Goal: Task Accomplishment & Management: Manage account settings

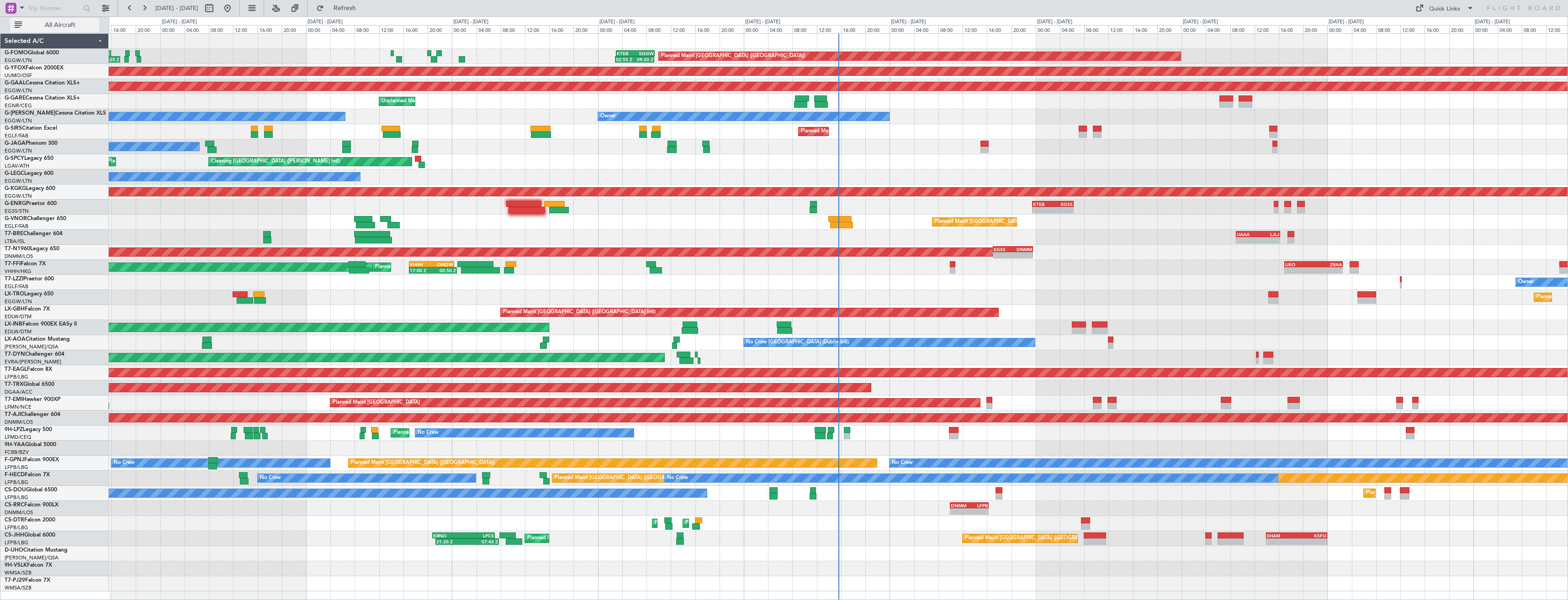
click at [46, 24] on span "All Aircraft" at bounding box center [60, 25] width 72 height 7
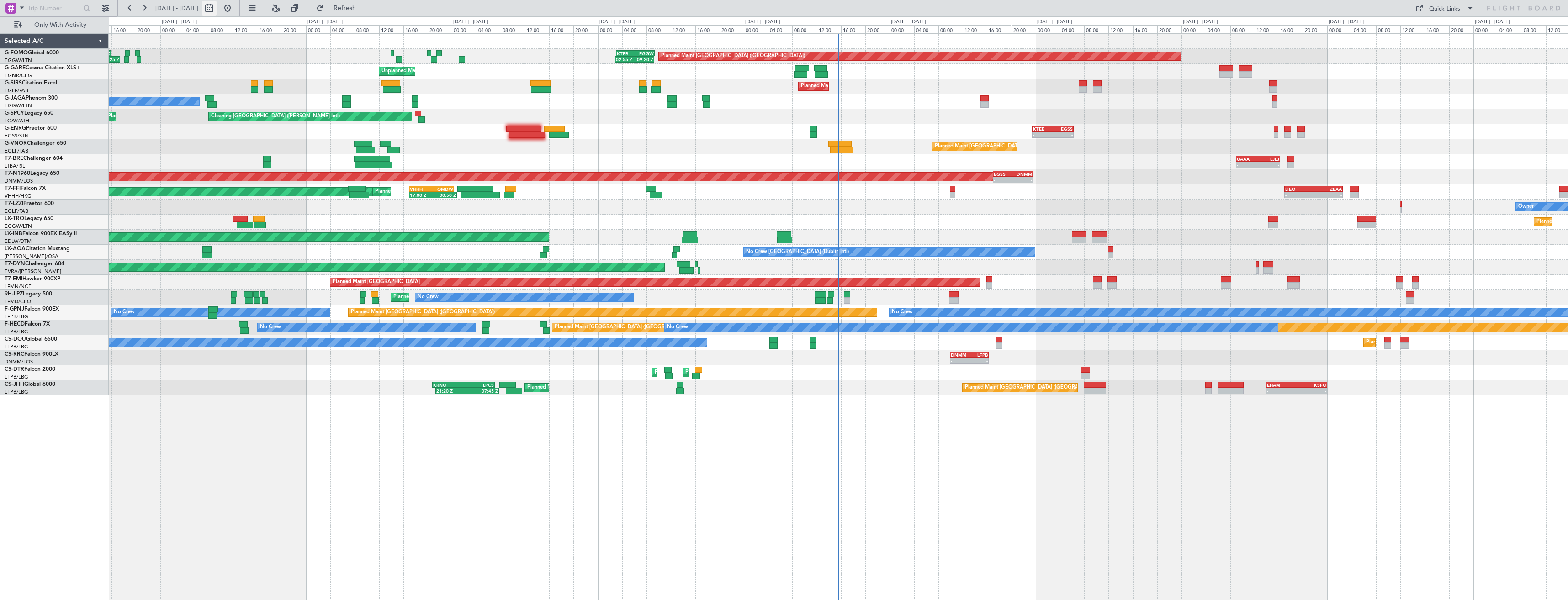
click at [217, 10] on button at bounding box center [209, 9] width 15 height 15
select select "8"
select select "2025"
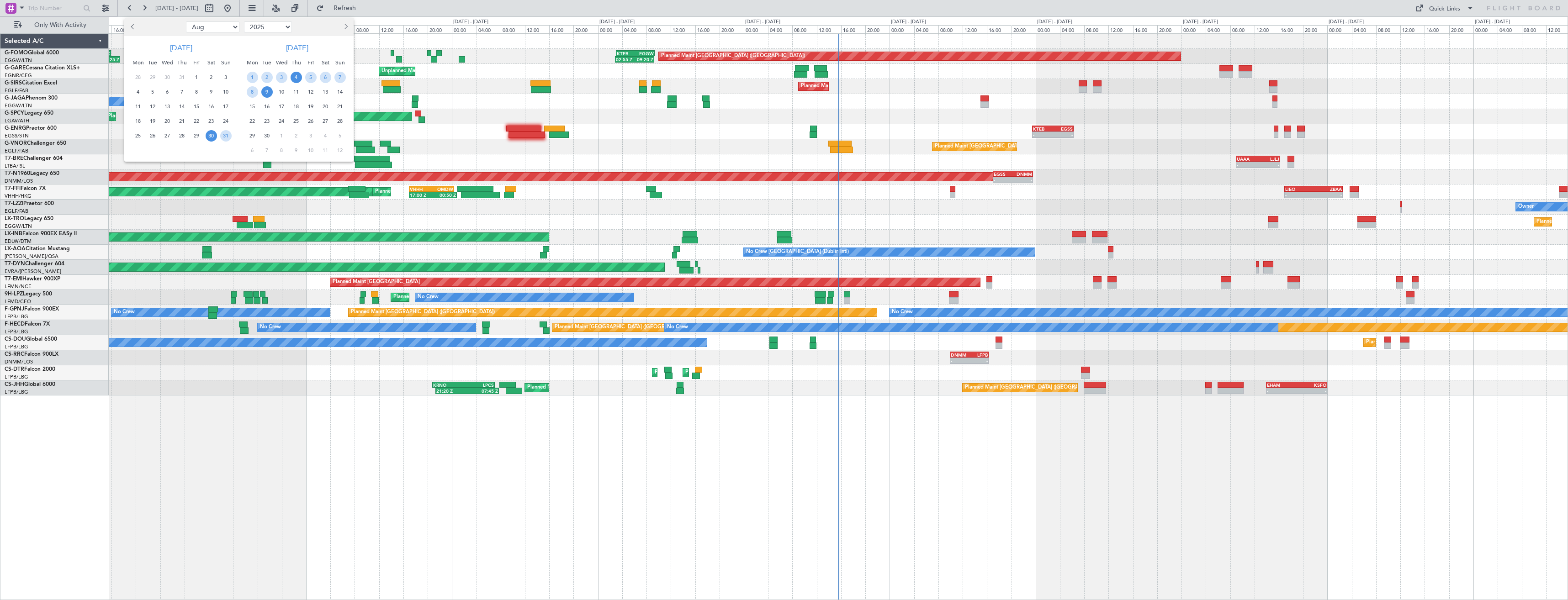
click at [294, 77] on span "4" at bounding box center [296, 77] width 12 height 12
click at [295, 102] on span "18" at bounding box center [296, 106] width 12 height 12
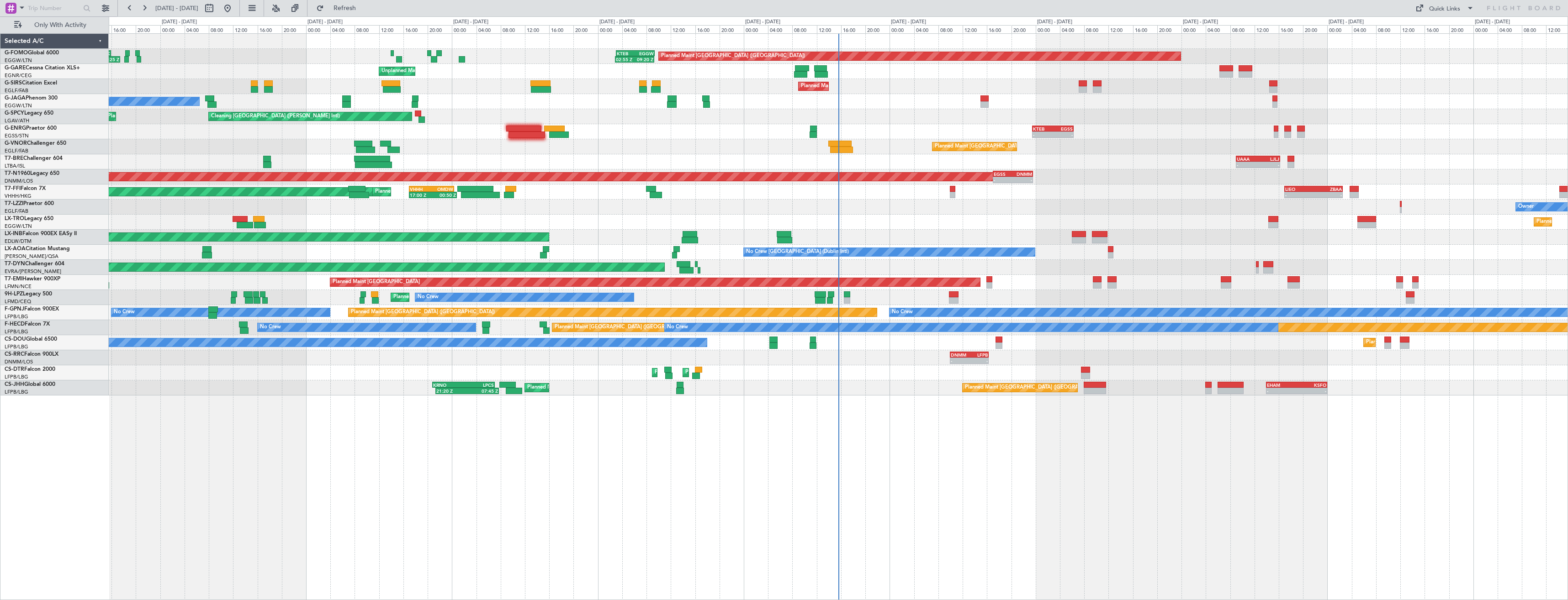
select select "9"
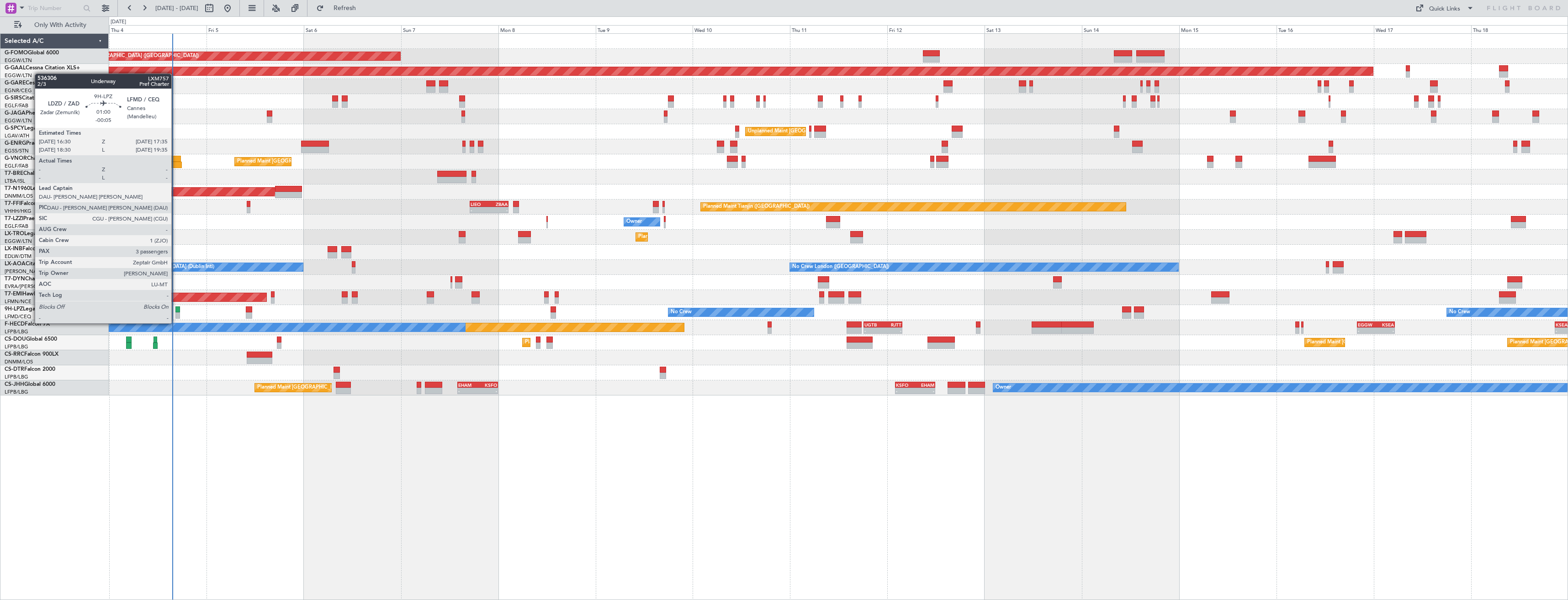
click at [175, 314] on div at bounding box center [178, 315] width 5 height 7
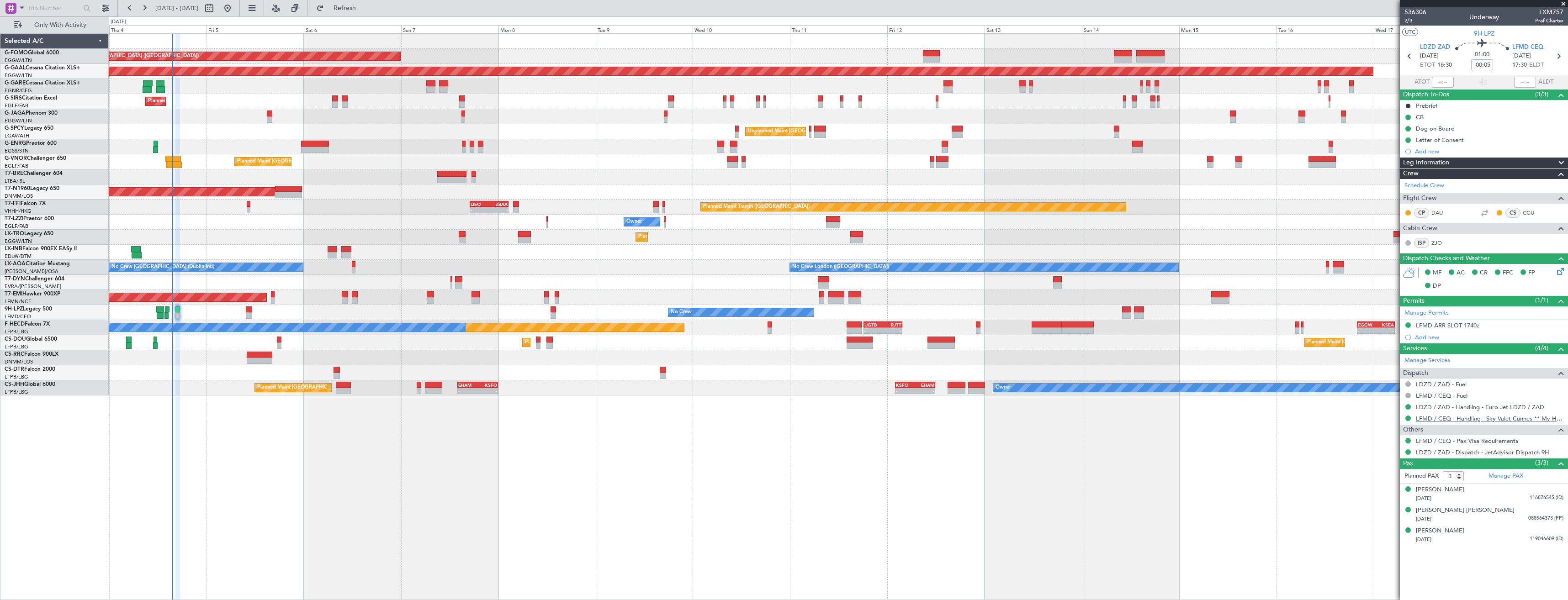
click at [1461, 419] on link "LFMD / CEQ - Handling - Sky Valet Cannes ** My Handling**LFMD / CEQ" at bounding box center [1489, 419] width 147 height 8
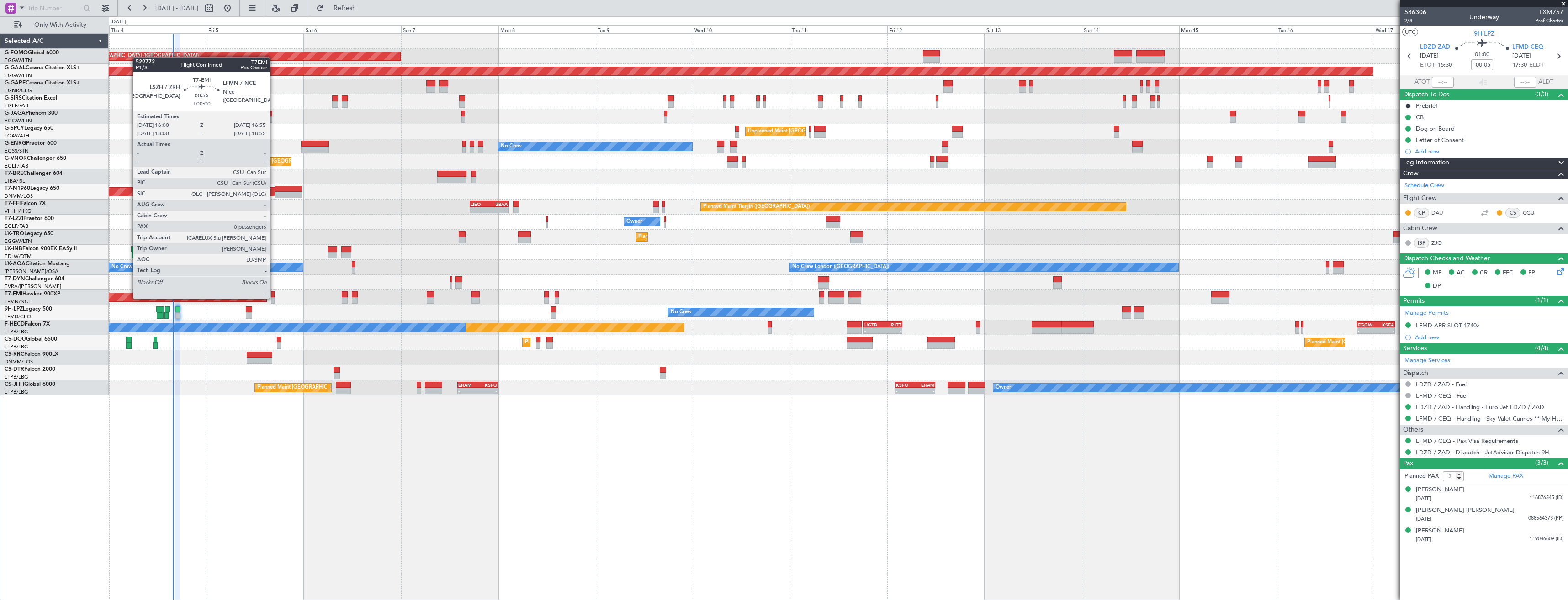
click at [274, 298] on div at bounding box center [273, 301] width 4 height 7
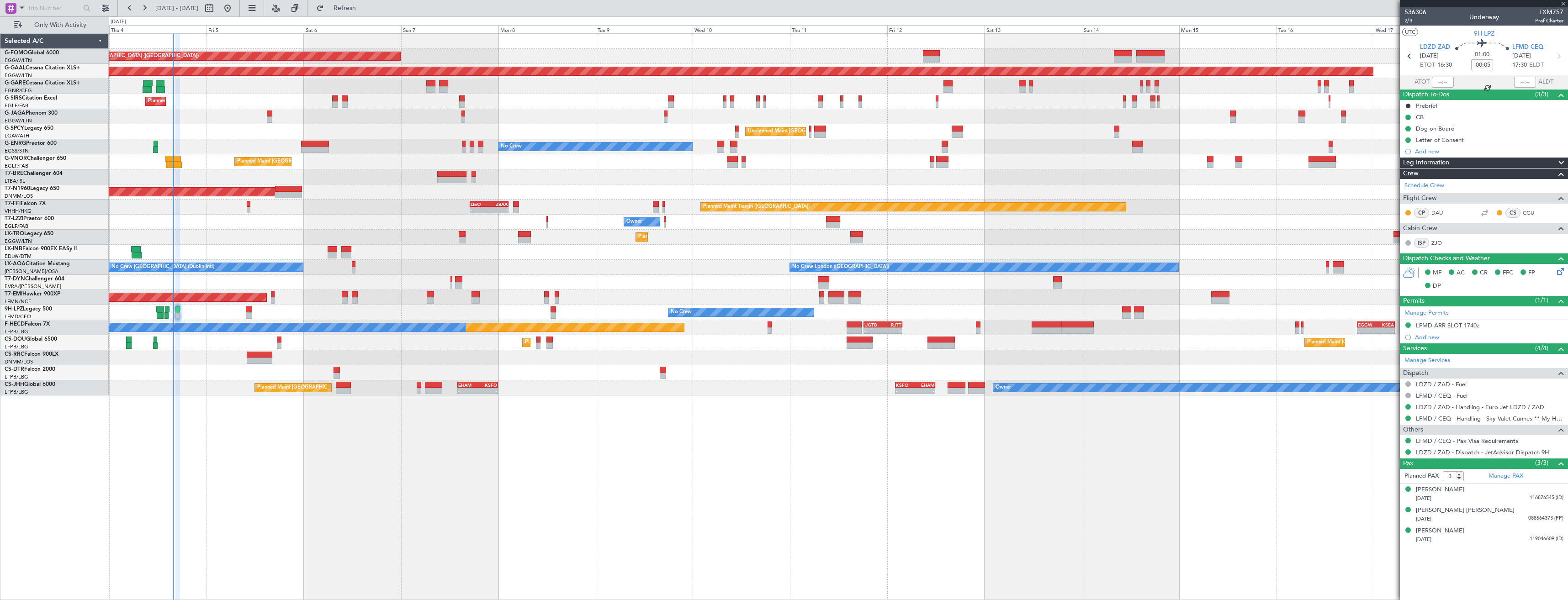
type input "0"
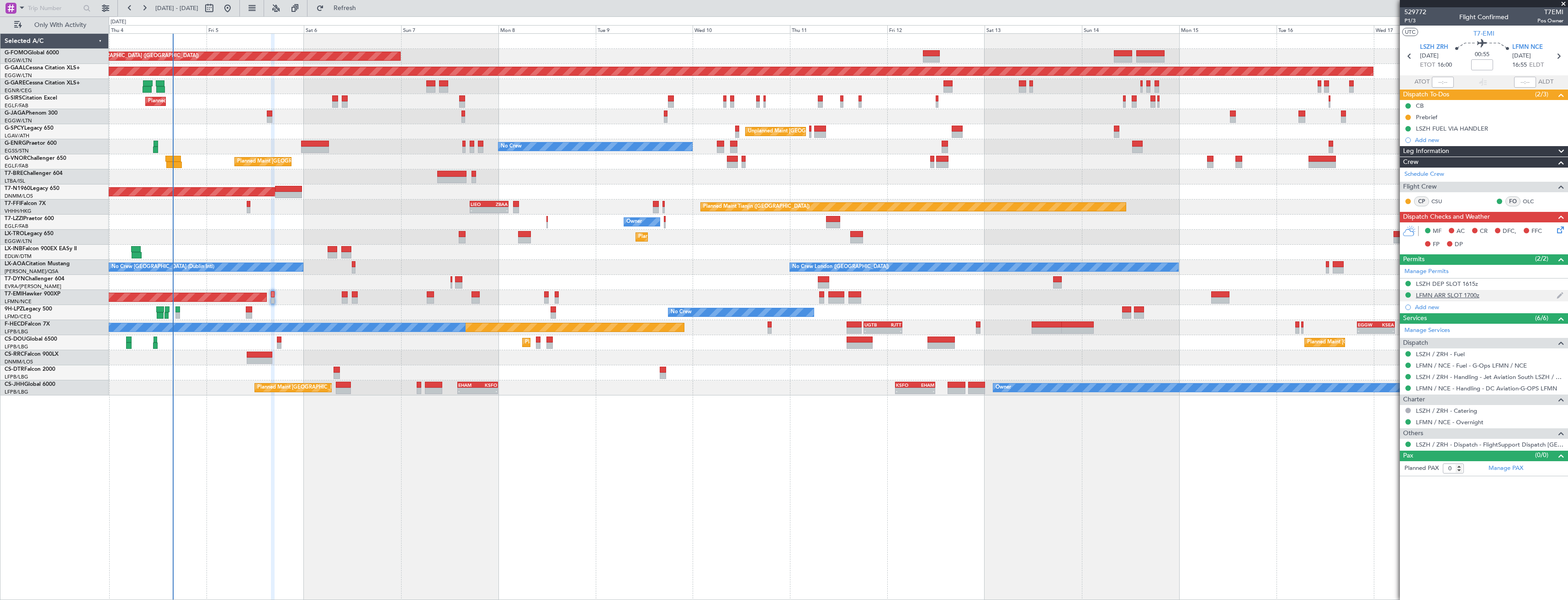
click at [1499, 296] on div "LFMN ARR SLOT 1700z" at bounding box center [1484, 296] width 168 height 12
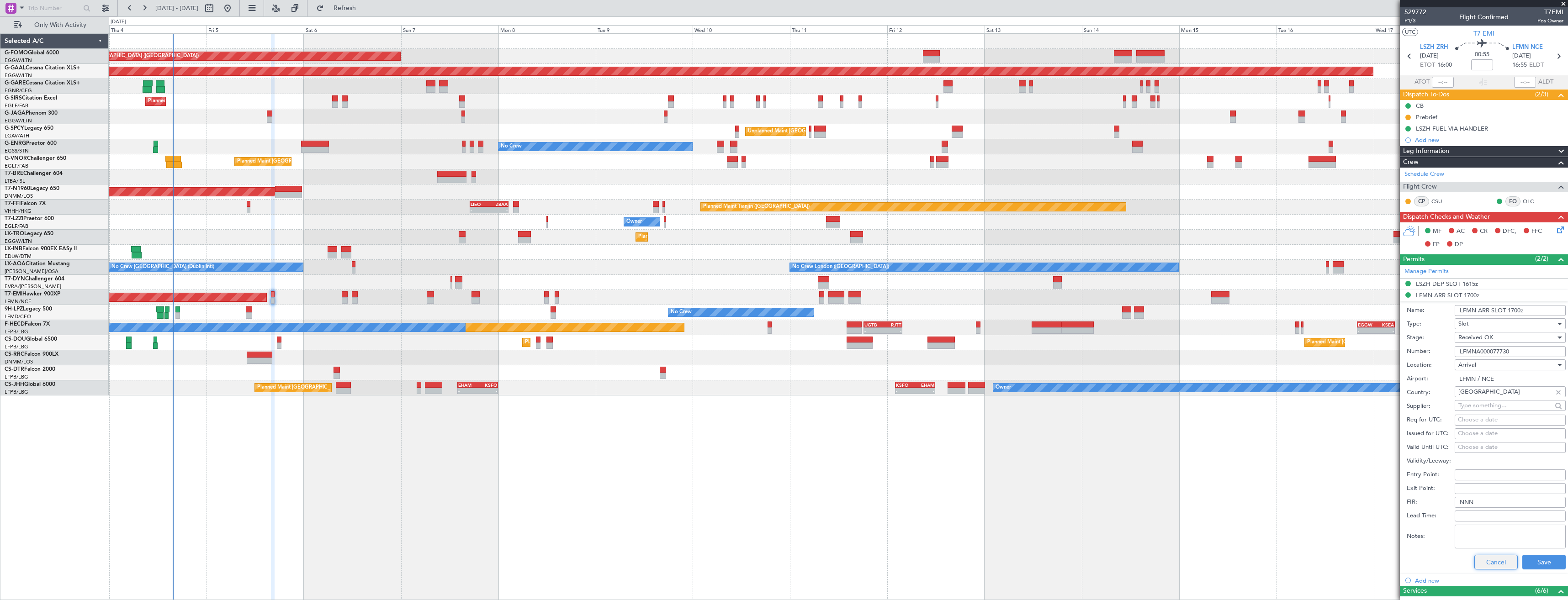
click at [1474, 559] on button "Cancel" at bounding box center [1496, 562] width 43 height 15
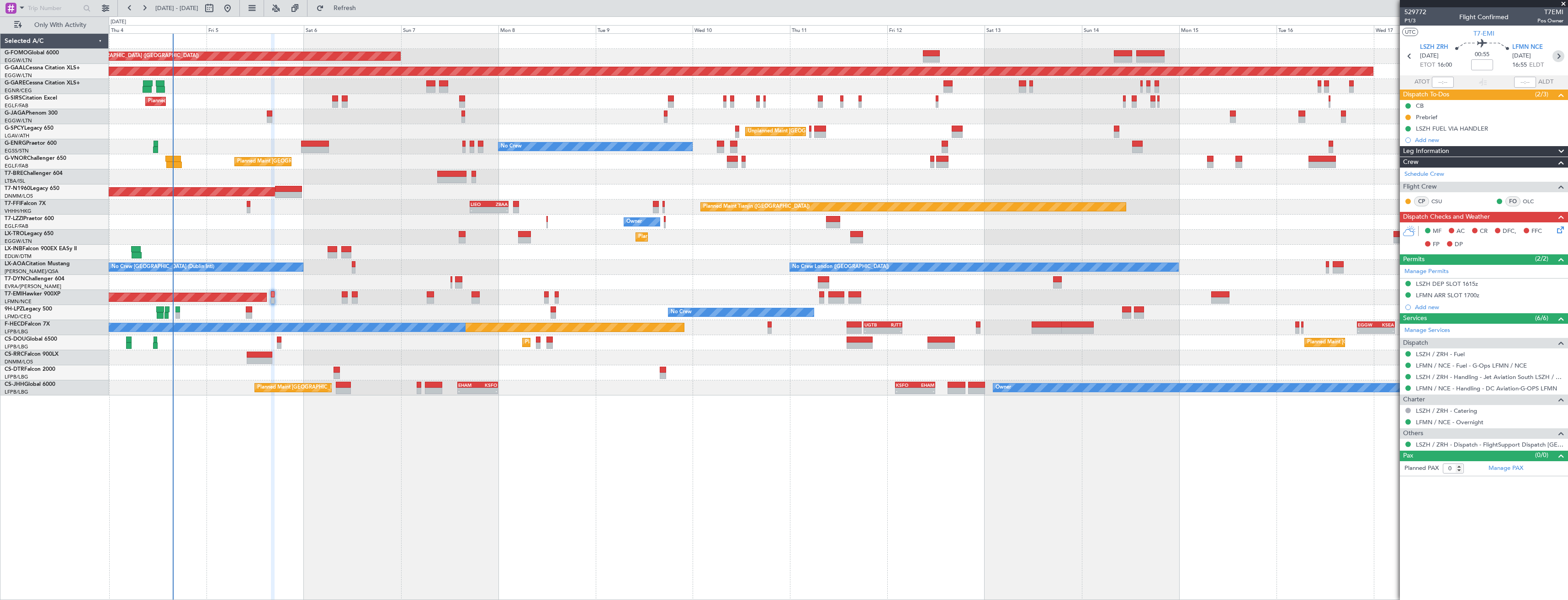
click at [1562, 60] on icon at bounding box center [1558, 57] width 12 height 12
type input "+00:05"
type input "1"
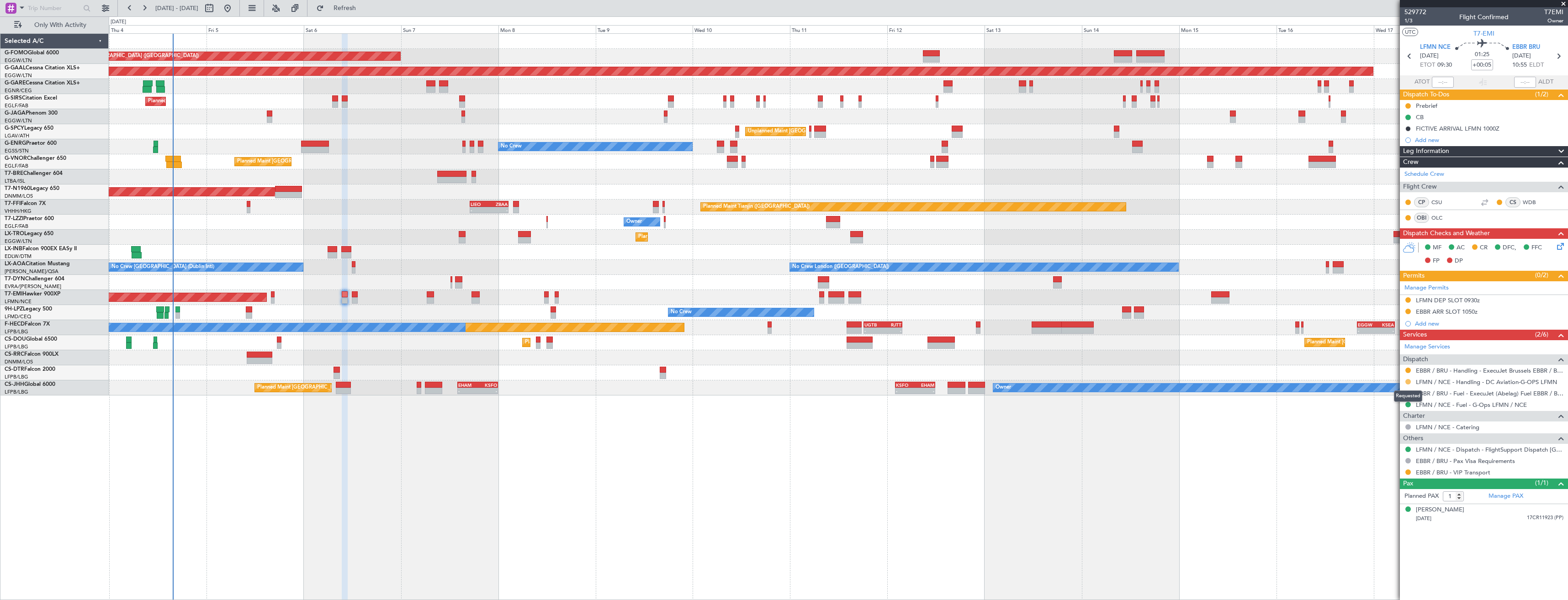
click at [1409, 383] on button at bounding box center [1408, 382] width 5 height 5
click at [1383, 487] on span "Confirmed" at bounding box center [1382, 490] width 29 height 9
click at [1500, 302] on div "LFMN DEP SLOT 0930z" at bounding box center [1484, 301] width 168 height 12
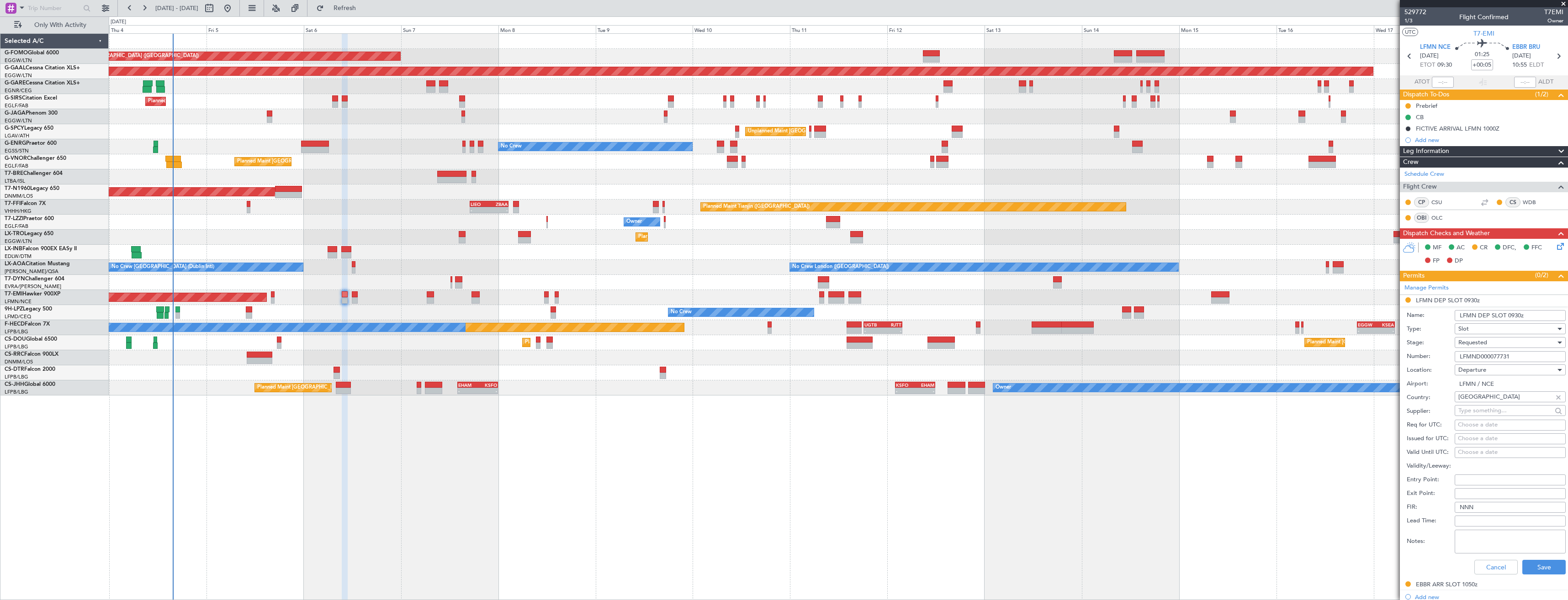
click at [1500, 339] on div "Requested" at bounding box center [1507, 343] width 97 height 14
click at [1500, 408] on span "Received OK" at bounding box center [1507, 412] width 96 height 14
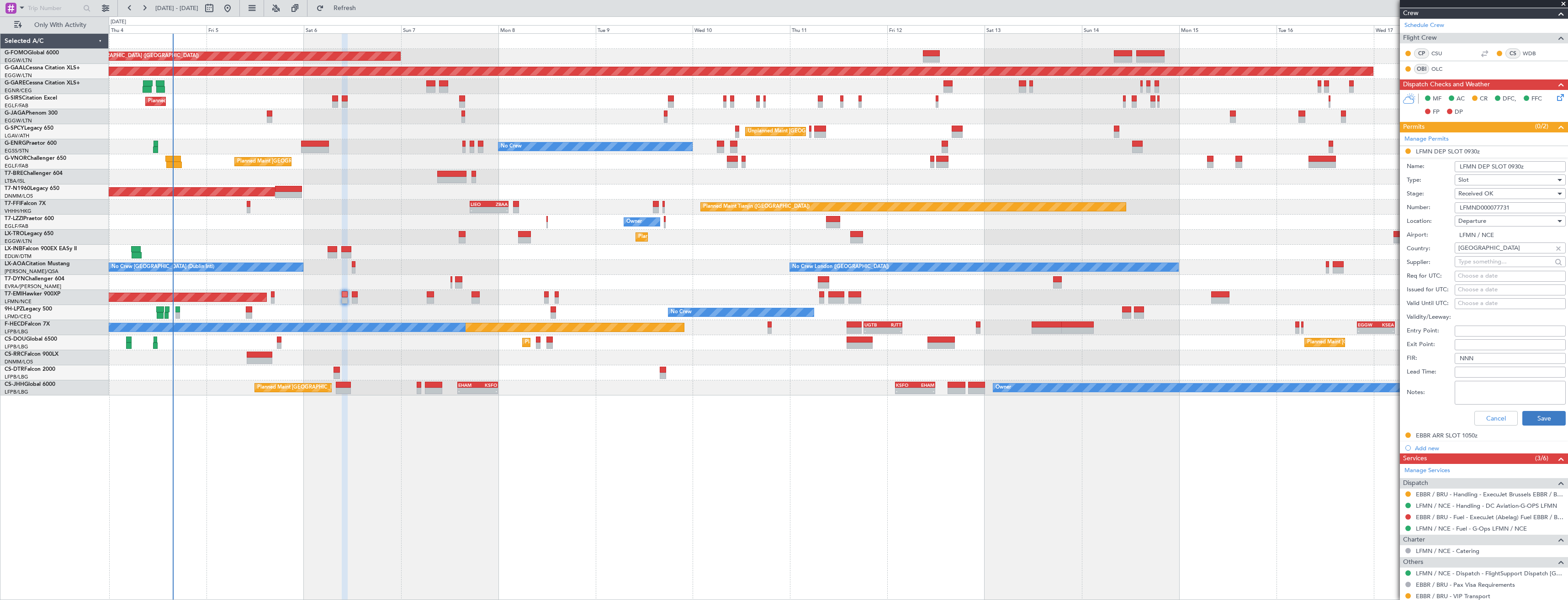
scroll to position [197, 0]
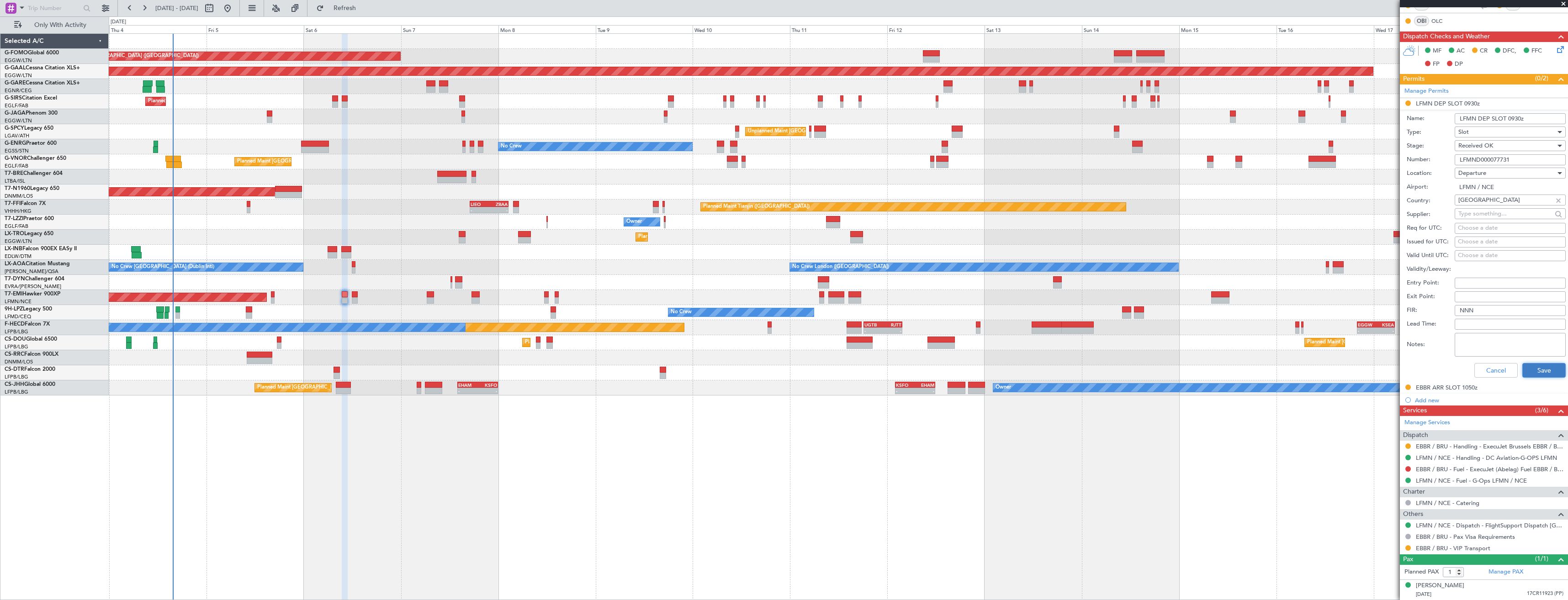
click at [1535, 368] on button "Save" at bounding box center [1544, 371] width 43 height 15
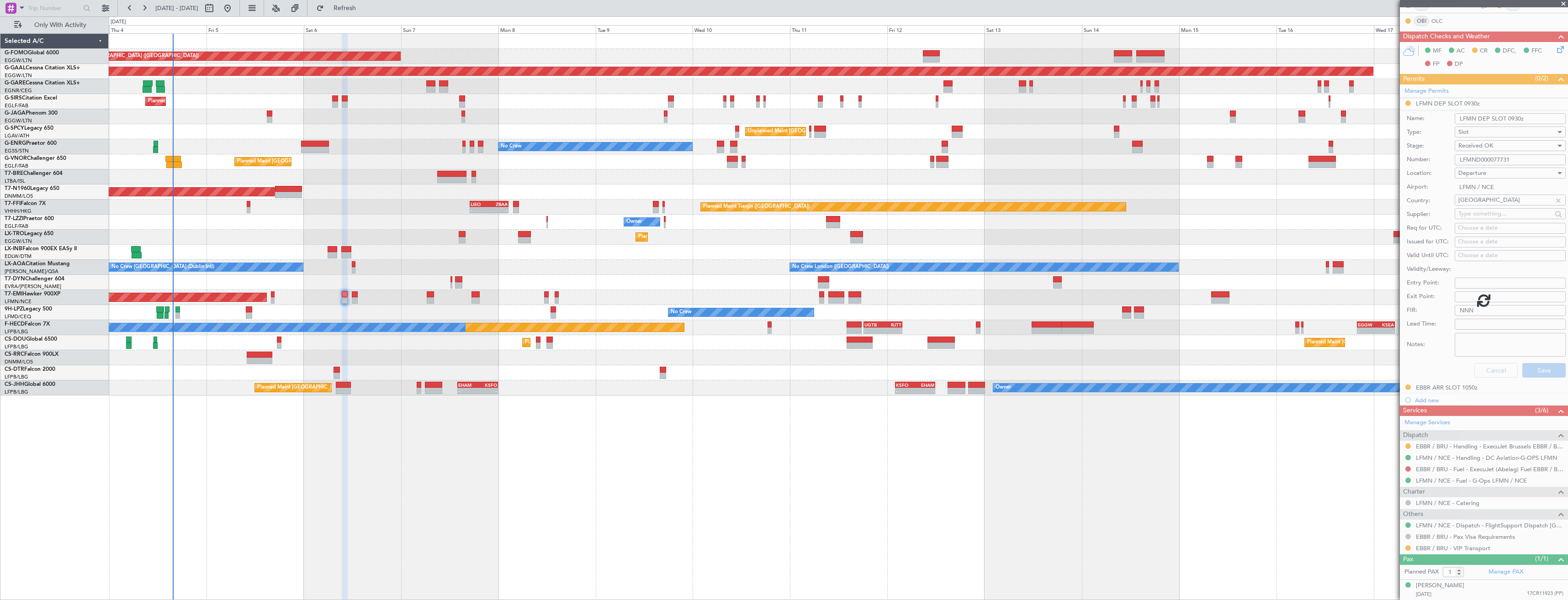
scroll to position [0, 0]
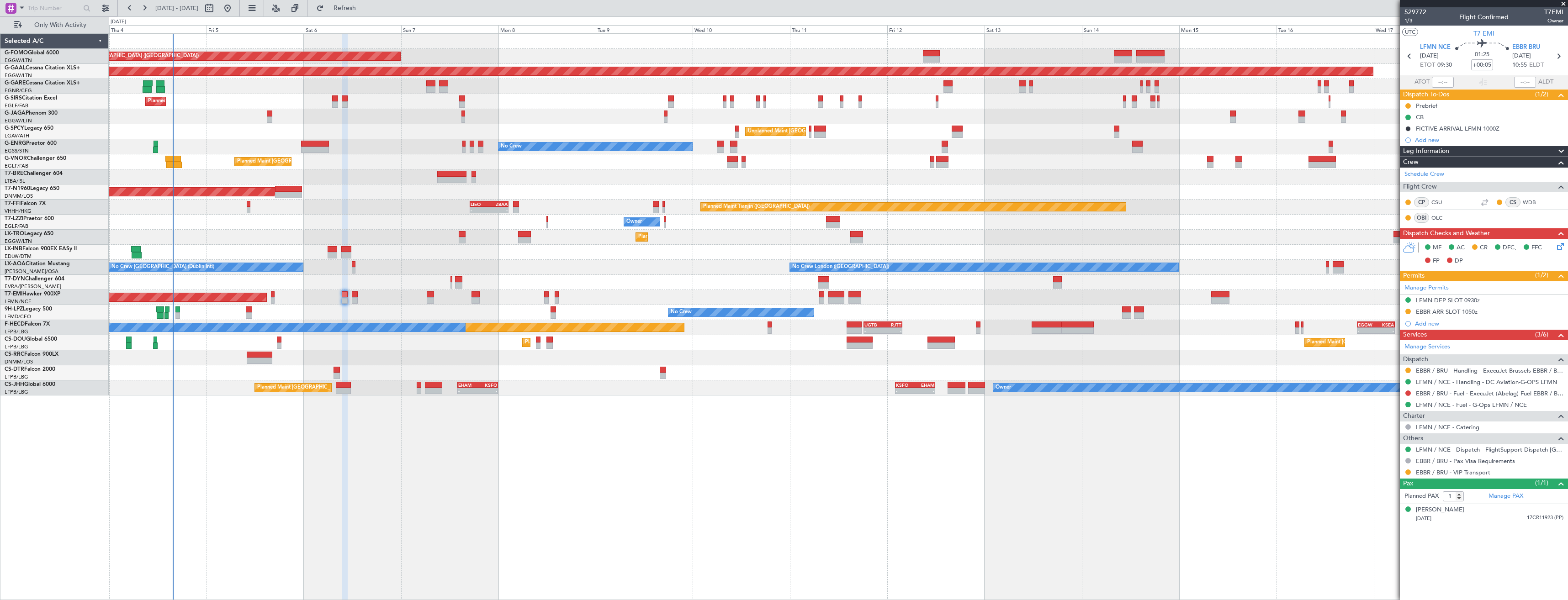
click at [812, 185] on div "Planned Maint [GEOGRAPHIC_DATA] ([GEOGRAPHIC_DATA]) Planned [GEOGRAPHIC_DATA] U…" at bounding box center [838, 215] width 1459 height 361
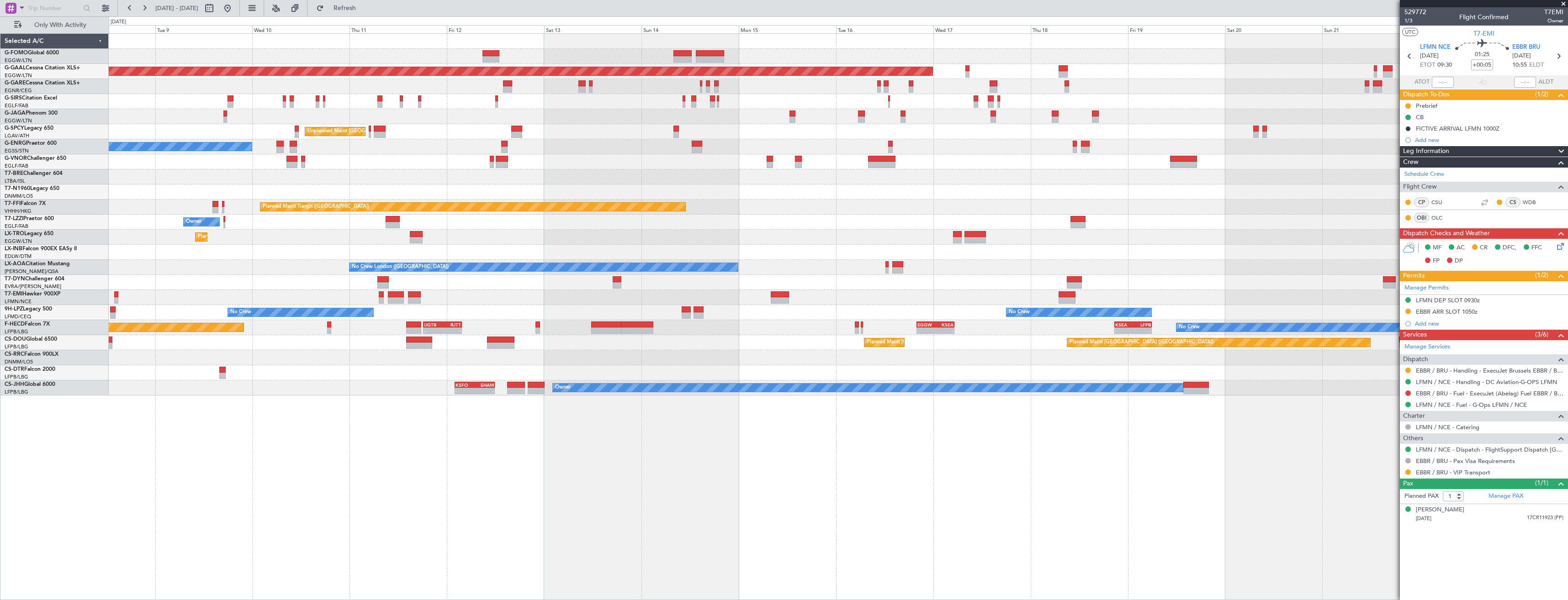
click at [744, 186] on div "Planned Maint [GEOGRAPHIC_DATA] ([GEOGRAPHIC_DATA]) Planned [GEOGRAPHIC_DATA] P…" at bounding box center [838, 215] width 1459 height 361
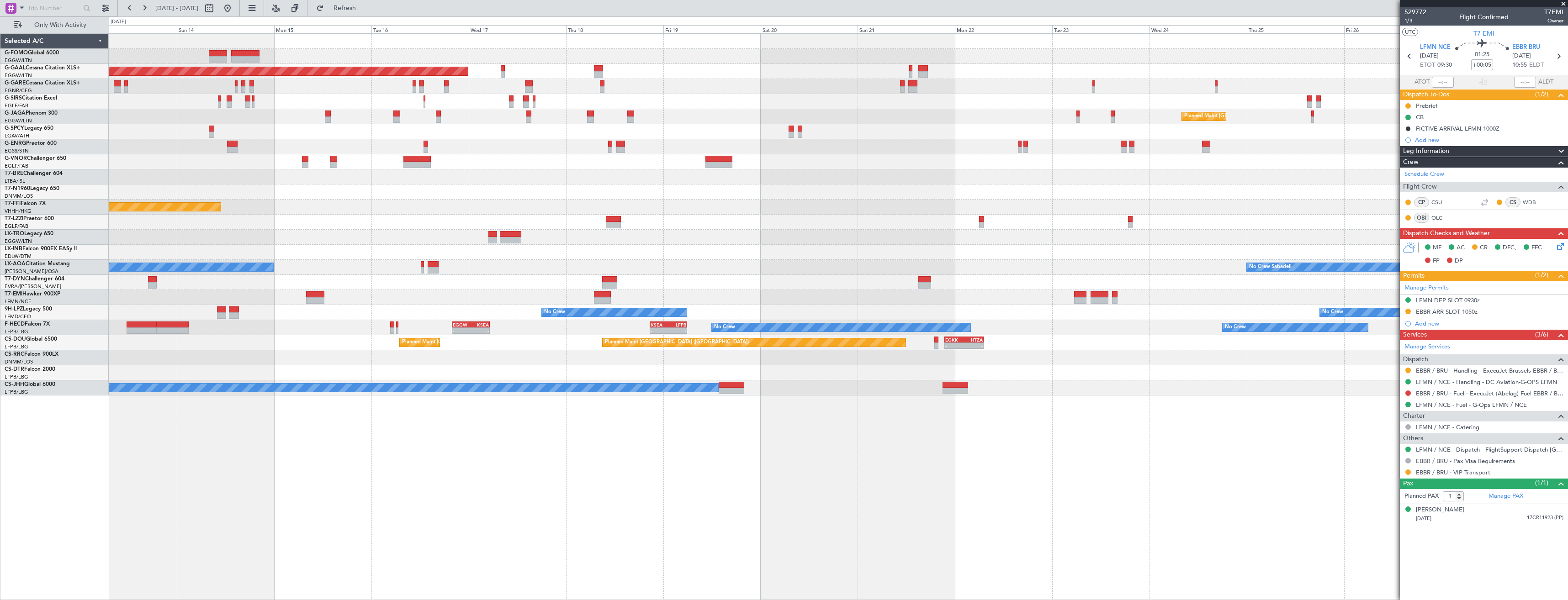
click at [692, 184] on div "Planned Maint Dusseldorf Planned Maint [GEOGRAPHIC_DATA] ([GEOGRAPHIC_DATA]) Un…" at bounding box center [838, 215] width 1459 height 361
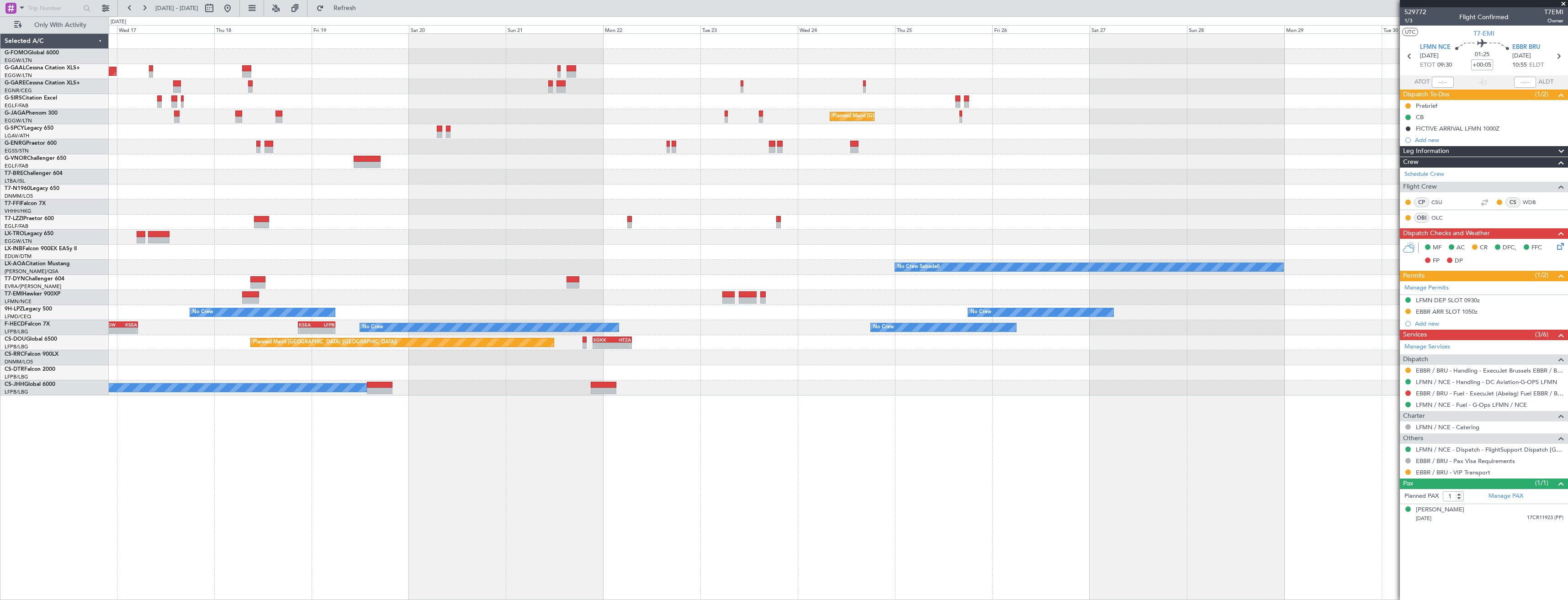
click at [771, 183] on div "Planned Maint Dusseldorf Planned Maint [GEOGRAPHIC_DATA] ([GEOGRAPHIC_DATA]) Pl…" at bounding box center [838, 215] width 1459 height 361
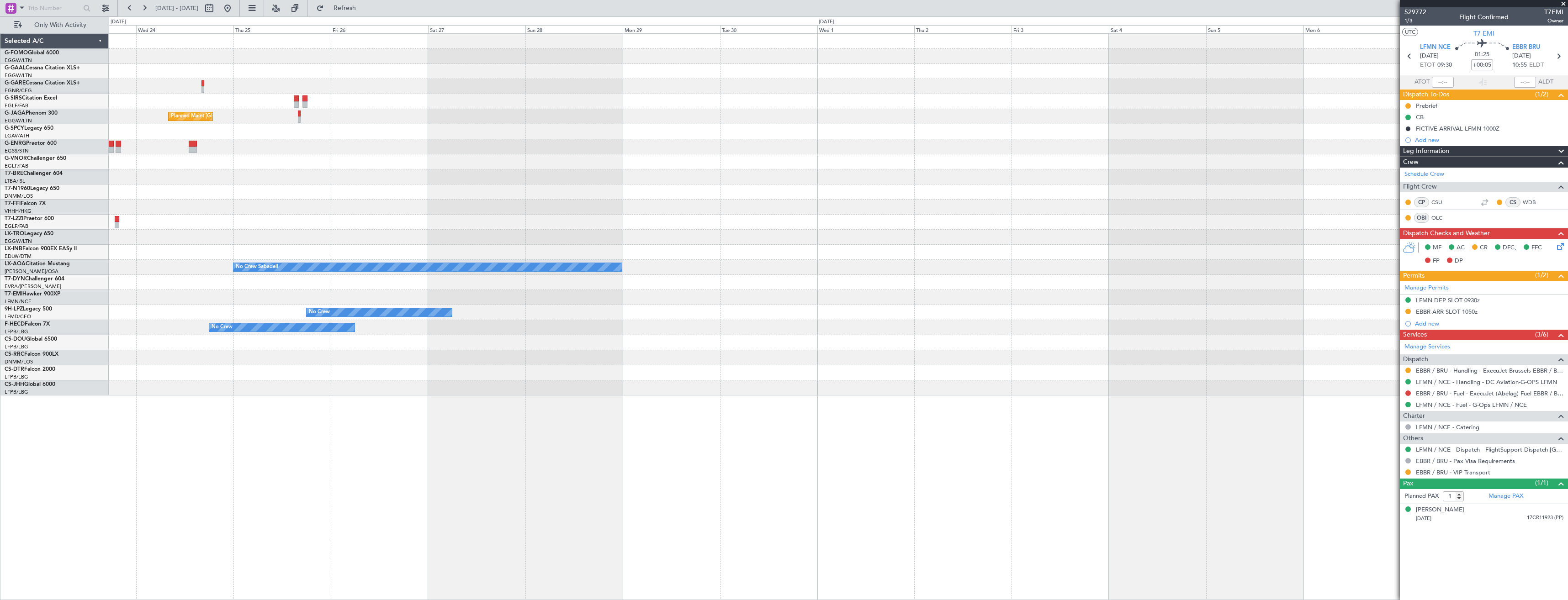
click at [516, 168] on div "Planned Maint [GEOGRAPHIC_DATA] ([GEOGRAPHIC_DATA]) No Crew Sabadell No Crew No…" at bounding box center [838, 215] width 1459 height 361
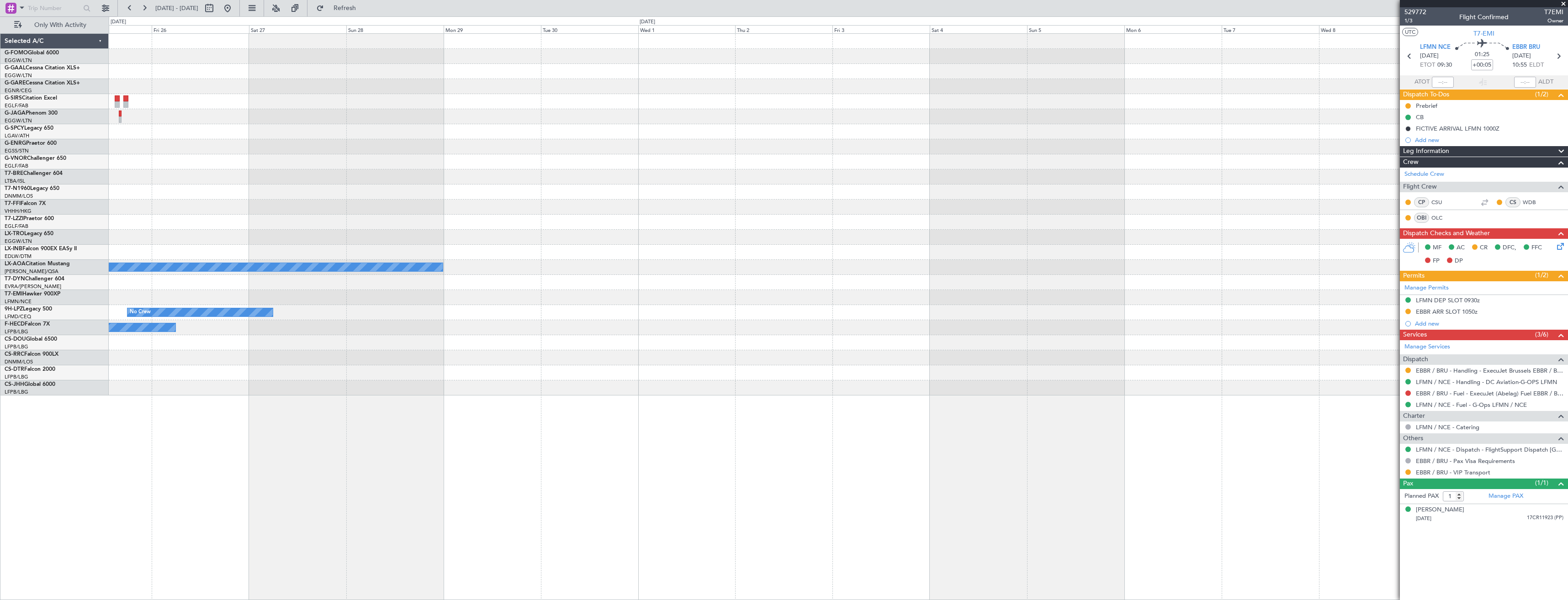
click at [634, 153] on div "Planned Maint [GEOGRAPHIC_DATA] ([GEOGRAPHIC_DATA]) No Crew Sabadell No Crew No…" at bounding box center [838, 215] width 1459 height 361
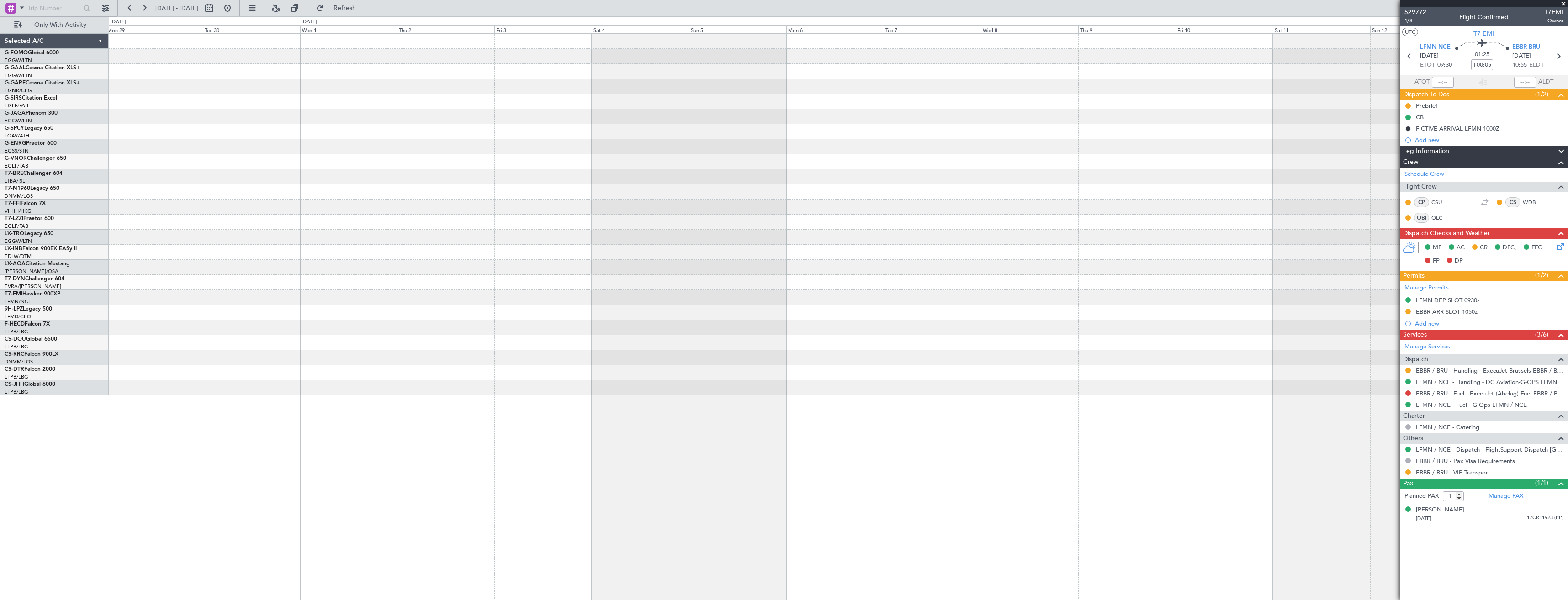
click at [765, 144] on div at bounding box center [838, 147] width 1459 height 15
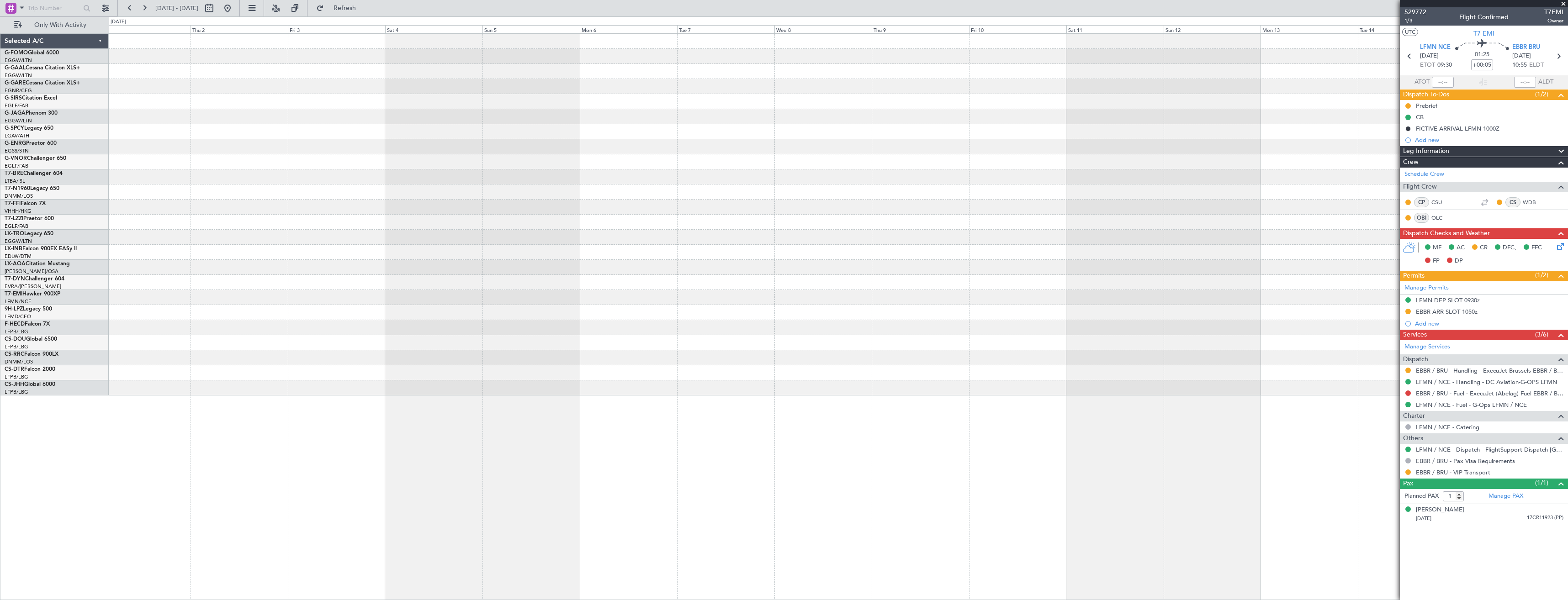
click at [771, 153] on div "No Crew Sabadell" at bounding box center [838, 215] width 1459 height 361
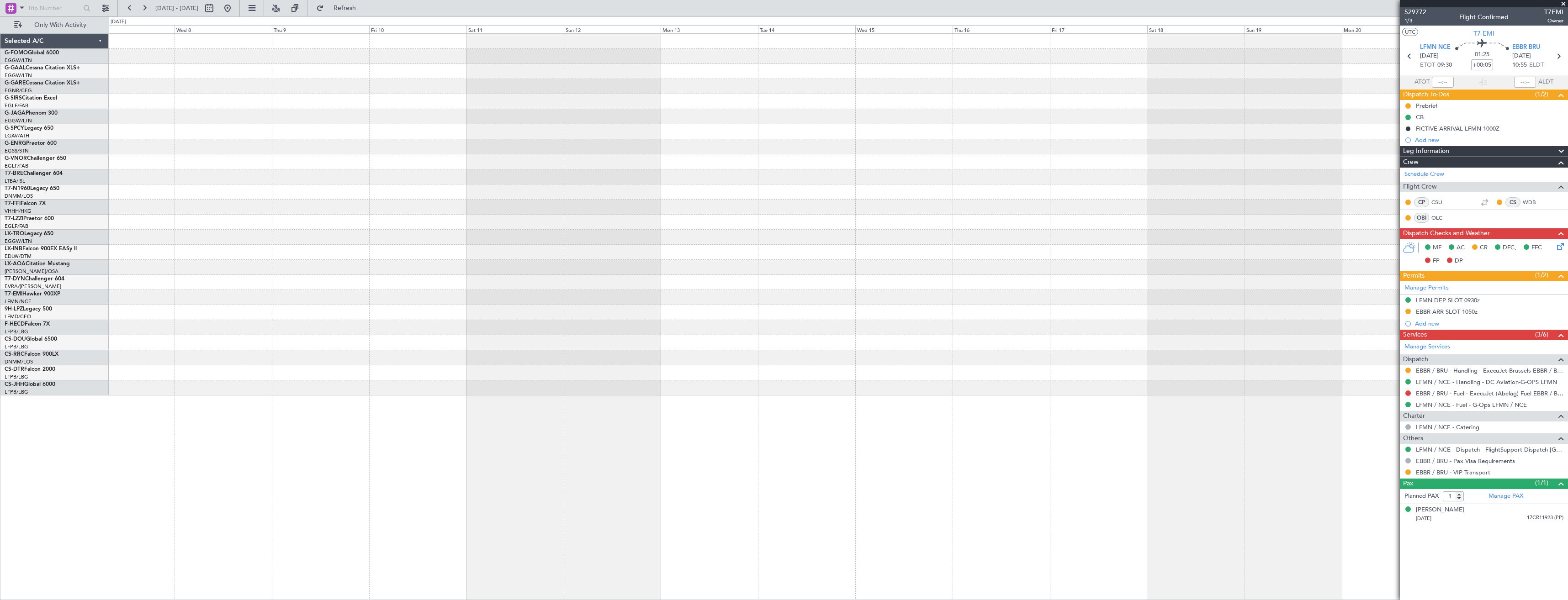
click at [861, 98] on div at bounding box center [838, 215] width 1459 height 361
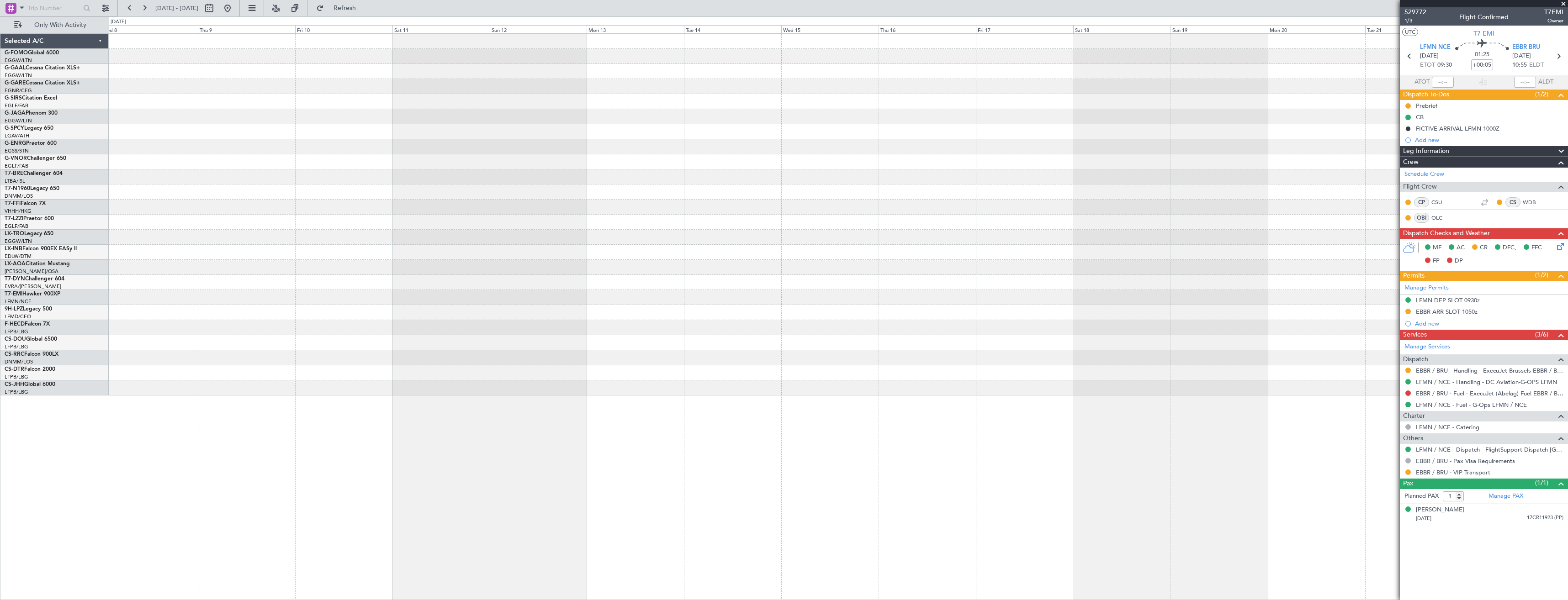
click at [900, 113] on div at bounding box center [838, 116] width 1459 height 15
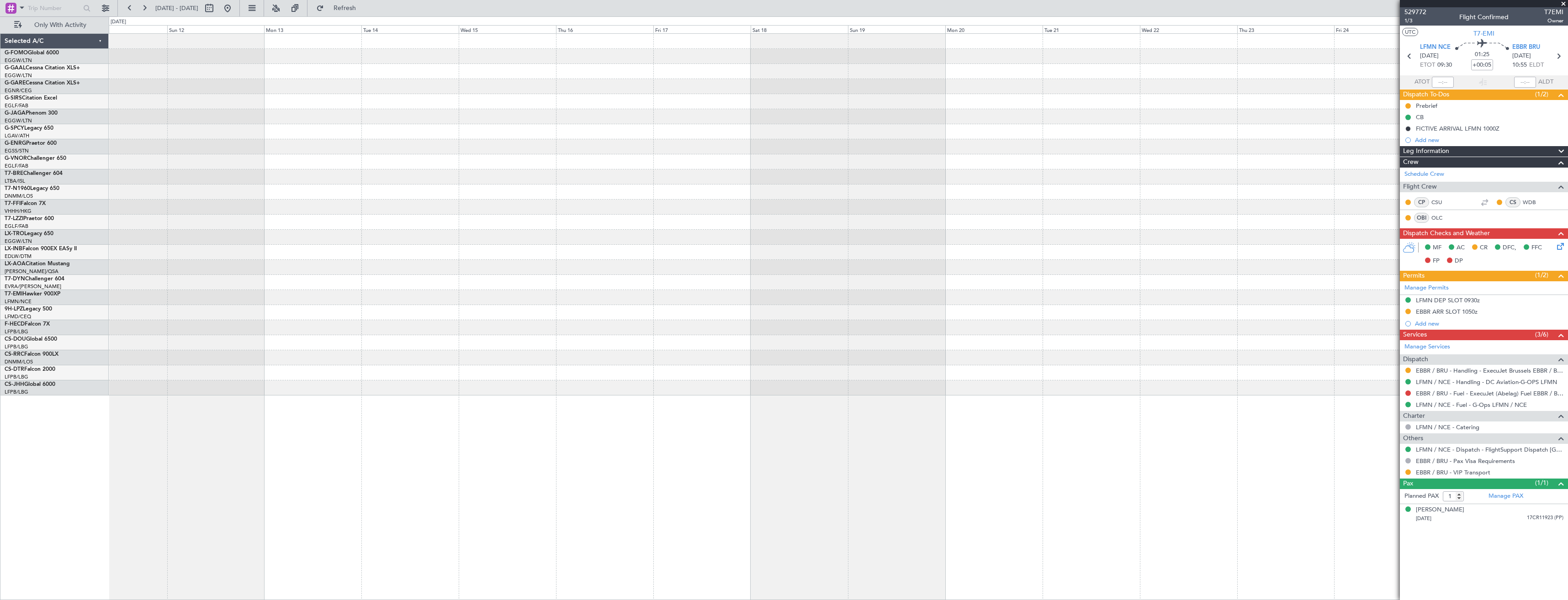
click at [857, 124] on div at bounding box center [838, 116] width 1459 height 15
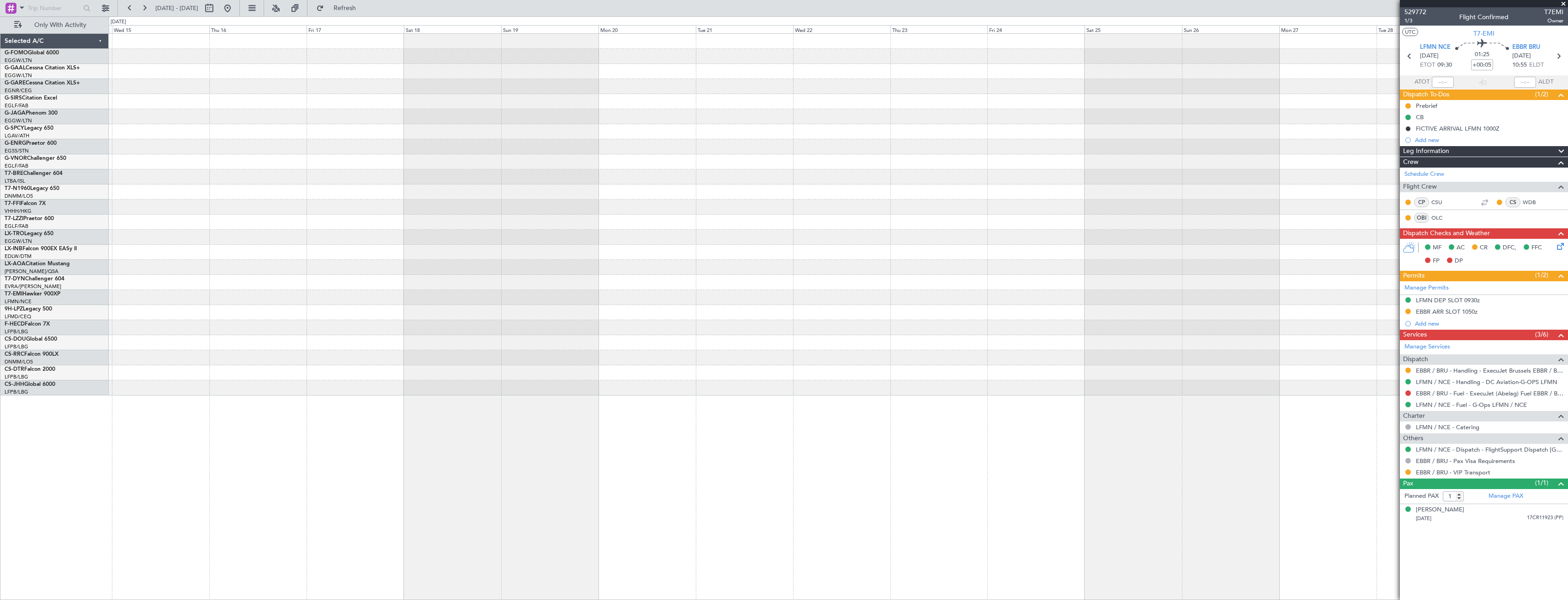
click at [990, 119] on div at bounding box center [838, 215] width 1459 height 361
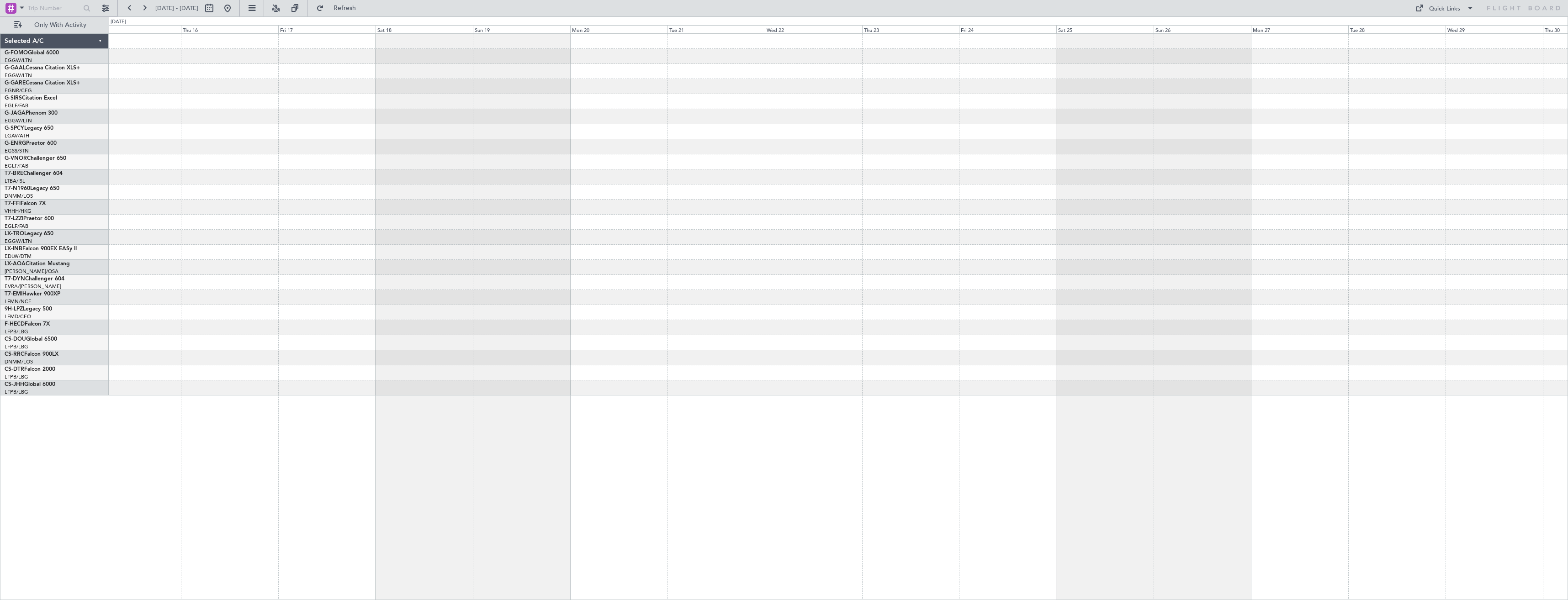
click at [880, 87] on div at bounding box center [838, 86] width 1459 height 15
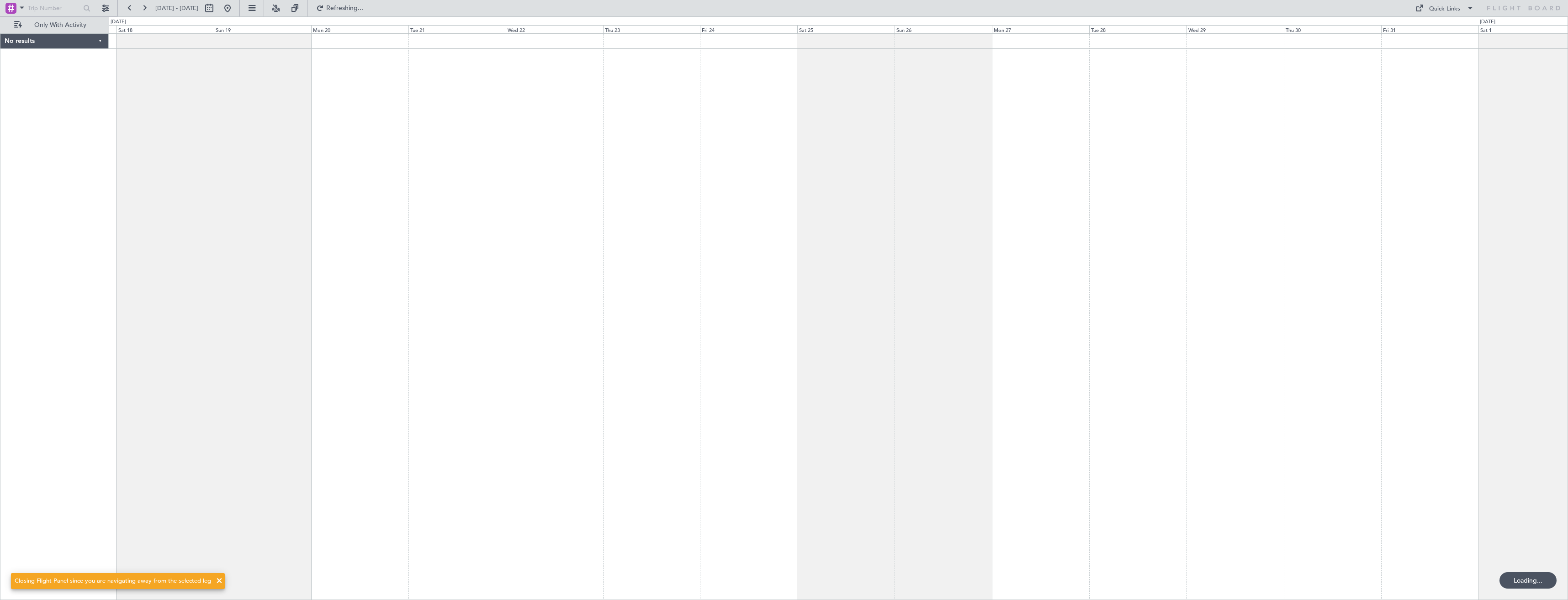
click at [786, 94] on div at bounding box center [838, 316] width 1459 height 567
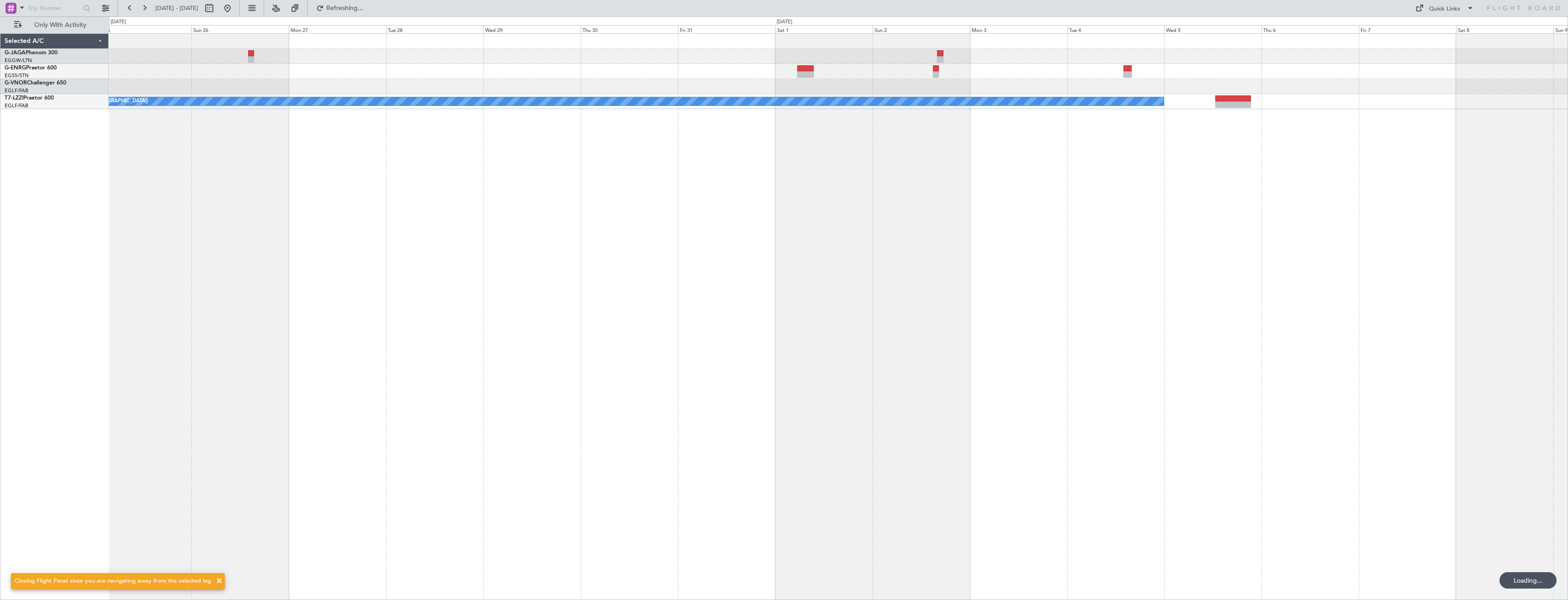
click at [865, 109] on div "A/C Unavailable [GEOGRAPHIC_DATA] ([GEOGRAPHIC_DATA])" at bounding box center [838, 102] width 1459 height 15
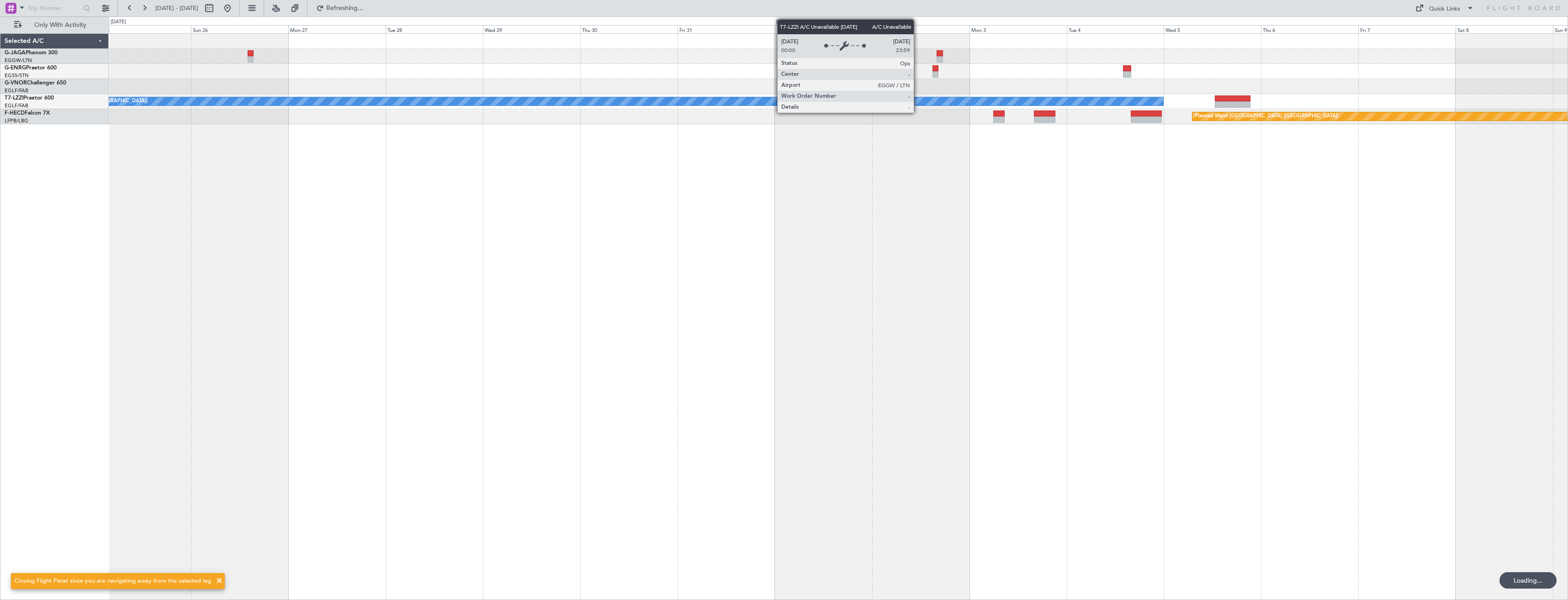
click at [1245, 169] on div "A/C Unavailable [GEOGRAPHIC_DATA] ([GEOGRAPHIC_DATA]) Planned Maint [GEOGRAPHIC…" at bounding box center [838, 316] width 1459 height 567
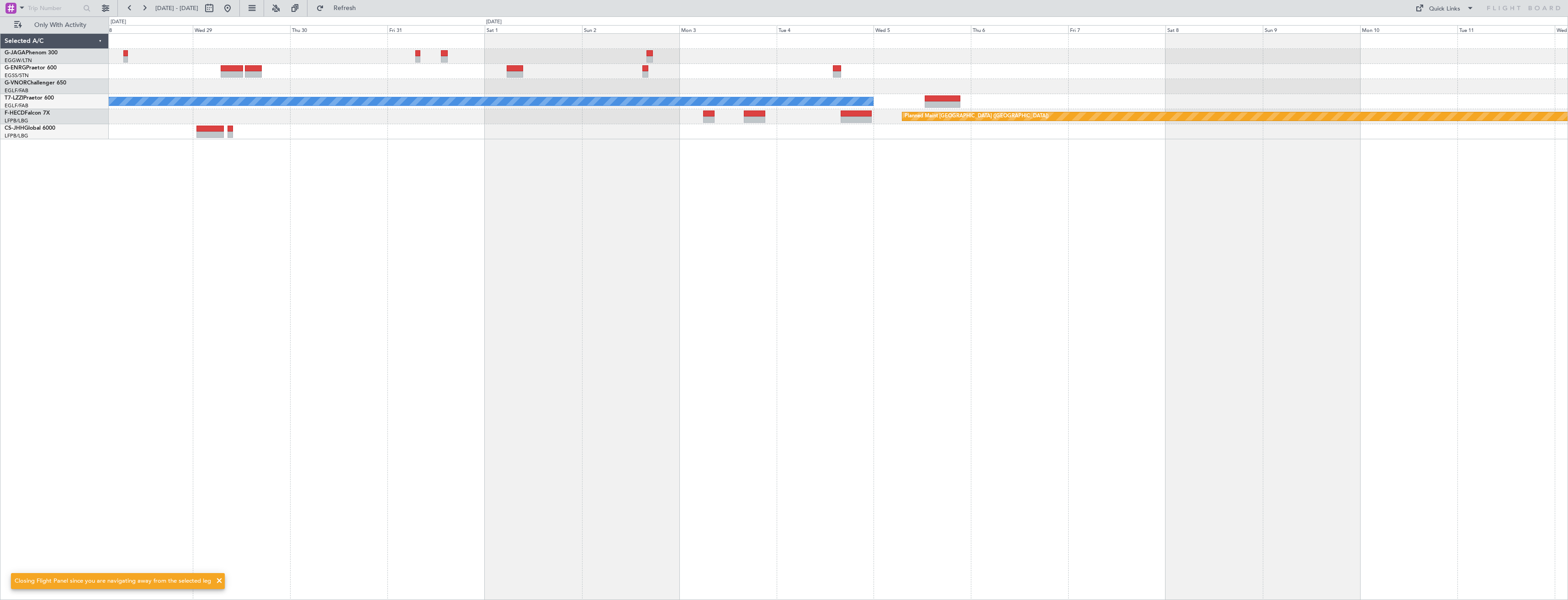
click at [828, 184] on div "A/C Unavailable [GEOGRAPHIC_DATA] ([GEOGRAPHIC_DATA]) Planned Maint [GEOGRAPHIC…" at bounding box center [838, 316] width 1459 height 567
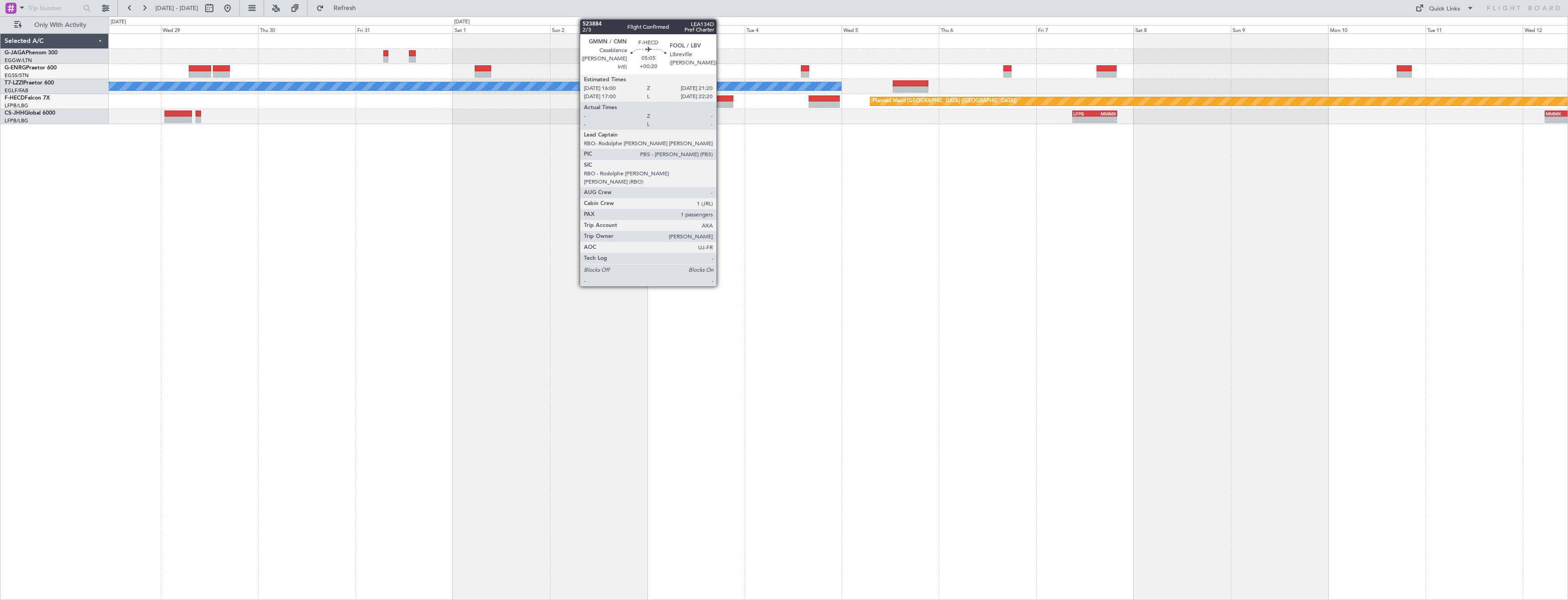
click at [721, 99] on div at bounding box center [723, 99] width 22 height 7
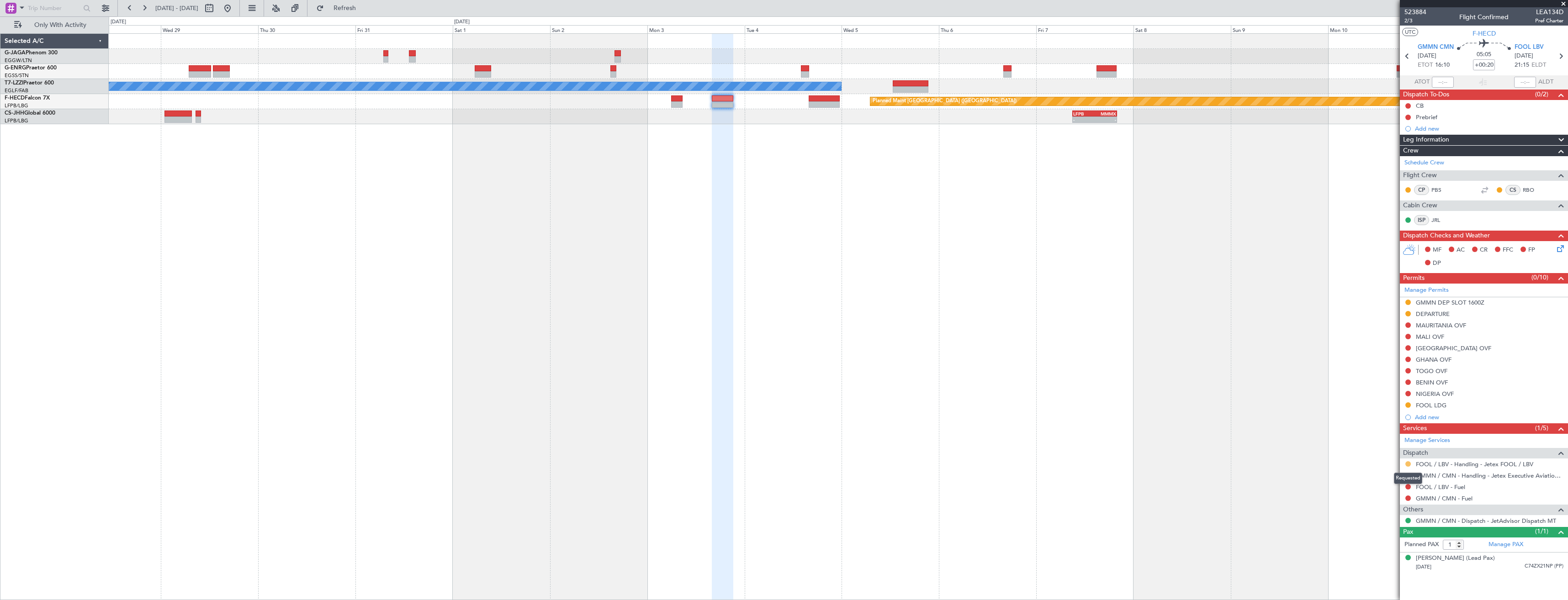
click at [1409, 465] on button at bounding box center [1408, 464] width 5 height 5
click at [1367, 568] on li "Confirmed" at bounding box center [1407, 573] width 105 height 14
click at [1558, 59] on icon at bounding box center [1561, 57] width 12 height 12
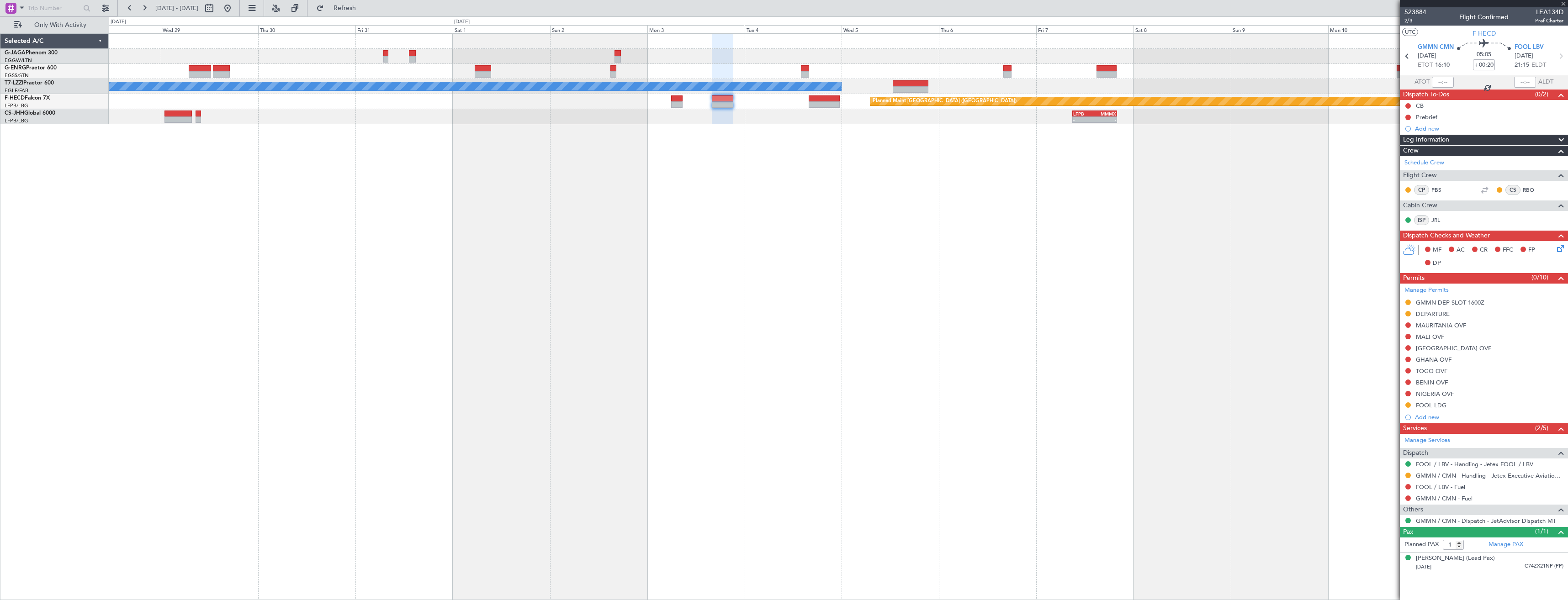
type input "+00:25"
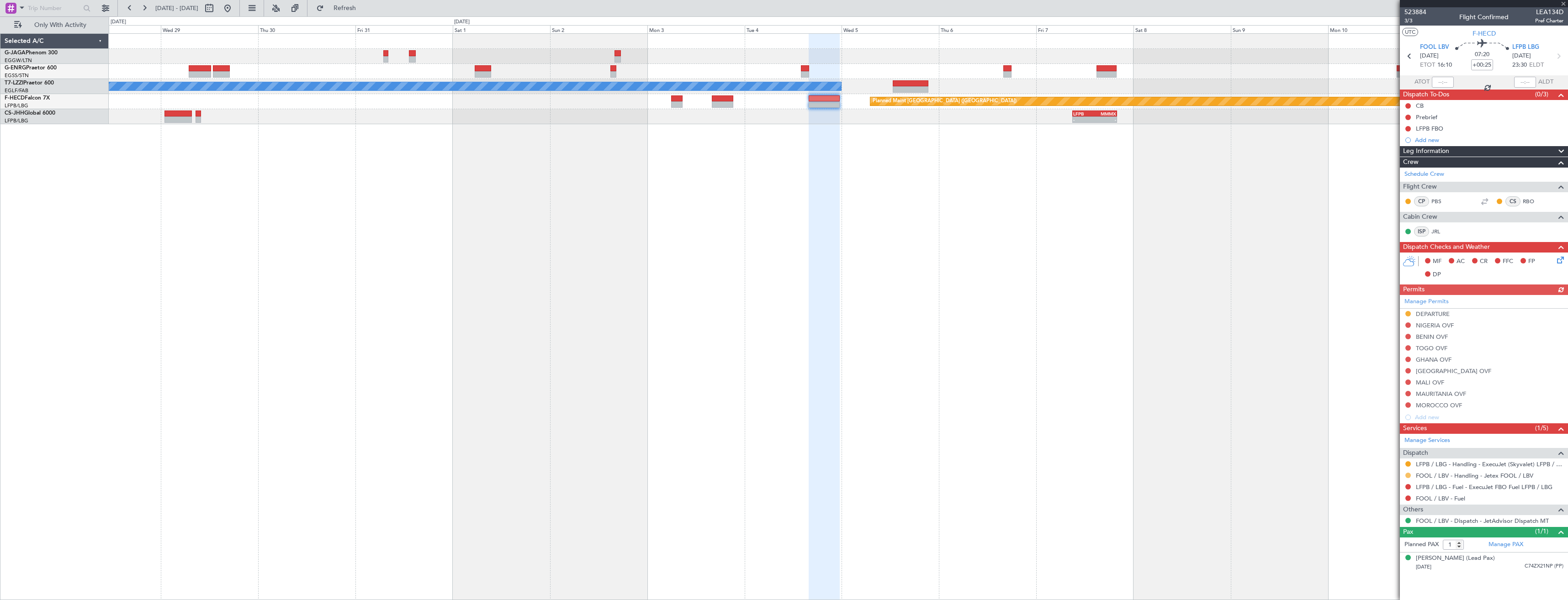
click at [1409, 473] on button at bounding box center [1408, 475] width 5 height 5
click at [1376, 585] on span "Confirmed" at bounding box center [1382, 584] width 29 height 9
click at [1564, 1] on span at bounding box center [1563, 4] width 9 height 9
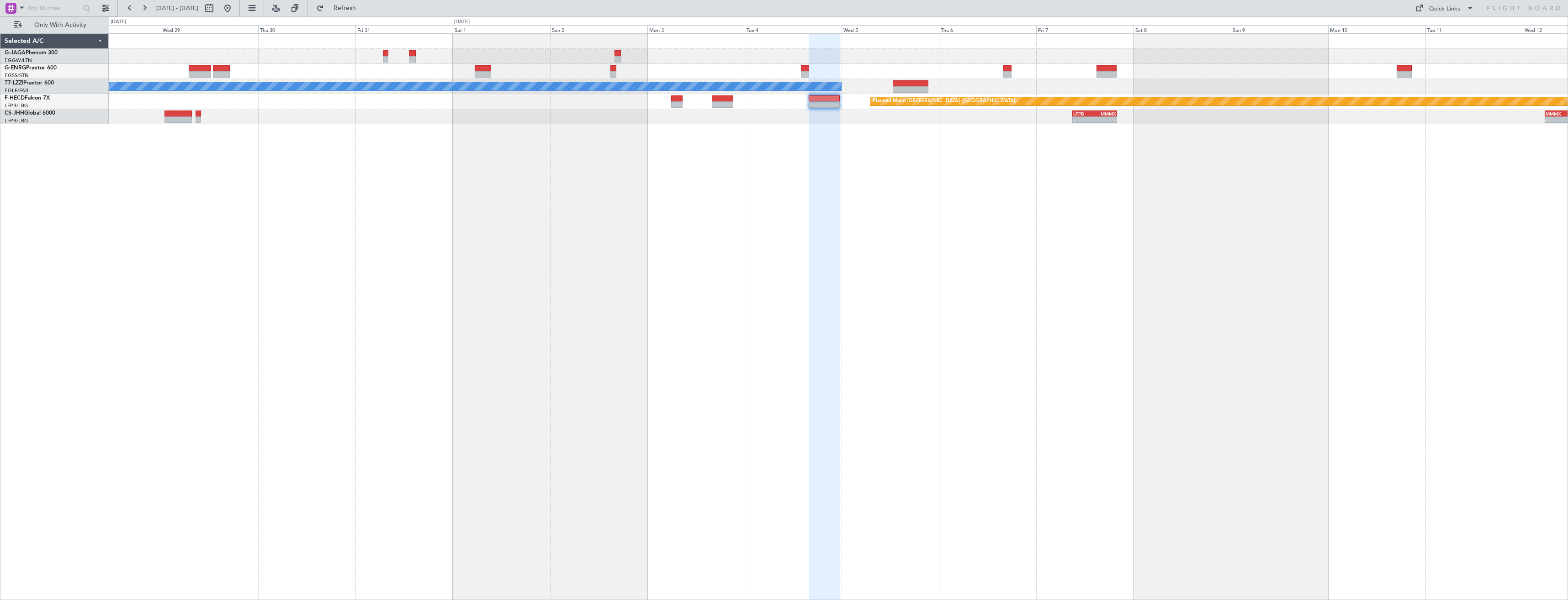
type input "0"
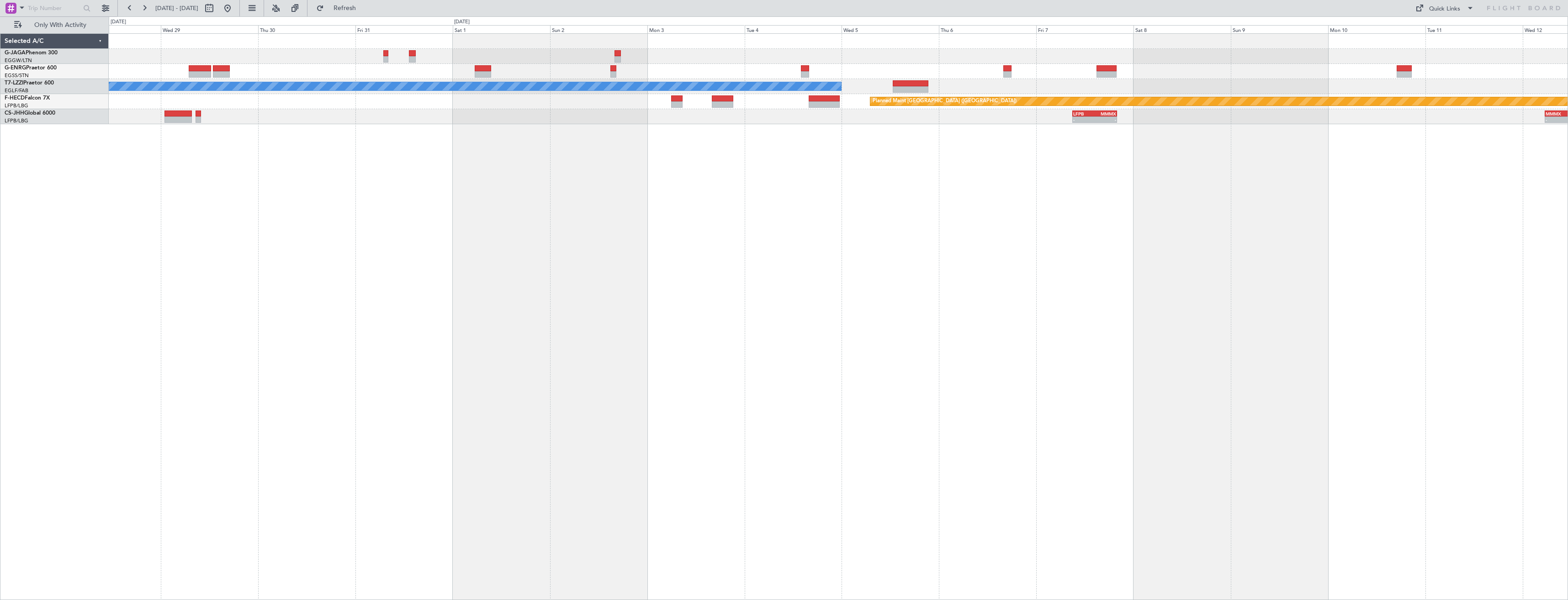
click at [1087, 301] on div "A/C Unavailable [GEOGRAPHIC_DATA] ([GEOGRAPHIC_DATA]) Planned Maint [GEOGRAPHIC…" at bounding box center [838, 316] width 1459 height 567
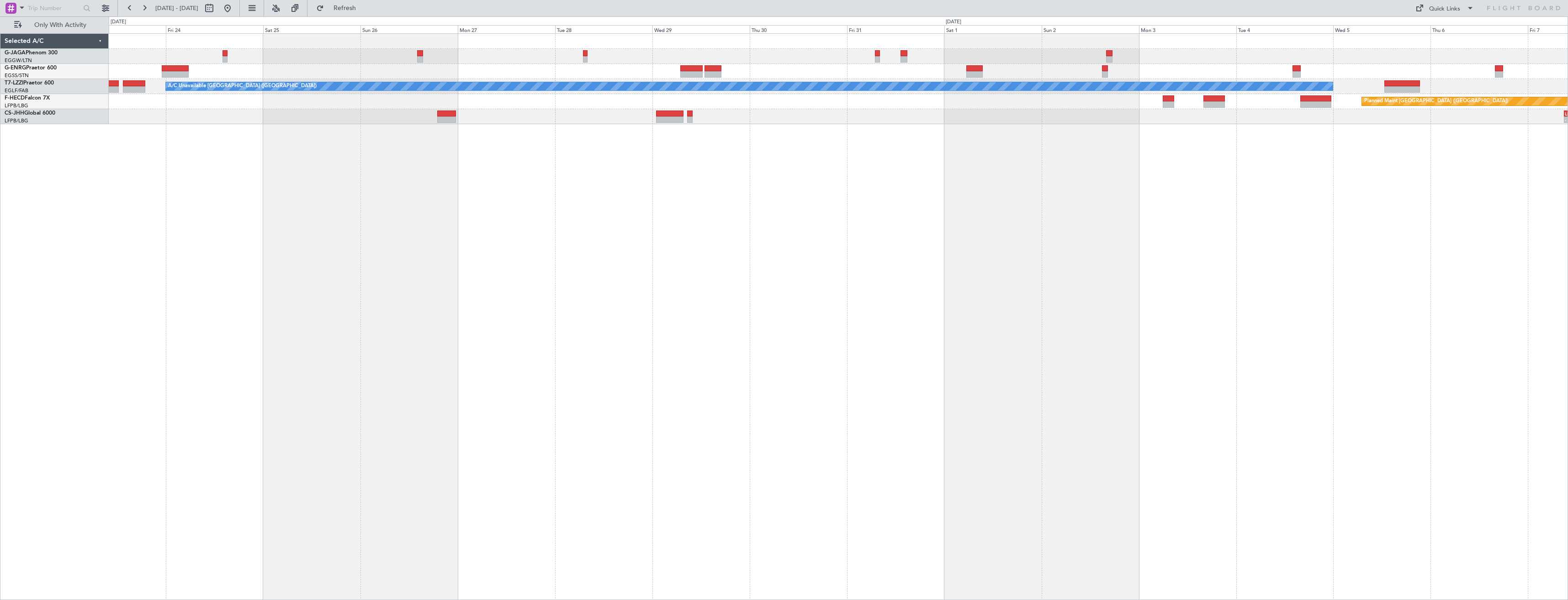
click at [902, 263] on div "A/C Unavailable [GEOGRAPHIC_DATA] ([GEOGRAPHIC_DATA]) Planned Maint [GEOGRAPHIC…" at bounding box center [838, 316] width 1459 height 567
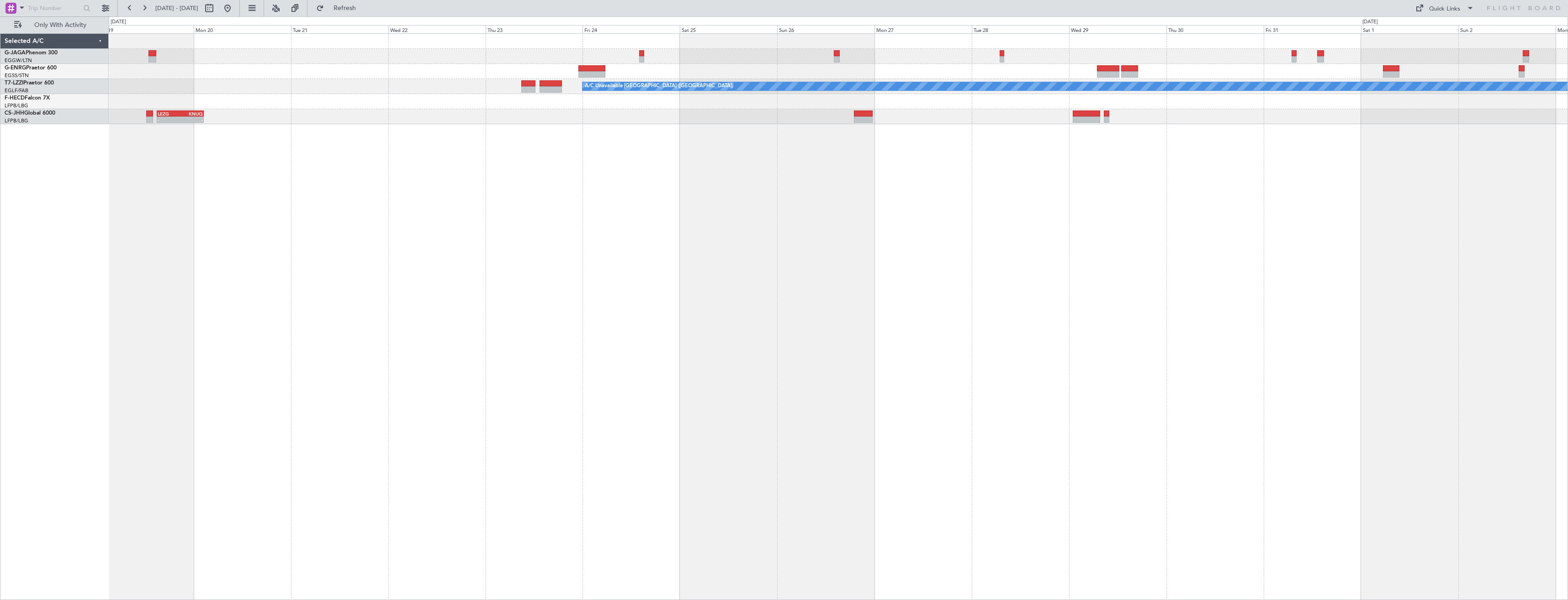
click at [635, 217] on div "A/C Unavailable [GEOGRAPHIC_DATA] ([GEOGRAPHIC_DATA]) Planned Maint [GEOGRAPHIC…" at bounding box center [838, 316] width 1459 height 567
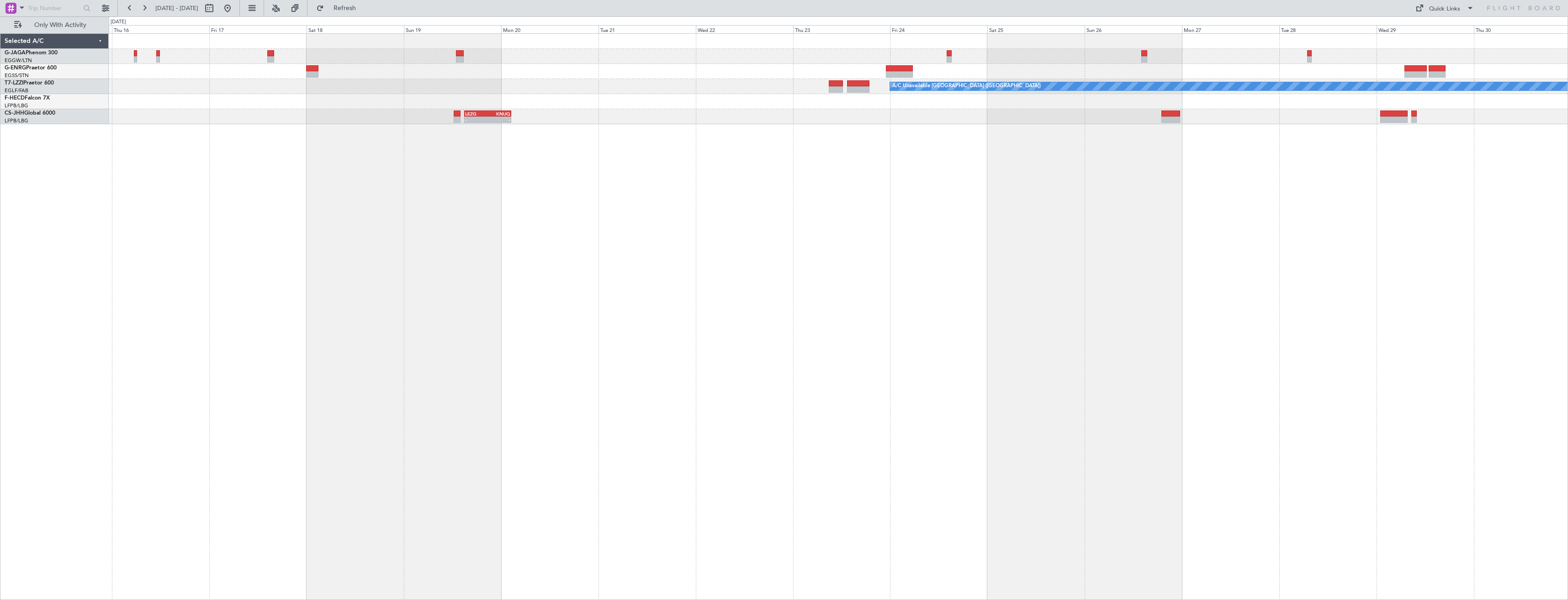
click at [775, 237] on div "A/C Unavailable [GEOGRAPHIC_DATA] ([GEOGRAPHIC_DATA]) Planned Maint [GEOGRAPHIC…" at bounding box center [838, 316] width 1459 height 567
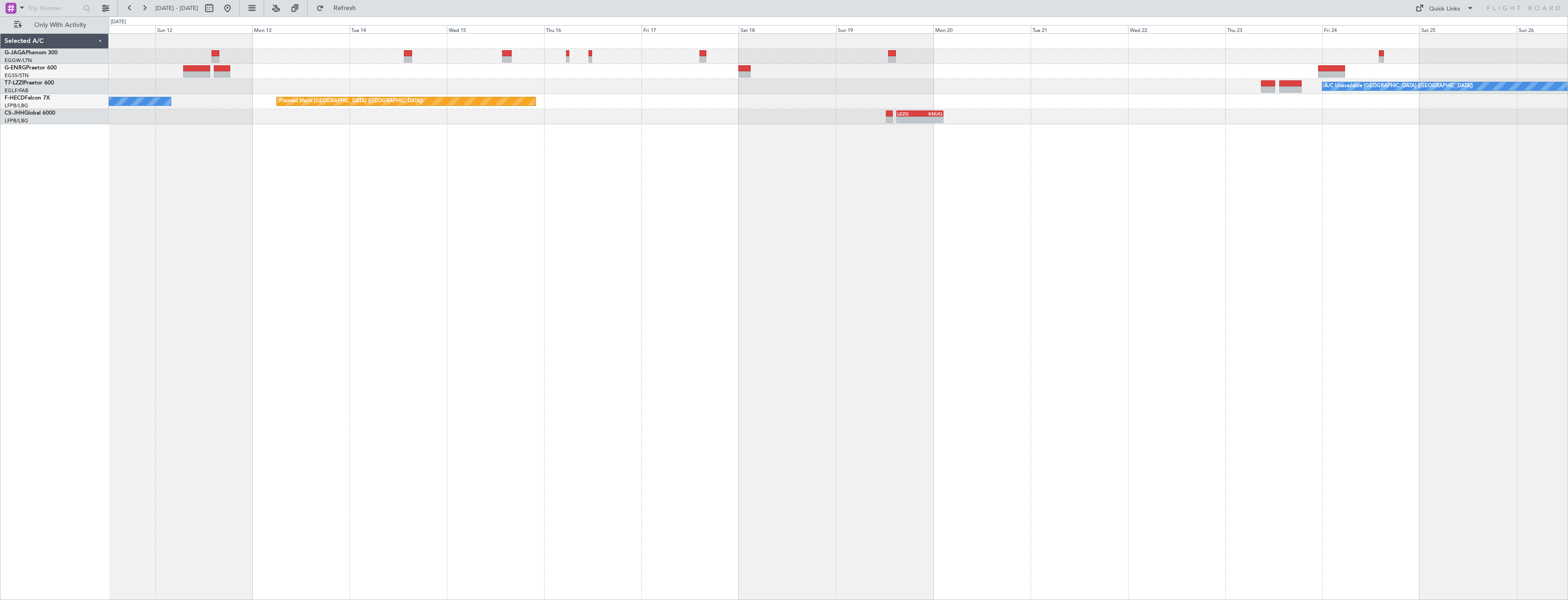
click at [723, 292] on div "A/C Unavailable [GEOGRAPHIC_DATA] ([GEOGRAPHIC_DATA]) Planned Maint [GEOGRAPHIC…" at bounding box center [838, 316] width 1459 height 567
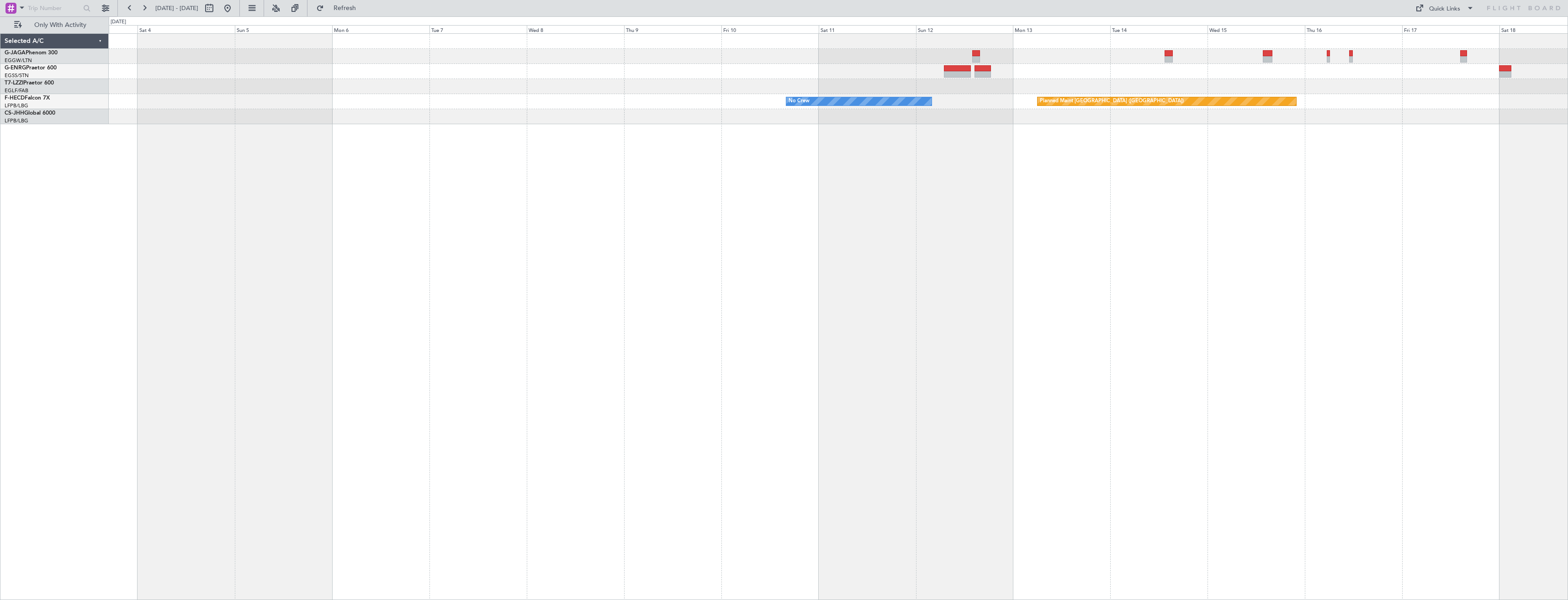
click at [766, 279] on div "Planned Maint [GEOGRAPHIC_DATA] ([GEOGRAPHIC_DATA]) No Crew - - LEZG 15:00 Z KN…" at bounding box center [838, 316] width 1459 height 567
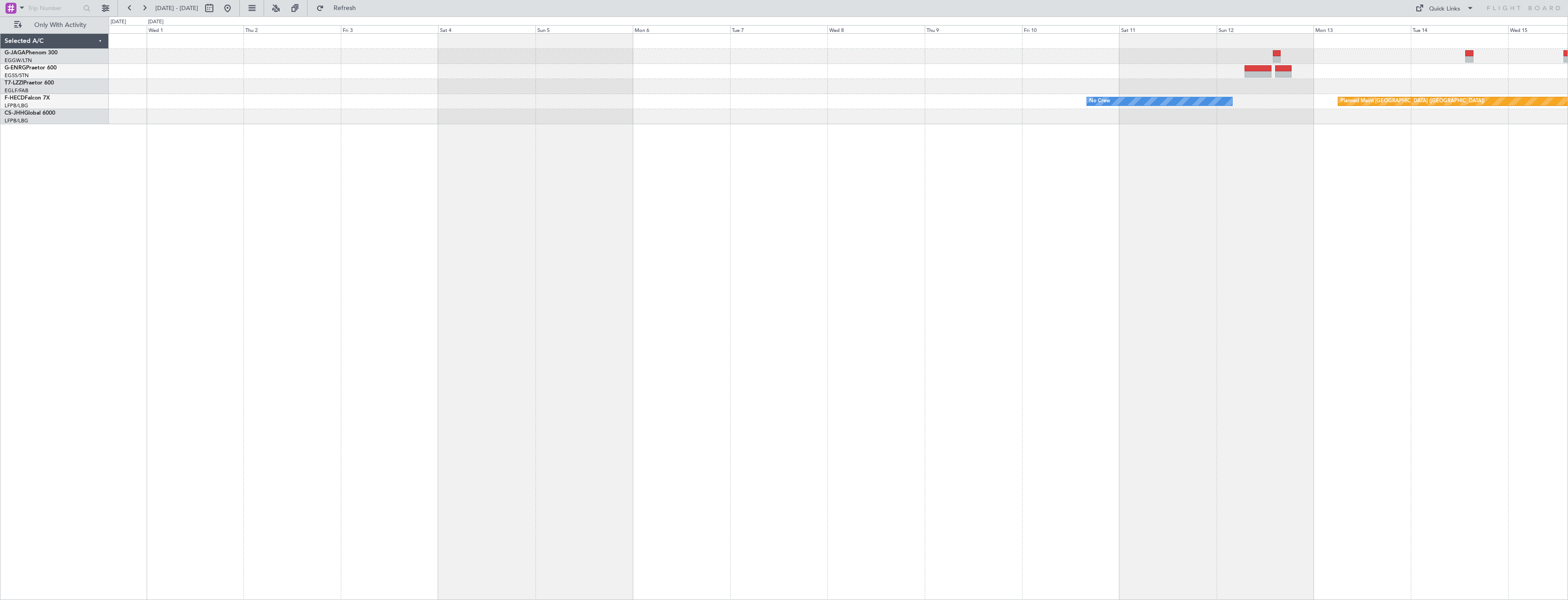
click at [856, 264] on div "Planned Maint [GEOGRAPHIC_DATA] ([GEOGRAPHIC_DATA]) No Crew" at bounding box center [838, 316] width 1459 height 567
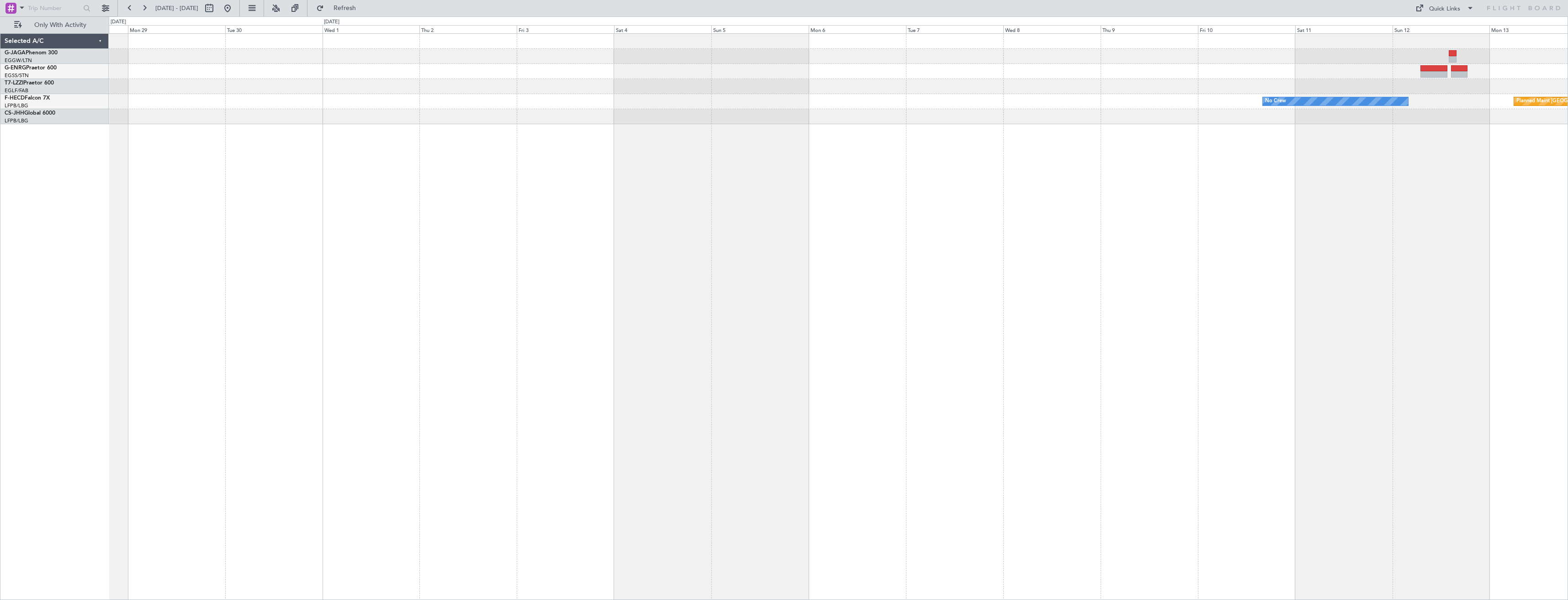
click at [559, 248] on div "Planned Maint [GEOGRAPHIC_DATA] ([GEOGRAPHIC_DATA]) No Crew" at bounding box center [838, 316] width 1459 height 567
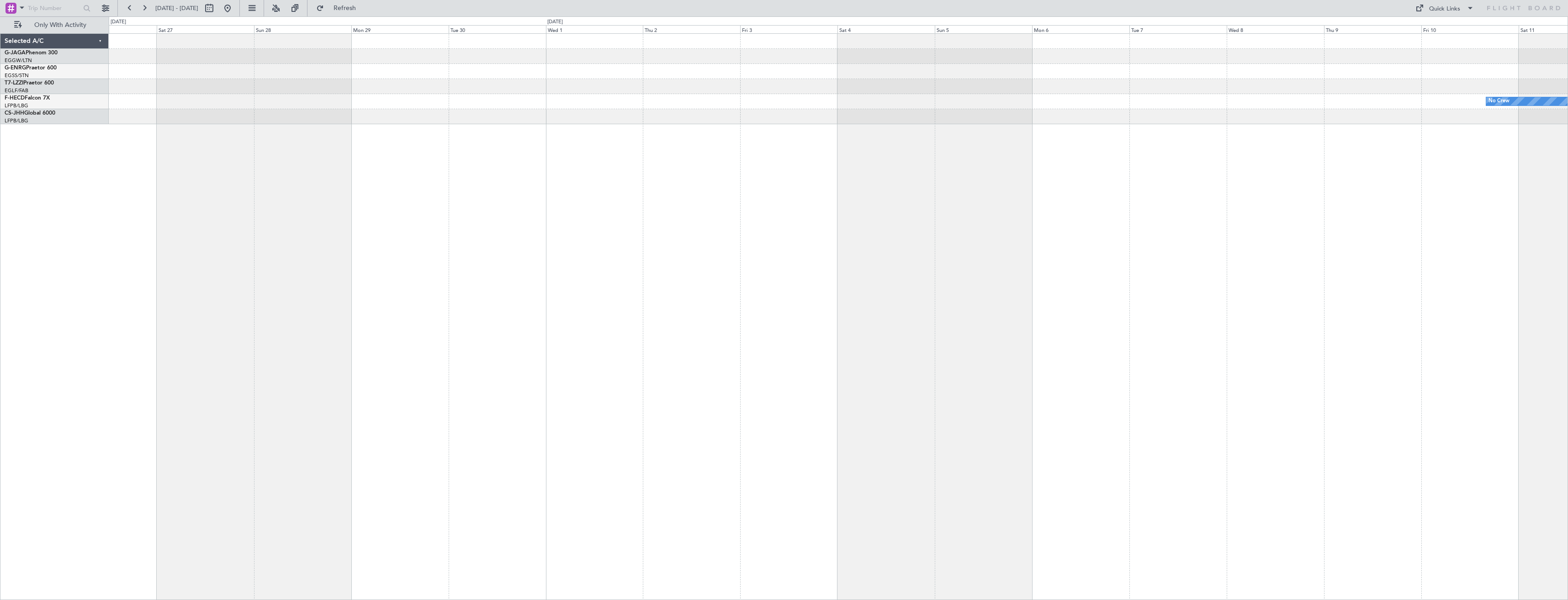
click at [583, 234] on div "No Crew Planned Maint [GEOGRAPHIC_DATA] ([GEOGRAPHIC_DATA])" at bounding box center [838, 316] width 1459 height 567
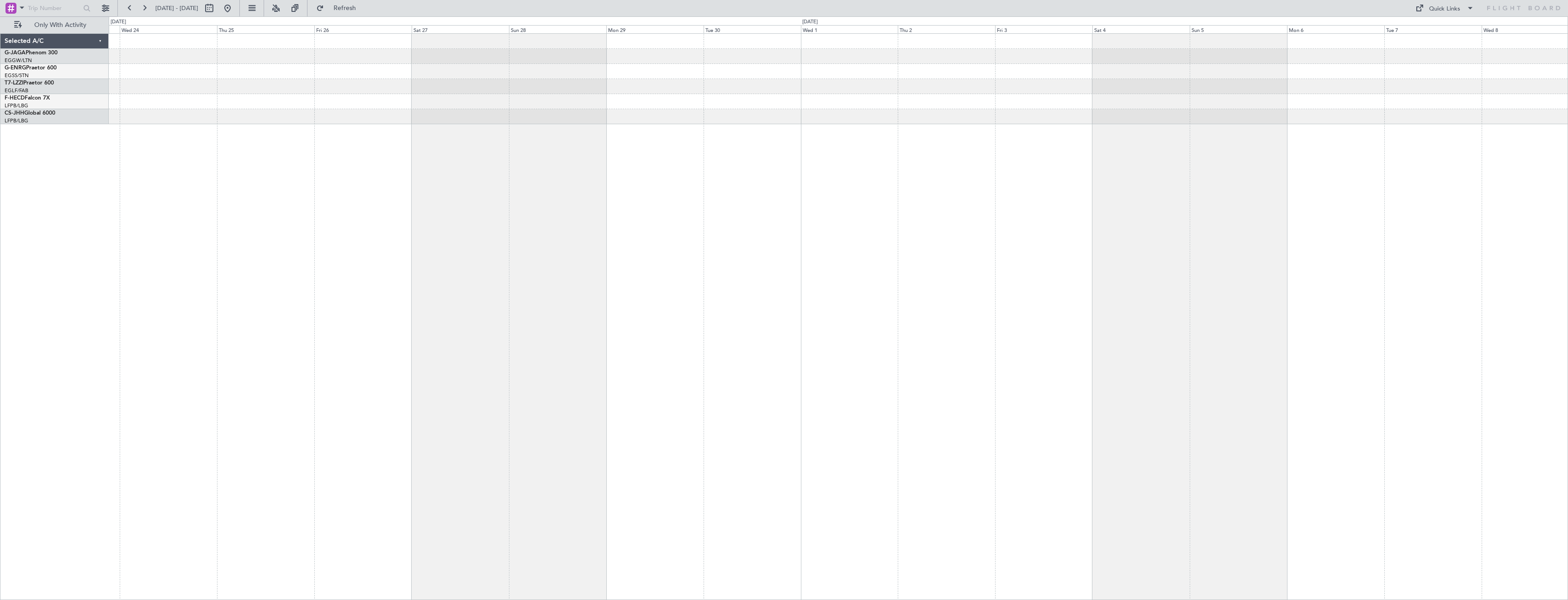
click at [671, 256] on div "No Crew No Crew" at bounding box center [838, 316] width 1459 height 567
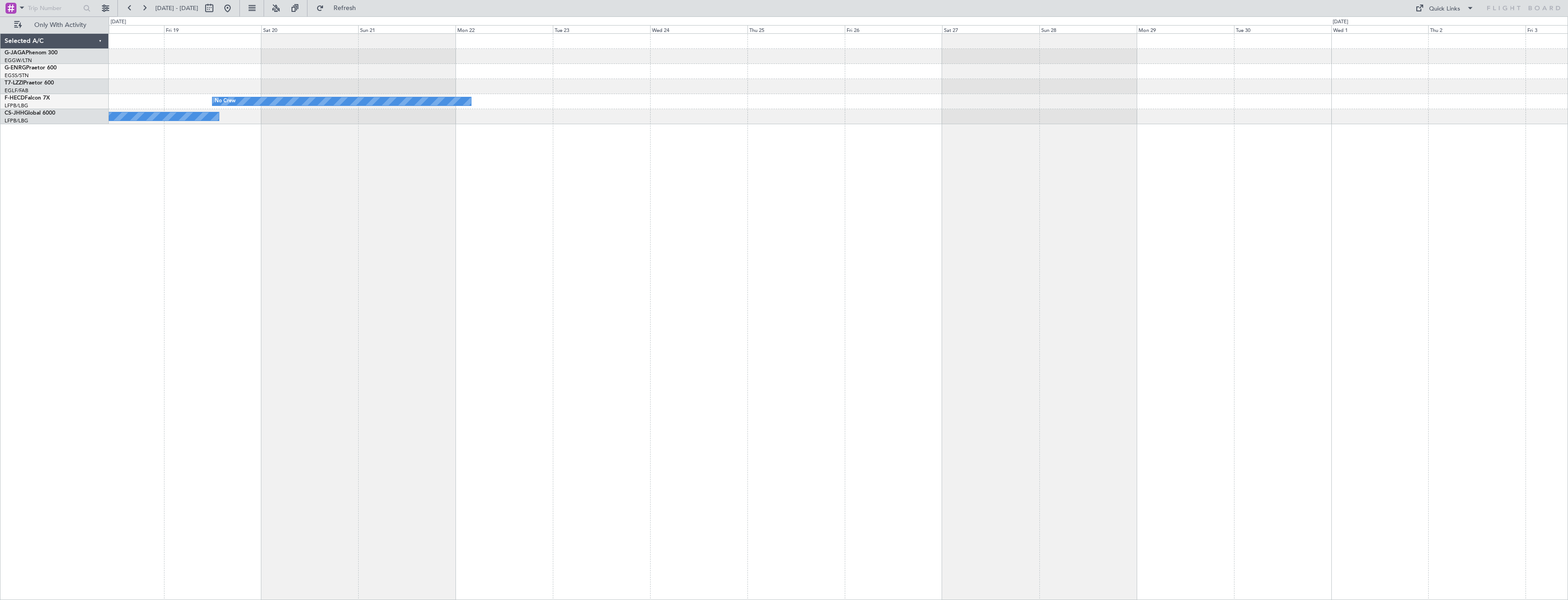
click at [741, 252] on div "No Crew Owner Planned Maint [GEOGRAPHIC_DATA] ([GEOGRAPHIC_DATA])" at bounding box center [838, 316] width 1459 height 567
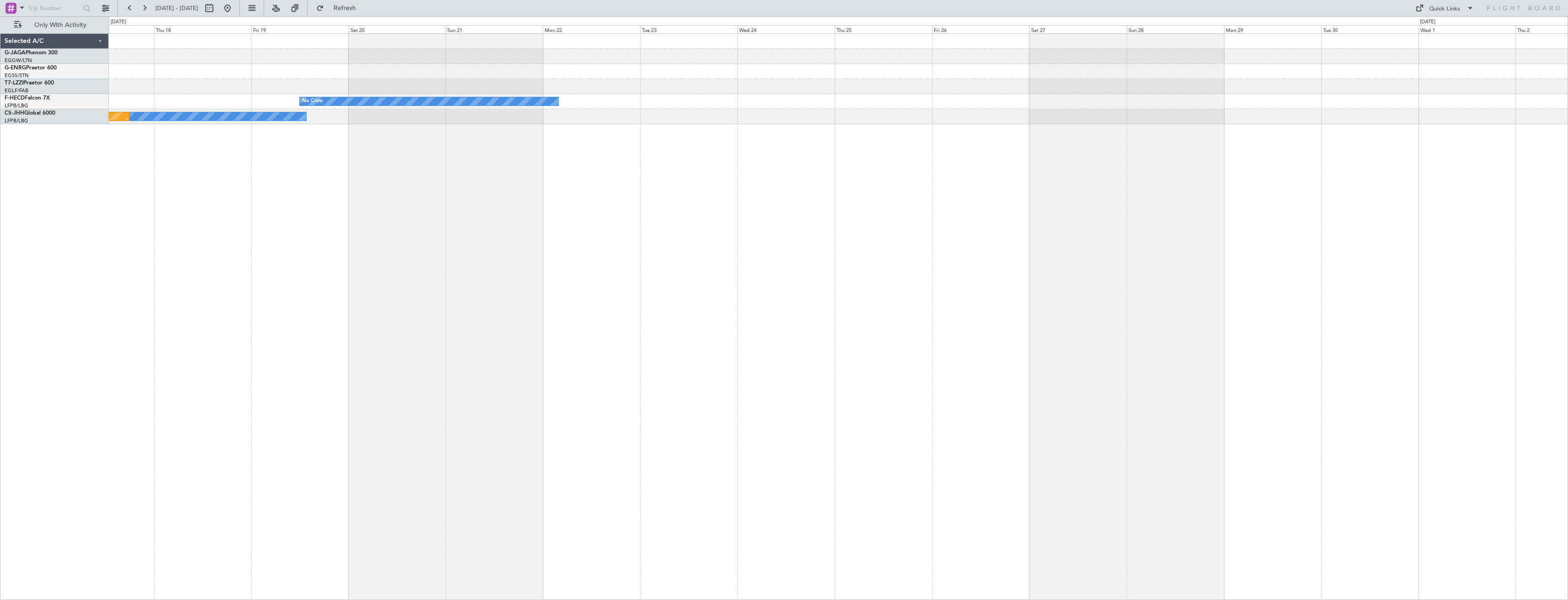
click at [720, 259] on div "No Crew Owner Planned Maint [GEOGRAPHIC_DATA] ([GEOGRAPHIC_DATA])" at bounding box center [838, 316] width 1459 height 567
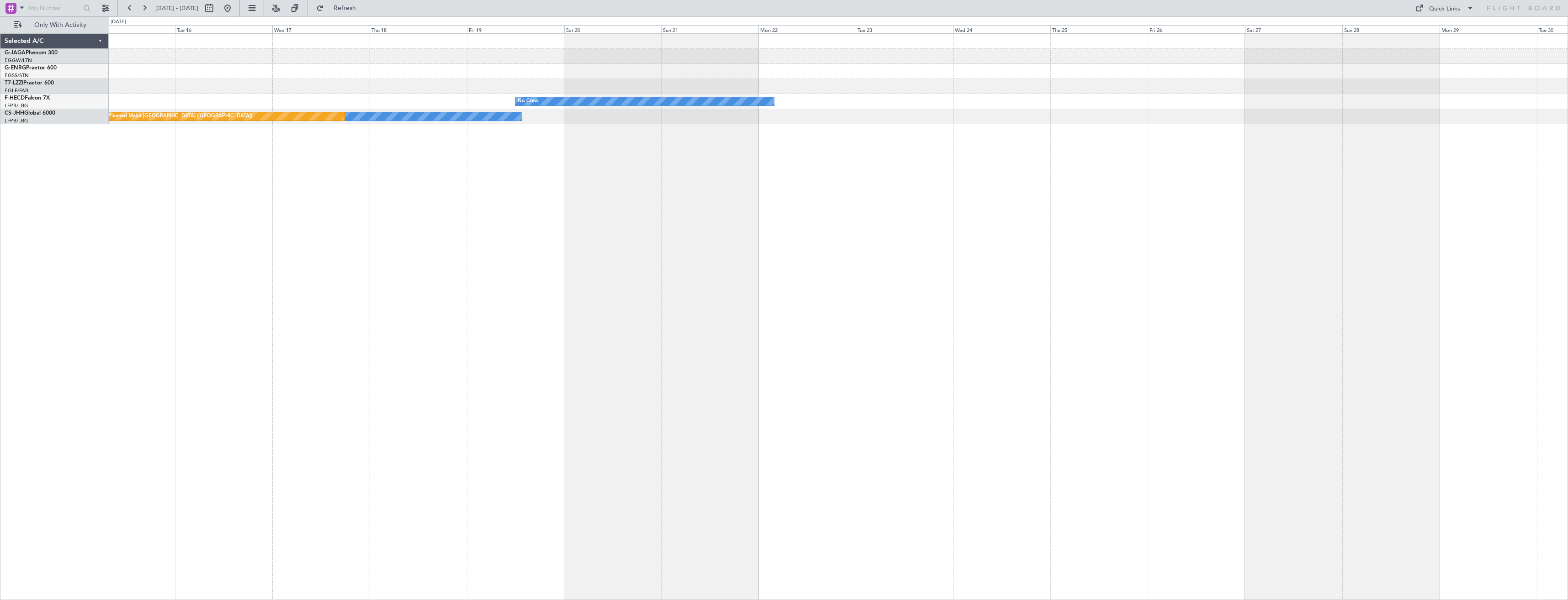
click at [628, 268] on div "No Crew Owner Planned Maint Paris (Le Bourget)" at bounding box center [838, 316] width 1459 height 567
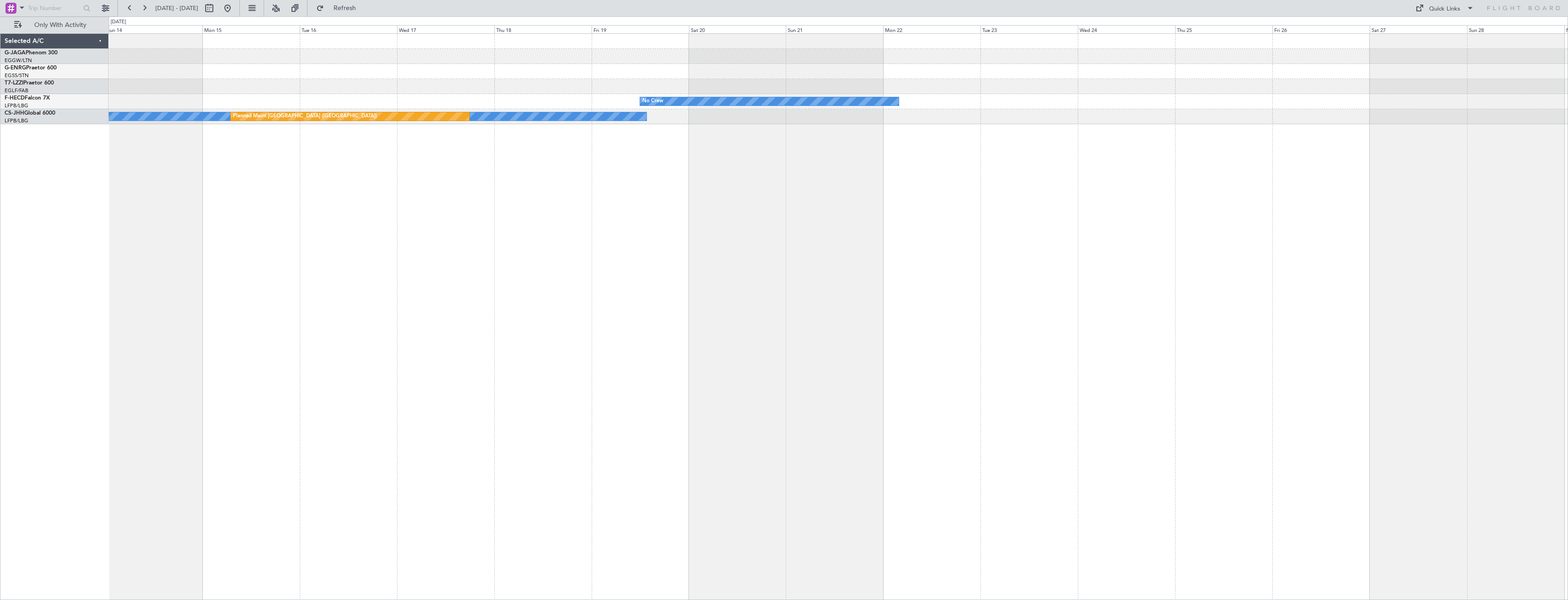
click at [670, 277] on div "No Crew Owner Planned Maint Paris (Le Bourget)" at bounding box center [838, 316] width 1459 height 567
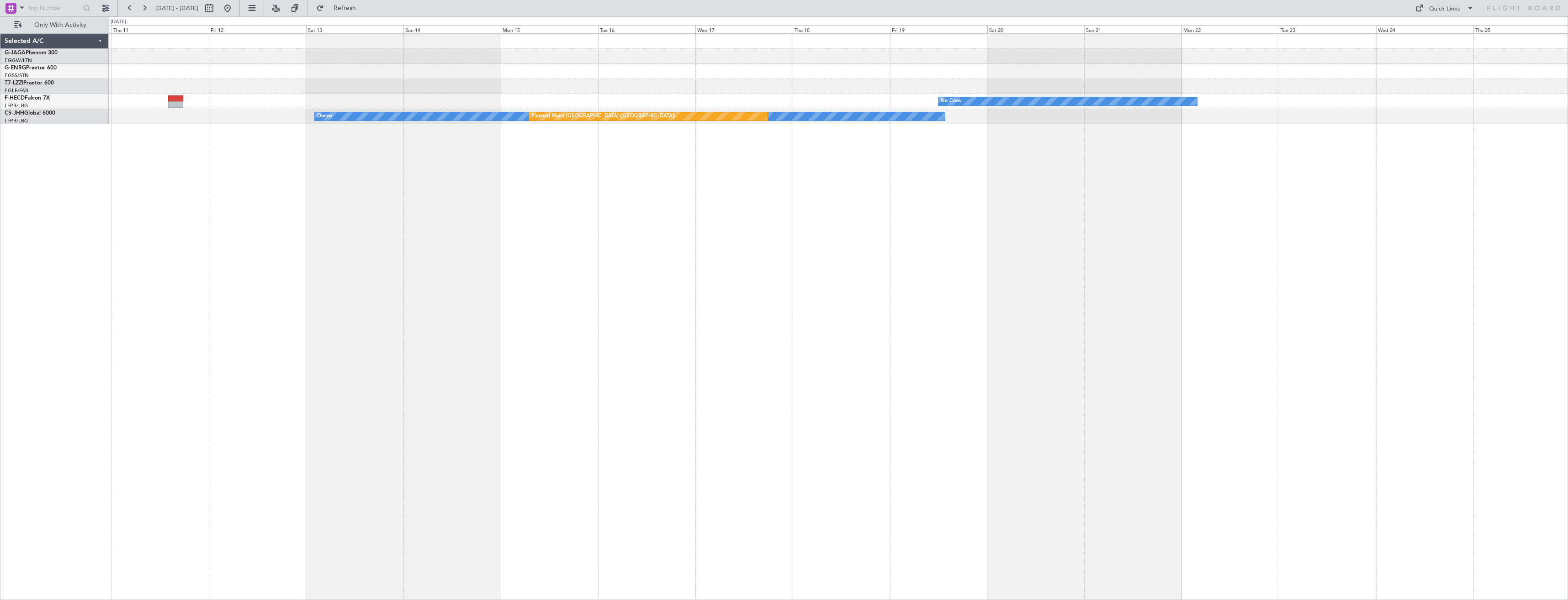
click at [739, 271] on div "No Crew No Crew Planned Maint Paris (Le Bourget) Owner Planned Maint Paris (Le …" at bounding box center [838, 316] width 1459 height 567
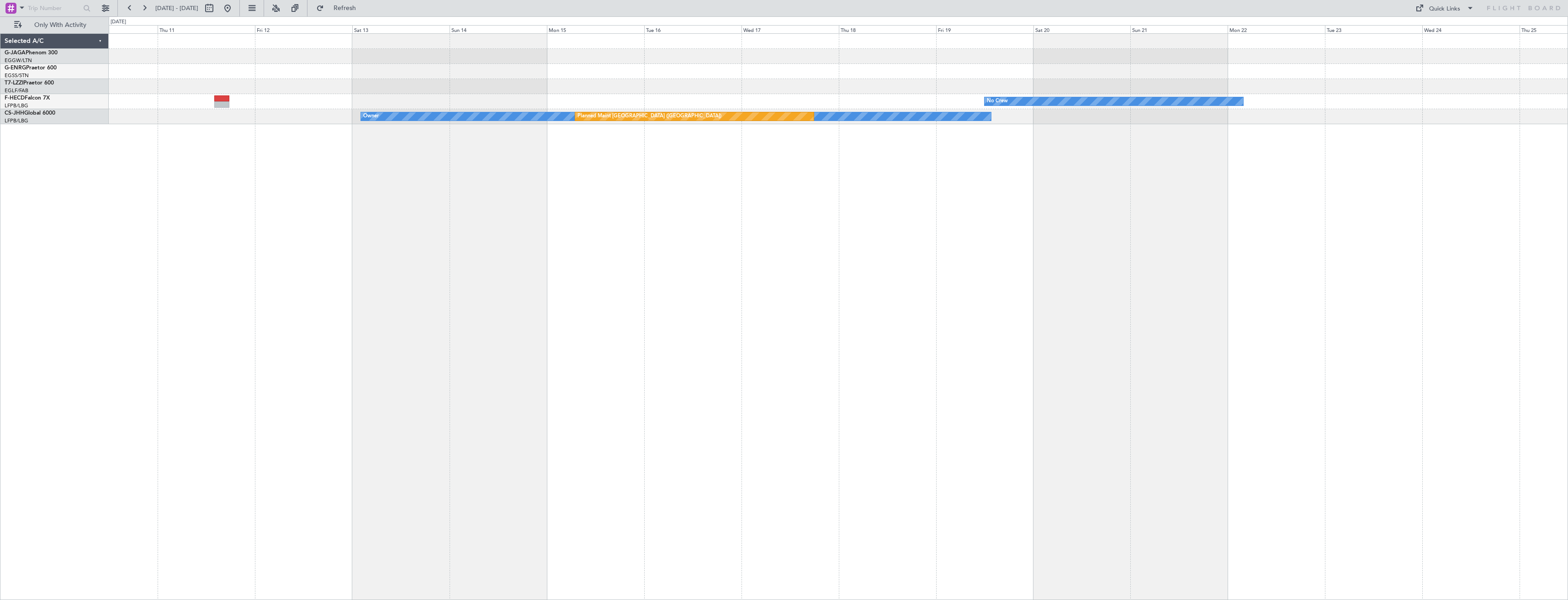
click at [752, 281] on div "No Crew No Crew Planned Maint Paris (Le Bourget) Owner Planned Maint Paris (Le …" at bounding box center [838, 316] width 1459 height 567
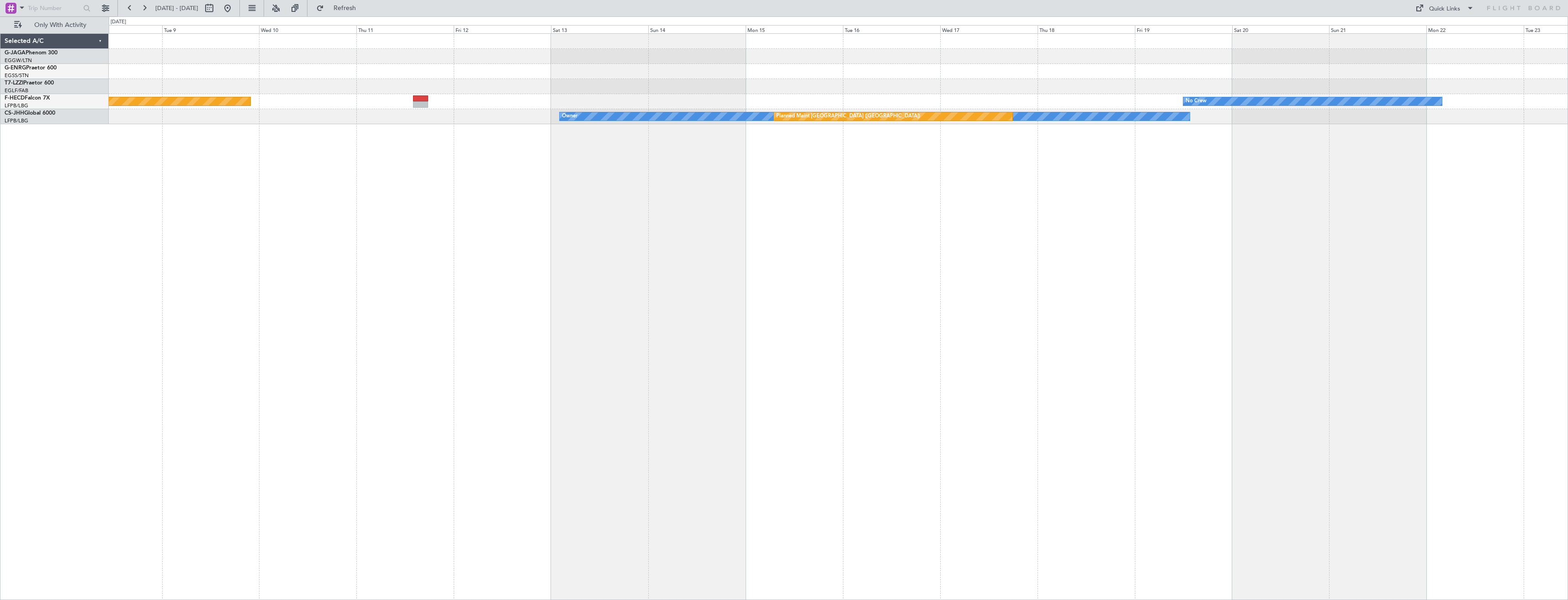
click at [699, 284] on div "No Crew Planned Maint Paris (Le Bourget) No Crew Owner Planned Maint Paris (Le …" at bounding box center [838, 316] width 1459 height 567
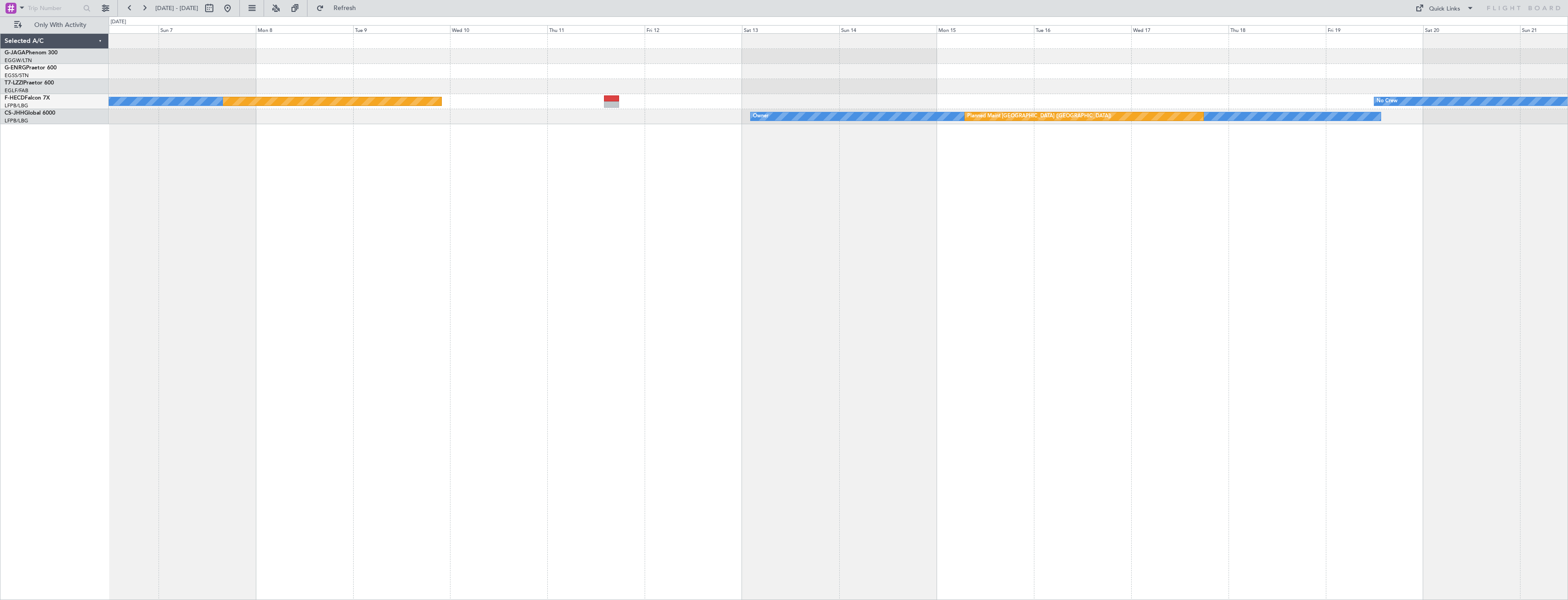
click at [907, 282] on div "No Crew Planned Maint Paris (Le Bourget) No Crew Owner Planned Maint Paris (Le …" at bounding box center [838, 316] width 1459 height 567
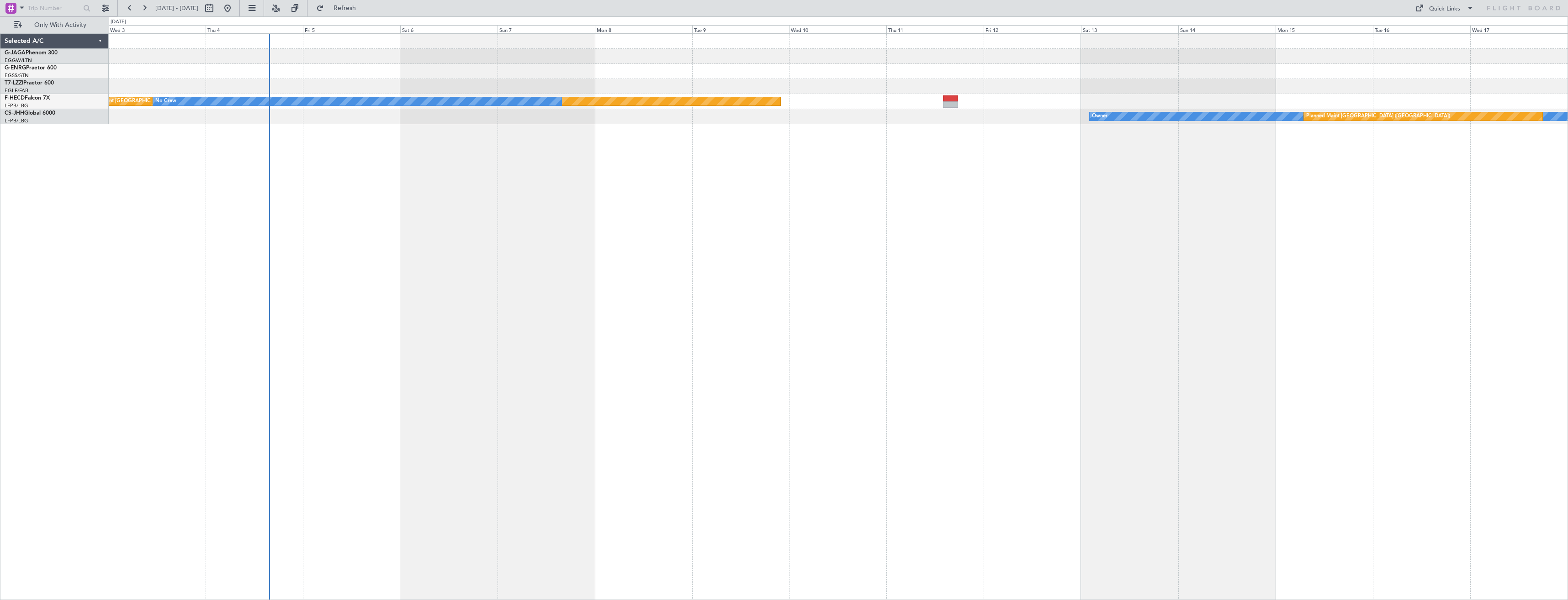
click at [808, 283] on div "Planned Maint Paris (Le Bourget) No Crew No Crew No Crew Owner Planned Maint Pa…" at bounding box center [838, 316] width 1459 height 567
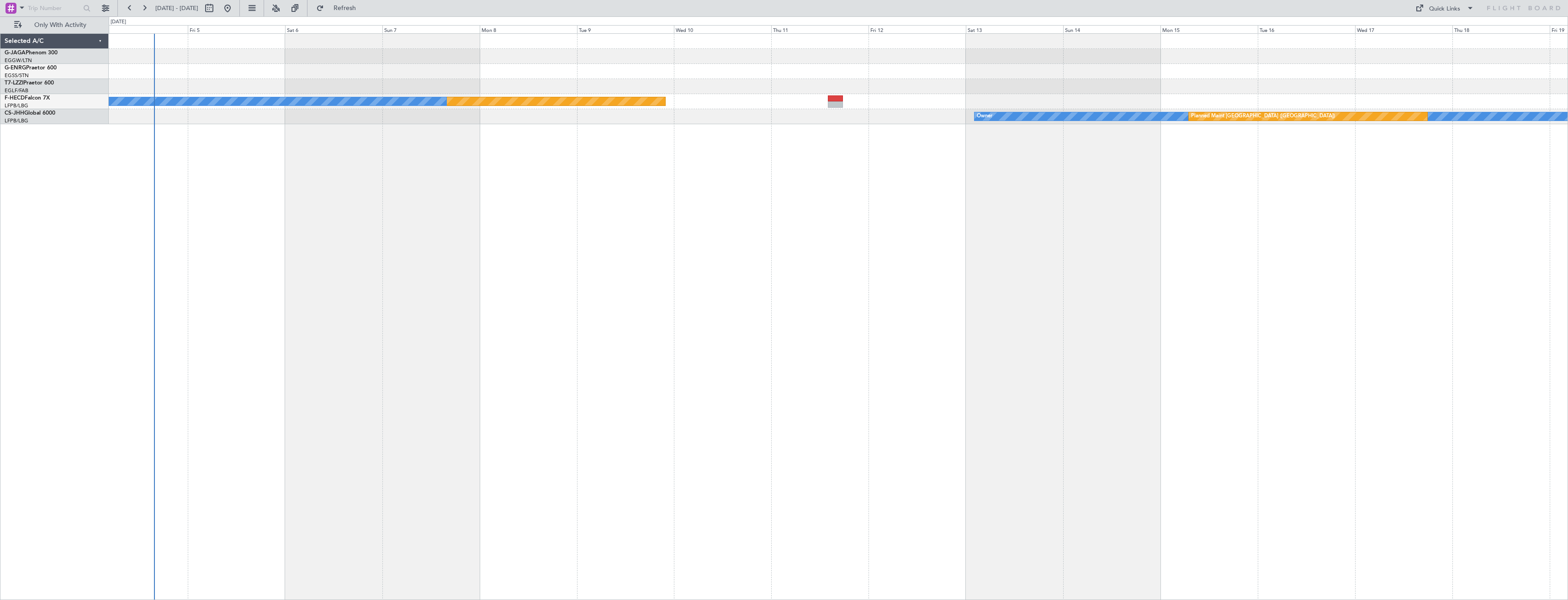
click at [554, 291] on div "Planned Maint Paris (Le Bourget) No Crew No Crew No Crew Owner Planned Maint Pa…" at bounding box center [838, 316] width 1459 height 567
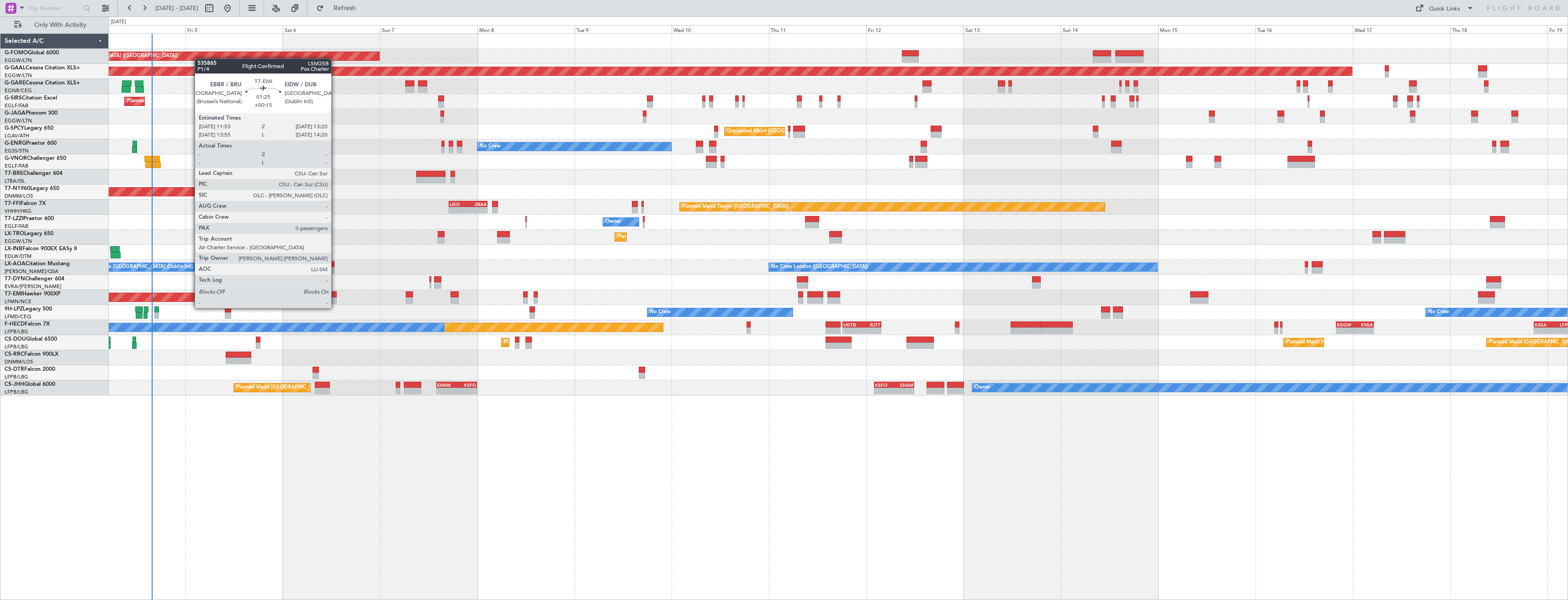
click at [335, 300] on div at bounding box center [334, 301] width 6 height 7
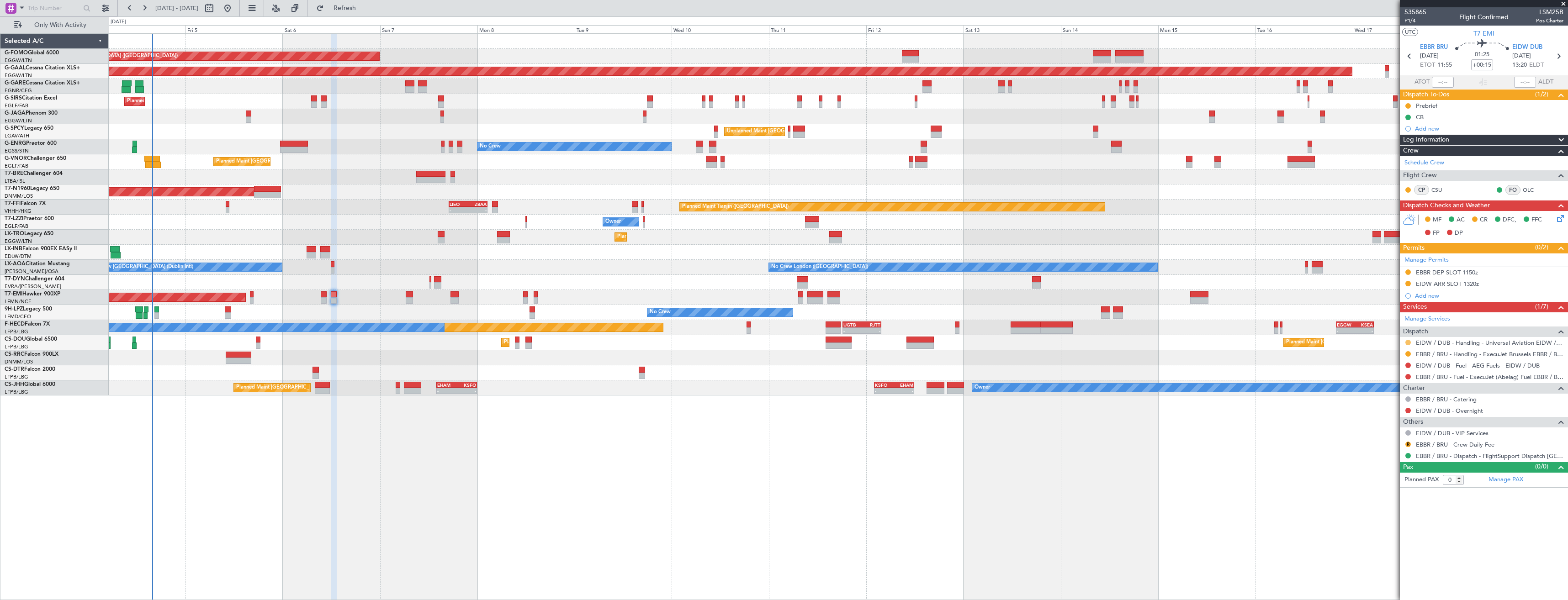
click at [1407, 342] on button at bounding box center [1408, 342] width 5 height 5
click at [1381, 450] on span "Confirmed" at bounding box center [1382, 451] width 29 height 9
click at [1404, 284] on div at bounding box center [1408, 284] width 7 height 7
click at [1500, 279] on div "EIDW ARR SLOT 1320z" at bounding box center [1484, 284] width 168 height 12
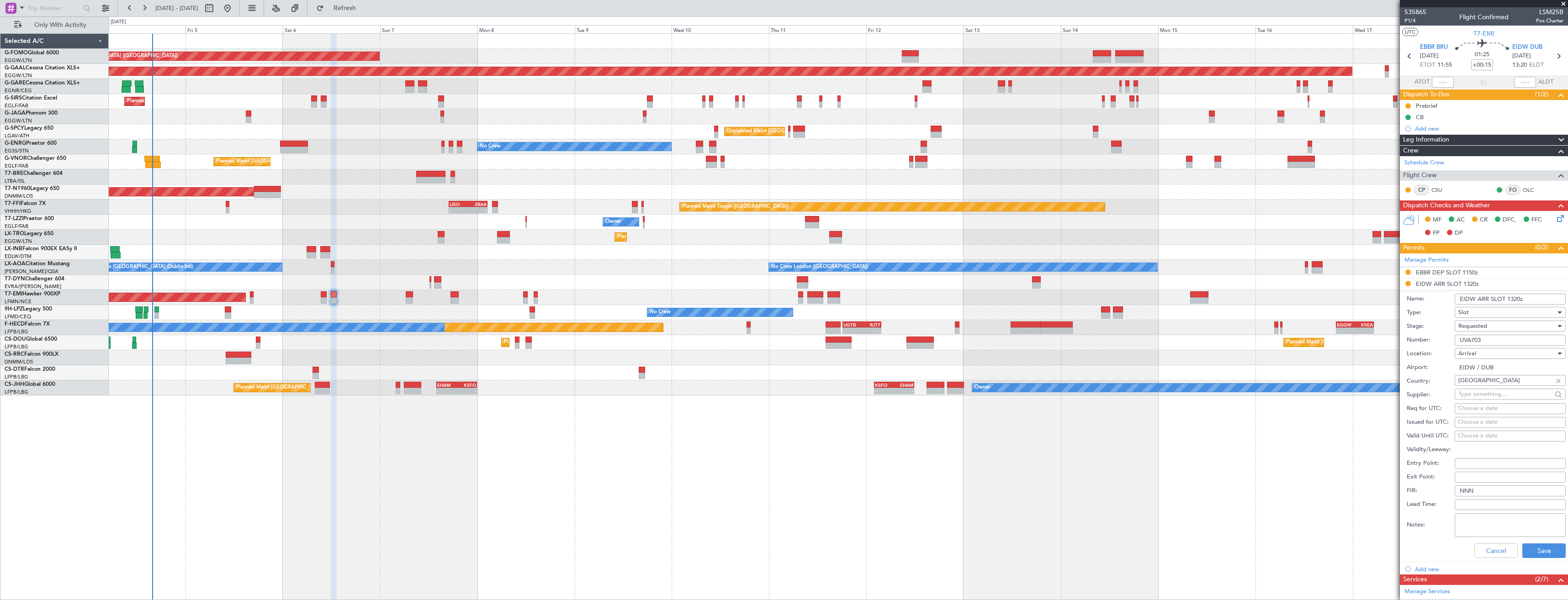
click at [1483, 327] on span "Requested" at bounding box center [1472, 326] width 29 height 9
click at [1482, 394] on span "Received OK" at bounding box center [1507, 396] width 96 height 14
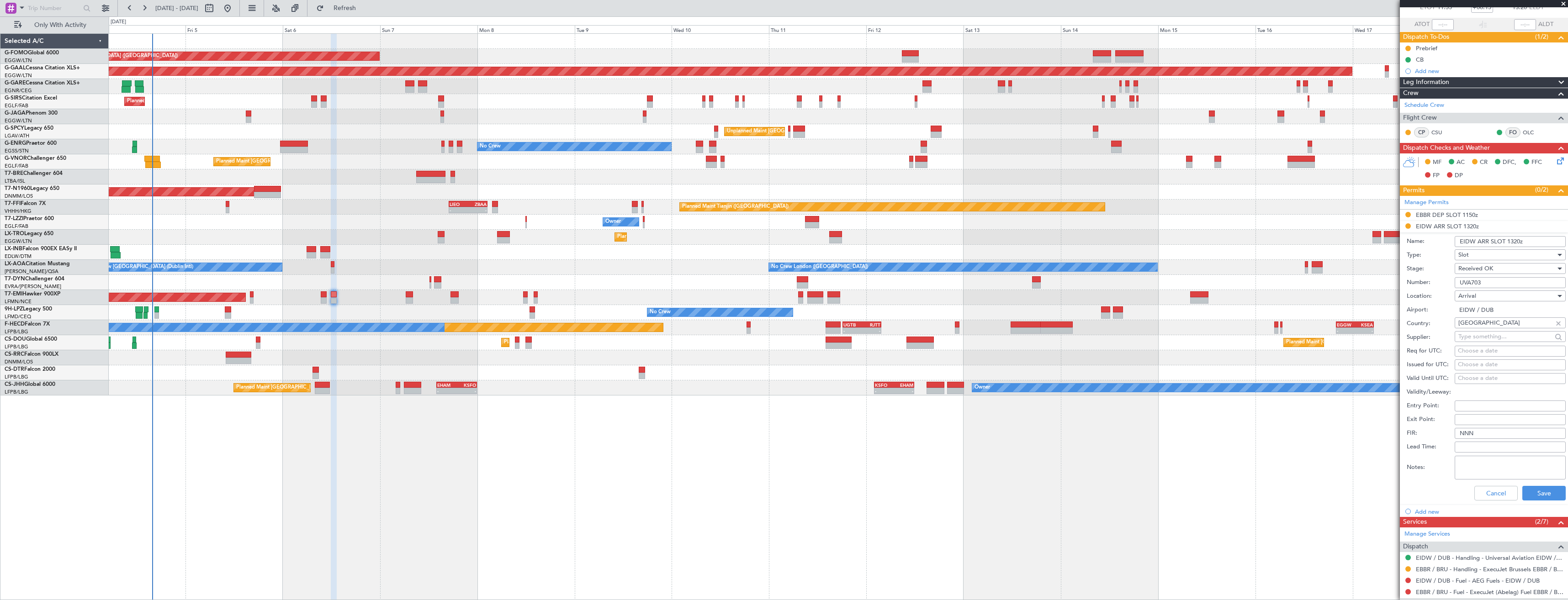
scroll to position [91, 0]
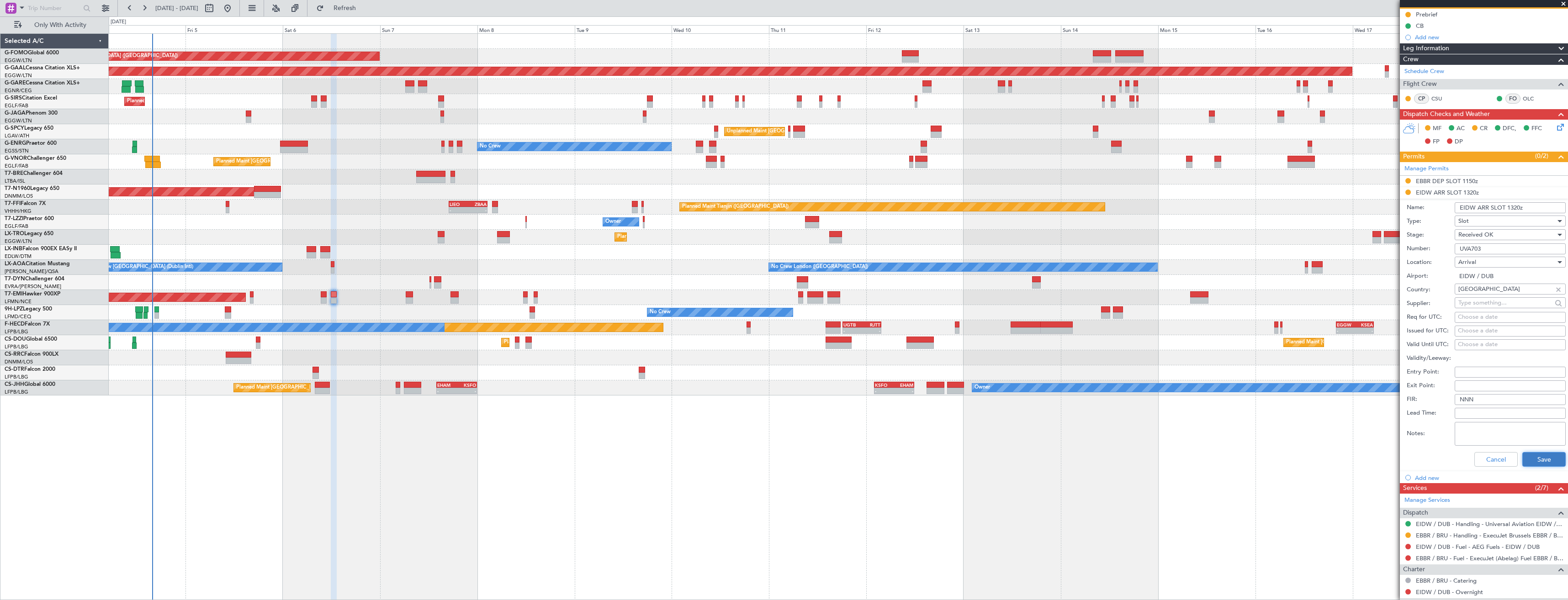
click at [1527, 464] on button "Save" at bounding box center [1544, 459] width 43 height 15
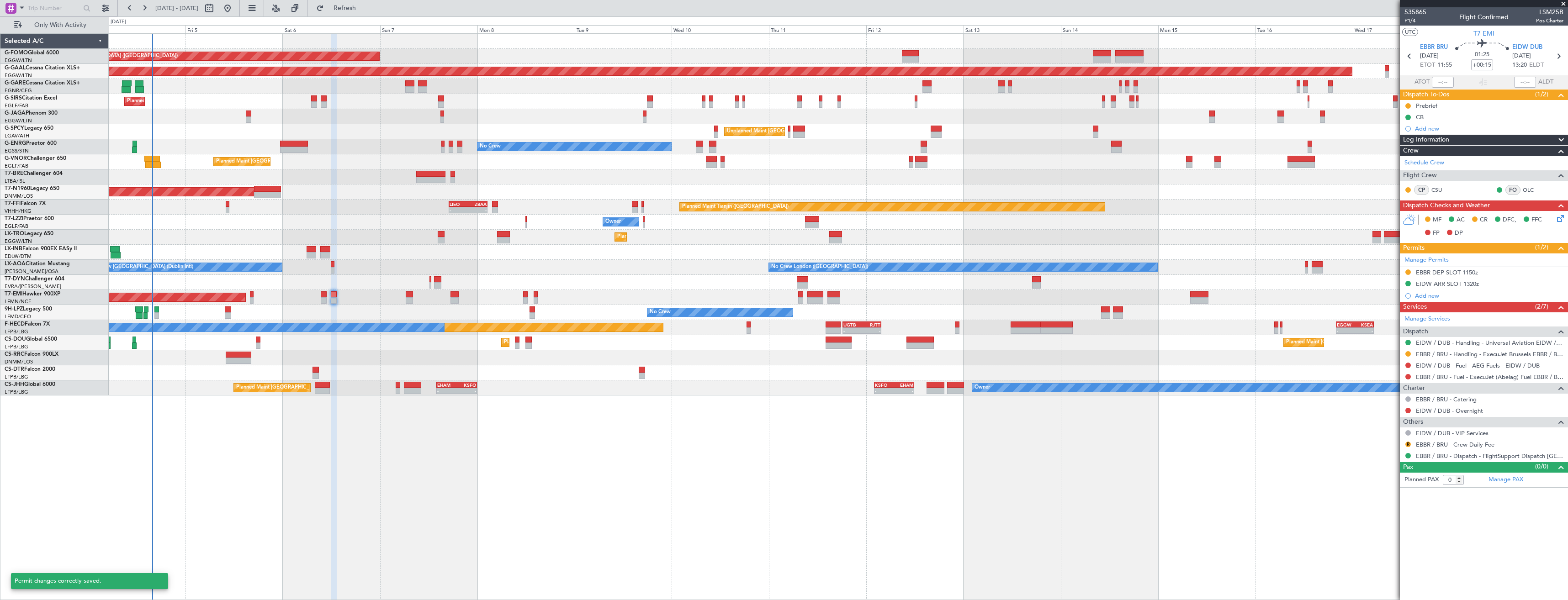
scroll to position [0, 0]
click at [1560, 55] on icon at bounding box center [1558, 57] width 12 height 12
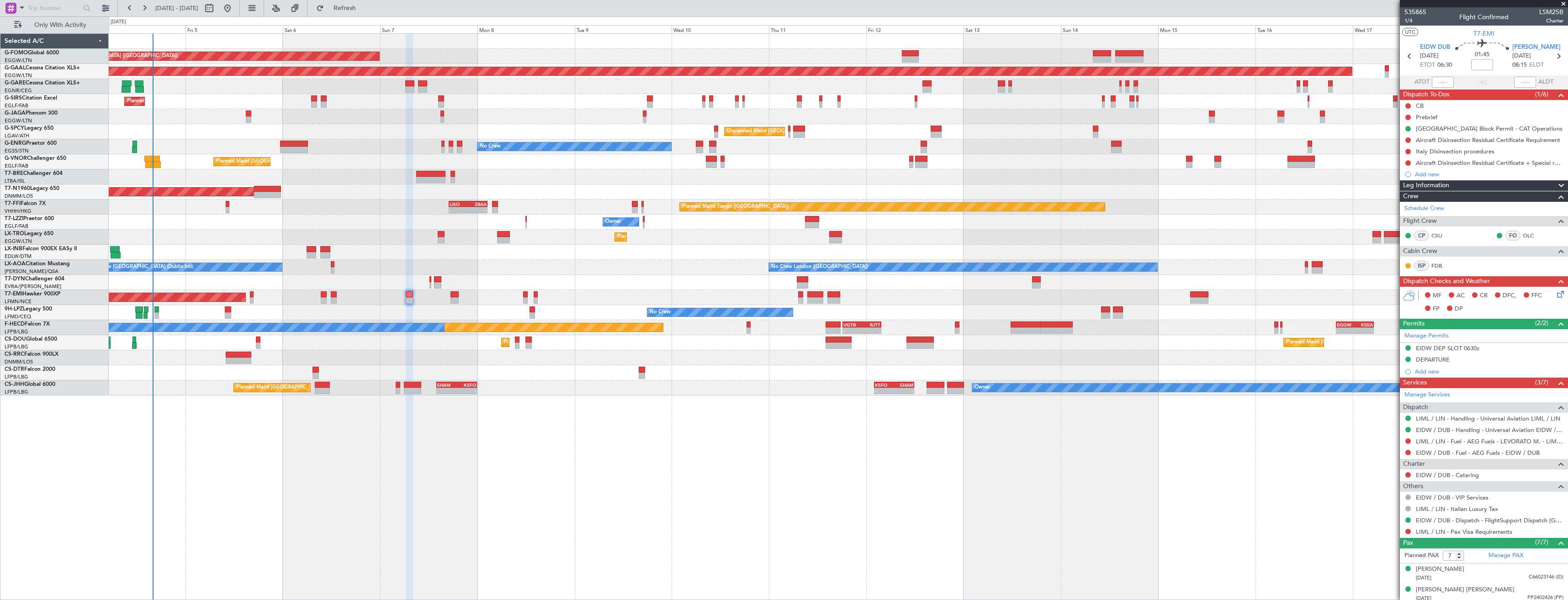
click at [870, 199] on div "Planned Maint [GEOGRAPHIC_DATA] ([GEOGRAPHIC_DATA])" at bounding box center [838, 192] width 1459 height 15
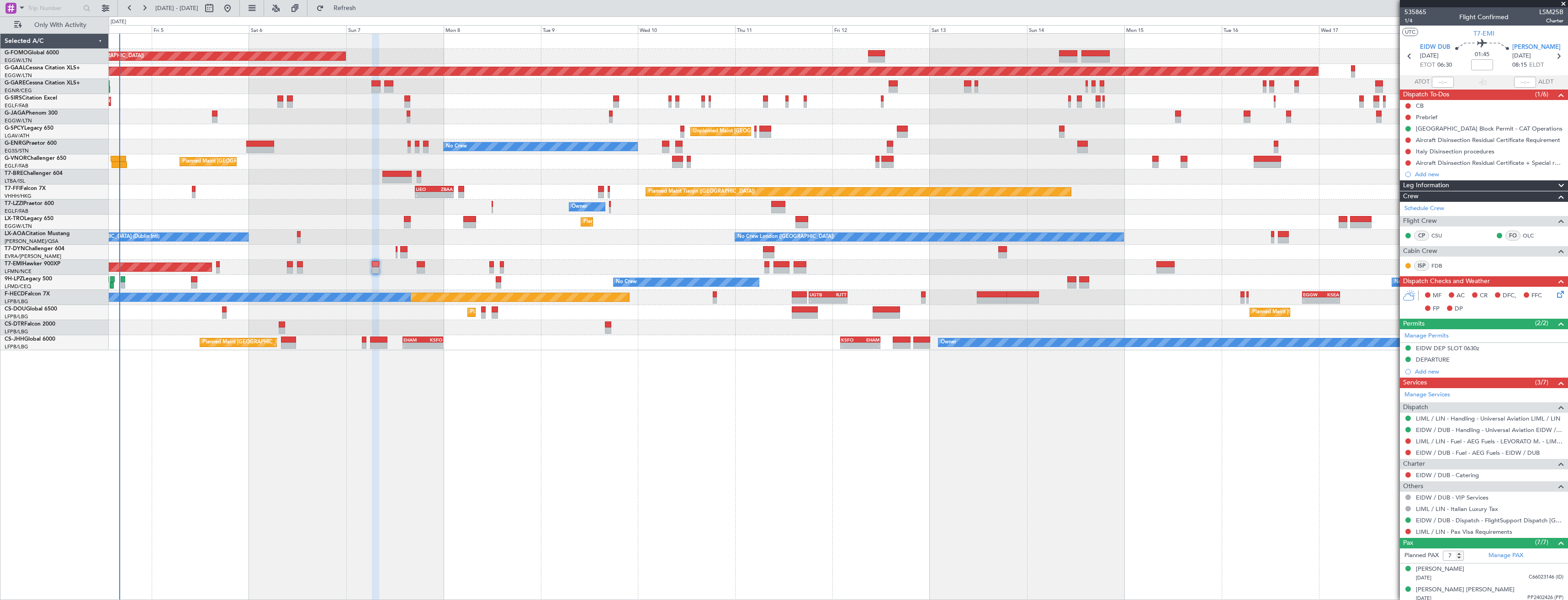
click at [419, 225] on div "Planned Maint London (Luton) Planned Maint Dusseldorf Unplanned Maint Chester P…" at bounding box center [838, 192] width 1459 height 316
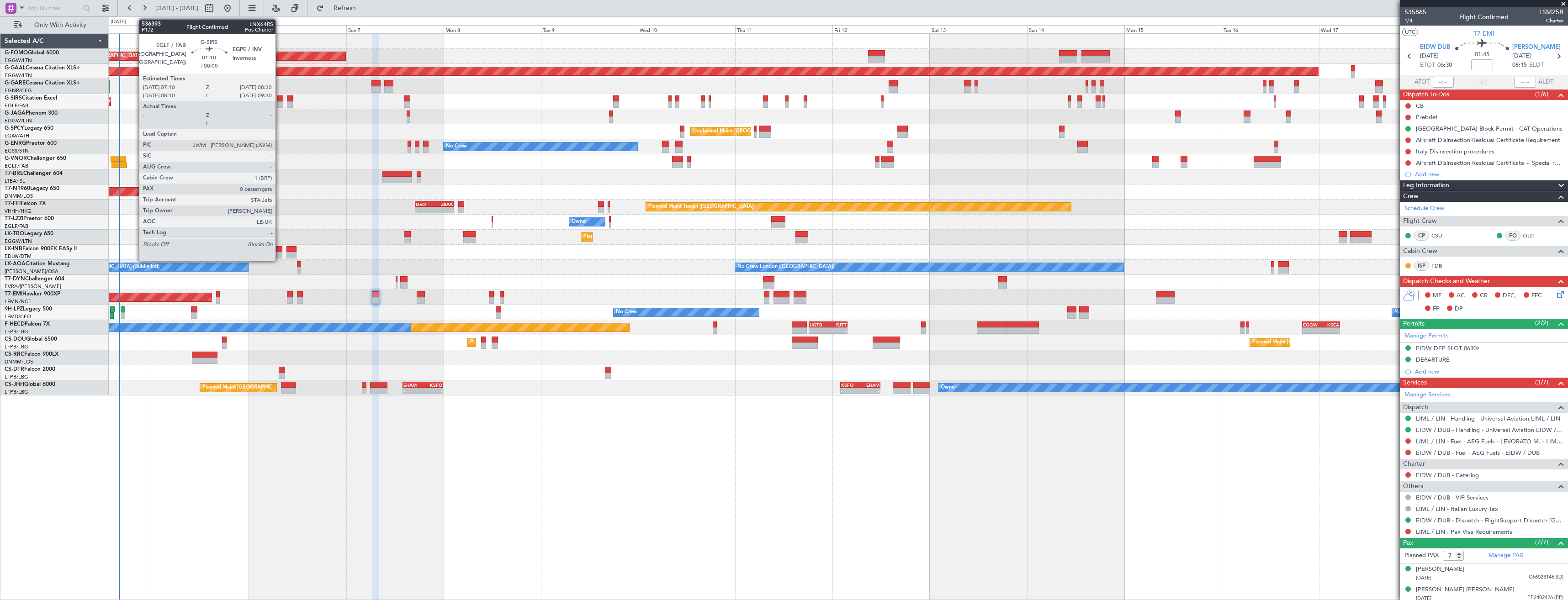
click at [279, 102] on div at bounding box center [280, 105] width 5 height 7
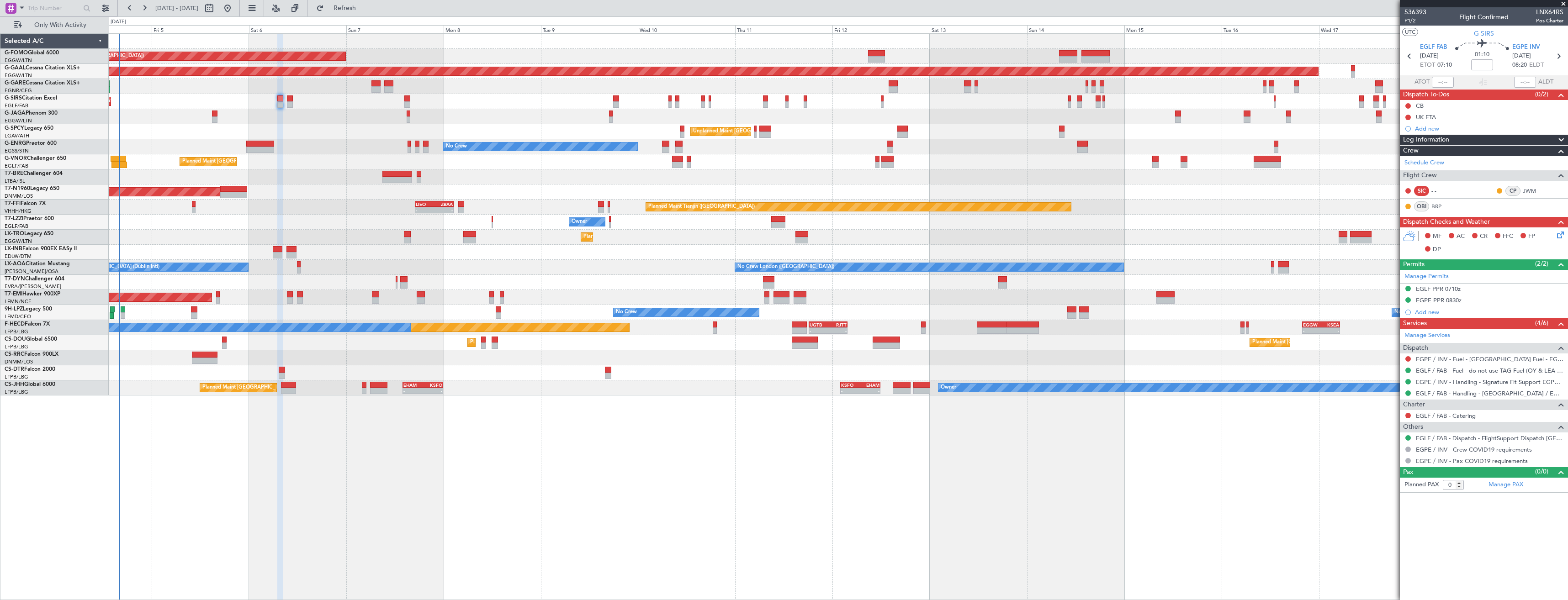
click at [1409, 20] on span "P1/2" at bounding box center [1415, 21] width 22 height 8
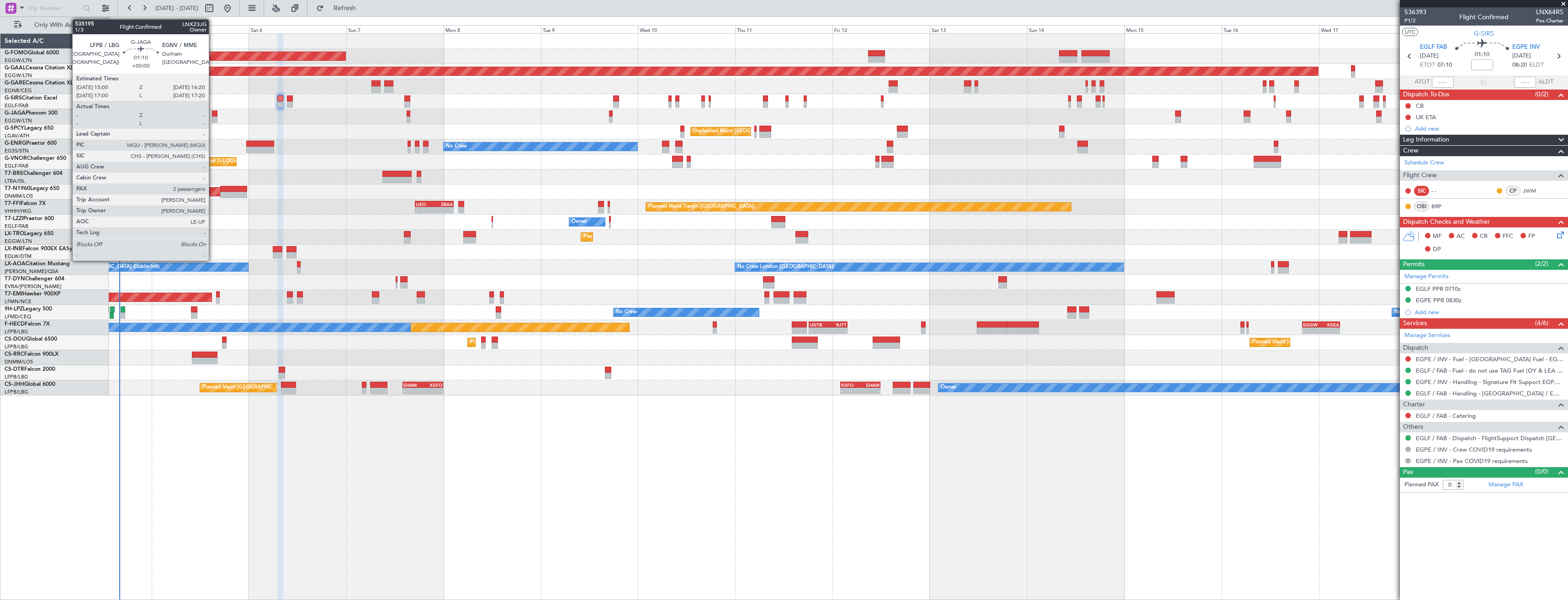
click at [213, 116] on div at bounding box center [214, 114] width 5 height 7
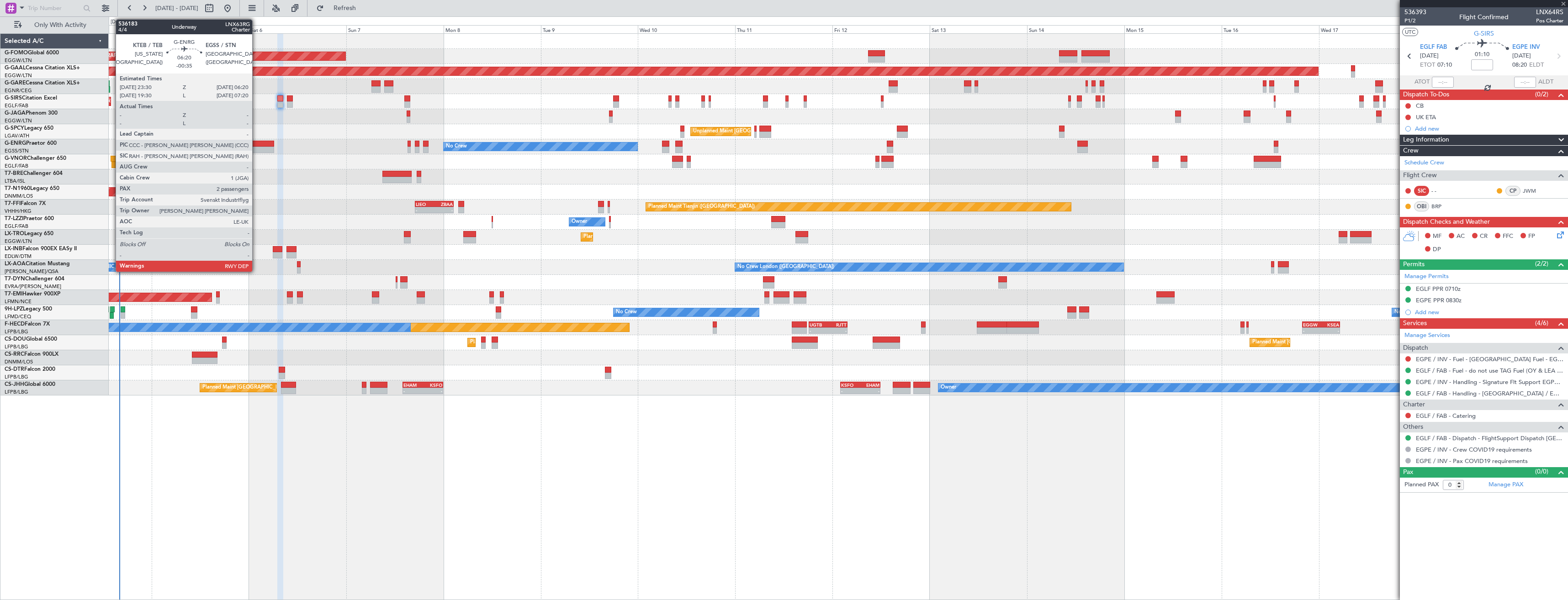
type input "2"
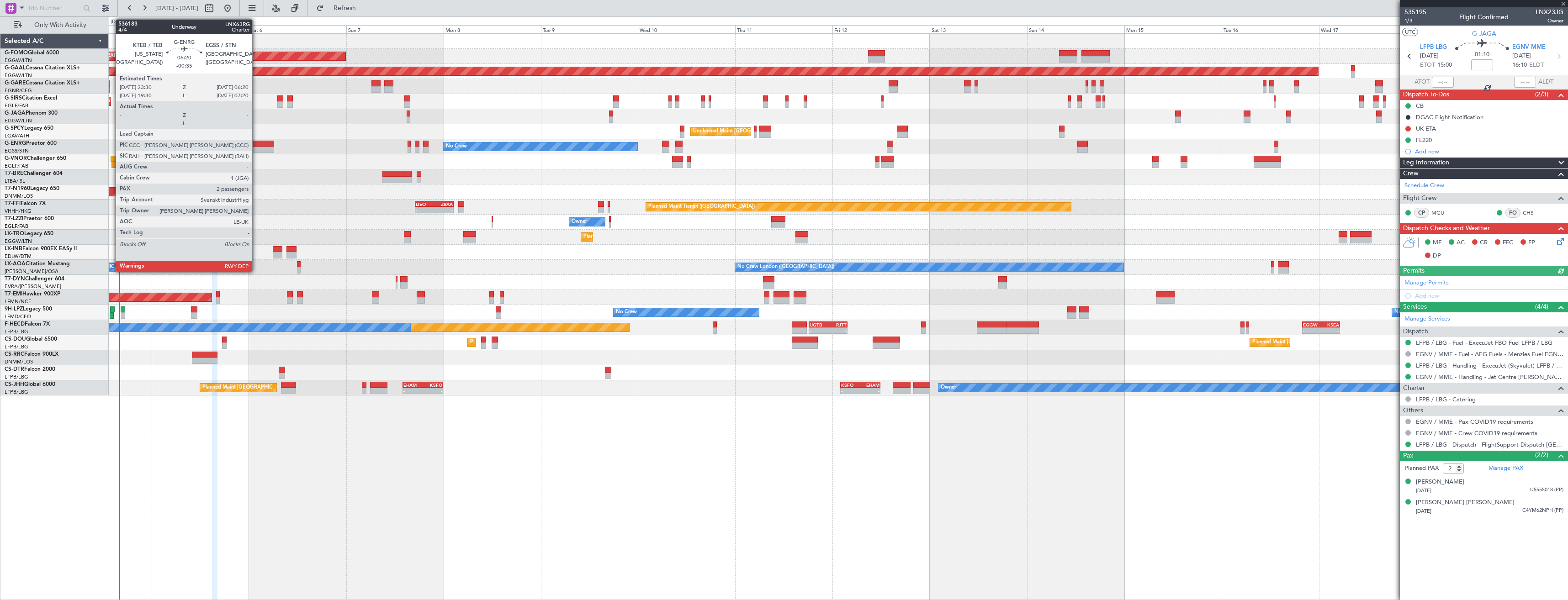
click at [256, 142] on div at bounding box center [261, 144] width 28 height 7
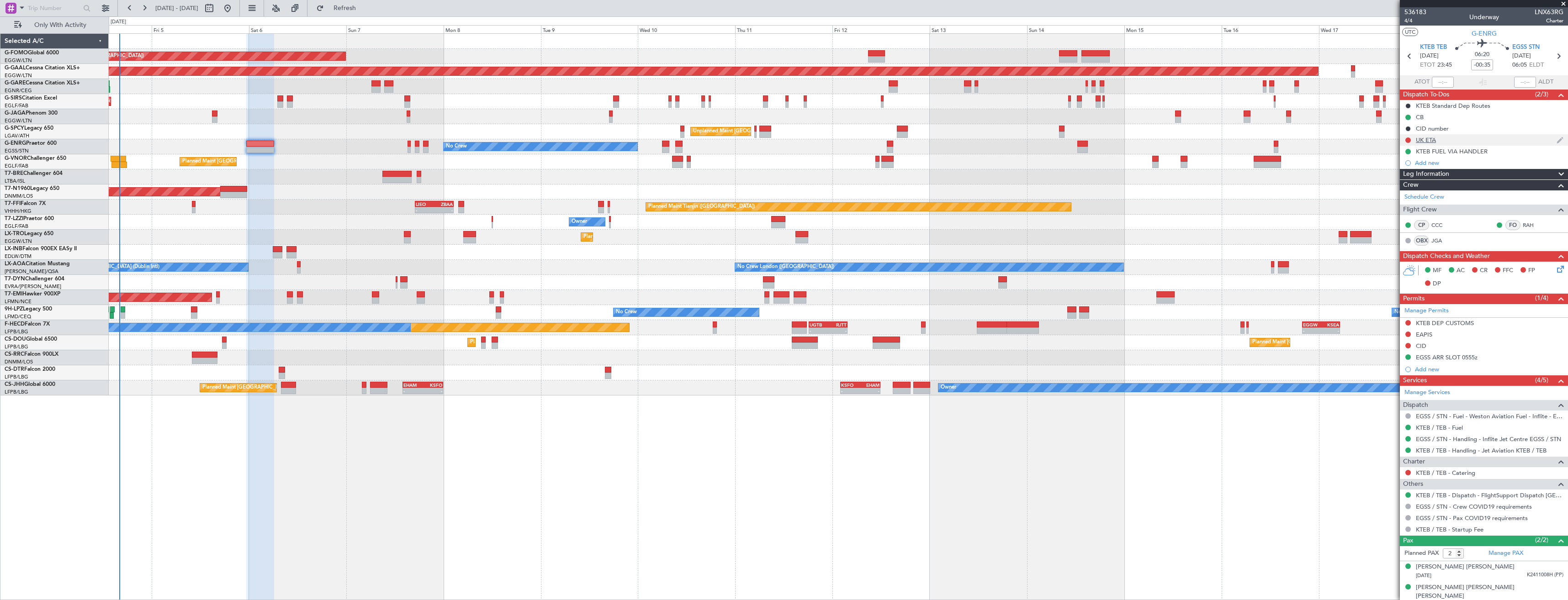
scroll to position [2, 0]
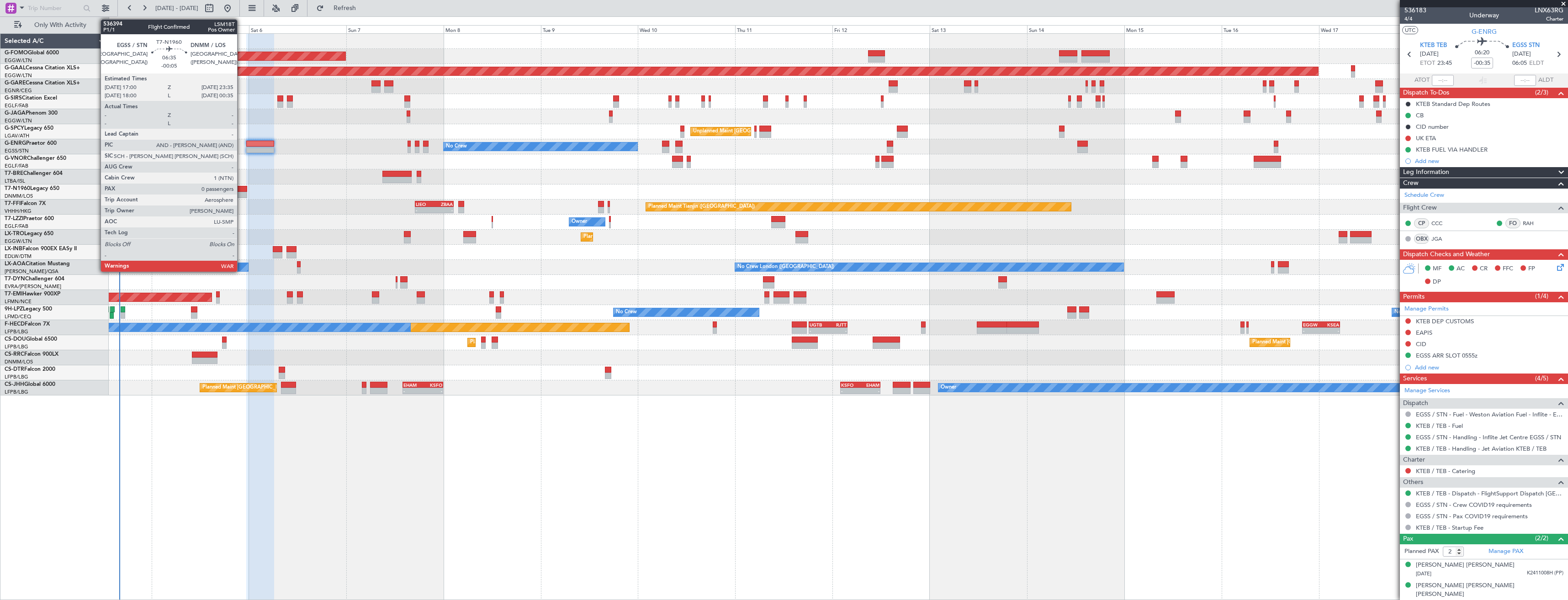
click at [241, 195] on div at bounding box center [234, 195] width 27 height 7
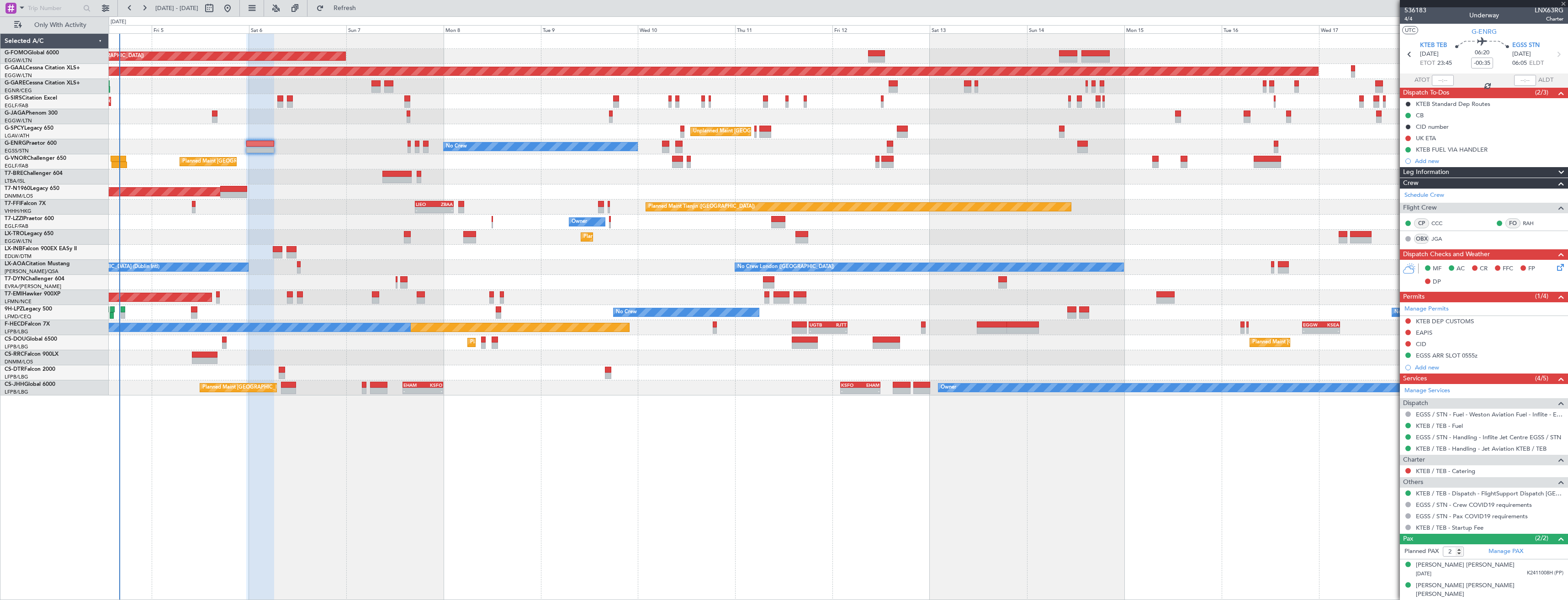
type input "-00:05"
type input "0"
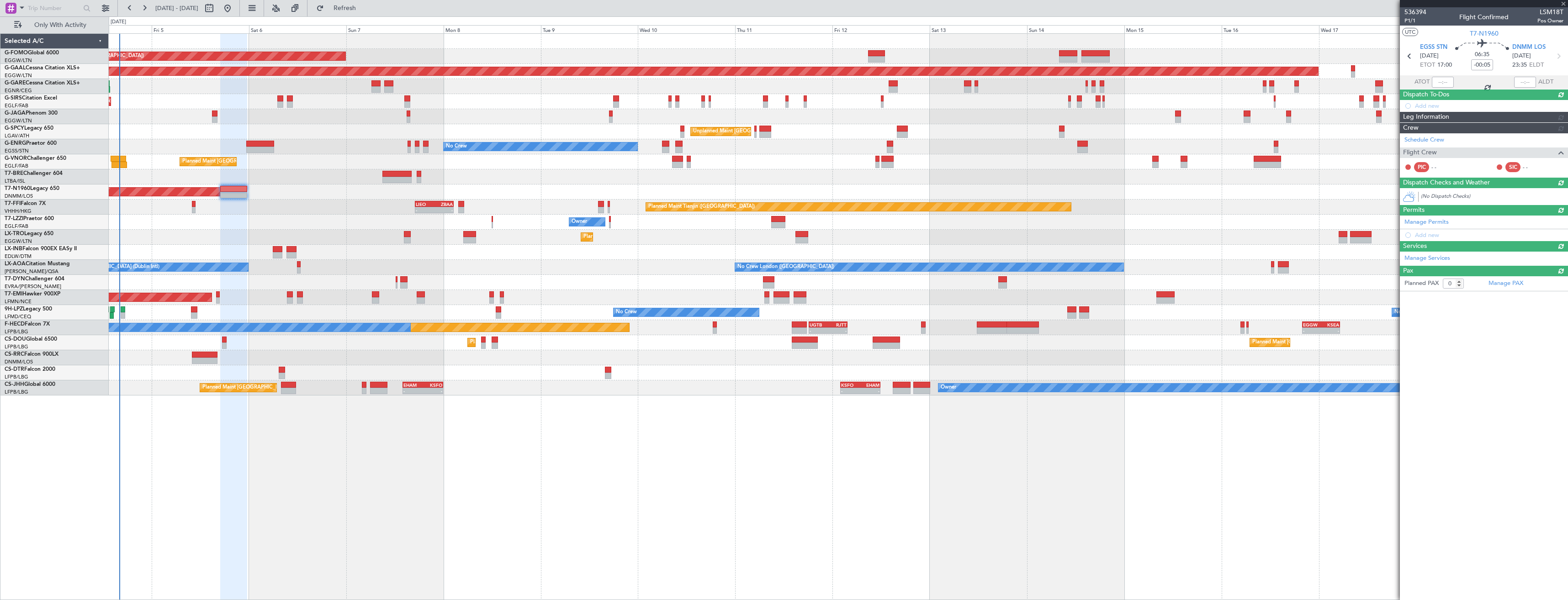
scroll to position [0, 0]
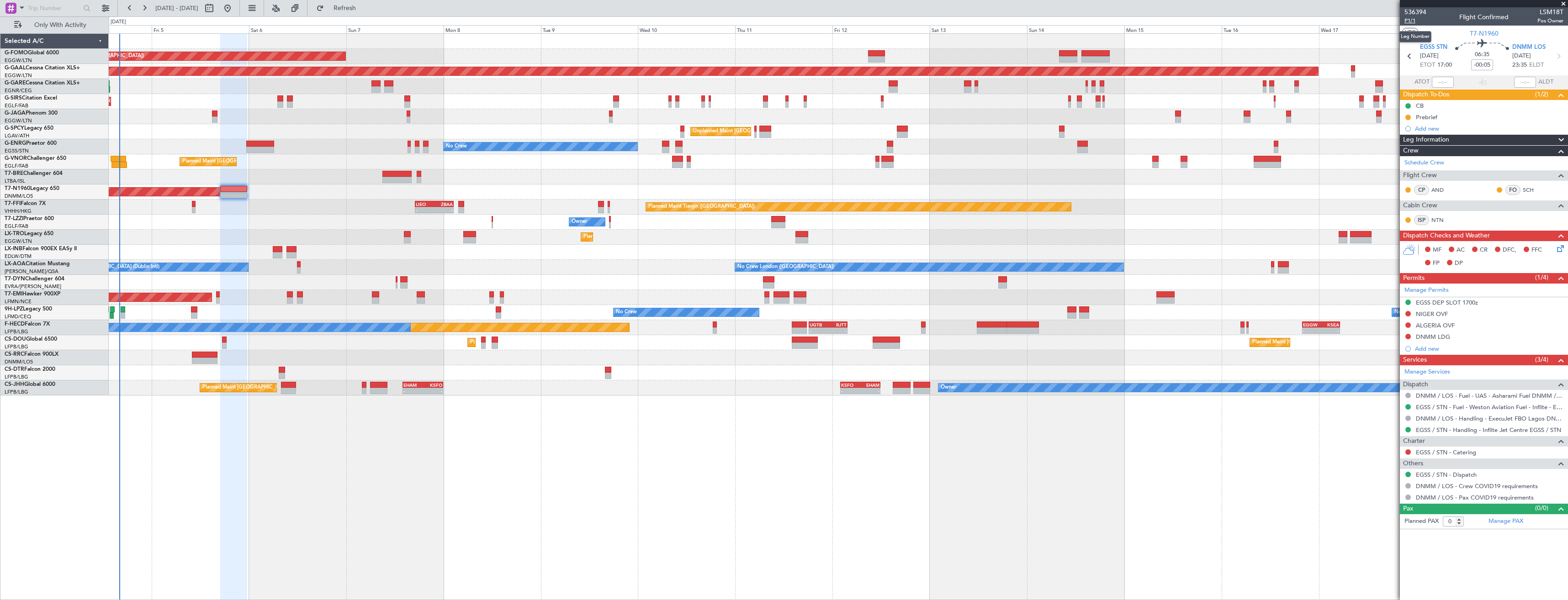
click at [1415, 21] on span "P1/1" at bounding box center [1415, 21] width 22 height 8
click at [1472, 419] on link "DNMM / LOS - Handling - ExecuJet FBO Lagos DNMM / LOS" at bounding box center [1489, 419] width 147 height 8
click at [1555, 250] on icon at bounding box center [1559, 247] width 7 height 7
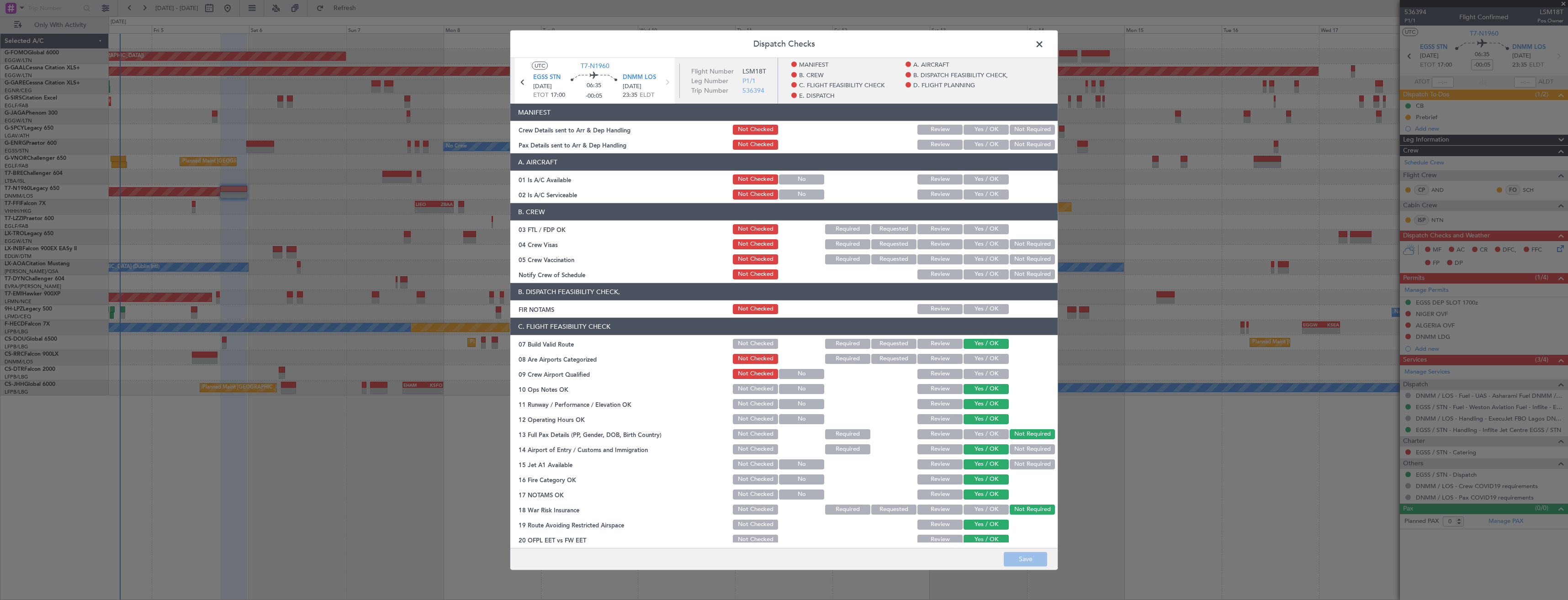
drag, startPoint x: 977, startPoint y: 128, endPoint x: 977, endPoint y: 135, distance: 7.0
click at [977, 128] on button "Yes / OK" at bounding box center [986, 130] width 45 height 10
click at [977, 142] on button "Yes / OK" at bounding box center [986, 145] width 45 height 10
click at [1013, 557] on button "Save" at bounding box center [1025, 559] width 43 height 15
drag, startPoint x: 1038, startPoint y: 41, endPoint x: 1043, endPoint y: 52, distance: 12.1
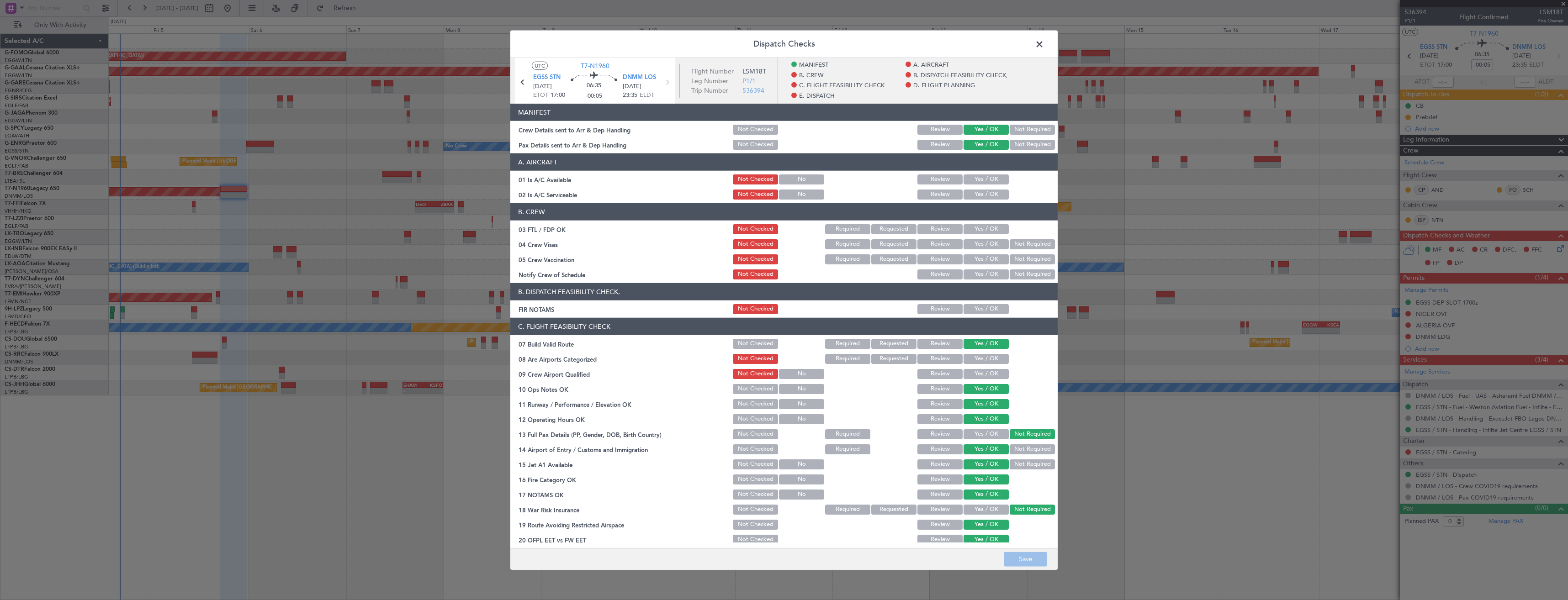
click at [1044, 41] on span at bounding box center [1044, 47] width 0 height 18
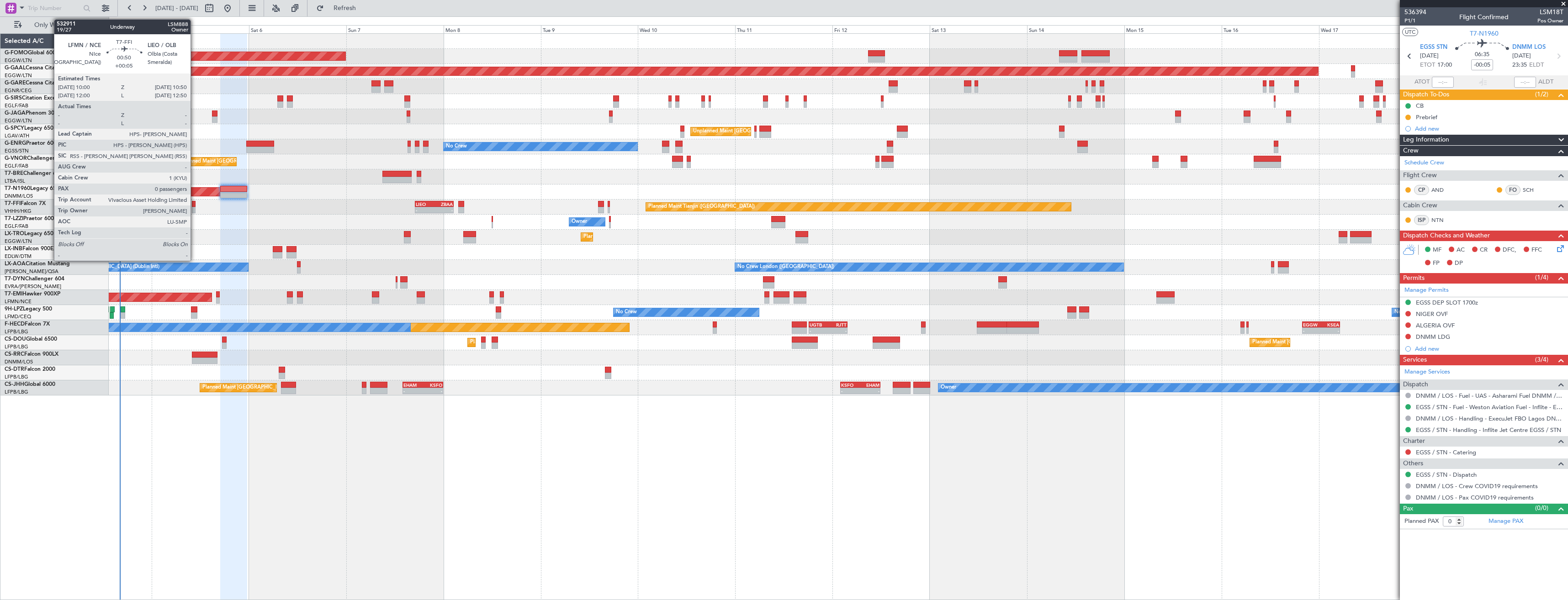
click at [195, 208] on div at bounding box center [194, 210] width 4 height 7
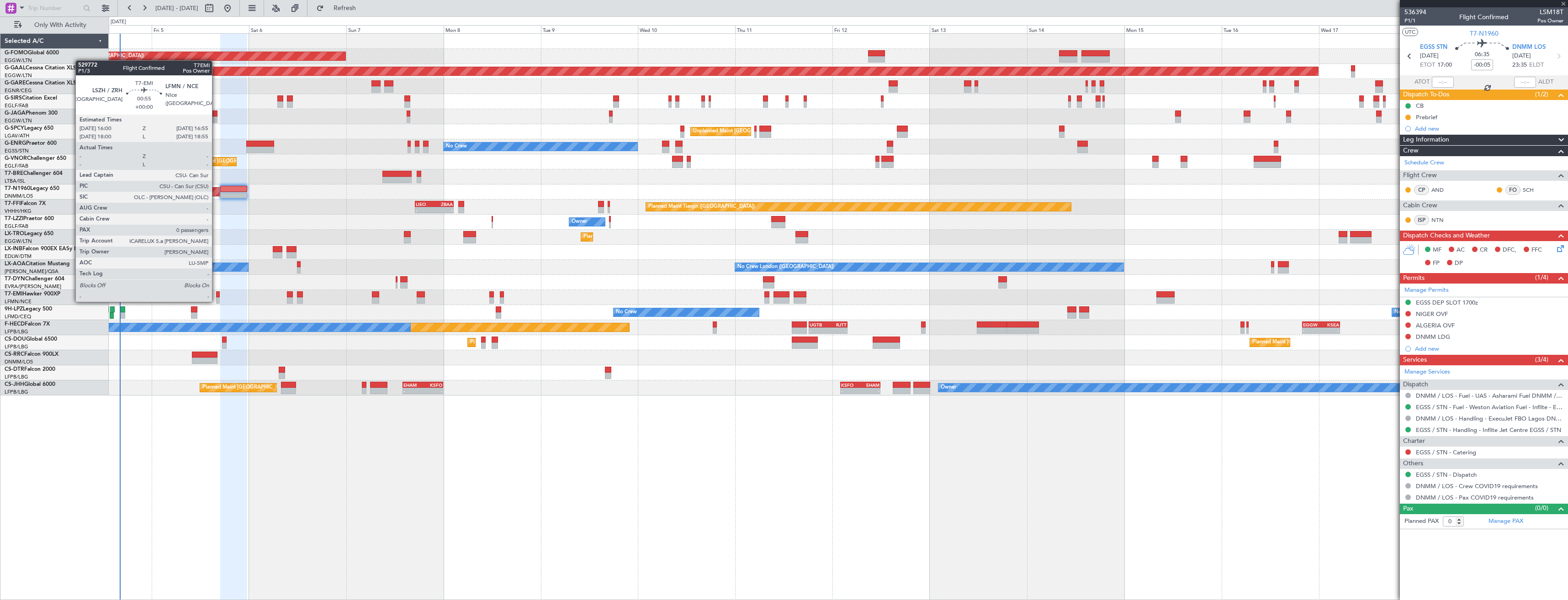
type input "+00:05"
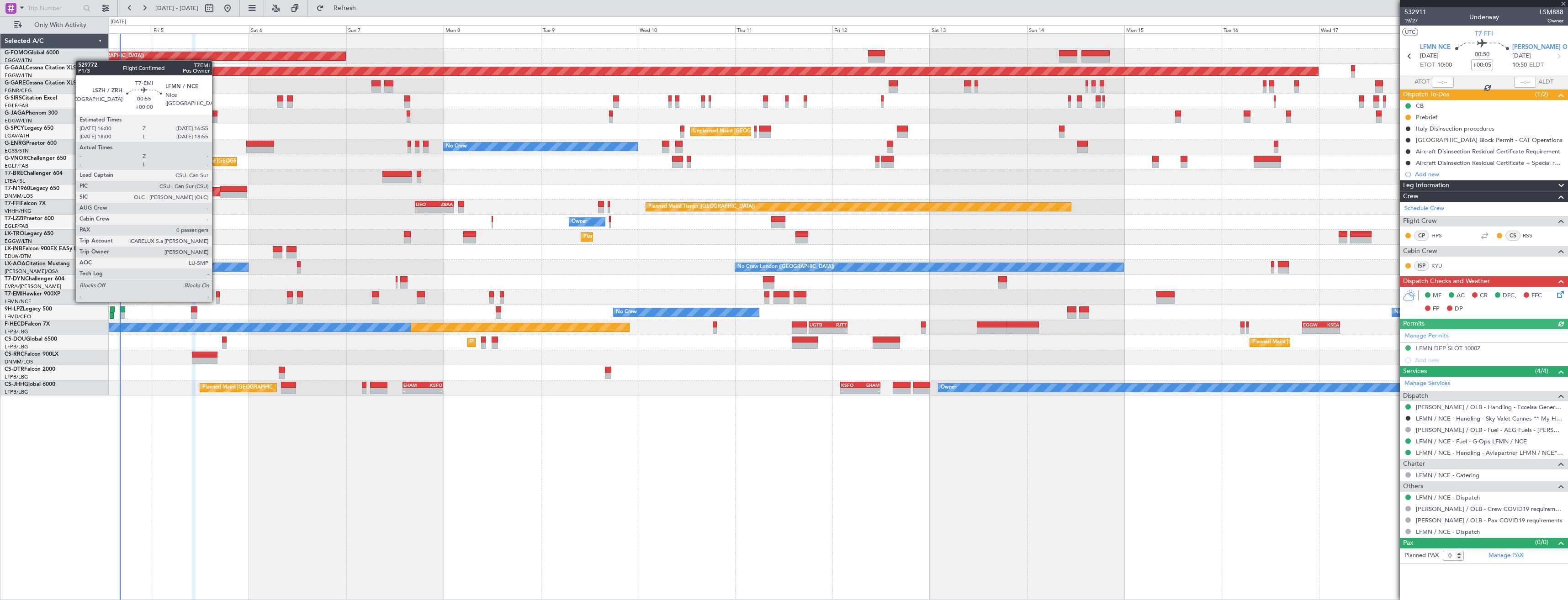
click at [216, 301] on div at bounding box center [218, 301] width 4 height 7
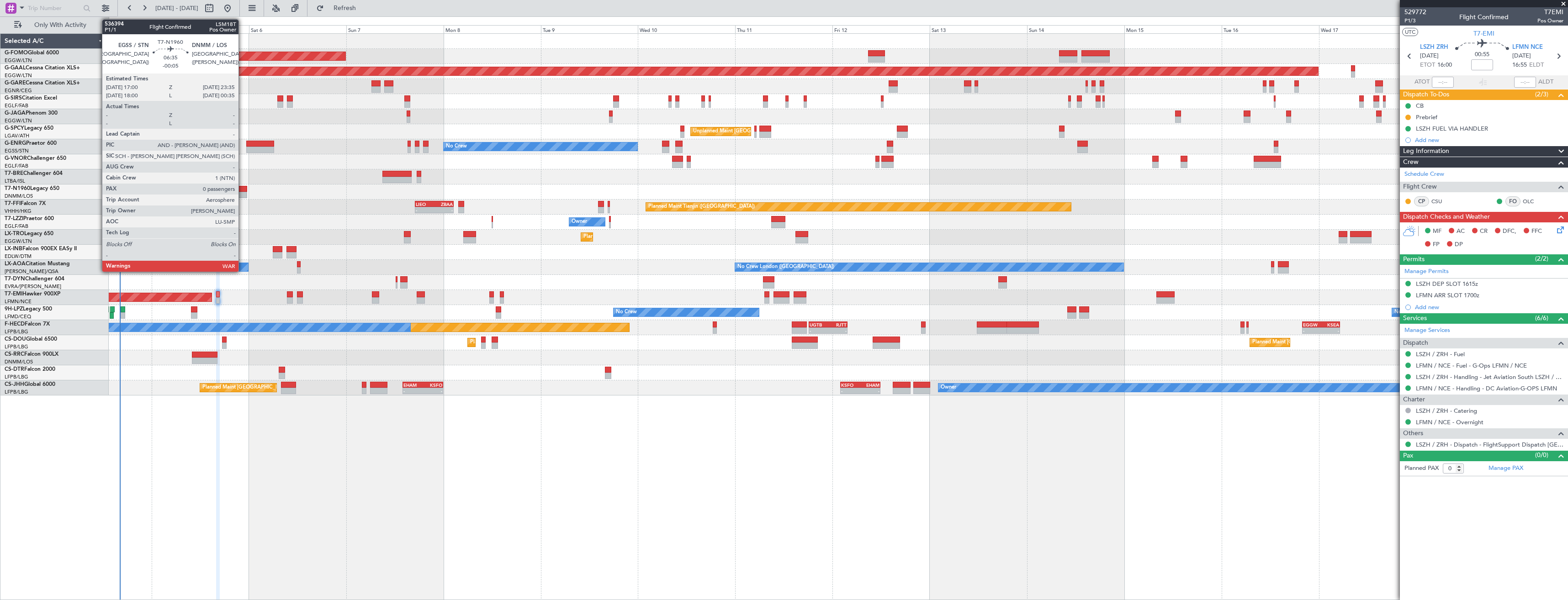
click at [243, 188] on div at bounding box center [234, 189] width 27 height 7
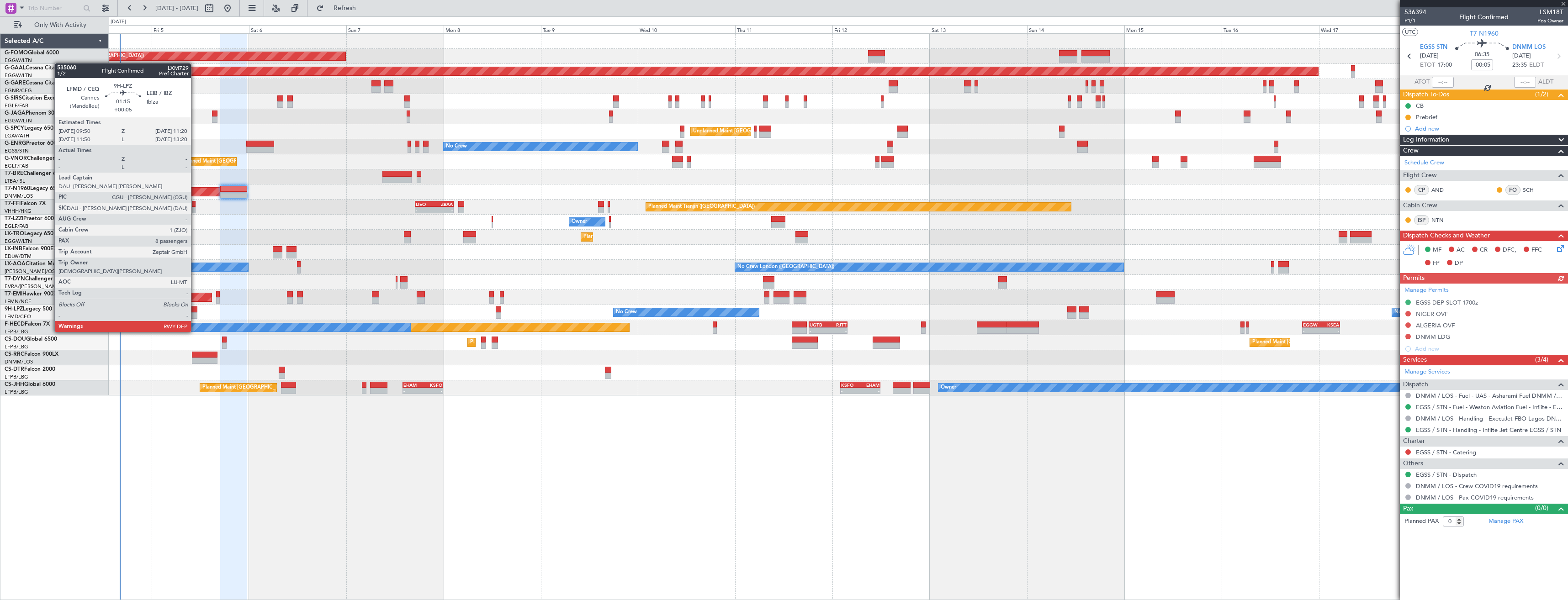
click at [195, 315] on div at bounding box center [194, 315] width 7 height 7
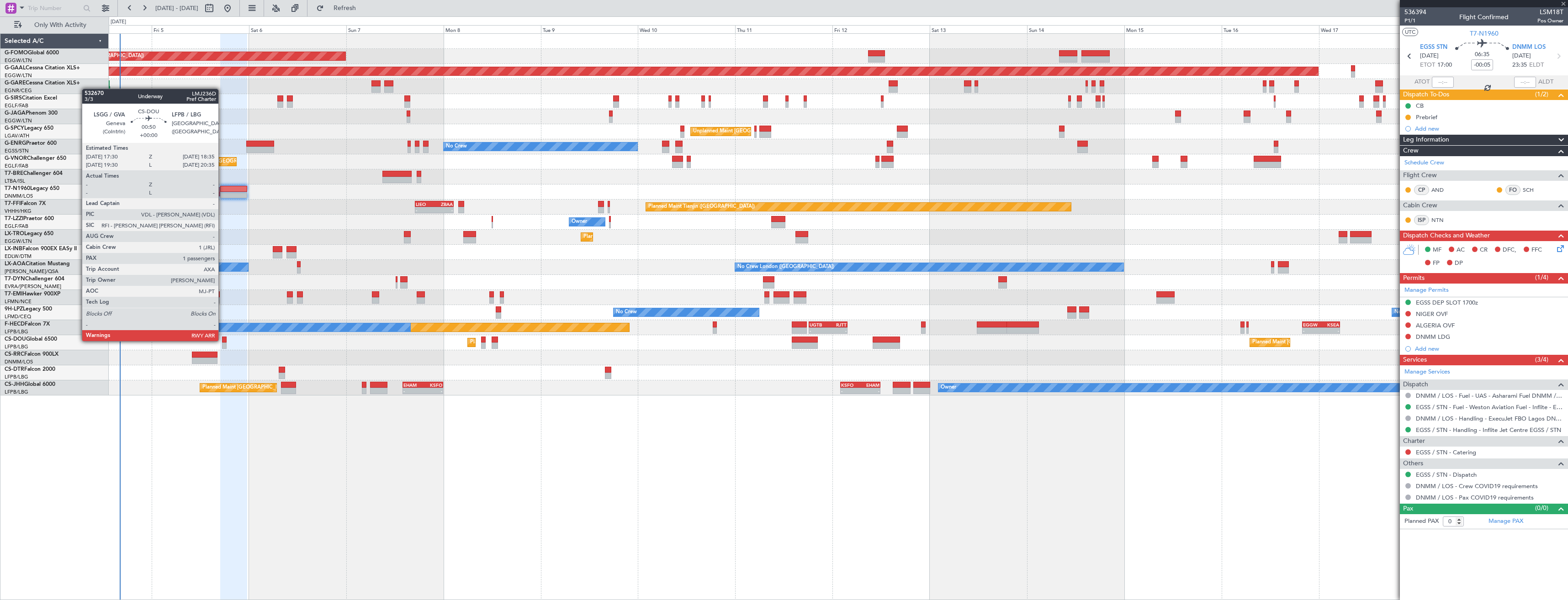
type input "+00:05"
type input "8"
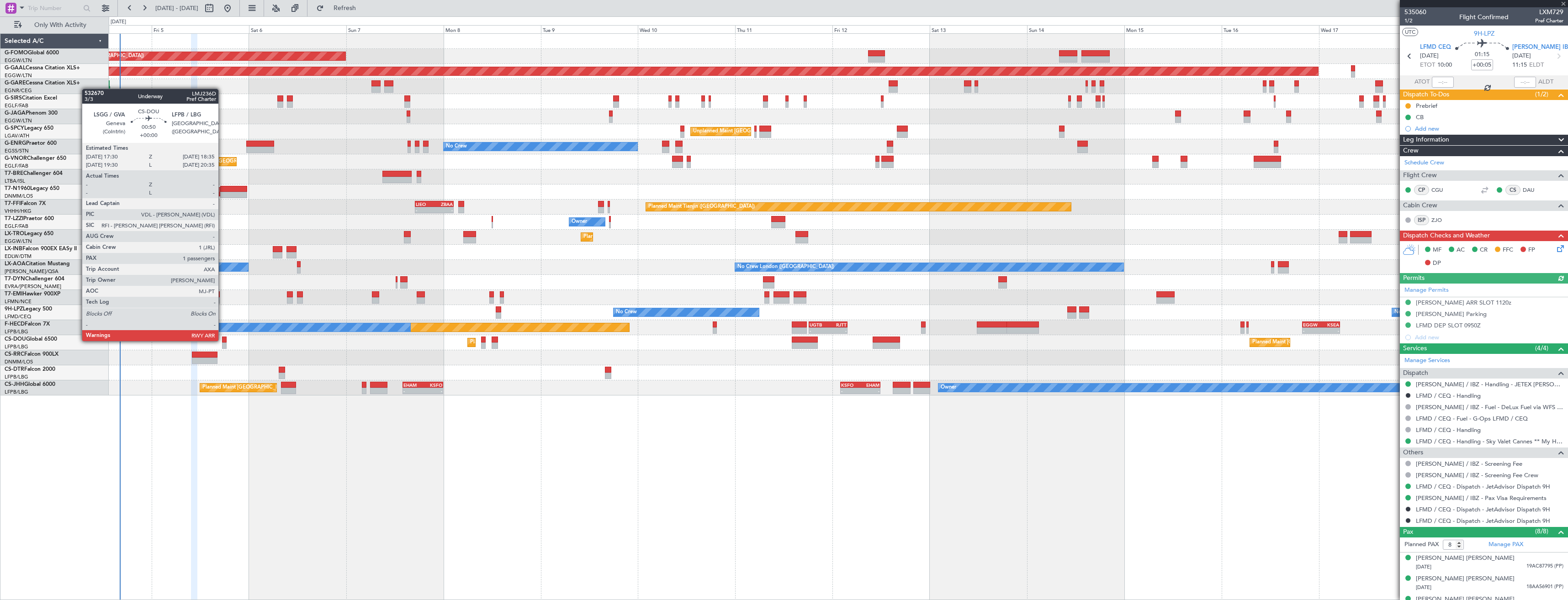
click at [223, 340] on div at bounding box center [225, 340] width 5 height 7
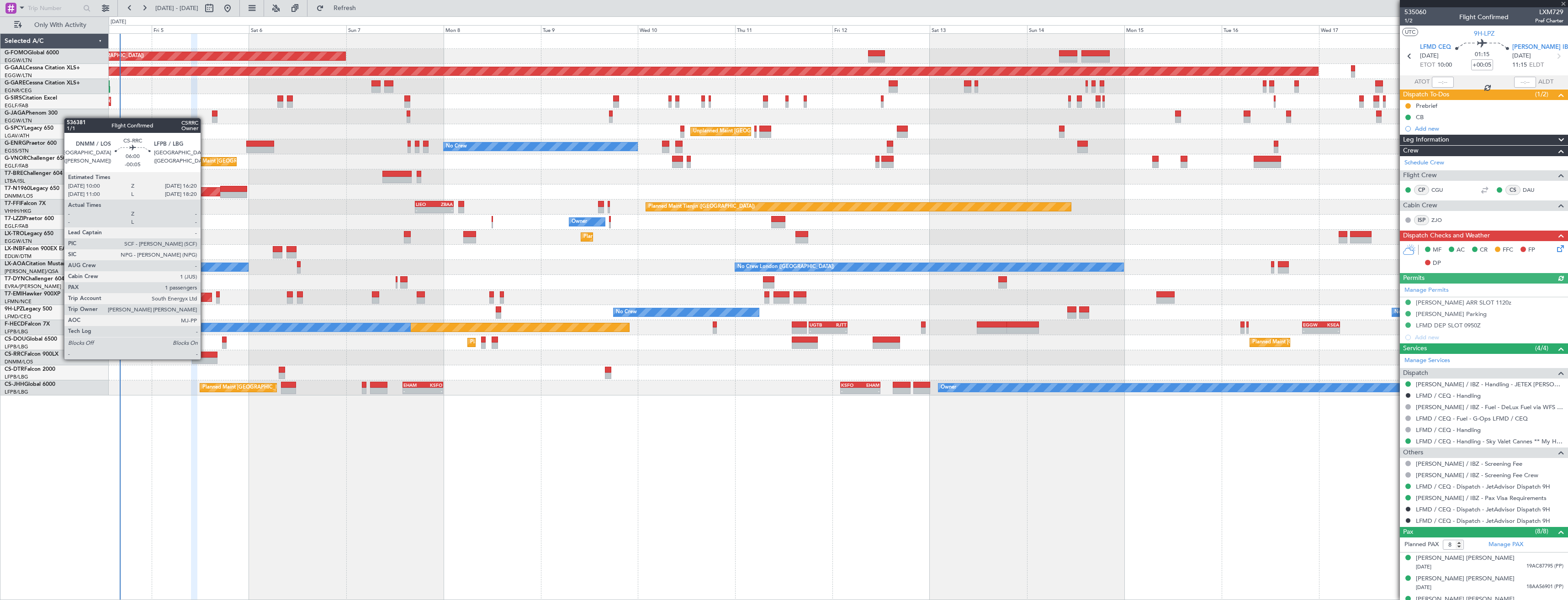
type input "1"
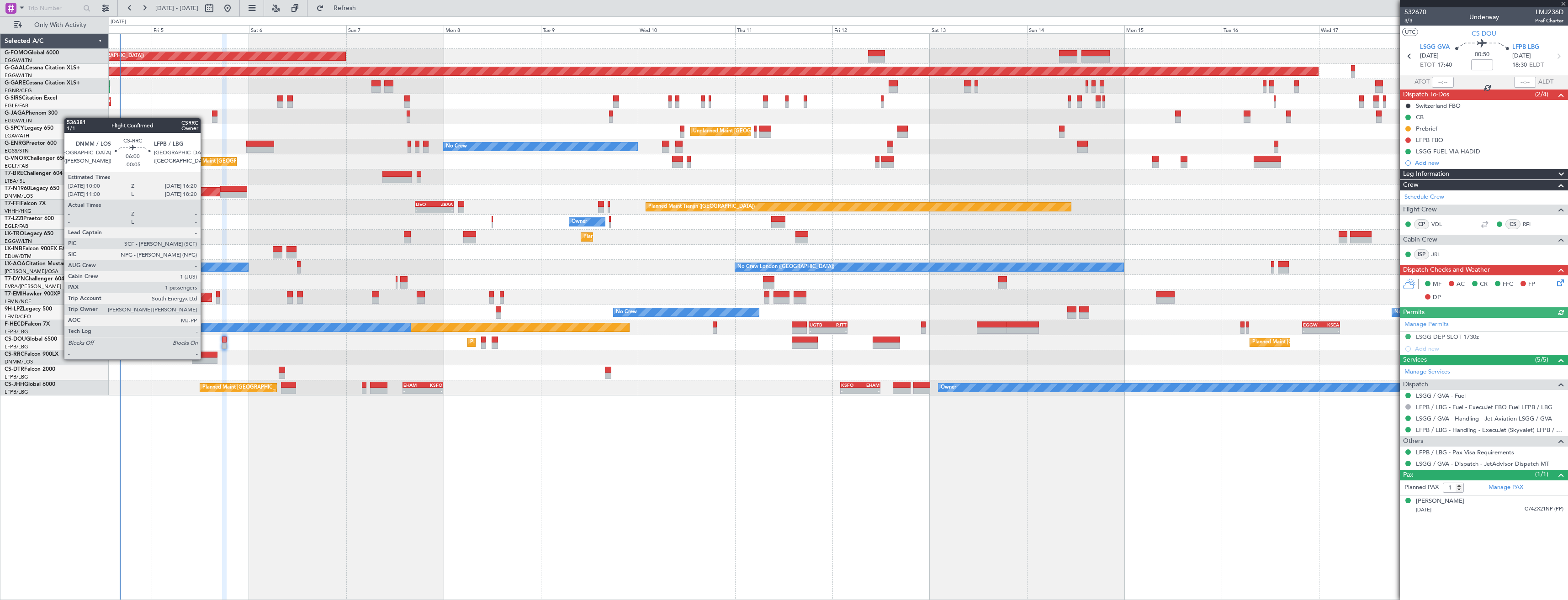
click at [205, 358] on div at bounding box center [205, 361] width 26 height 7
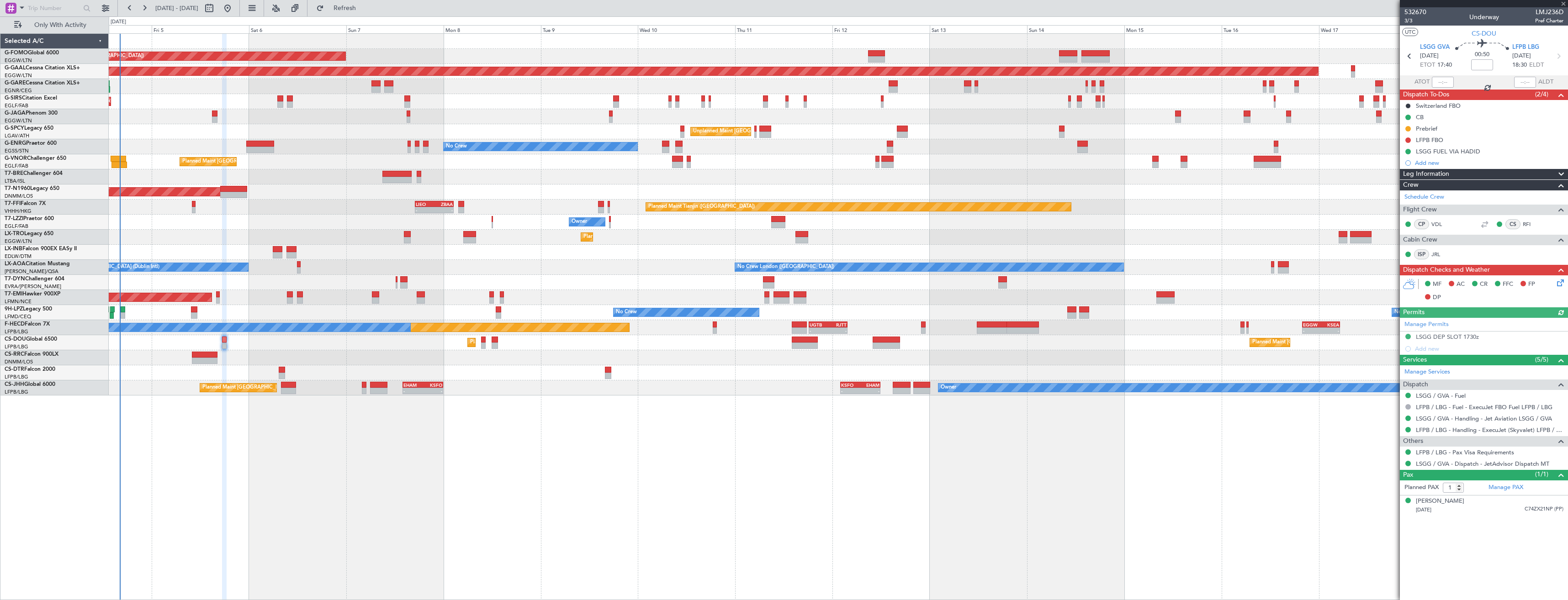
type input "-00:05"
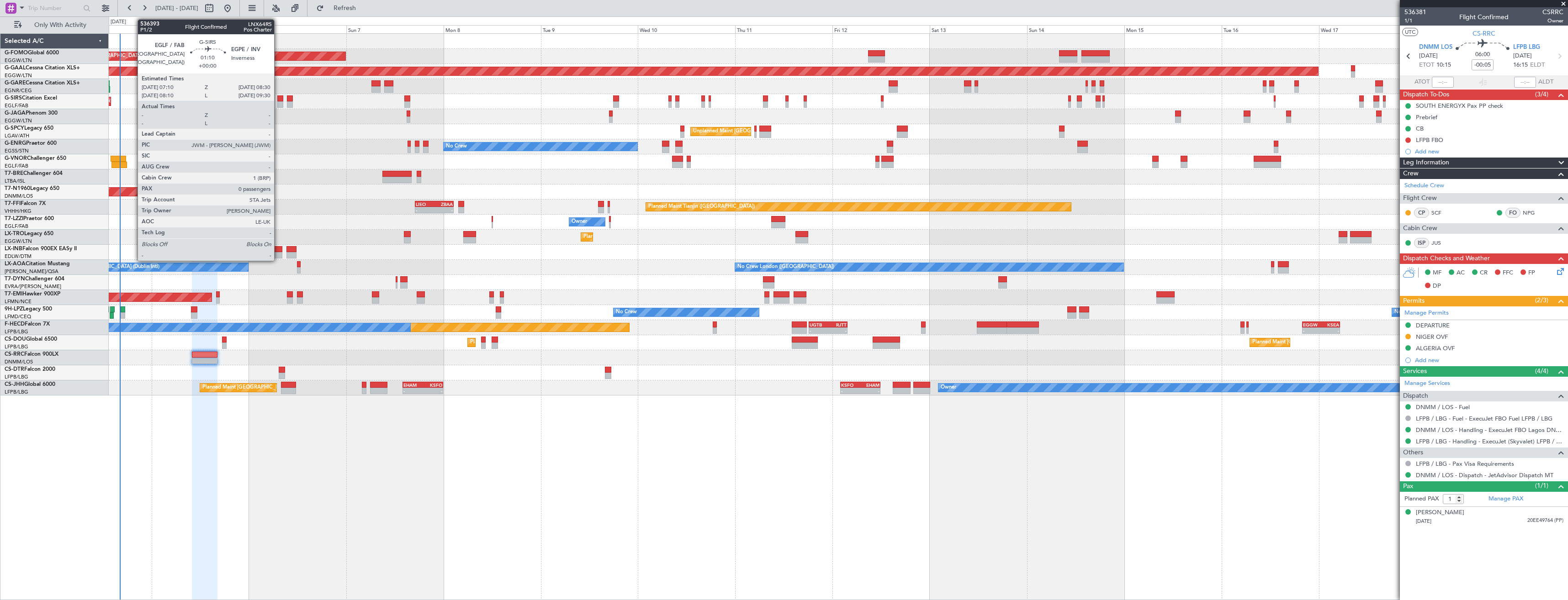
click at [278, 102] on div at bounding box center [280, 105] width 5 height 7
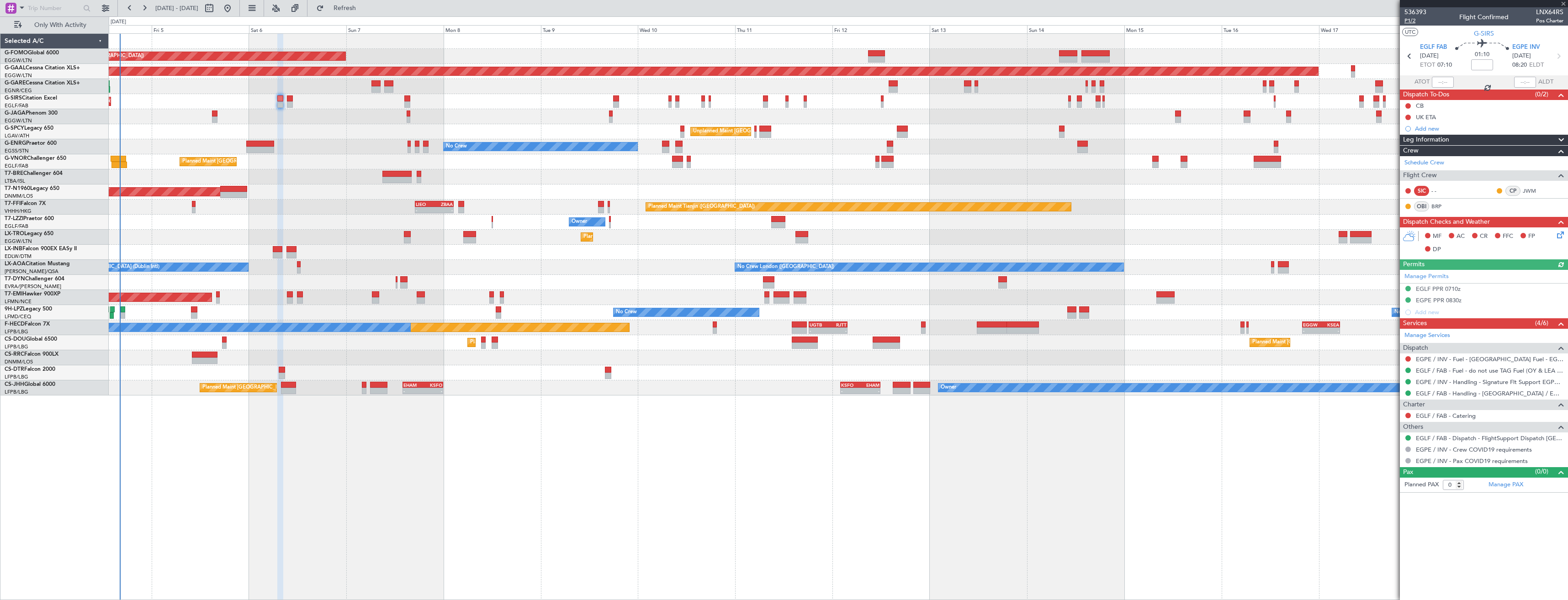
click at [1410, 19] on span "P1/2" at bounding box center [1415, 21] width 22 height 8
click at [1561, 234] on icon at bounding box center [1559, 234] width 7 height 7
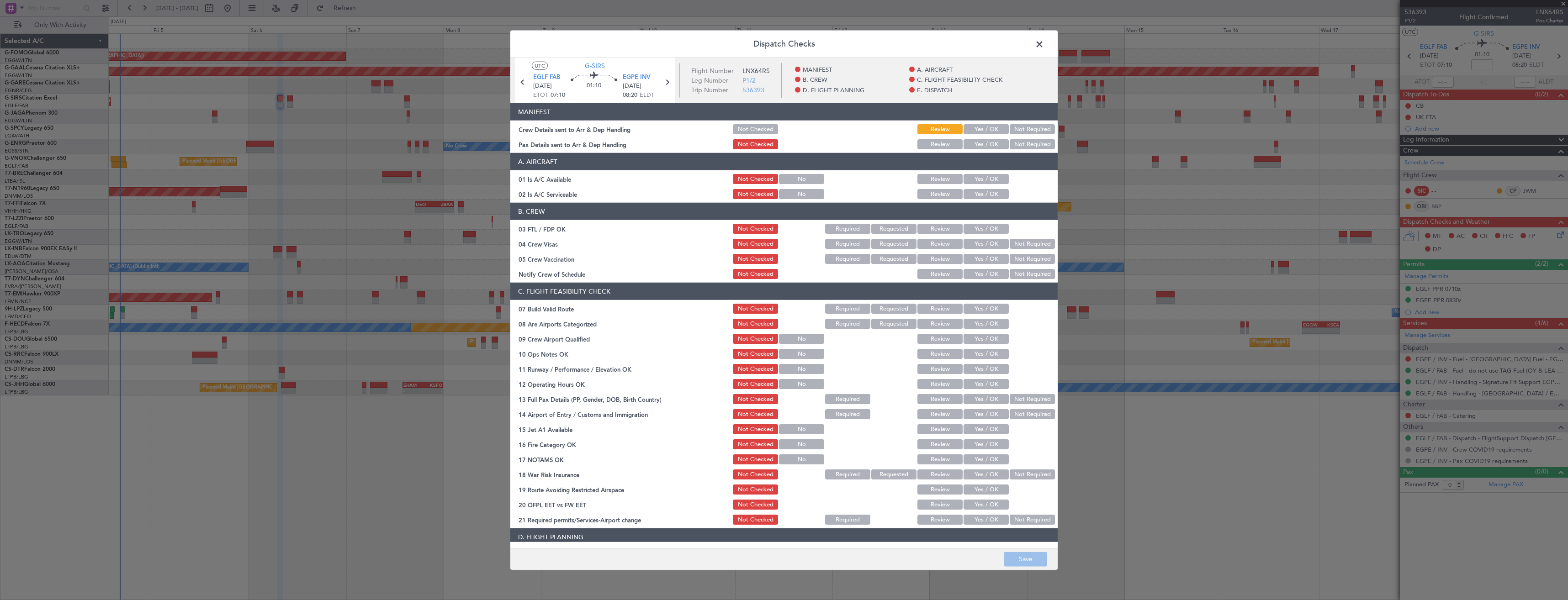
drag, startPoint x: 959, startPoint y: 144, endPoint x: 959, endPoint y: 130, distance: 14.0
click at [964, 144] on button "Yes / OK" at bounding box center [986, 144] width 45 height 10
click at [964, 130] on button "Yes / OK" at bounding box center [986, 129] width 45 height 10
click at [1009, 559] on button "Save" at bounding box center [1025, 559] width 43 height 15
click at [1044, 43] on span at bounding box center [1044, 47] width 0 height 18
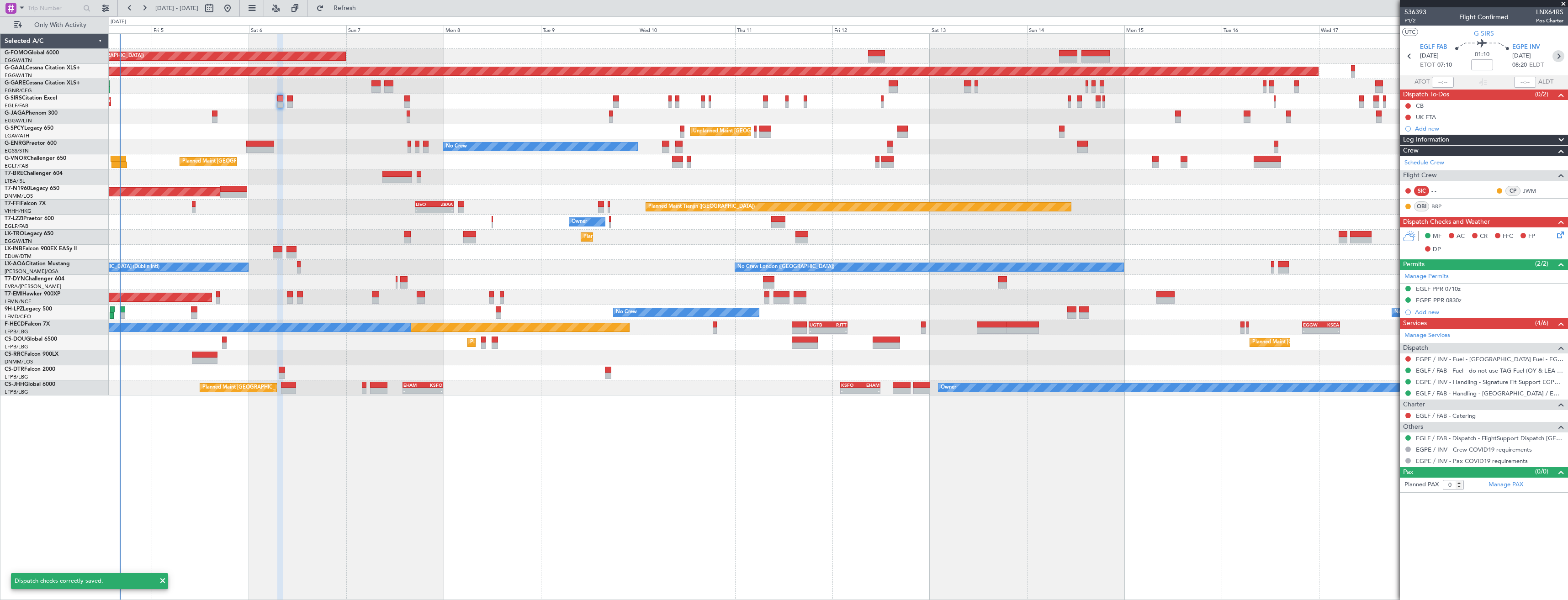
click at [1556, 56] on icon at bounding box center [1558, 57] width 12 height 12
type input "2"
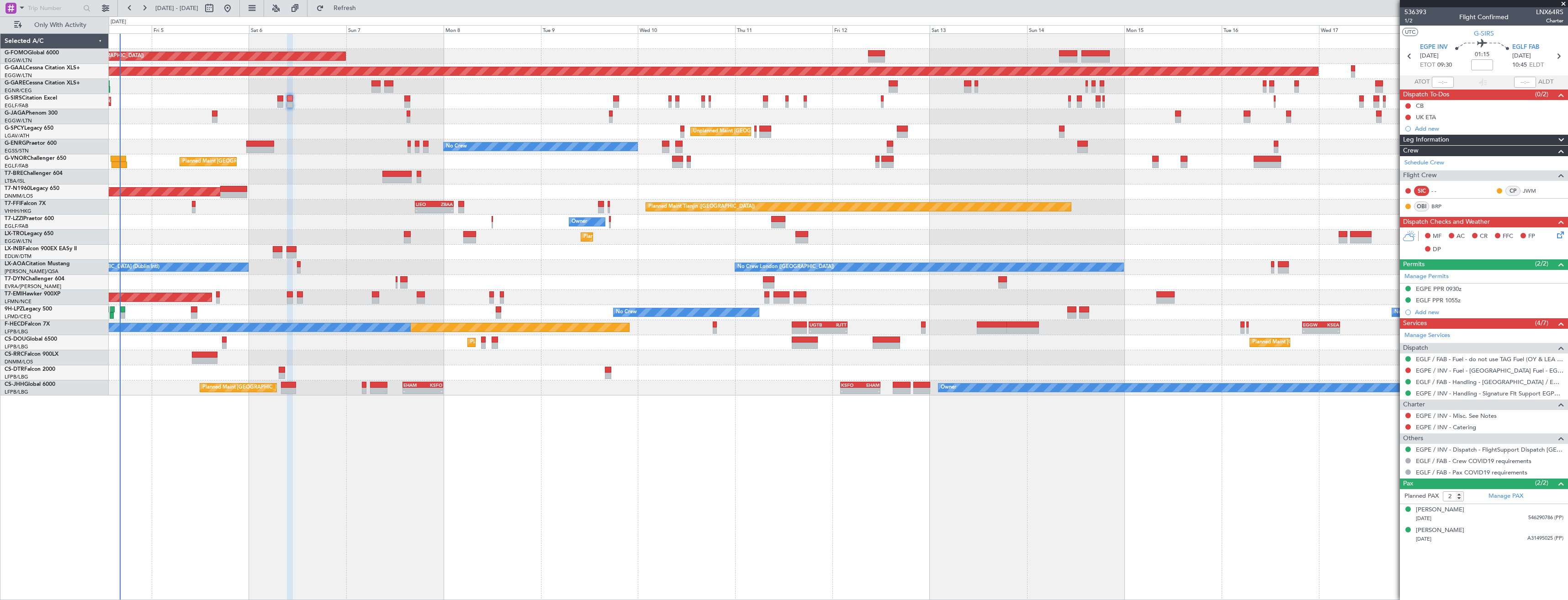
click at [1558, 237] on icon at bounding box center [1559, 234] width 7 height 7
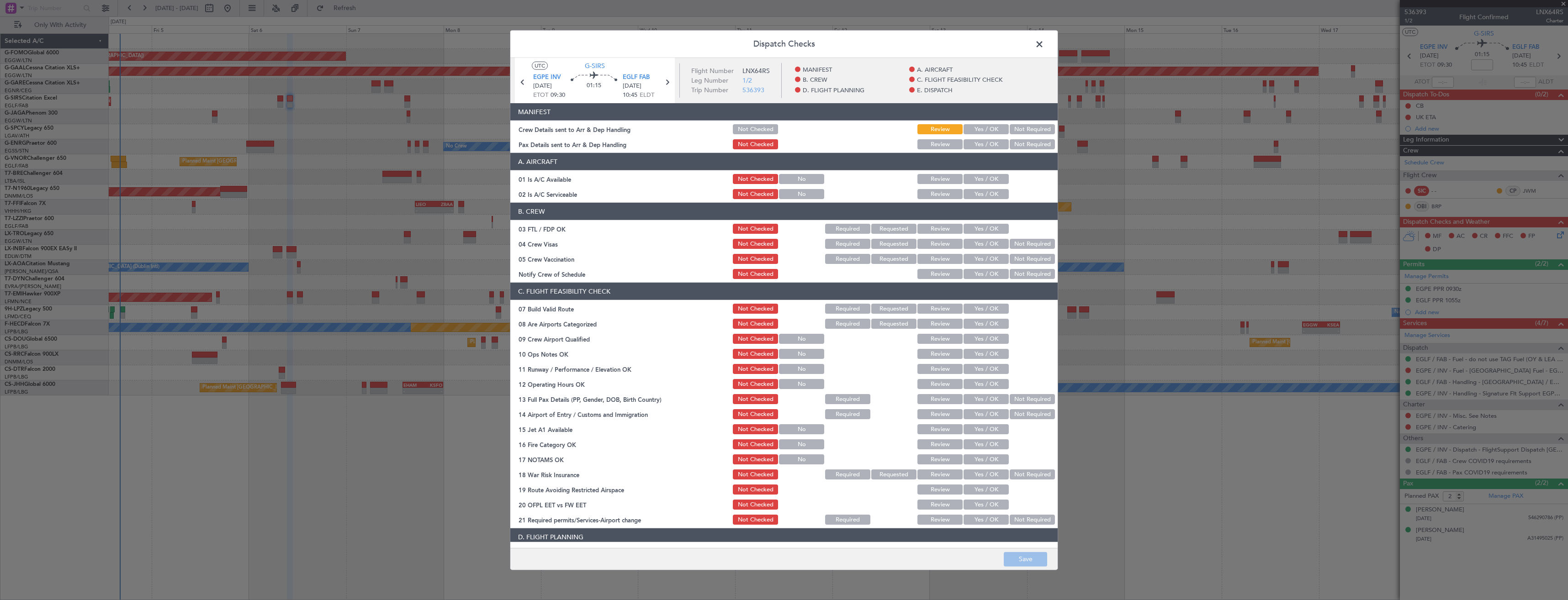
click at [983, 142] on button "Yes / OK" at bounding box center [986, 144] width 45 height 10
click at [984, 139] on button "Yes / OK" at bounding box center [986, 144] width 45 height 10
click at [983, 133] on button "Yes / OK" at bounding box center [986, 129] width 45 height 10
click at [1046, 554] on button "Save" at bounding box center [1025, 559] width 43 height 15
click at [1044, 43] on span at bounding box center [1044, 47] width 0 height 18
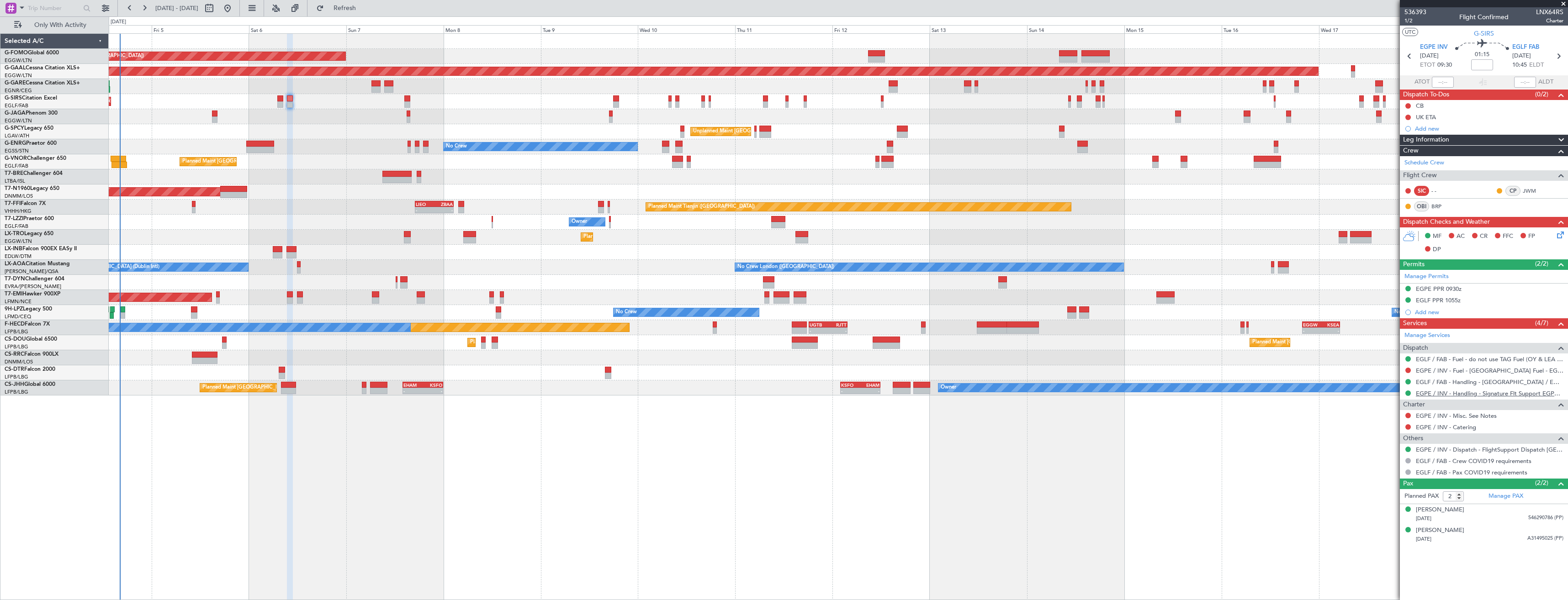
click at [1442, 394] on link "EGPE / INV - Handling - Signature Flt Support EGPE / INV" at bounding box center [1489, 393] width 147 height 8
click at [1452, 367] on link "EGPE / INV - Fuel - [GEOGRAPHIC_DATA] Fuel - EGPE / INV" at bounding box center [1489, 371] width 147 height 8
click at [362, 8] on span "Refresh" at bounding box center [345, 8] width 38 height 7
click at [1406, 57] on icon at bounding box center [1410, 57] width 12 height 12
type input "0"
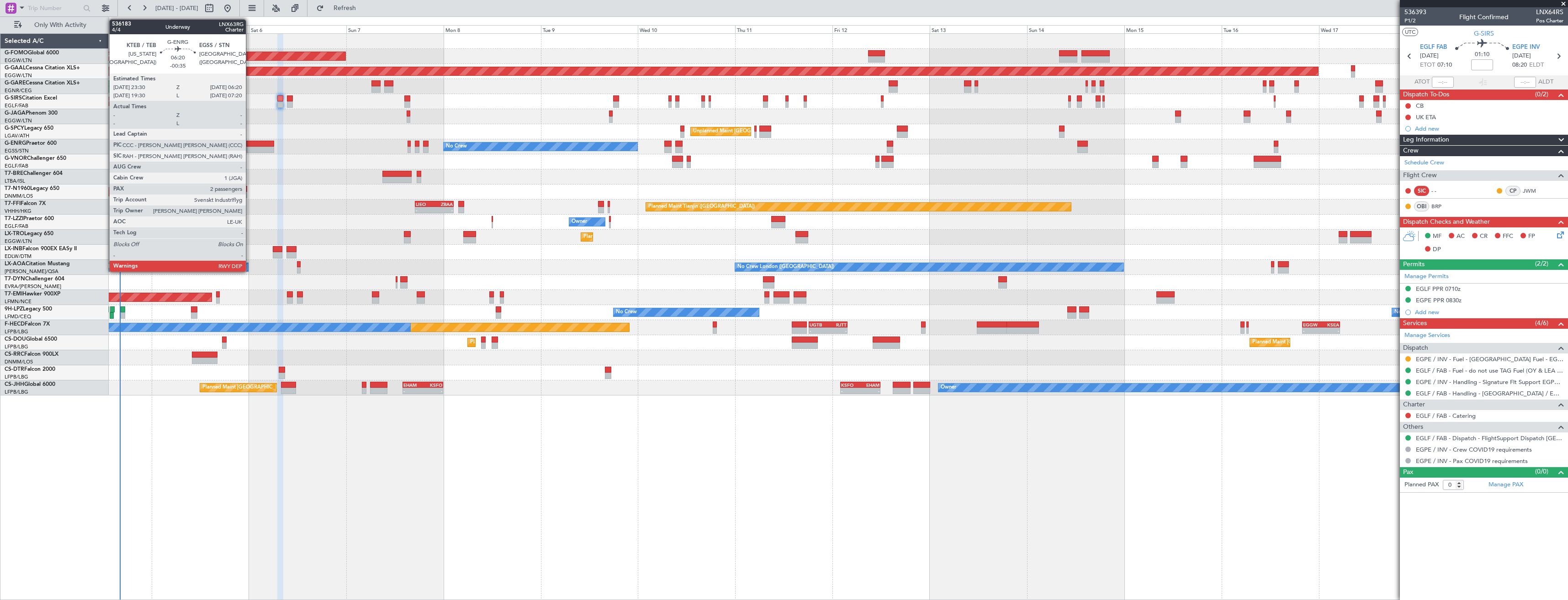
click at [250, 146] on div at bounding box center [261, 144] width 28 height 7
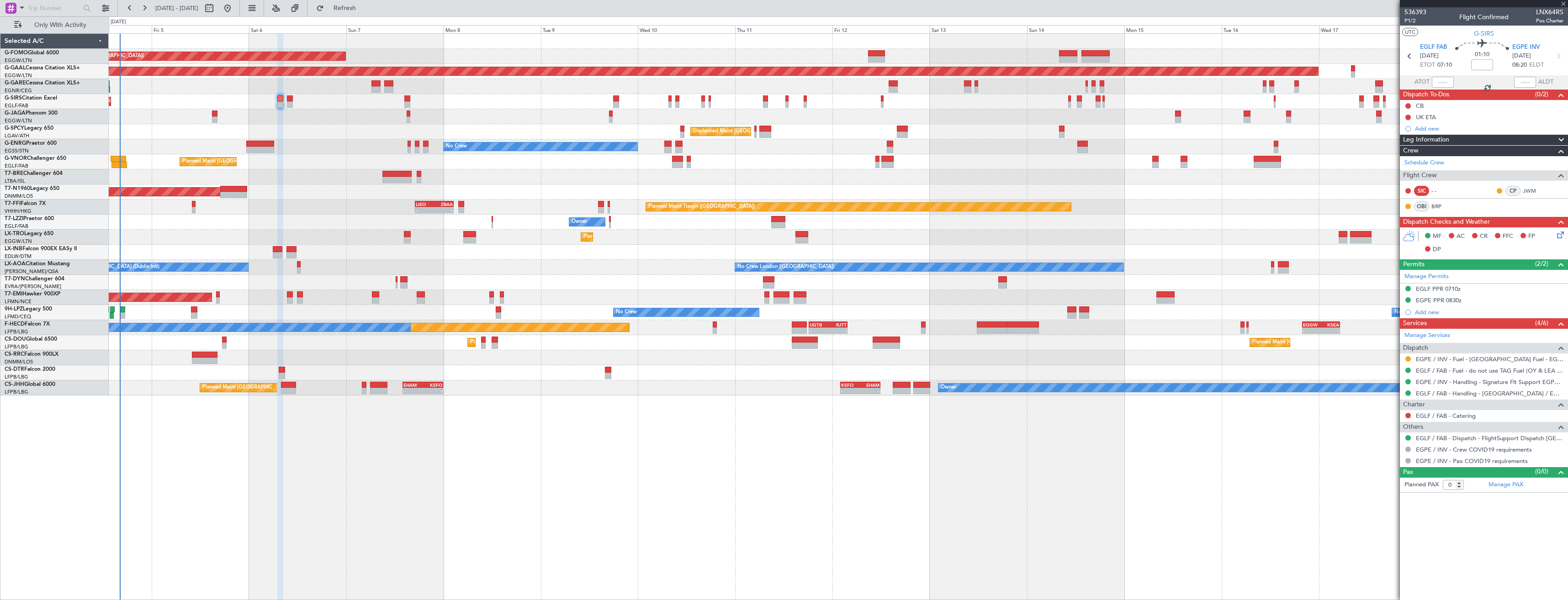
type input "-00:35"
type input "2"
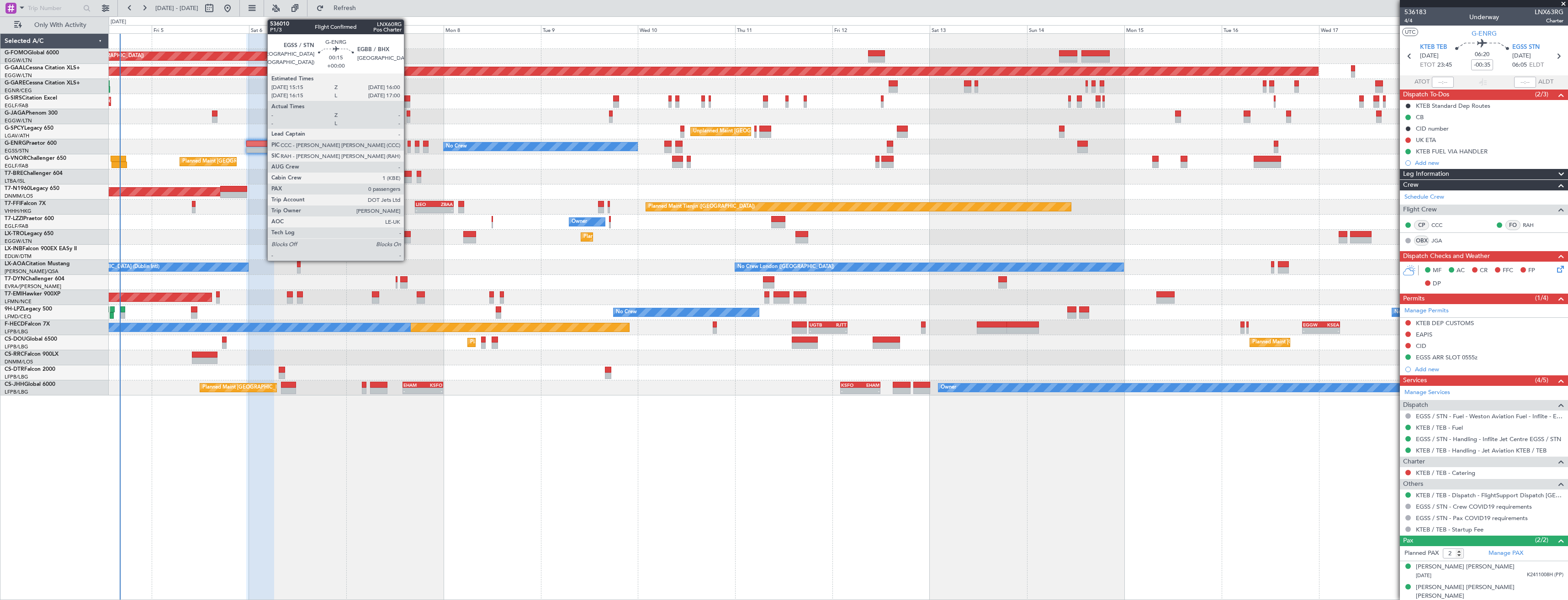
click at [408, 146] on div at bounding box center [409, 144] width 3 height 7
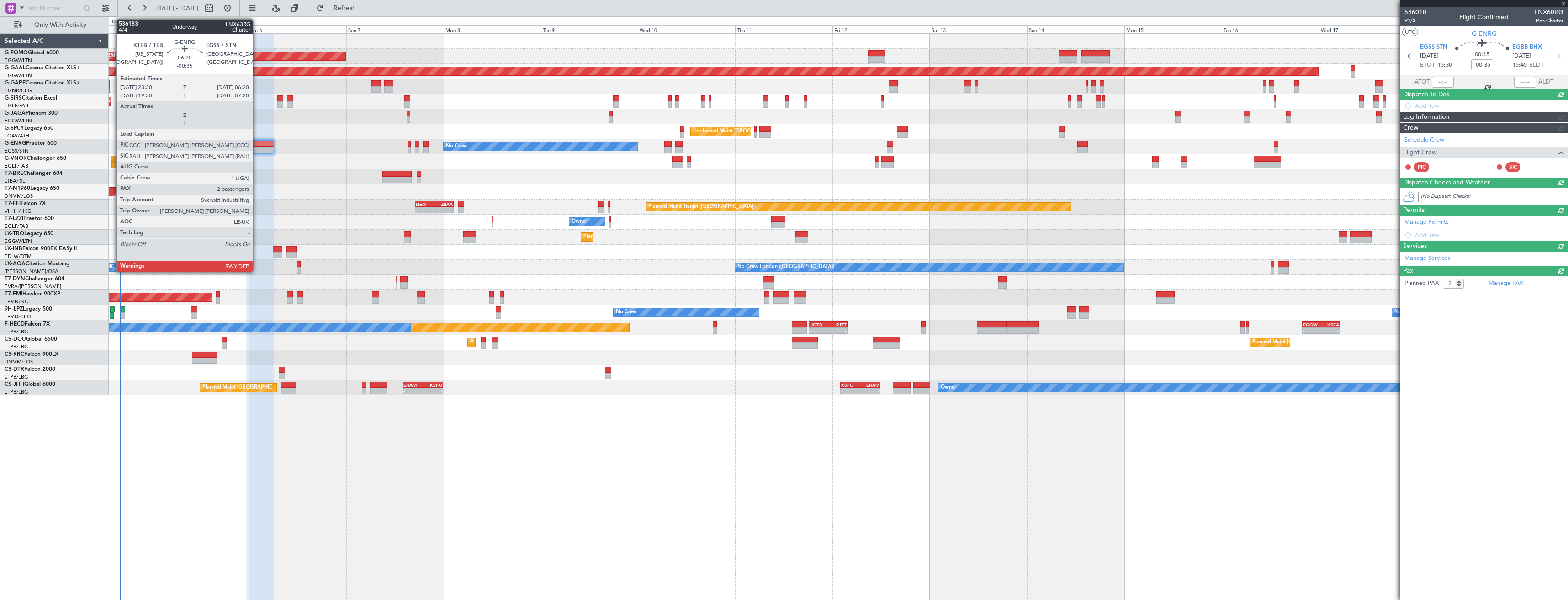
type input "0"
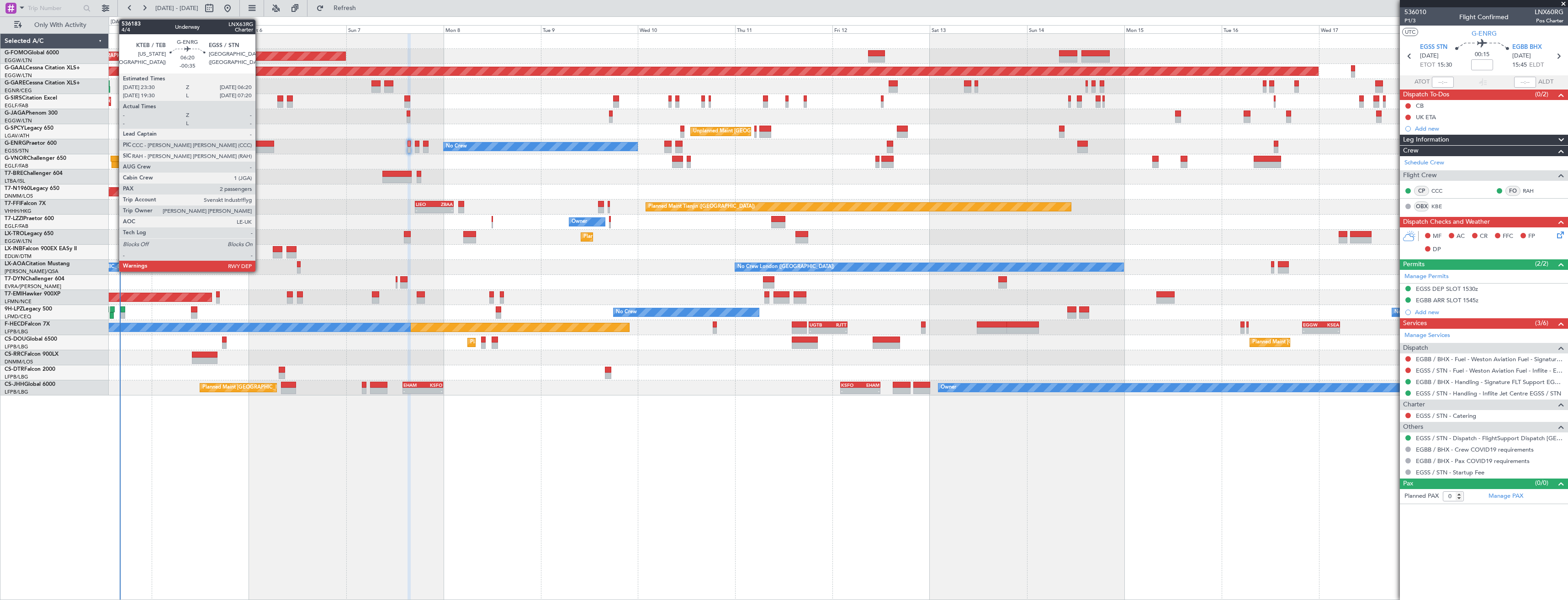
click at [259, 147] on div at bounding box center [261, 150] width 28 height 7
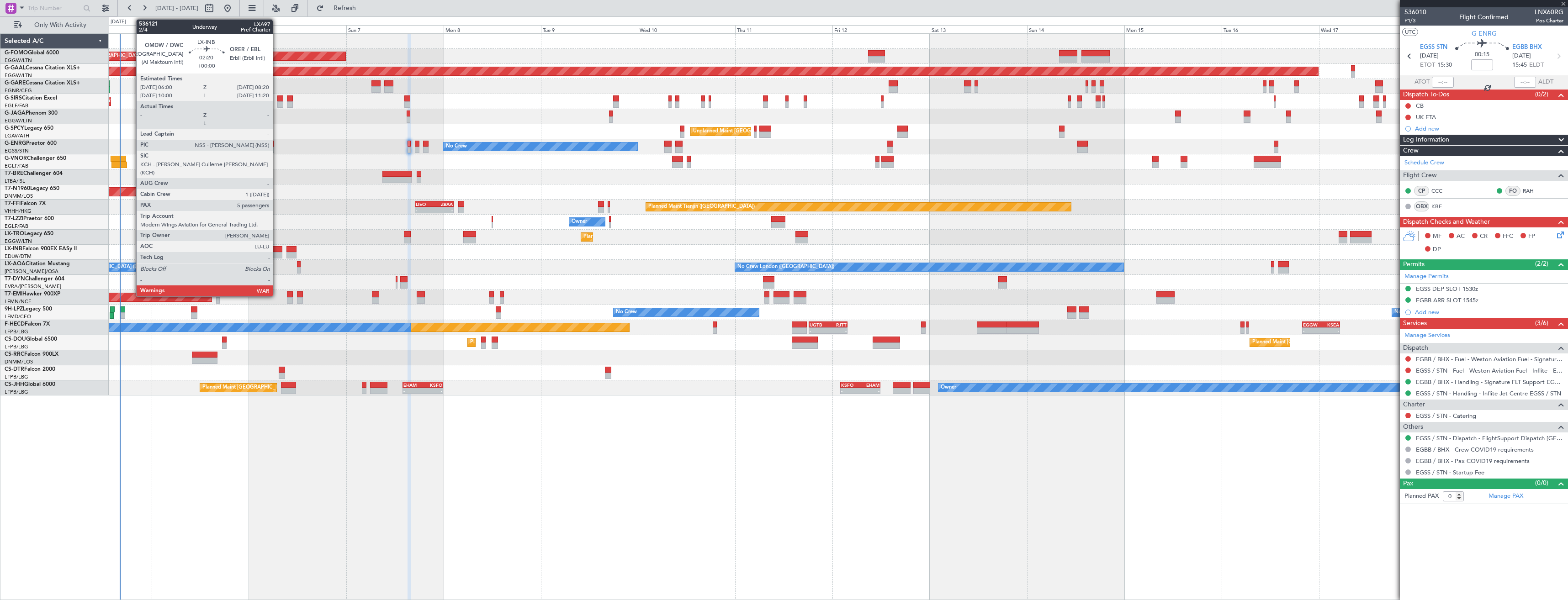
type input "-00:35"
type input "2"
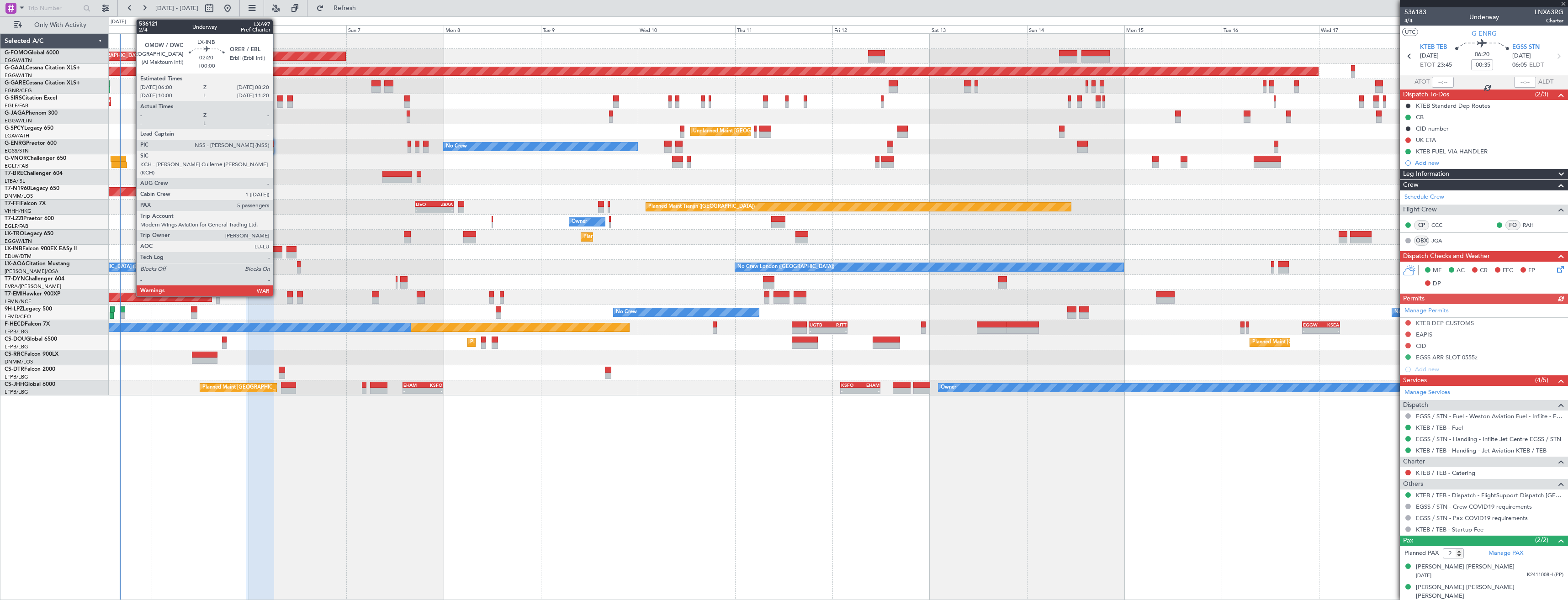
click at [277, 248] on div at bounding box center [278, 249] width 10 height 7
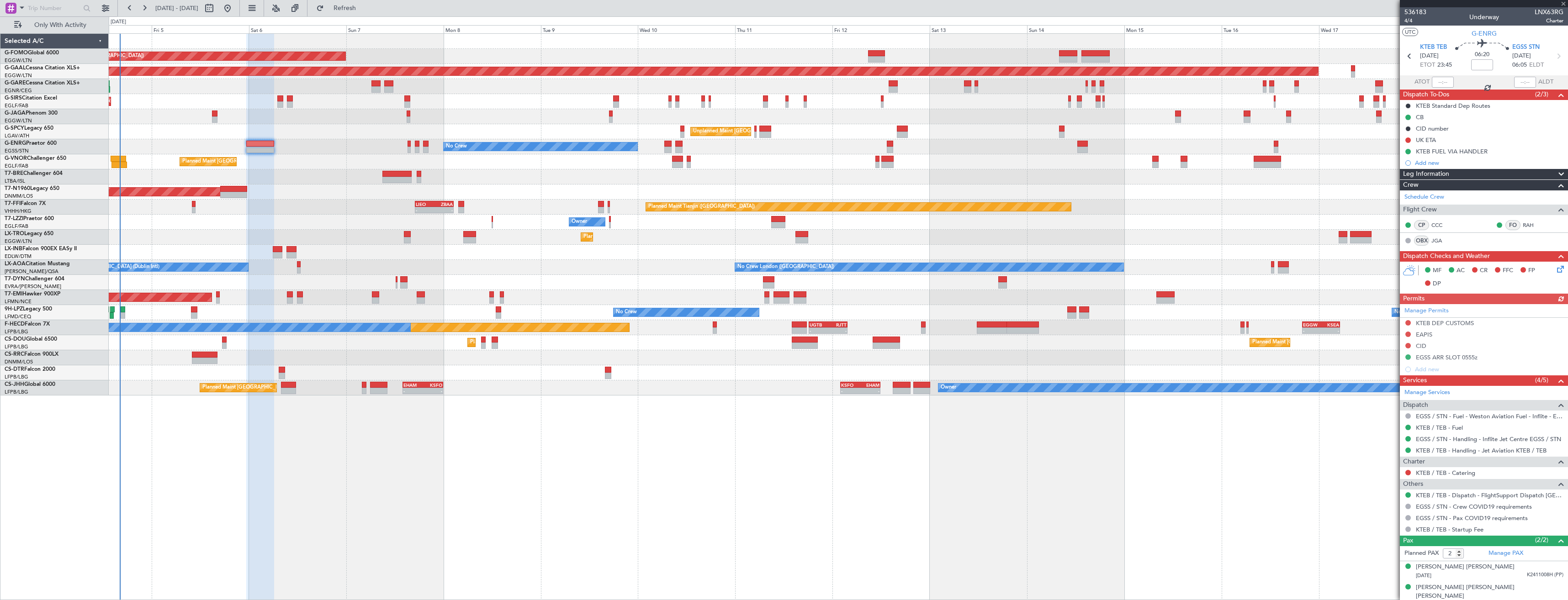
type input "5"
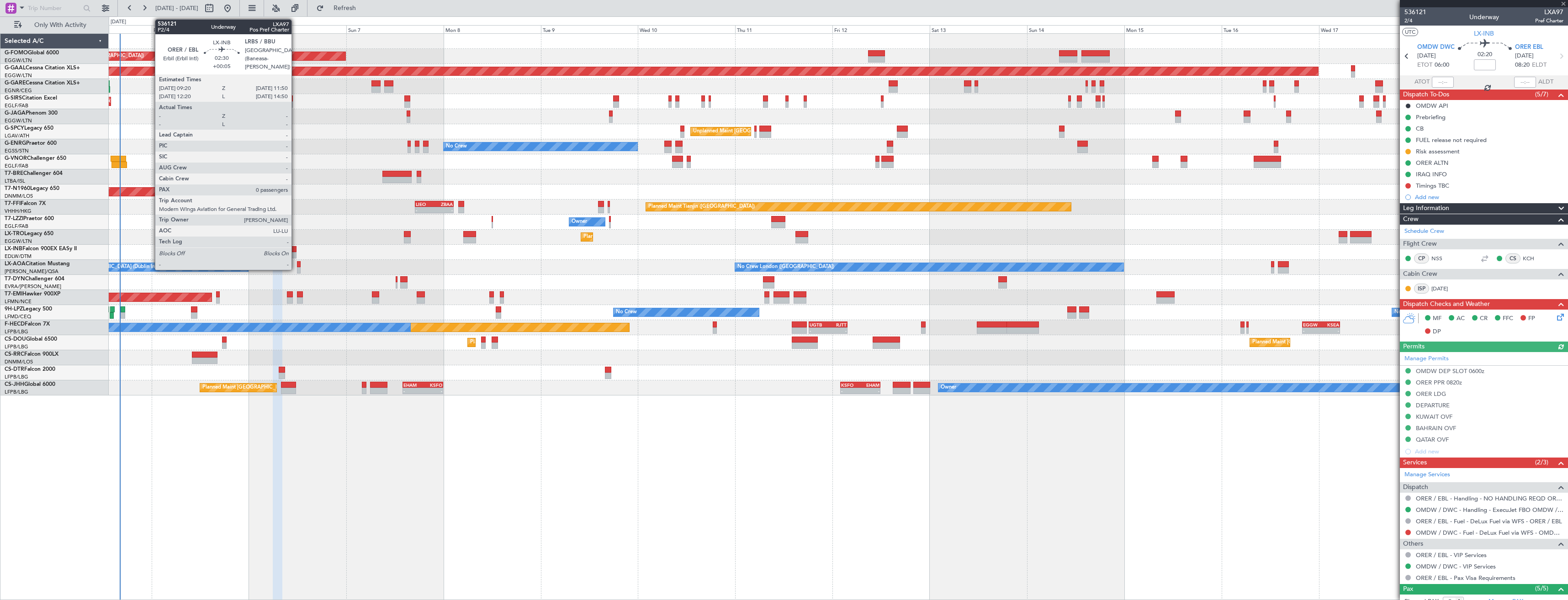
click at [296, 250] on div at bounding box center [292, 249] width 10 height 7
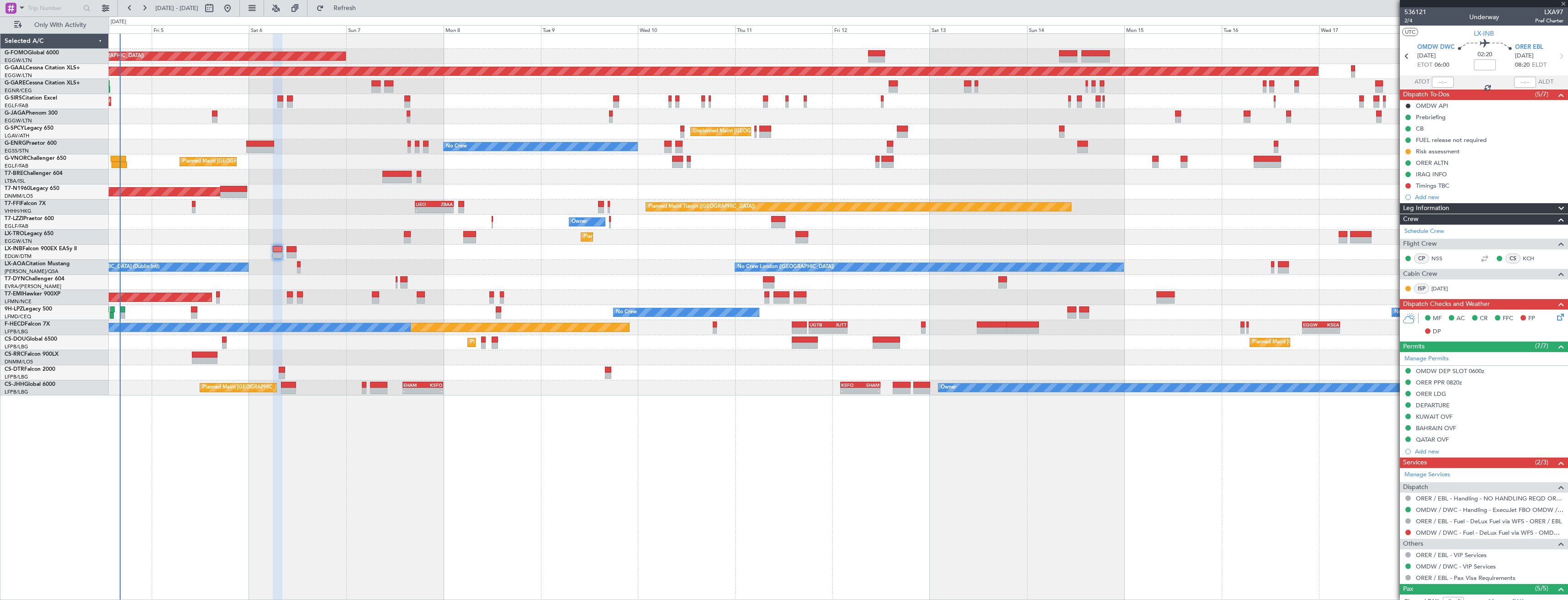
type input "+00:05"
type input "0"
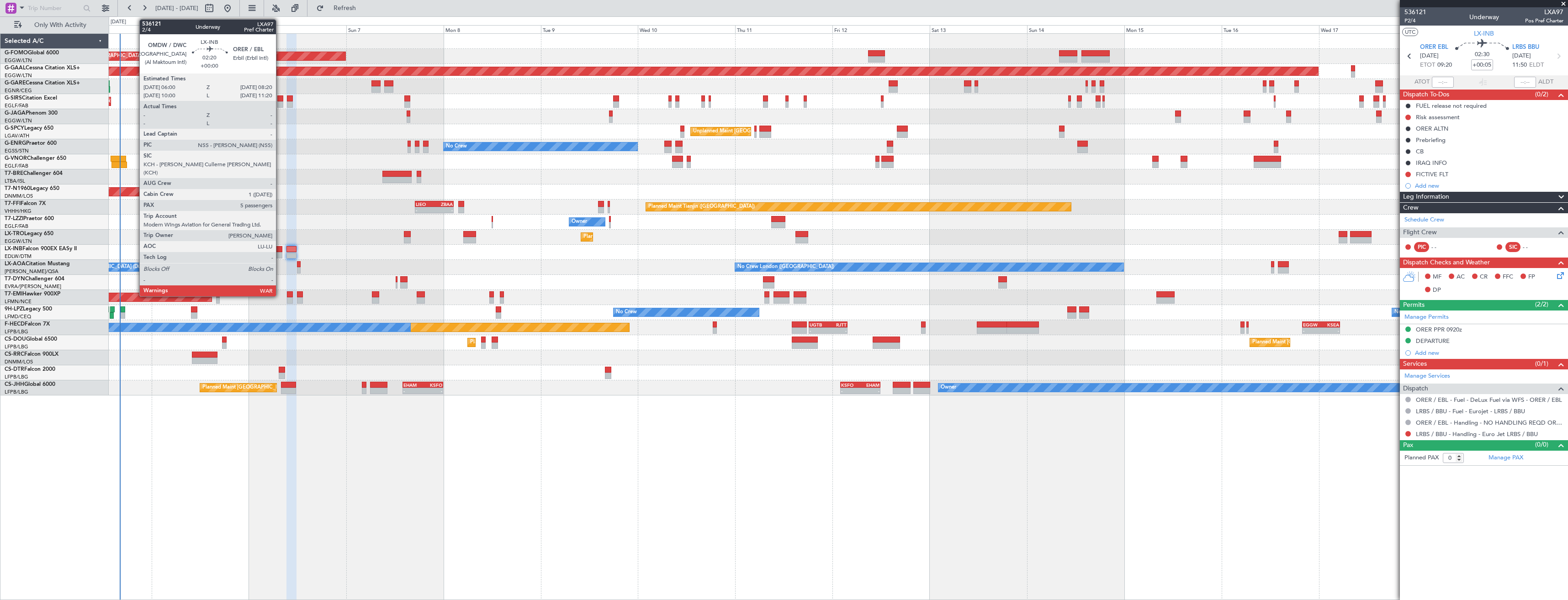
click at [280, 255] on div at bounding box center [278, 255] width 10 height 7
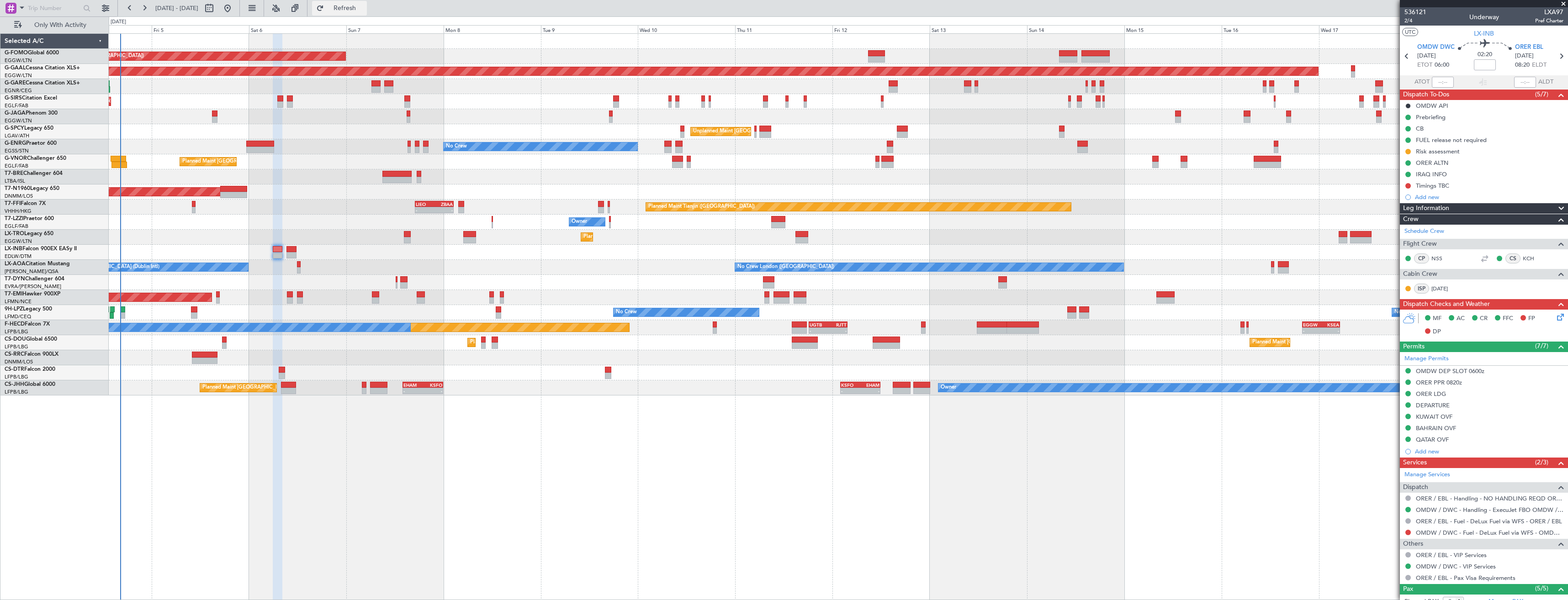
click at [349, 10] on button "Refresh" at bounding box center [340, 9] width 55 height 15
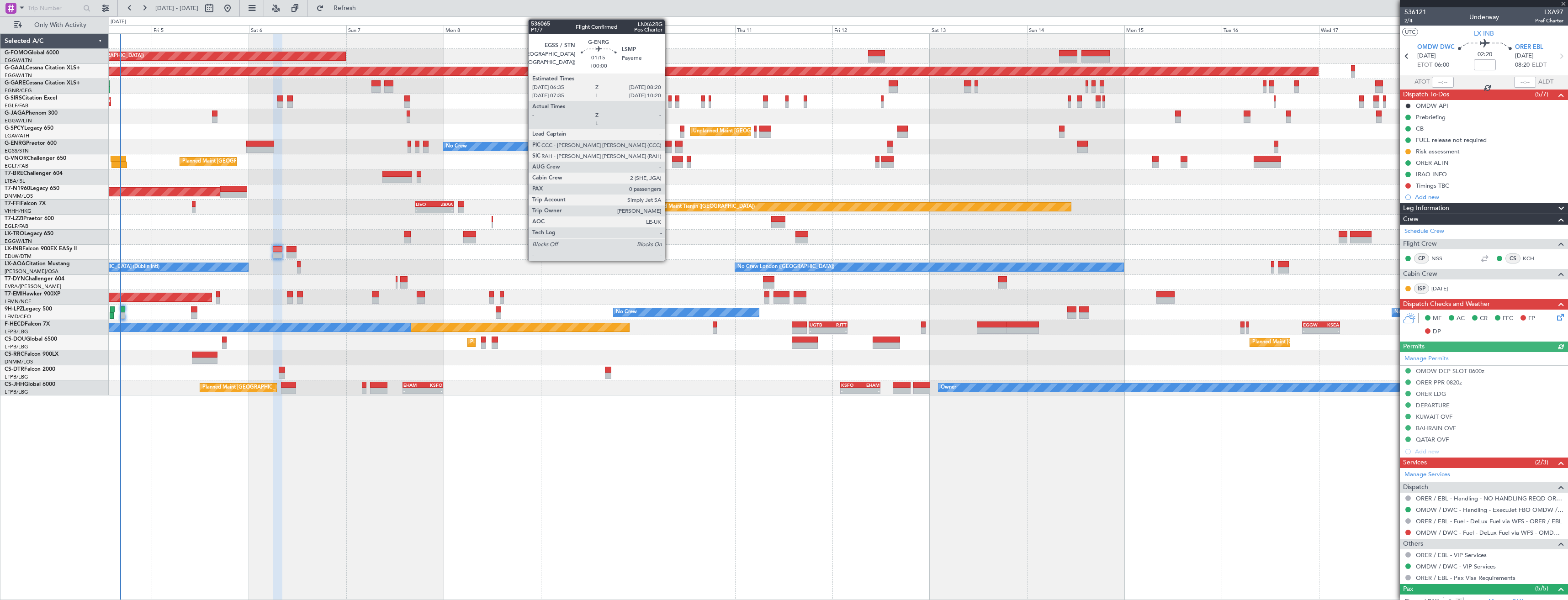
click at [669, 151] on div at bounding box center [668, 150] width 7 height 7
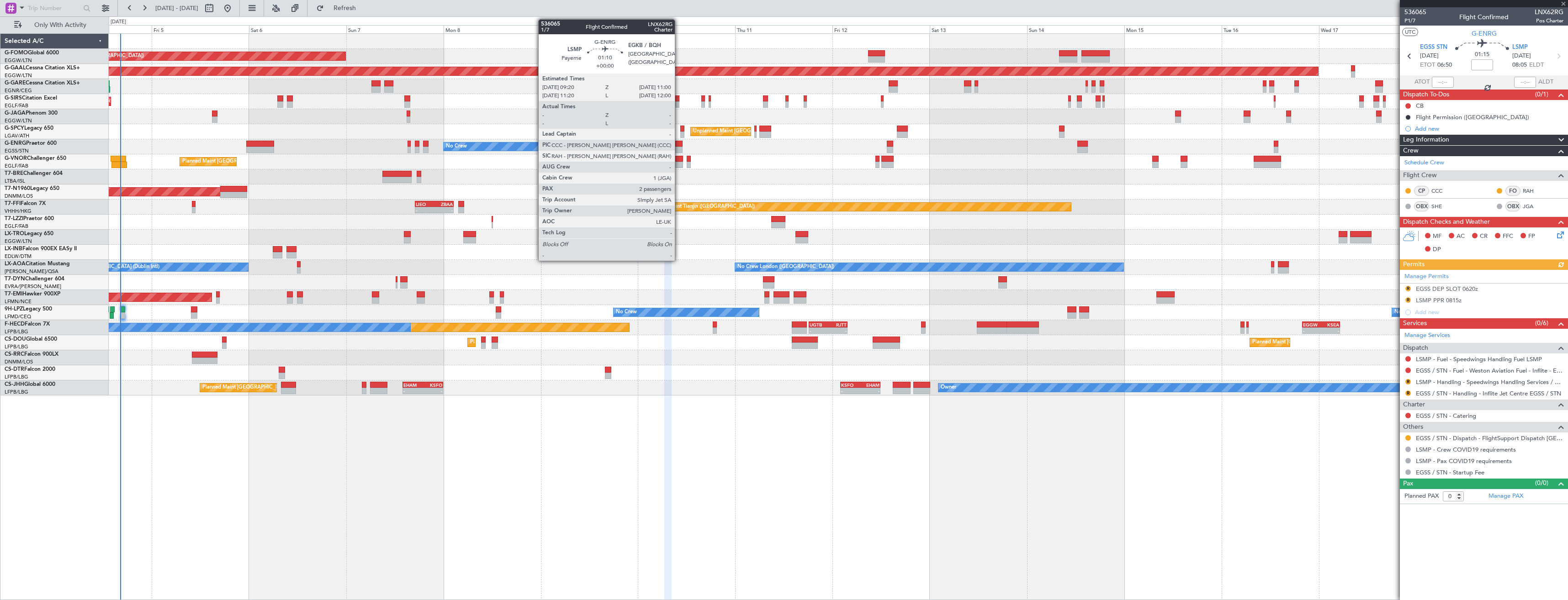
click at [679, 150] on div at bounding box center [678, 150] width 7 height 7
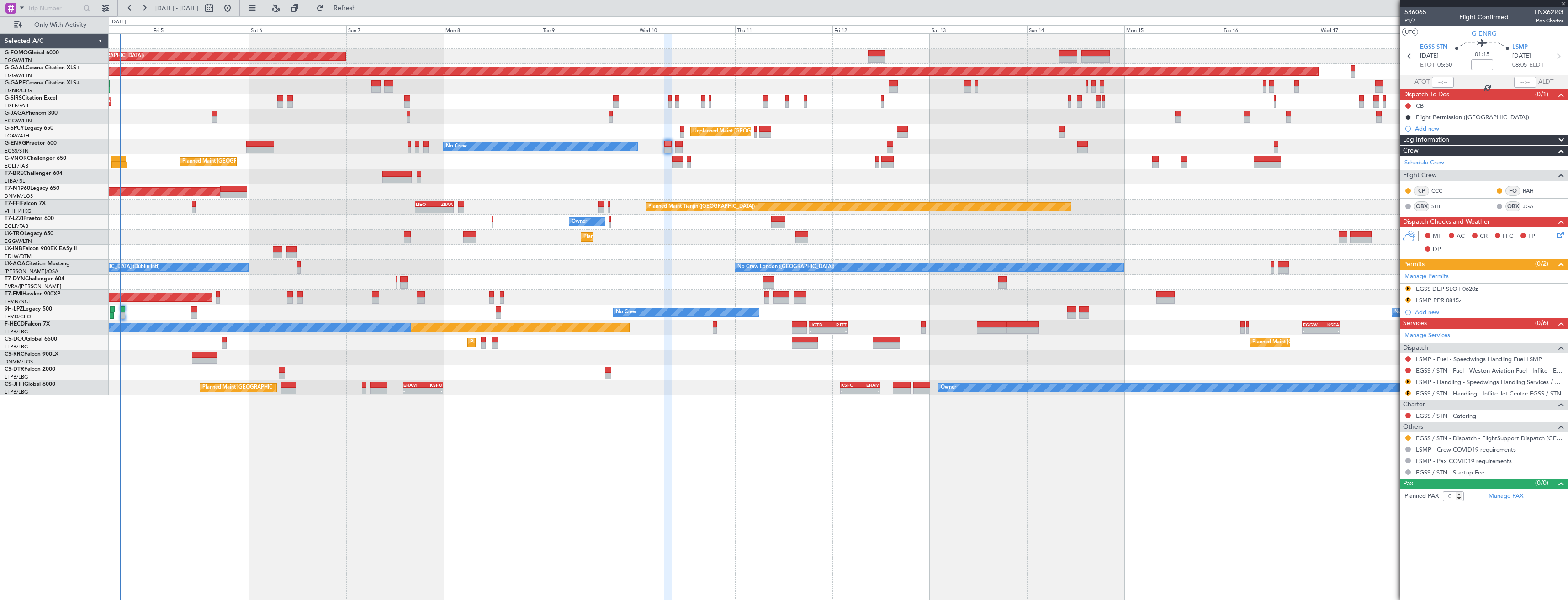
type input "2"
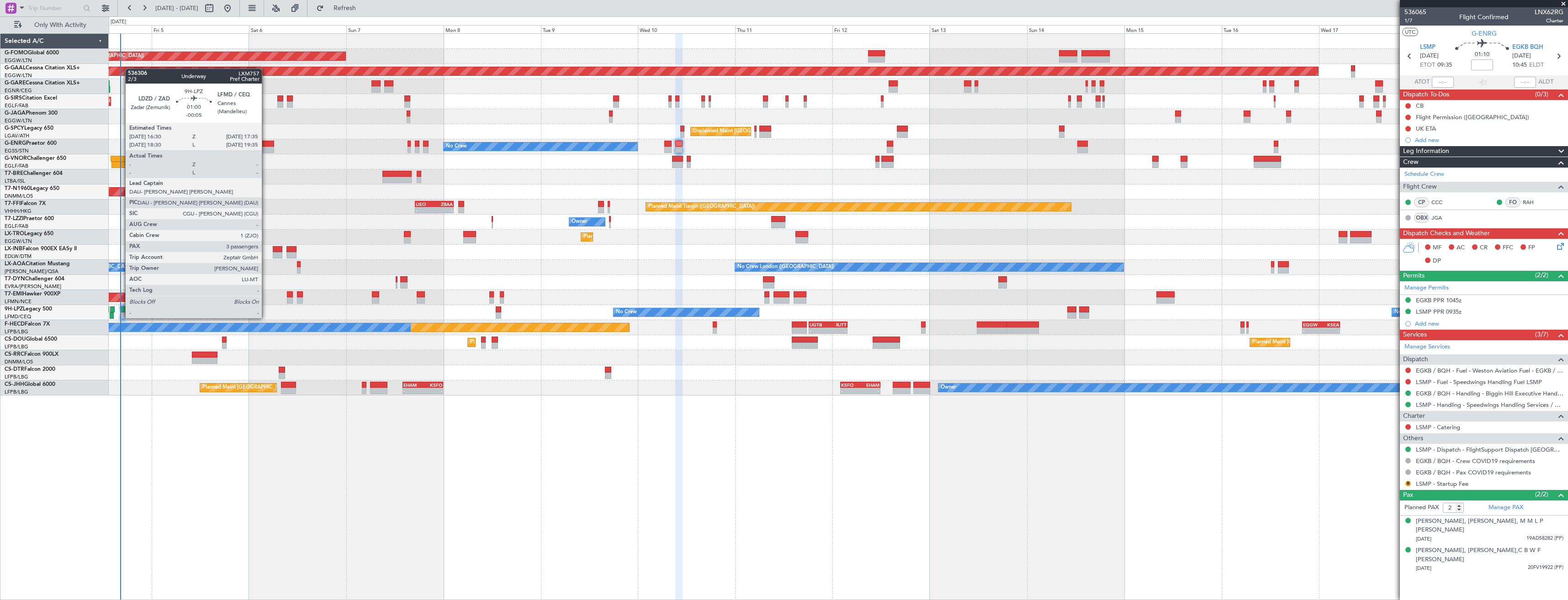
click at [121, 309] on div at bounding box center [123, 310] width 5 height 7
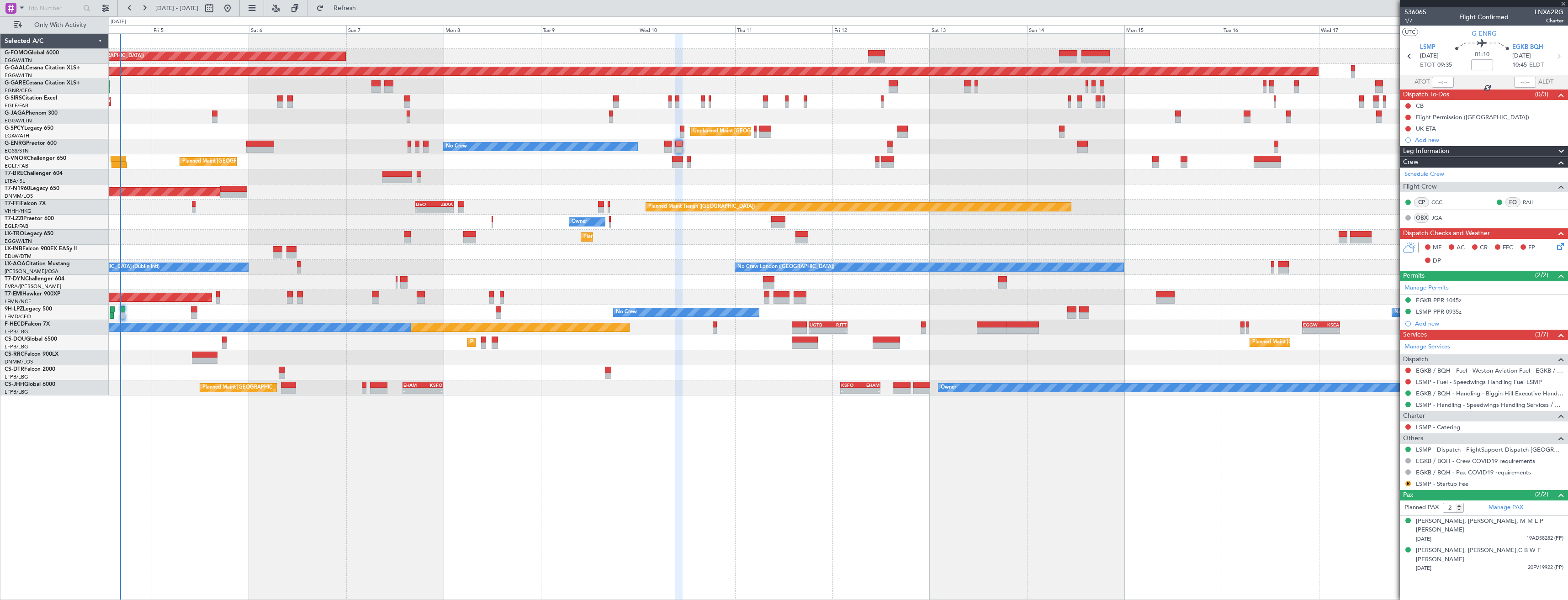
type input "-00:05"
type input "3"
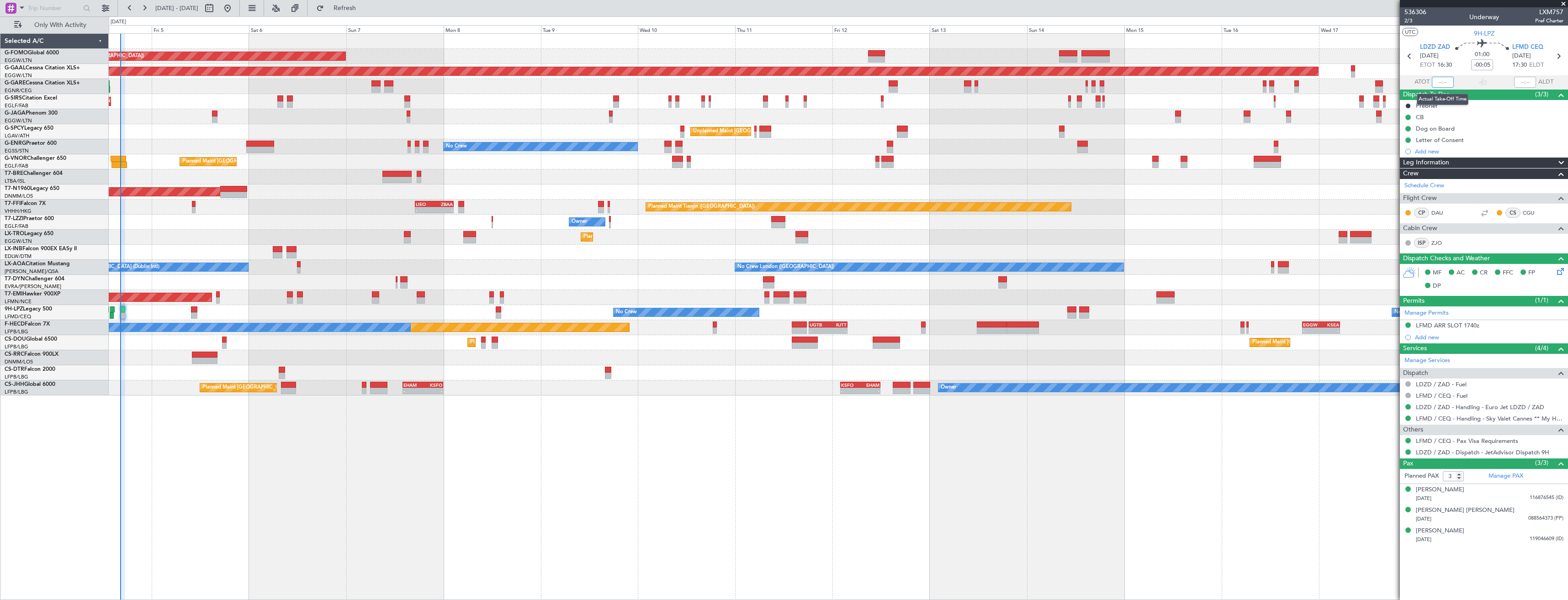
click at [1448, 80] on input "text" at bounding box center [1443, 82] width 22 height 11
type input "16:15"
click at [345, 8] on button "Refresh" at bounding box center [340, 9] width 55 height 15
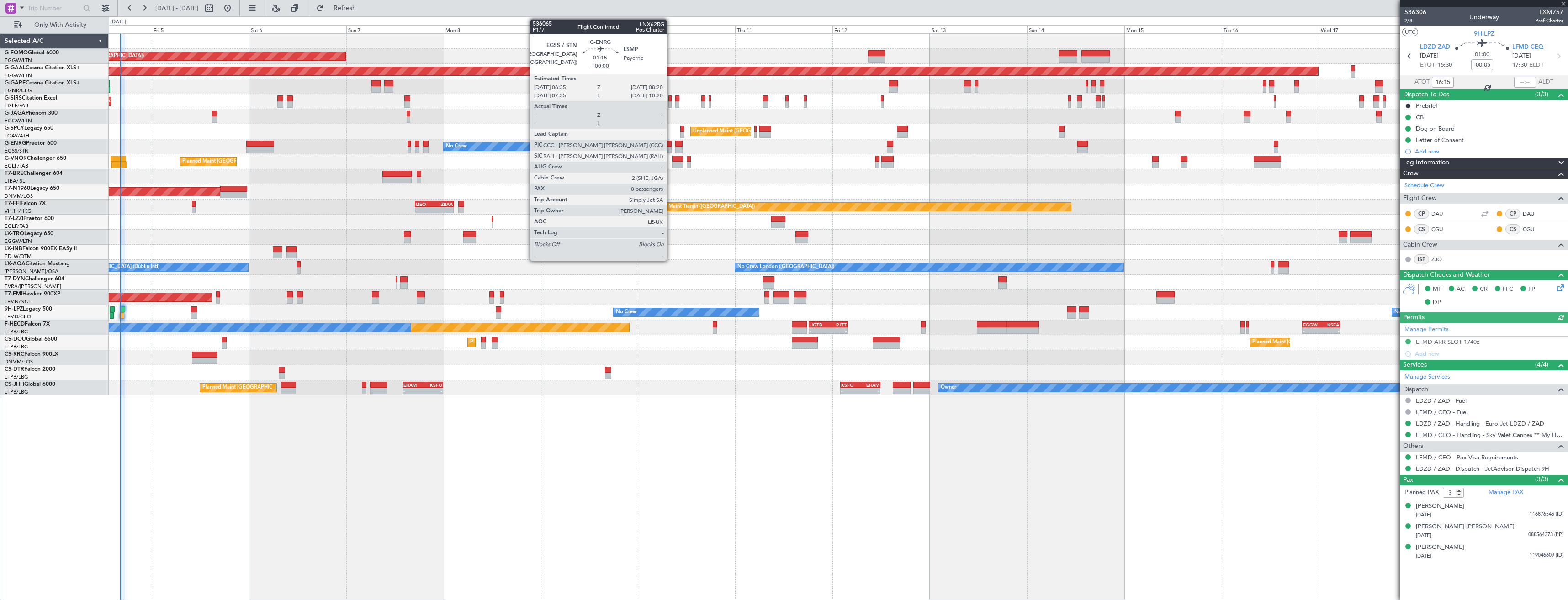
click at [671, 148] on div at bounding box center [668, 150] width 7 height 7
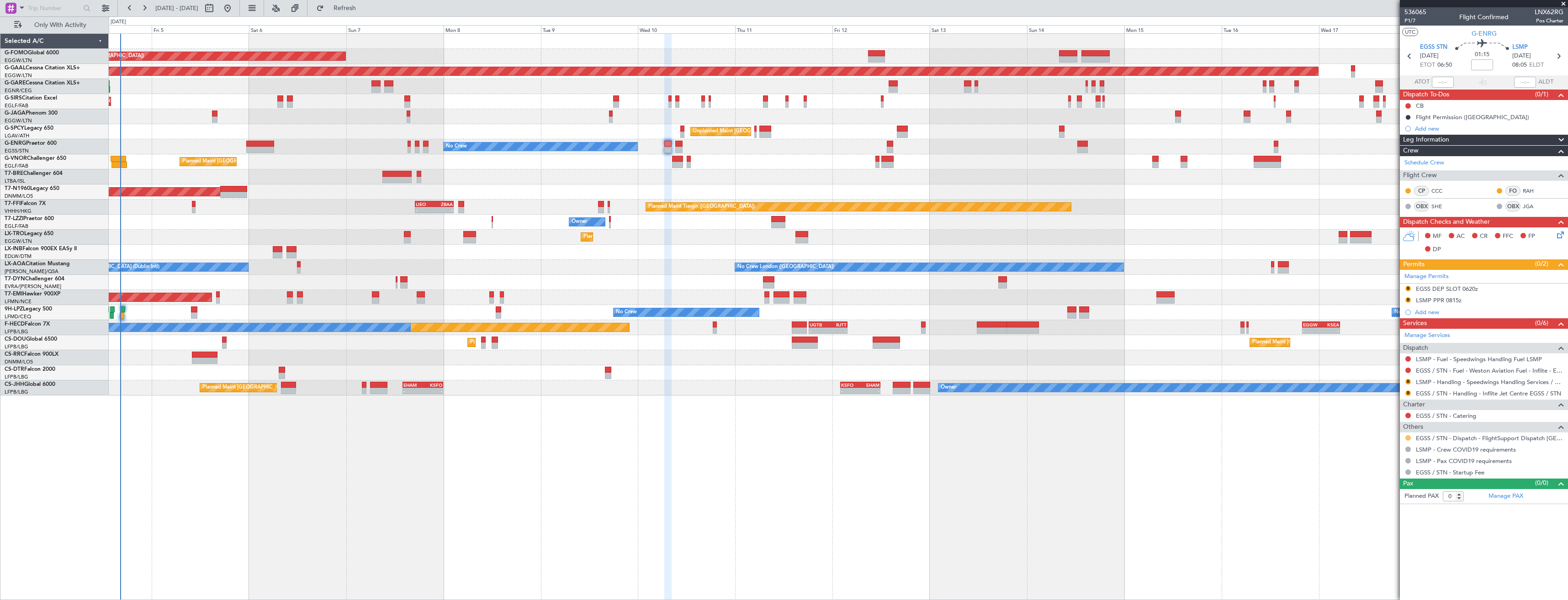
click at [1410, 438] on button at bounding box center [1408, 438] width 5 height 5
drag, startPoint x: 1388, startPoint y: 545, endPoint x: 1388, endPoint y: 539, distance: 6.0
click at [1388, 545] on span "Confirmed" at bounding box center [1382, 546] width 29 height 9
click at [1429, 396] on link "EGSS / STN - Handling - Inflite Jet Centre EGSS / STN" at bounding box center [1488, 393] width 145 height 8
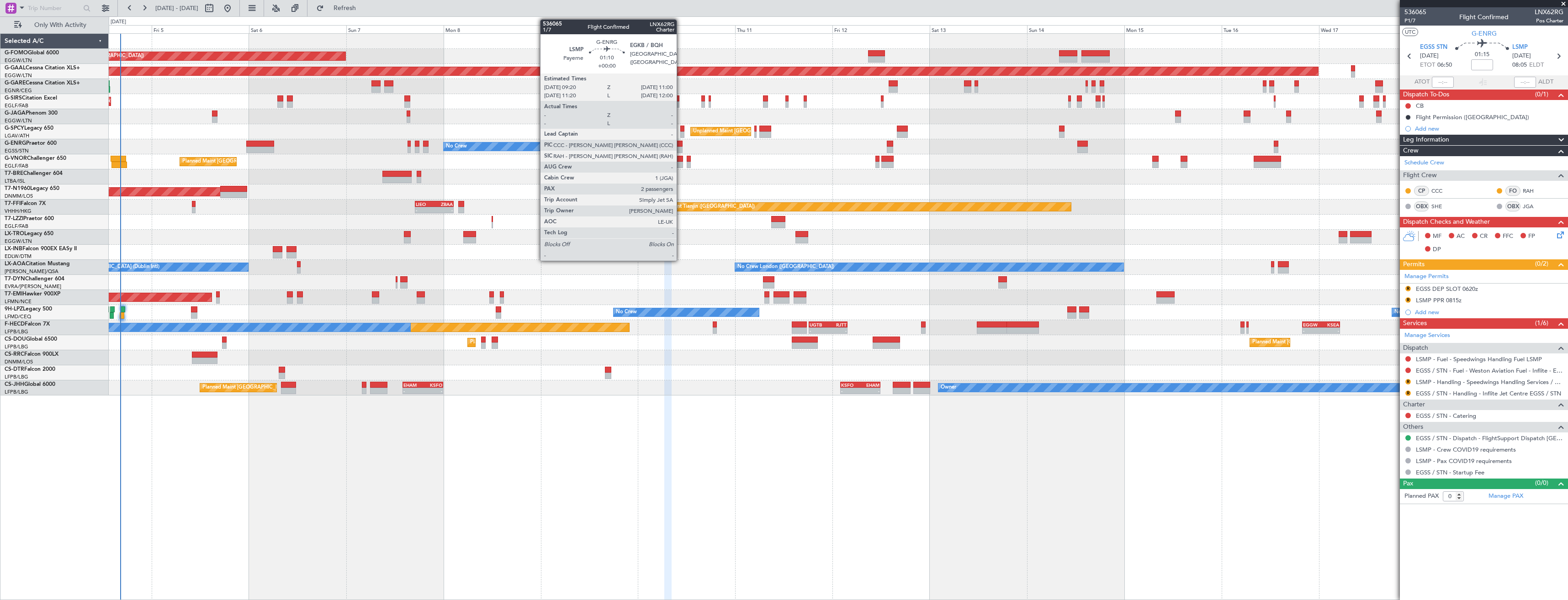
click at [681, 146] on div at bounding box center [678, 144] width 7 height 7
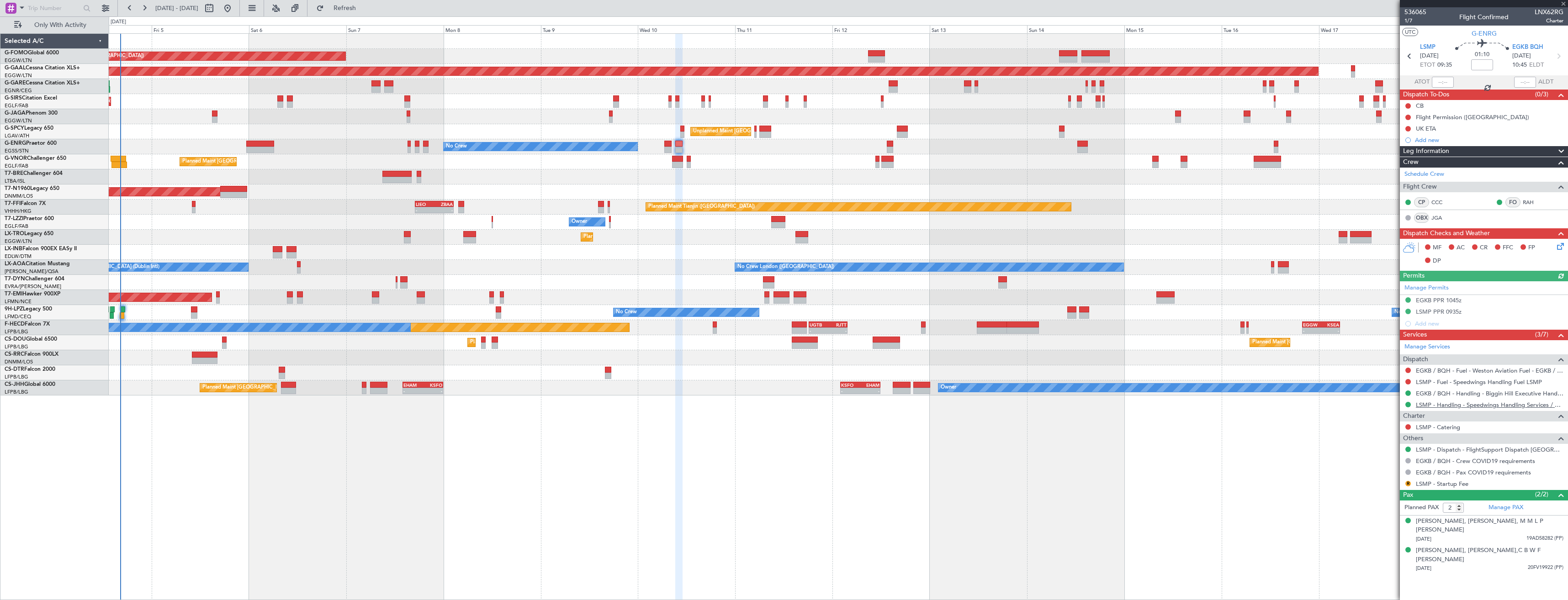
click at [1426, 406] on link "LSMP - Handling - Speedwings Handling Services / LSMP" at bounding box center [1489, 405] width 147 height 8
click at [360, 10] on span "Refresh" at bounding box center [345, 8] width 38 height 7
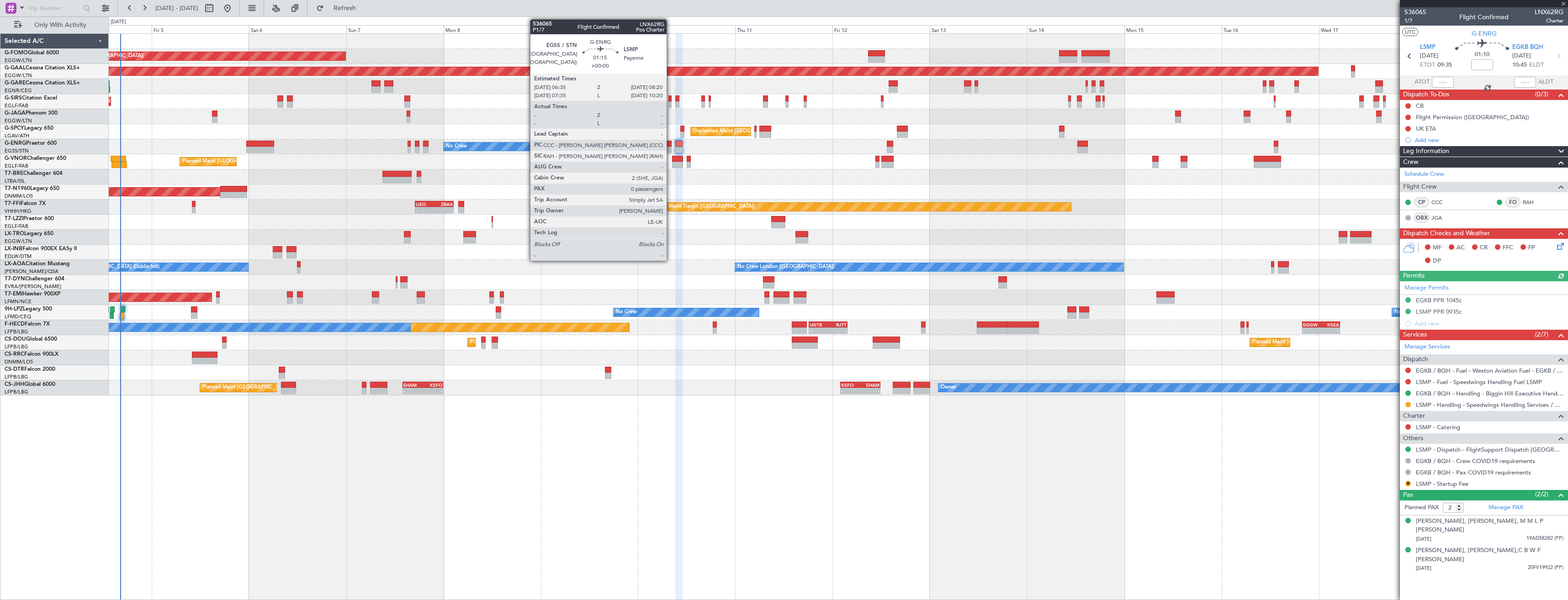
click at [671, 148] on div at bounding box center [668, 150] width 7 height 7
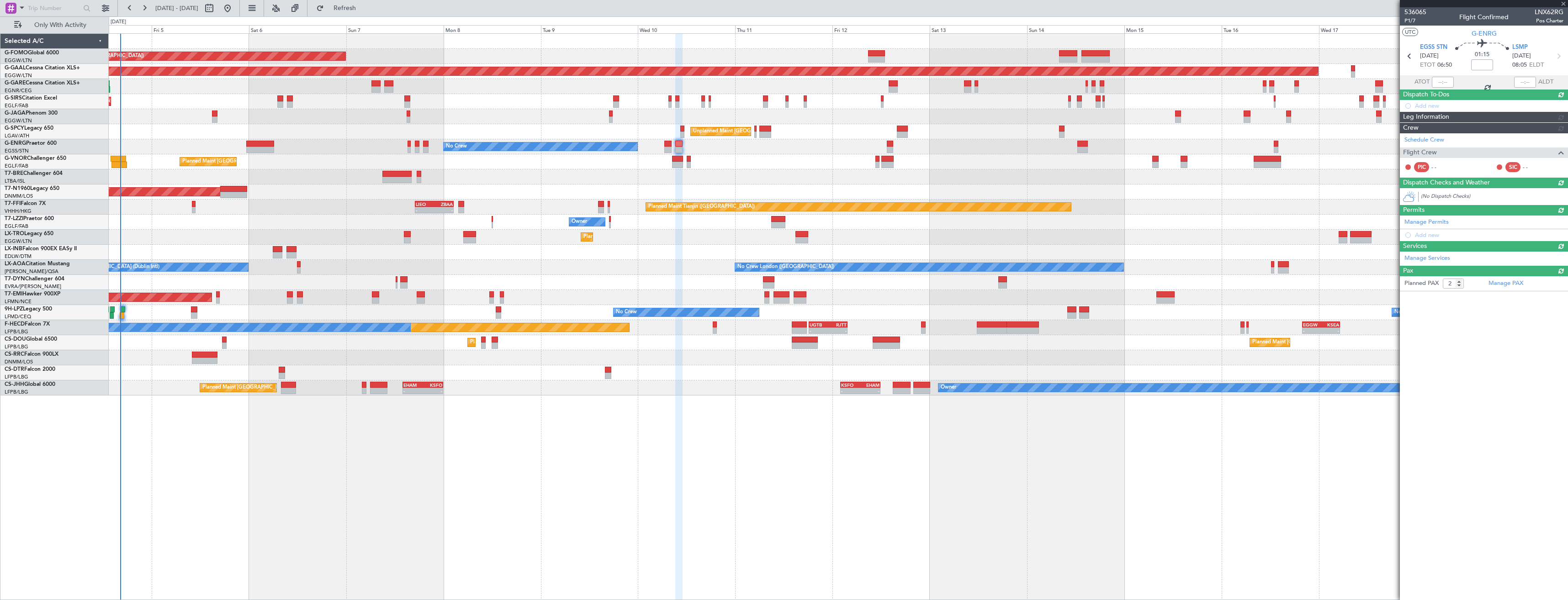
type input "0"
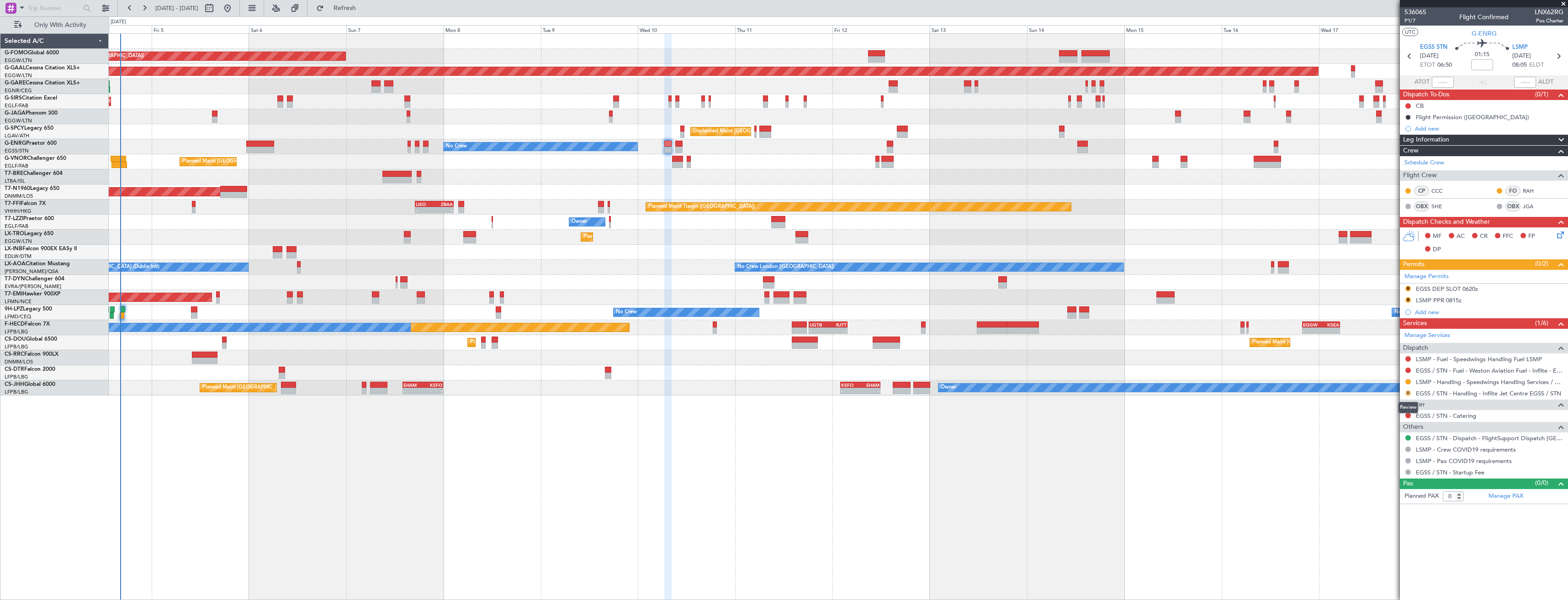
click at [1406, 392] on button "R" at bounding box center [1408, 393] width 5 height 5
click at [1374, 444] on span "Requested" at bounding box center [1382, 447] width 29 height 9
click at [1496, 292] on div "R EGSS DEP SLOT 0620z" at bounding box center [1484, 289] width 168 height 12
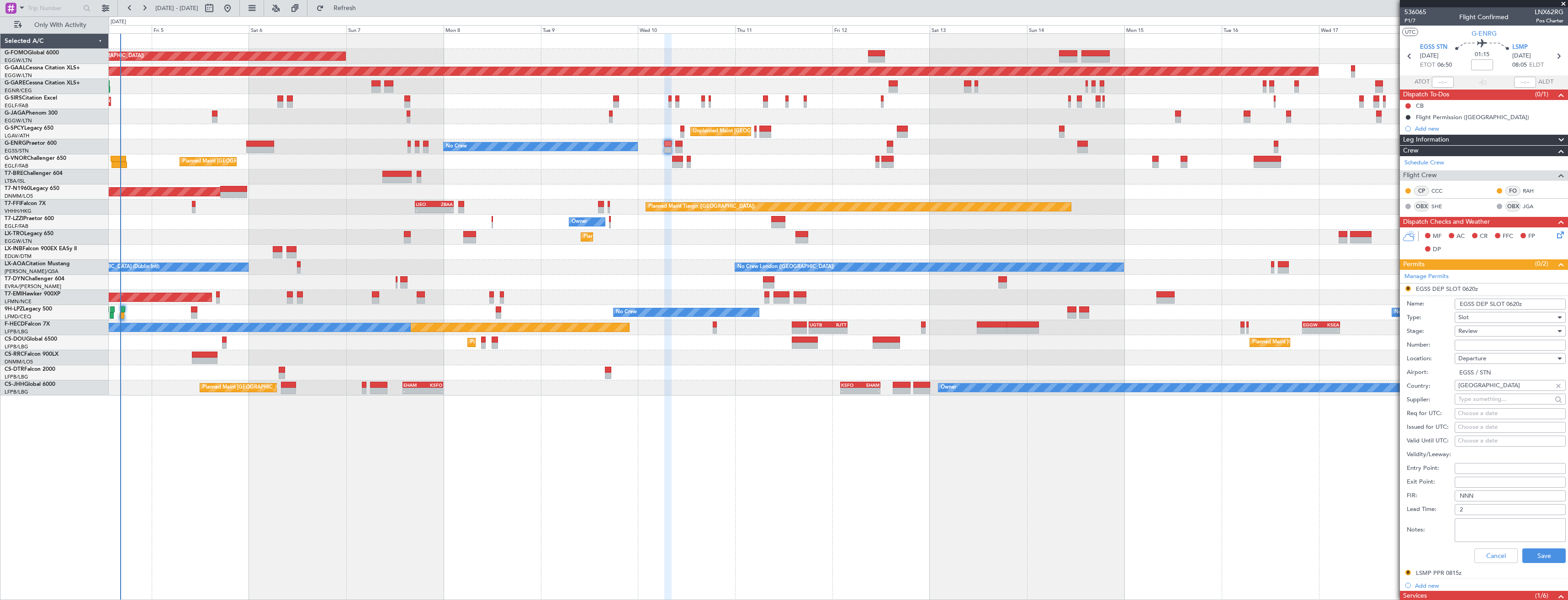
click at [1514, 304] on input "EGSS DEP SLOT 0620z" at bounding box center [1510, 304] width 111 height 11
type input "EGSS DEP SLOT 0650z"
click at [1506, 329] on div "Review" at bounding box center [1507, 331] width 97 height 14
click at [1480, 388] on span "Requested" at bounding box center [1507, 391] width 96 height 14
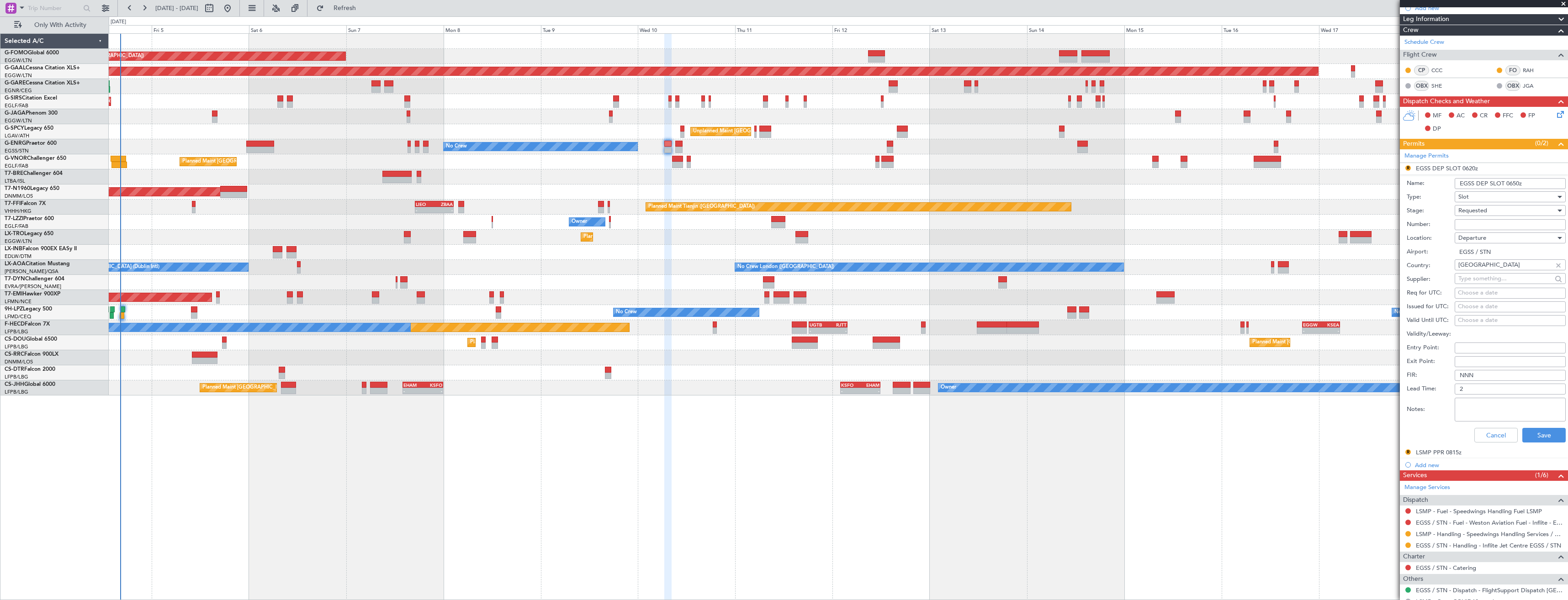
scroll to position [176, 0]
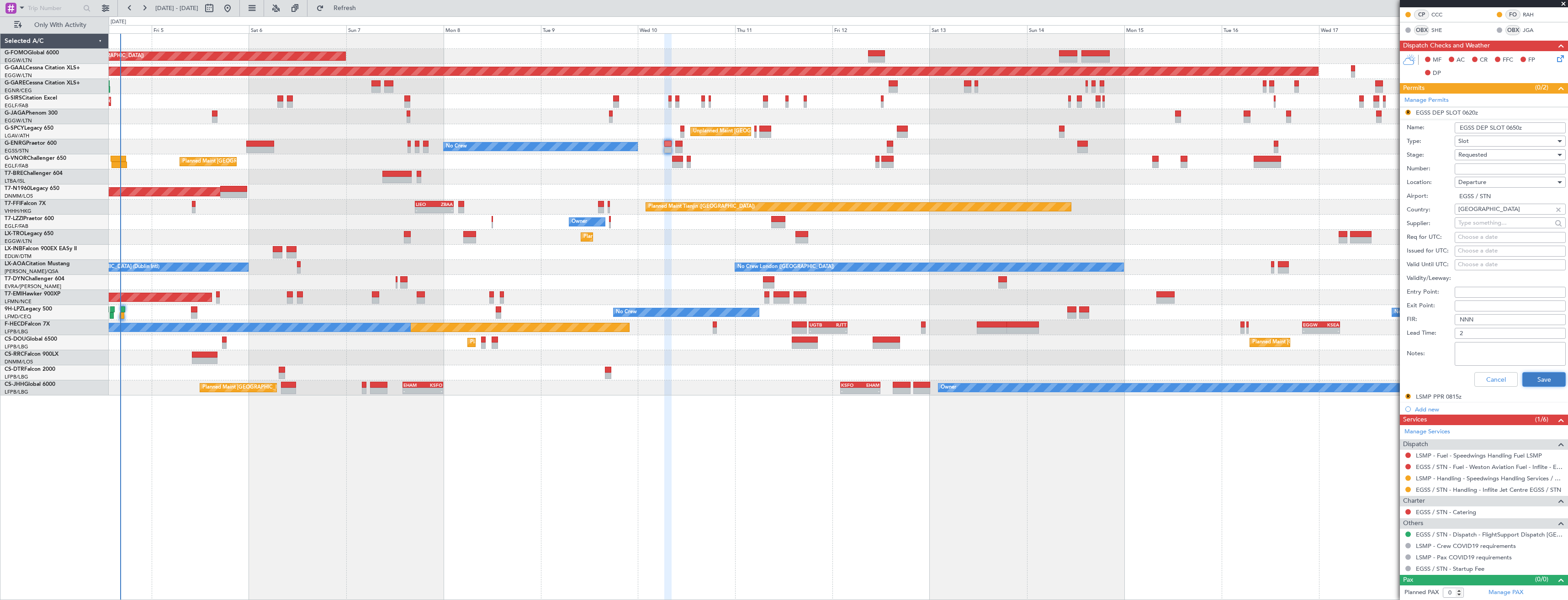
click at [1531, 372] on button "Save" at bounding box center [1544, 380] width 43 height 15
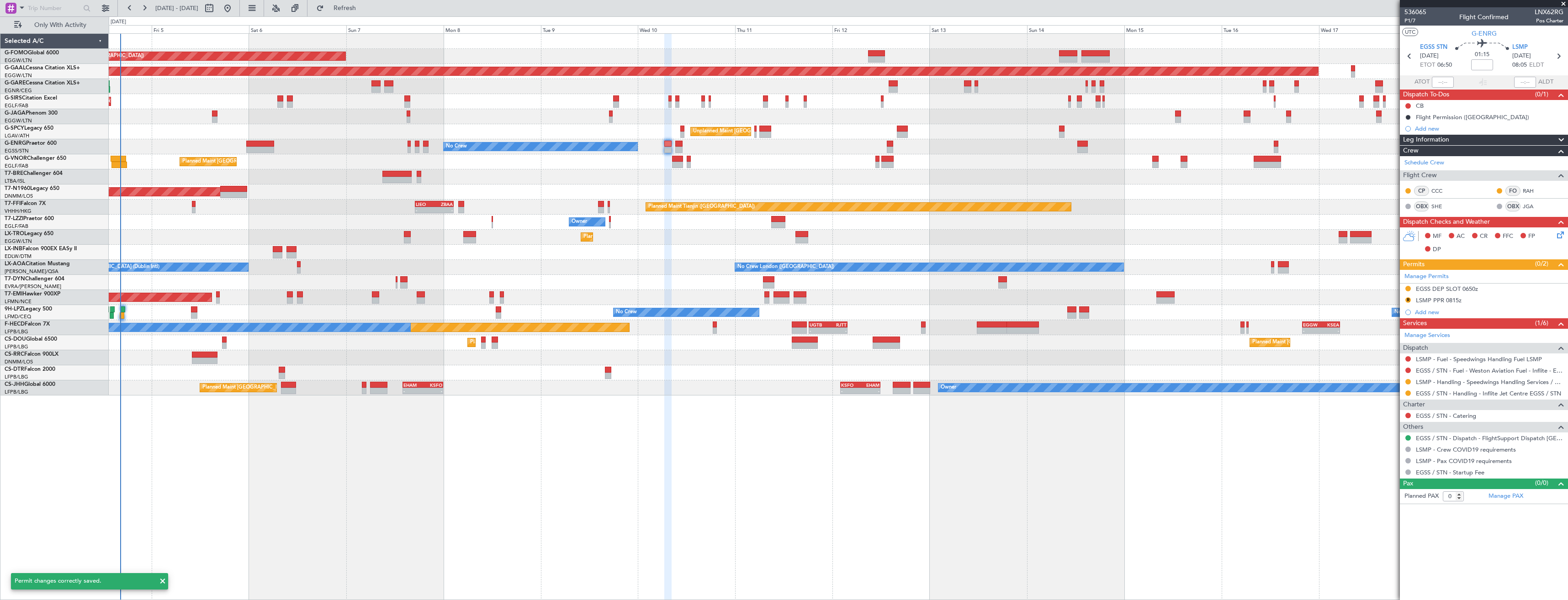
scroll to position [0, 0]
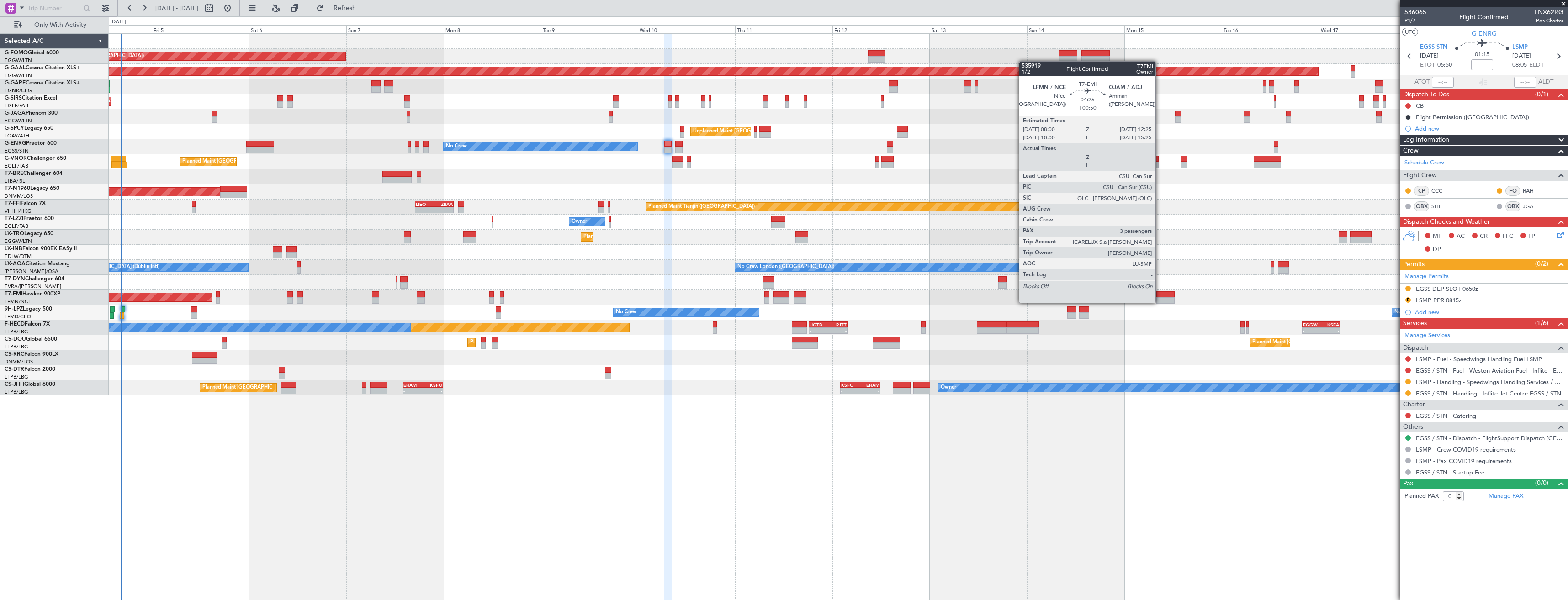
click at [667, 353] on div "Planned Maint London (Luton) Planned Maint Dusseldorf Unplanned Maint Chester P…" at bounding box center [838, 215] width 1459 height 361
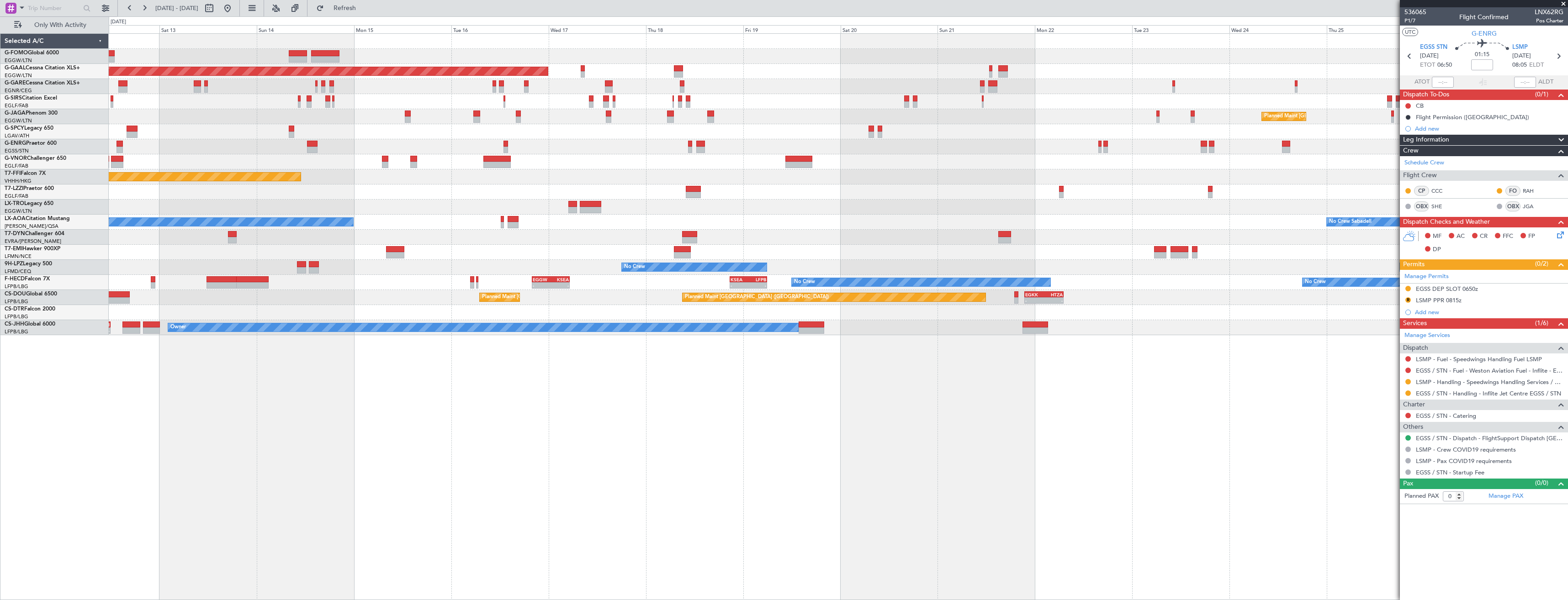
click at [928, 393] on div "Planned Maint Dusseldorf Planned Maint London (Luton) Unplanned Maint Athens (E…" at bounding box center [838, 316] width 1459 height 567
click at [841, 382] on div "Planned Maint Dusseldorf Planned Maint London (Luton) Unplanned Maint Athens (E…" at bounding box center [838, 316] width 1459 height 567
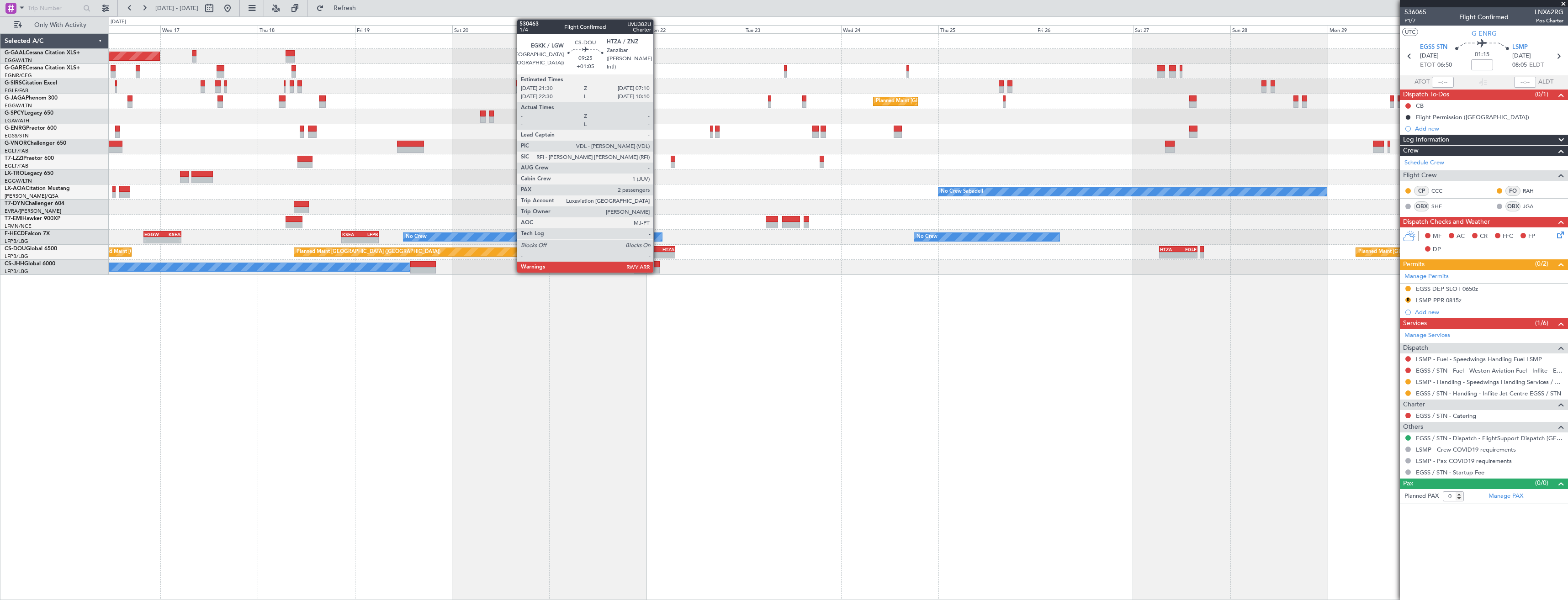
click at [657, 254] on div "-" at bounding box center [665, 255] width 19 height 5
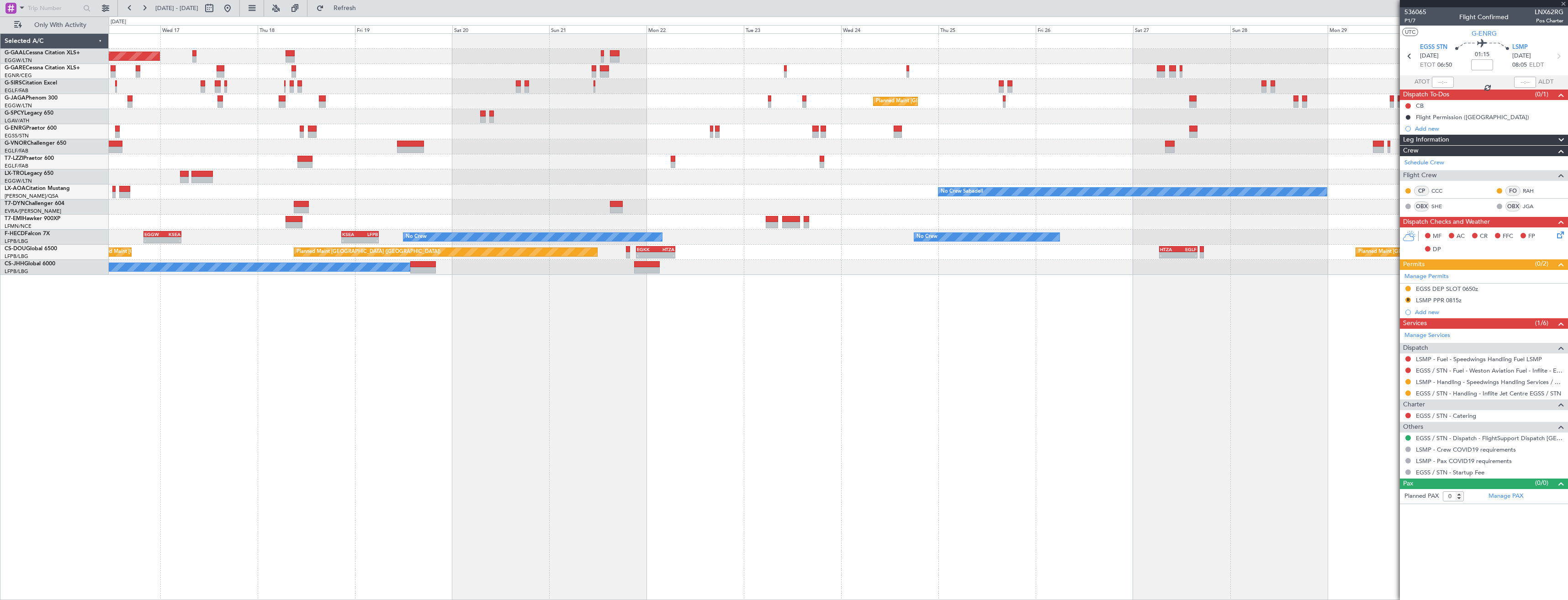
type input "+01:05"
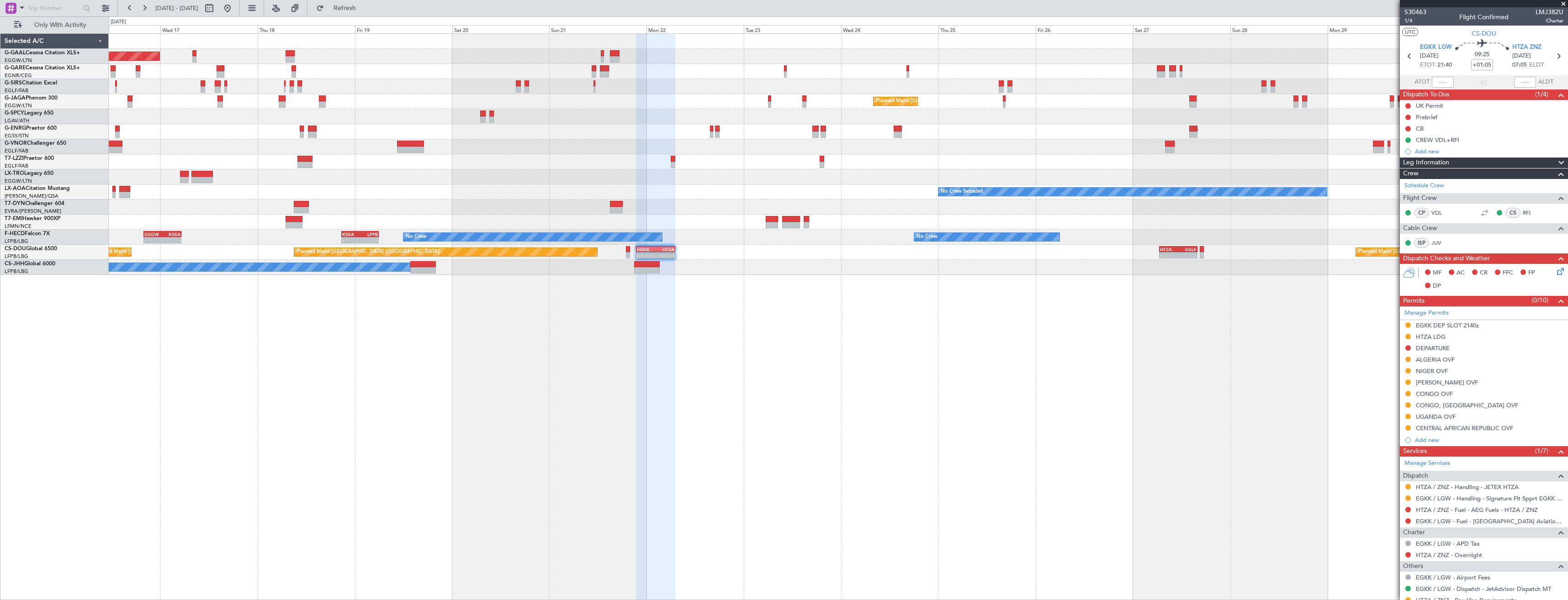
click at [761, 429] on div "Planned Maint Dusseldorf Planned Maint London (Luton) No Crew Sabadell No Crew …" at bounding box center [838, 316] width 1459 height 567
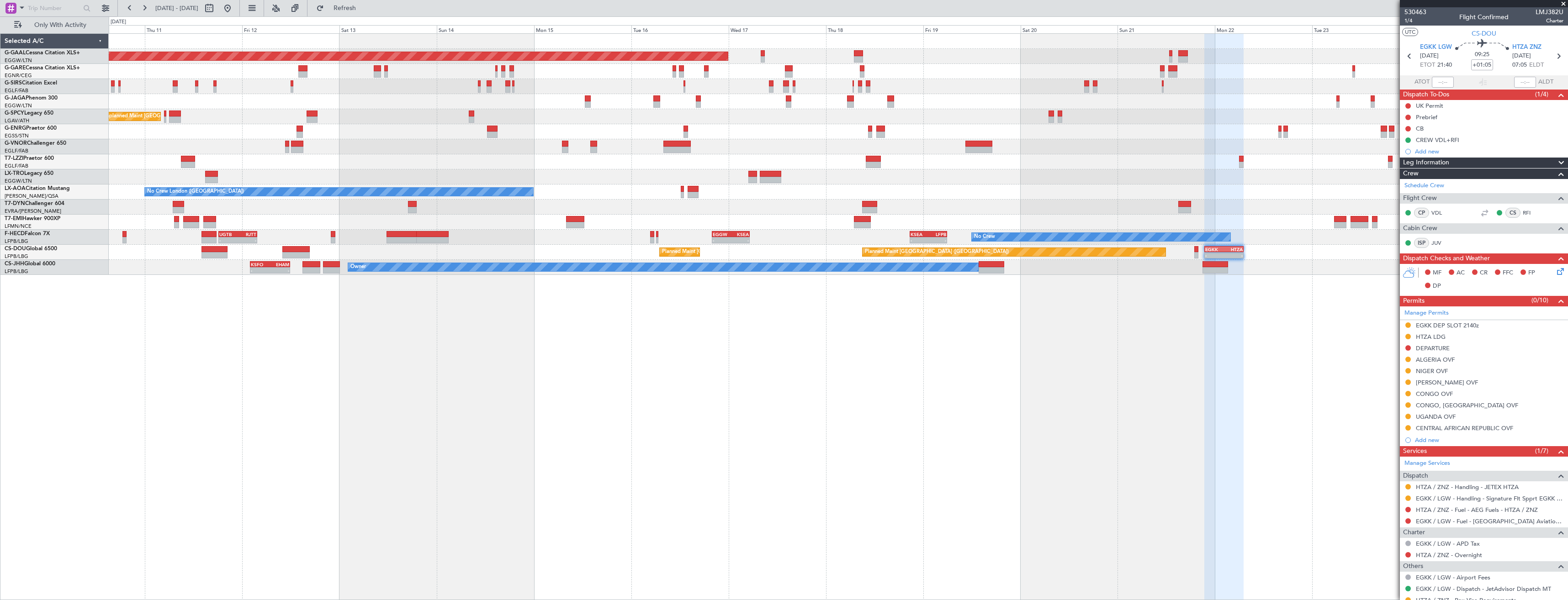
click at [799, 425] on div "Planned Maint Dusseldorf Planned Maint London (Luton) Unplanned Maint Athens (E…" at bounding box center [838, 316] width 1459 height 567
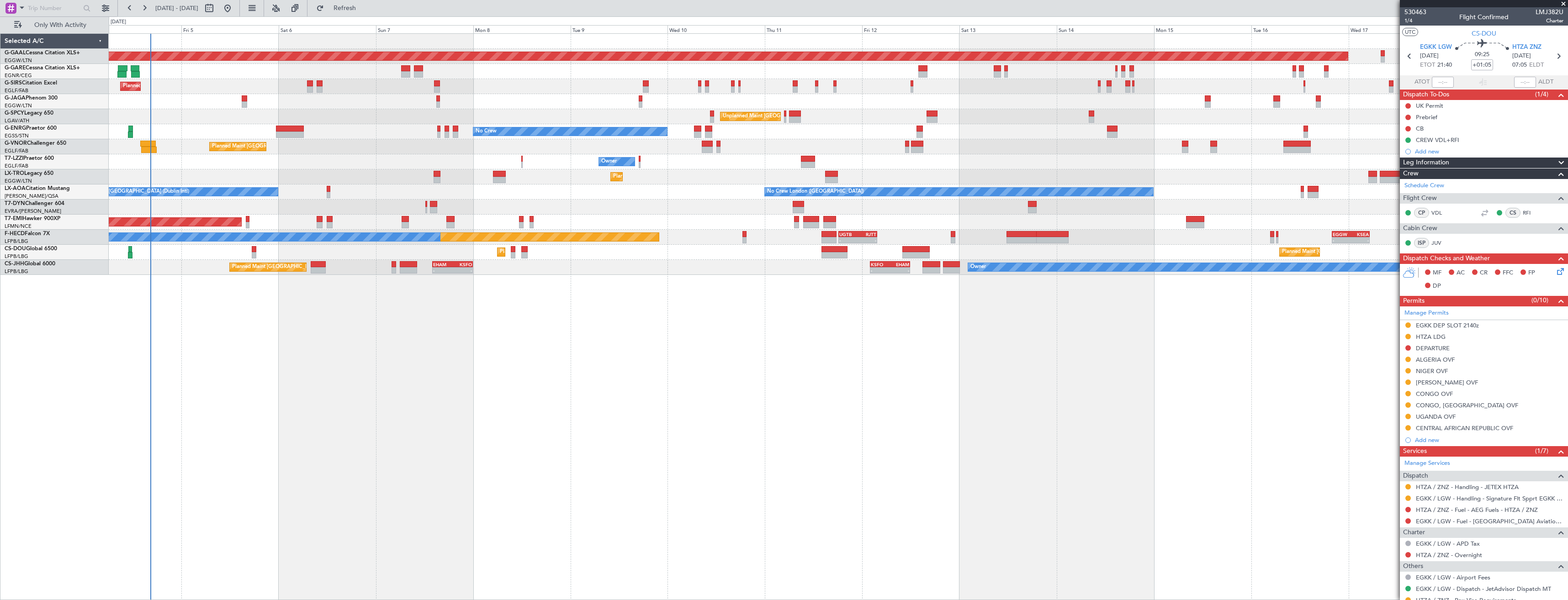
click at [1056, 400] on div "Planned Maint Dusseldorf Unplanned Maint Chester Planned Maint London (Farnboro…" at bounding box center [838, 316] width 1459 height 567
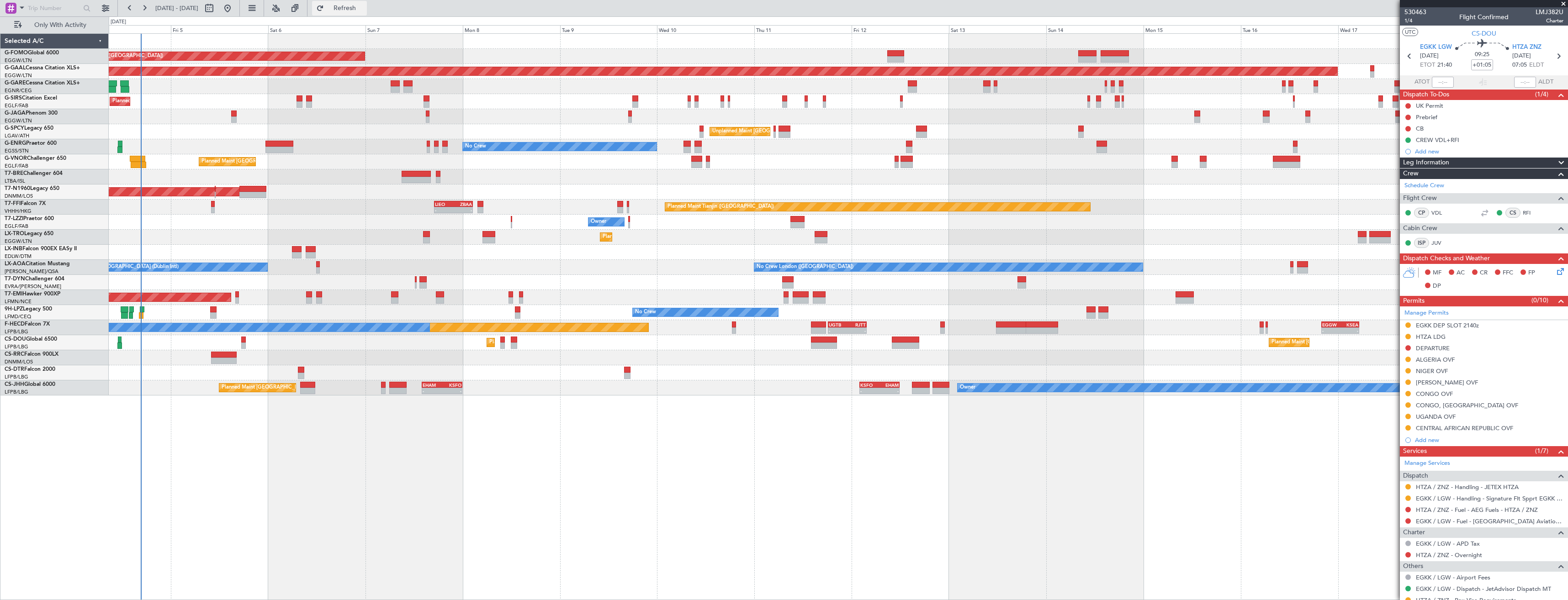
click at [350, 7] on button "Refresh" at bounding box center [340, 9] width 55 height 15
click at [1561, 5] on span at bounding box center [1563, 4] width 9 height 9
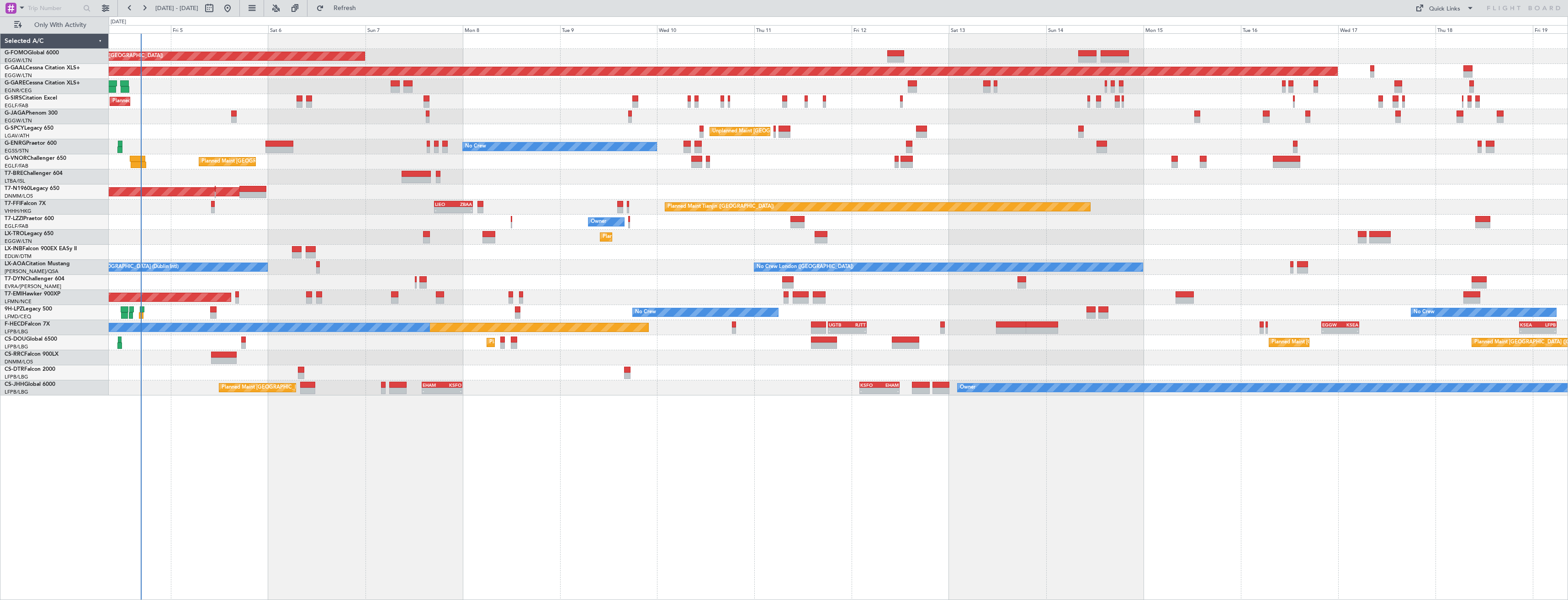
type input "0"
click at [364, 12] on span "Refresh" at bounding box center [345, 8] width 38 height 7
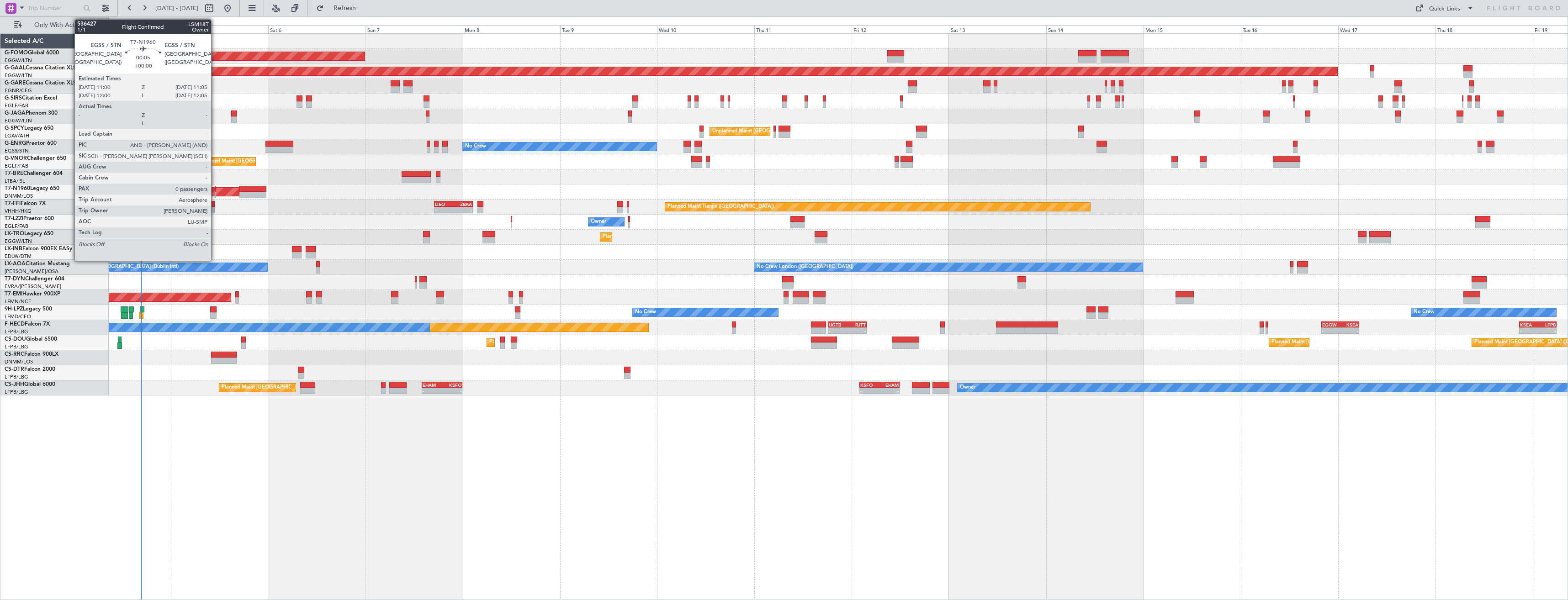
click at [215, 189] on div at bounding box center [215, 189] width 1 height 7
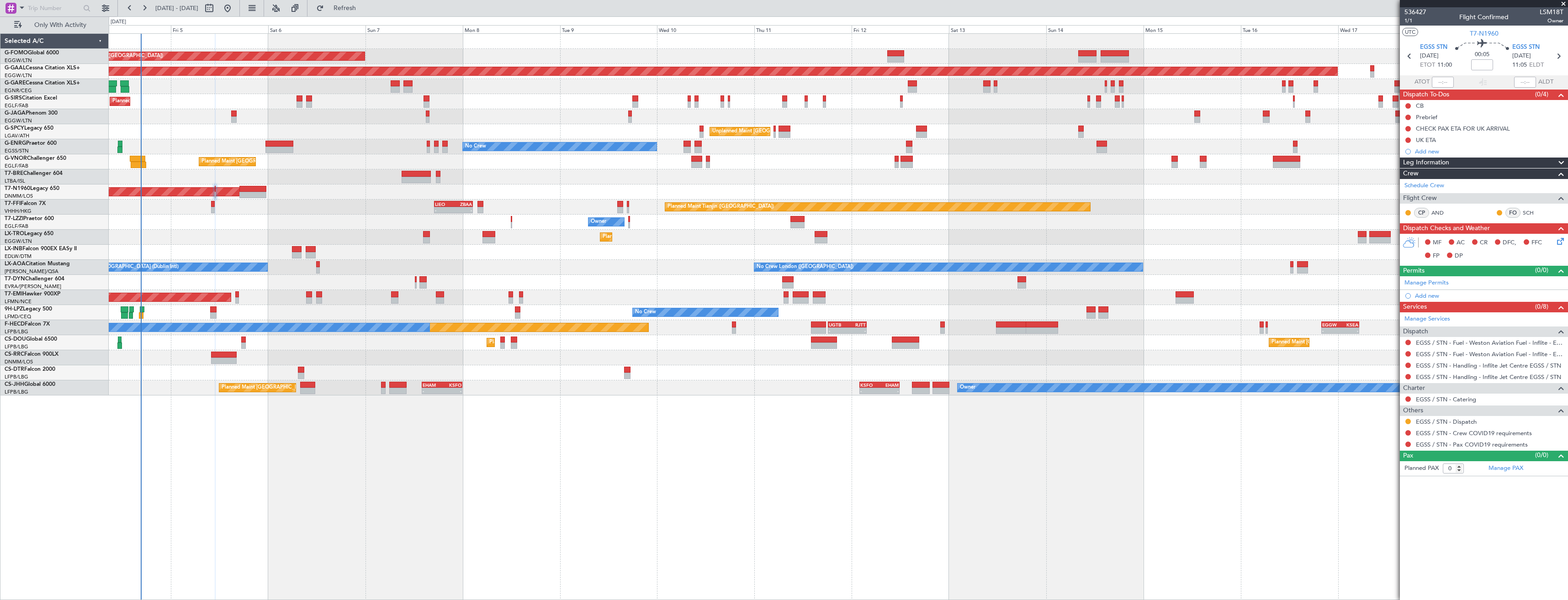
click at [352, 16] on fb-refresh-button "Refresh" at bounding box center [339, 8] width 64 height 16
click at [352, 12] on button "Refresh" at bounding box center [340, 9] width 55 height 15
click at [1409, 421] on button at bounding box center [1408, 421] width 5 height 5
click at [1368, 530] on span "Confirmed" at bounding box center [1382, 530] width 29 height 9
click at [1408, 431] on button at bounding box center [1408, 433] width 5 height 5
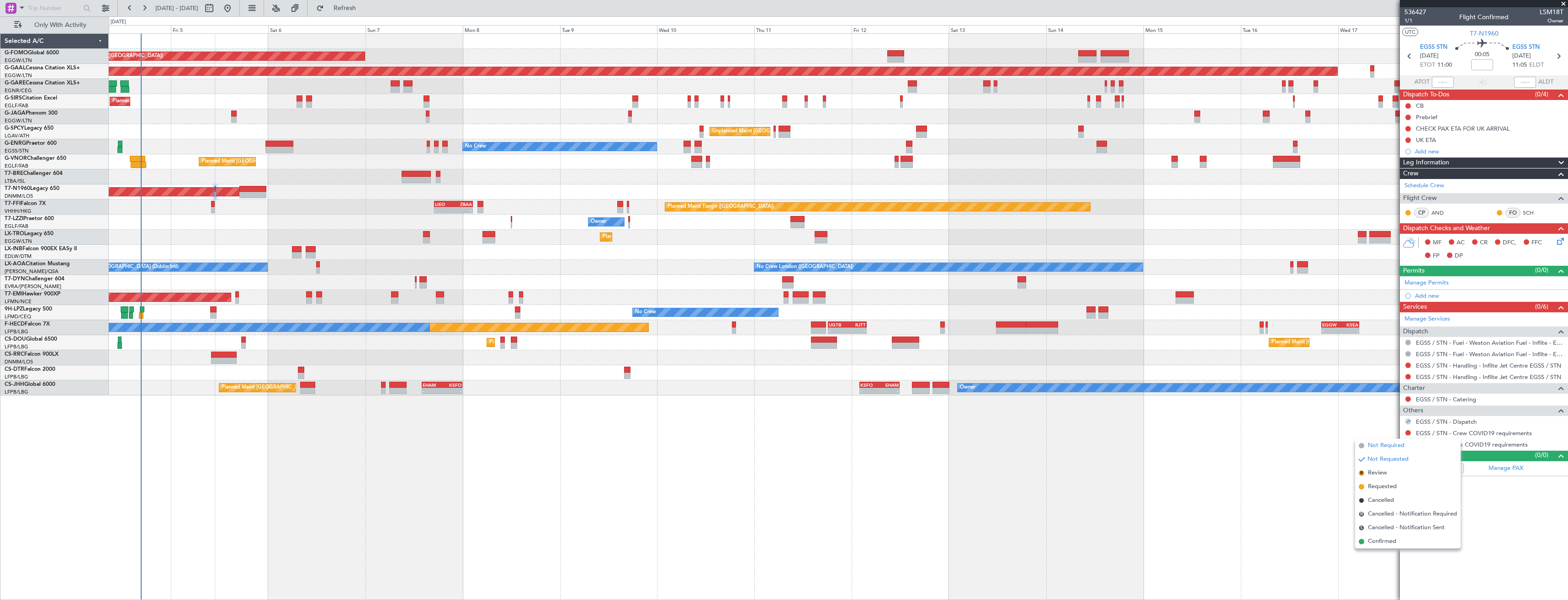
click at [1373, 442] on span "Not Required" at bounding box center [1386, 445] width 37 height 9
click at [1407, 442] on button at bounding box center [1408, 444] width 5 height 5
click at [1368, 455] on span "Not Required" at bounding box center [1386, 457] width 37 height 9
click at [1561, 4] on span at bounding box center [1563, 4] width 9 height 9
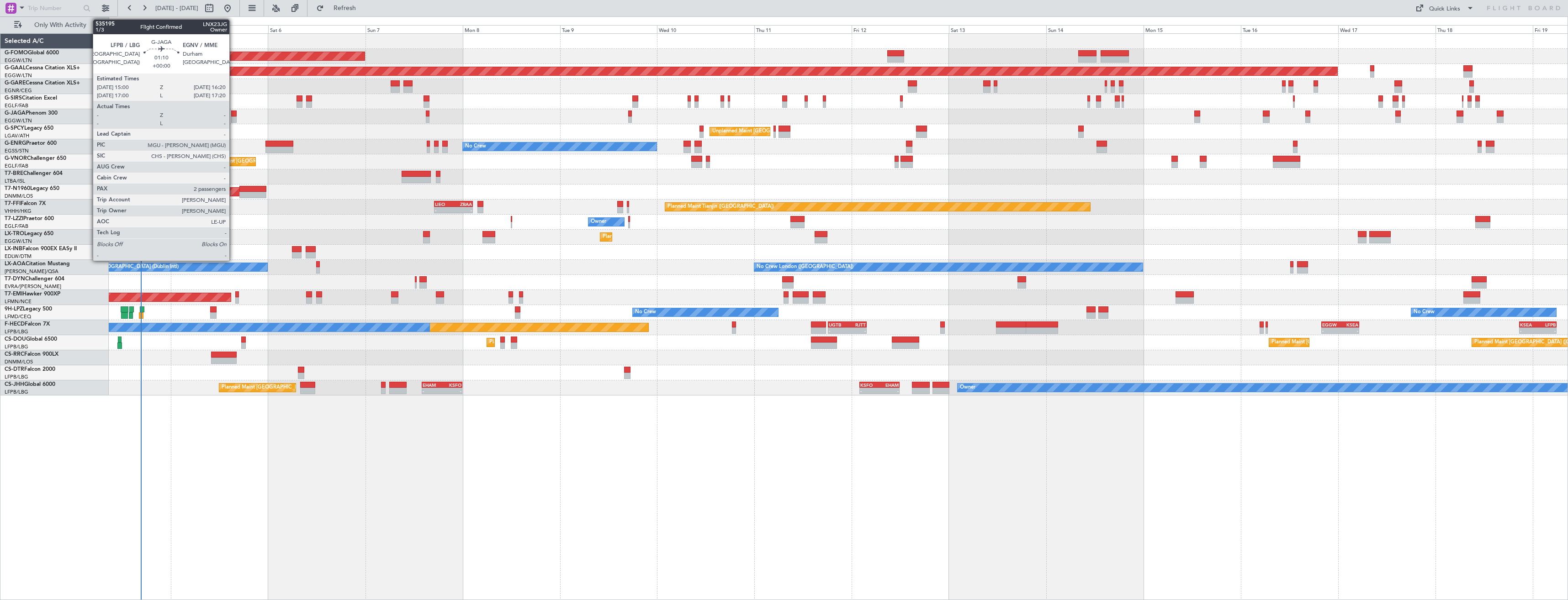
click at [234, 117] on div at bounding box center [234, 119] width 5 height 7
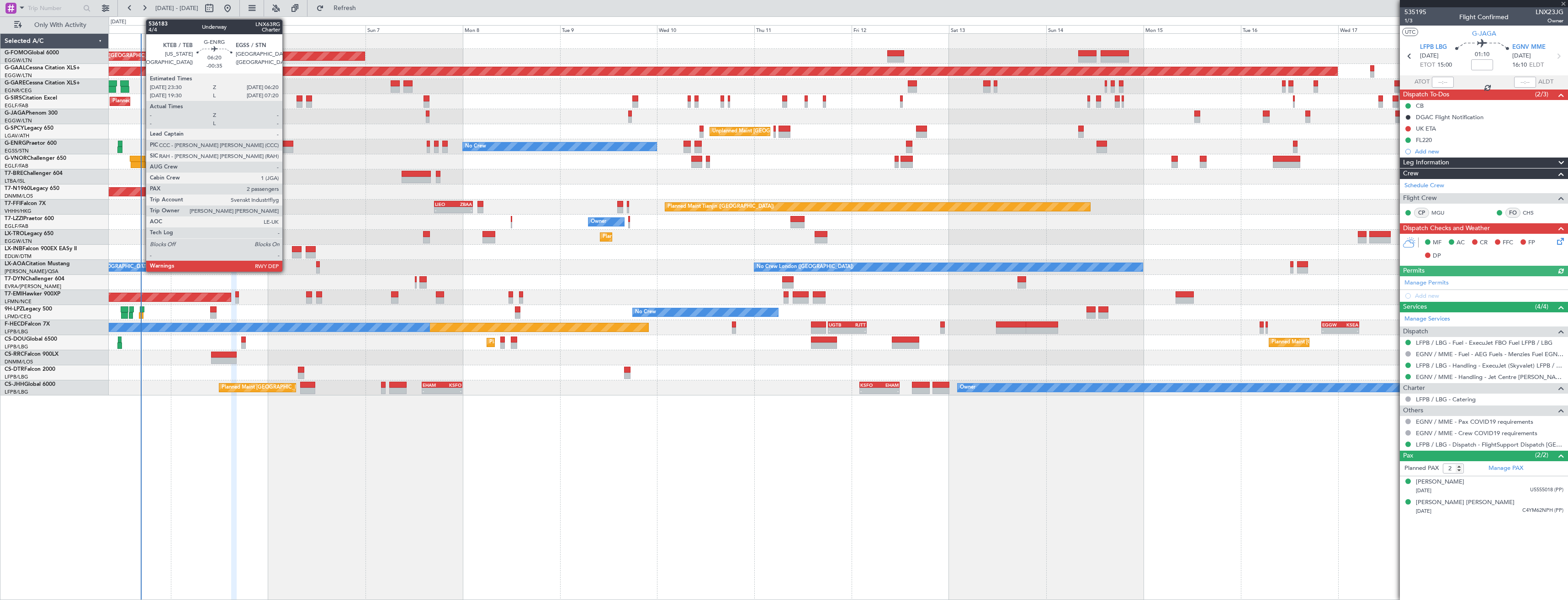
click at [287, 144] on div at bounding box center [279, 144] width 28 height 7
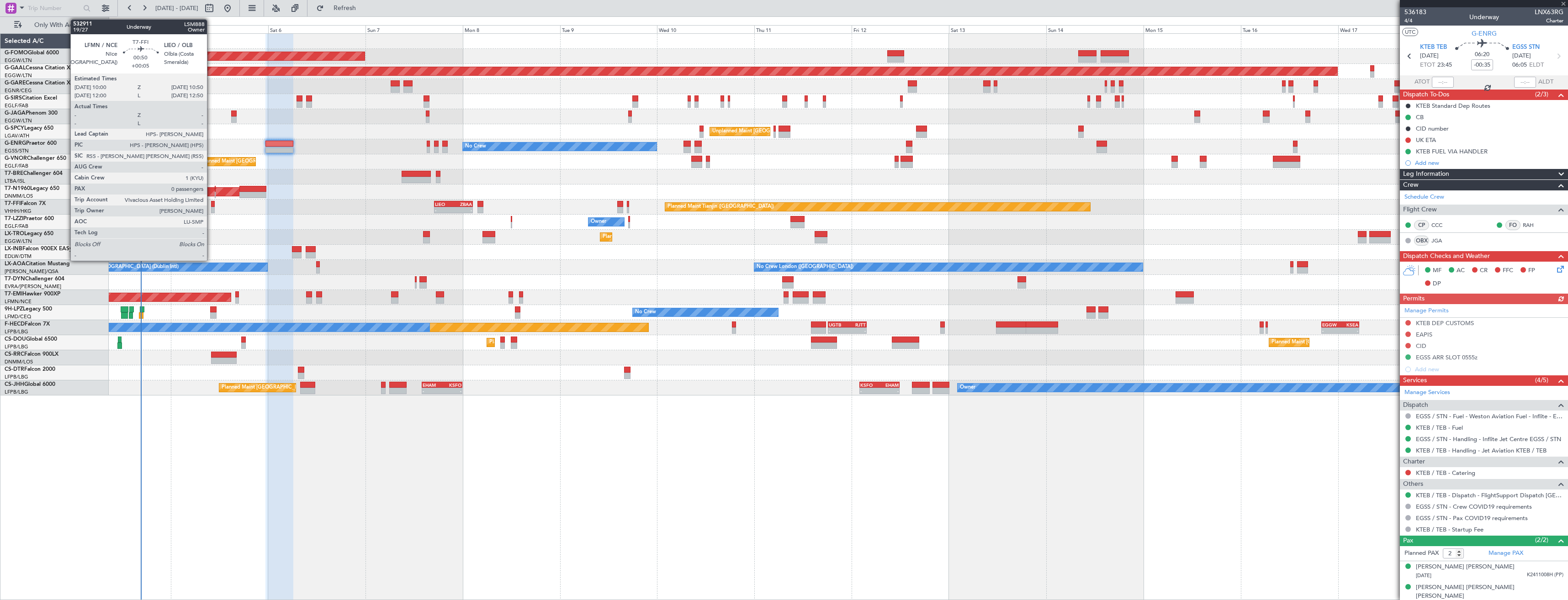
click at [211, 209] on div at bounding box center [213, 210] width 4 height 7
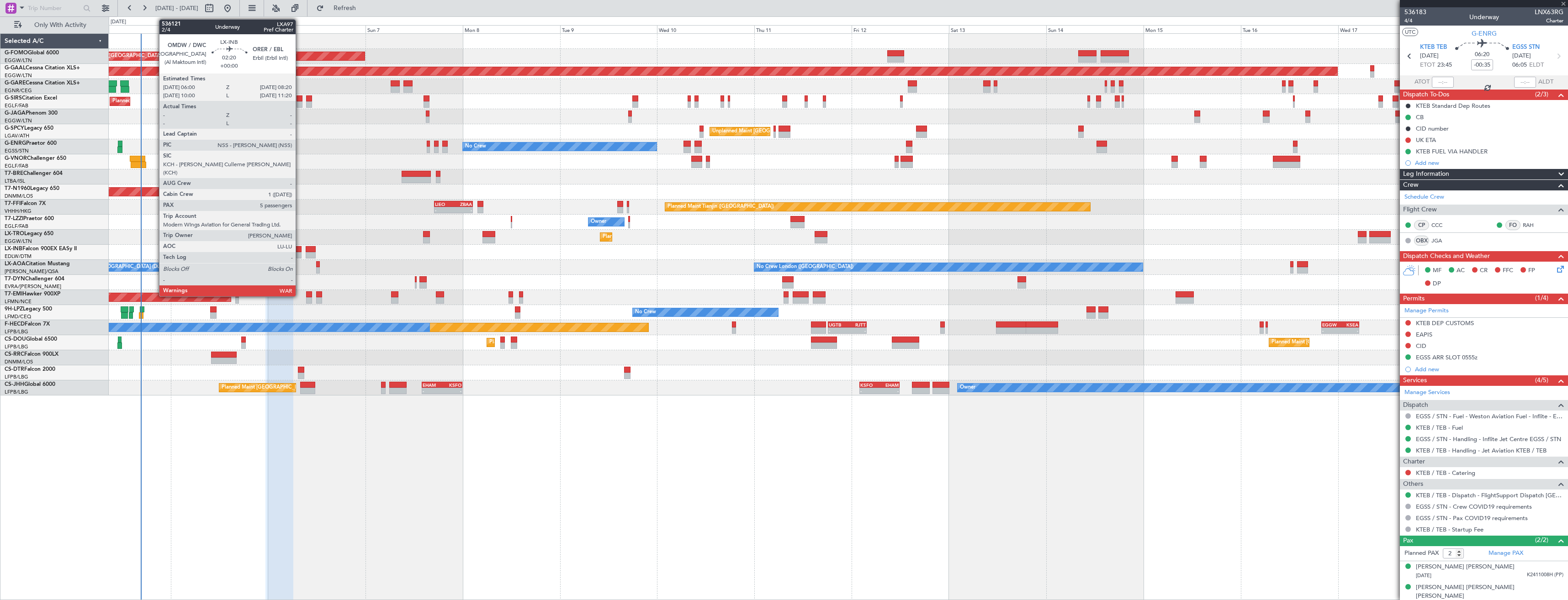
type input "+00:05"
type input "0"
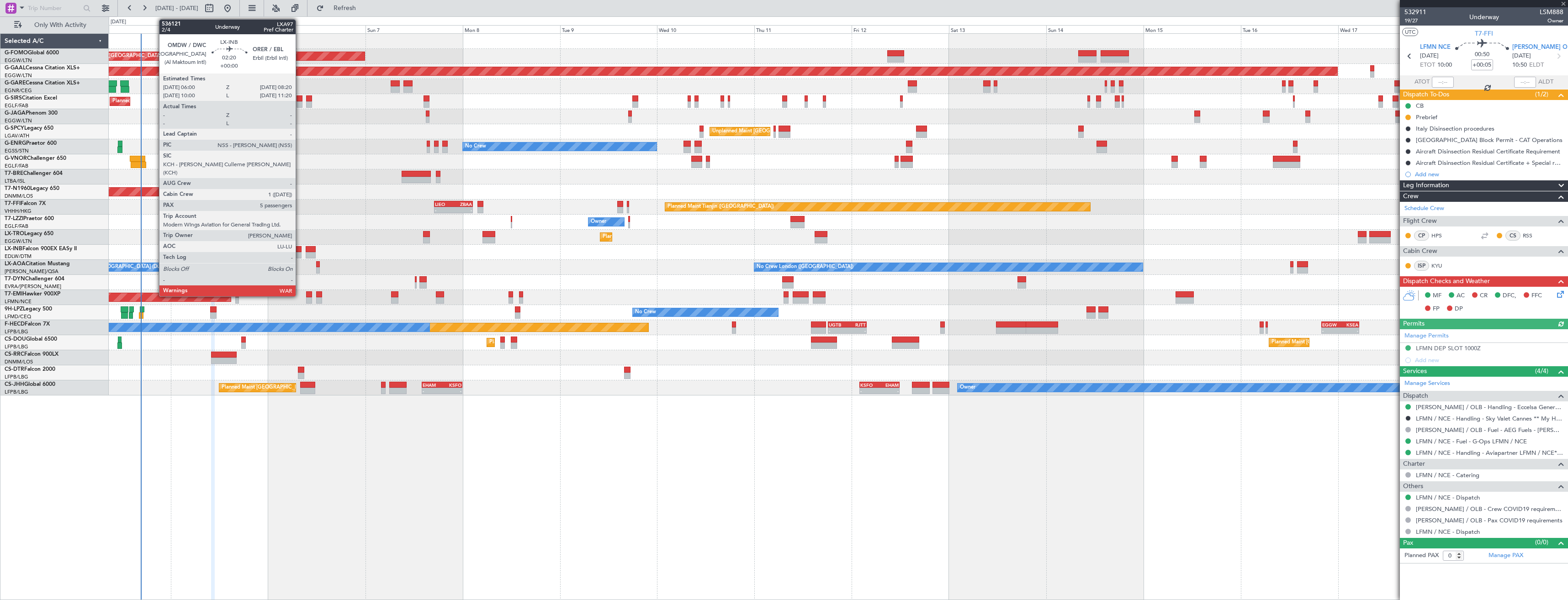
click at [299, 254] on div at bounding box center [297, 255] width 10 height 7
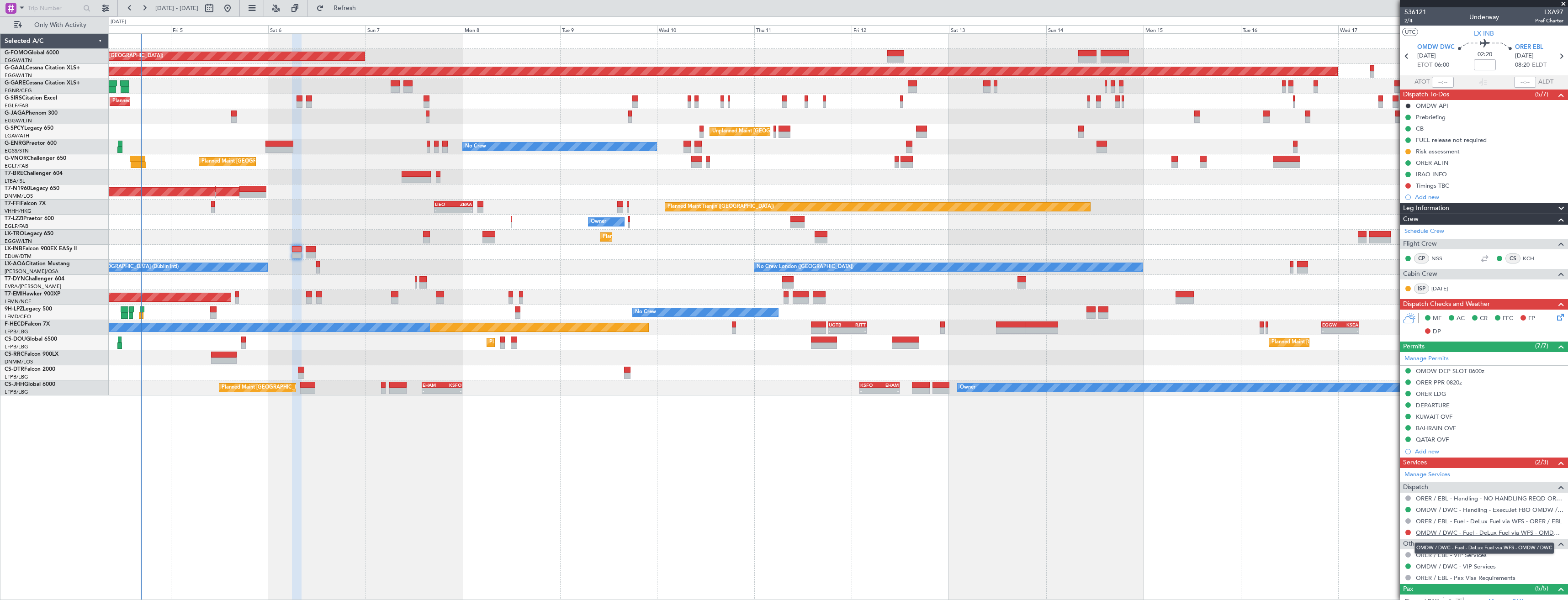
click at [1430, 530] on link "OMDW / DWC - Fuel - DeLux Fuel via WFS - OMDW / DWC" at bounding box center [1489, 532] width 147 height 8
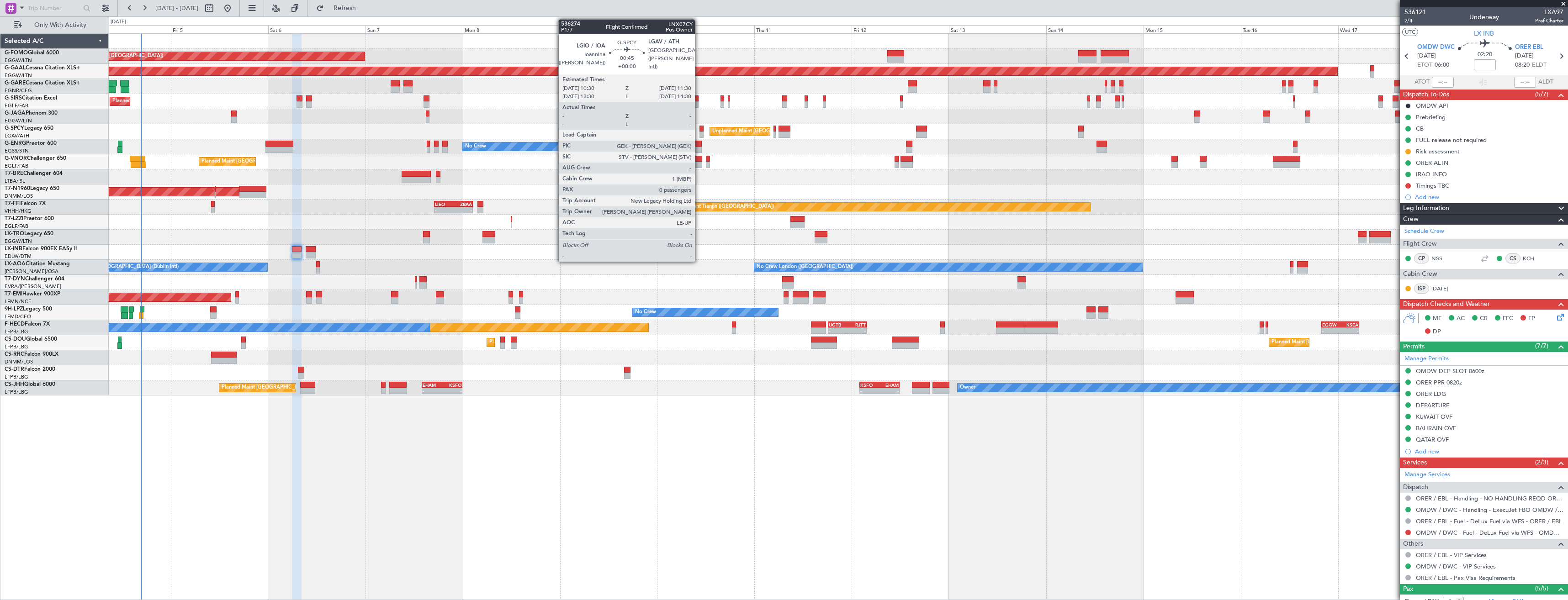
click at [699, 131] on div at bounding box center [701, 128] width 4 height 7
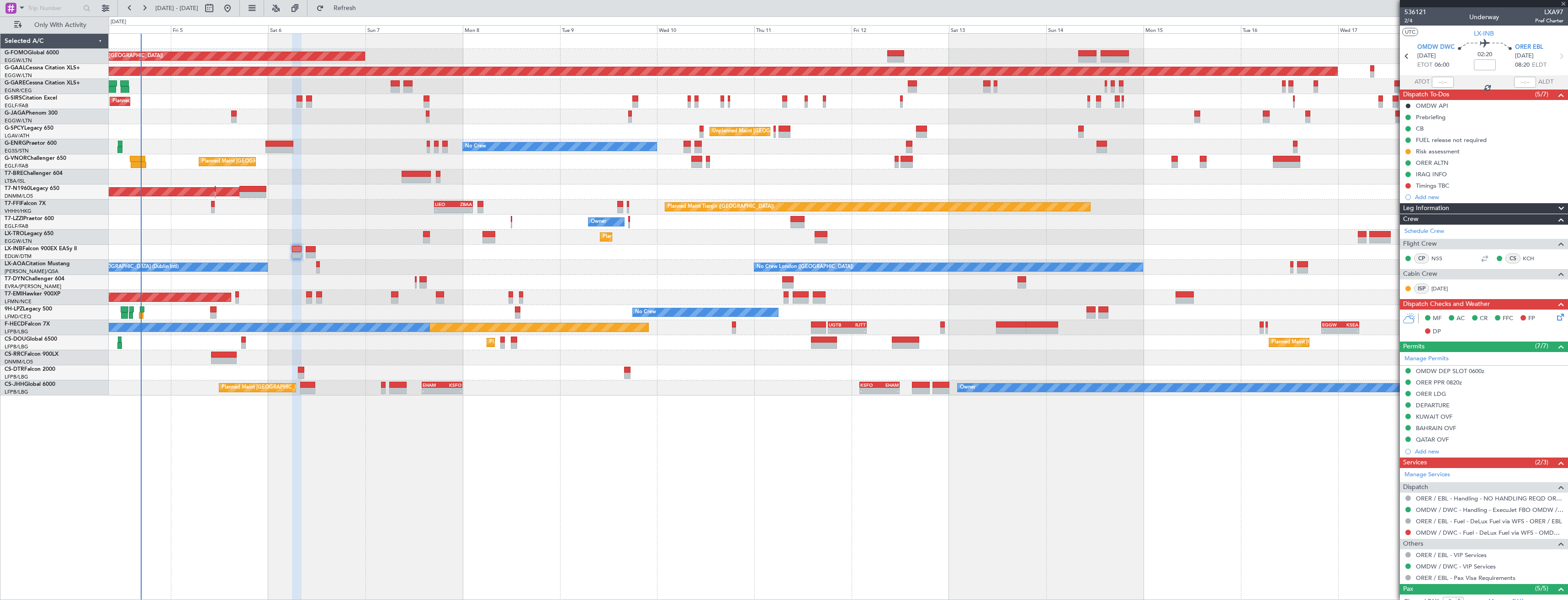
type input "0"
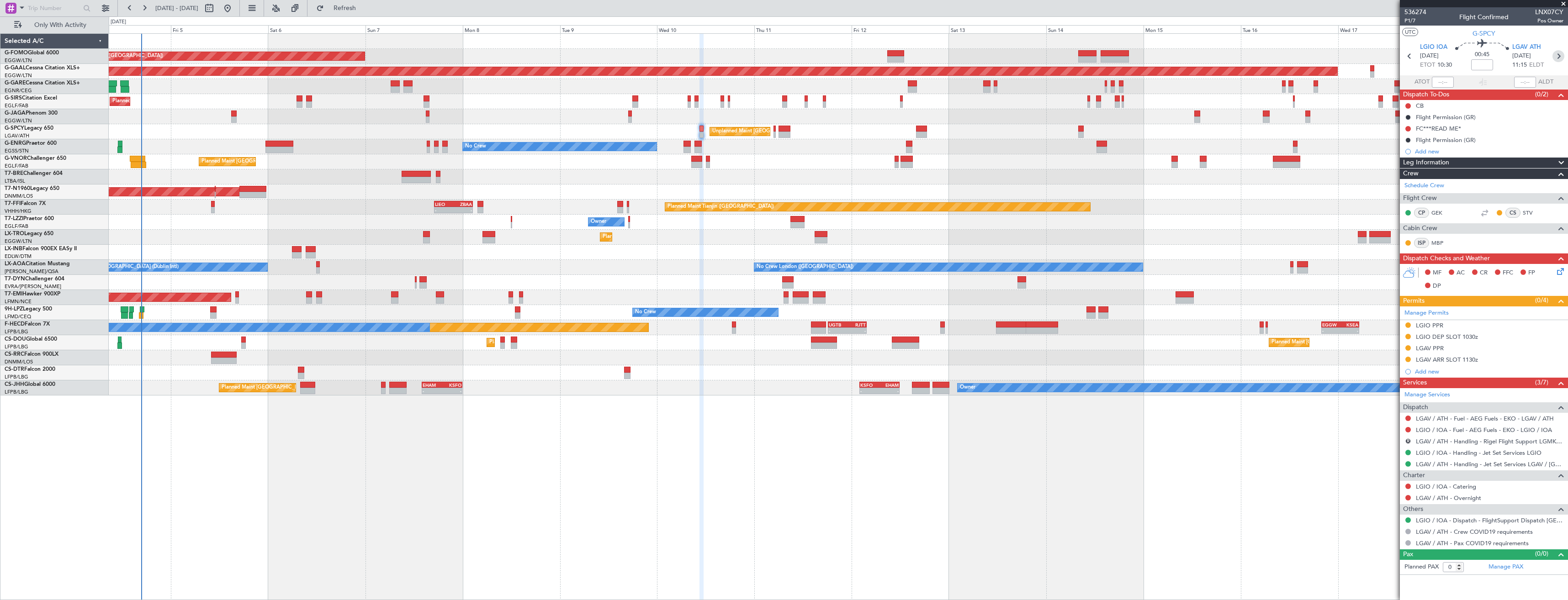
click at [1556, 57] on icon at bounding box center [1558, 57] width 12 height 12
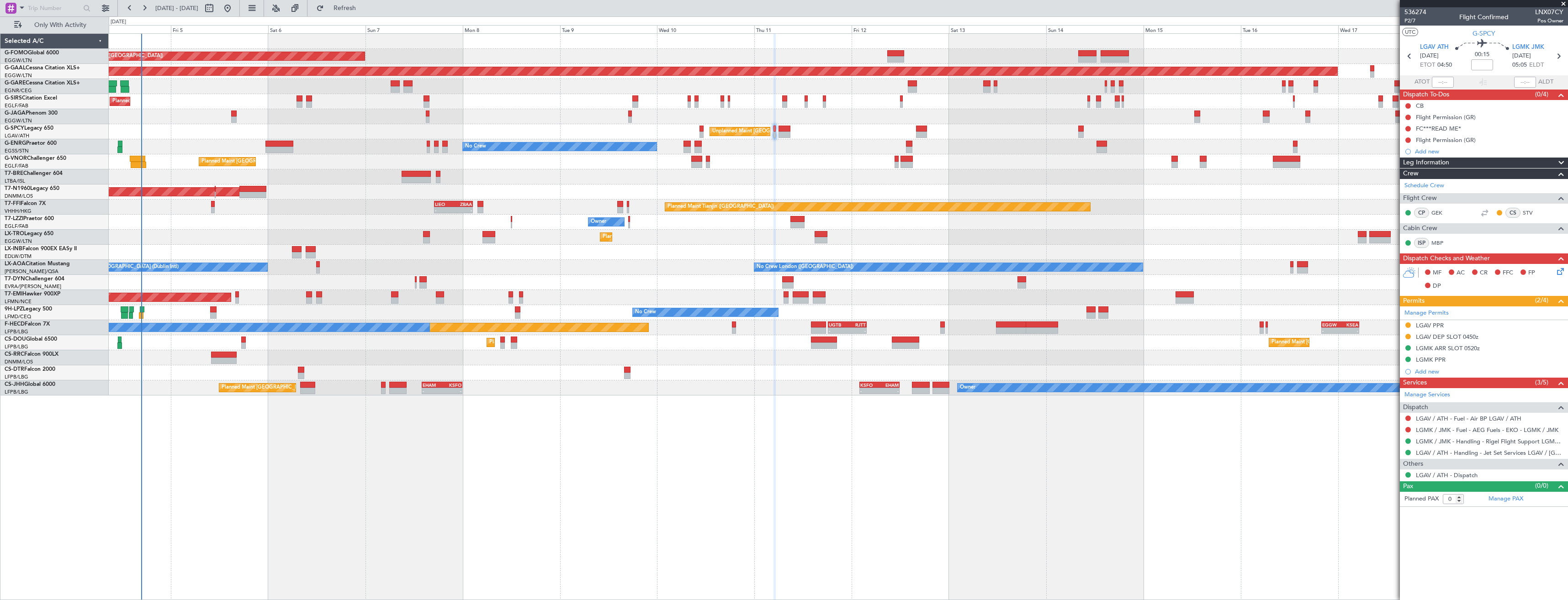
click at [1556, 57] on icon at bounding box center [1558, 57] width 12 height 12
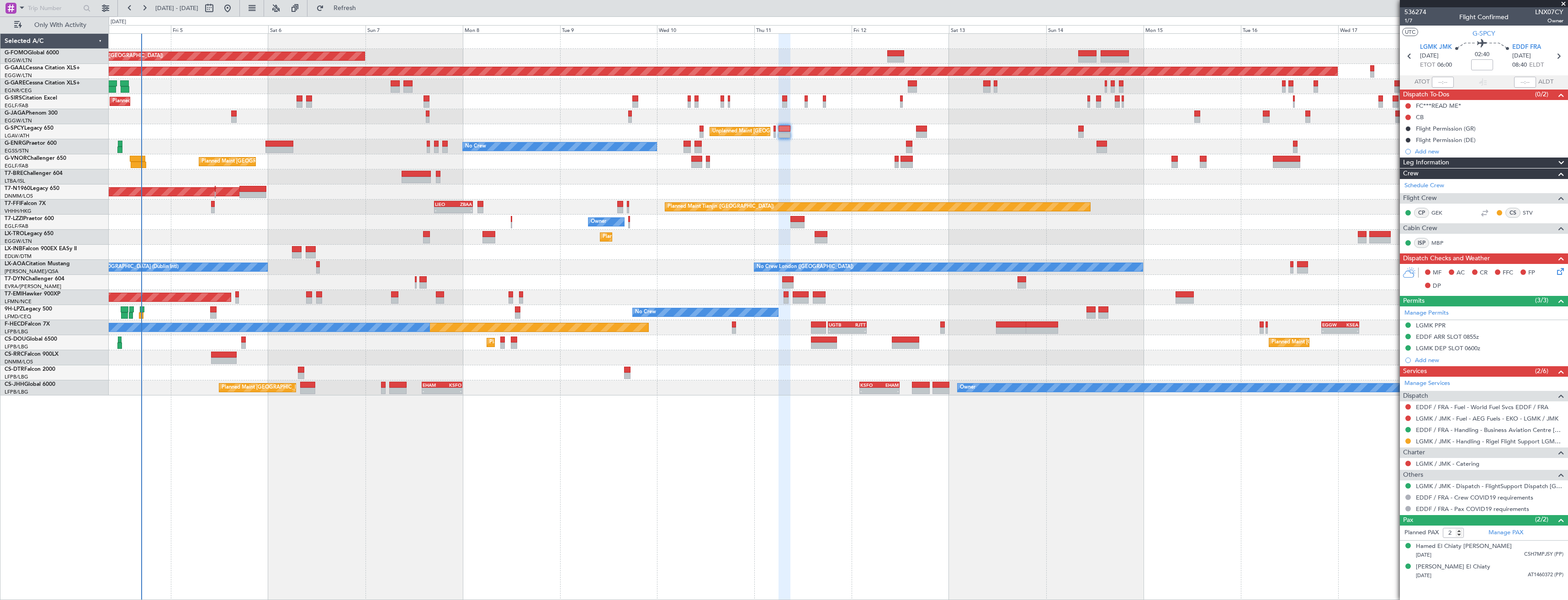
click at [1556, 57] on icon at bounding box center [1558, 57] width 12 height 12
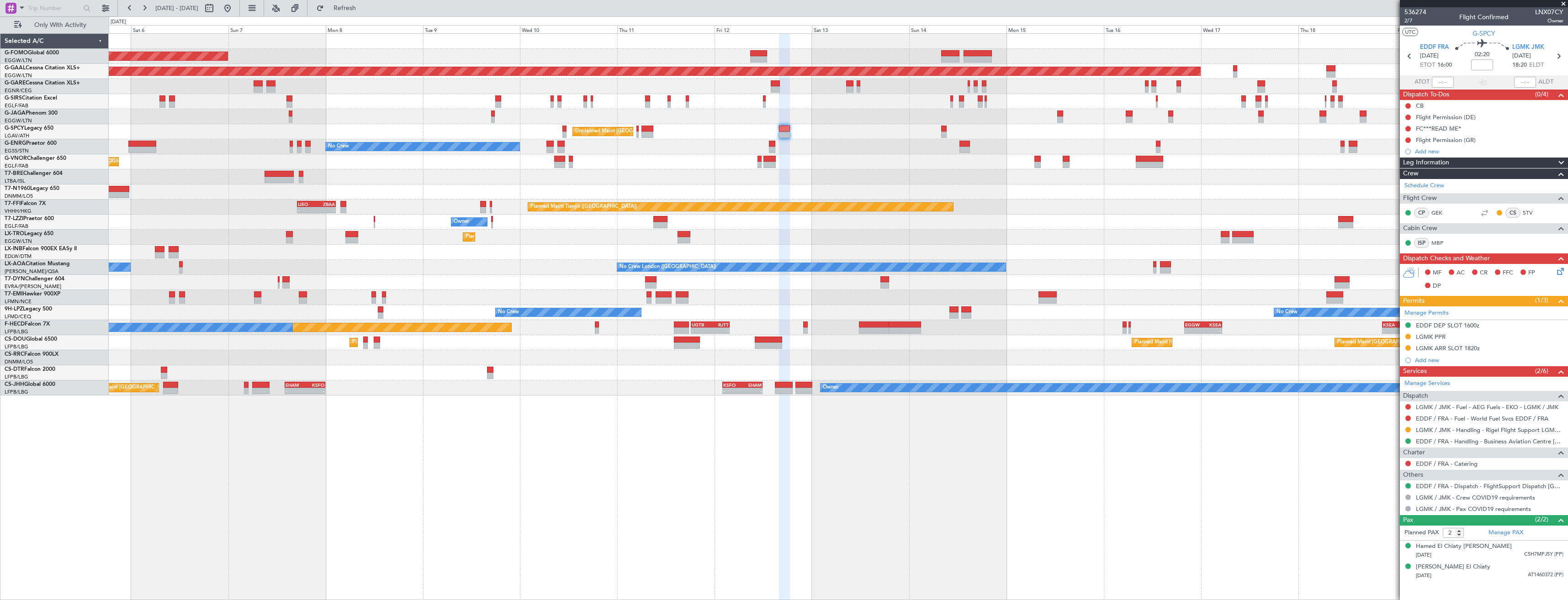
click at [1154, 138] on div "Unplanned Maint [GEOGRAPHIC_DATA] ([PERSON_NAME] Intl)" at bounding box center [838, 131] width 1459 height 15
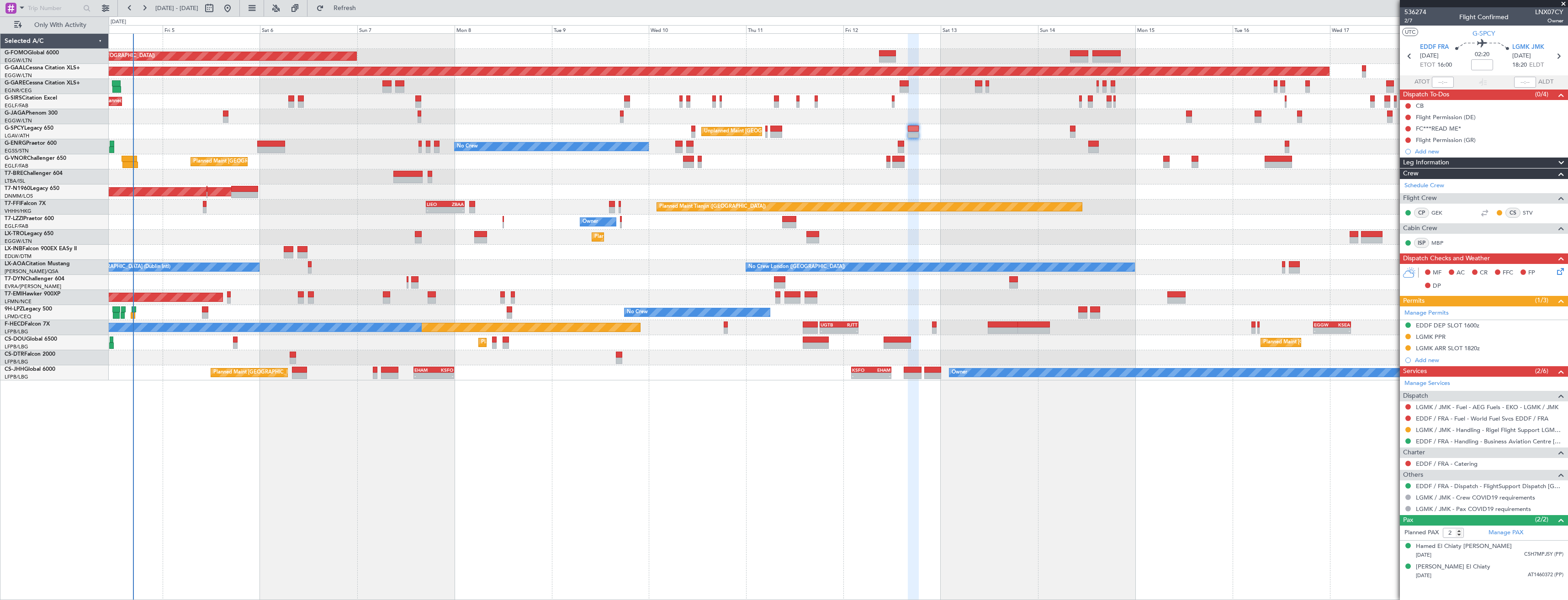
click at [1047, 141] on div "No Crew" at bounding box center [838, 147] width 1459 height 15
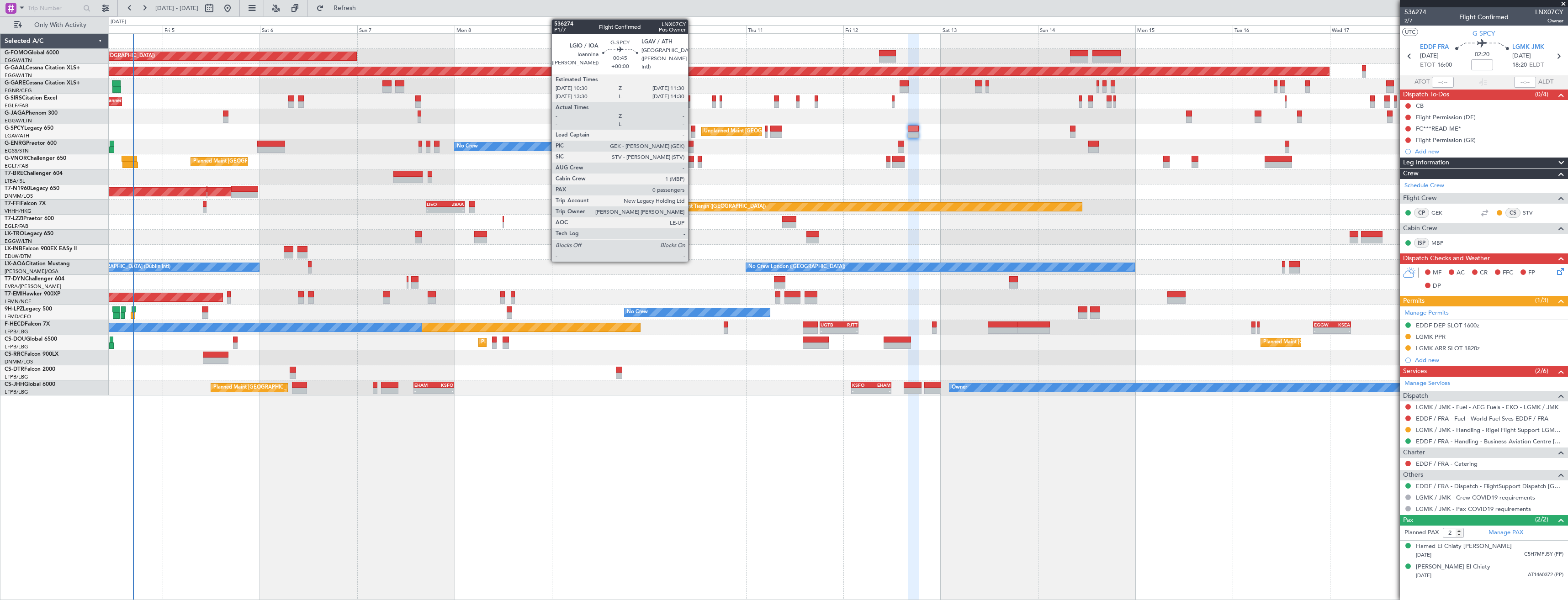
click at [692, 134] on div at bounding box center [693, 134] width 4 height 7
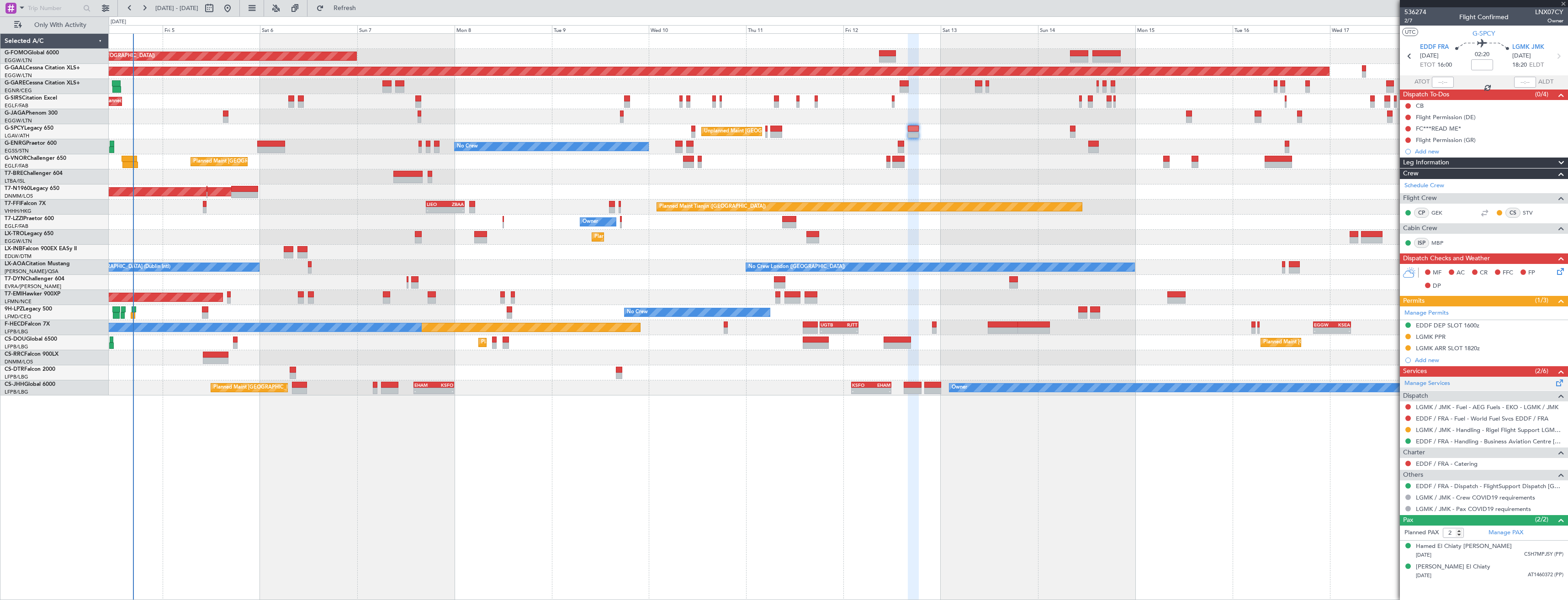
type input "0"
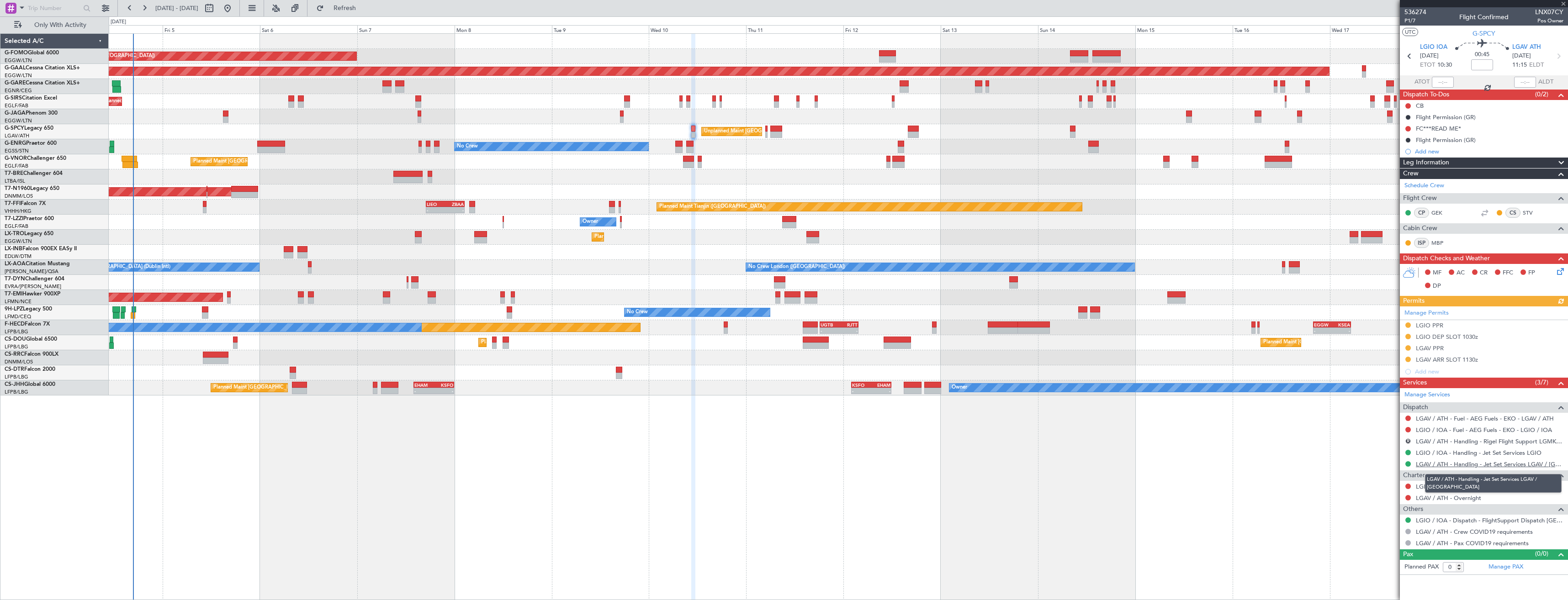
click at [1429, 466] on link "LGAV / ATH - Handling - Jet Set Services LGAV / ATH" at bounding box center [1489, 464] width 147 height 8
click at [1453, 455] on link "LGIO / IOA - Handling - Jet Set Services LGIO" at bounding box center [1479, 453] width 125 height 8
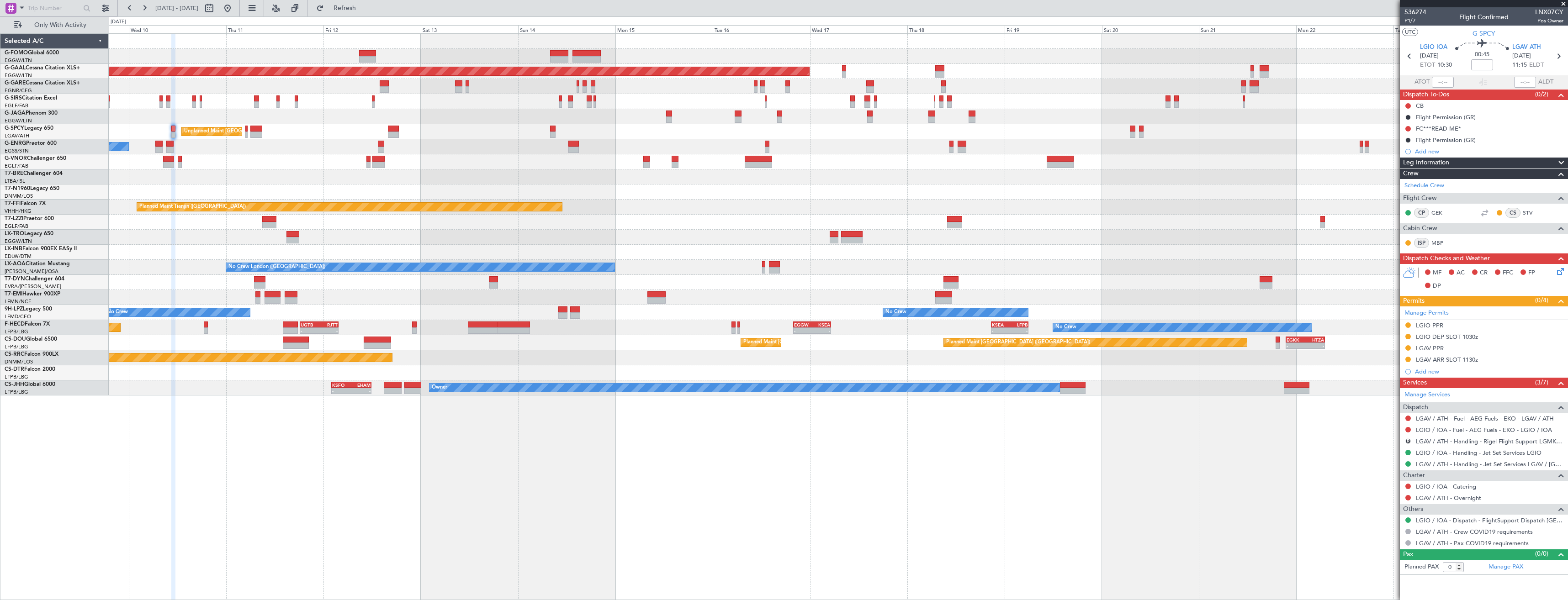
click at [541, 192] on div "Planned Maint London (Luton) Planned Maint Dusseldorf Planned Maint London (Lut…" at bounding box center [838, 215] width 1459 height 361
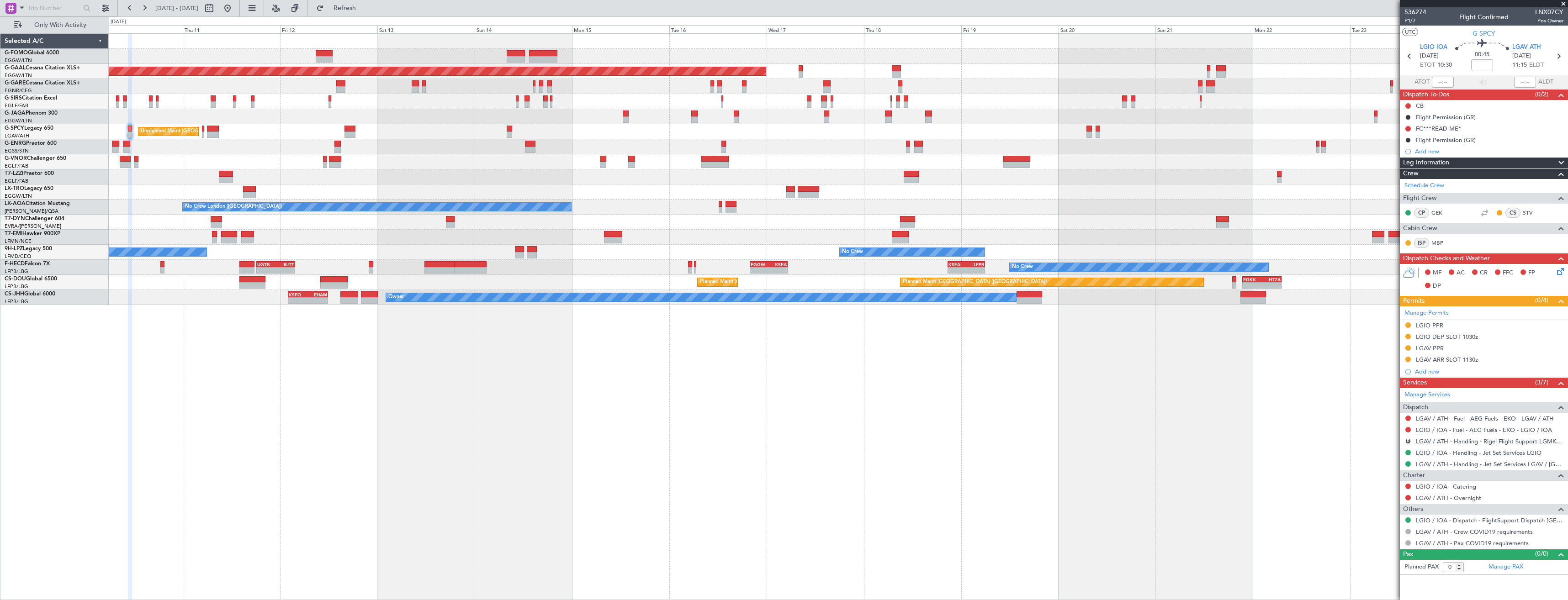
click at [979, 190] on div "Planned Maint Dusseldorf" at bounding box center [838, 192] width 1459 height 15
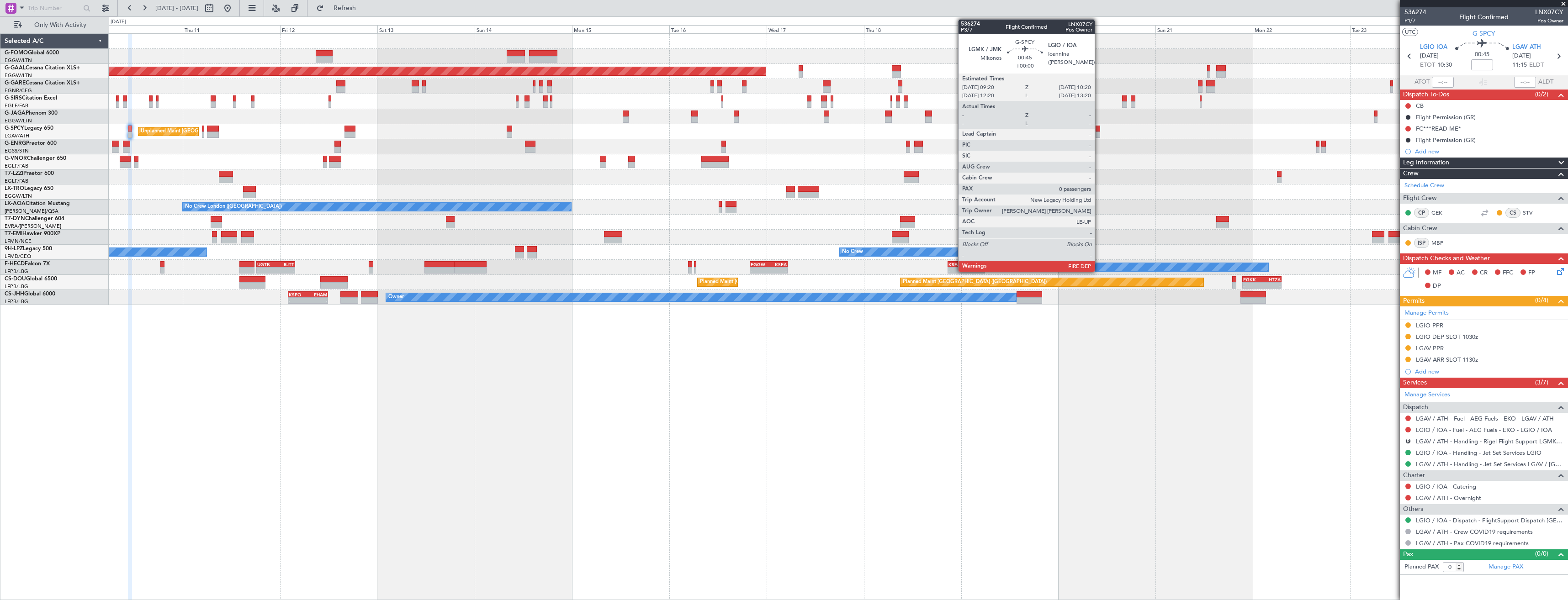
click at [1099, 129] on div at bounding box center [1097, 128] width 4 height 7
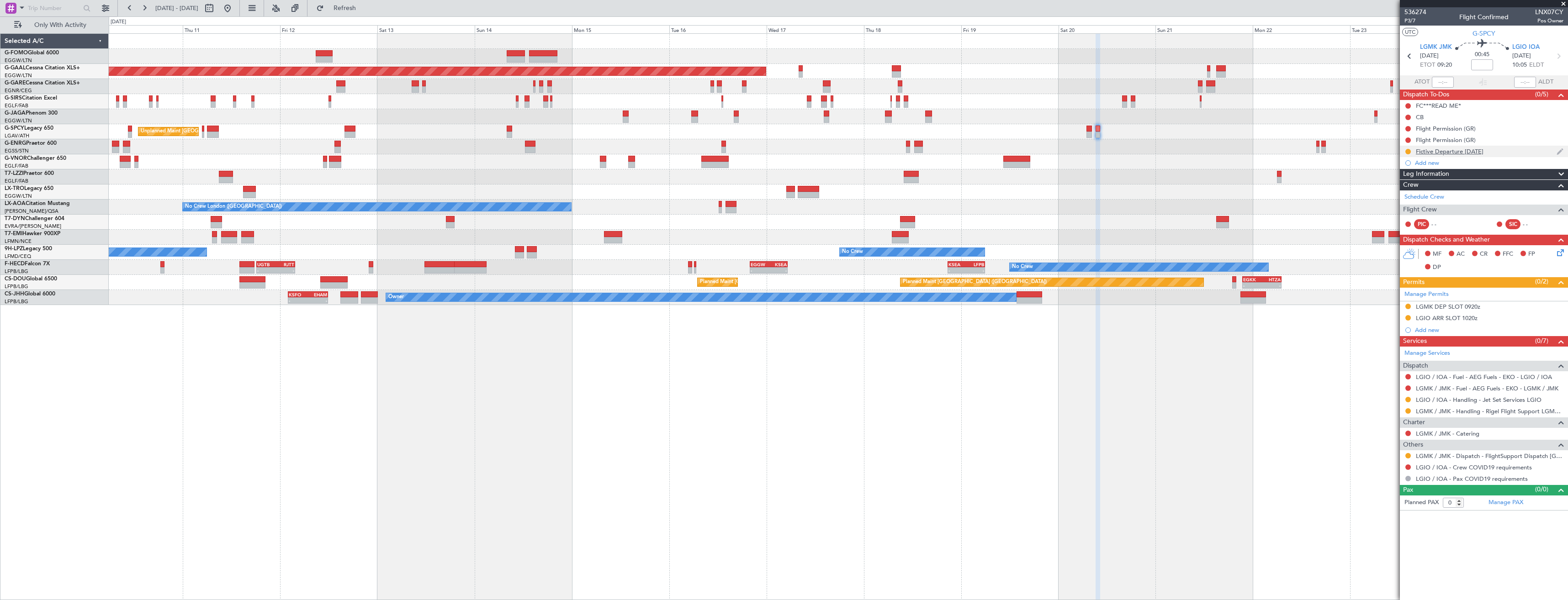
click at [1507, 148] on div "Fictive Departure 27SEP" at bounding box center [1484, 151] width 168 height 12
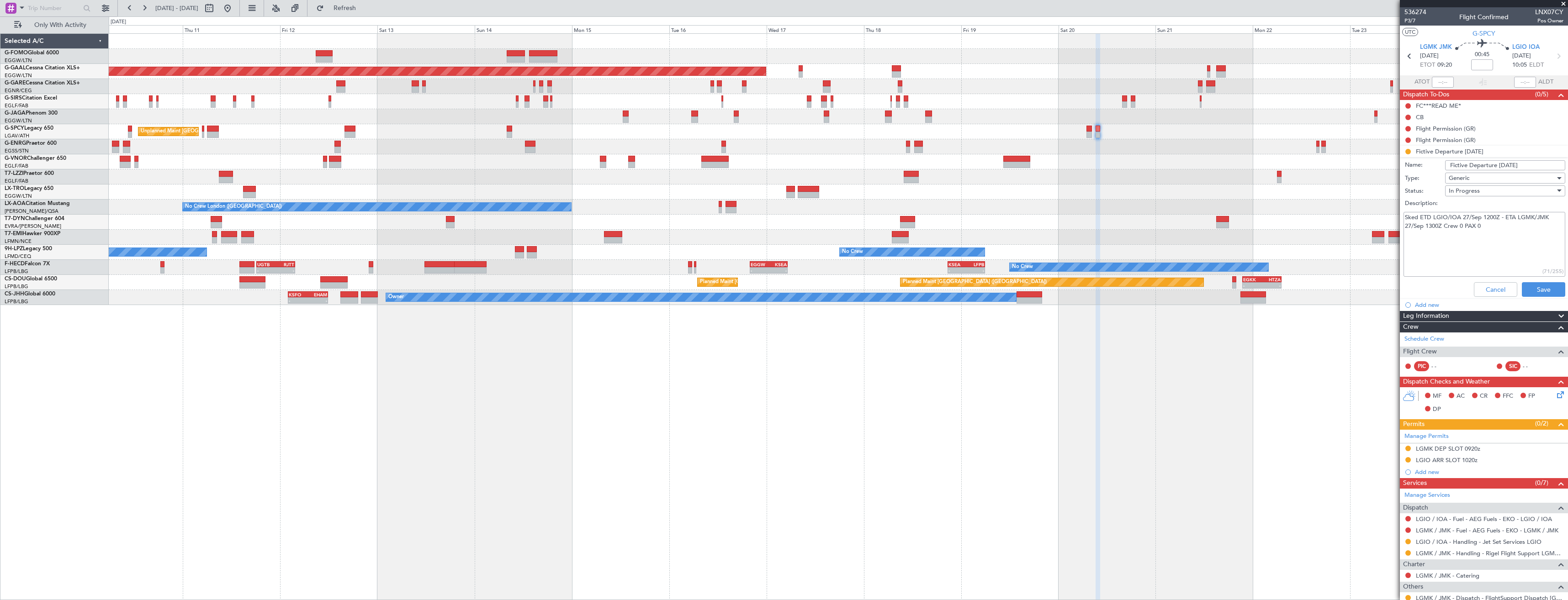
drag, startPoint x: 1483, startPoint y: 229, endPoint x: 1402, endPoint y: 219, distance: 81.6
click at [1402, 219] on div "Sked ETD LGIO/IOA 27/Sep 1200Z - ETA LGMK/JMK 27/Sep 1300Z Crew 0 PAX 0 (71/255)" at bounding box center [1483, 244] width 177 height 69
click at [1477, 289] on button "Cancel" at bounding box center [1495, 290] width 43 height 15
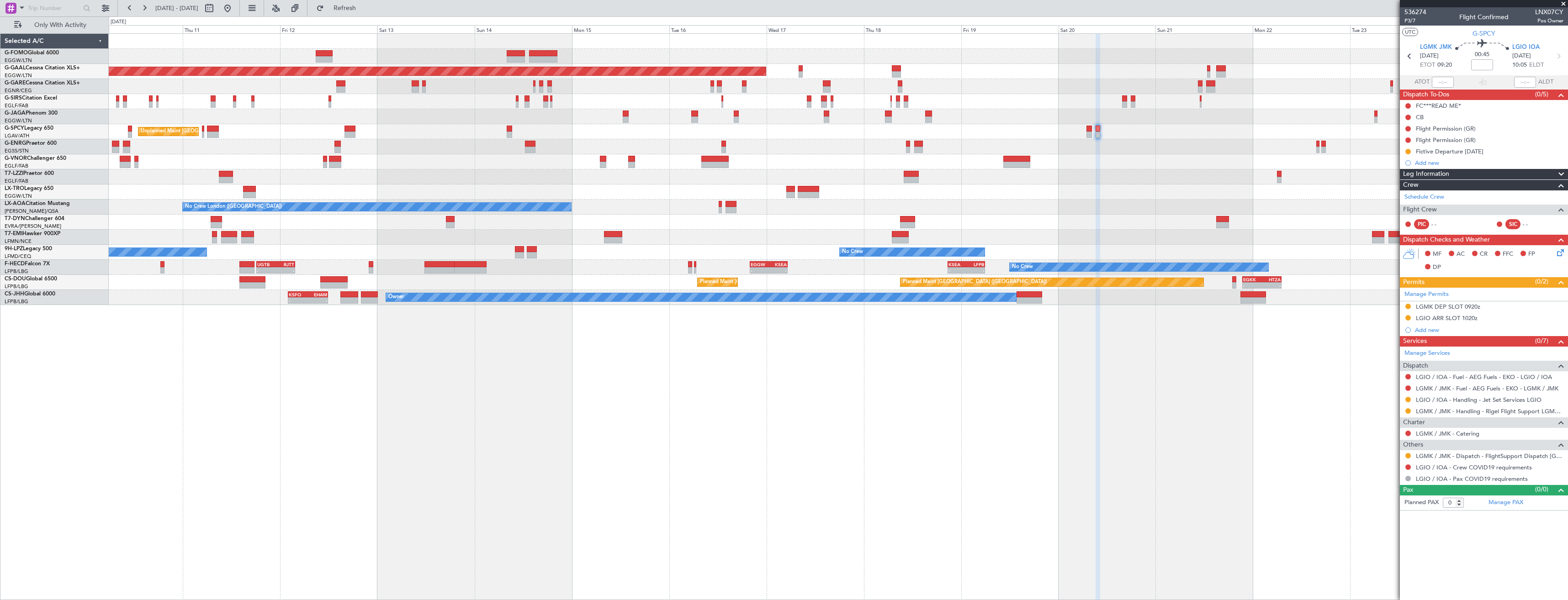
click at [1564, 5] on span at bounding box center [1563, 4] width 9 height 9
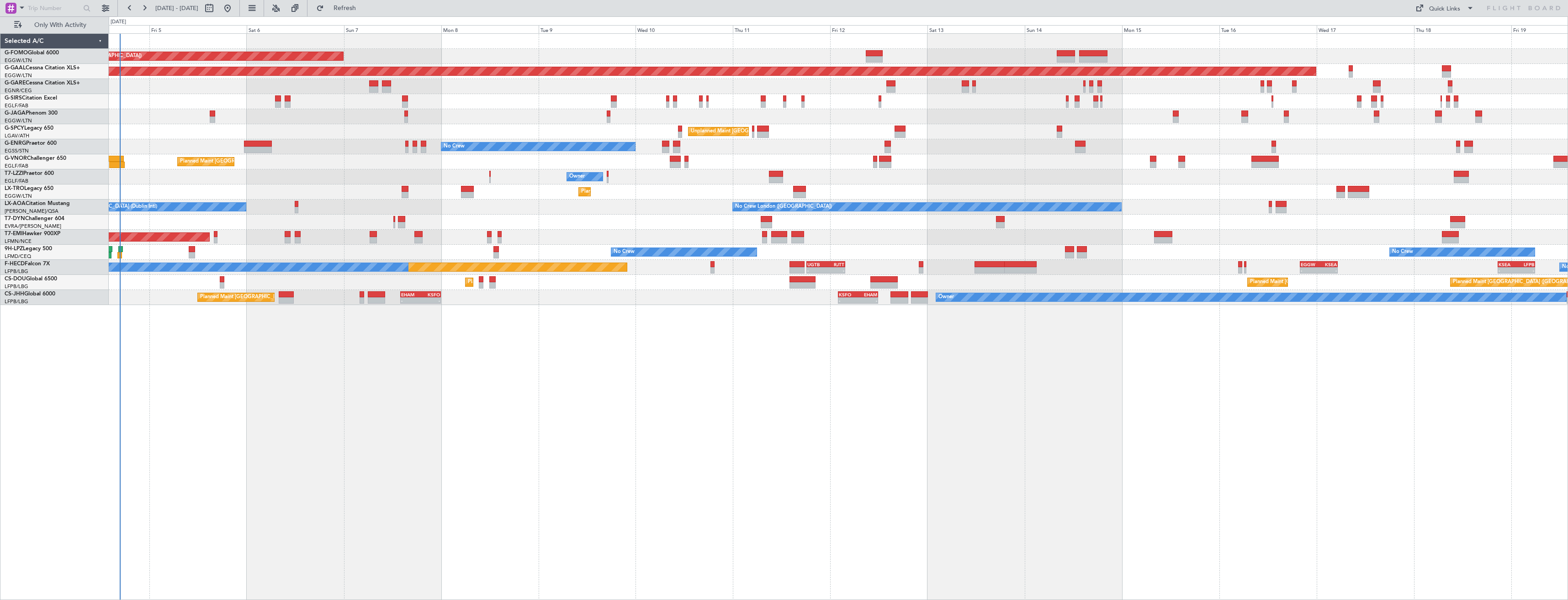
click at [1320, 131] on div "Planned Maint London (Luton) Planned Maint Dusseldorf Unplanned Maint Chester P…" at bounding box center [838, 170] width 1459 height 271
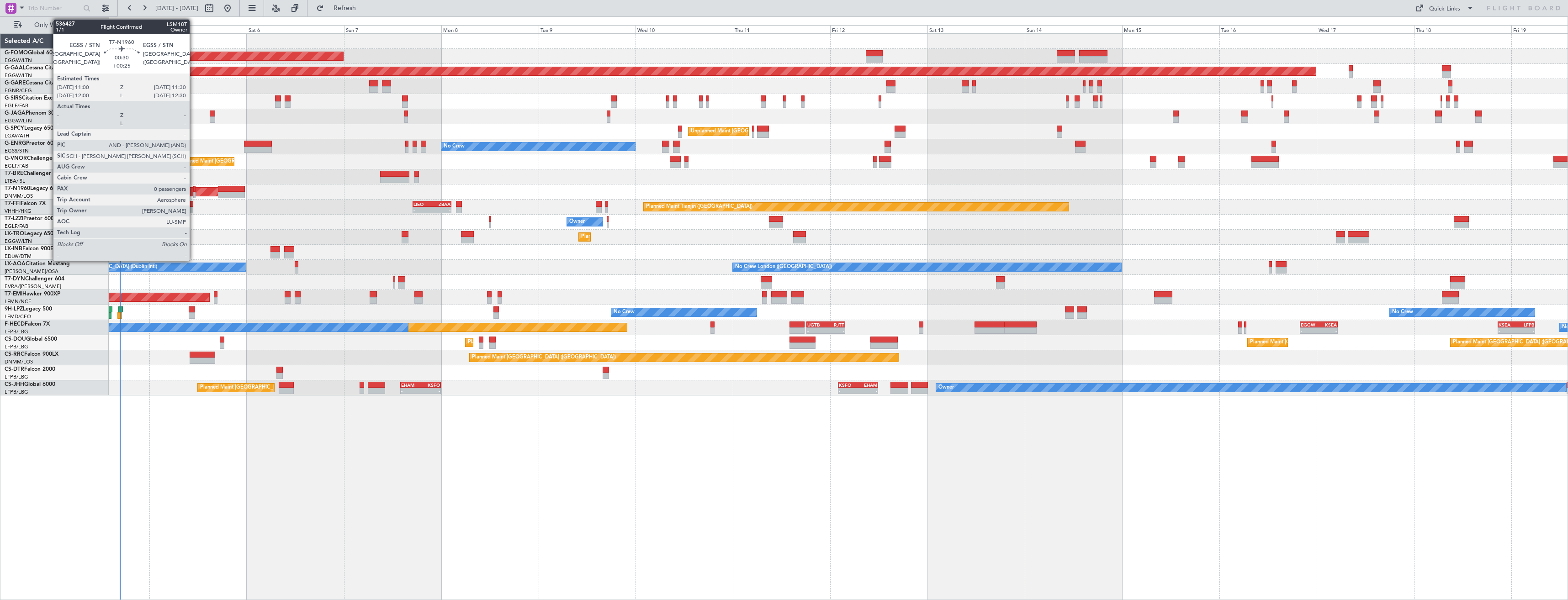
click at [194, 192] on div at bounding box center [194, 195] width 2 height 7
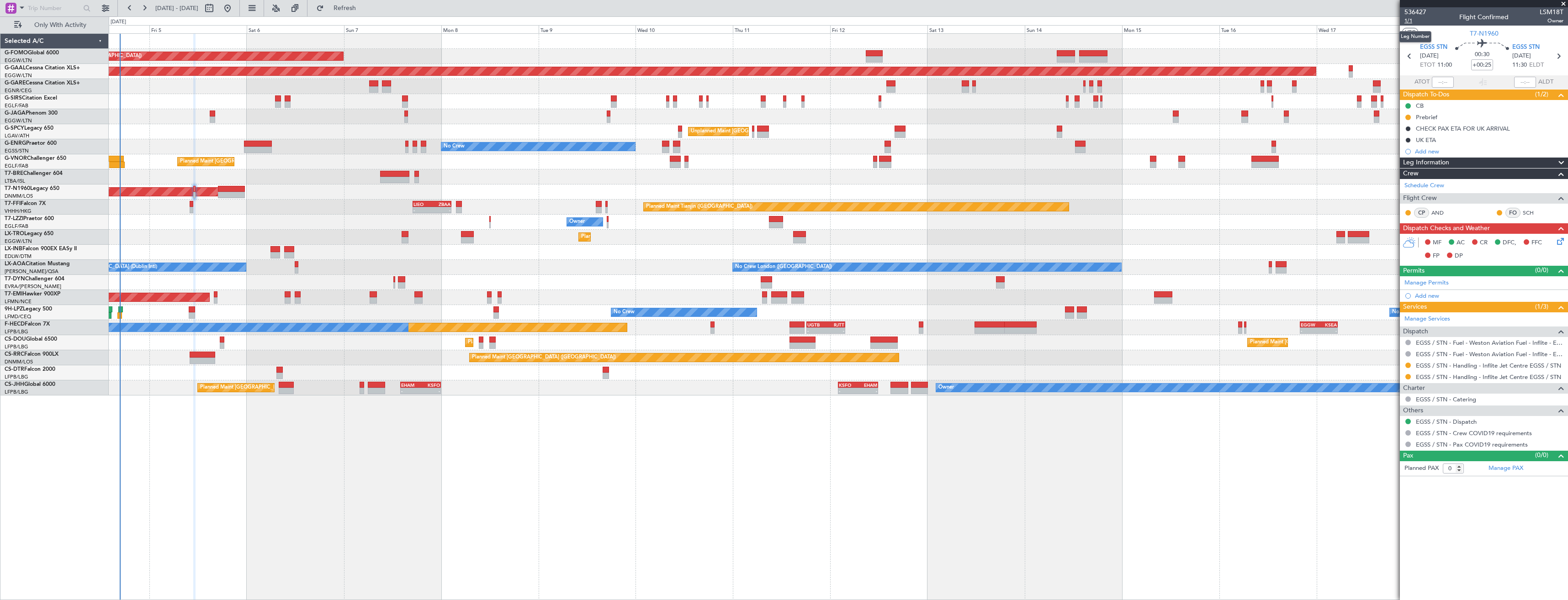
click at [1413, 21] on span "1/1" at bounding box center [1415, 21] width 22 height 8
click at [1558, 238] on icon at bounding box center [1559, 240] width 7 height 7
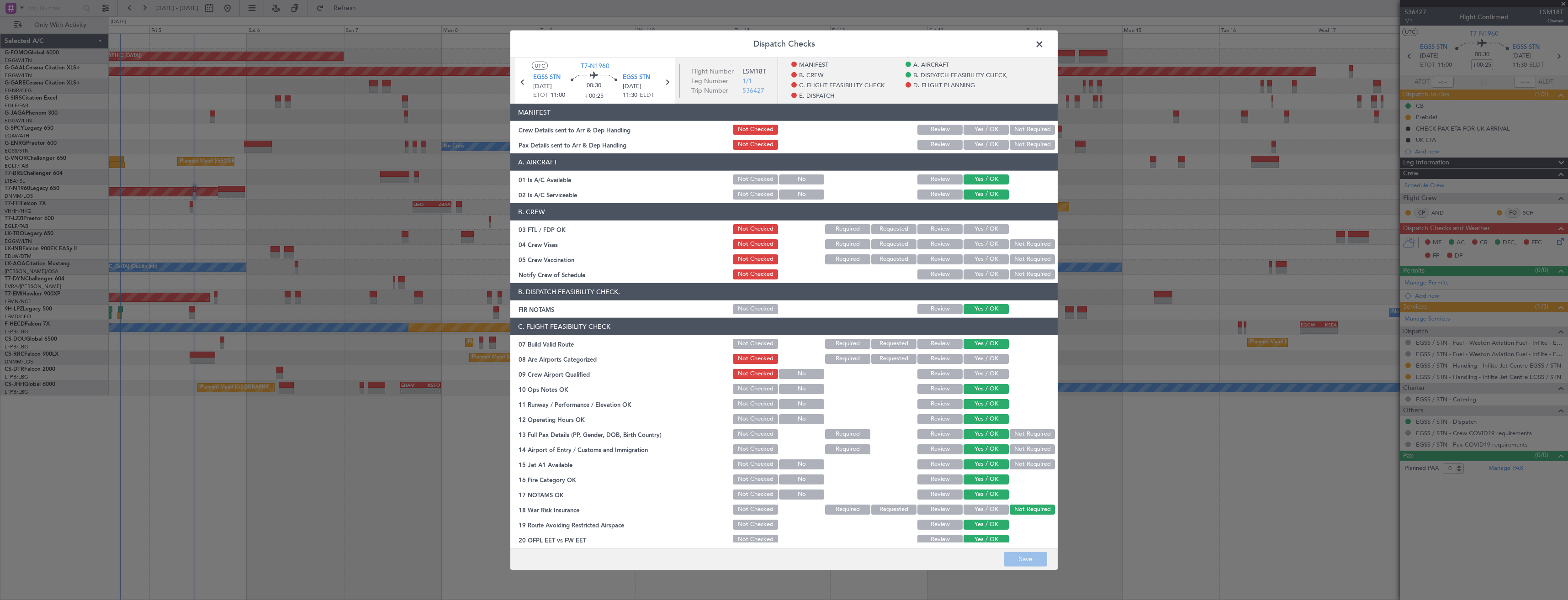
click at [968, 142] on button "Yes / OK" at bounding box center [986, 145] width 45 height 10
click at [970, 130] on button "Yes / OK" at bounding box center [986, 130] width 45 height 10
click at [1021, 554] on button "Save" at bounding box center [1025, 559] width 43 height 15
click at [1044, 43] on span at bounding box center [1044, 47] width 0 height 18
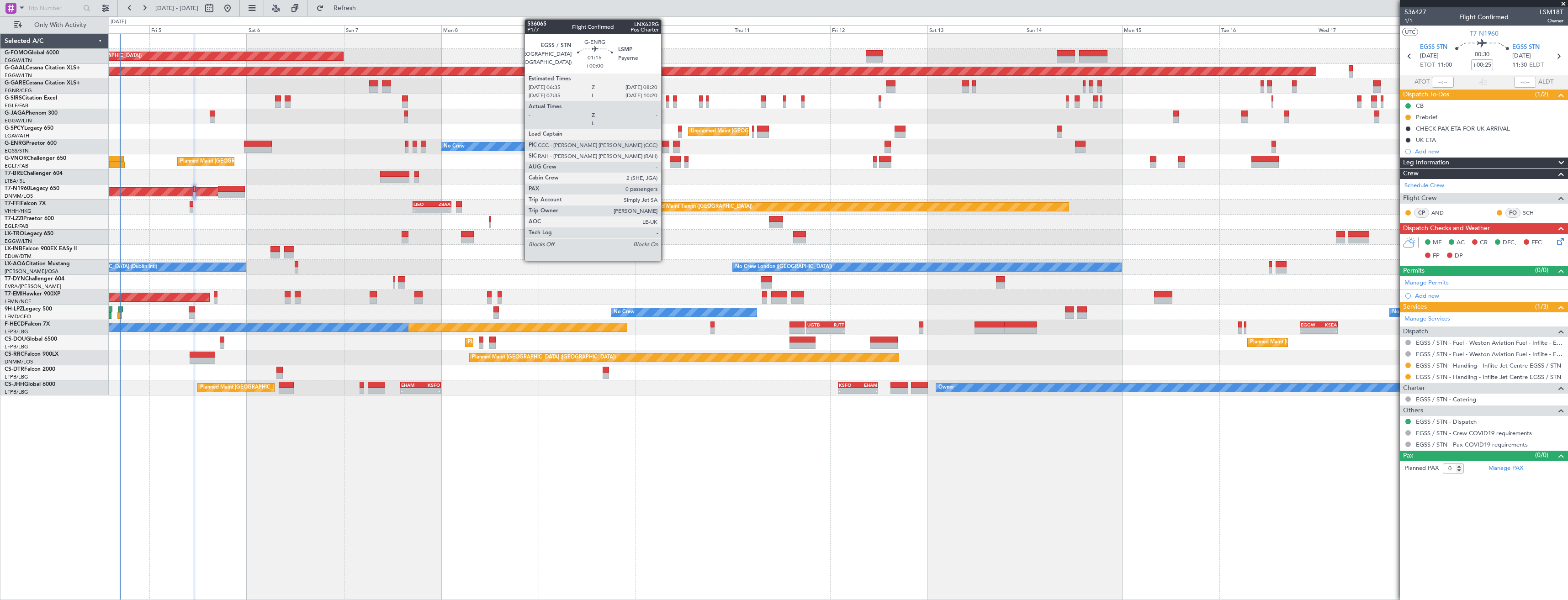
click at [665, 146] on div at bounding box center [666, 144] width 7 height 7
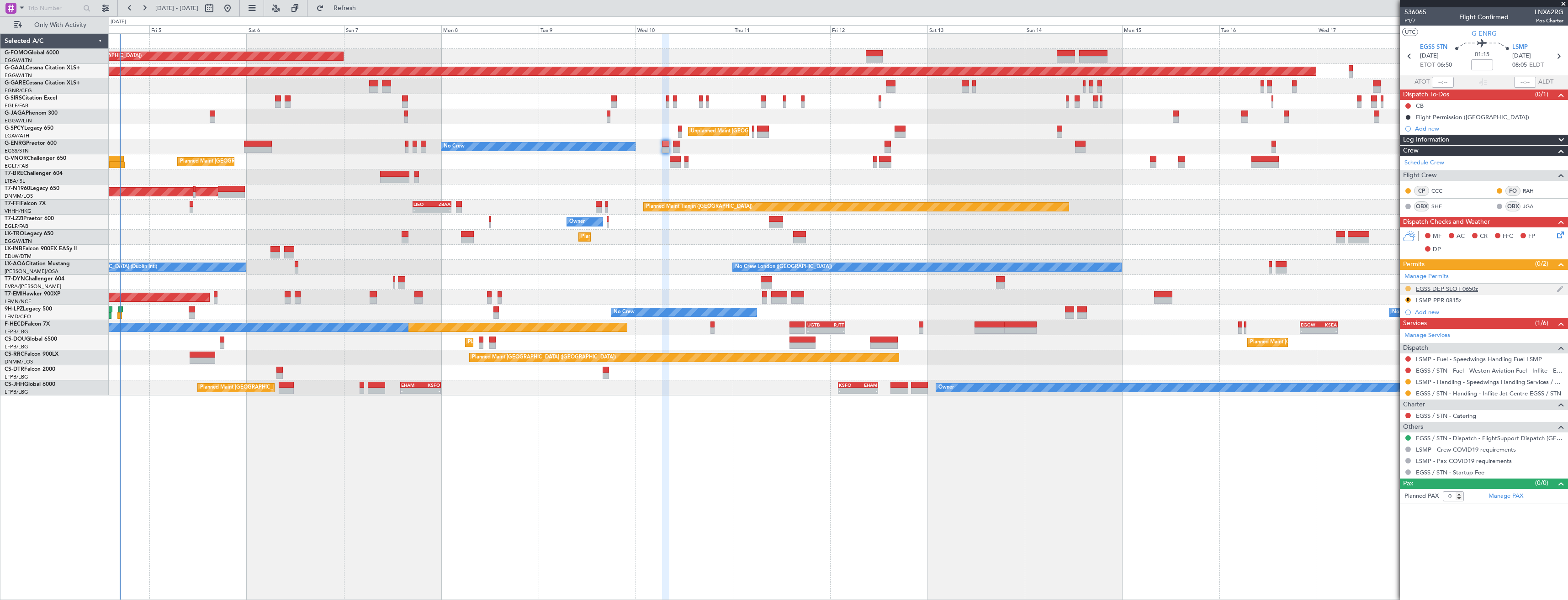
click at [1407, 288] on button at bounding box center [1408, 288] width 5 height 5
click at [1387, 397] on span "Received OK" at bounding box center [1385, 397] width 35 height 9
click at [1406, 392] on button at bounding box center [1408, 393] width 5 height 5
click at [1388, 499] on span "Confirmed" at bounding box center [1382, 501] width 29 height 9
click at [1407, 298] on button "R" at bounding box center [1408, 300] width 5 height 5
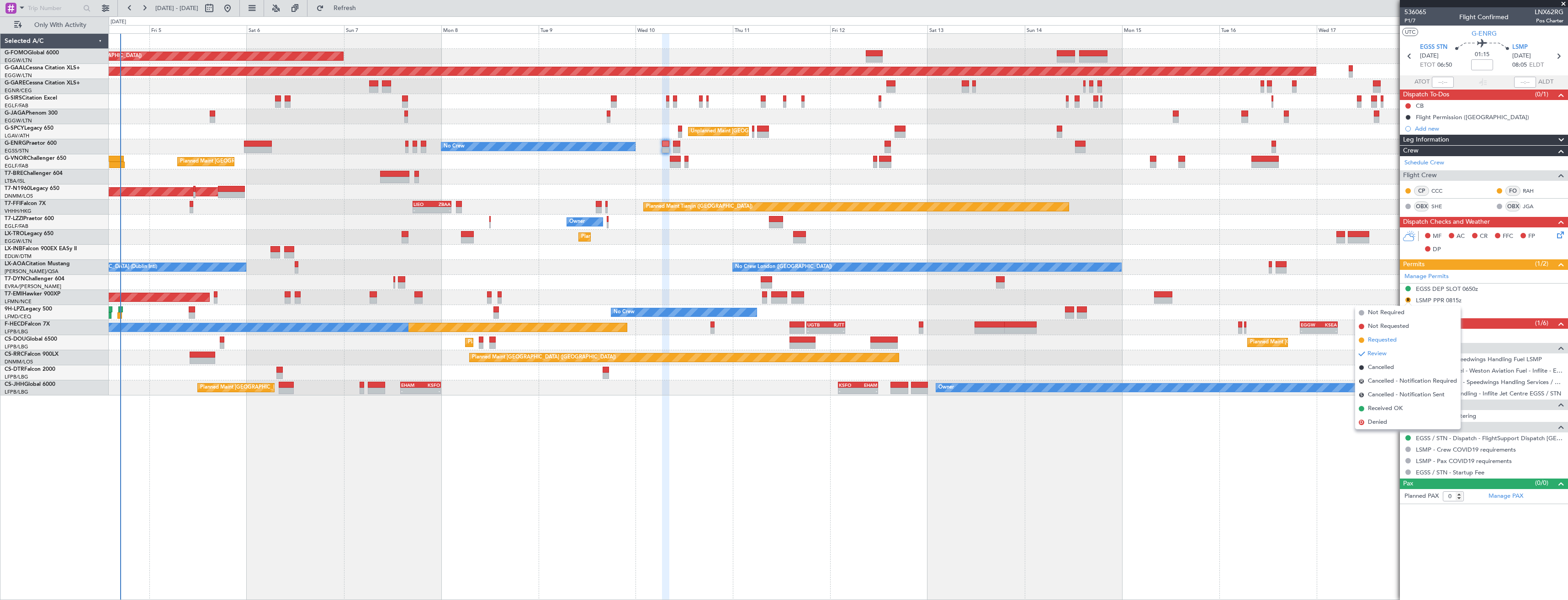
click at [1391, 338] on span "Requested" at bounding box center [1382, 340] width 29 height 9
click at [1562, 7] on span at bounding box center [1563, 4] width 9 height 9
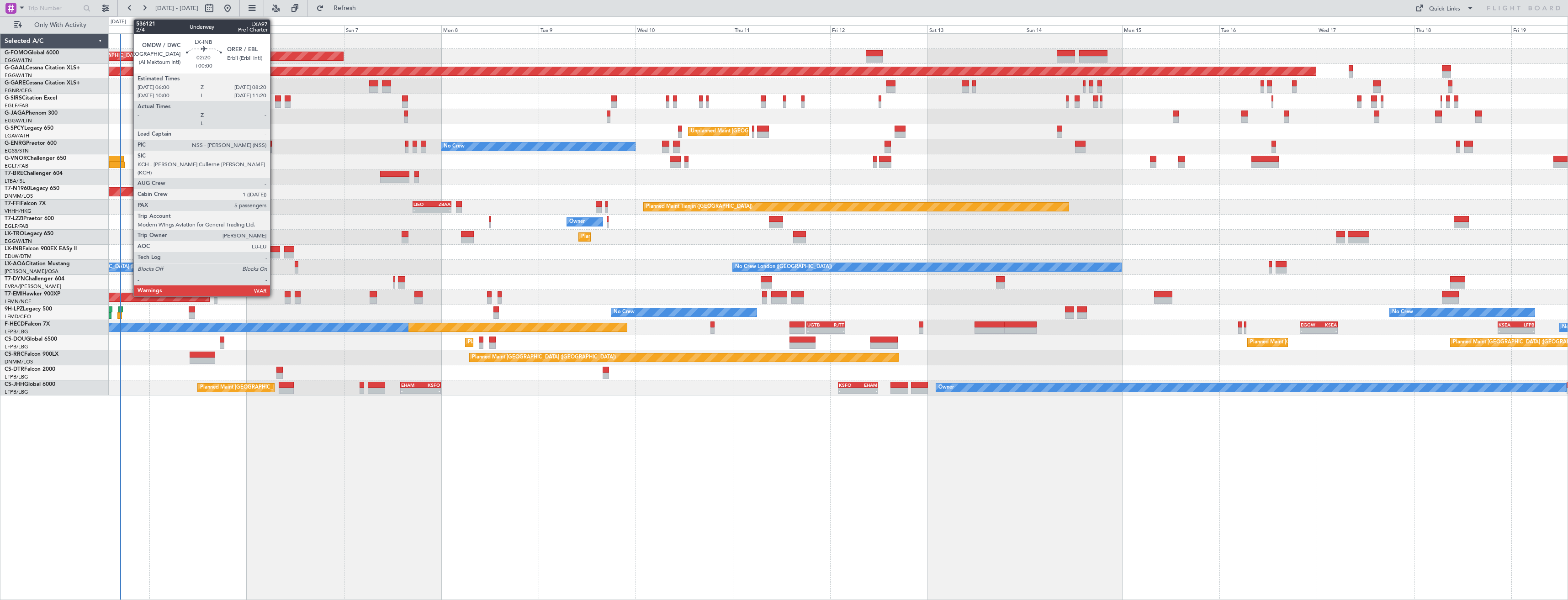
click at [274, 251] on div at bounding box center [275, 249] width 10 height 7
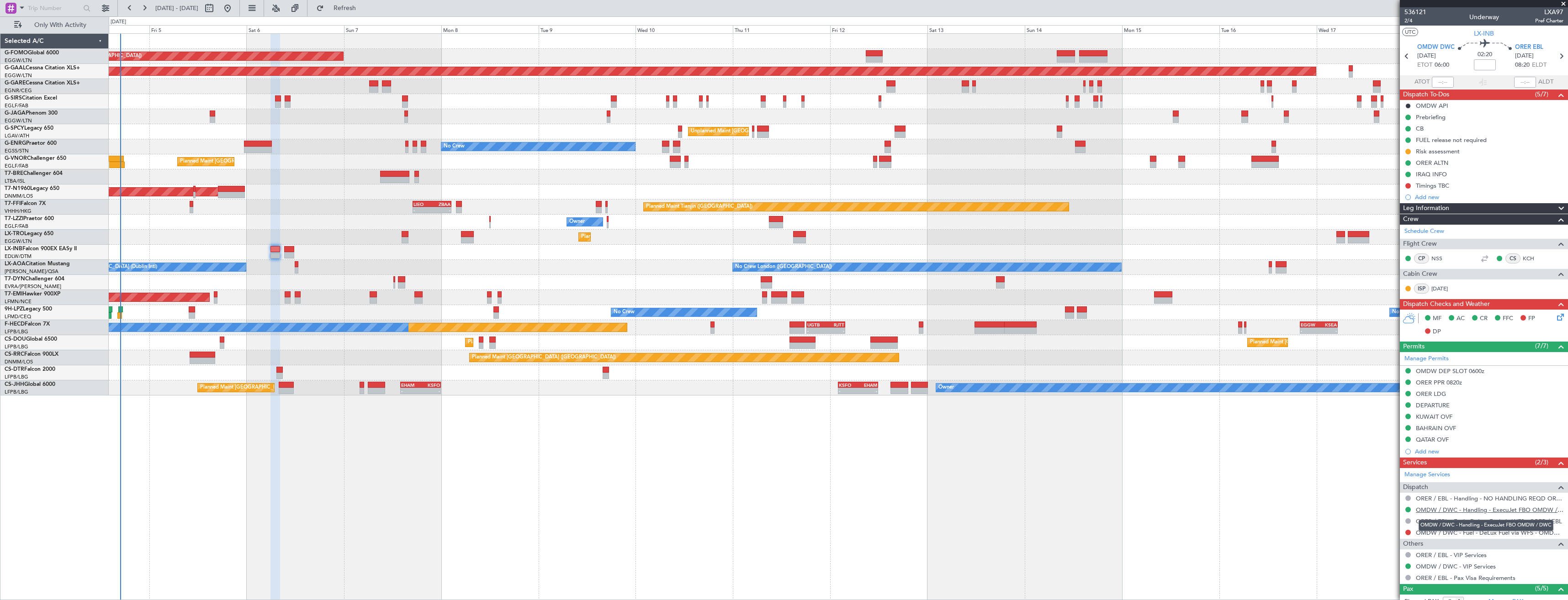
click at [1466, 509] on link "OMDW / DWC - Handling - ExecuJet FBO OMDW / DWC" at bounding box center [1489, 510] width 147 height 8
click at [351, 15] on button "Refresh" at bounding box center [340, 9] width 55 height 15
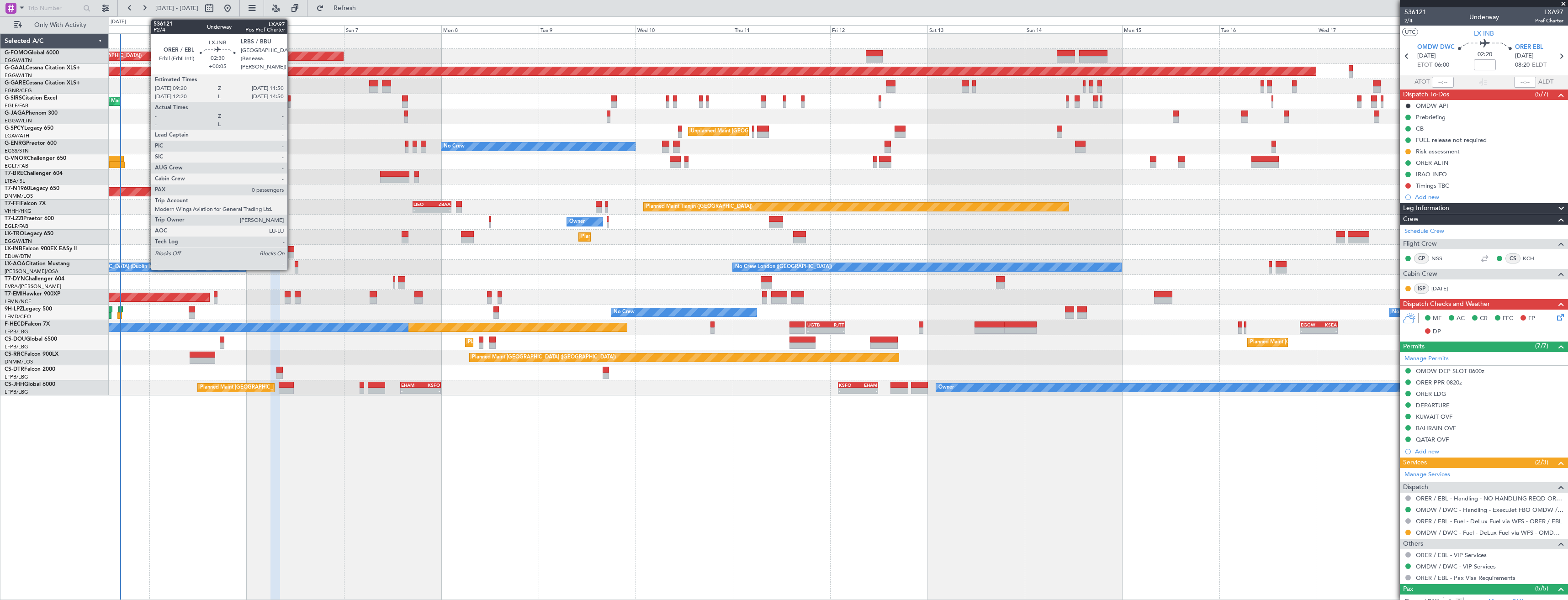
click at [292, 252] on div at bounding box center [289, 249] width 10 height 7
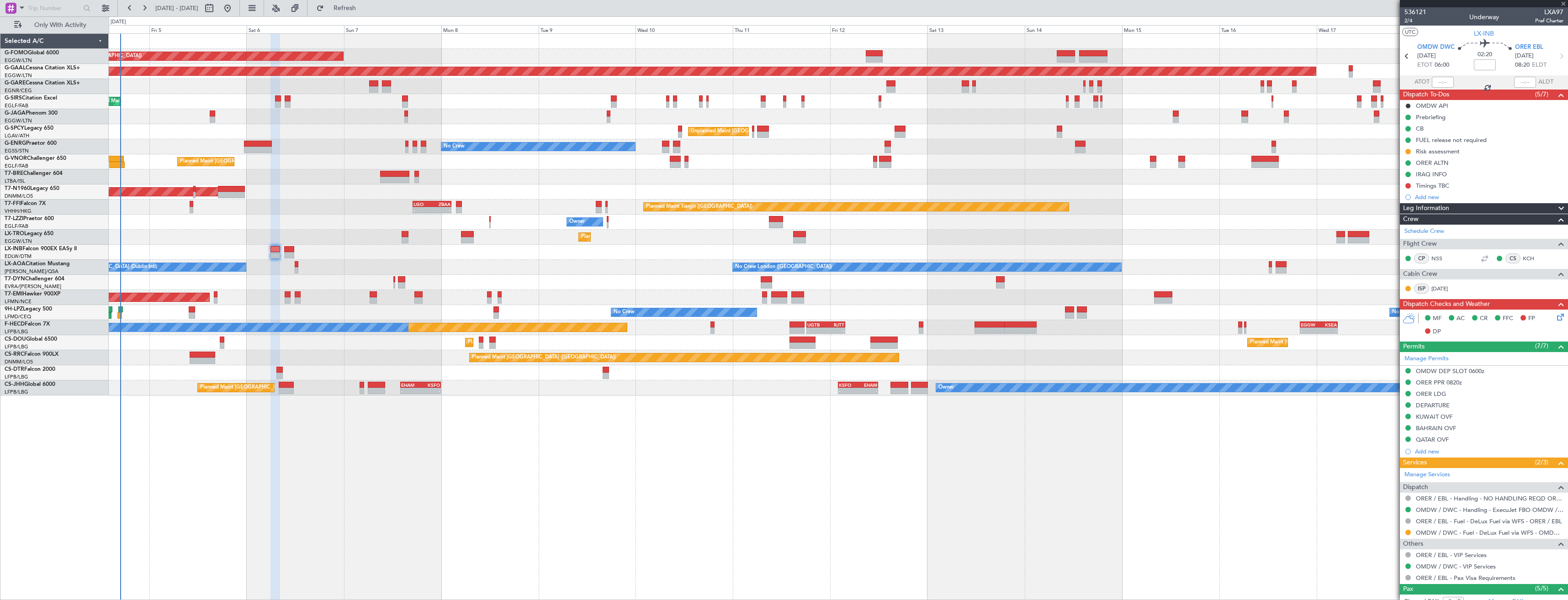
type input "+00:05"
type input "0"
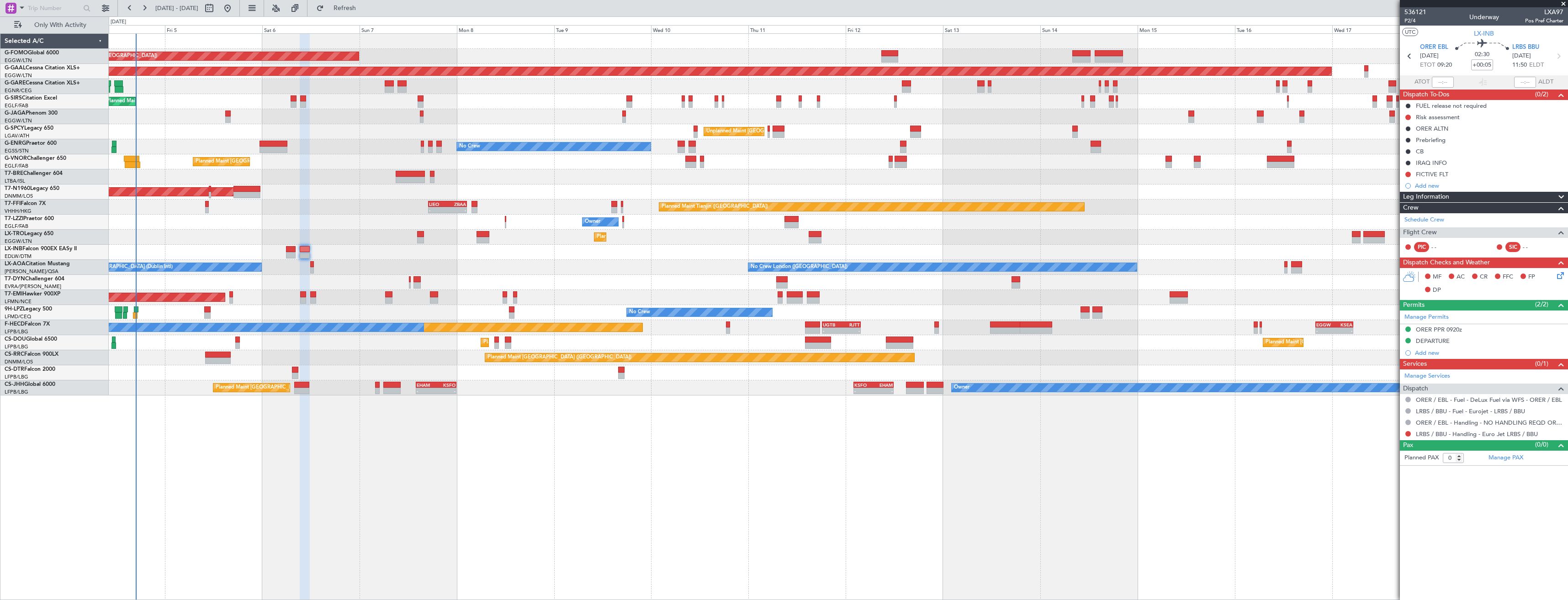
click at [310, 287] on div "Planned Maint London (Luton) Planned Maint Dusseldorf Unplanned Maint Chester P…" at bounding box center [838, 215] width 1459 height 361
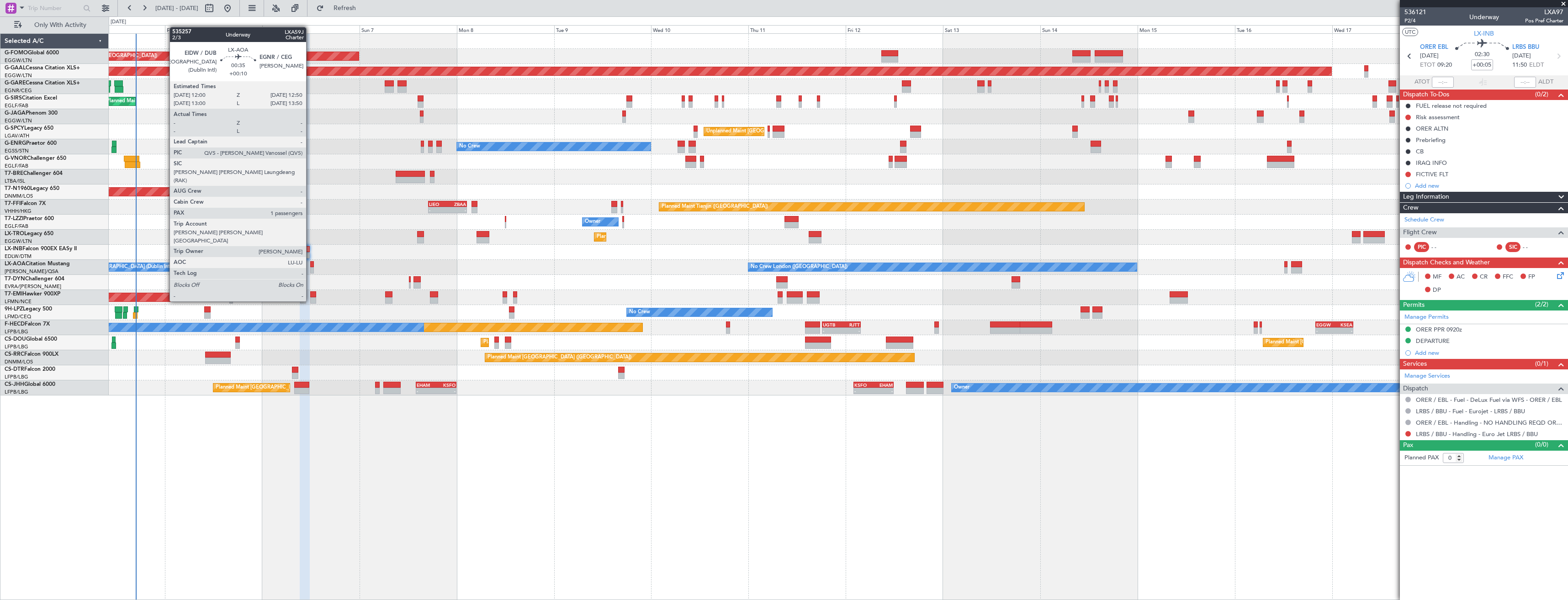
click at [310, 268] on div at bounding box center [312, 270] width 4 height 7
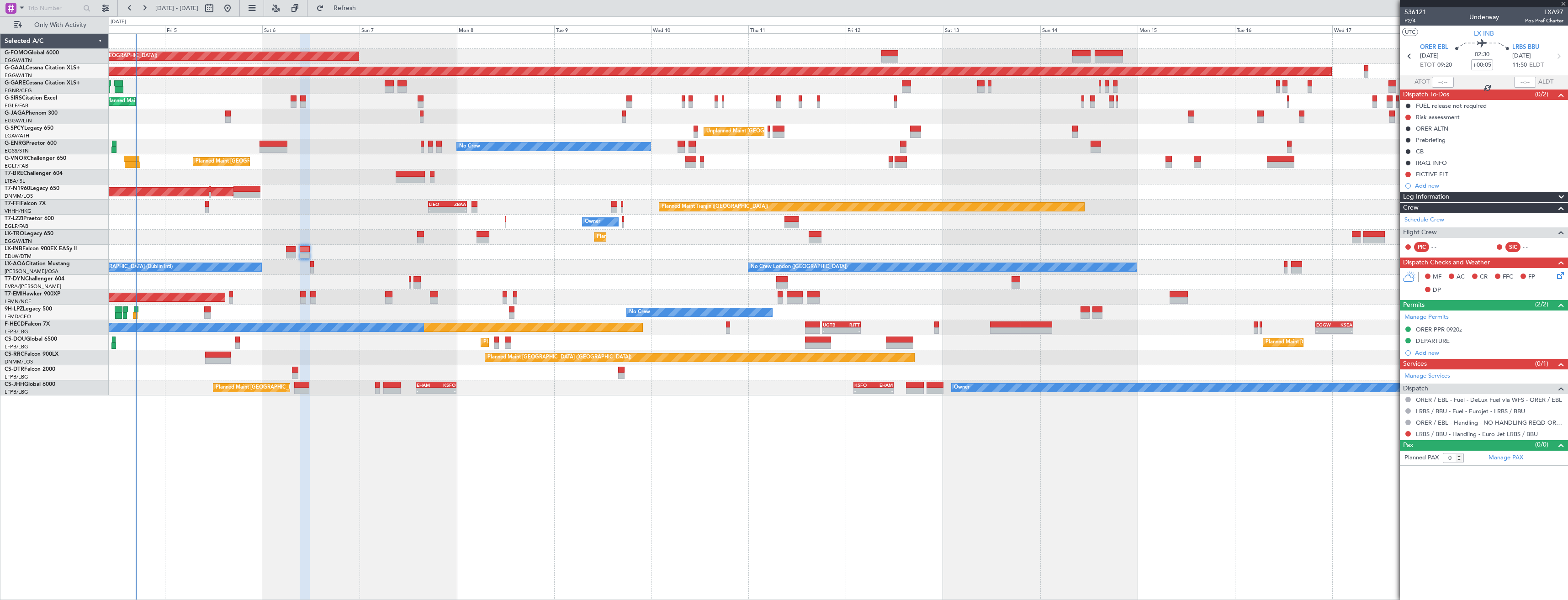
type input "+00:10"
type input "1"
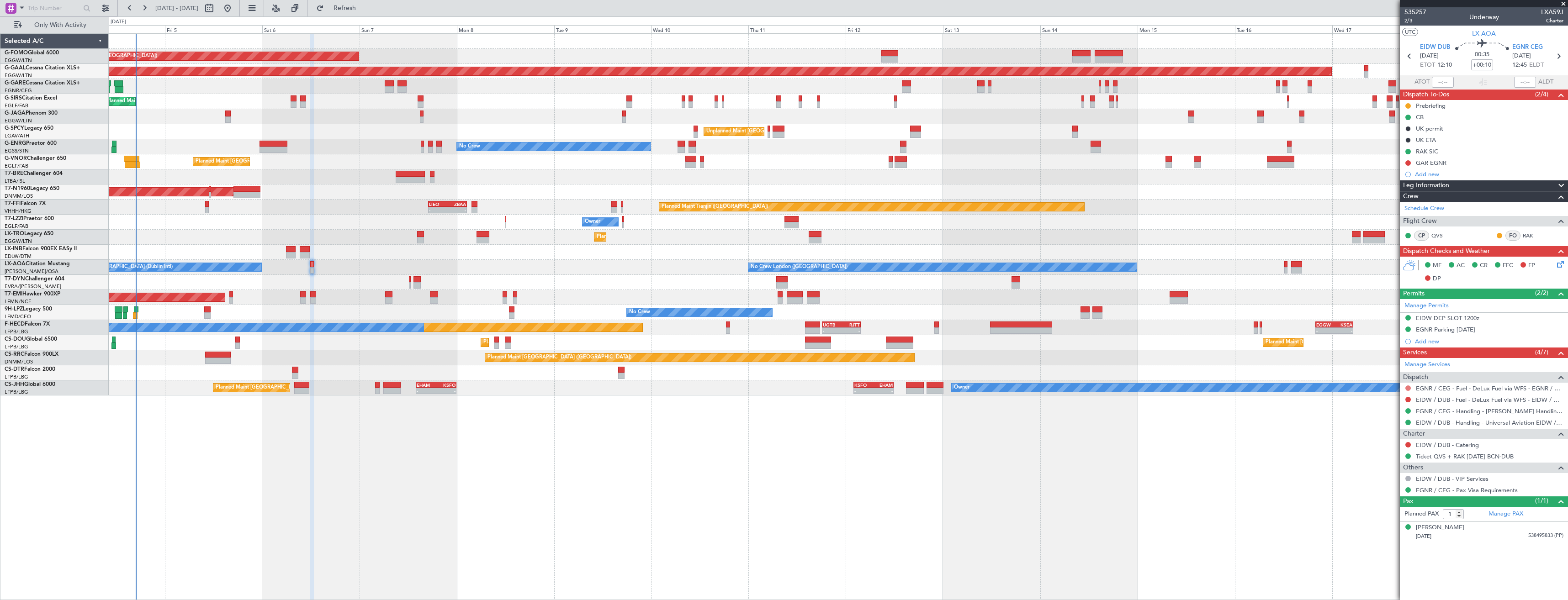
click at [1408, 389] on button at bounding box center [1408, 388] width 5 height 5
click at [1379, 402] on span "Not Required" at bounding box center [1386, 401] width 37 height 9
click at [1449, 399] on link "EIDW / DUB - Fuel - DeLux Fuel via WFS - EIDW / DUB" at bounding box center [1489, 400] width 147 height 8
click at [1490, 425] on link "EIDW / DUB - Handling - Universal Aviation EIDW / DUB" at bounding box center [1489, 422] width 147 height 8
drag, startPoint x: 358, startPoint y: 7, endPoint x: 352, endPoint y: 12, distance: 7.8
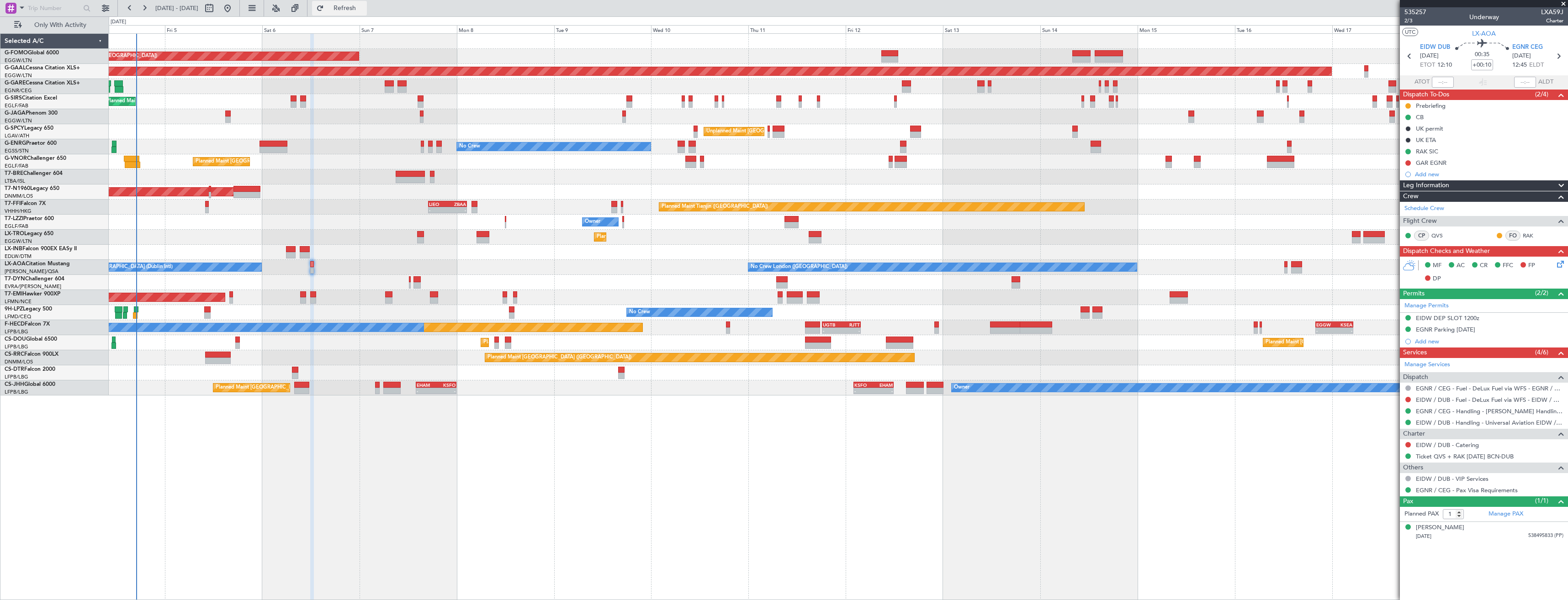
click at [358, 7] on span "Refresh" at bounding box center [345, 8] width 38 height 7
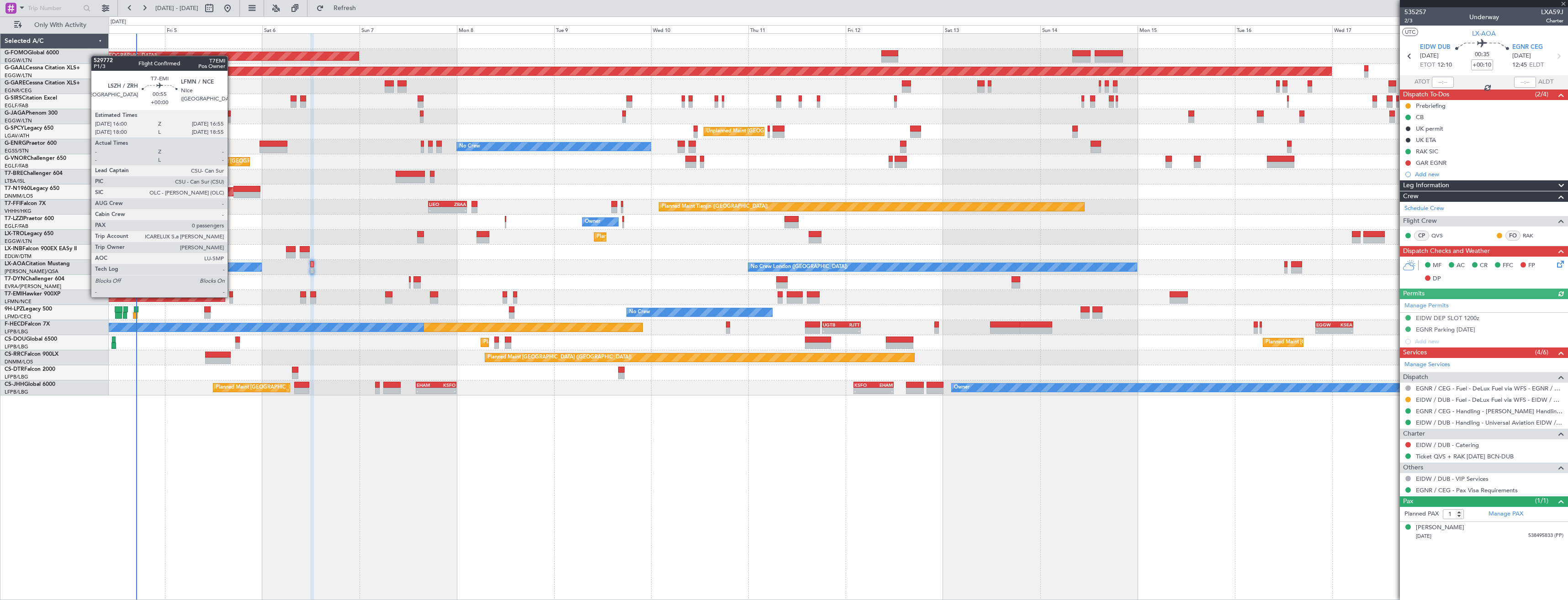
click at [232, 296] on div at bounding box center [231, 295] width 4 height 7
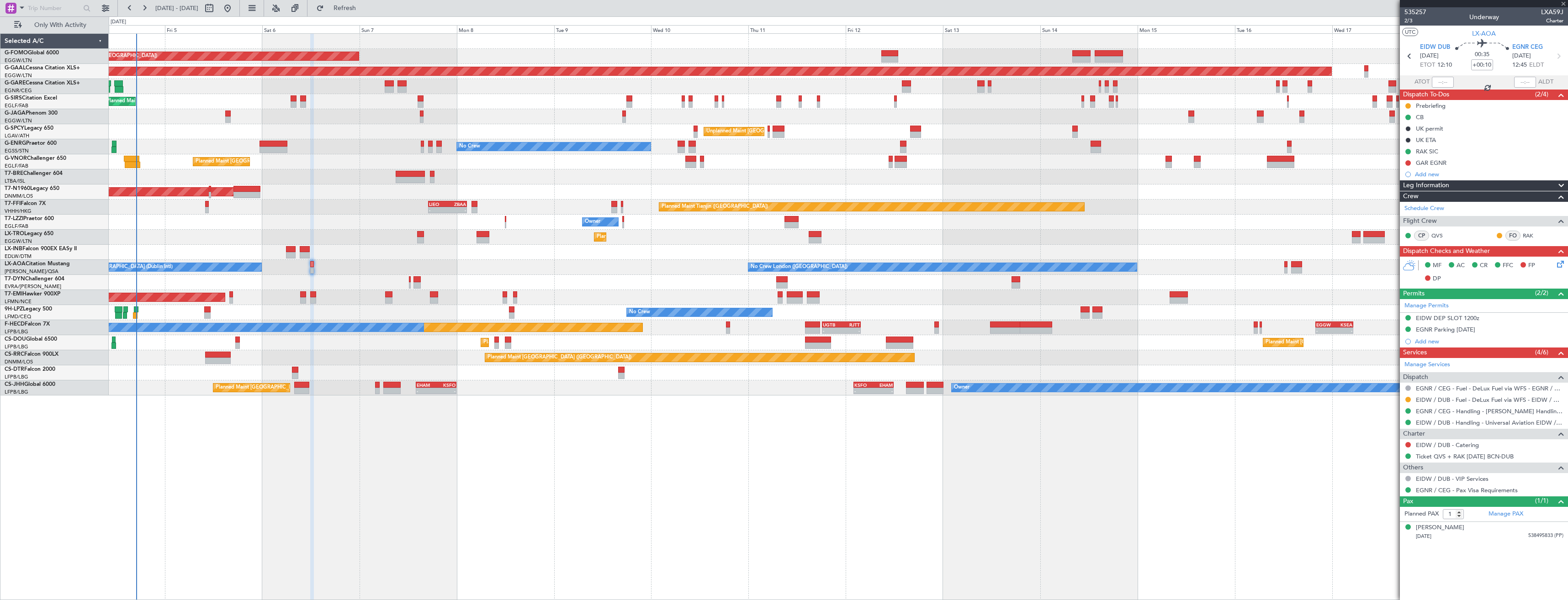
type input "0"
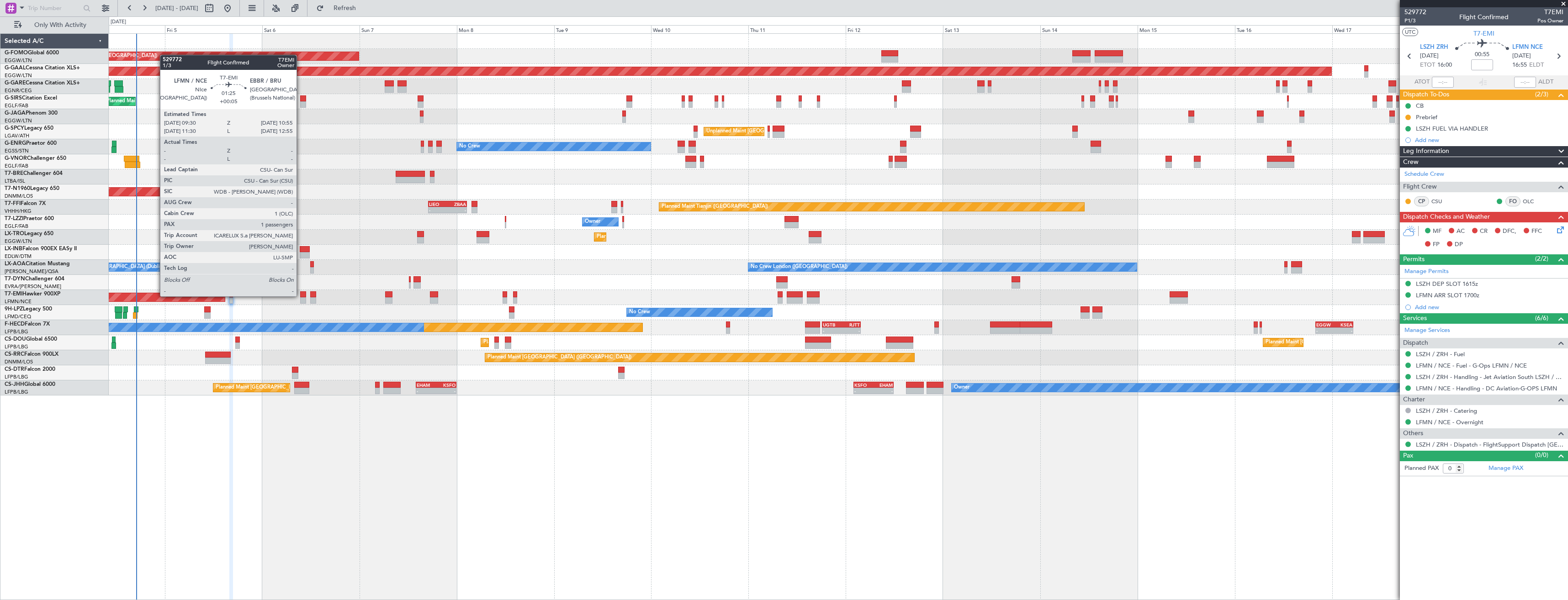
click at [301, 296] on div at bounding box center [303, 295] width 6 height 7
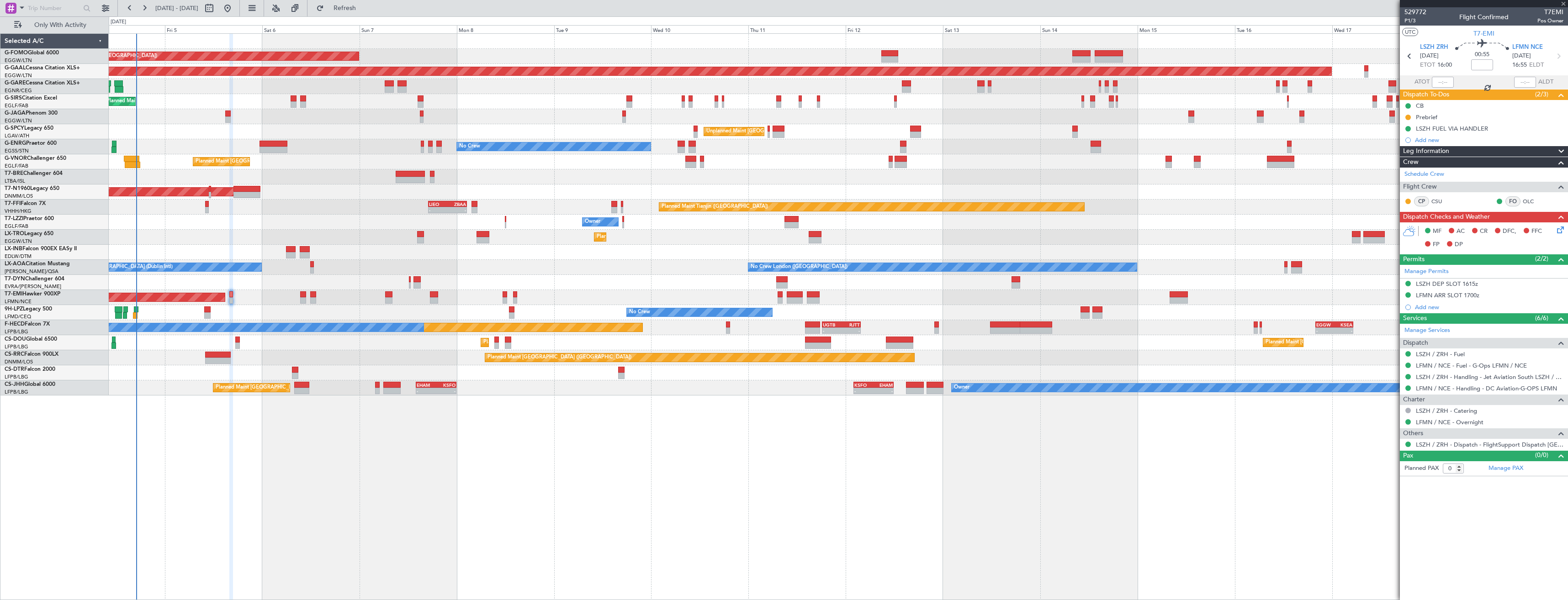
type input "+00:05"
type input "1"
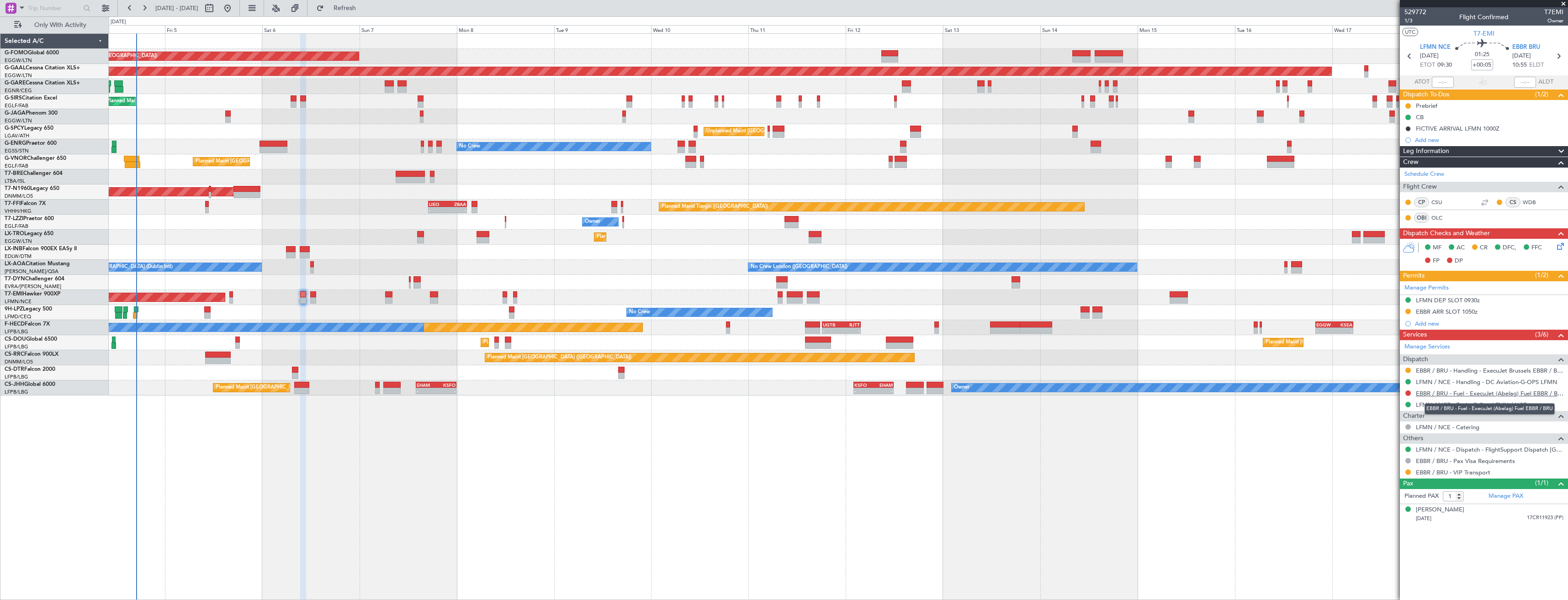
click at [1456, 393] on link "EBBR / BRU - Fuel - ExecuJet (Abelag) Fuel EBBR / BRU" at bounding box center [1489, 393] width 147 height 8
click at [367, 4] on button "Refresh" at bounding box center [340, 9] width 55 height 15
click at [1556, 58] on icon at bounding box center [1558, 57] width 12 height 12
type input "+00:15"
type input "0"
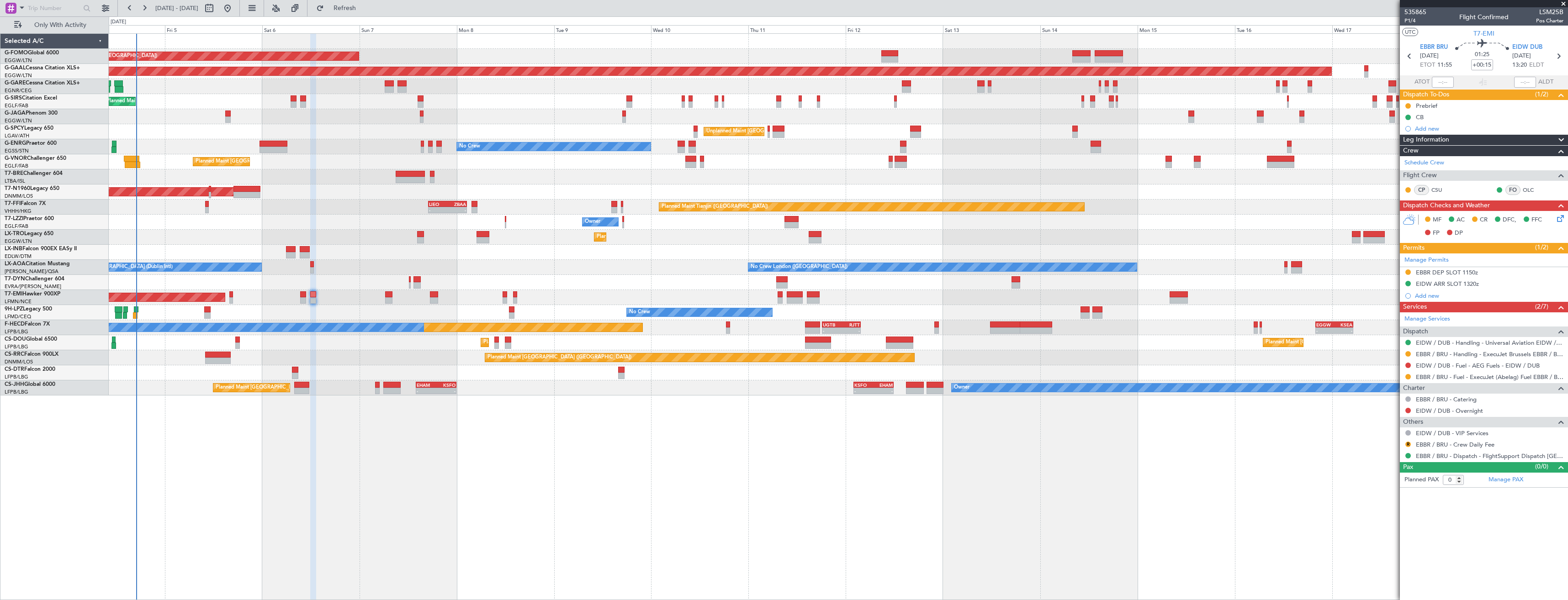
click at [1483, 298] on fb-app "04 Sep 2025 - 19 Sep 2025 Refresh Quick Links Only With Activity Planned Maint …" at bounding box center [784, 303] width 1568 height 593
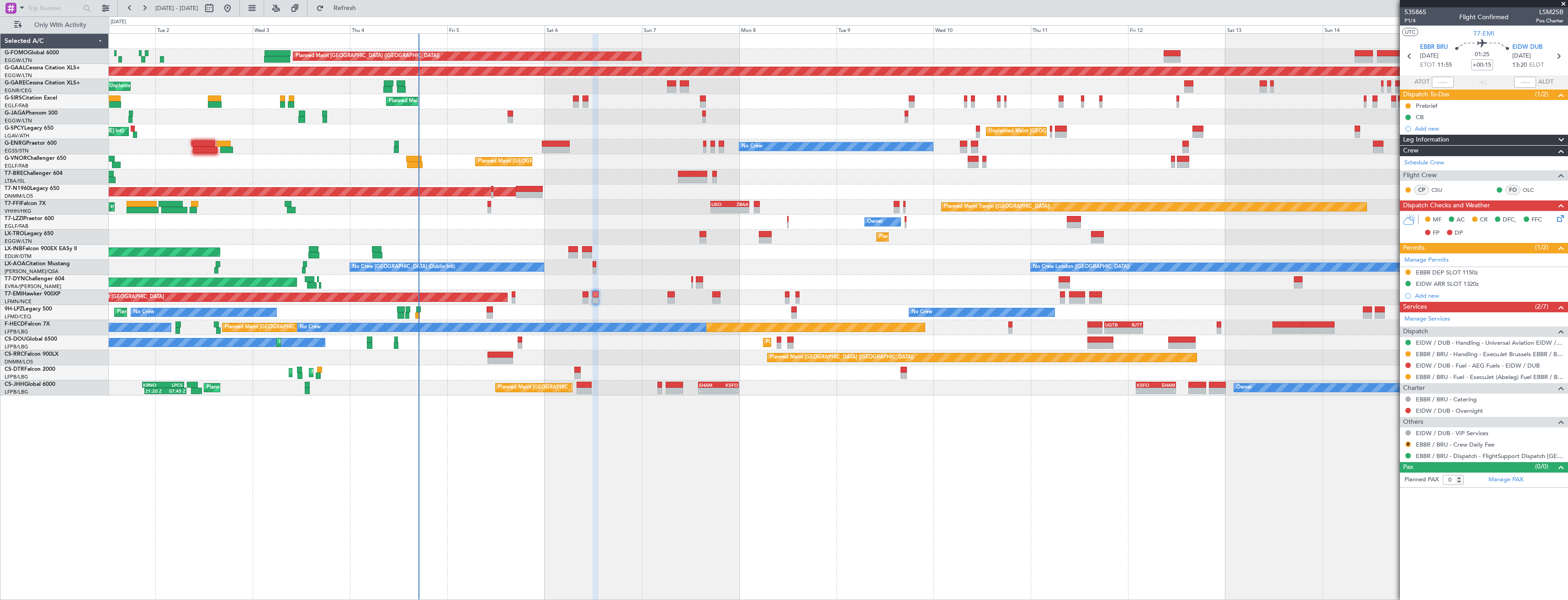
click at [1371, 299] on div "Planned Maint London (Luton) Planned Maint Dusseldorf Unplanned Maint Chester P…" at bounding box center [838, 215] width 1459 height 361
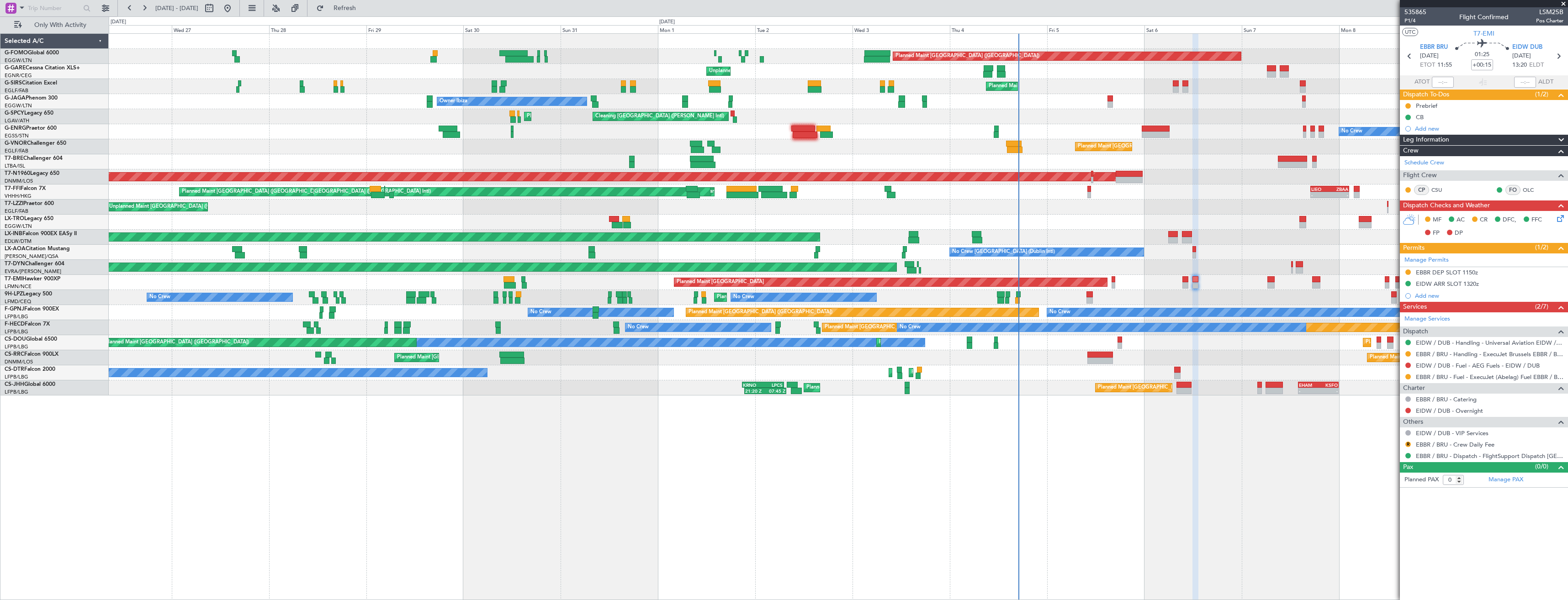
click at [718, 327] on div "Planned Maint London (Luton) Unplanned Maint Chester Planned Maint London (Farn…" at bounding box center [838, 215] width 1459 height 361
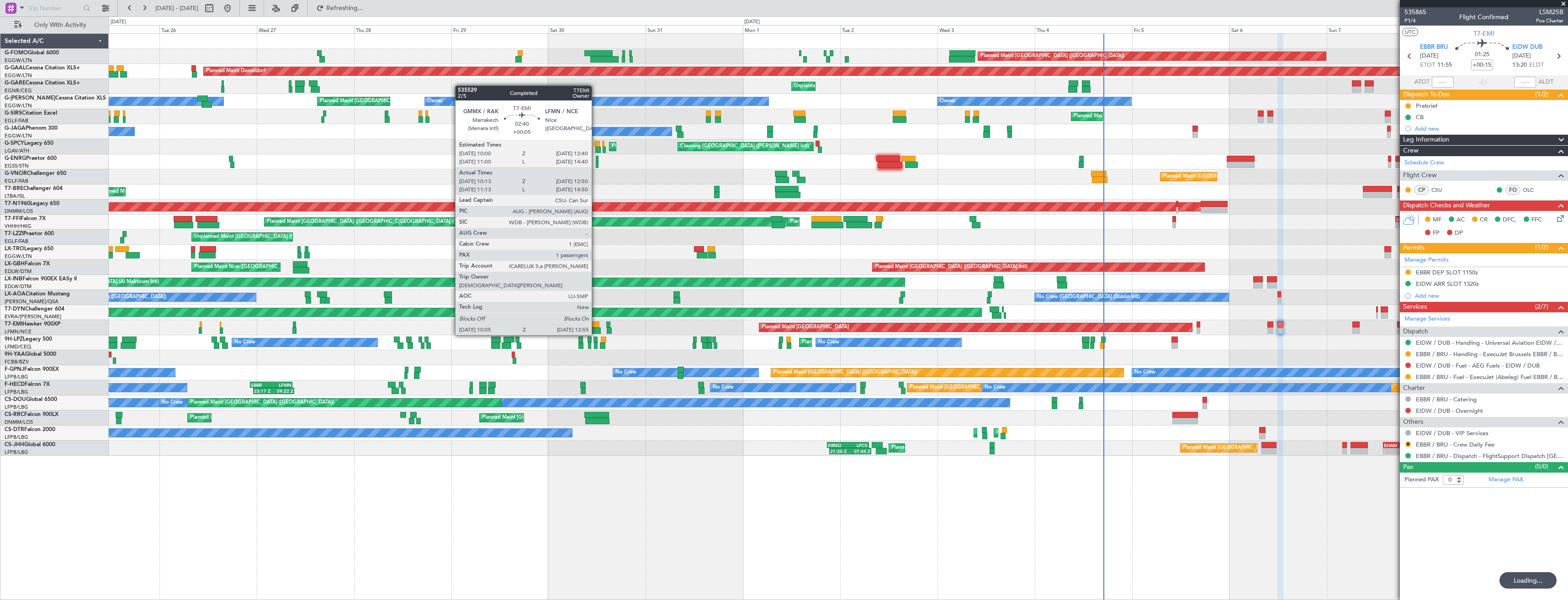
click at [596, 327] on div at bounding box center [595, 330] width 12 height 7
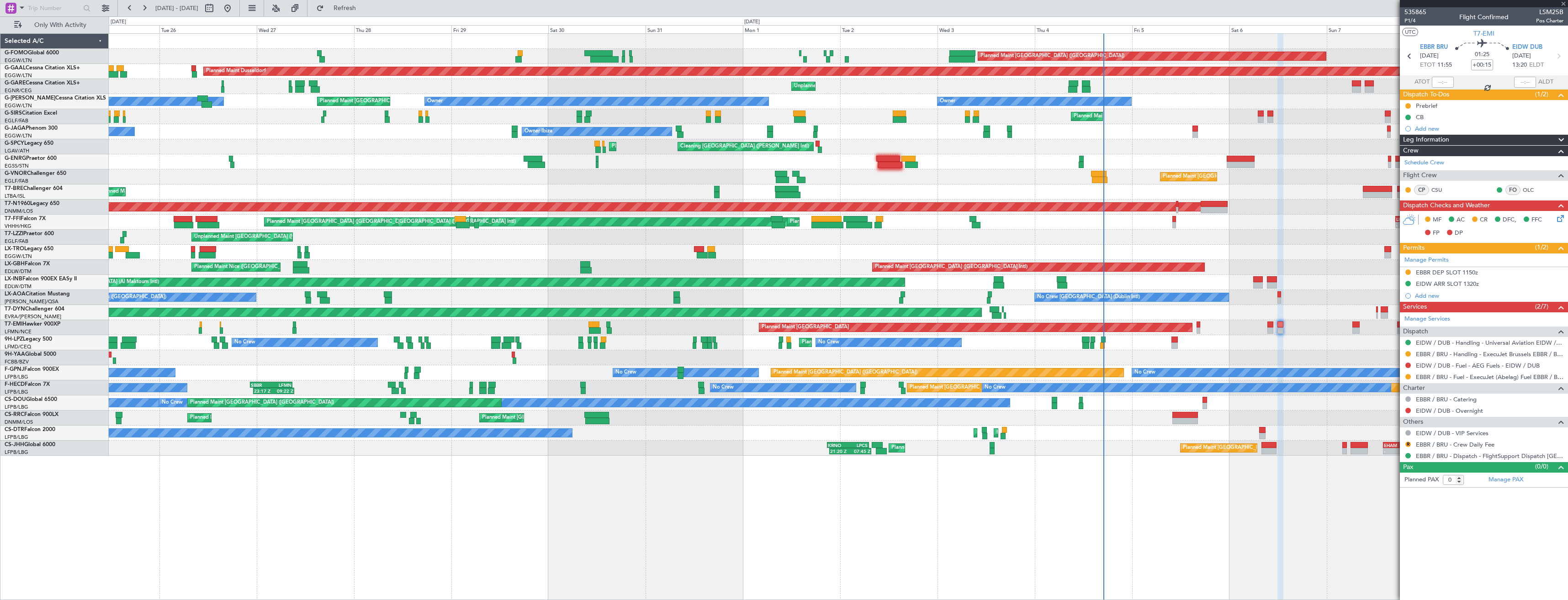
type input "+00:05"
type input "10:13"
type input "12:50"
type input "1"
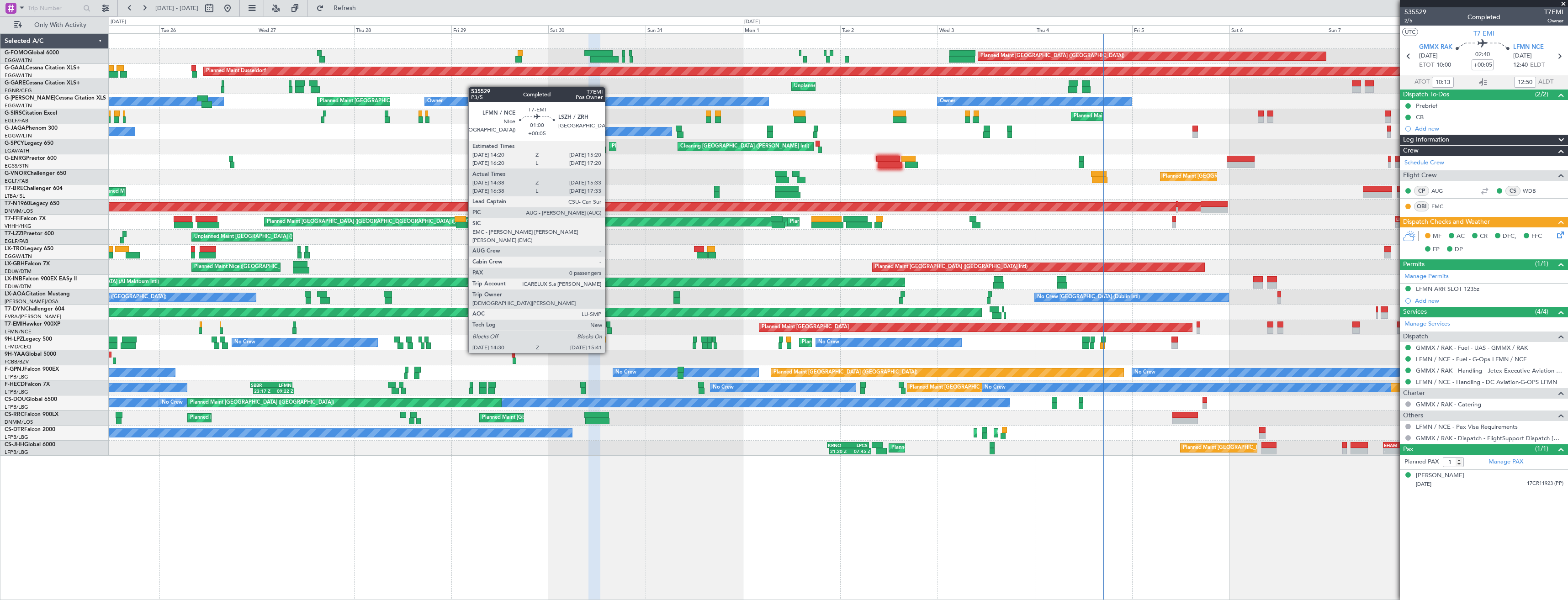
click at [609, 327] on div at bounding box center [609, 330] width 5 height 7
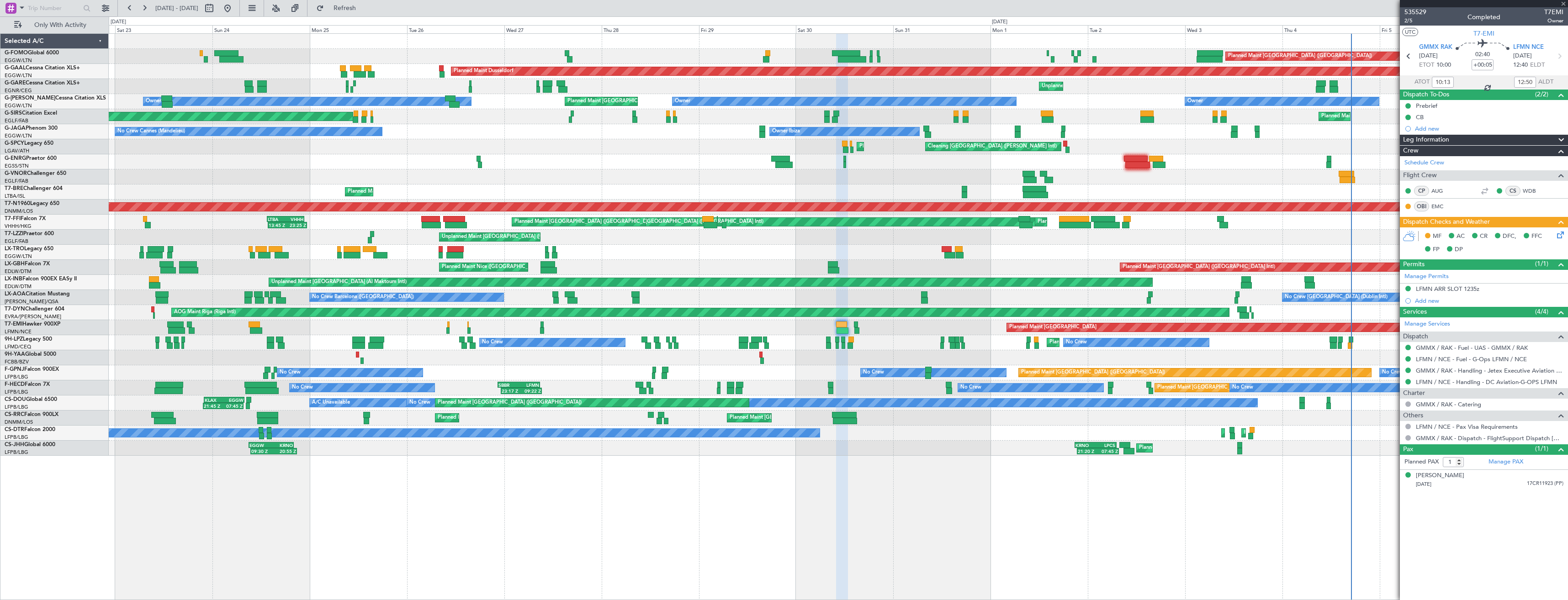
click at [713, 334] on div "Planned Maint Zurich Planned Maint Chester" at bounding box center [838, 327] width 1459 height 15
type input "14:38"
type input "15:33"
type input "0"
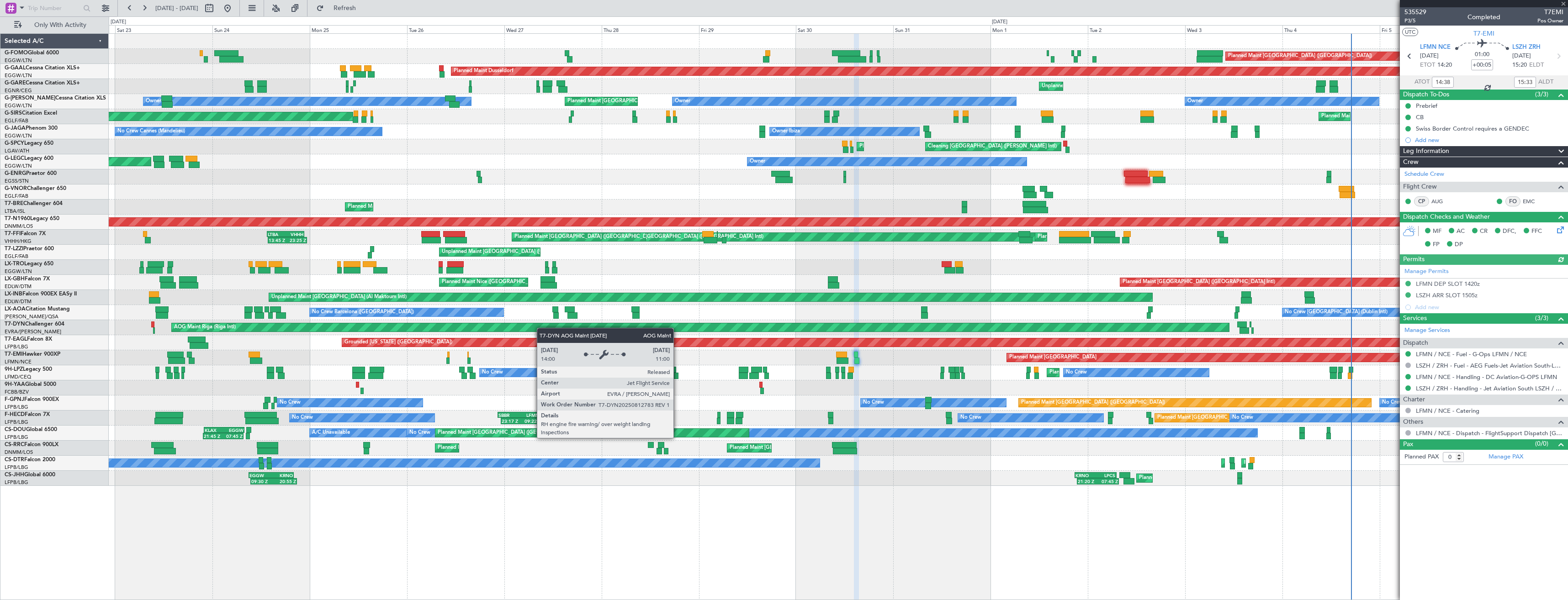
click at [541, 328] on div "AOG Maint Riga (Riga Intl)" at bounding box center [700, 327] width 1057 height 9
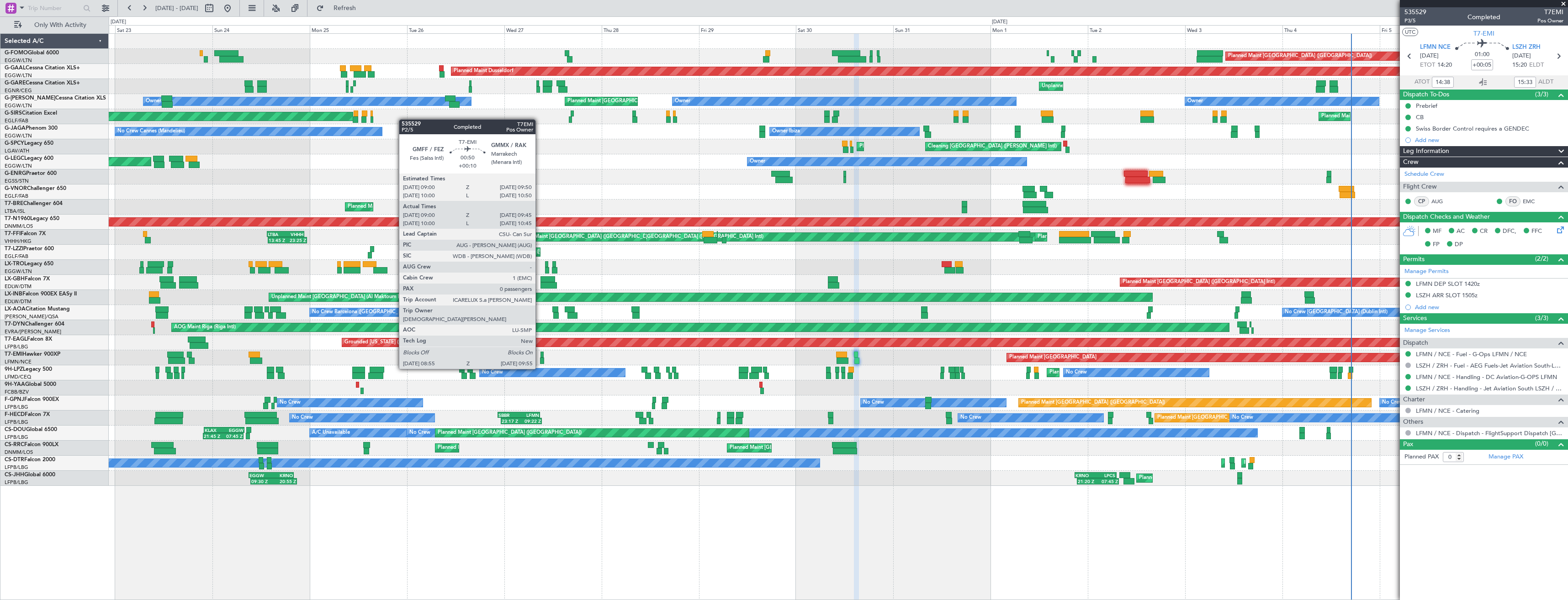
click at [540, 360] on div at bounding box center [542, 361] width 4 height 7
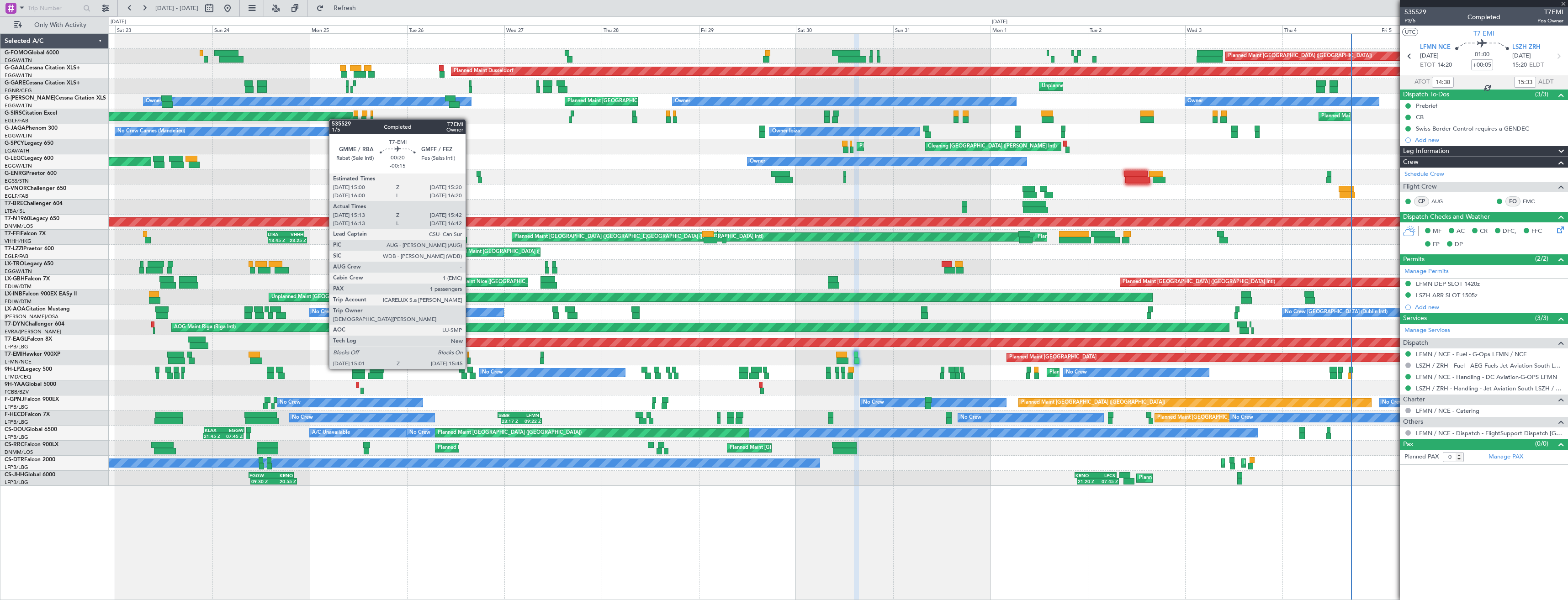
type input "+00:10"
type input "09:00"
type input "09:45"
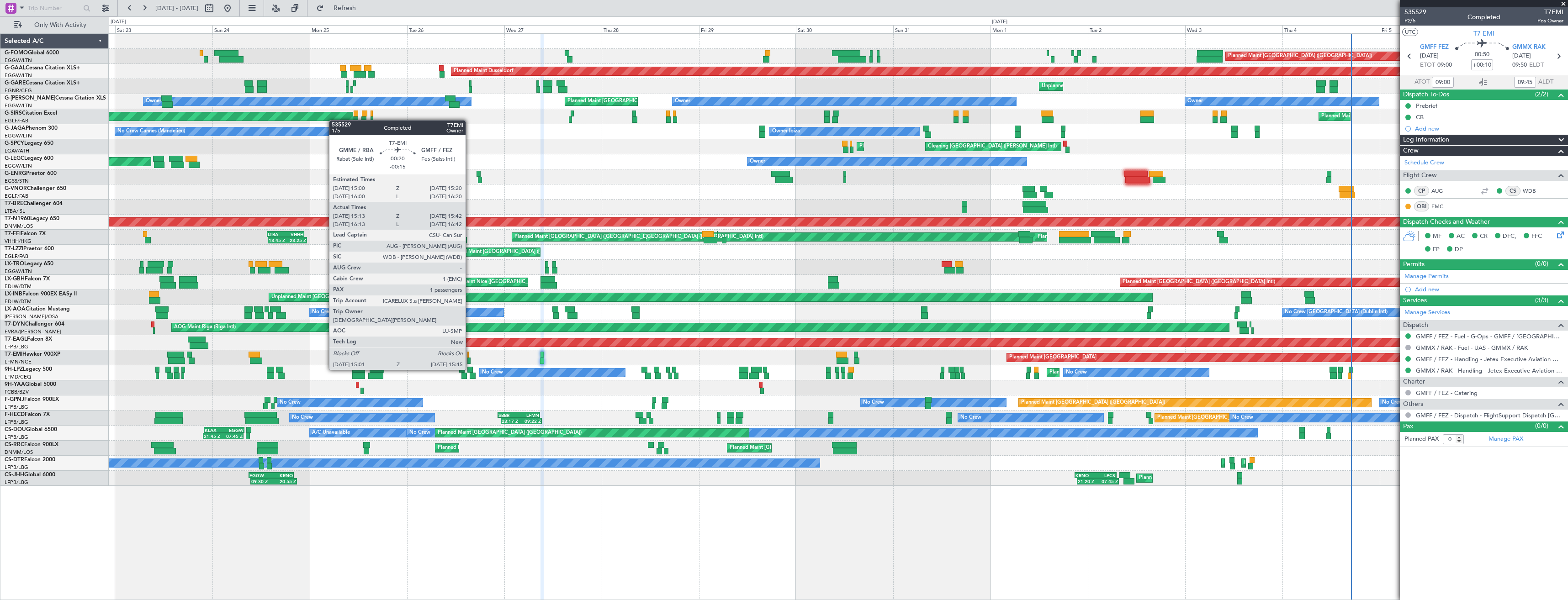
click at [470, 361] on div at bounding box center [469, 361] width 3 height 7
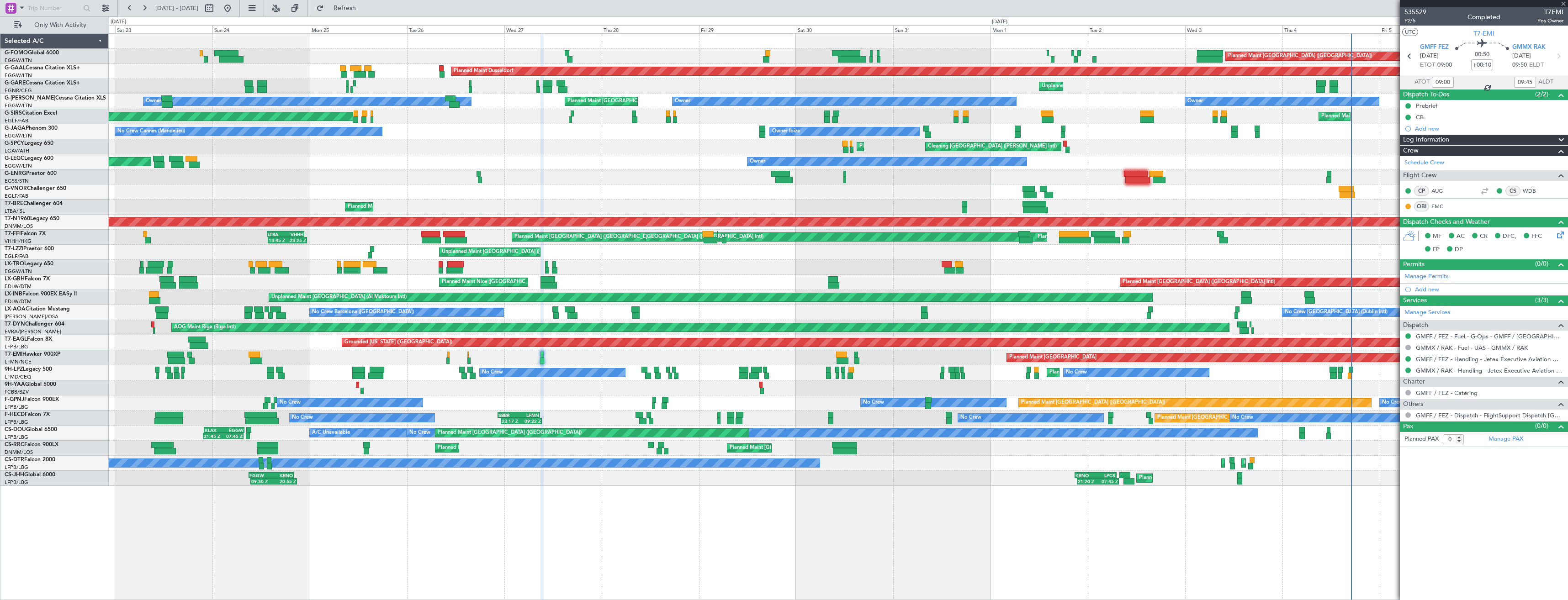
type input "-00:15"
type input "15:13"
type input "15:42"
type input "1"
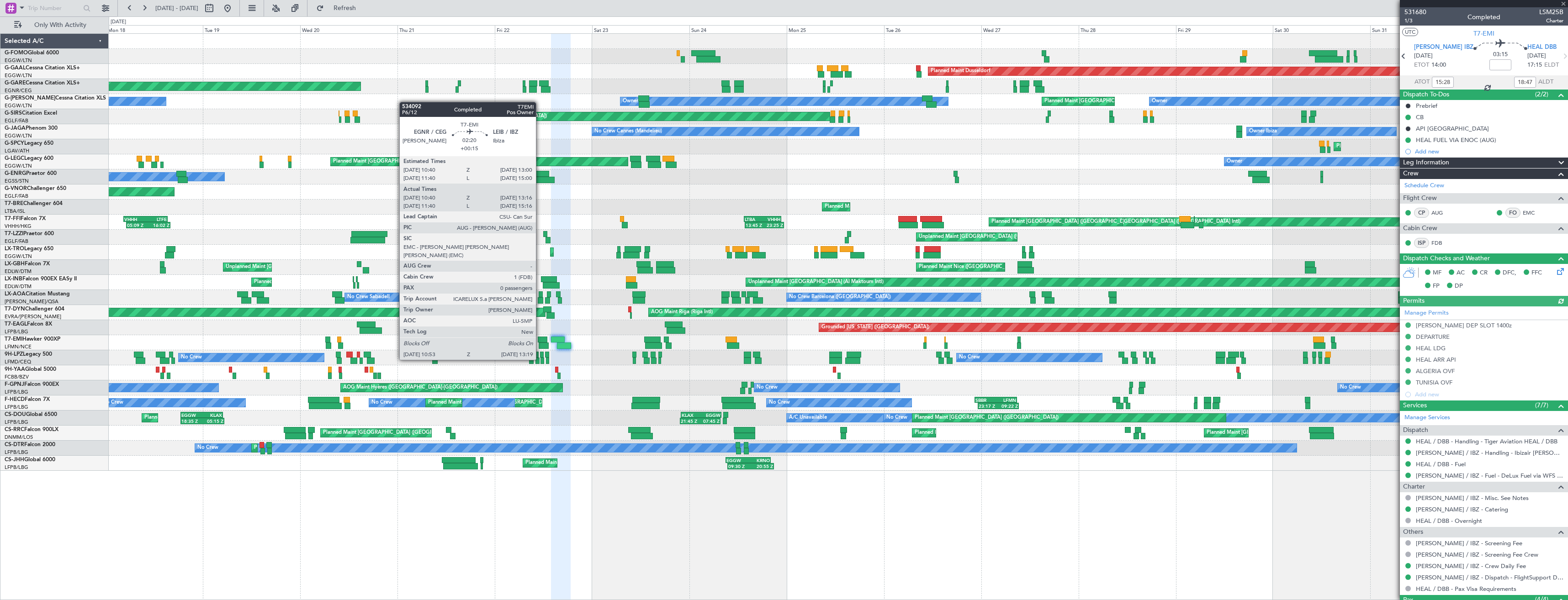
click at [540, 343] on div at bounding box center [544, 346] width 10 height 7
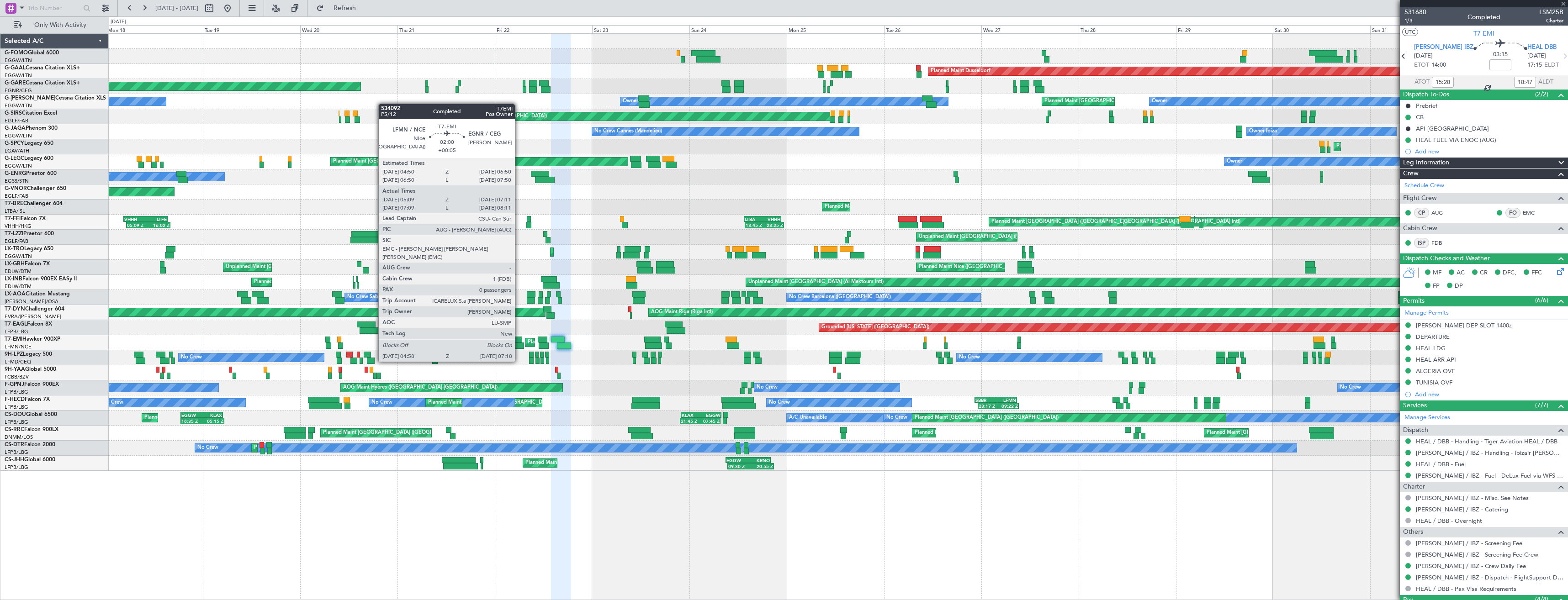
type input "+00:15"
type input "10:40"
type input "13:16"
type input "0"
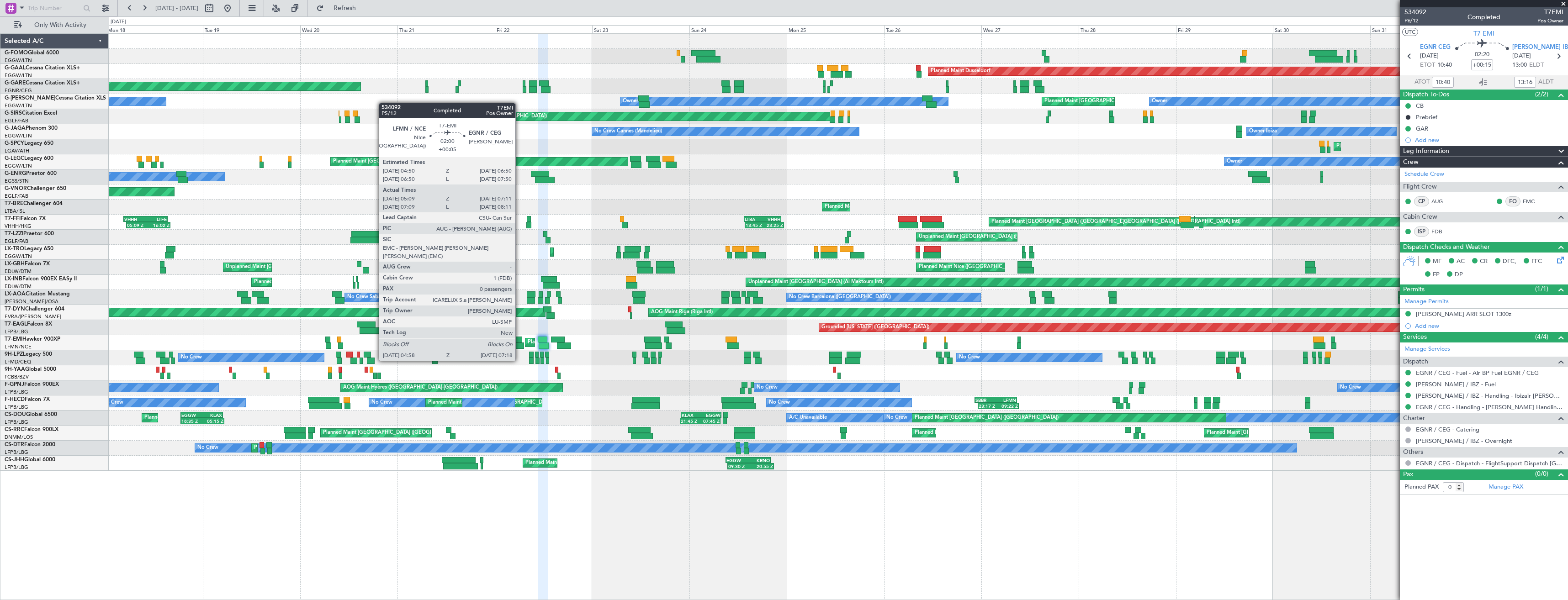
click at [519, 343] on div at bounding box center [519, 346] width 10 height 7
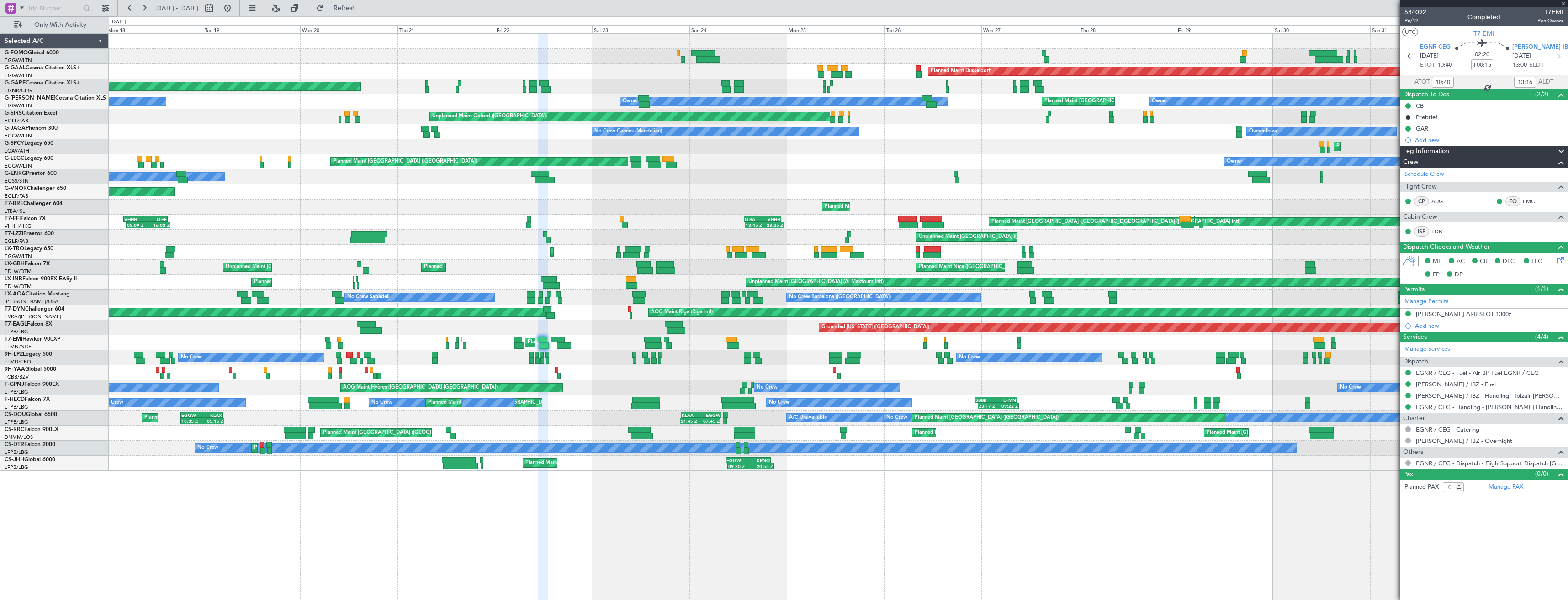
type input "+00:05"
type input "05:09"
type input "07:11"
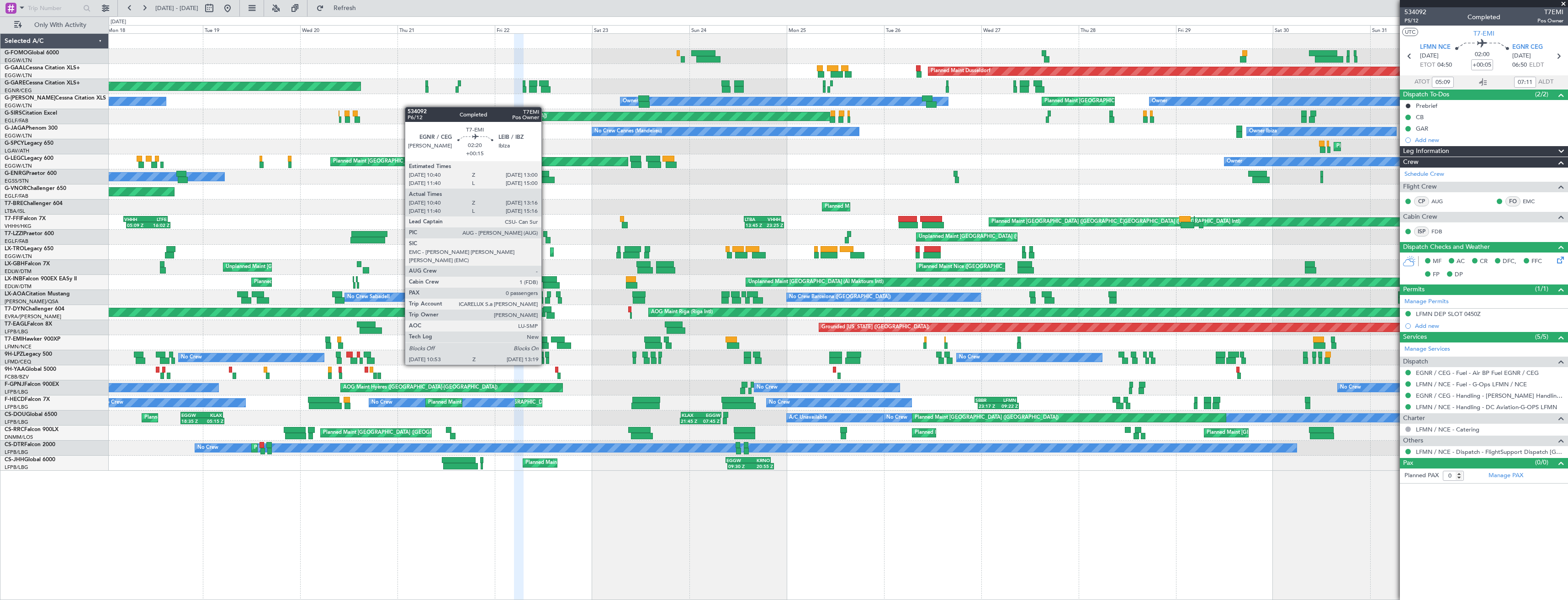
click at [545, 347] on div at bounding box center [544, 346] width 10 height 7
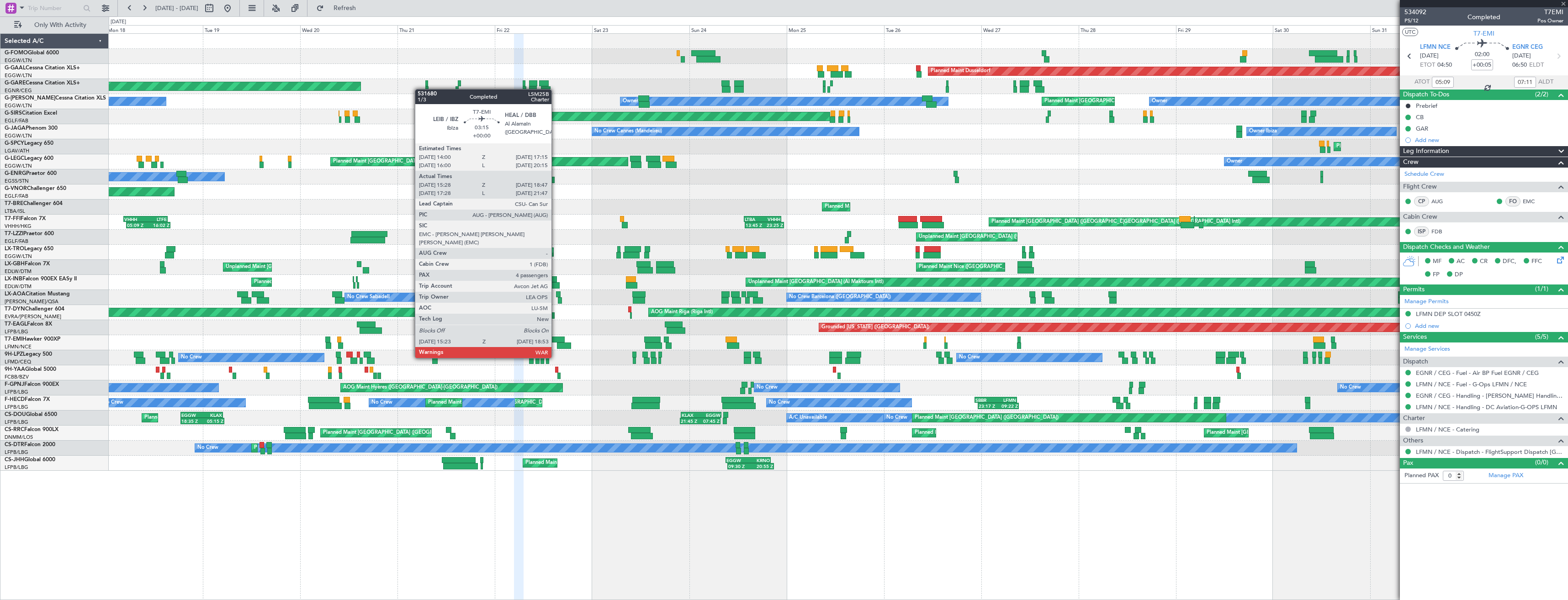
type input "+00:15"
type input "10:40"
type input "13:16"
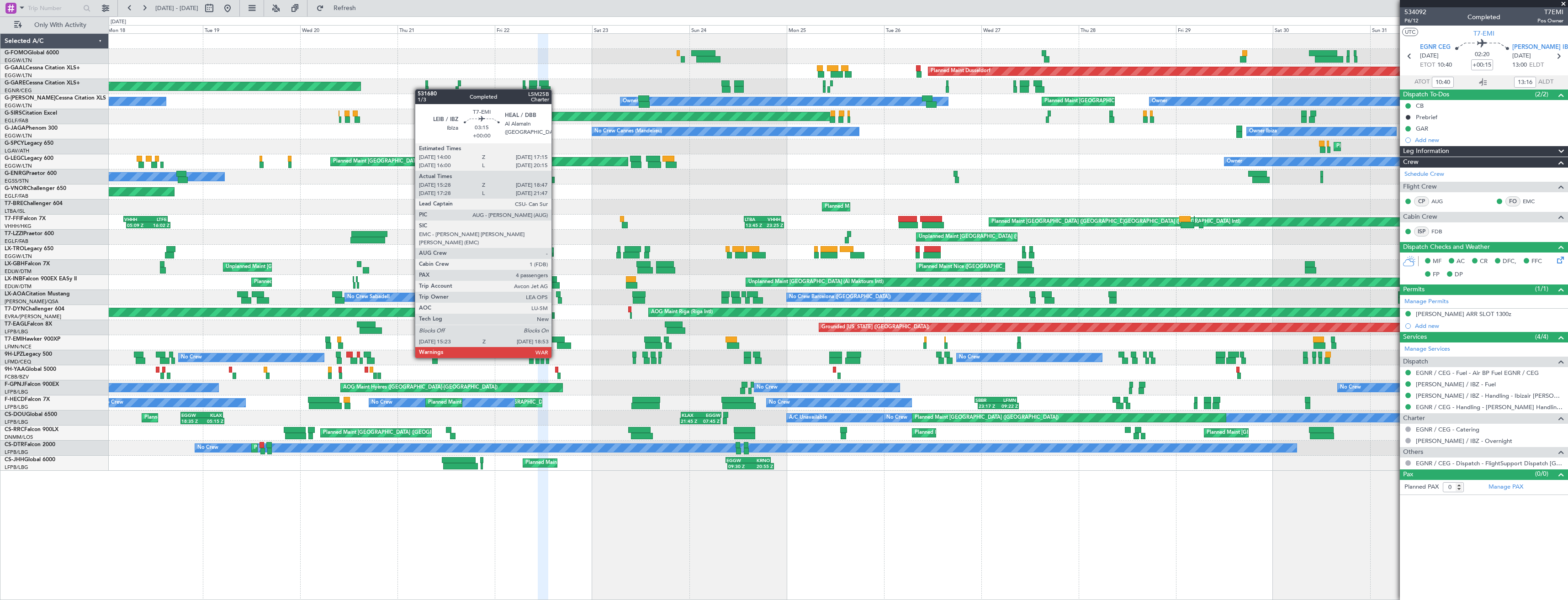
click at [556, 341] on div at bounding box center [558, 340] width 13 height 7
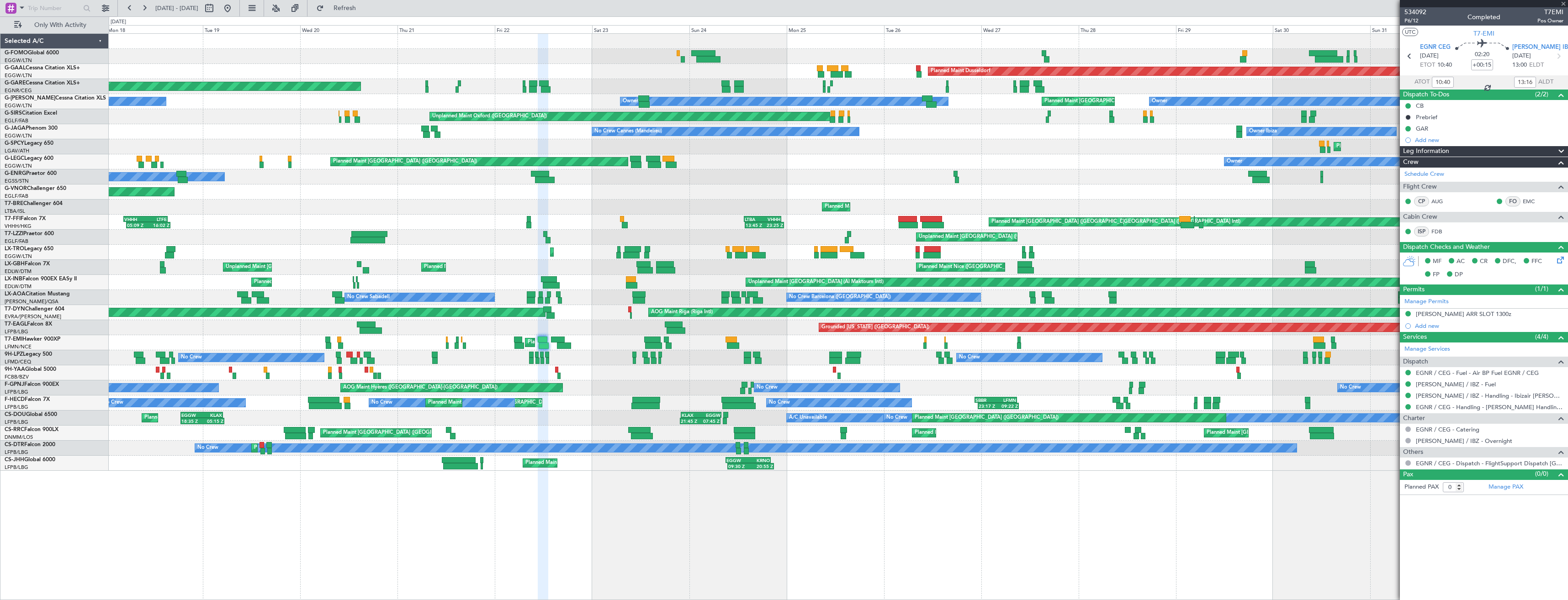
type input "15:28"
type input "18:47"
type input "4"
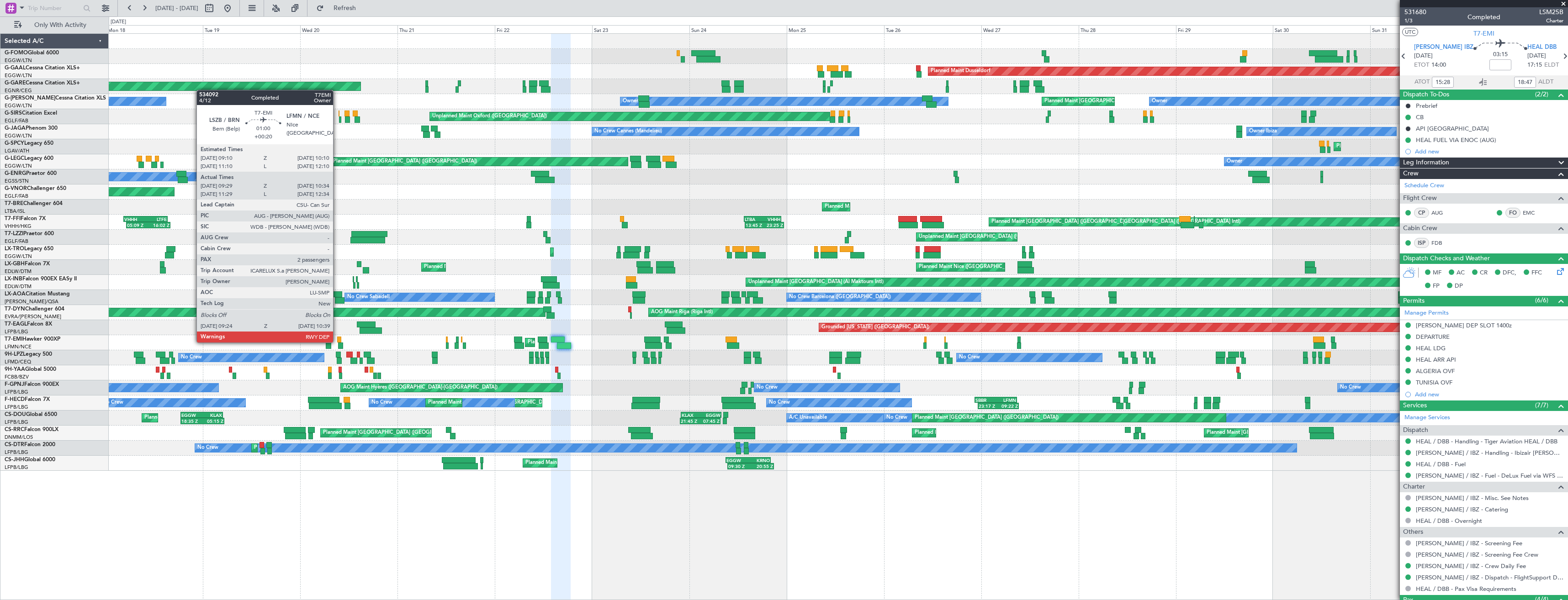
click at [337, 341] on div at bounding box center [339, 340] width 4 height 7
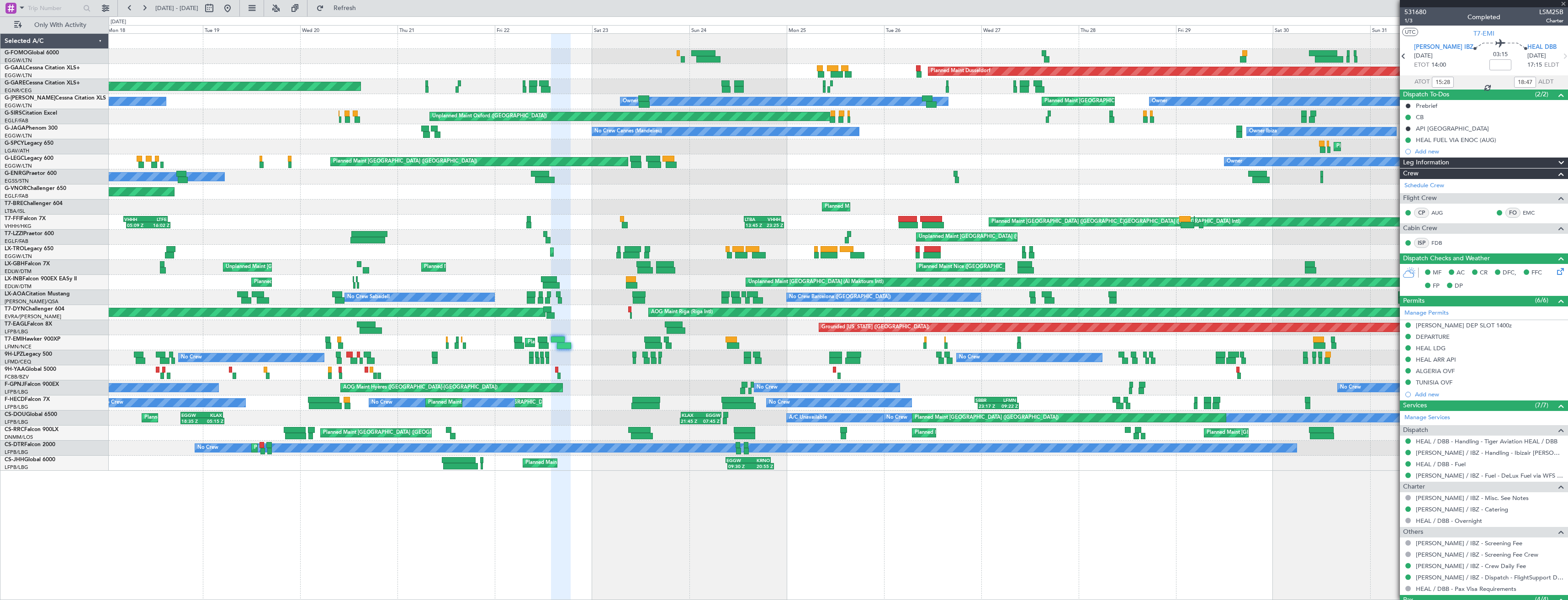
type input "+00:20"
type input "09:29"
type input "10:34"
type input "2"
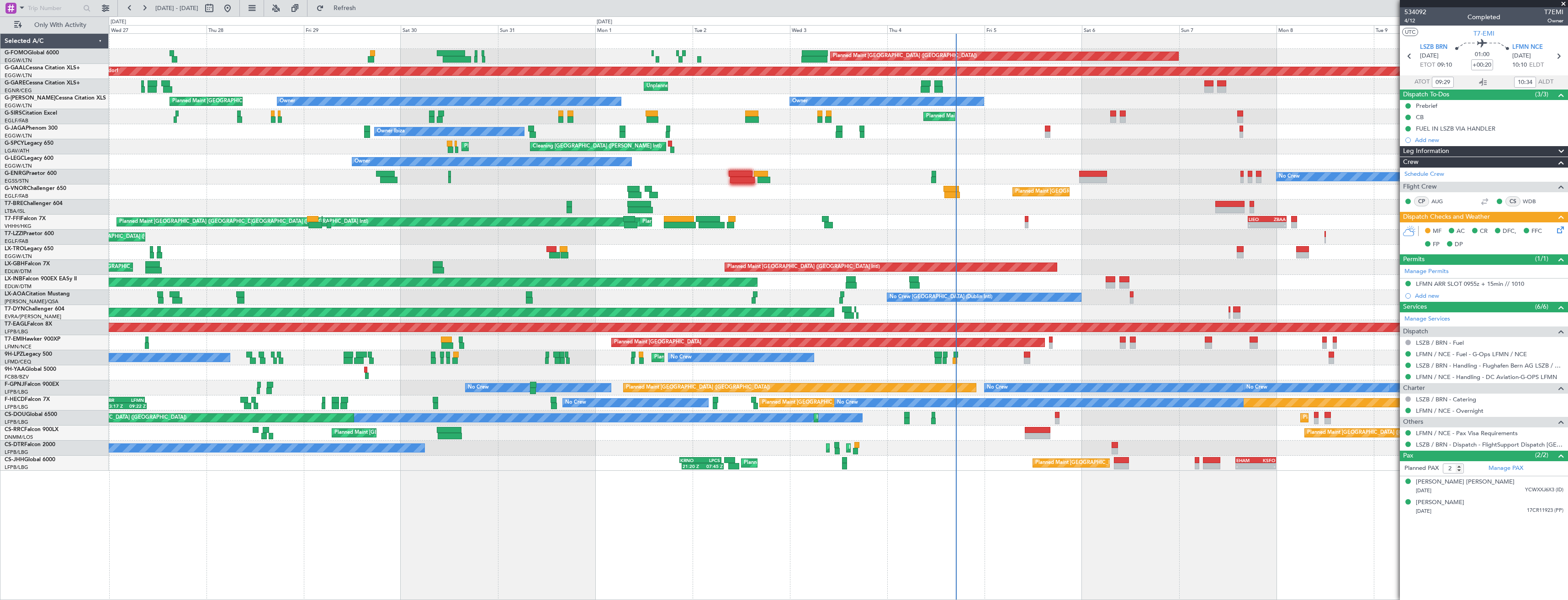
click at [441, 385] on div "Planned Maint London (Luton) Planned Maint Dusseldorf Unplanned Maint Chester O…" at bounding box center [838, 253] width 1459 height 437
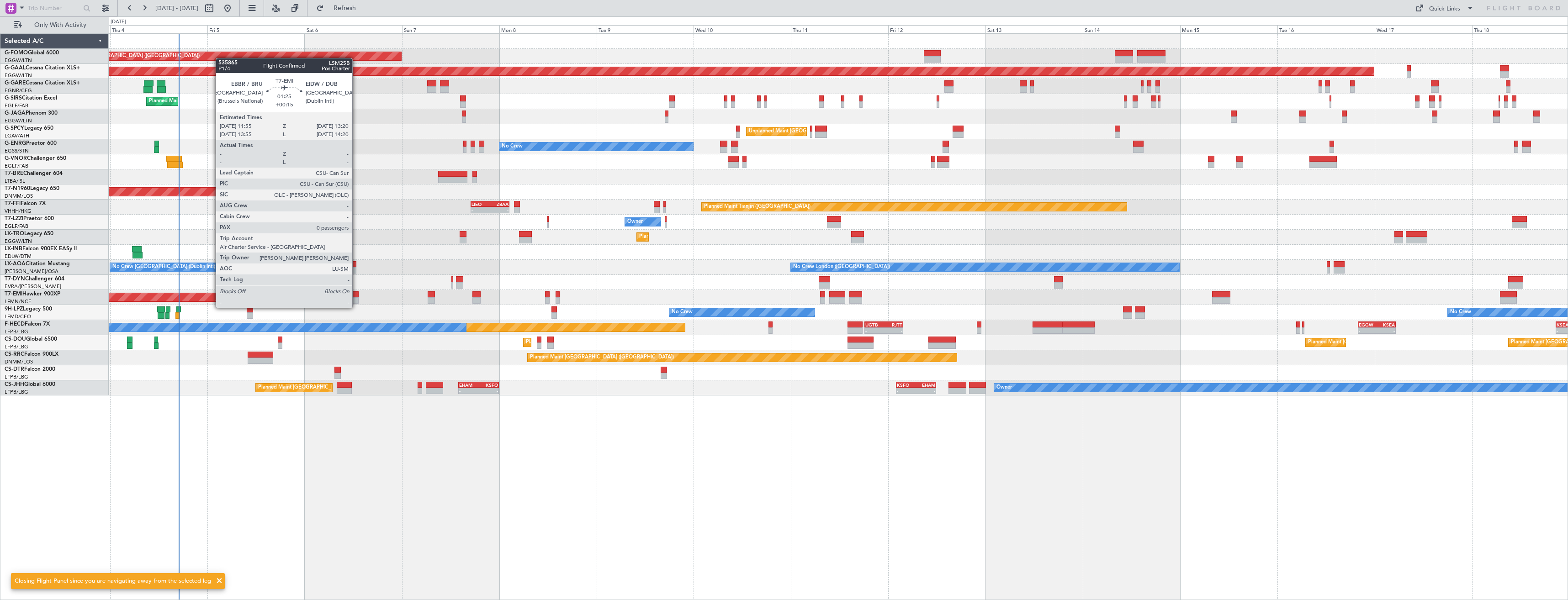
click at [356, 299] on div at bounding box center [355, 301] width 6 height 7
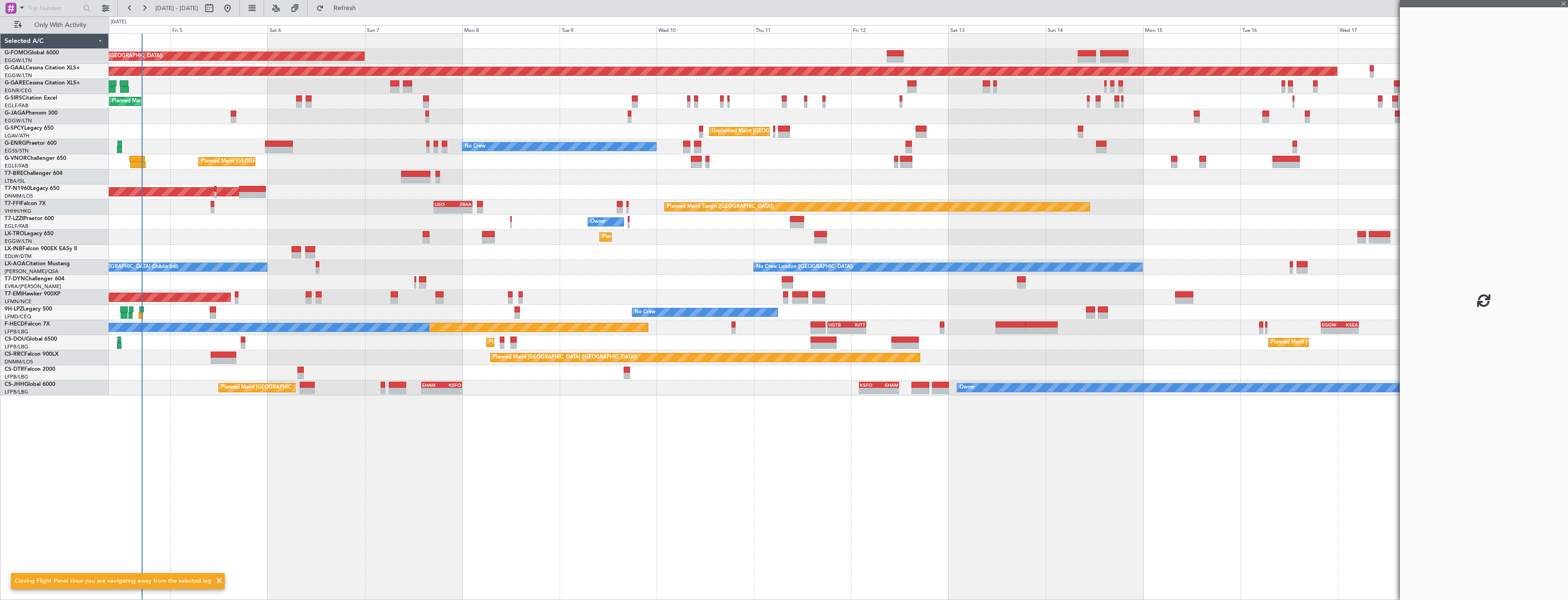
click at [358, 284] on div "AOG Maint Riga (Riga Intl)" at bounding box center [838, 282] width 1459 height 15
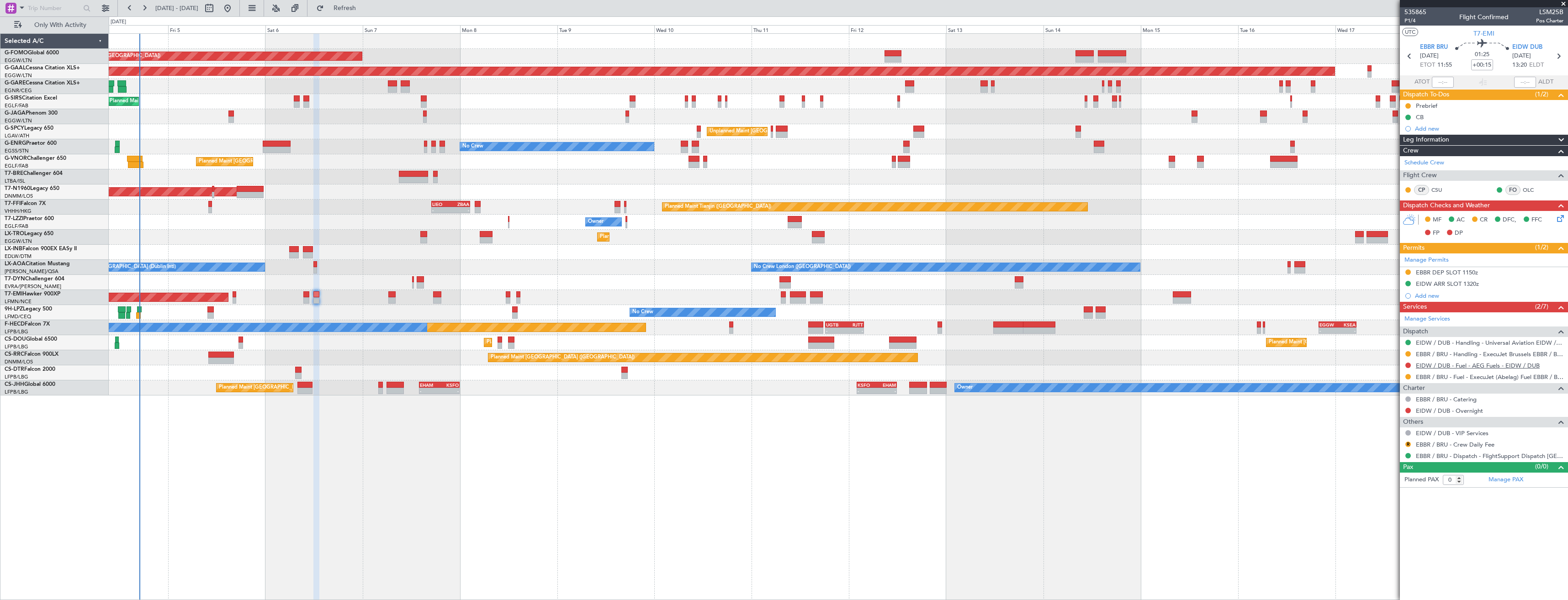
click at [1455, 368] on link "EIDW / DUB - Fuel - AEG Fuels - EIDW / DUB" at bounding box center [1477, 365] width 124 height 8
drag, startPoint x: 367, startPoint y: 7, endPoint x: 361, endPoint y: 11, distance: 7.2
click at [364, 6] on span "Refresh" at bounding box center [345, 8] width 38 height 7
click at [1408, 366] on button at bounding box center [1408, 365] width 5 height 5
click at [1385, 419] on span "Requested" at bounding box center [1382, 419] width 29 height 9
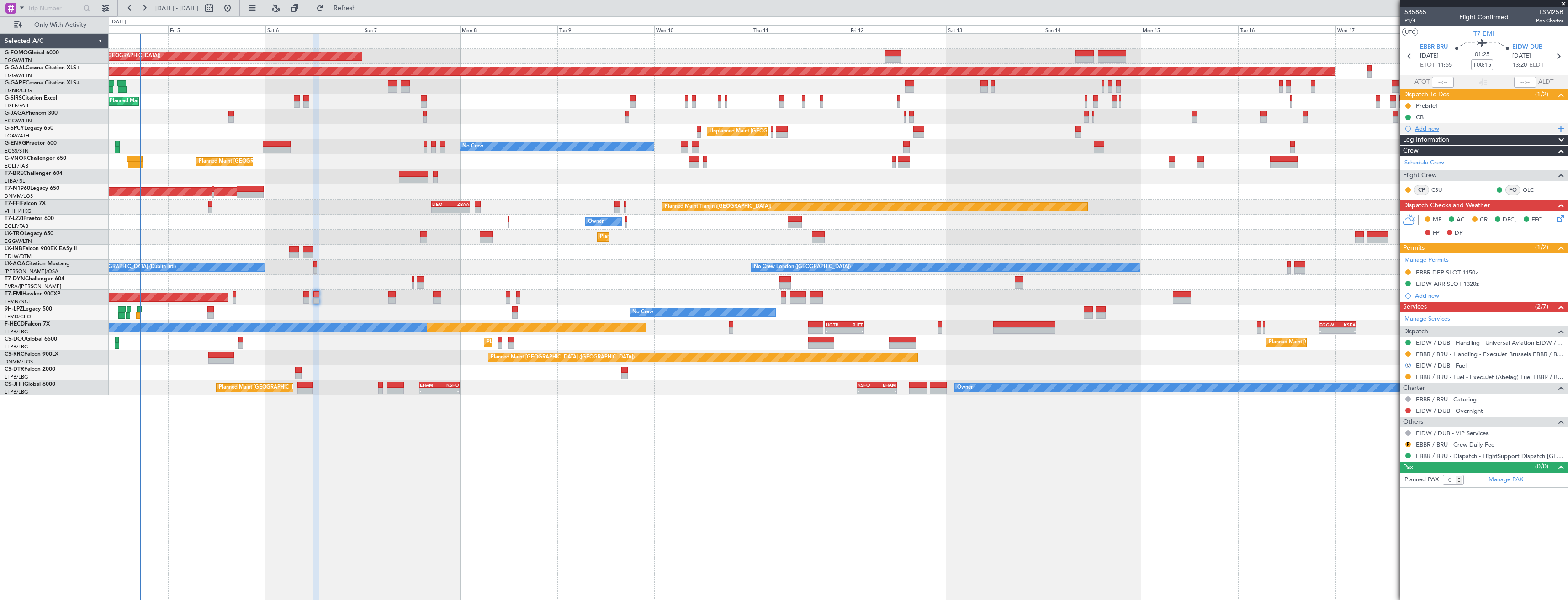
click at [1433, 130] on div "Add new" at bounding box center [1485, 128] width 140 height 8
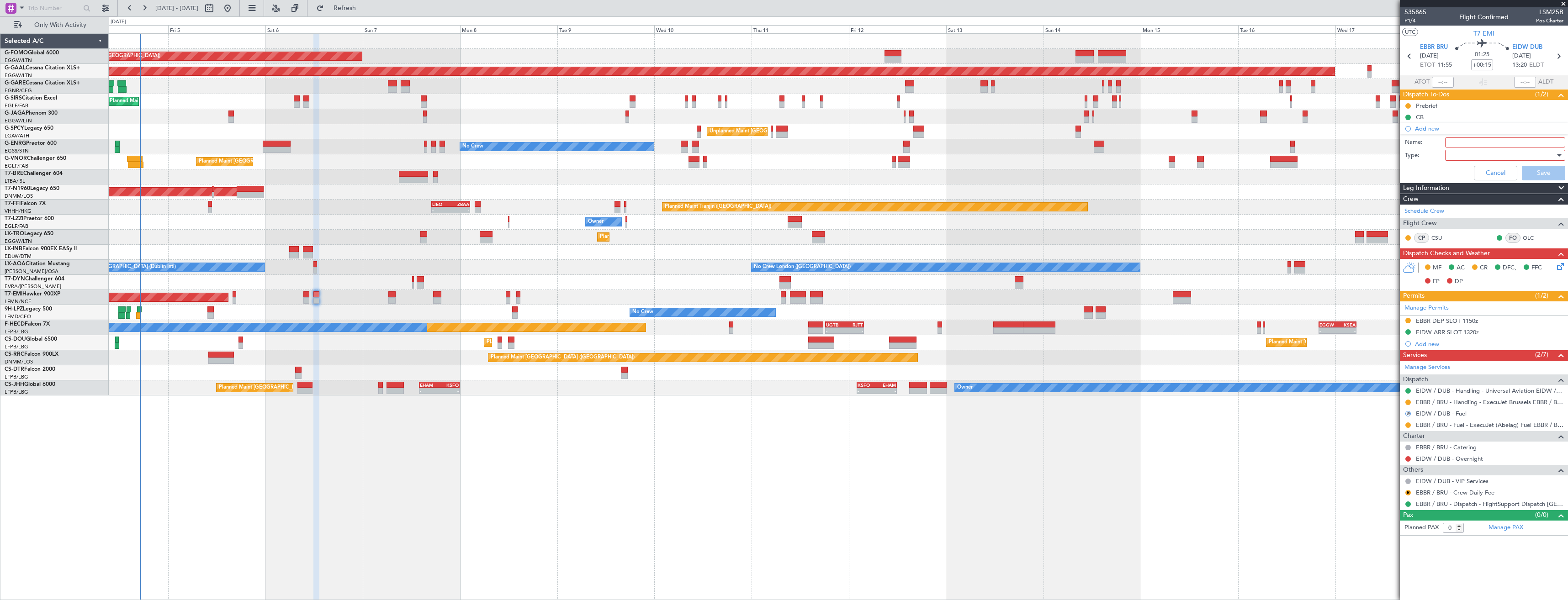
click at [1457, 142] on input "Name:" at bounding box center [1505, 142] width 120 height 10
type input "EIDW FUEL VIA HANDLER"
click at [1468, 152] on div at bounding box center [1502, 155] width 107 height 14
click at [1465, 169] on span "Generic" at bounding box center [1500, 174] width 112 height 14
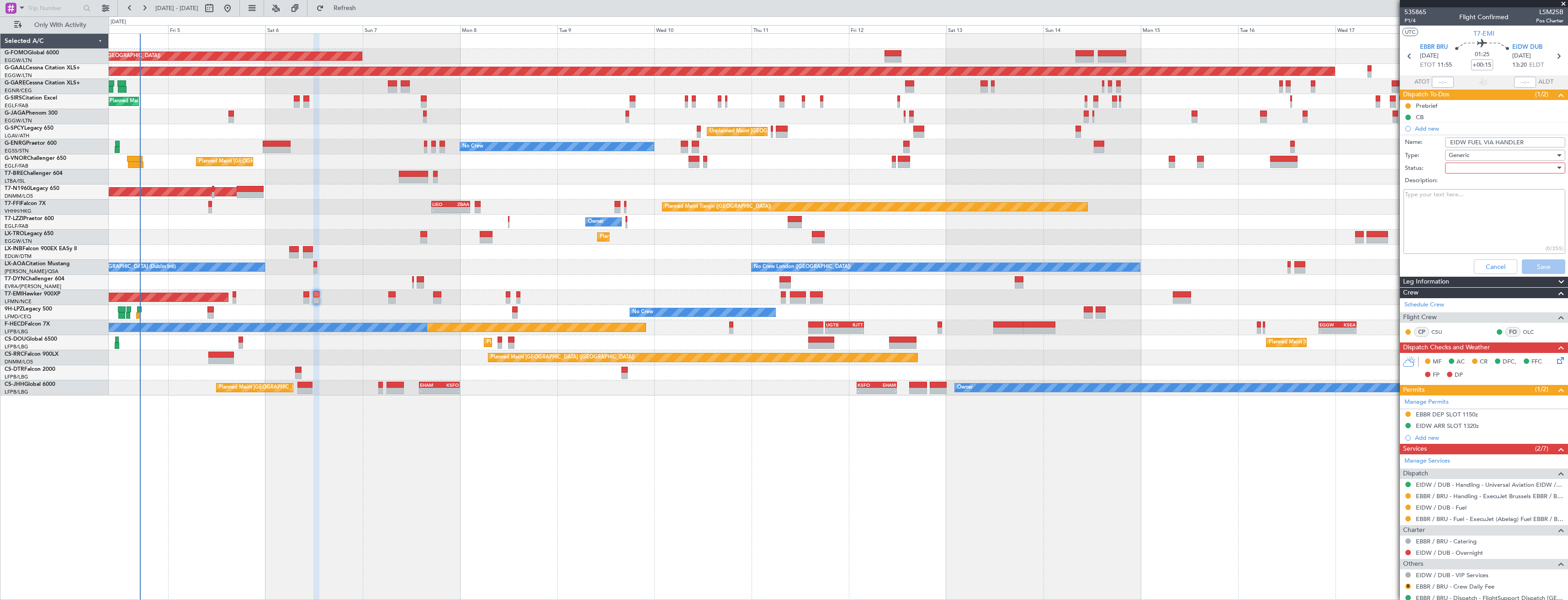
click at [1460, 162] on div at bounding box center [1502, 168] width 107 height 14
click at [1462, 198] on span "In Progress" at bounding box center [1501, 200] width 107 height 14
click at [1537, 262] on button "Save" at bounding box center [1543, 267] width 43 height 15
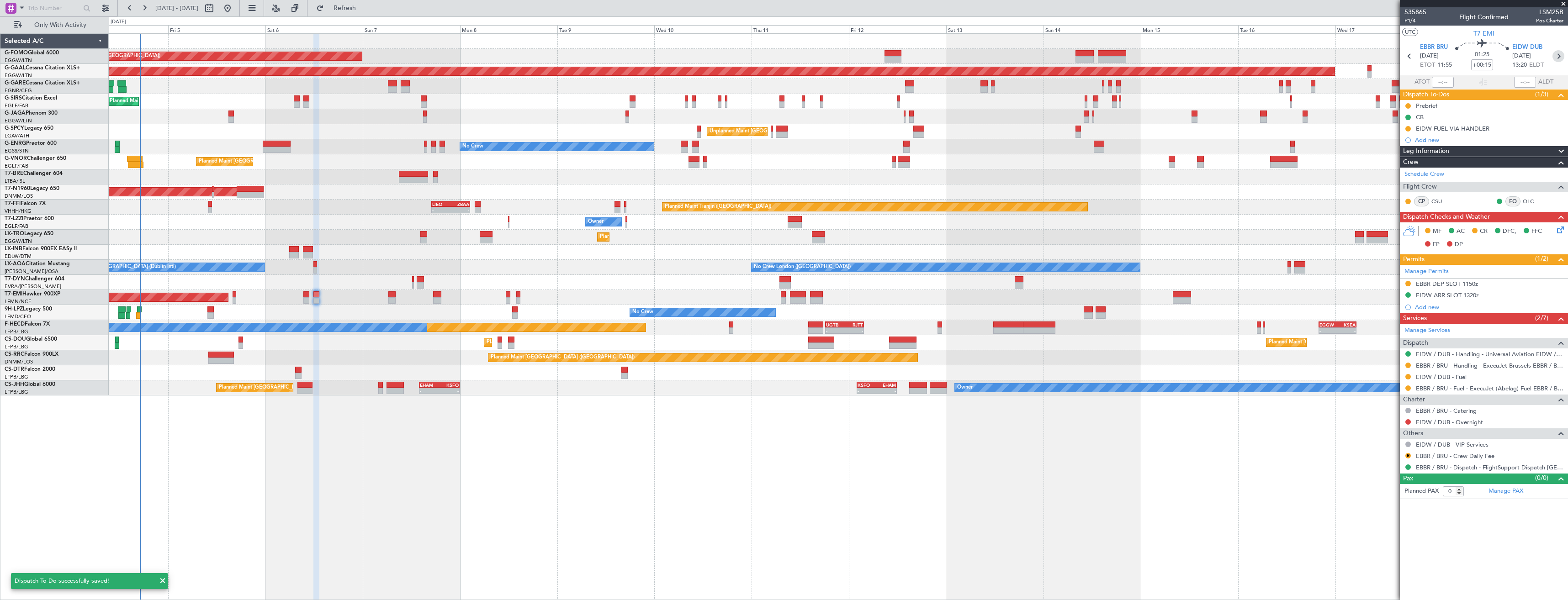
click at [1556, 55] on icon at bounding box center [1558, 57] width 12 height 12
type input "7"
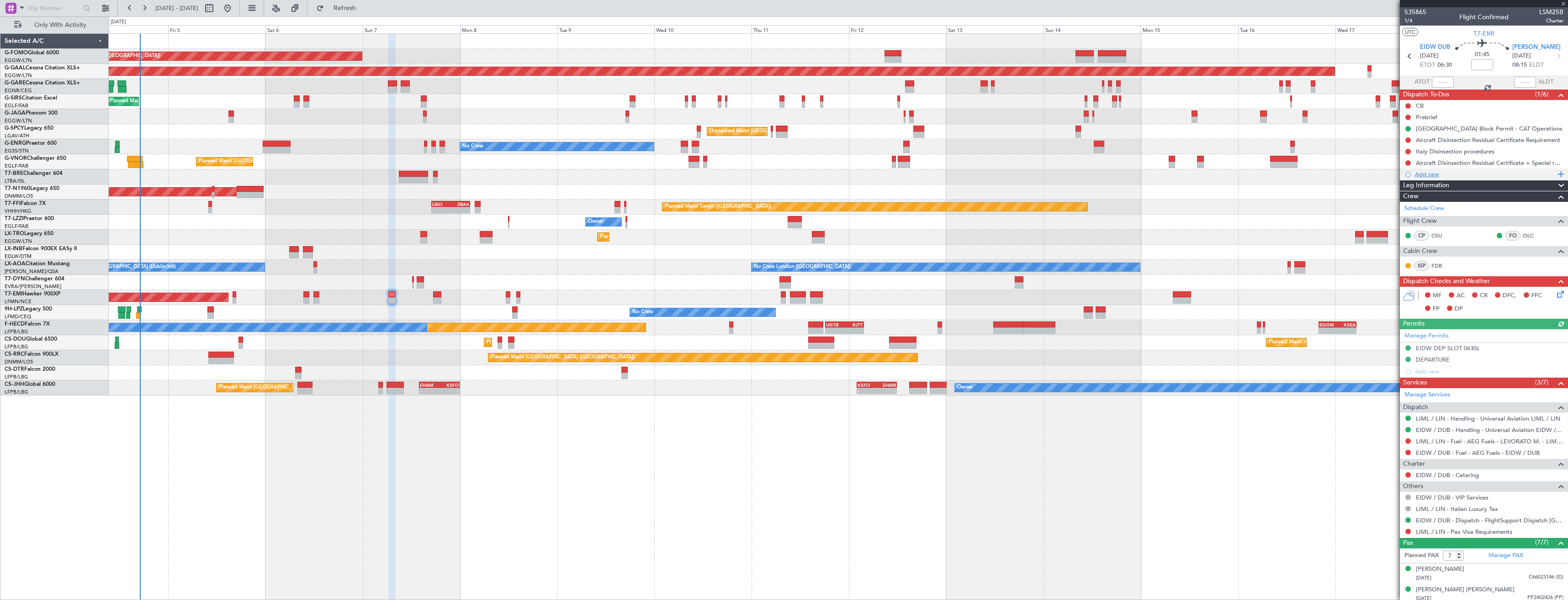
click at [1429, 175] on div "Add new" at bounding box center [1485, 174] width 140 height 8
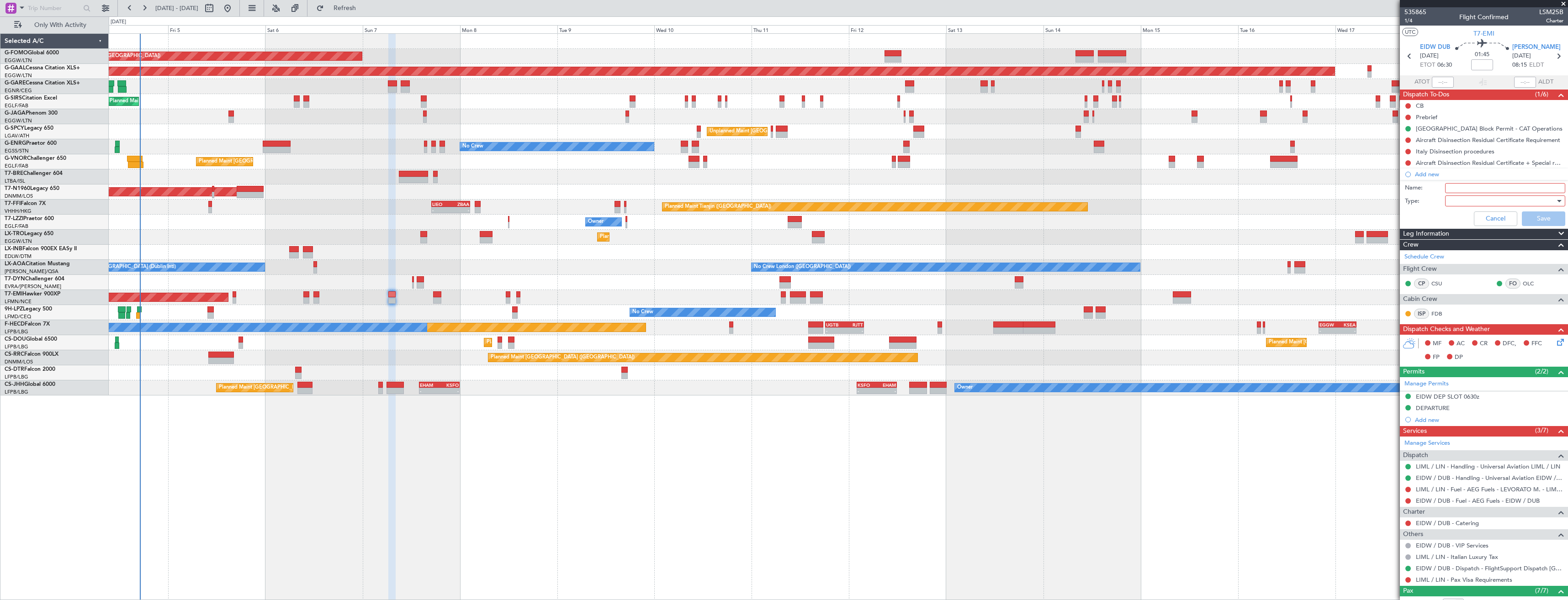
click at [1448, 187] on input "Name:" at bounding box center [1505, 188] width 120 height 10
type input "EIDW FUEL VIA HANDLER"
click at [1497, 201] on div at bounding box center [1502, 201] width 107 height 14
click at [1493, 220] on span "Generic" at bounding box center [1501, 220] width 107 height 14
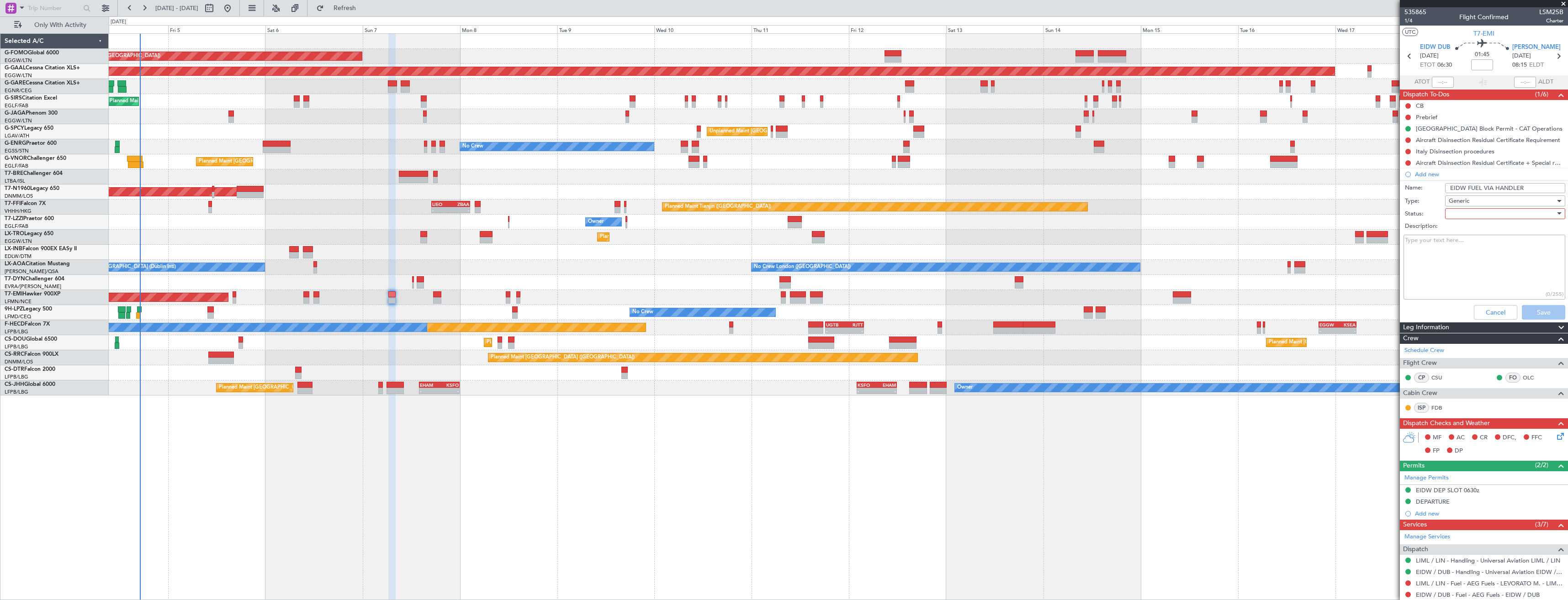
click at [1463, 210] on div at bounding box center [1502, 214] width 107 height 14
click at [1465, 245] on span "In Progress" at bounding box center [1501, 246] width 107 height 14
click at [1534, 309] on button "Save" at bounding box center [1543, 312] width 43 height 15
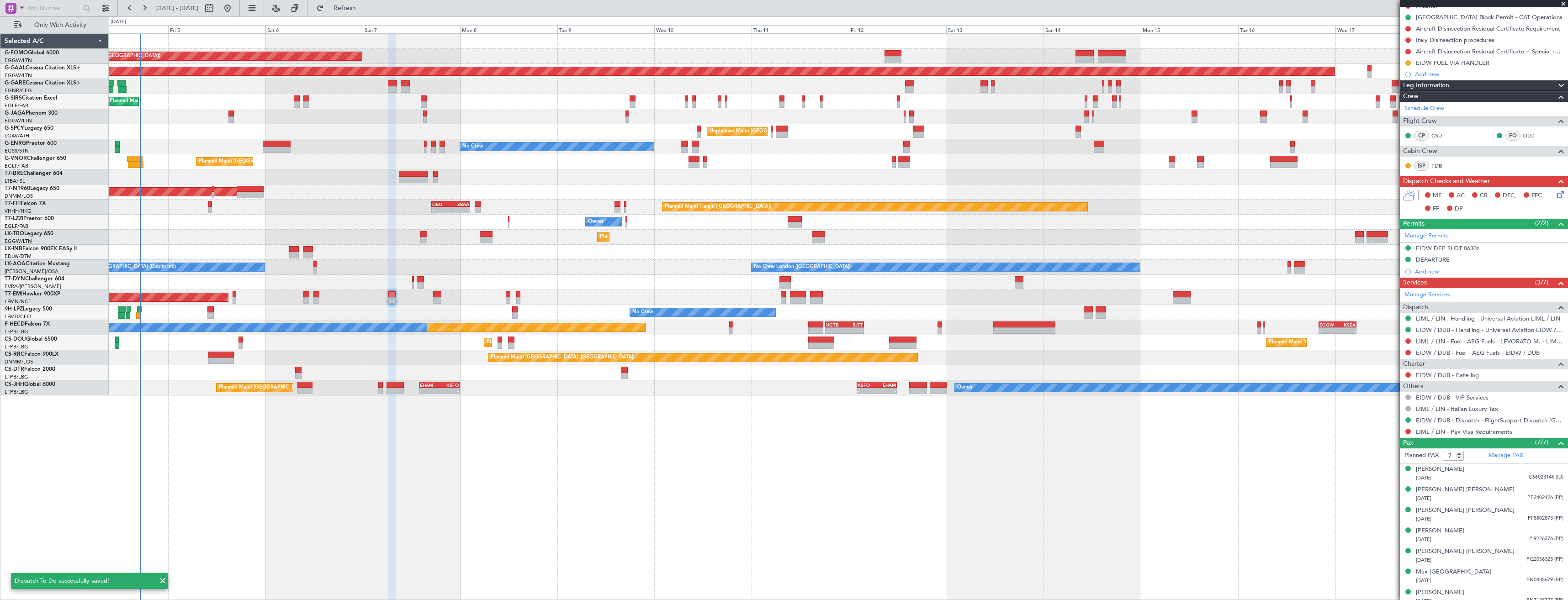
scroll to position [118, 0]
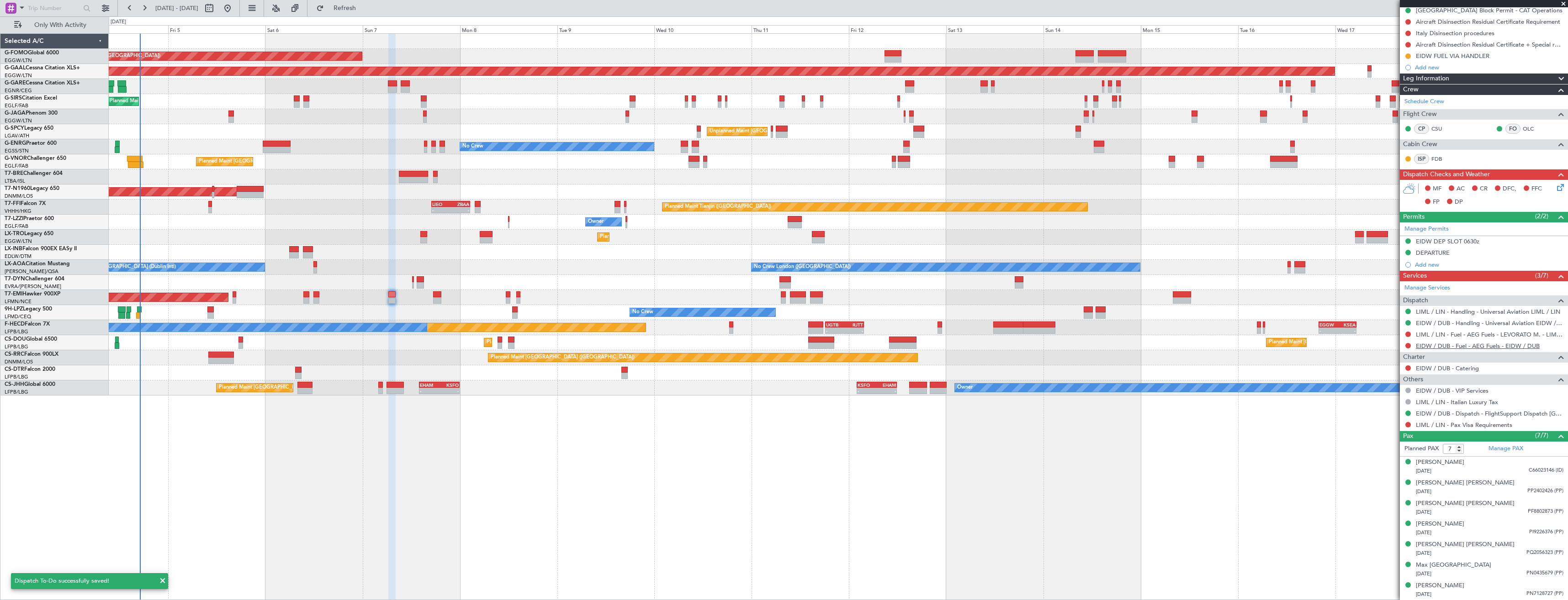
click at [1485, 349] on link "EIDW / DUB - Fuel - AEG Fuels - EIDW / DUB" at bounding box center [1477, 346] width 124 height 8
click at [371, 13] on fb-refresh-button "Refresh" at bounding box center [339, 8] width 64 height 16
click at [367, 13] on button "Refresh" at bounding box center [340, 9] width 55 height 15
click at [1408, 347] on button at bounding box center [1408, 346] width 5 height 5
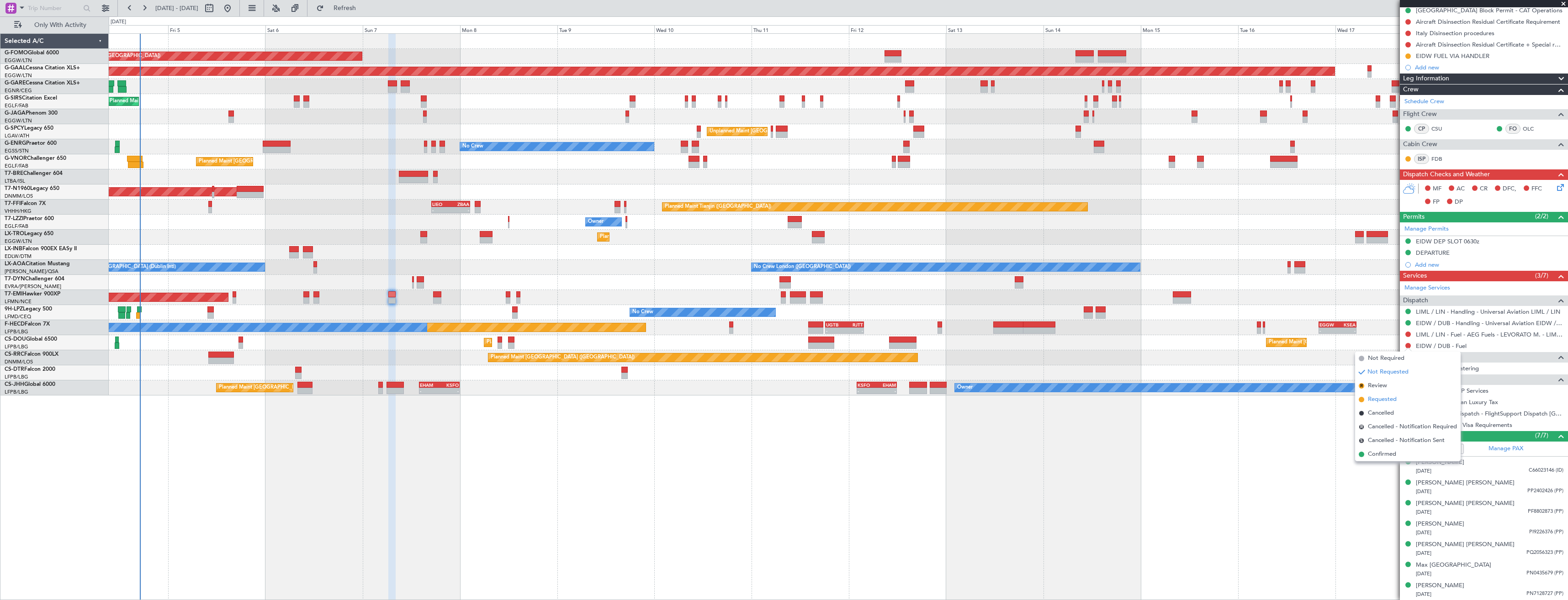
click at [1376, 399] on span "Requested" at bounding box center [1382, 399] width 29 height 9
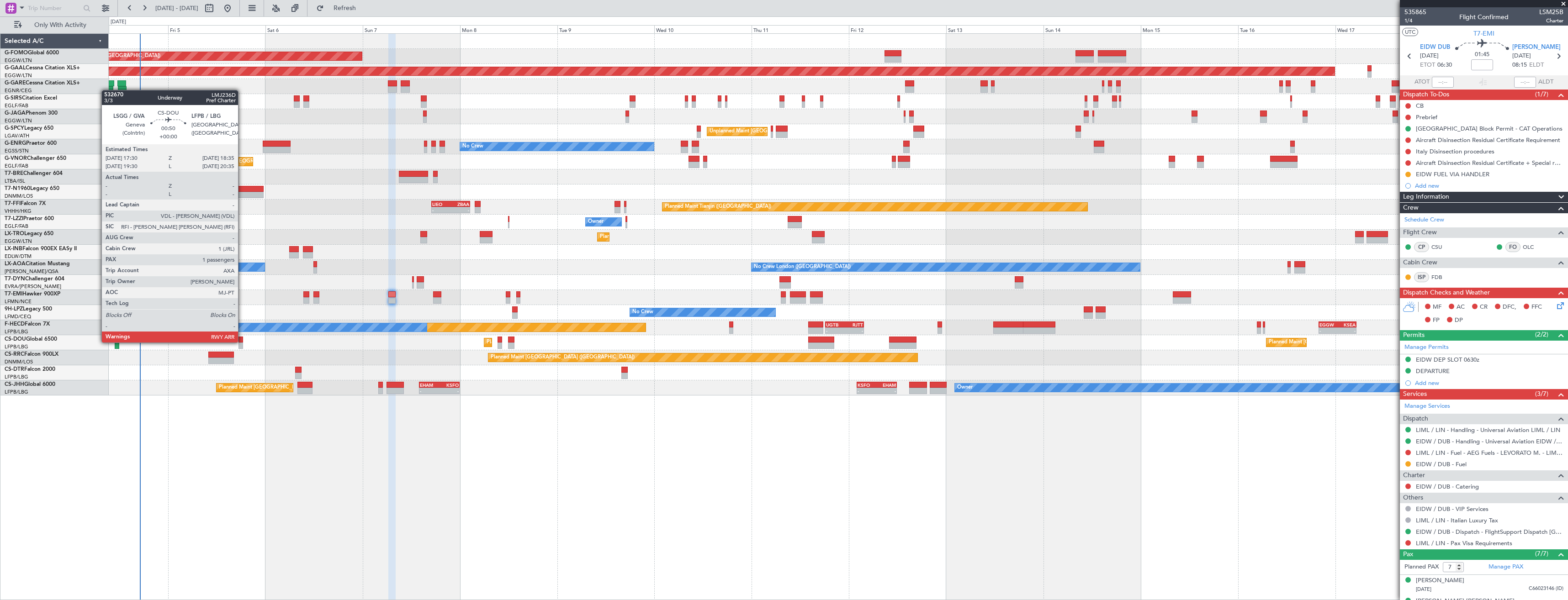
click at [242, 341] on div at bounding box center [241, 340] width 5 height 7
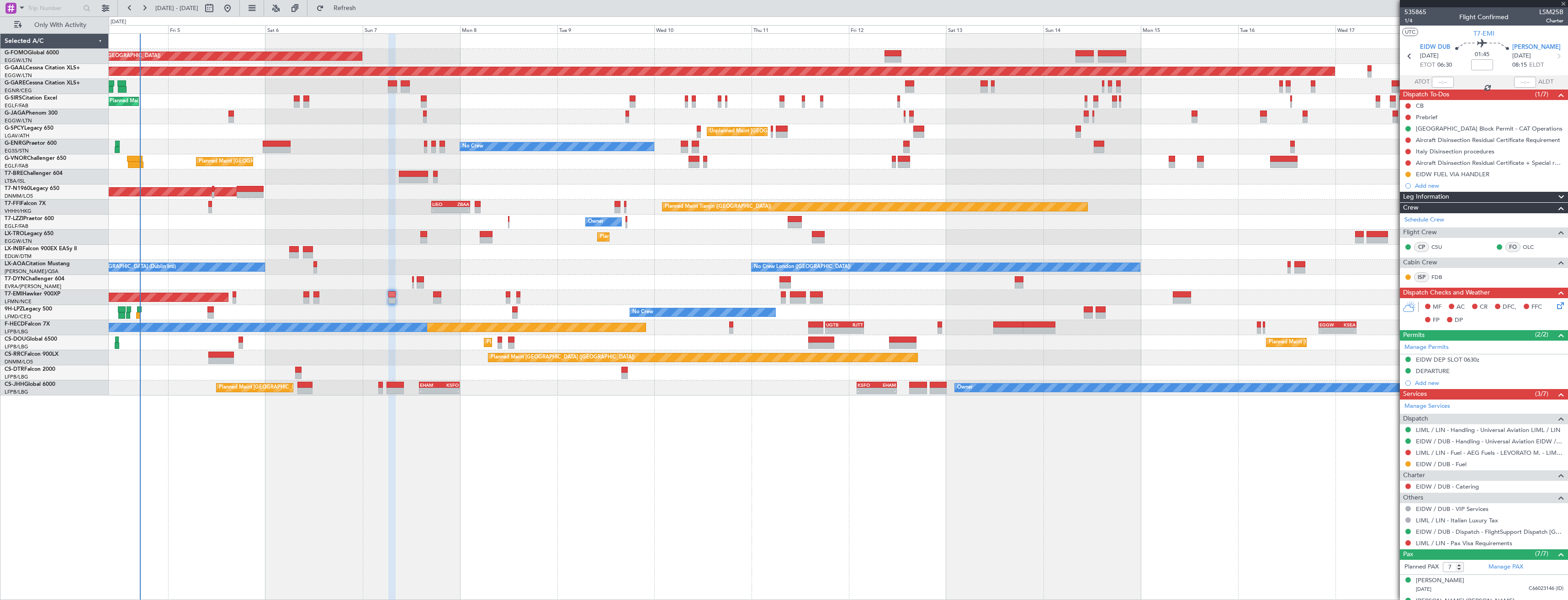
type input "1"
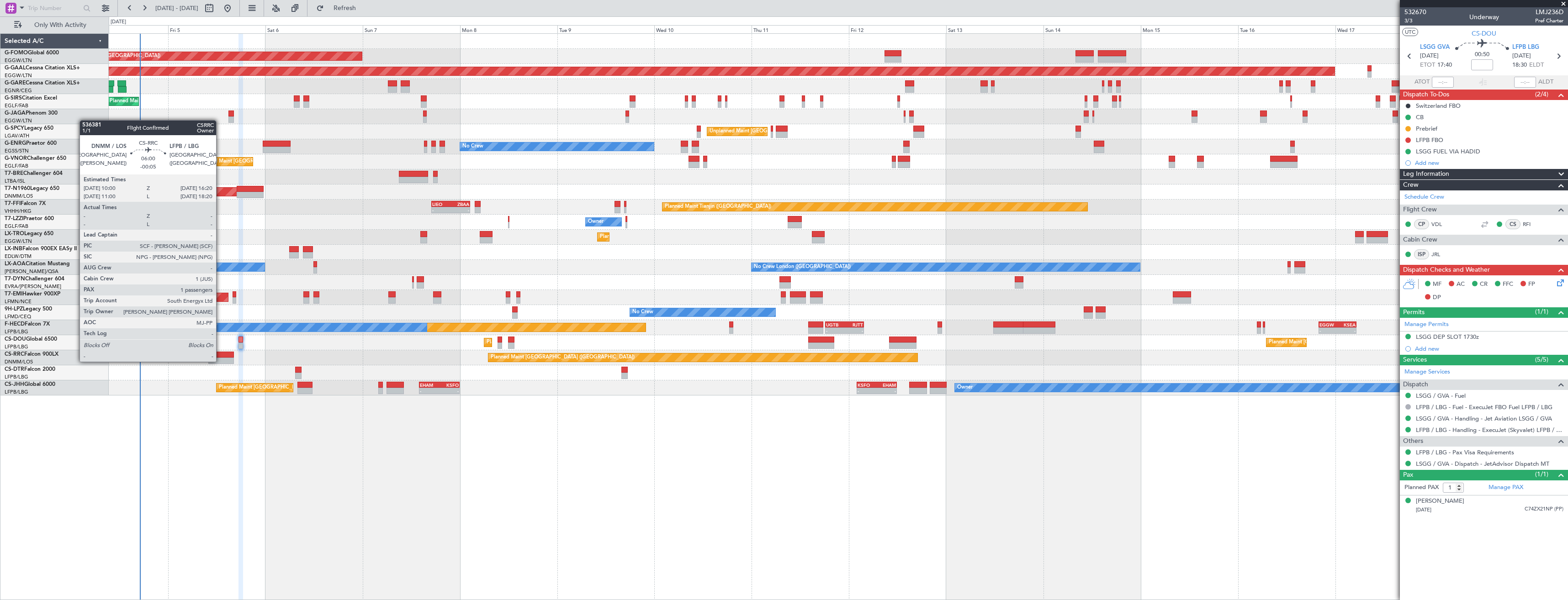
click at [220, 361] on div at bounding box center [221, 361] width 26 height 7
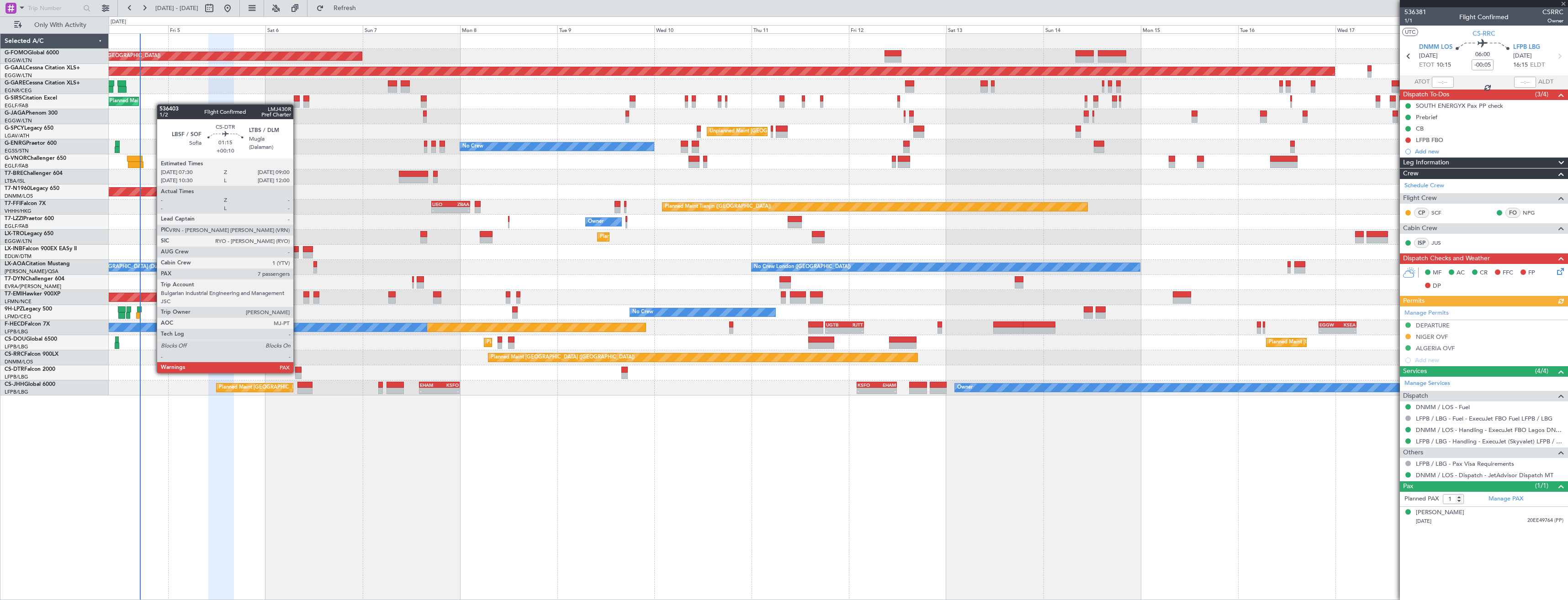
click at [298, 372] on div at bounding box center [298, 370] width 7 height 7
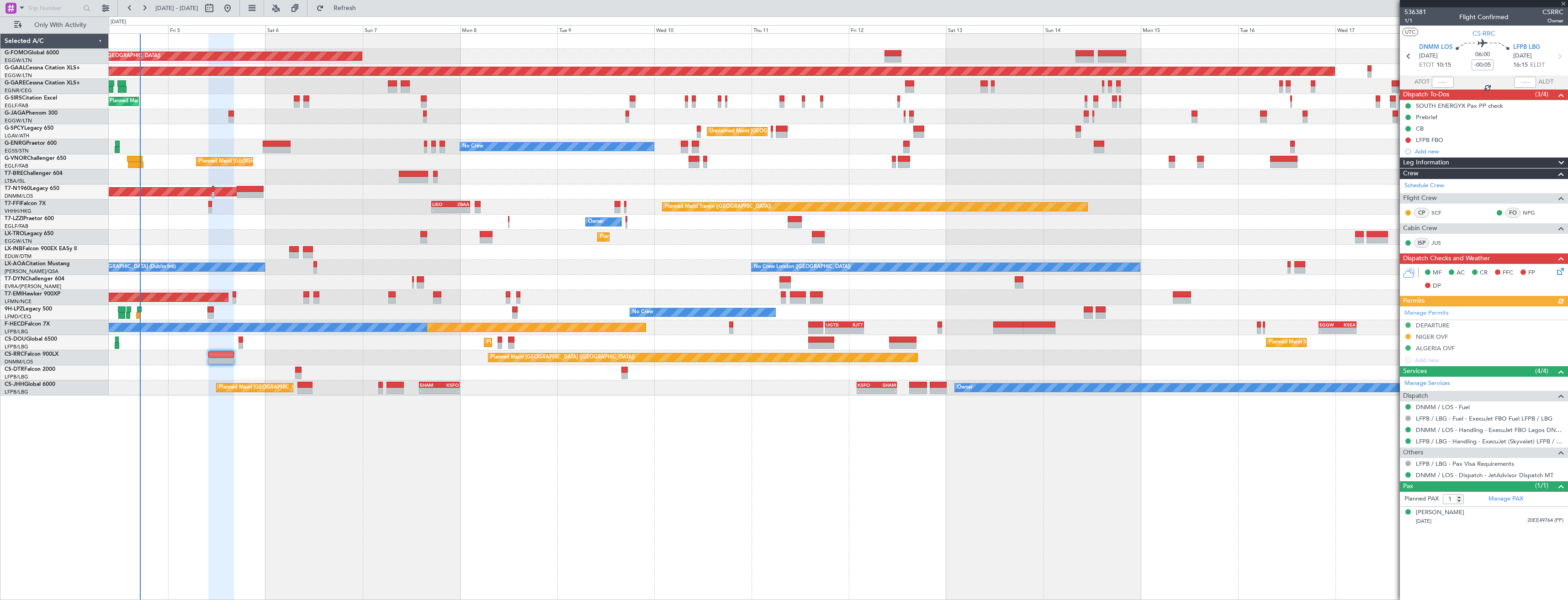
type input "+00:10"
type input "7"
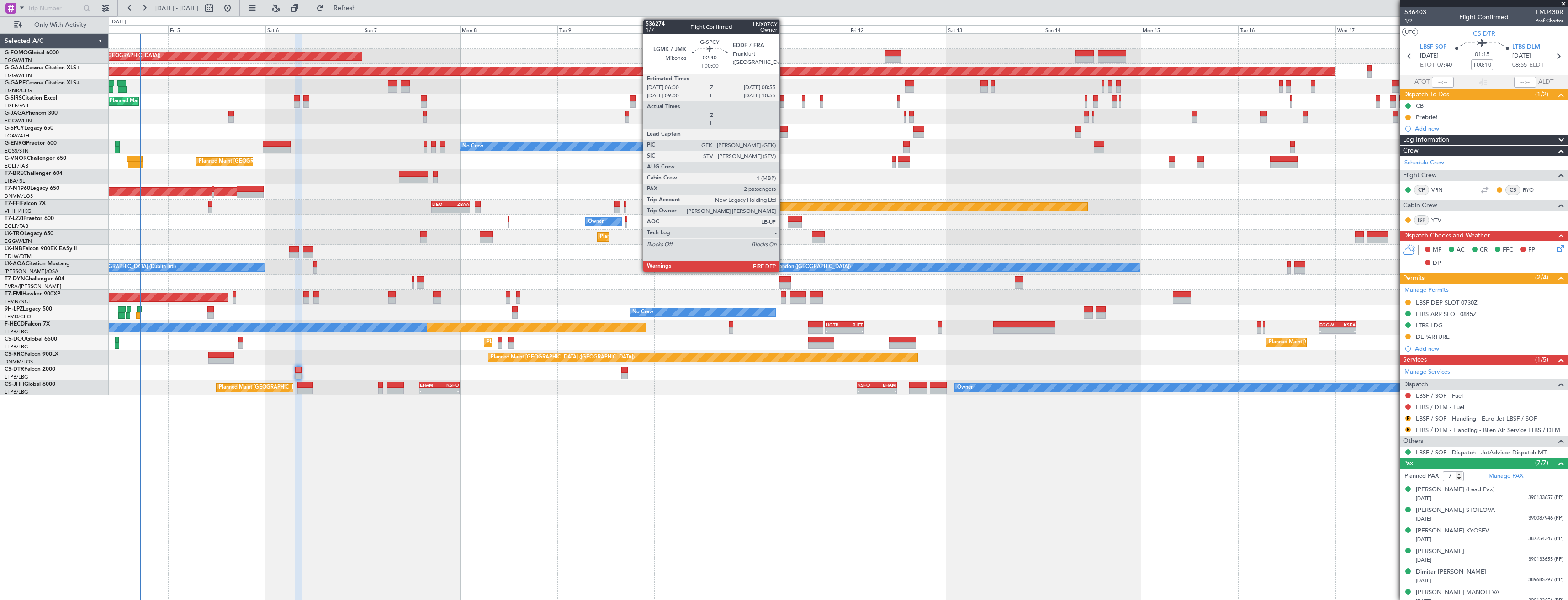
click at [783, 133] on div at bounding box center [782, 134] width 12 height 7
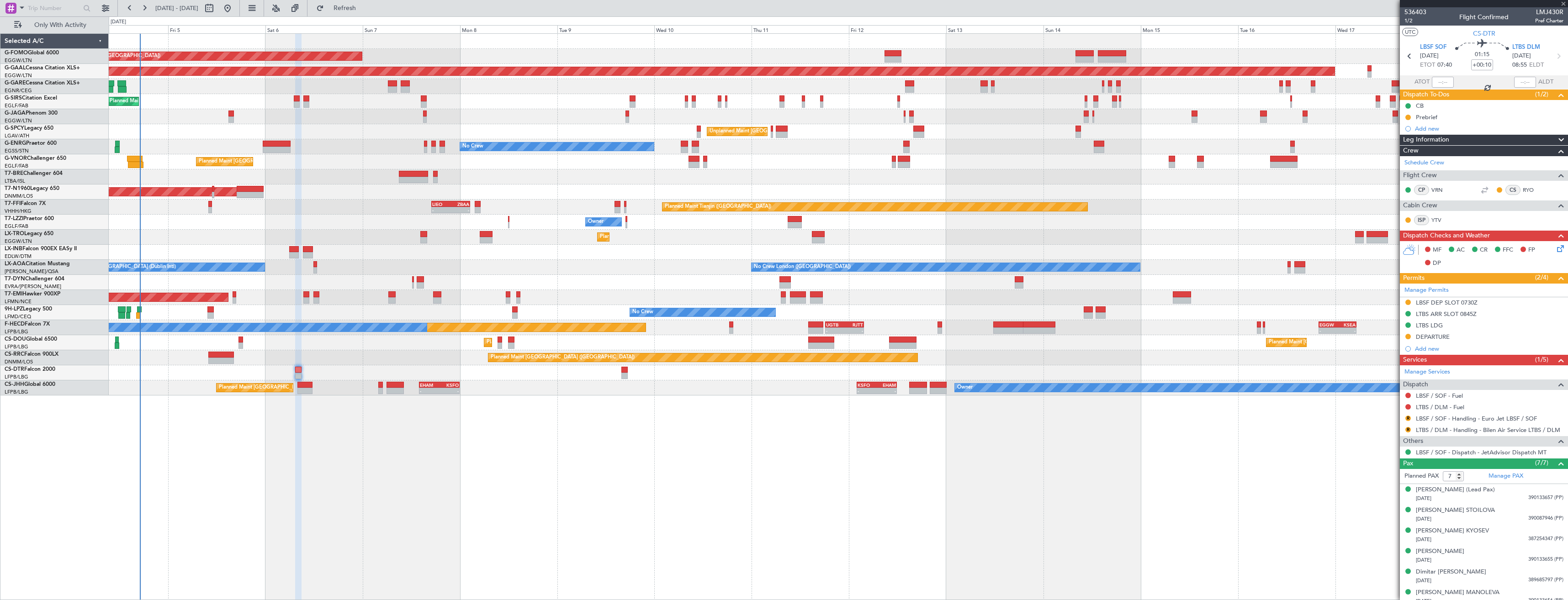
type input "2"
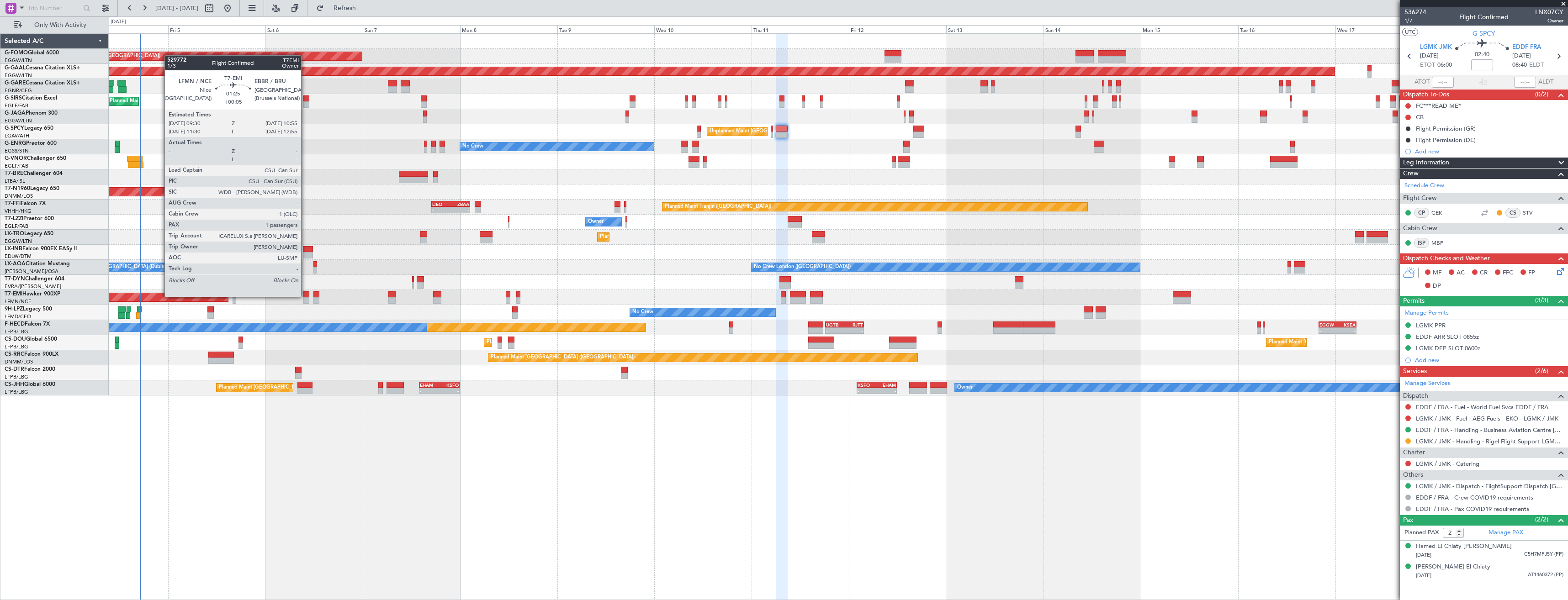
click at [305, 297] on div at bounding box center [306, 295] width 6 height 7
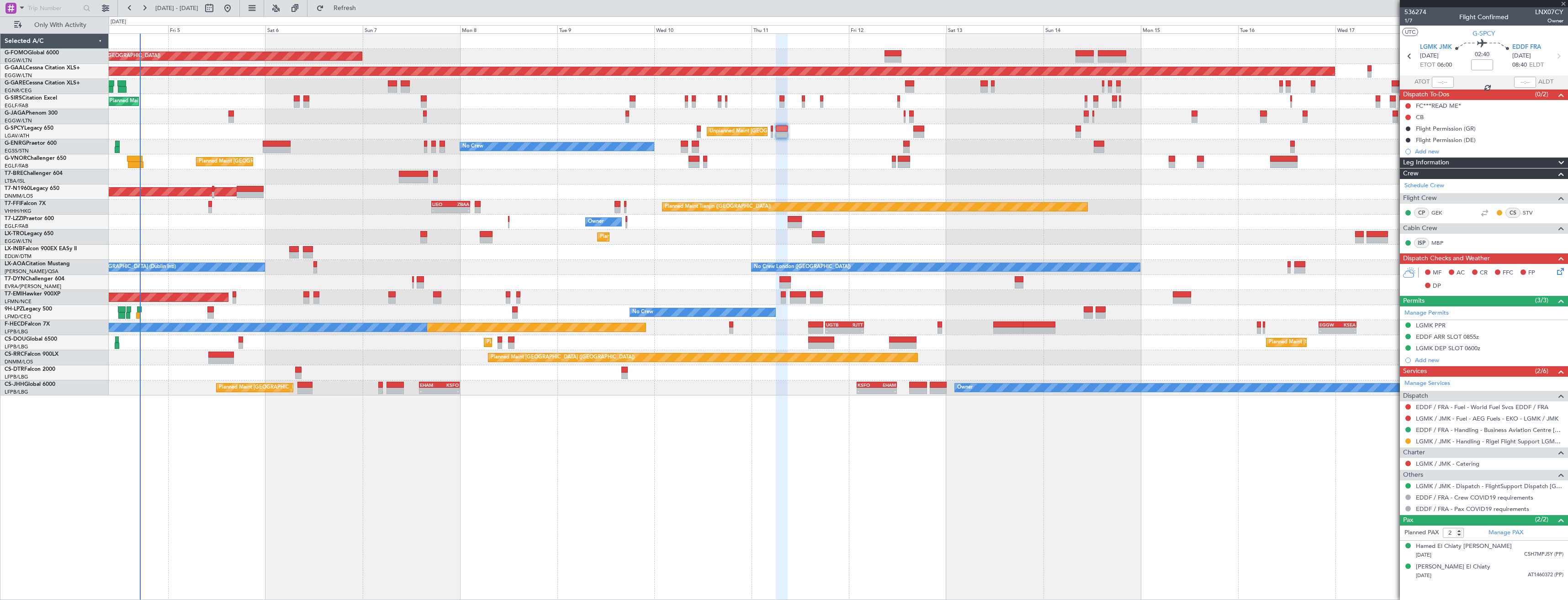
type input "+00:05"
type input "1"
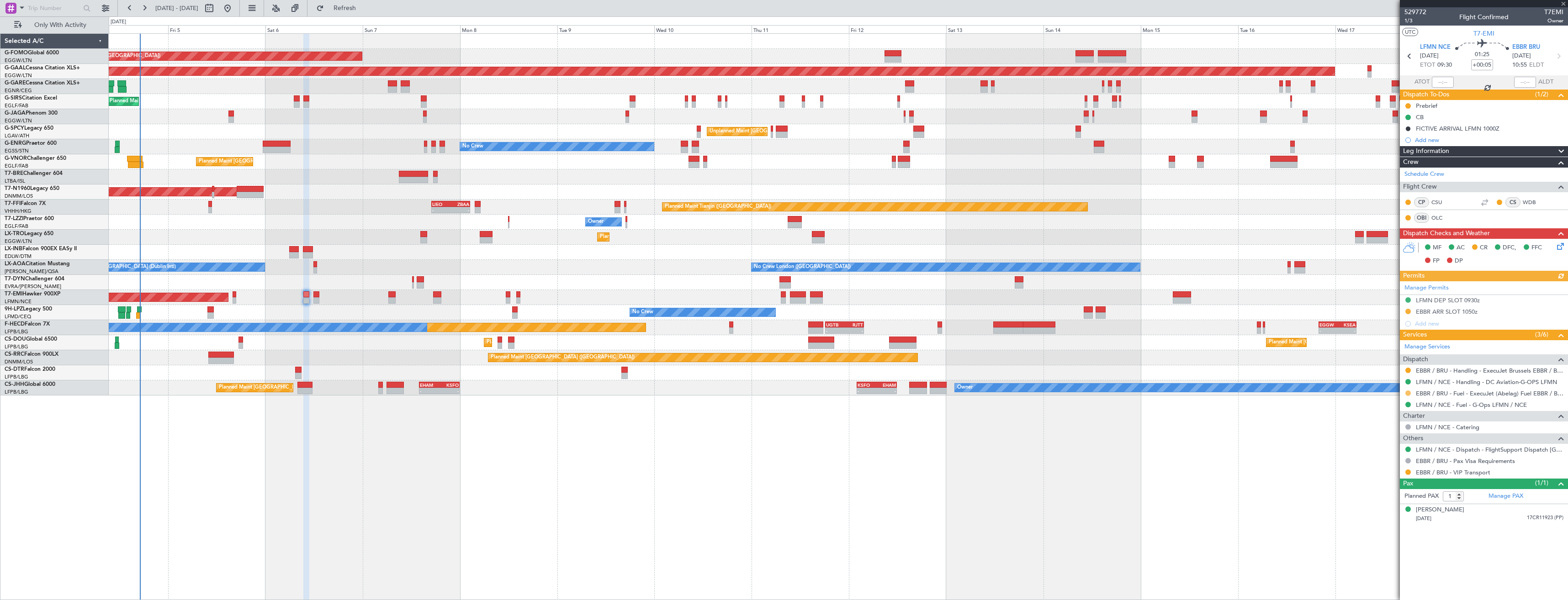
click at [1409, 394] on button at bounding box center [1408, 393] width 5 height 5
click at [1388, 500] on span "Confirmed" at bounding box center [1382, 501] width 29 height 9
click at [1554, 52] on icon at bounding box center [1558, 57] width 12 height 12
type input "+00:15"
type input "0"
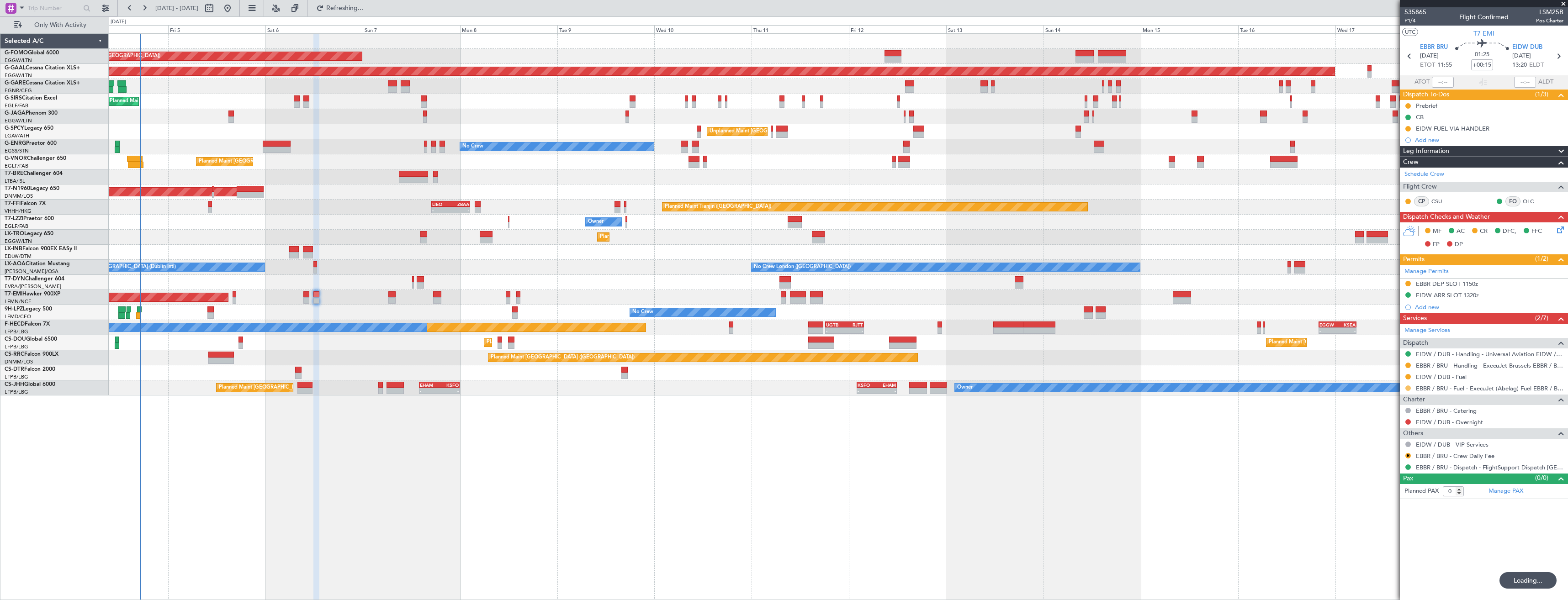
click at [1407, 388] on button at bounding box center [1408, 388] width 5 height 5
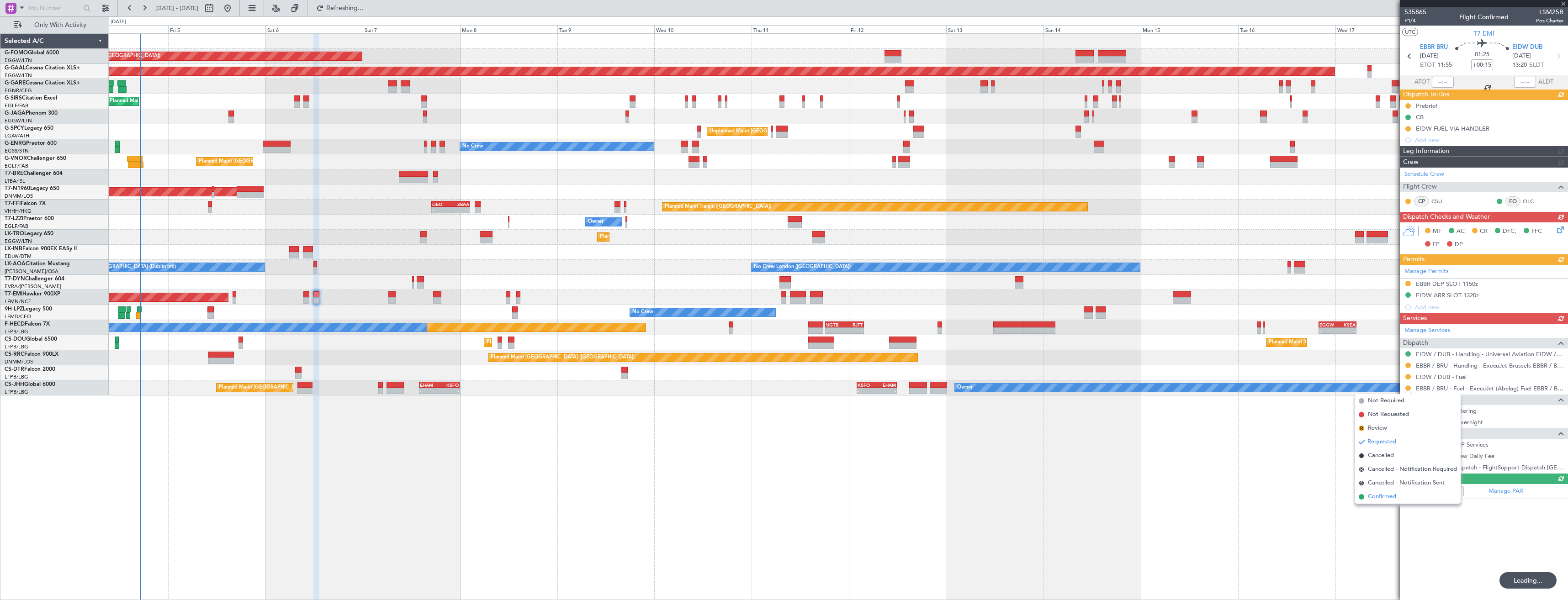
click at [1399, 493] on li "Confirmed" at bounding box center [1407, 497] width 105 height 14
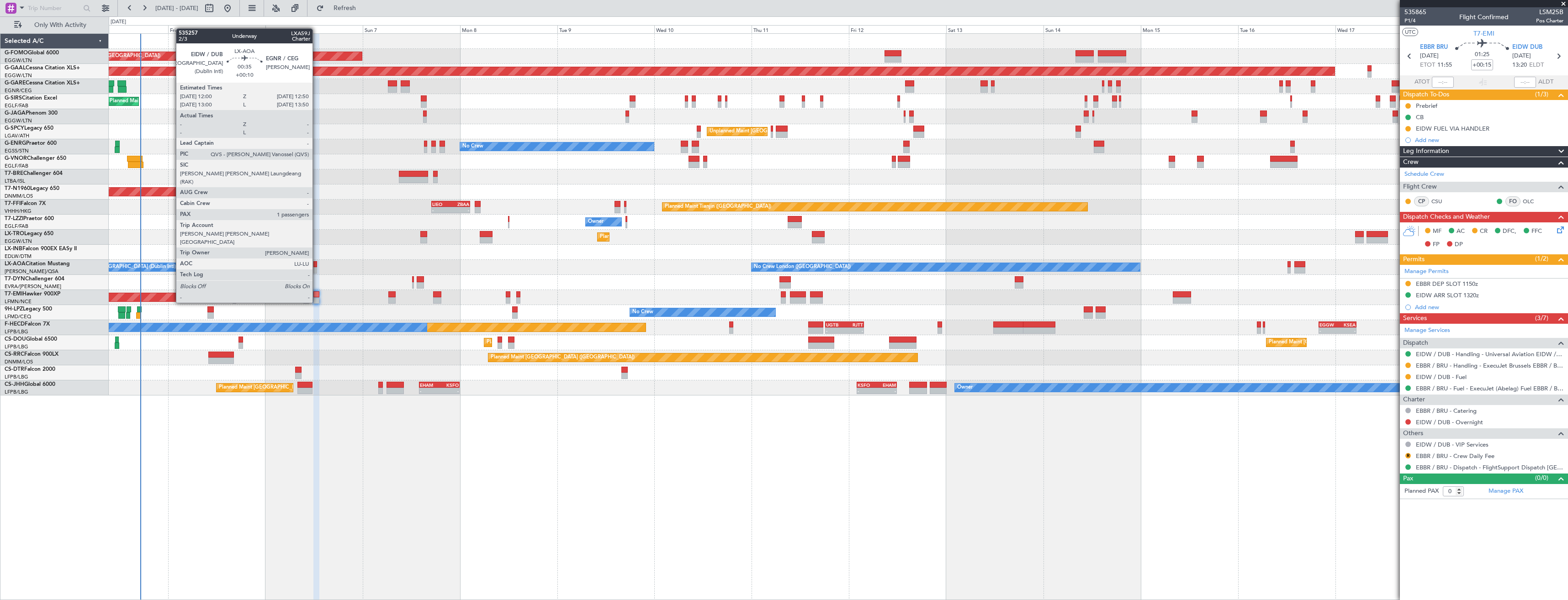
click at [317, 269] on div at bounding box center [315, 270] width 4 height 7
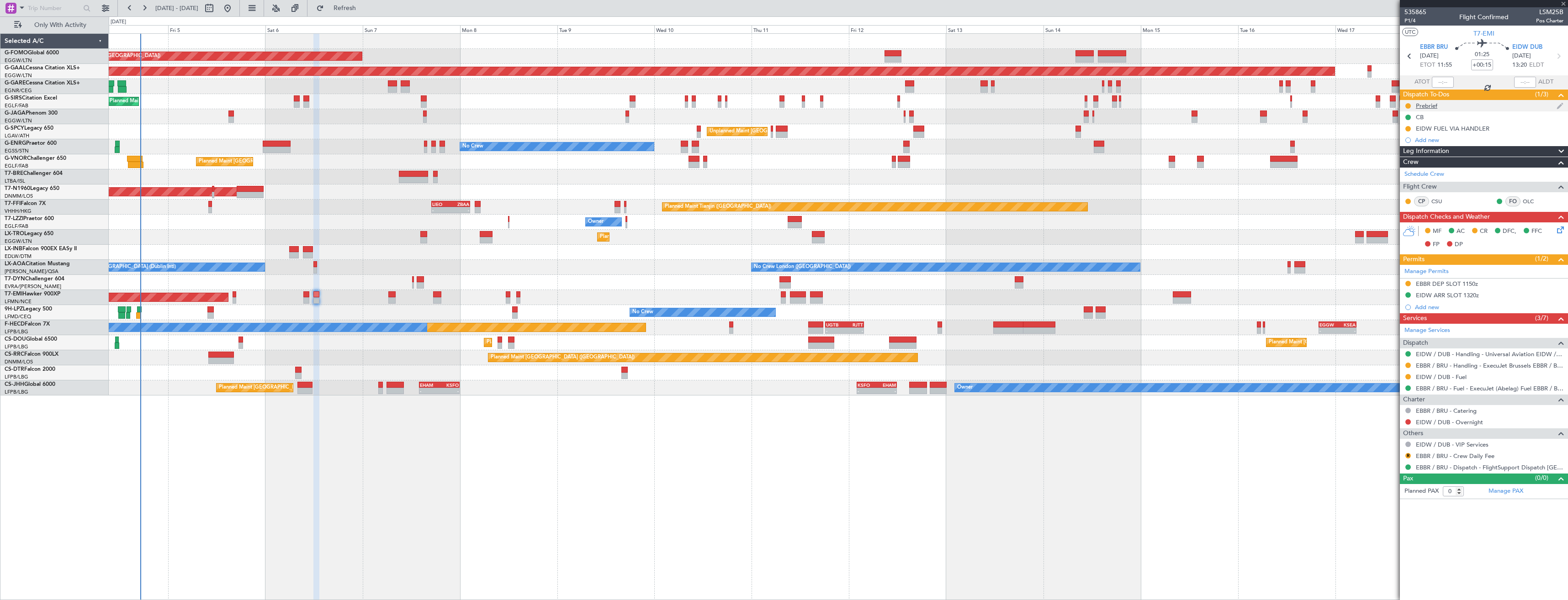
type input "+00:10"
type input "1"
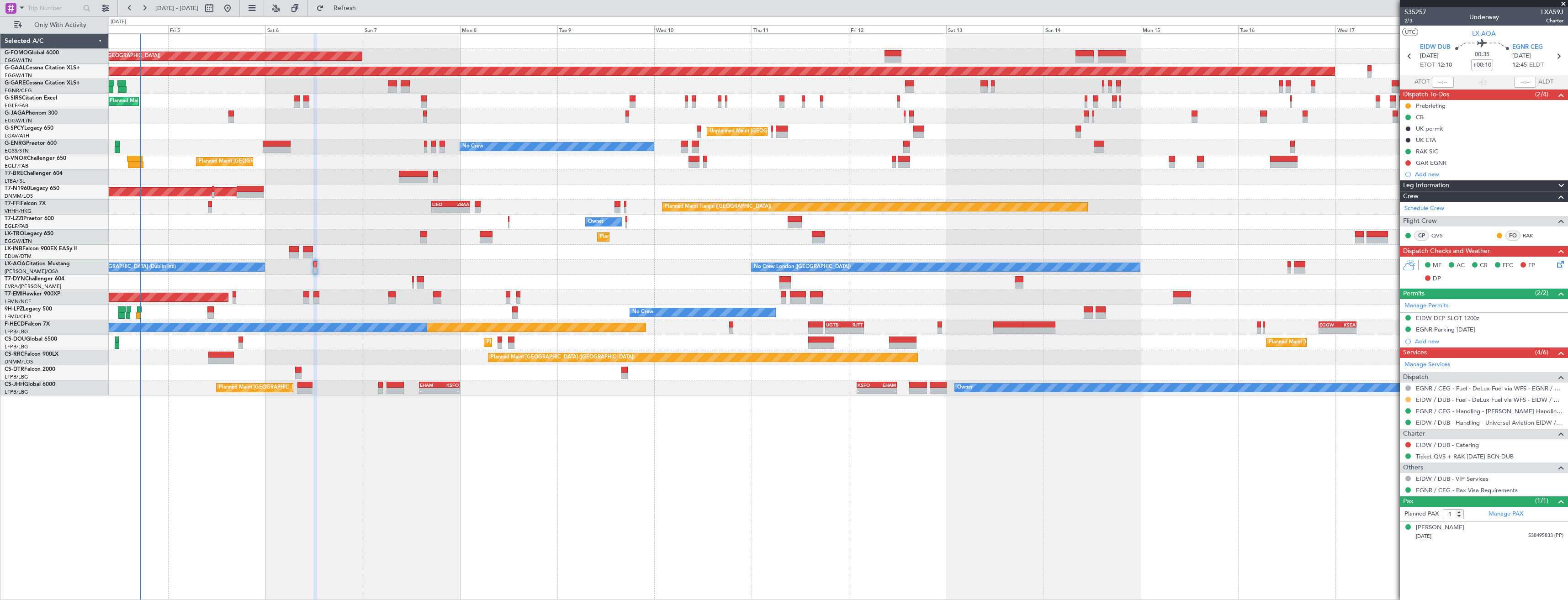
click at [1405, 400] on button at bounding box center [1408, 399] width 5 height 5
click at [1378, 511] on span "Confirmed" at bounding box center [1382, 508] width 29 height 9
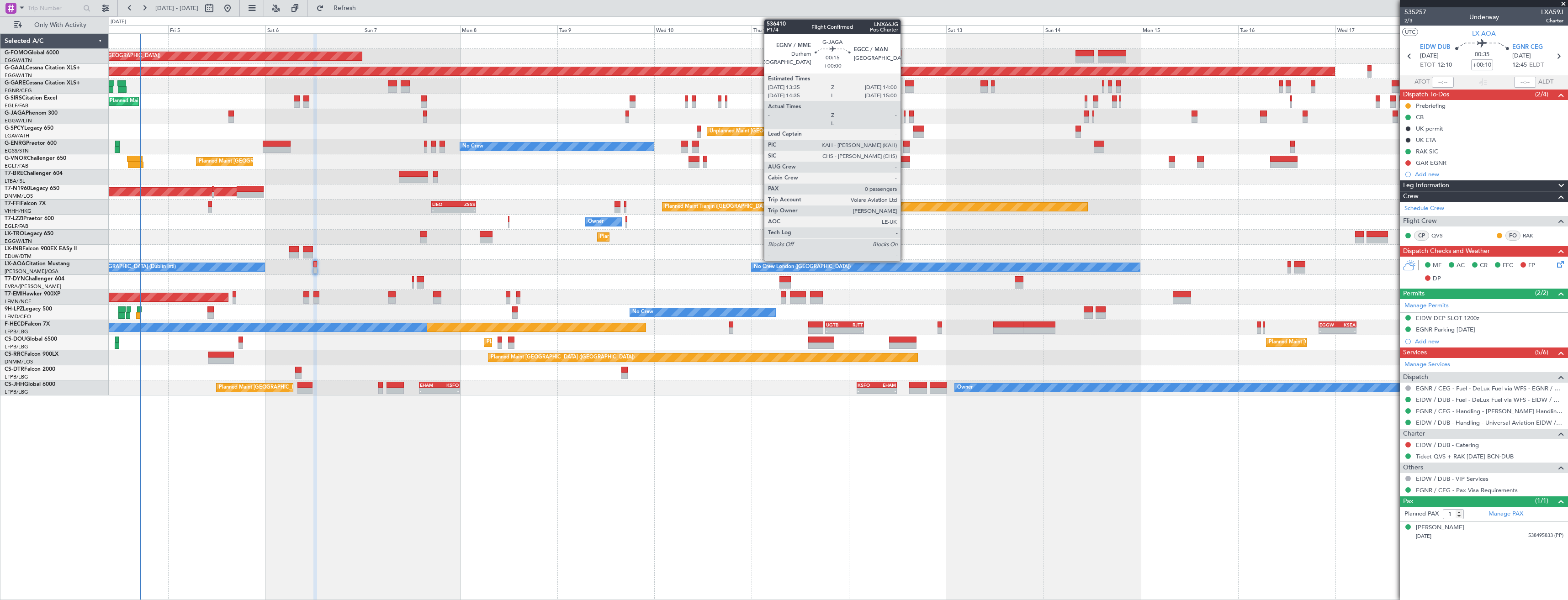
click at [905, 116] on div at bounding box center [905, 119] width 2 height 7
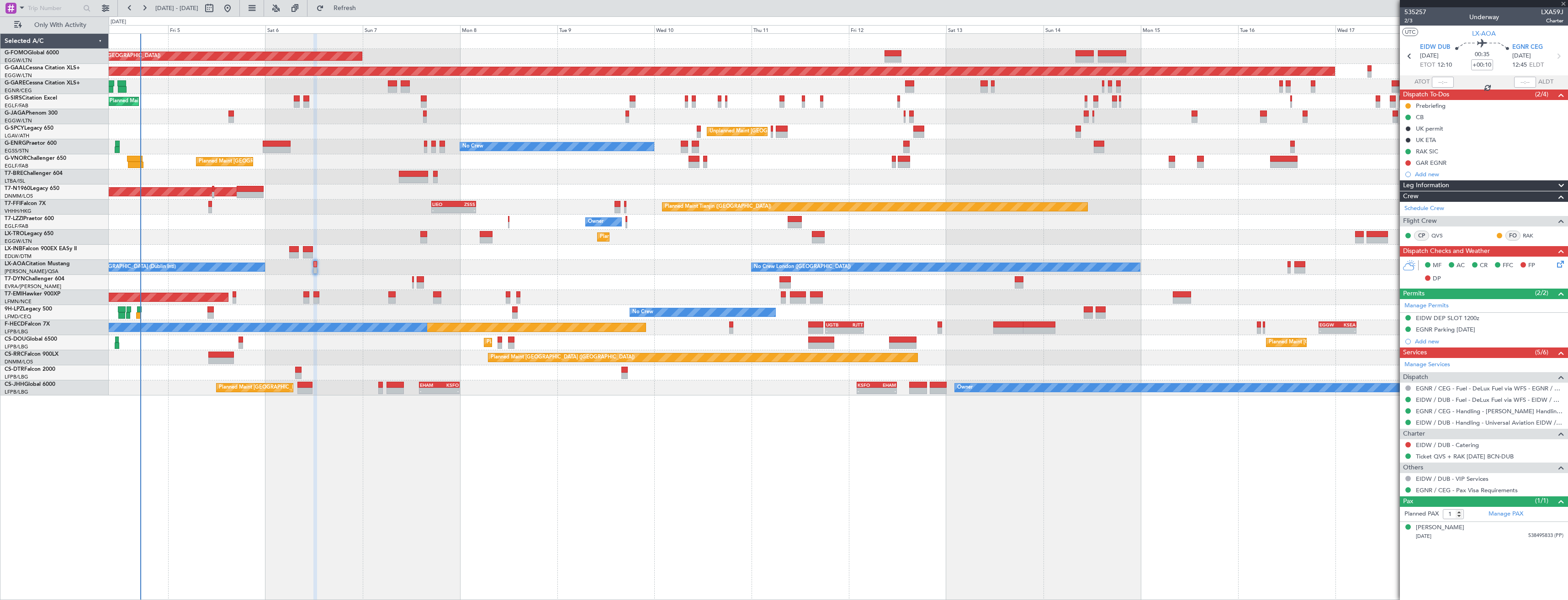
type input "0"
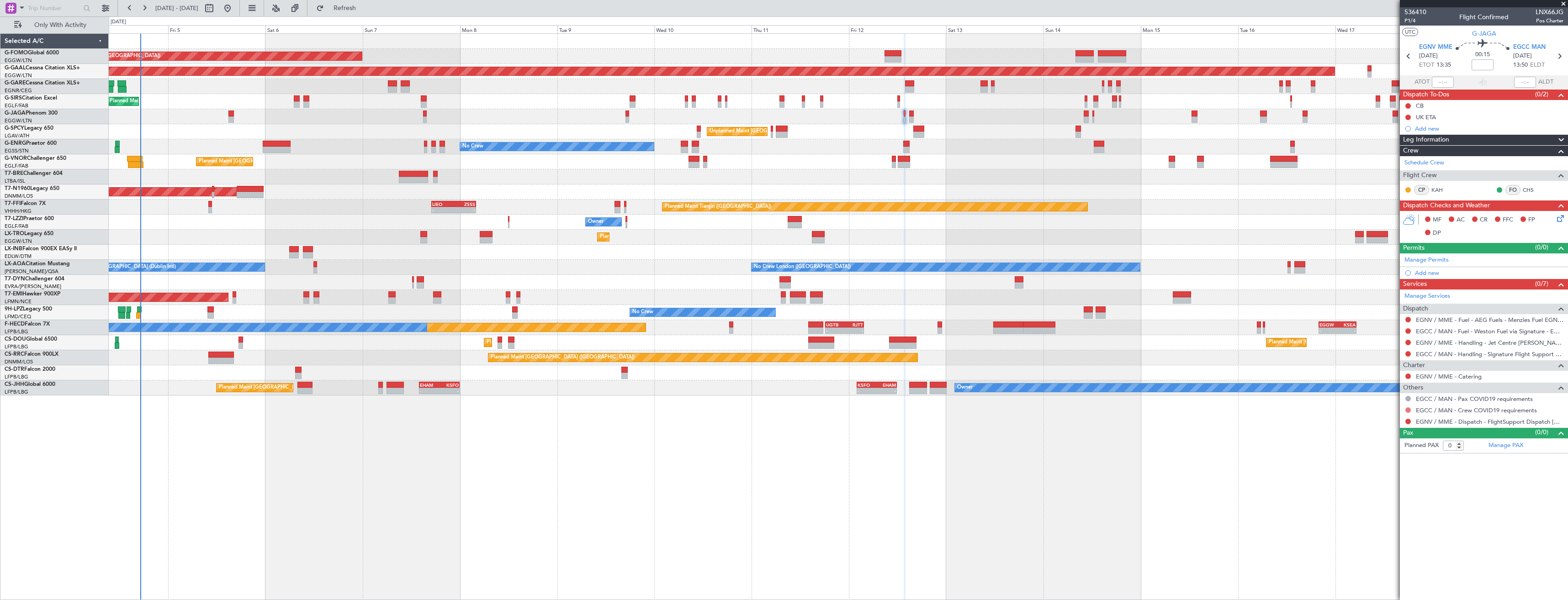
click at [1410, 411] on button at bounding box center [1408, 410] width 5 height 5
click at [1379, 425] on span "Not Required" at bounding box center [1386, 423] width 37 height 9
click at [1409, 419] on button at bounding box center [1408, 421] width 5 height 5
click at [1379, 527] on span "Confirmed" at bounding box center [1382, 530] width 29 height 9
click at [1427, 259] on link "Manage Permits" at bounding box center [1426, 260] width 44 height 9
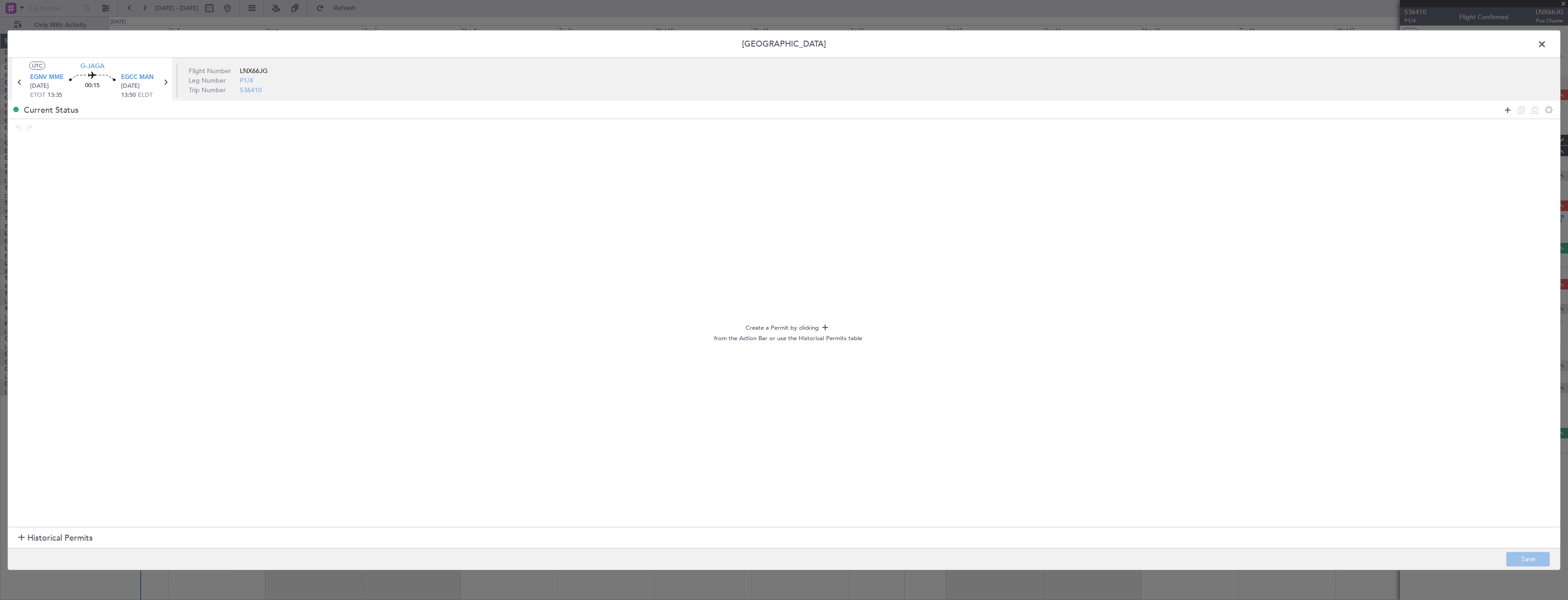
click at [1506, 107] on icon at bounding box center [1508, 110] width 11 height 11
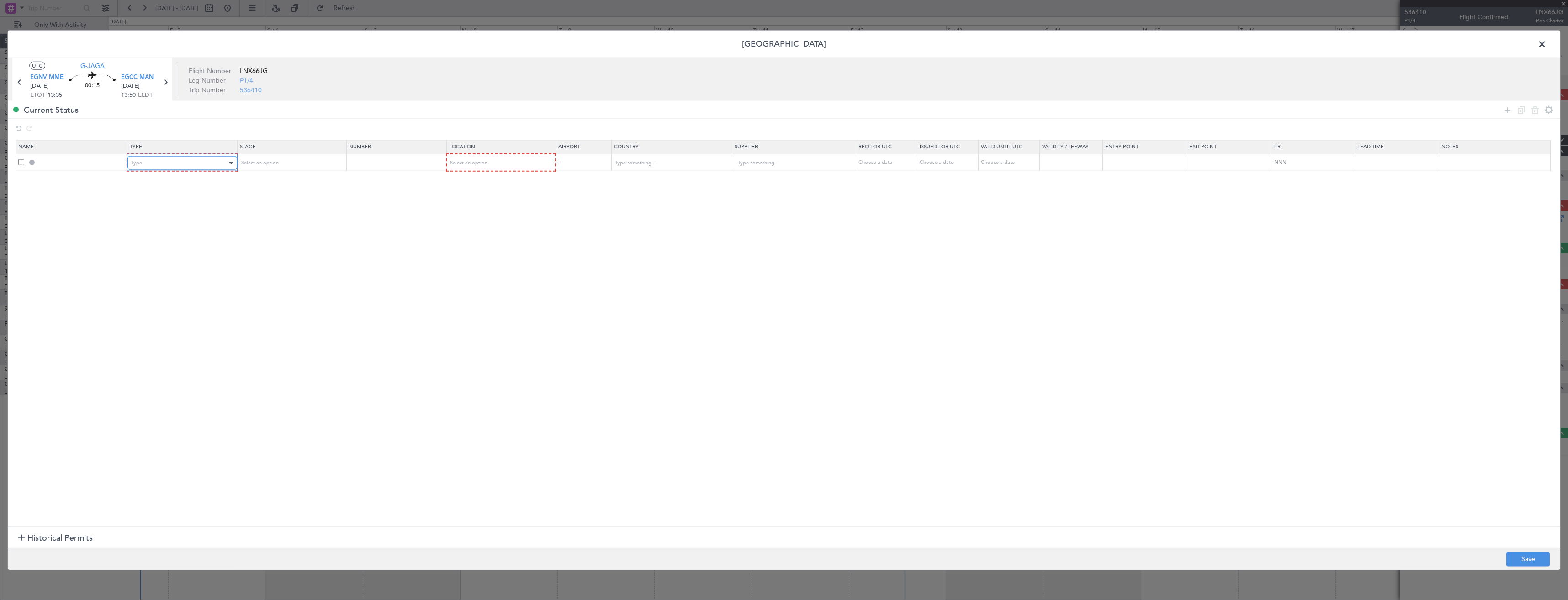
click at [192, 164] on div "Type" at bounding box center [178, 163] width 96 height 14
click at [158, 246] on span "Slot" at bounding box center [184, 249] width 102 height 14
click at [488, 169] on div "Select an option" at bounding box center [497, 163] width 96 height 14
click at [479, 210] on span "Arrival" at bounding box center [505, 209] width 102 height 14
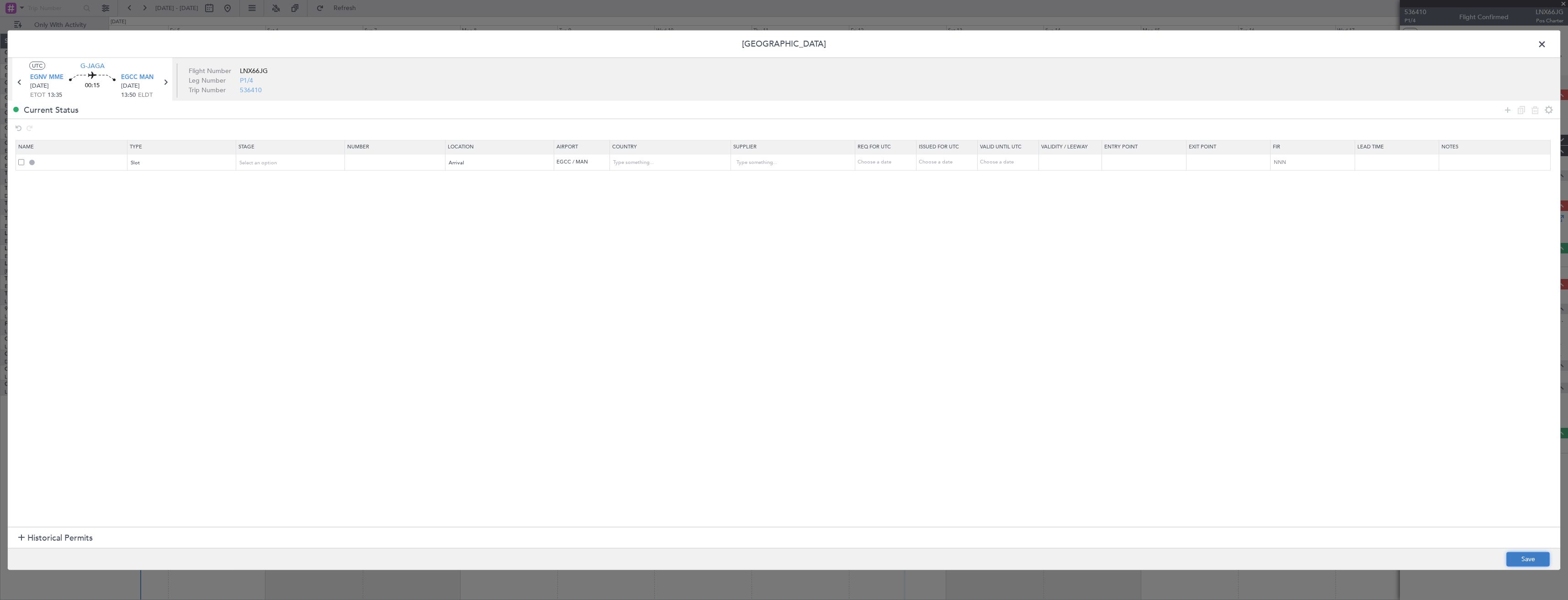
click at [1541, 563] on button "Save" at bounding box center [1528, 559] width 43 height 15
type input "EGCC ARR SLOT"
type input "United Kingdom"
type input "NNN"
type input "2"
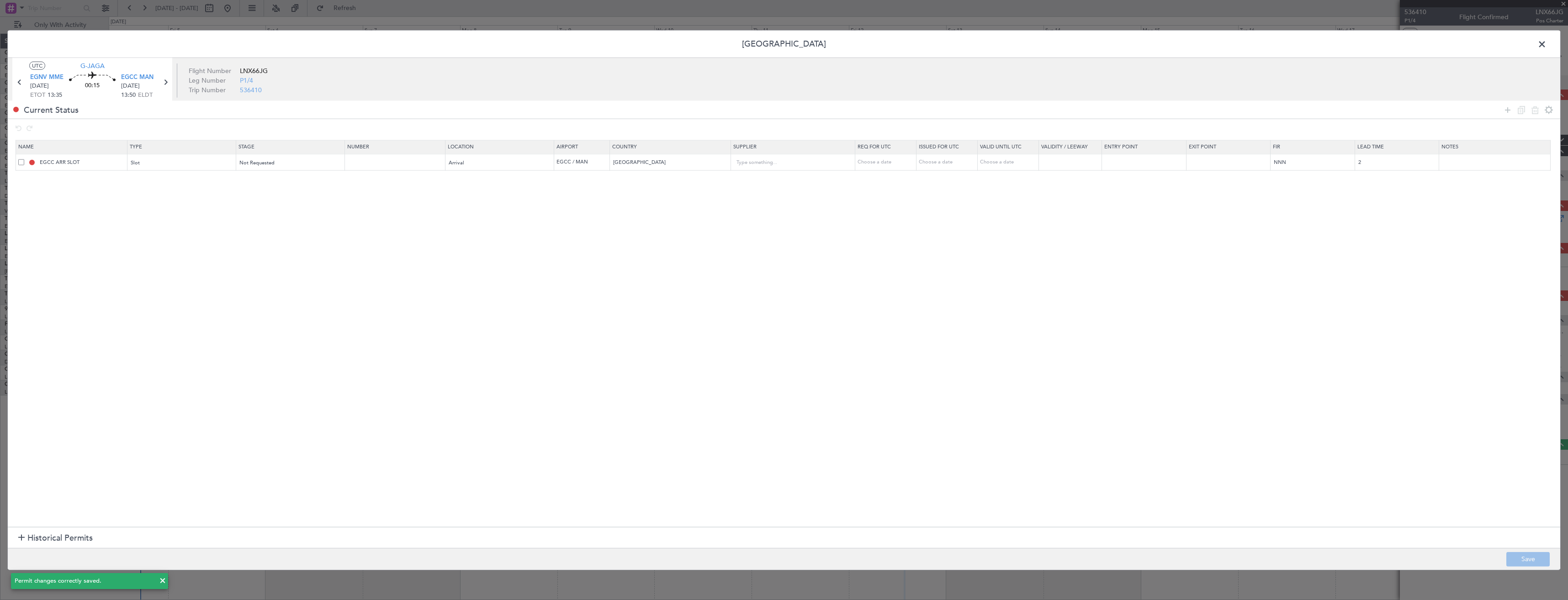
click at [88, 166] on td "EGCC ARR SLOT" at bounding box center [71, 162] width 111 height 17
click at [88, 166] on input "EGCC ARR SLOT" at bounding box center [82, 162] width 89 height 8
type input "EGCC ARR SLOT 1350z"
click at [1510, 550] on footer "Save" at bounding box center [784, 559] width 1552 height 22
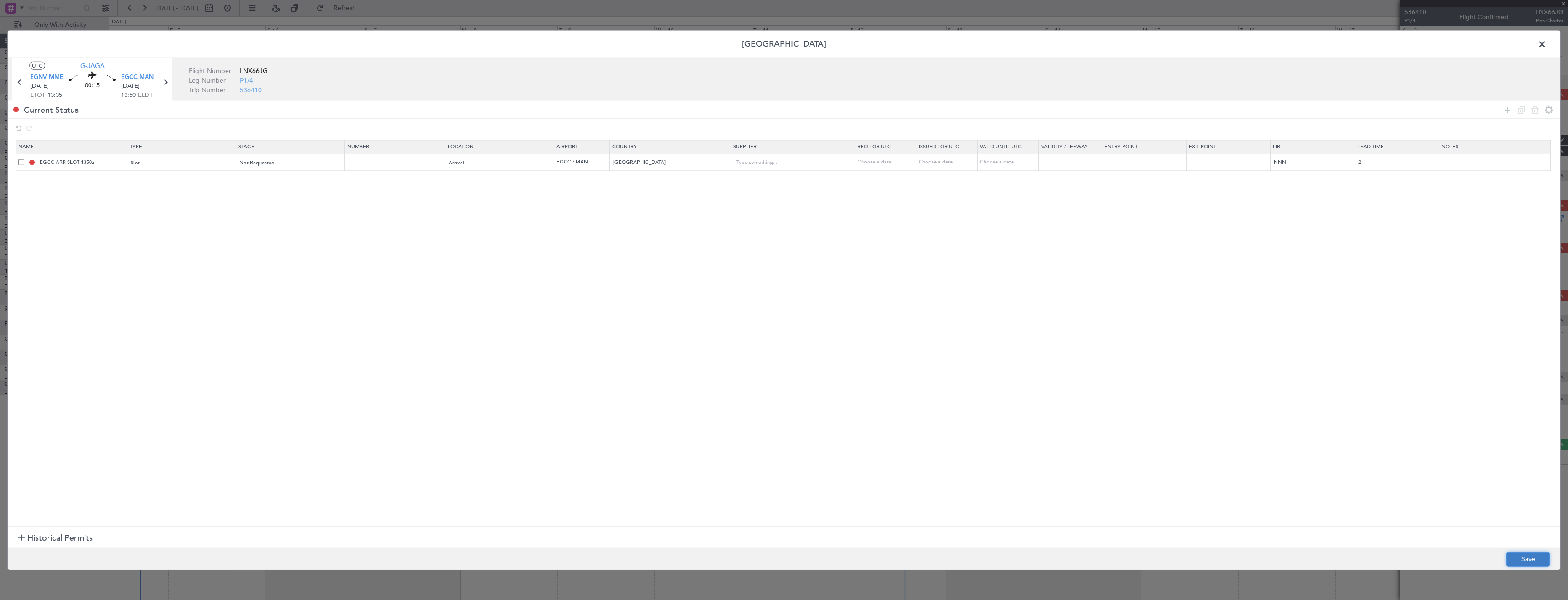
click at [1510, 552] on button "Save" at bounding box center [1528, 559] width 43 height 15
click at [1547, 44] on span at bounding box center [1547, 47] width 0 height 18
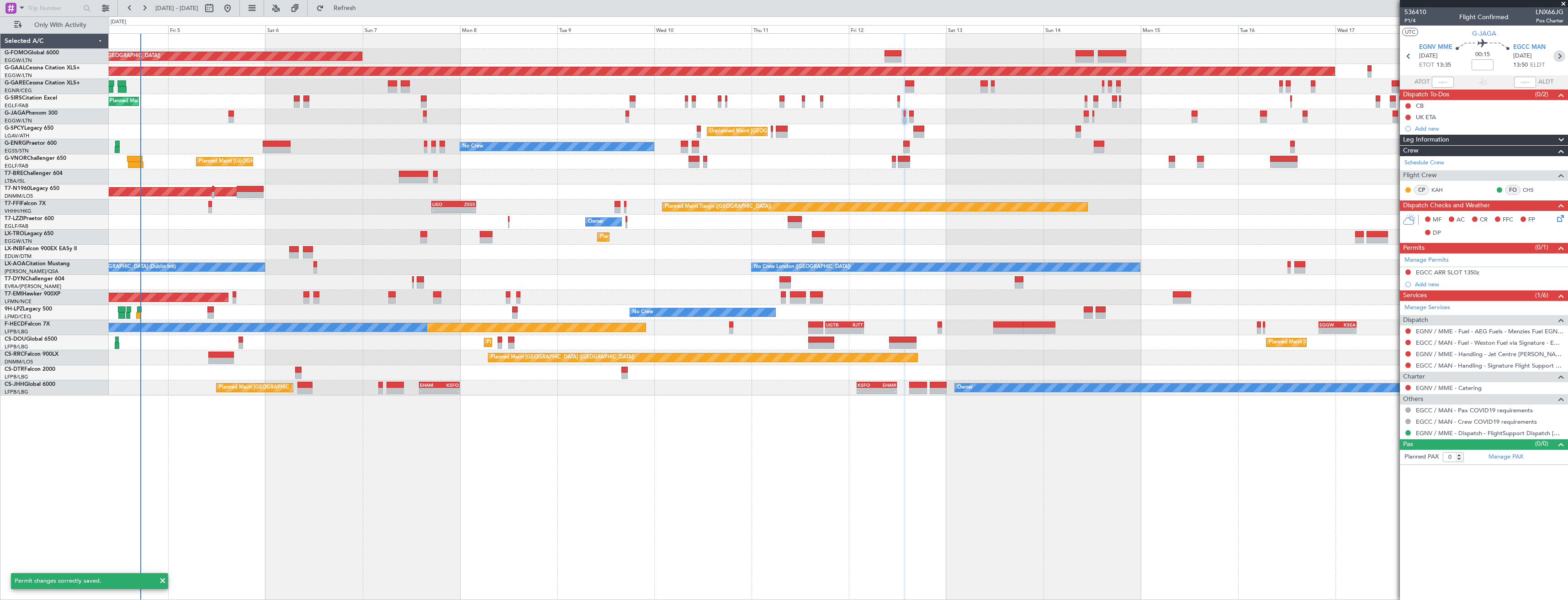
click at [1558, 56] on icon at bounding box center [1559, 57] width 12 height 12
type input "4"
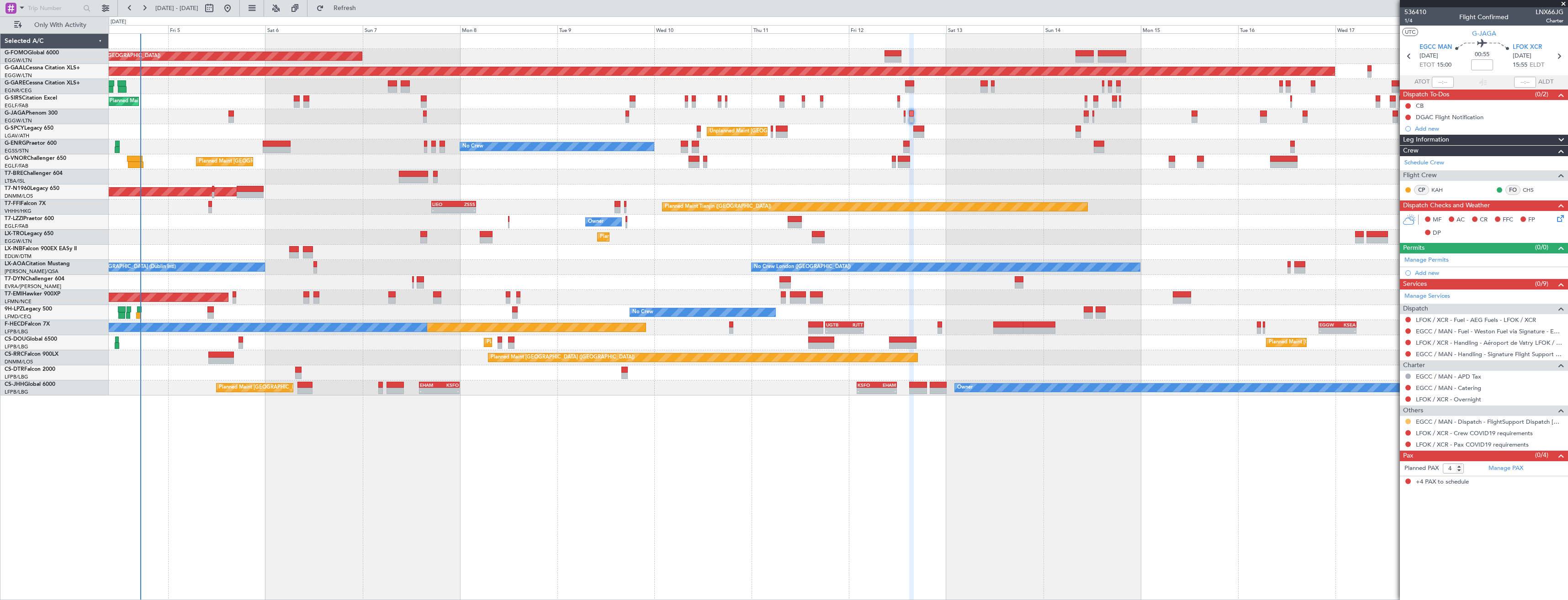
click at [1410, 419] on button at bounding box center [1408, 421] width 5 height 5
click at [1377, 532] on span "Confirmed" at bounding box center [1382, 530] width 29 height 9
click at [1407, 434] on button at bounding box center [1408, 433] width 5 height 5
click at [1375, 446] on span "Not Required" at bounding box center [1386, 445] width 37 height 9
click at [1410, 444] on button at bounding box center [1408, 444] width 5 height 5
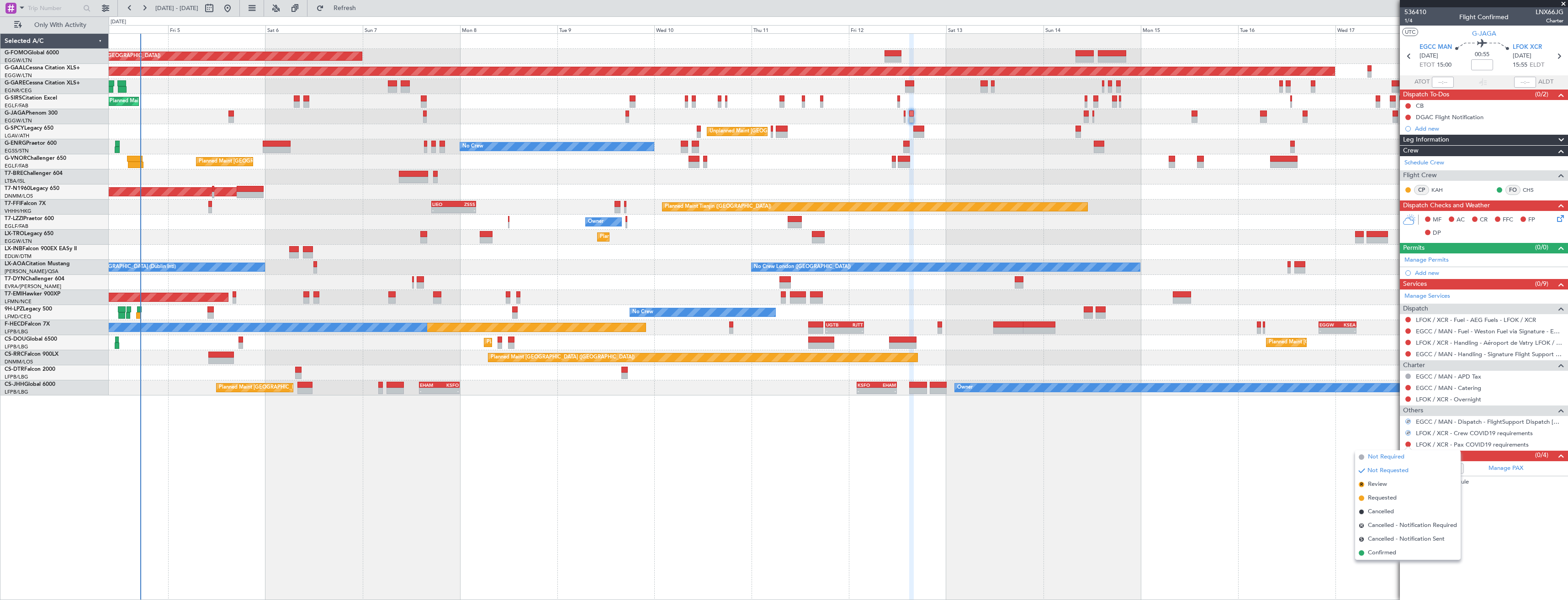
click at [1376, 454] on span "Not Required" at bounding box center [1386, 457] width 37 height 9
click at [1424, 261] on link "Manage Permits" at bounding box center [1426, 260] width 44 height 9
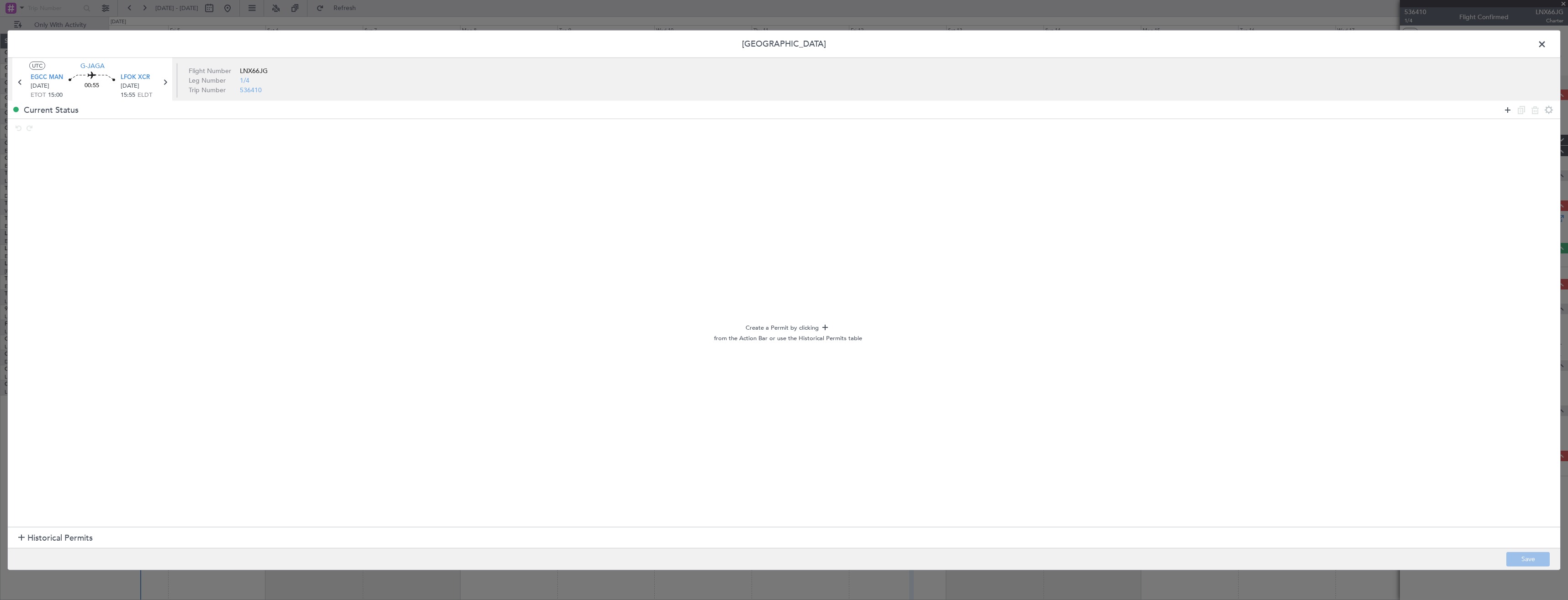
click at [1503, 111] on icon at bounding box center [1508, 110] width 11 height 11
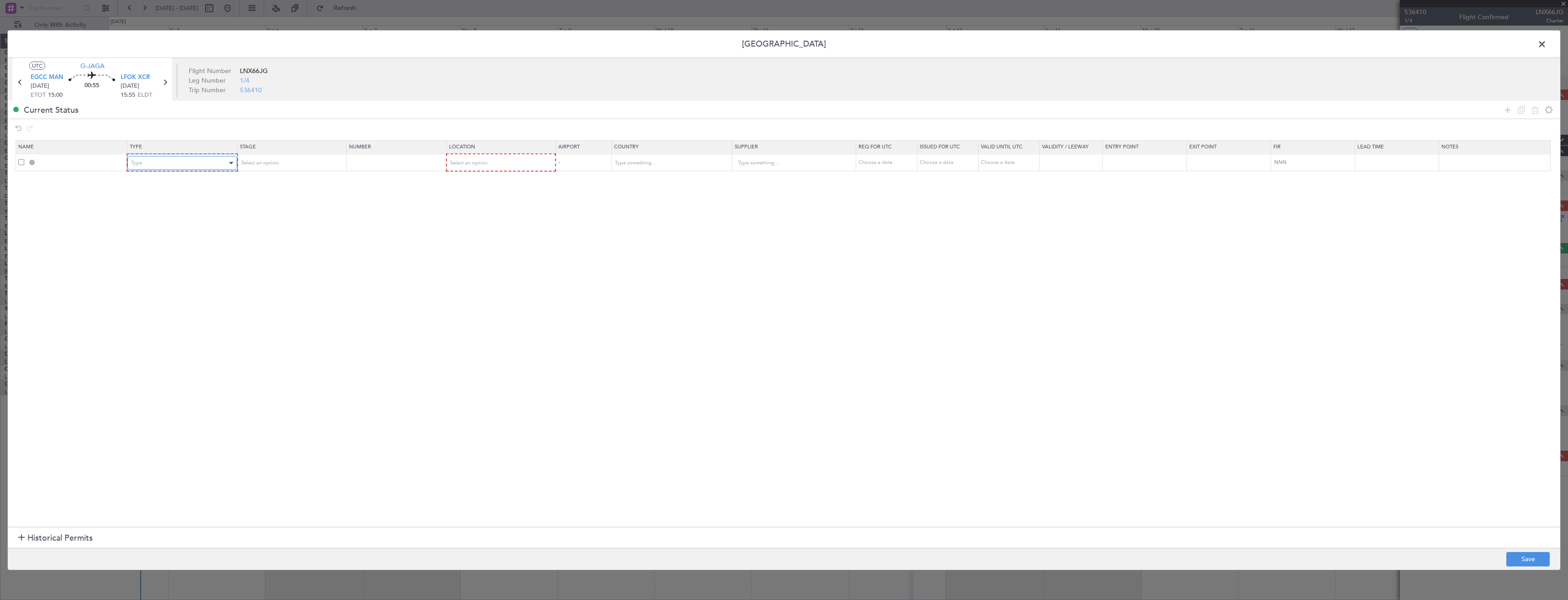
click at [173, 164] on div "Type" at bounding box center [178, 163] width 96 height 14
click at [139, 252] on span "Slot" at bounding box center [184, 251] width 102 height 14
click at [497, 166] on div "Select an option" at bounding box center [497, 163] width 96 height 14
click at [460, 180] on span "Departure" at bounding box center [505, 182] width 102 height 14
click at [1527, 559] on button "Save" at bounding box center [1528, 559] width 43 height 15
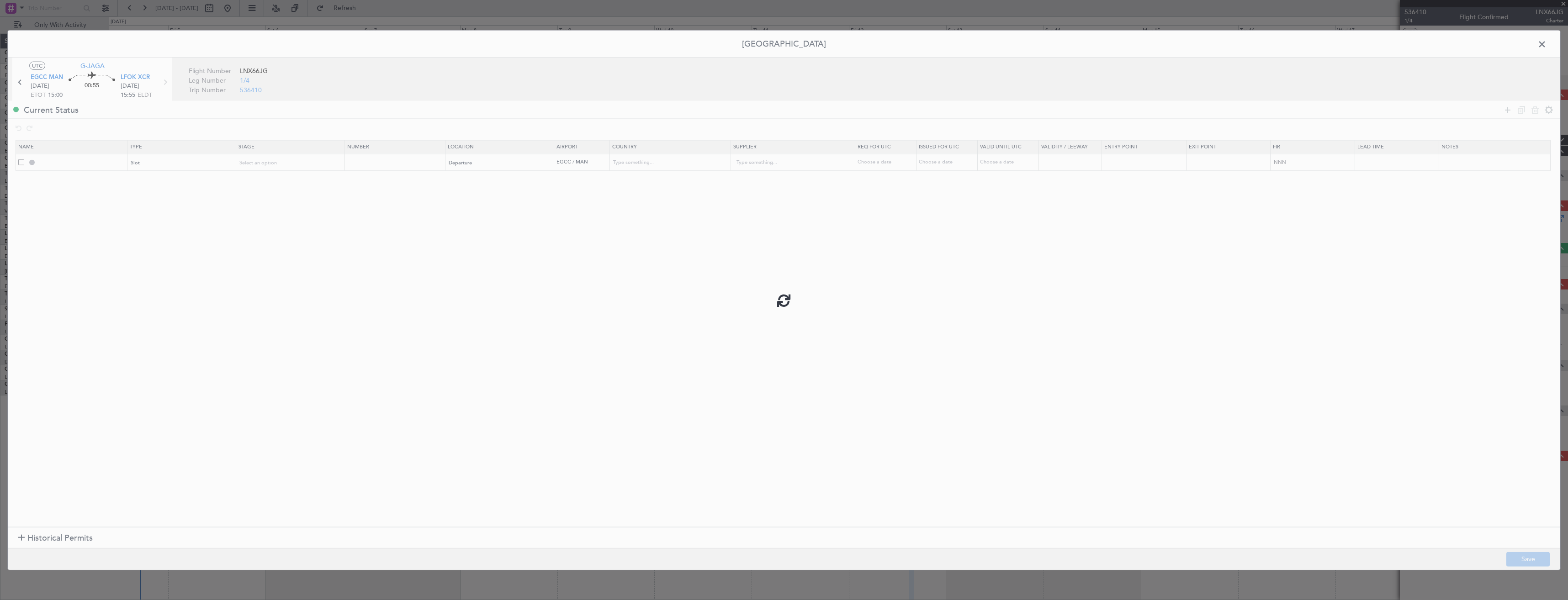
type input "EGCC DEP SLOT"
type input "United Kingdom"
type input "NNN"
type input "2"
click at [93, 164] on input "EGCC DEP SLOT" at bounding box center [82, 162] width 89 height 8
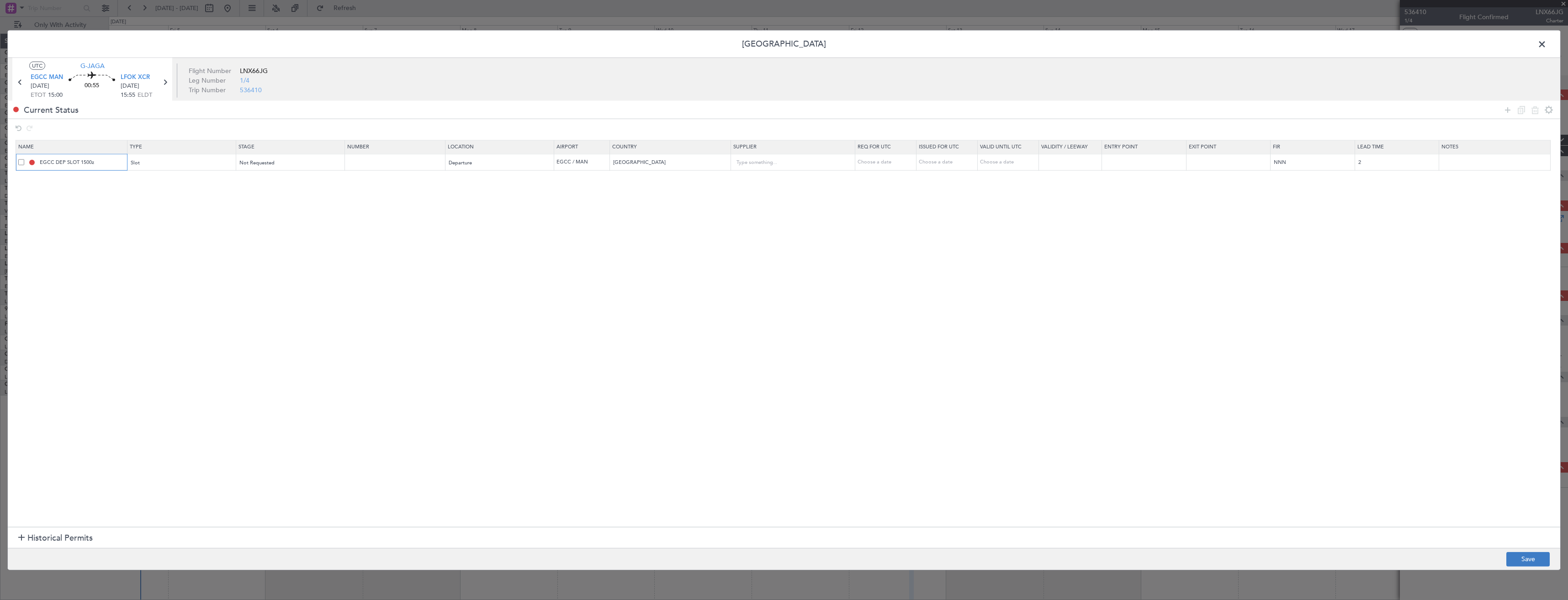
type input "EGCC DEP SLOT 1500z"
click at [1531, 553] on button "Save" at bounding box center [1528, 559] width 43 height 15
click at [1547, 44] on span at bounding box center [1547, 47] width 0 height 18
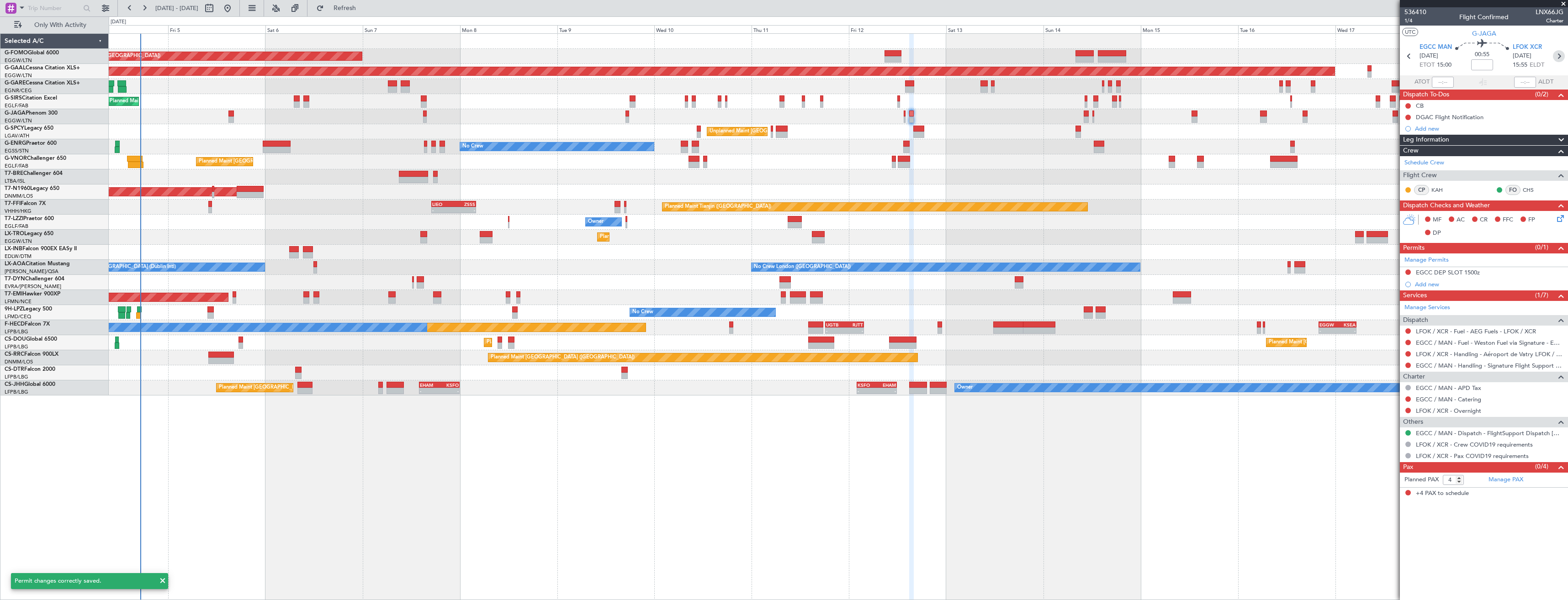
click at [1563, 58] on icon at bounding box center [1559, 57] width 12 height 12
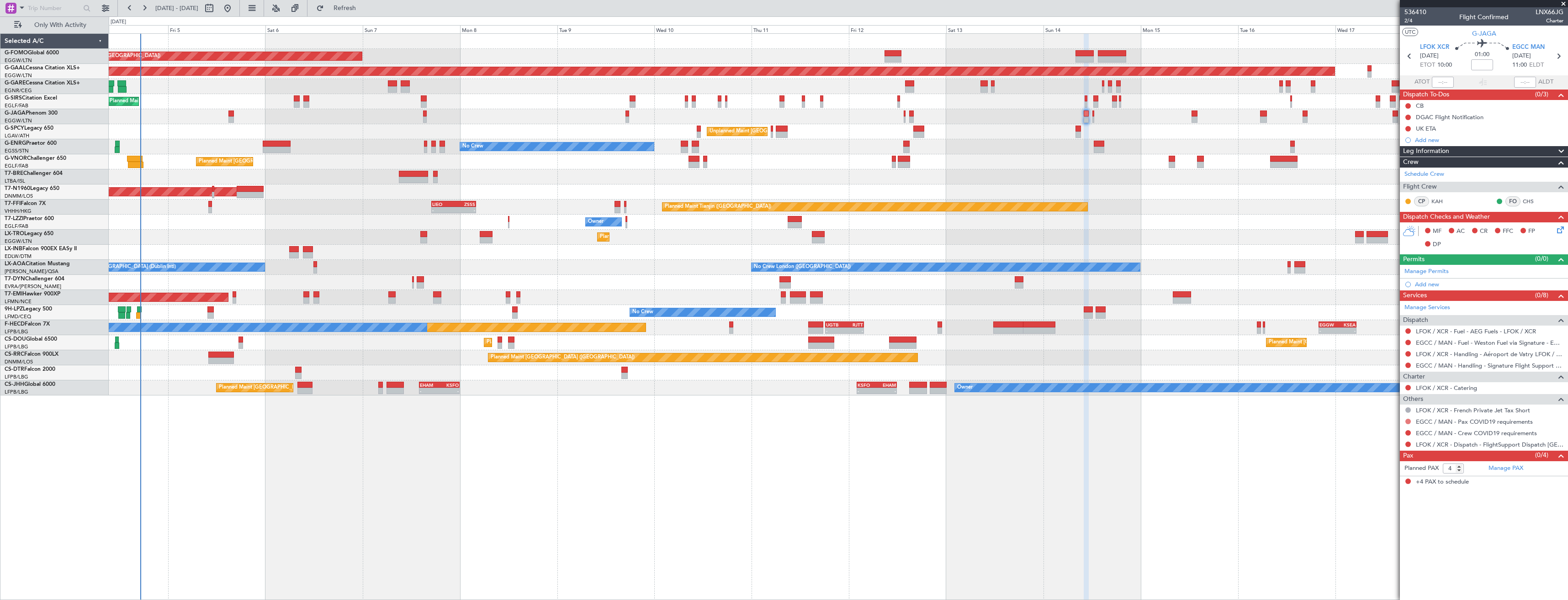
click at [1410, 420] on button at bounding box center [1408, 421] width 5 height 5
click at [1376, 434] on span "Not Required" at bounding box center [1386, 434] width 37 height 9
click at [1408, 433] on button at bounding box center [1408, 433] width 5 height 5
click at [1374, 445] on span "Not Required" at bounding box center [1386, 445] width 37 height 9
click at [1406, 446] on button at bounding box center [1408, 444] width 5 height 5
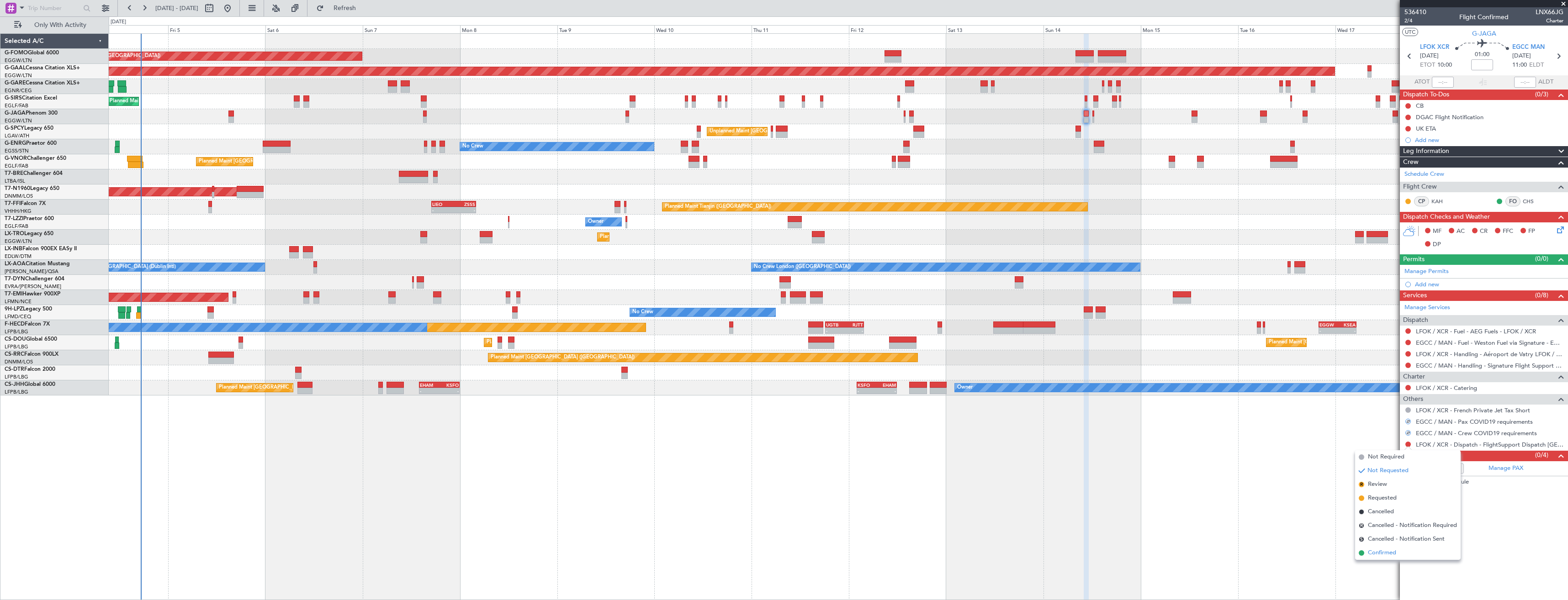
click at [1377, 550] on span "Confirmed" at bounding box center [1382, 553] width 29 height 9
click at [1429, 272] on link "Manage Permits" at bounding box center [1426, 271] width 44 height 9
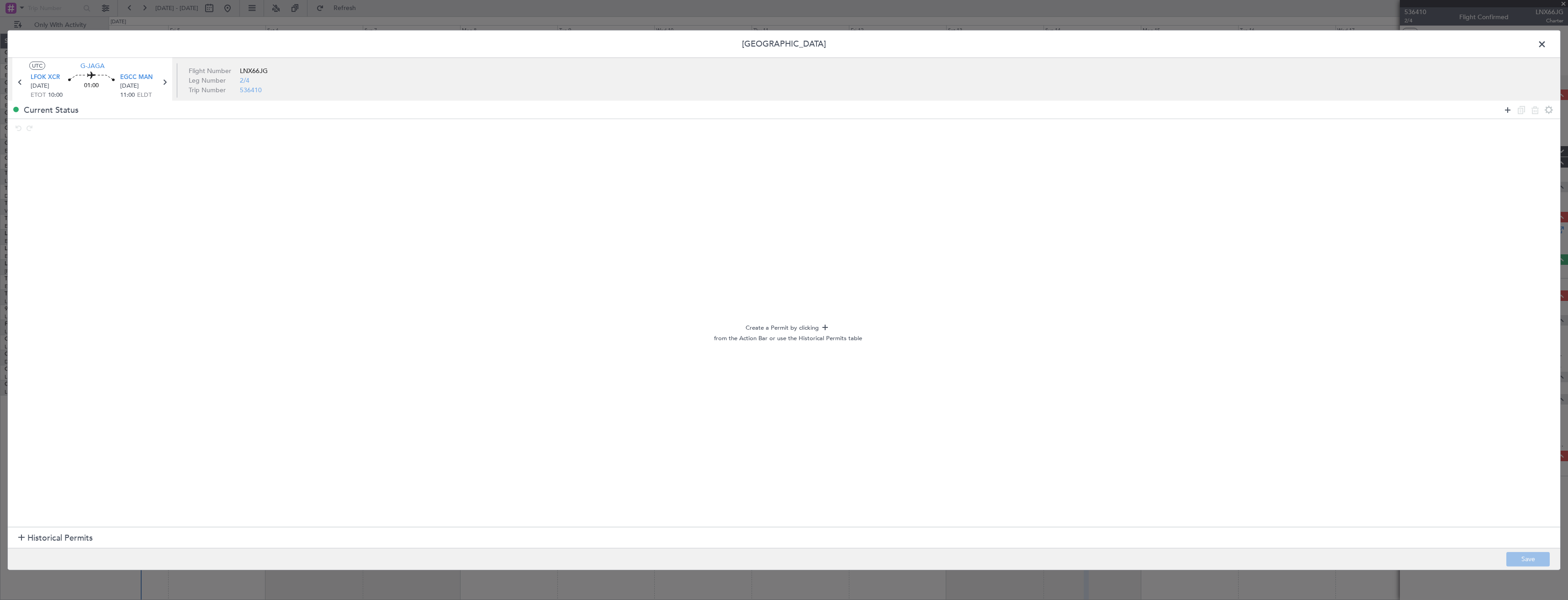
click at [1505, 109] on icon at bounding box center [1508, 110] width 11 height 11
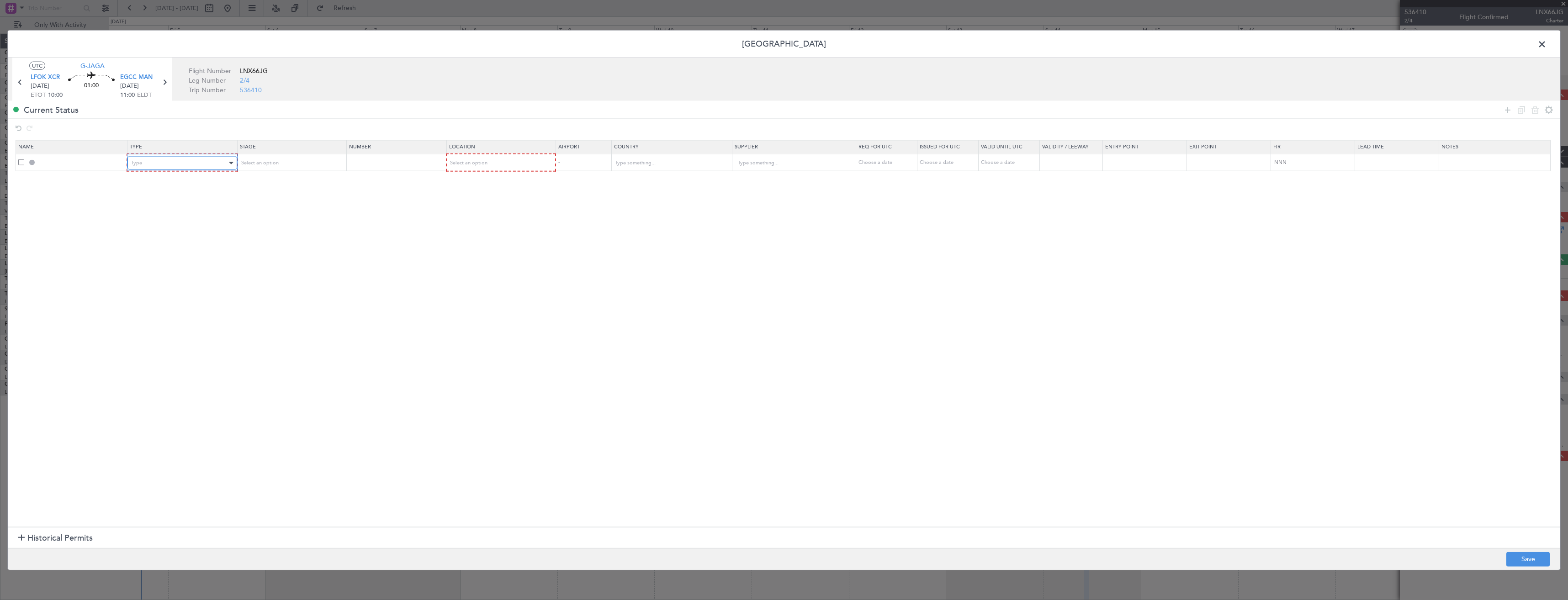
click at [175, 164] on div "Type" at bounding box center [178, 163] width 96 height 14
click at [142, 252] on span "Slot" at bounding box center [184, 249] width 102 height 14
click at [516, 166] on div "Select an option" at bounding box center [497, 163] width 96 height 14
click at [466, 212] on span "Arrival" at bounding box center [505, 209] width 102 height 14
click at [1521, 556] on button "Save" at bounding box center [1528, 559] width 43 height 15
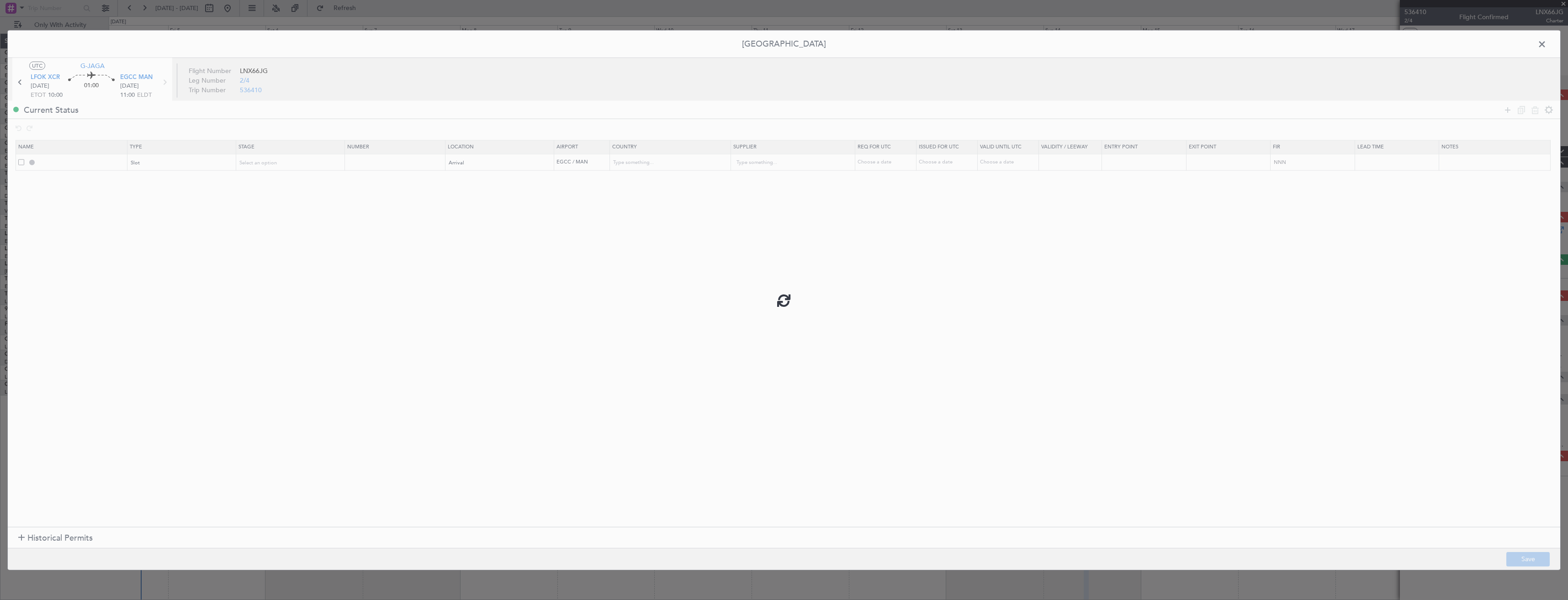
type input "EGCC ARR SLOT"
type input "United Kingdom"
type input "NNN"
type input "2"
click at [90, 160] on input "EGCC ARR SLOT" at bounding box center [82, 162] width 89 height 8
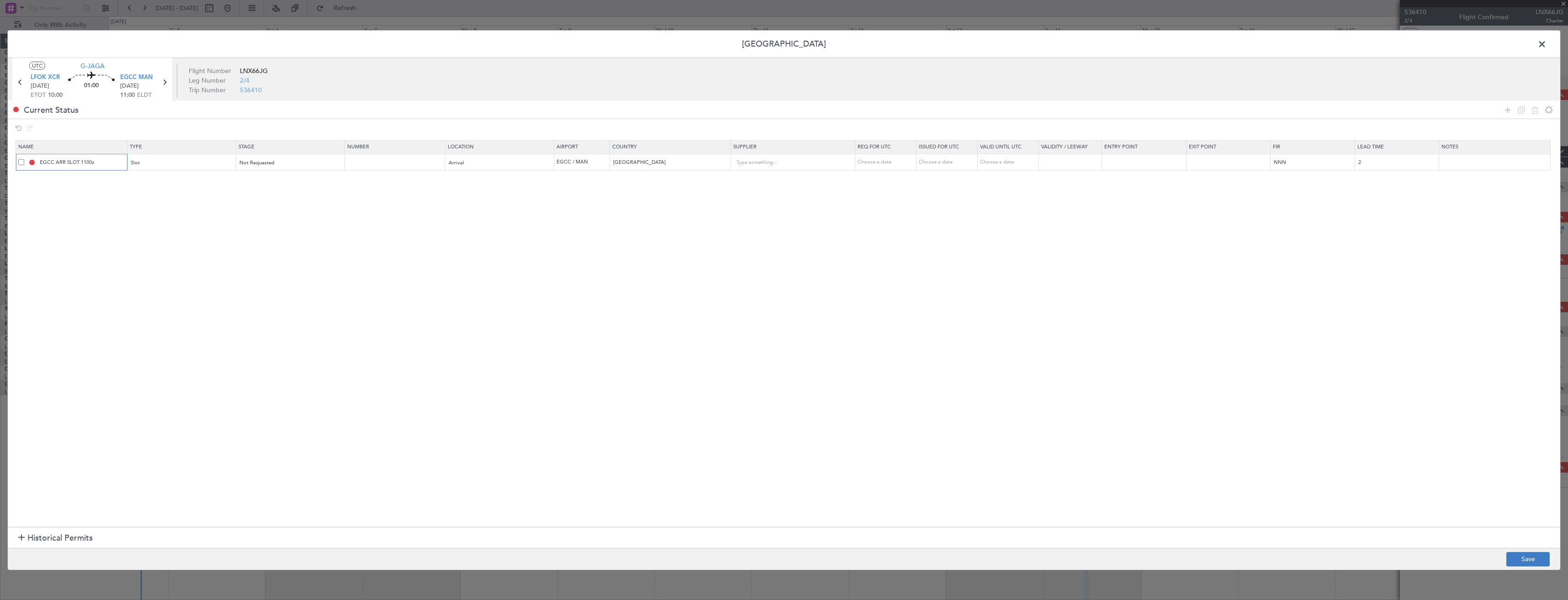
type input "EGCC ARR SLOT 1100z"
click at [1507, 557] on button "Save" at bounding box center [1528, 559] width 43 height 15
click at [1547, 45] on span at bounding box center [1547, 47] width 0 height 18
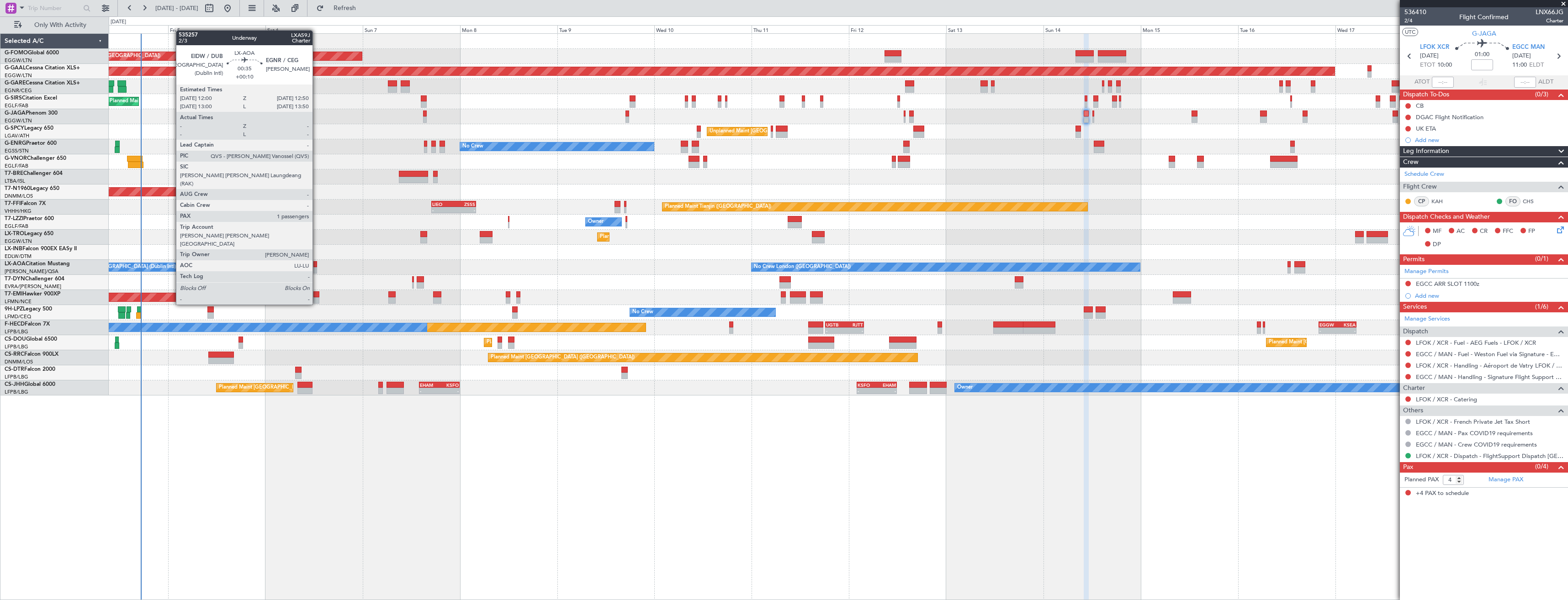
click at [317, 271] on div at bounding box center [315, 270] width 4 height 7
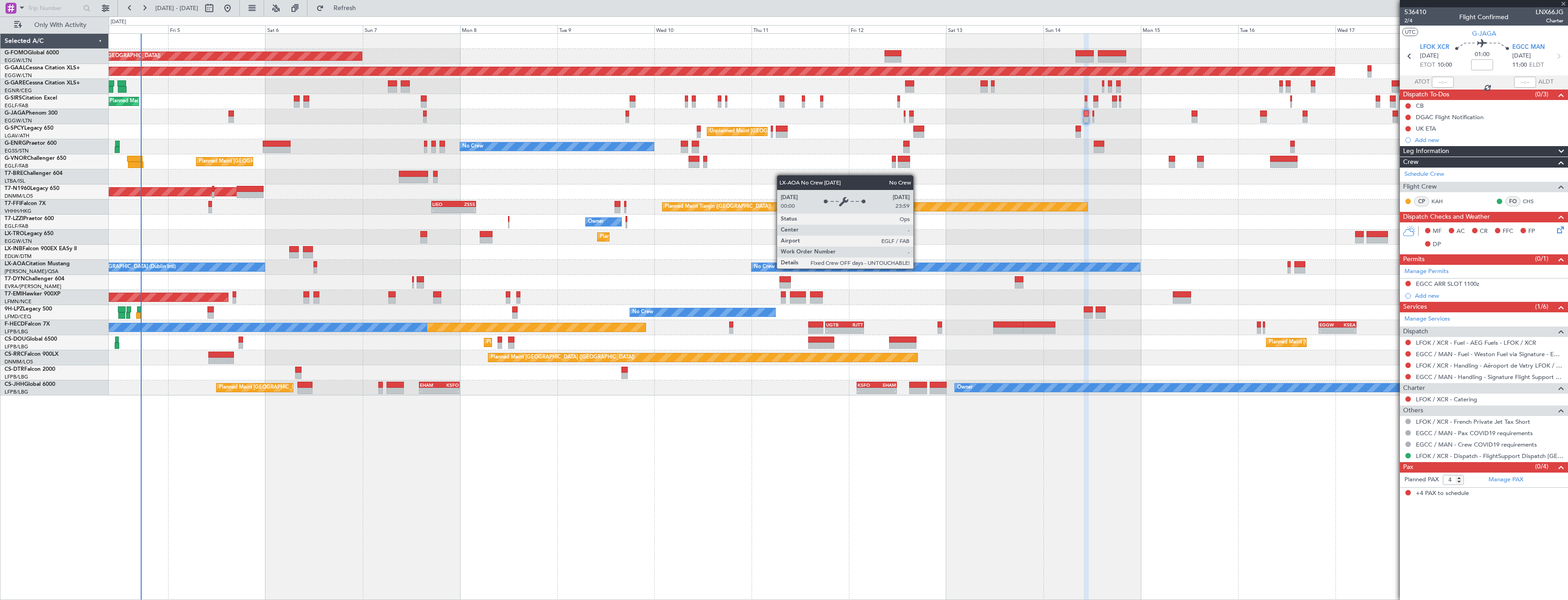
type input "+00:10"
type input "1"
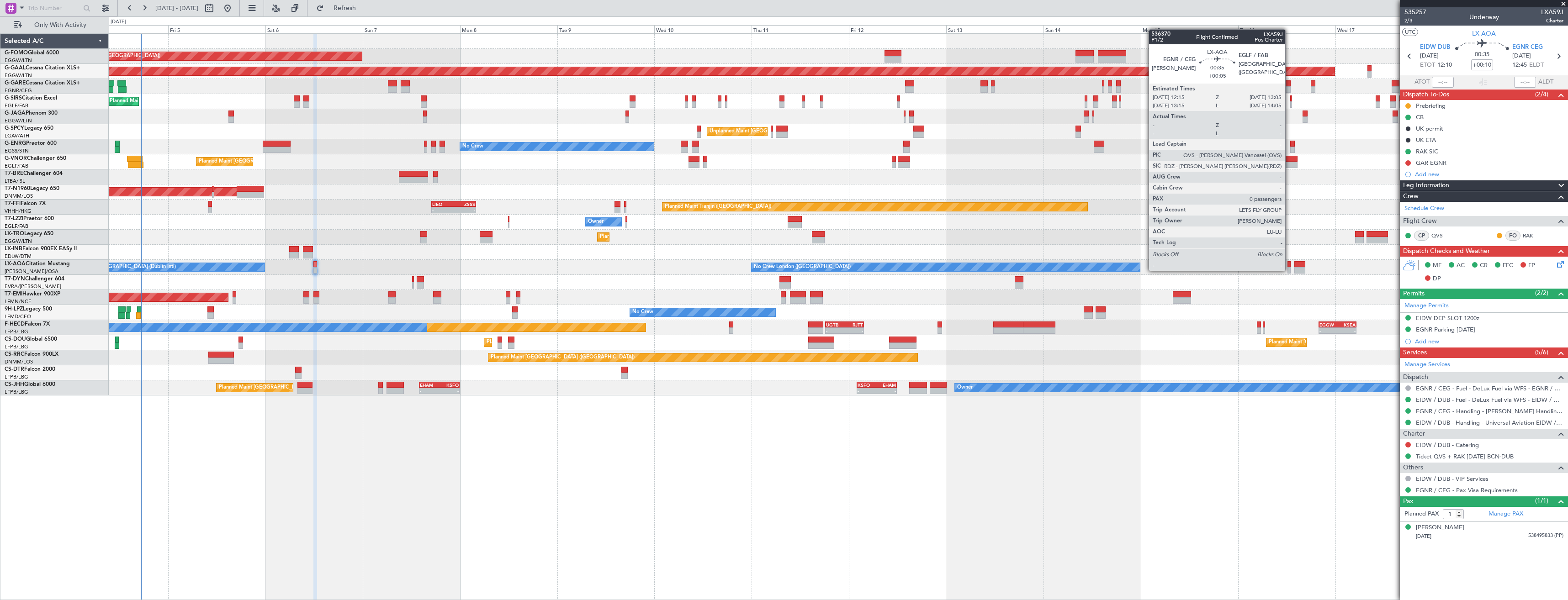
click at [1289, 270] on div at bounding box center [1289, 270] width 4 height 7
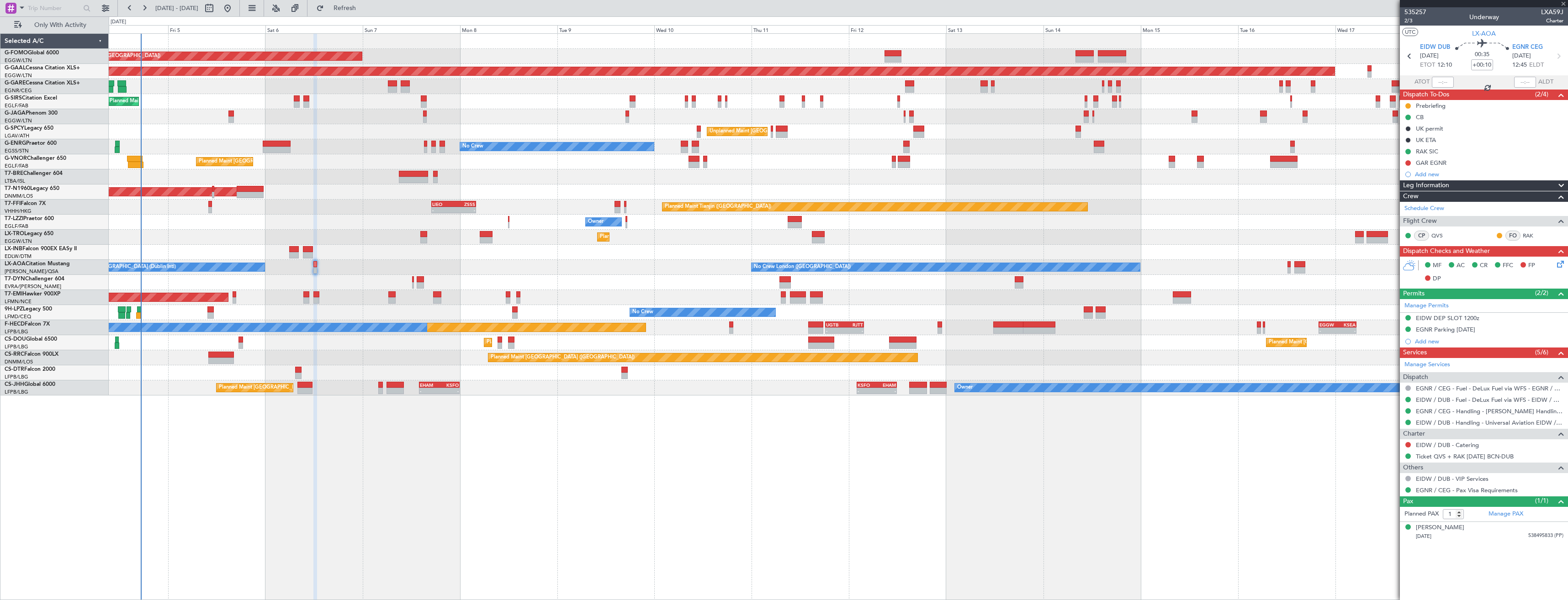
type input "+00:05"
type input "0"
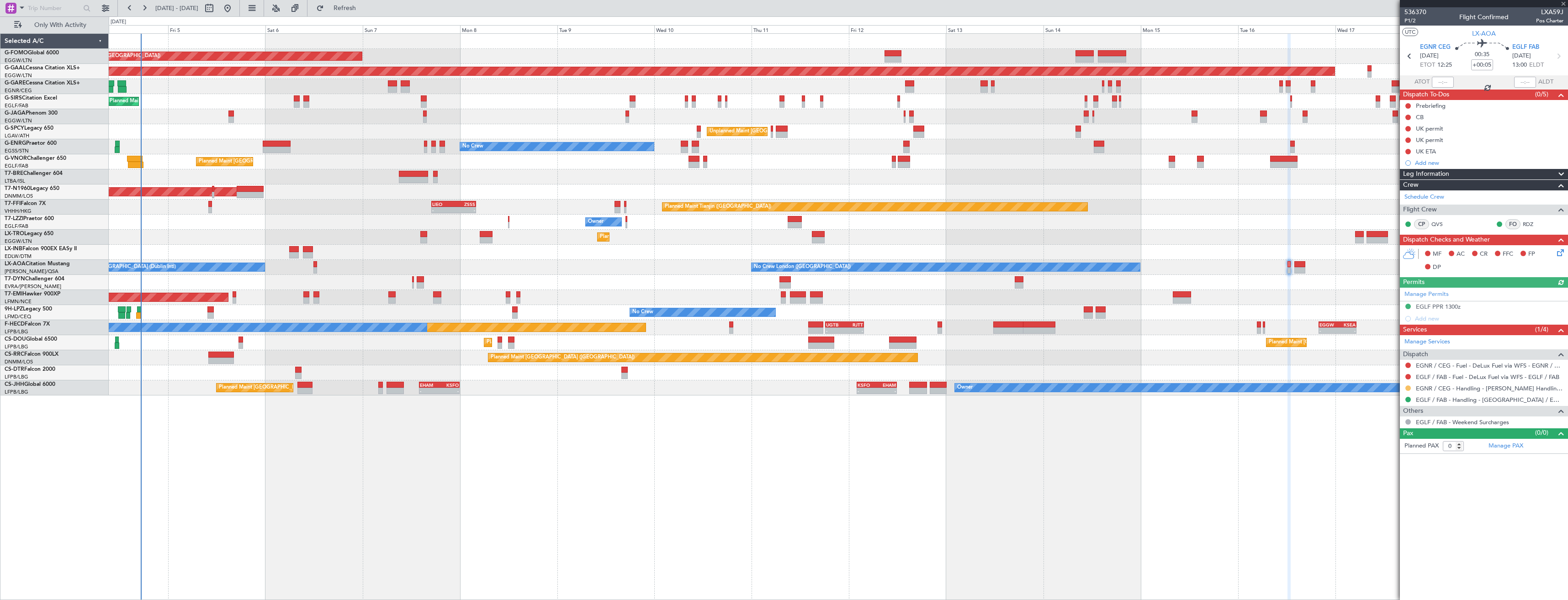
click at [1407, 387] on button at bounding box center [1408, 388] width 5 height 5
click at [1379, 494] on span "Confirmed" at bounding box center [1382, 497] width 29 height 9
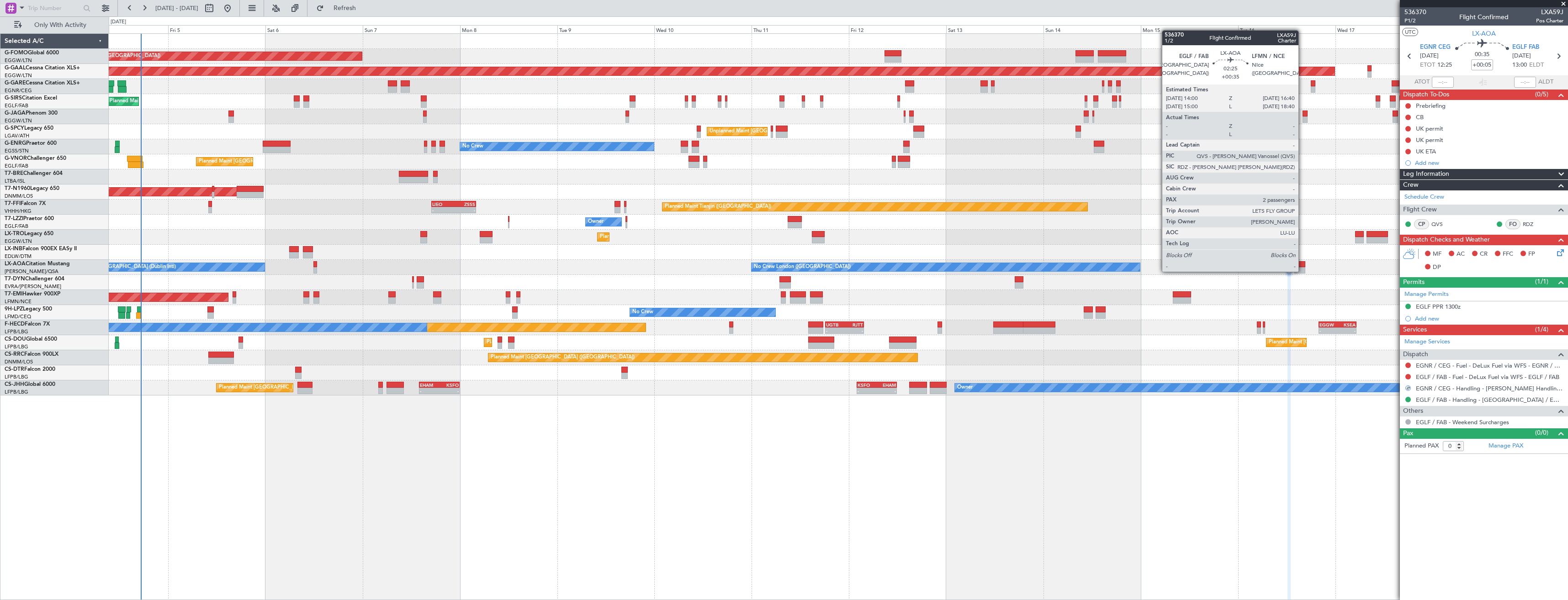
click at [1303, 271] on div at bounding box center [1300, 270] width 11 height 7
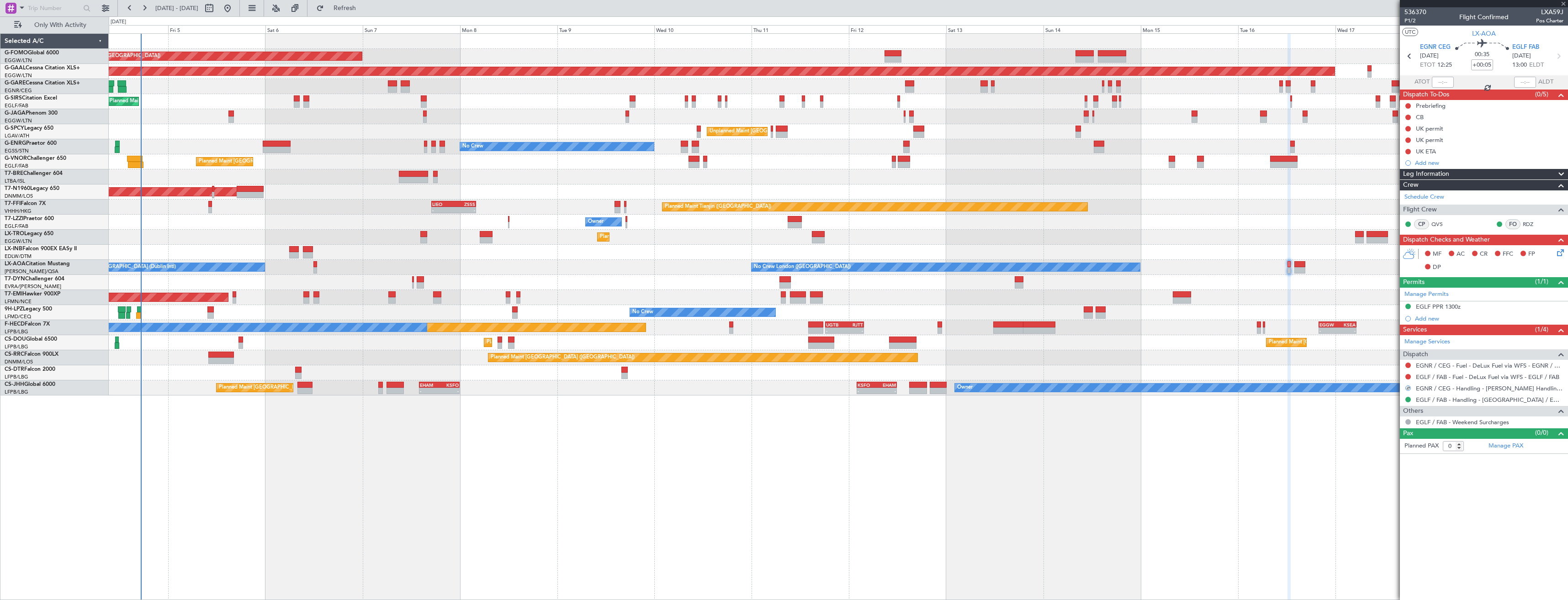
type input "+00:35"
type input "2"
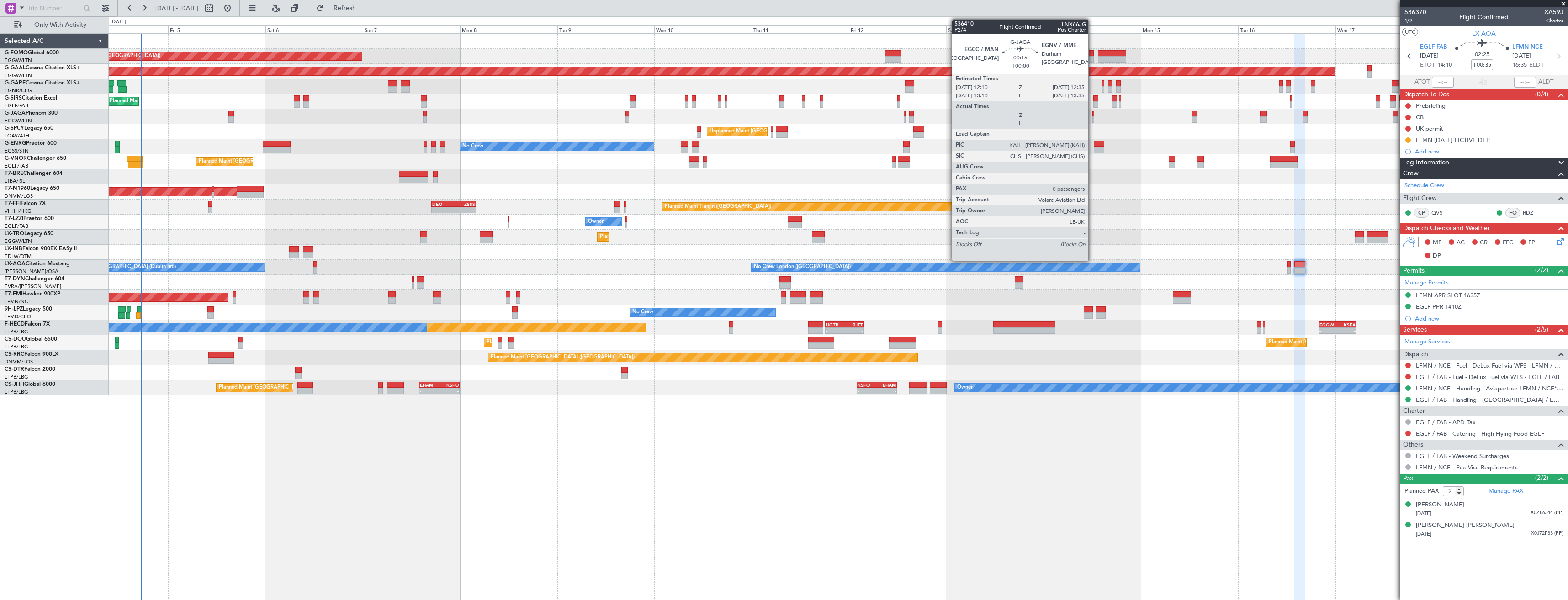
click at [1093, 120] on div at bounding box center [1093, 119] width 2 height 7
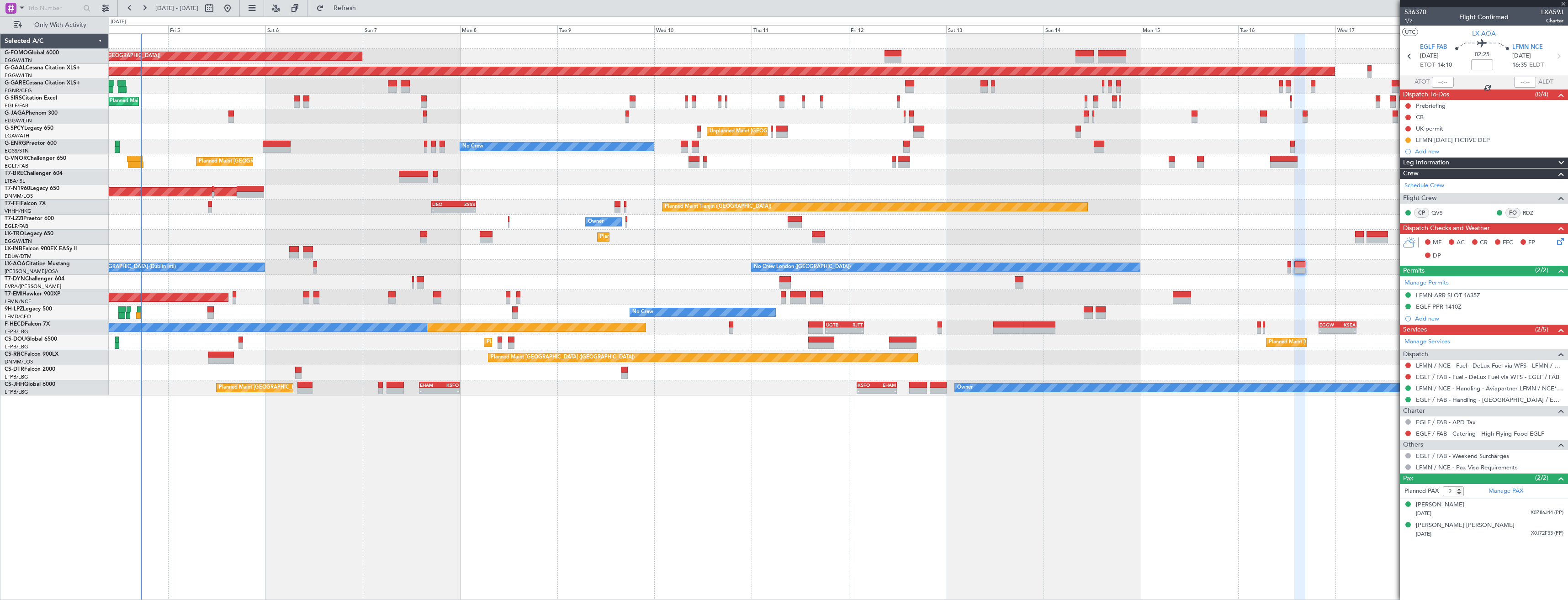
type input "0"
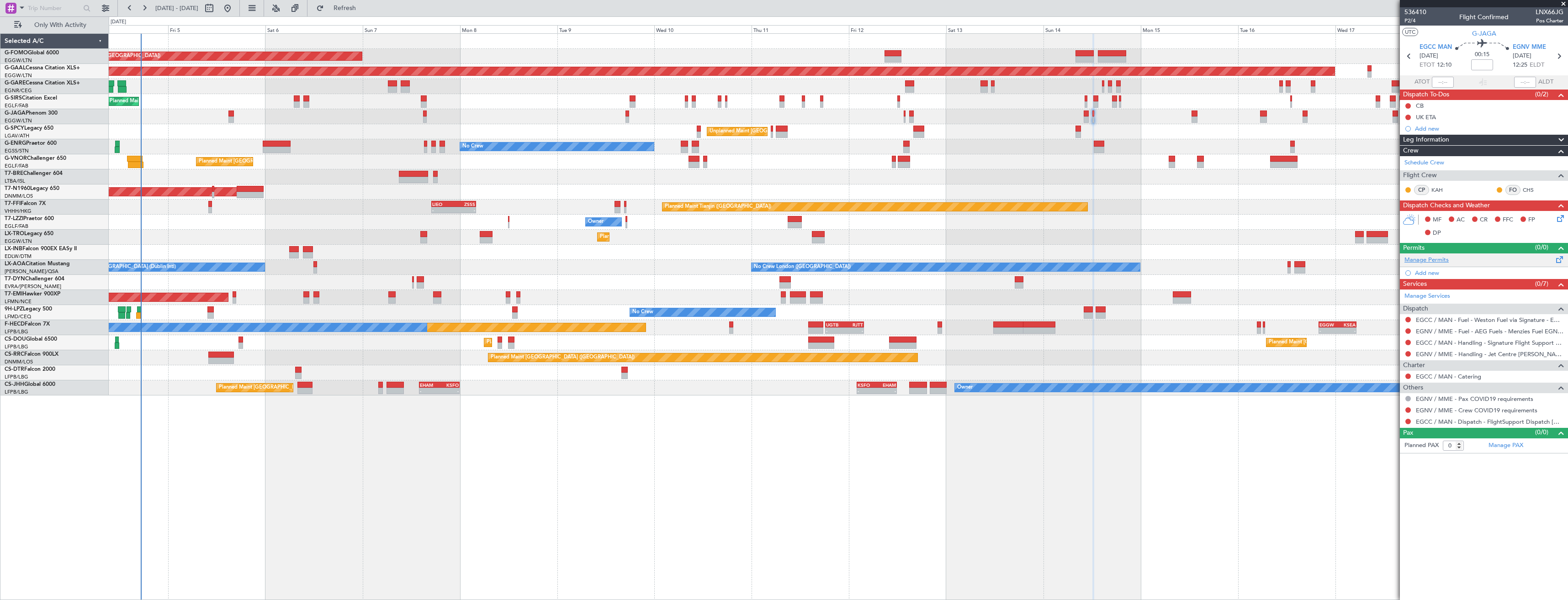
click at [1426, 259] on link "Manage Permits" at bounding box center [1426, 260] width 44 height 9
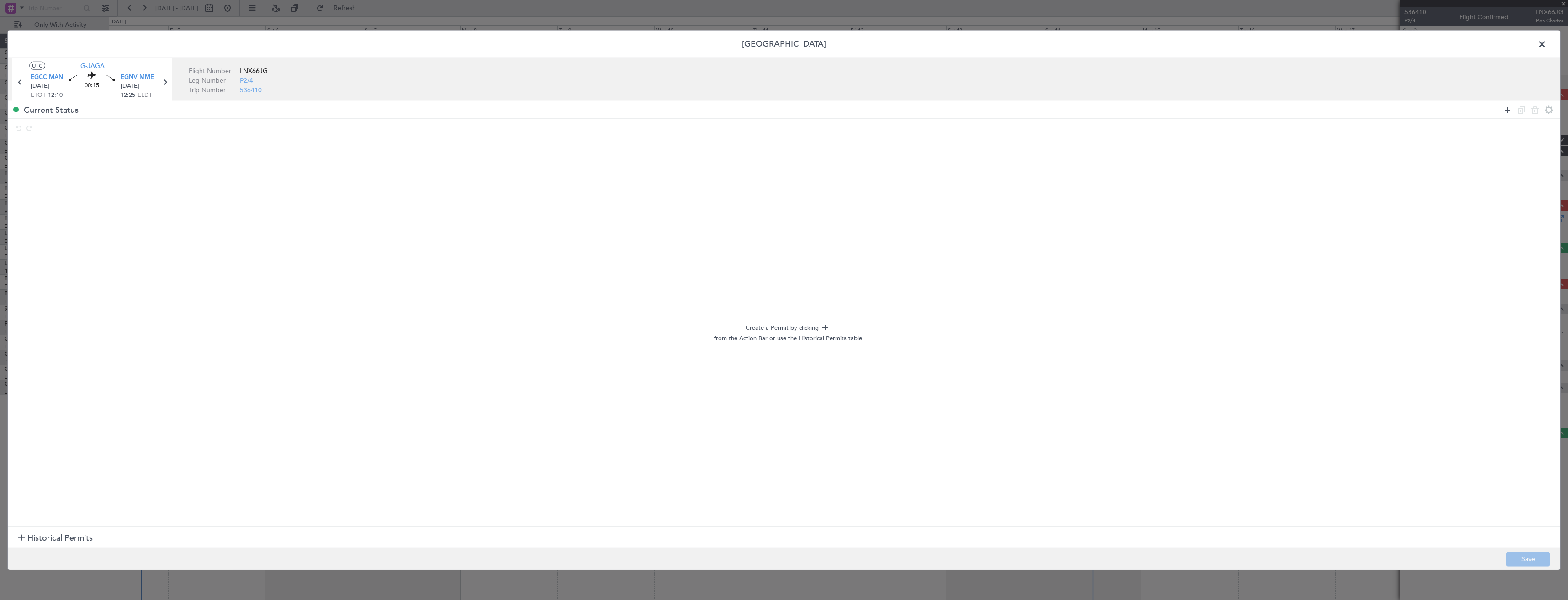
click at [1502, 113] on icon at bounding box center [1508, 110] width 11 height 11
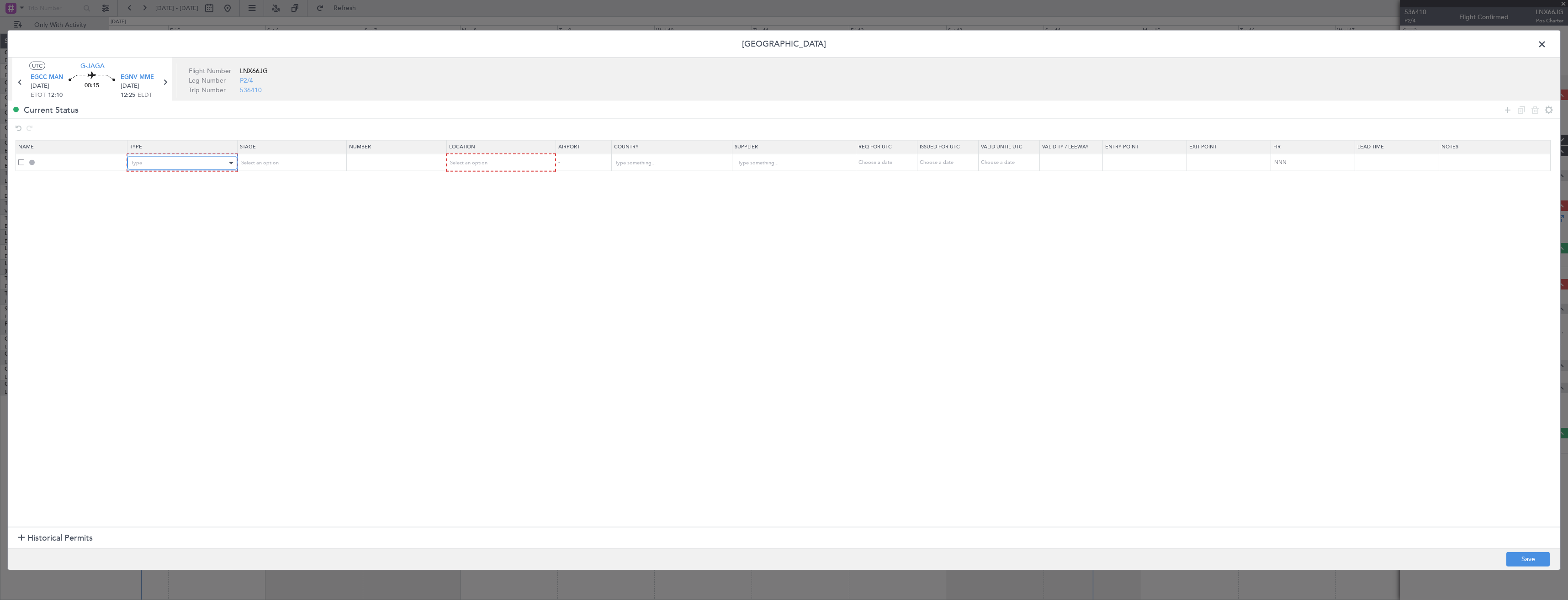
click at [167, 165] on div "Type" at bounding box center [178, 163] width 96 height 14
click at [141, 254] on span "Slot" at bounding box center [184, 249] width 102 height 14
click at [463, 168] on div "Select an option" at bounding box center [497, 163] width 96 height 14
click at [463, 182] on span "Departure" at bounding box center [505, 182] width 102 height 14
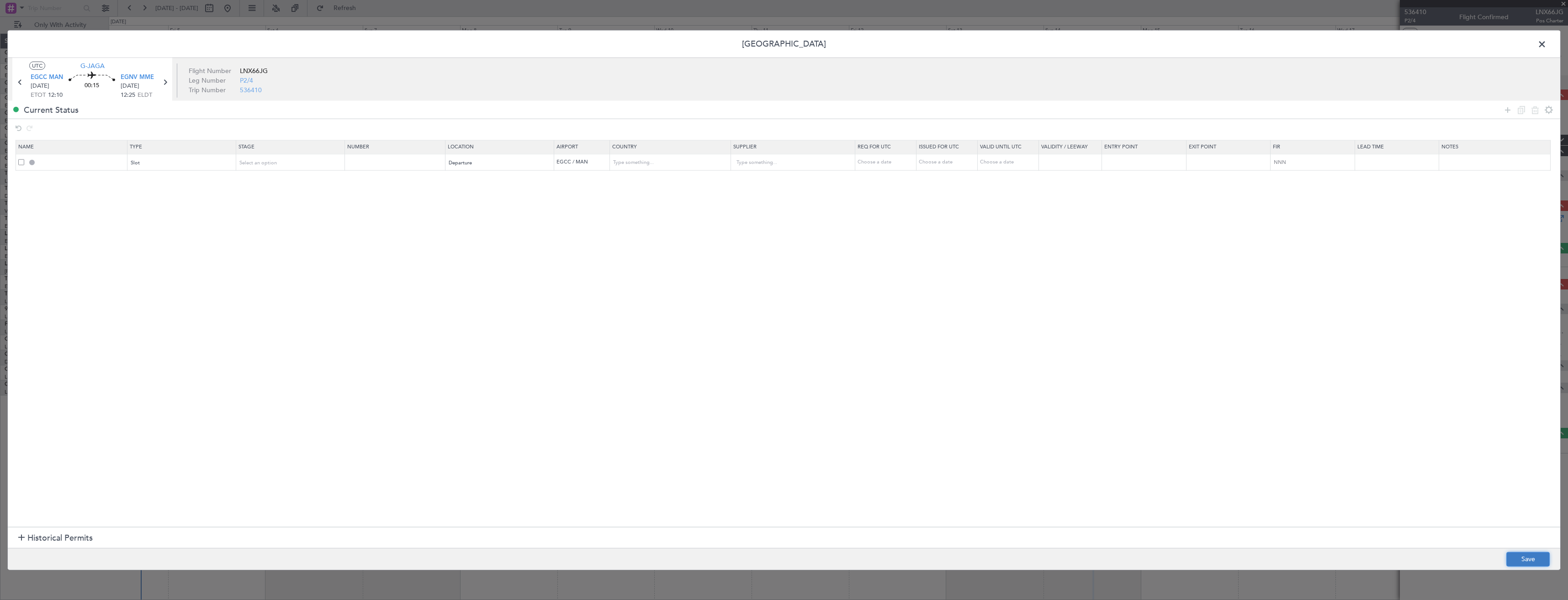
click at [1517, 556] on button "Save" at bounding box center [1528, 559] width 43 height 15
type input "EGCC DEP SLOT"
type input "United Kingdom"
type input "NNN"
type input "2"
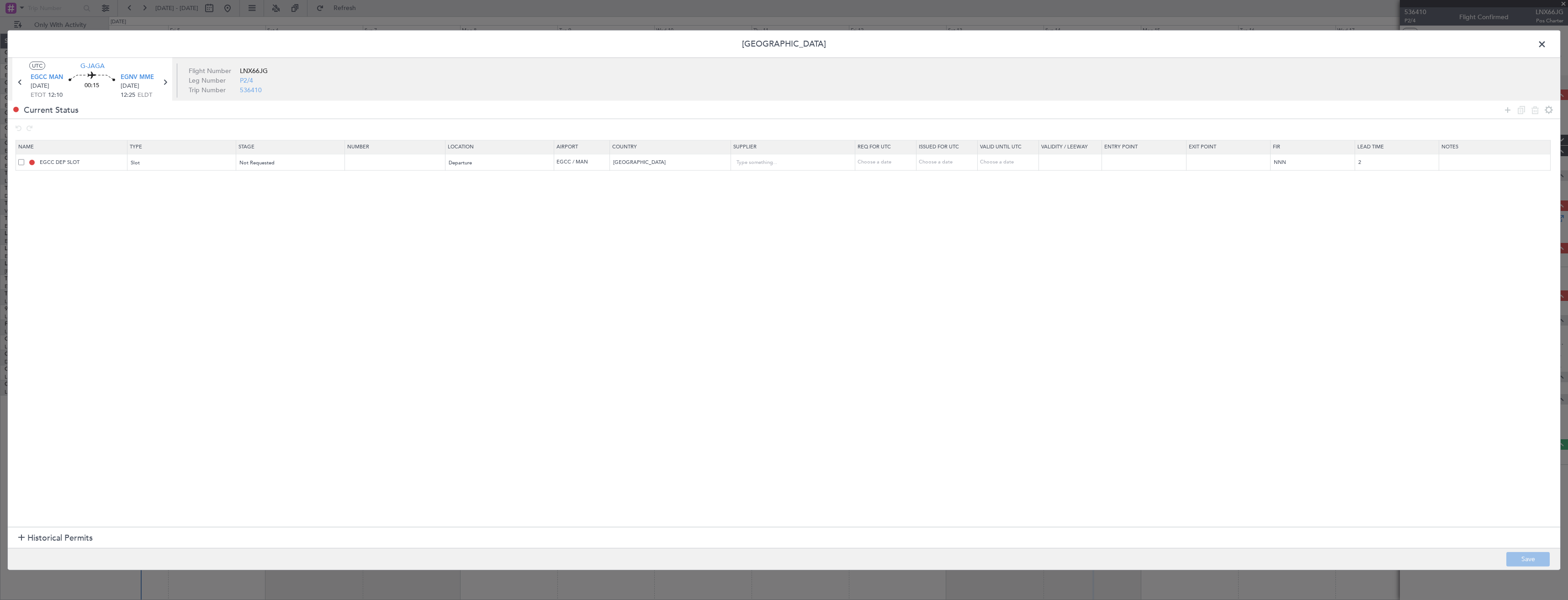
click at [1547, 49] on span at bounding box center [1547, 47] width 0 height 18
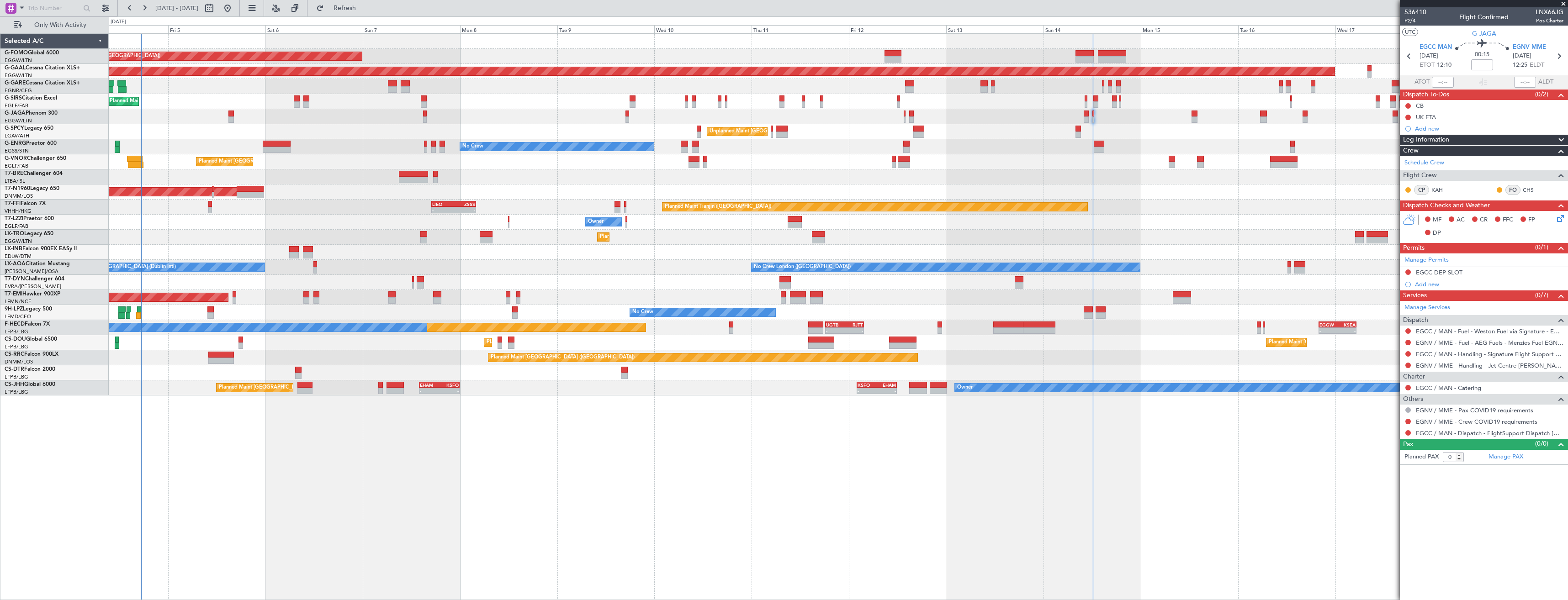
click at [1410, 418] on div at bounding box center [1408, 422] width 7 height 7
click at [1409, 421] on button at bounding box center [1408, 421] width 5 height 5
click at [1368, 437] on span "Not Required" at bounding box center [1386, 434] width 37 height 9
click at [1410, 433] on button at bounding box center [1408, 433] width 5 height 5
click at [1378, 541] on span "Confirmed" at bounding box center [1382, 542] width 29 height 9
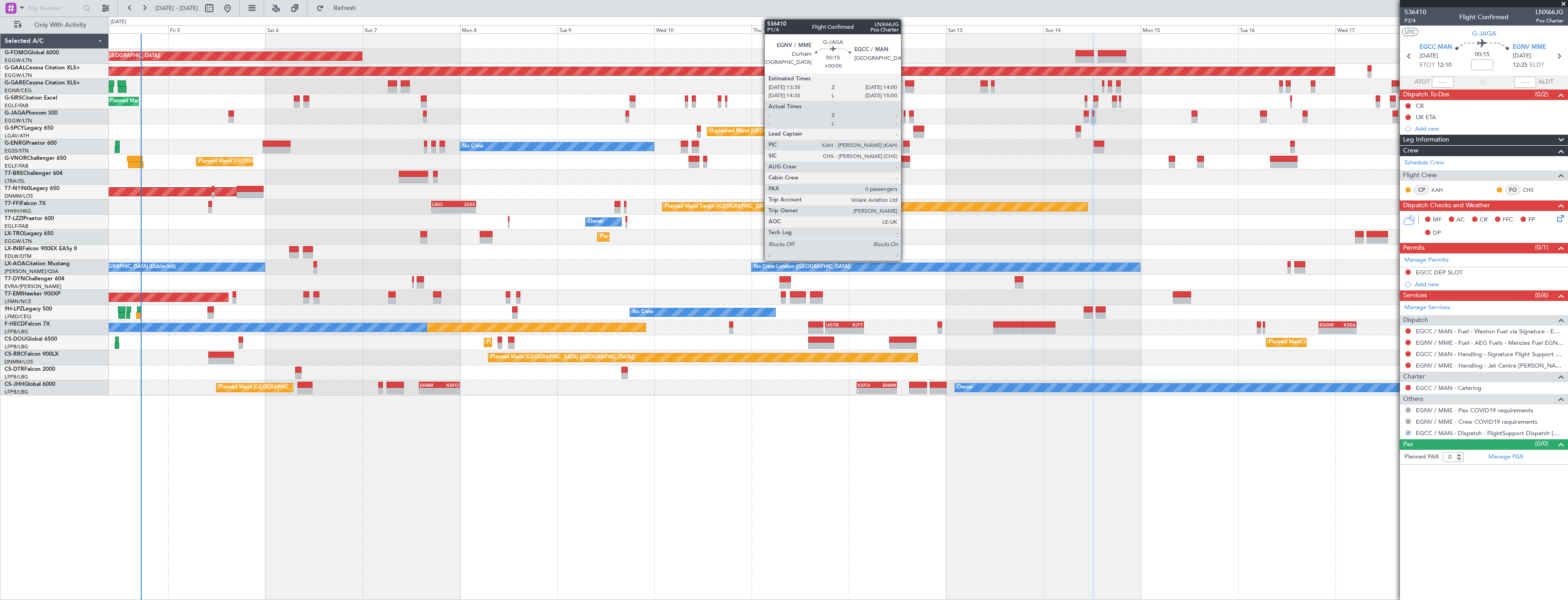
click at [905, 116] on div at bounding box center [905, 119] width 2 height 7
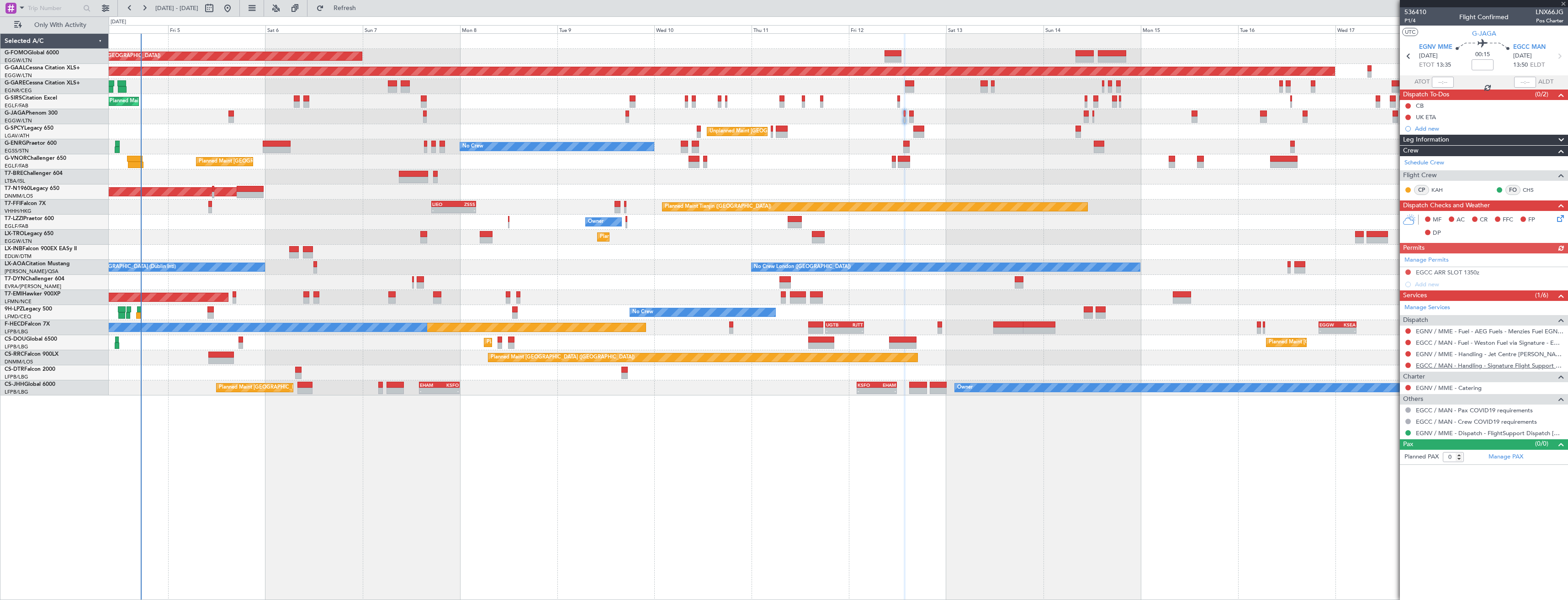
click at [1465, 367] on link "EGCC / MAN - Handling - Signature Flight Support EGCC / MAN" at bounding box center [1489, 365] width 147 height 8
click at [1407, 364] on button at bounding box center [1408, 365] width 5 height 5
click at [1371, 422] on span "Requested" at bounding box center [1382, 419] width 29 height 9
click at [1408, 271] on button at bounding box center [1408, 272] width 5 height 5
click at [1390, 312] on span "Requested" at bounding box center [1382, 312] width 29 height 9
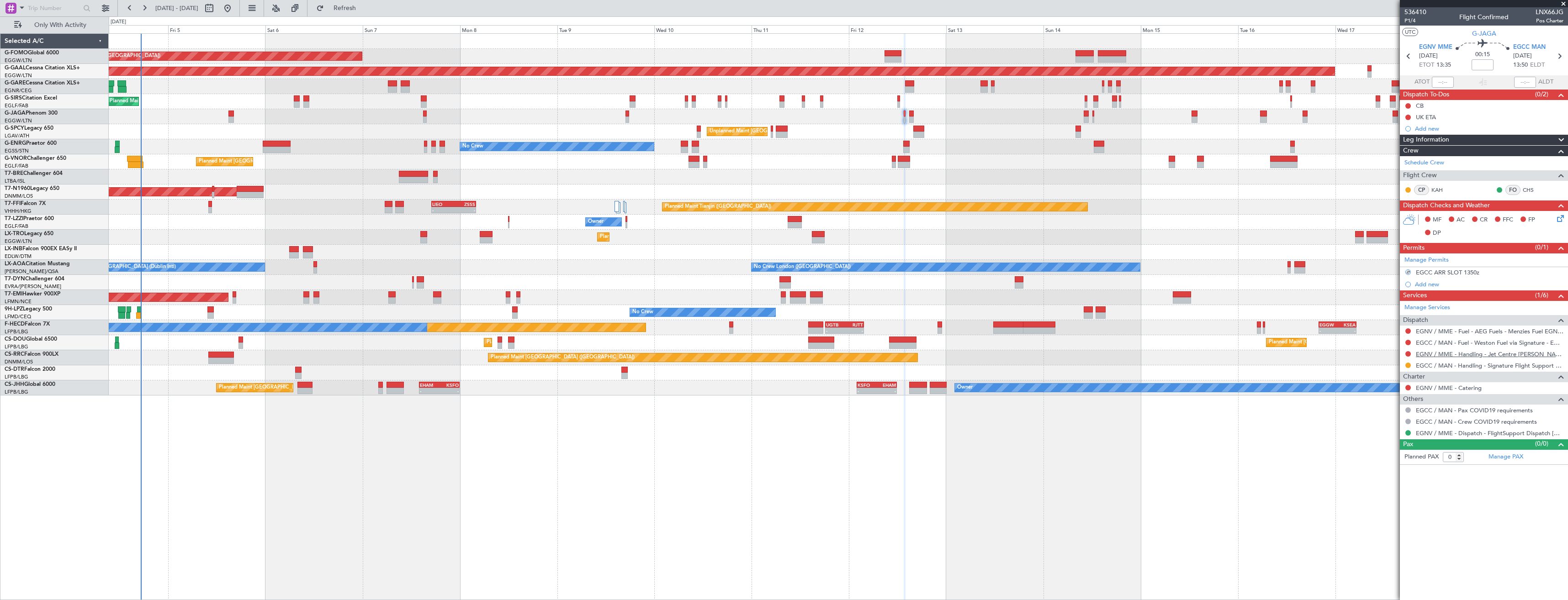
click at [1426, 355] on link "EGNV / MME - Handling - Jet Centre [PERSON_NAME] Aviation EGNV / MME" at bounding box center [1489, 354] width 147 height 8
click at [341, 14] on button "Refresh" at bounding box center [340, 9] width 55 height 15
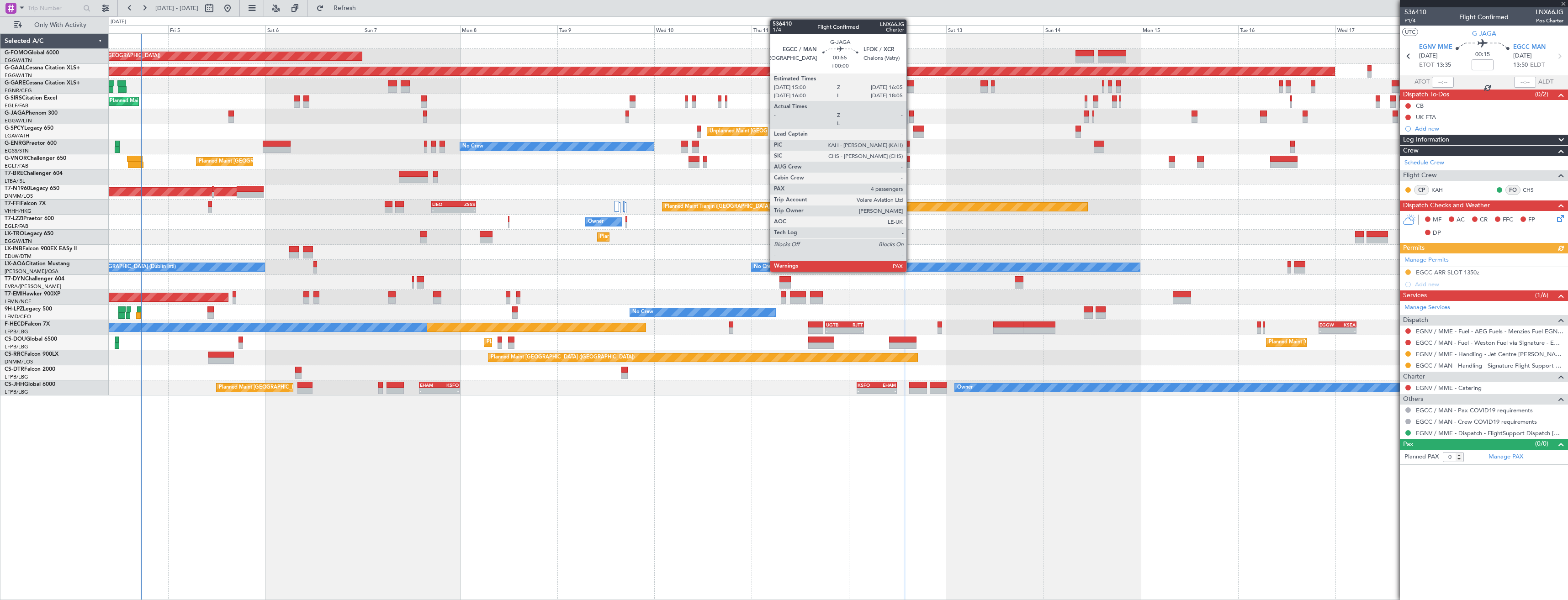
click at [911, 114] on div at bounding box center [912, 114] width 5 height 7
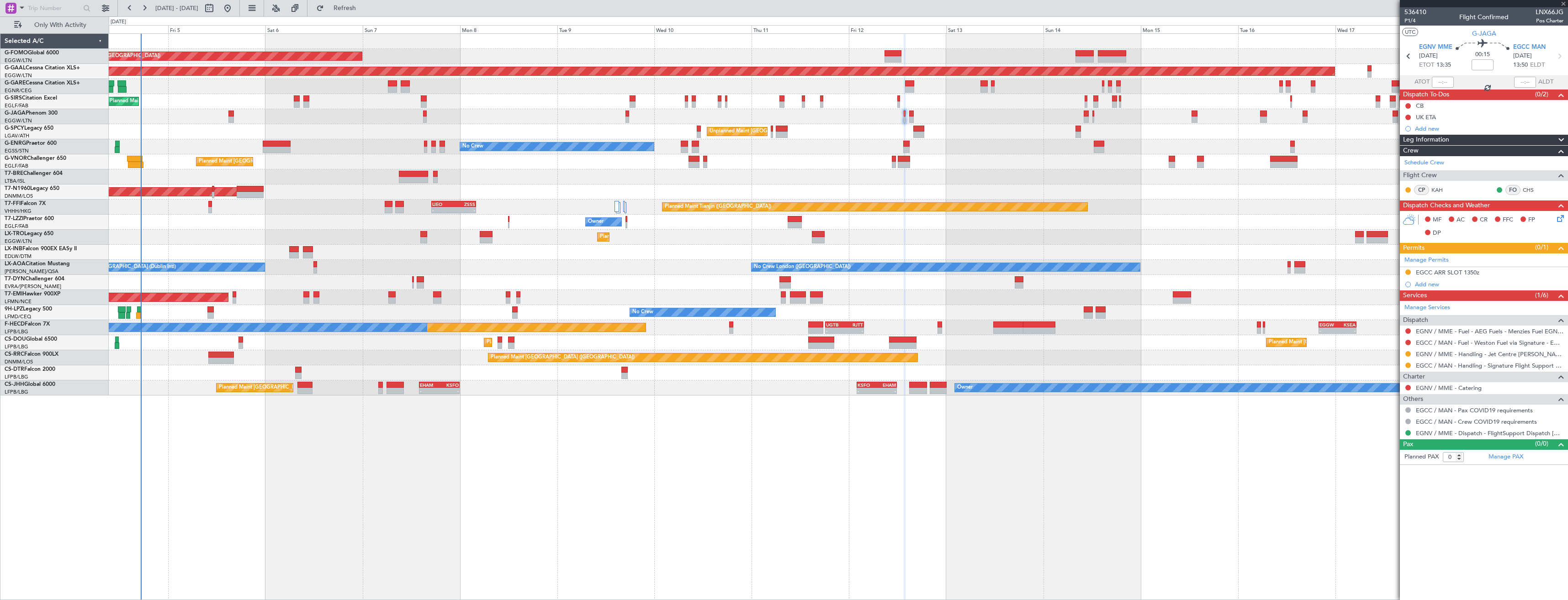
type input "4"
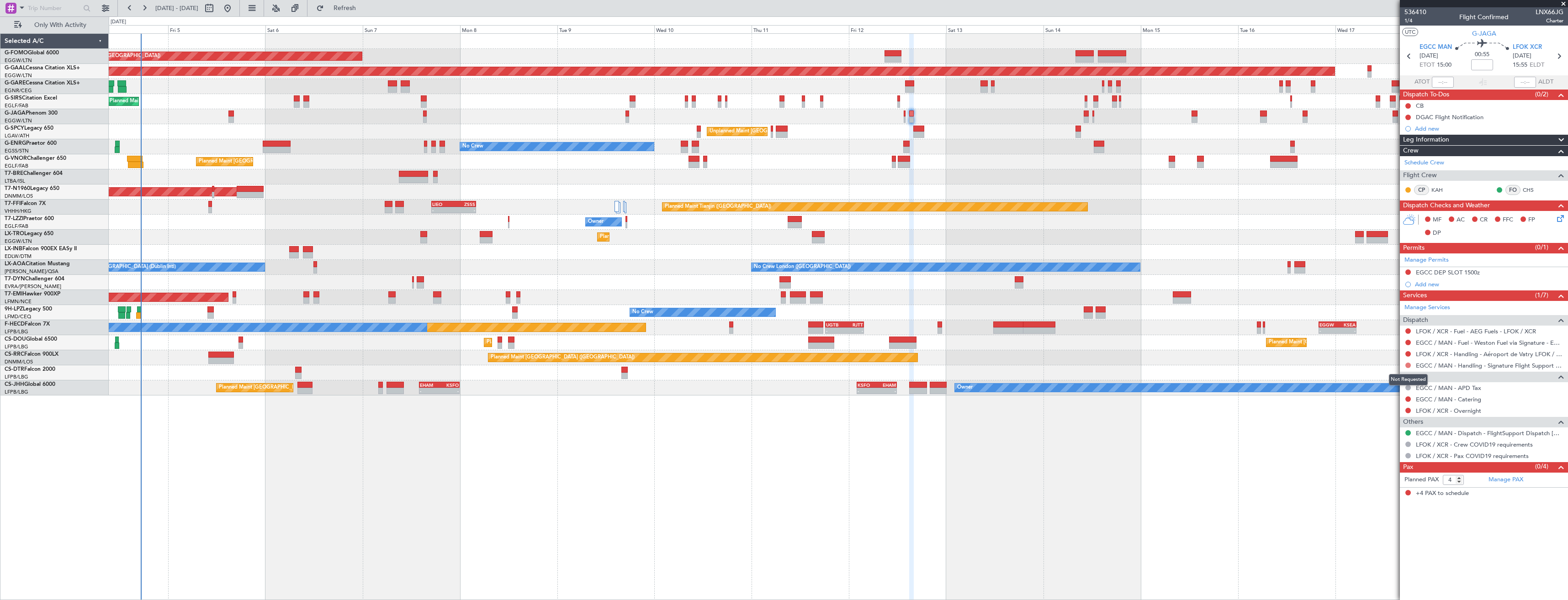
click at [1407, 363] on button at bounding box center [1408, 365] width 5 height 5
click at [1380, 420] on span "Requested" at bounding box center [1382, 419] width 29 height 9
click at [1407, 273] on button at bounding box center [1408, 272] width 5 height 5
click at [1379, 312] on span "Requested" at bounding box center [1382, 312] width 29 height 9
click at [1436, 356] on link "LFOK / XCR - Handling - Aéroport de Vatry LFOK / XCR" at bounding box center [1489, 354] width 147 height 8
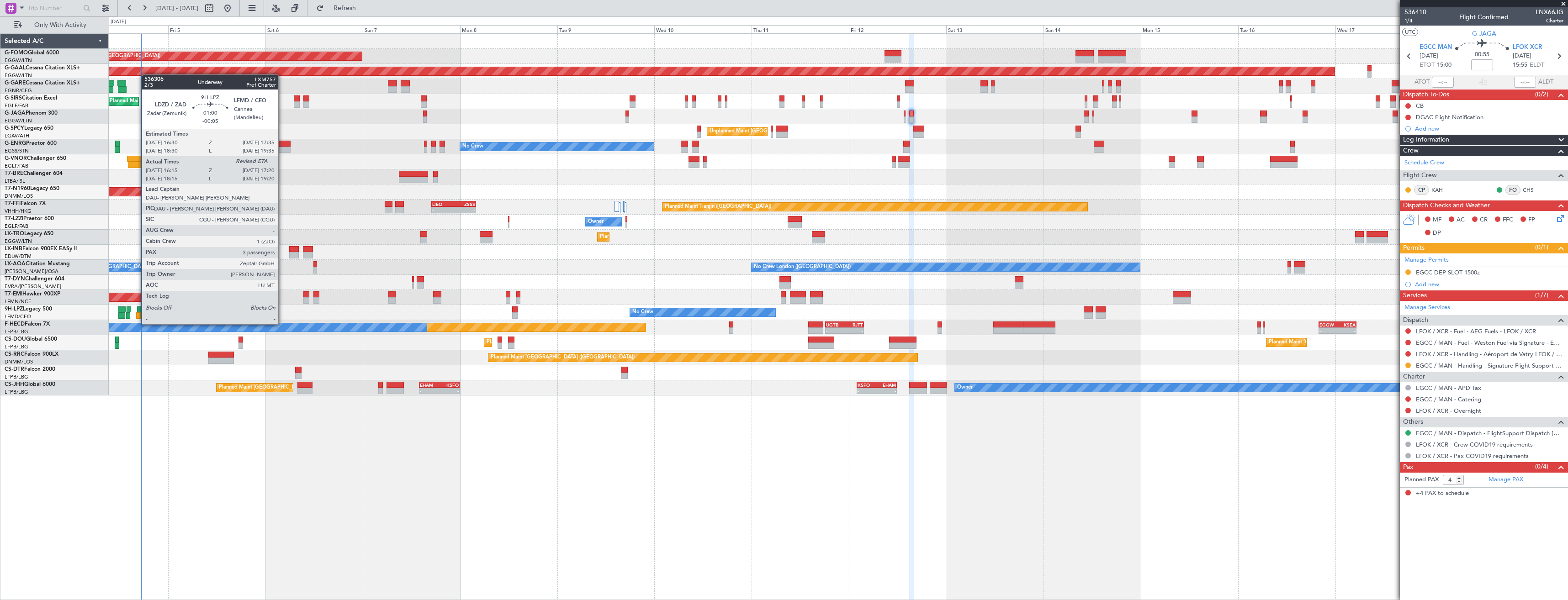
click at [137, 315] on div at bounding box center [139, 315] width 5 height 7
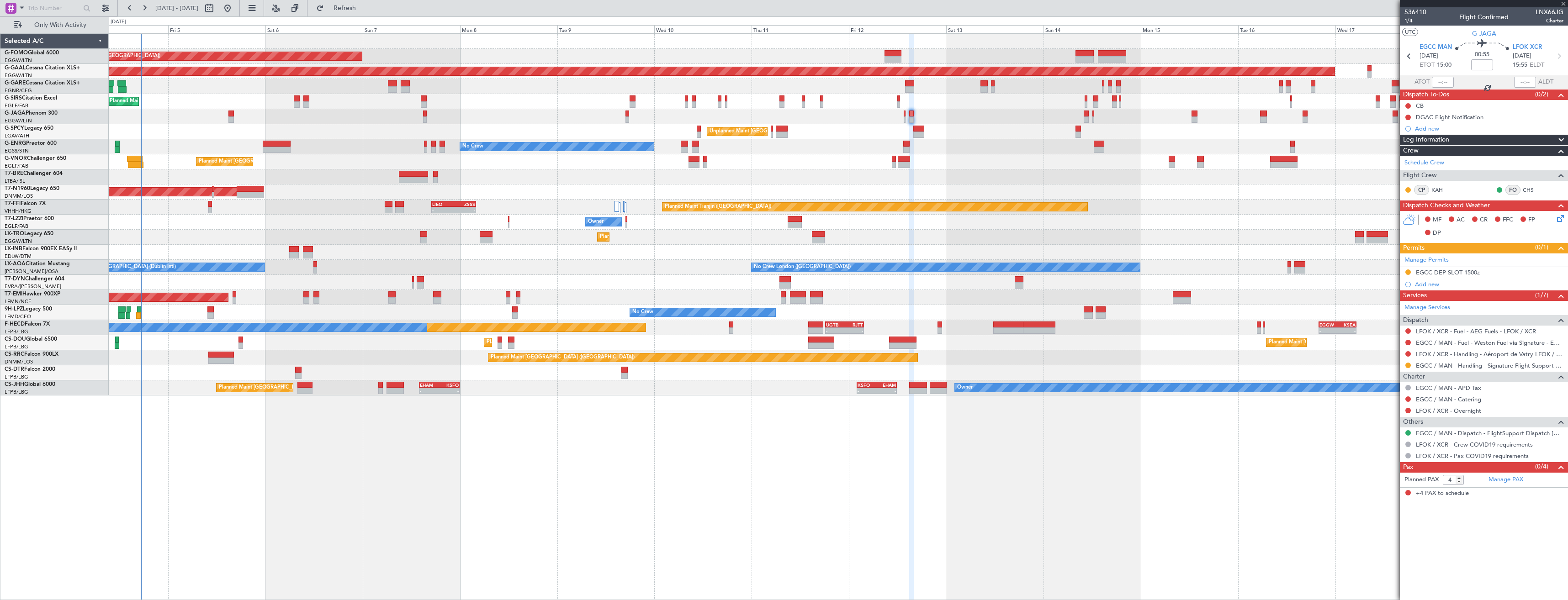
type input "-00:05"
type input "16:15"
type input "3"
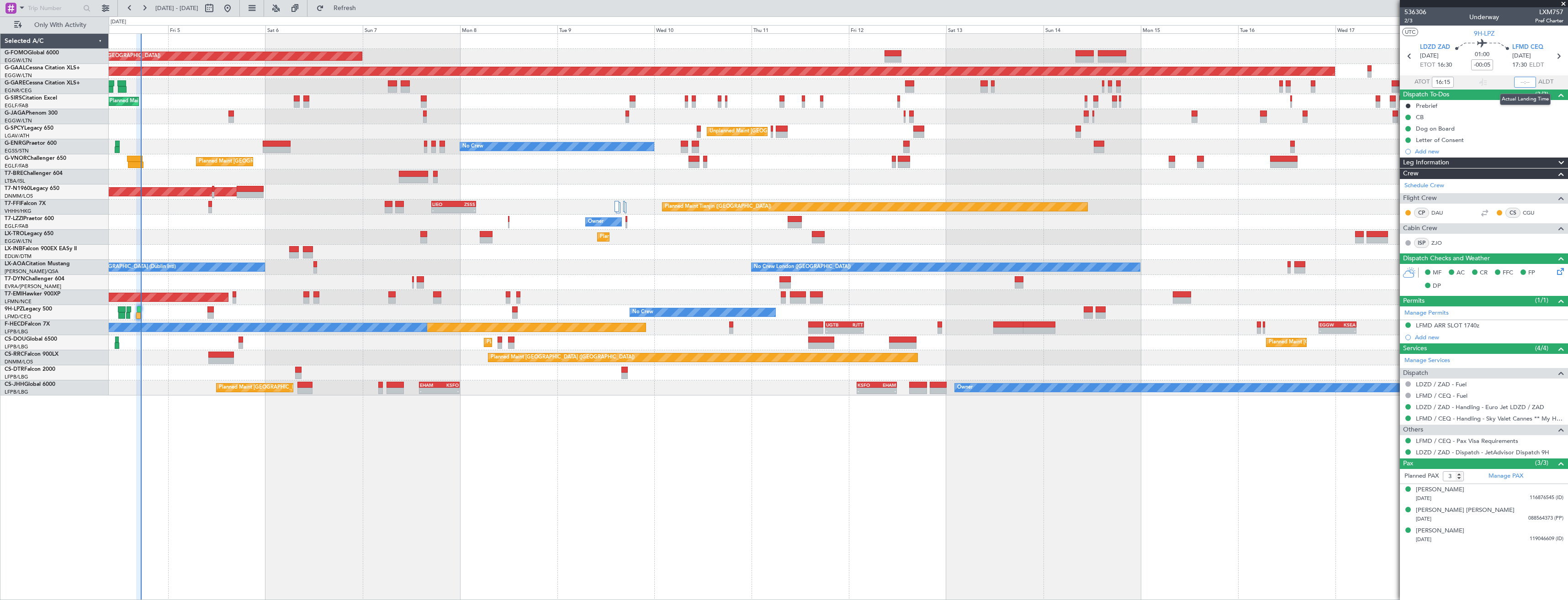
click at [1522, 82] on input "text" at bounding box center [1525, 82] width 22 height 11
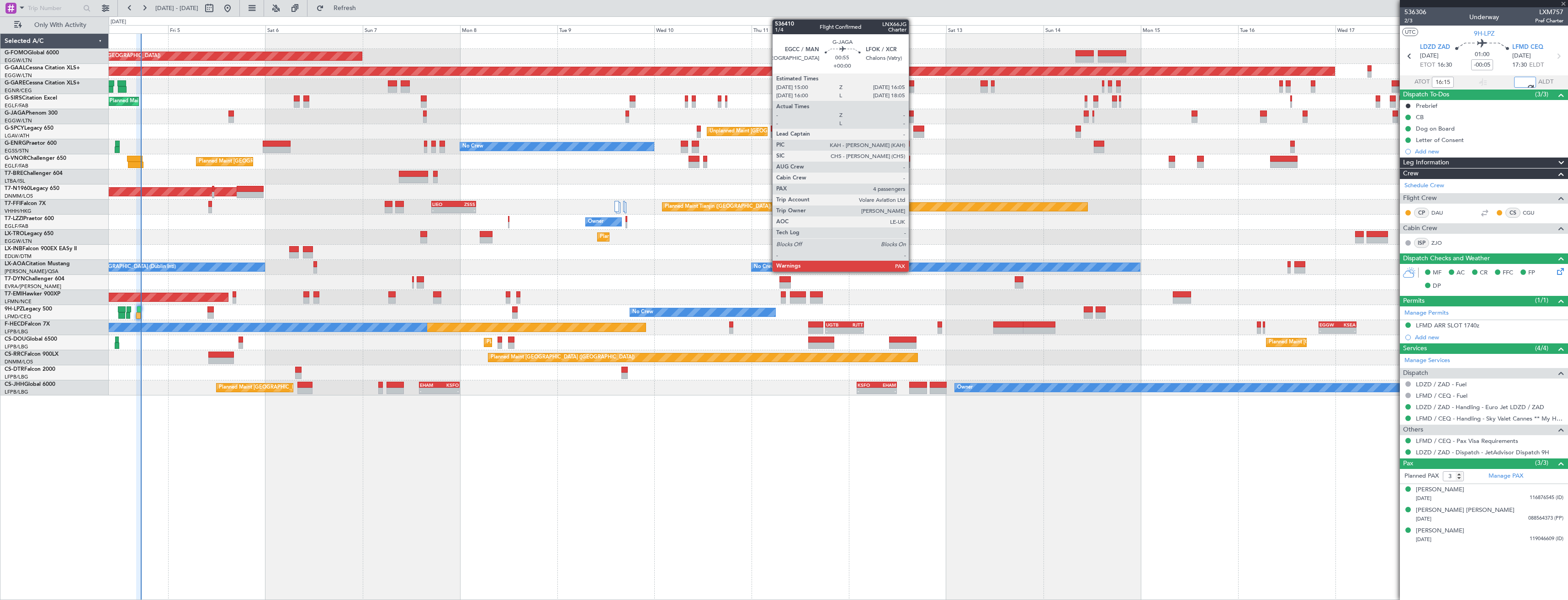
click at [913, 116] on div at bounding box center [912, 114] width 5 height 7
type input "17:18"
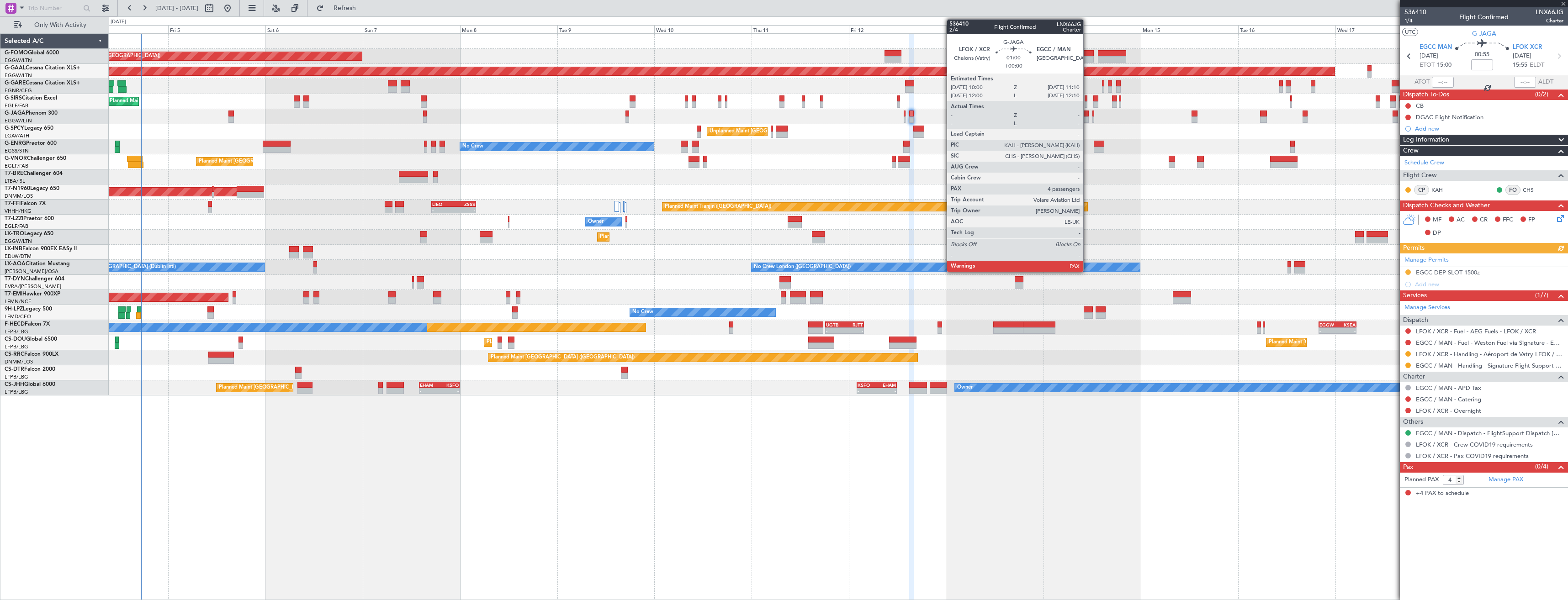
click at [1087, 114] on div at bounding box center [1086, 114] width 5 height 7
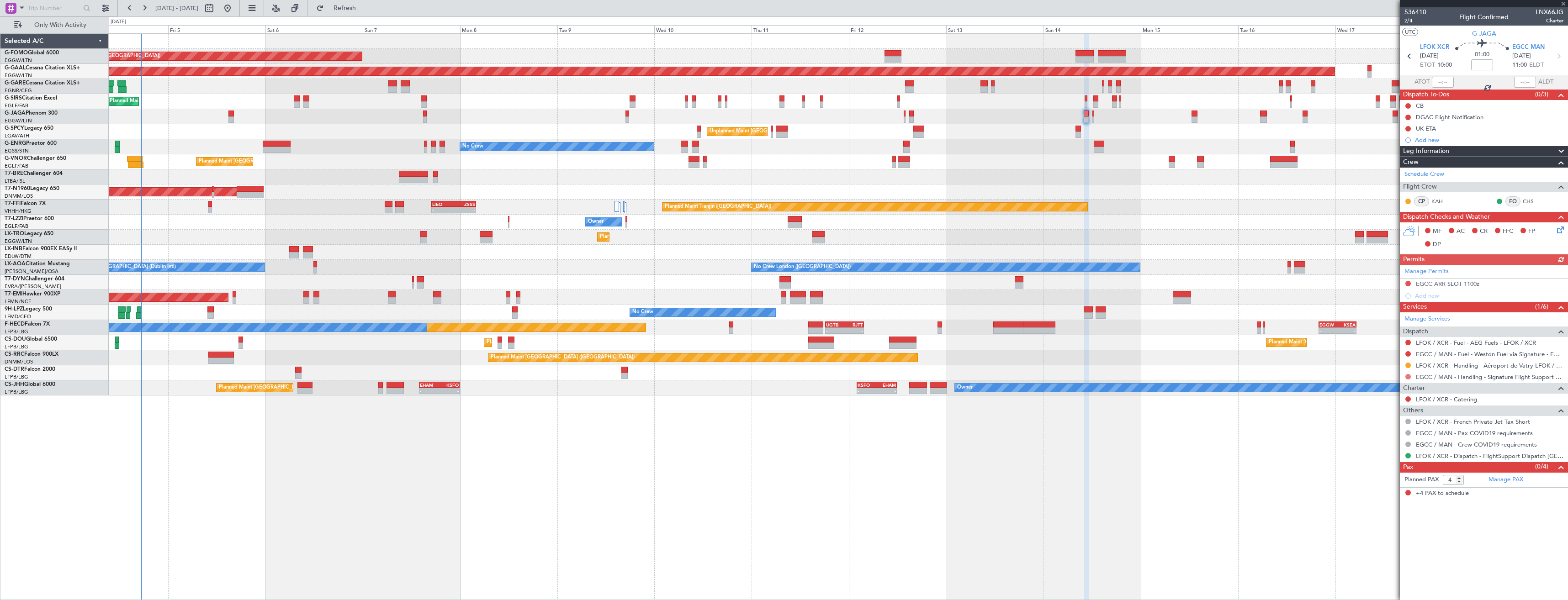
click at [1407, 377] on button at bounding box center [1408, 377] width 5 height 5
click at [1377, 428] on span "Requested" at bounding box center [1382, 430] width 29 height 9
click at [1555, 61] on icon at bounding box center [1558, 57] width 12 height 12
type input "0"
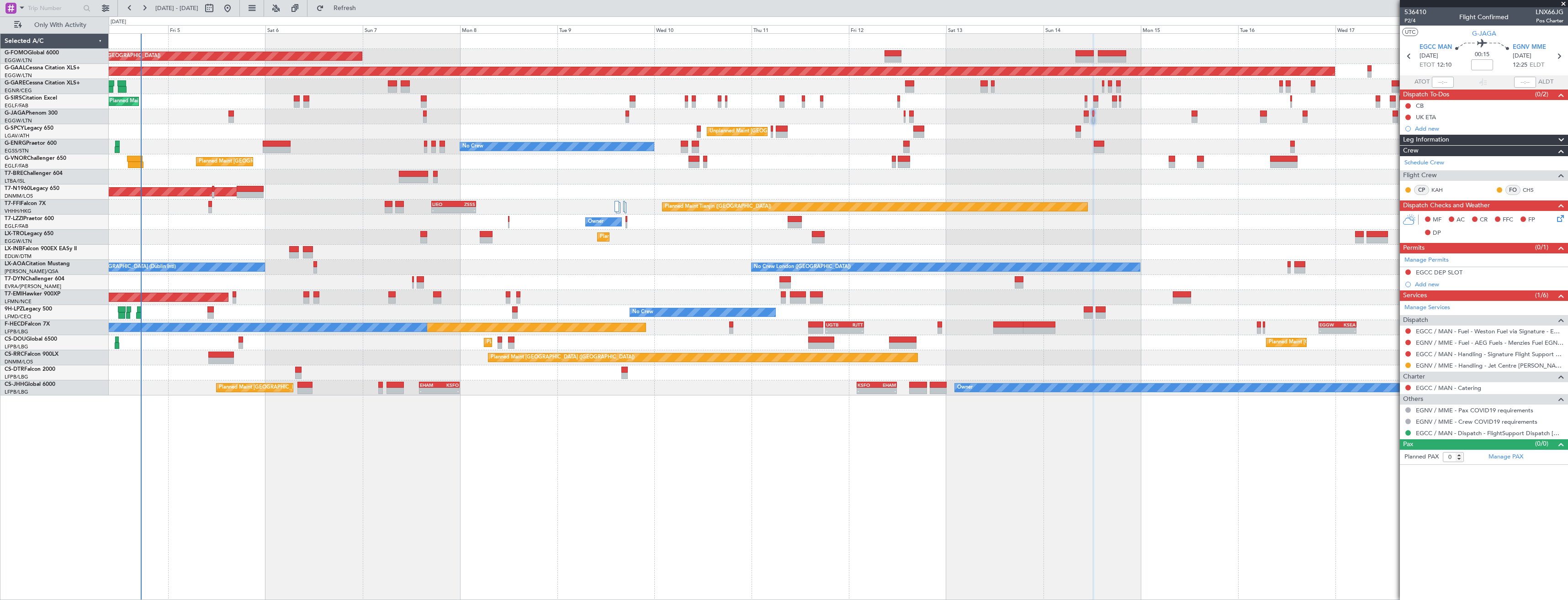
click at [1406, 356] on div at bounding box center [1408, 354] width 7 height 7
click at [1407, 354] on button at bounding box center [1408, 354] width 5 height 5
click at [1385, 406] on span "Requested" at bounding box center [1382, 408] width 29 height 9
click at [1463, 271] on div "EGCC DEP SLOT" at bounding box center [1484, 273] width 168 height 12
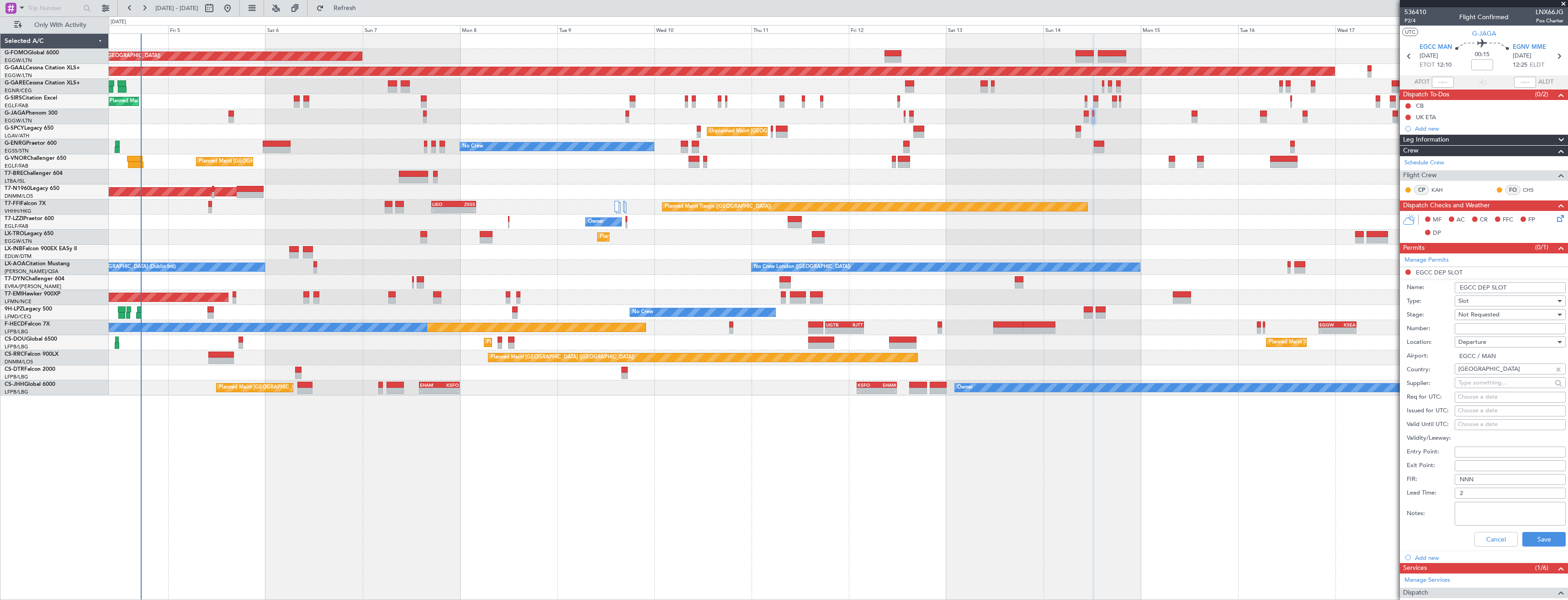
click at [1511, 289] on input "EGCC DEP SLOT" at bounding box center [1510, 288] width 111 height 11
type input "EGCC DEP SLOT 1210z"
click at [1508, 314] on div "Not Requested" at bounding box center [1507, 315] width 97 height 14
click at [1485, 376] on span "Requested" at bounding box center [1507, 374] width 96 height 14
click at [1533, 537] on button "Save" at bounding box center [1544, 539] width 43 height 15
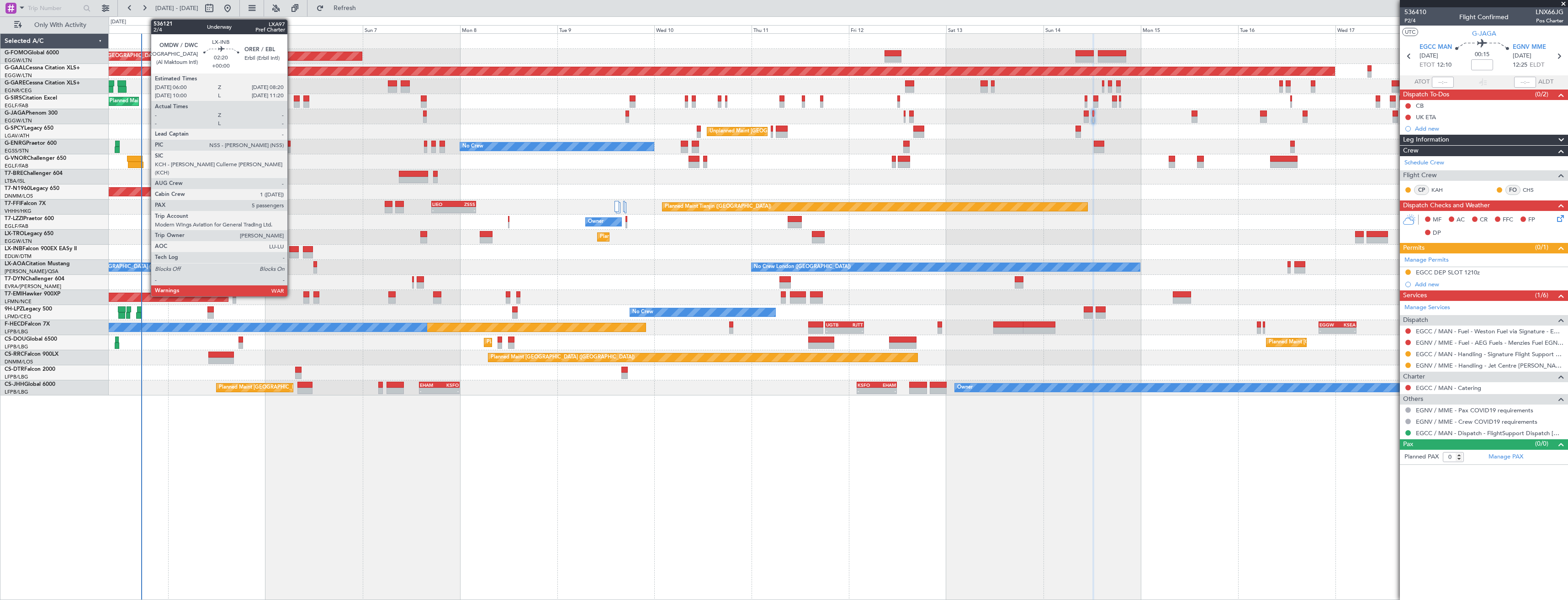
click at [292, 256] on div at bounding box center [294, 255] width 10 height 7
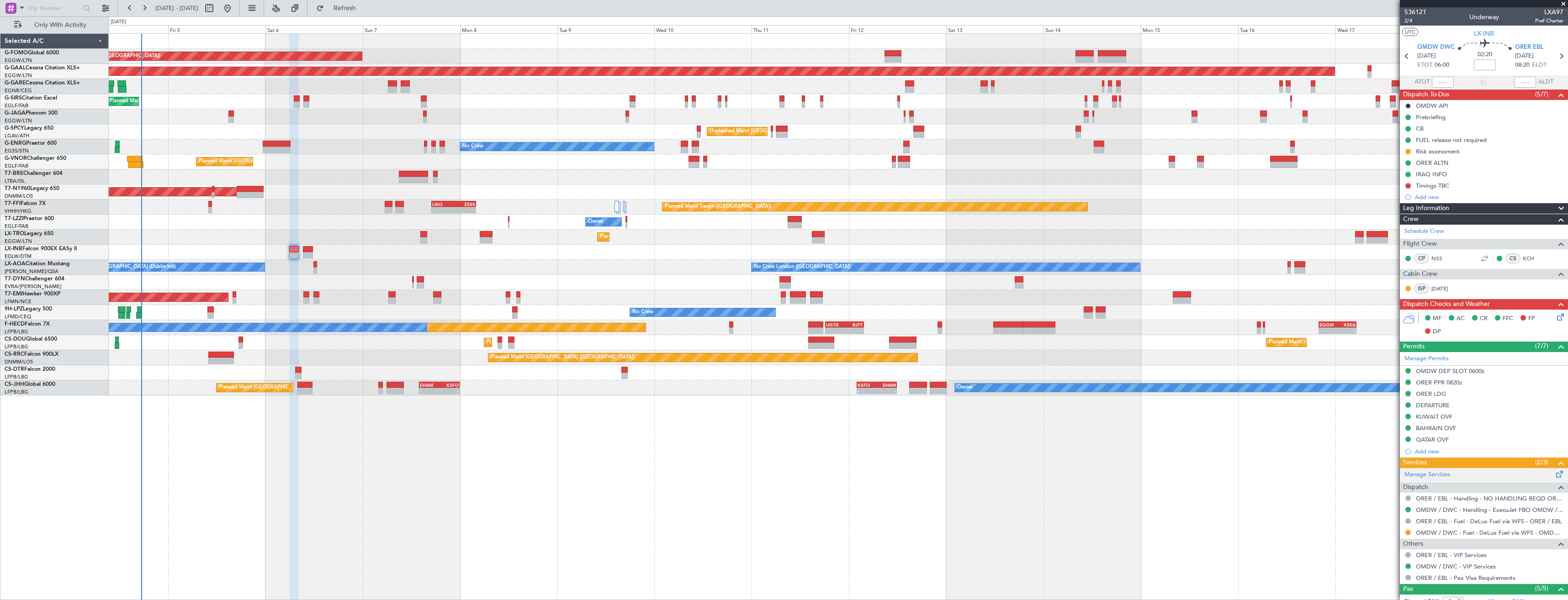
scroll to position [112, 0]
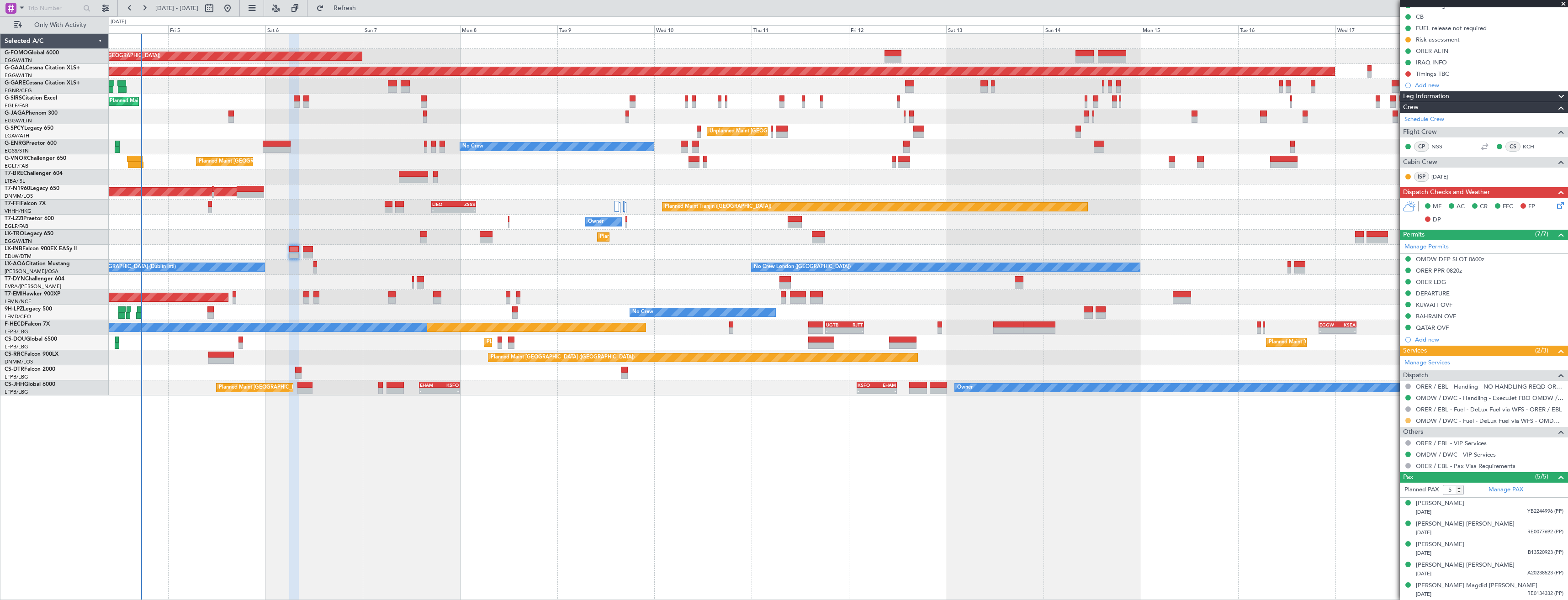
click at [1407, 421] on button at bounding box center [1408, 420] width 5 height 5
click at [1381, 531] on span "Confirmed" at bounding box center [1382, 529] width 29 height 9
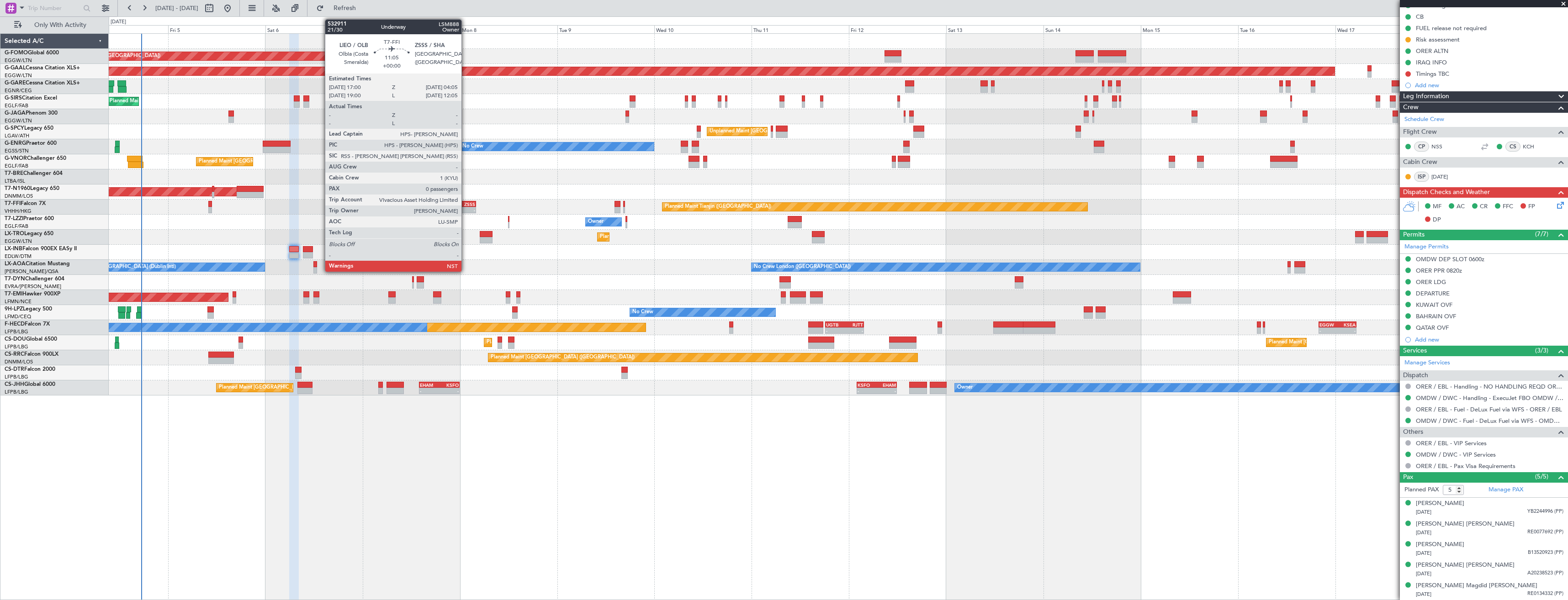
click at [466, 206] on div "LIEO 17:00 Z ZSSS 04:05 Z" at bounding box center [454, 204] width 45 height 7
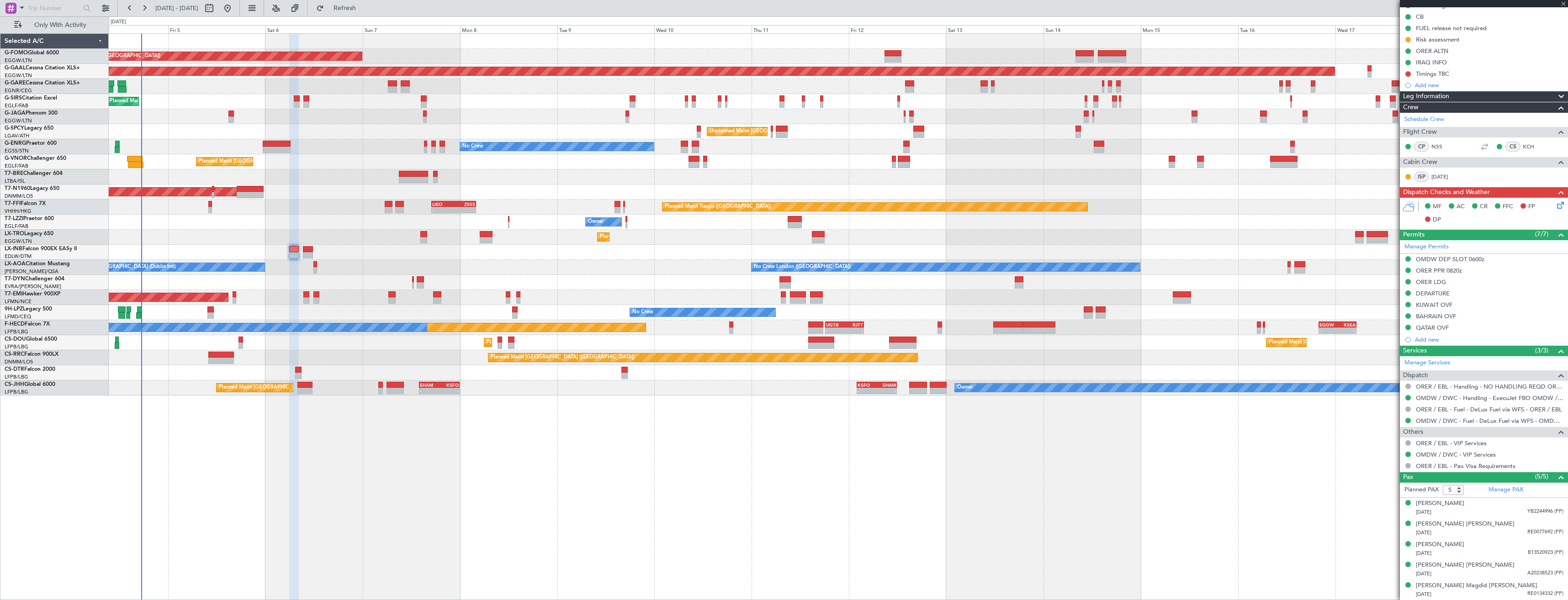
type input "0"
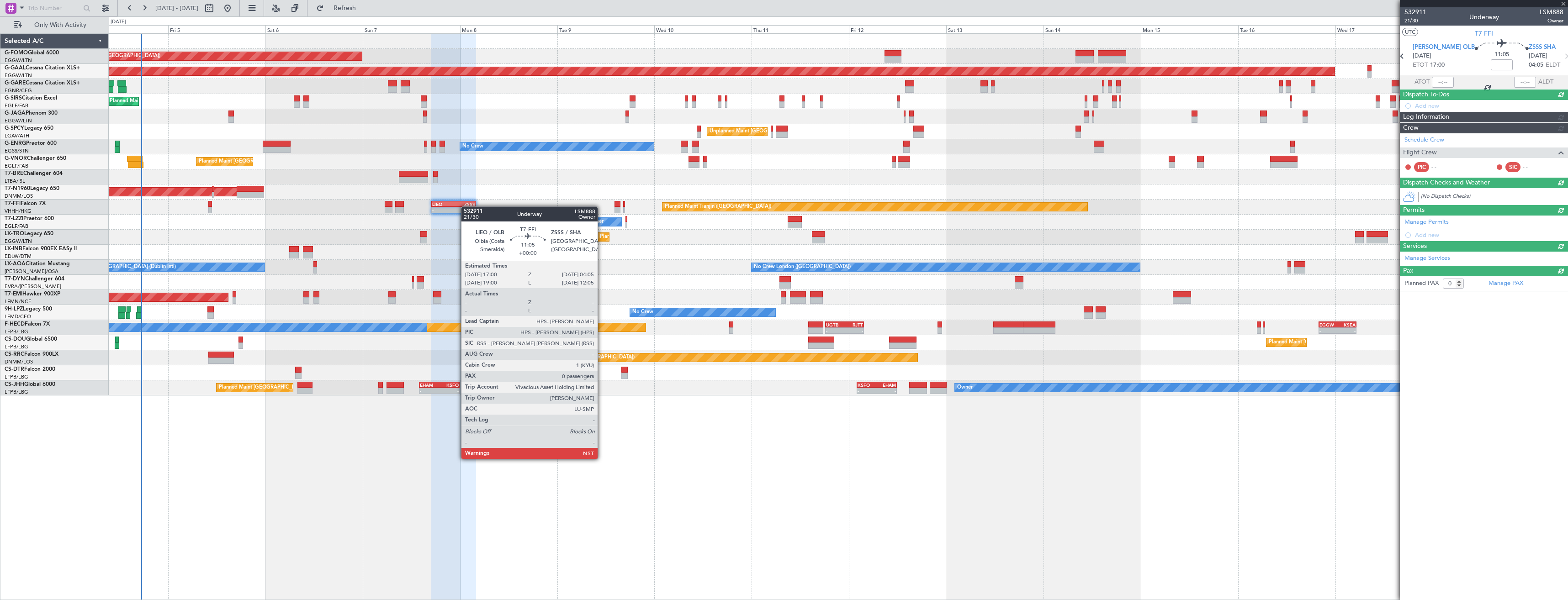
scroll to position [0, 0]
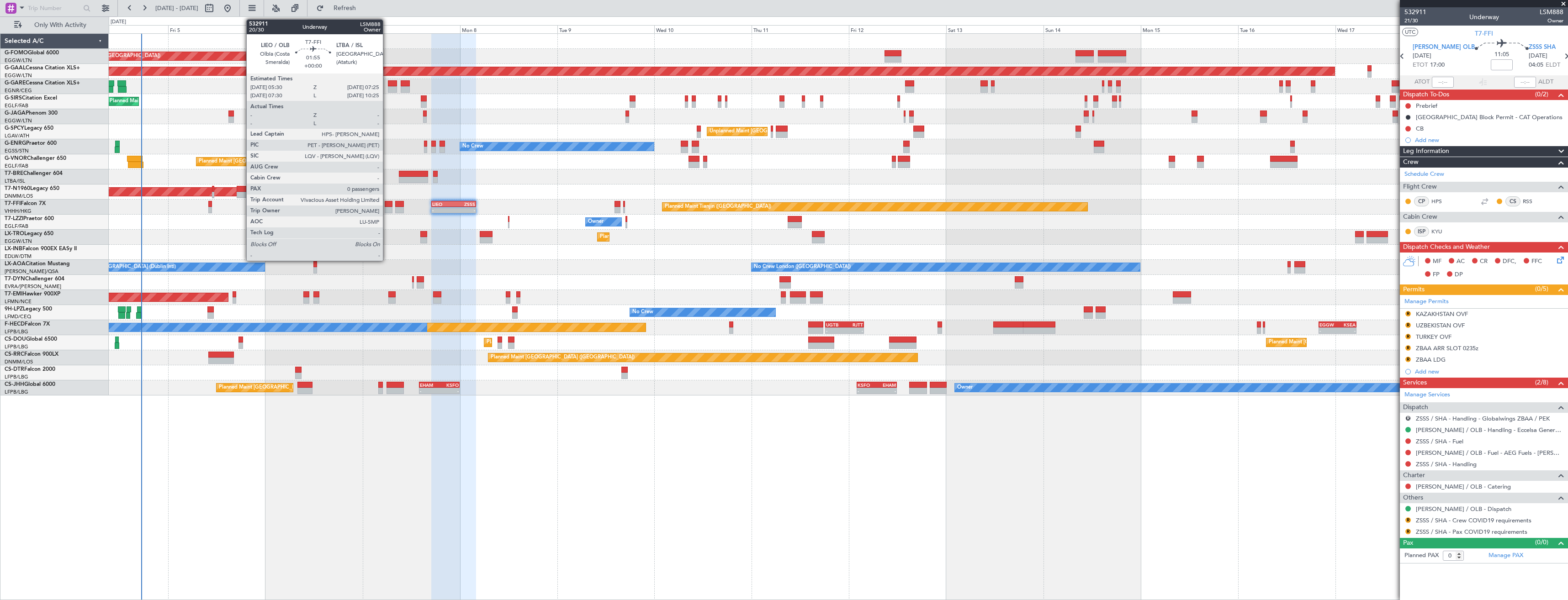
click at [387, 206] on div at bounding box center [389, 204] width 9 height 7
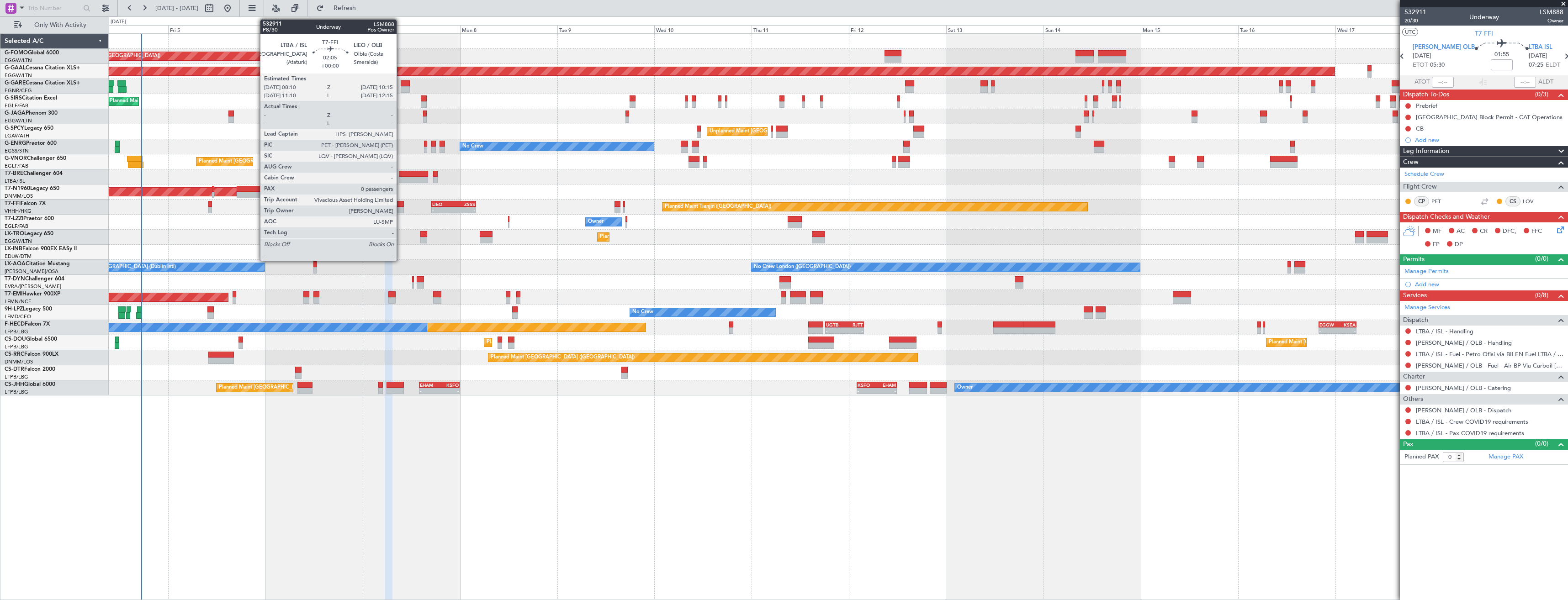
click at [401, 206] on div at bounding box center [399, 204] width 9 height 7
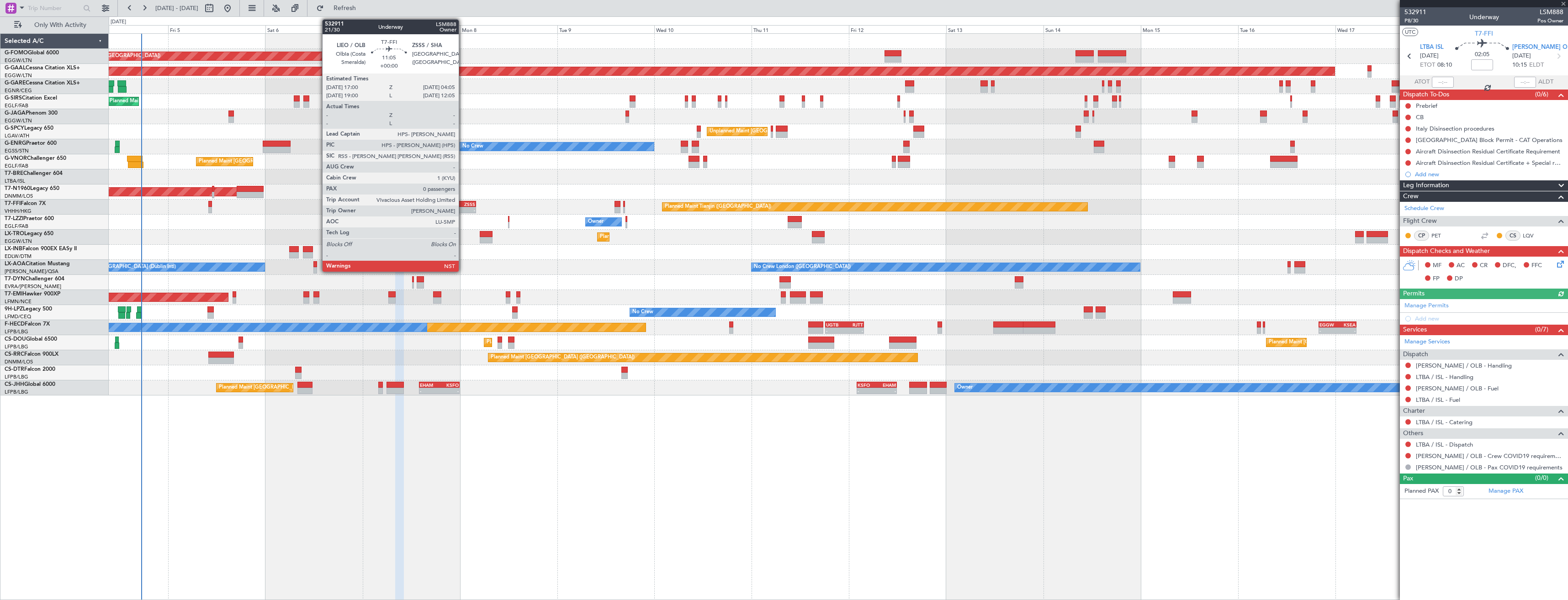
click at [463, 208] on div "-" at bounding box center [464, 210] width 21 height 5
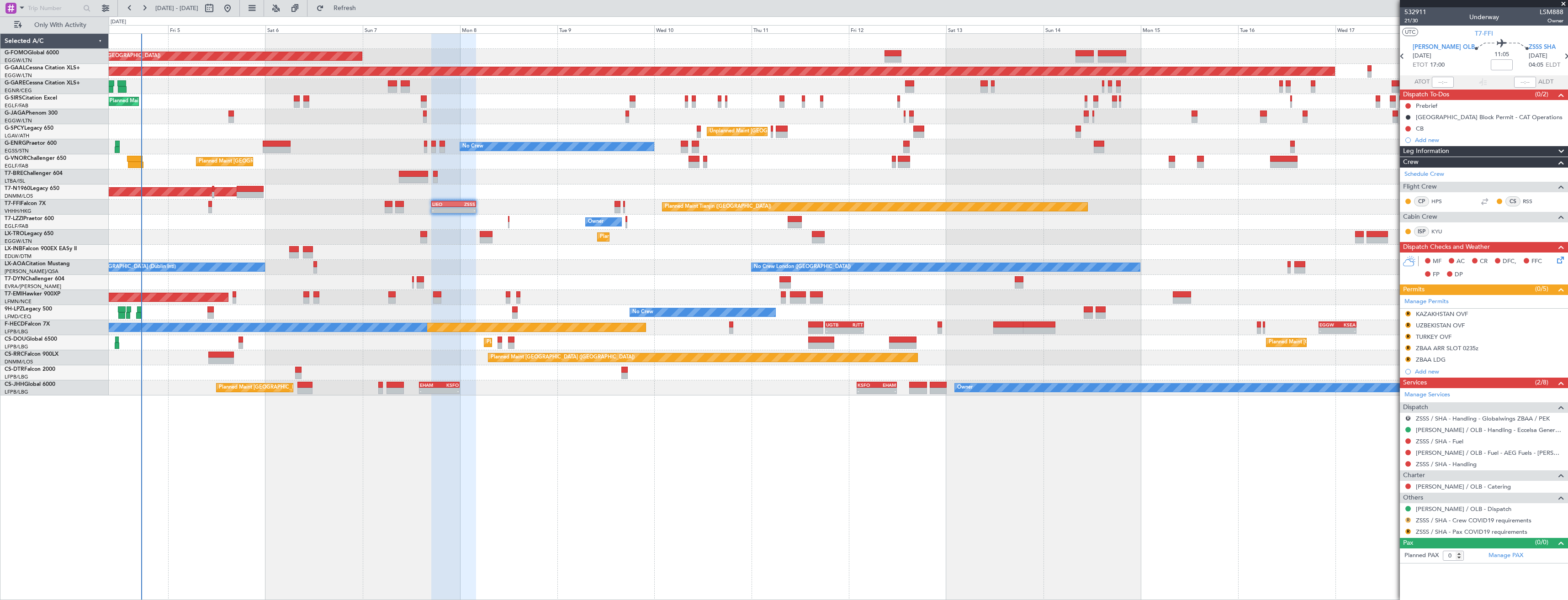
click at [1408, 519] on button "R" at bounding box center [1408, 520] width 5 height 5
click at [1375, 409] on span "Not Required" at bounding box center [1386, 410] width 37 height 9
click at [1410, 530] on button "R" at bounding box center [1408, 531] width 5 height 5
click at [1377, 421] on span "Not Required" at bounding box center [1386, 422] width 37 height 9
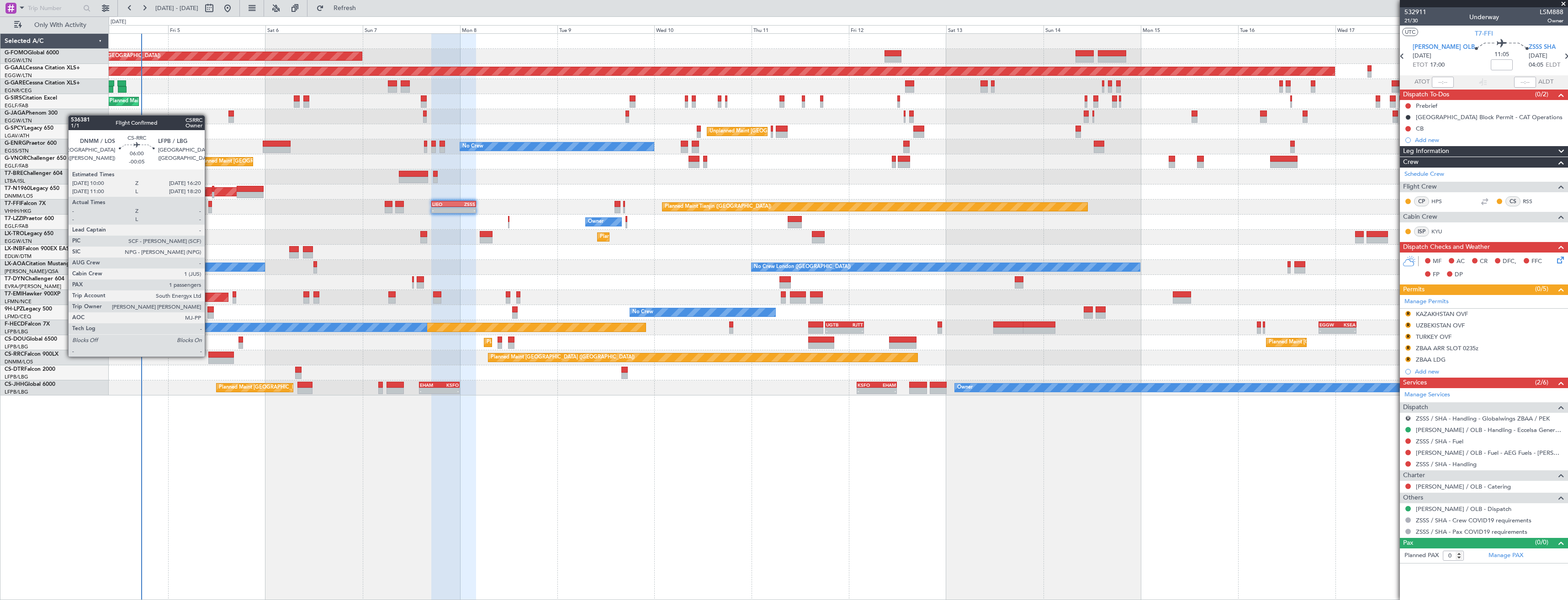
click at [209, 356] on div at bounding box center [221, 355] width 26 height 7
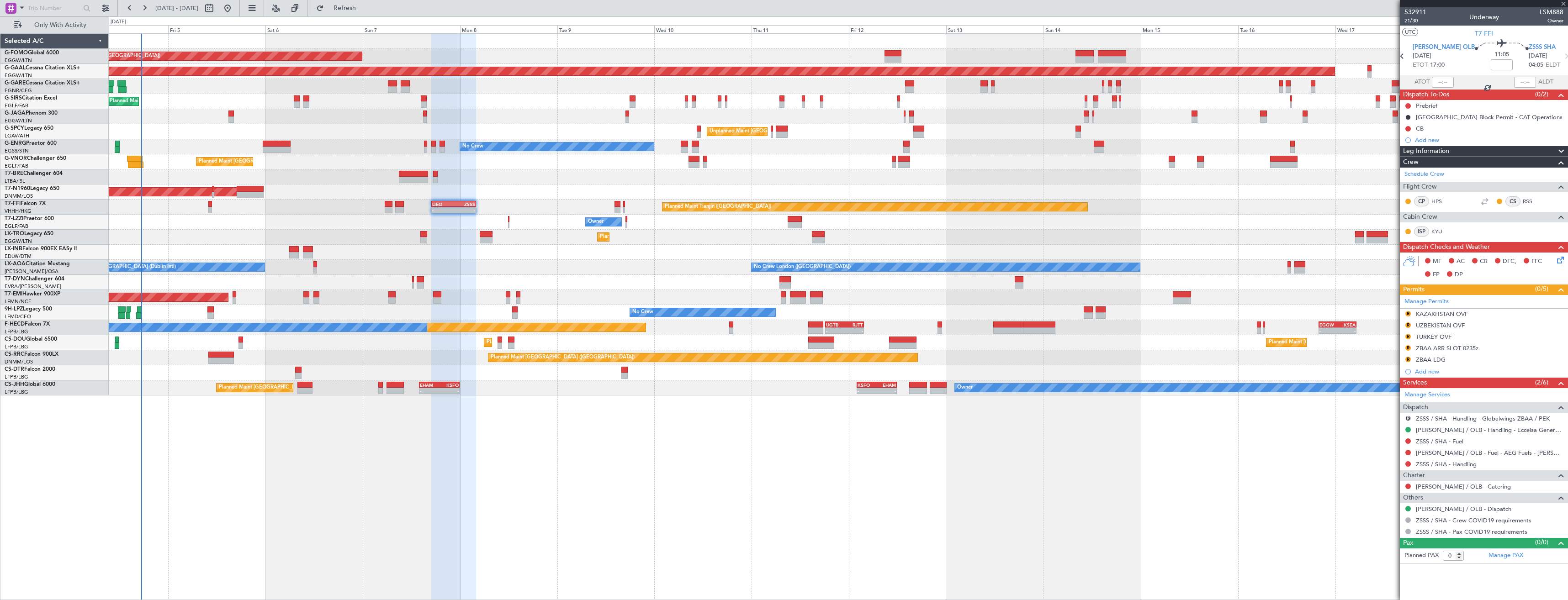
type input "-00:05"
type input "1"
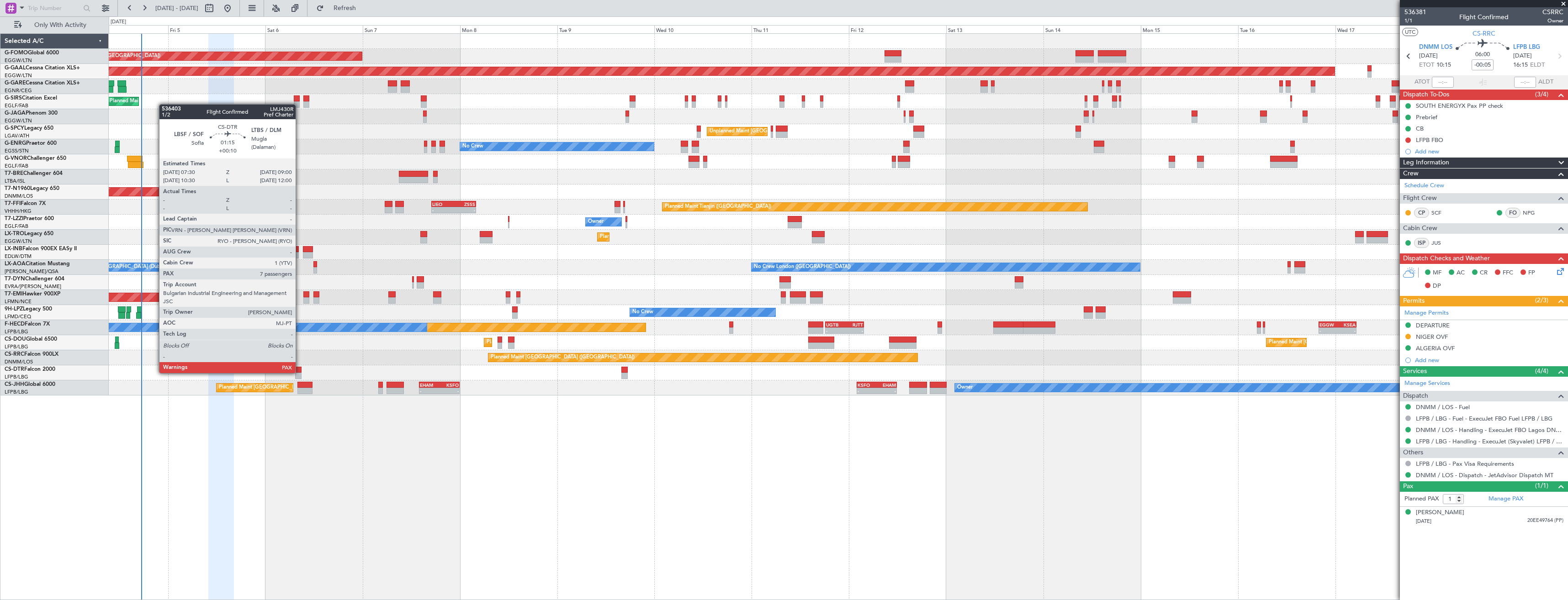
click at [299, 372] on div at bounding box center [298, 370] width 7 height 7
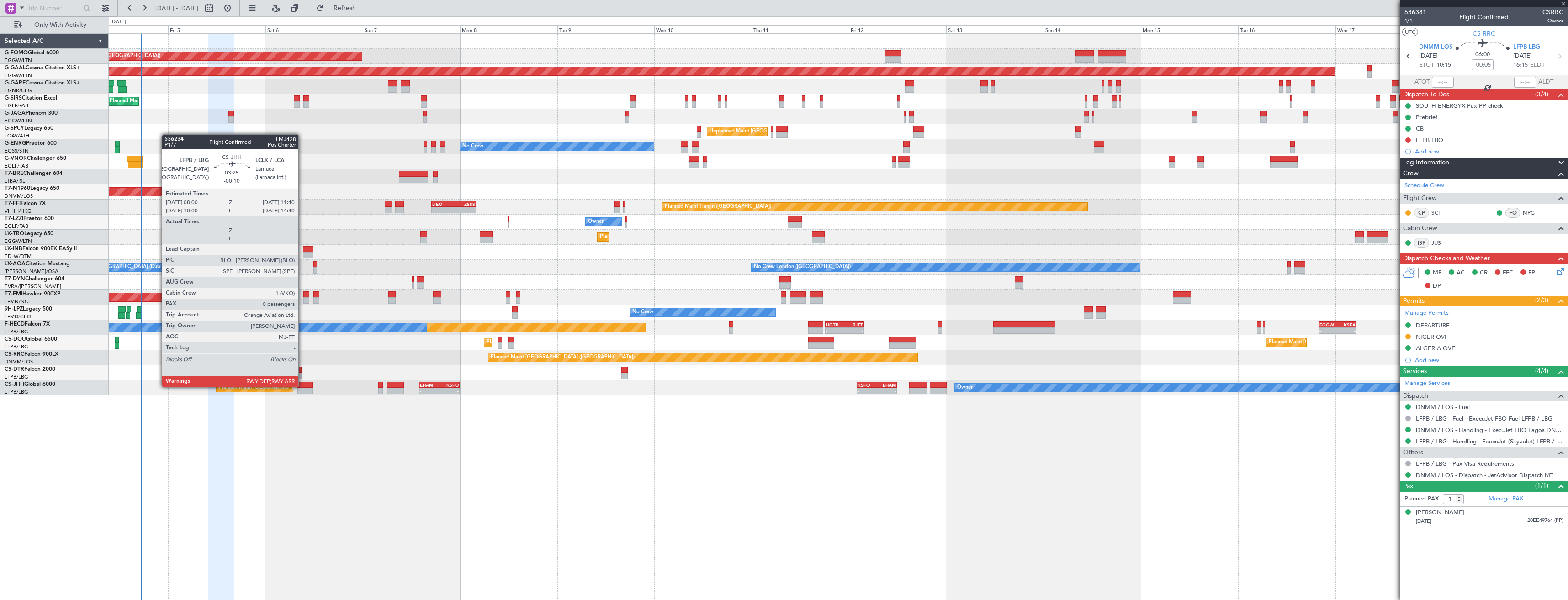
type input "+00:10"
type input "7"
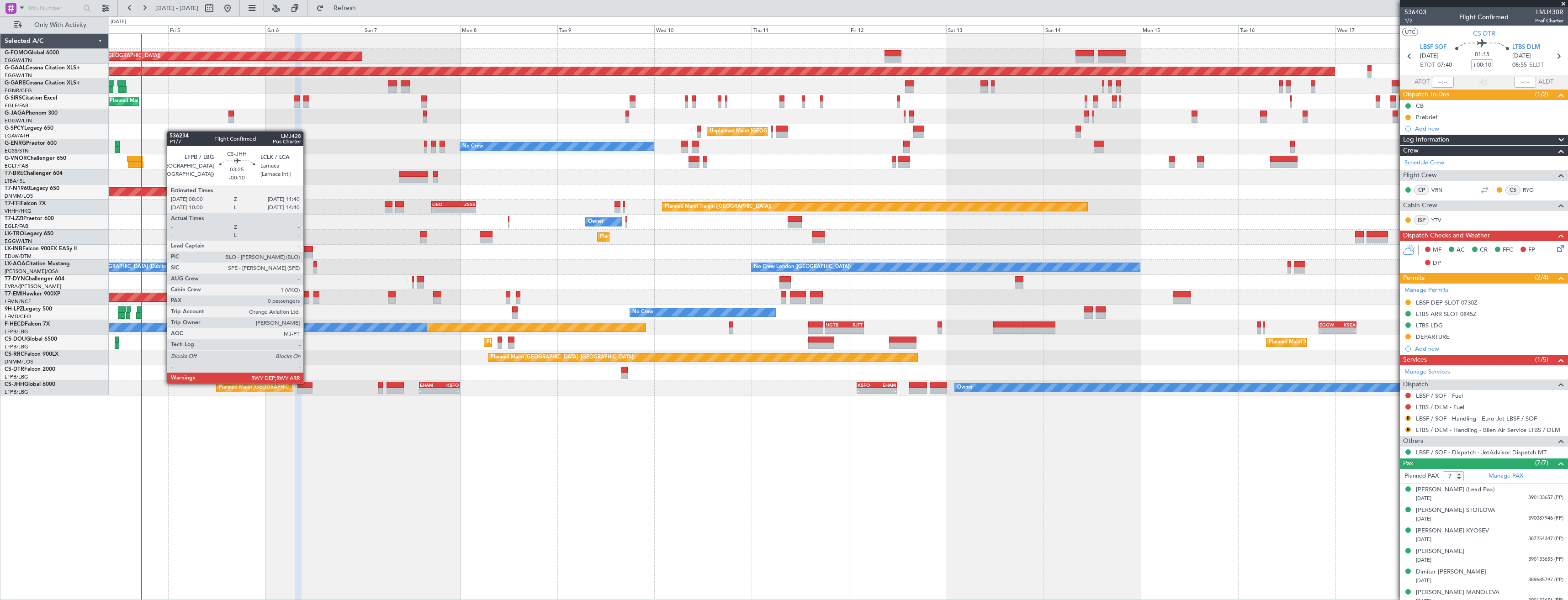
click at [307, 383] on div at bounding box center [305, 385] width 15 height 7
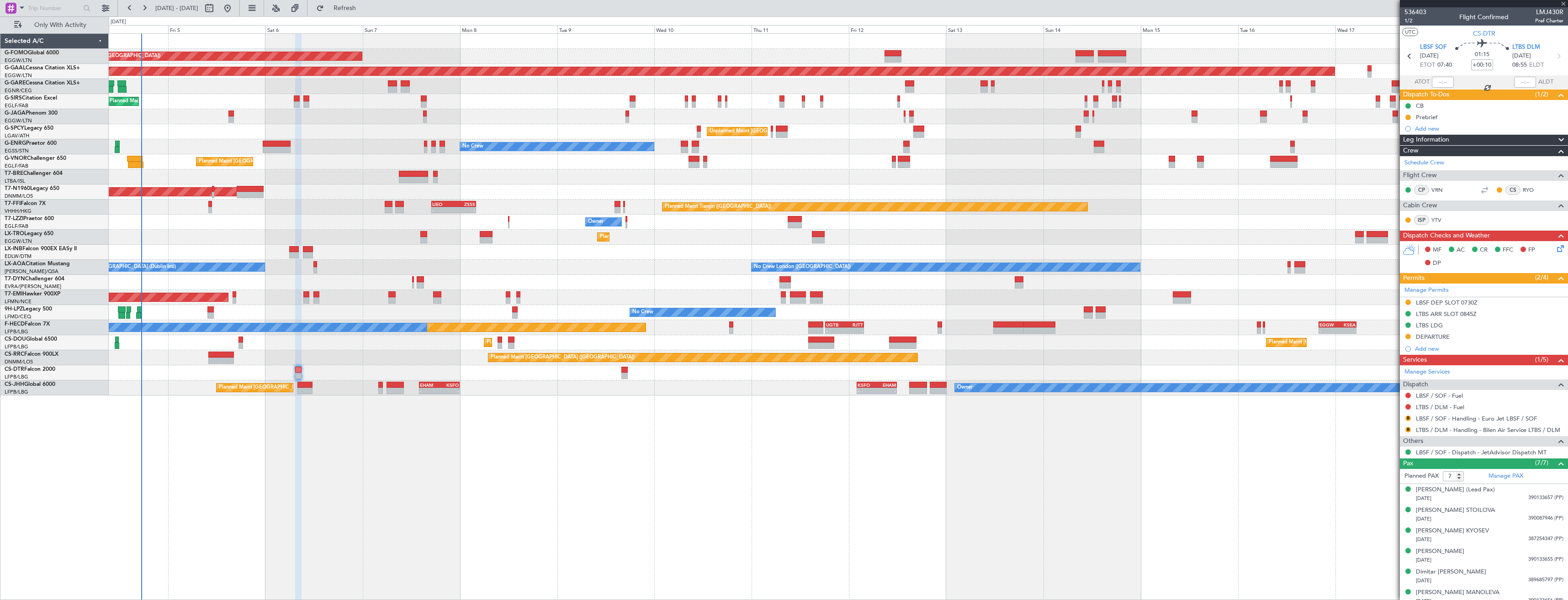
type input "-00:10"
type input "0"
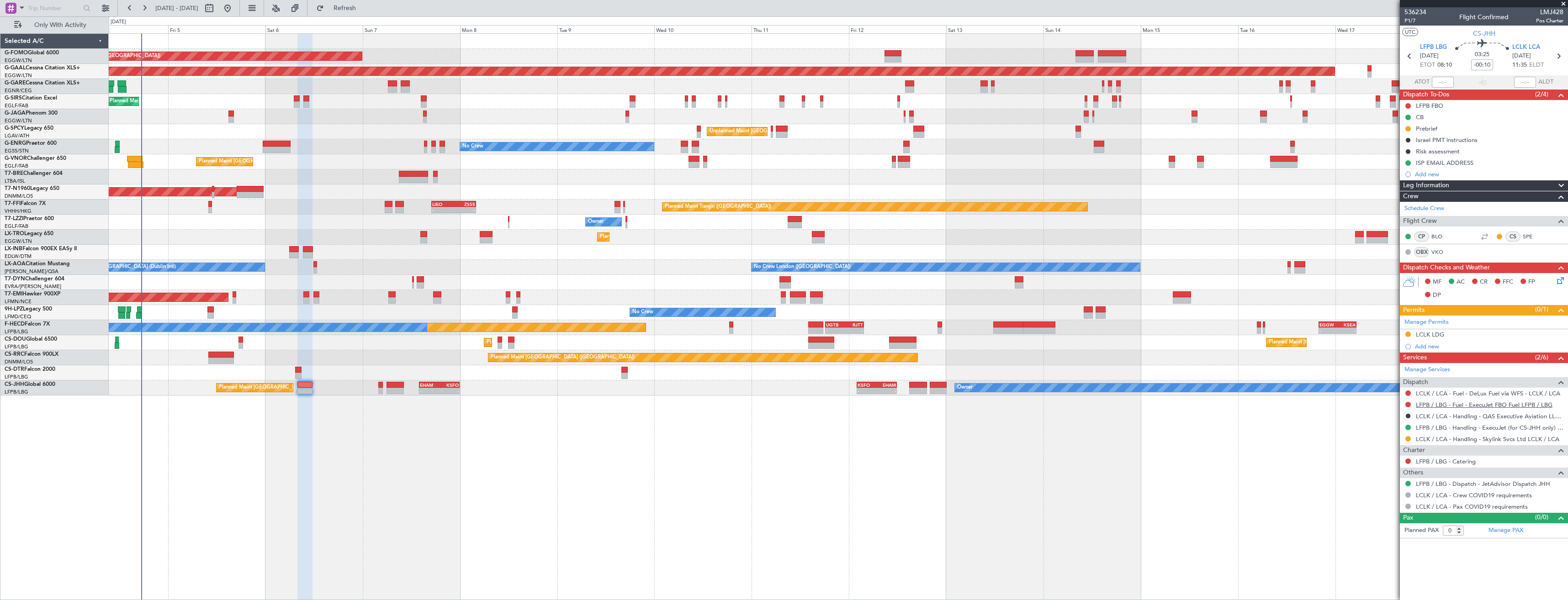
click at [1441, 406] on link "LFPB / LBG - Fuel - ExecuJet FBO Fuel LFPB / LBG" at bounding box center [1484, 405] width 136 height 8
click at [354, 10] on button "Refresh" at bounding box center [340, 9] width 55 height 15
click at [1429, 396] on link "LCLK / LCA - Fuel - DeLux Fuel via WFS - LCLK / LCA" at bounding box center [1488, 393] width 144 height 8
click at [1511, 441] on link "LCLK / LCA - Handling - Skylink Svcs Ltd LCLK / LCA" at bounding box center [1488, 439] width 144 height 8
click at [343, 9] on button "Refresh" at bounding box center [340, 9] width 55 height 15
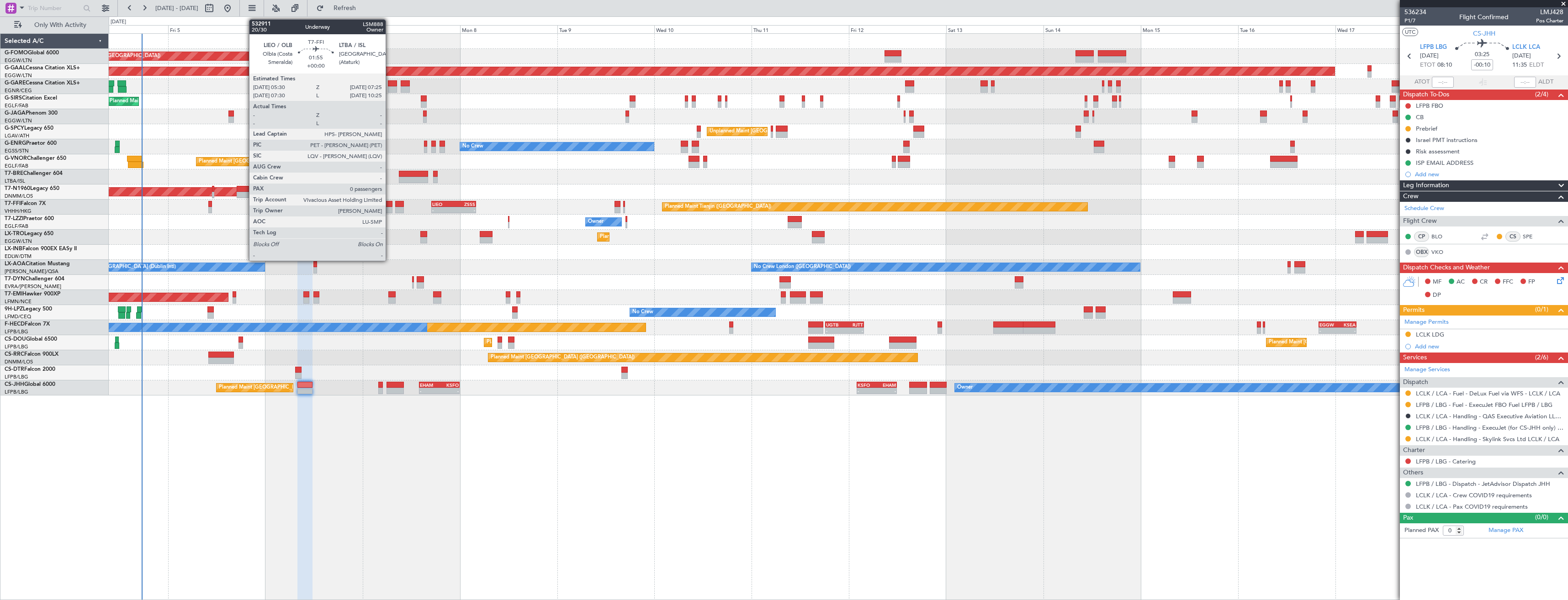
click at [390, 208] on div at bounding box center [389, 210] width 9 height 7
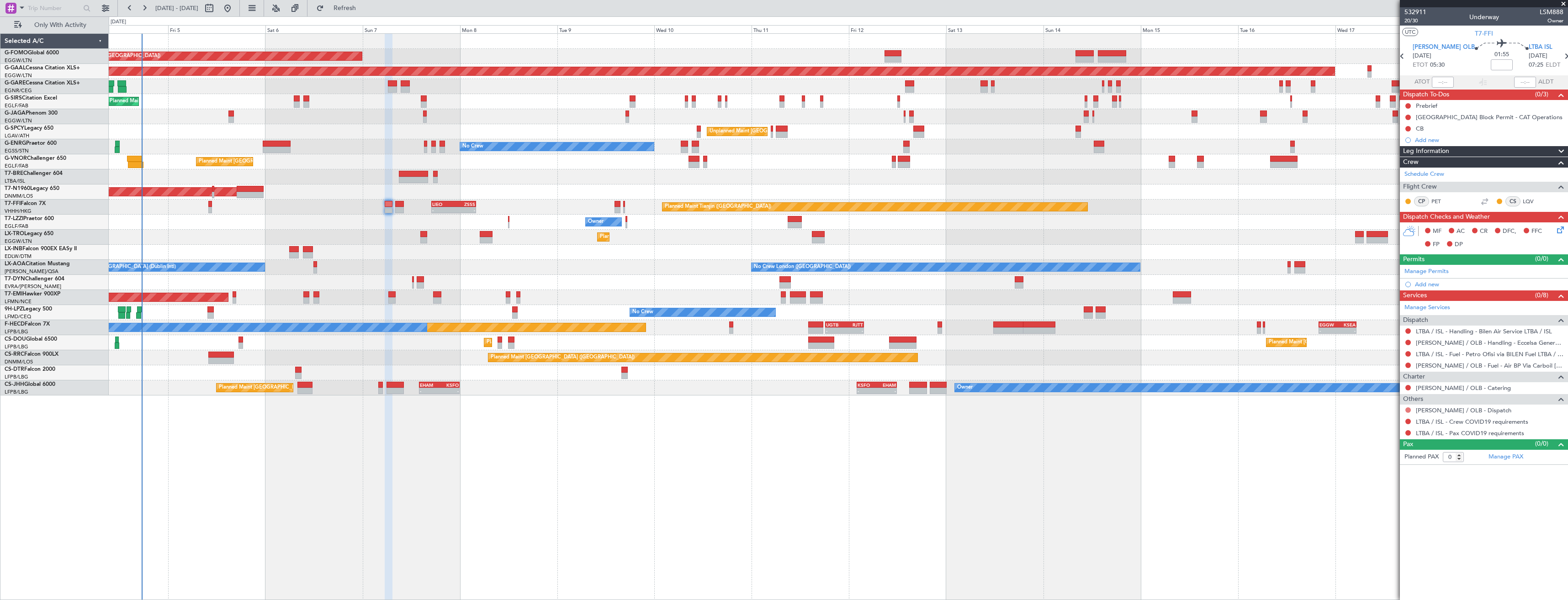
click at [1407, 410] on button at bounding box center [1408, 410] width 5 height 5
click at [1383, 517] on span "Confirmed" at bounding box center [1382, 518] width 29 height 9
click at [1405, 422] on div at bounding box center [1408, 422] width 7 height 7
click at [1408, 422] on button at bounding box center [1408, 421] width 5 height 5
click at [1382, 435] on span "Not Required" at bounding box center [1386, 434] width 37 height 9
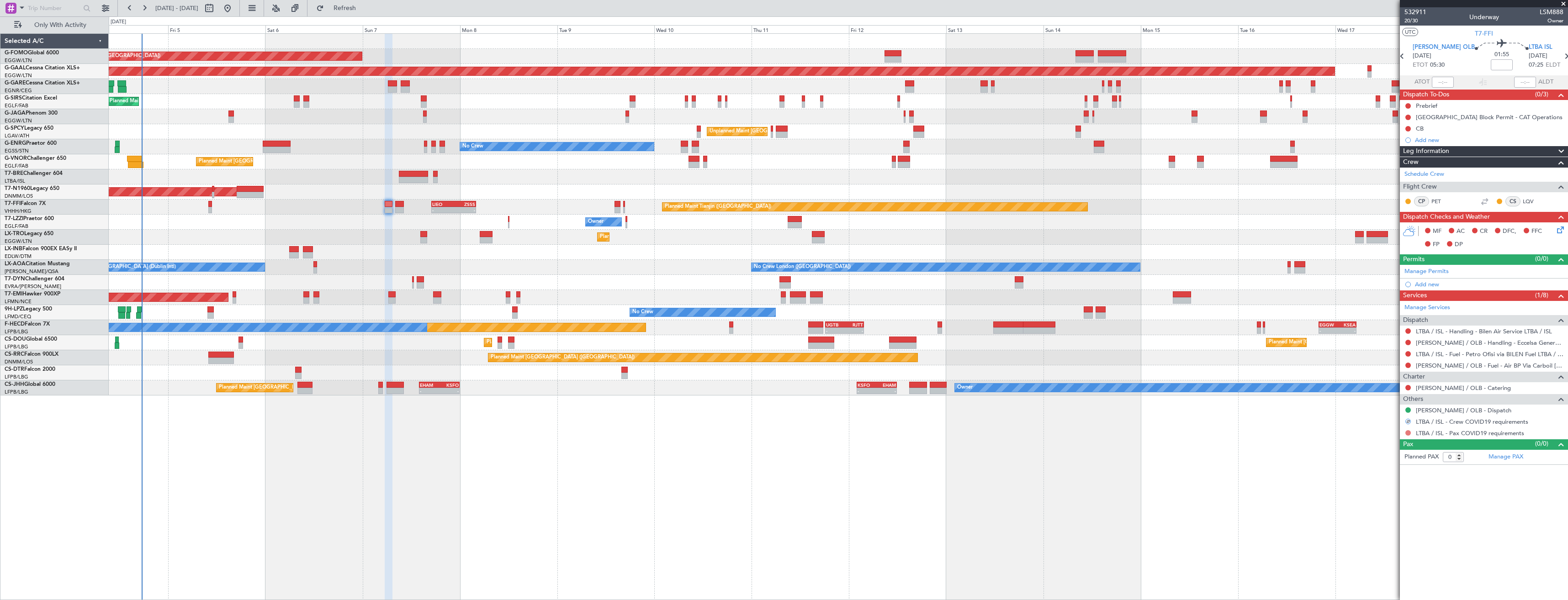
click at [1409, 430] on button at bounding box center [1408, 433] width 5 height 5
click at [1384, 444] on span "Not Required" at bounding box center [1386, 445] width 37 height 9
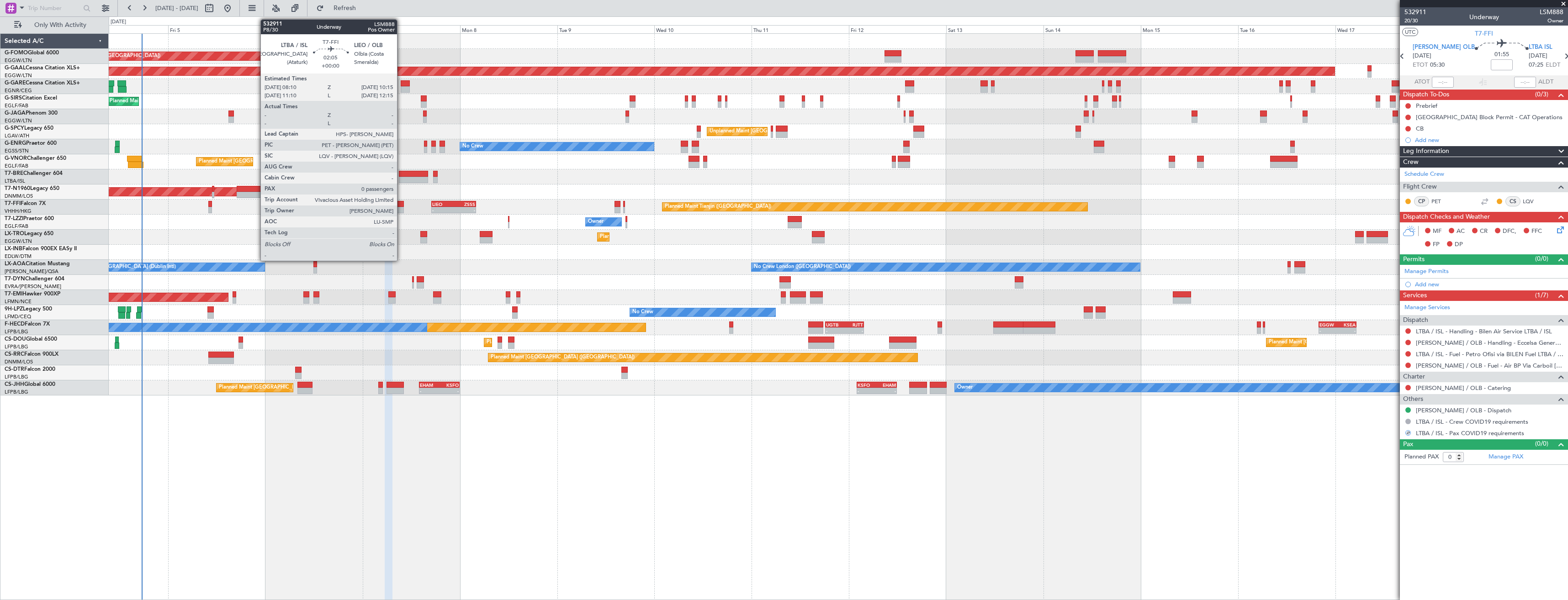
click at [401, 206] on div at bounding box center [399, 204] width 9 height 7
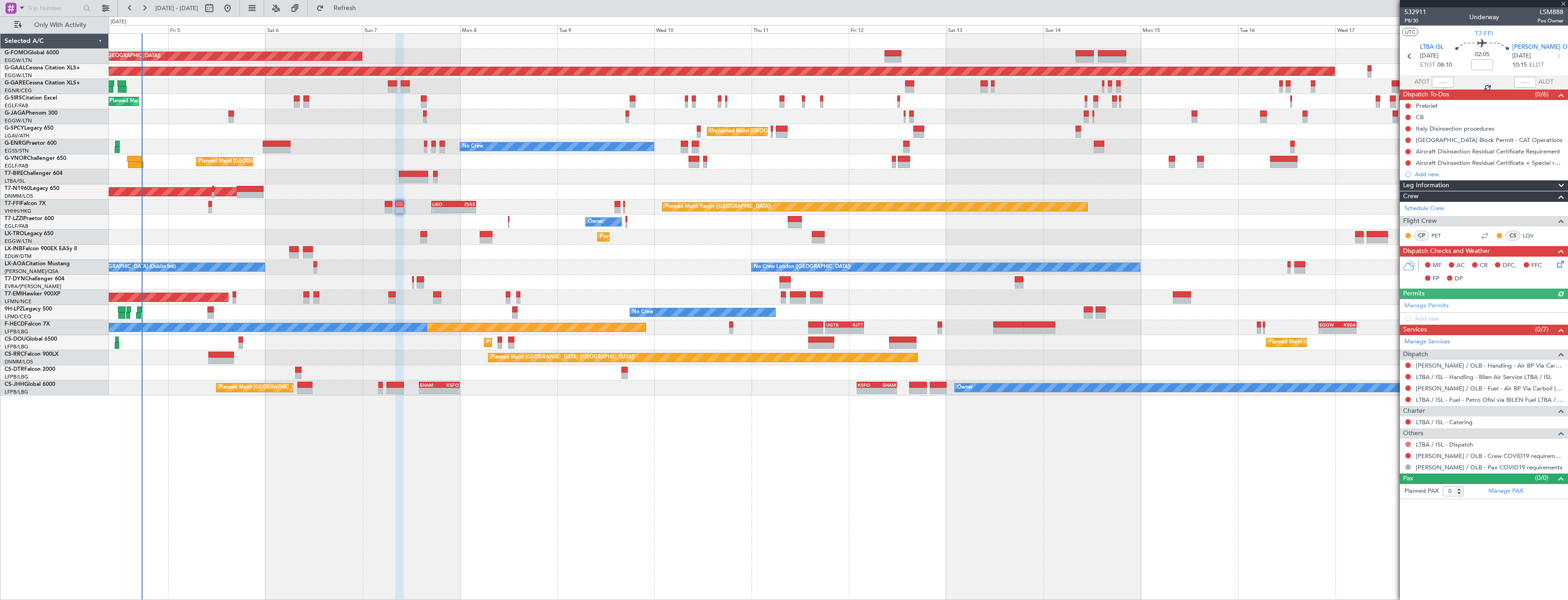
click at [1407, 444] on button at bounding box center [1408, 444] width 5 height 5
click at [1366, 557] on li "Confirmed" at bounding box center [1407, 553] width 105 height 14
click at [1405, 456] on button at bounding box center [1408, 456] width 5 height 5
click at [1372, 470] on span "Not Required" at bounding box center [1386, 469] width 37 height 9
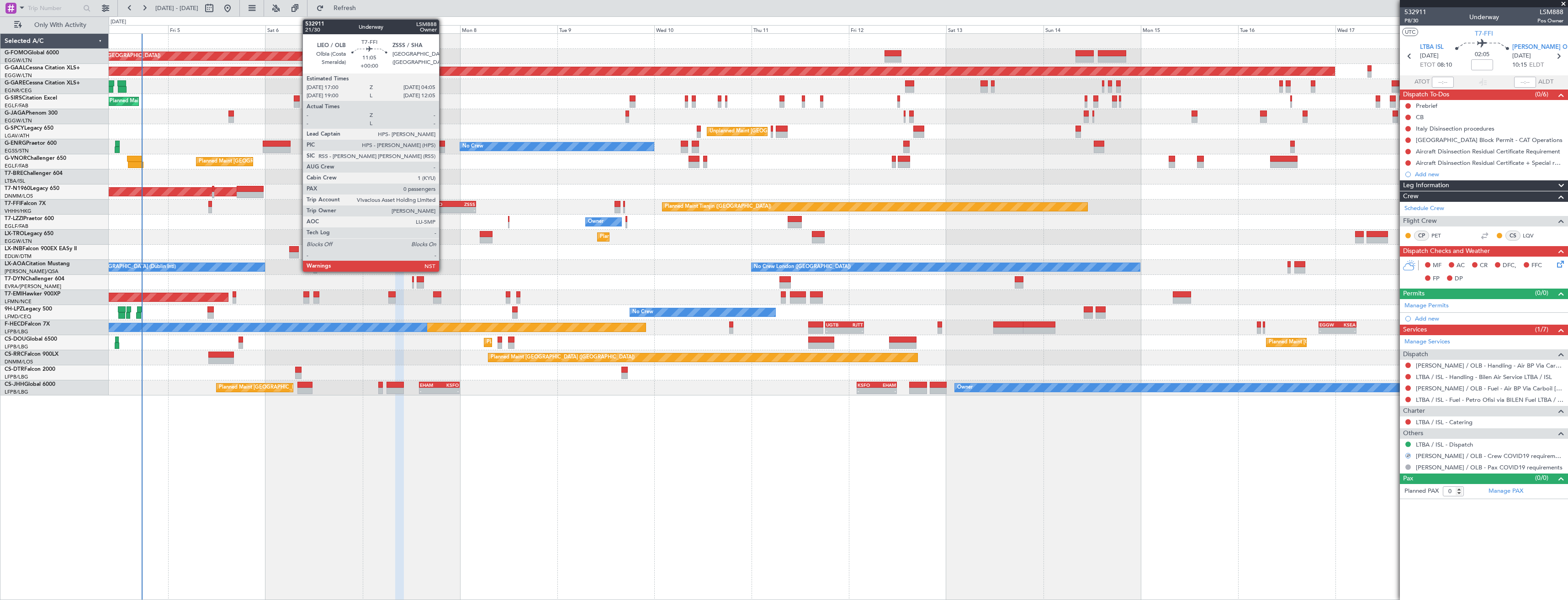
click at [443, 204] on div "LIEO" at bounding box center [443, 204] width 21 height 5
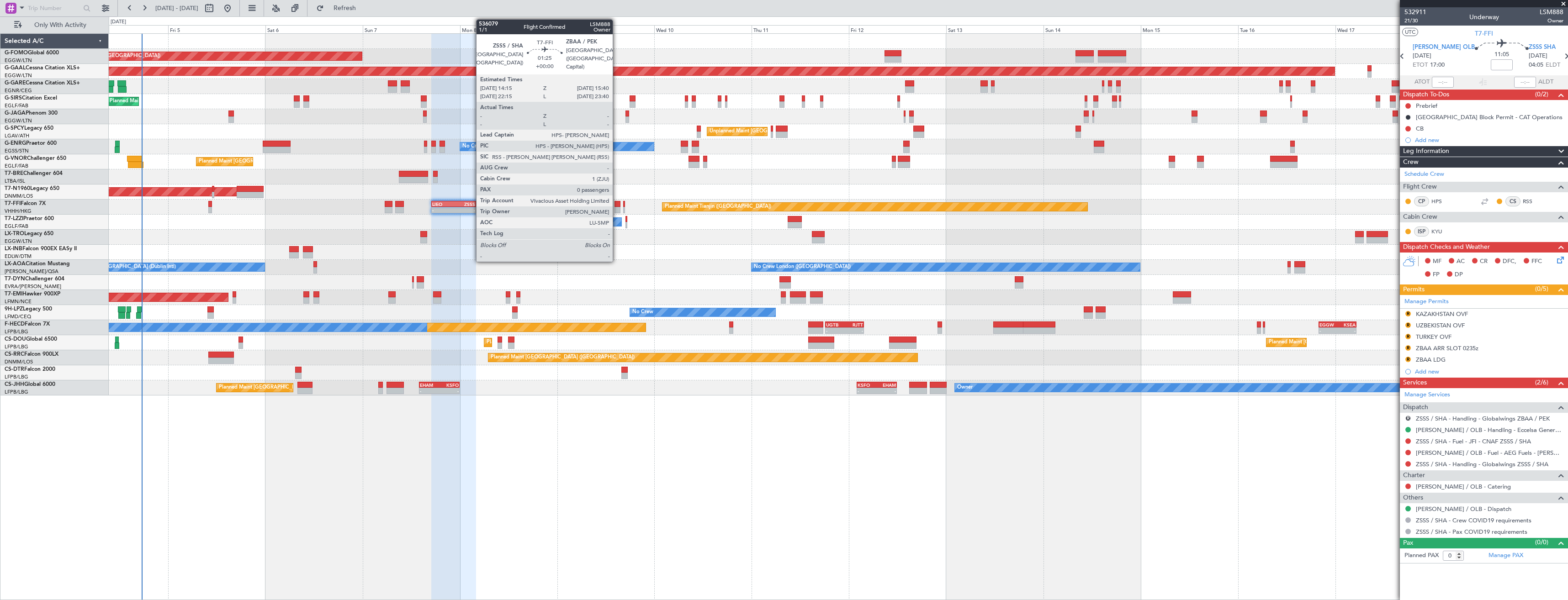
click at [617, 208] on div at bounding box center [618, 210] width 6 height 7
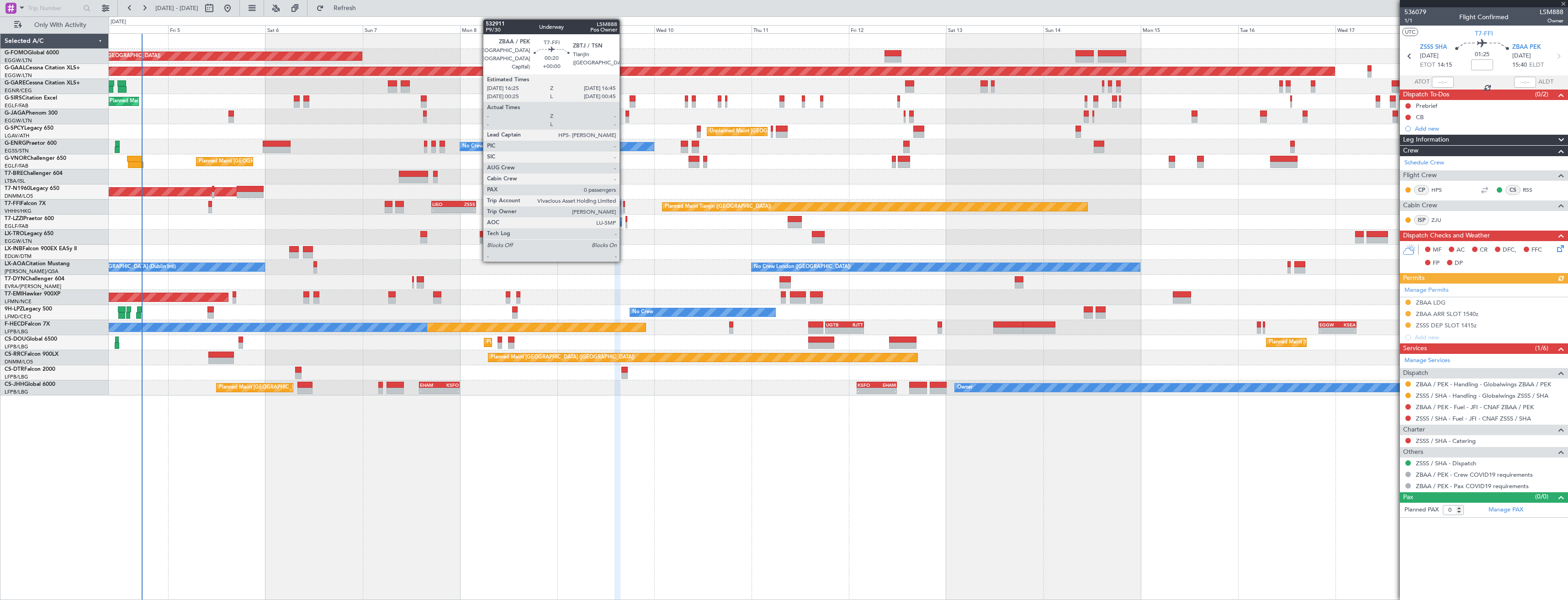
click at [624, 207] on div at bounding box center [624, 210] width 1 height 7
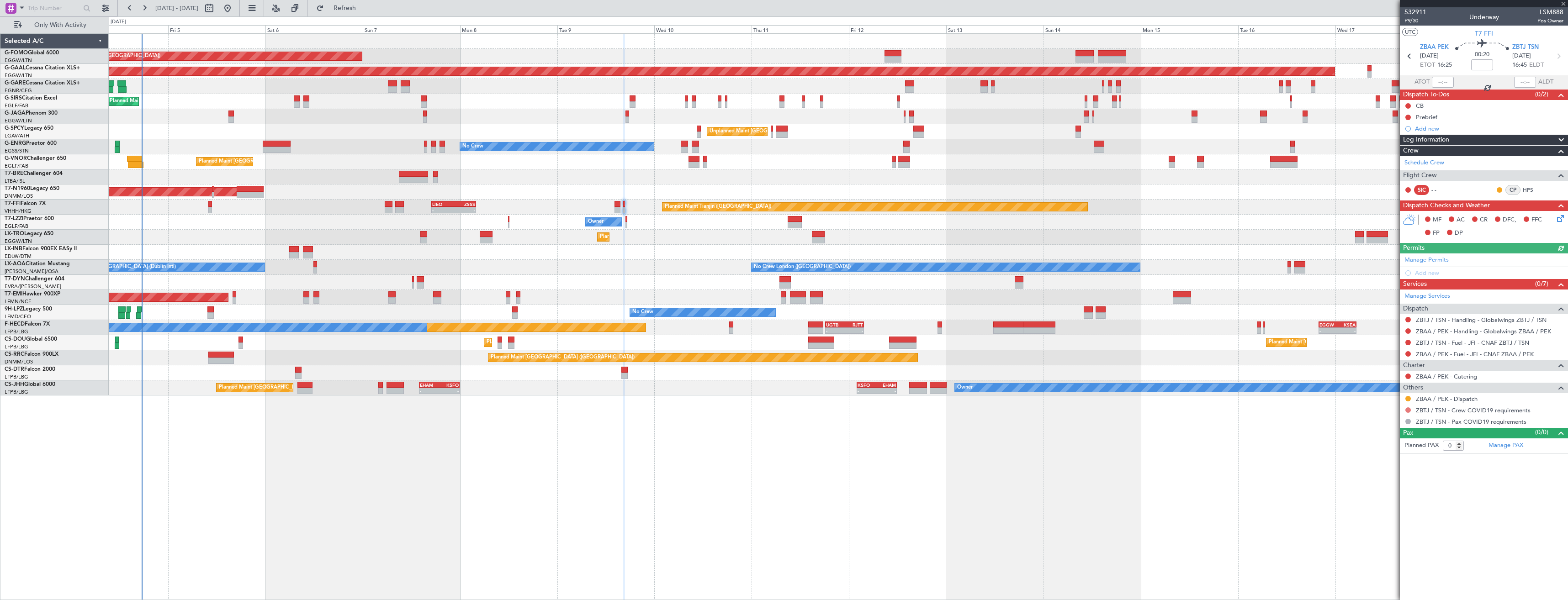
click at [1408, 410] on button at bounding box center [1408, 410] width 5 height 5
click at [1365, 424] on li "Not Required" at bounding box center [1407, 423] width 105 height 14
click at [1406, 397] on button at bounding box center [1408, 399] width 5 height 5
click at [1373, 506] on span "Confirmed" at bounding box center [1382, 507] width 29 height 9
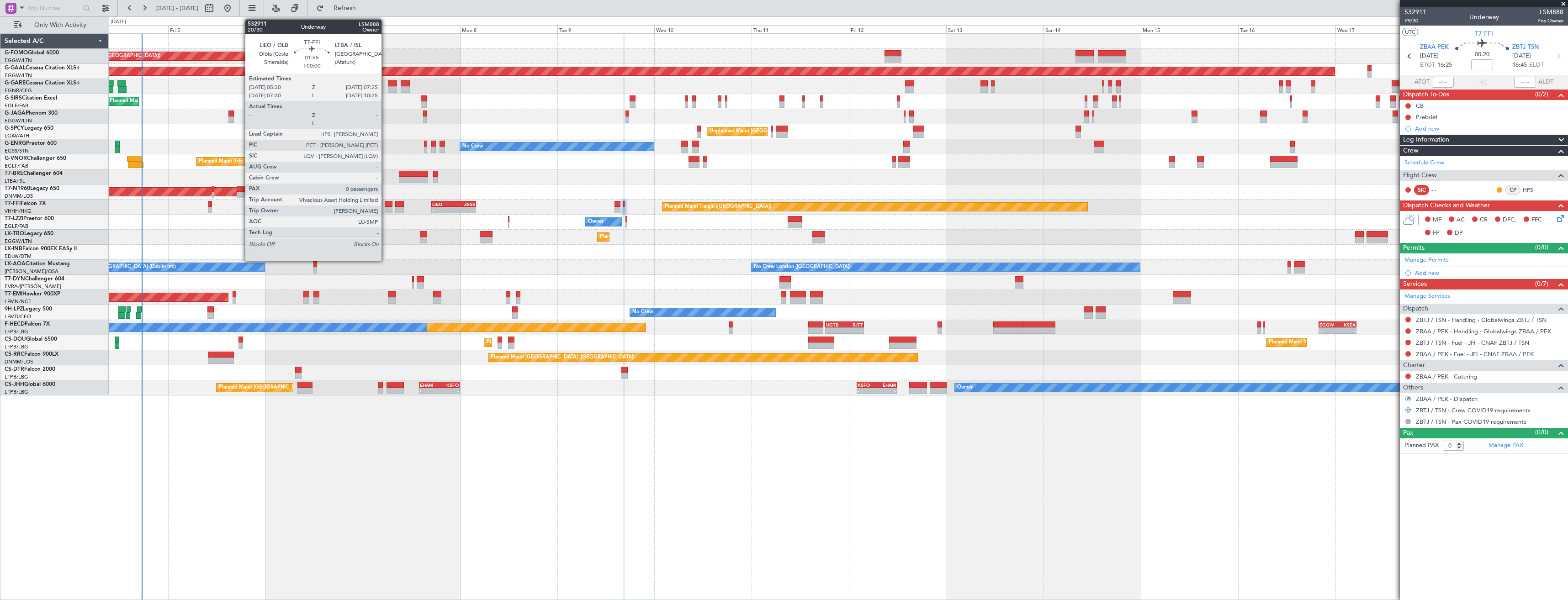
click at [385, 208] on div at bounding box center [389, 210] width 9 height 7
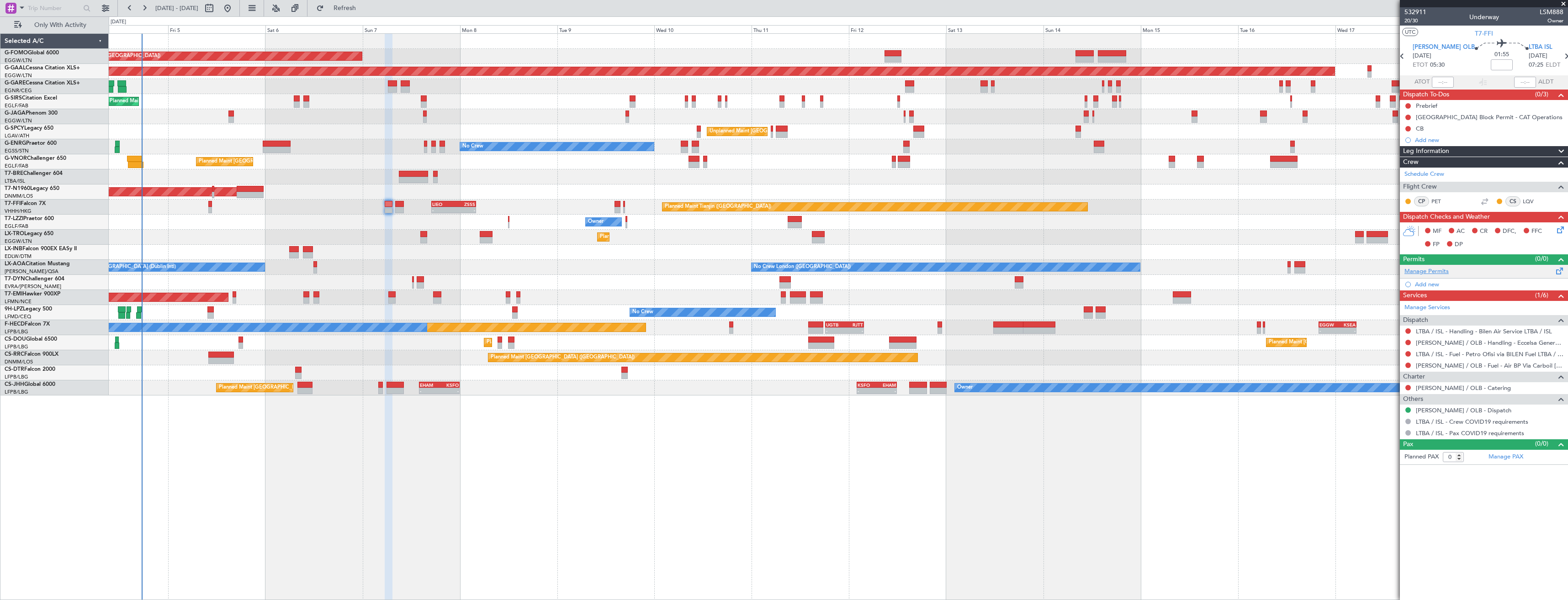
click at [1412, 273] on link "Manage Permits" at bounding box center [1426, 271] width 44 height 9
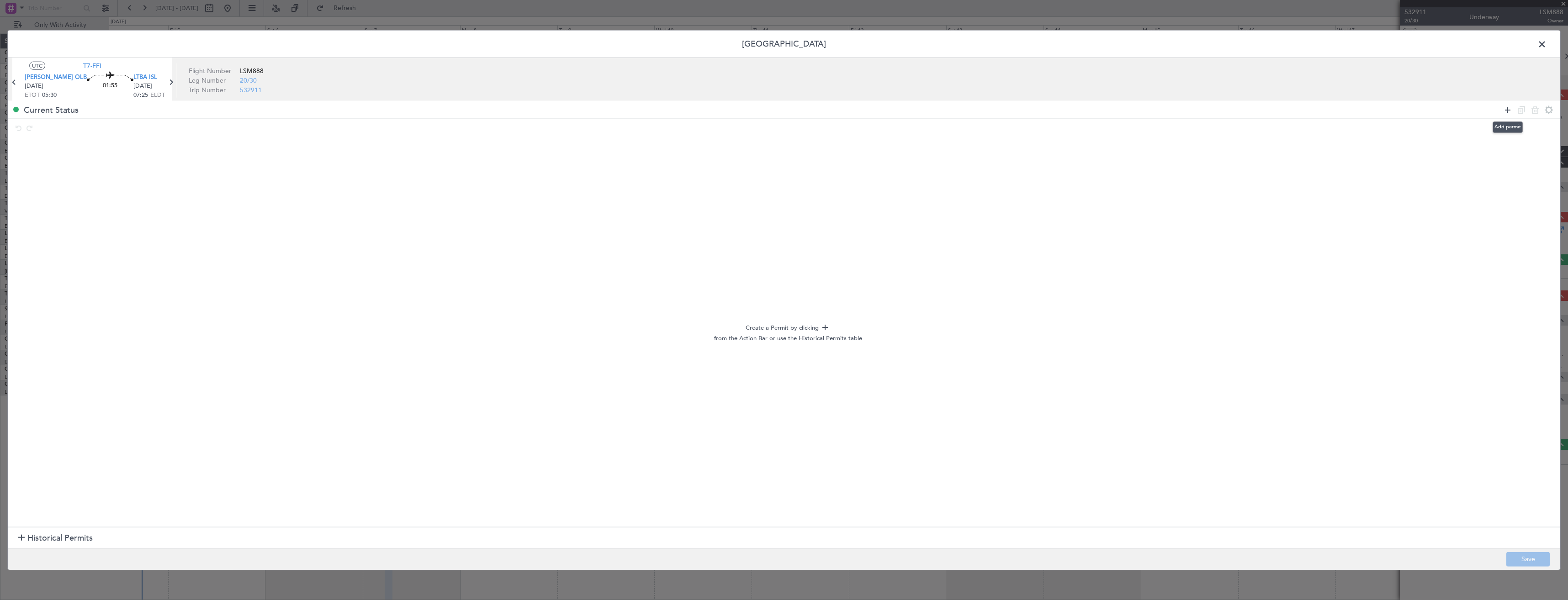
click at [1512, 111] on icon at bounding box center [1508, 110] width 11 height 11
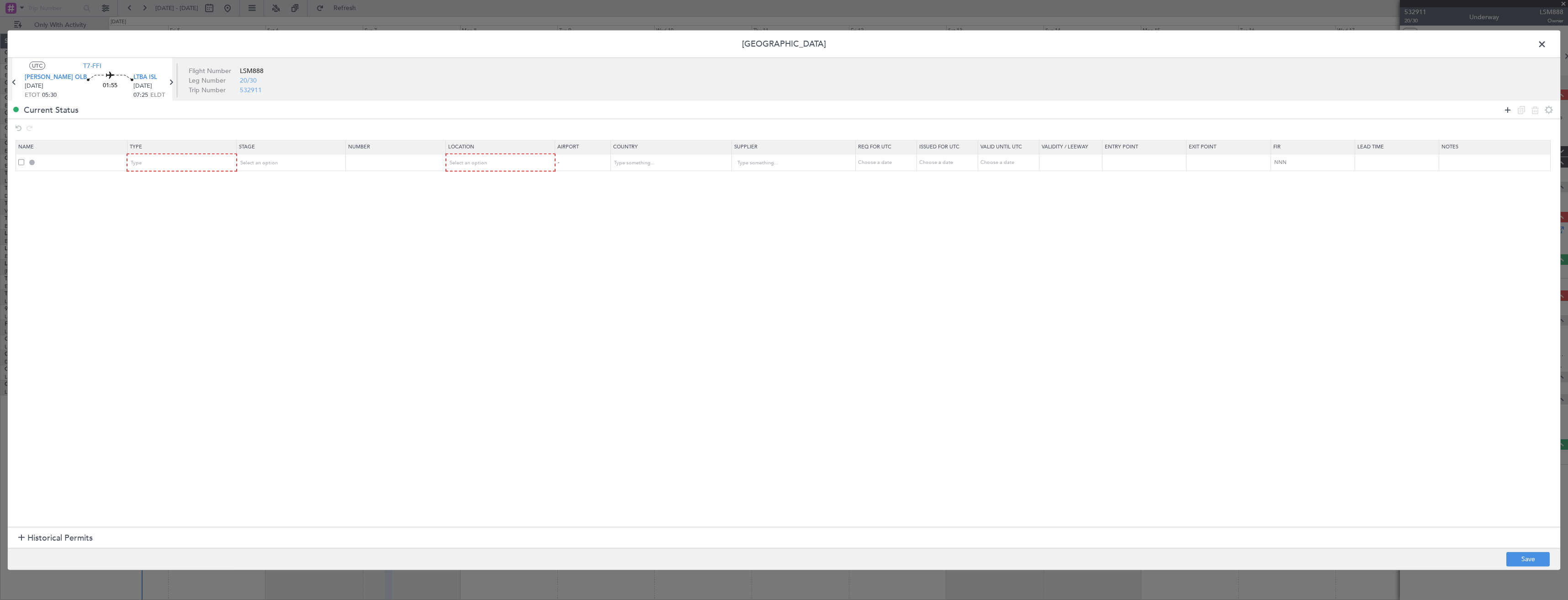
click at [1512, 111] on icon at bounding box center [1508, 110] width 11 height 11
click at [217, 167] on div "Type" at bounding box center [178, 163] width 96 height 14
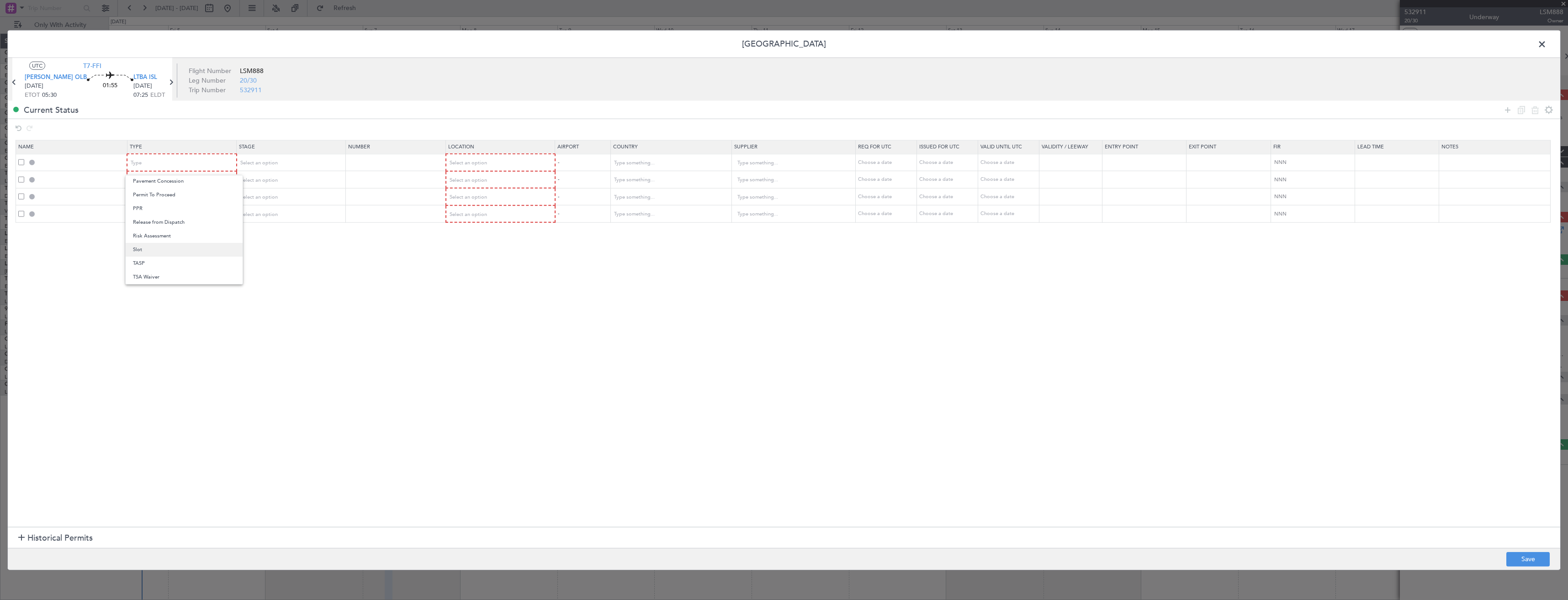
click at [149, 252] on span "Slot" at bounding box center [184, 249] width 102 height 14
click at [147, 183] on div "Type" at bounding box center [178, 180] width 96 height 14
click at [147, 272] on span "PPR" at bounding box center [184, 272] width 102 height 14
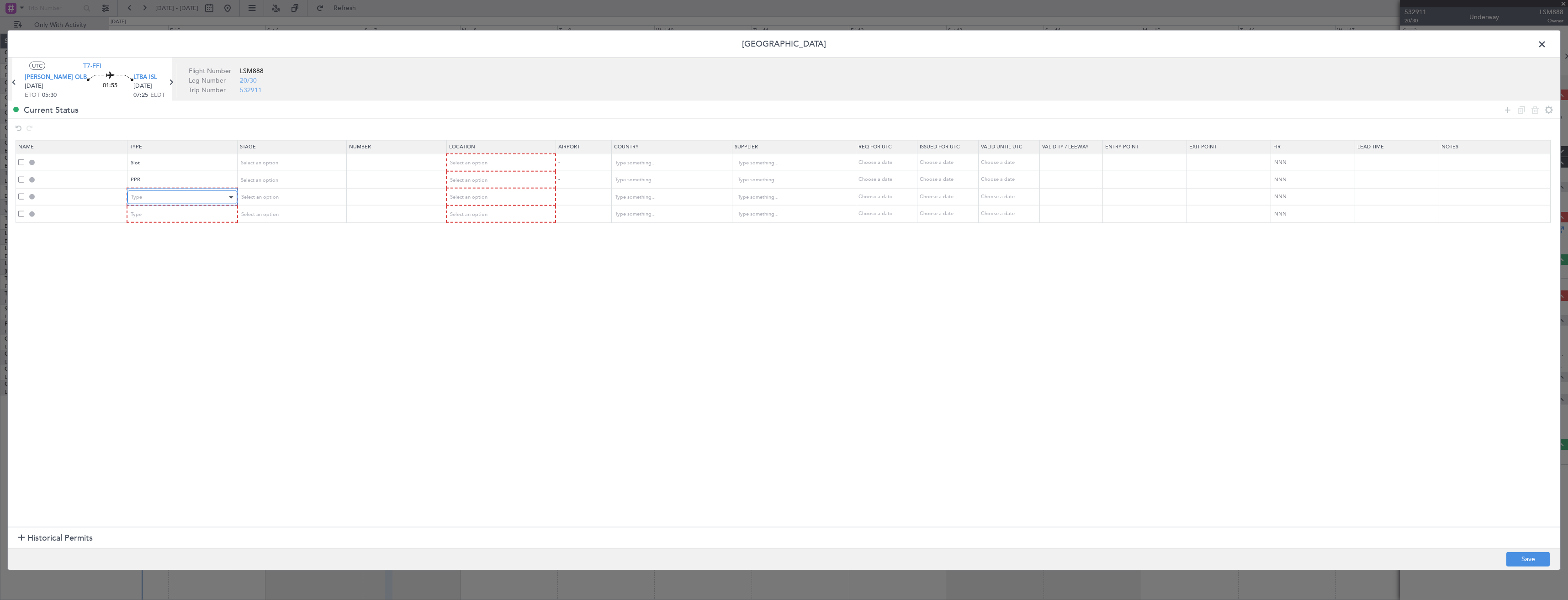
click at [145, 200] on div "Type" at bounding box center [178, 197] width 96 height 14
click at [163, 250] on span "Landing" at bounding box center [184, 253] width 102 height 14
click at [152, 217] on div "Type" at bounding box center [178, 214] width 96 height 14
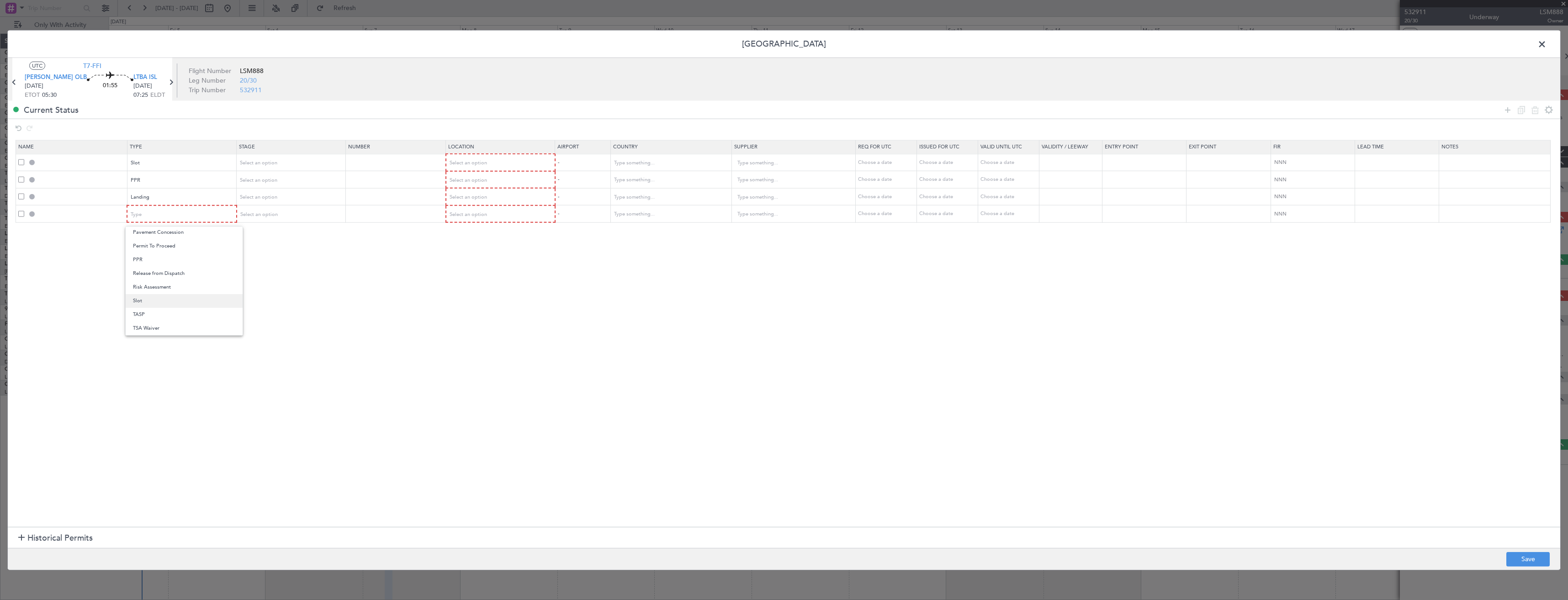
click at [129, 302] on mat-option "Slot" at bounding box center [184, 301] width 117 height 14
click at [495, 162] on div "Select an option" at bounding box center [497, 163] width 96 height 14
click at [485, 180] on span "Departure" at bounding box center [505, 182] width 102 height 14
click at [483, 175] on div "Select an option" at bounding box center [497, 180] width 96 height 14
click at [470, 198] on span "Departure" at bounding box center [505, 199] width 102 height 14
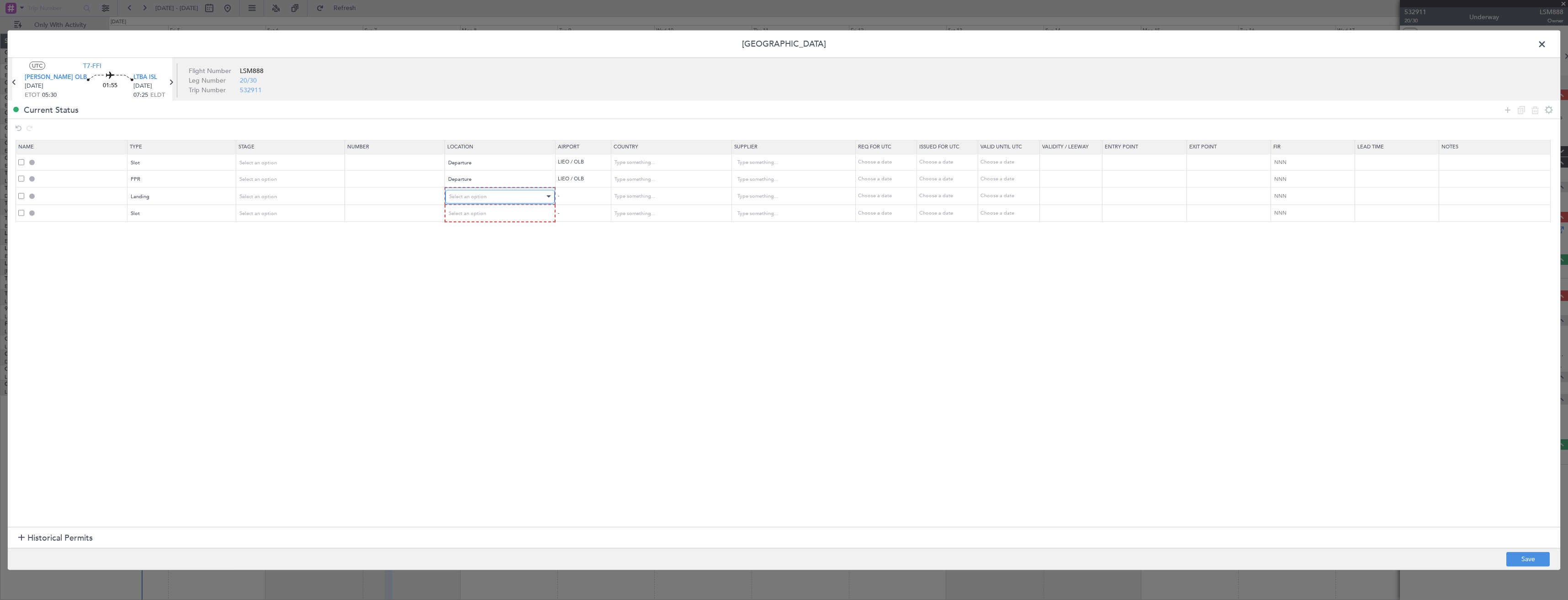
click at [472, 198] on span "Select an option" at bounding box center [468, 196] width 38 height 7
click at [465, 242] on span "Arrival" at bounding box center [505, 243] width 102 height 14
click at [474, 217] on div "Select an option" at bounding box center [497, 213] width 96 height 14
click at [468, 257] on span "Arrival" at bounding box center [505, 260] width 102 height 14
click at [1514, 562] on button "Save" at bounding box center [1528, 559] width 43 height 15
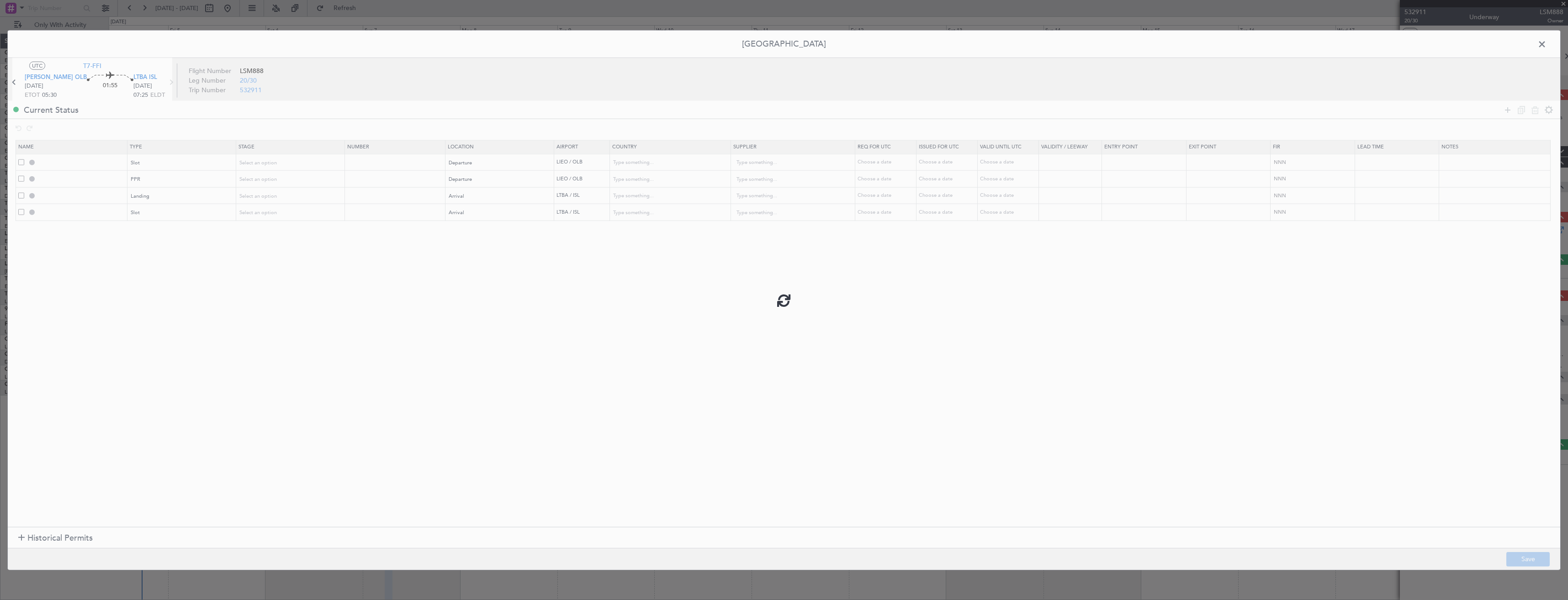
type input "LIEO DEP SLOT"
type input "Italy"
type input "NNN"
type input "[PERSON_NAME] PPR"
type input "Italy"
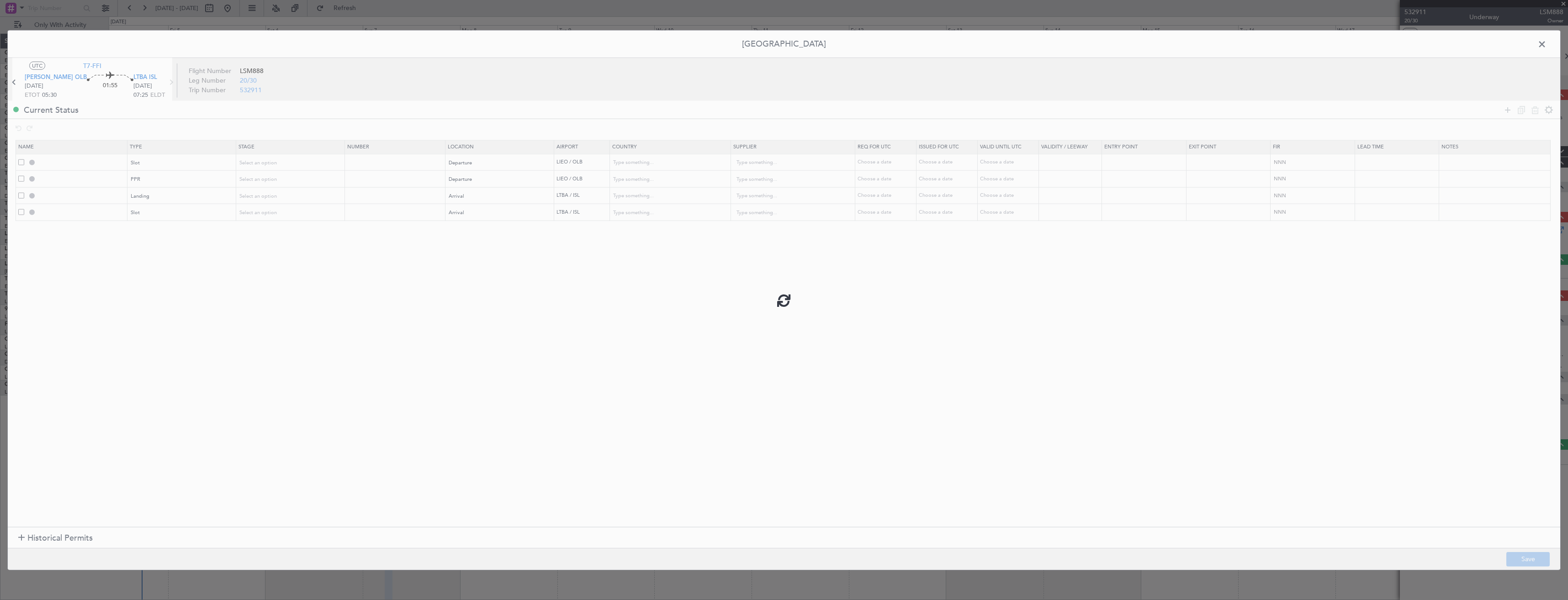
type input "NNN"
type input "LTBA LDG"
type input "Turkey"
type input "NNN"
type input "LTBA ARR SLOT"
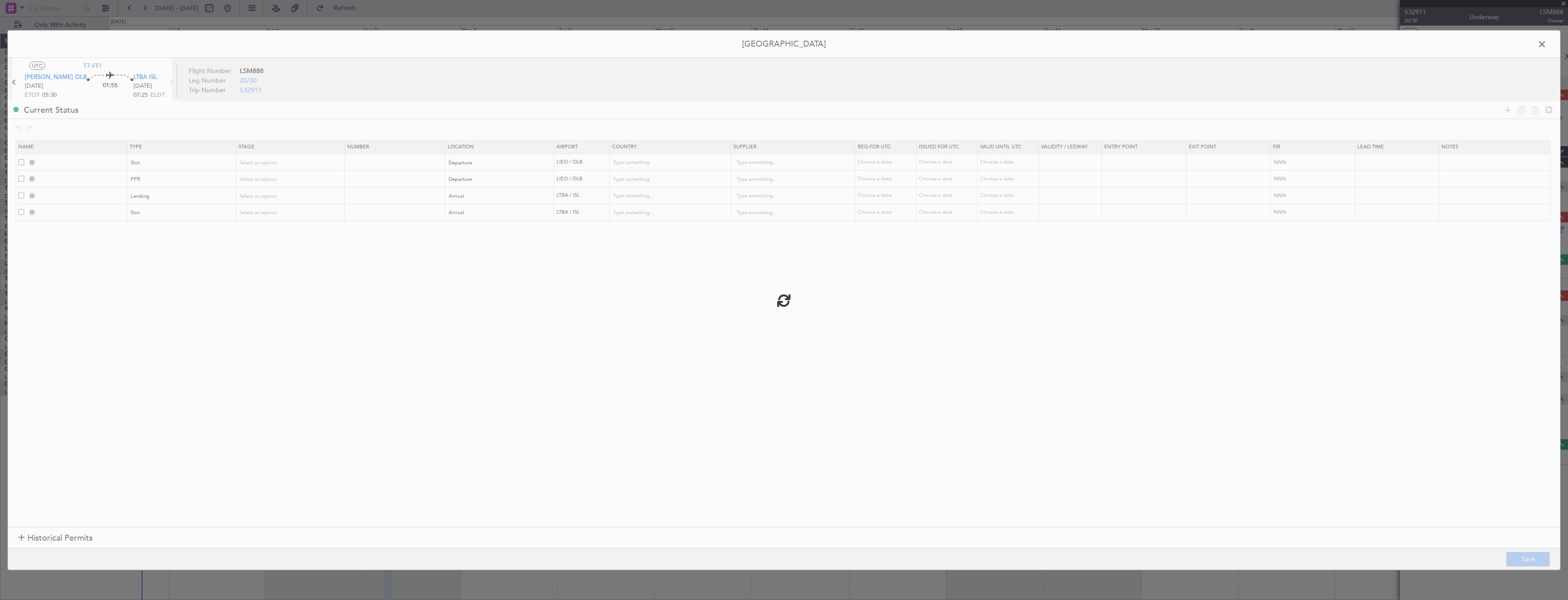
type input "Turkey"
type input "NNN"
click at [105, 159] on input "LIEO DEP SLOT" at bounding box center [82, 162] width 89 height 8
type input "[PERSON_NAME] DEP SLOT 0530z"
click at [98, 213] on mat-tooltip-component "LTBA LDG" at bounding box center [83, 212] width 40 height 24
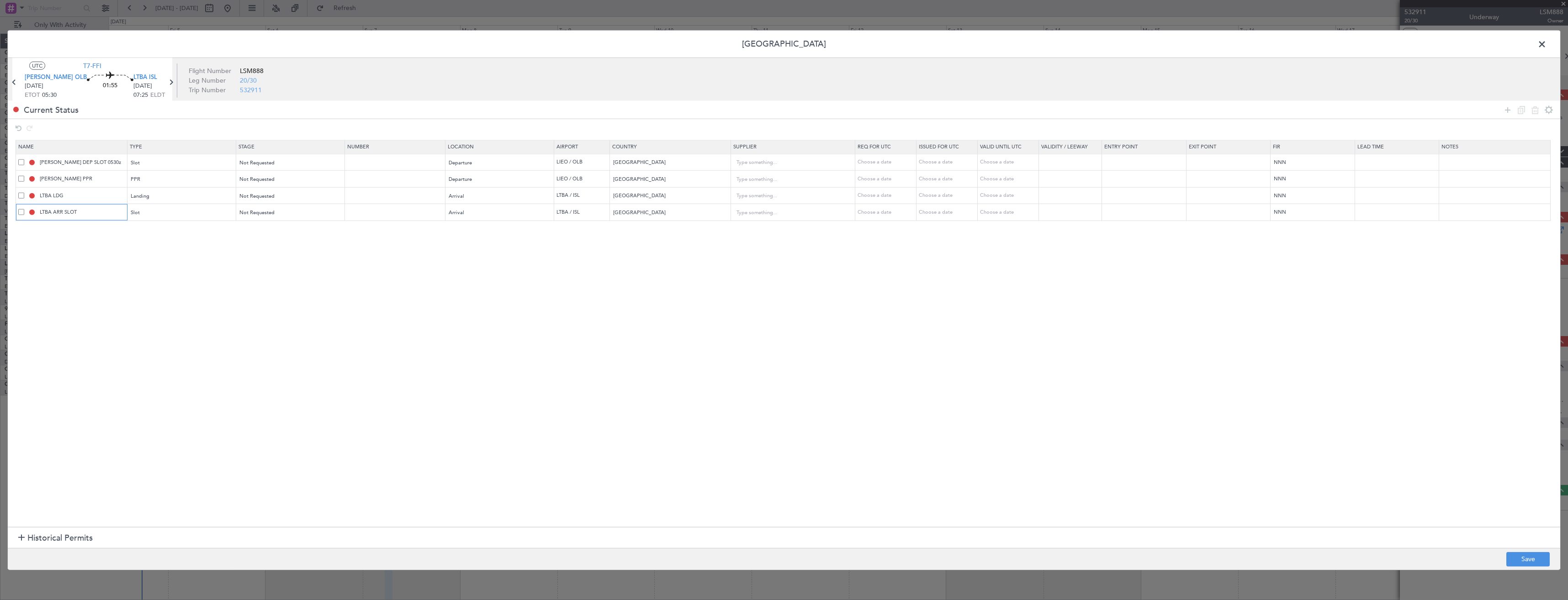
click at [96, 211] on input "LTBA ARR SLOT" at bounding box center [82, 212] width 89 height 8
type input "LTBA ARR SLOT 0725z"
click at [1513, 555] on button "Save" at bounding box center [1528, 559] width 43 height 15
click at [1547, 44] on span at bounding box center [1547, 47] width 0 height 18
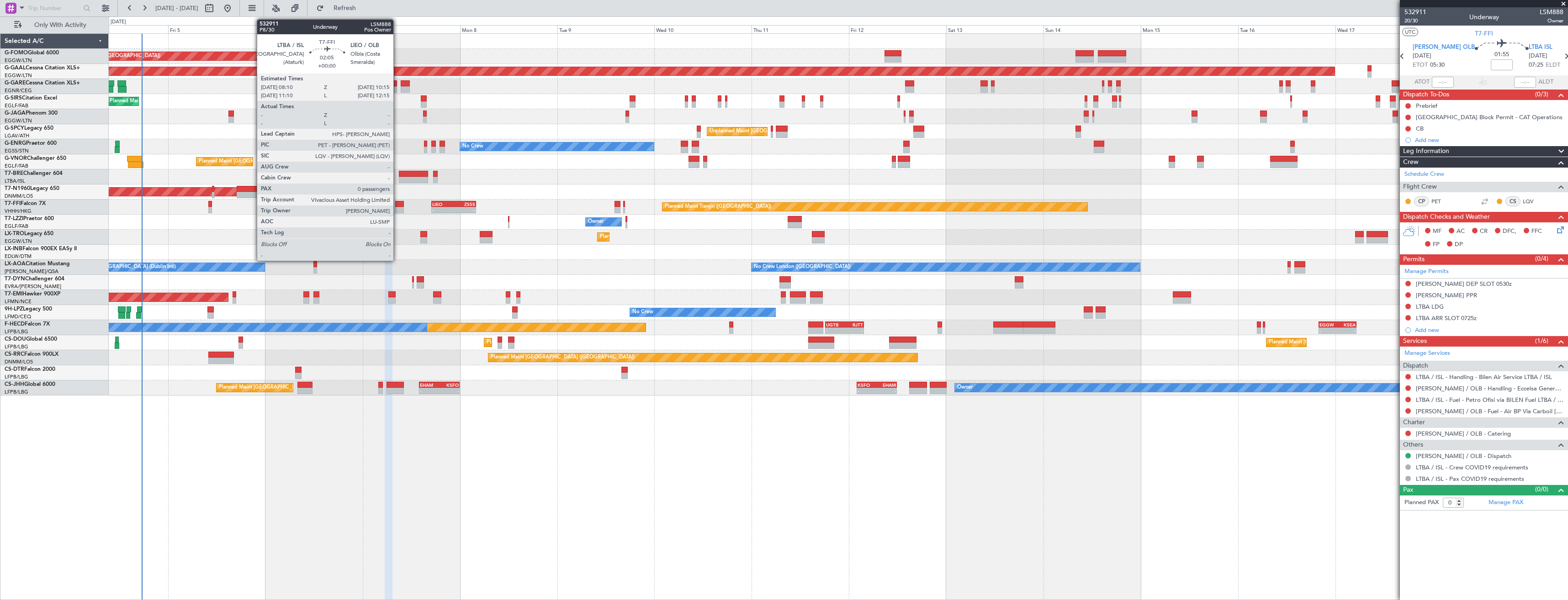
click at [397, 208] on div at bounding box center [399, 210] width 9 height 7
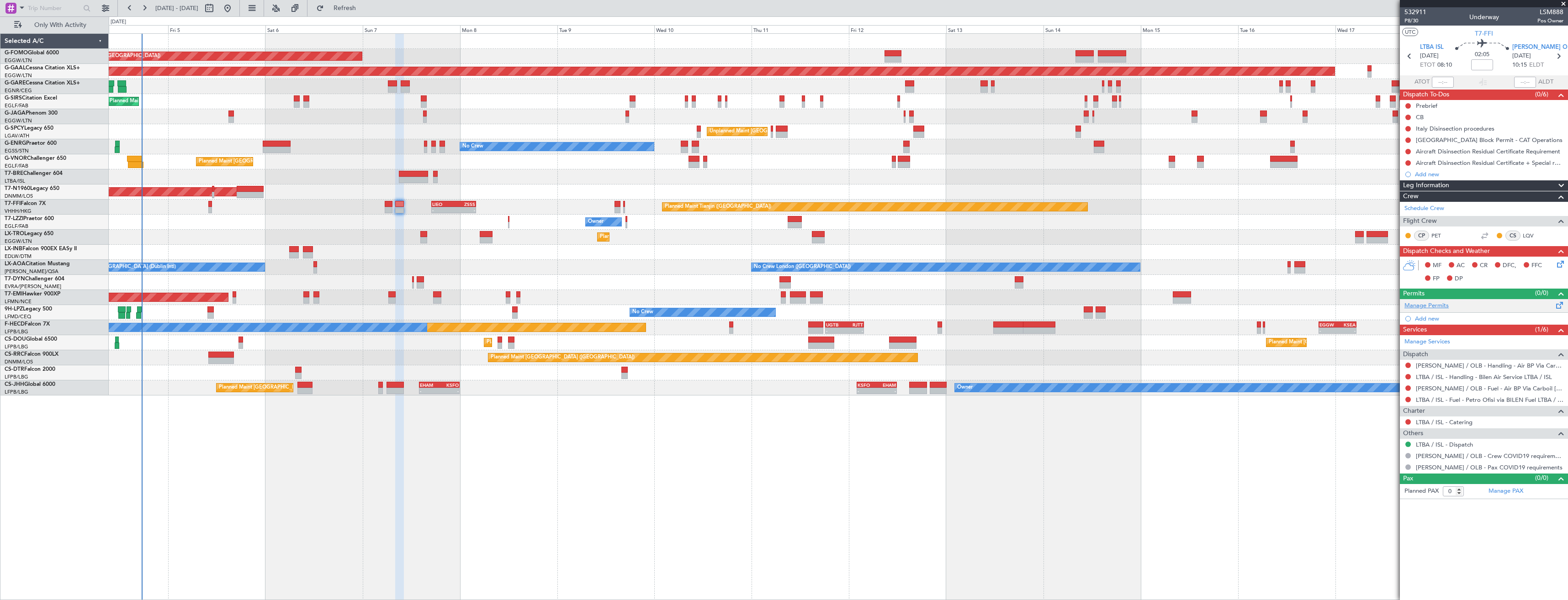
click at [1420, 307] on link "Manage Permits" at bounding box center [1426, 305] width 44 height 9
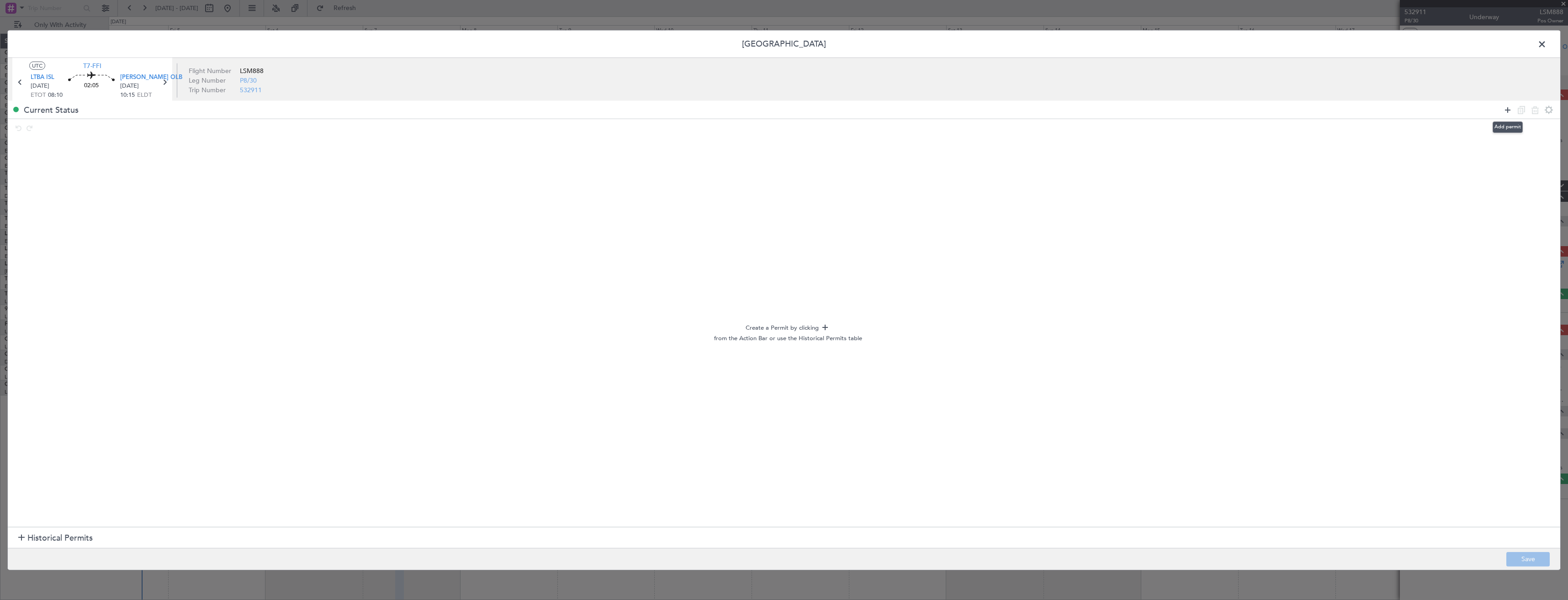
click at [1511, 106] on icon at bounding box center [1508, 110] width 11 height 11
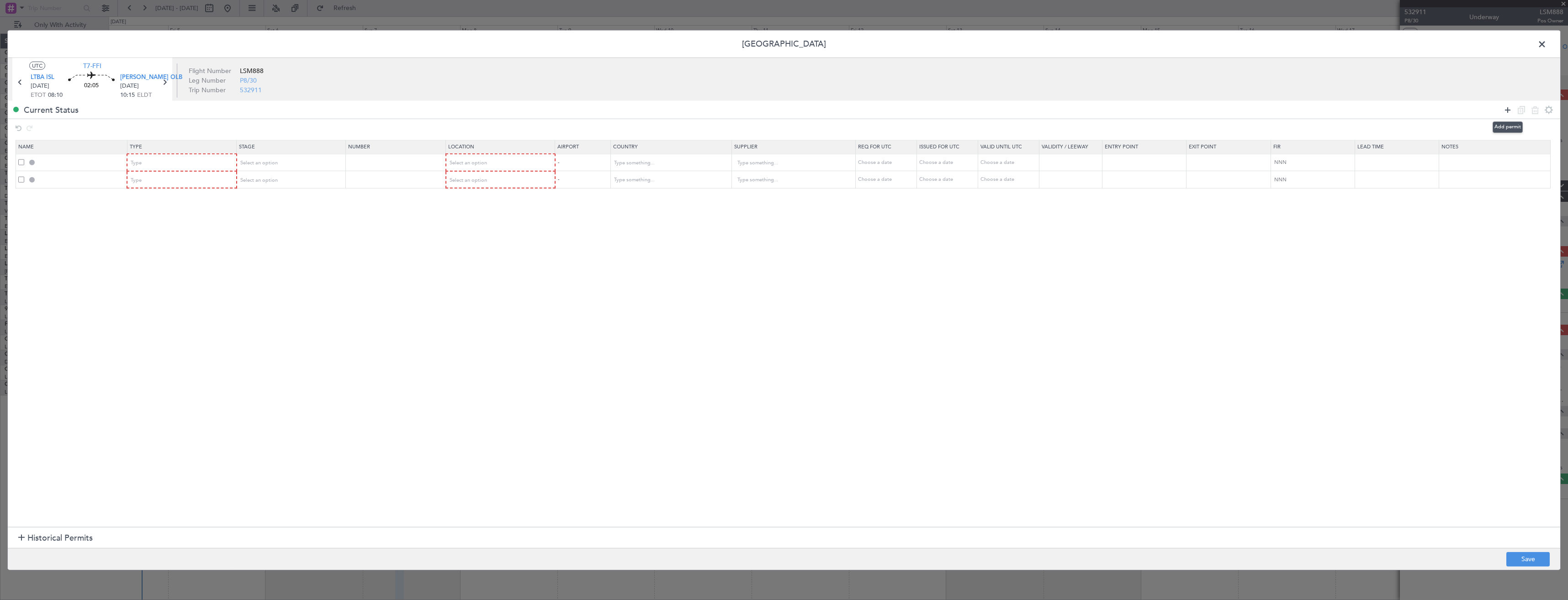
click at [1511, 106] on icon at bounding box center [1508, 110] width 11 height 11
click at [141, 164] on span "Type" at bounding box center [136, 162] width 11 height 7
click at [151, 246] on span "Departure" at bounding box center [184, 246] width 102 height 14
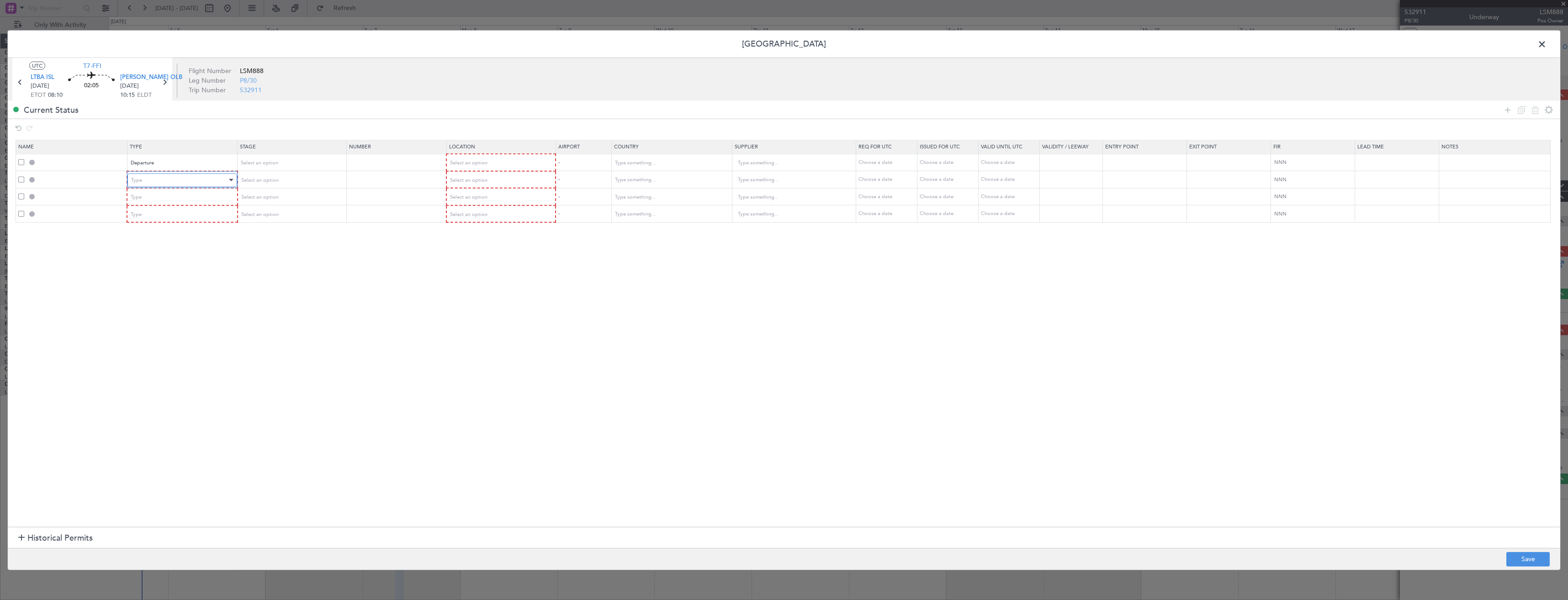
click at [159, 178] on div "Type" at bounding box center [178, 180] width 96 height 14
click at [145, 267] on span "Slot" at bounding box center [184, 267] width 102 height 14
click at [158, 196] on div "Type" at bounding box center [178, 197] width 96 height 14
click at [160, 277] on span "Slot" at bounding box center [184, 284] width 102 height 14
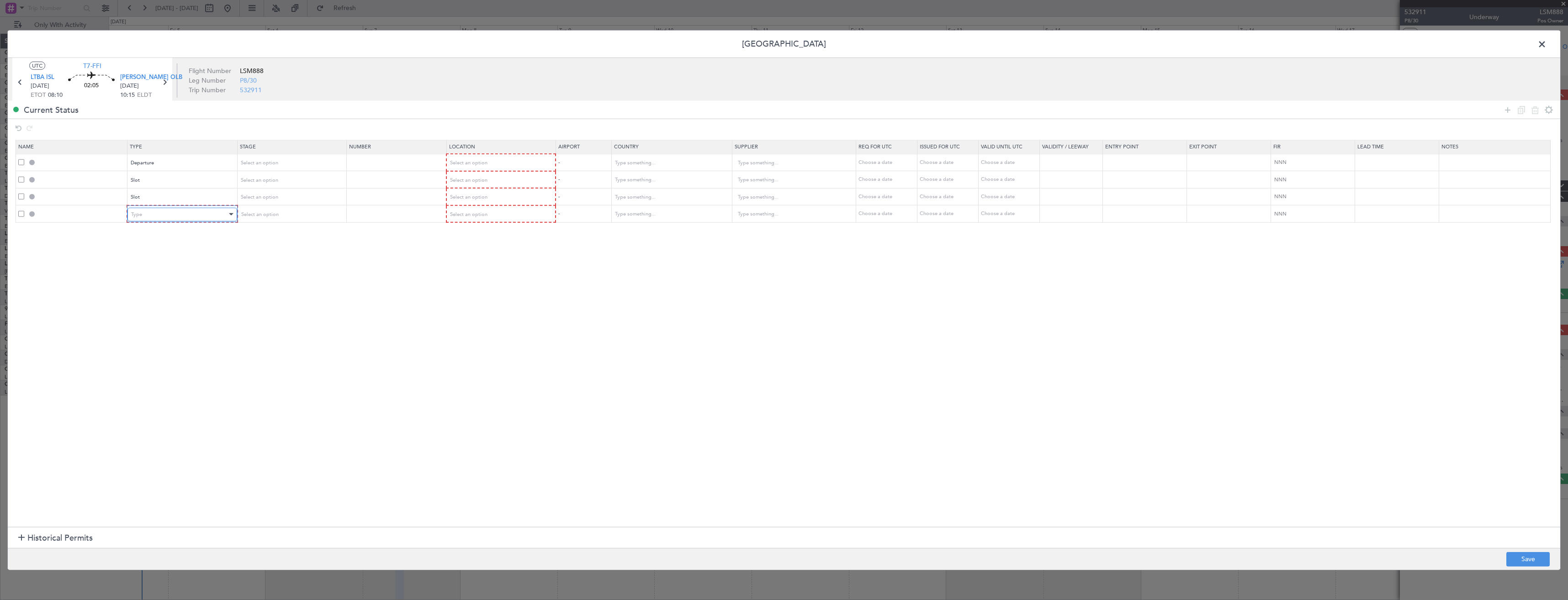
click at [144, 214] on div "Type" at bounding box center [178, 214] width 96 height 14
click at [147, 260] on span "PPR" at bounding box center [184, 260] width 102 height 14
click at [486, 164] on span "Select an option" at bounding box center [468, 162] width 38 height 7
click at [474, 183] on span "Departure" at bounding box center [505, 182] width 102 height 14
click at [468, 176] on span "Select an option" at bounding box center [468, 180] width 38 height 7
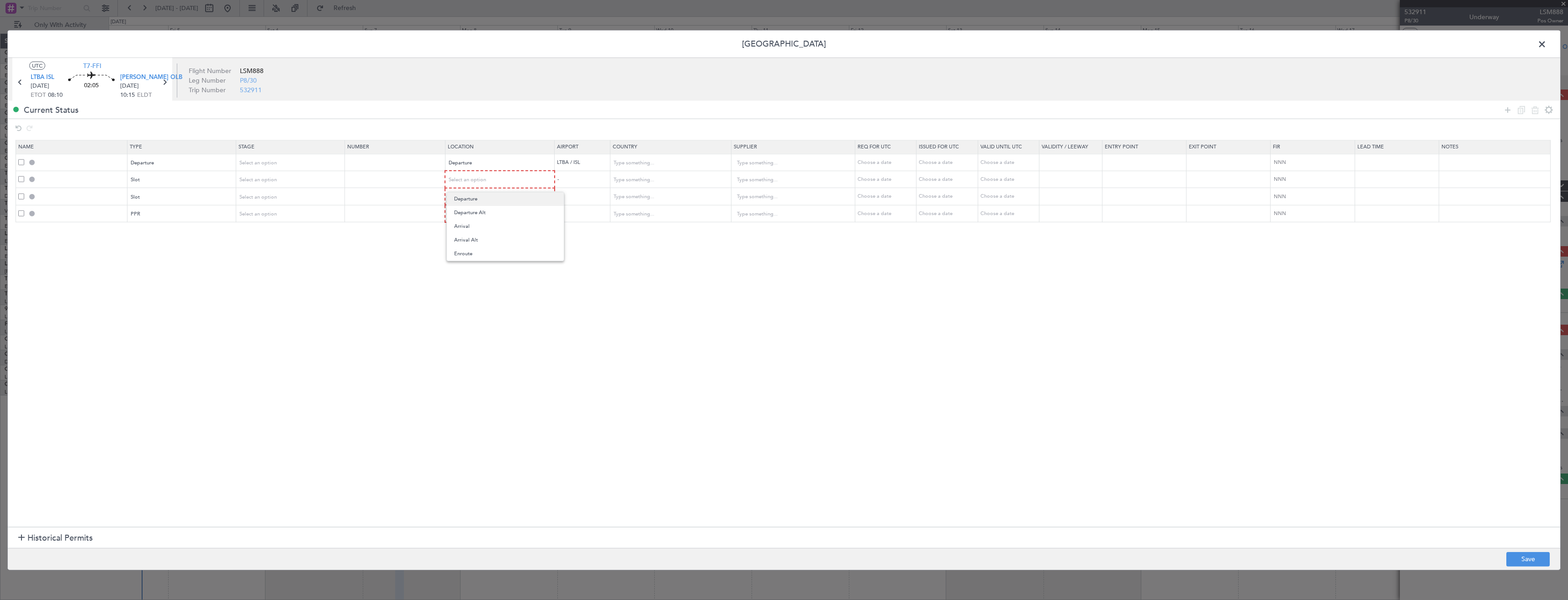
click at [450, 200] on mat-option "Departure" at bounding box center [505, 199] width 117 height 14
click at [476, 201] on div "Select an option" at bounding box center [497, 196] width 96 height 14
click at [468, 239] on span "Arrival" at bounding box center [505, 243] width 102 height 14
click at [466, 217] on div "Select an option" at bounding box center [497, 213] width 96 height 14
click at [469, 255] on span "Arrival" at bounding box center [505, 260] width 102 height 14
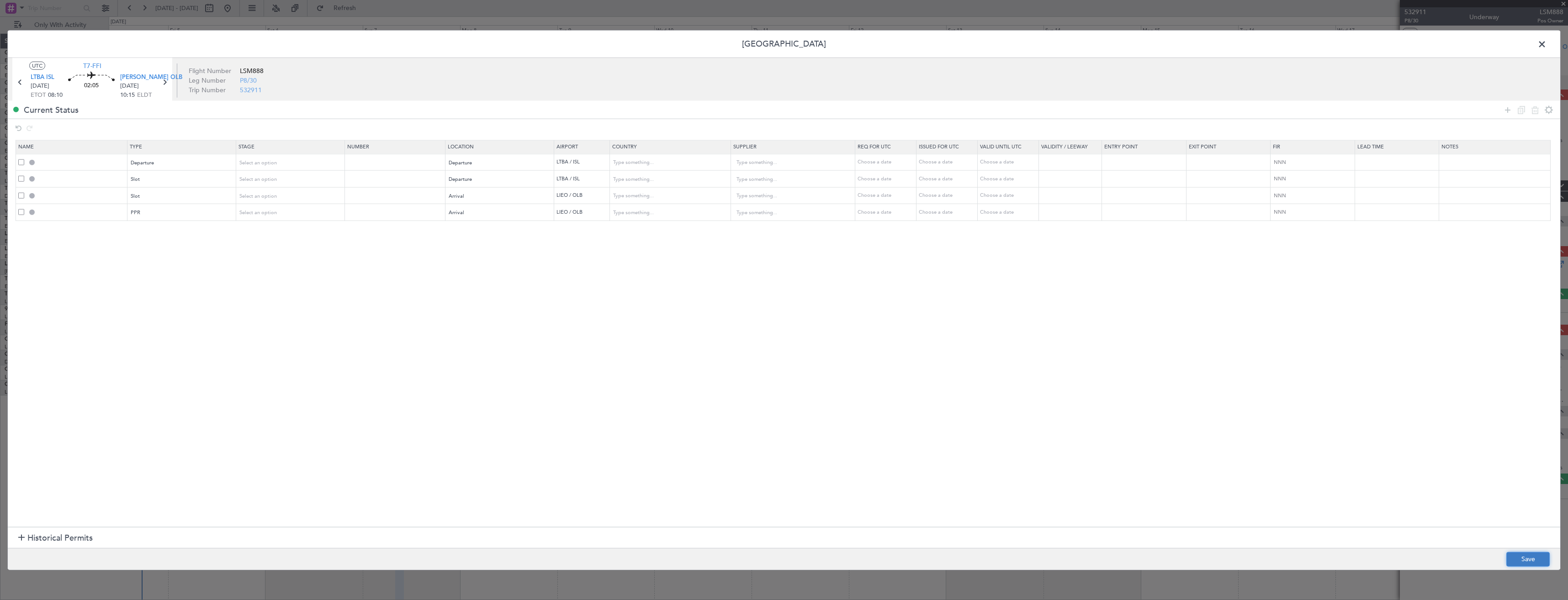
click at [1534, 554] on button "Save" at bounding box center [1528, 559] width 43 height 15
type input "DEPARTURE"
type input "Turkey"
type input "NNN"
type input "LTBA DEP SLOT"
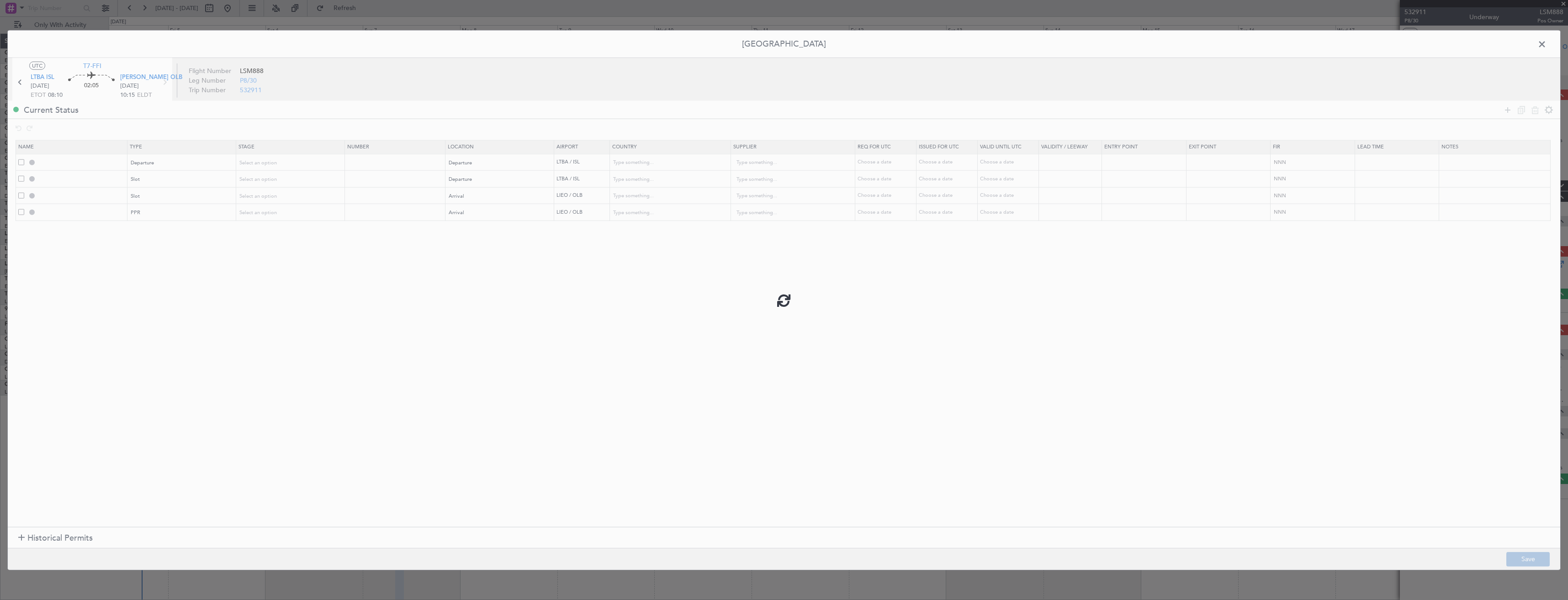
type input "Turkey"
type input "NNN"
type input "LIEO ARR SLOT"
type input "Italy"
type input "NNN"
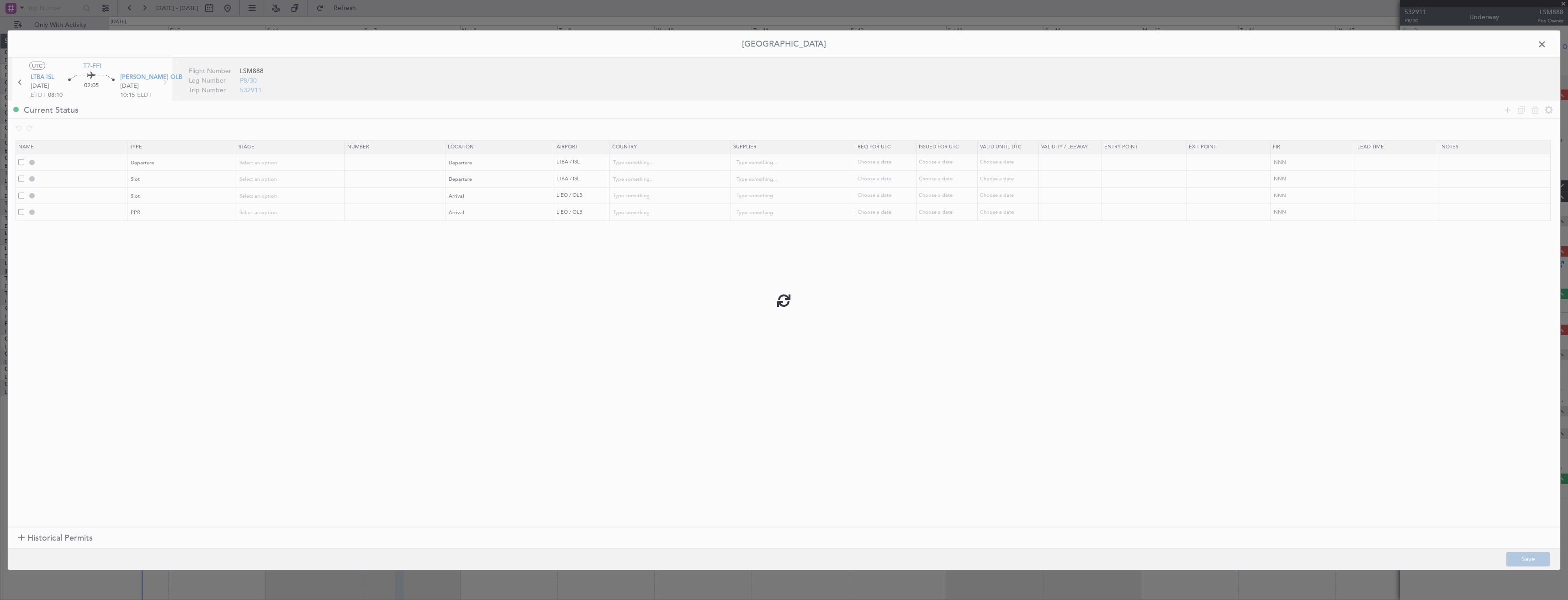
type input "LIEO PPR"
type input "Italy"
type input "NNN"
click at [105, 176] on input "LTBA DEP SLOT" at bounding box center [82, 178] width 89 height 8
type input "LTBA DEP SLOT 0810z"
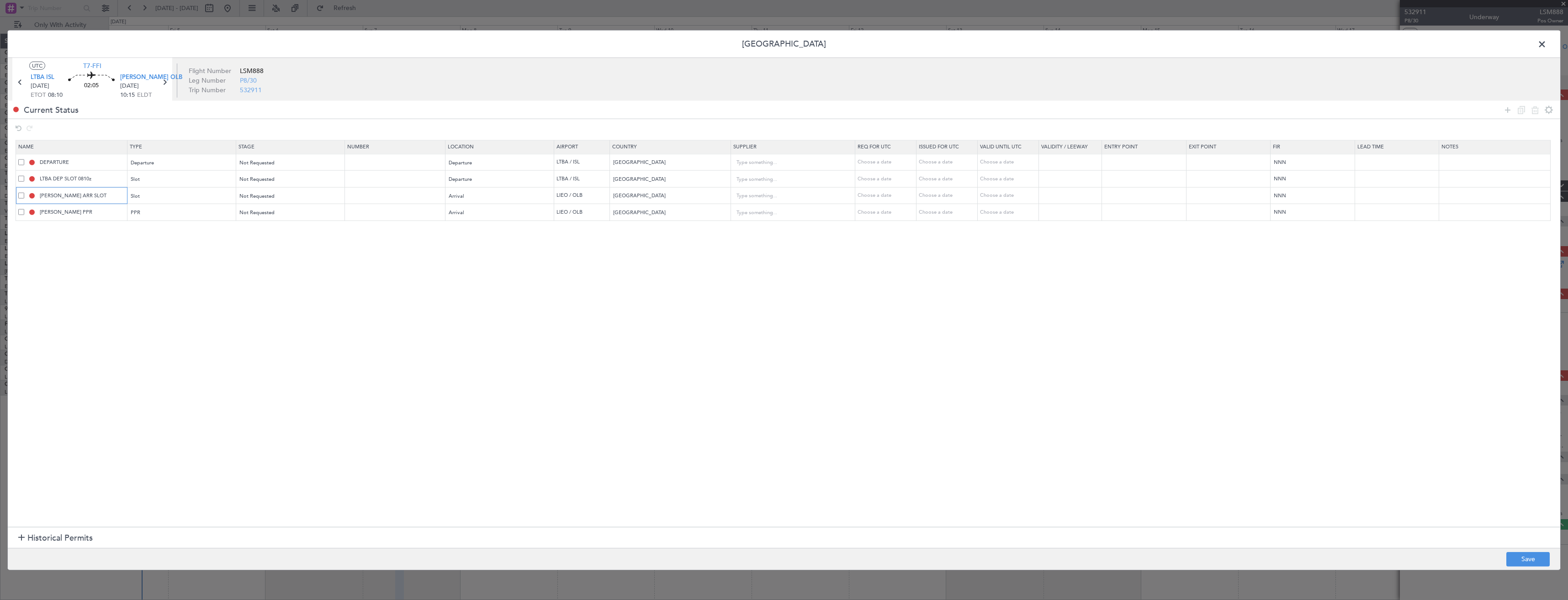
click at [106, 196] on input "LIEO ARR SLOT" at bounding box center [82, 195] width 89 height 8
type input "LIEO ARR SLOT 1015z"
click at [1525, 557] on button "Save" at bounding box center [1528, 559] width 43 height 15
click at [1547, 44] on span at bounding box center [1547, 47] width 0 height 18
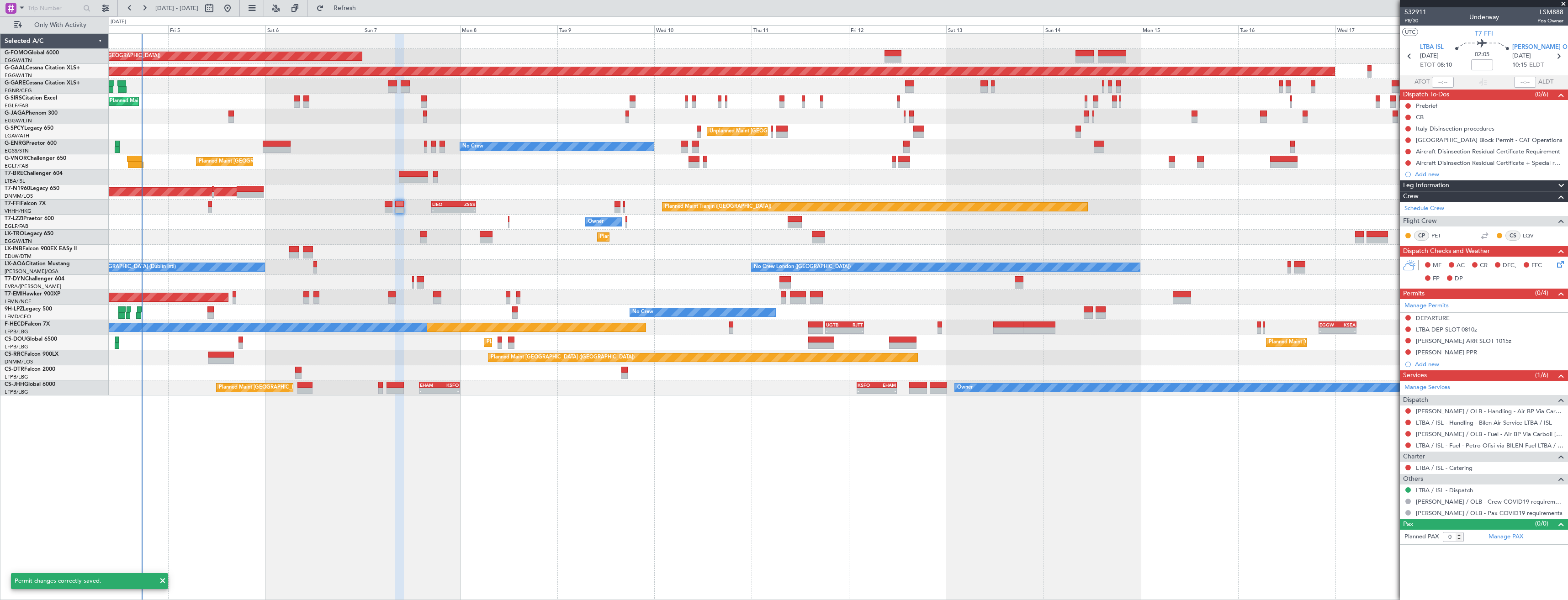
click at [1556, 65] on section "LTBA ISL 07/09/2025 ETOT 08:10 02:05 LIEO OLB 07/09/2025 10:15 ELDT" at bounding box center [1484, 57] width 168 height 36
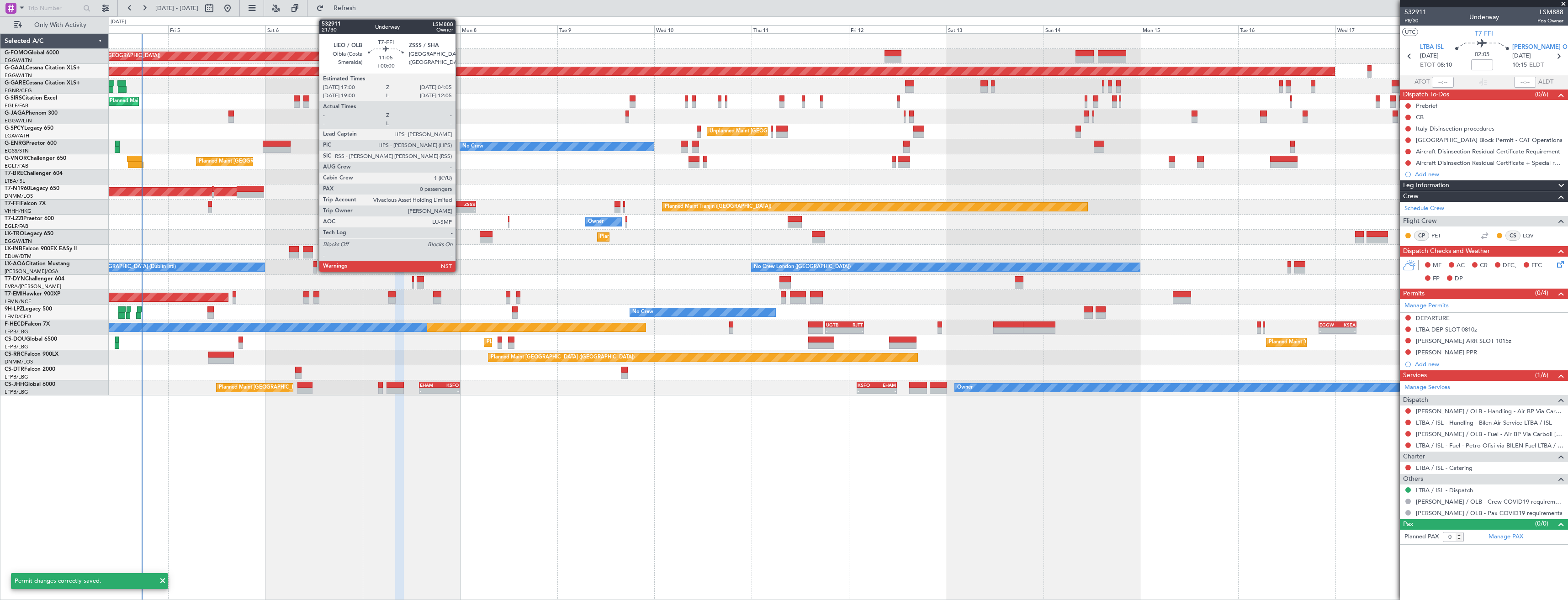
click at [460, 203] on div "ZSSS" at bounding box center [464, 204] width 21 height 5
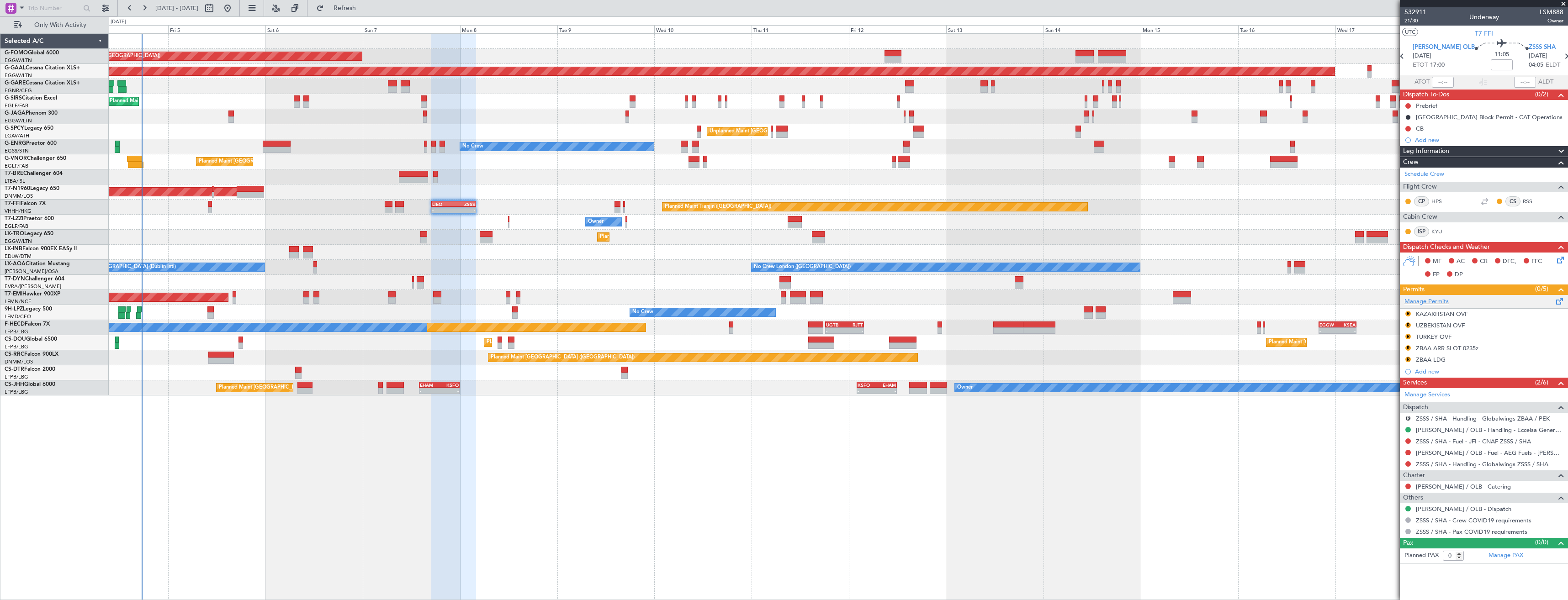
click at [1449, 299] on div "Manage Permits" at bounding box center [1484, 302] width 168 height 14
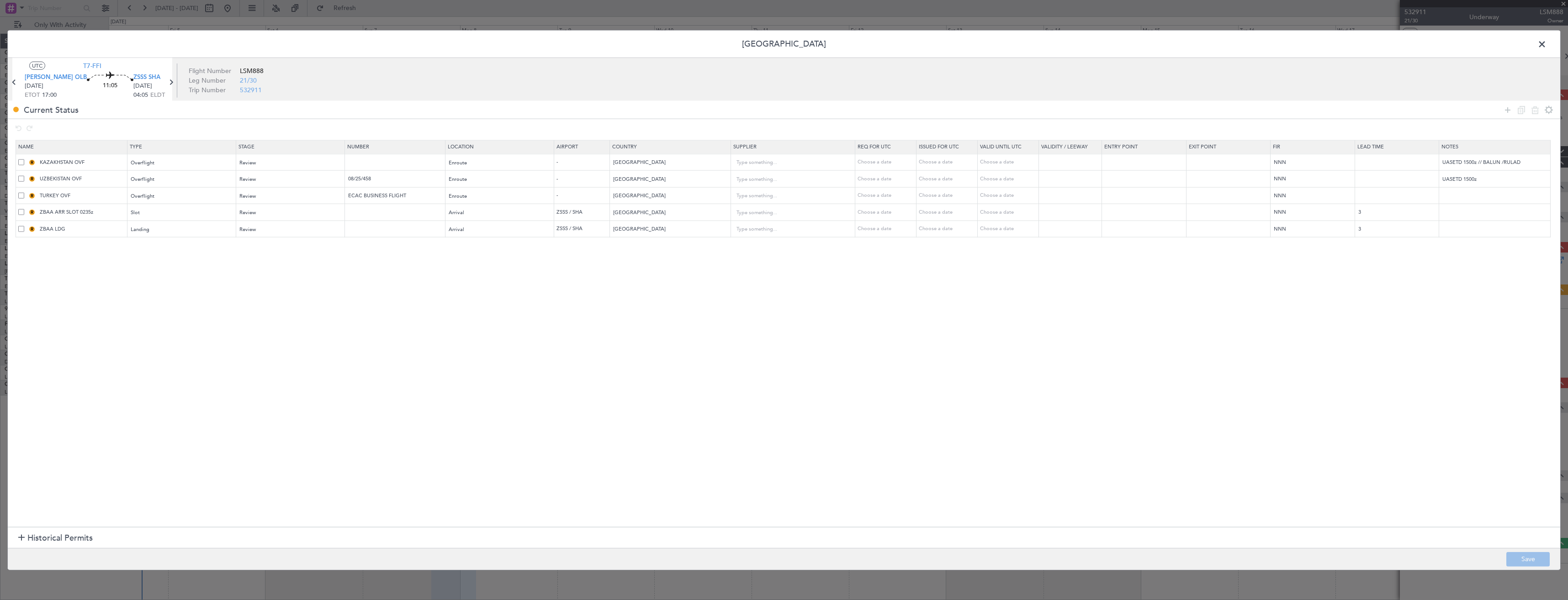
click at [1547, 44] on span at bounding box center [1547, 47] width 0 height 18
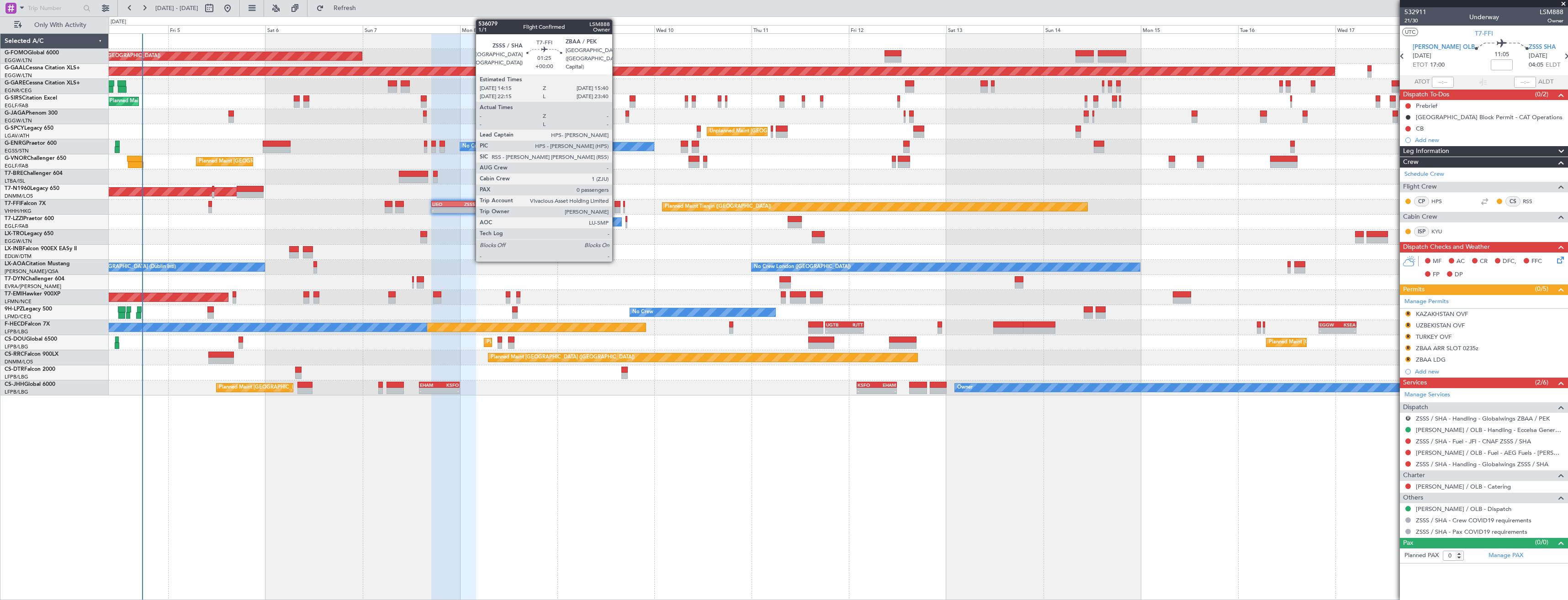
click at [617, 209] on div at bounding box center [618, 210] width 6 height 7
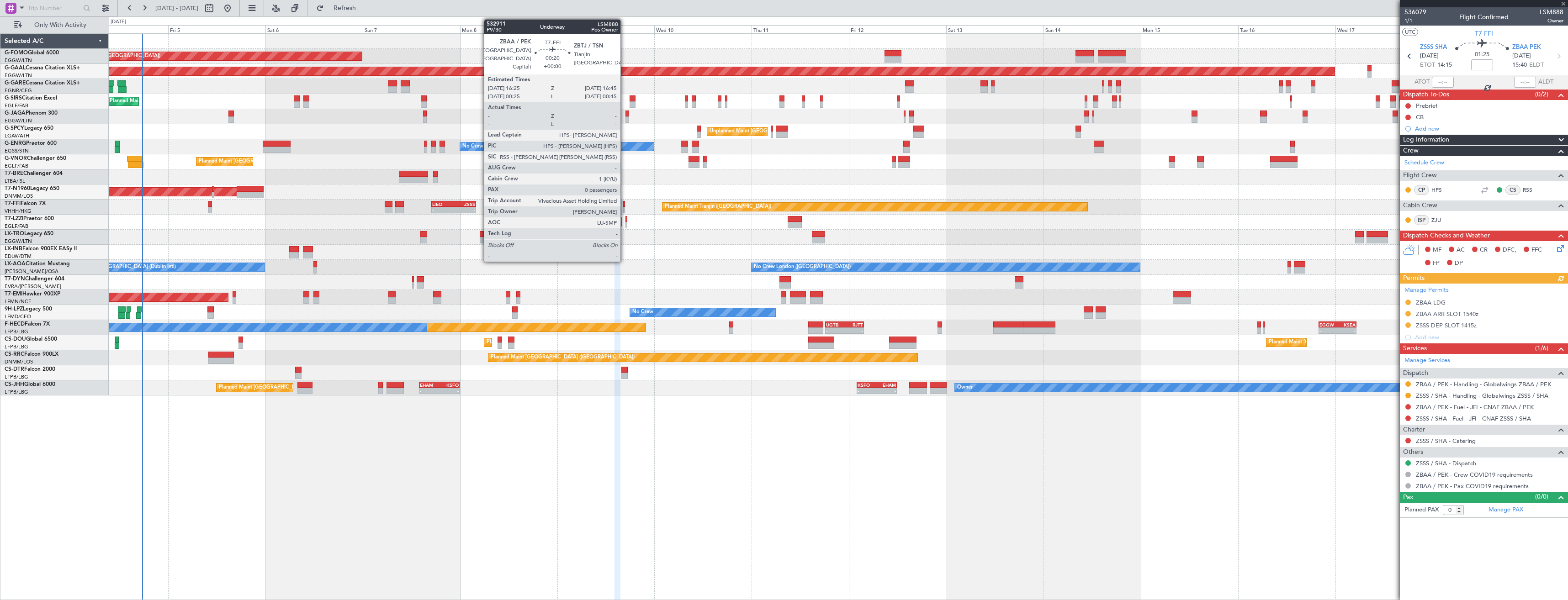
click at [625, 209] on div at bounding box center [624, 210] width 1 height 7
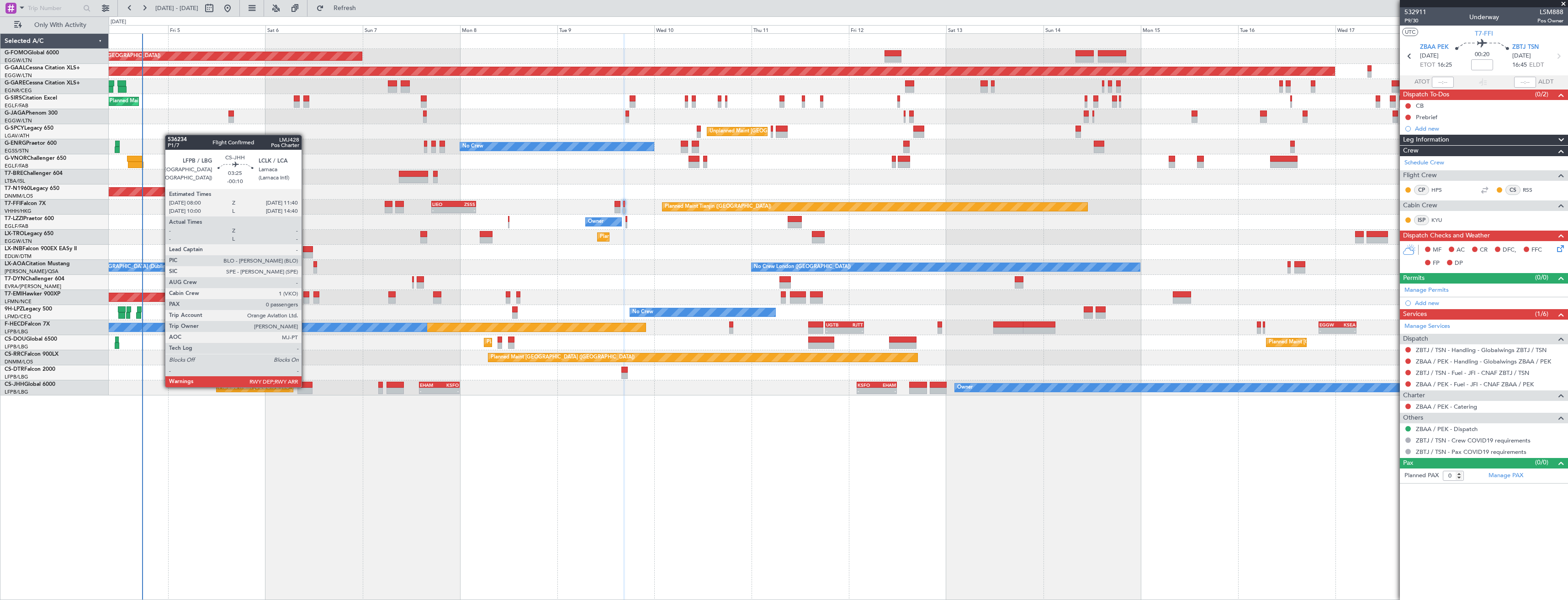
click at [306, 386] on div at bounding box center [305, 385] width 15 height 7
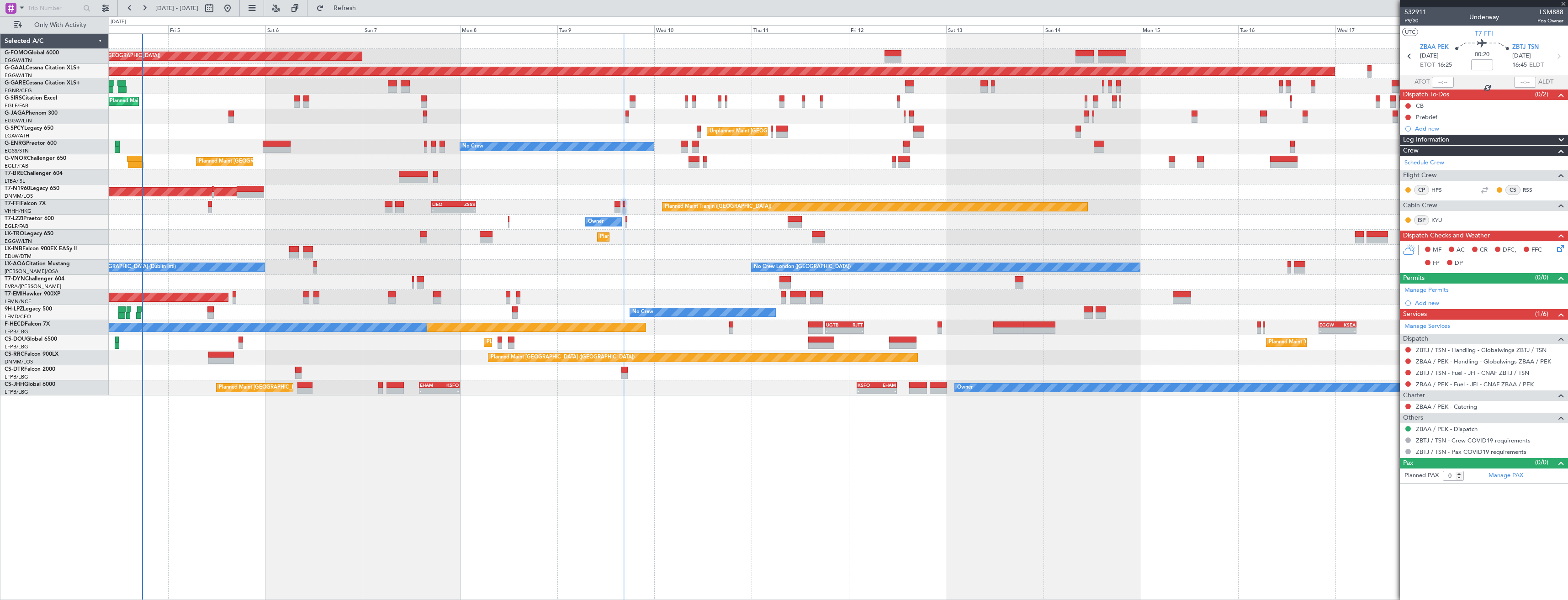
type input "-00:10"
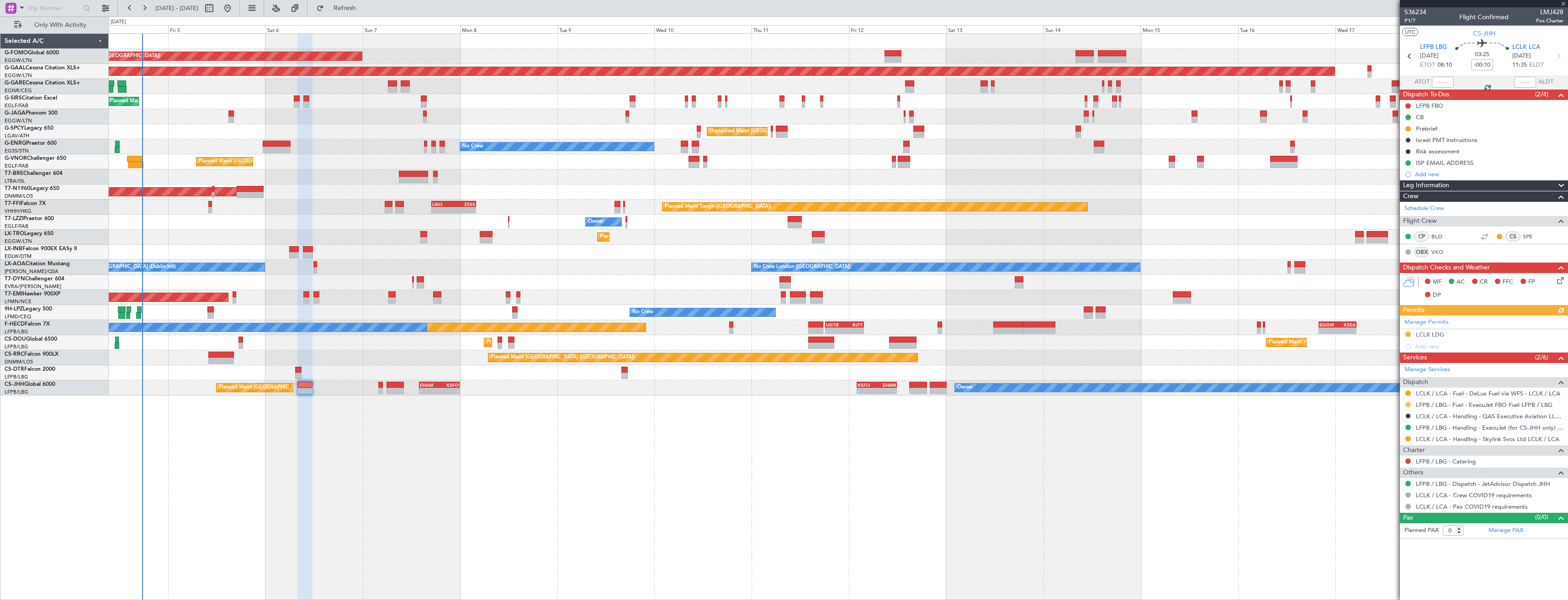
click at [1408, 403] on button at bounding box center [1408, 405] width 5 height 5
click at [1374, 513] on span "Confirmed" at bounding box center [1382, 513] width 29 height 9
click at [1407, 396] on mat-tooltip-component "Requested" at bounding box center [1409, 408] width 41 height 24
click at [1407, 394] on button at bounding box center [1408, 393] width 5 height 5
click at [1380, 501] on span "Confirmed" at bounding box center [1382, 501] width 29 height 9
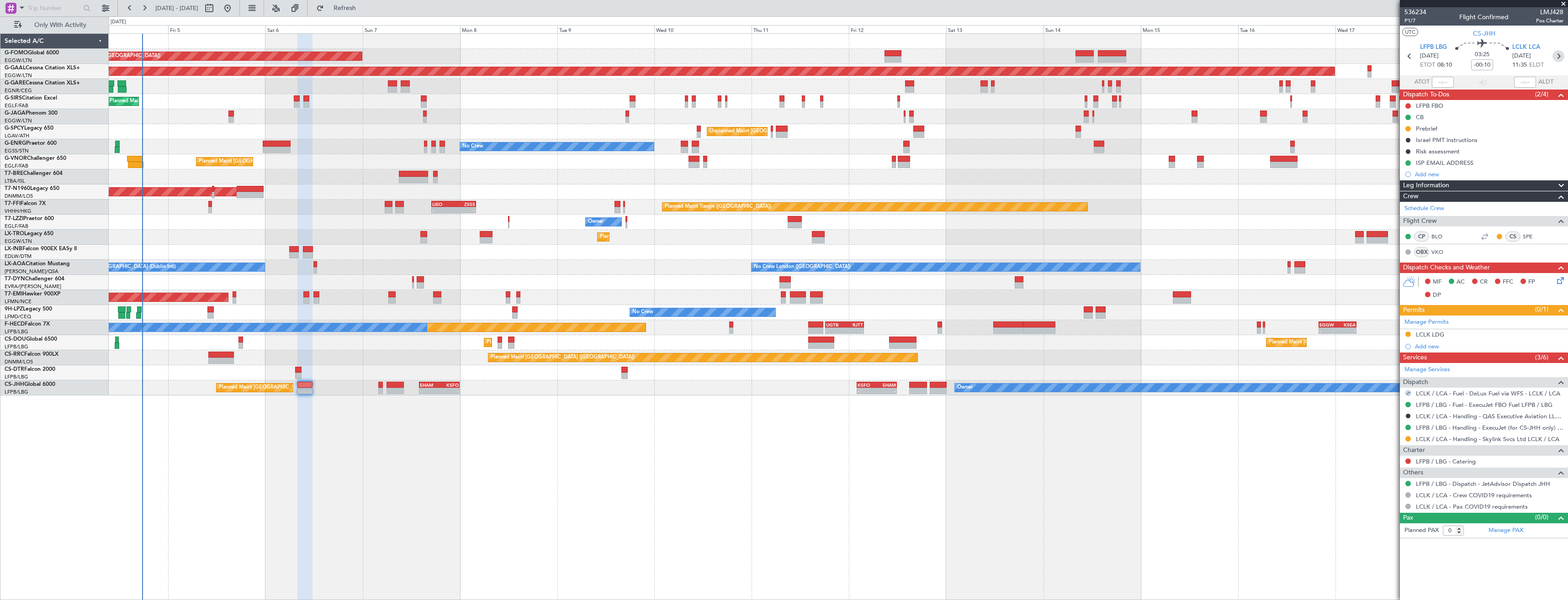
click at [1558, 60] on icon at bounding box center [1558, 57] width 12 height 12
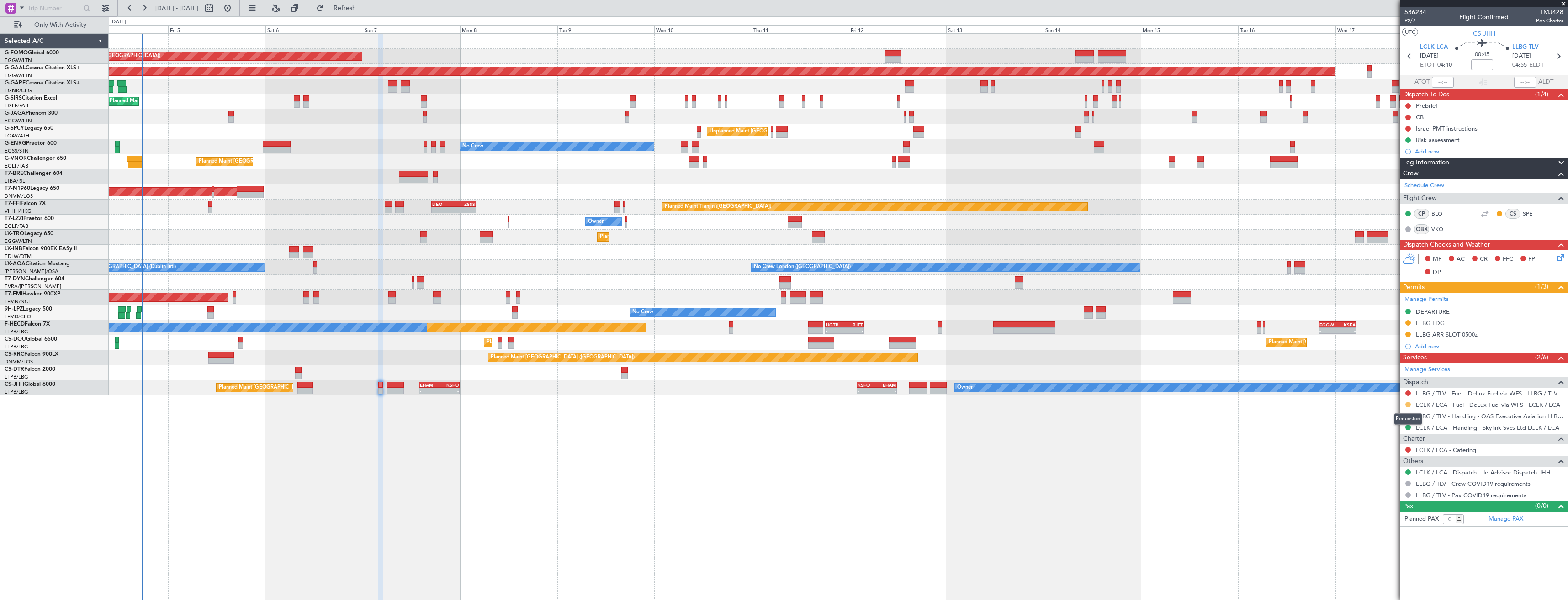
click at [1408, 406] on button at bounding box center [1408, 405] width 5 height 5
click at [1370, 512] on span "Confirmed" at bounding box center [1382, 513] width 29 height 9
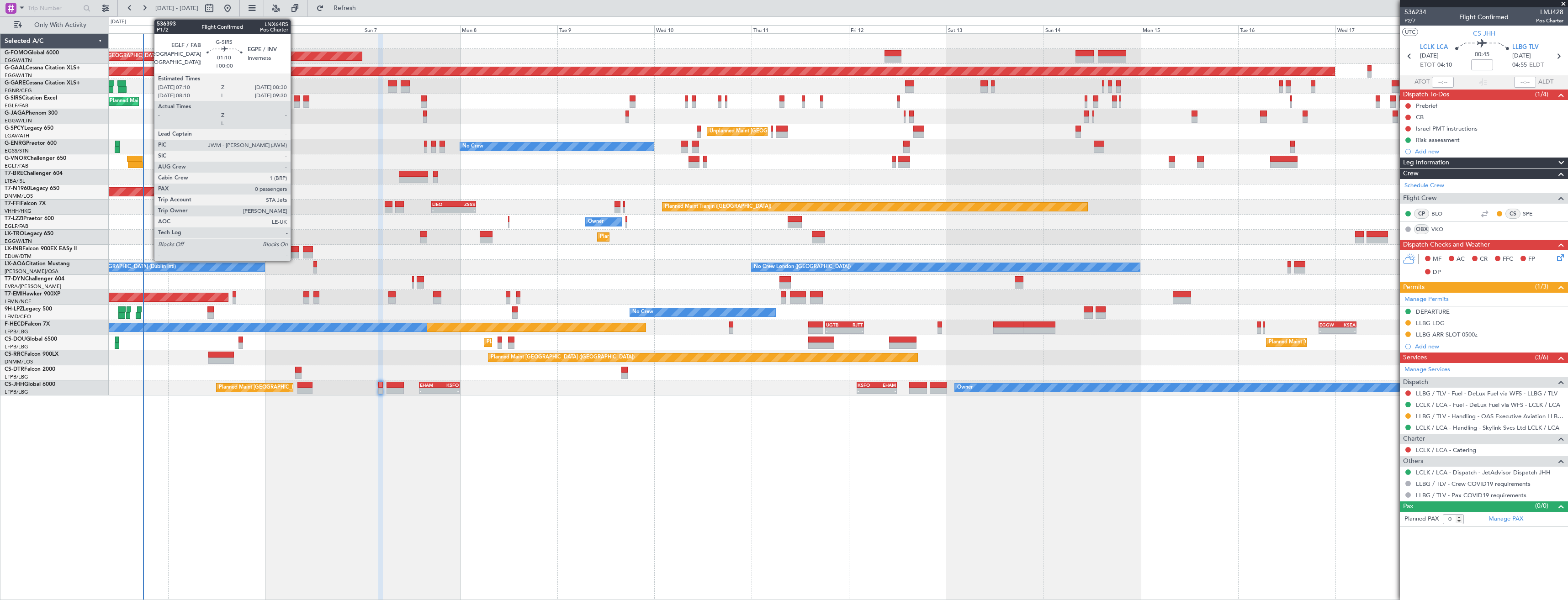
click at [295, 101] on div at bounding box center [296, 99] width 5 height 7
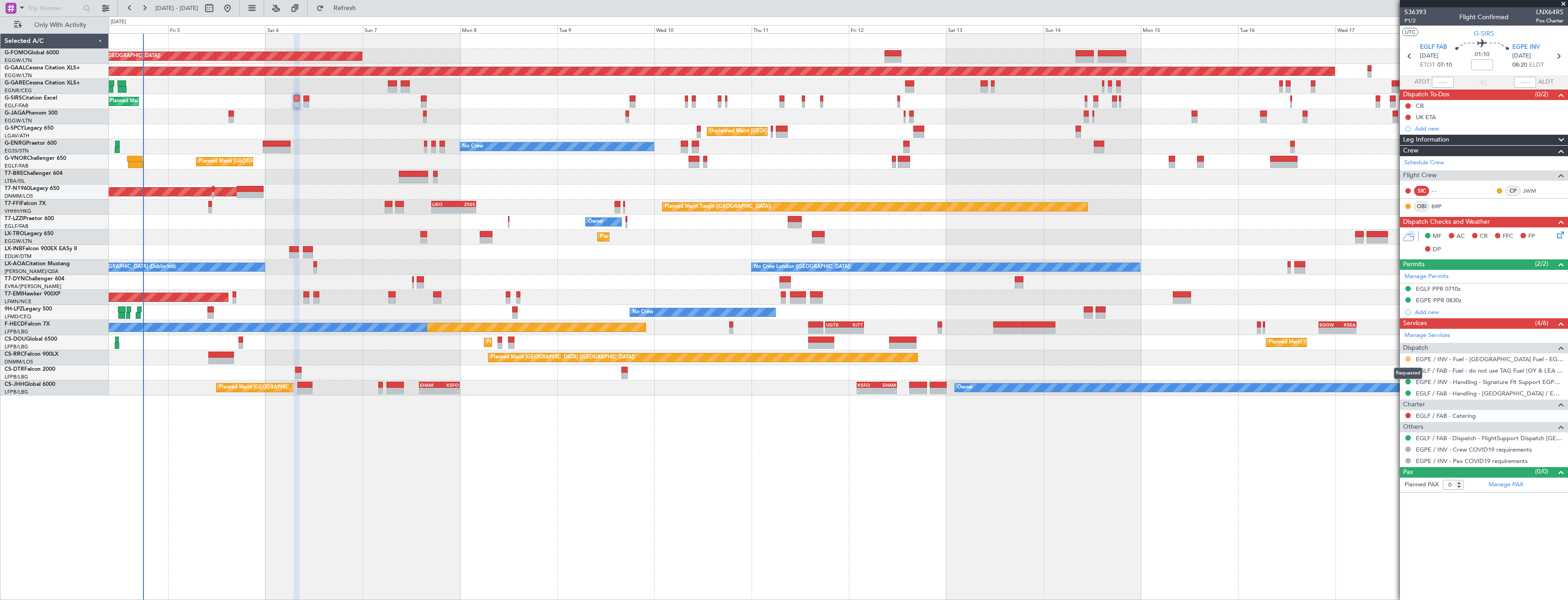
click at [1405, 360] on button at bounding box center [1408, 358] width 5 height 5
click at [1380, 463] on span "Confirmed" at bounding box center [1382, 467] width 29 height 9
click at [1558, 55] on icon at bounding box center [1558, 57] width 12 height 12
type input "2"
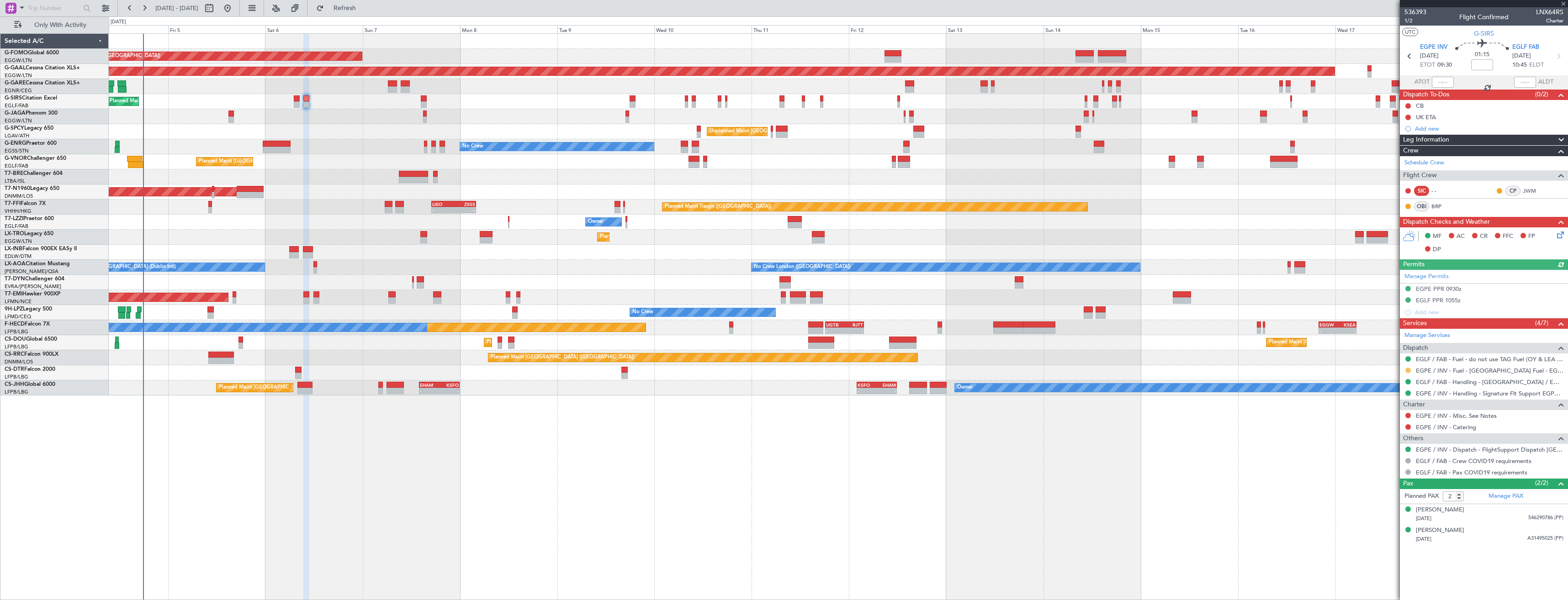
click at [1406, 369] on button at bounding box center [1408, 370] width 5 height 5
click at [1391, 477] on span "Confirmed" at bounding box center [1382, 479] width 29 height 9
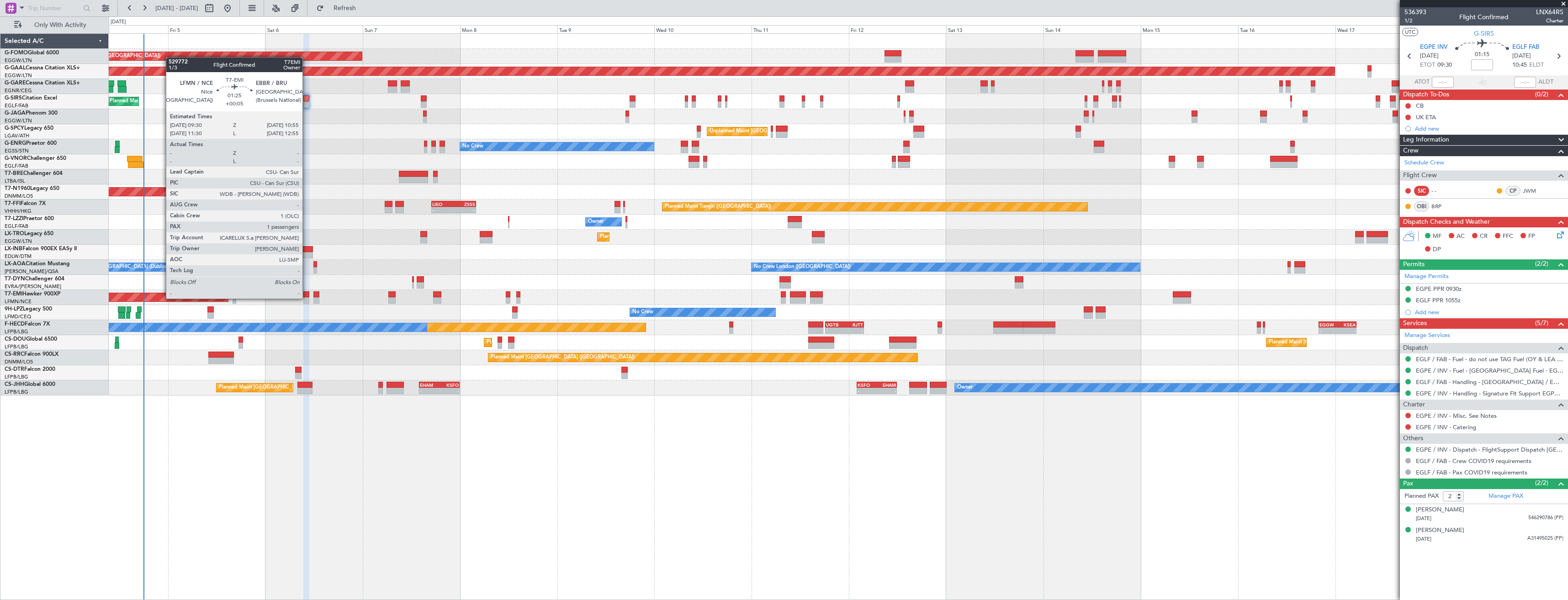
click at [307, 299] on div at bounding box center [306, 301] width 6 height 7
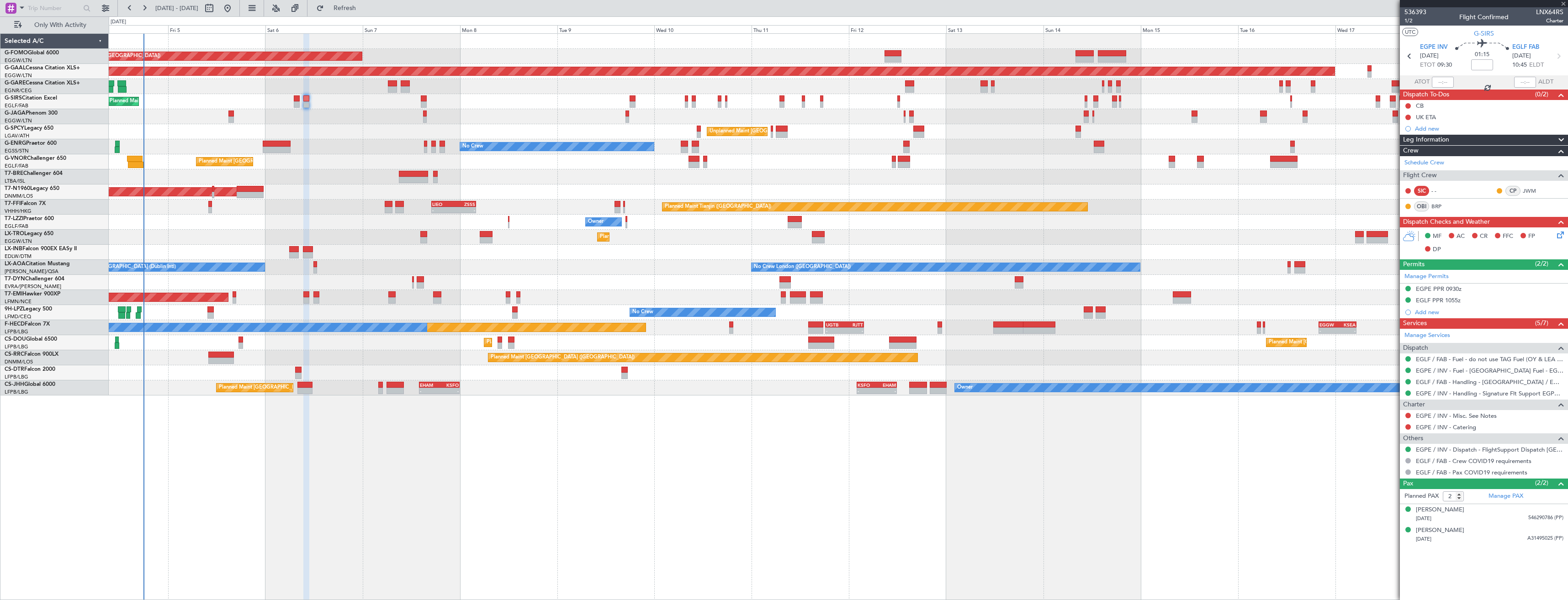
type input "+00:05"
type input "1"
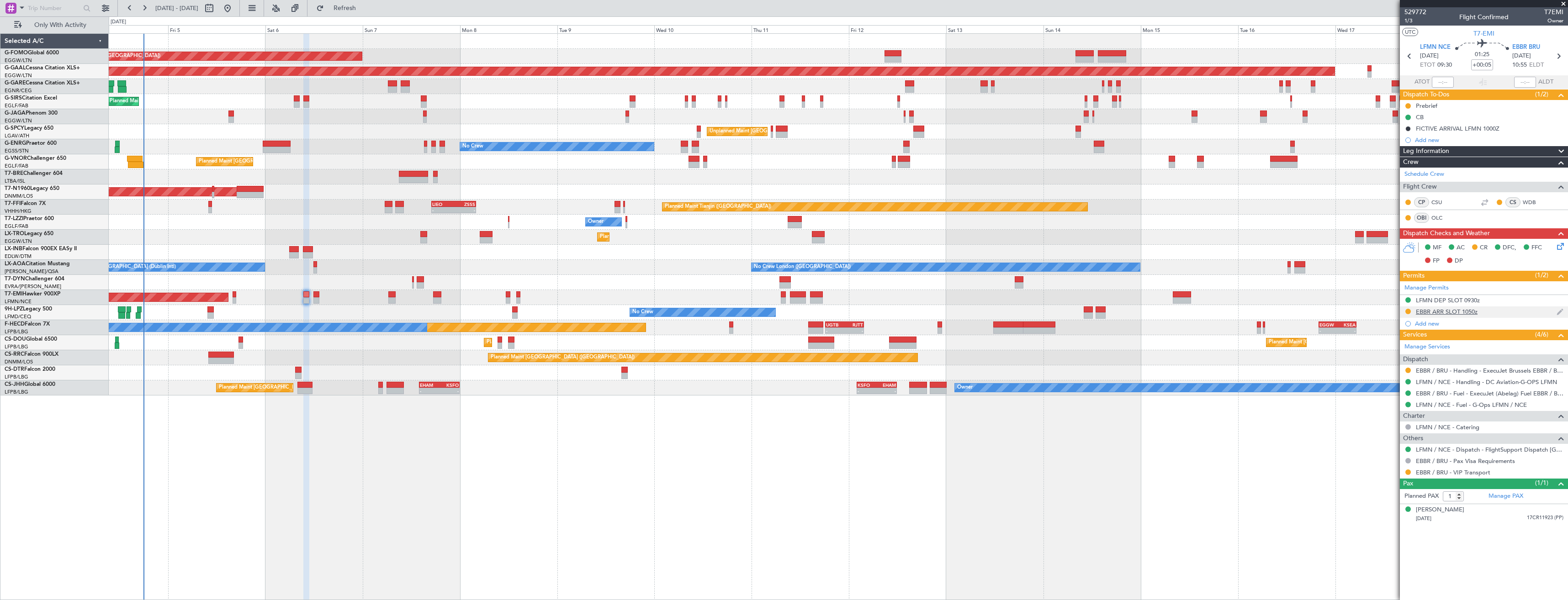
click at [1519, 313] on div "EBBR ARR SLOT 1050z" at bounding box center [1484, 312] width 168 height 12
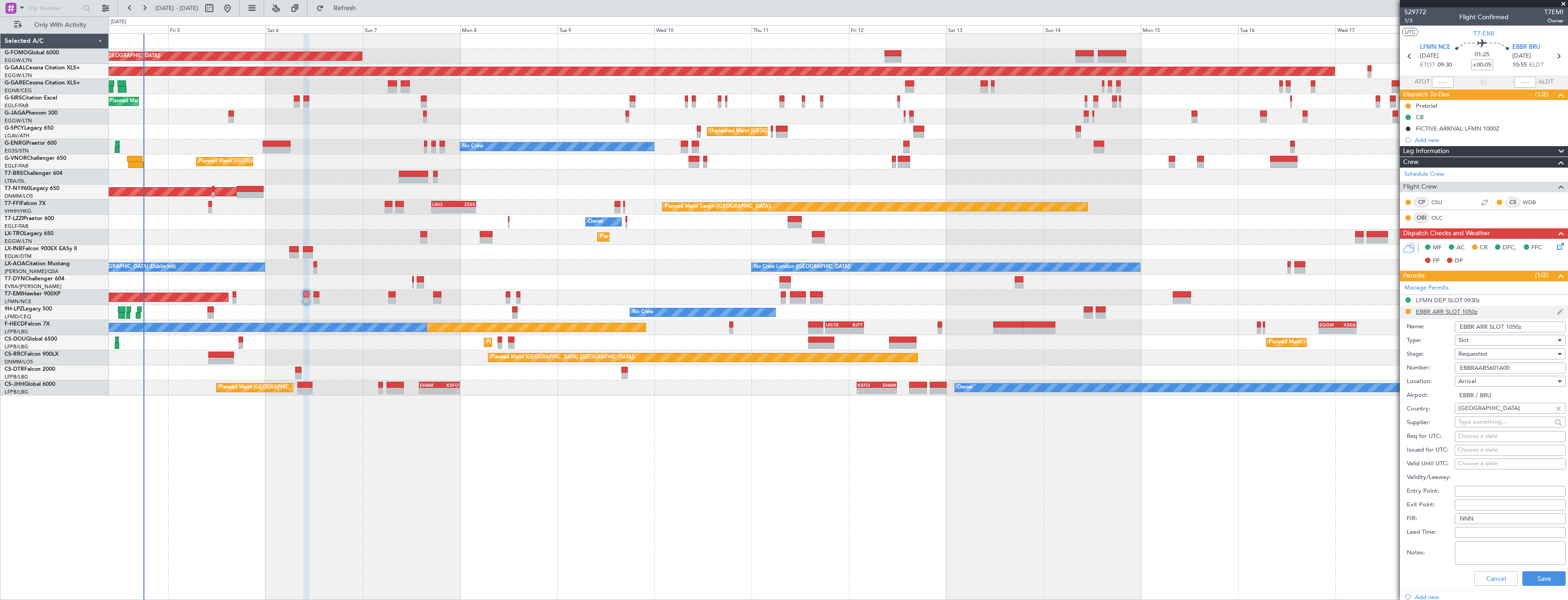
scroll to position [91, 0]
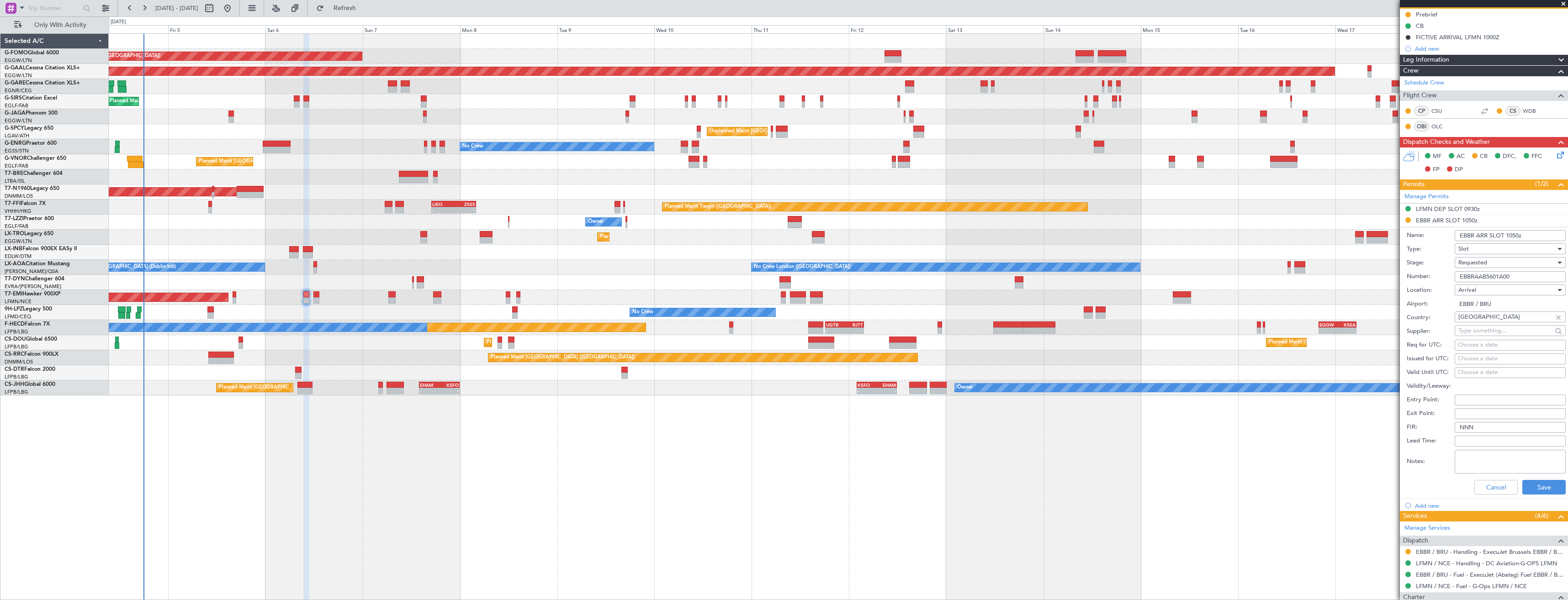
click at [1516, 276] on input "EBBRAAB5601A00" at bounding box center [1510, 277] width 111 height 11
click at [1482, 266] on span "Requested" at bounding box center [1472, 263] width 29 height 9
click at [1484, 327] on span "Received OK" at bounding box center [1507, 332] width 96 height 14
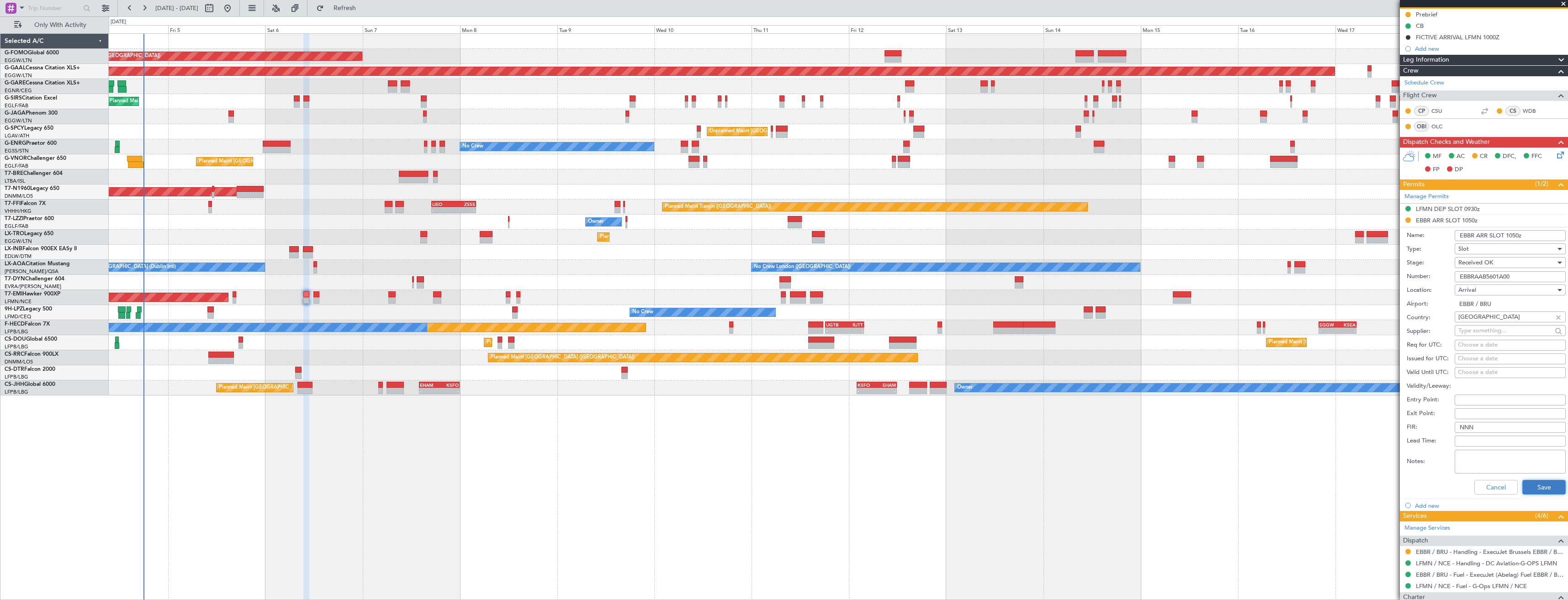
click at [1523, 482] on button "Save" at bounding box center [1544, 487] width 43 height 15
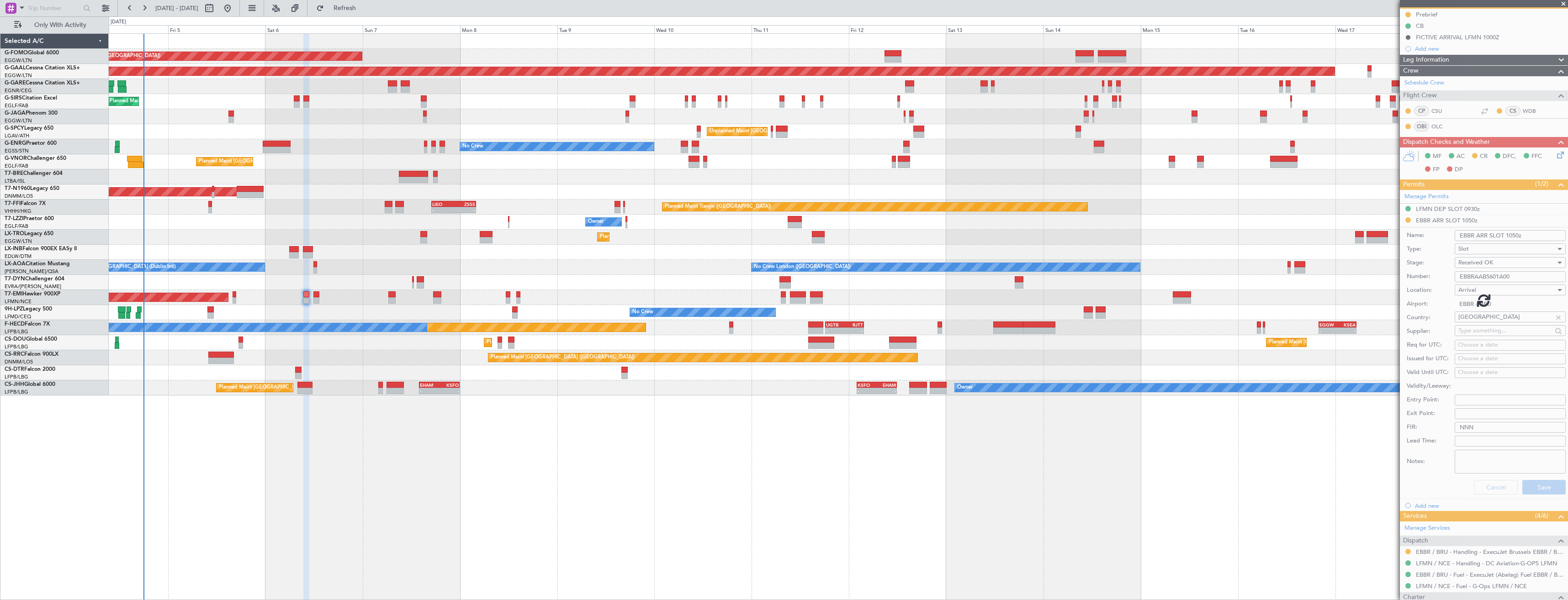
scroll to position [0, 0]
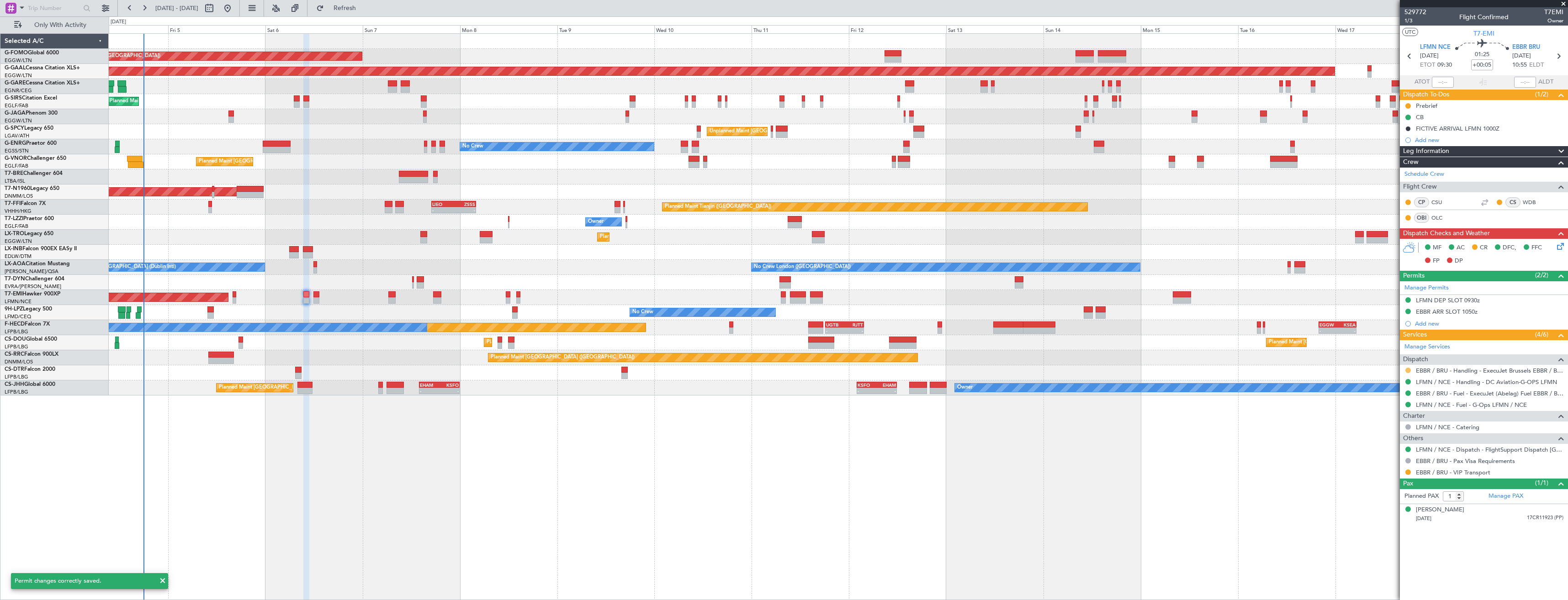
click at [1410, 370] on button at bounding box center [1408, 370] width 5 height 5
click at [1384, 474] on li "Confirmed" at bounding box center [1407, 479] width 105 height 14
click at [1558, 58] on icon at bounding box center [1558, 57] width 12 height 12
type input "+00:15"
type input "0"
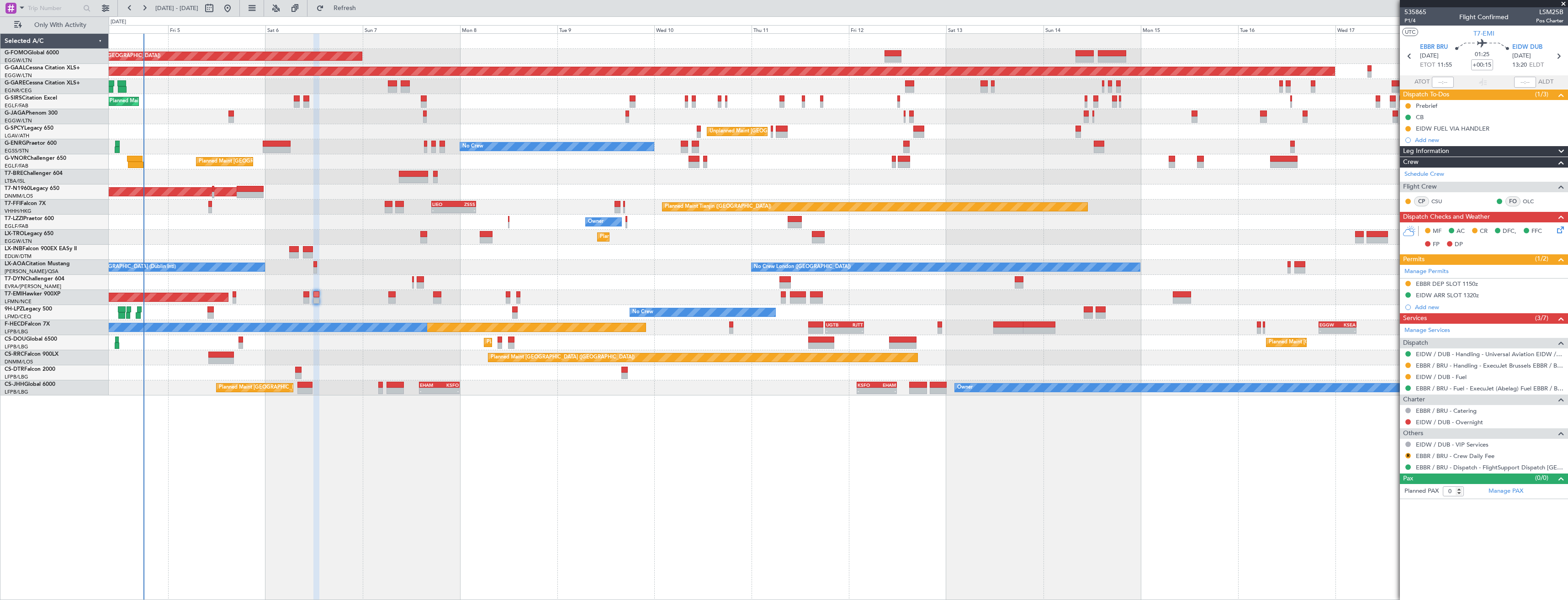
click at [1408, 368] on div at bounding box center [1408, 365] width 7 height 7
click at [1408, 365] on button at bounding box center [1408, 365] width 5 height 5
click at [1375, 473] on span "Confirmed" at bounding box center [1382, 474] width 29 height 9
click at [1483, 284] on div "EBBR DEP SLOT 1150z" at bounding box center [1484, 284] width 168 height 12
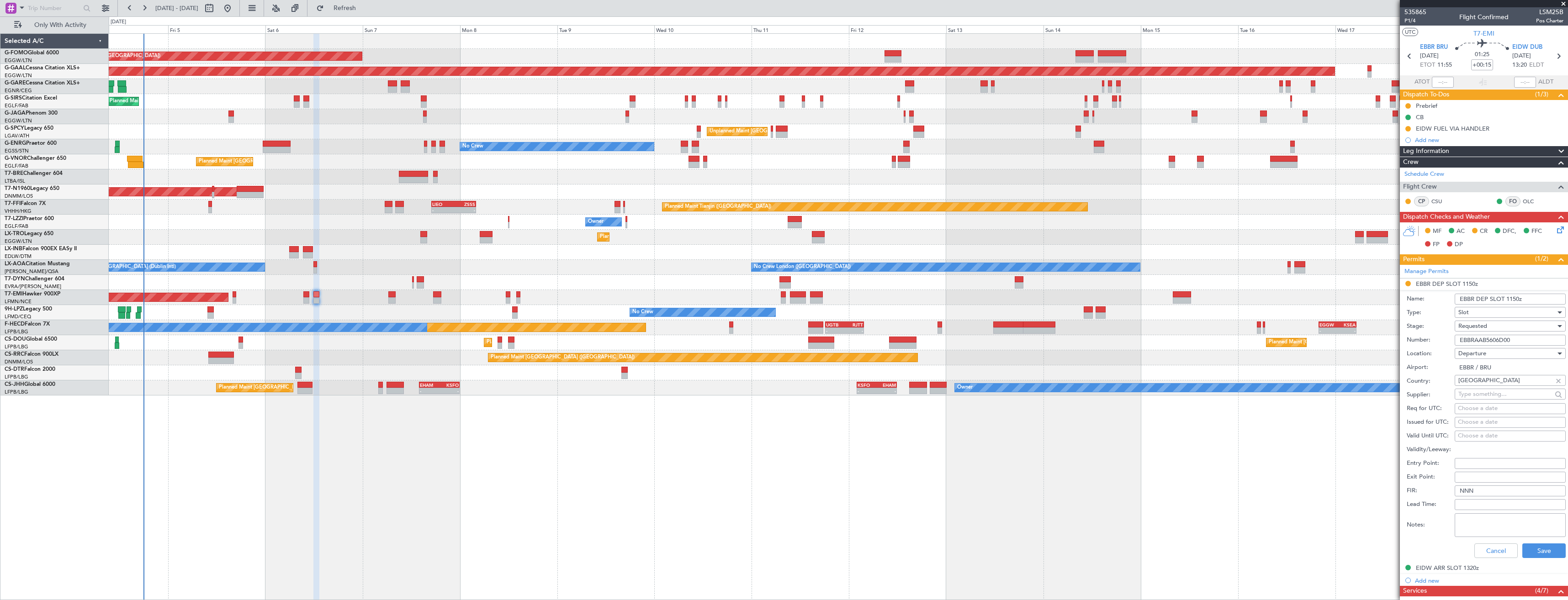
click at [1477, 327] on span "Requested" at bounding box center [1472, 326] width 29 height 9
click at [1471, 396] on span "Received OK" at bounding box center [1507, 396] width 96 height 14
click at [1532, 551] on button "Save" at bounding box center [1544, 551] width 43 height 15
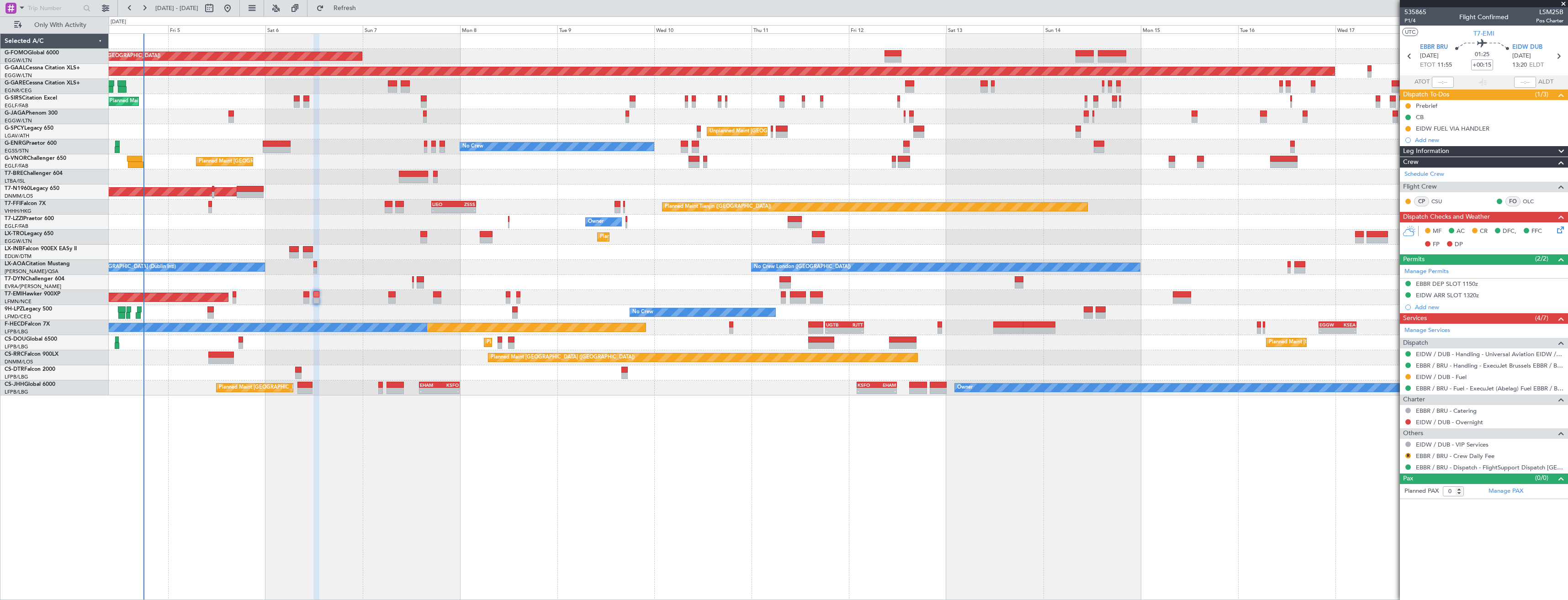
click at [1563, 4] on span at bounding box center [1563, 4] width 9 height 9
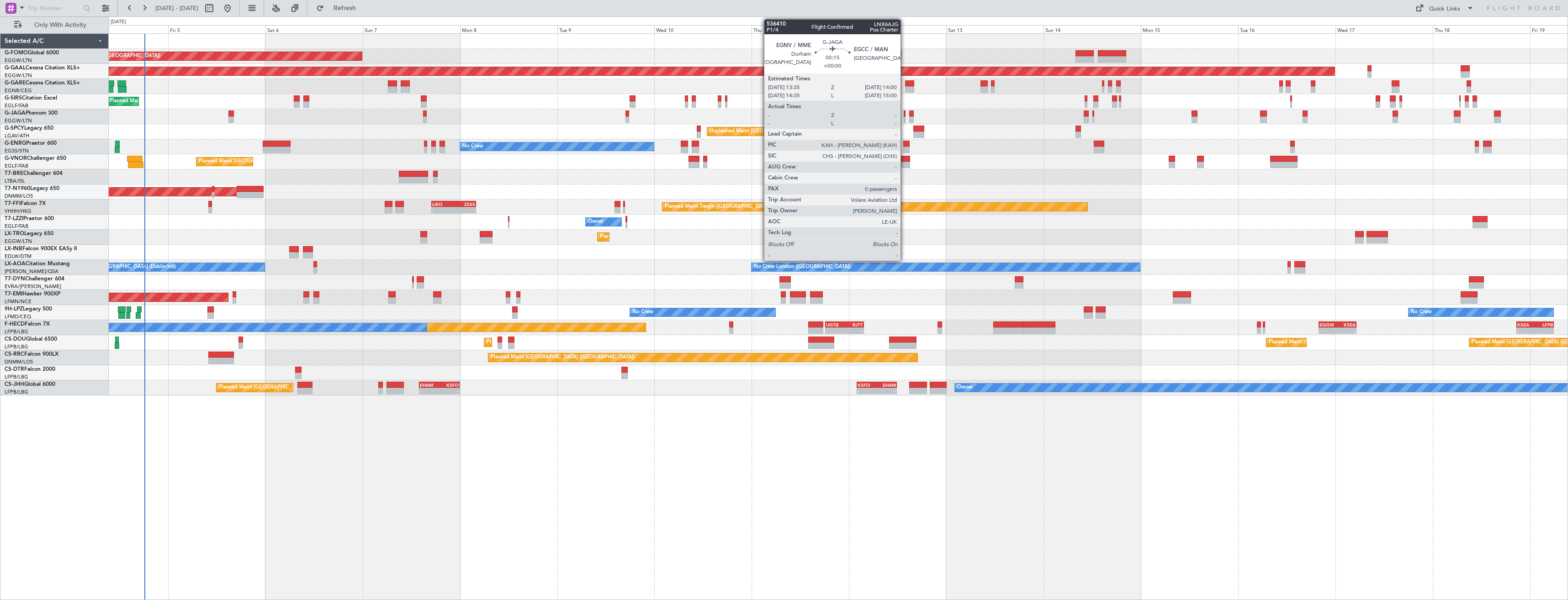
click at [905, 116] on div at bounding box center [905, 119] width 2 height 7
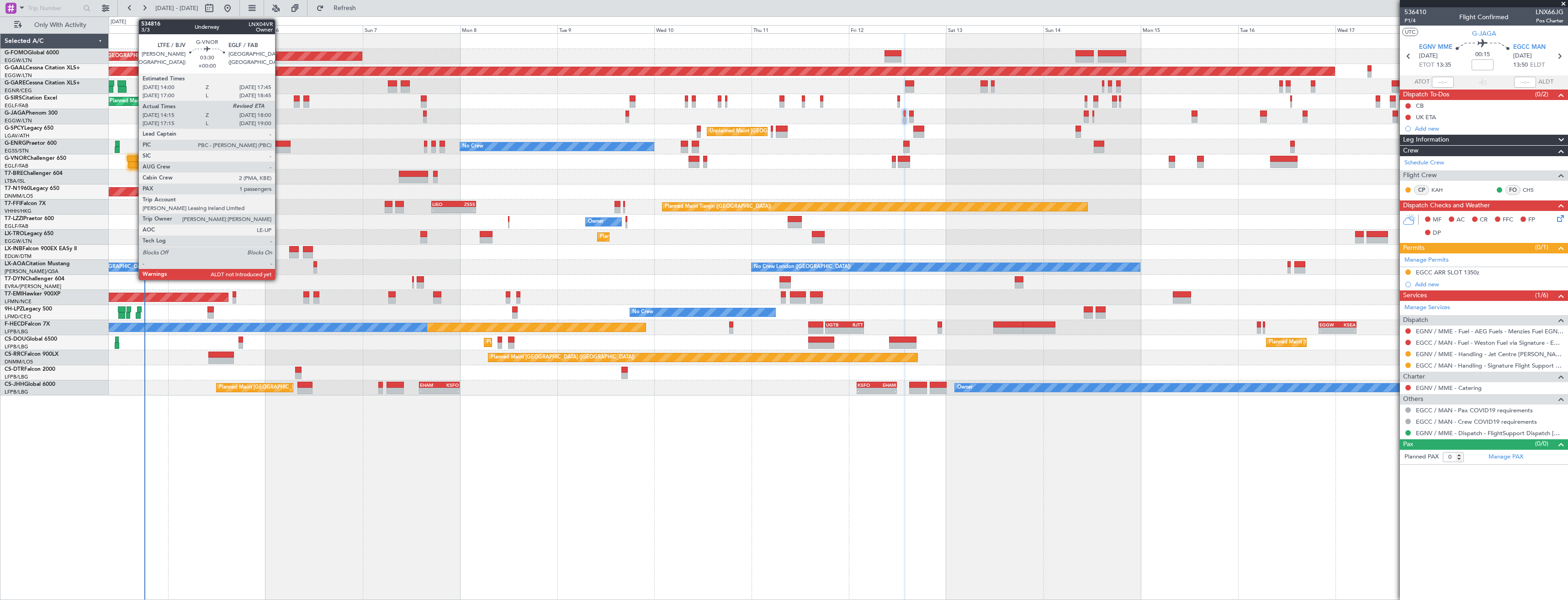
click at [134, 166] on div at bounding box center [136, 165] width 16 height 7
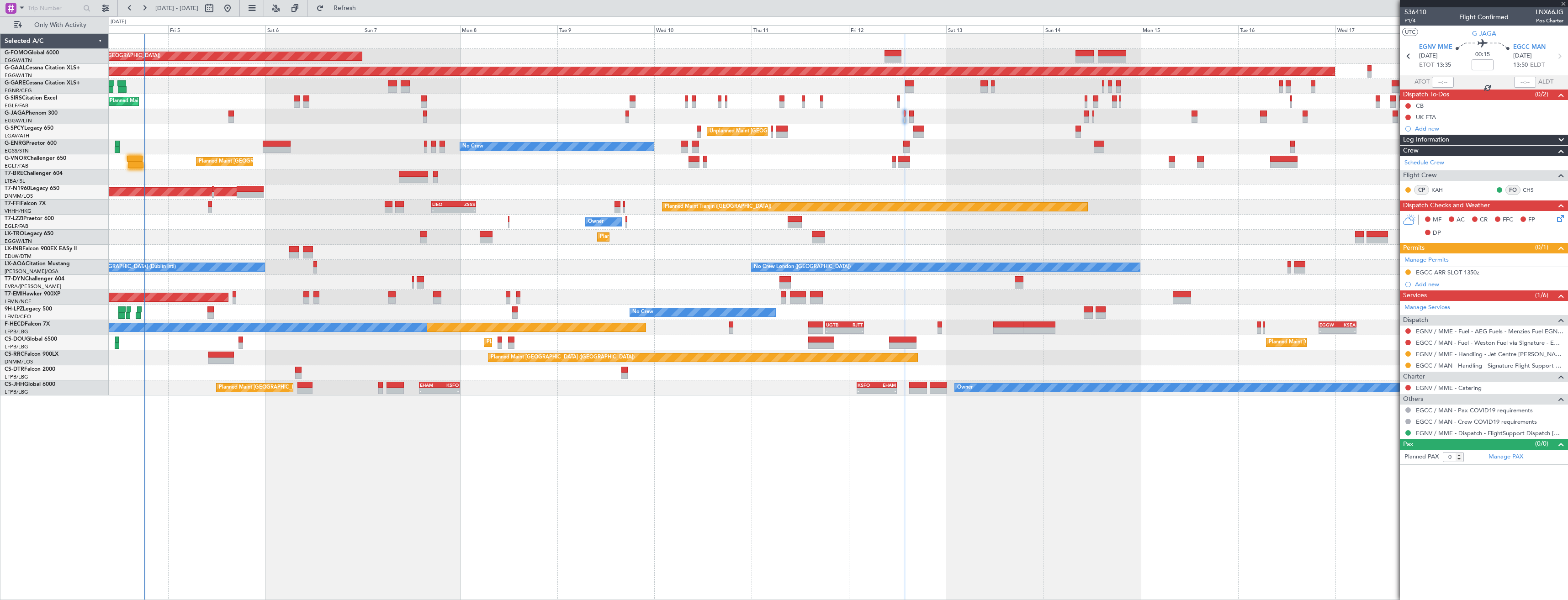
type input "14:25"
type input "1"
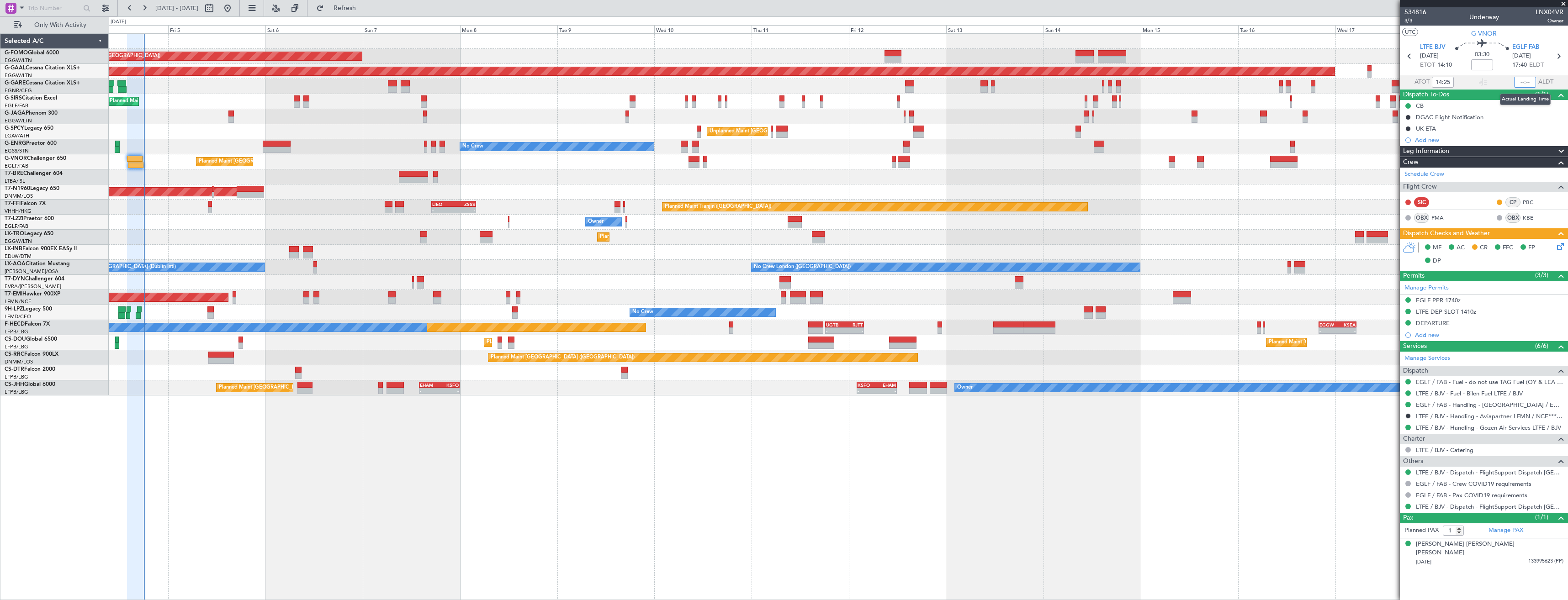
click at [1519, 82] on input "text" at bounding box center [1525, 82] width 22 height 11
type input "18:08"
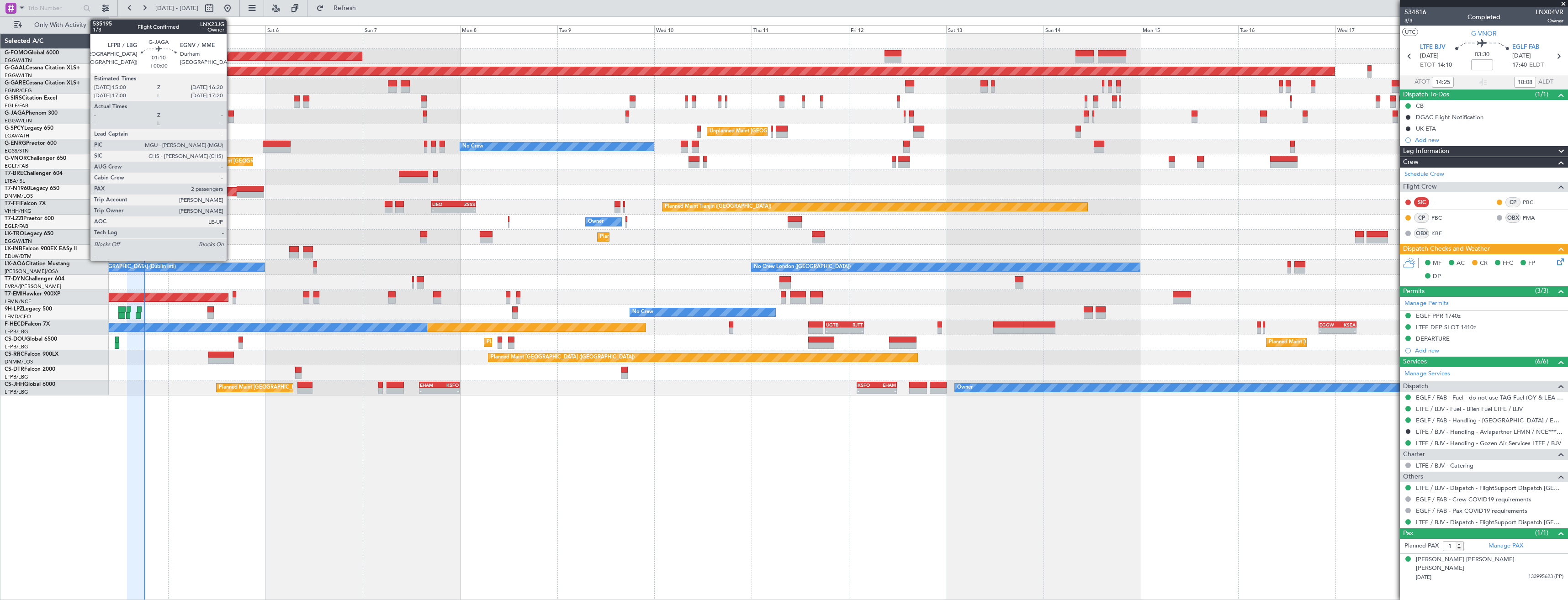
click at [231, 114] on div at bounding box center [231, 114] width 5 height 7
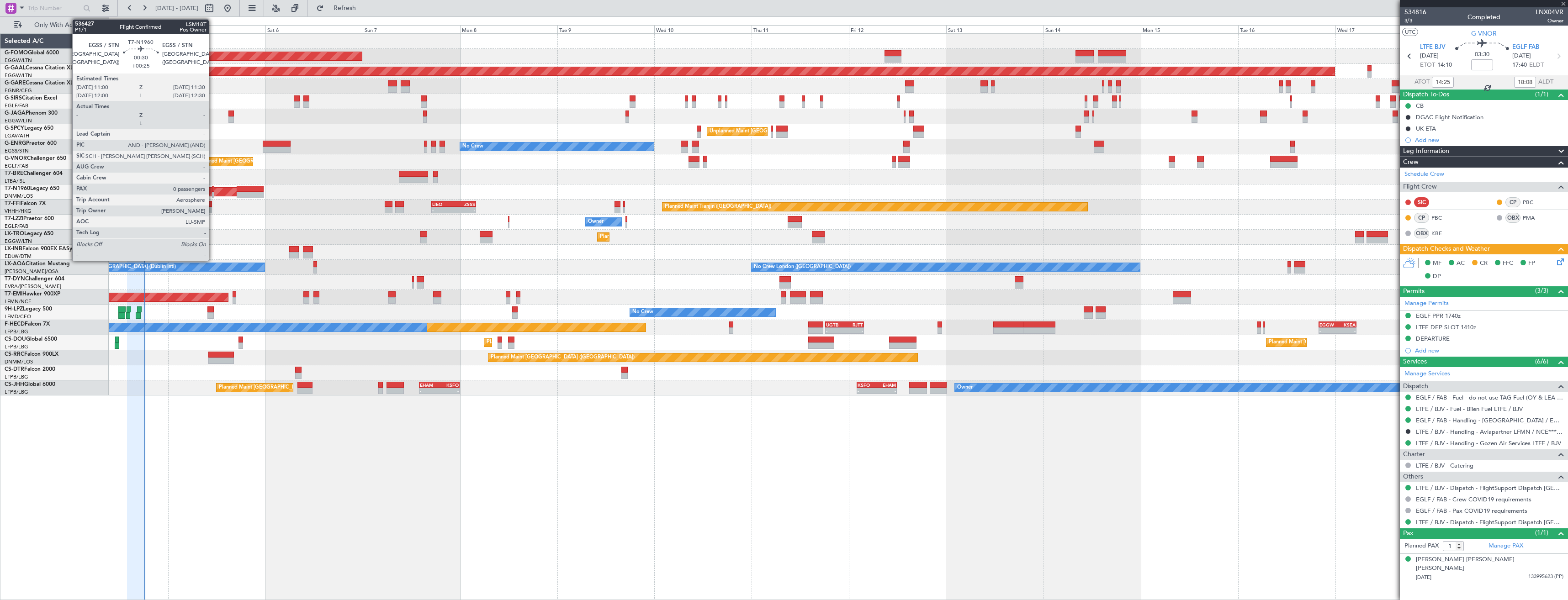
type input "2"
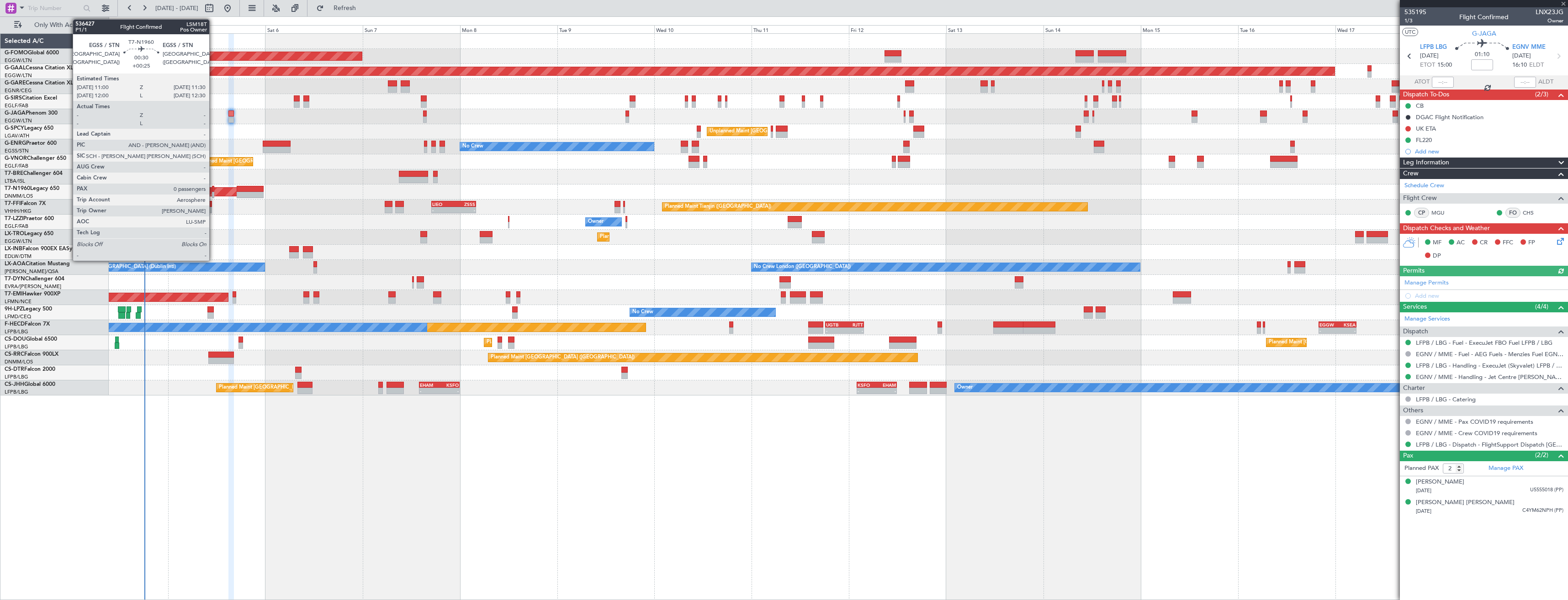
click at [214, 191] on div at bounding box center [213, 189] width 2 height 7
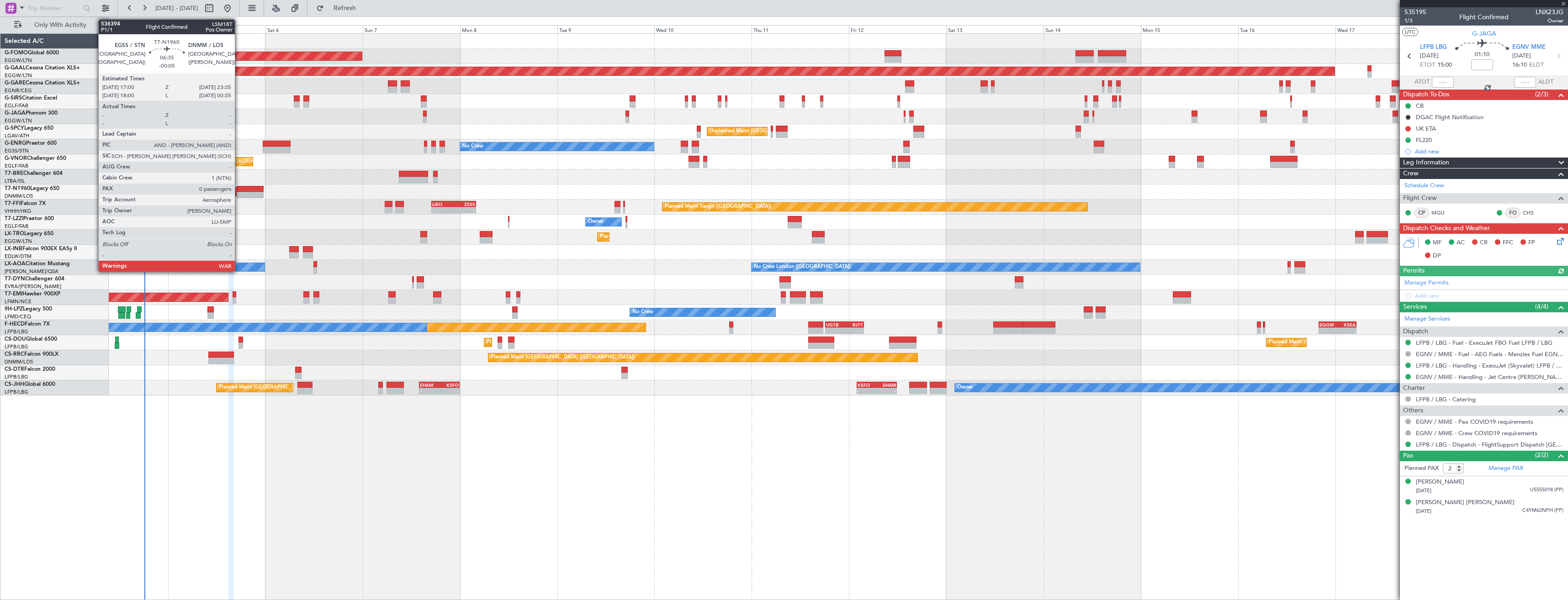
type input "+00:25"
type input "0"
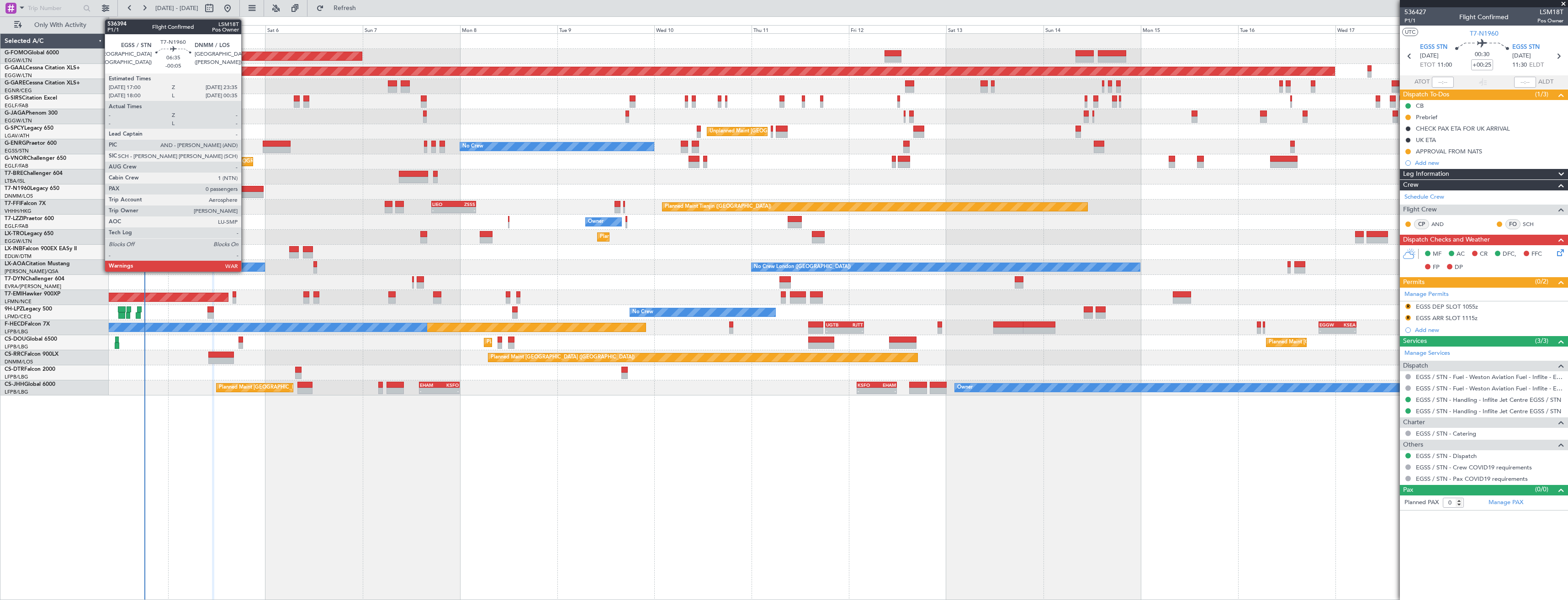
click at [245, 192] on div at bounding box center [250, 195] width 27 height 7
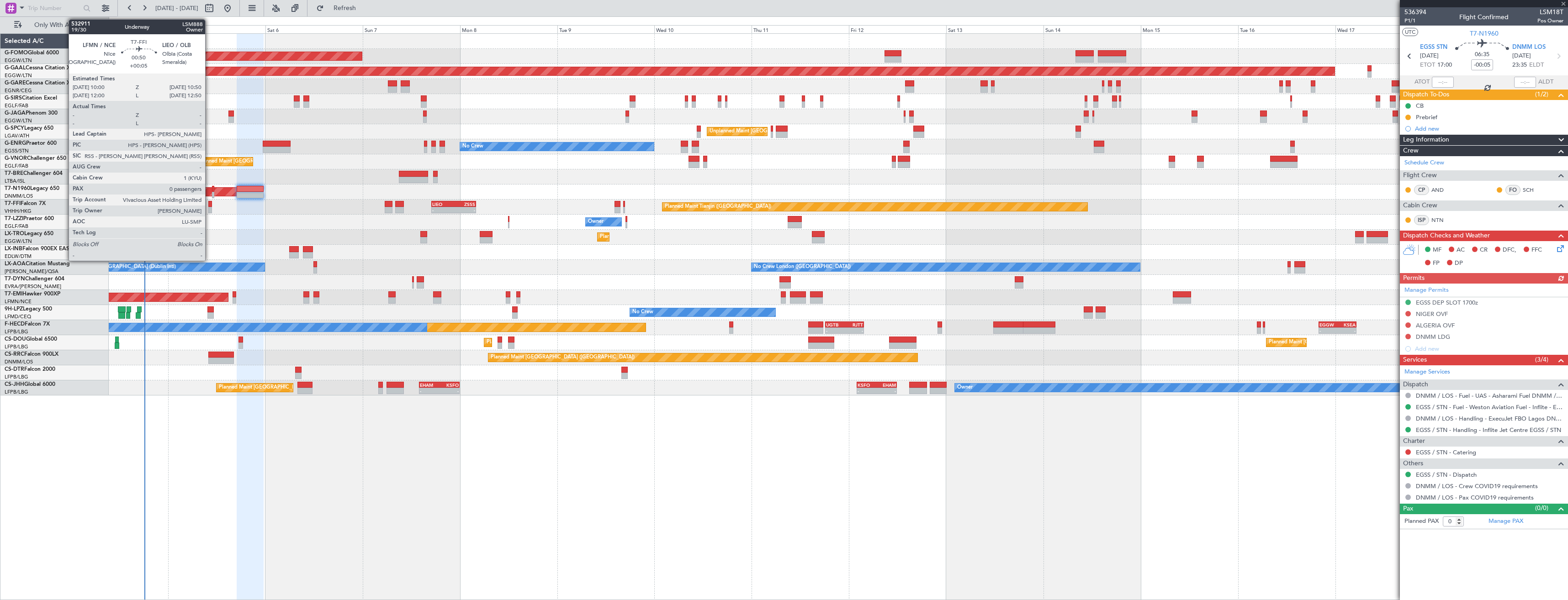
click at [209, 209] on div at bounding box center [210, 210] width 4 height 7
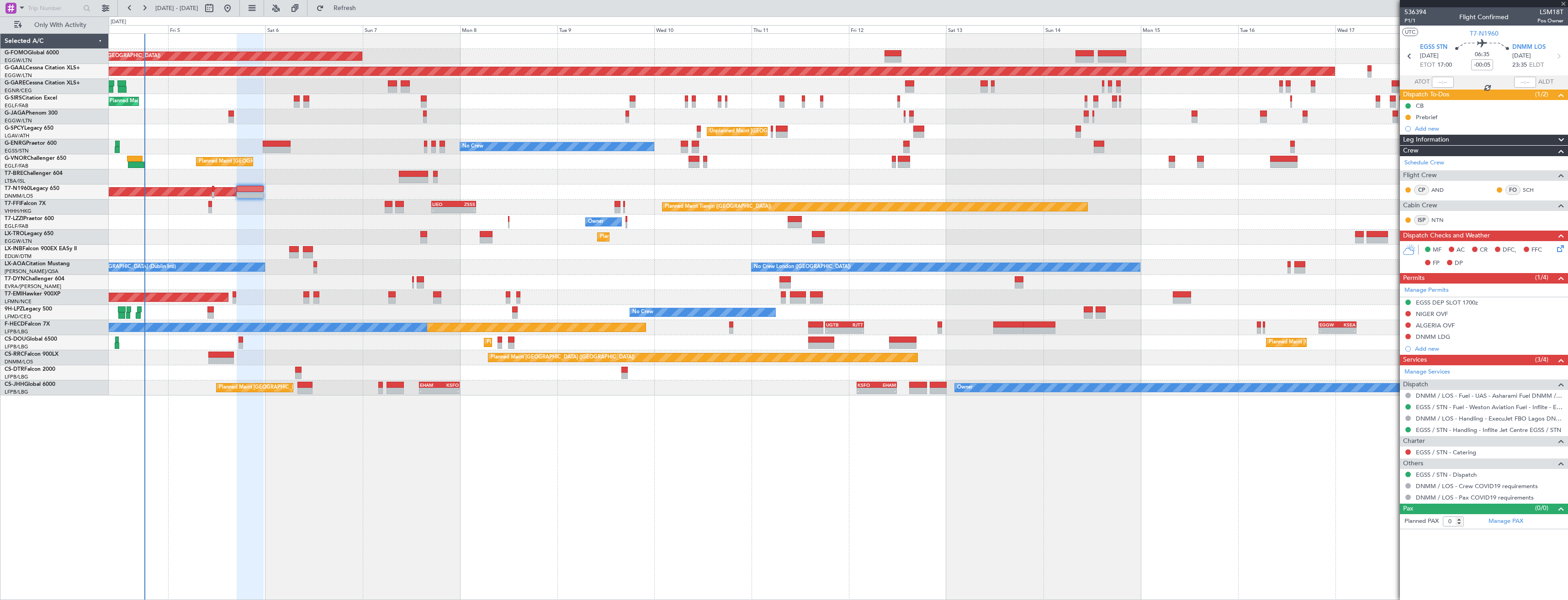
type input "+00:05"
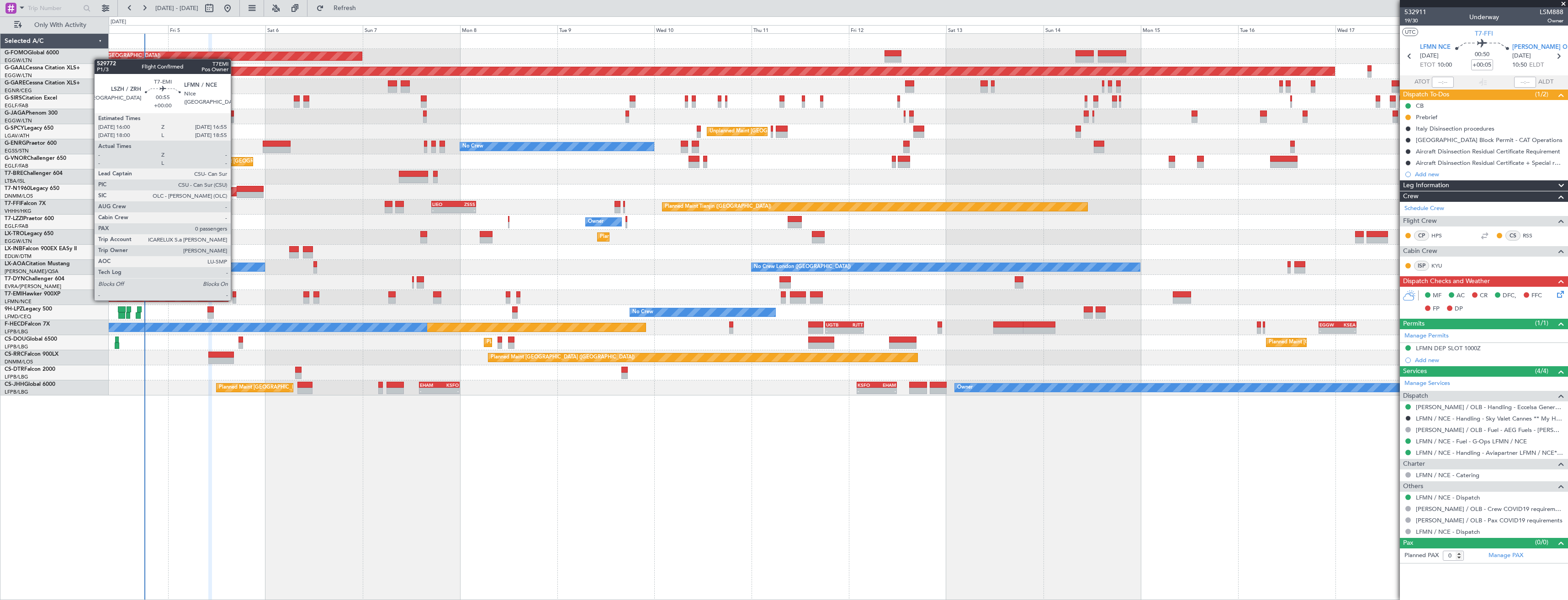
click at [235, 299] on div at bounding box center [234, 301] width 4 height 7
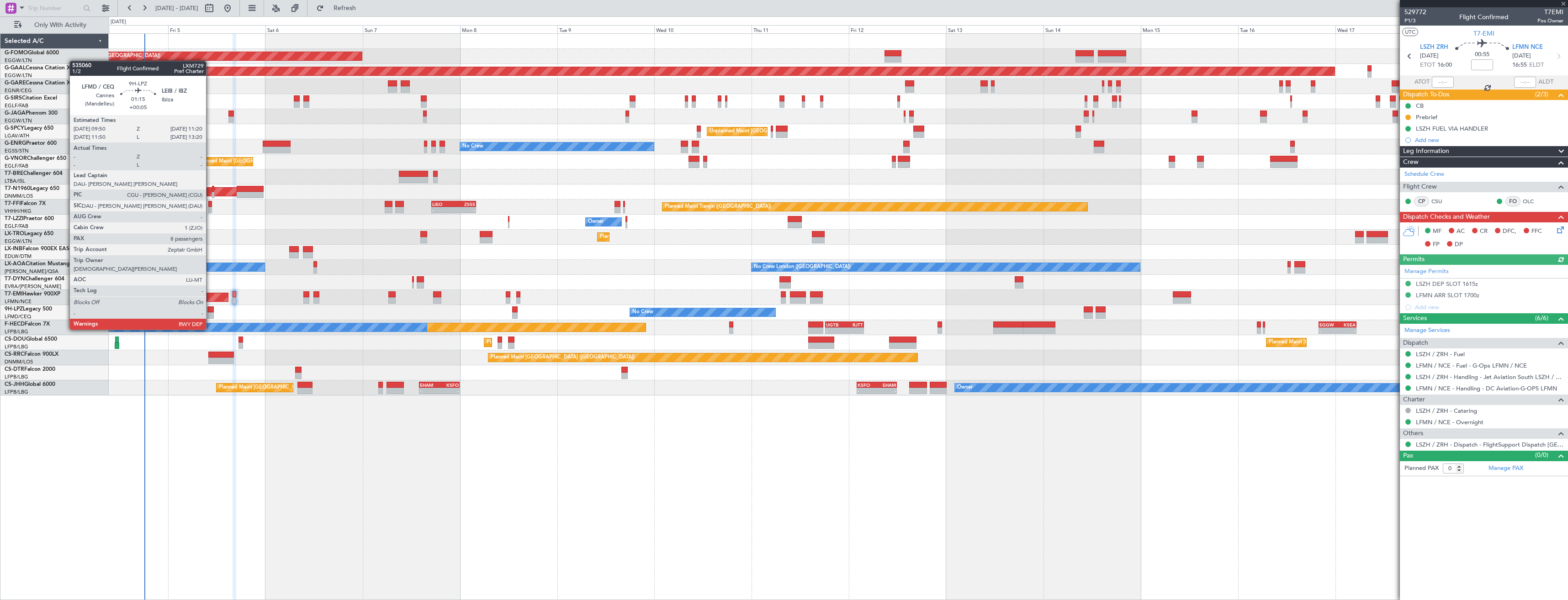
click at [210, 312] on div at bounding box center [211, 315] width 7 height 7
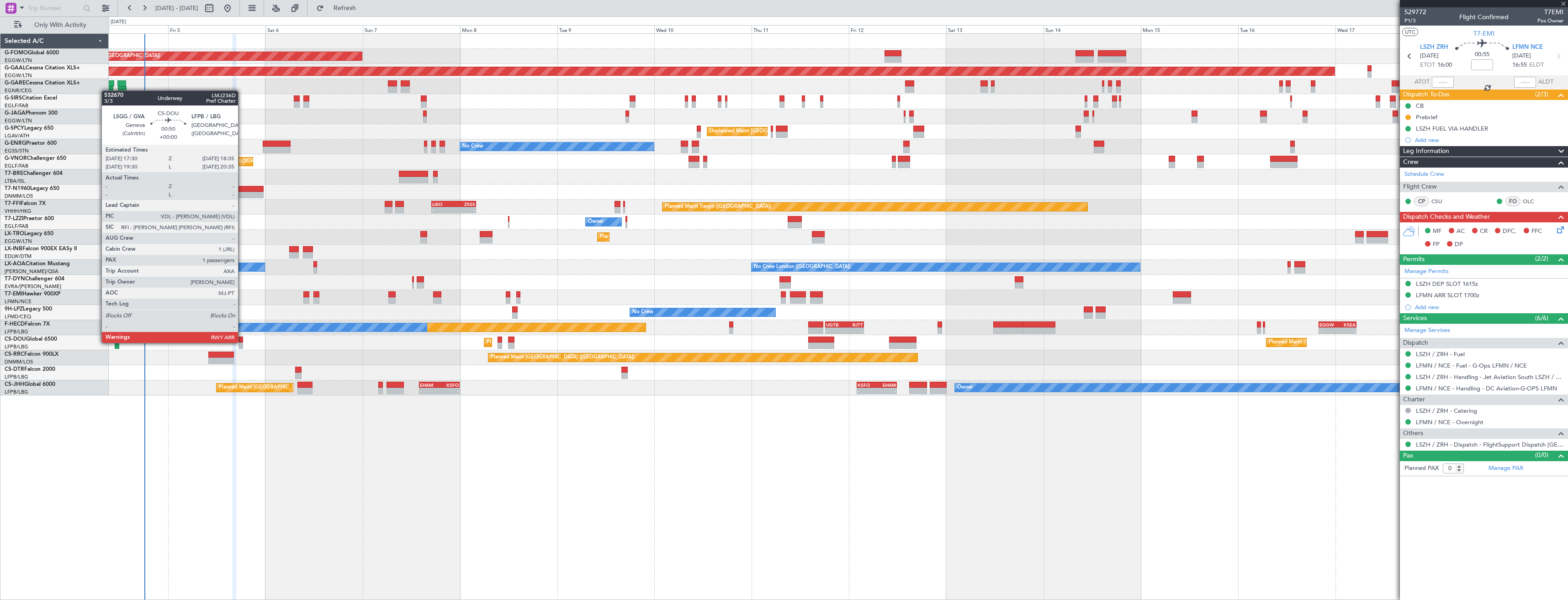
type input "+00:05"
type input "8"
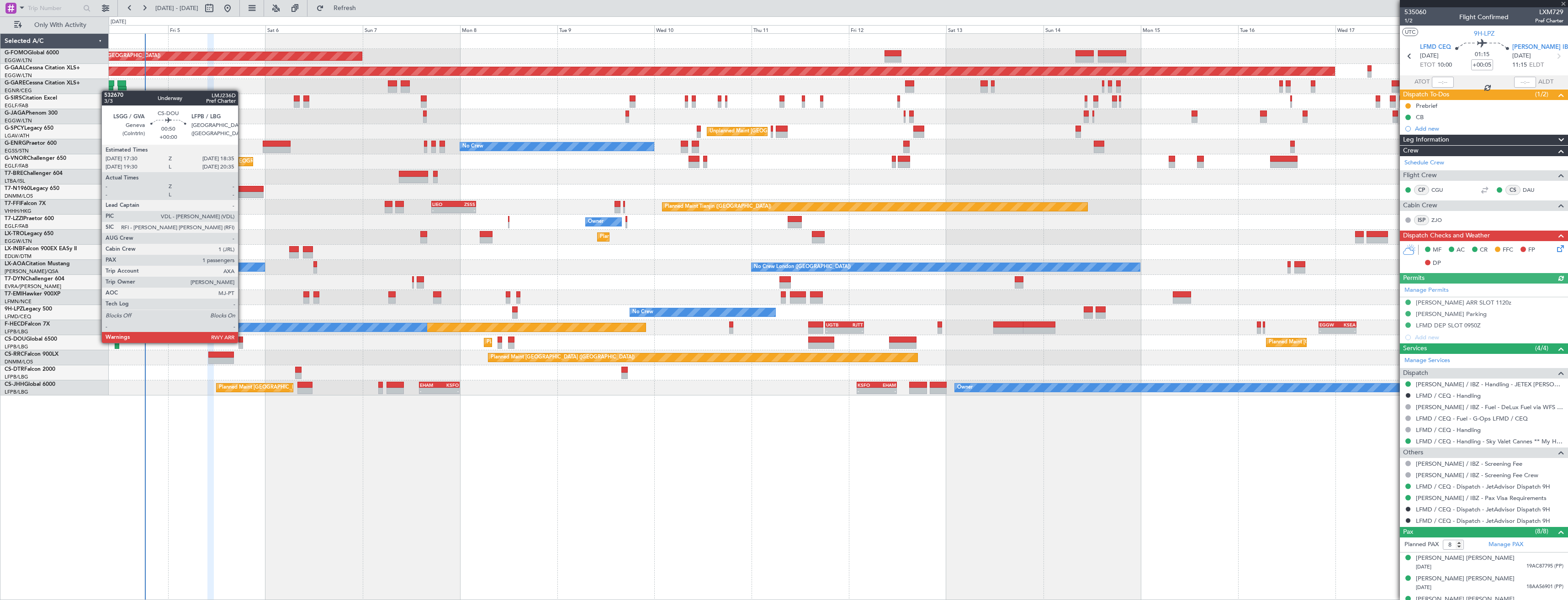
click at [242, 342] on div at bounding box center [241, 340] width 5 height 7
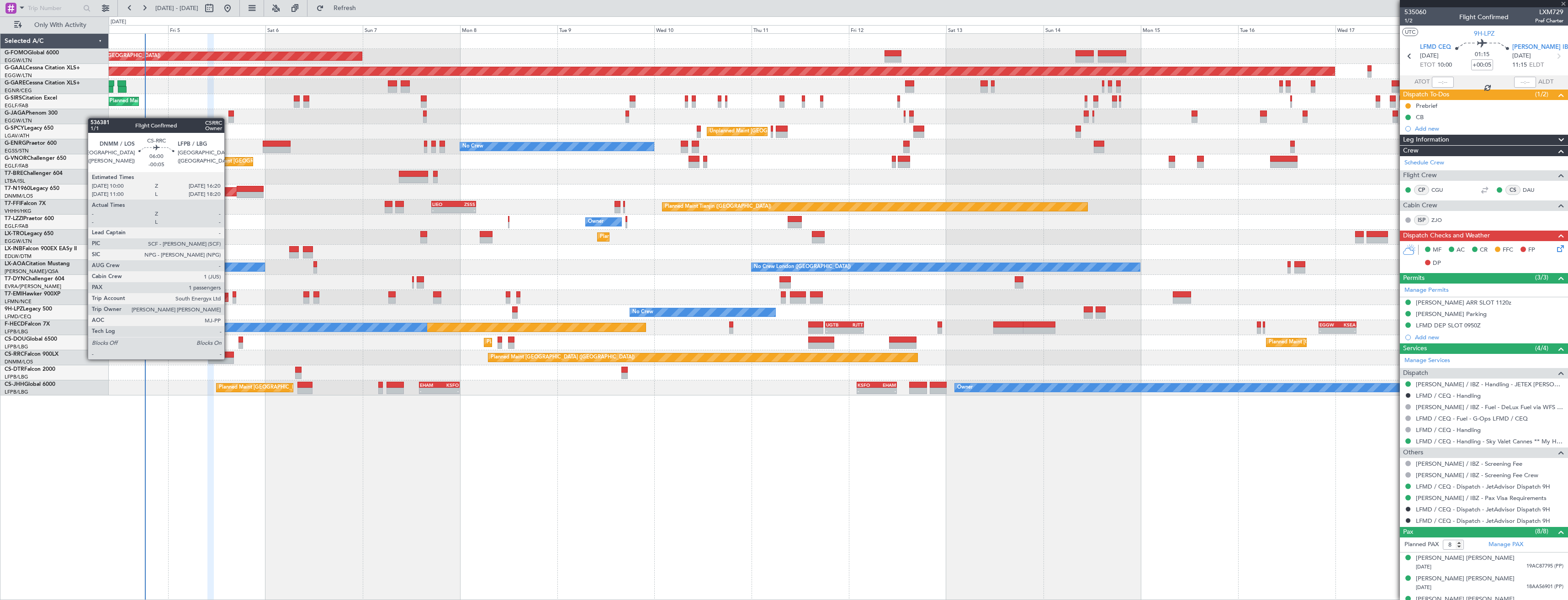
type input "1"
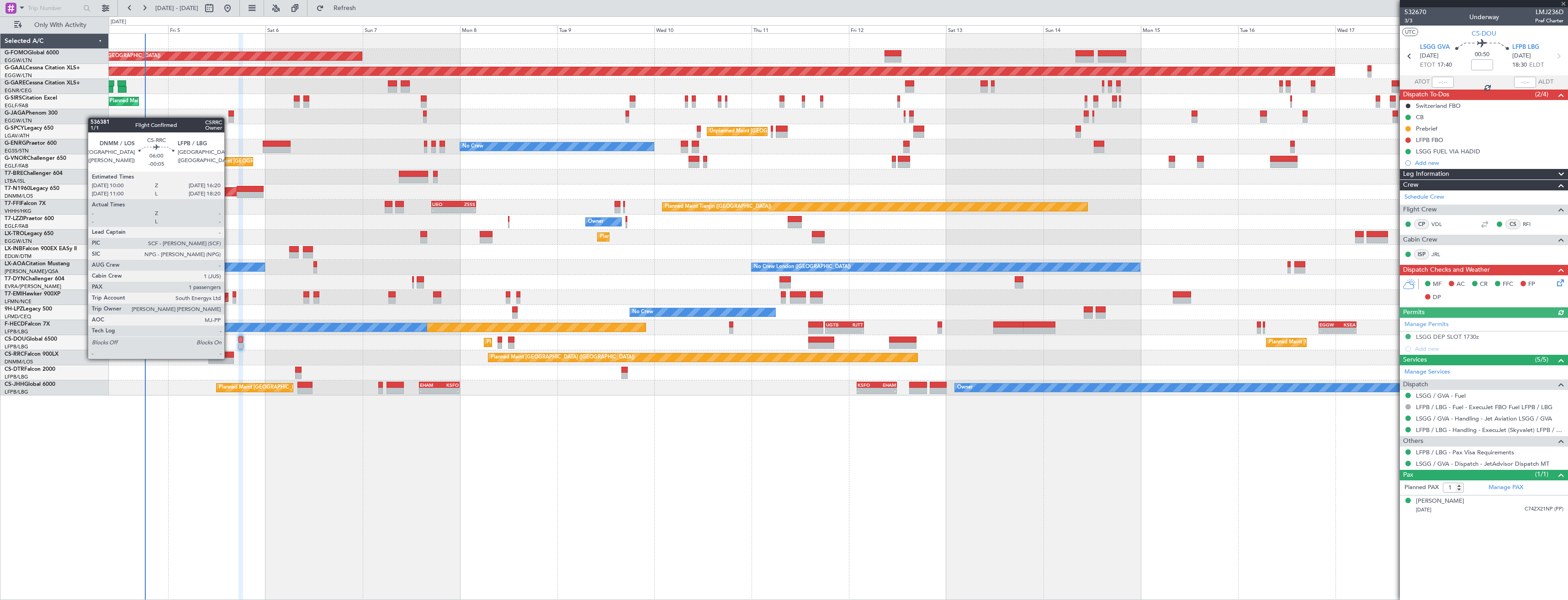
click at [228, 358] on div at bounding box center [221, 361] width 26 height 7
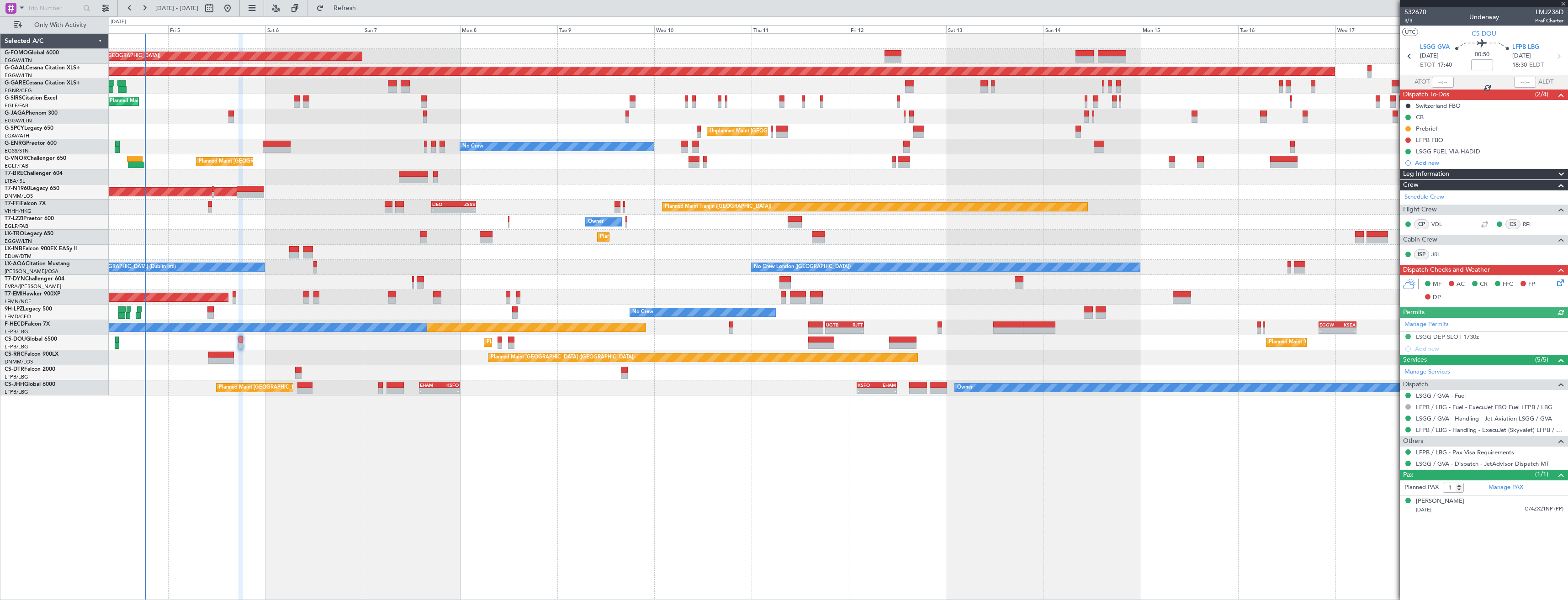
type input "-00:05"
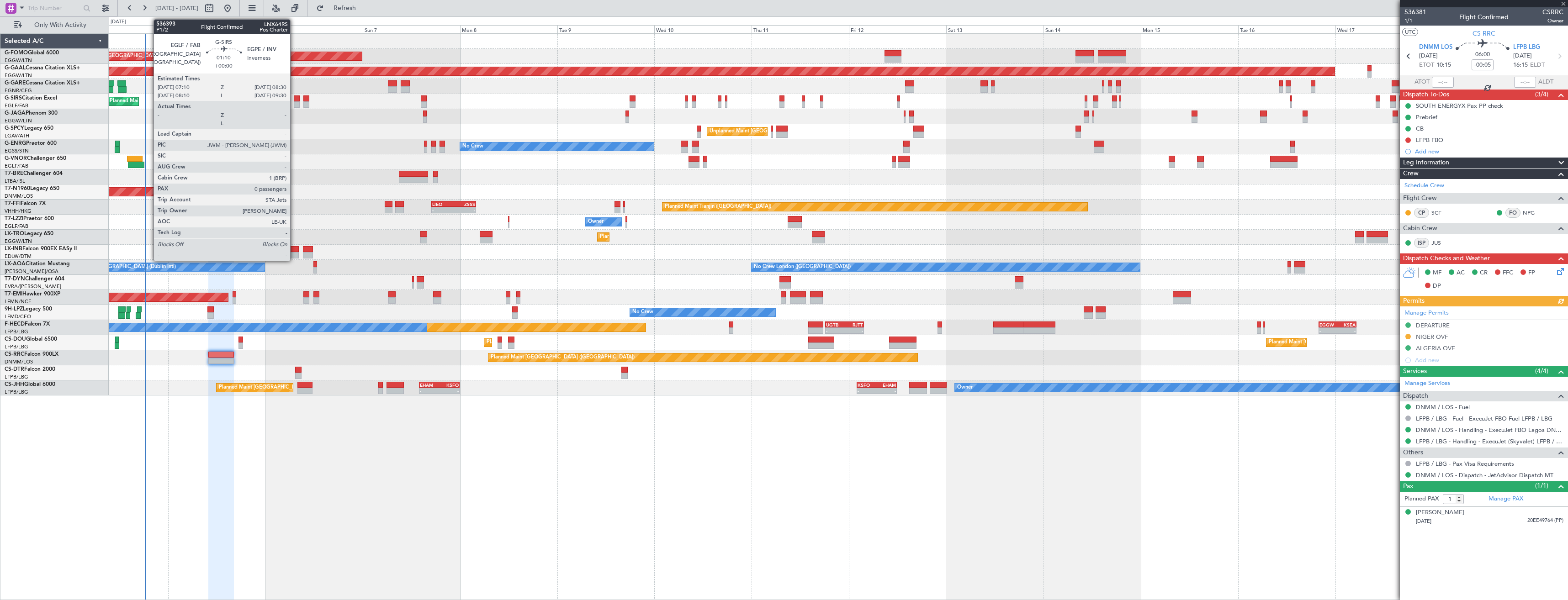
click at [294, 106] on div at bounding box center [296, 105] width 5 height 7
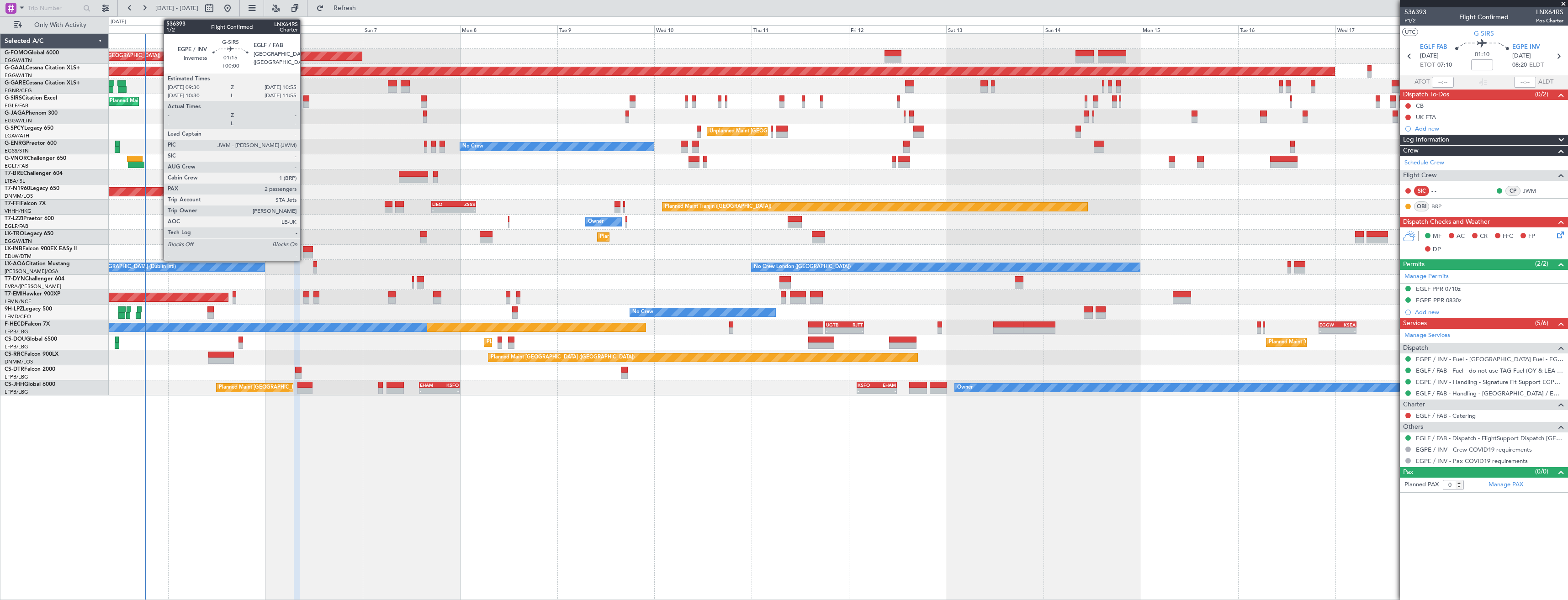
click at [304, 107] on div at bounding box center [306, 105] width 6 height 7
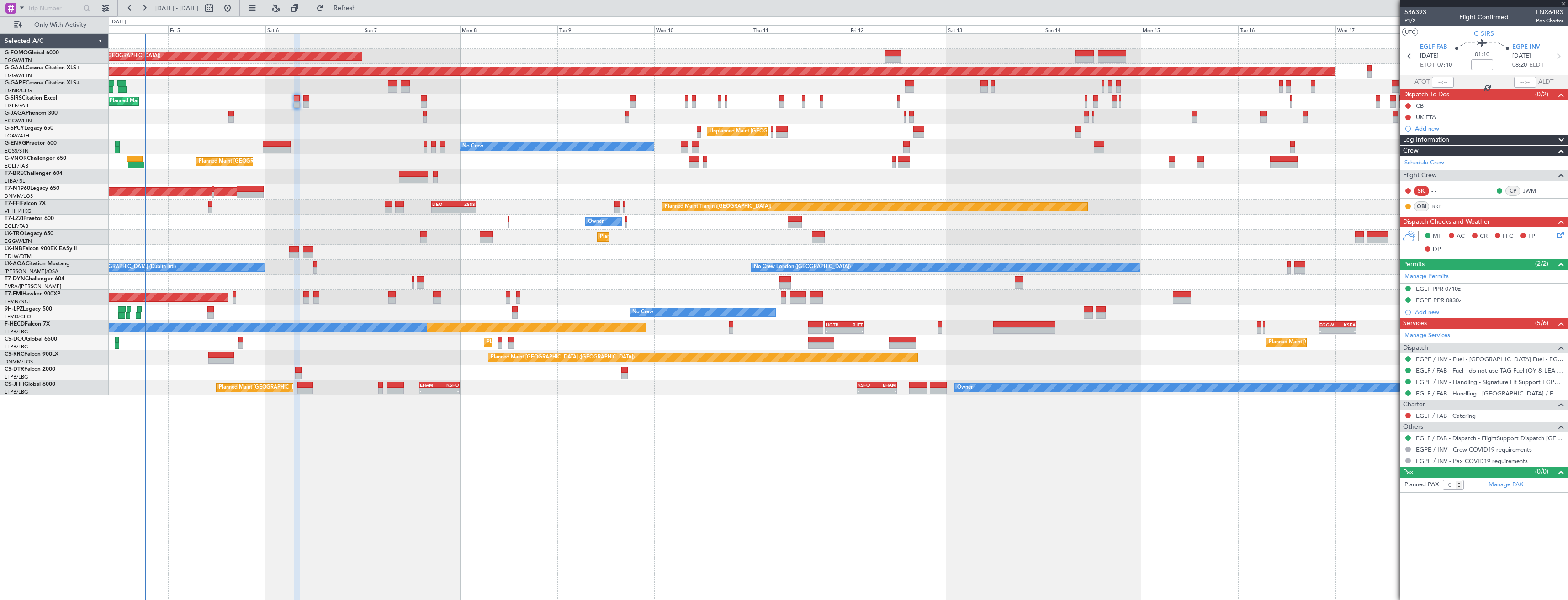
type input "2"
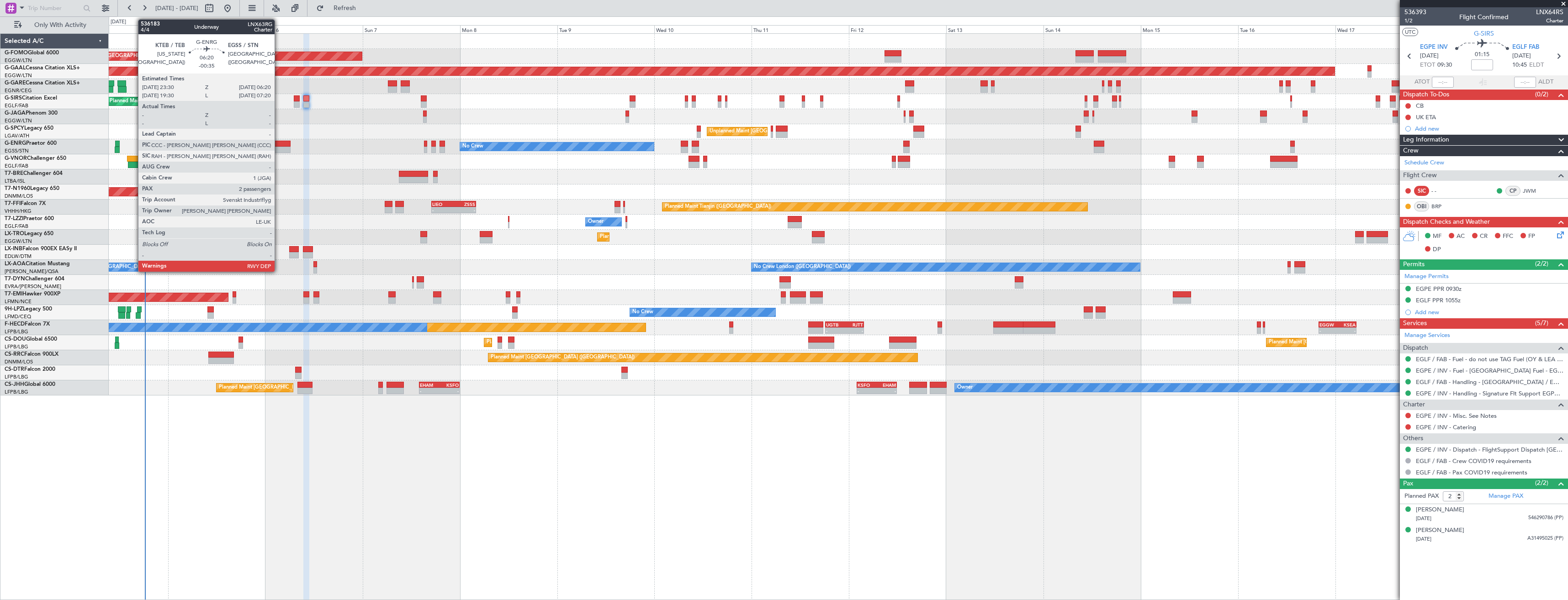
click at [279, 148] on div at bounding box center [277, 150] width 28 height 7
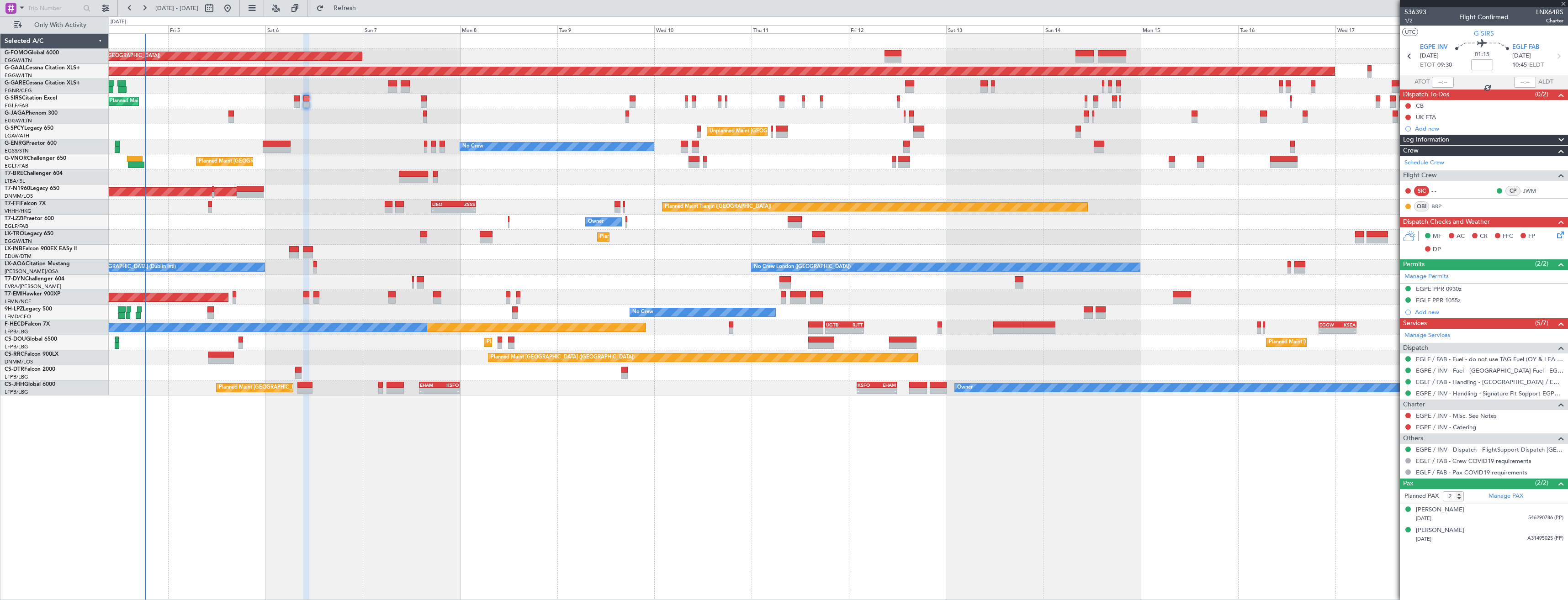
type input "-00:35"
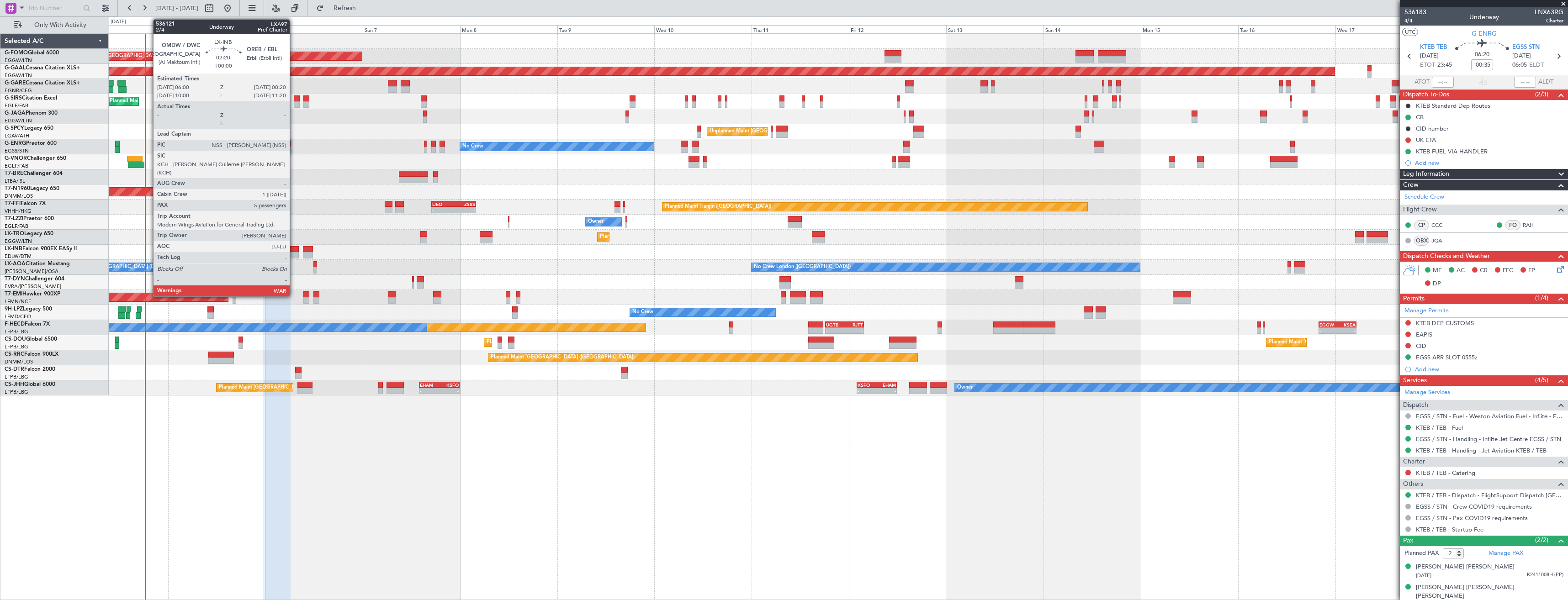
click at [294, 249] on div at bounding box center [294, 249] width 10 height 7
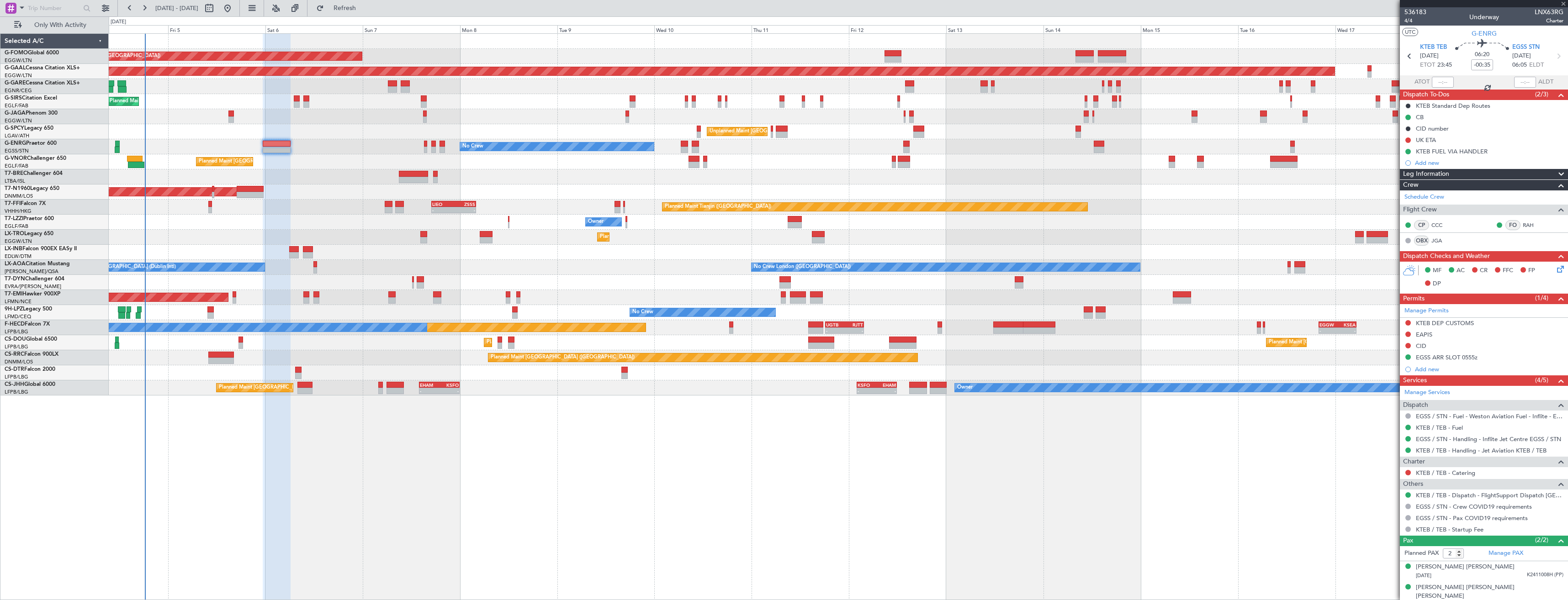
type input "5"
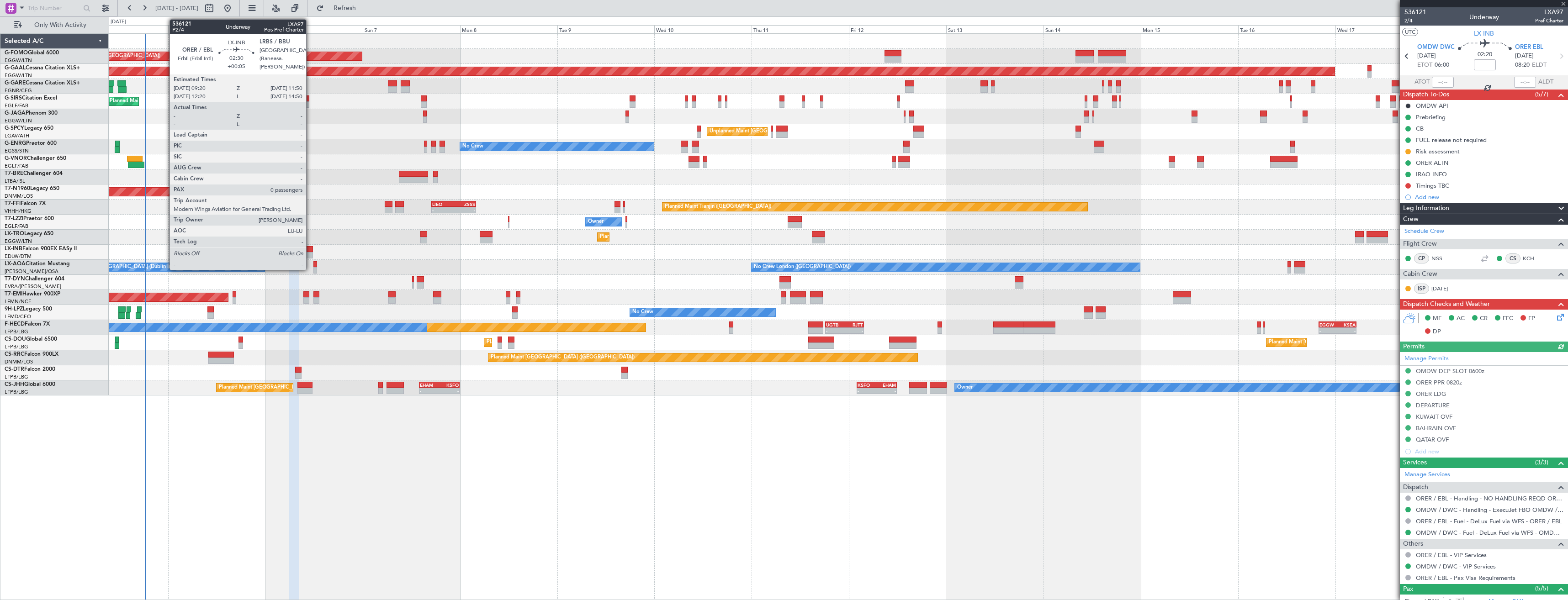
click at [310, 250] on div at bounding box center [308, 249] width 10 height 7
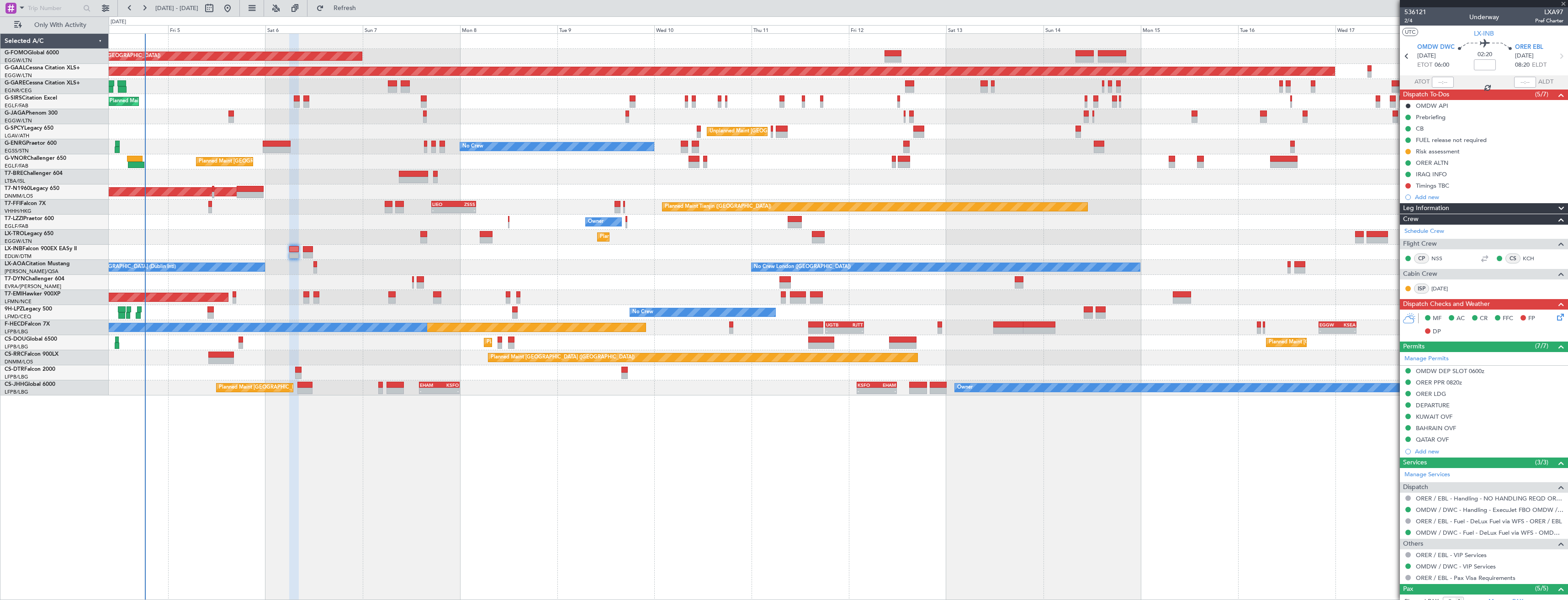
type input "+00:05"
type input "0"
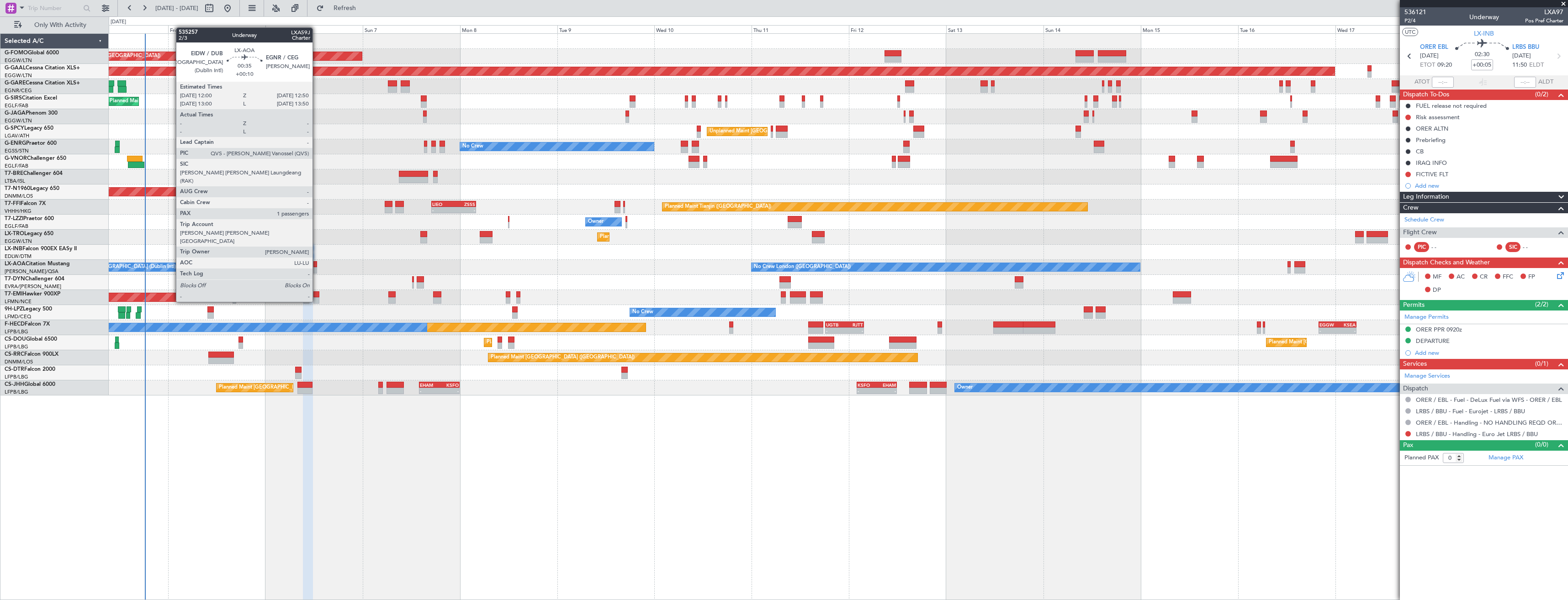
click at [317, 268] on div at bounding box center [315, 270] width 4 height 7
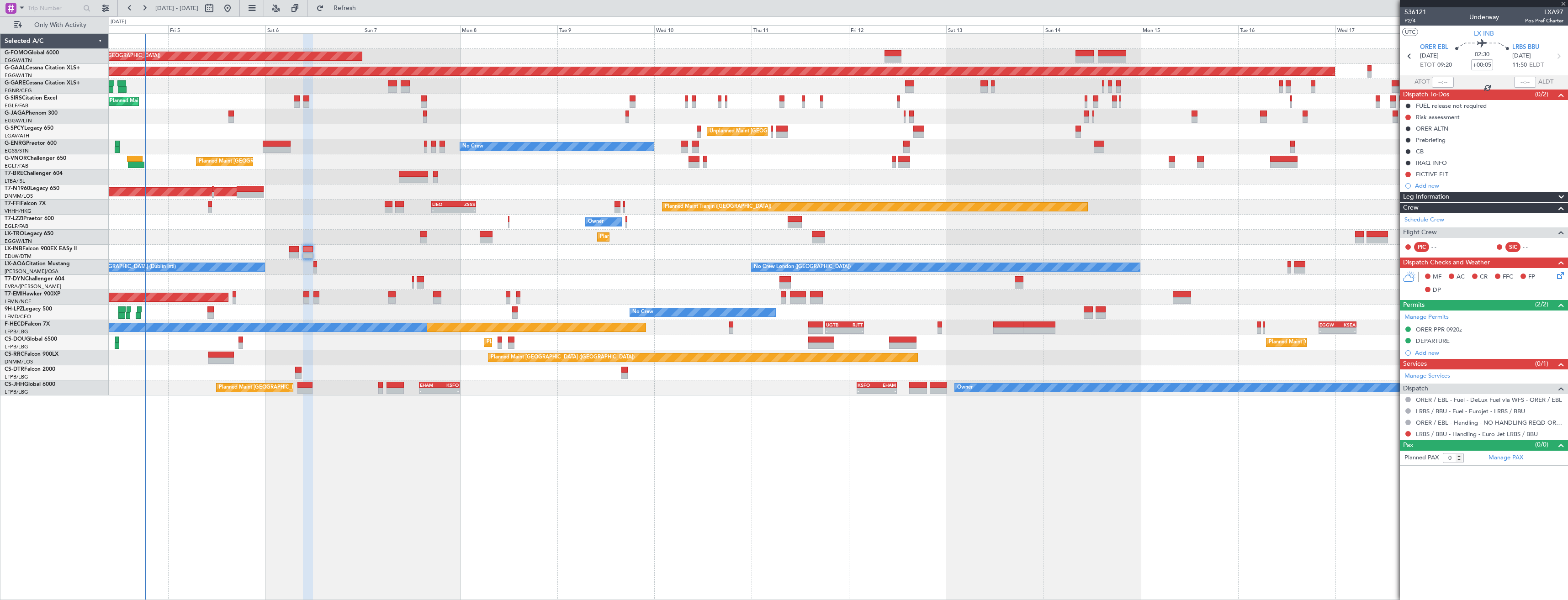
type input "+00:10"
type input "1"
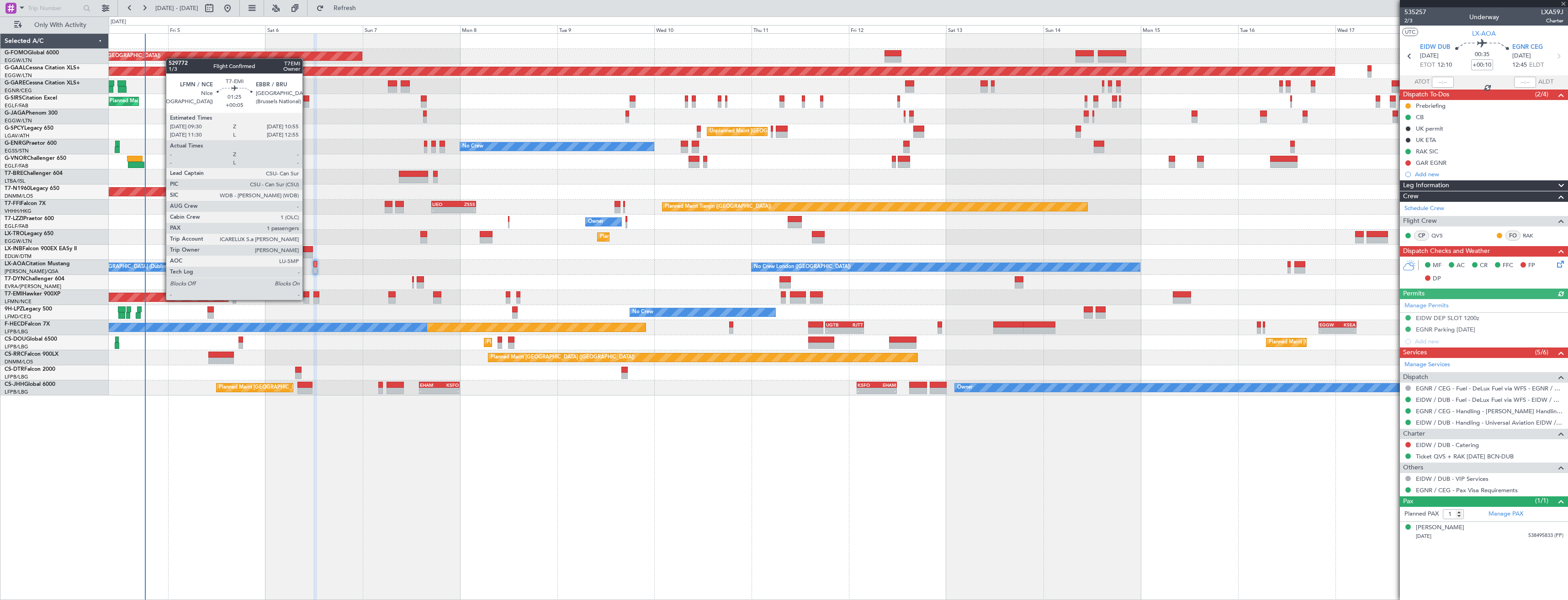
click at [307, 300] on div at bounding box center [306, 301] width 6 height 7
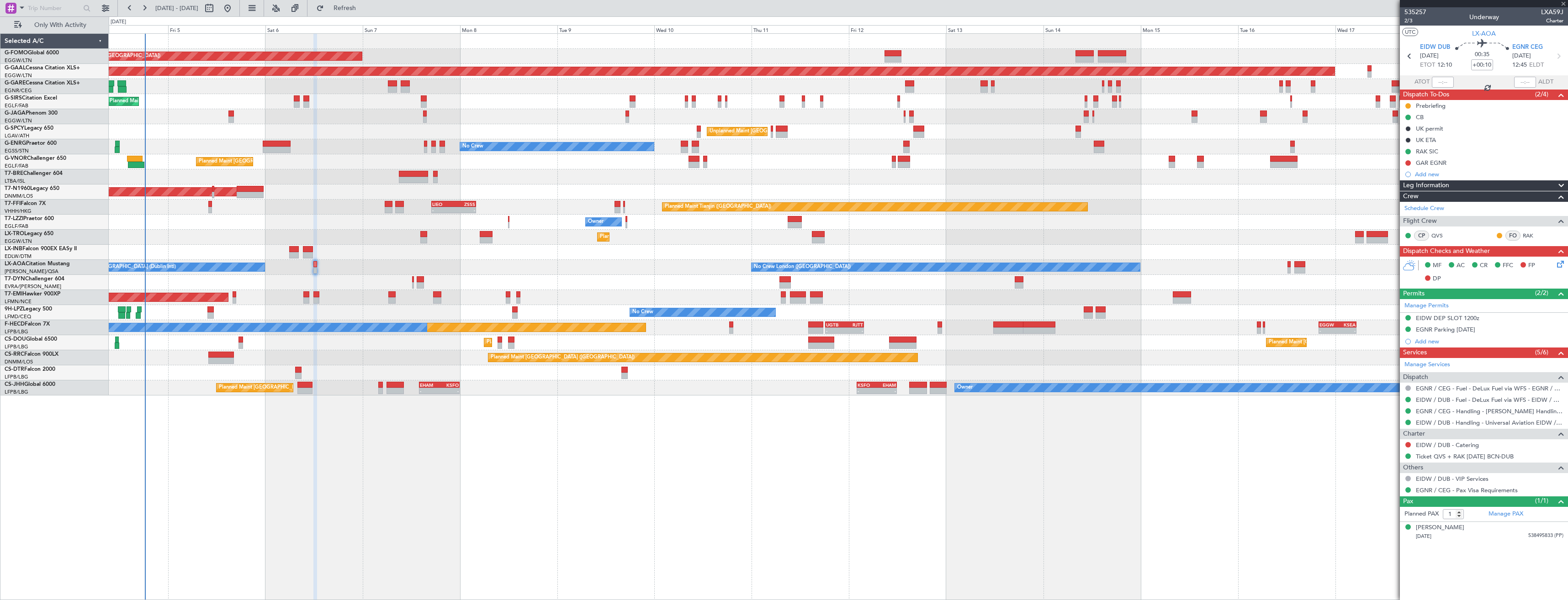
type input "+00:05"
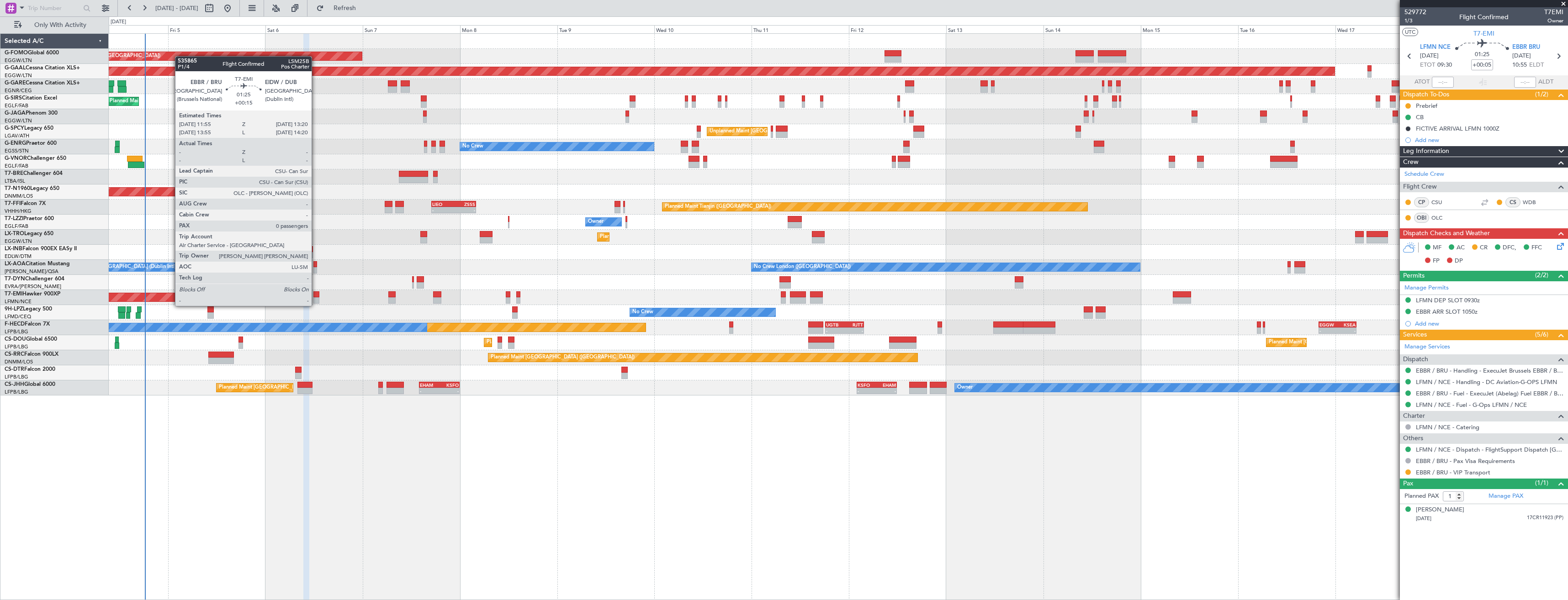
click at [316, 298] on div at bounding box center [317, 301] width 6 height 7
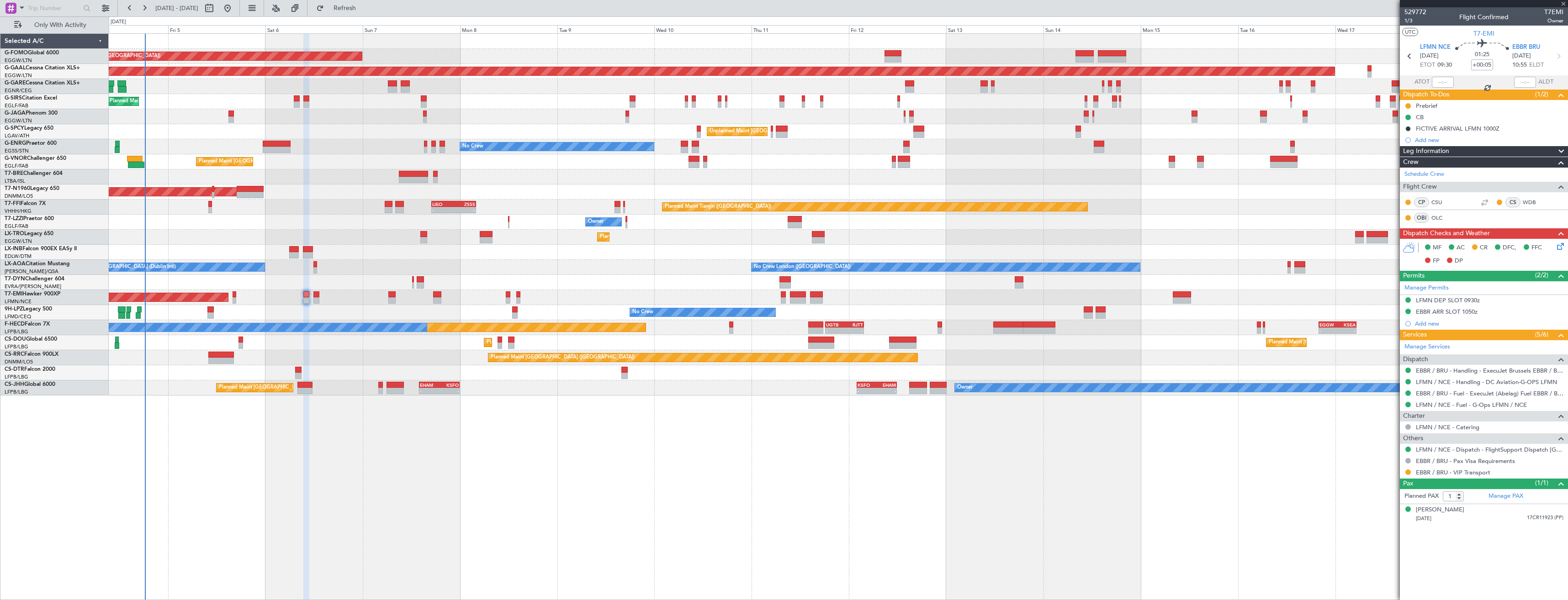
type input "+00:15"
type input "0"
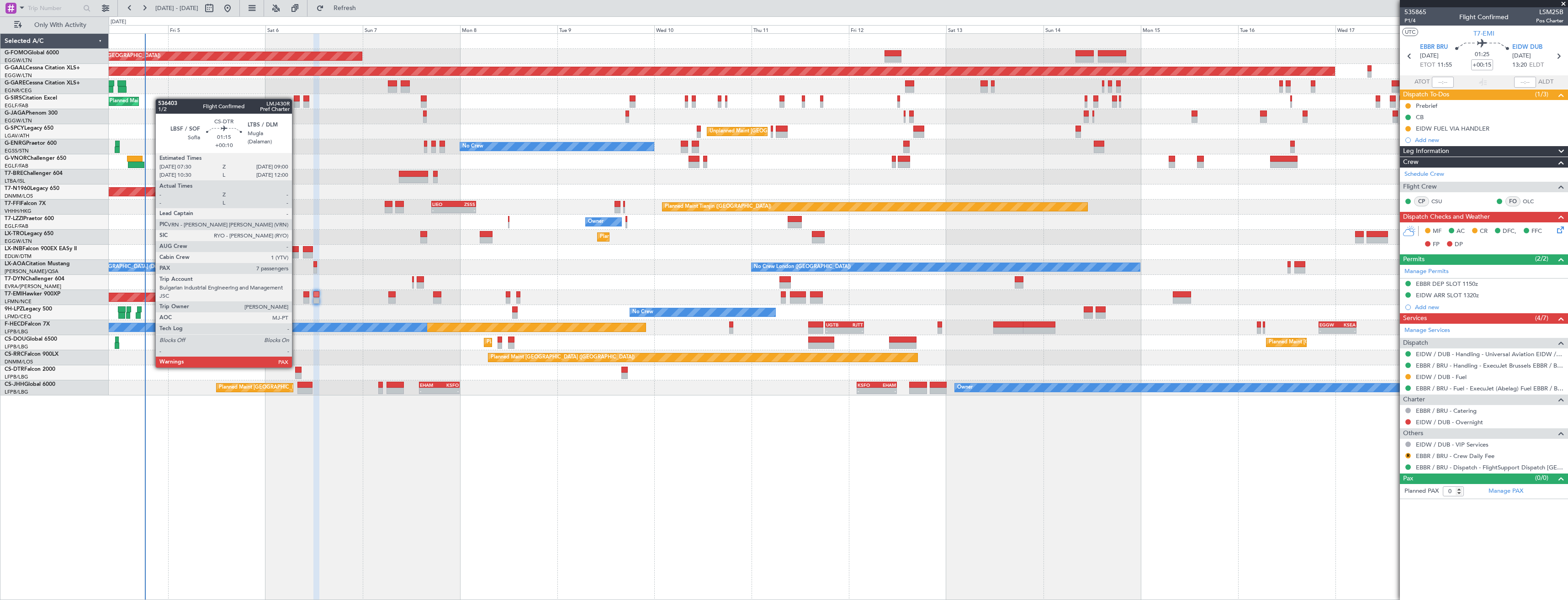
click at [296, 367] on div at bounding box center [298, 370] width 7 height 7
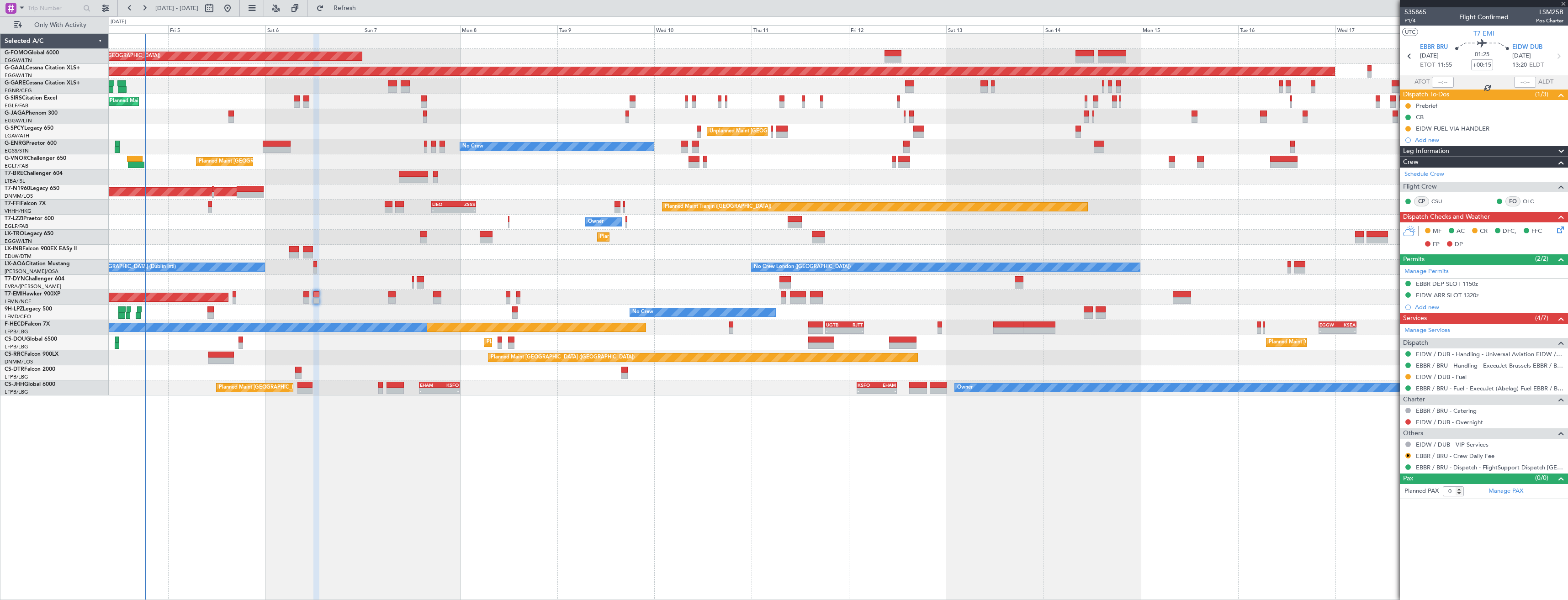
type input "+00:10"
type input "7"
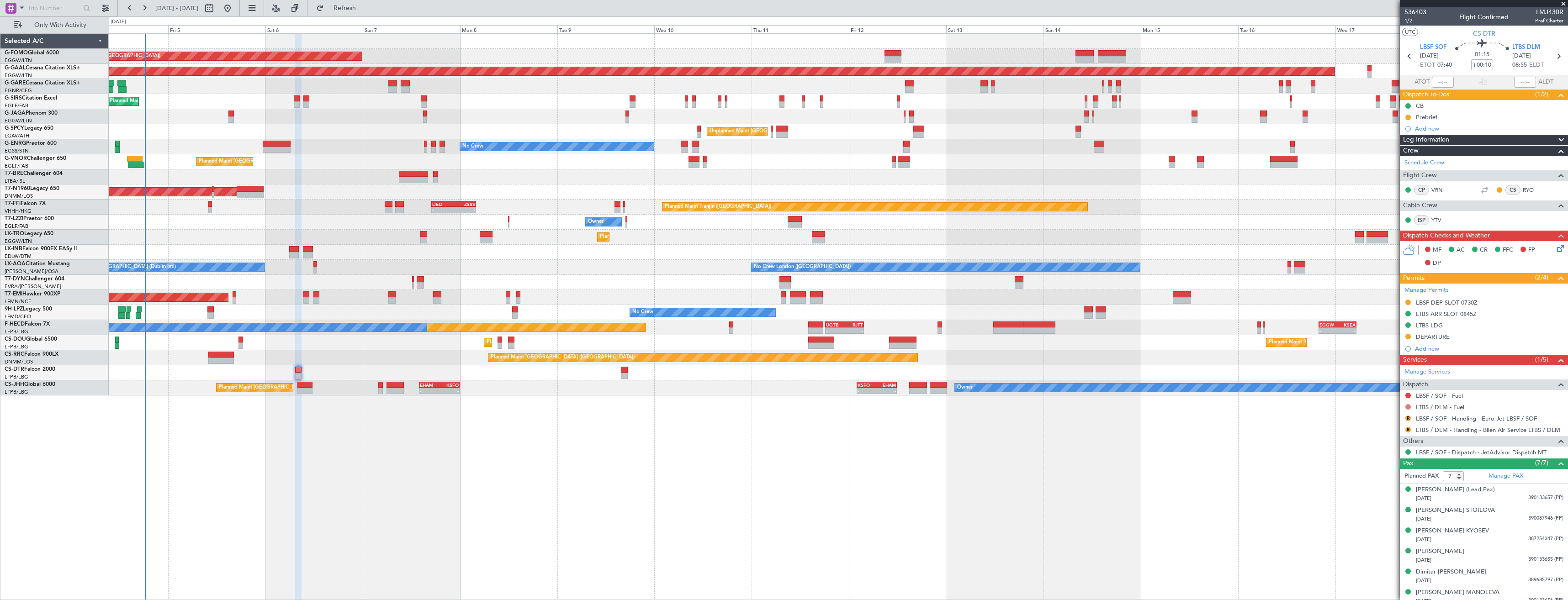
click at [1409, 405] on button at bounding box center [1408, 406] width 5 height 5
click at [1371, 418] on span "Not Required" at bounding box center [1386, 419] width 37 height 9
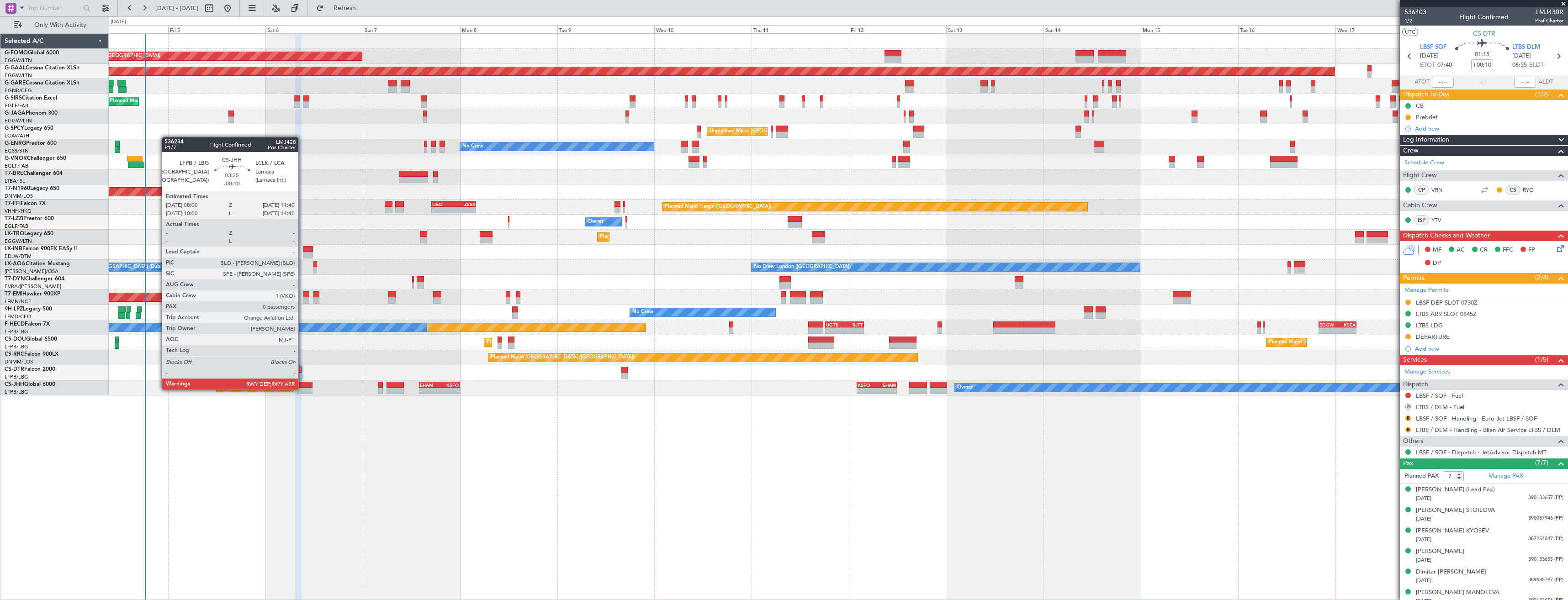
click at [303, 389] on div at bounding box center [305, 391] width 15 height 7
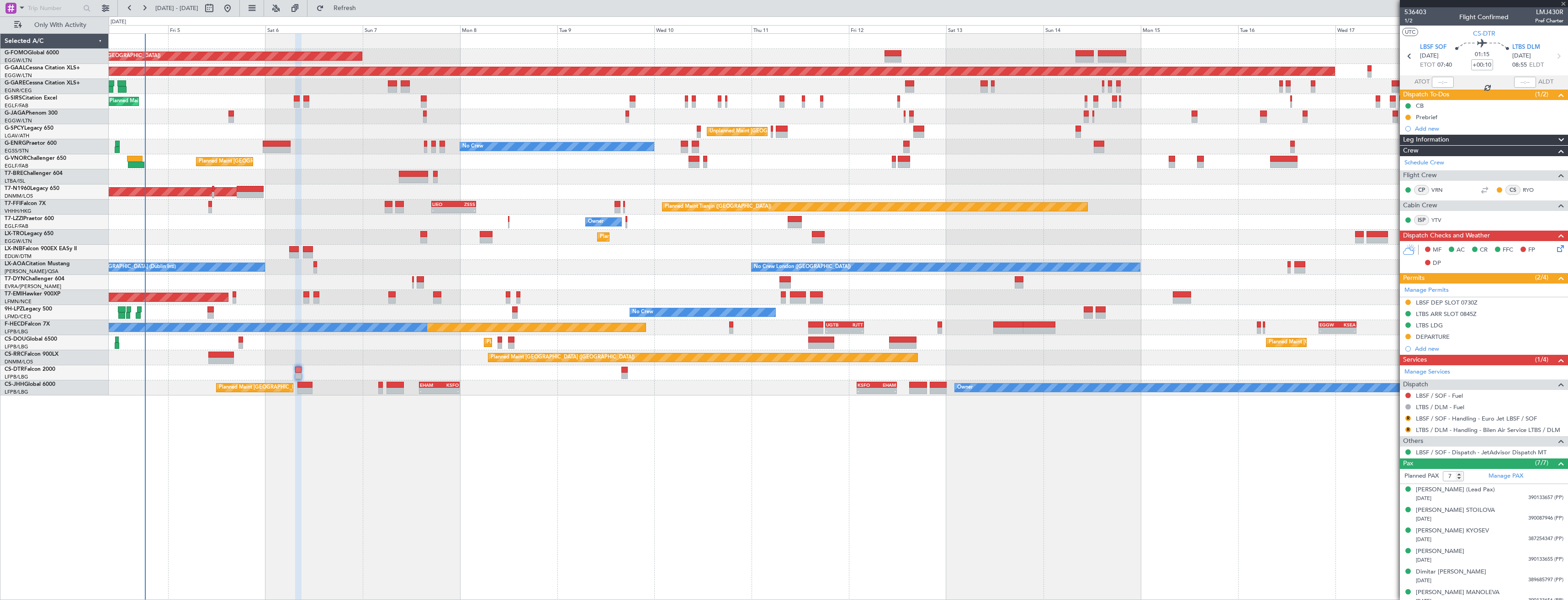
type input "-00:10"
type input "0"
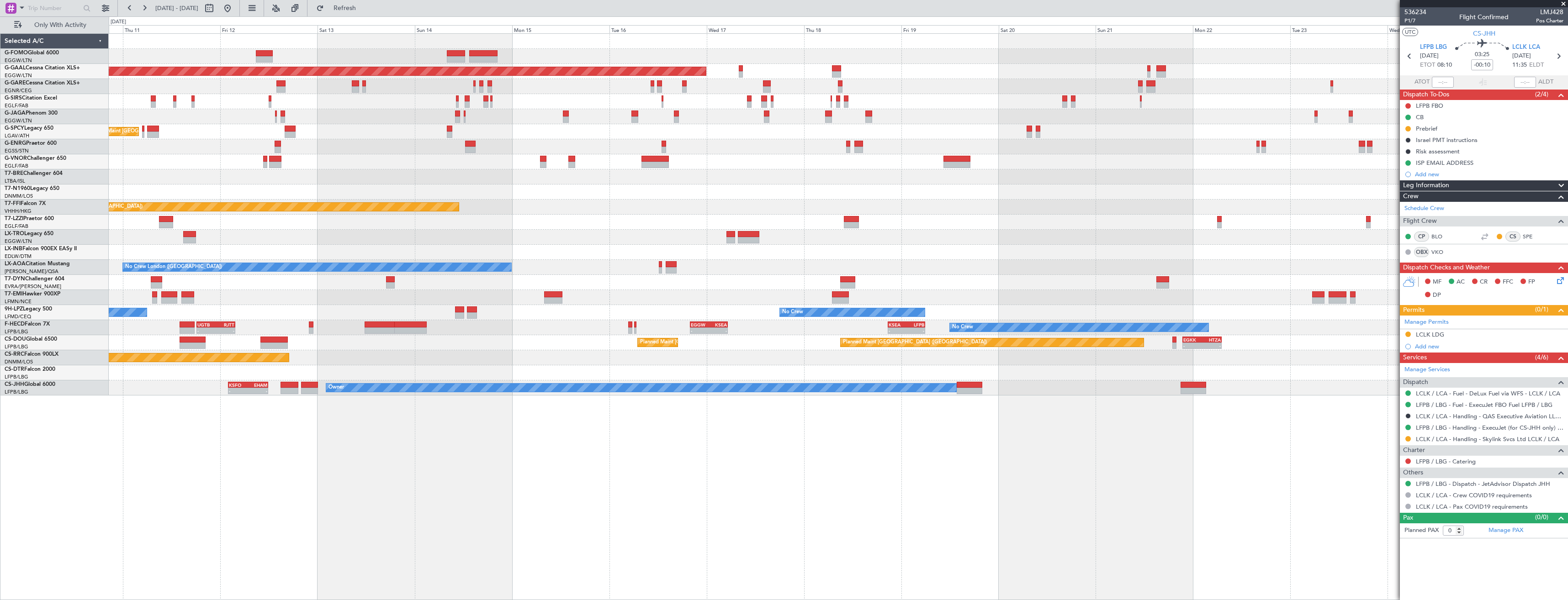
click at [620, 147] on div "Planned Maint Dusseldorf Planned Maint [GEOGRAPHIC_DATA] ([GEOGRAPHIC_DATA]) Un…" at bounding box center [838, 215] width 1459 height 361
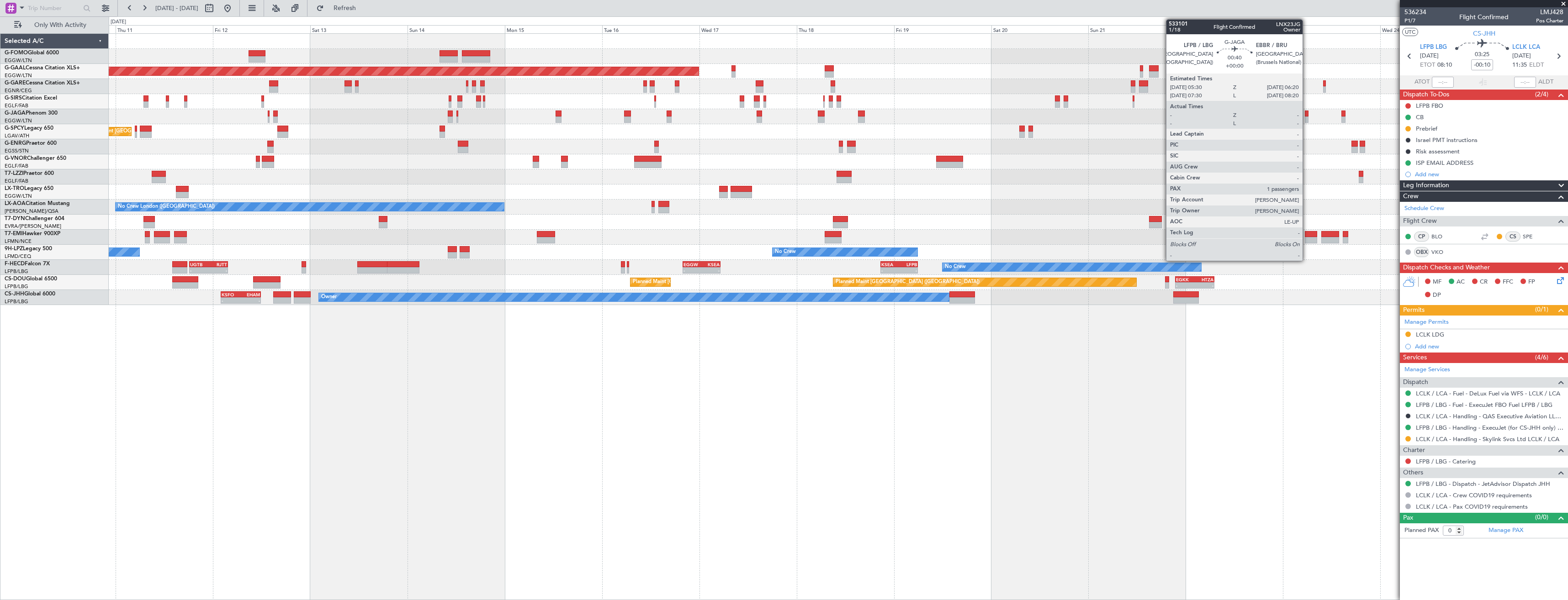
click at [1307, 117] on div at bounding box center [1307, 119] width 4 height 7
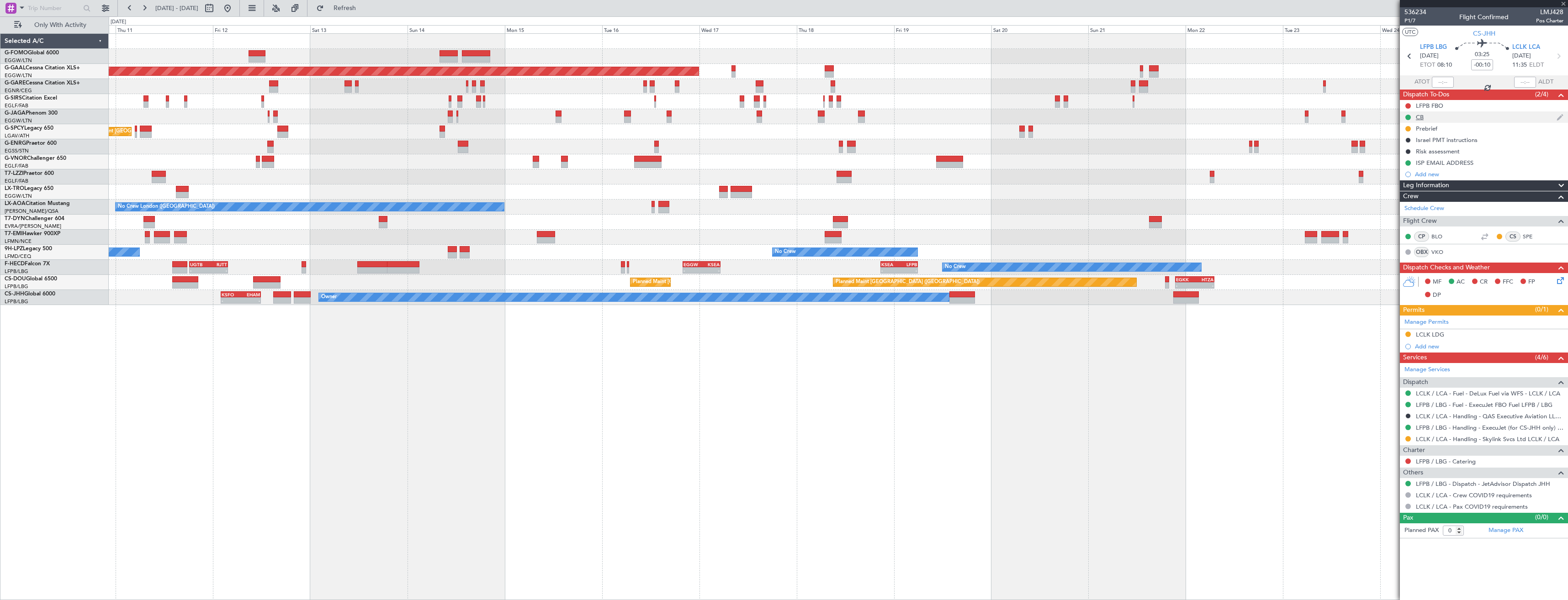
type input "1"
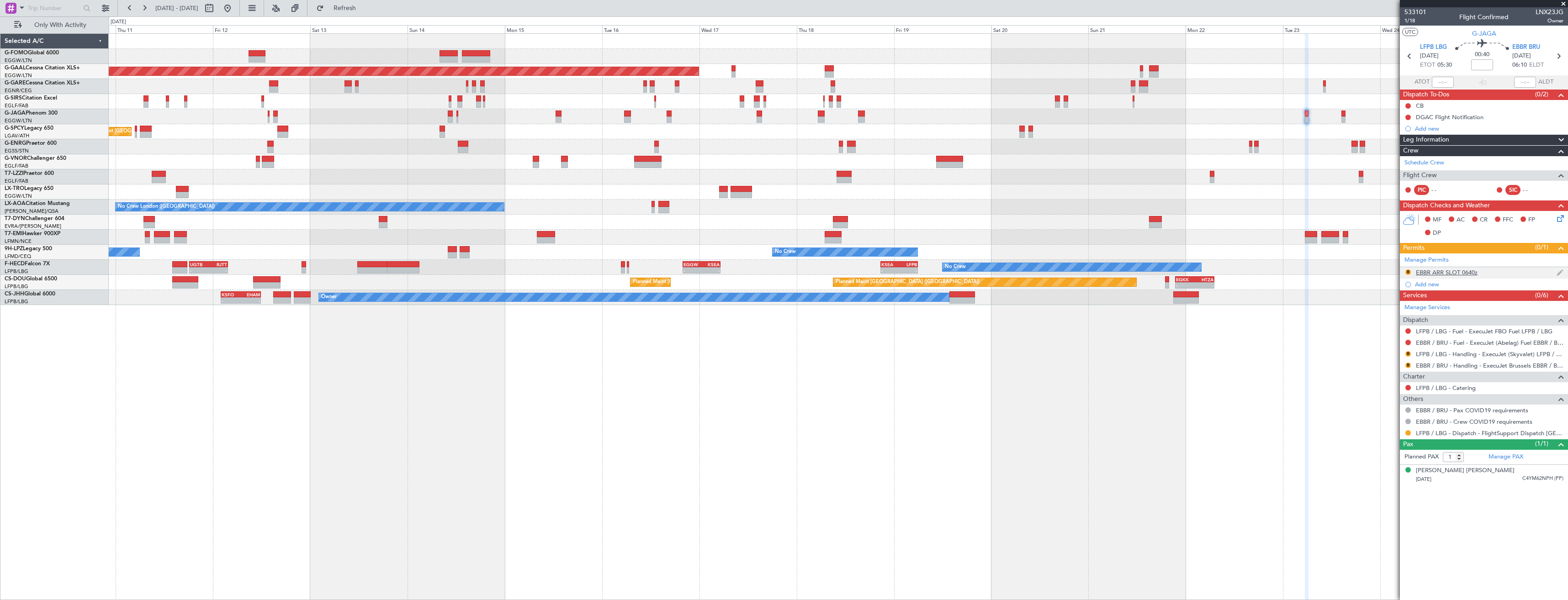
click at [1494, 271] on div "R EBBR ARR SLOT 0640z" at bounding box center [1484, 273] width 168 height 12
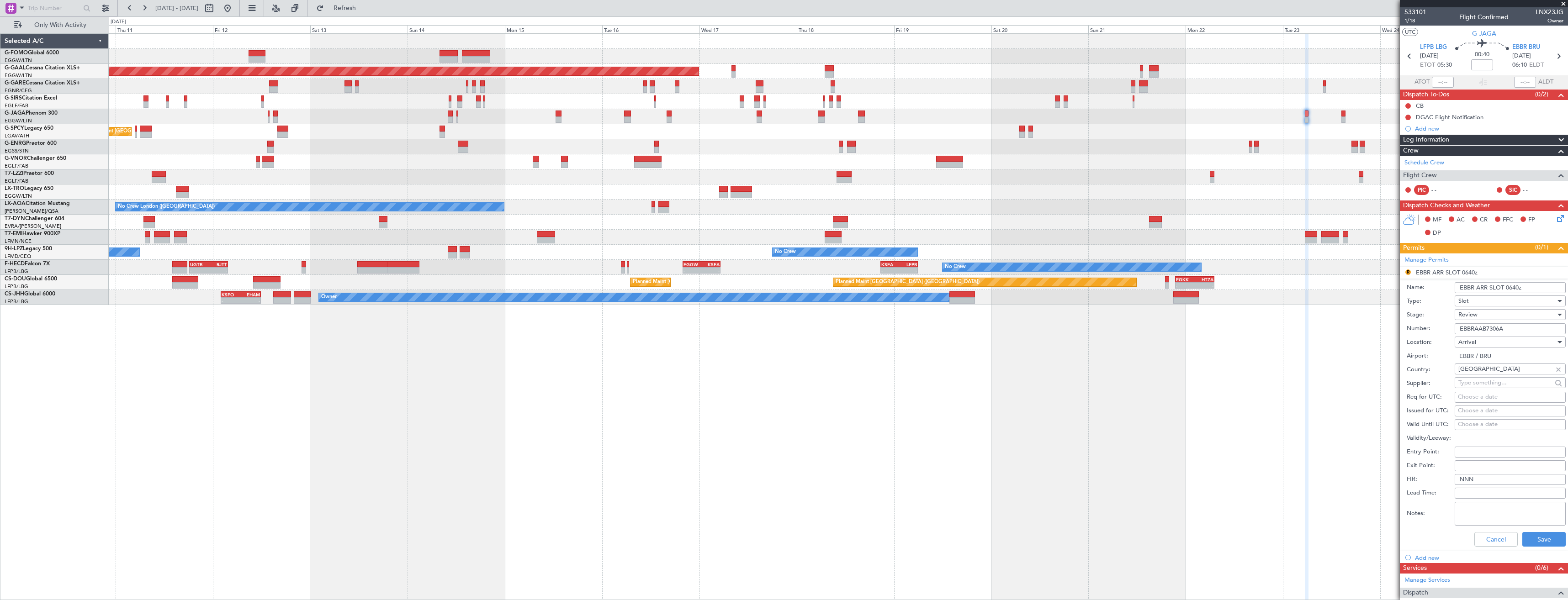
click at [1516, 285] on input "EBBR ARR SLOT 0640z" at bounding box center [1510, 288] width 111 height 11
type input "EBBR ARR SLOT 0610z"
click at [1479, 311] on div "Review" at bounding box center [1507, 315] width 97 height 14
click at [1469, 371] on span "Requested" at bounding box center [1507, 374] width 96 height 14
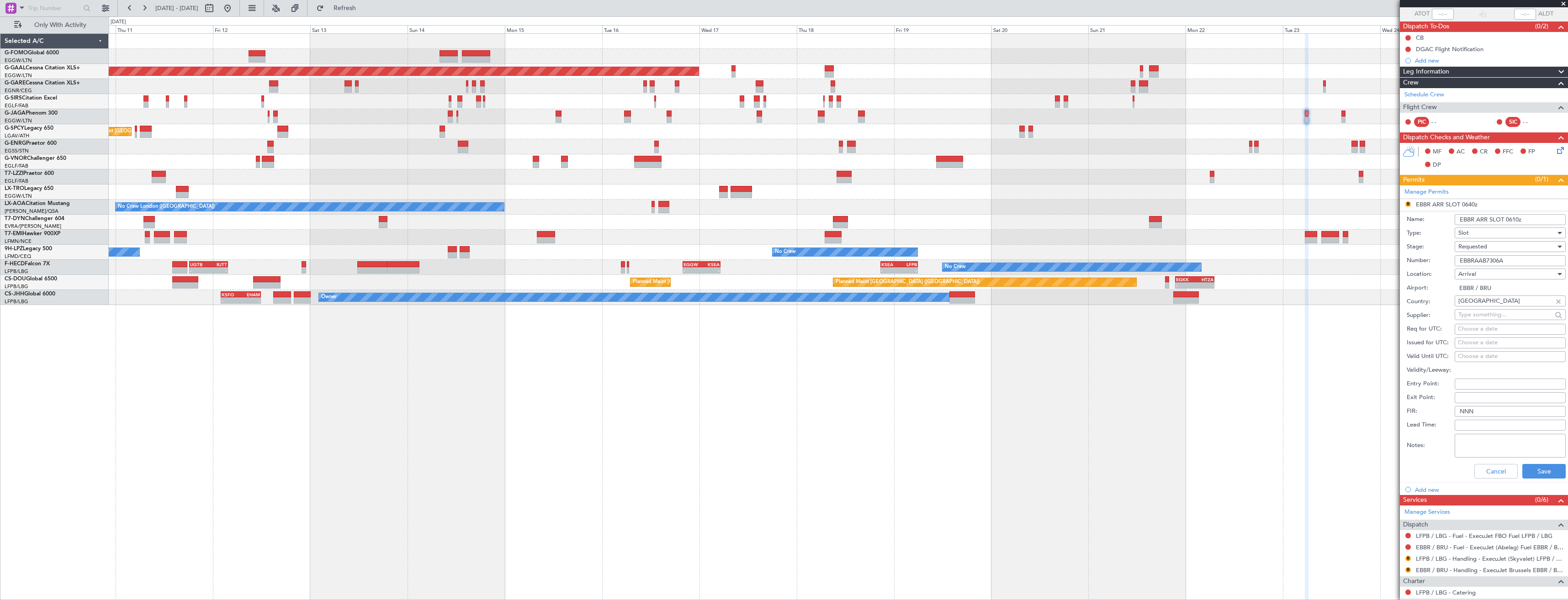
scroll to position [158, 0]
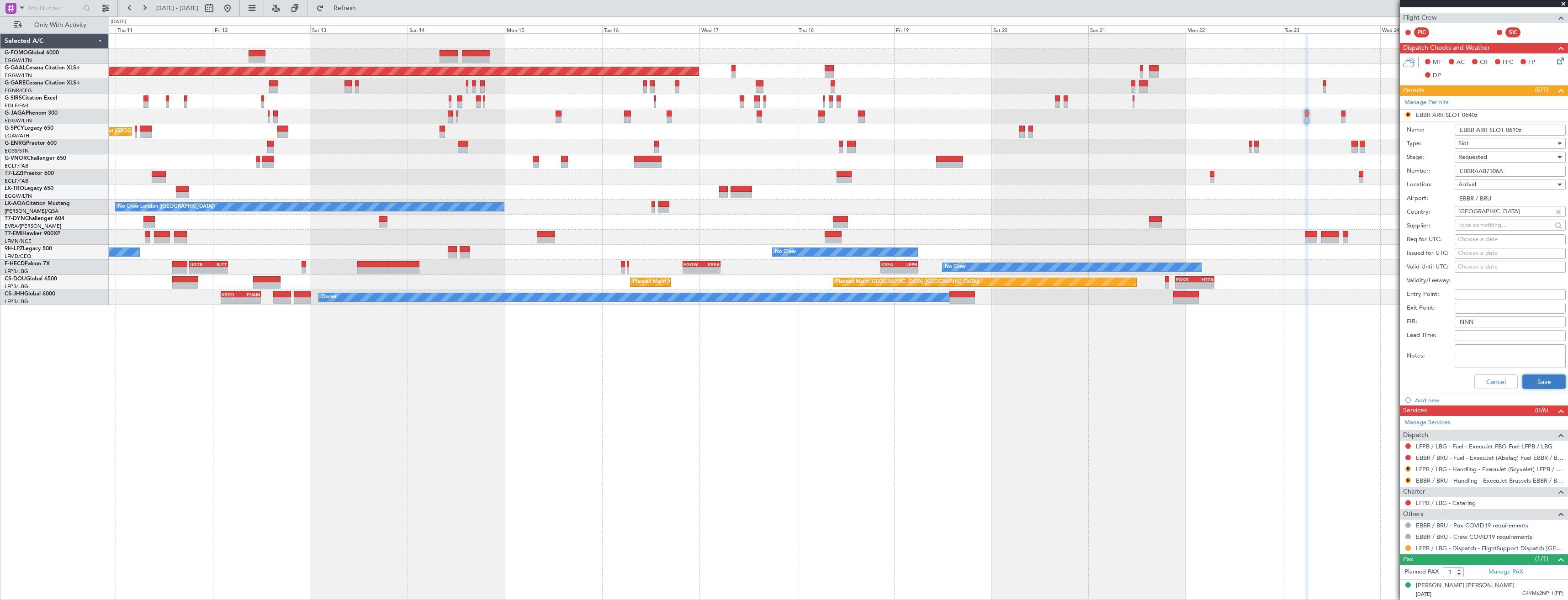
click at [1529, 380] on button "Save" at bounding box center [1544, 382] width 43 height 15
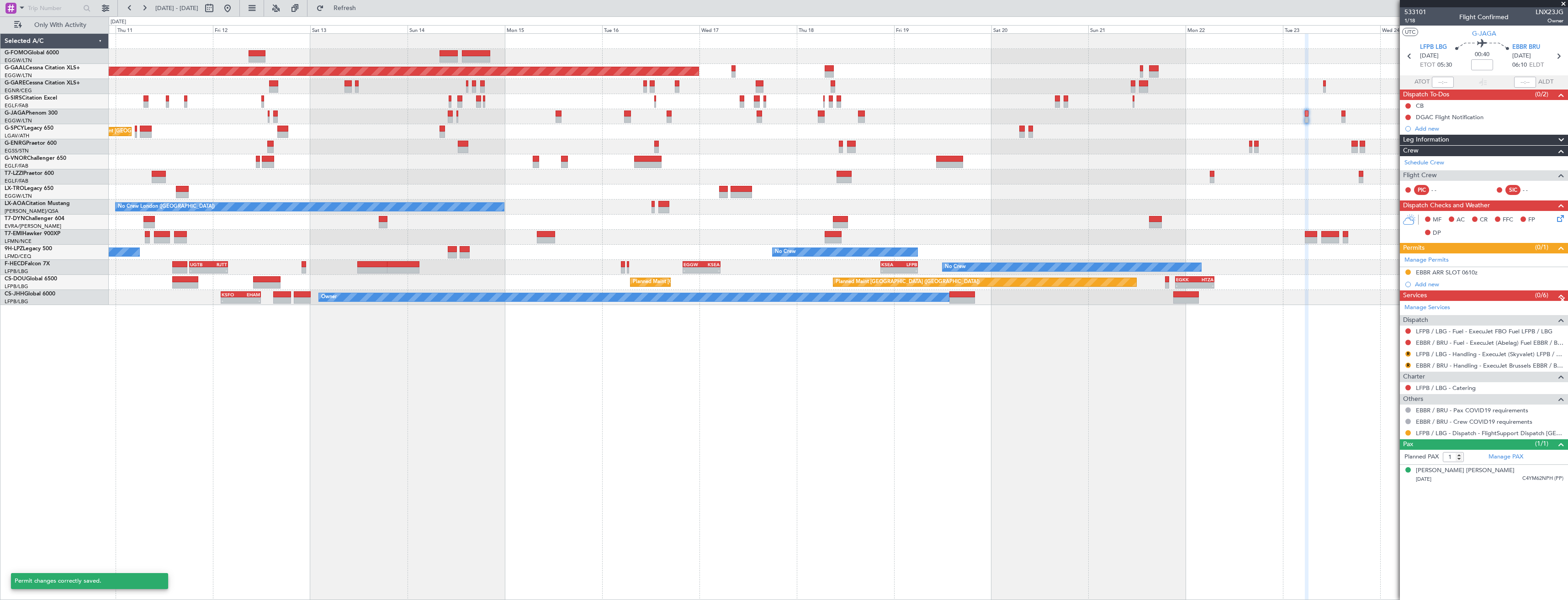
scroll to position [0, 0]
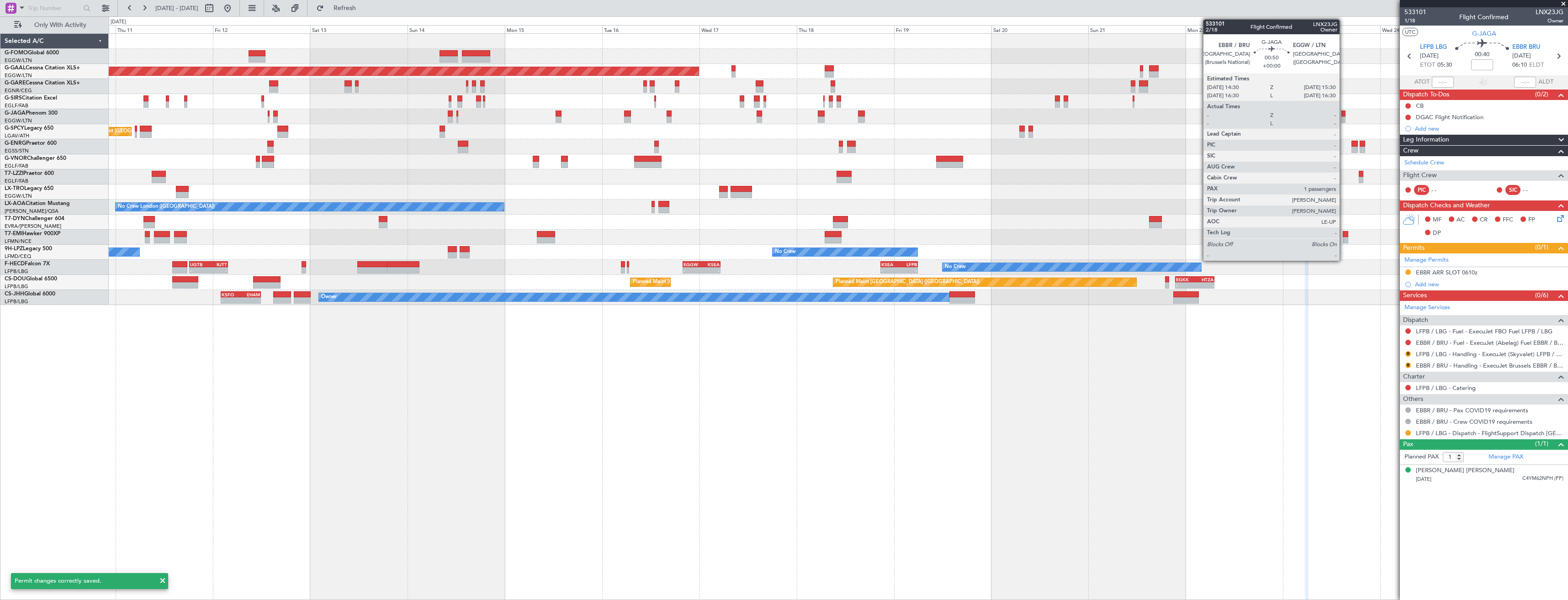
click at [1343, 116] on div at bounding box center [1343, 119] width 4 height 7
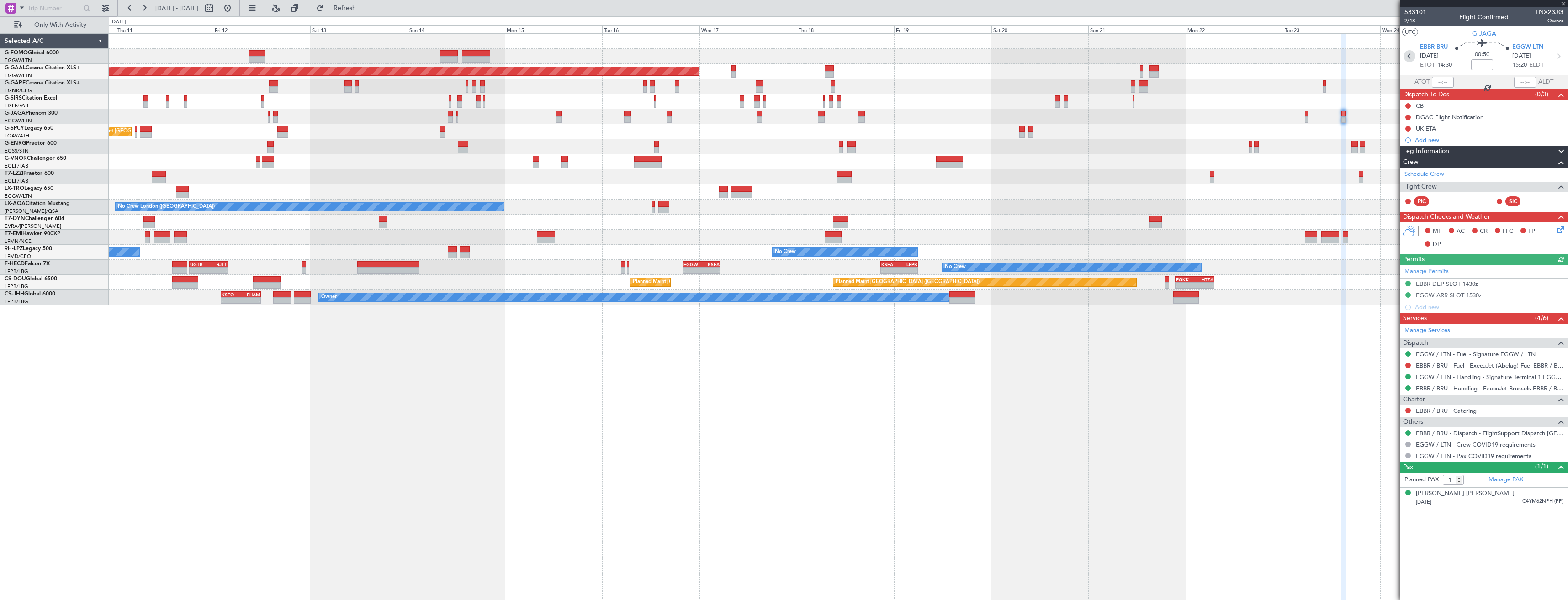
click at [1405, 56] on icon at bounding box center [1410, 57] width 12 height 12
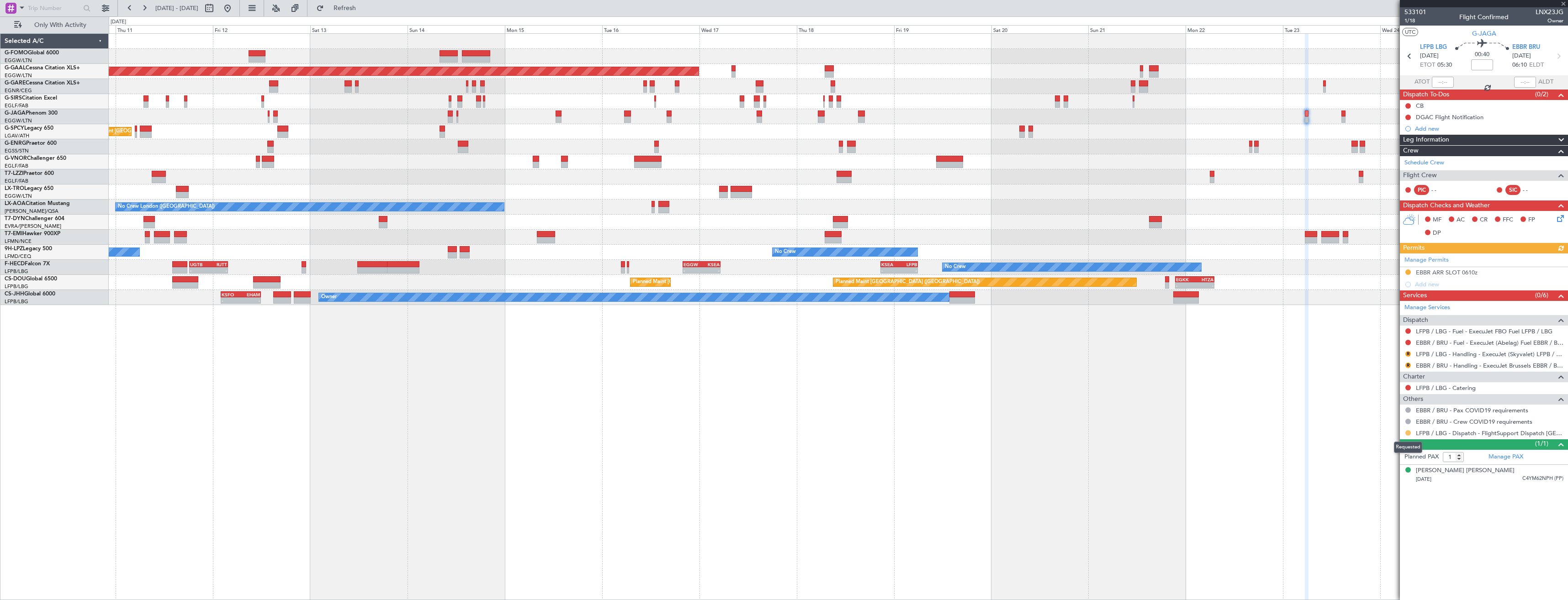
click at [1407, 431] on button at bounding box center [1408, 433] width 5 height 5
click at [1363, 539] on li "Confirmed" at bounding box center [1407, 542] width 105 height 14
click at [1426, 366] on link "EBBR / BRU - Handling - ExecuJet Brussels EBBR / BRU" at bounding box center [1489, 365] width 147 height 8
click at [364, 8] on span "Refresh" at bounding box center [345, 8] width 38 height 7
click at [1458, 354] on link "LFPB / LBG - Handling - ExecuJet (Skyvalet) LFPB / LBG" at bounding box center [1489, 354] width 147 height 8
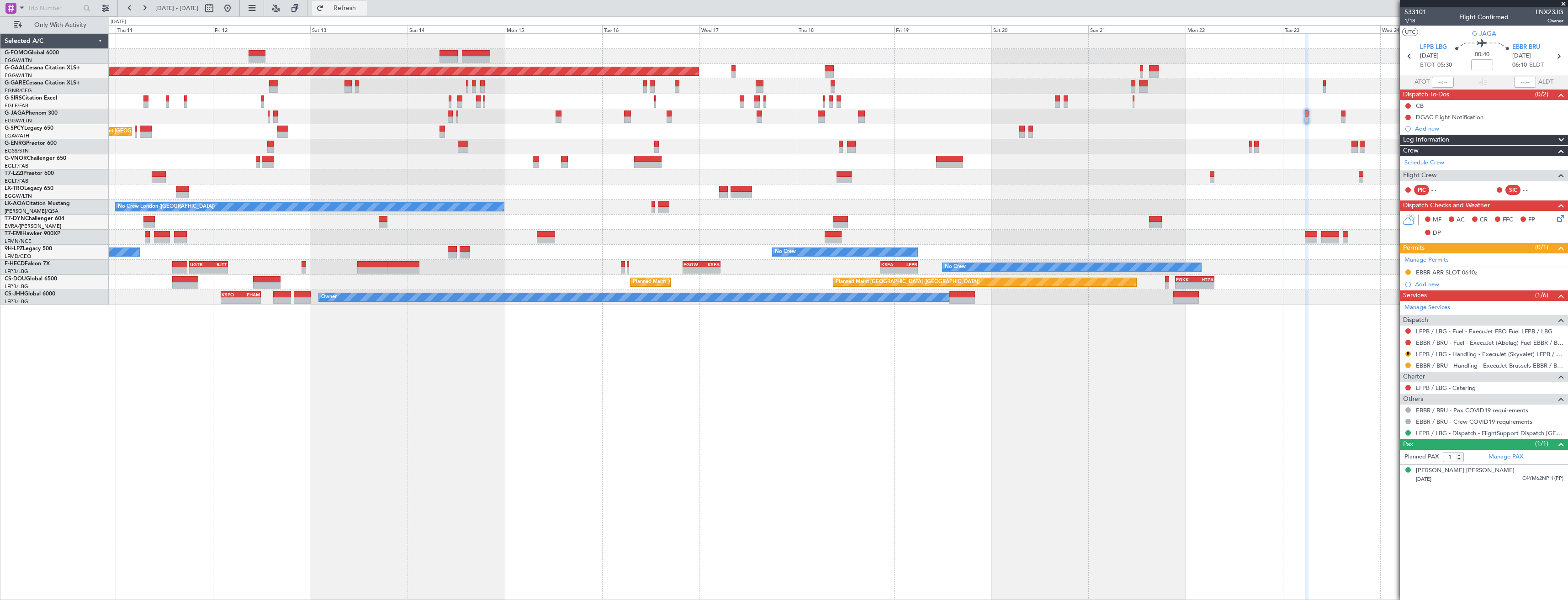
click at [352, 12] on button "Refresh" at bounding box center [340, 9] width 55 height 15
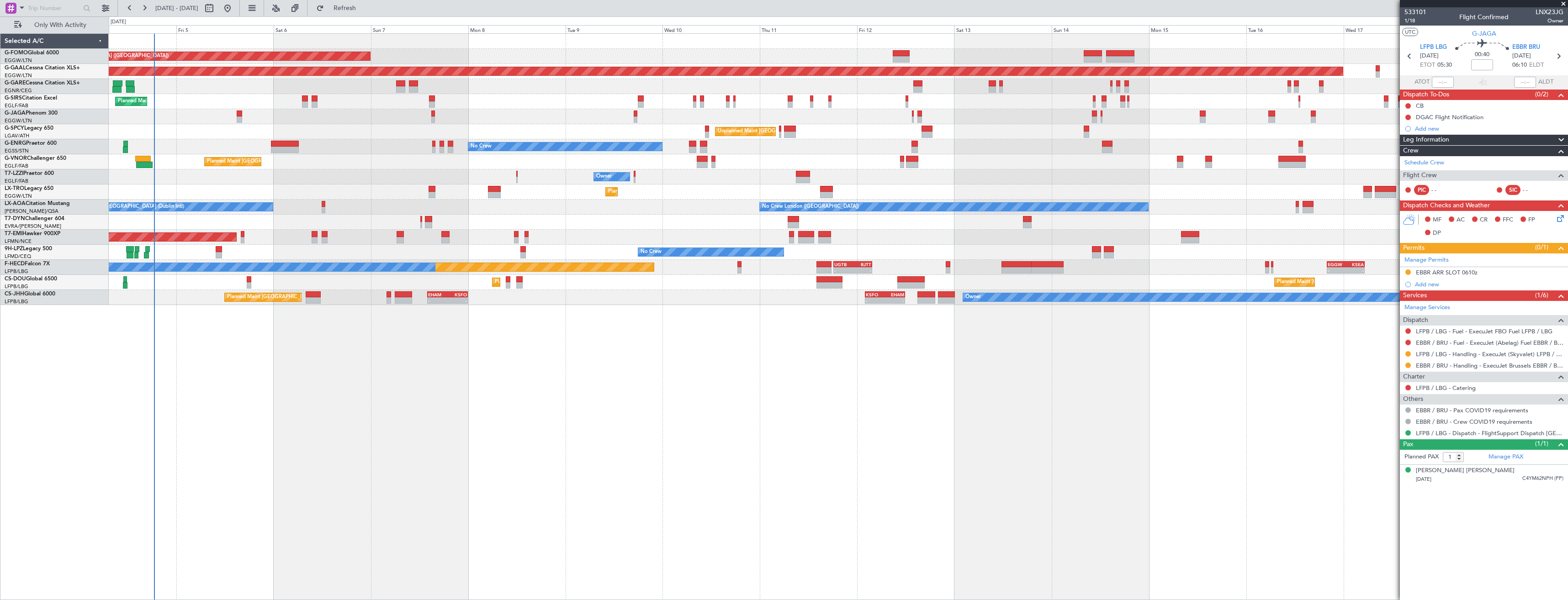
click at [981, 237] on div "Planned Maint [GEOGRAPHIC_DATA] ([GEOGRAPHIC_DATA]) Planned [GEOGRAPHIC_DATA] U…" at bounding box center [838, 170] width 1459 height 271
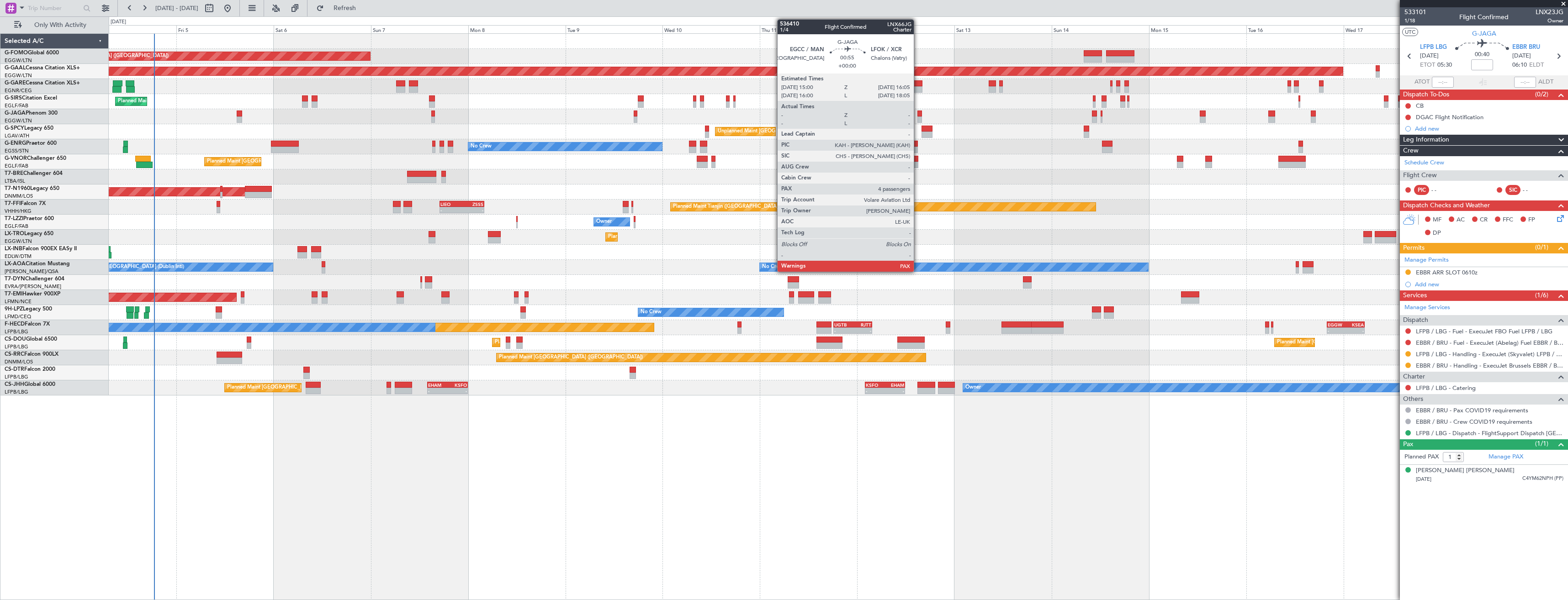
click at [918, 120] on div at bounding box center [920, 119] width 5 height 7
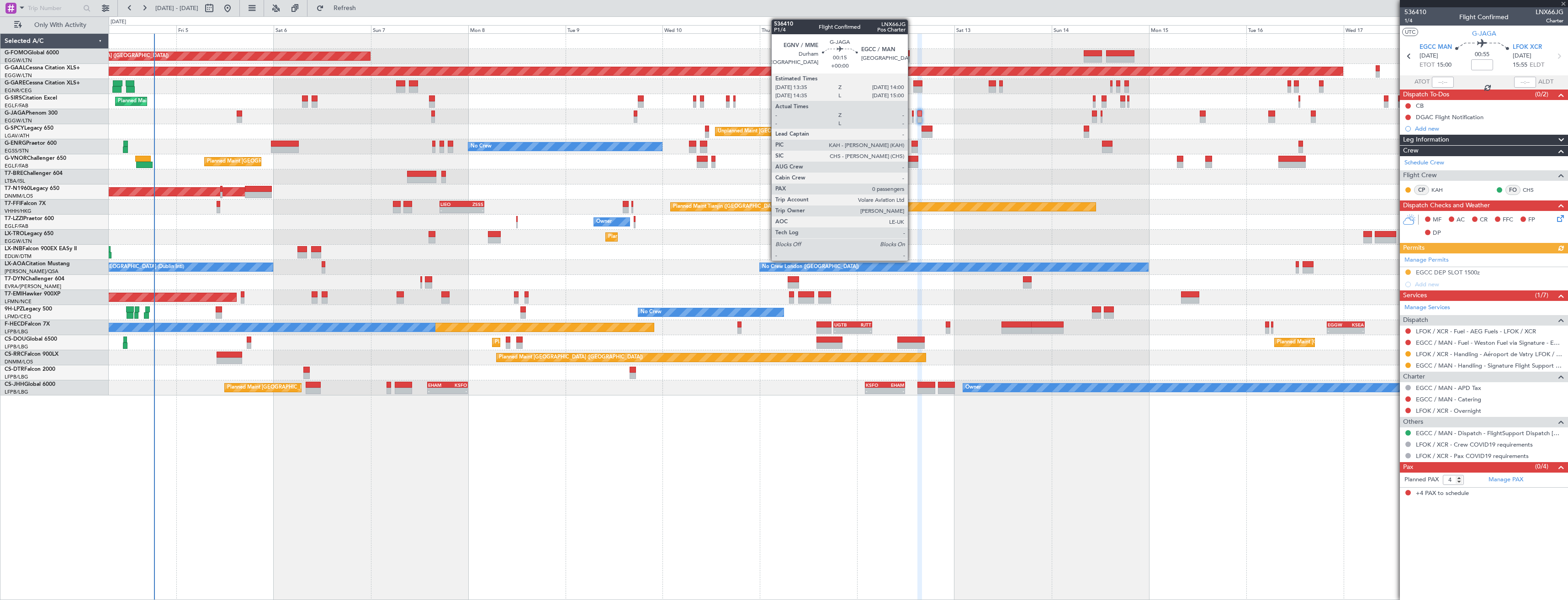
click at [912, 118] on div at bounding box center [912, 119] width 2 height 7
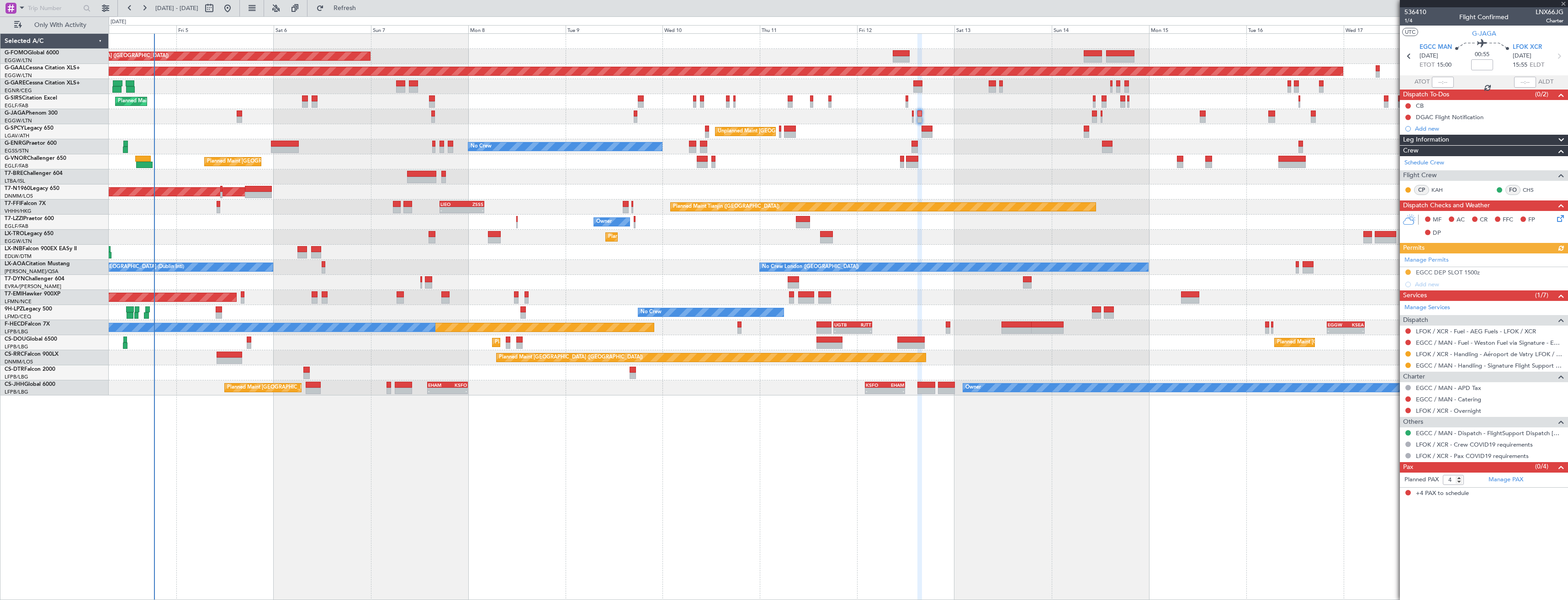
type input "0"
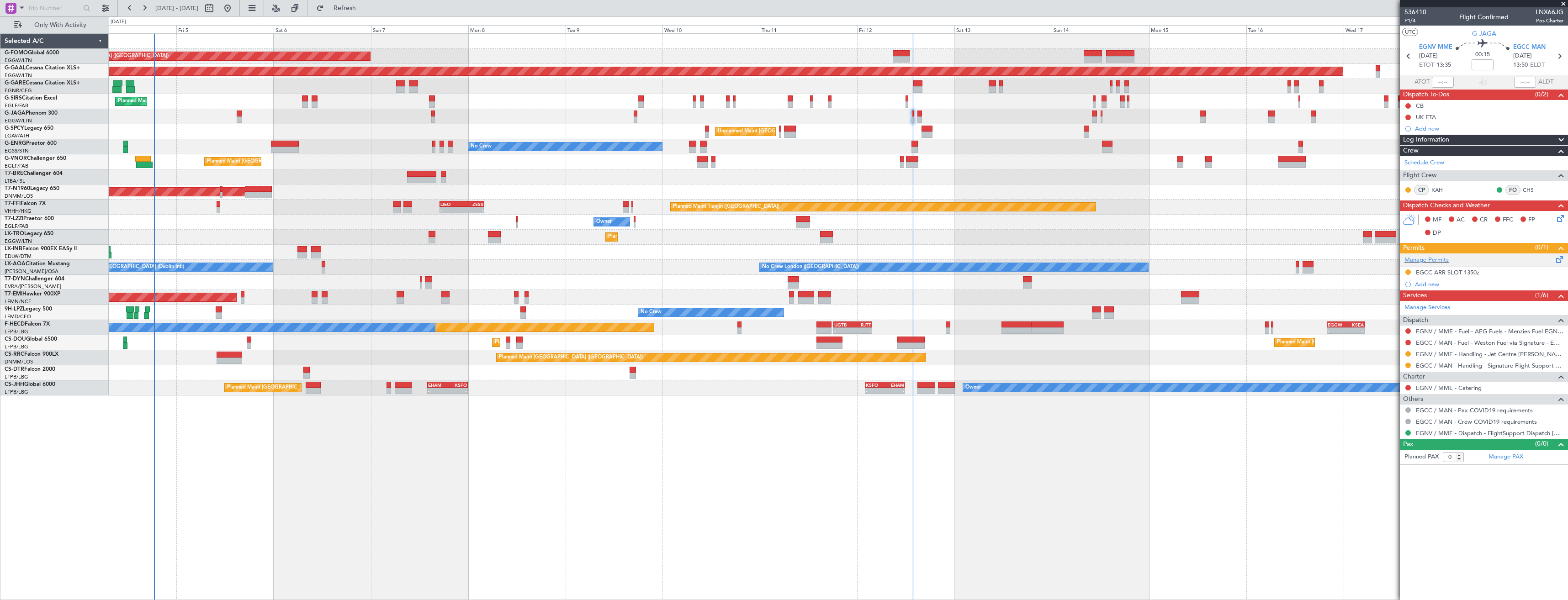
click at [1455, 256] on div "Manage Permits" at bounding box center [1484, 260] width 168 height 14
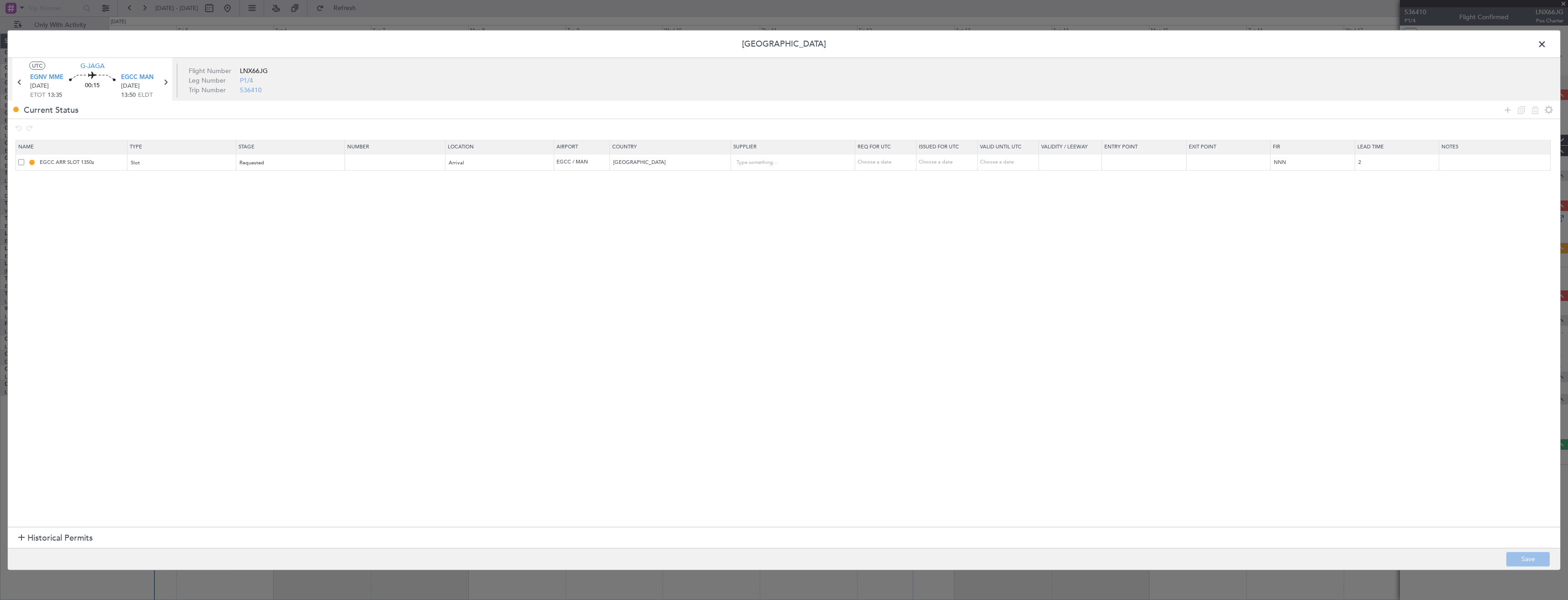
click at [1501, 113] on div at bounding box center [1528, 110] width 55 height 13
click at [1505, 111] on icon at bounding box center [1508, 110] width 11 height 11
click at [153, 178] on div "Type" at bounding box center [178, 180] width 96 height 14
click at [151, 267] on span "Slot" at bounding box center [184, 267] width 102 height 14
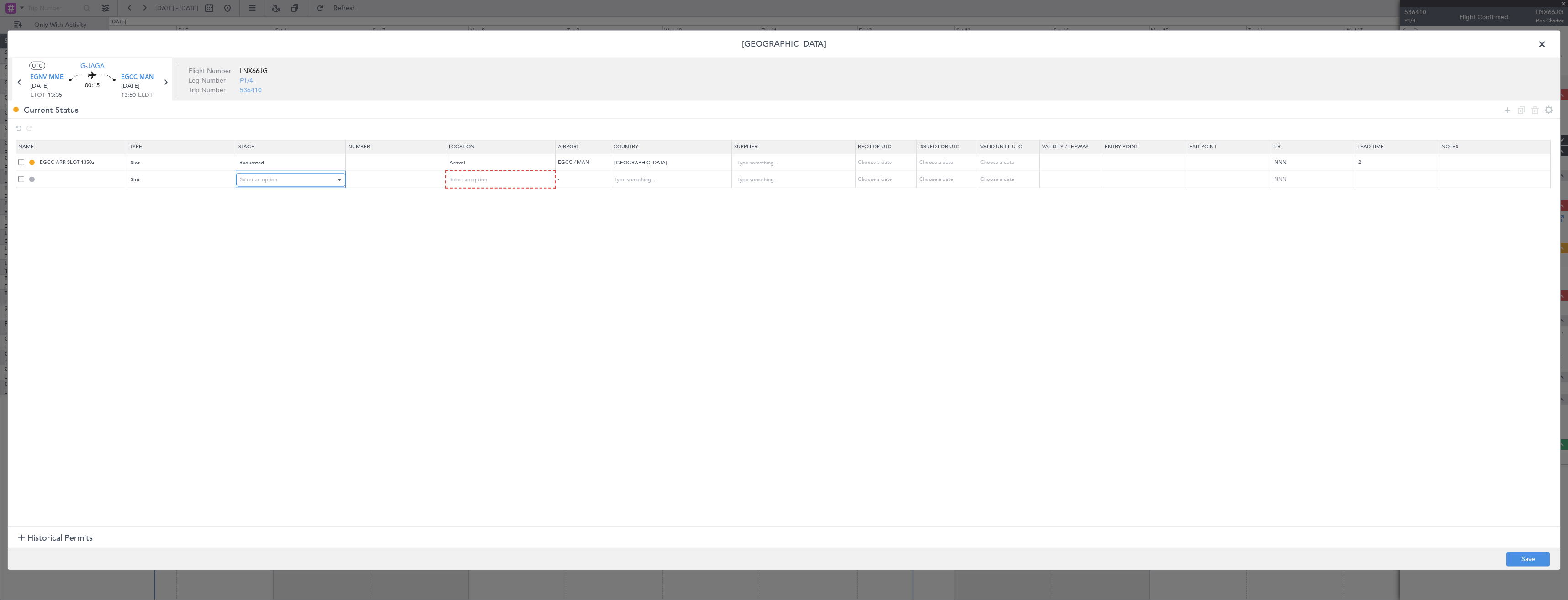
click at [265, 182] on span "Select an option" at bounding box center [259, 180] width 38 height 7
click at [267, 253] on span "Received OK" at bounding box center [294, 254] width 102 height 14
click at [466, 180] on span "Select an option" at bounding box center [468, 180] width 38 height 7
click at [464, 225] on span "Arrival" at bounding box center [505, 226] width 102 height 14
click at [271, 162] on div "Requested" at bounding box center [287, 162] width 96 height 14
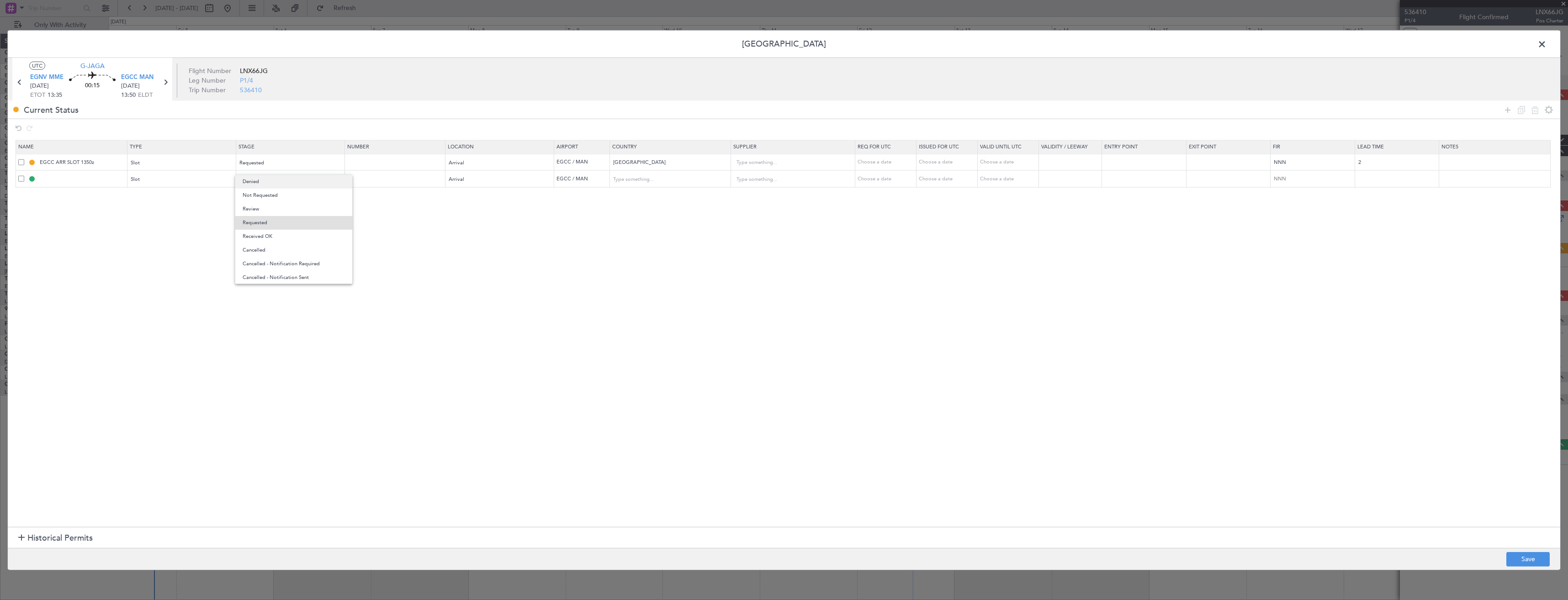
click at [257, 180] on span "Denied" at bounding box center [294, 181] width 102 height 14
click at [1511, 556] on button "Save" at bounding box center [1528, 559] width 43 height 15
type input "EGCC ARR SLOT"
type input "[GEOGRAPHIC_DATA]"
type input "NNN"
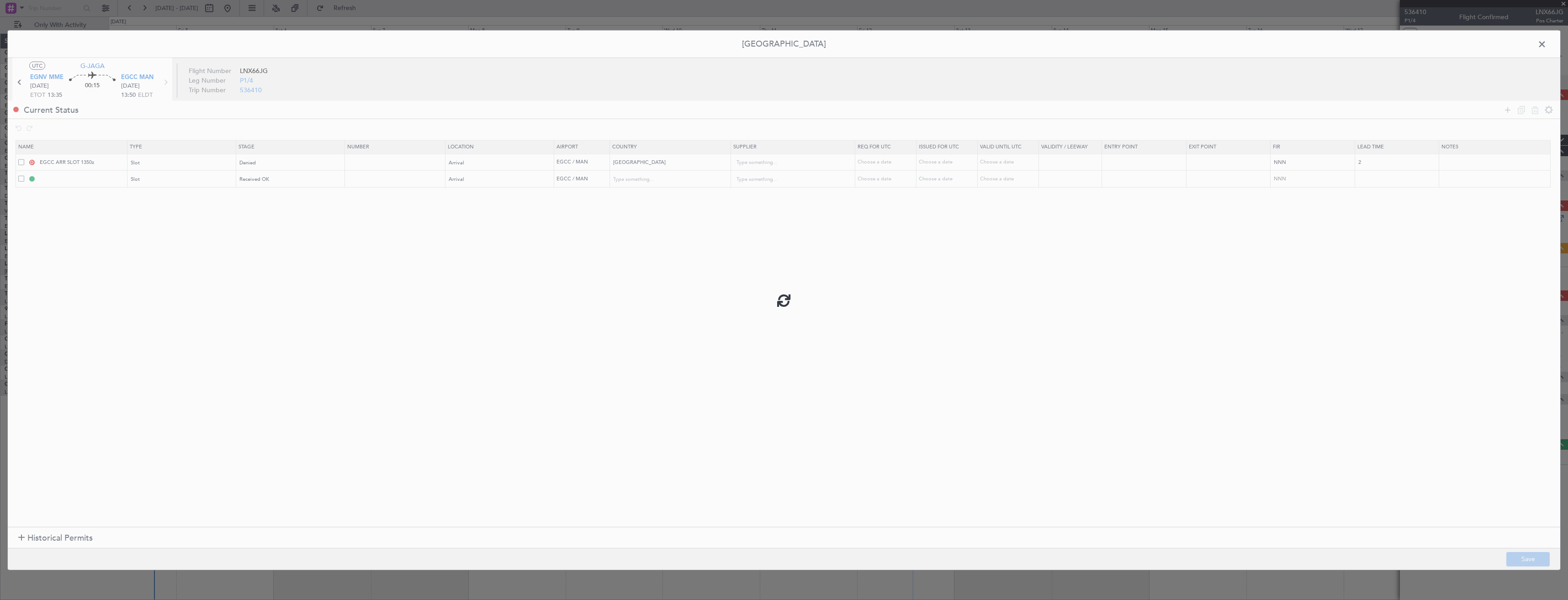
type input "2"
click at [99, 179] on input "EGCC ARR SLOT" at bounding box center [82, 178] width 89 height 8
type input "EGCC ARR SLOT 1440z"
click at [1520, 559] on button "Save" at bounding box center [1528, 559] width 43 height 15
click at [1547, 41] on span at bounding box center [1547, 47] width 0 height 18
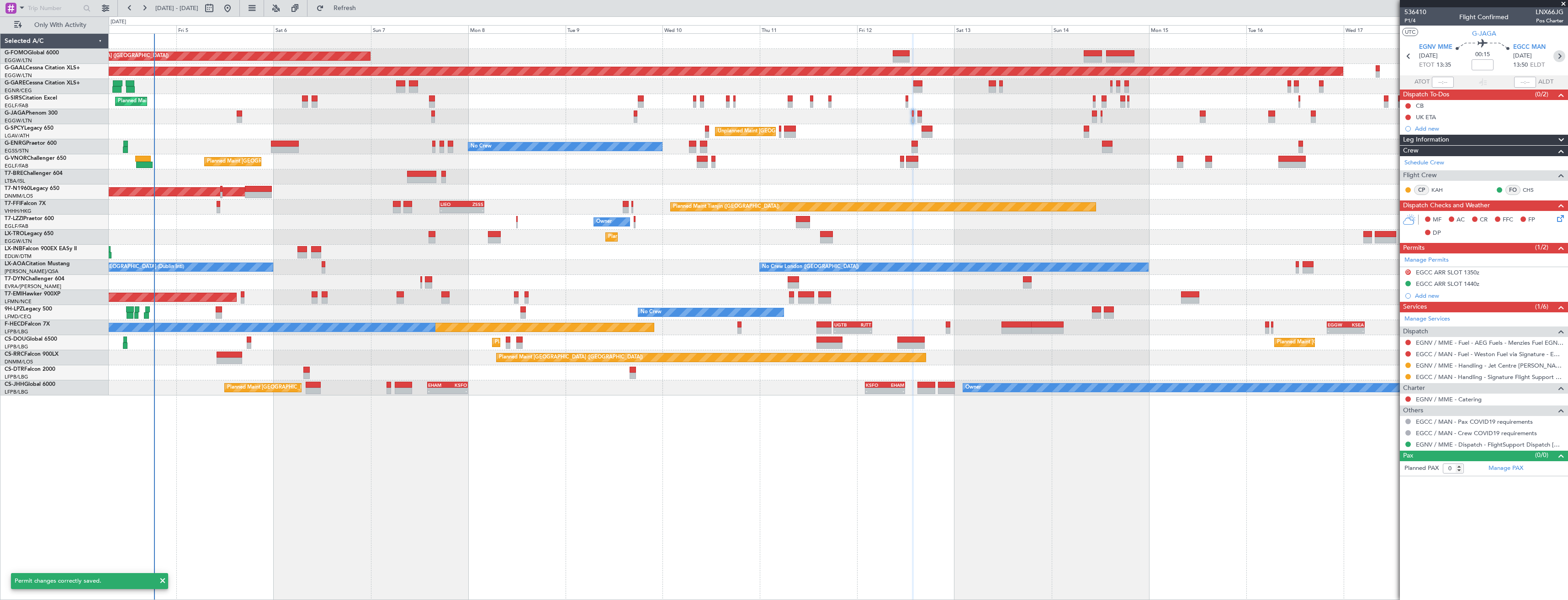
click at [1555, 57] on icon at bounding box center [1559, 57] width 12 height 12
type input "4"
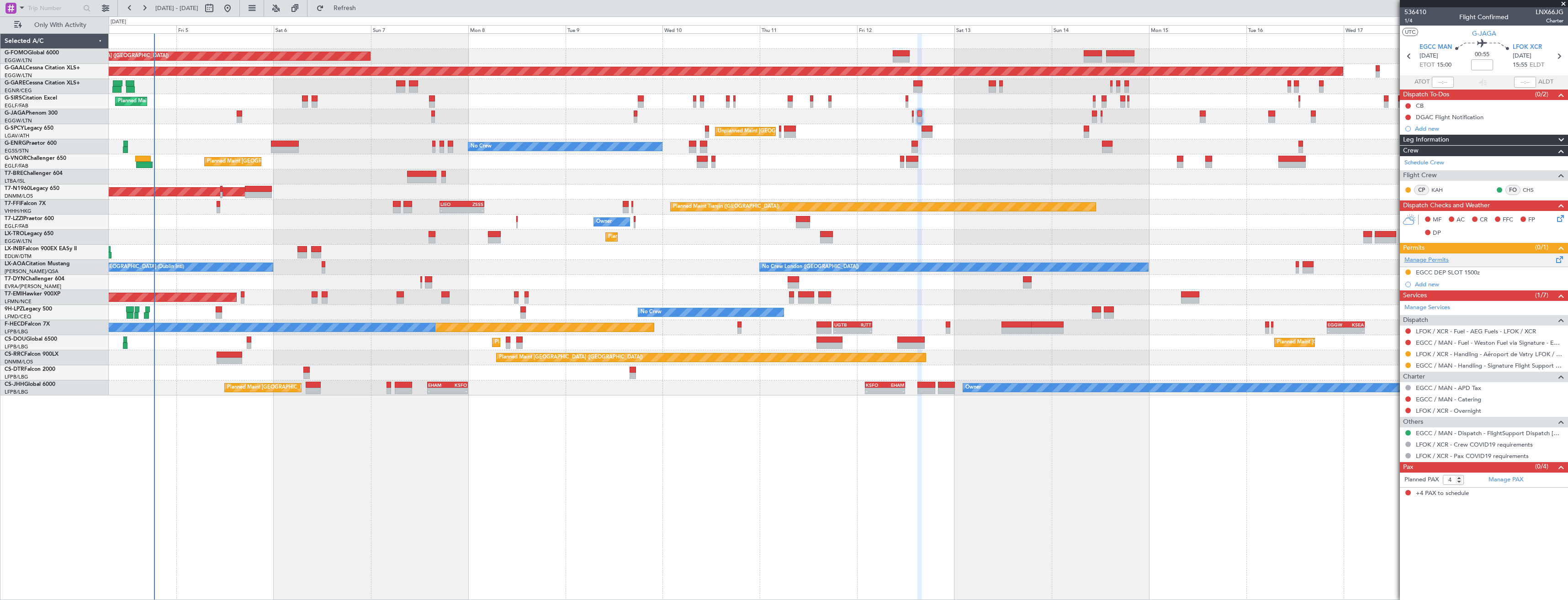
click at [1409, 258] on link "Manage Permits" at bounding box center [1426, 260] width 44 height 9
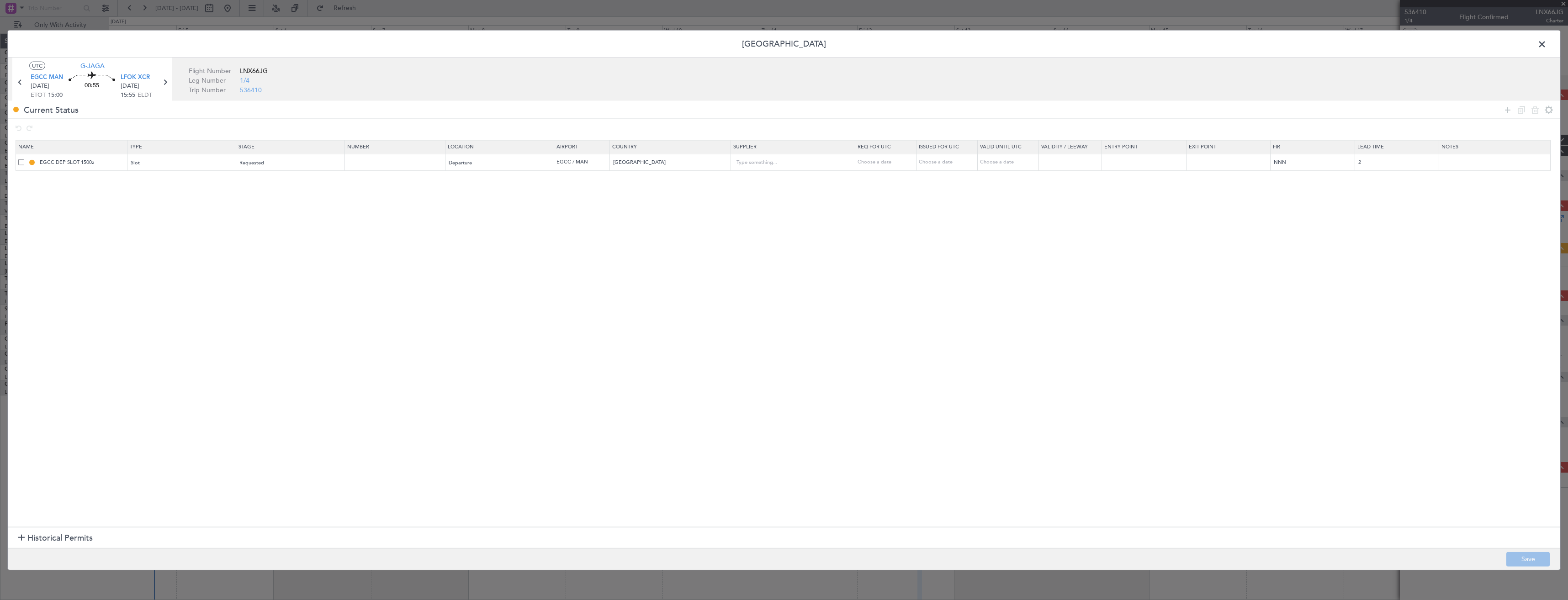
click at [1500, 110] on div "Current Status" at bounding box center [784, 110] width 1552 height 18
click at [1509, 109] on icon at bounding box center [1508, 110] width 11 height 11
click at [155, 184] on div "Type" at bounding box center [178, 180] width 96 height 14
click at [147, 266] on span "Slot" at bounding box center [184, 268] width 102 height 14
click at [267, 180] on span "Select an option" at bounding box center [259, 180] width 38 height 7
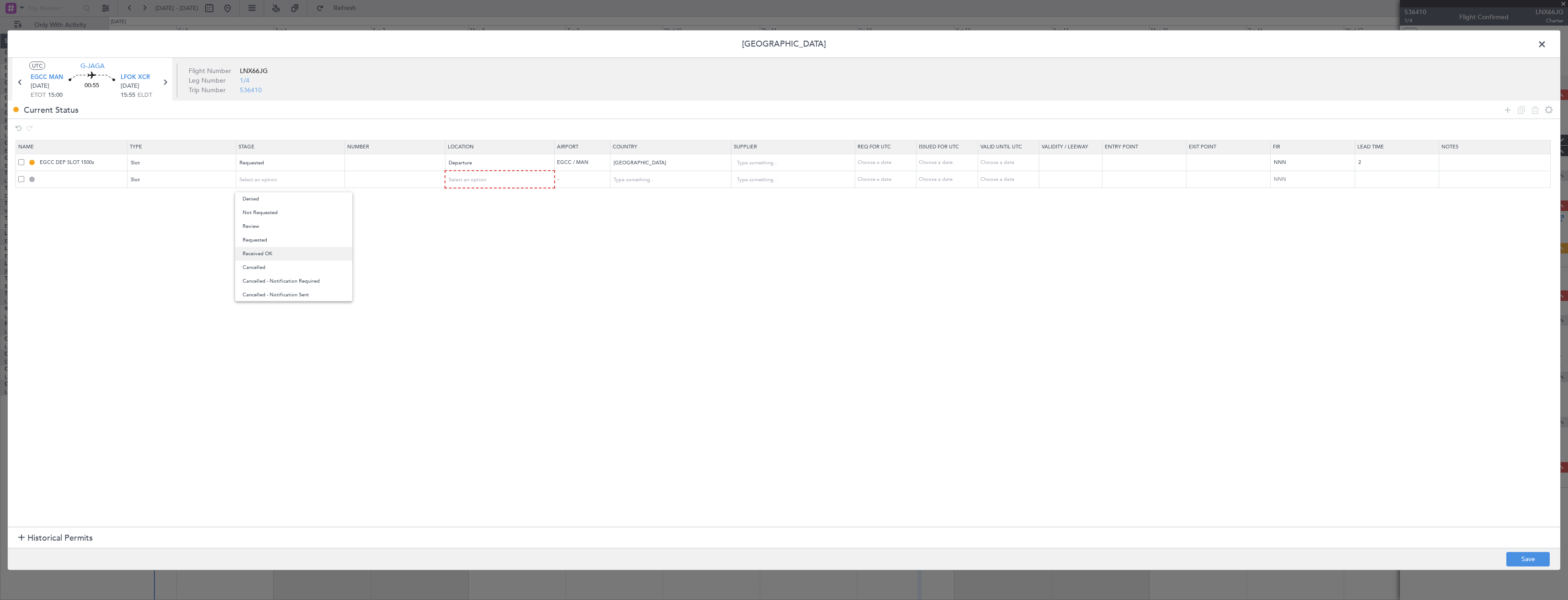
click at [264, 254] on span "Received OK" at bounding box center [294, 254] width 102 height 14
click at [258, 162] on span "Requested" at bounding box center [252, 162] width 25 height 7
click at [253, 181] on span "Denied" at bounding box center [294, 181] width 102 height 14
click at [477, 180] on span "Select an option" at bounding box center [468, 180] width 38 height 7
click at [463, 199] on span "Departure" at bounding box center [505, 199] width 102 height 14
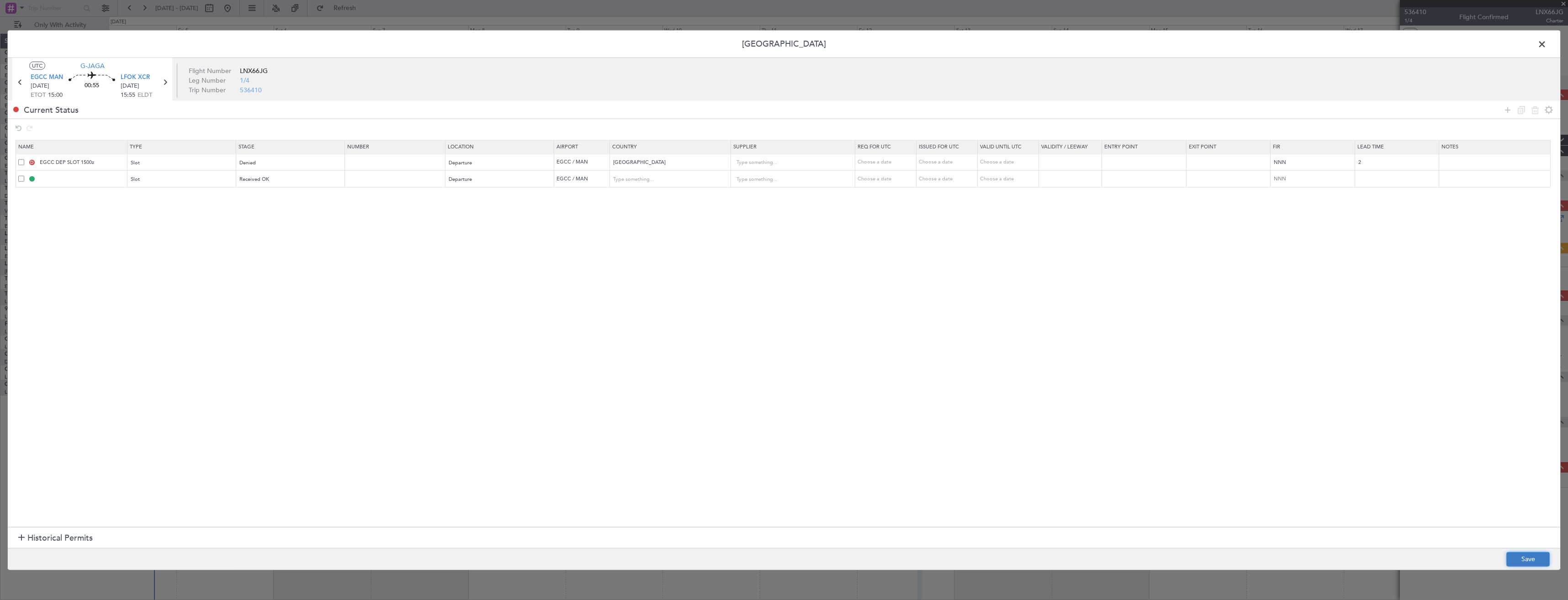
click at [1514, 563] on button "Save" at bounding box center [1528, 559] width 43 height 15
type input "EGCC DEP SLOT"
type input "[GEOGRAPHIC_DATA]"
type input "NNN"
type input "2"
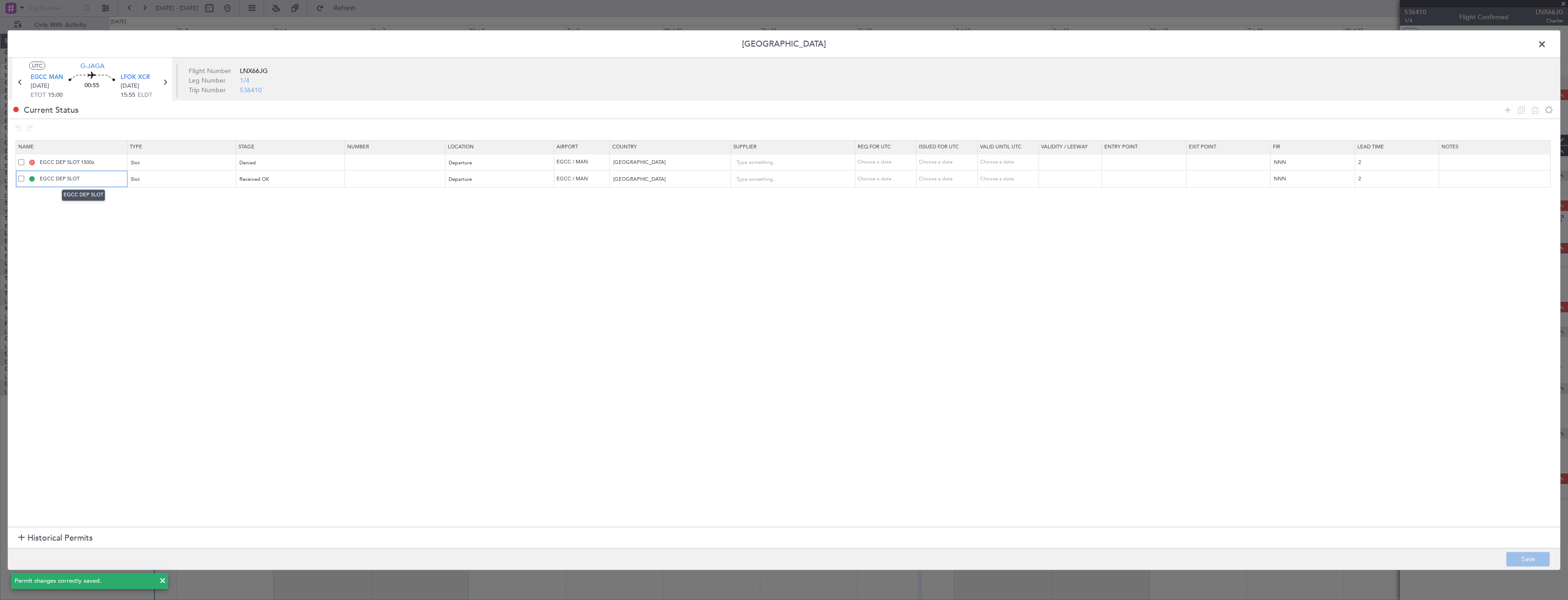
click at [89, 178] on input "EGCC DEP SLOT" at bounding box center [82, 178] width 89 height 8
type input "EGCC DEP SLOT 1520z"
click at [1522, 562] on button "Save" at bounding box center [1528, 559] width 43 height 15
click at [1547, 45] on span at bounding box center [1547, 47] width 0 height 18
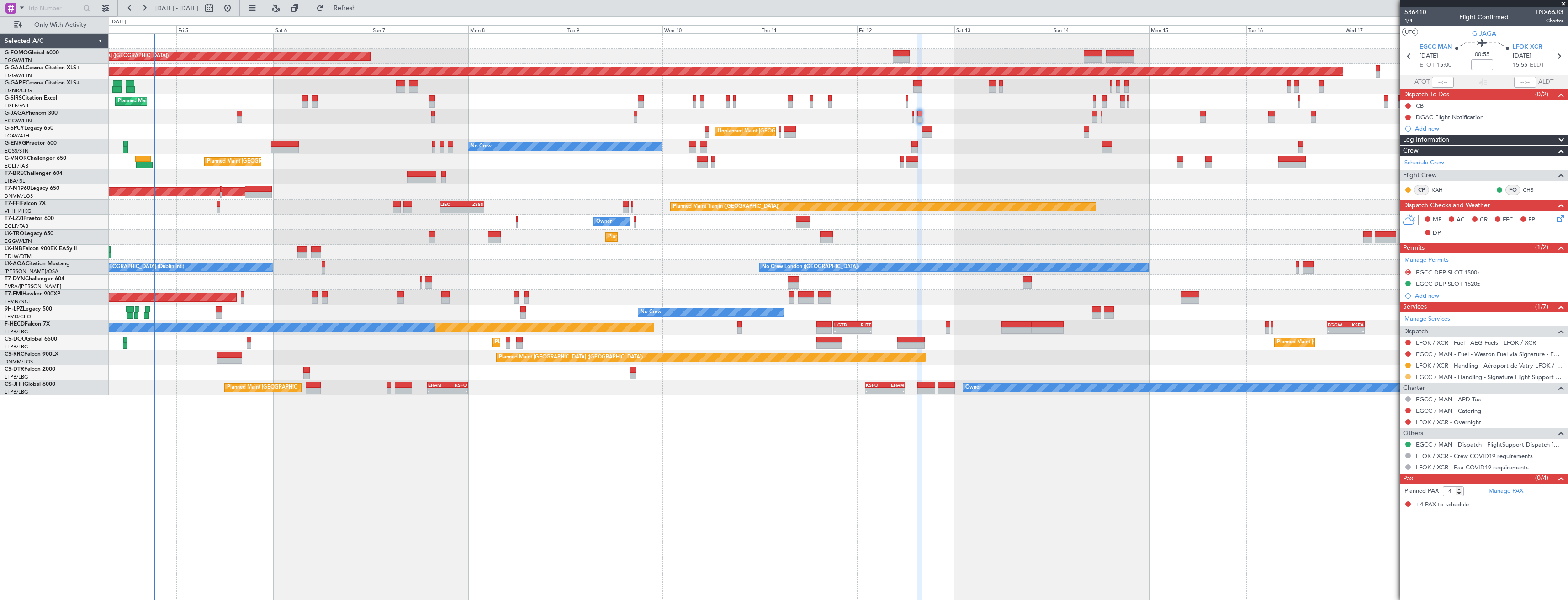
click at [1406, 376] on button at bounding box center [1408, 377] width 5 height 5
click at [1377, 481] on span "Confirmed" at bounding box center [1382, 485] width 29 height 9
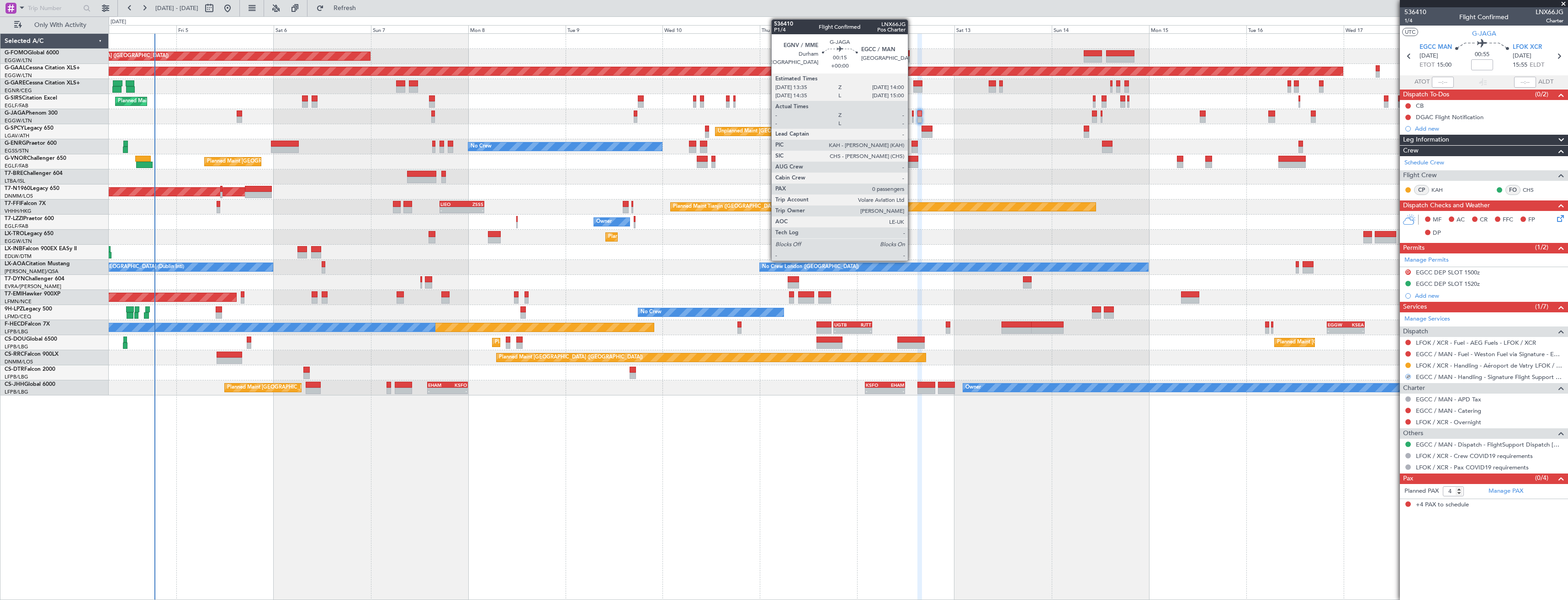
click at [912, 119] on div at bounding box center [912, 119] width 2 height 7
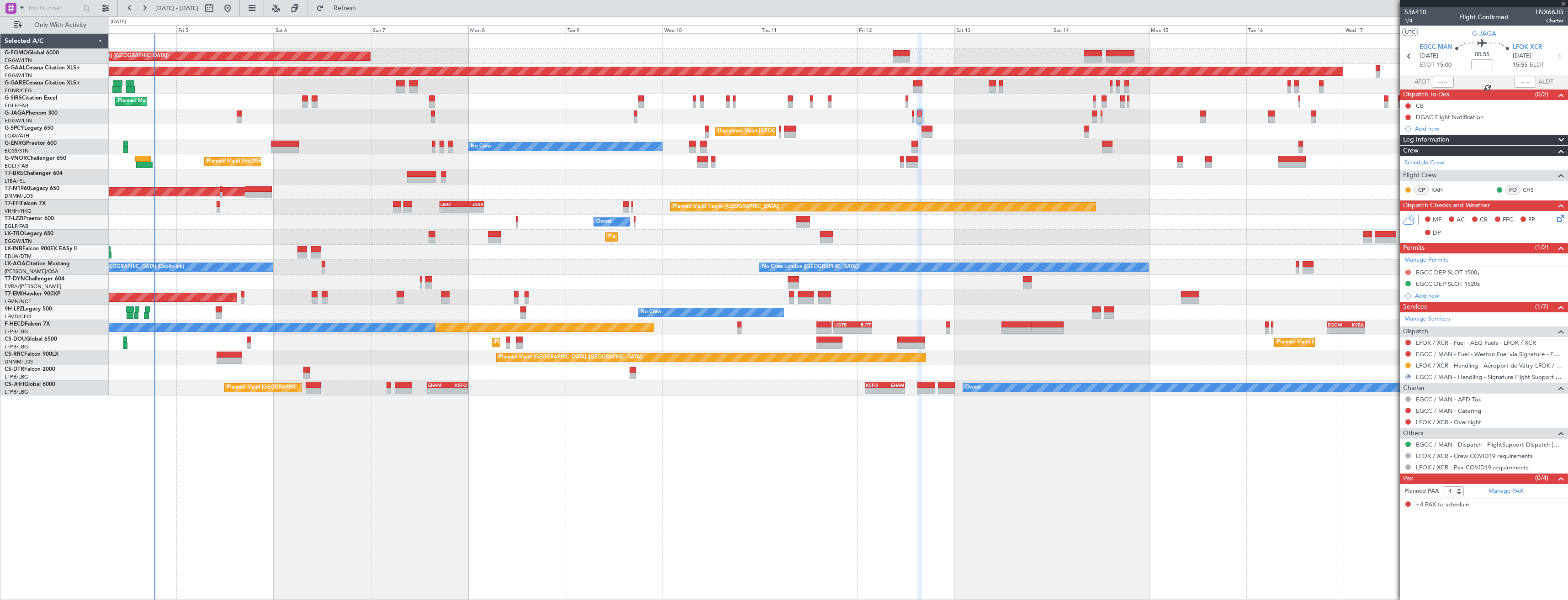
type input "0"
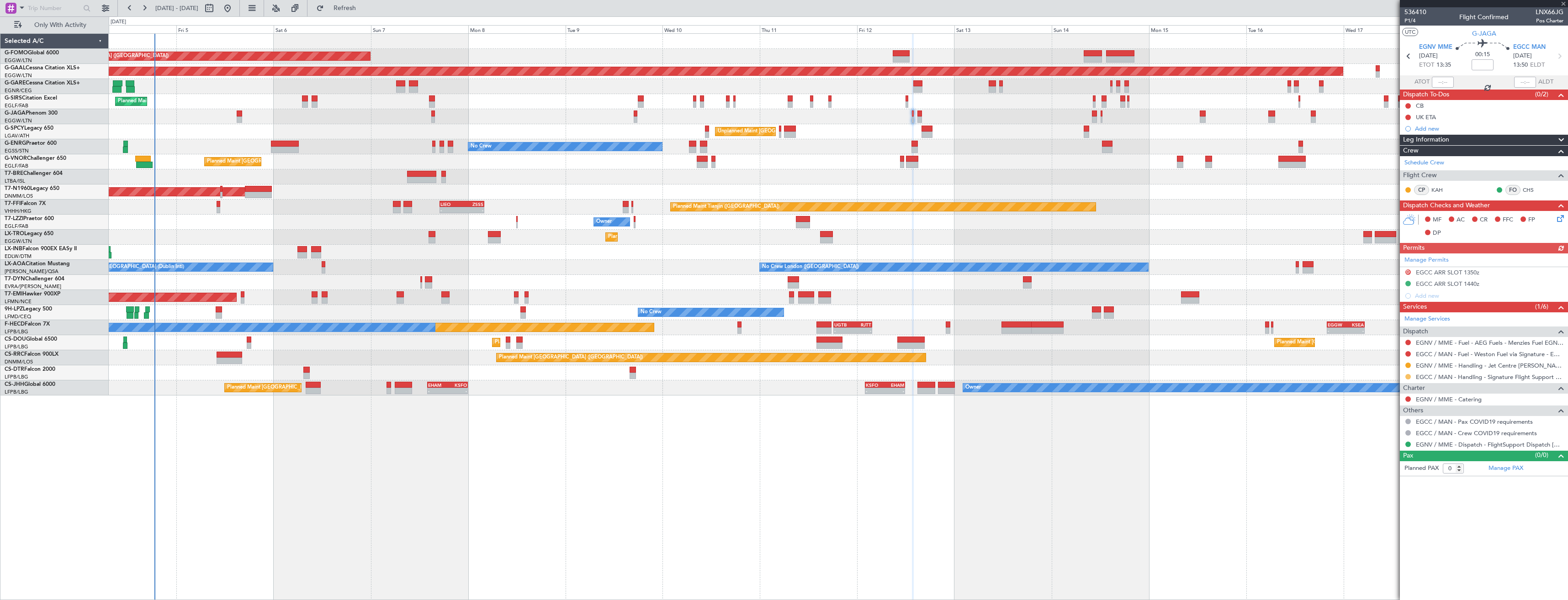
click at [1406, 377] on button at bounding box center [1408, 377] width 5 height 5
click at [1391, 482] on span "Confirmed" at bounding box center [1382, 485] width 29 height 9
click at [1508, 282] on div "EGCC ARR SLOT 1440z" at bounding box center [1484, 284] width 168 height 12
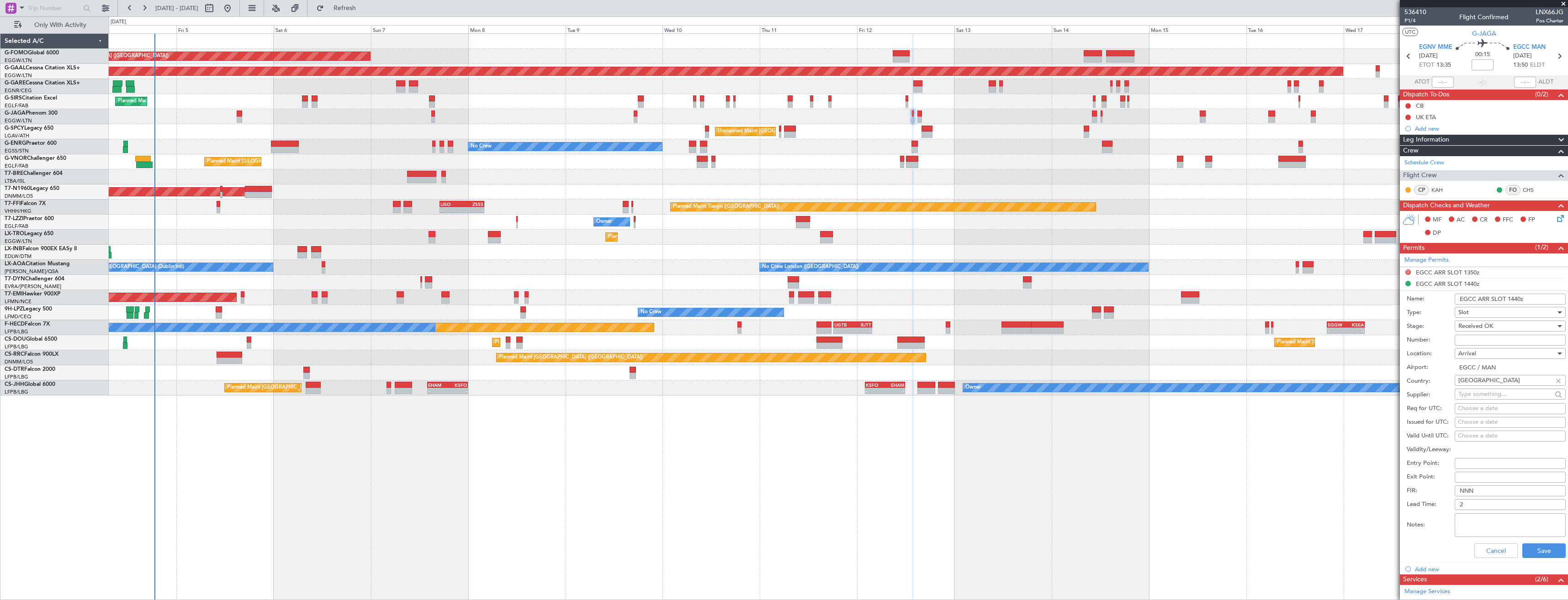
click at [1516, 301] on input "EGCC ARR SLOT 1440z" at bounding box center [1510, 299] width 111 height 11
type input "EGCC ARR SLOT 1540z"
click at [1534, 552] on button "Save" at bounding box center [1544, 551] width 43 height 15
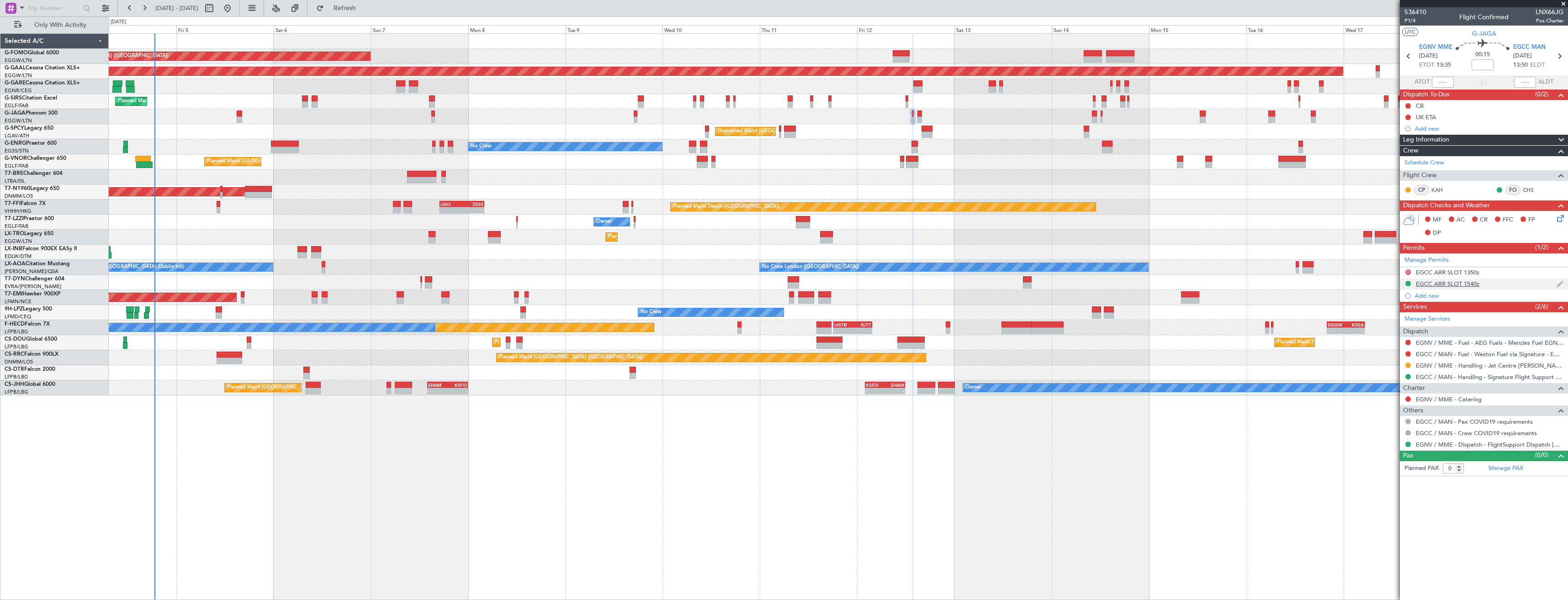
click at [1499, 283] on div "EGCC ARR SLOT 1540z" at bounding box center [1484, 284] width 168 height 12
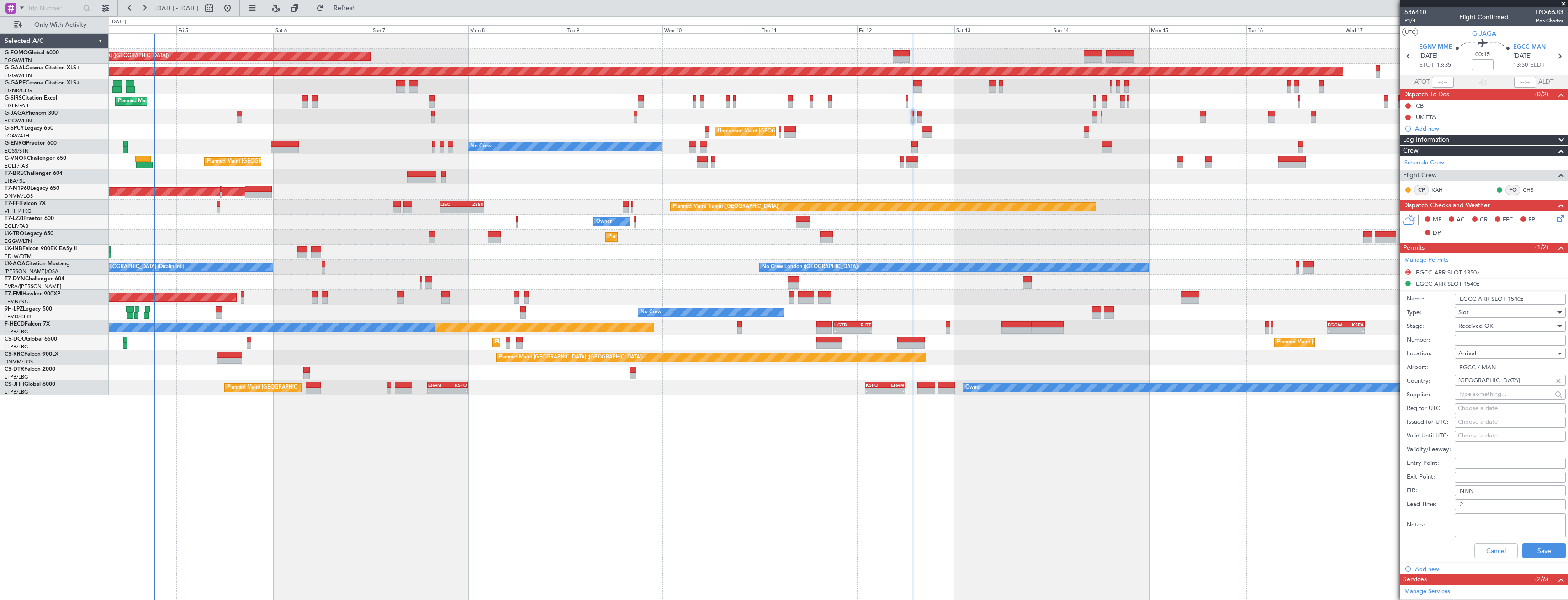
click at [1516, 299] on input "EGCC ARR SLOT 1540z" at bounding box center [1510, 299] width 111 height 11
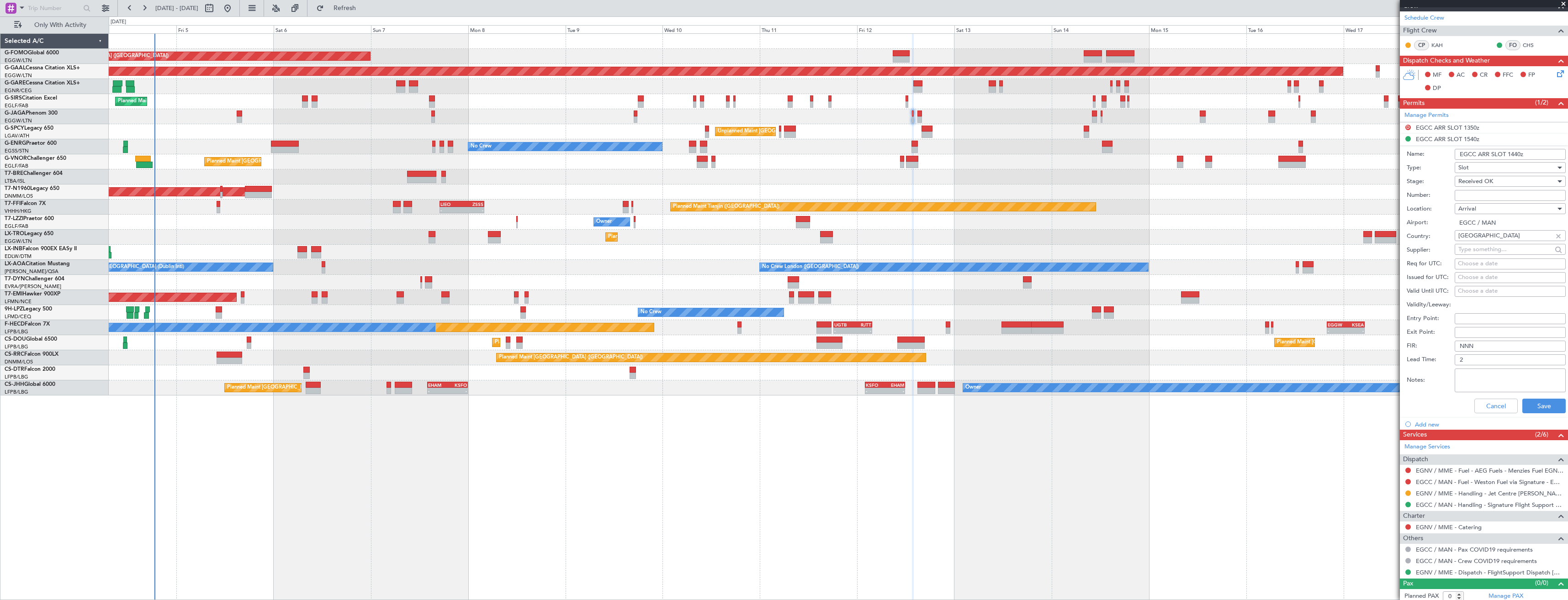
scroll to position [148, 0]
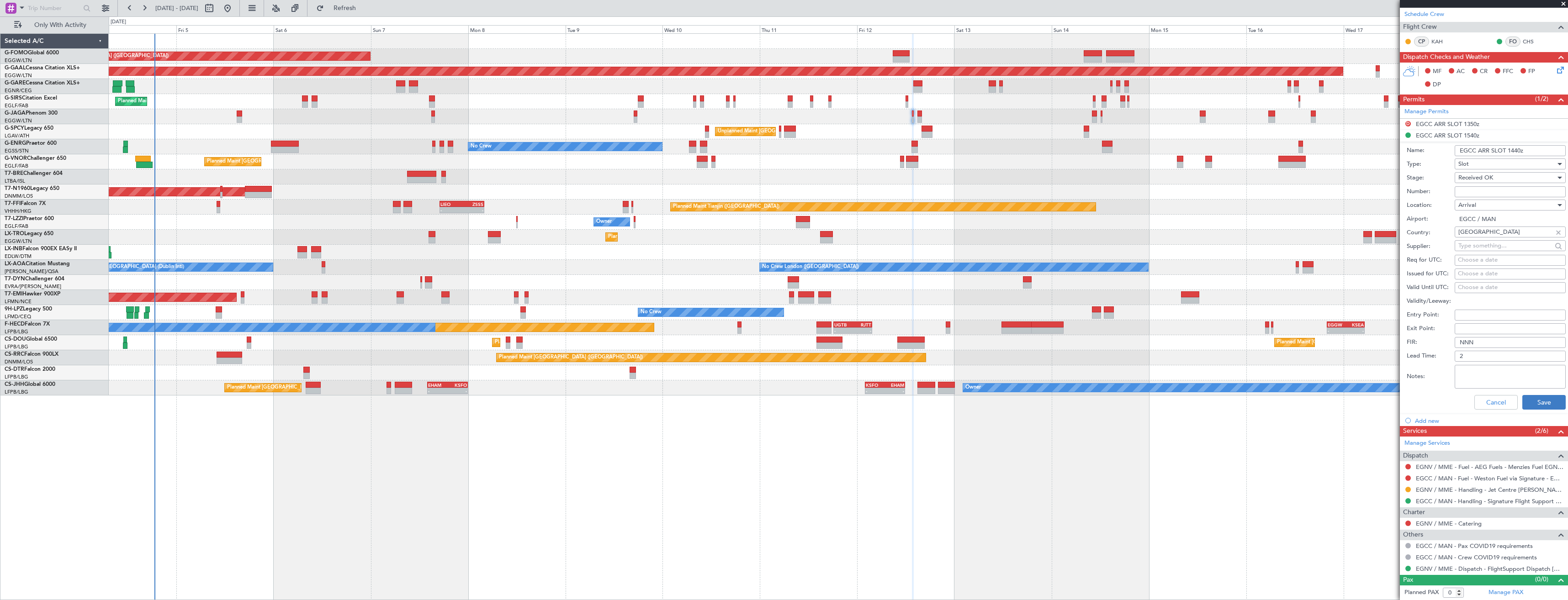
type input "EGCC ARR SLOT 1440z"
click at [1525, 405] on button "Save" at bounding box center [1544, 402] width 43 height 15
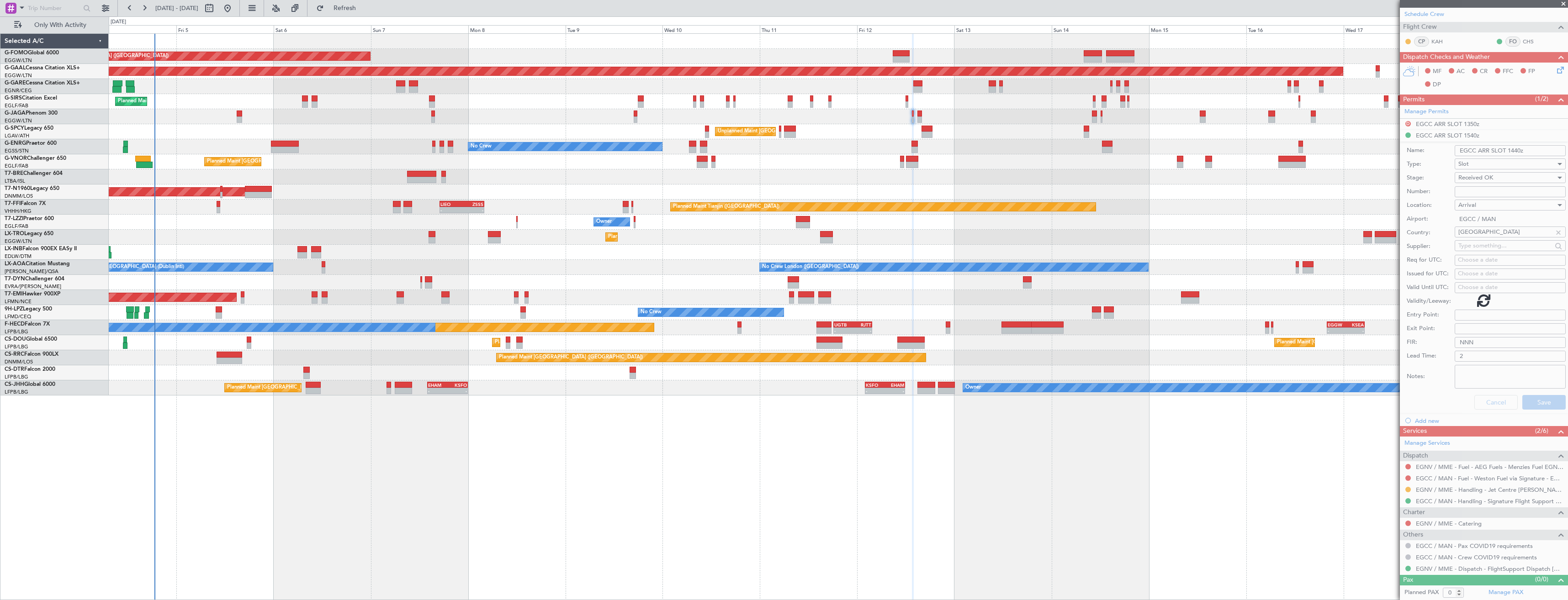
scroll to position [0, 0]
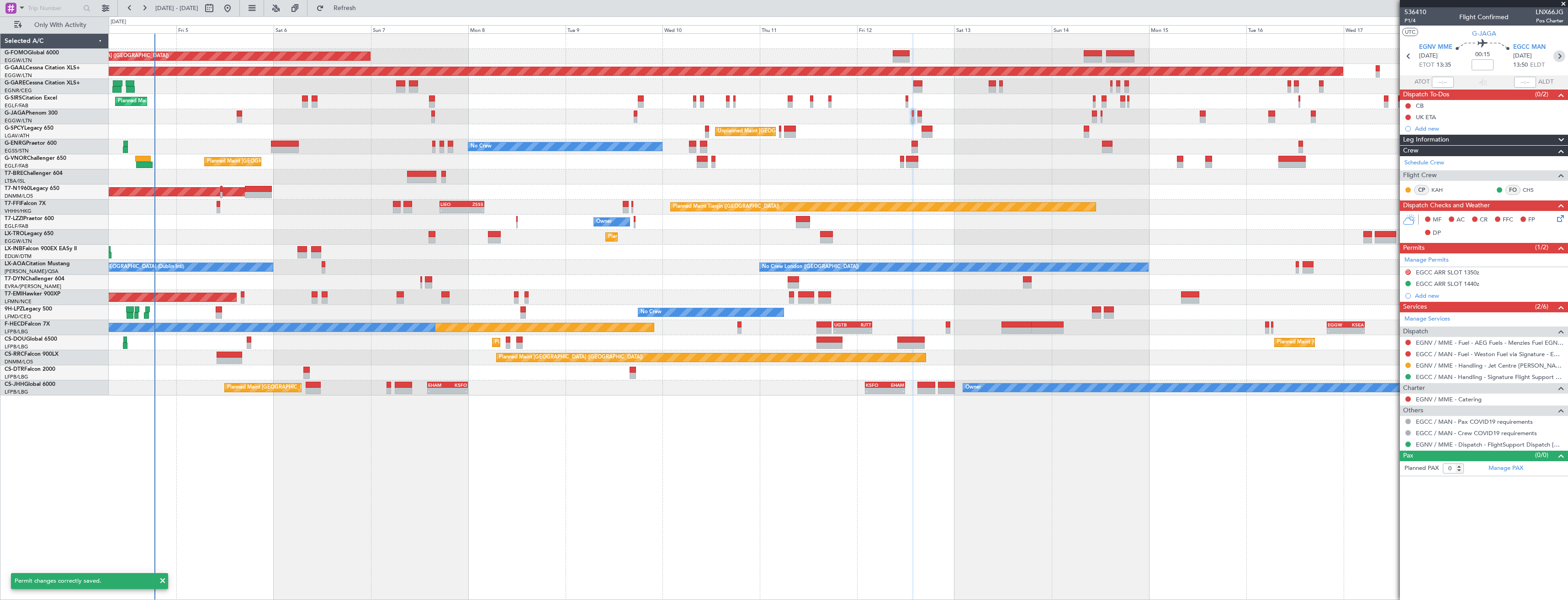
click at [1558, 58] on icon at bounding box center [1559, 57] width 12 height 12
type input "4"
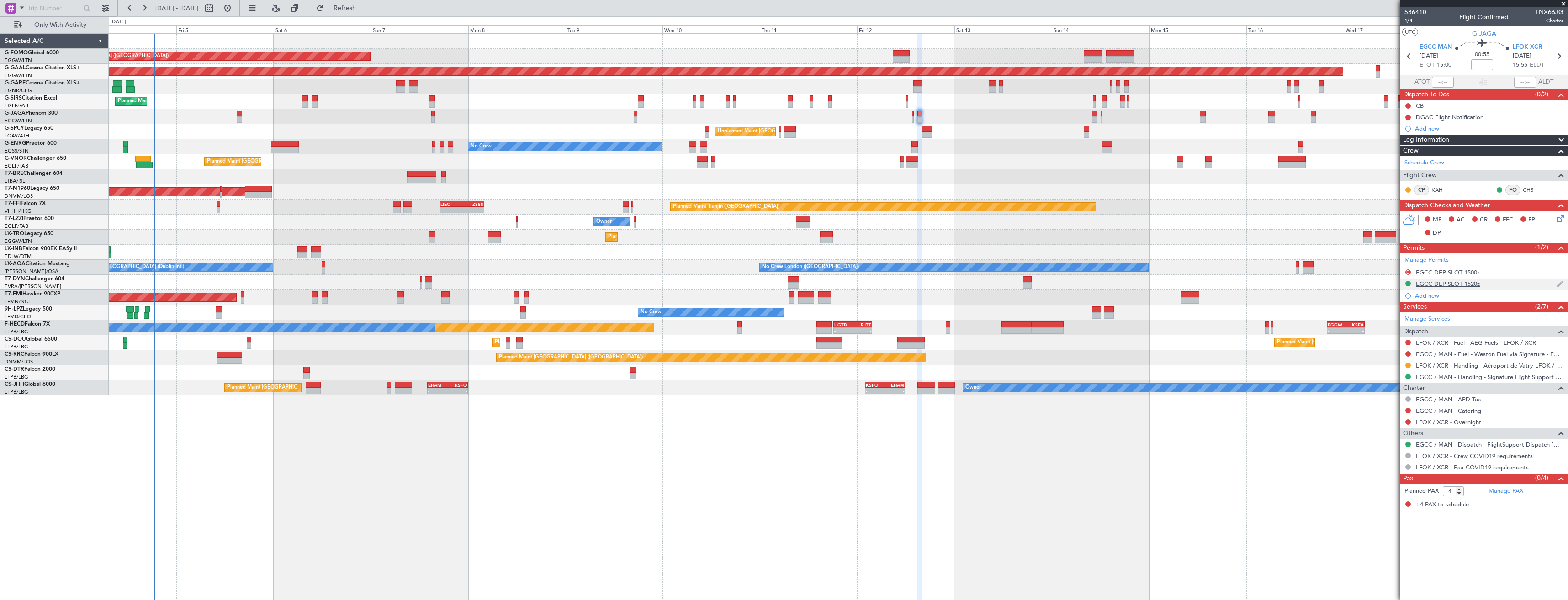
click at [1508, 281] on div "EGCC DEP SLOT 1520z" at bounding box center [1484, 284] width 168 height 12
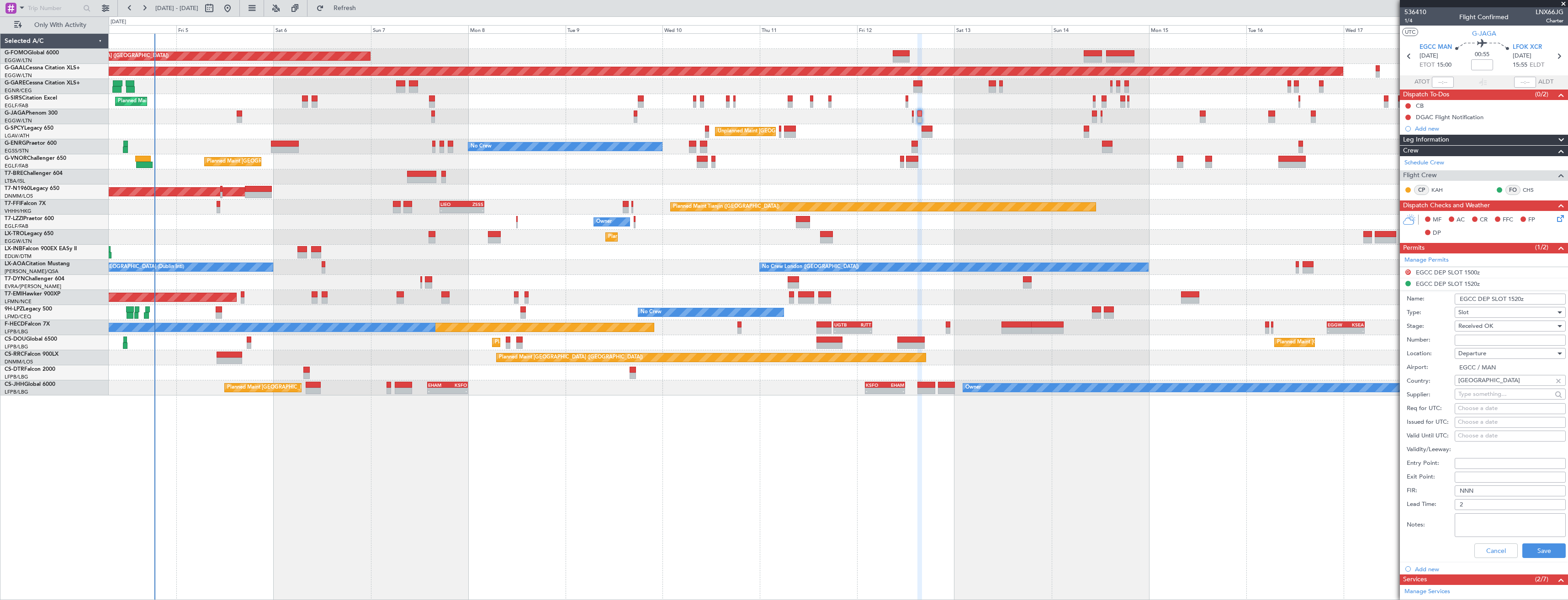
click at [1519, 299] on input "EGCC DEP SLOT 1520z" at bounding box center [1510, 299] width 111 height 11
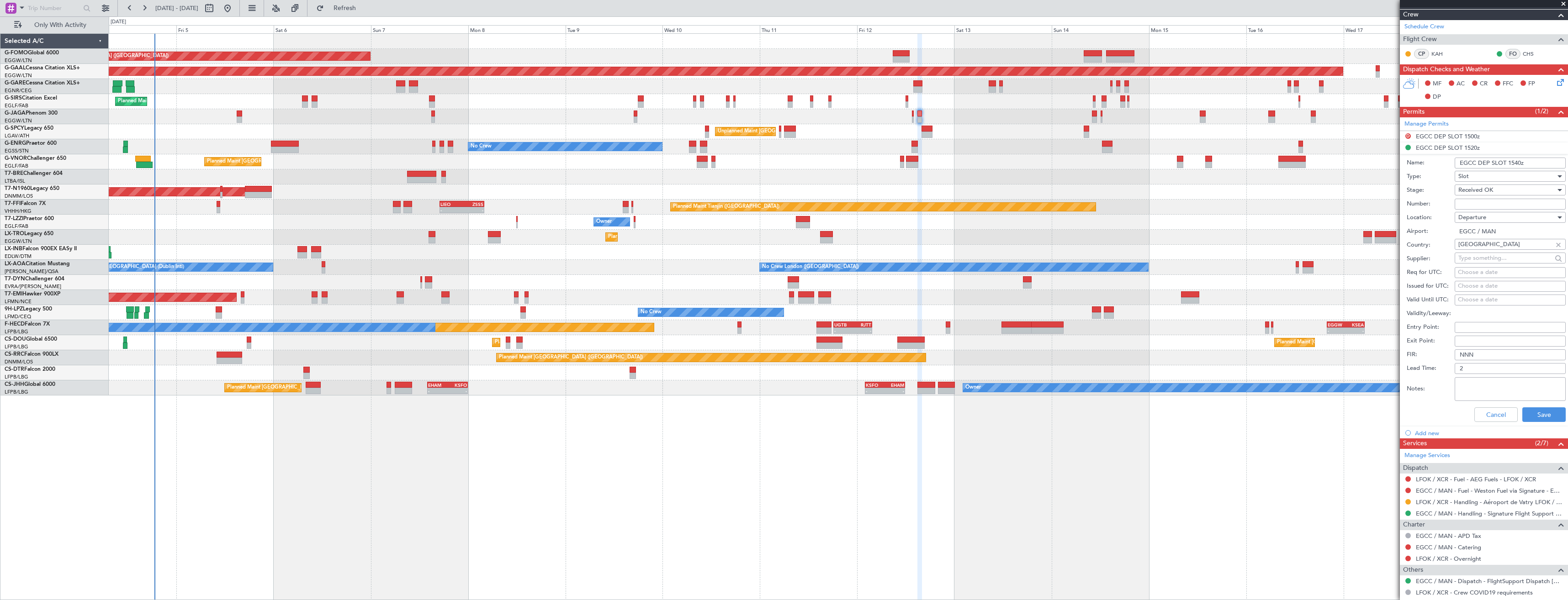
scroll to position [183, 0]
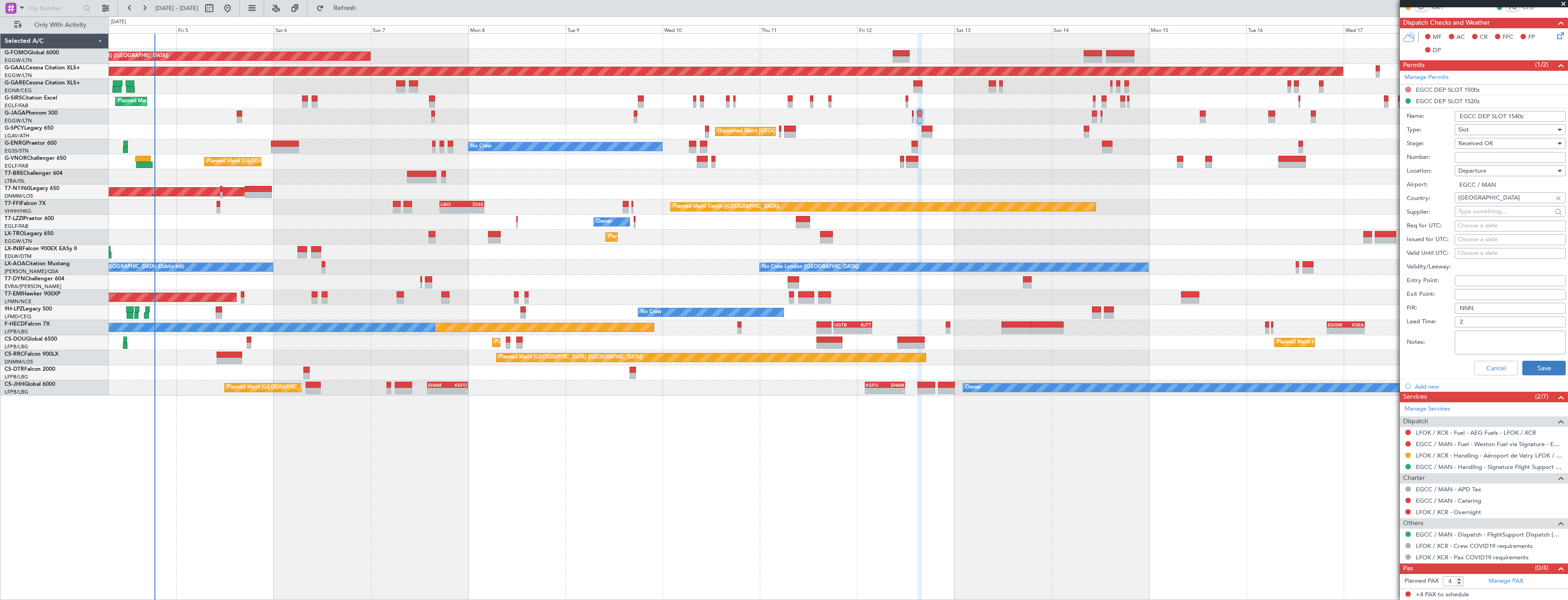
type input "EGCC DEP SLOT 1540z"
click at [1530, 366] on button "Save" at bounding box center [1544, 368] width 43 height 15
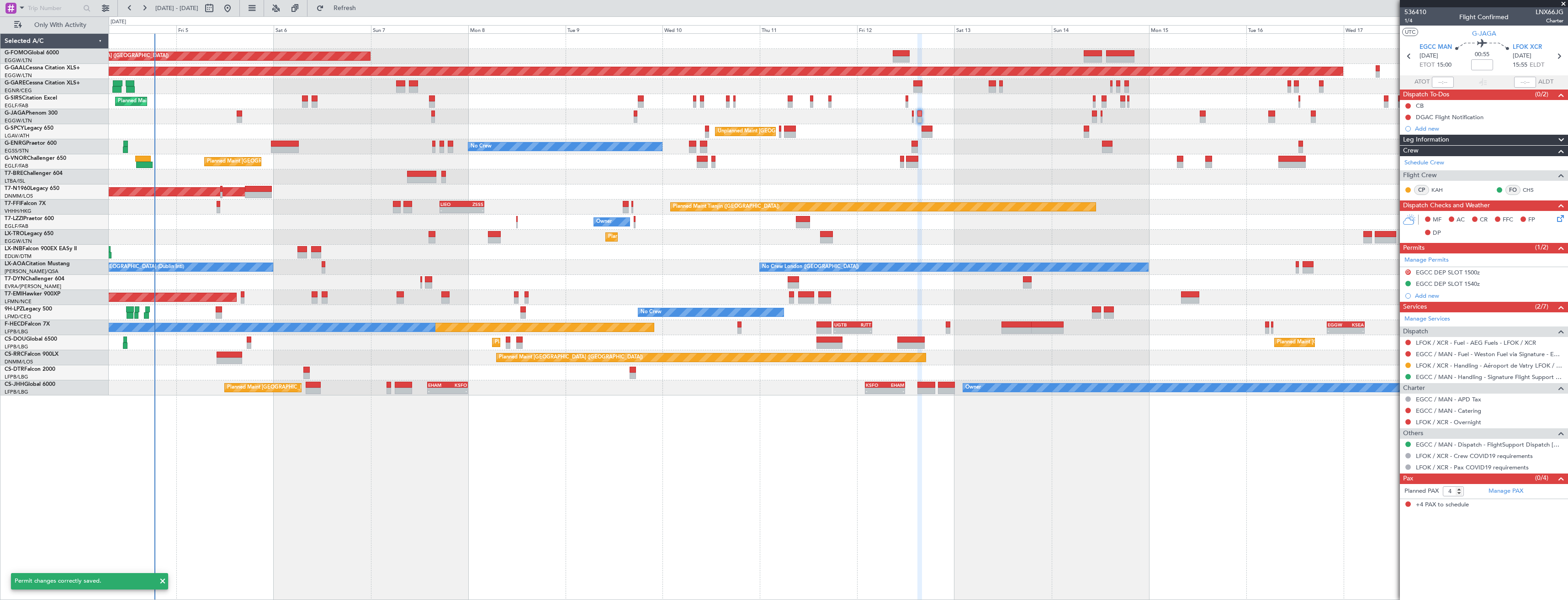
scroll to position [0, 0]
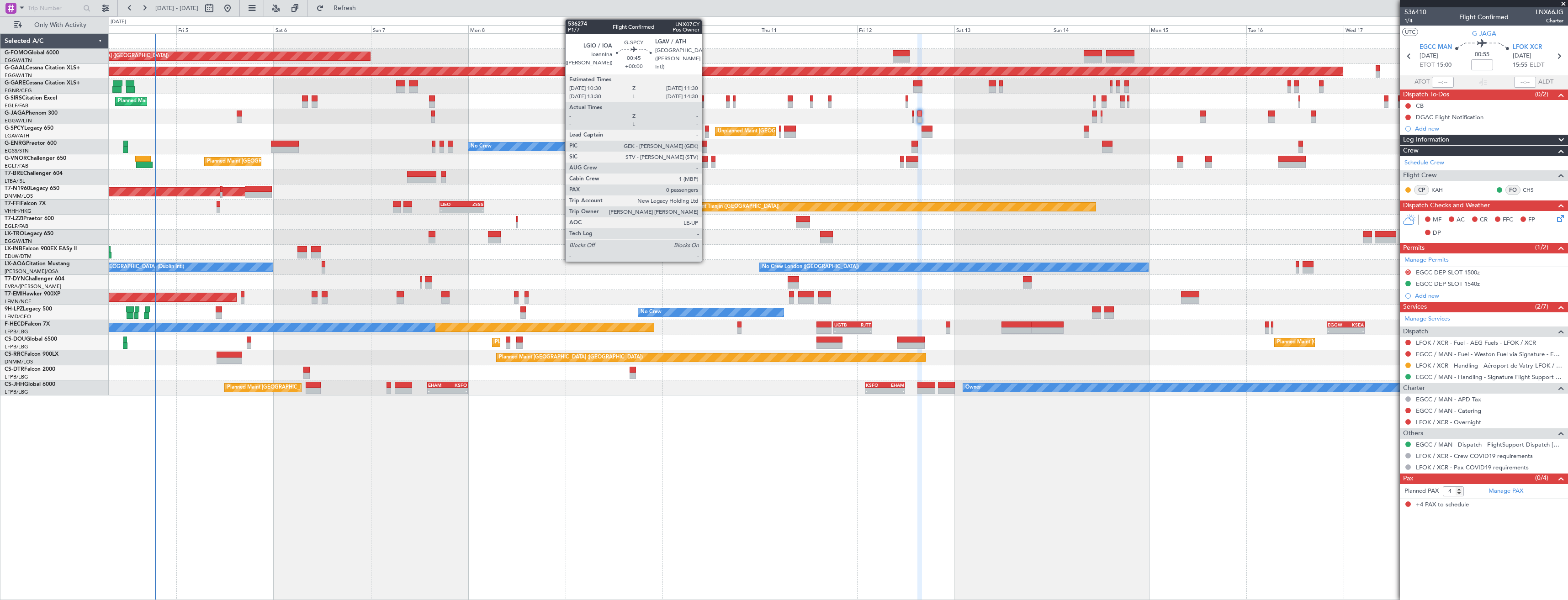
click at [706, 130] on div at bounding box center [707, 128] width 4 height 7
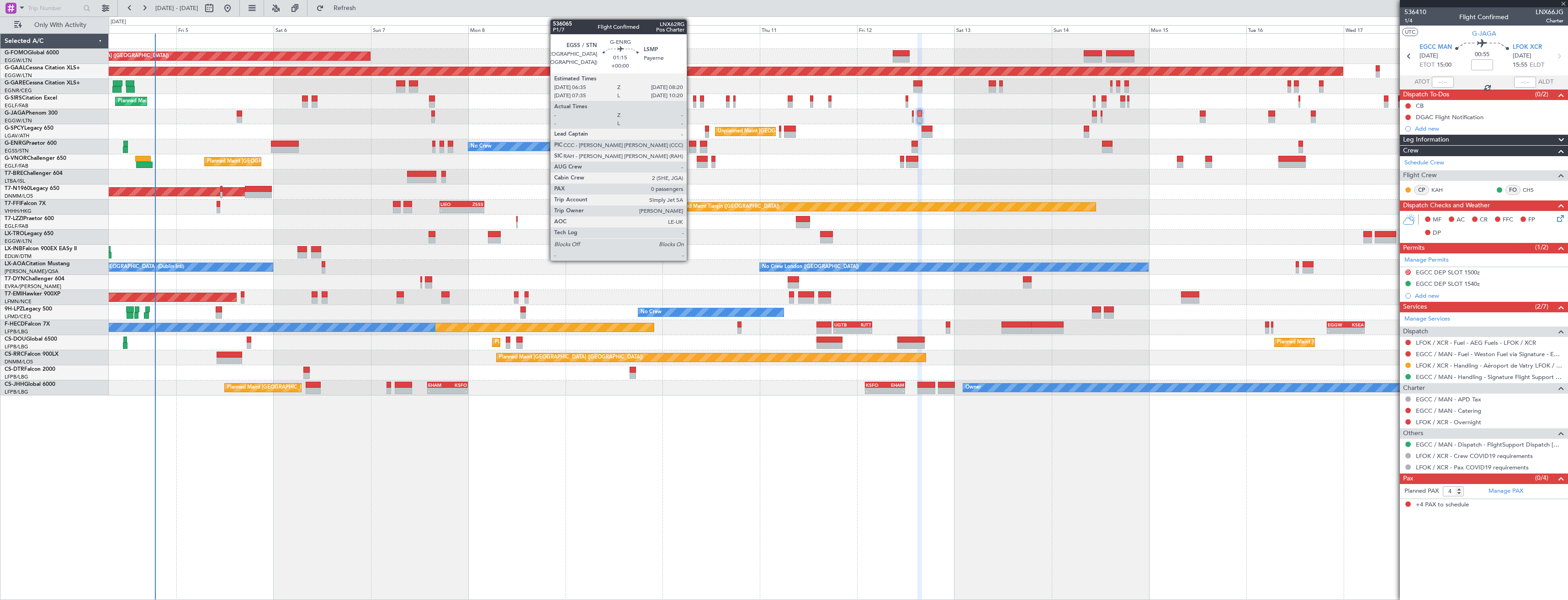
click at [691, 145] on div at bounding box center [693, 144] width 7 height 7
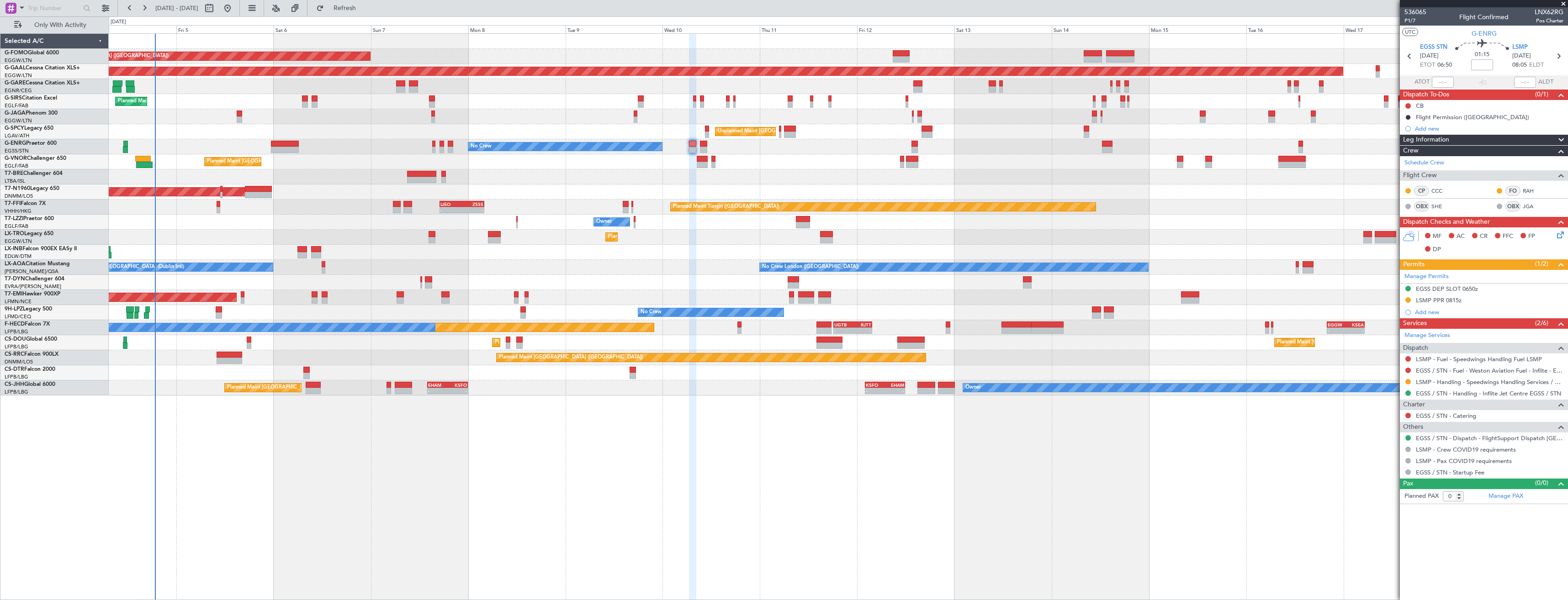
click at [1404, 381] on div at bounding box center [1408, 382] width 7 height 7
click at [1407, 380] on button at bounding box center [1408, 382] width 5 height 5
click at [1375, 489] on span "Confirmed" at bounding box center [1382, 490] width 29 height 9
click at [1410, 301] on button at bounding box center [1408, 300] width 5 height 5
click at [1368, 406] on span "Received OK" at bounding box center [1385, 408] width 35 height 9
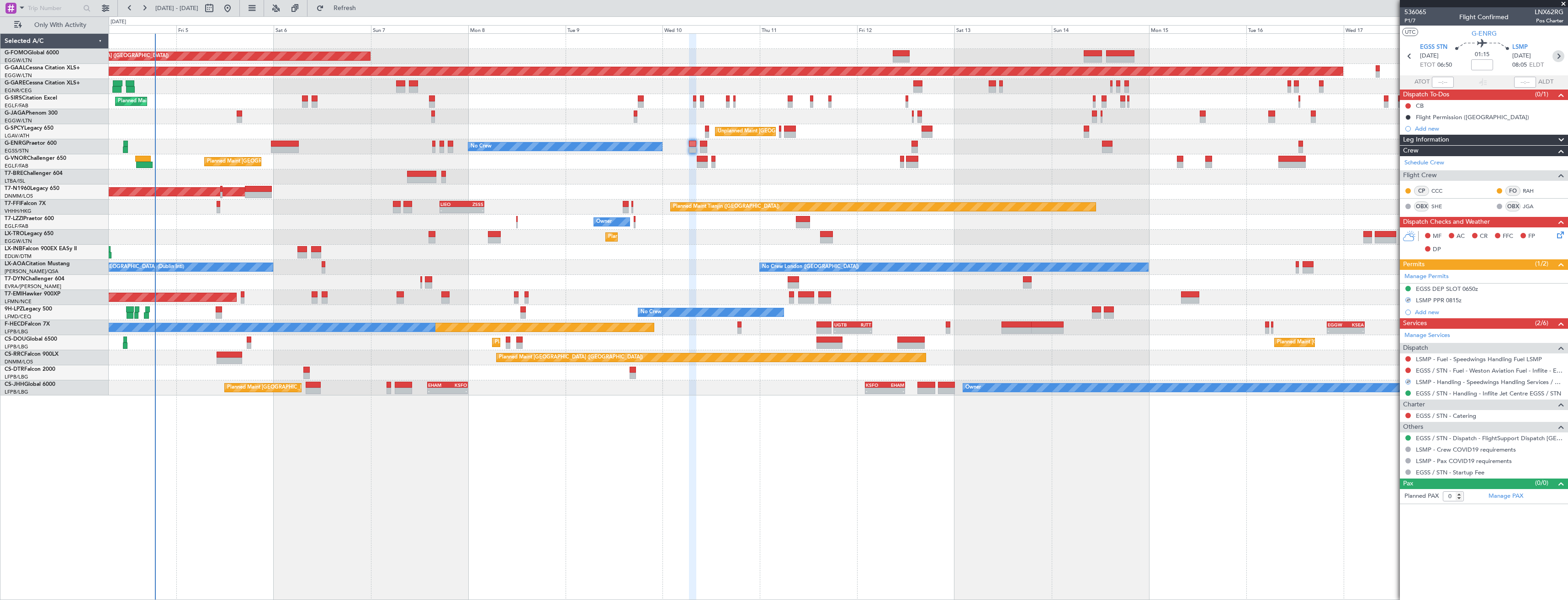
click at [1556, 54] on icon at bounding box center [1558, 57] width 12 height 12
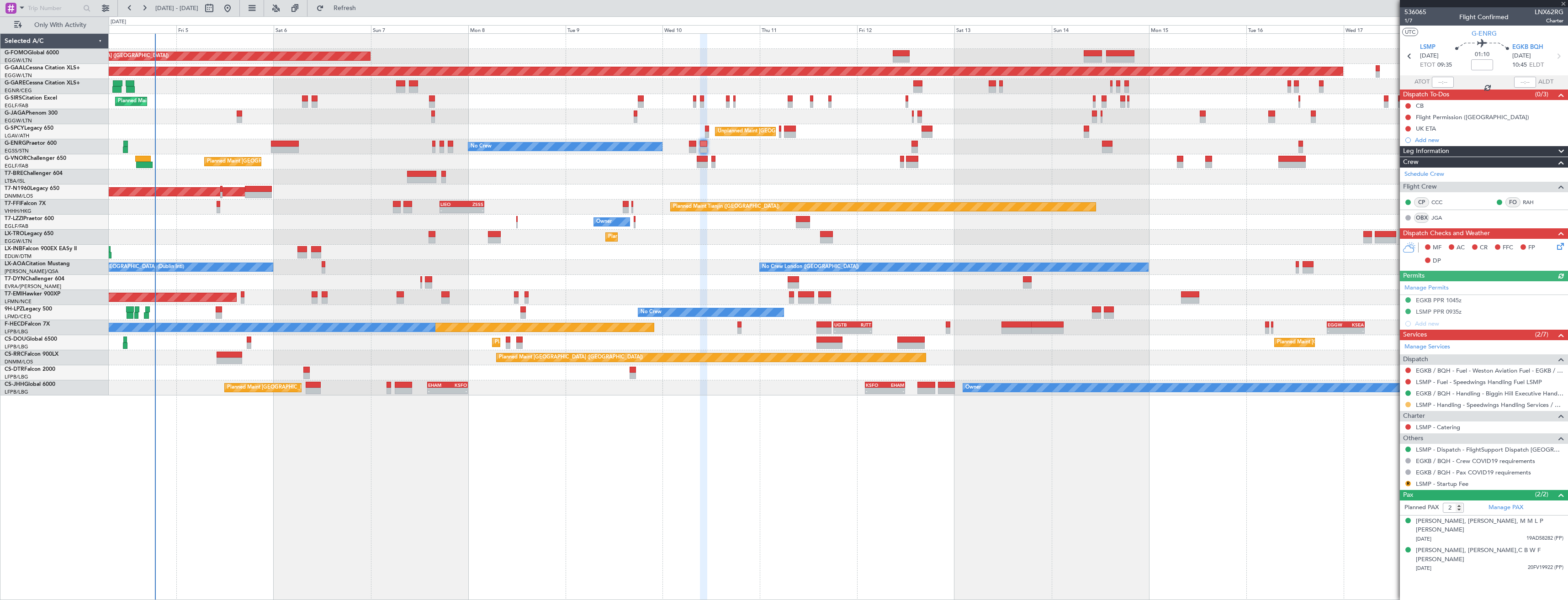
click at [1407, 406] on button at bounding box center [1408, 405] width 5 height 5
click at [1388, 511] on span "Confirmed" at bounding box center [1382, 513] width 29 height 9
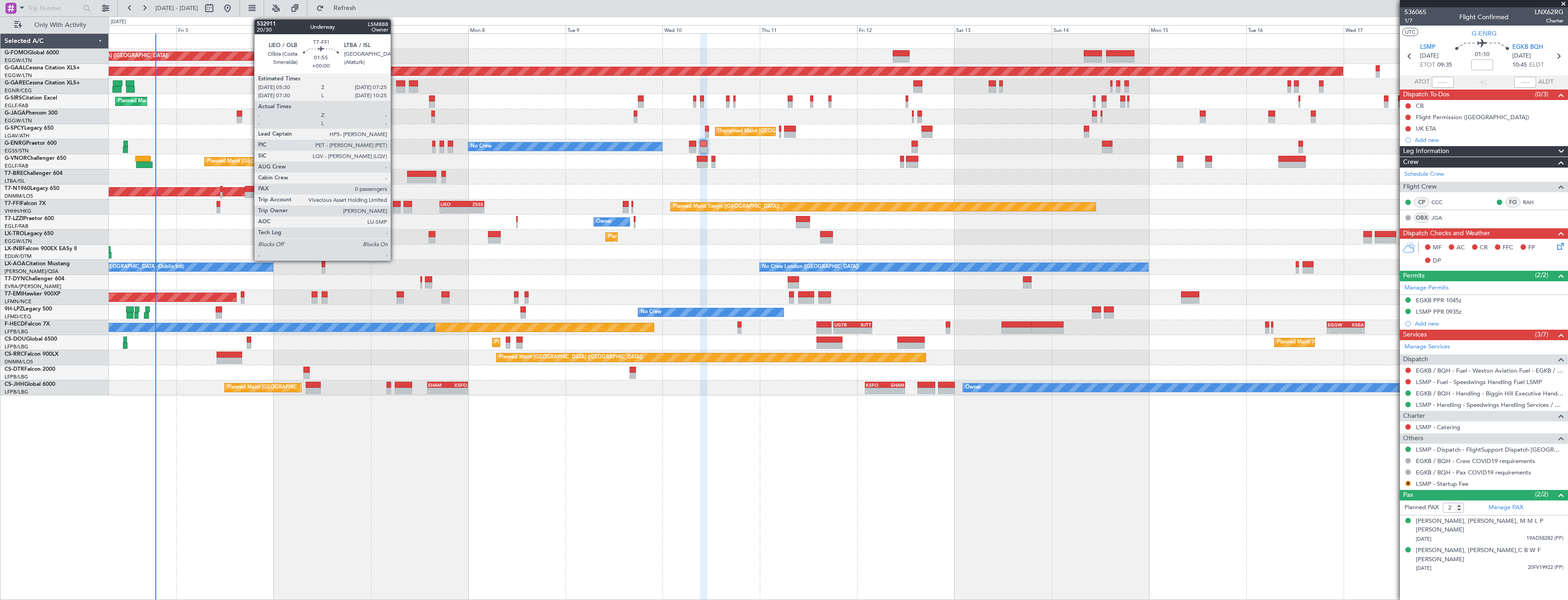
click at [395, 207] on div at bounding box center [397, 210] width 9 height 7
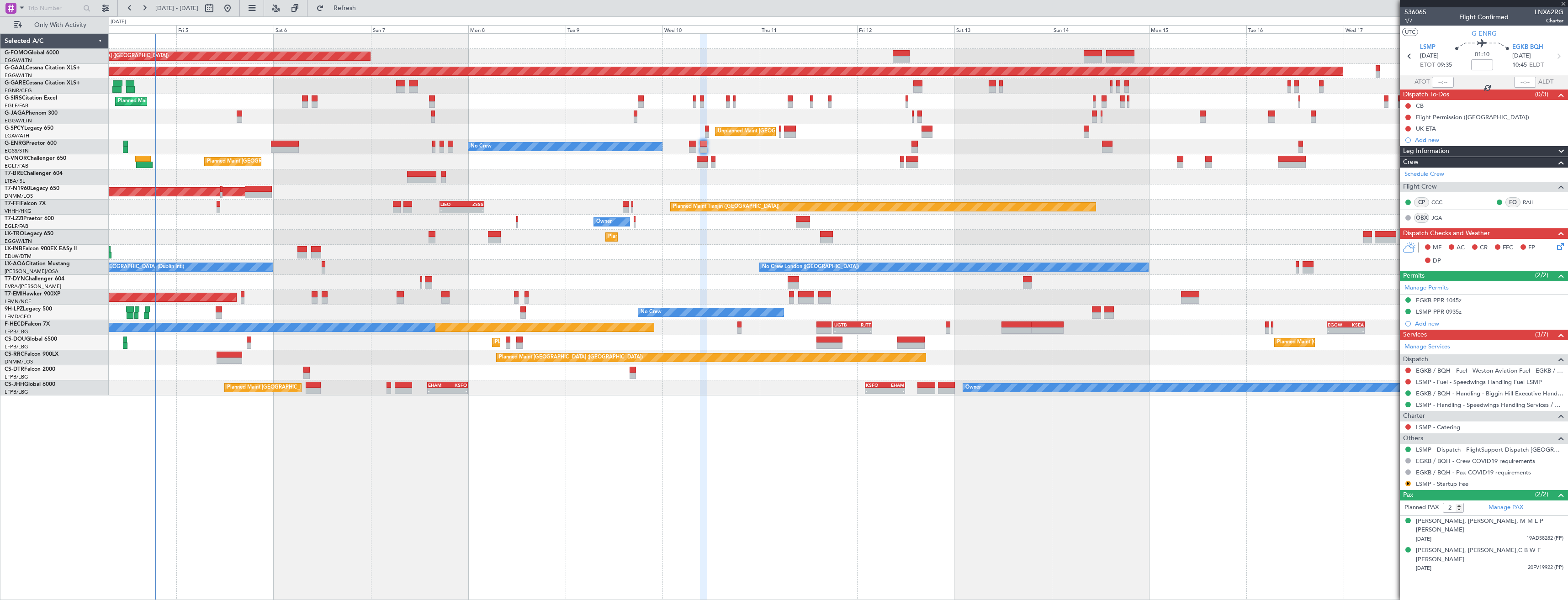
type input "0"
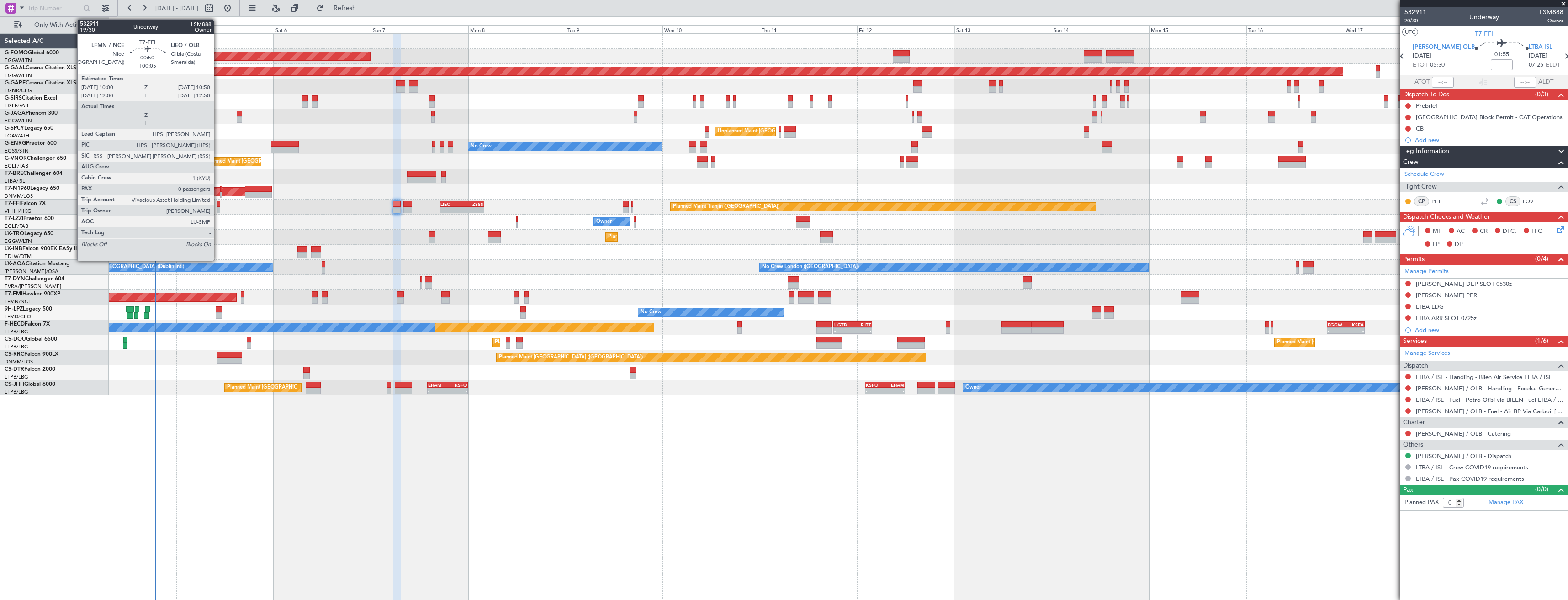
click at [218, 204] on div at bounding box center [219, 204] width 4 height 7
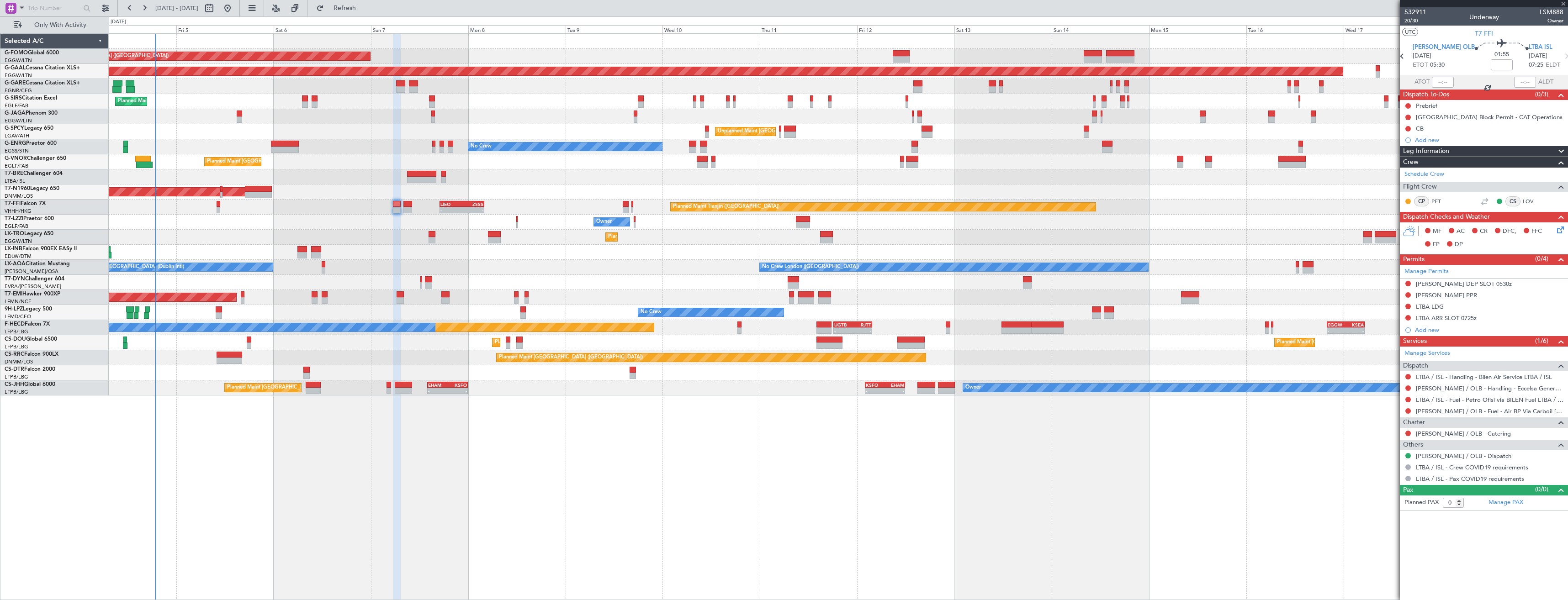
type input "+00:05"
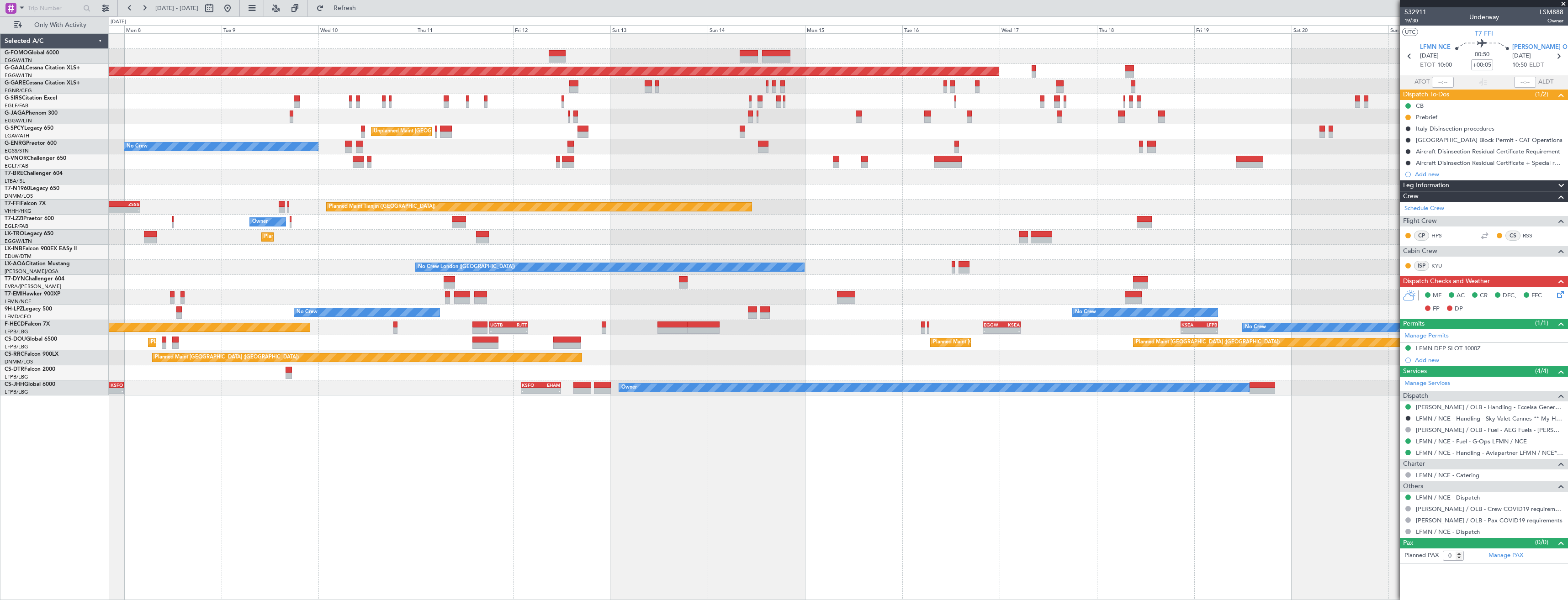
click at [985, 130] on div "Planned Maint [GEOGRAPHIC_DATA] ([GEOGRAPHIC_DATA]) Planned [GEOGRAPHIC_DATA] P…" at bounding box center [838, 215] width 1459 height 361
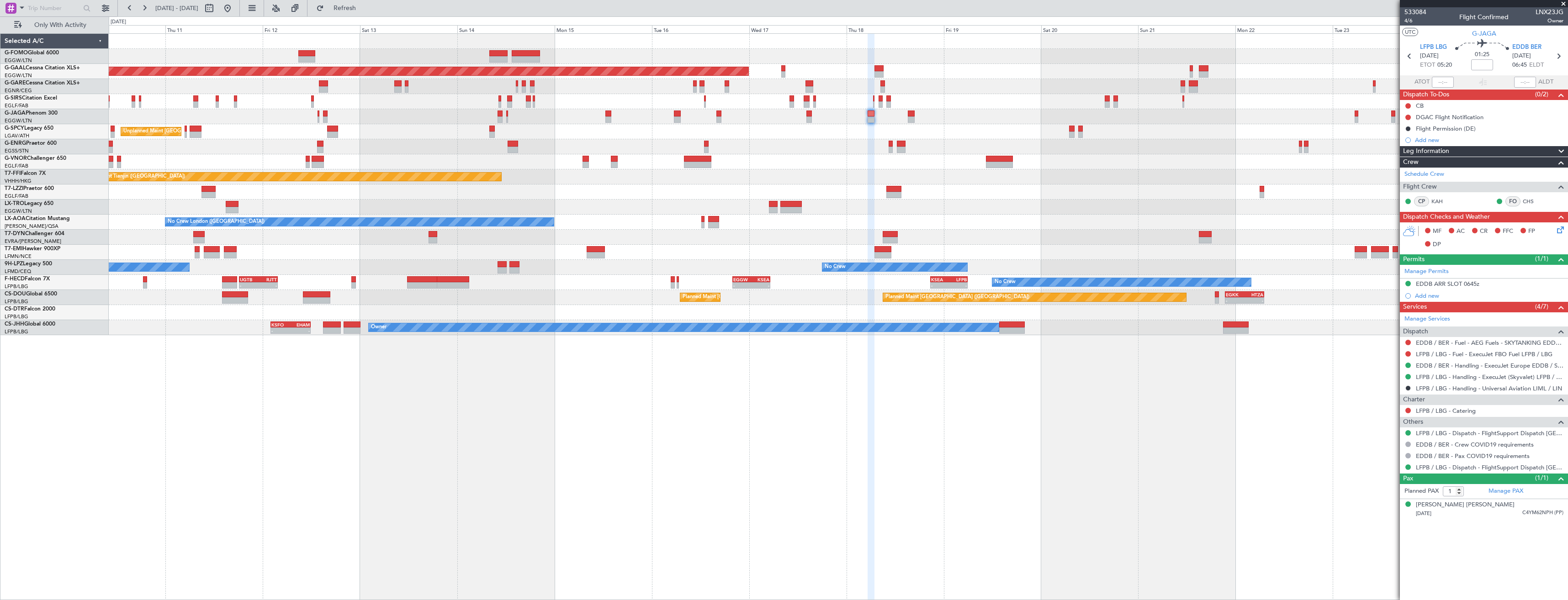
click at [1065, 125] on div "Planned Maint London (Luton) Planned Maint Dusseldorf Planned Maint London (Lut…" at bounding box center [838, 184] width 1459 height 301
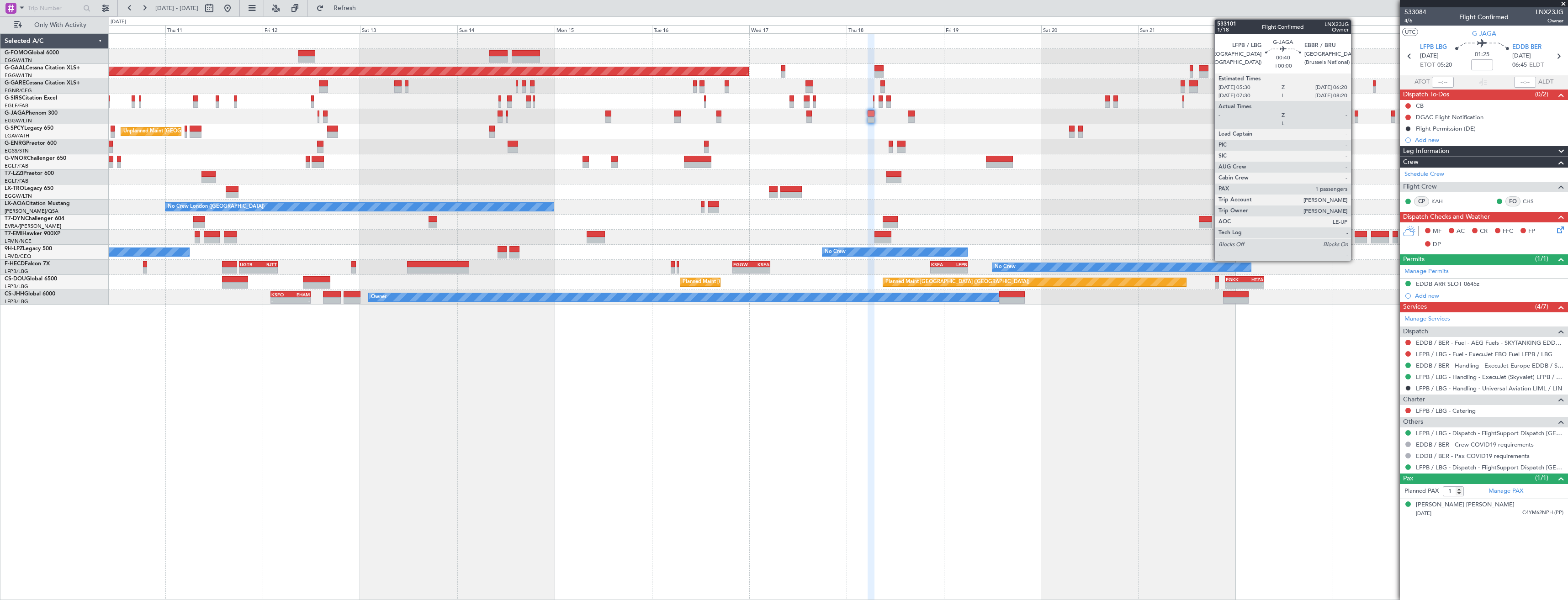
click at [1355, 116] on div at bounding box center [1356, 114] width 4 height 7
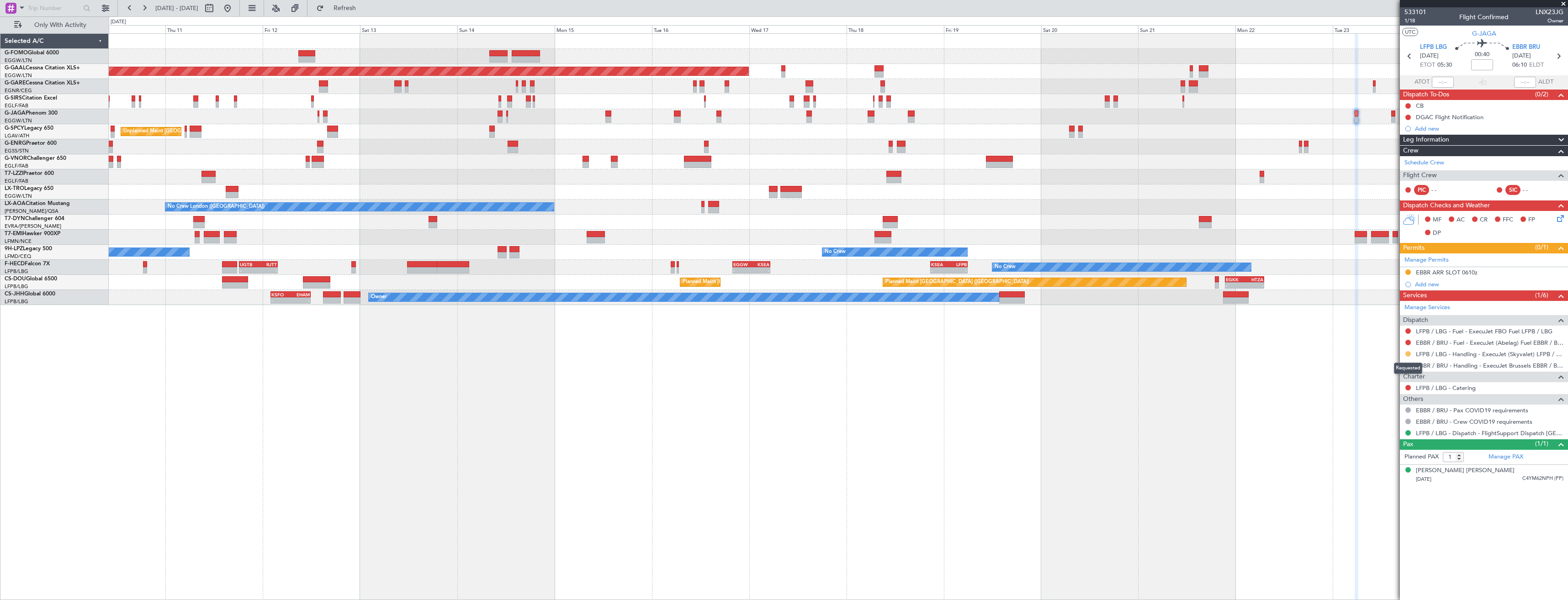
click at [1410, 355] on button at bounding box center [1408, 354] width 5 height 5
click at [1365, 462] on li "Confirmed" at bounding box center [1407, 462] width 105 height 14
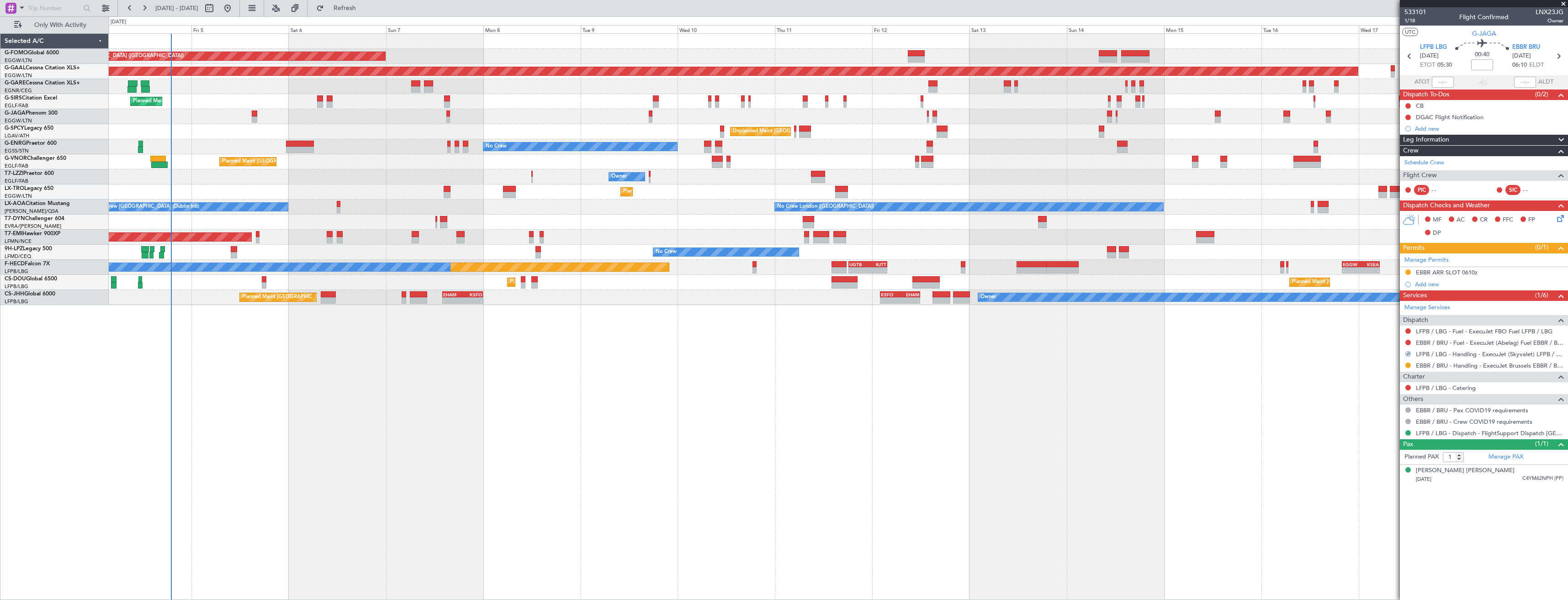
click at [1283, 402] on div "Planned Maint London (Luton) Planned Maint Dusseldorf Unplanned Maint Chester P…" at bounding box center [838, 316] width 1459 height 567
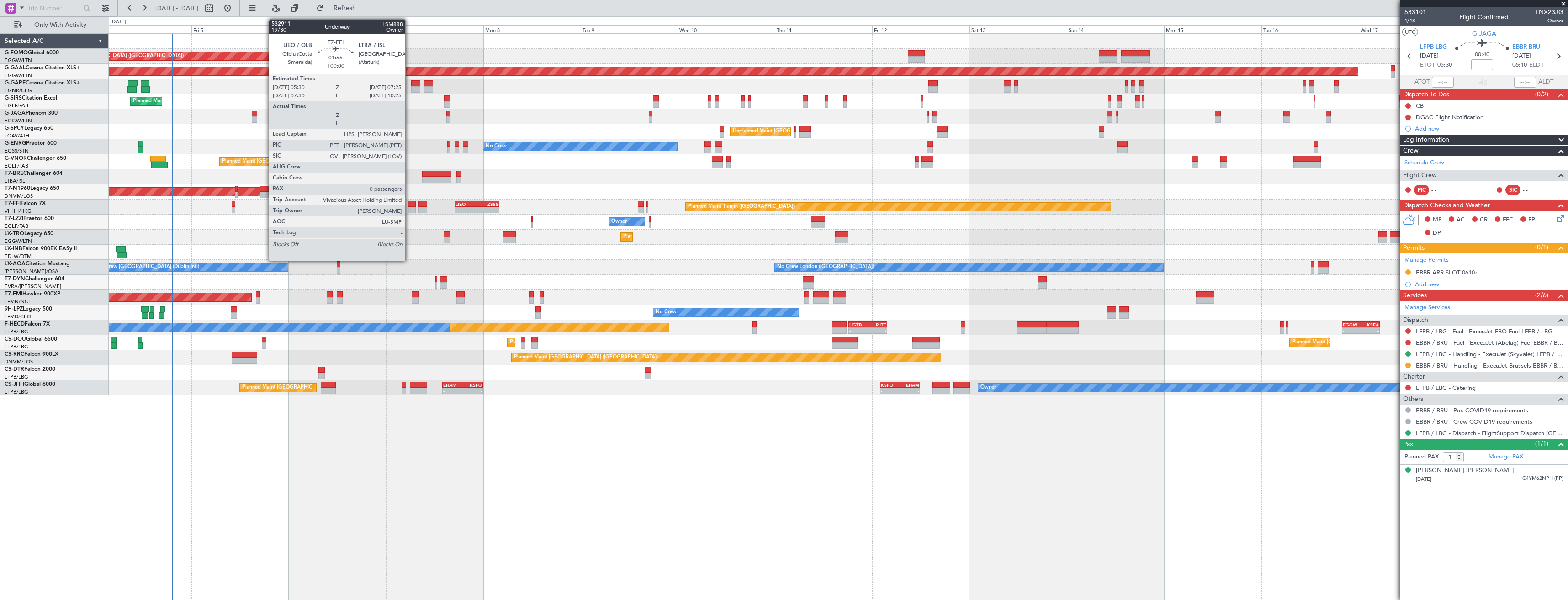
click at [410, 208] on div at bounding box center [412, 210] width 9 height 7
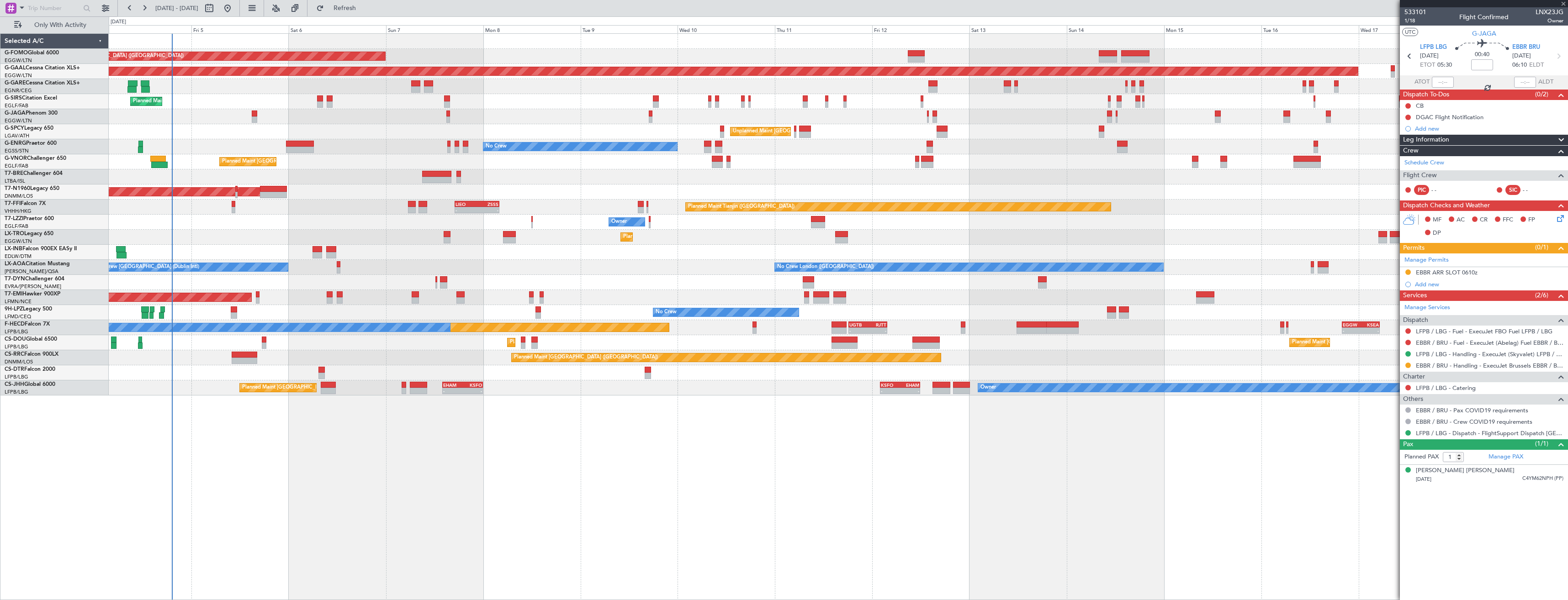
type input "0"
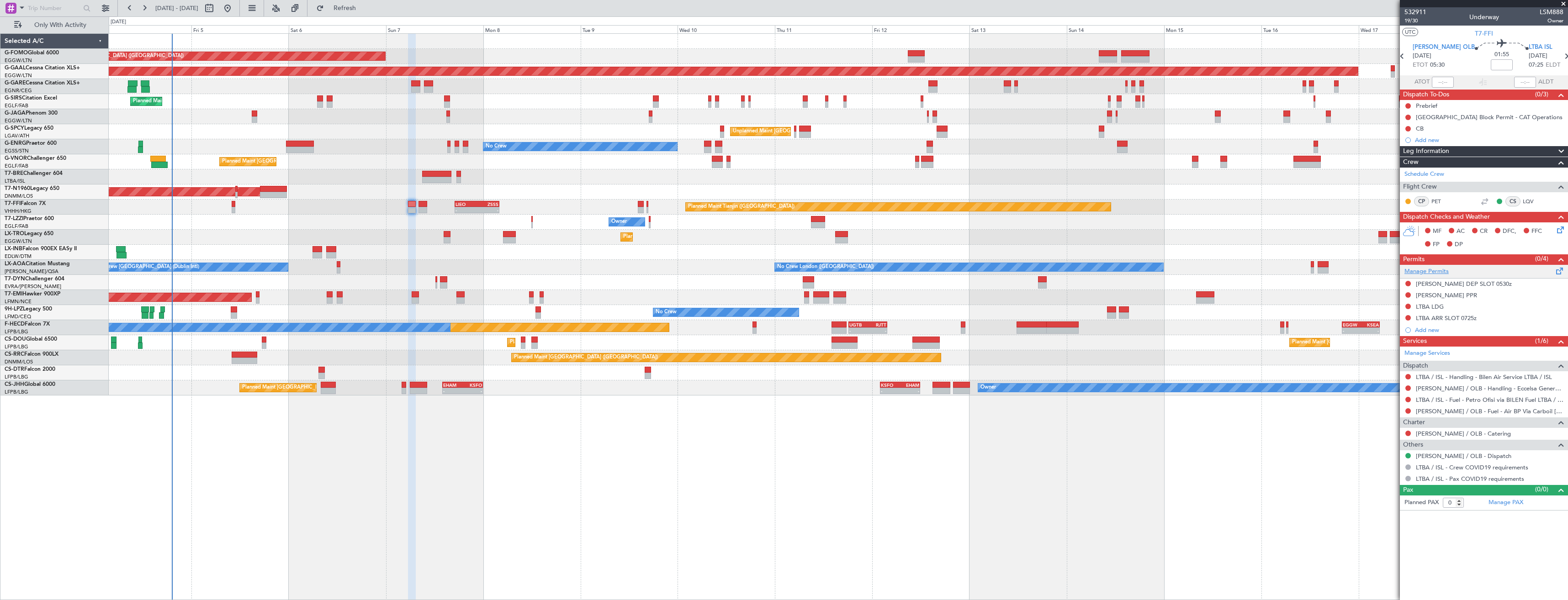
click at [1432, 272] on link "Manage Permits" at bounding box center [1426, 271] width 44 height 9
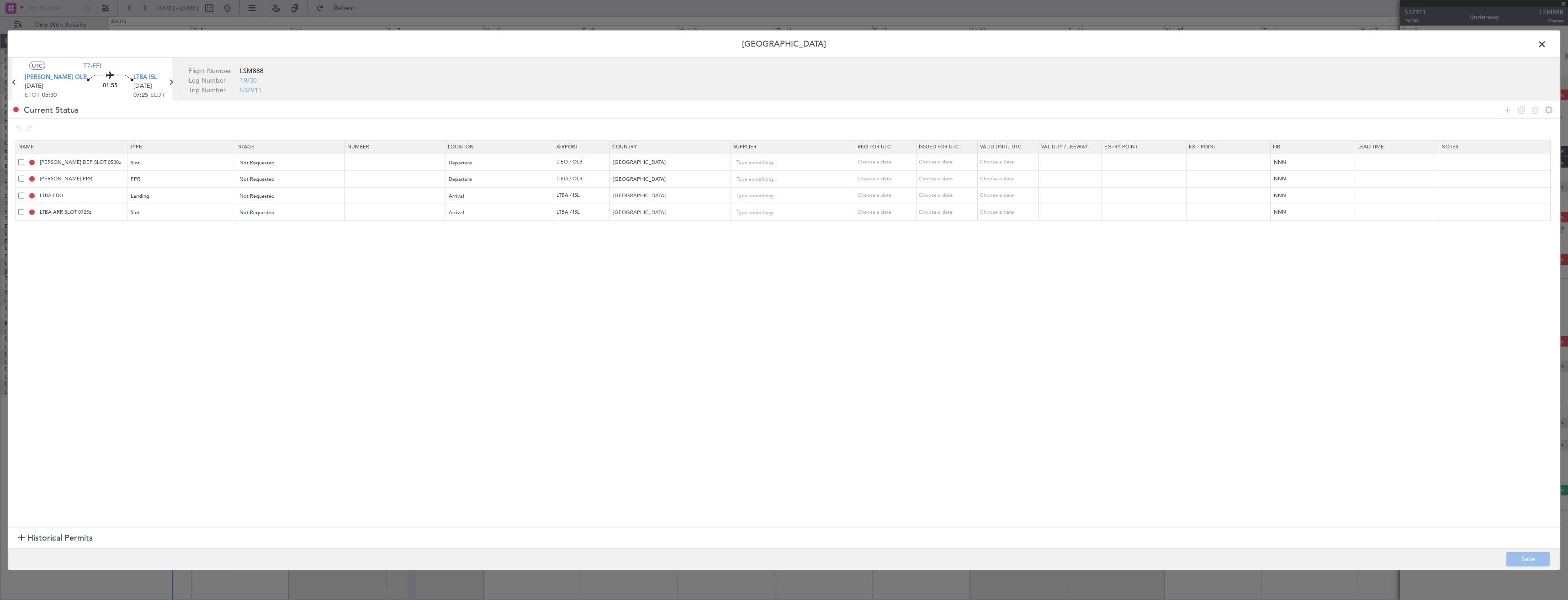
click at [21, 161] on span at bounding box center [21, 162] width 6 height 6
click at [25, 159] on input "checkbox" at bounding box center [25, 159] width 0 height 0
click at [25, 176] on div "LIEO PPR" at bounding box center [72, 179] width 109 height 9
click at [24, 178] on div "LIEO PPR" at bounding box center [72, 179] width 109 height 9
click at [21, 178] on span at bounding box center [21, 179] width 6 height 6
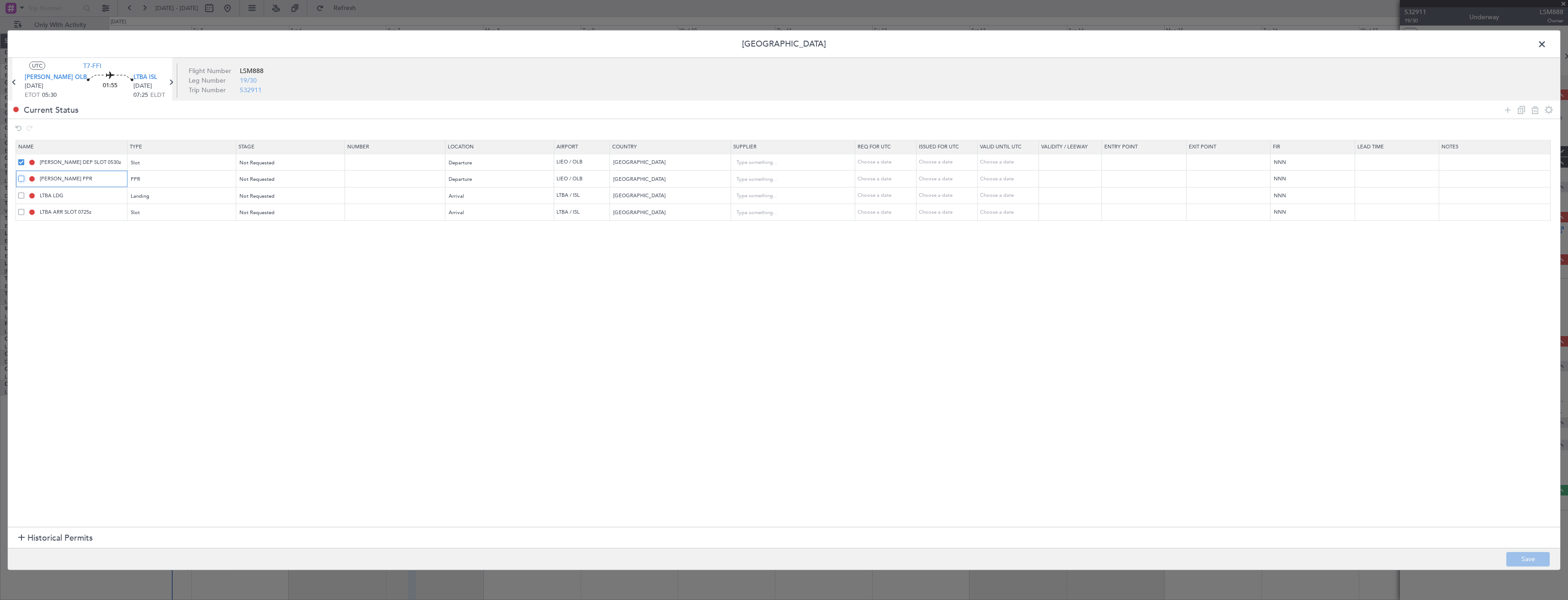
click at [25, 176] on input "checkbox" at bounding box center [25, 176] width 0 height 0
click at [1533, 107] on icon at bounding box center [1535, 110] width 11 height 11
type input "LTBA LDG"
type input "Turkey"
type input "LTBA ARR SLOT 0725z"
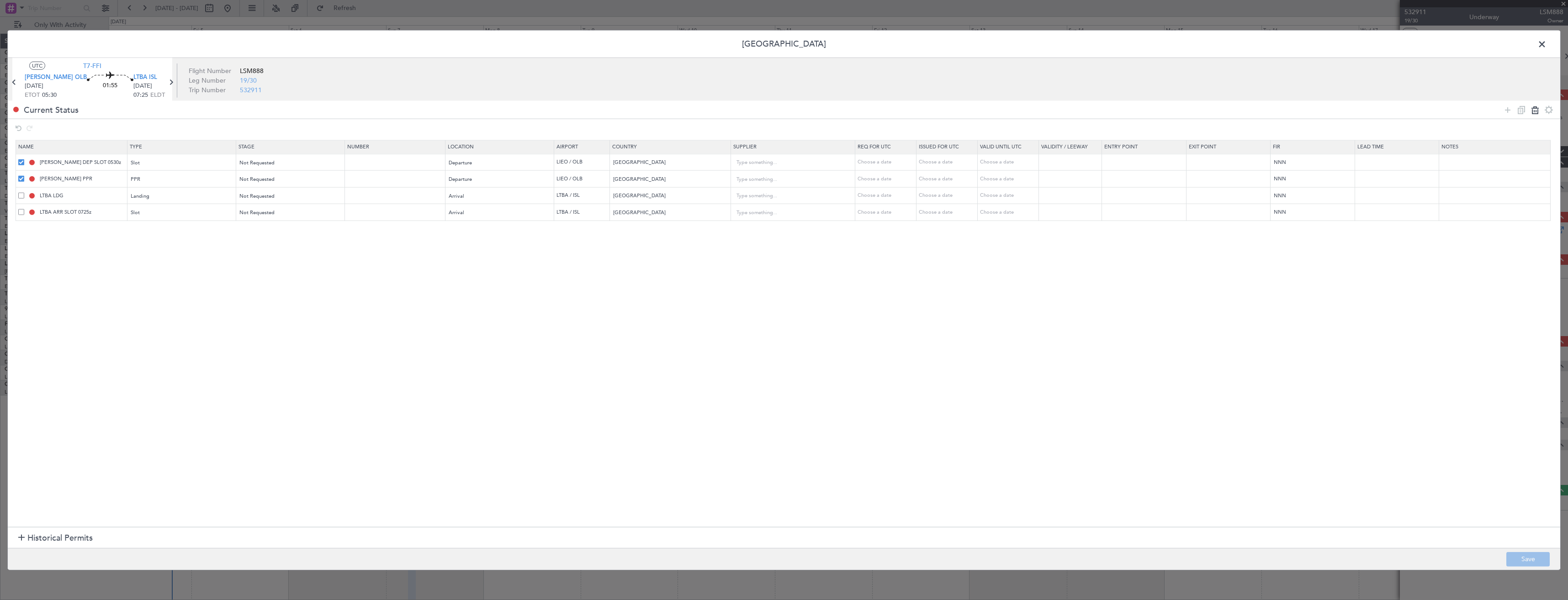
type input "Turkey"
click at [1514, 555] on button "Save" at bounding box center [1528, 559] width 43 height 15
click at [1547, 41] on span at bounding box center [1547, 47] width 0 height 18
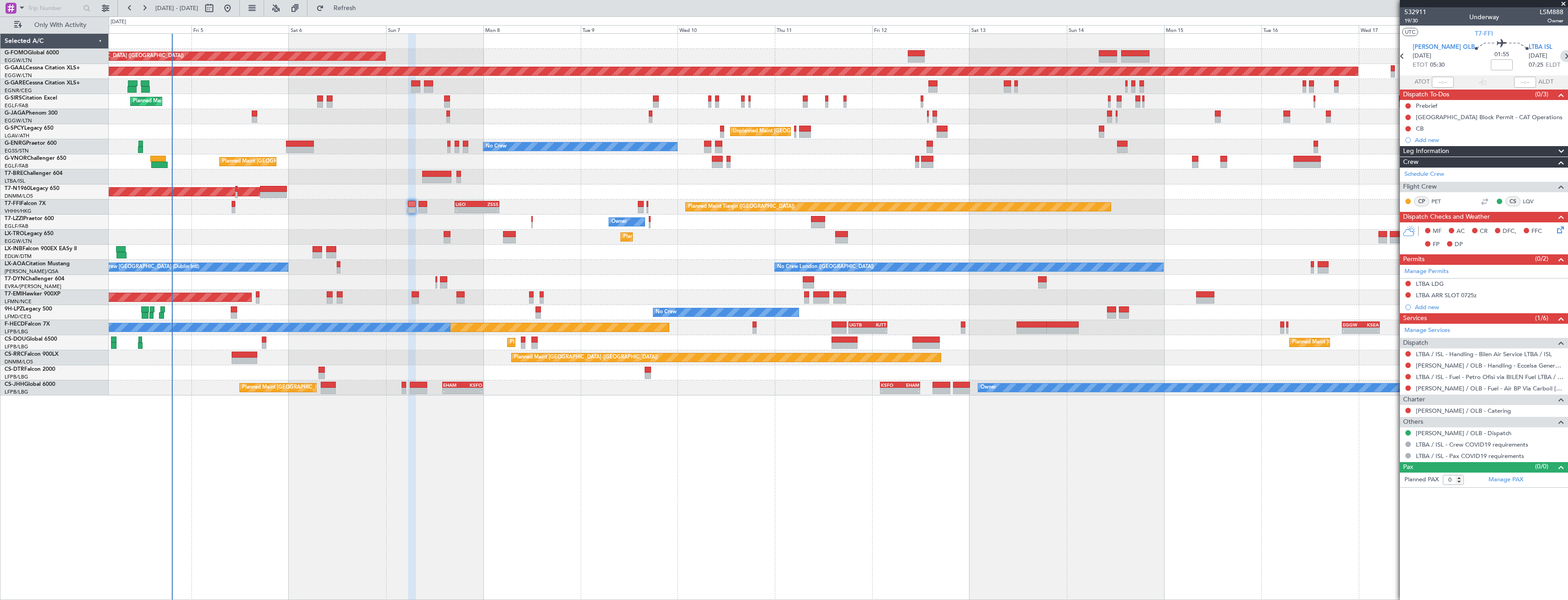
click at [1560, 55] on icon at bounding box center [1566, 57] width 12 height 12
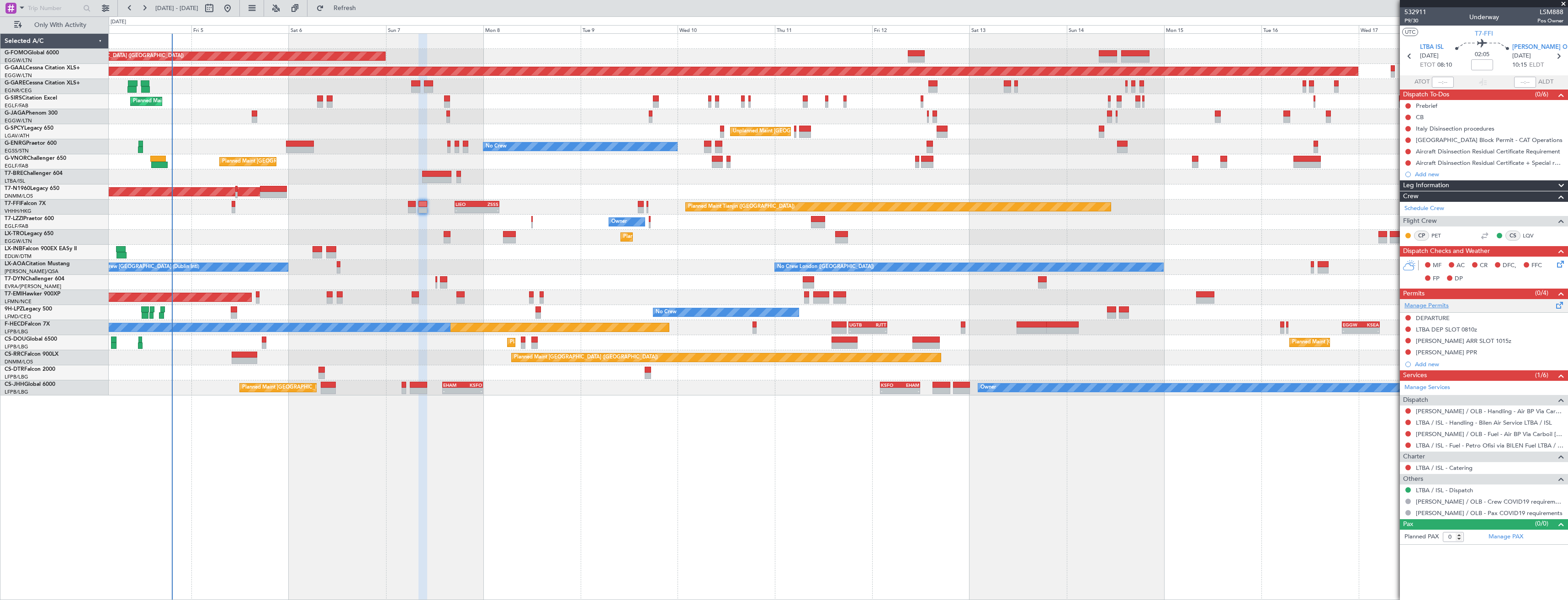
click at [1425, 307] on link "Manage Permits" at bounding box center [1426, 305] width 44 height 9
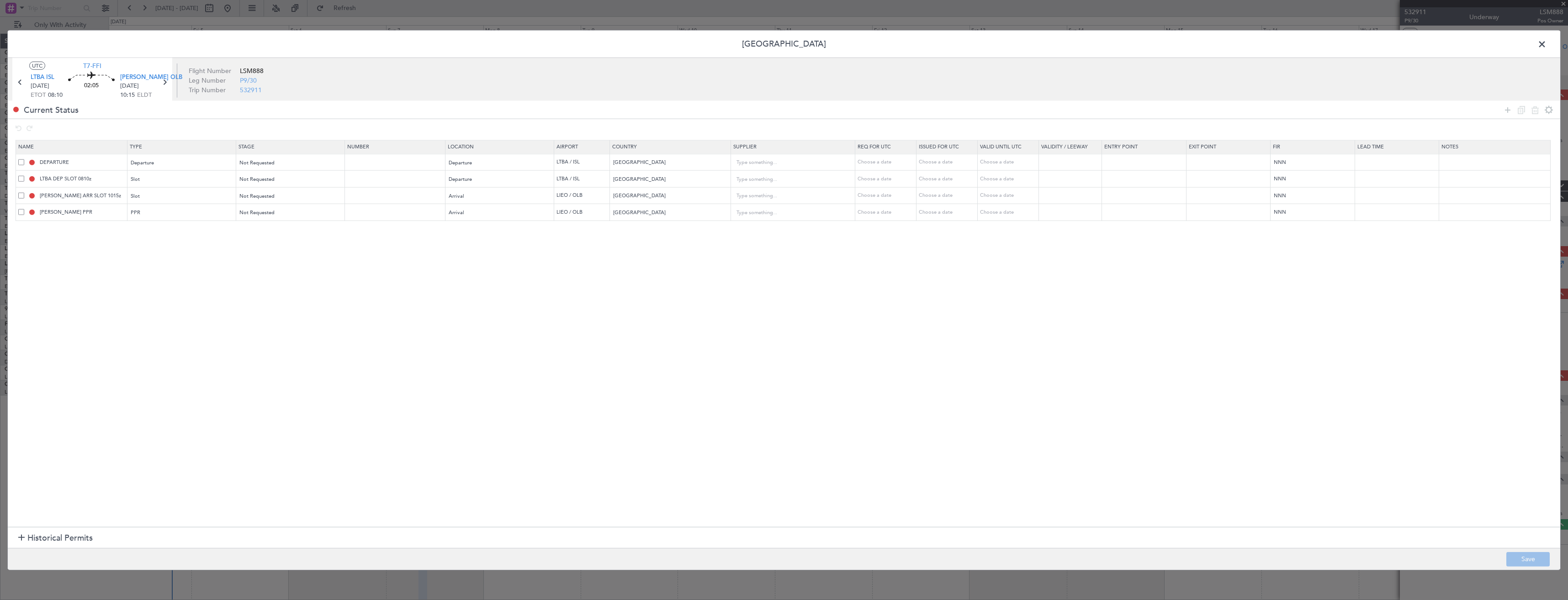
click at [19, 196] on span at bounding box center [21, 195] width 6 height 6
click at [25, 192] on input "checkbox" at bounding box center [25, 192] width 0 height 0
click at [21, 210] on span at bounding box center [21, 212] width 6 height 6
click at [25, 209] on input "checkbox" at bounding box center [25, 209] width 0 height 0
click at [1533, 113] on icon at bounding box center [1535, 110] width 11 height 11
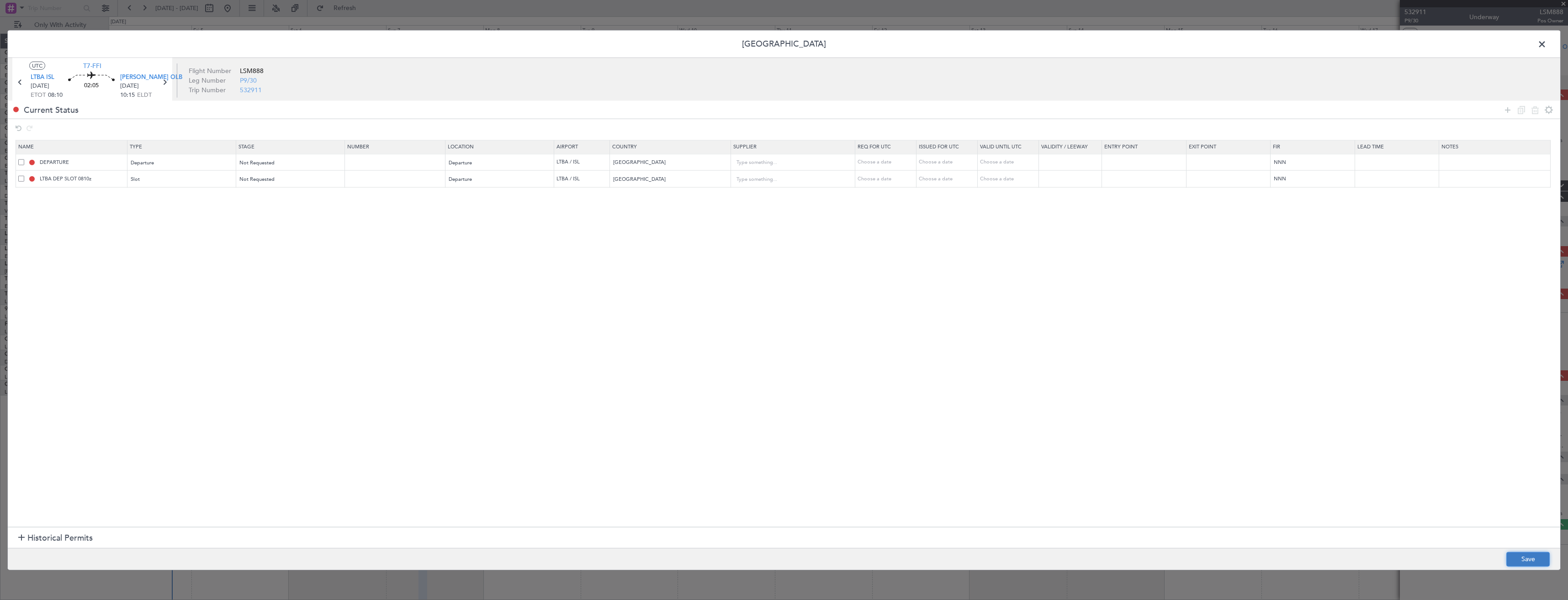
click at [1509, 567] on button "Save" at bounding box center [1528, 559] width 43 height 15
click at [1547, 47] on span at bounding box center [1547, 47] width 0 height 18
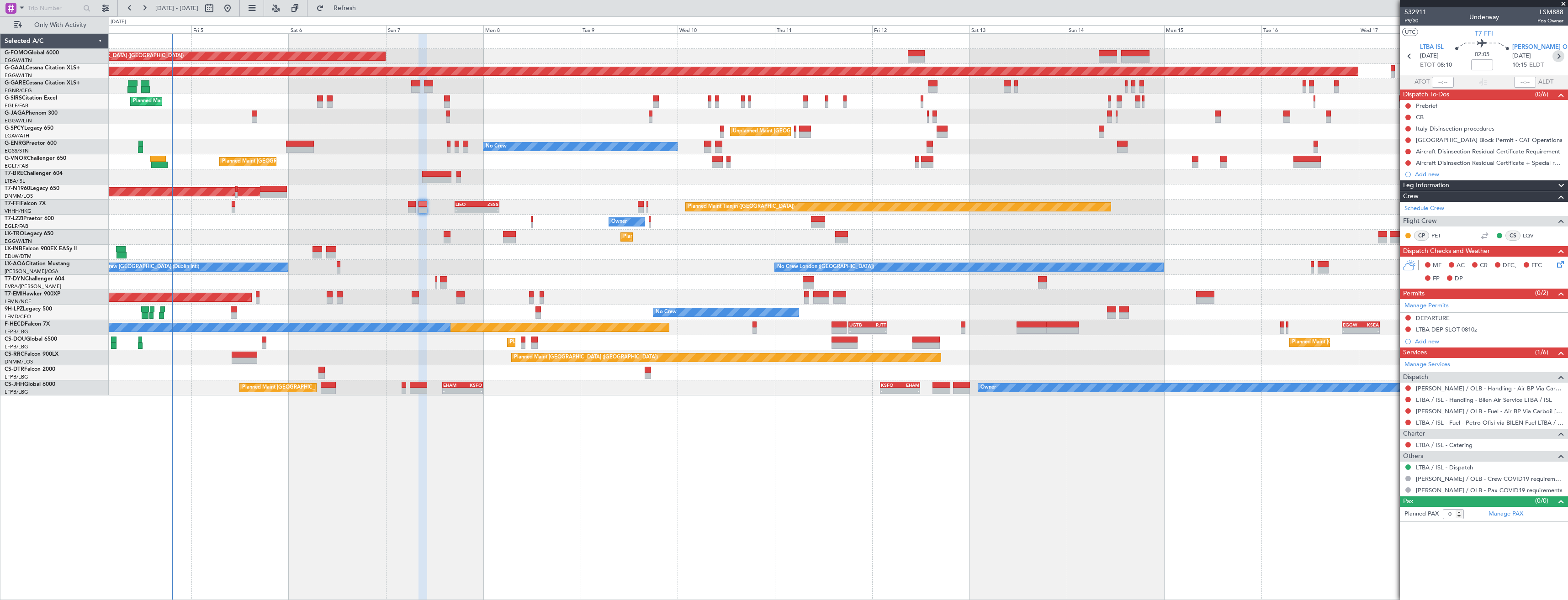
click at [1556, 56] on icon at bounding box center [1558, 57] width 12 height 12
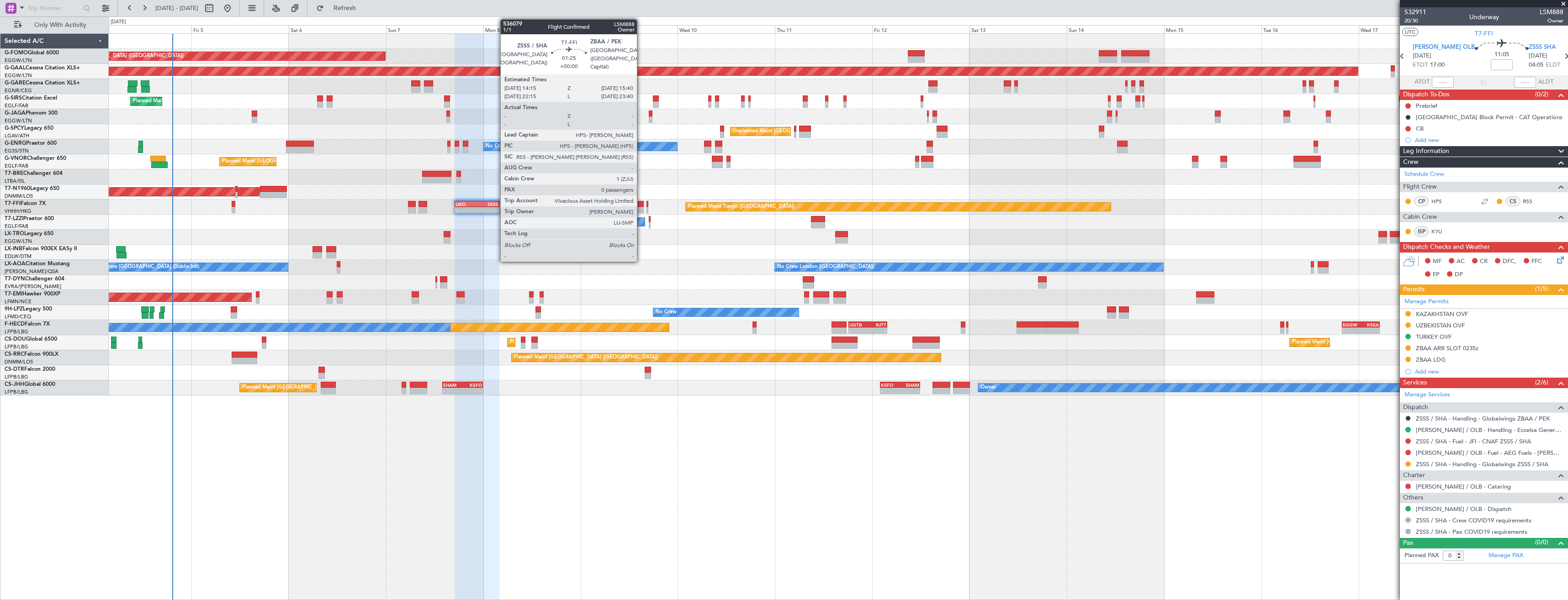
click at [641, 206] on div at bounding box center [641, 204] width 6 height 7
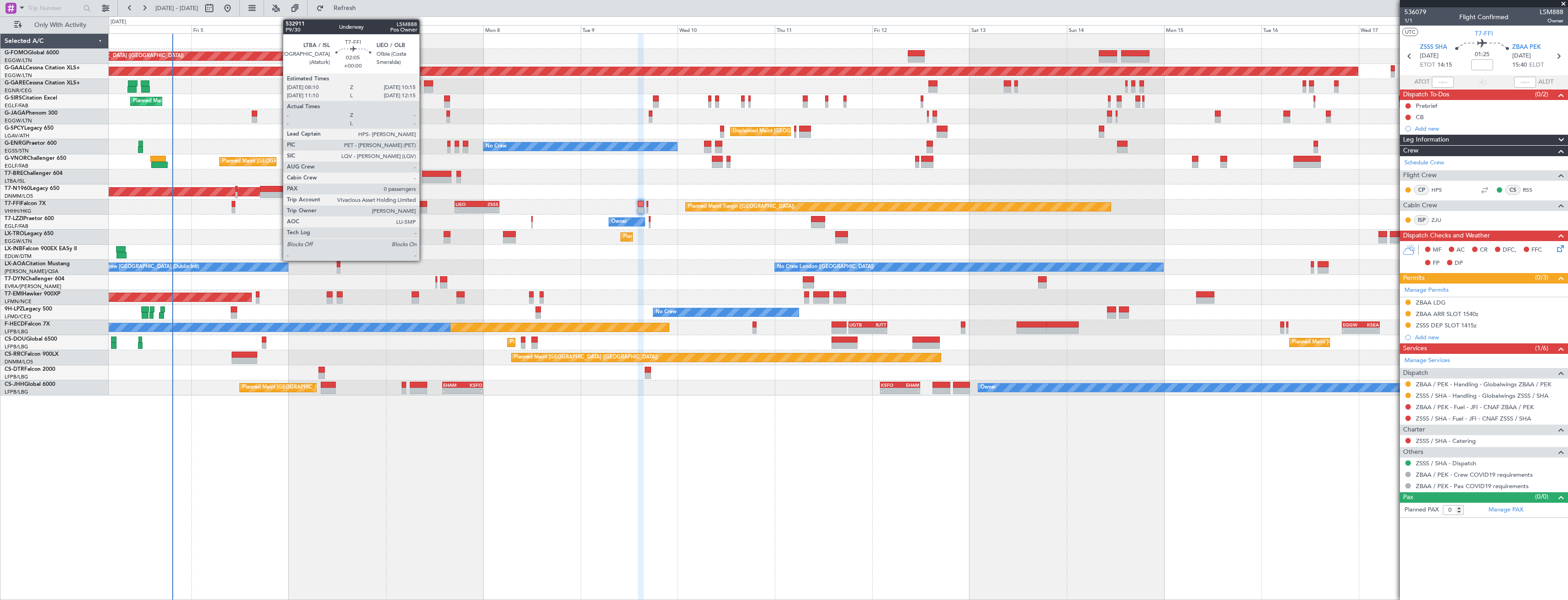
click at [424, 203] on div at bounding box center [423, 204] width 9 height 7
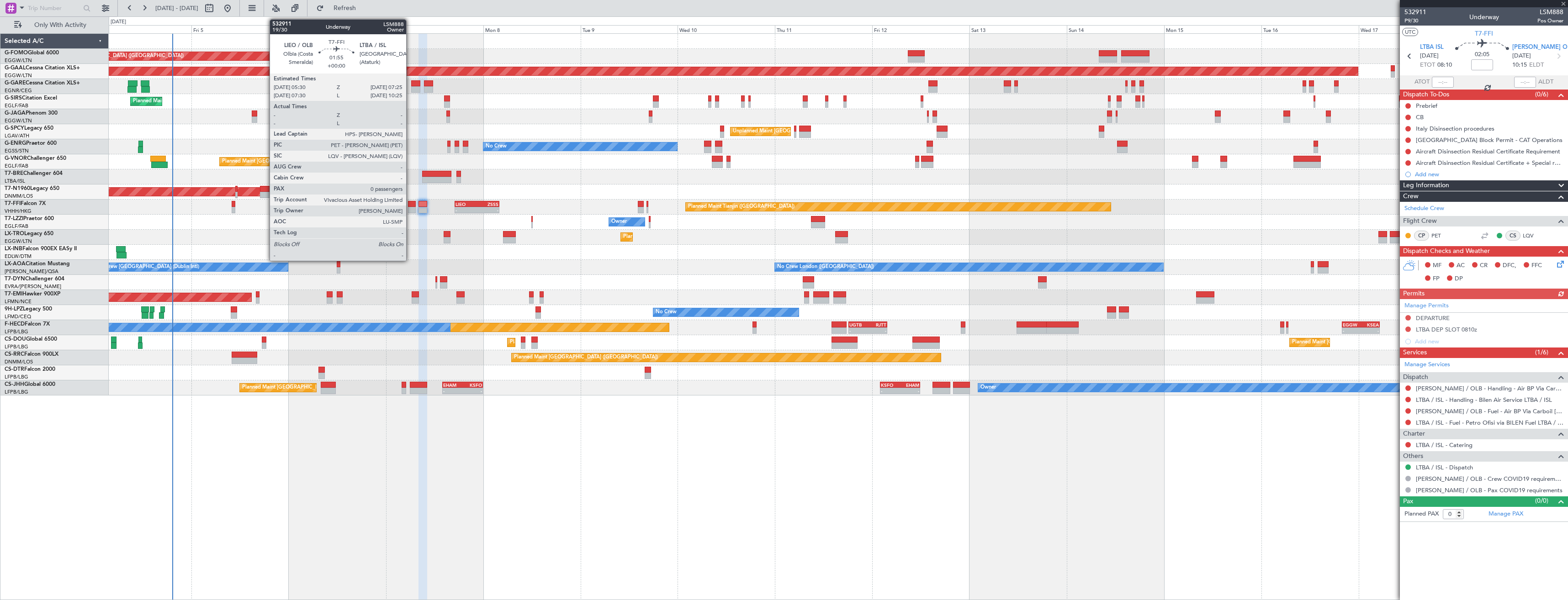
click at [410, 208] on div at bounding box center [412, 210] width 9 height 7
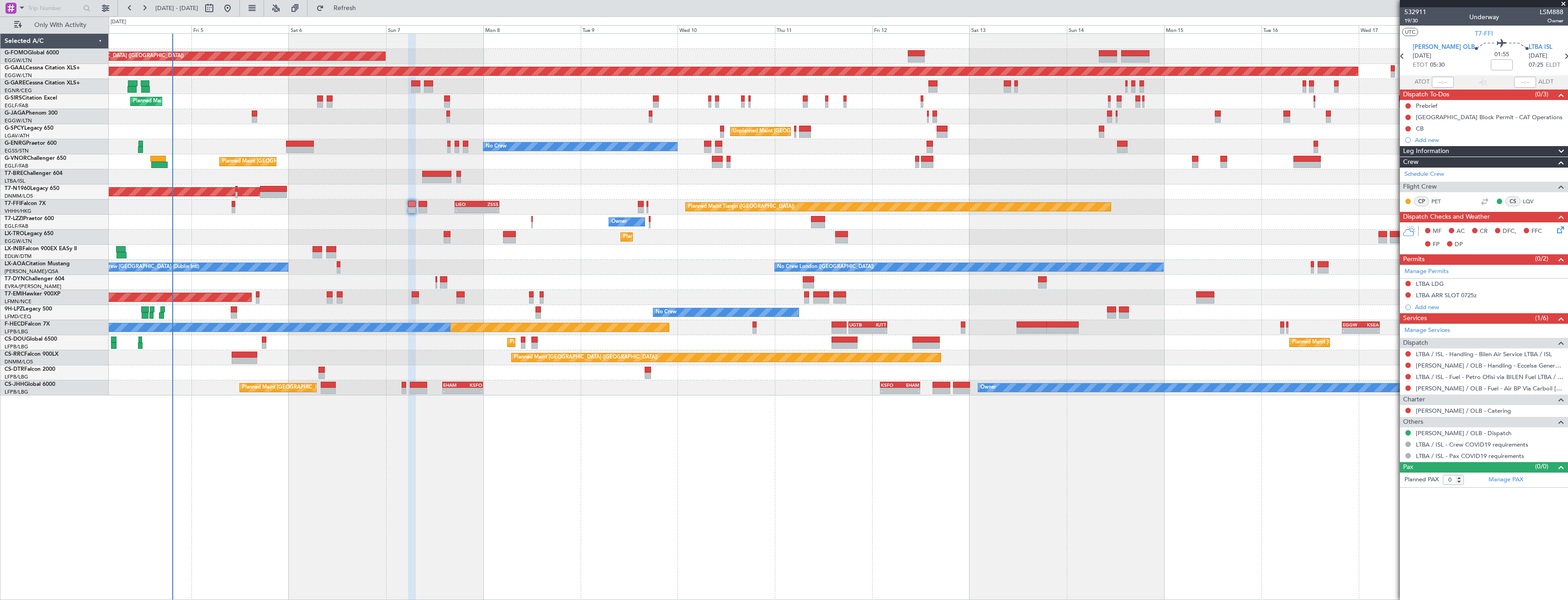
click at [1562, 5] on span at bounding box center [1563, 4] width 9 height 9
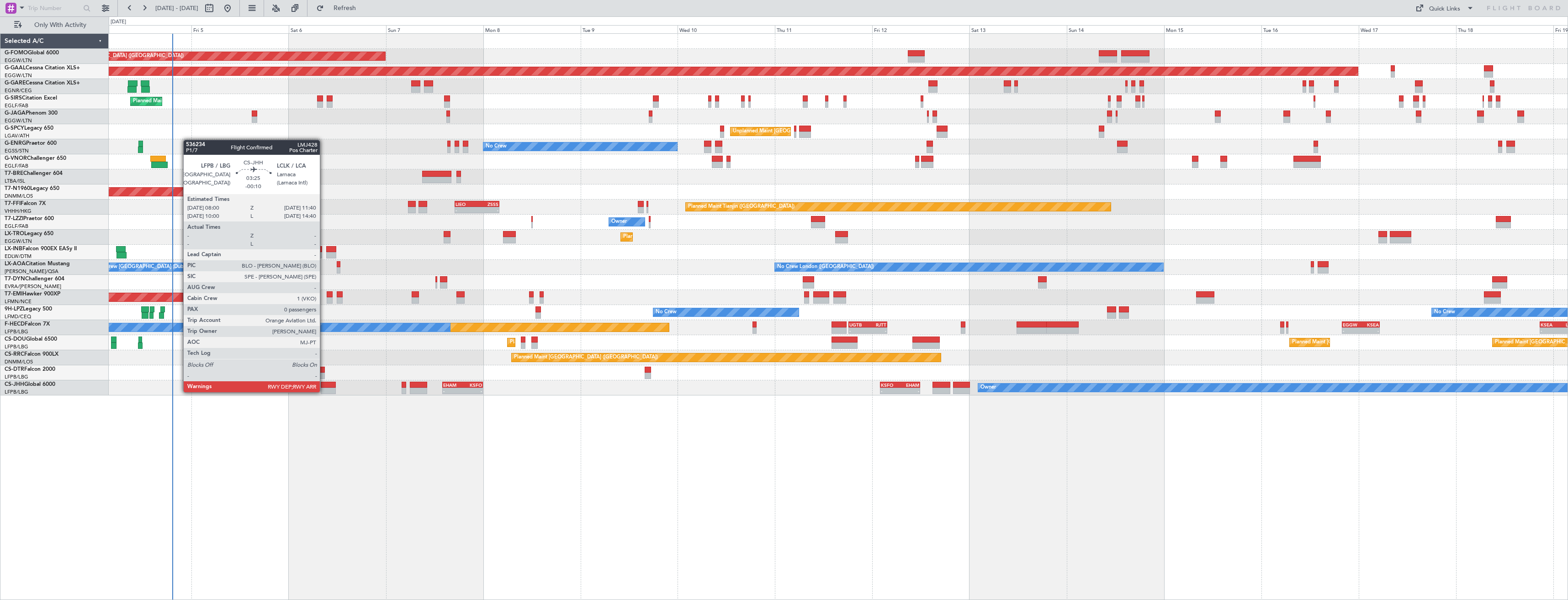
click at [324, 391] on div at bounding box center [328, 391] width 15 height 7
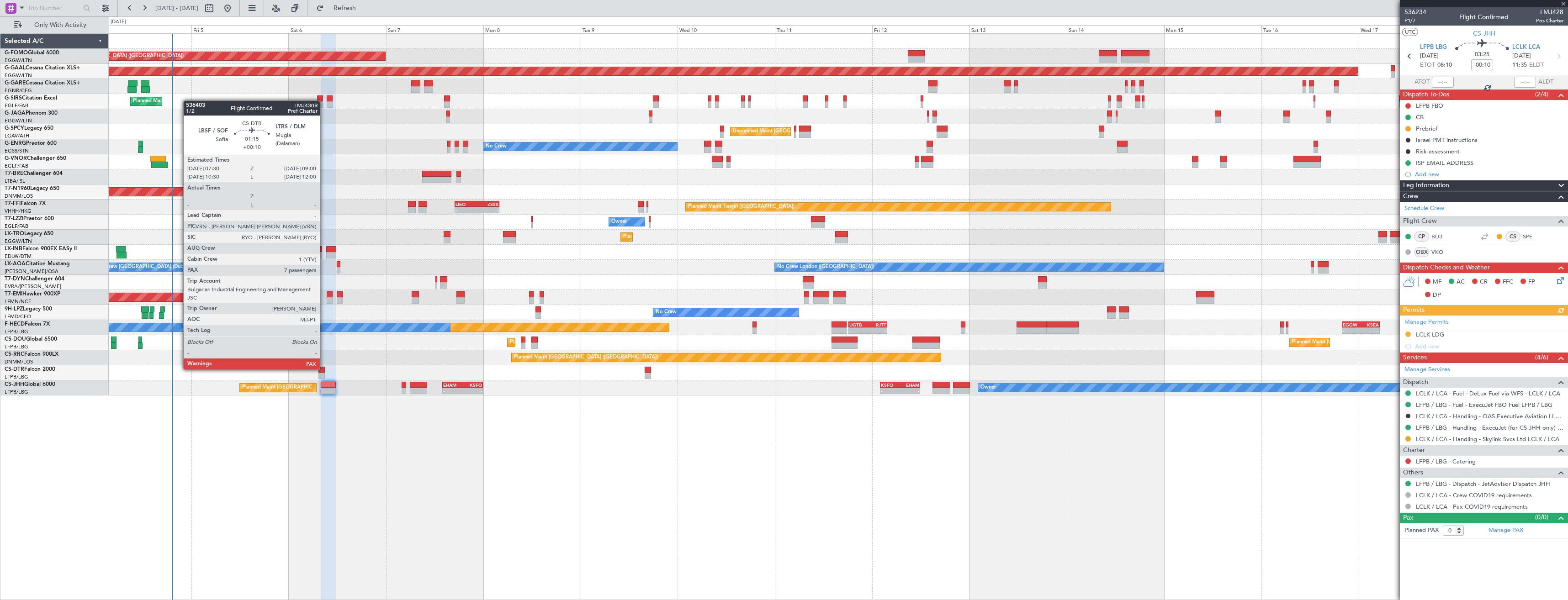
click at [324, 369] on div at bounding box center [321, 370] width 7 height 7
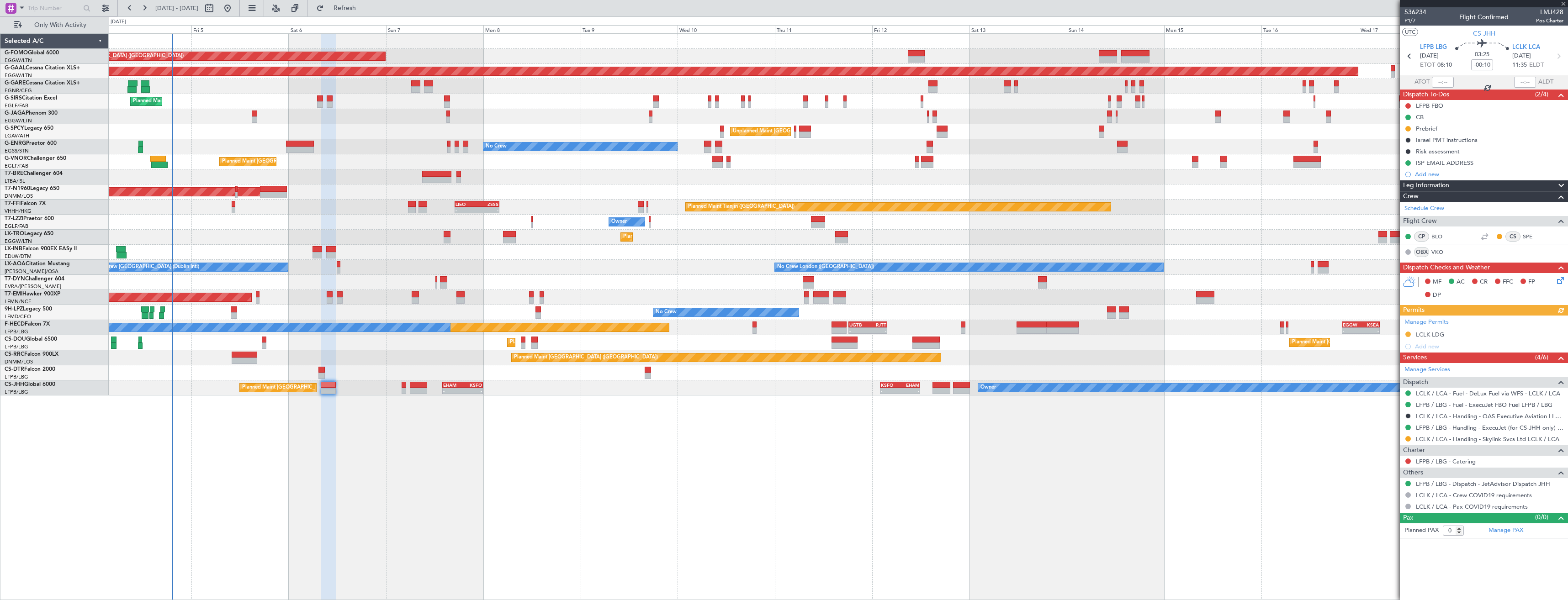
type input "+00:10"
type input "7"
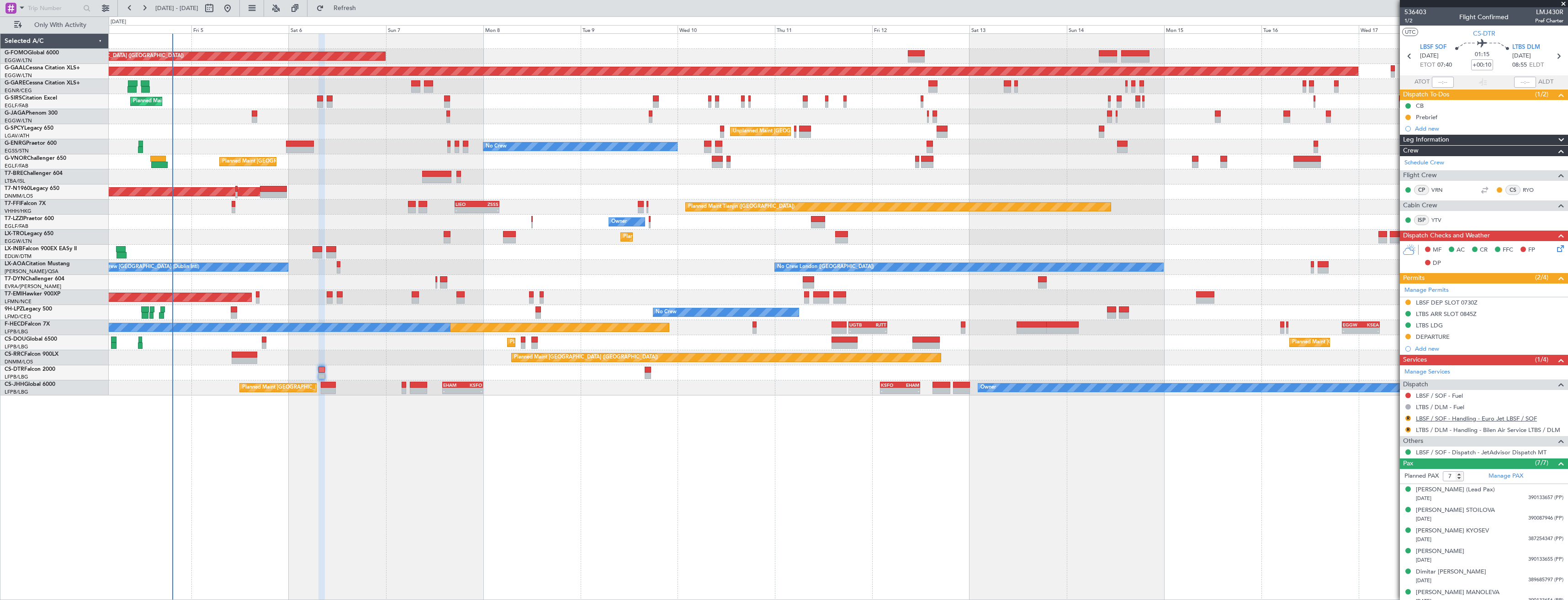
click at [1472, 419] on link "LBSF / SOF - Handling - Euro Jet LBSF / SOF" at bounding box center [1476, 419] width 121 height 8
click at [1409, 420] on button "R" at bounding box center [1408, 418] width 5 height 5
click at [1367, 526] on li "Confirmed" at bounding box center [1407, 527] width 105 height 14
click at [1407, 431] on button "R" at bounding box center [1408, 430] width 5 height 5
click at [1390, 539] on span "Confirmed" at bounding box center [1382, 538] width 29 height 9
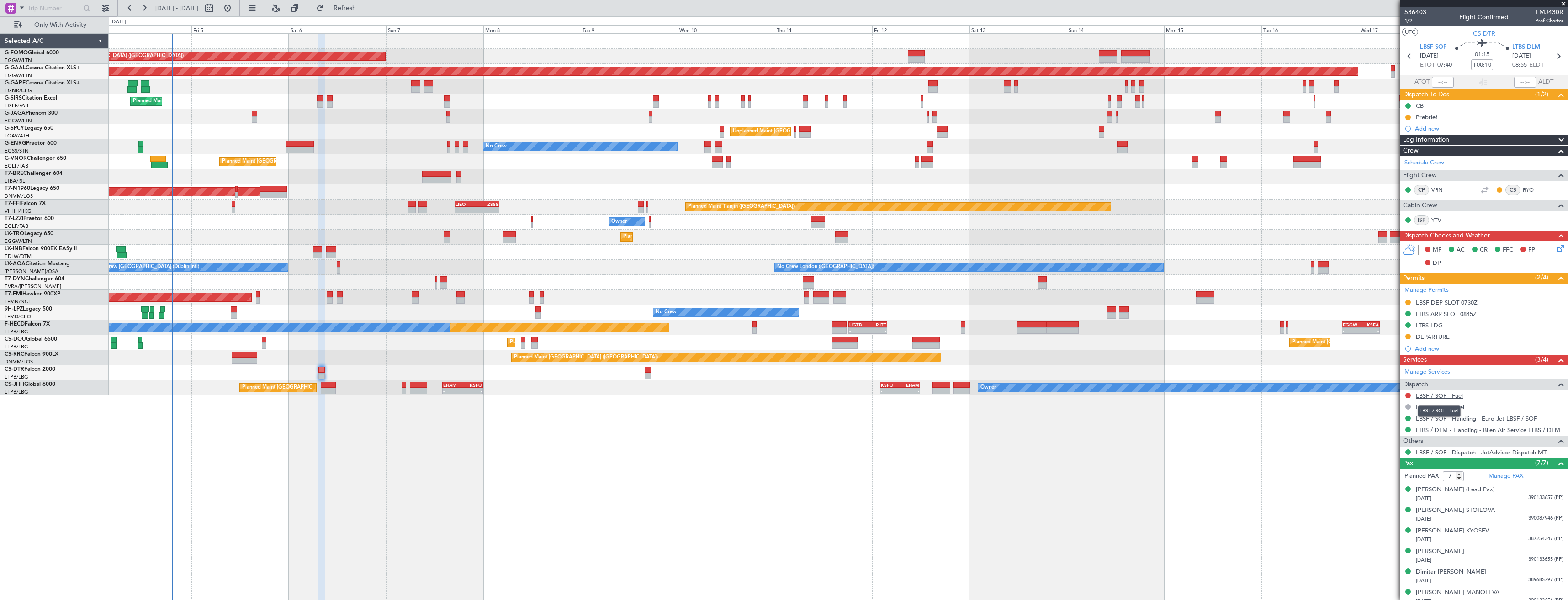
click at [1457, 396] on link "LBSF / SOF - Fuel" at bounding box center [1439, 396] width 47 height 8
click at [1458, 422] on div "LBSF / SOF - Handling - Euro Jet LBSF / SOF" at bounding box center [1484, 419] width 168 height 12
click at [1408, 393] on button at bounding box center [1408, 396] width 5 height 5
click at [1381, 453] on span "Requested" at bounding box center [1382, 449] width 29 height 9
click at [1426, 128] on div "Add new" at bounding box center [1485, 128] width 140 height 8
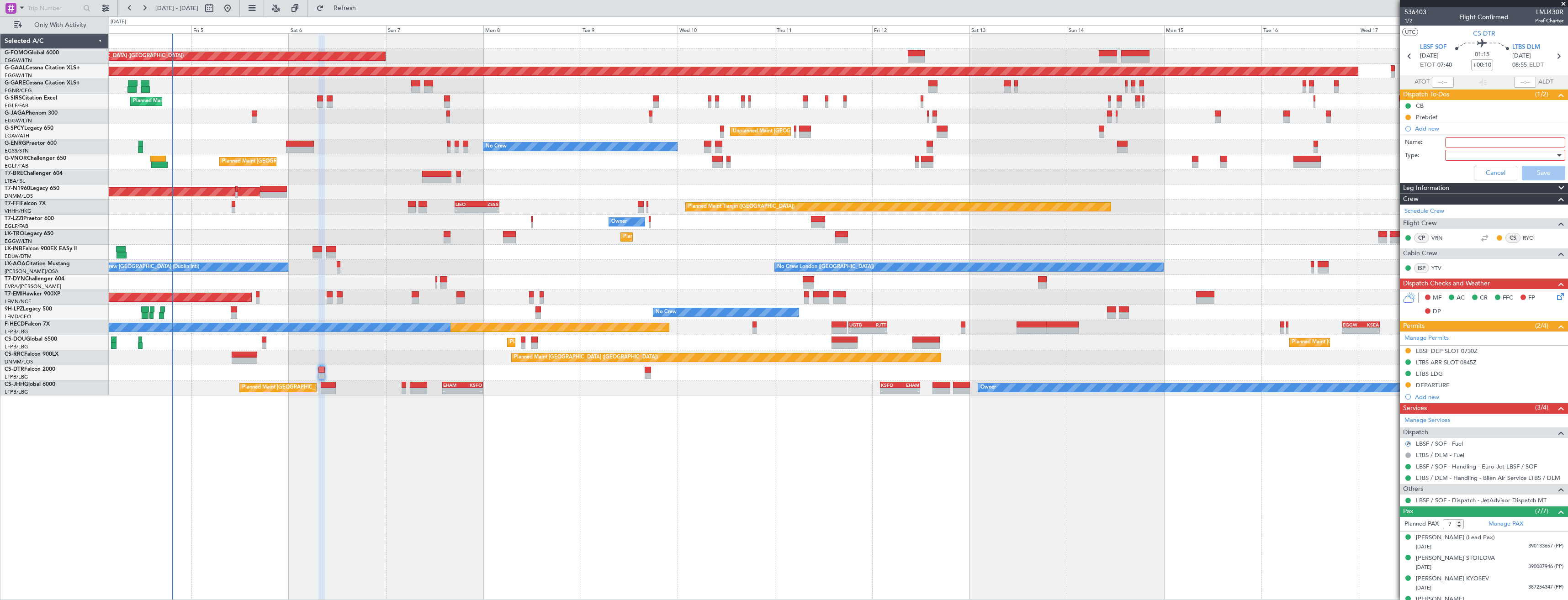
click at [1448, 142] on input "Name:" at bounding box center [1505, 142] width 120 height 10
click at [1398, 172] on div at bounding box center [838, 176] width 1459 height 15
type input "LBSF FUEL VIA HANDLER"
click at [1463, 156] on div at bounding box center [1502, 155] width 107 height 14
click at [1455, 171] on span "Generic" at bounding box center [1501, 174] width 107 height 14
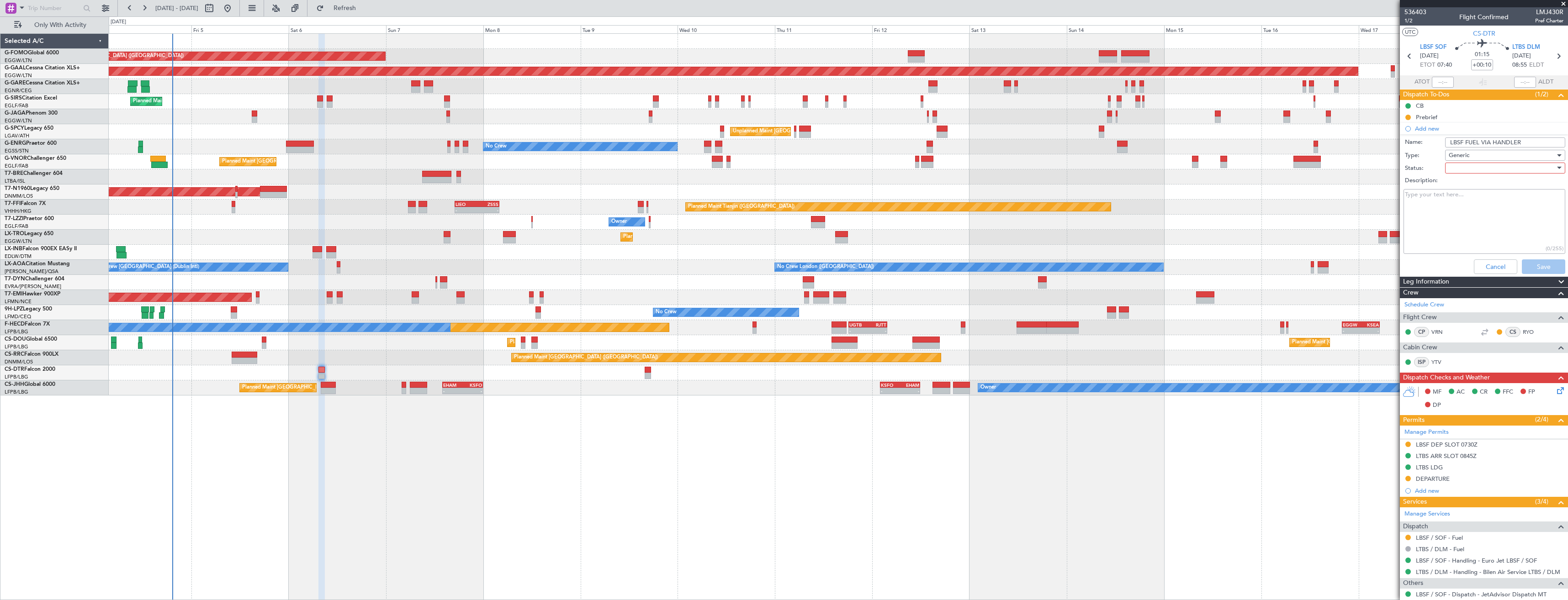
click at [1452, 168] on div at bounding box center [1502, 168] width 107 height 14
click at [1455, 201] on span "In Progress" at bounding box center [1501, 200] width 107 height 14
click at [1525, 265] on button "Save" at bounding box center [1543, 267] width 43 height 15
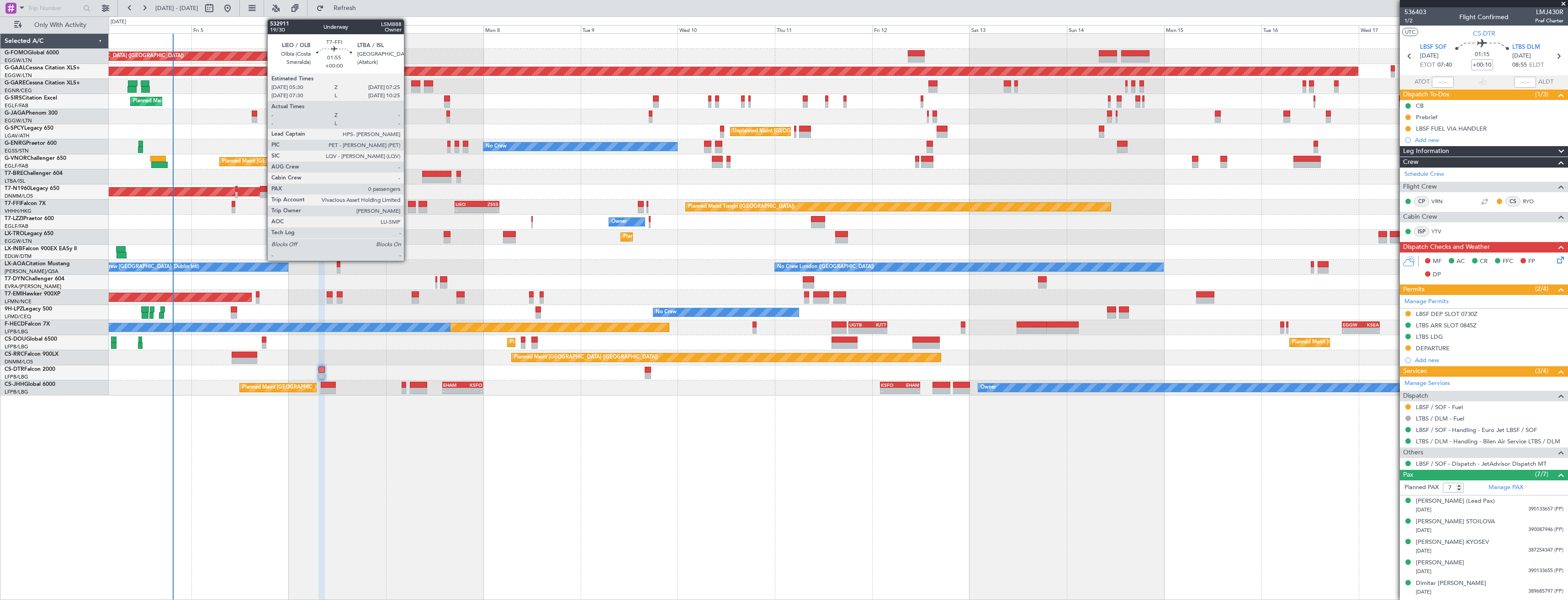
click at [408, 208] on div at bounding box center [412, 210] width 9 height 7
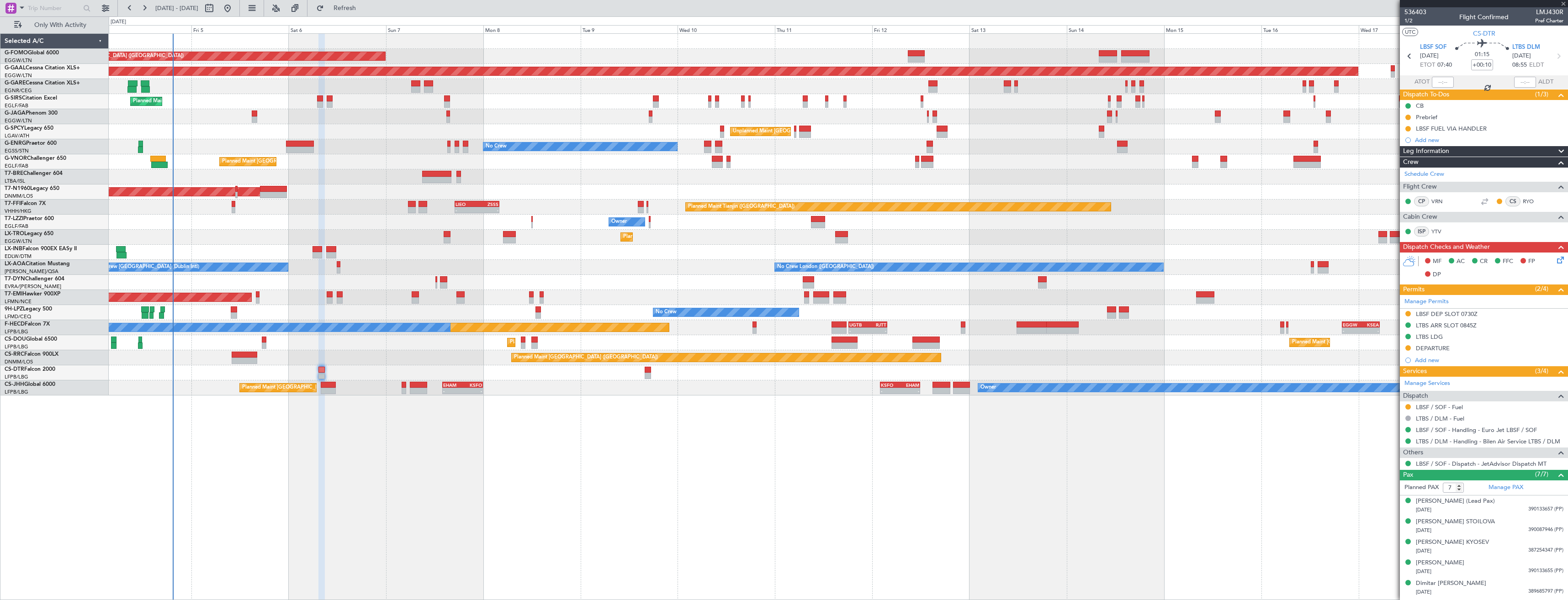
type input "0"
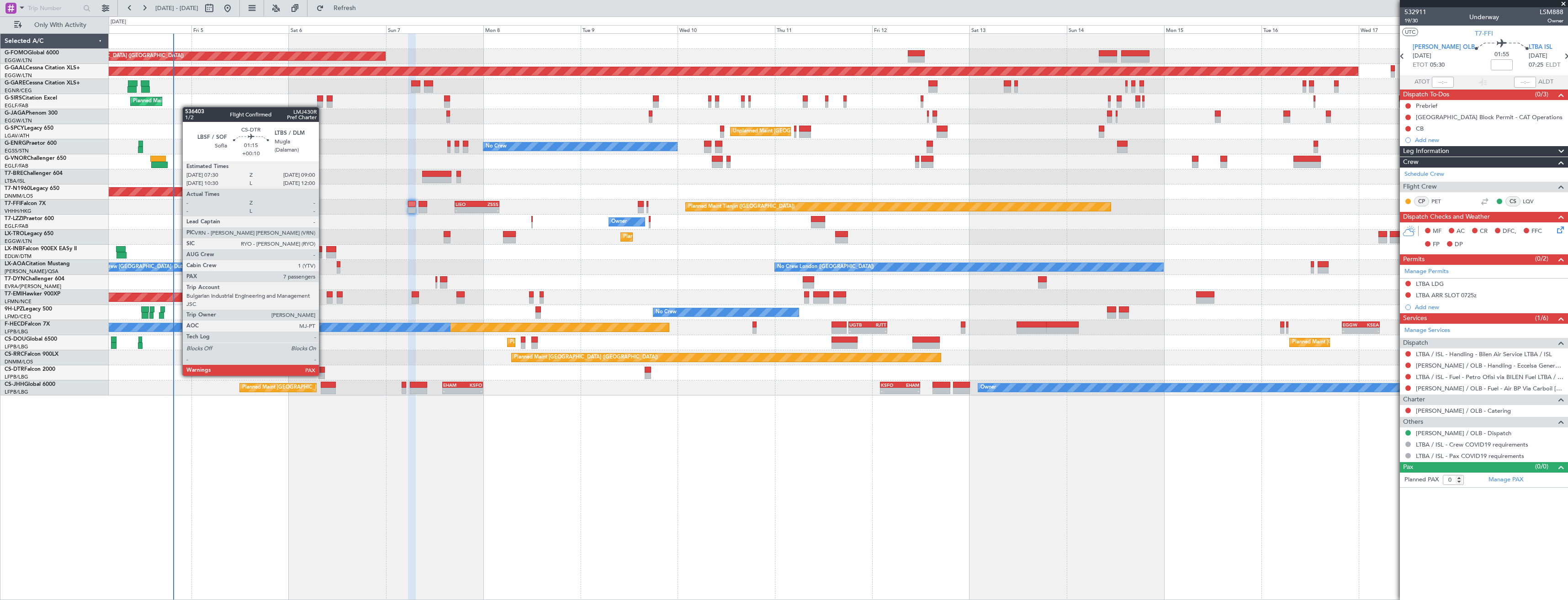
click at [323, 375] on div at bounding box center [321, 375] width 7 height 7
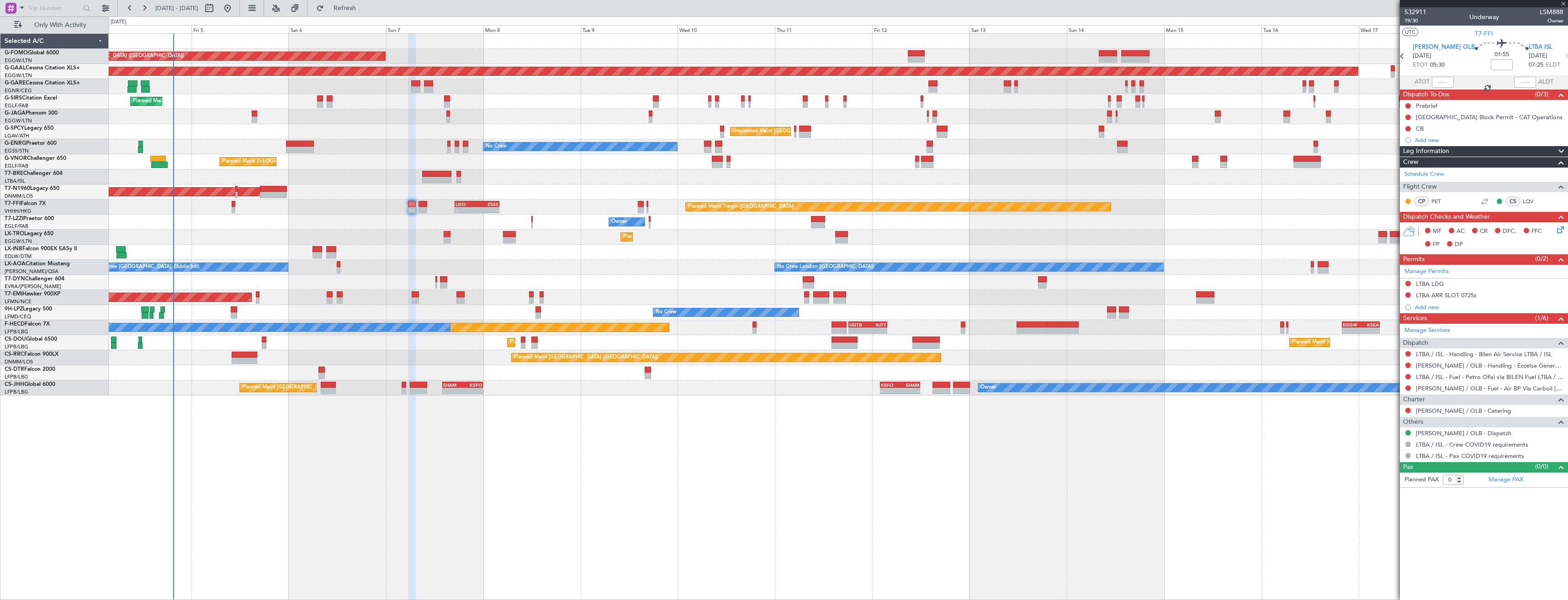
type input "+00:10"
type input "7"
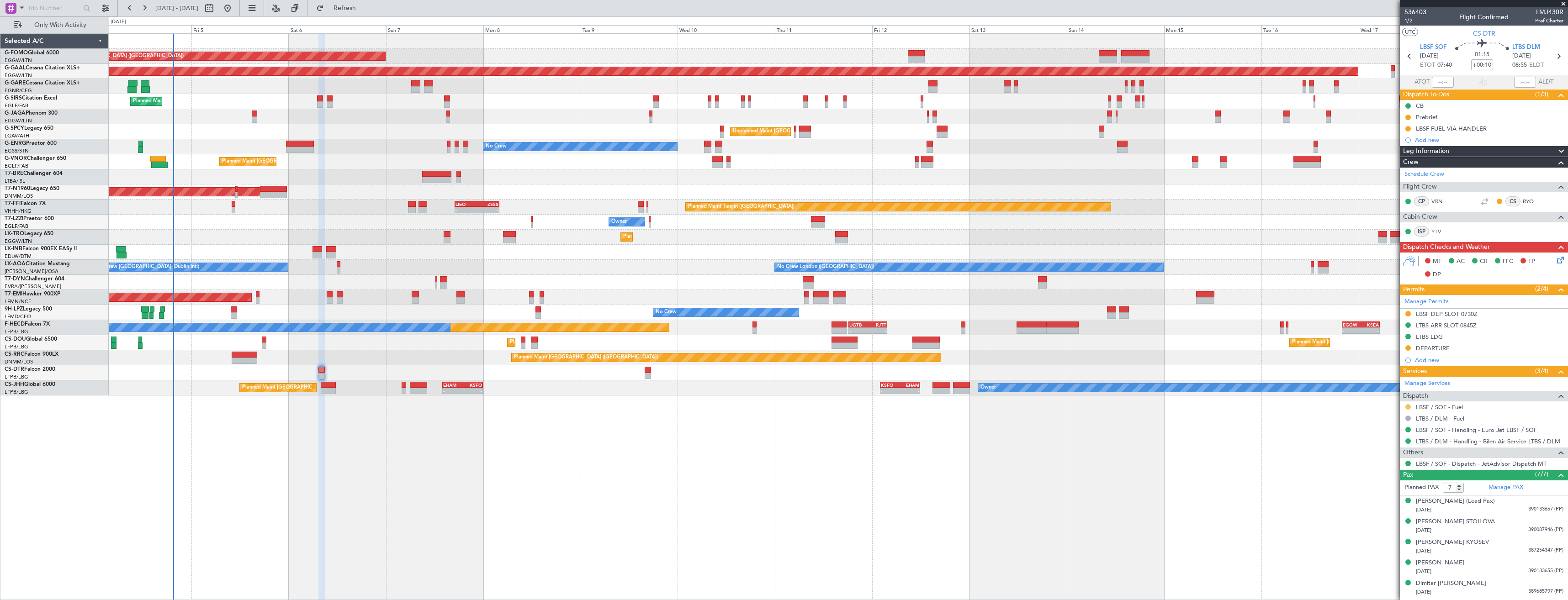
click at [1406, 405] on button at bounding box center [1408, 406] width 5 height 5
click at [1378, 514] on span "Confirmed" at bounding box center [1382, 515] width 29 height 9
click at [1408, 128] on button at bounding box center [1408, 128] width 5 height 5
click at [1402, 169] on span "Completed" at bounding box center [1412, 169] width 30 height 9
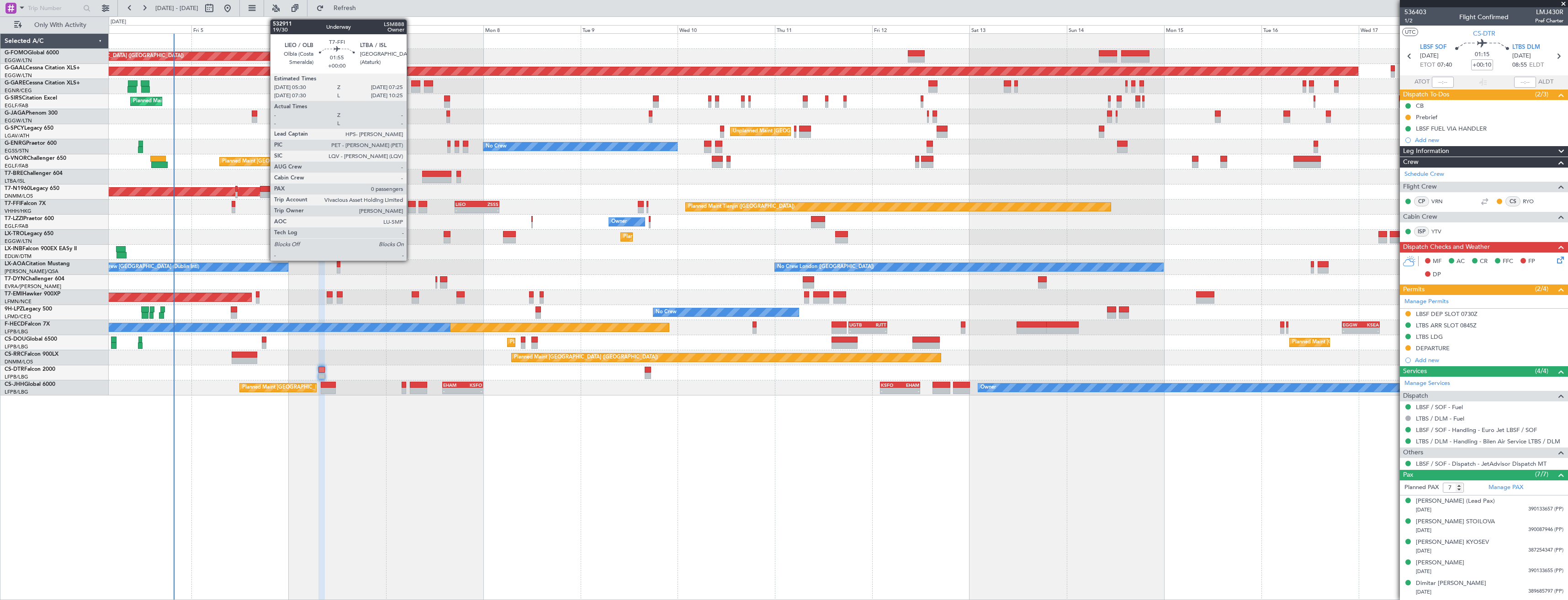
click at [411, 206] on div at bounding box center [412, 204] width 9 height 7
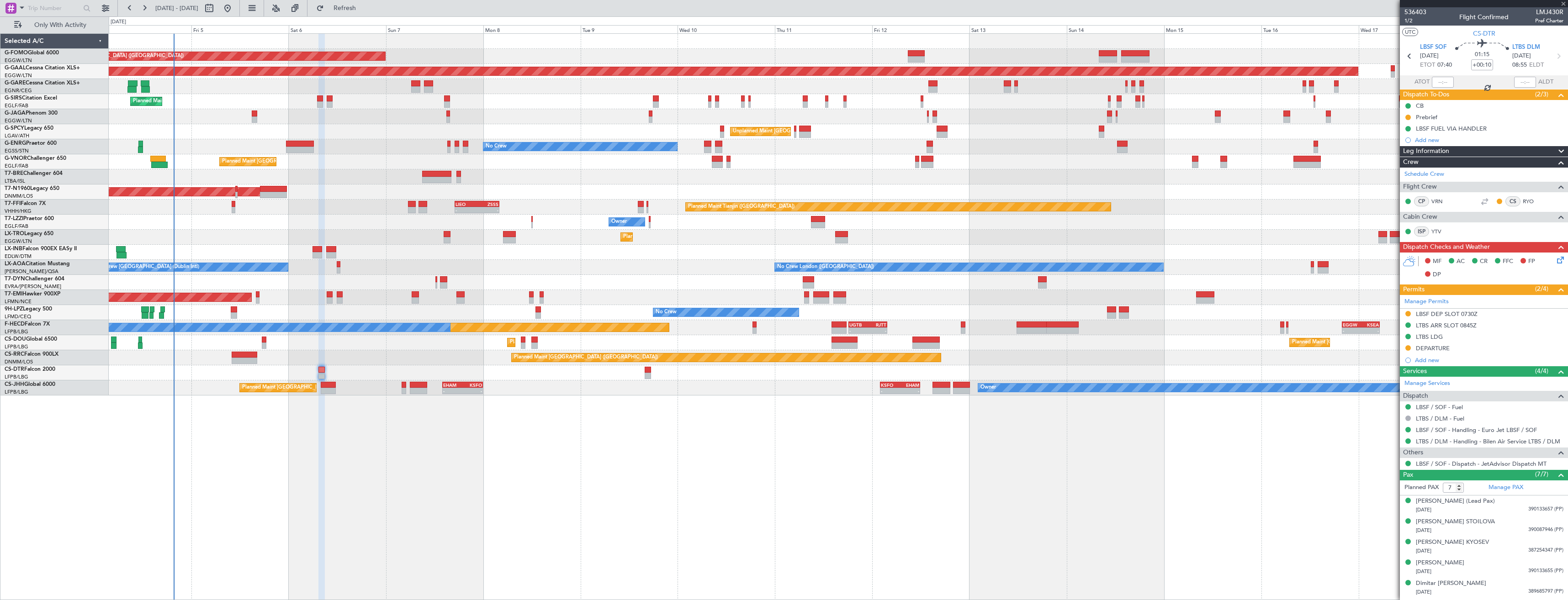
type input "0"
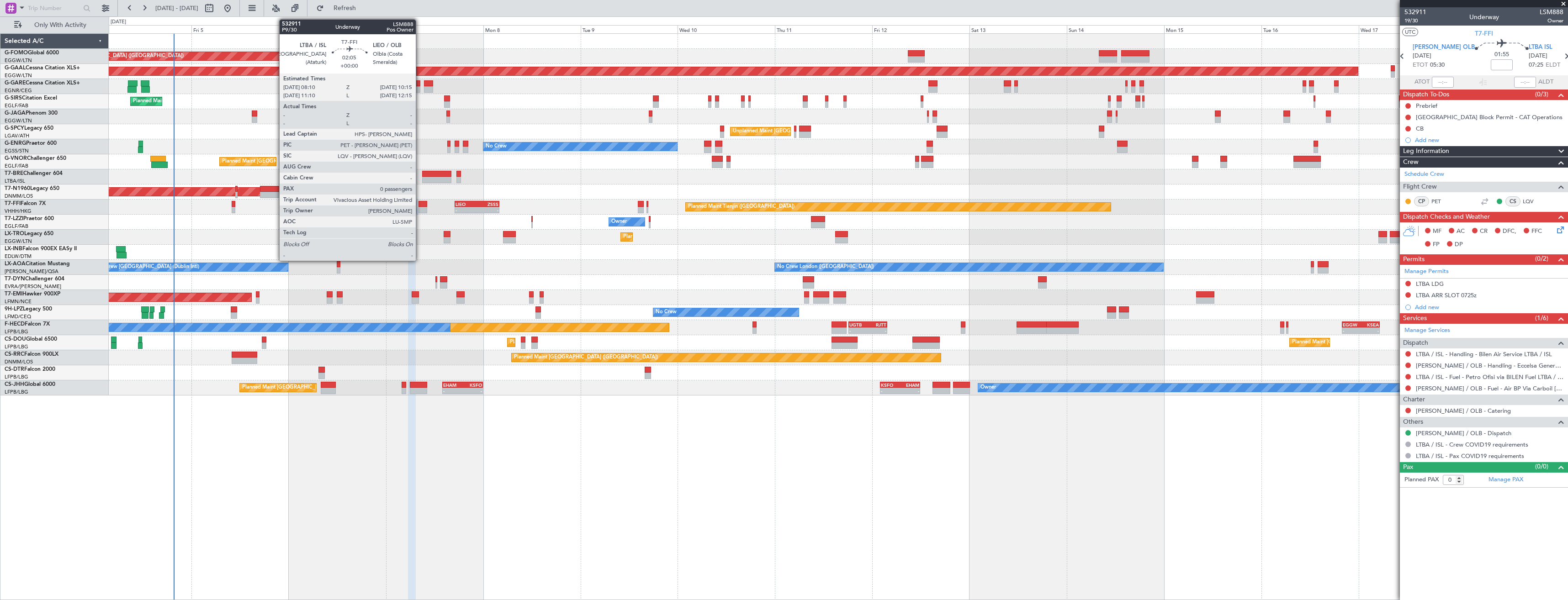
click at [420, 212] on div at bounding box center [423, 210] width 9 height 7
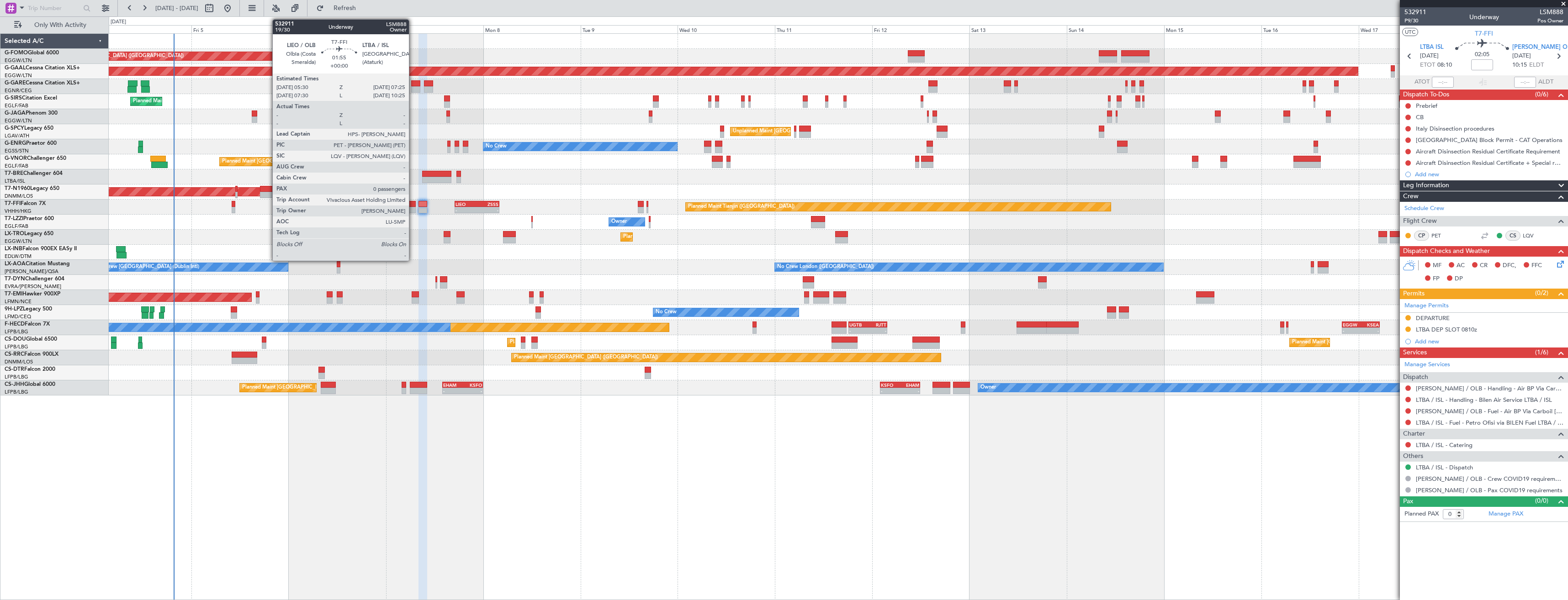
click at [413, 212] on div at bounding box center [412, 210] width 9 height 7
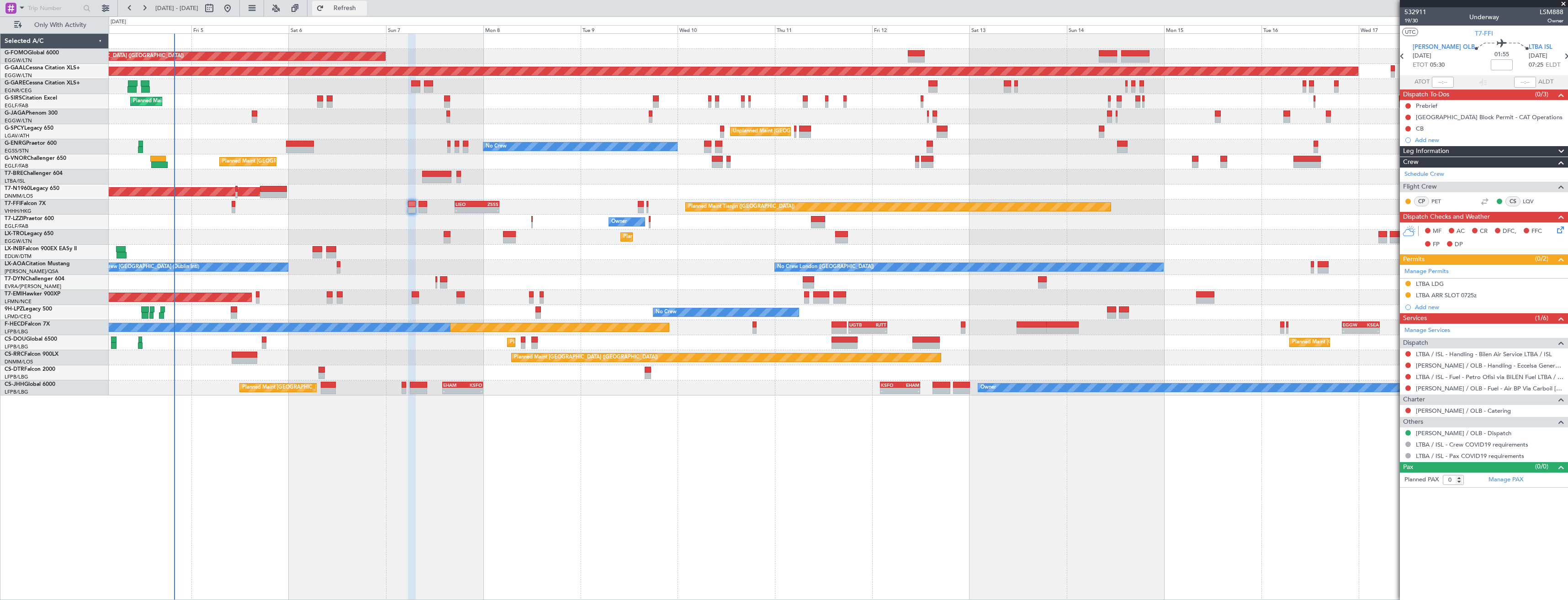
click at [341, 9] on button "Refresh" at bounding box center [340, 9] width 55 height 15
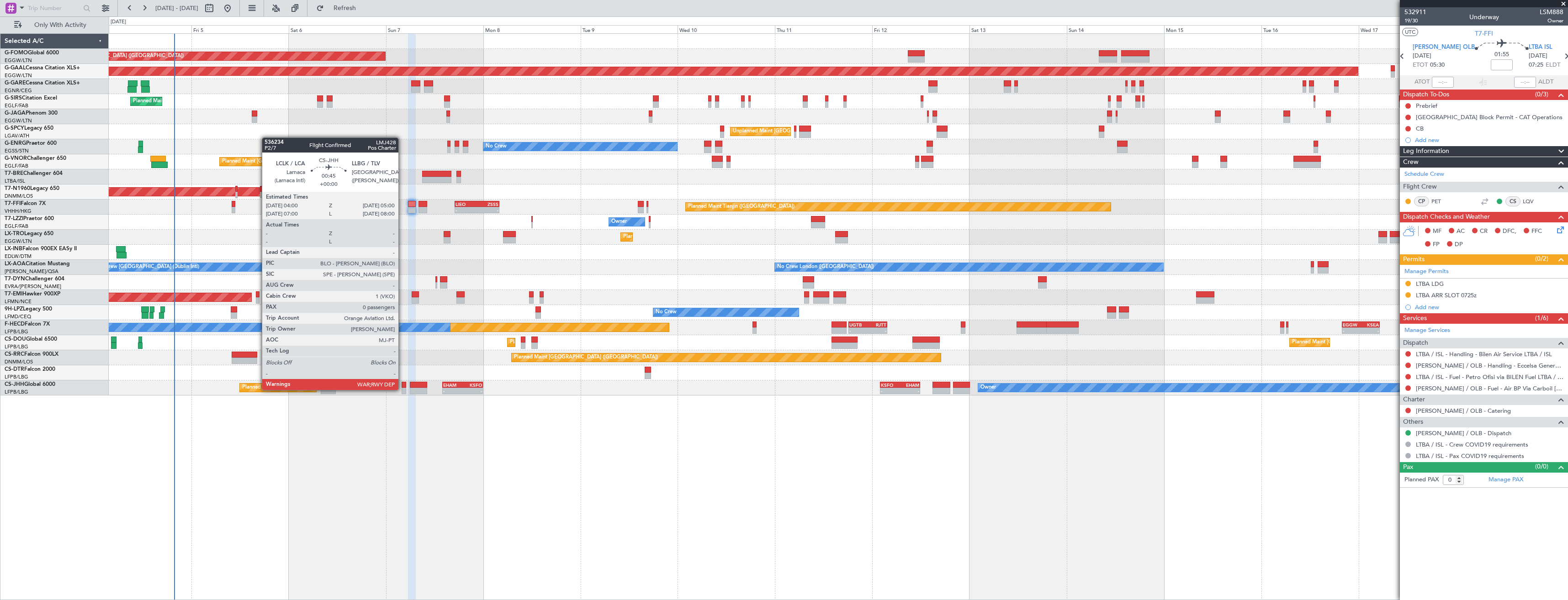
click at [402, 389] on div at bounding box center [404, 391] width 4 height 7
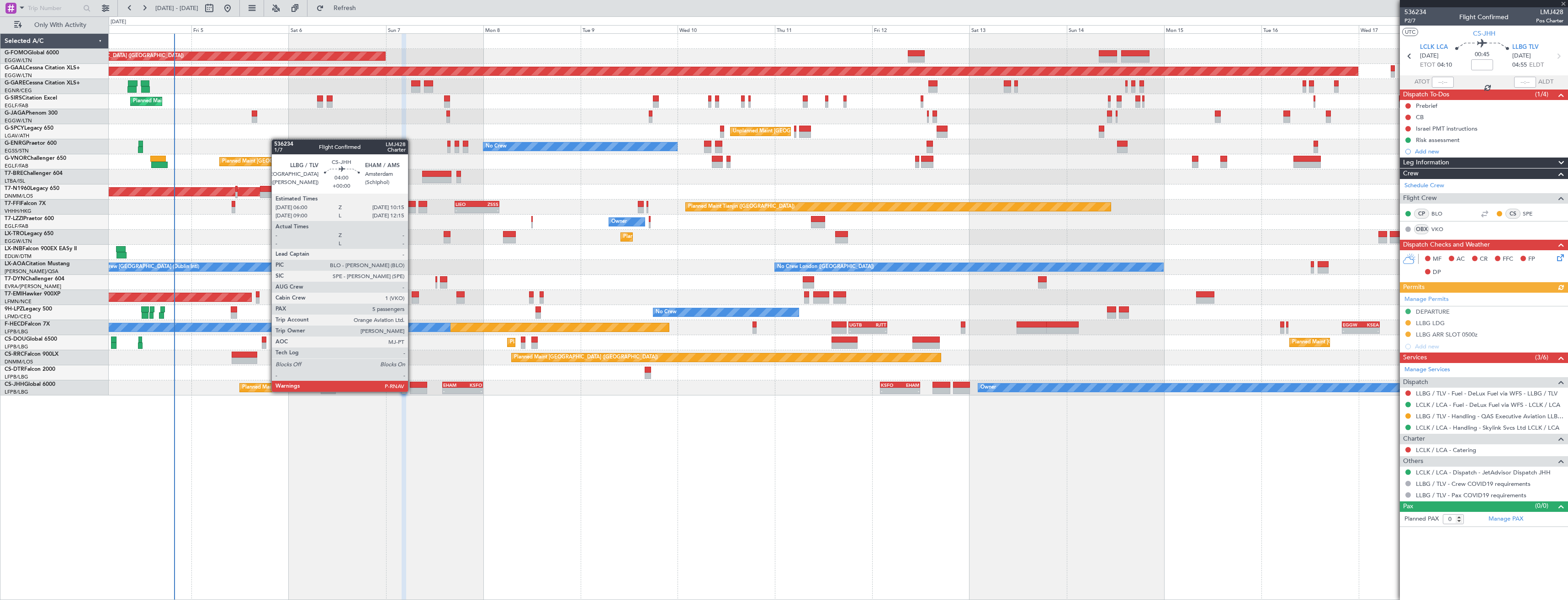
click at [412, 391] on div at bounding box center [418, 391] width 18 height 7
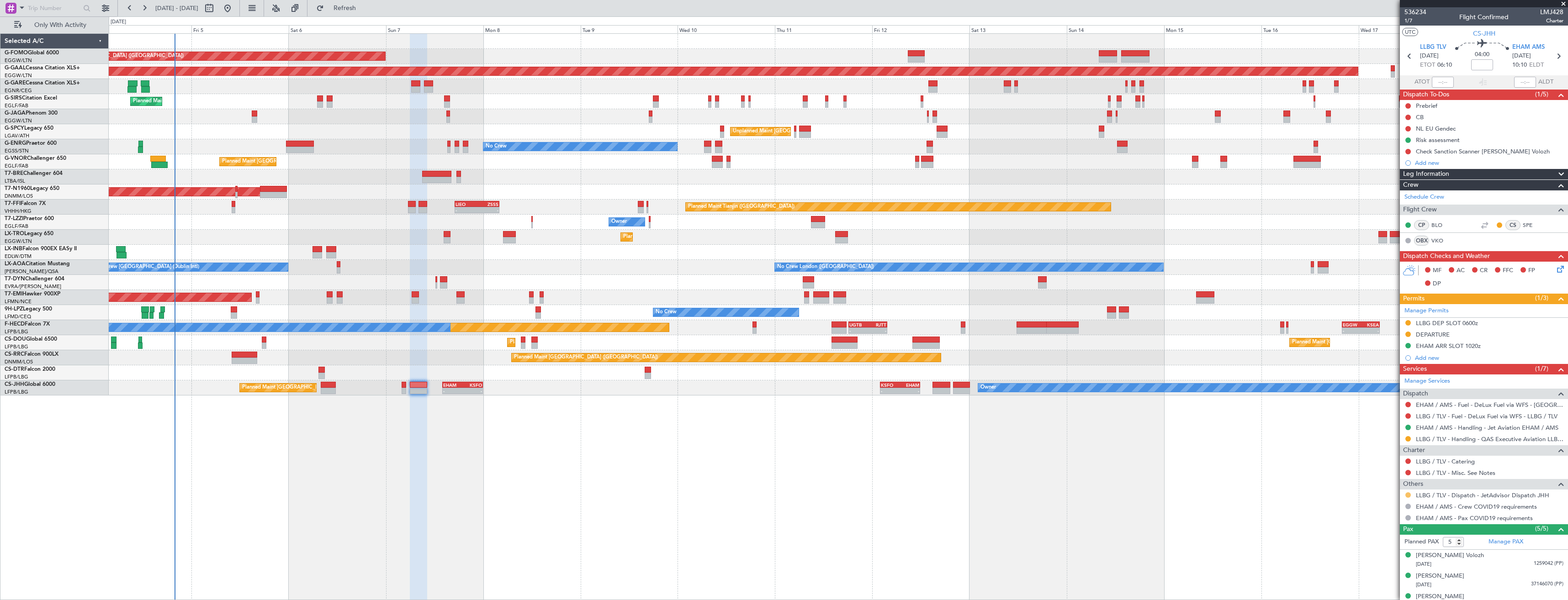
click at [1407, 493] on button at bounding box center [1408, 495] width 5 height 5
click at [1384, 483] on span "Confirmed" at bounding box center [1382, 481] width 29 height 9
click at [1406, 18] on span "1/7" at bounding box center [1415, 21] width 22 height 8
click at [789, 202] on div "Planned Maint Tianjin ([GEOGRAPHIC_DATA]) - - [PERSON_NAME] 17:00 Z ZSSS 04:05 …" at bounding box center [838, 207] width 1459 height 15
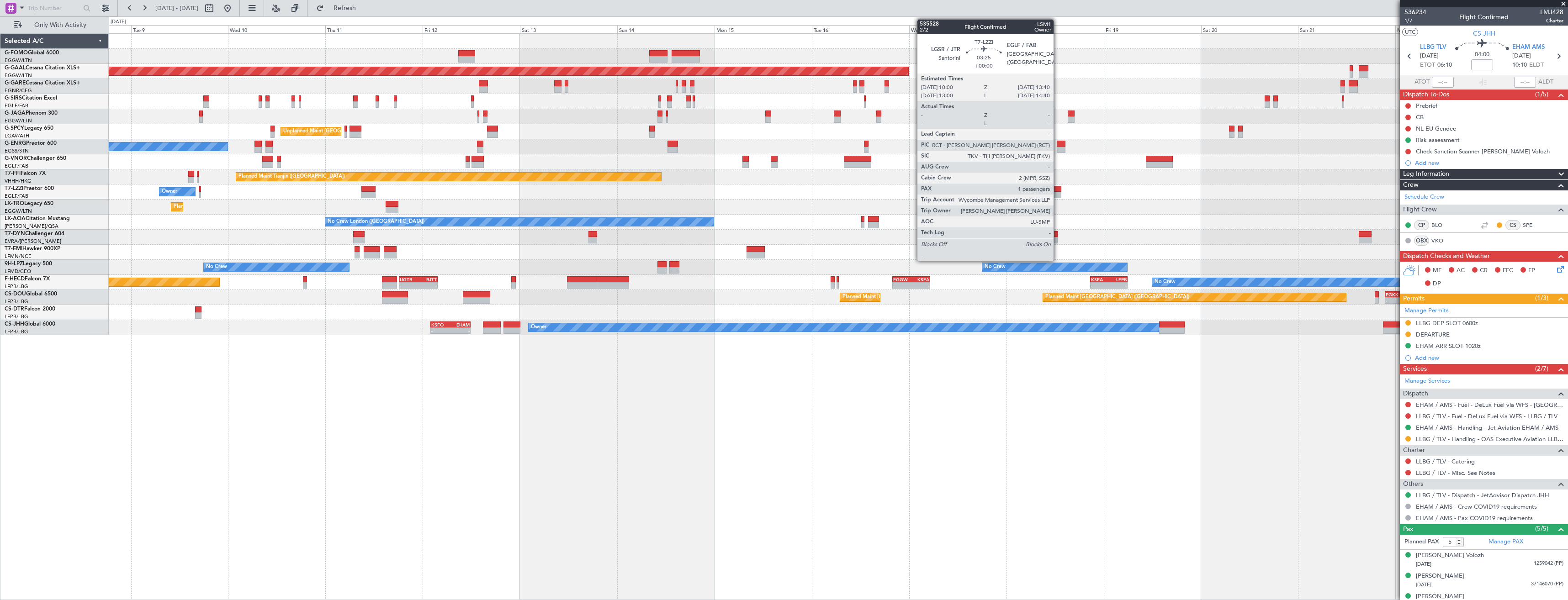
click at [1058, 187] on div at bounding box center [1054, 189] width 15 height 7
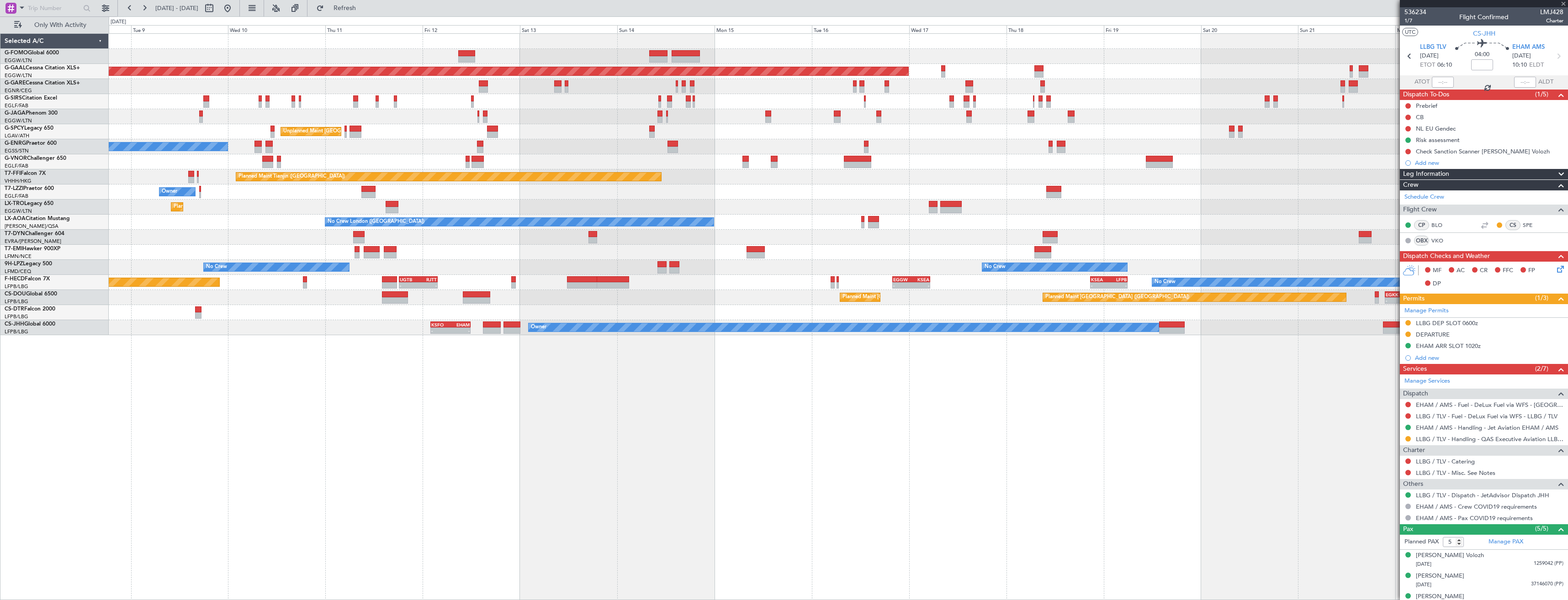
type input "1"
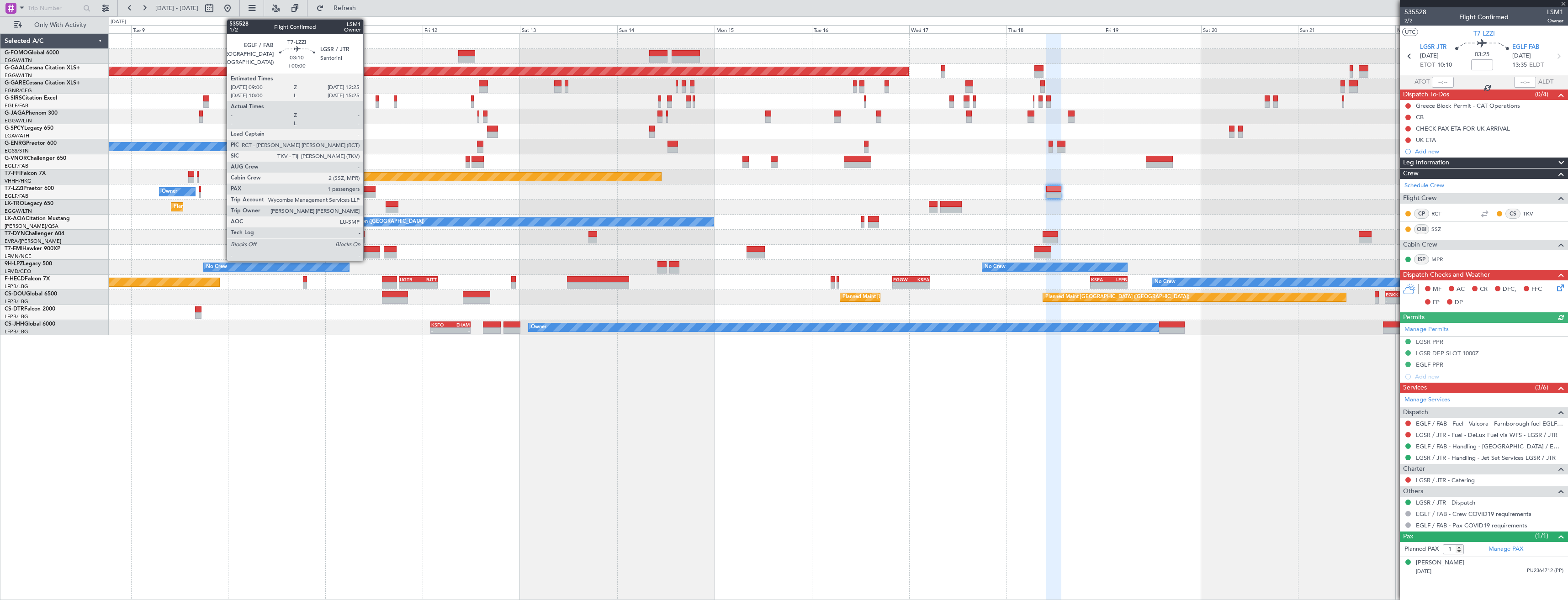
click at [367, 192] on div at bounding box center [368, 195] width 14 height 7
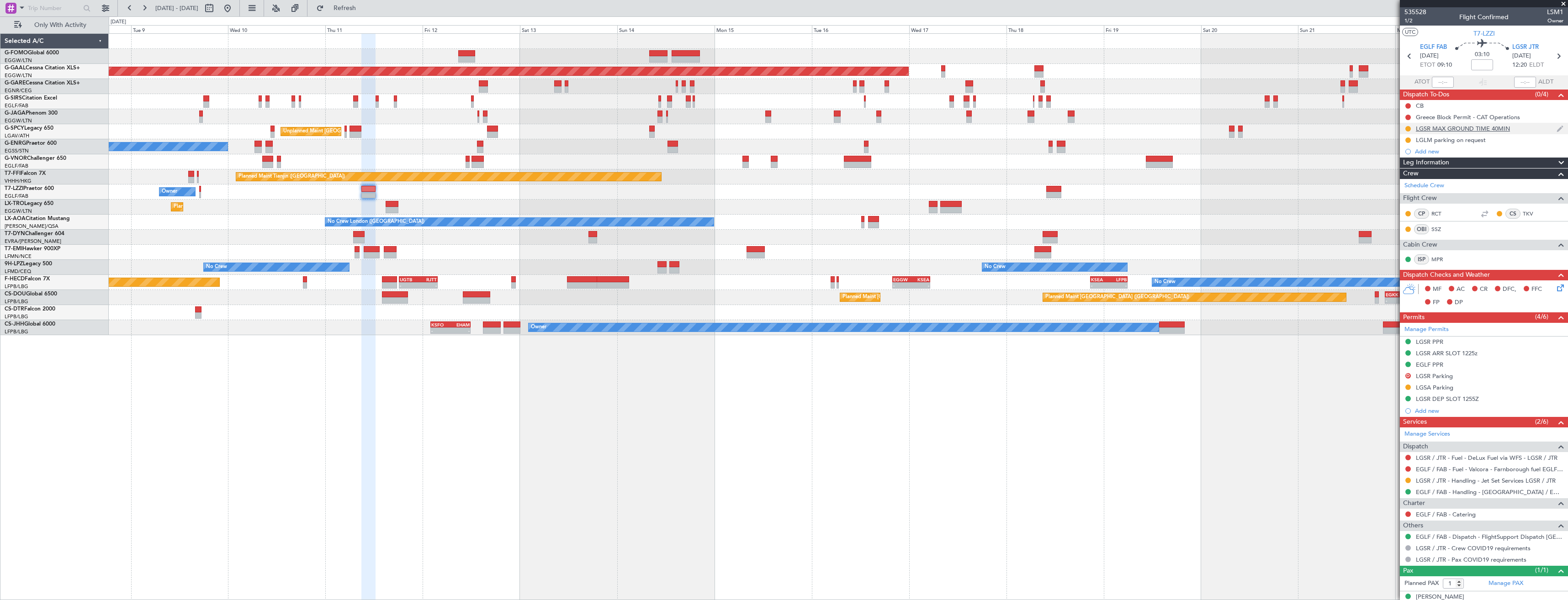
click at [1525, 130] on div "LGSR MAX GROUND TIME 40MIN" at bounding box center [1484, 128] width 168 height 12
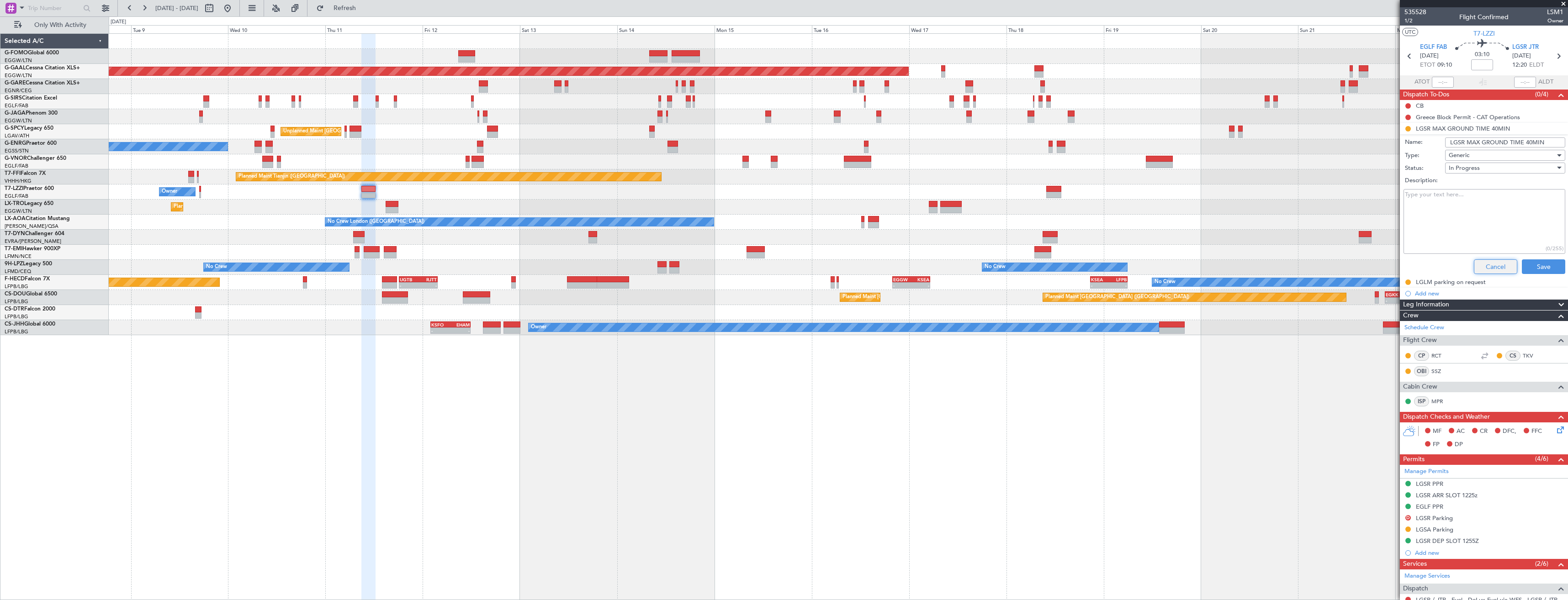
click at [1495, 270] on button "Cancel" at bounding box center [1495, 267] width 43 height 15
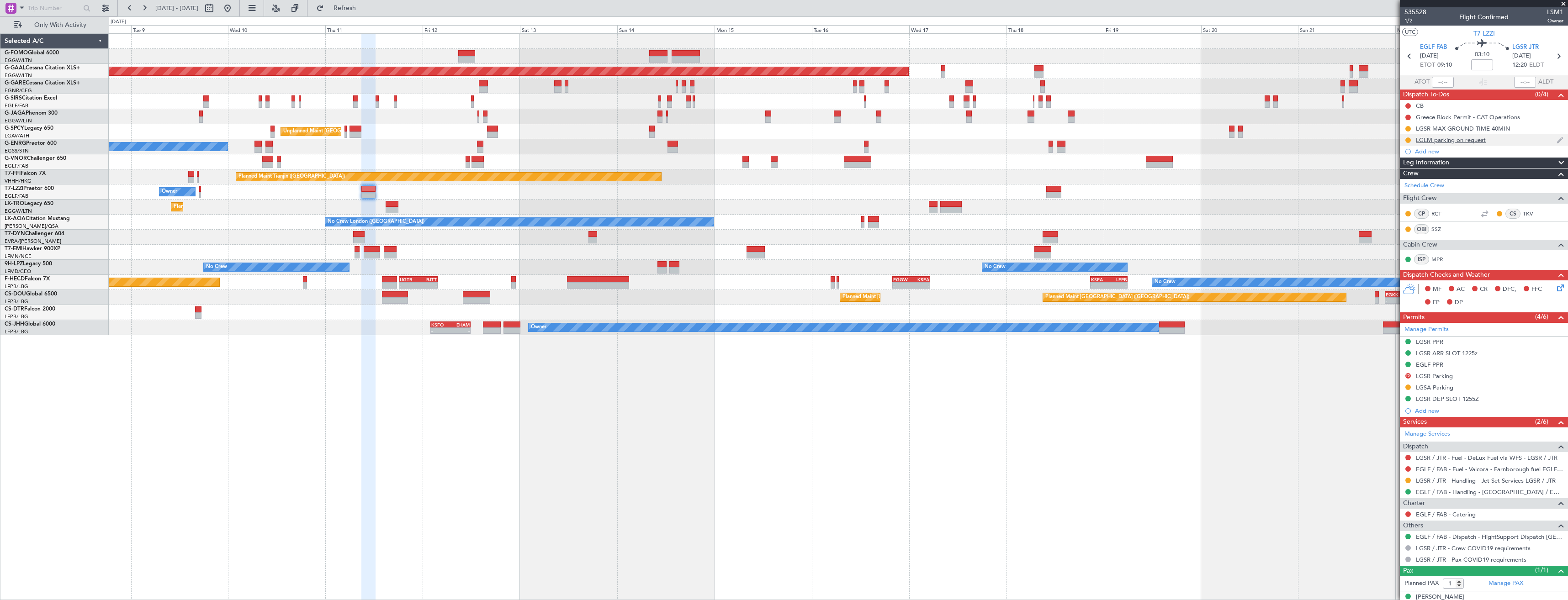
click at [1508, 144] on div "LGLM parking on request" at bounding box center [1484, 140] width 168 height 12
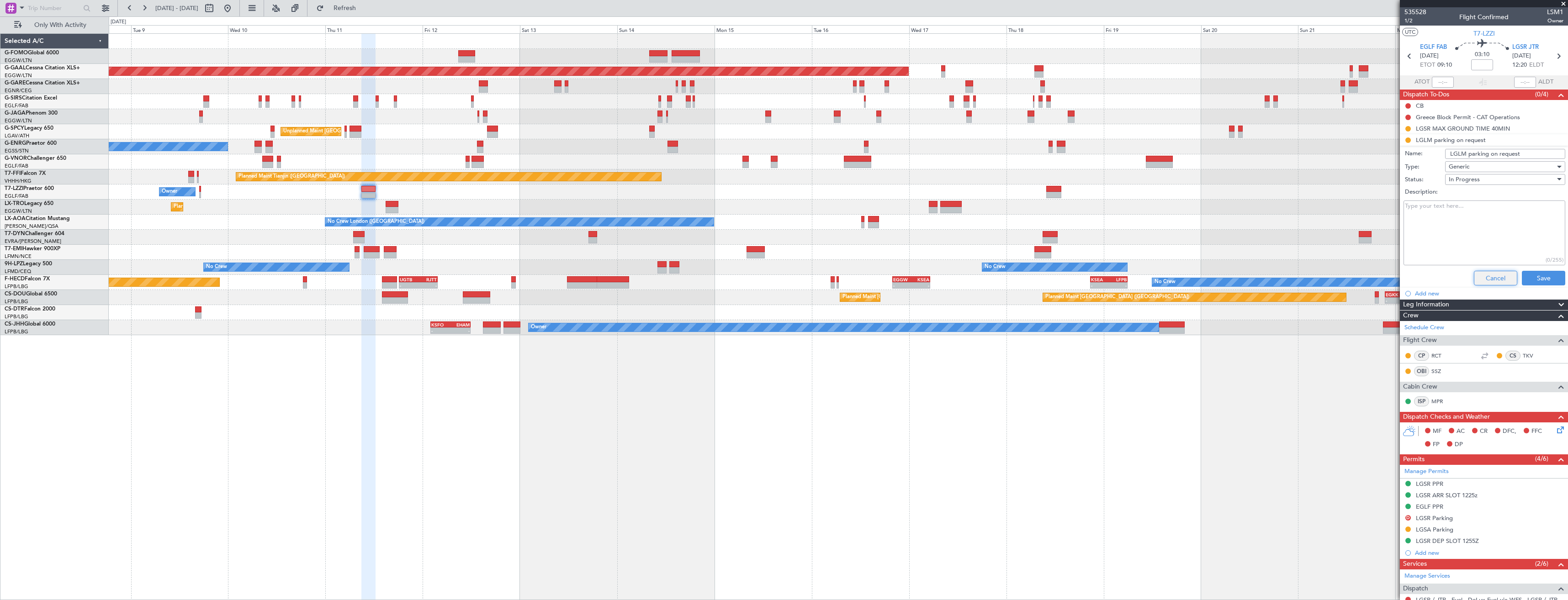
click at [1476, 280] on button "Cancel" at bounding box center [1495, 278] width 43 height 15
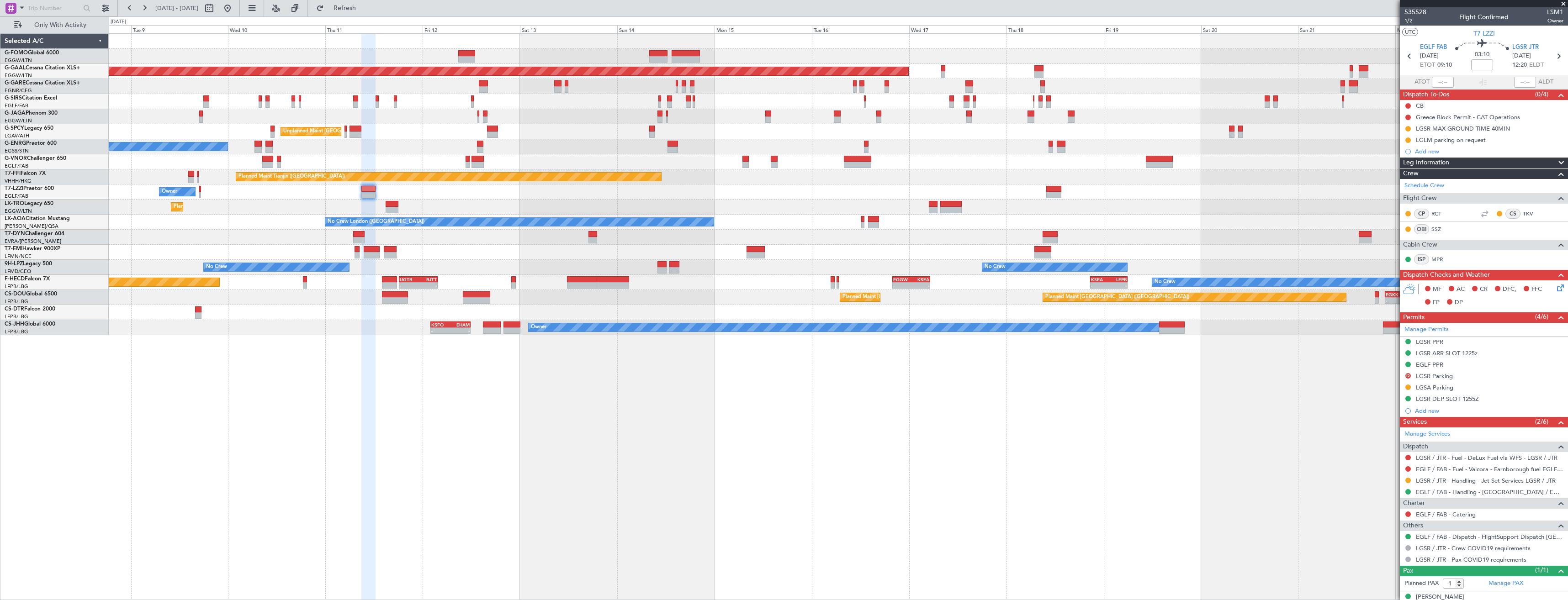
click at [275, 201] on div "Planned Maint [GEOGRAPHIC_DATA] ([GEOGRAPHIC_DATA]) Planned [GEOGRAPHIC_DATA] P…" at bounding box center [838, 184] width 1459 height 301
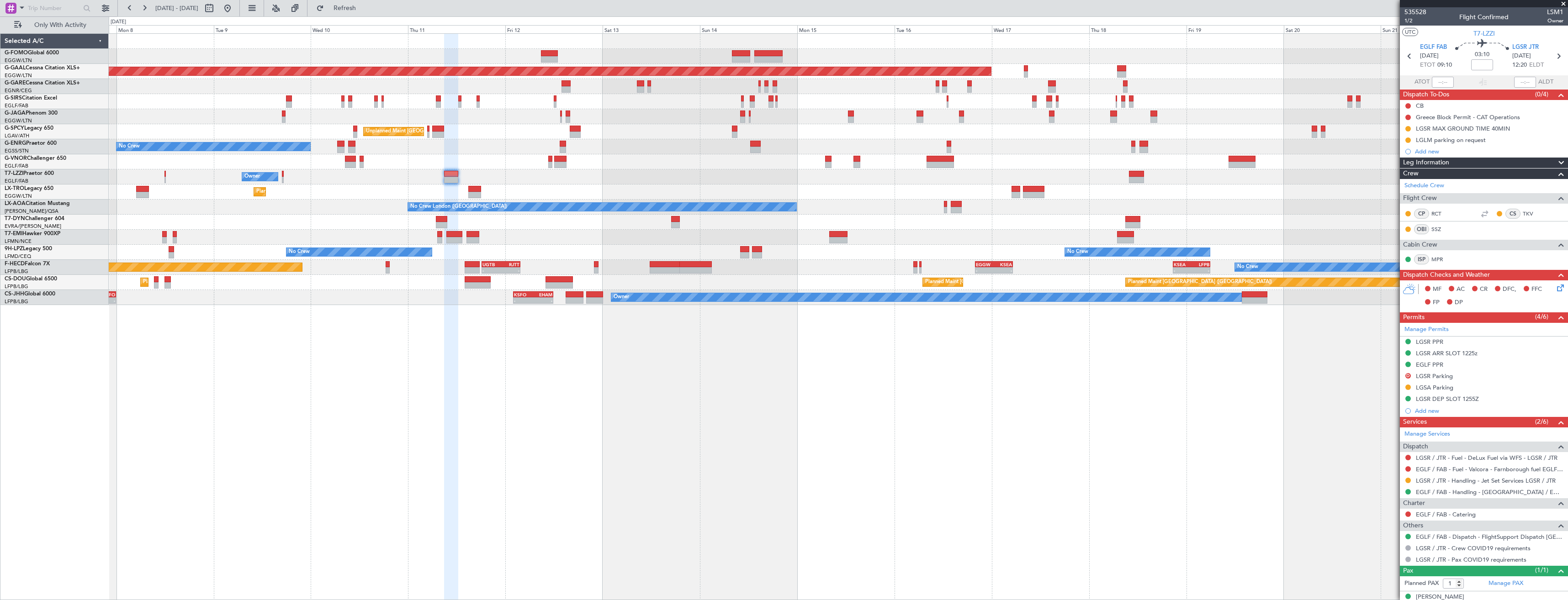
click at [535, 262] on div "Planned Maint [GEOGRAPHIC_DATA] ([GEOGRAPHIC_DATA]) Planned [GEOGRAPHIC_DATA] P…" at bounding box center [838, 170] width 1459 height 271
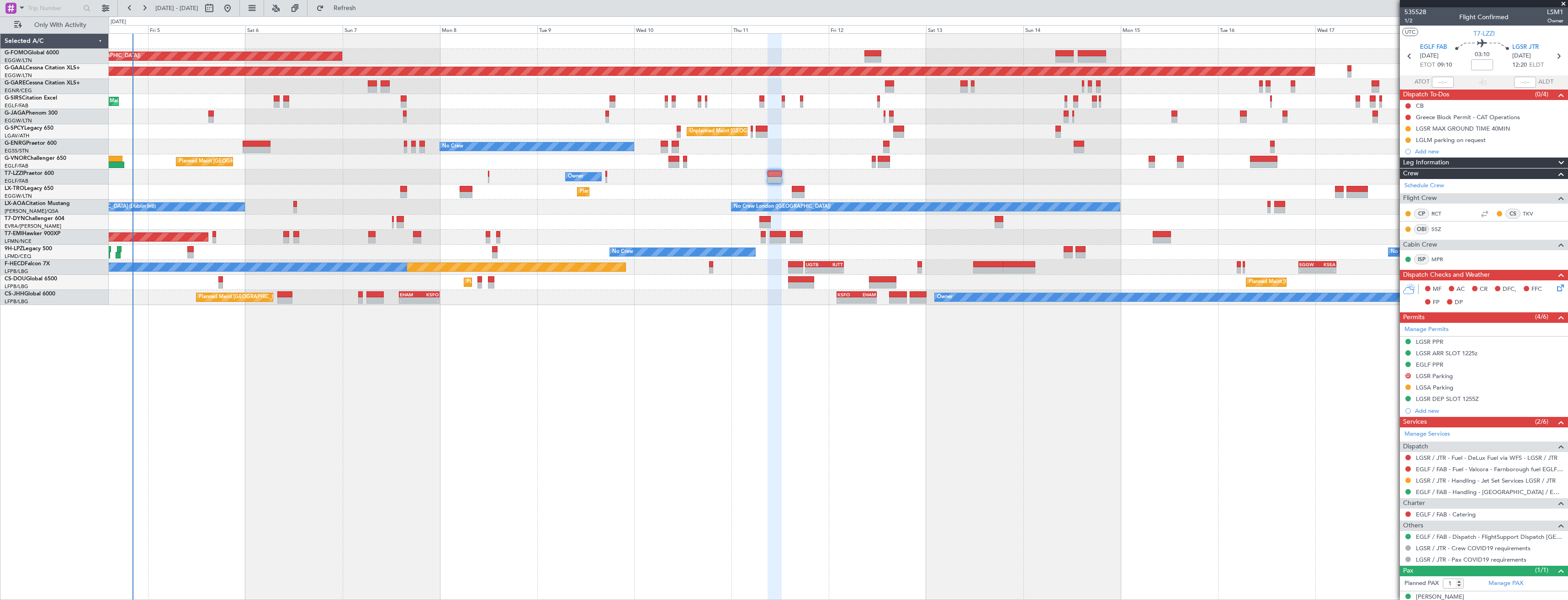
click at [859, 273] on div "- - UGTB 18:15 Z RJTT 03:45 Z - - EGGW 20:00 Z KSEA 05:15 Z - - KSEA 20:45 Z LF…" at bounding box center [838, 267] width 1459 height 15
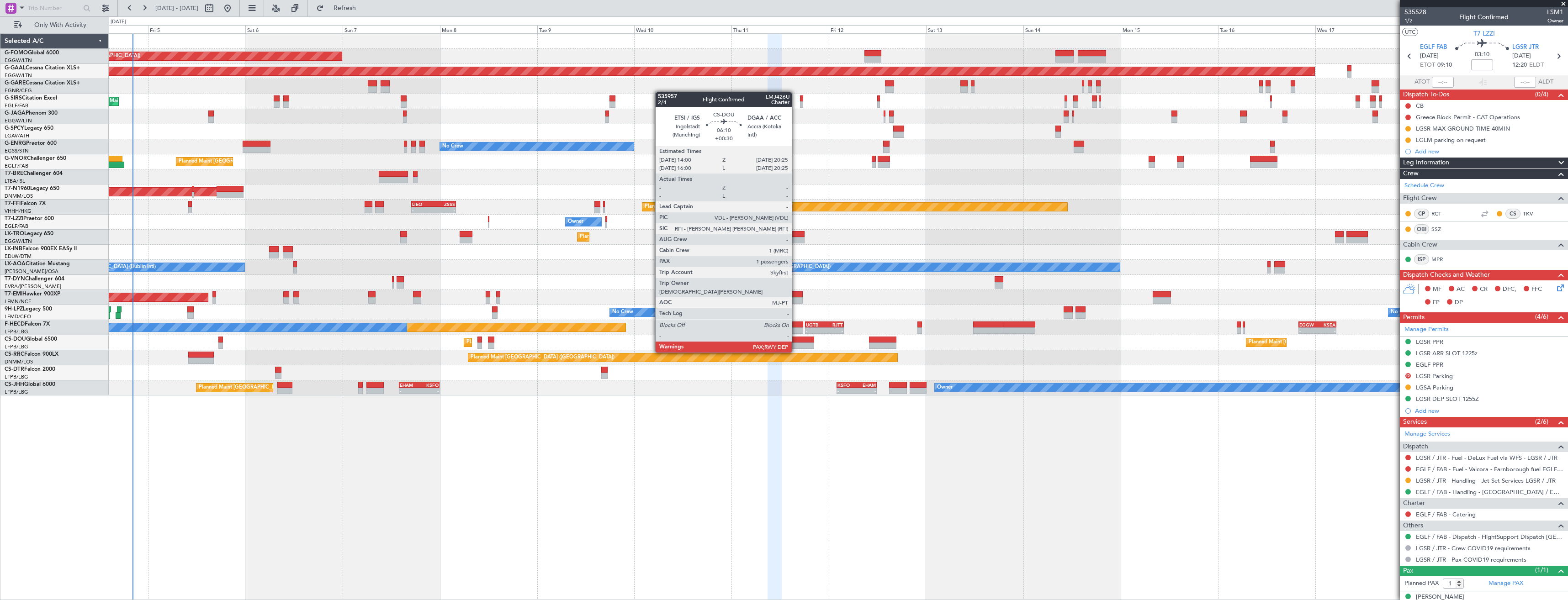
click at [796, 343] on div at bounding box center [801, 346] width 26 height 7
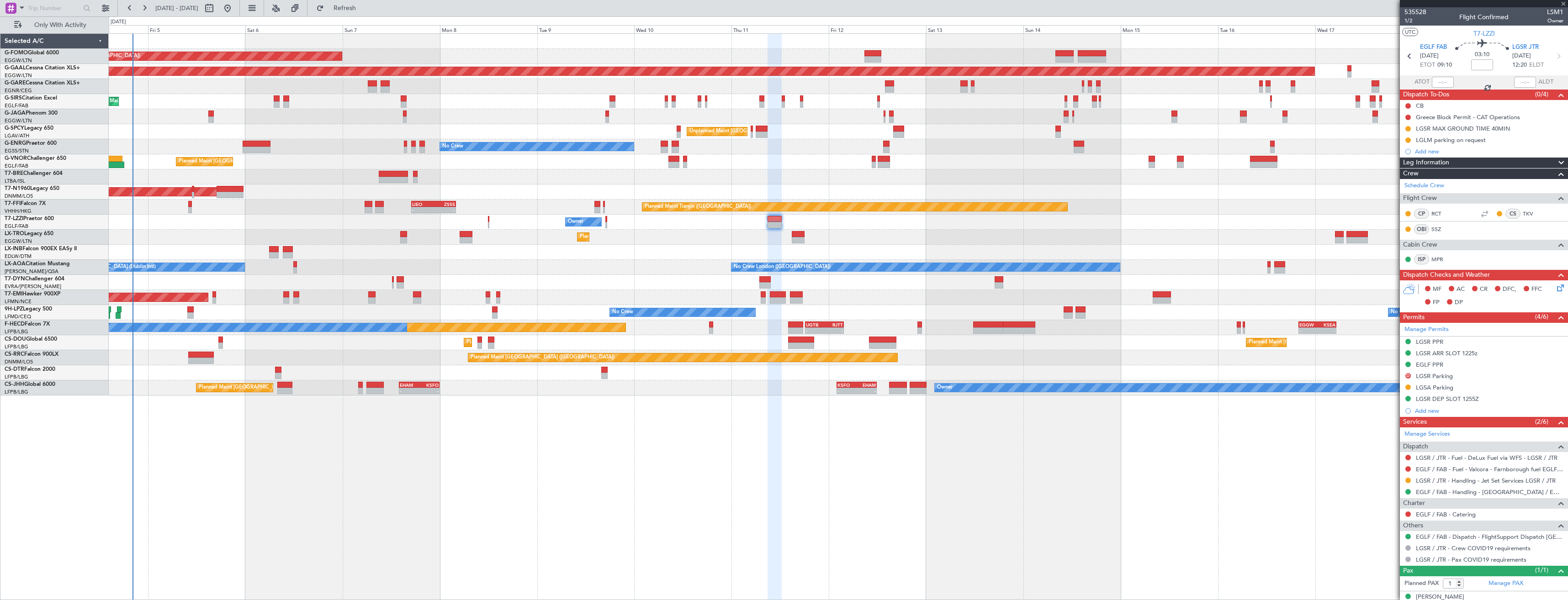
type input "+00:30"
type input "6"
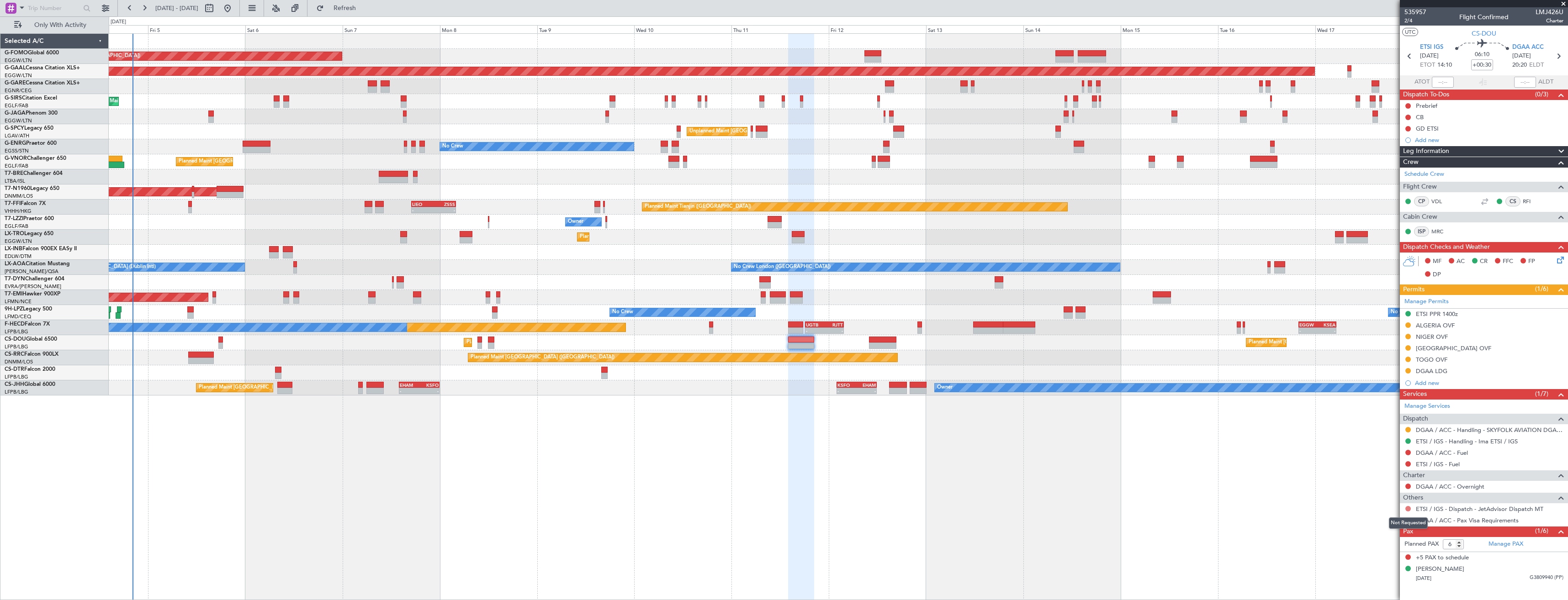
click at [1409, 509] on button at bounding box center [1408, 509] width 5 height 5
click at [1373, 496] on span "Confirmed" at bounding box center [1382, 495] width 29 height 9
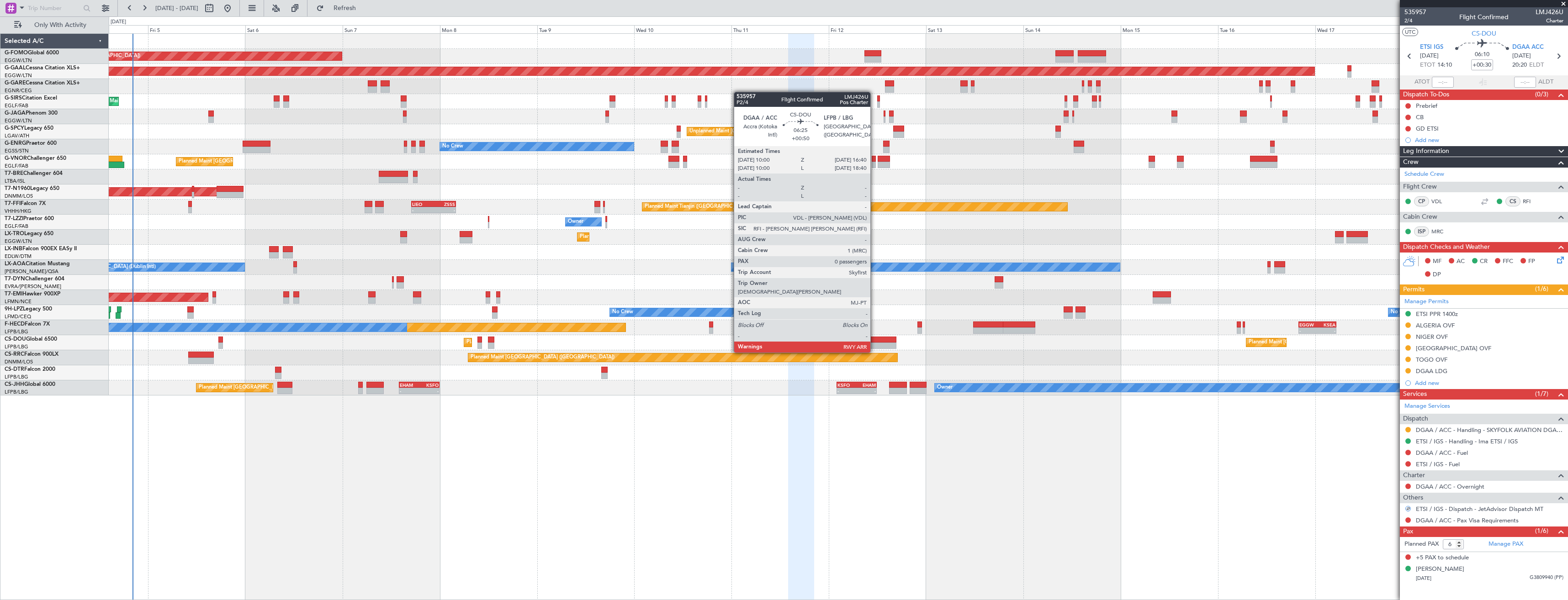
click at [875, 343] on div at bounding box center [883, 346] width 27 height 7
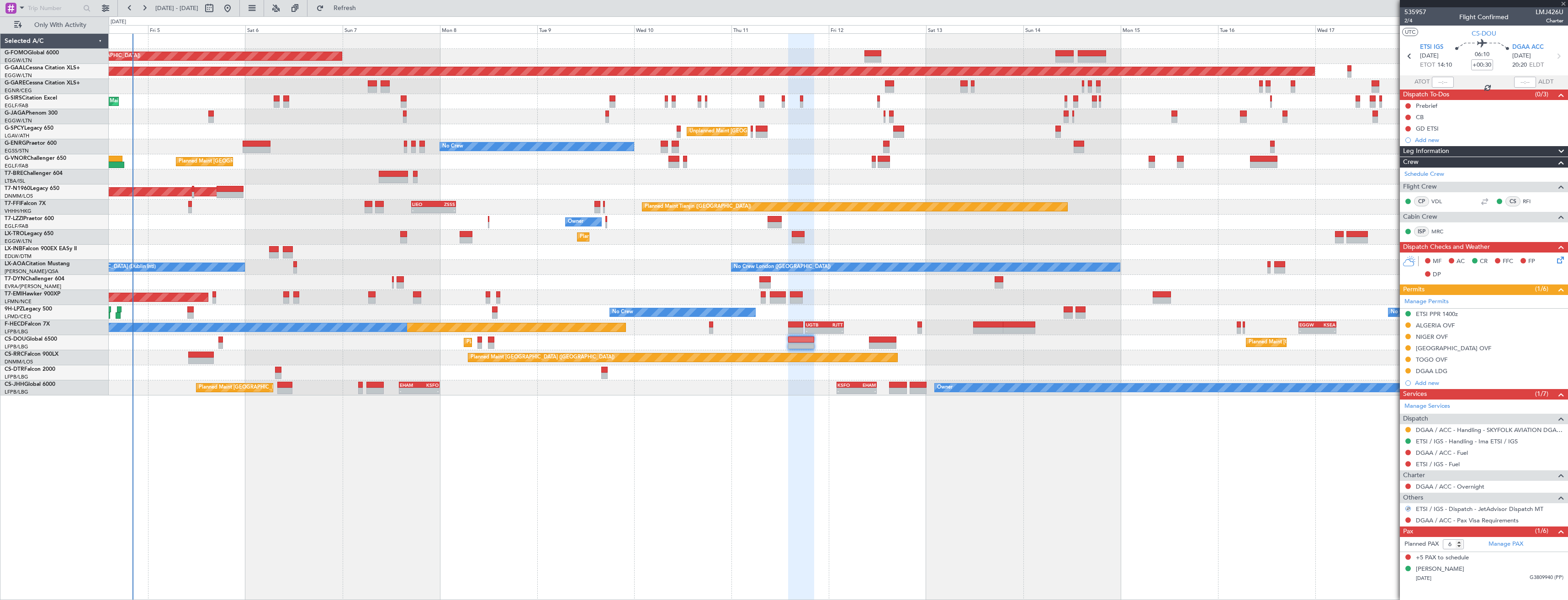
type input "+00:50"
type input "0"
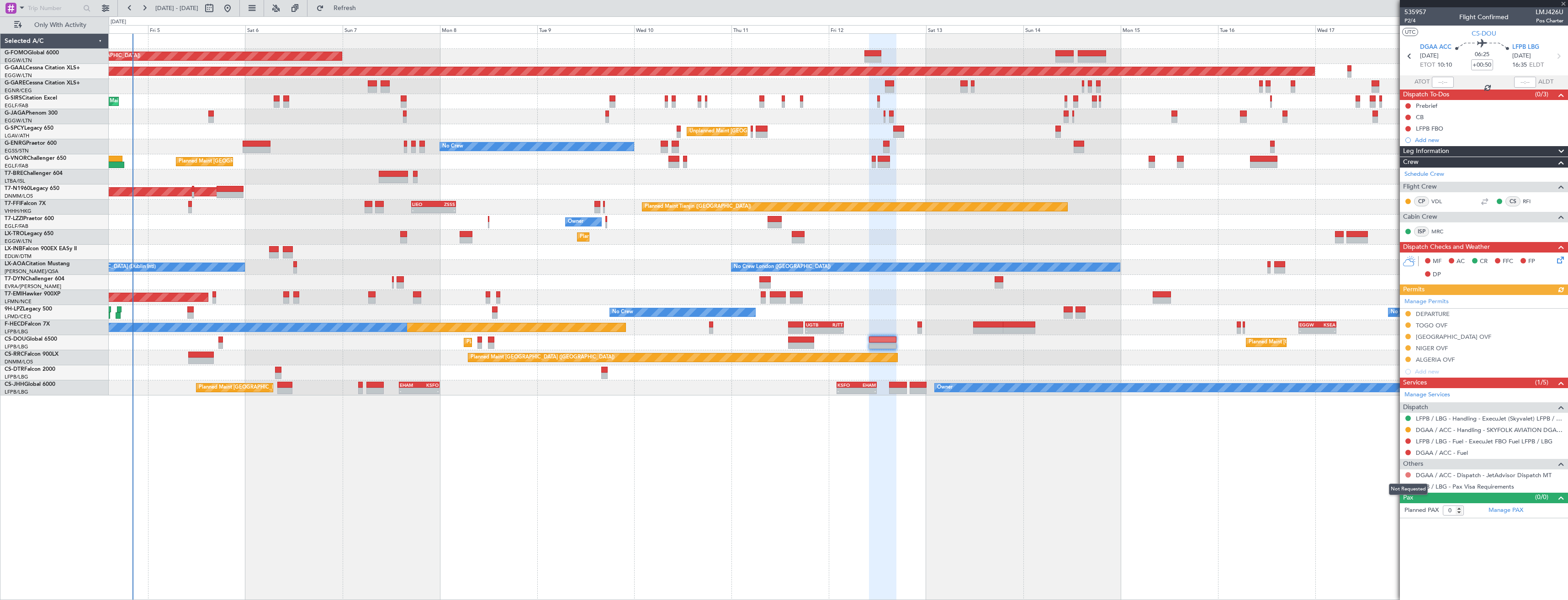
click at [1407, 473] on button at bounding box center [1408, 475] width 5 height 5
click at [1367, 583] on li "Confirmed" at bounding box center [1407, 584] width 105 height 14
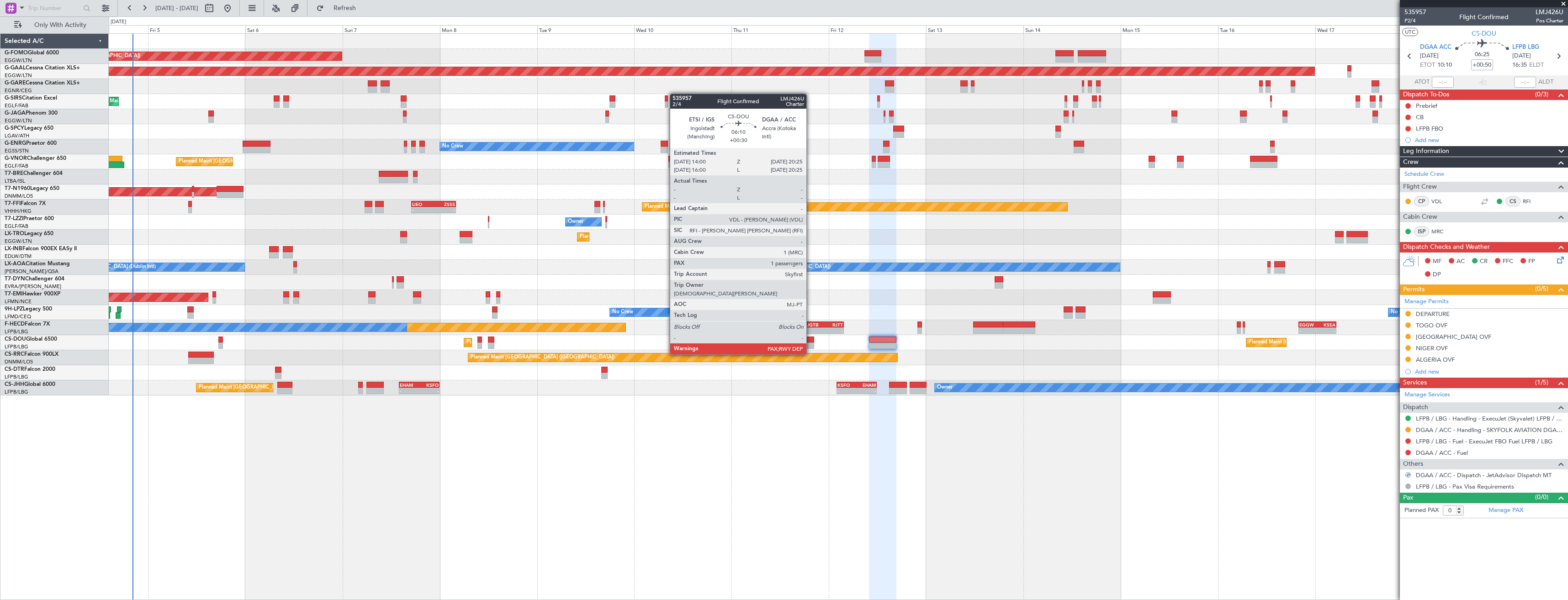
click at [811, 345] on div at bounding box center [801, 346] width 26 height 7
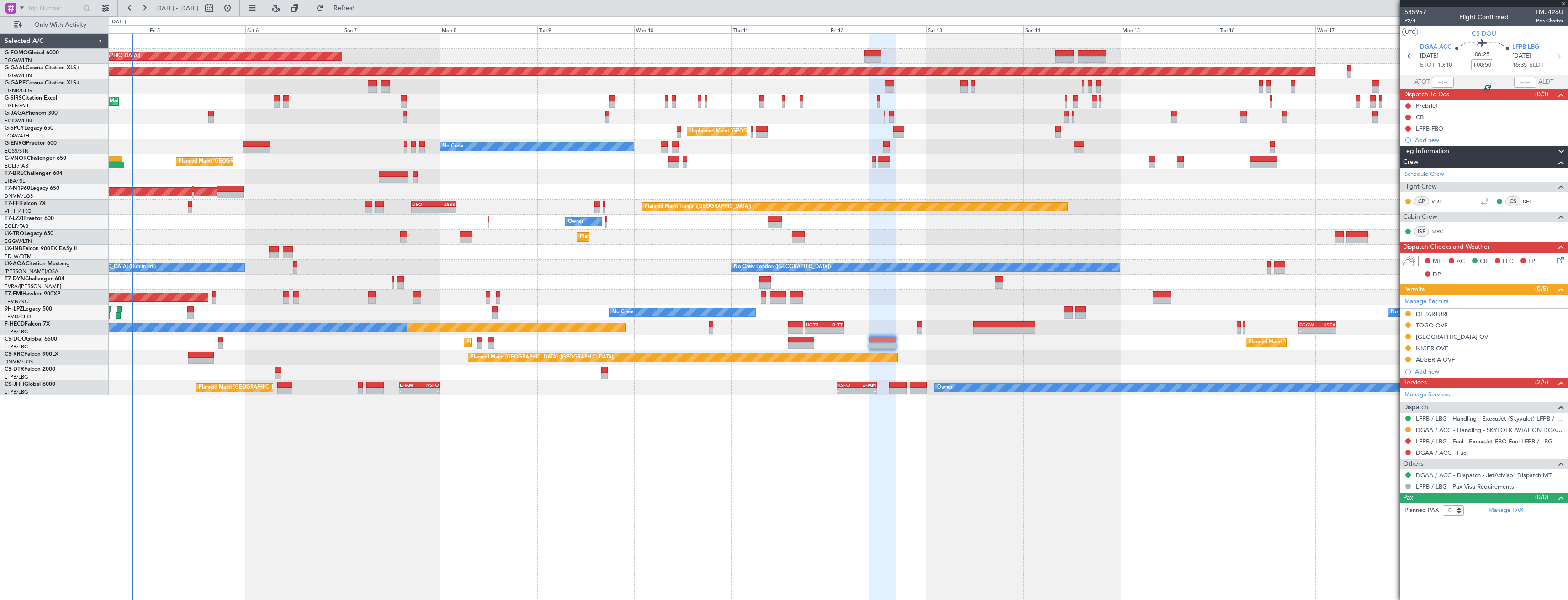
type input "+00:30"
type input "6"
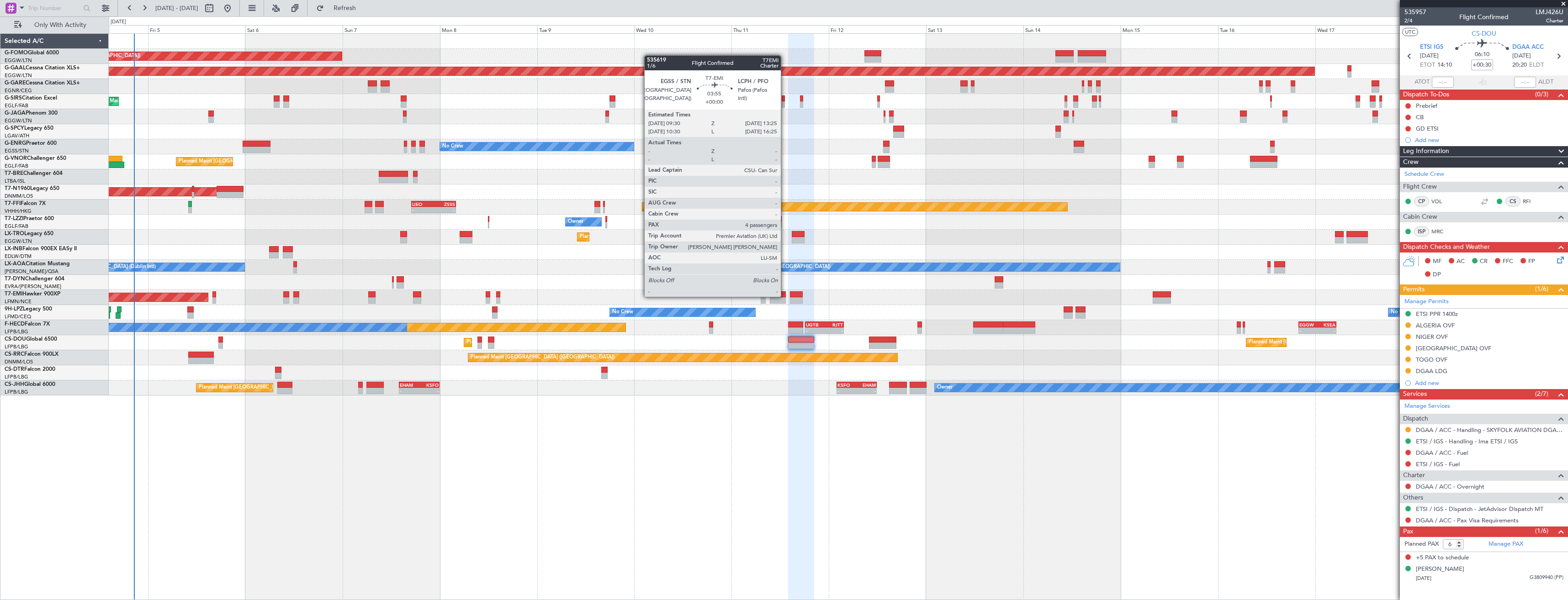
click at [785, 296] on div at bounding box center [778, 295] width 16 height 7
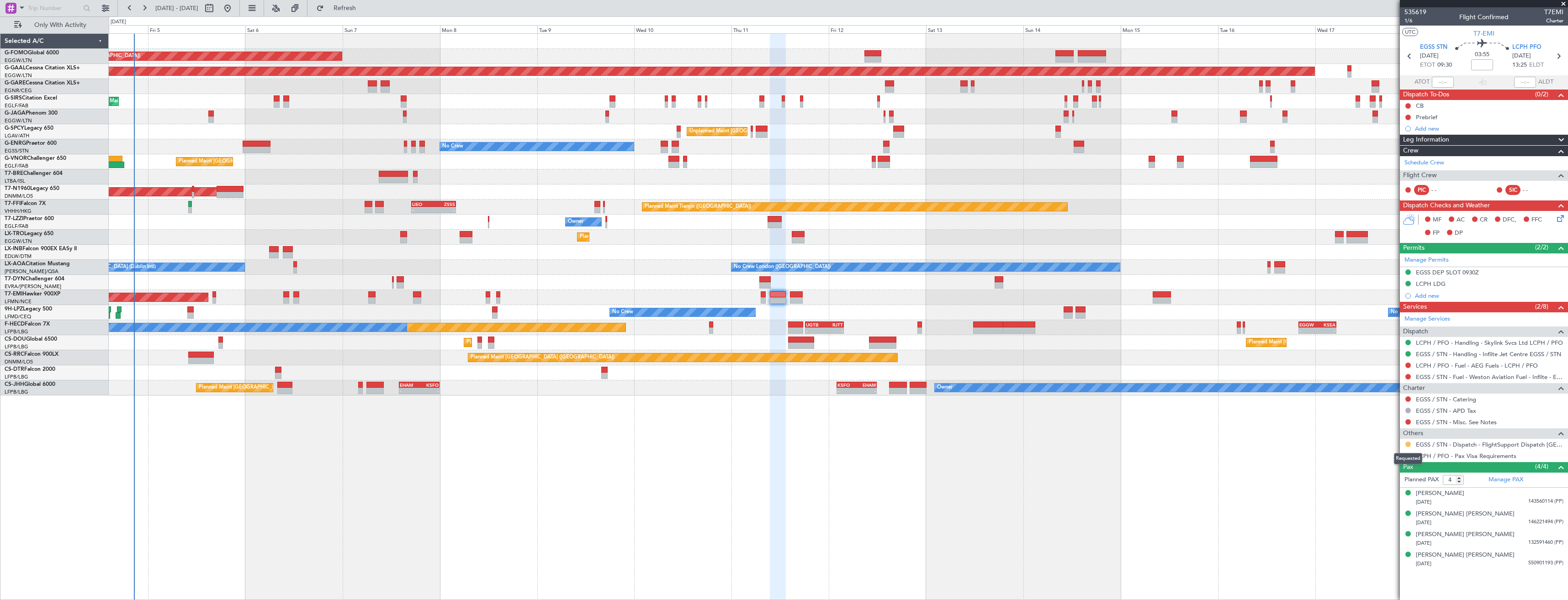
click at [1409, 444] on button at bounding box center [1408, 444] width 5 height 5
click at [1384, 552] on span "Confirmed" at bounding box center [1382, 553] width 29 height 9
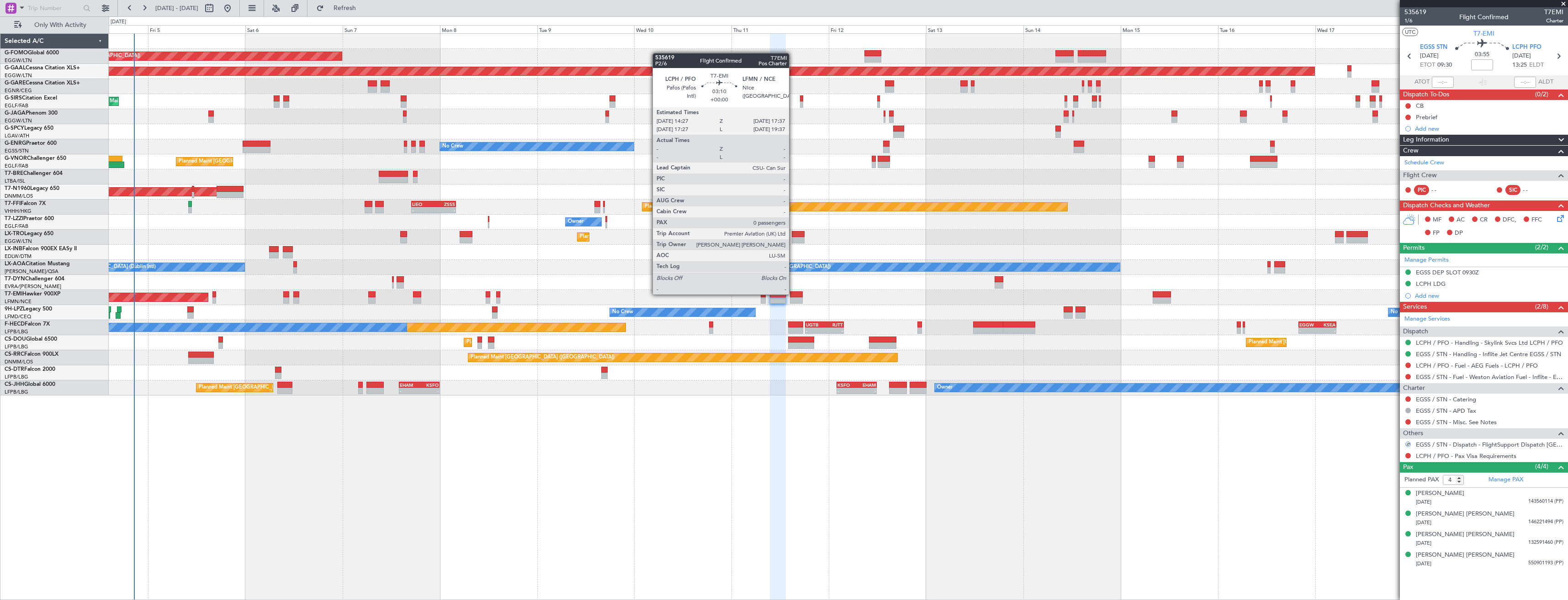
click at [793, 294] on div at bounding box center [797, 295] width 13 height 7
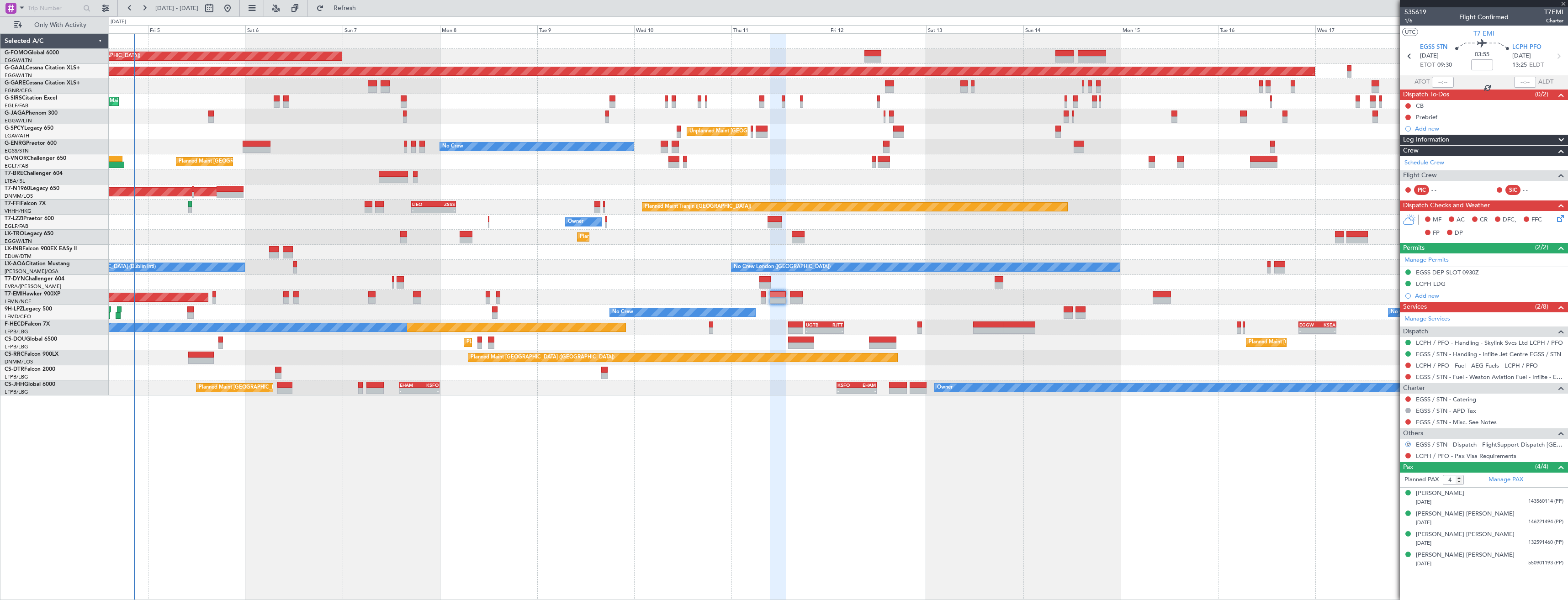
type input "0"
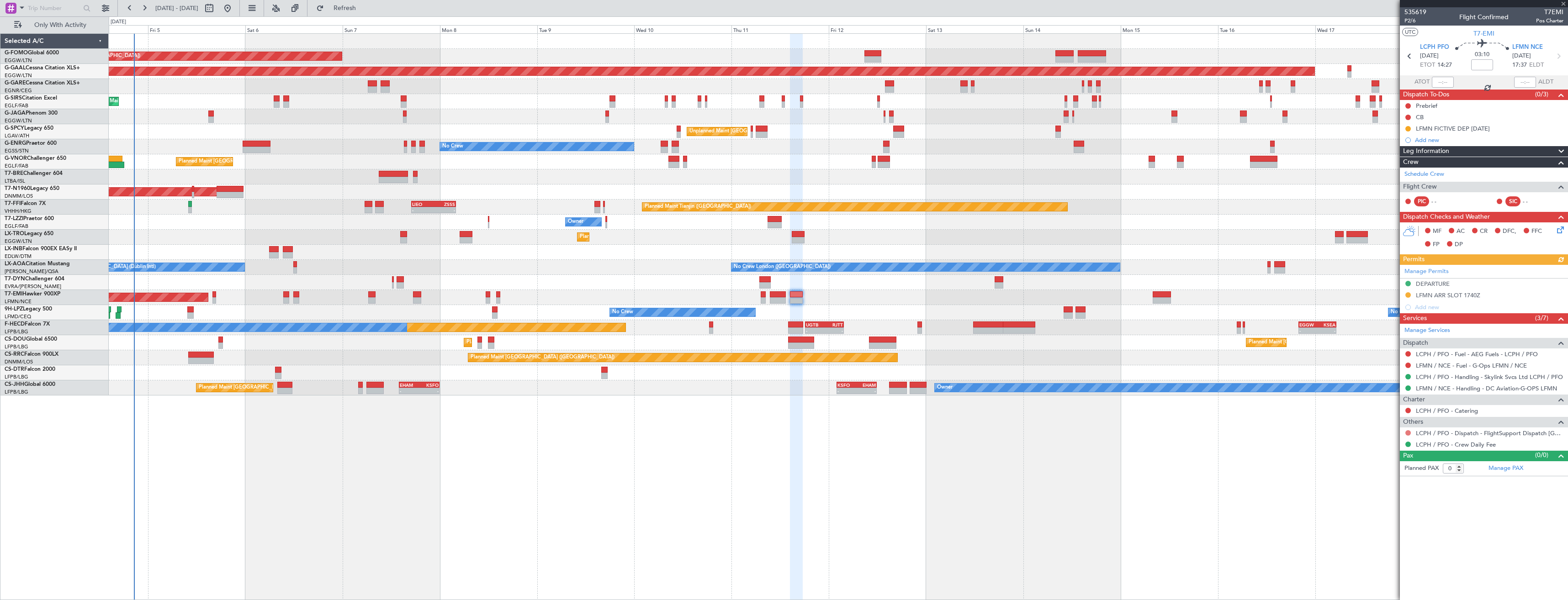
click at [1408, 433] on button at bounding box center [1408, 433] width 5 height 5
click at [1371, 540] on span "Confirmed" at bounding box center [1382, 542] width 29 height 9
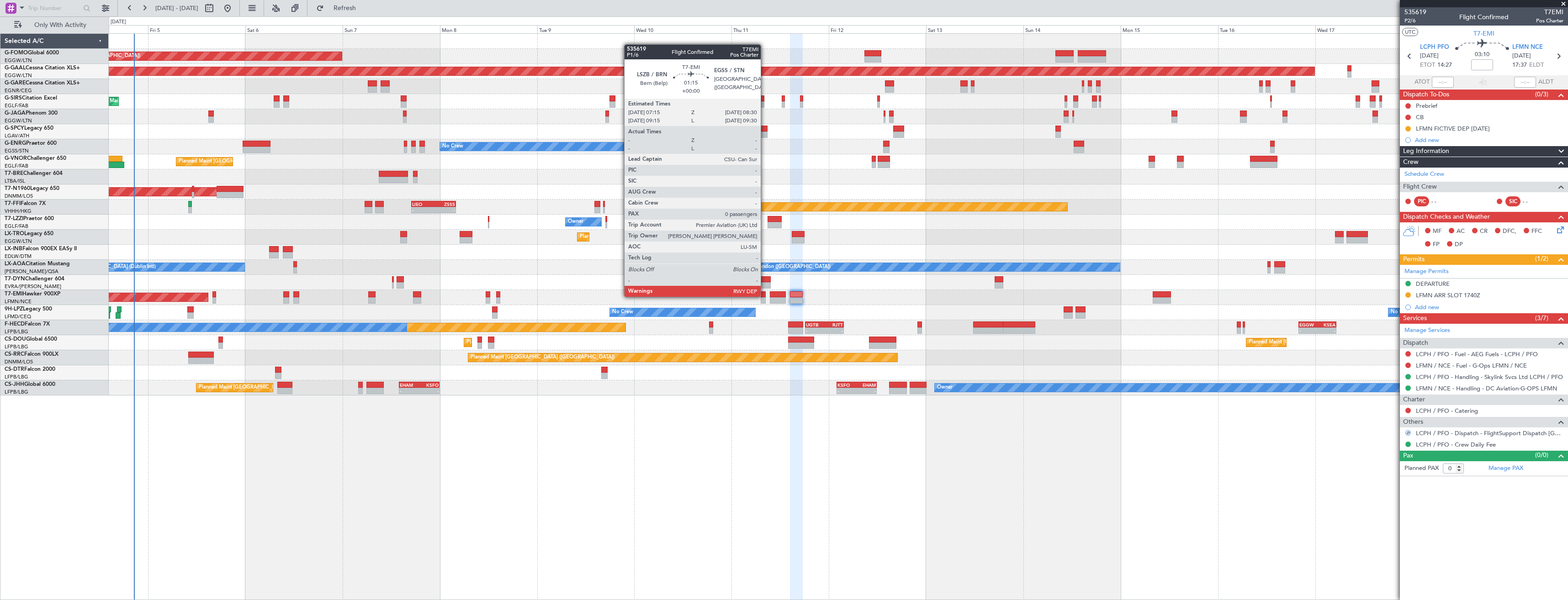
click at [765, 296] on div at bounding box center [763, 295] width 5 height 7
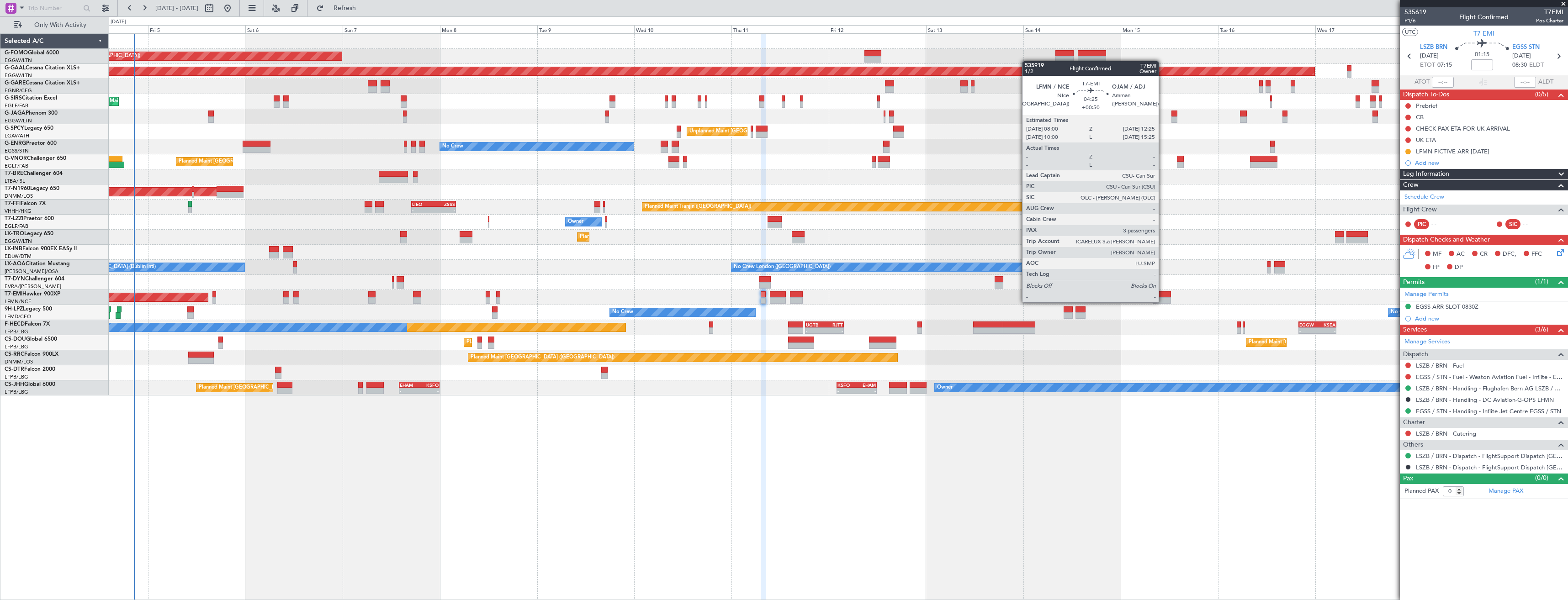
click at [1163, 301] on div at bounding box center [1162, 301] width 18 height 7
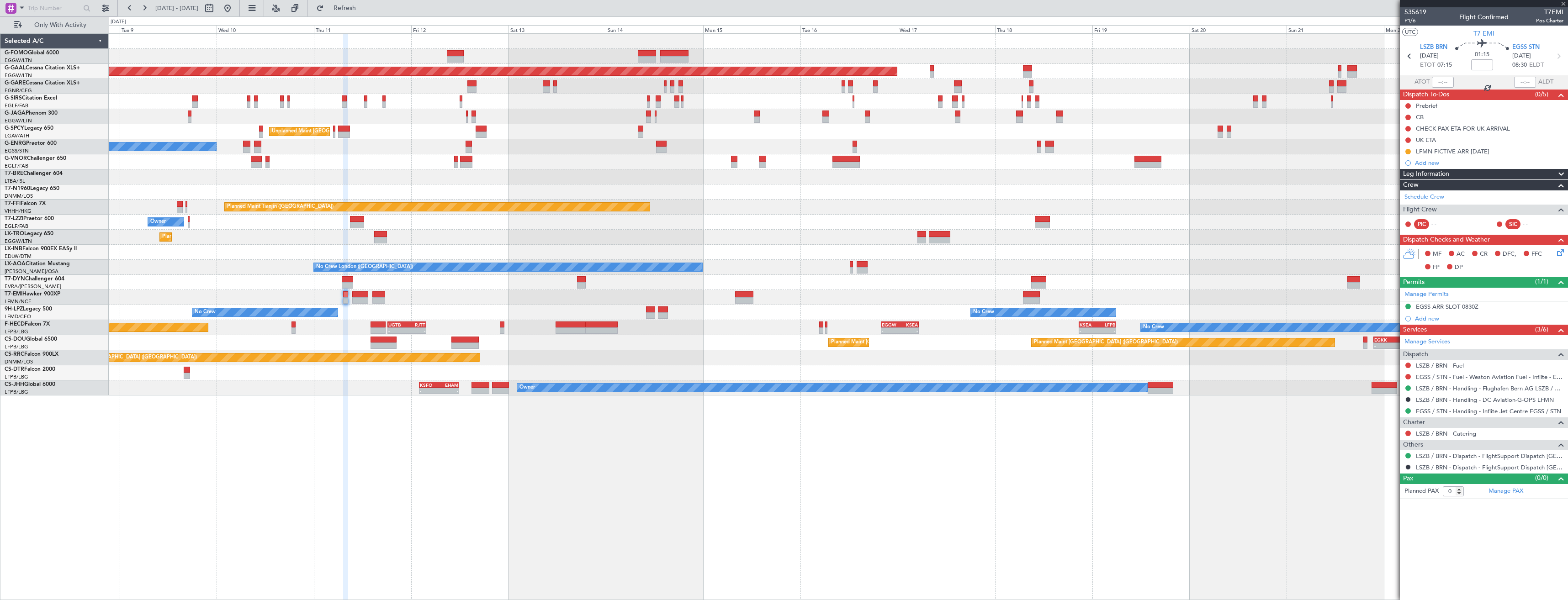
click at [822, 306] on div "Planned Maint London (Luton) Planned Maint Dusseldorf Planned Maint London (Lut…" at bounding box center [838, 215] width 1459 height 361
type input "+00:50"
type input "3"
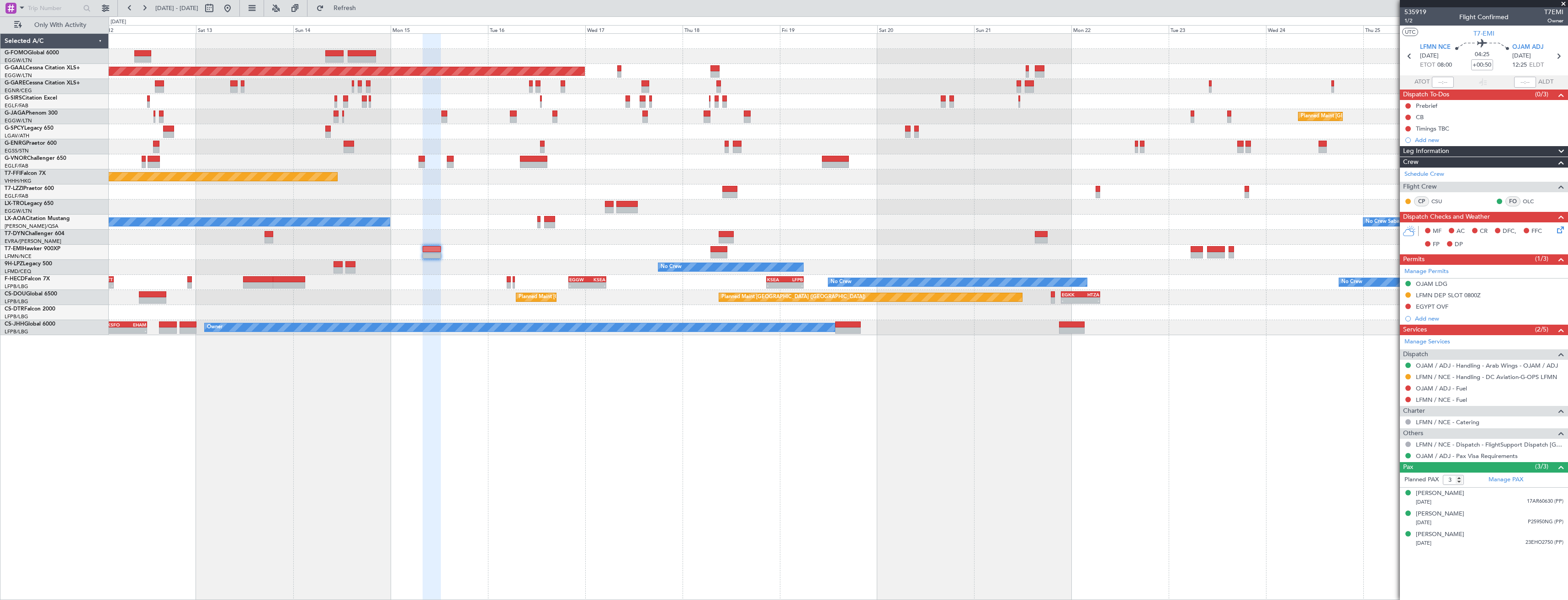
click at [814, 267] on div "Planned Maint Dusseldorf Planned Maint London (Luton) Unplanned Maint Athens (E…" at bounding box center [838, 184] width 1459 height 301
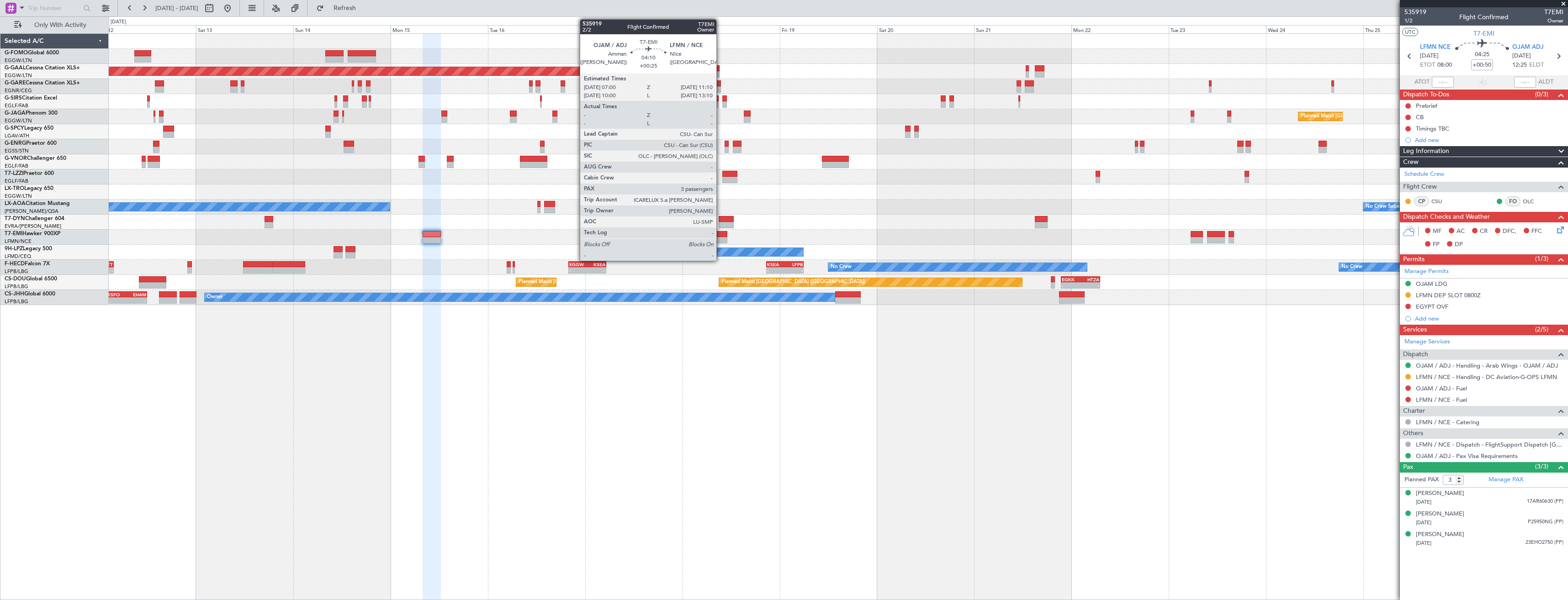
click at [720, 239] on div at bounding box center [719, 240] width 17 height 7
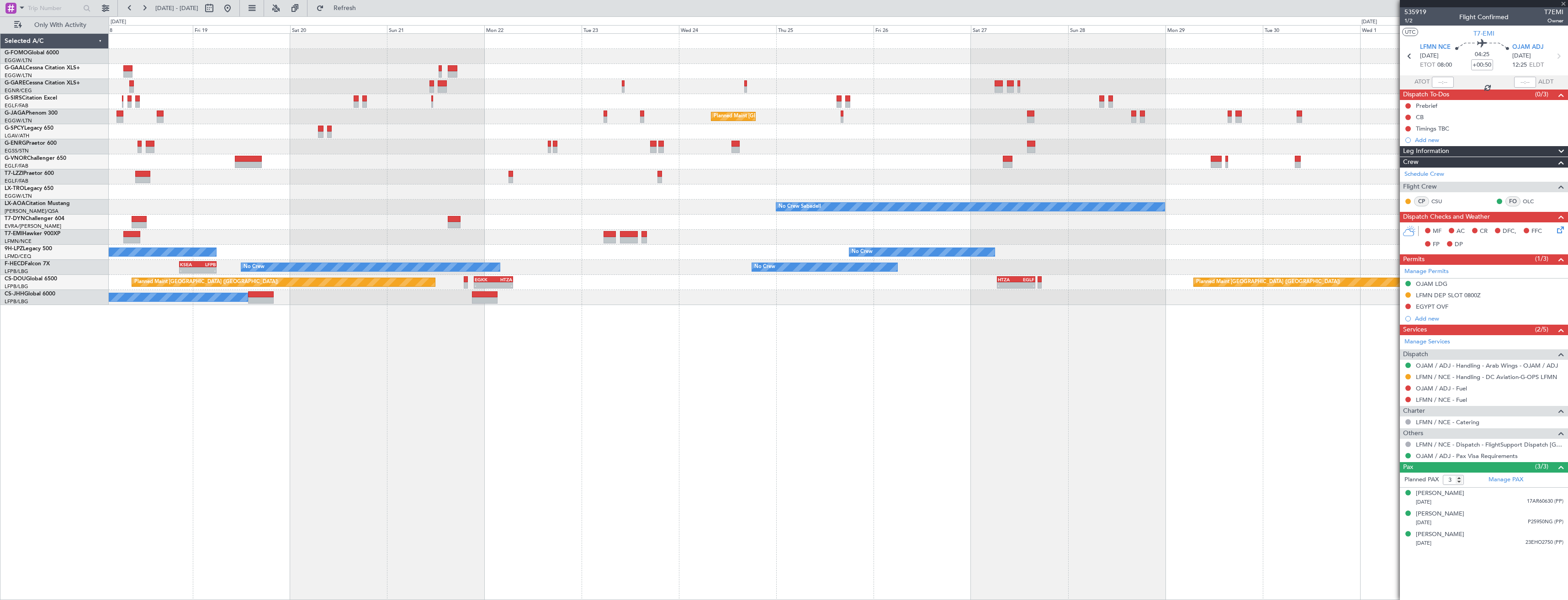
click at [429, 259] on div "Planned Maint Dusseldorf Planned Maint London (Luton) No Crew Sabadell No Crew …" at bounding box center [838, 170] width 1459 height 271
type input "+00:25"
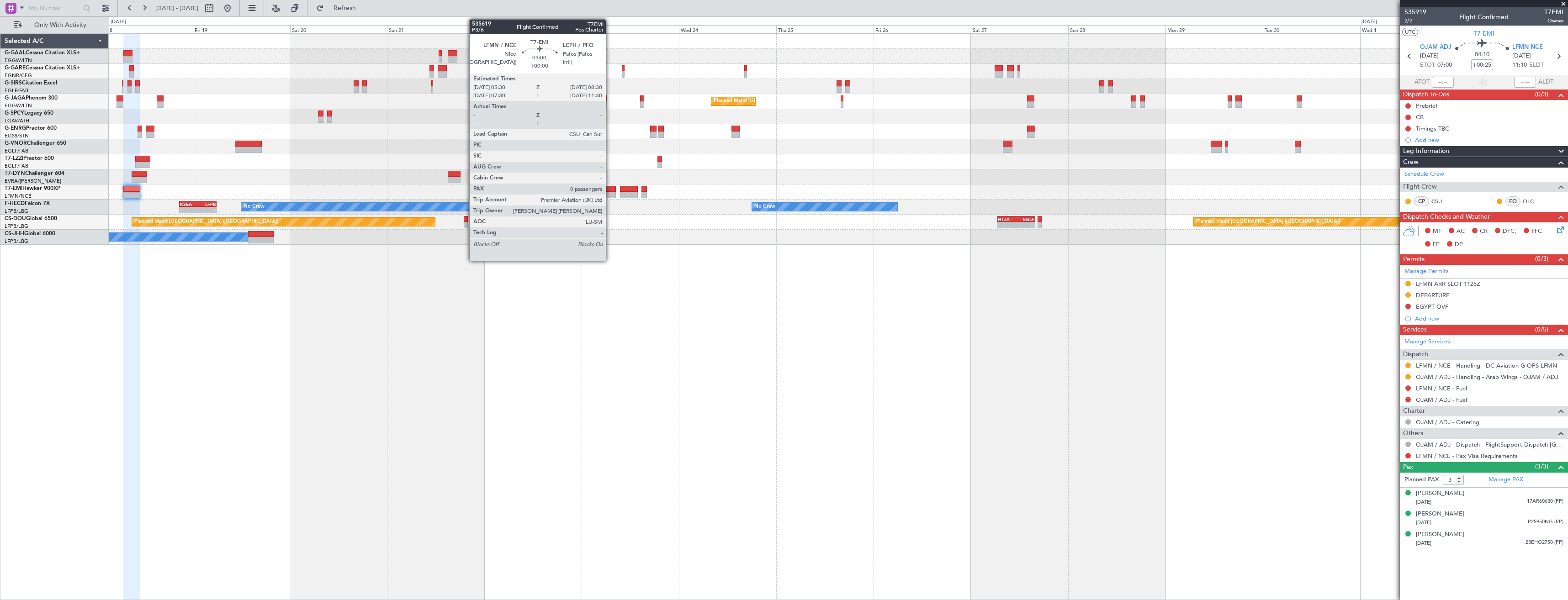
click at [610, 192] on div at bounding box center [610, 195] width 12 height 7
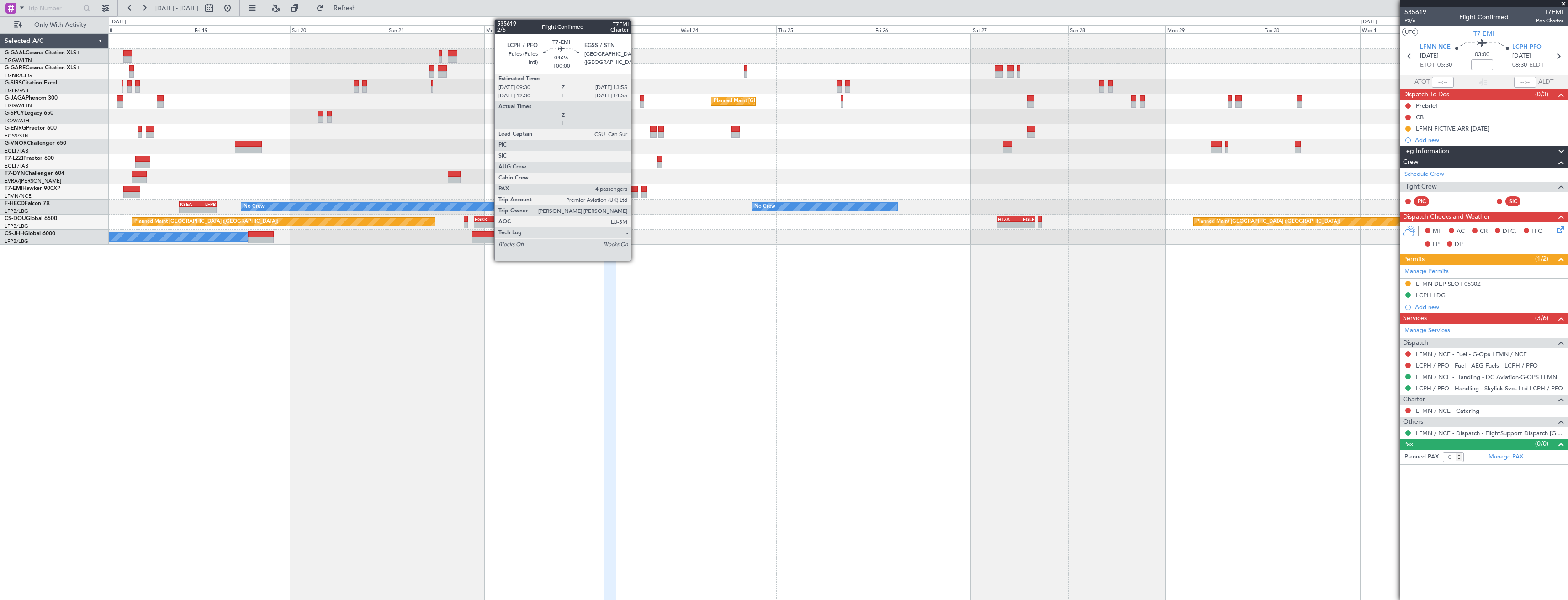
click at [635, 195] on div at bounding box center [629, 195] width 18 height 7
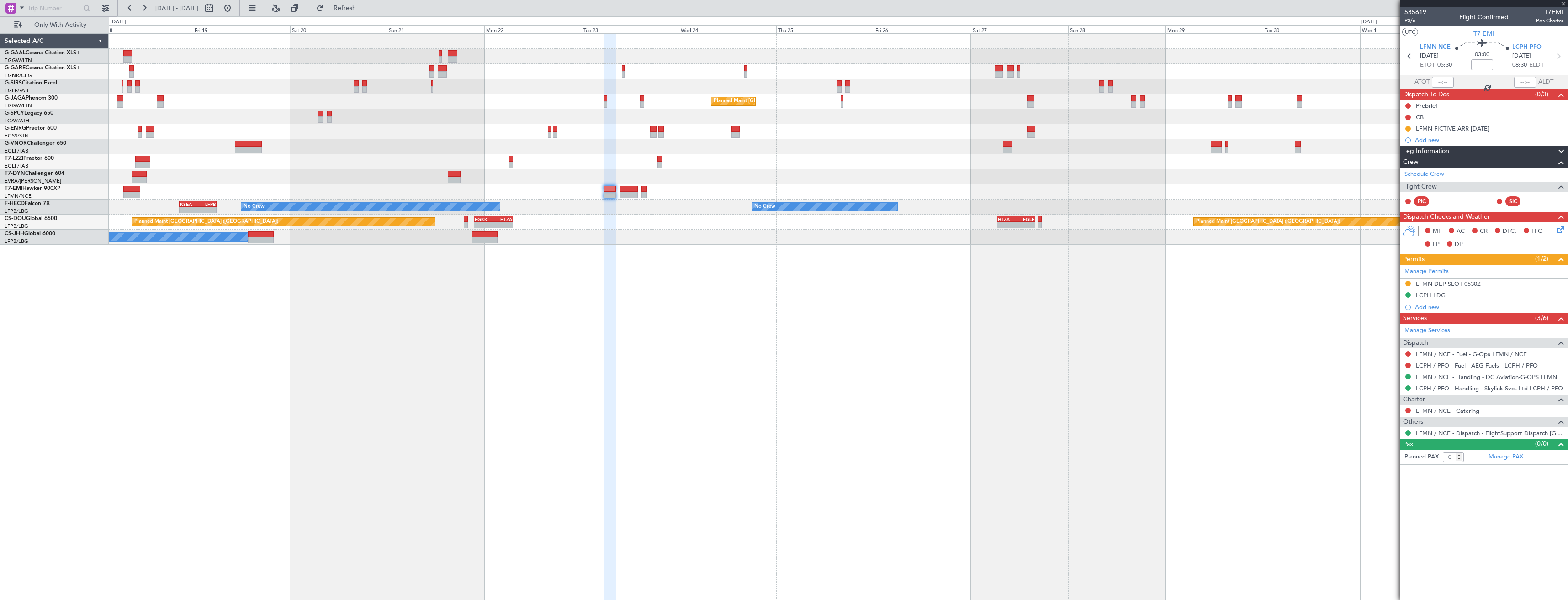
type input "4"
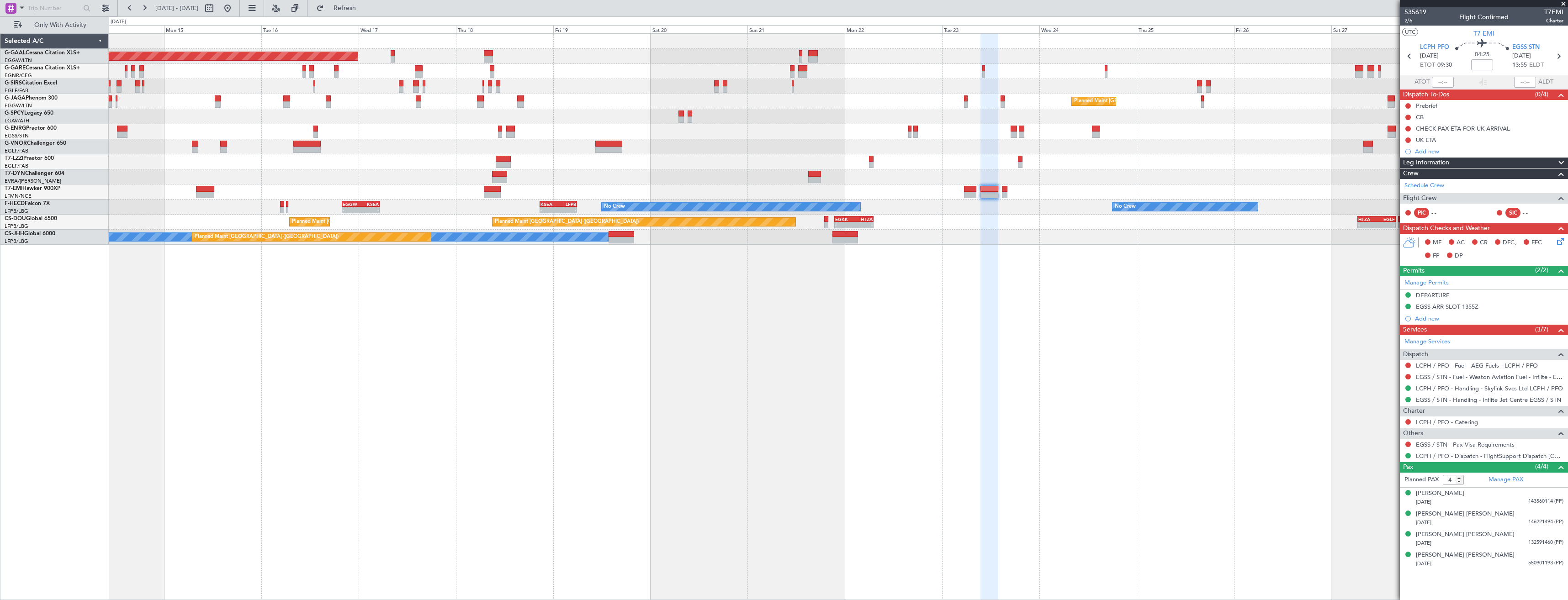
click at [1124, 283] on div "Planned Maint Dusseldorf Planned Maint London (Luton) Unplanned Maint Athens (E…" at bounding box center [838, 316] width 1459 height 567
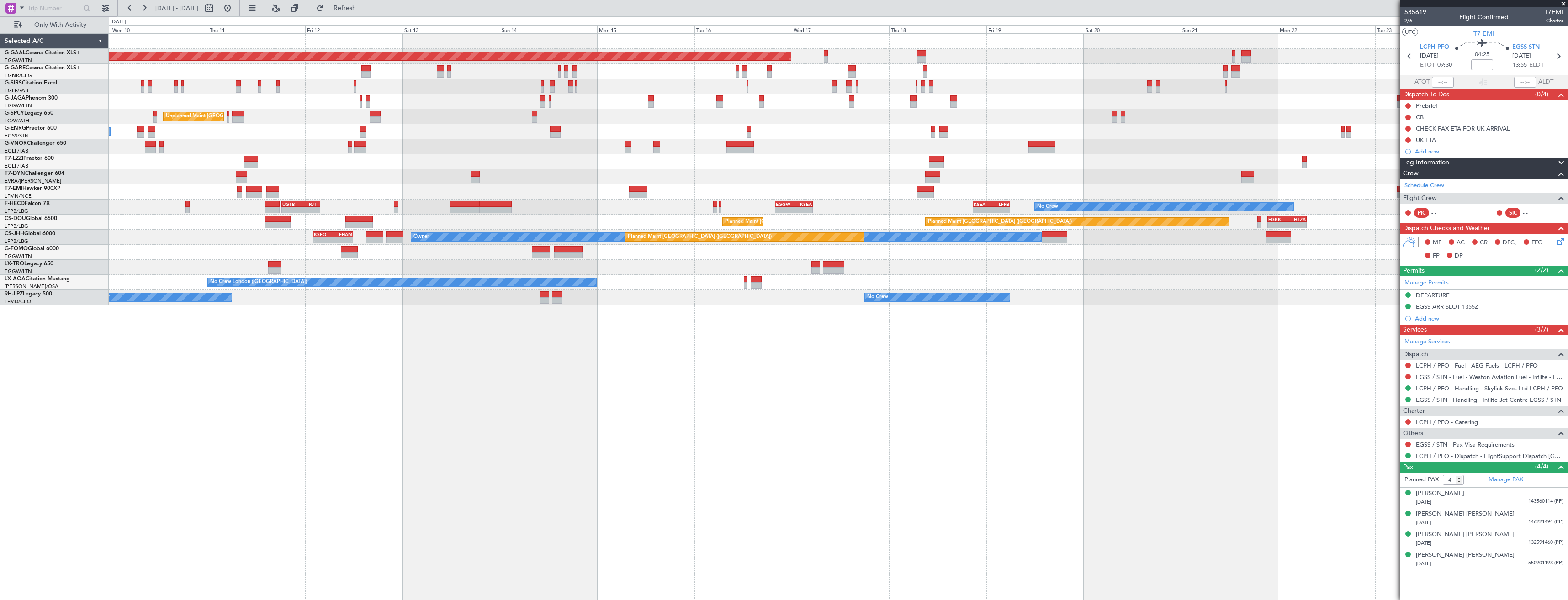
click at [733, 309] on div "Planned Maint Dusseldorf Planned Maint London (Luton) Unplanned Maint Athens (E…" at bounding box center [838, 316] width 1459 height 567
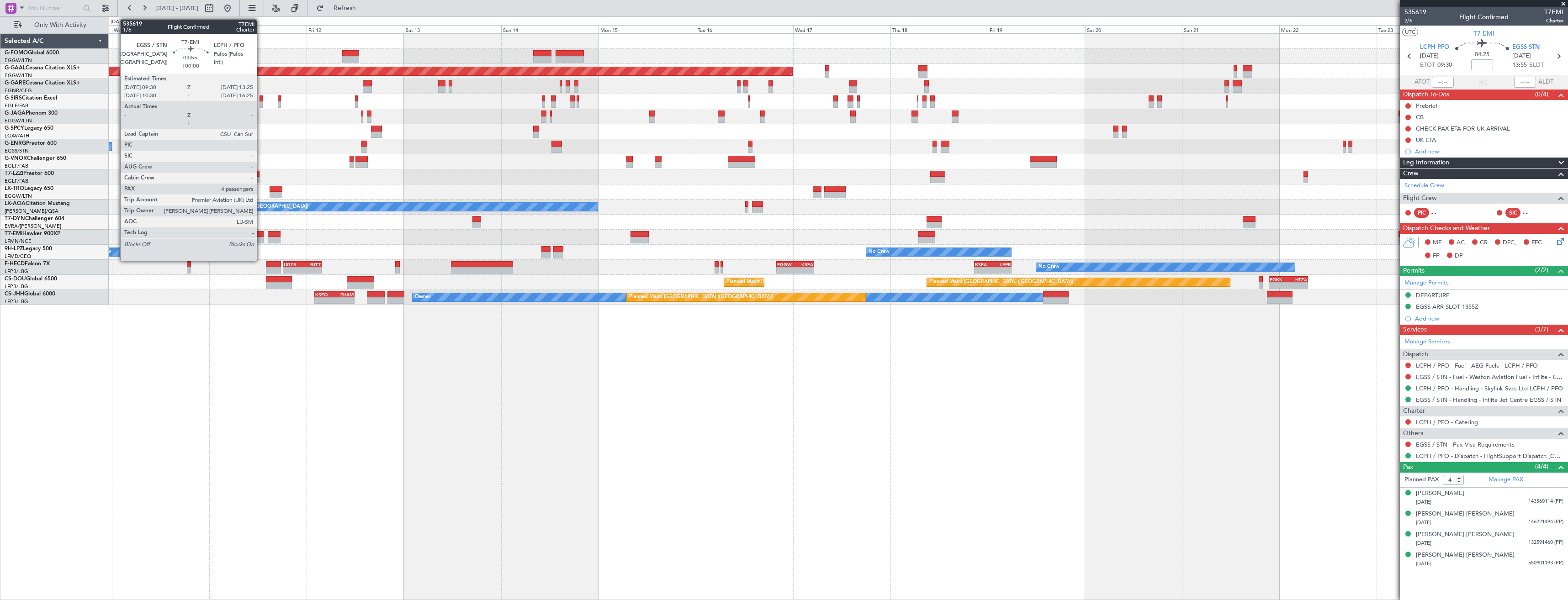
click at [261, 237] on div at bounding box center [256, 240] width 16 height 7
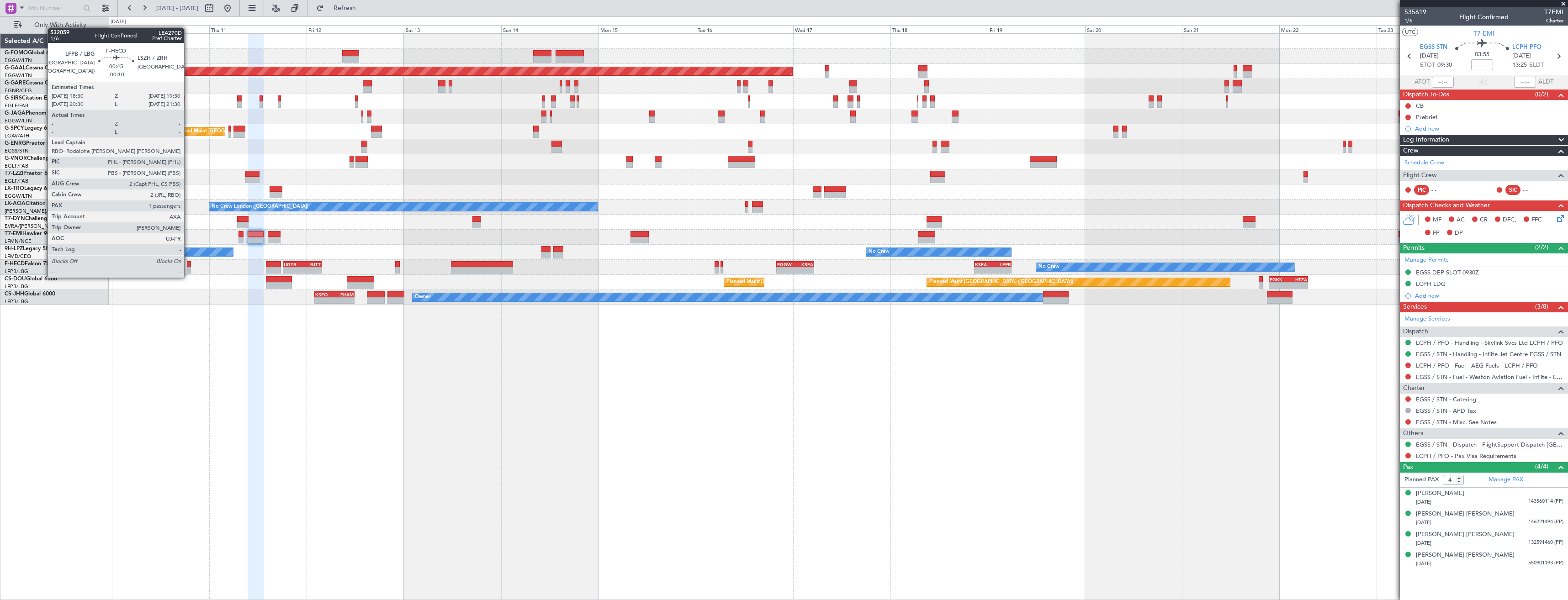
click at [188, 268] on div at bounding box center [189, 270] width 4 height 7
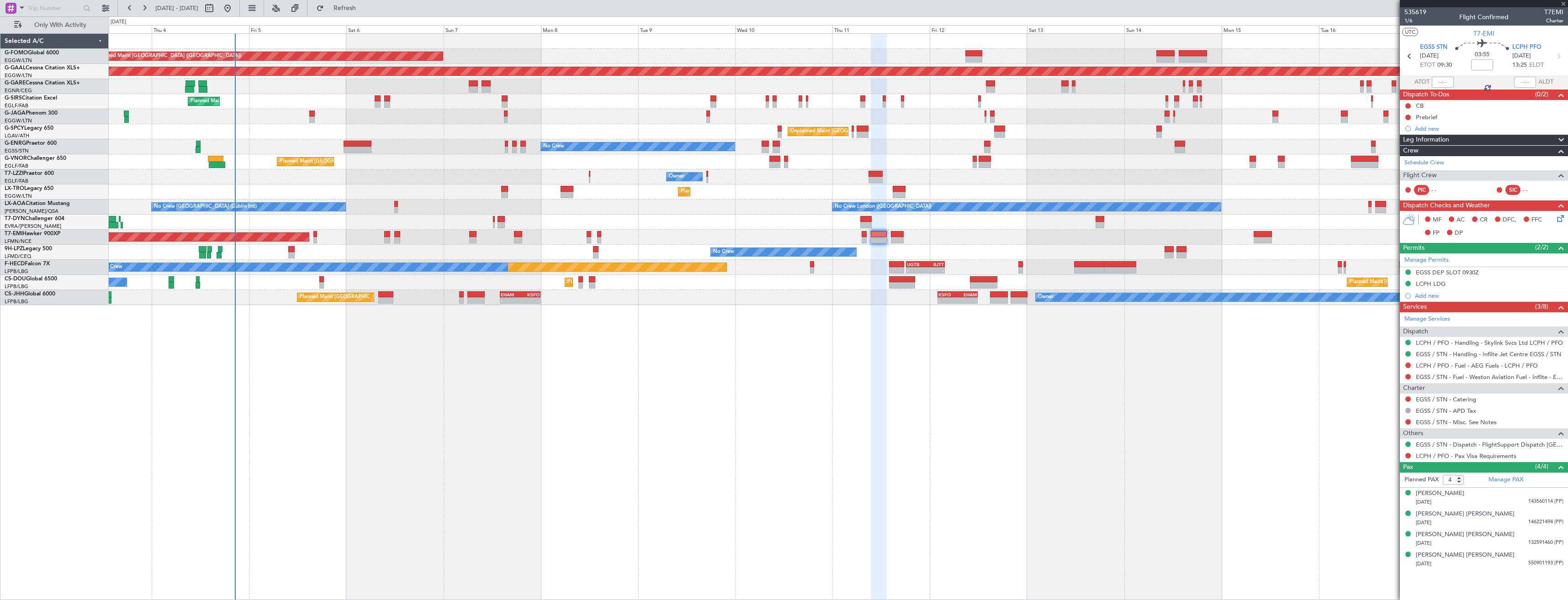
click at [773, 387] on div "Planned Maint London (Luton) Planned Maint Dusseldorf Unplanned Maint Chester P…" at bounding box center [838, 316] width 1459 height 567
type input "-00:10"
type input "1"
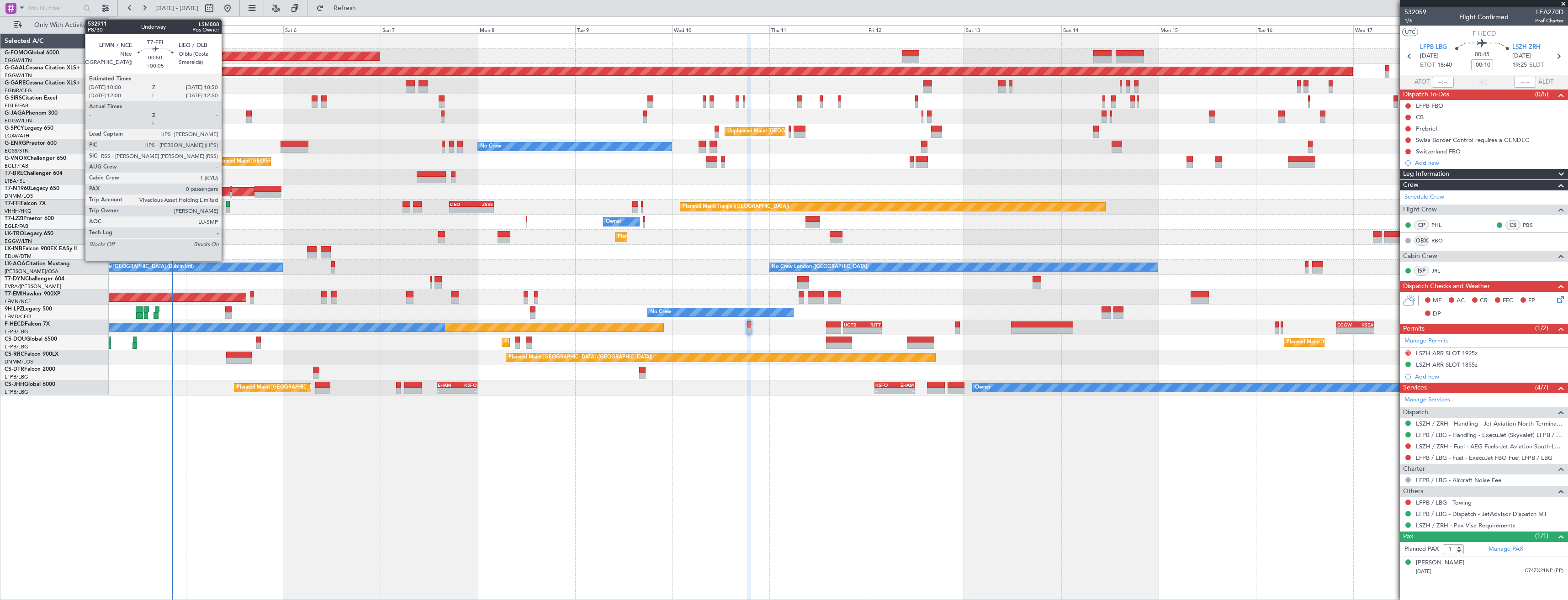
click at [226, 208] on div at bounding box center [228, 210] width 4 height 7
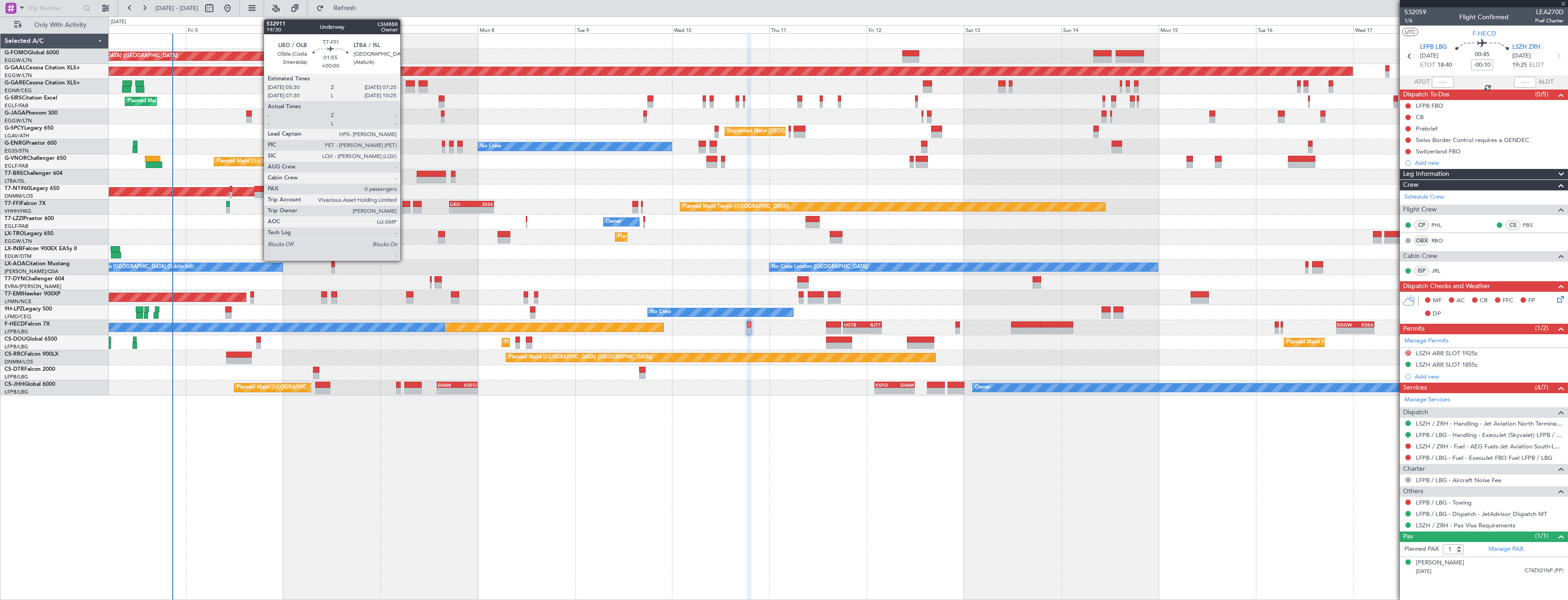
type input "+00:05"
type input "0"
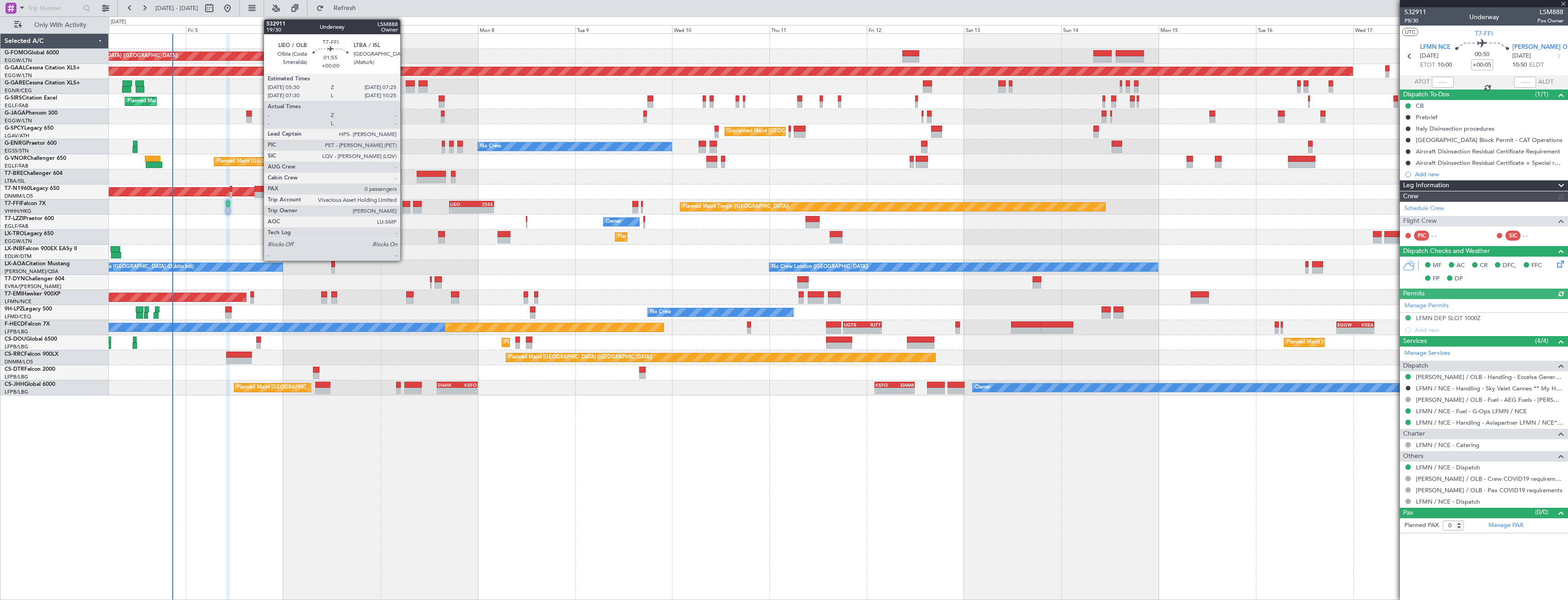
click at [404, 209] on div at bounding box center [407, 210] width 9 height 7
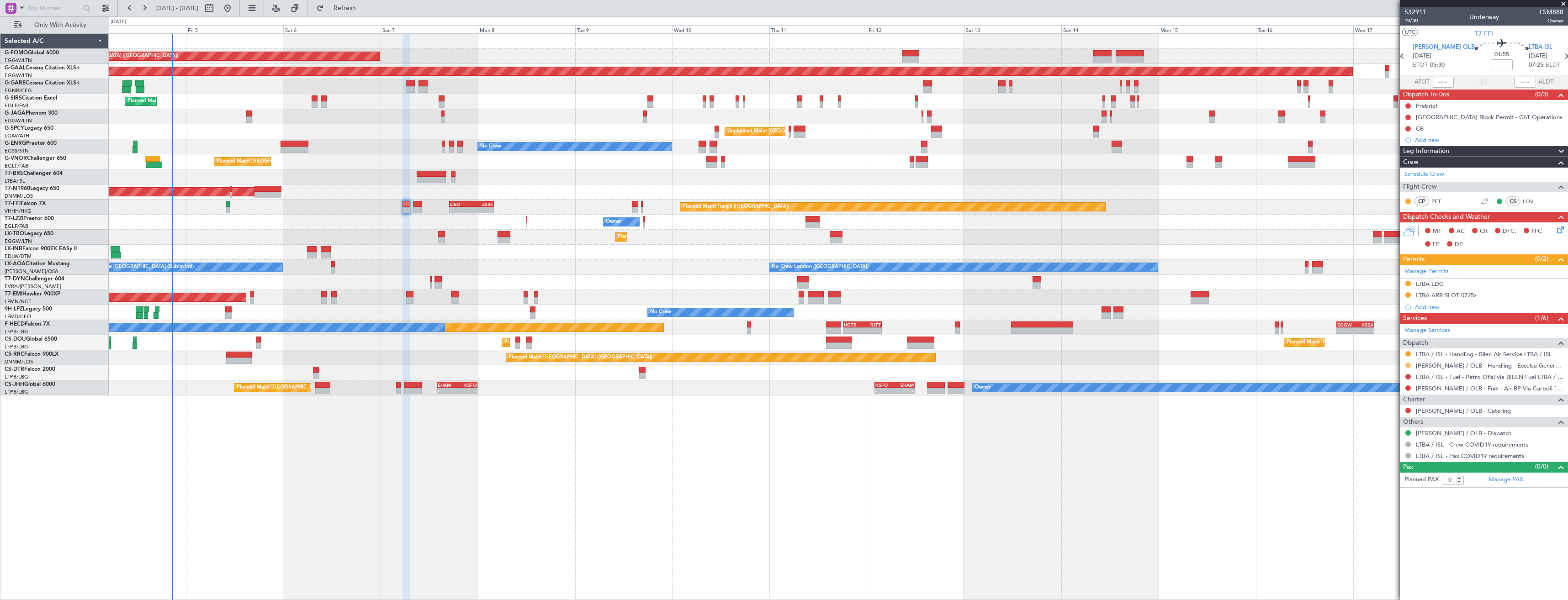
click at [1406, 365] on button at bounding box center [1408, 365] width 5 height 5
click at [1362, 473] on span at bounding box center [1361, 474] width 5 height 5
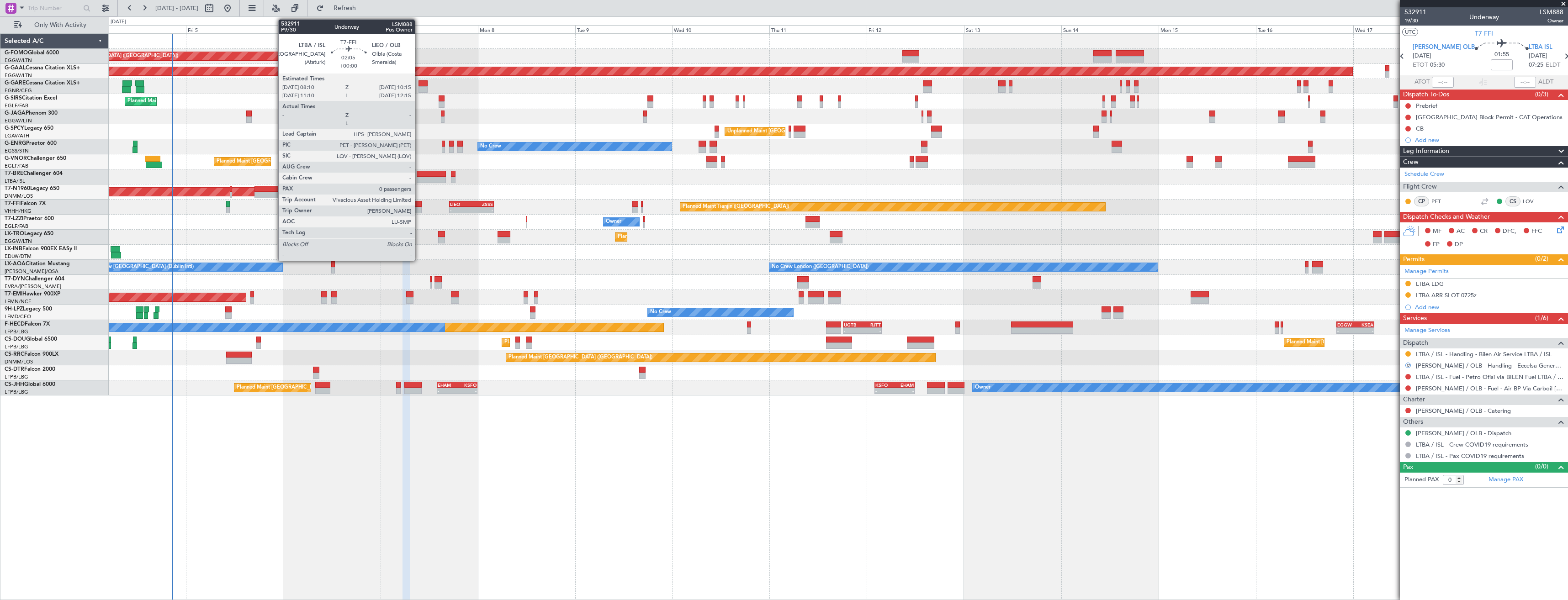
click at [416, 209] on div at bounding box center [418, 210] width 9 height 7
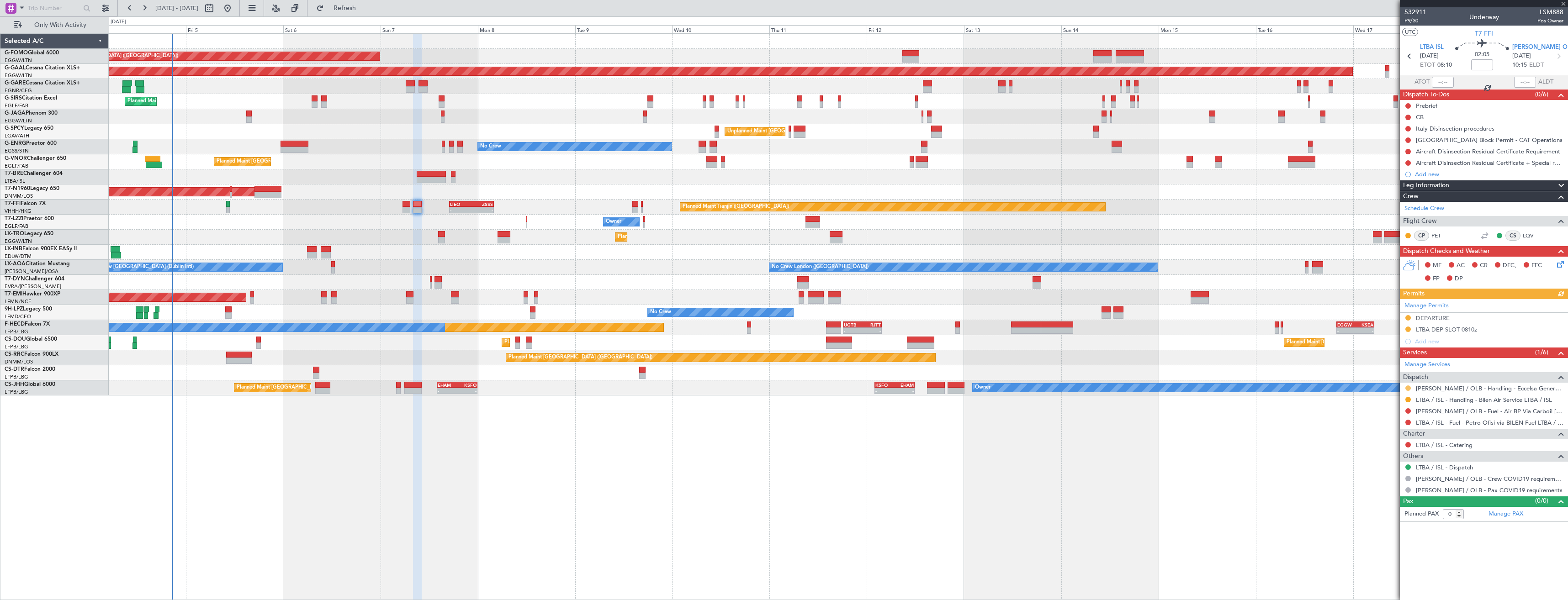
click at [1407, 389] on button at bounding box center [1408, 388] width 5 height 5
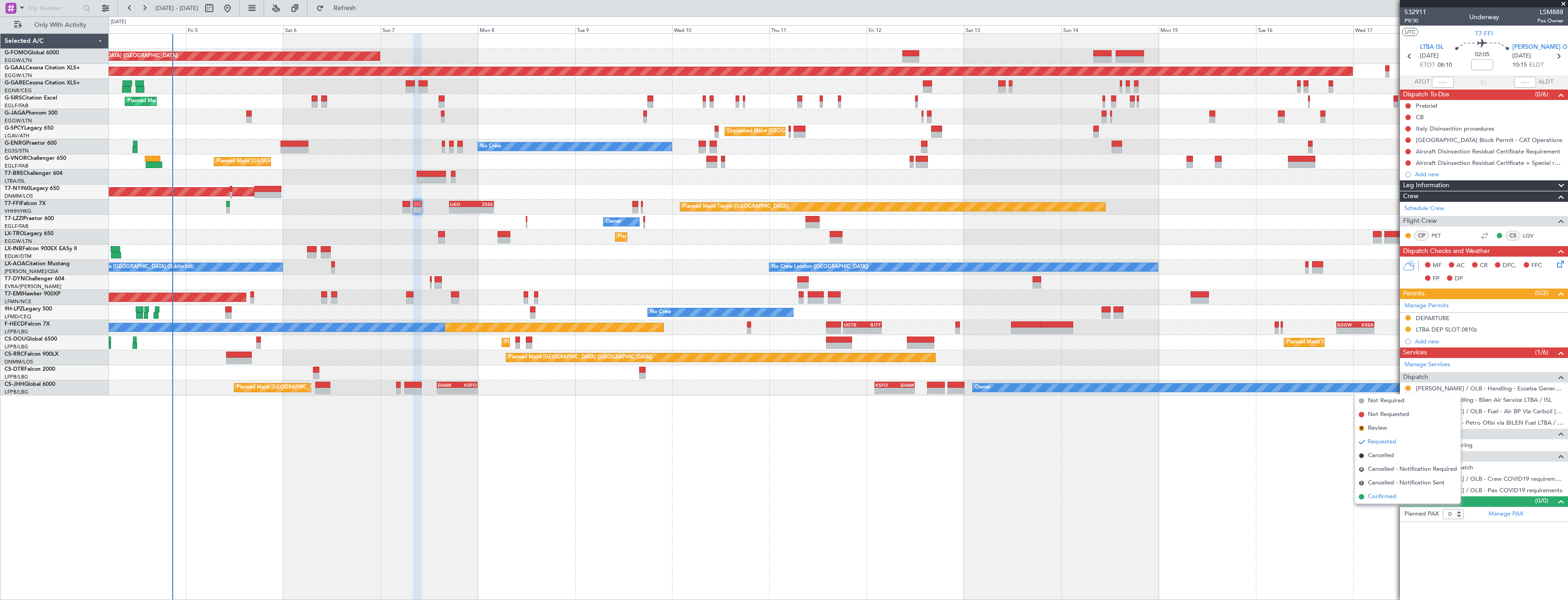
click at [1374, 499] on span "Confirmed" at bounding box center [1382, 497] width 29 height 9
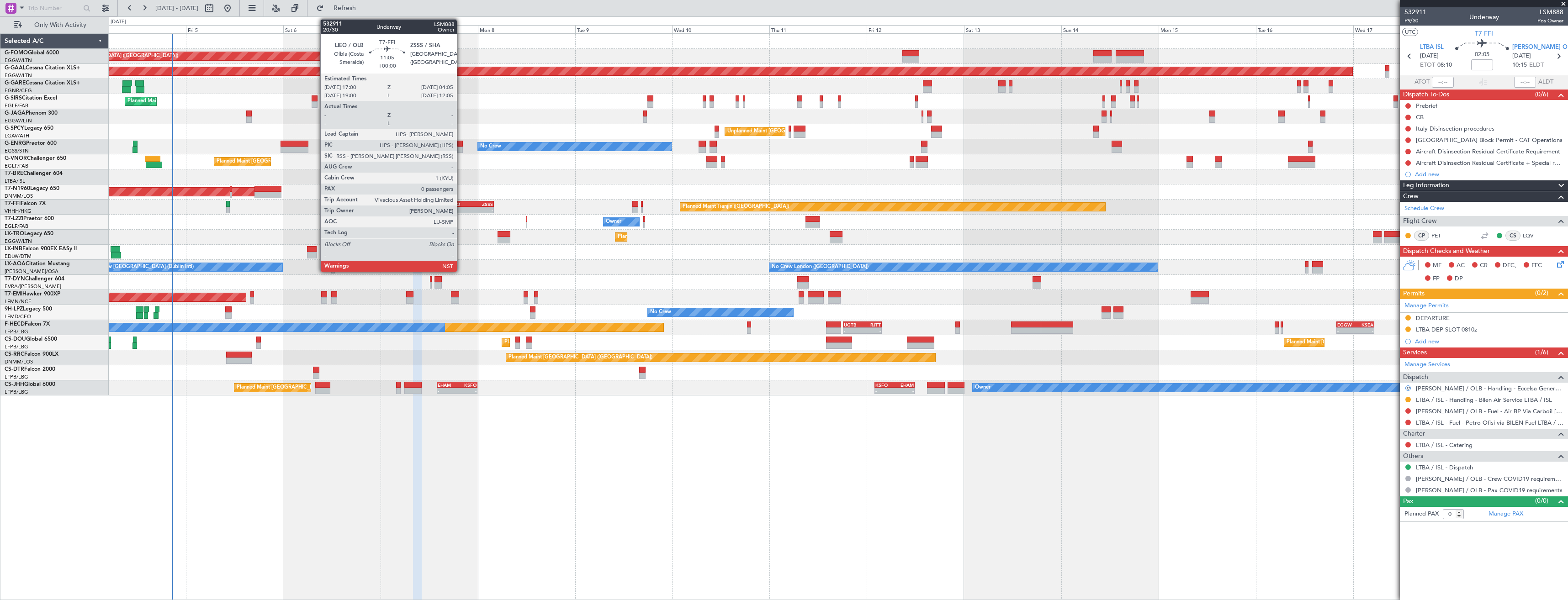
click at [461, 210] on div "-" at bounding box center [460, 210] width 21 height 5
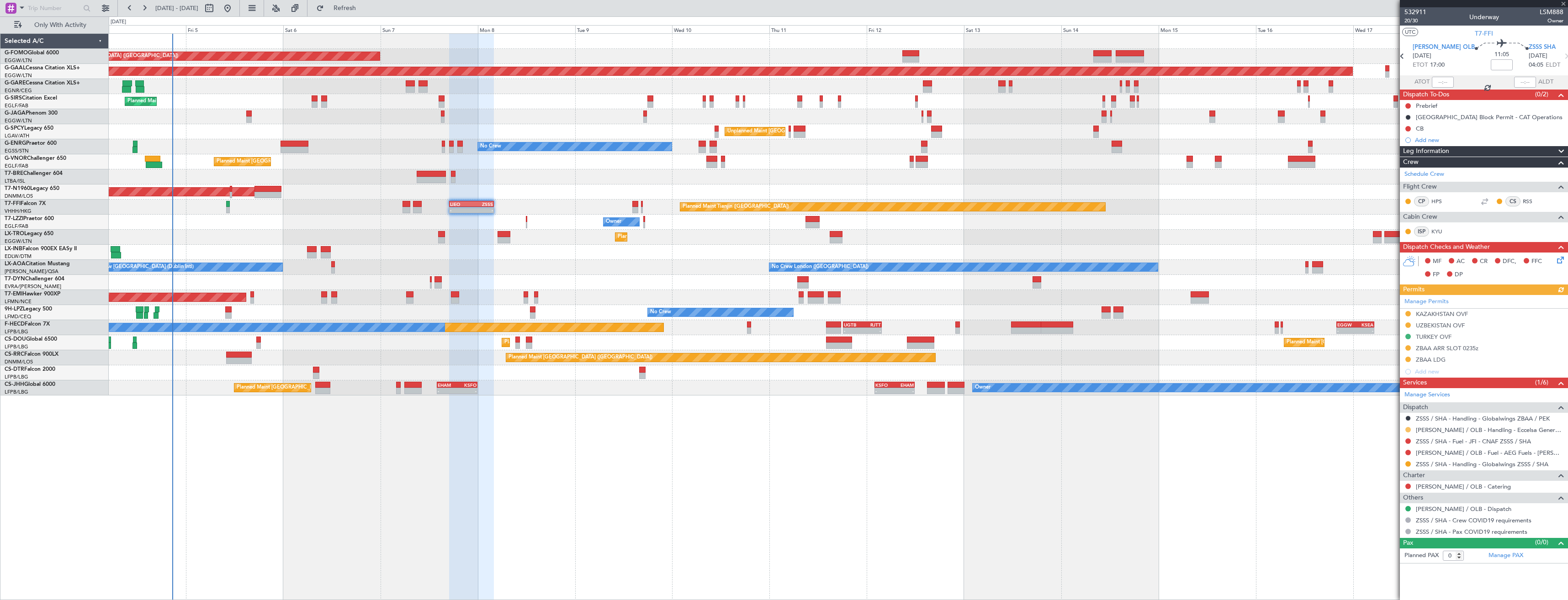
click at [1408, 430] on button at bounding box center [1408, 430] width 5 height 5
click at [1376, 542] on span "Confirmed" at bounding box center [1382, 538] width 29 height 9
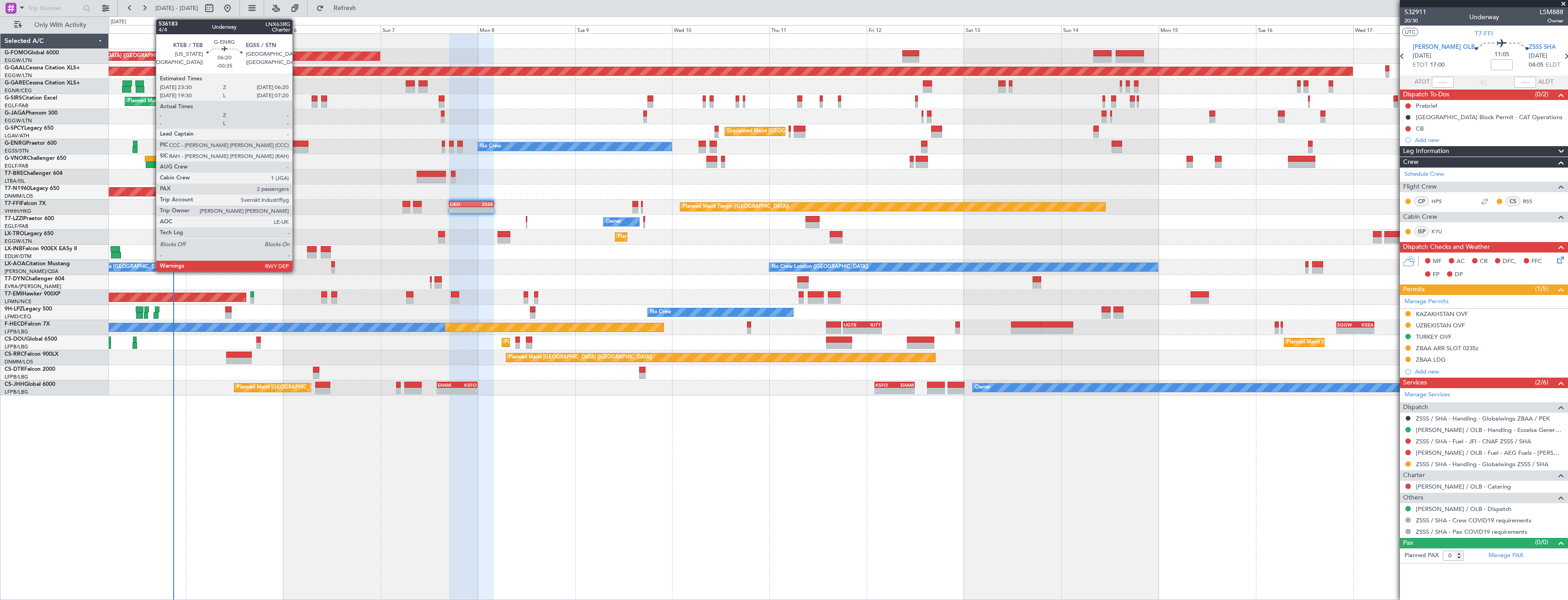
click at [298, 144] on div at bounding box center [295, 144] width 28 height 7
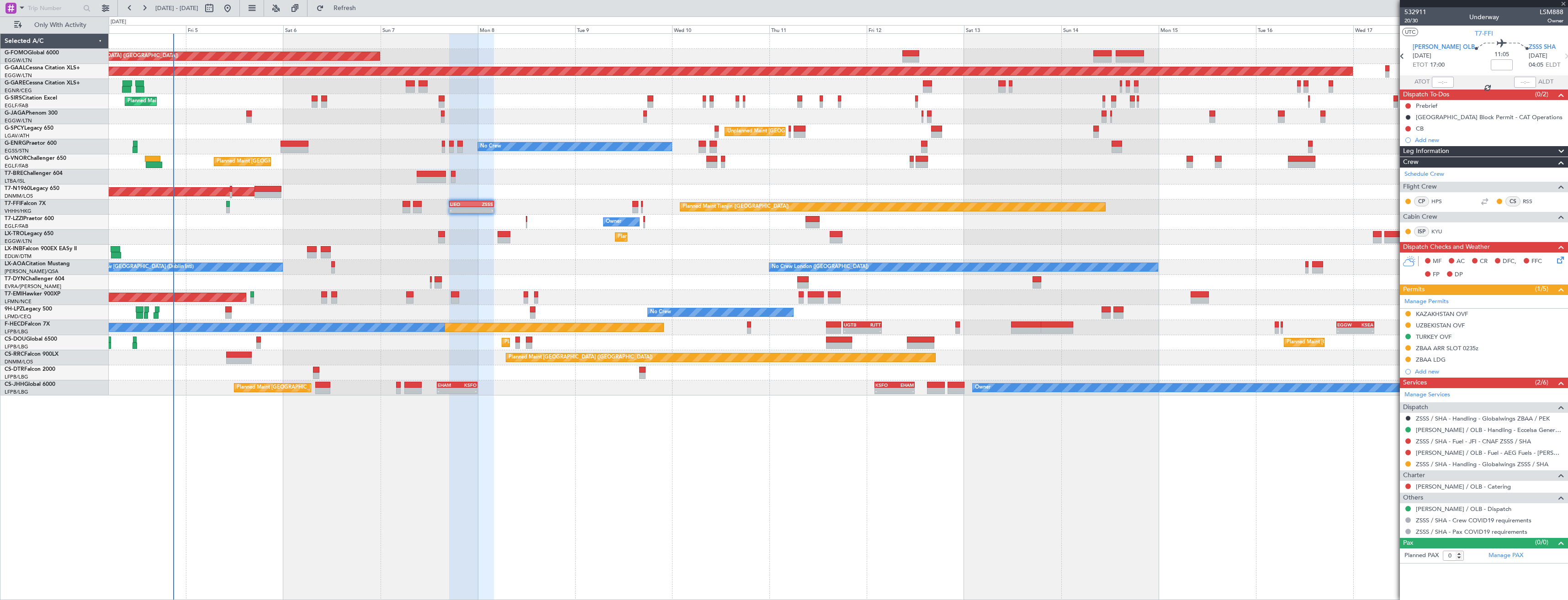
type input "-00:35"
type input "2"
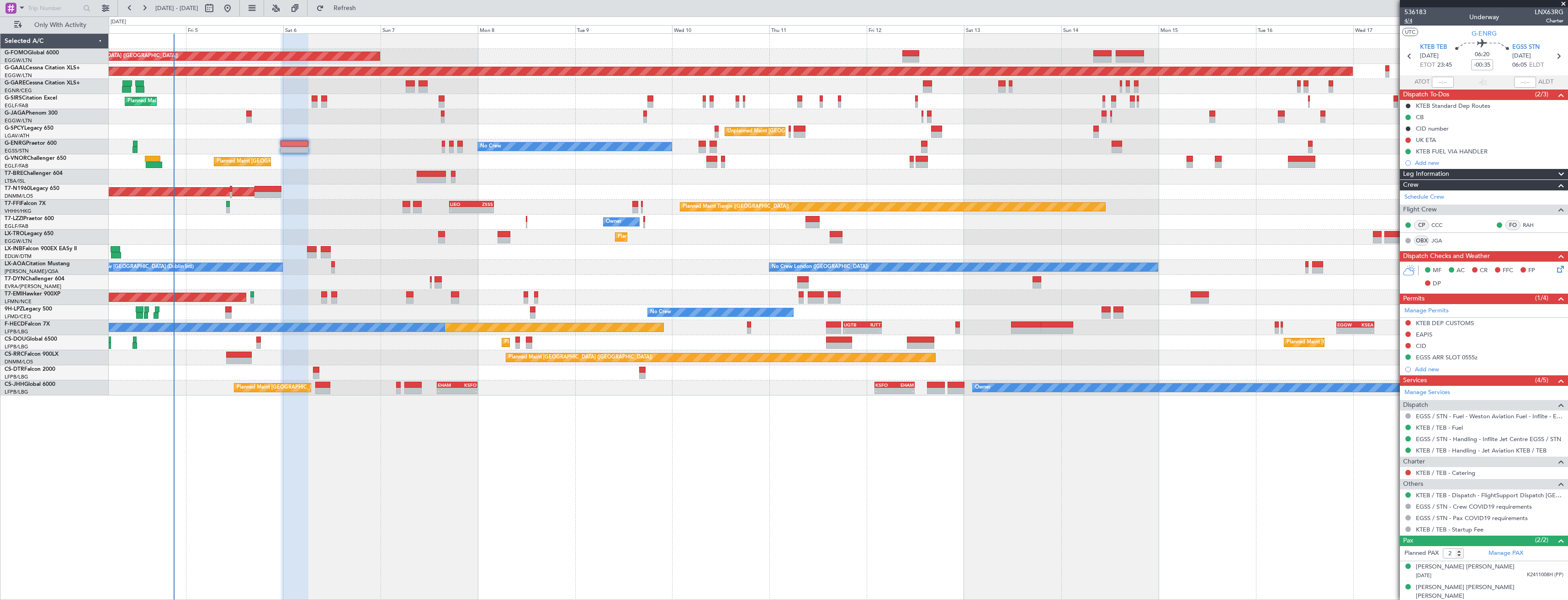
click at [1412, 21] on span "4/4" at bounding box center [1415, 21] width 22 height 8
click at [1443, 330] on div "EAPIS" at bounding box center [1484, 335] width 168 height 12
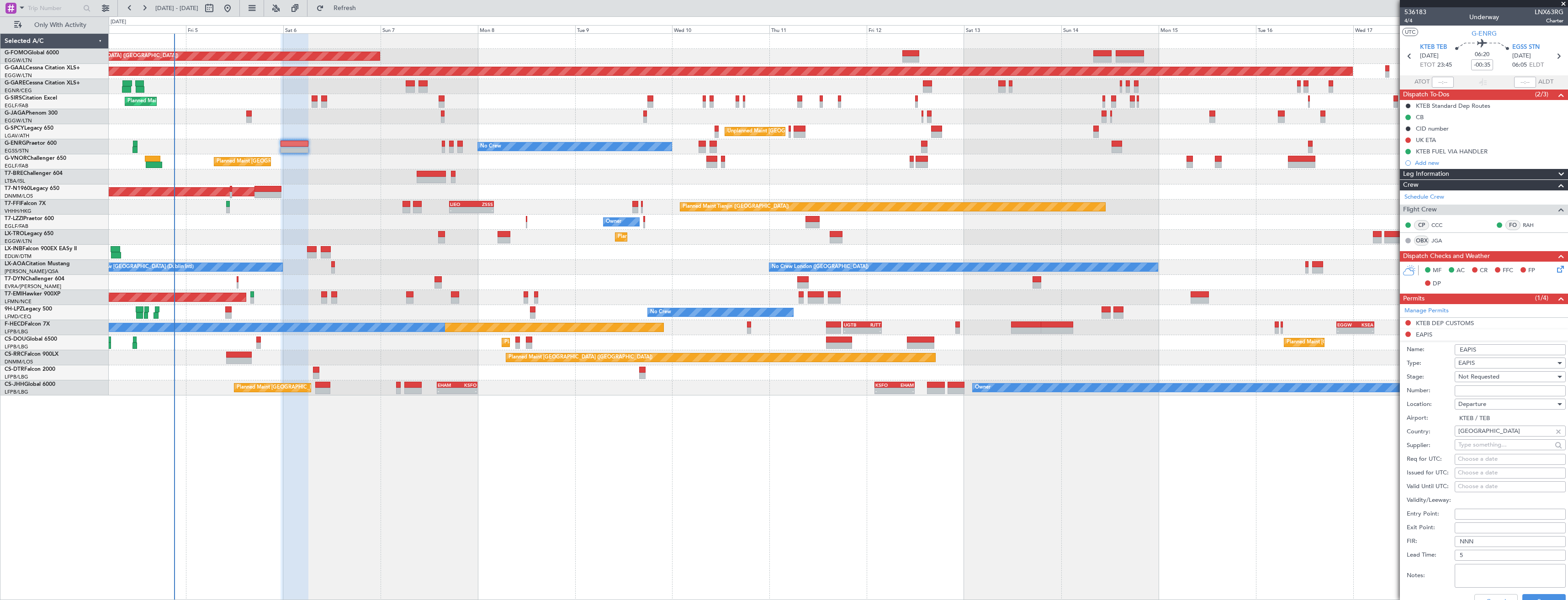
click at [1474, 388] on input "Number:" at bounding box center [1510, 391] width 111 height 11
paste input "EAPIS-17688166"
type input "EAPIS-17688166"
click at [1472, 376] on span "Not Requested" at bounding box center [1479, 377] width 41 height 9
click at [1474, 446] on span "Received OK" at bounding box center [1507, 450] width 96 height 14
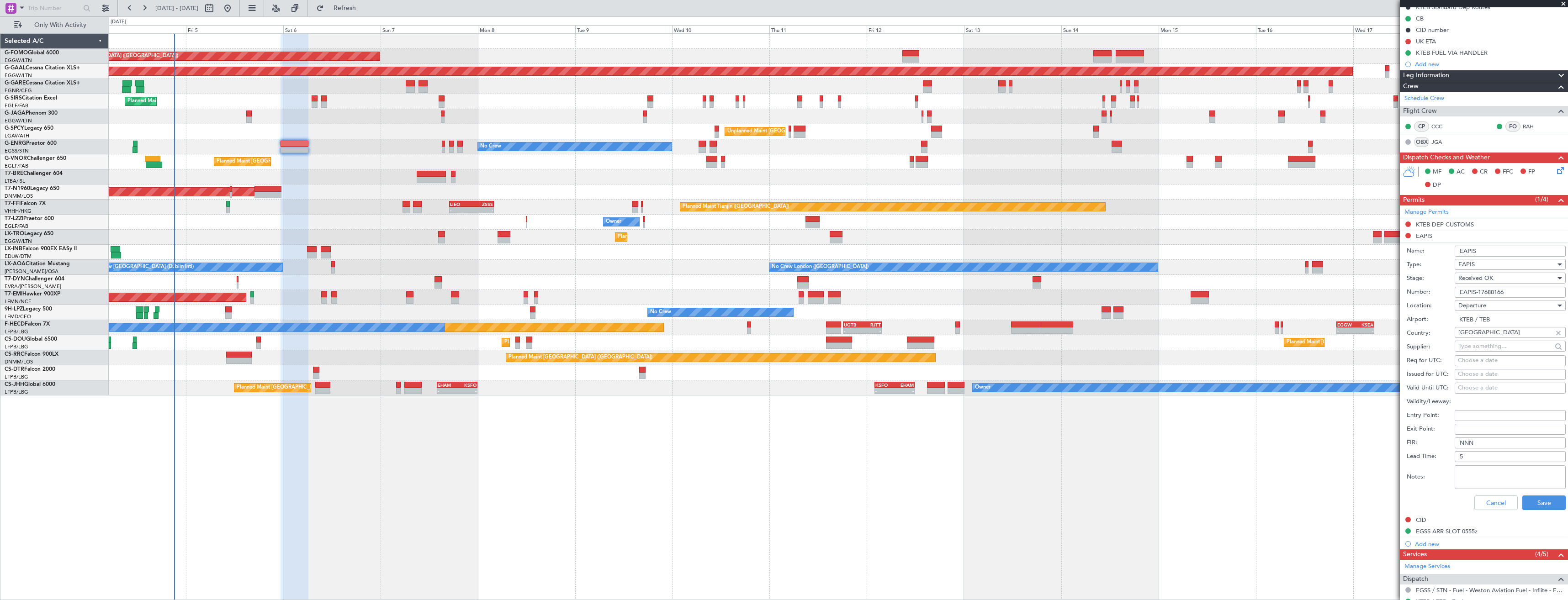
scroll to position [228, 0]
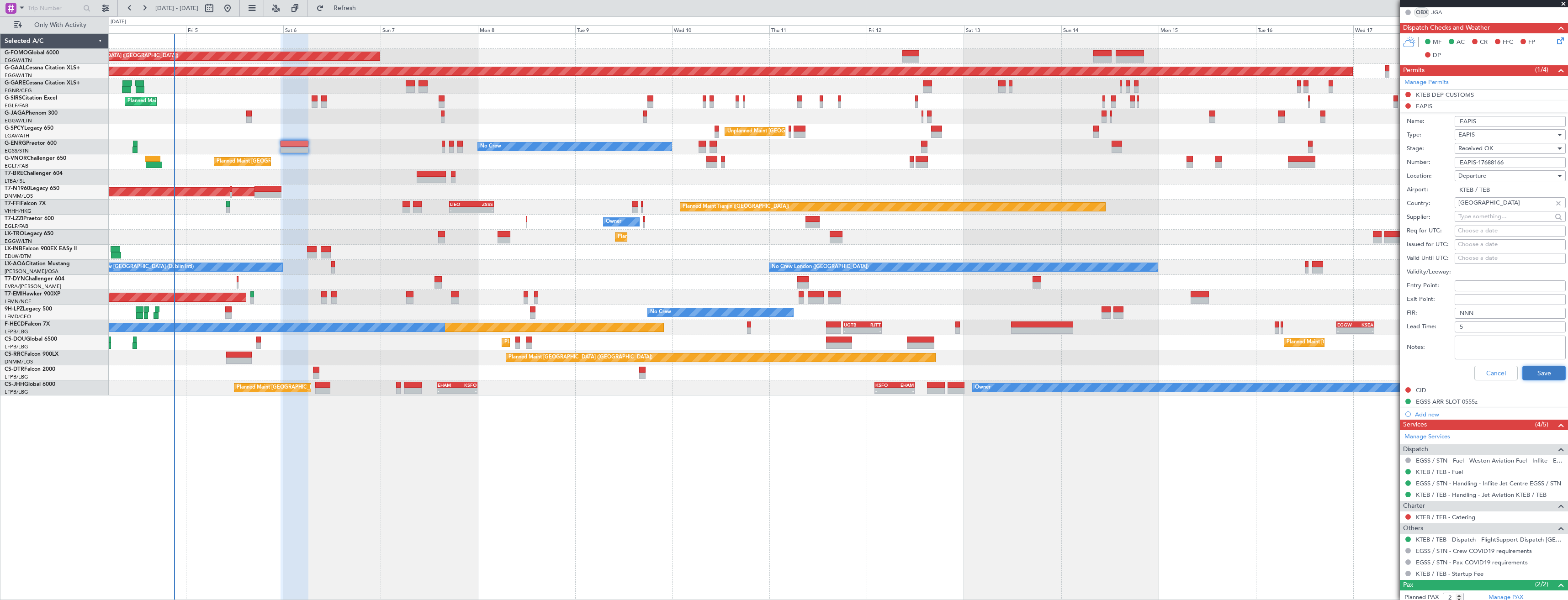
click at [1532, 372] on button "Save" at bounding box center [1544, 373] width 43 height 15
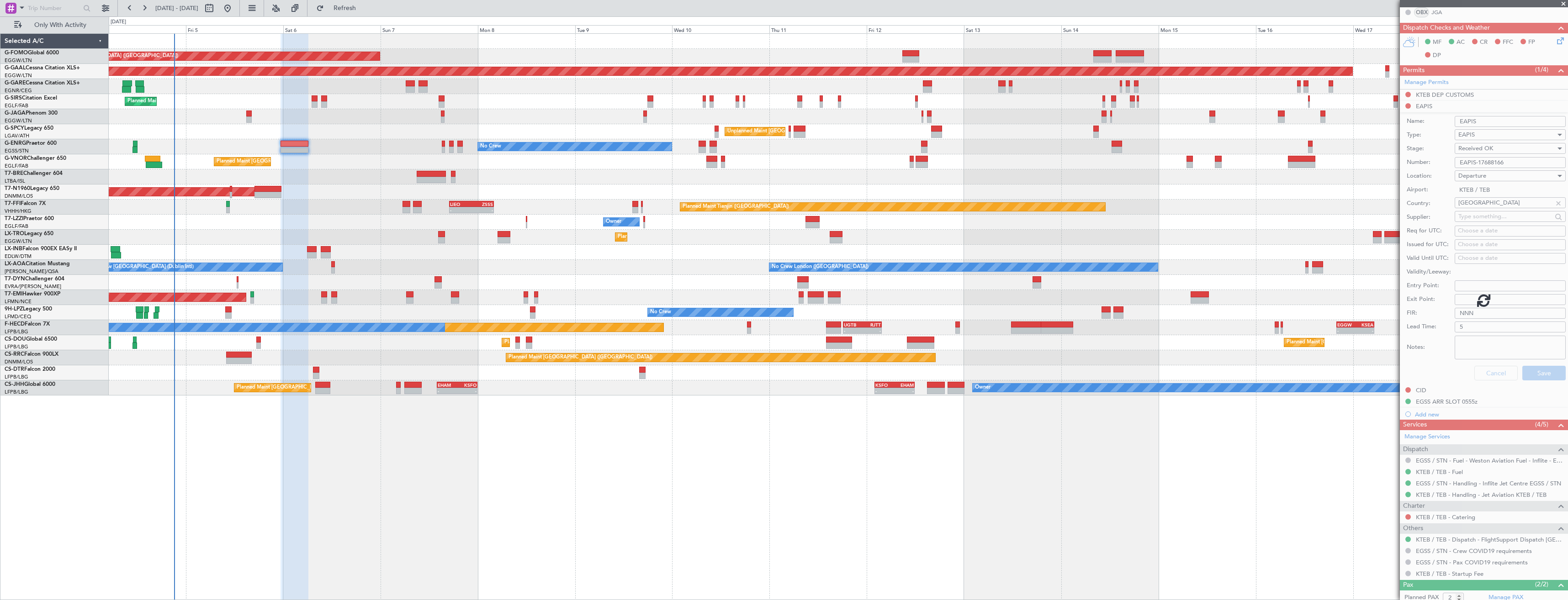
scroll to position [2, 0]
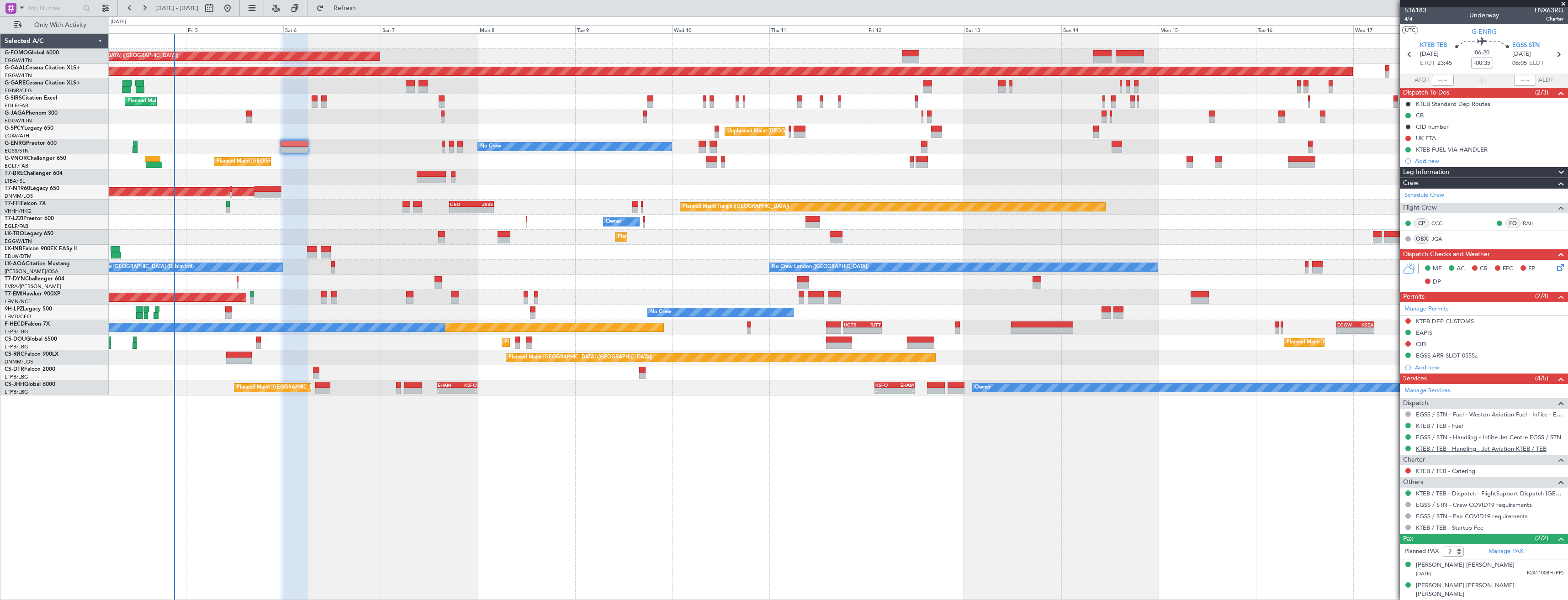
click at [1443, 450] on link "KTEB / TEB - Handling - Jet Aviation KTEB / TEB" at bounding box center [1481, 448] width 131 height 8
click at [301, 137] on div "Unplanned Maint Athens (Eleftherios Venizelos Intl) Cleaning Athens (Eleftherio…" at bounding box center [838, 131] width 1459 height 15
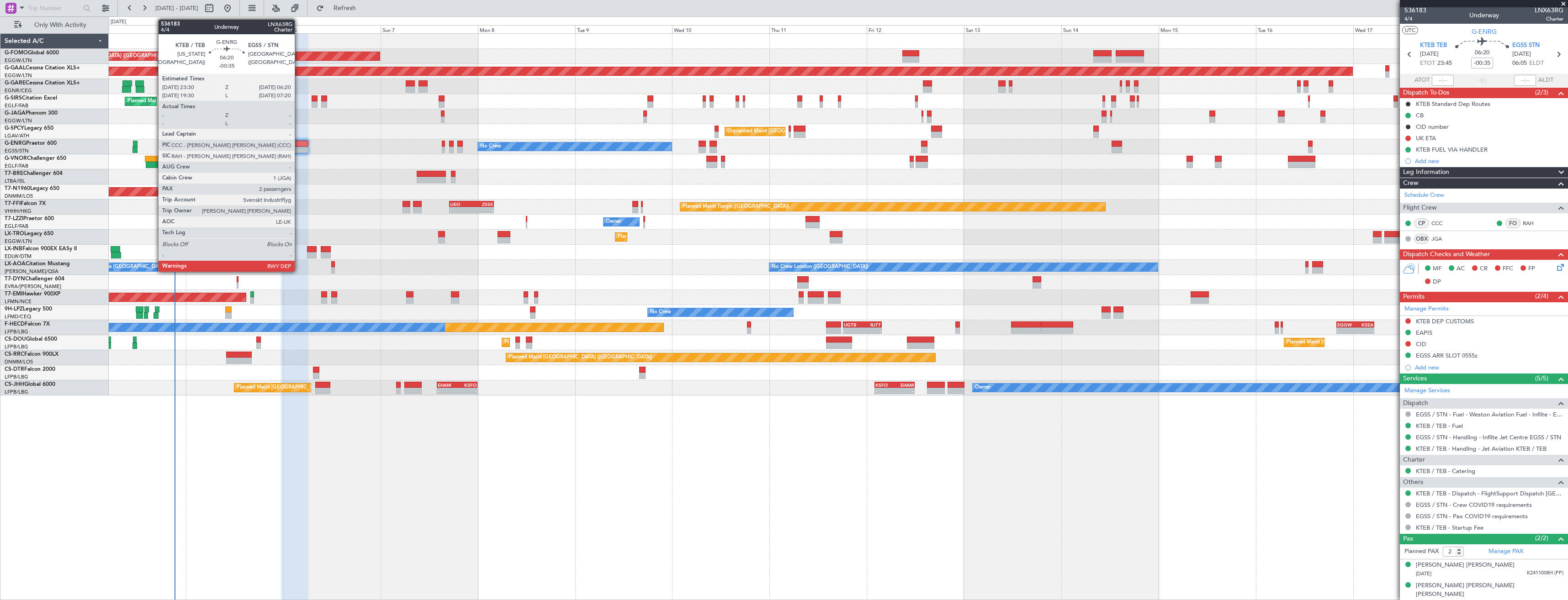
click at [299, 146] on div at bounding box center [295, 144] width 28 height 7
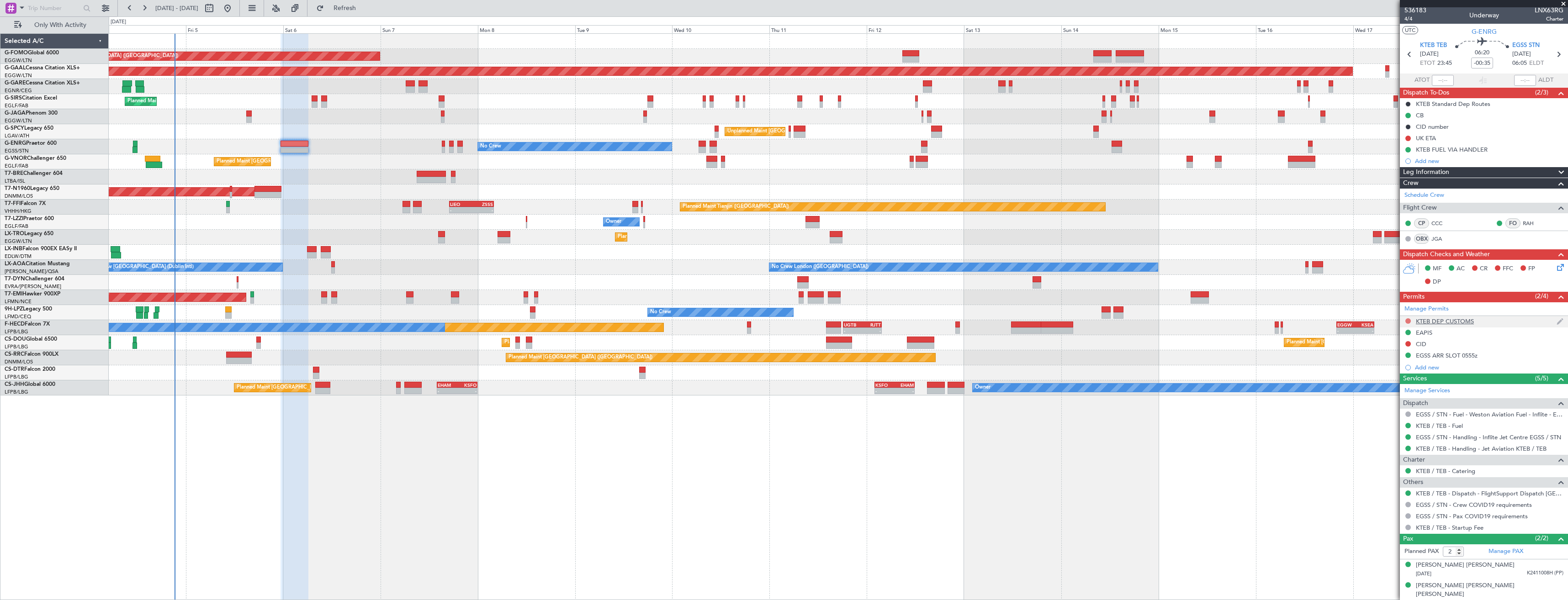
click at [1407, 321] on button at bounding box center [1408, 321] width 5 height 5
click at [1382, 363] on span "Requested" at bounding box center [1382, 361] width 29 height 9
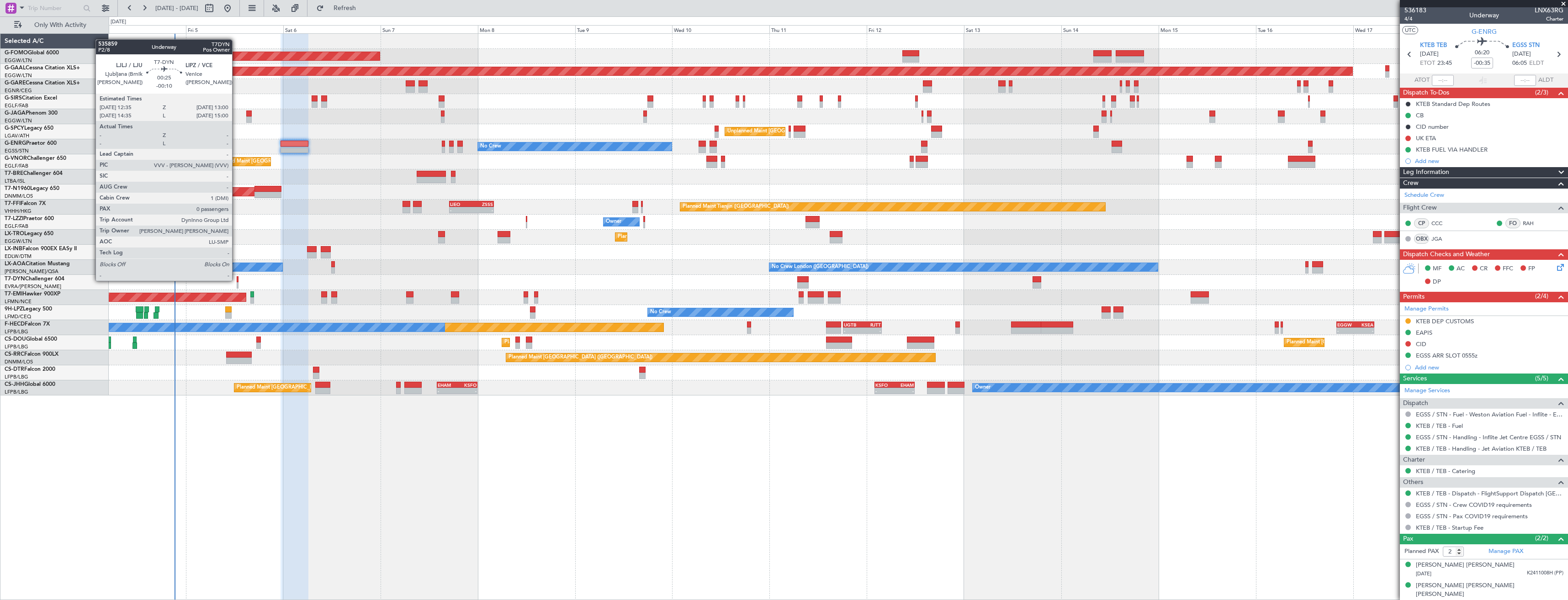
click at [237, 280] on div at bounding box center [237, 279] width 2 height 7
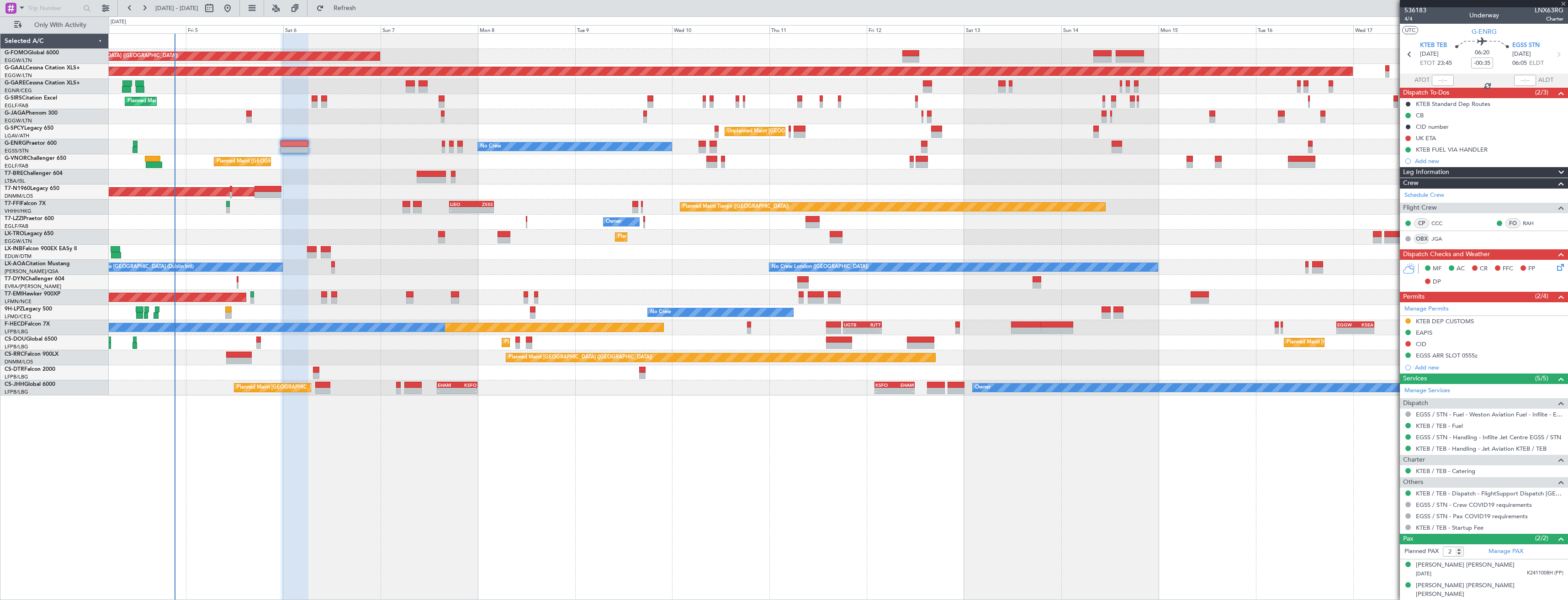
type input "-00:10"
type input "0"
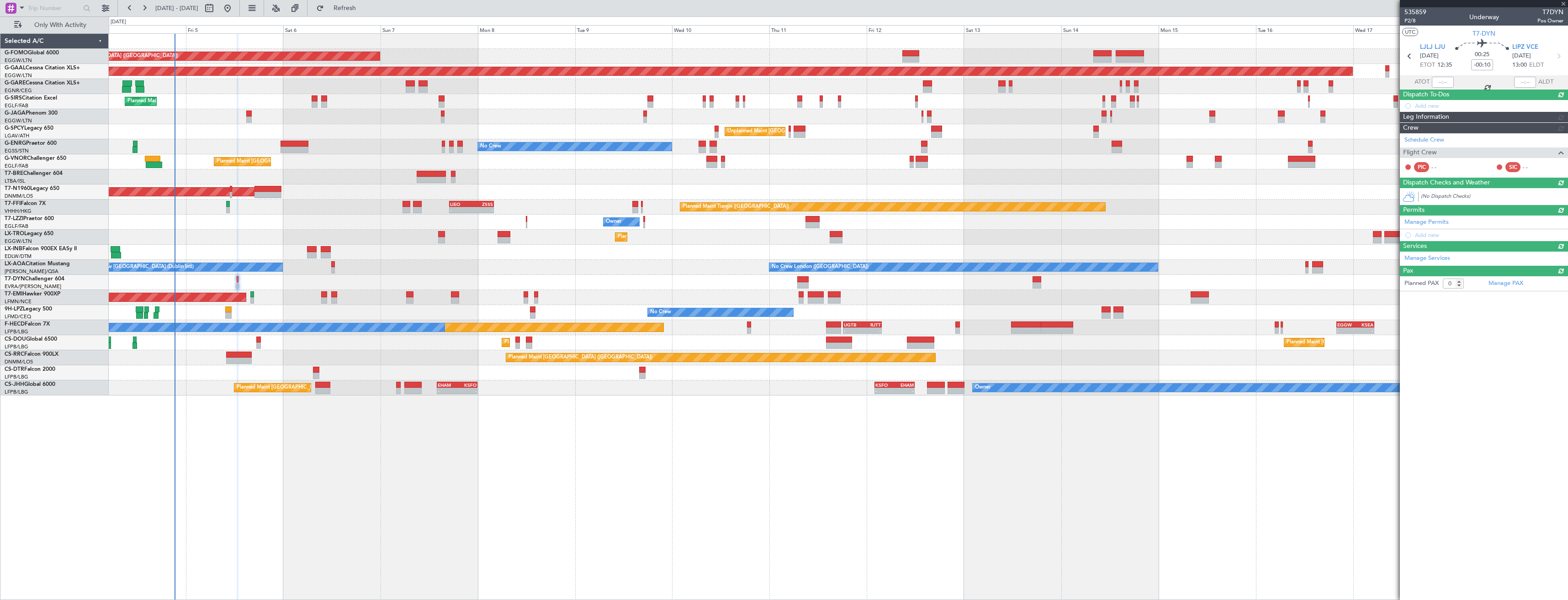
scroll to position [0, 0]
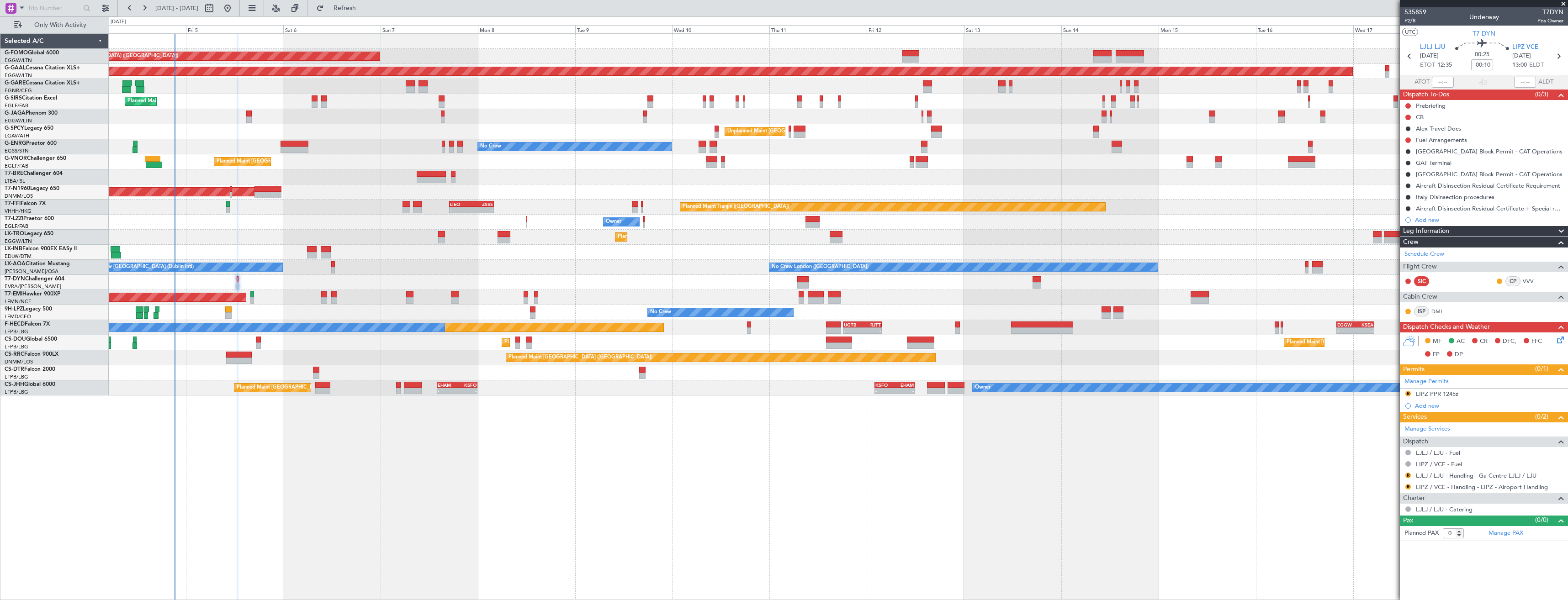
drag, startPoint x: 365, startPoint y: 12, endPoint x: 441, endPoint y: 11, distance: 76.0
click at [364, 12] on span "Refresh" at bounding box center [345, 8] width 38 height 7
click at [1562, 4] on div at bounding box center [1484, 4] width 168 height 7
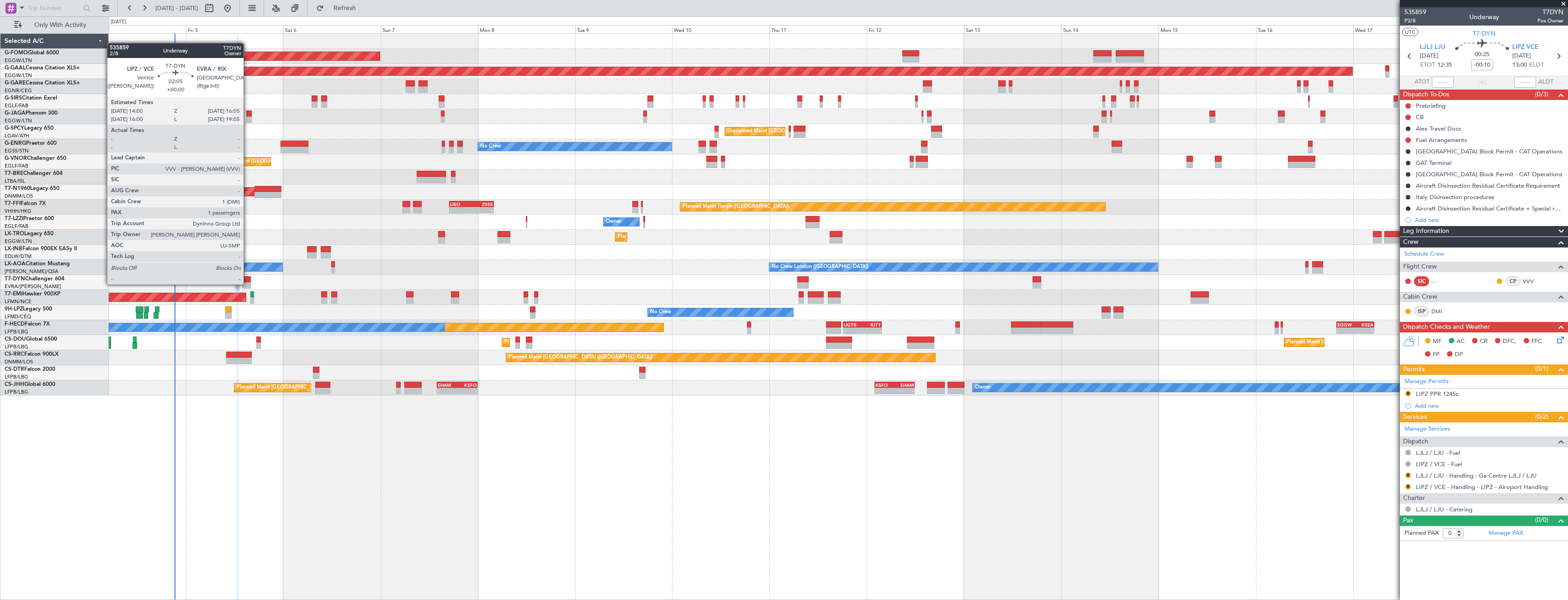
click at [248, 284] on div at bounding box center [247, 285] width 9 height 7
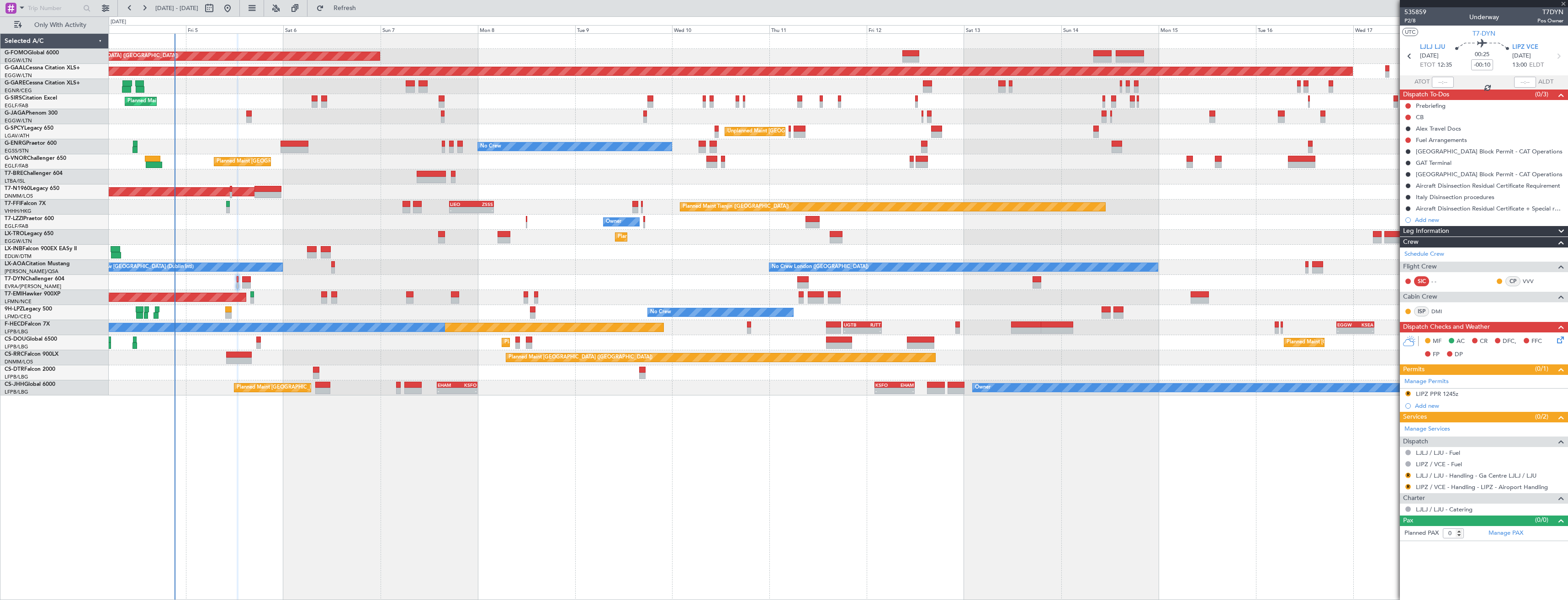
type input "1"
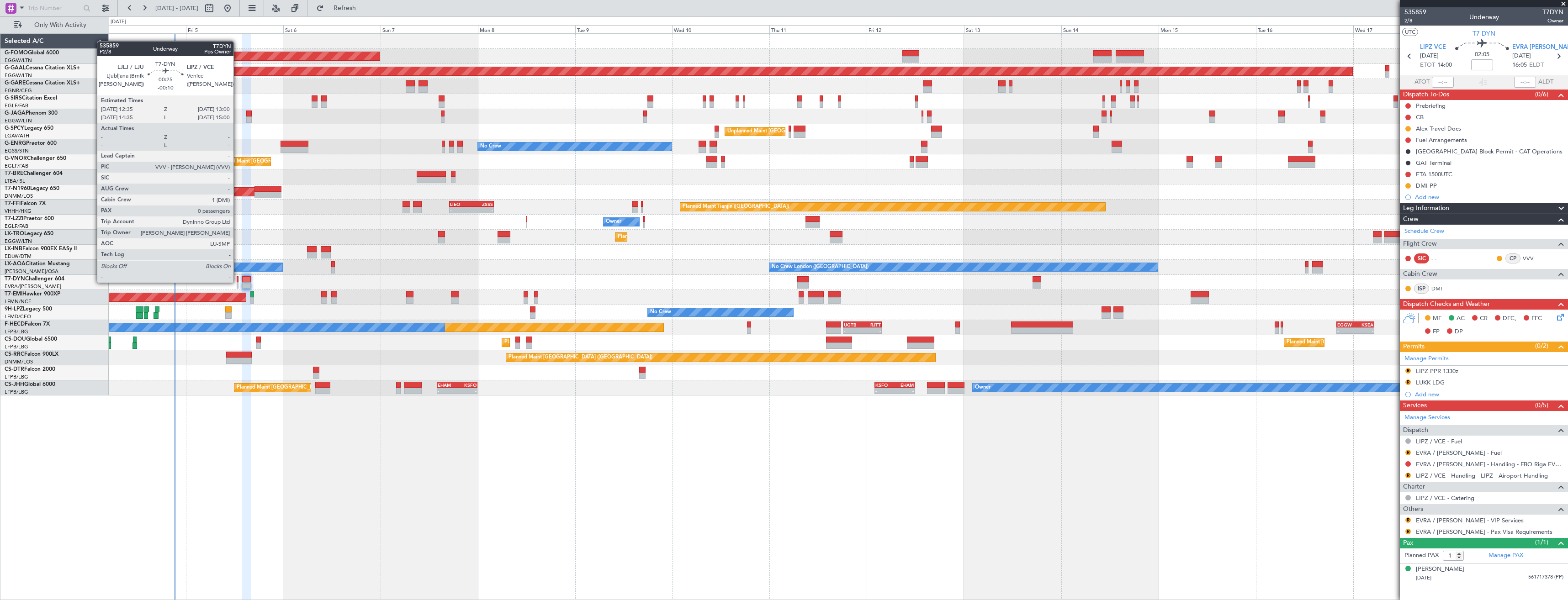
click at [237, 282] on div at bounding box center [237, 279] width 2 height 7
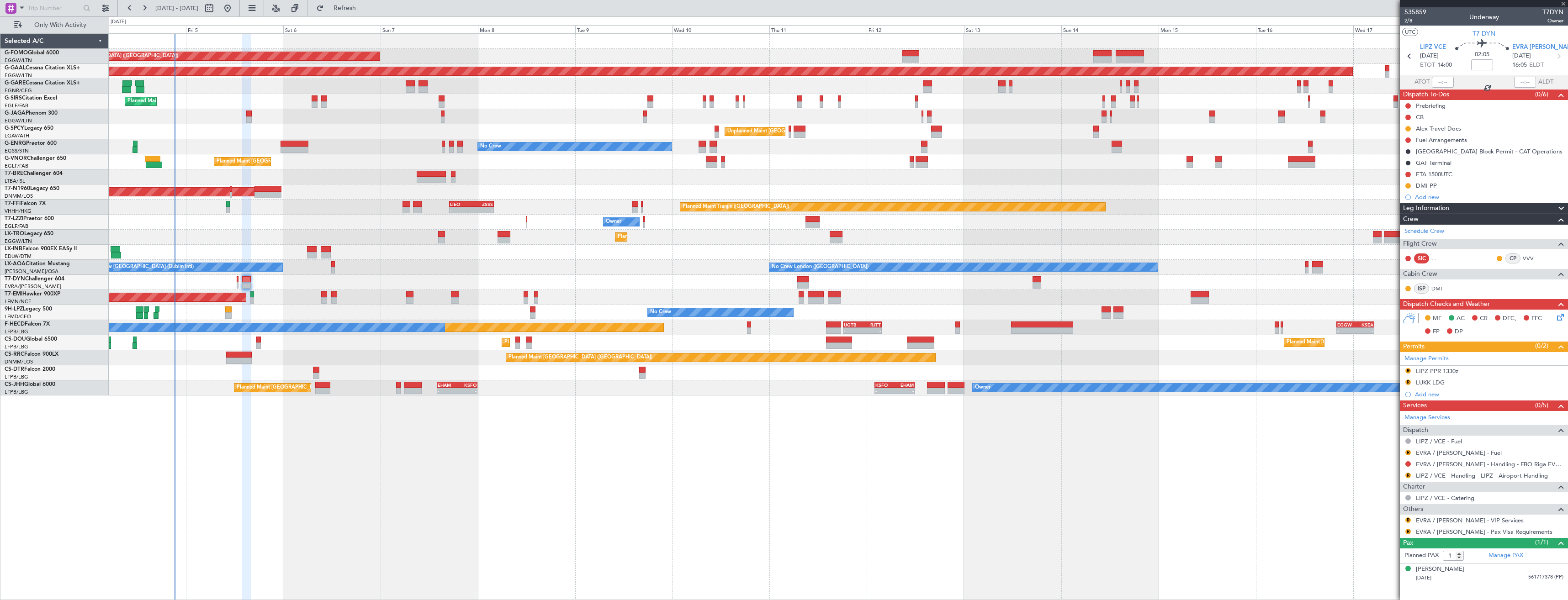
type input "-00:10"
type input "0"
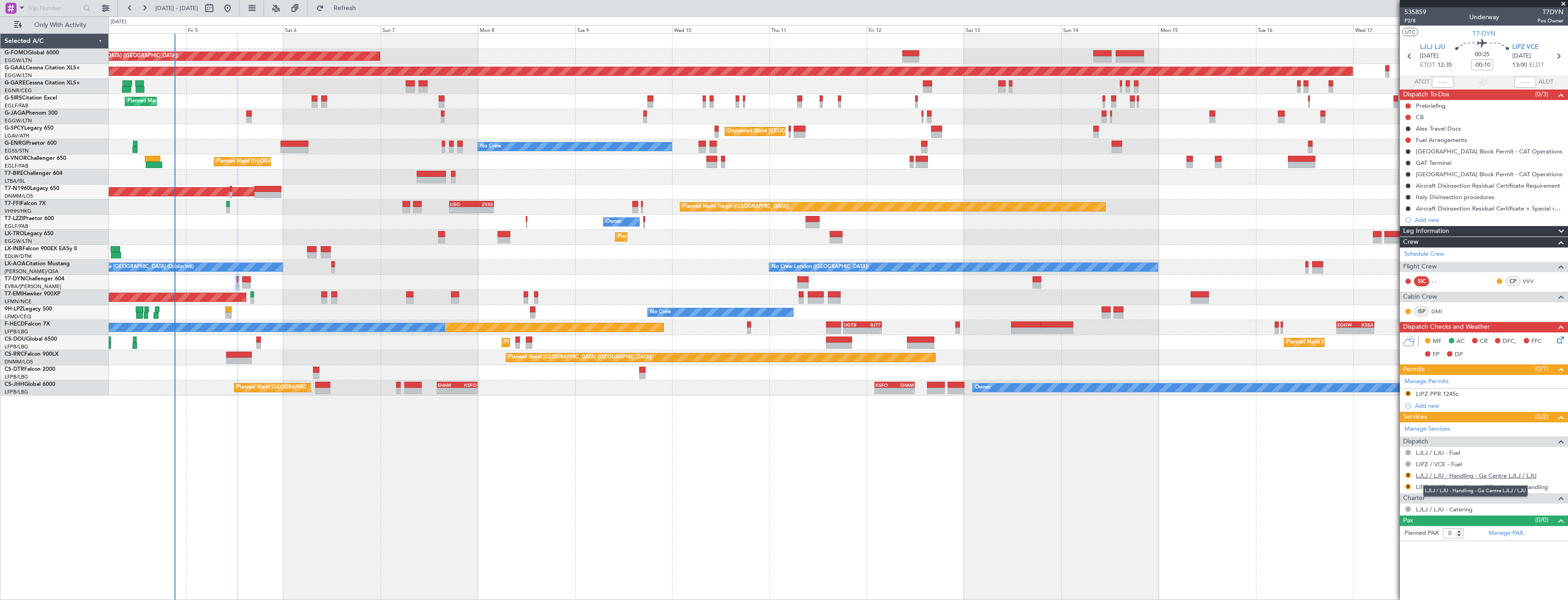
click at [1426, 475] on link "LJLJ / LJU - Handling - Ga Centre LJLJ / LJU" at bounding box center [1476, 475] width 121 height 8
click at [351, 11] on button "Refresh" at bounding box center [340, 9] width 55 height 15
click at [1450, 488] on link "LIPZ / VCE - Handling - LIPZ - Airoport Handling" at bounding box center [1482, 487] width 132 height 8
click at [364, 11] on span "Refresh" at bounding box center [345, 8] width 38 height 7
click at [1409, 392] on button "R" at bounding box center [1408, 393] width 5 height 5
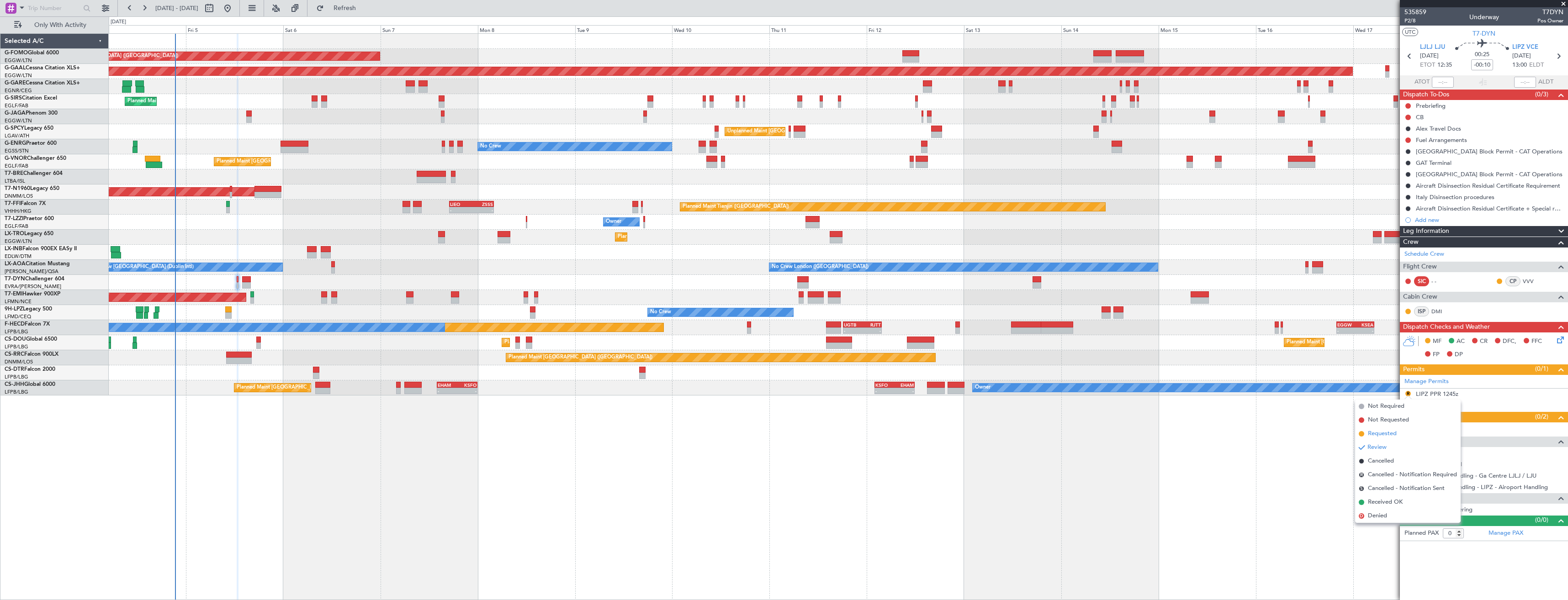
click at [1379, 432] on span "Requested" at bounding box center [1382, 434] width 29 height 9
click at [1557, 58] on icon at bounding box center [1558, 57] width 12 height 12
type input "1"
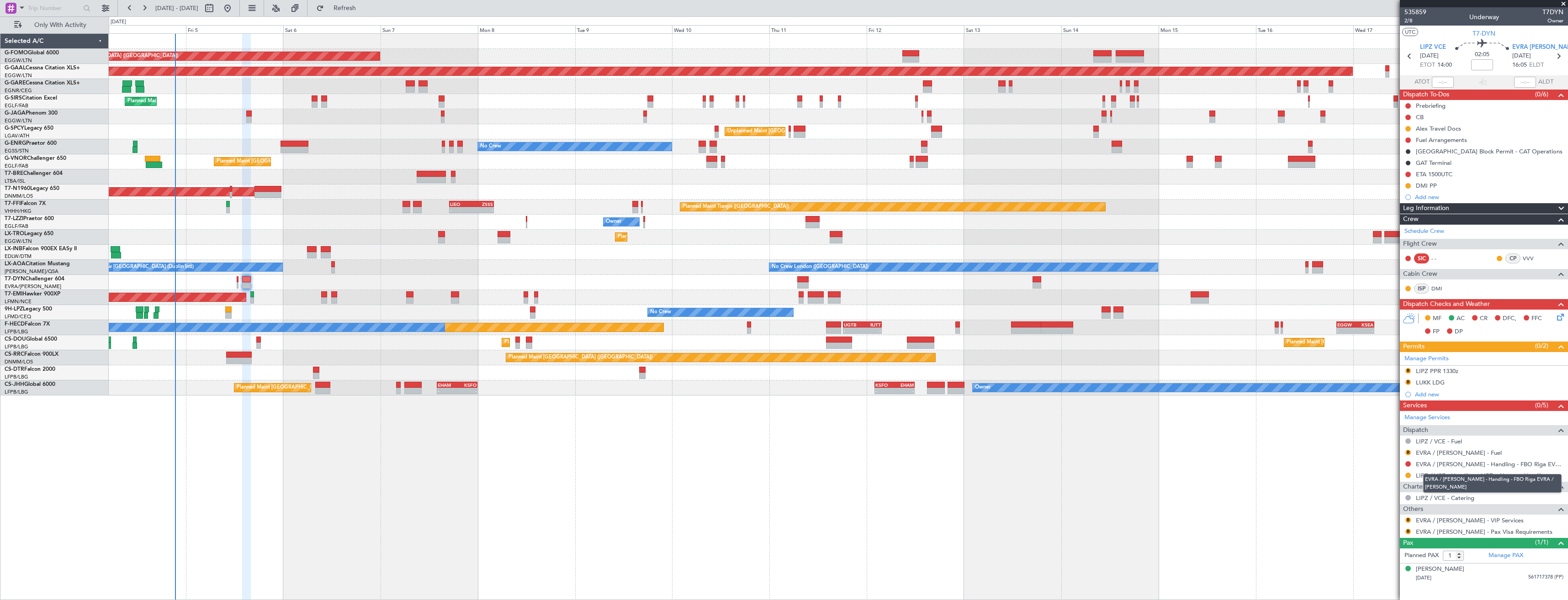
click at [1424, 468] on mat-tooltip-component "EVRA / [PERSON_NAME] - Handling - FBO Riga EVRA / [PERSON_NAME]" at bounding box center [1493, 484] width 151 height 32
click at [1430, 464] on link "EVRA / [PERSON_NAME] - Handling - FBO Riga EVRA / [PERSON_NAME]" at bounding box center [1489, 464] width 147 height 8
click at [1517, 357] on div "Manage Permits" at bounding box center [1484, 359] width 168 height 14
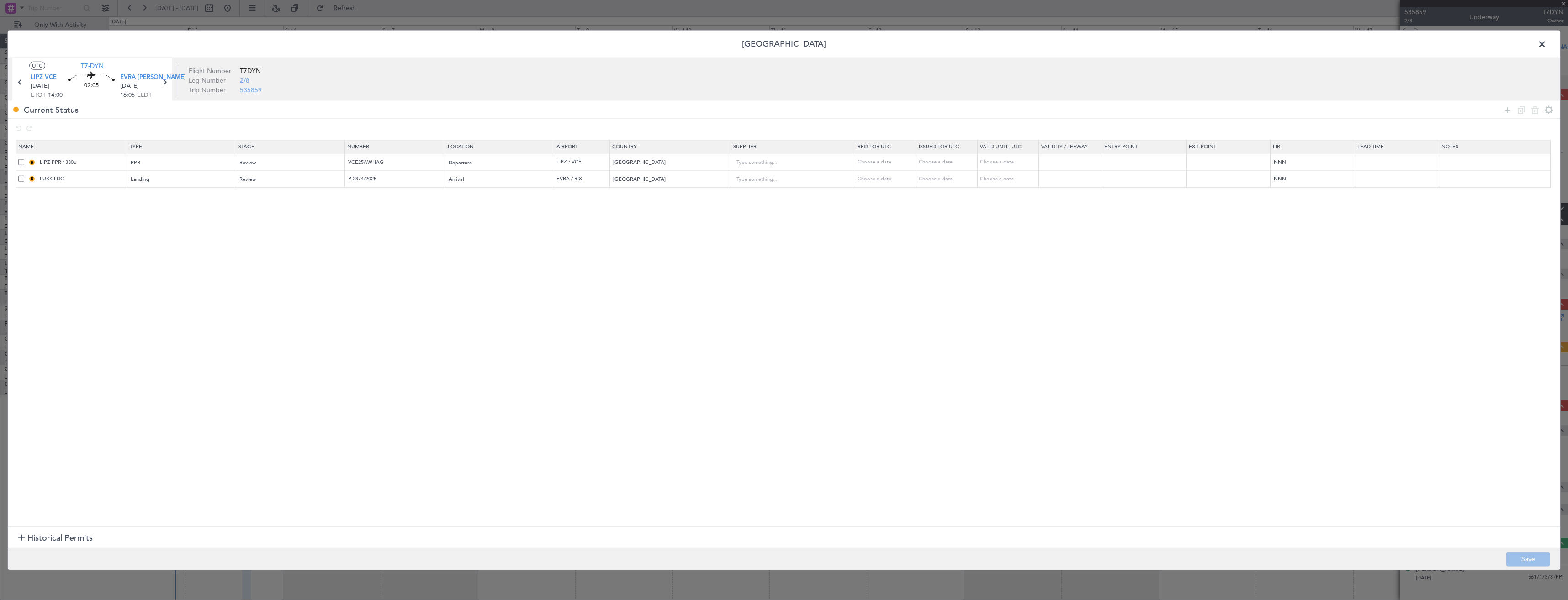
click at [1547, 43] on span at bounding box center [1547, 47] width 0 height 18
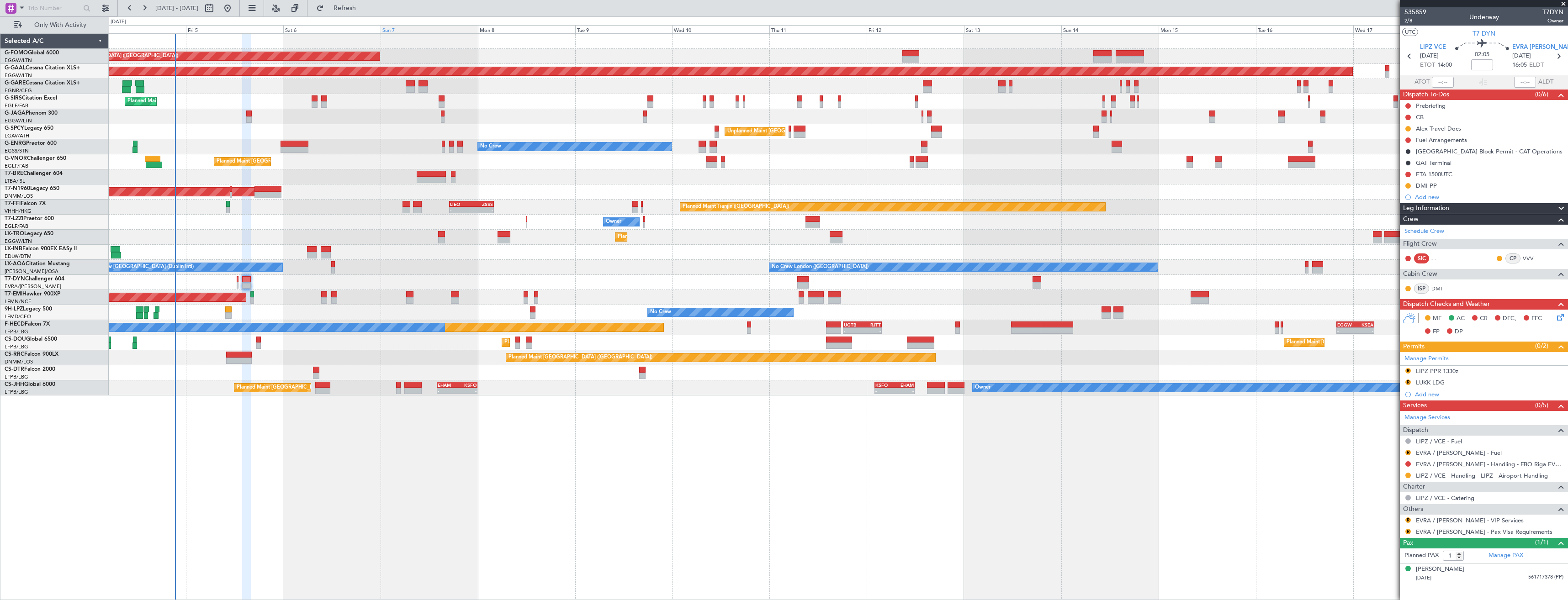
drag, startPoint x: 373, startPoint y: 5, endPoint x: 425, endPoint y: 26, distance: 56.1
click at [364, 5] on span "Refresh" at bounding box center [345, 8] width 38 height 7
click at [1457, 356] on div "Manage Permits" at bounding box center [1484, 359] width 168 height 14
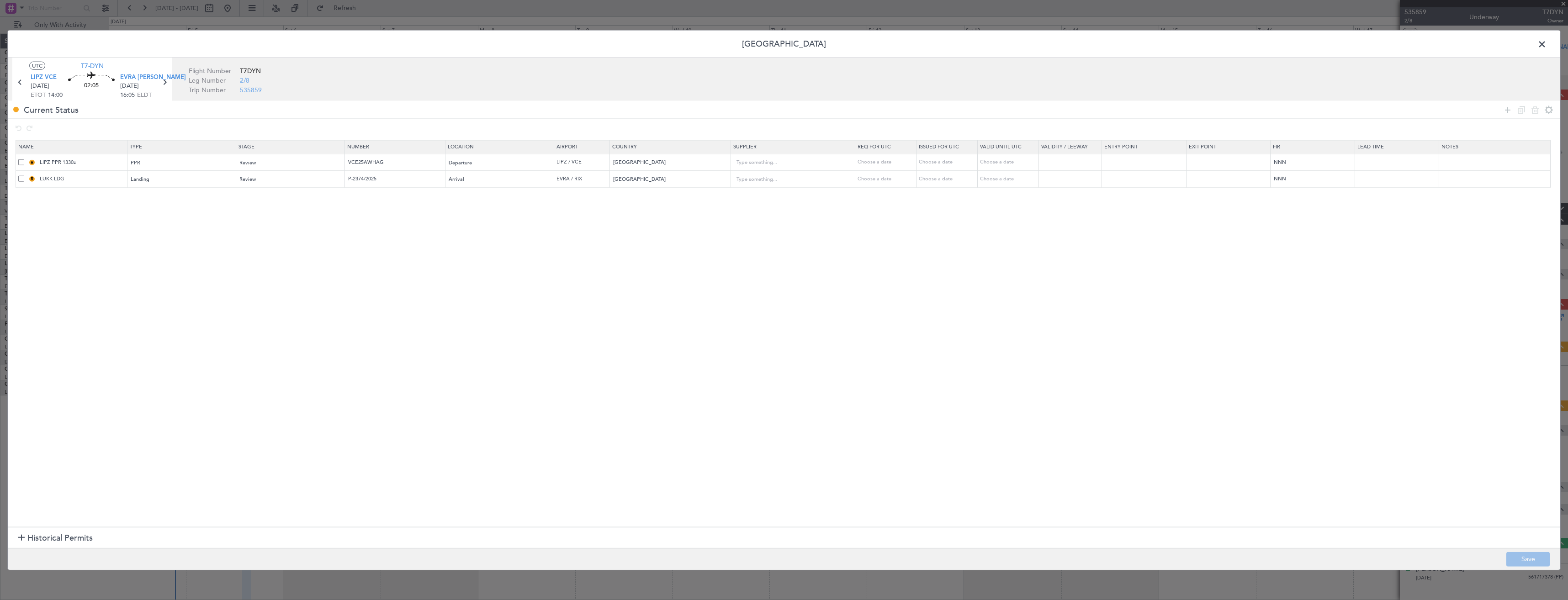
click at [19, 178] on span at bounding box center [21, 179] width 6 height 6
click at [25, 176] on input "checkbox" at bounding box center [25, 176] width 0 height 0
click at [1532, 109] on icon at bounding box center [1535, 110] width 11 height 11
click at [1520, 553] on button "Save" at bounding box center [1528, 559] width 43 height 15
click at [1547, 46] on span at bounding box center [1547, 47] width 0 height 18
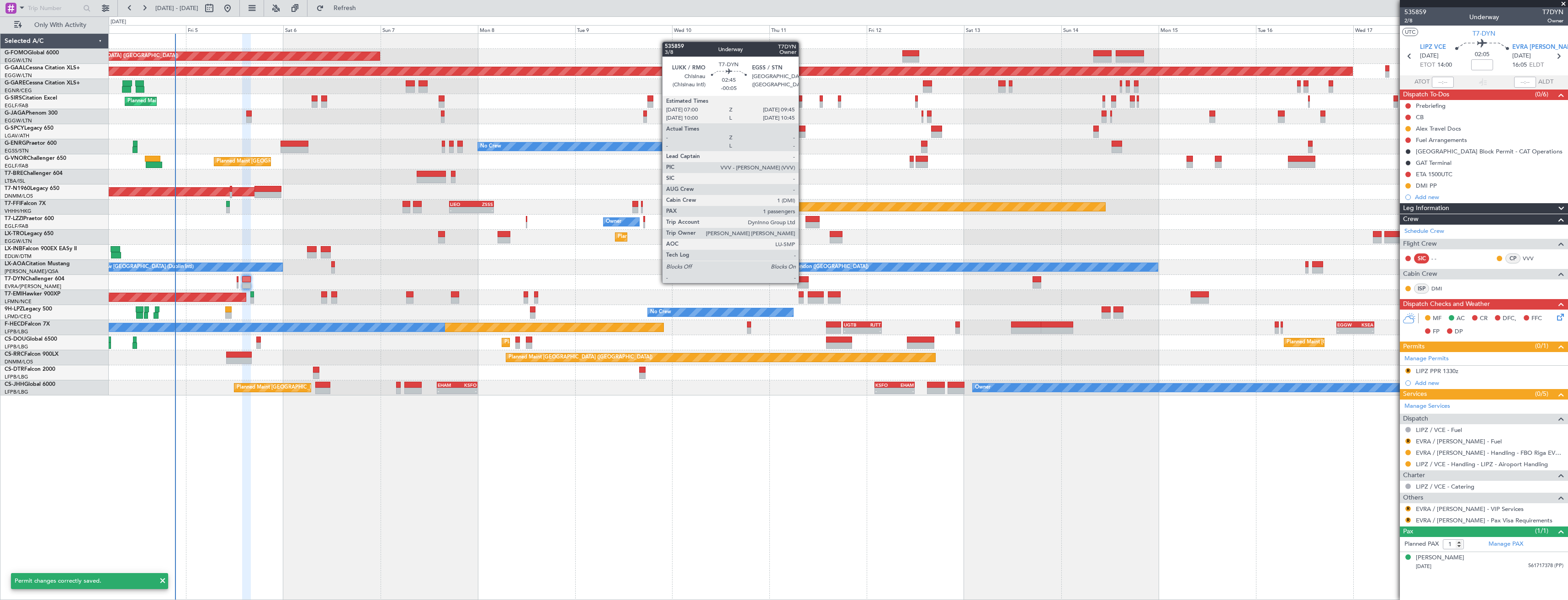
click at [803, 282] on div at bounding box center [803, 285] width 12 height 7
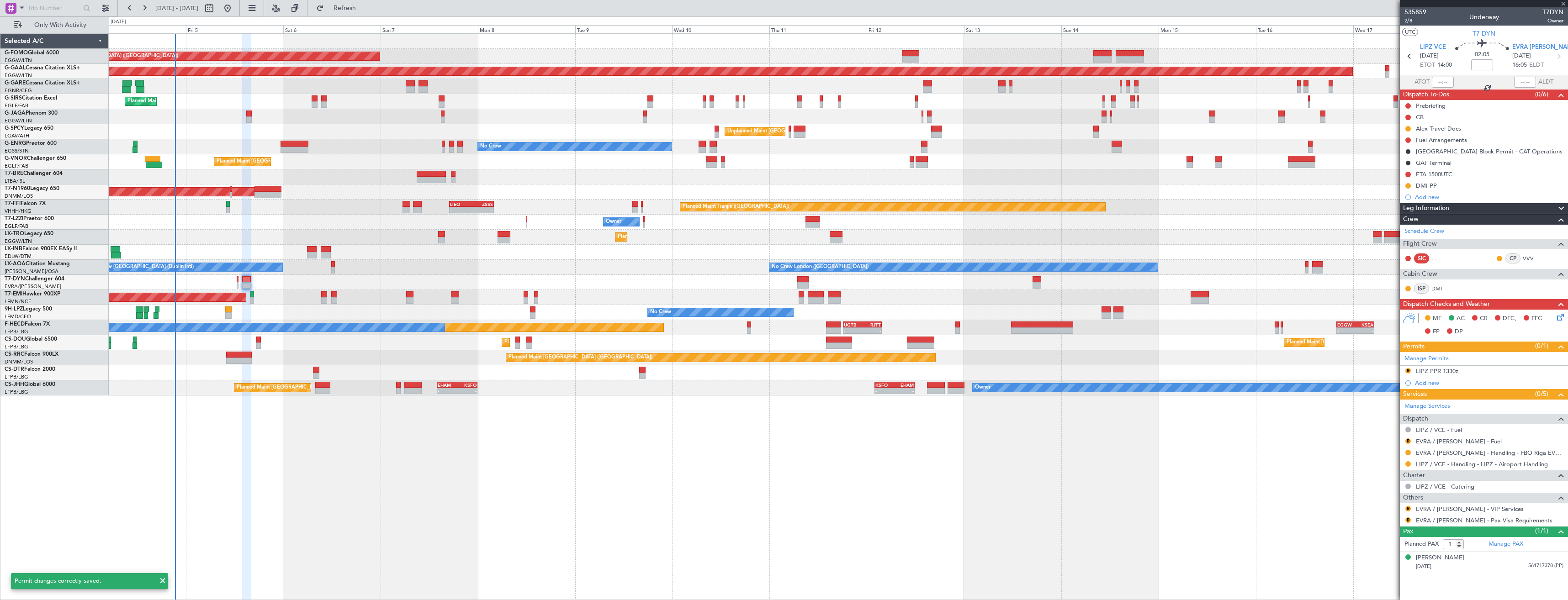
type input "-00:05"
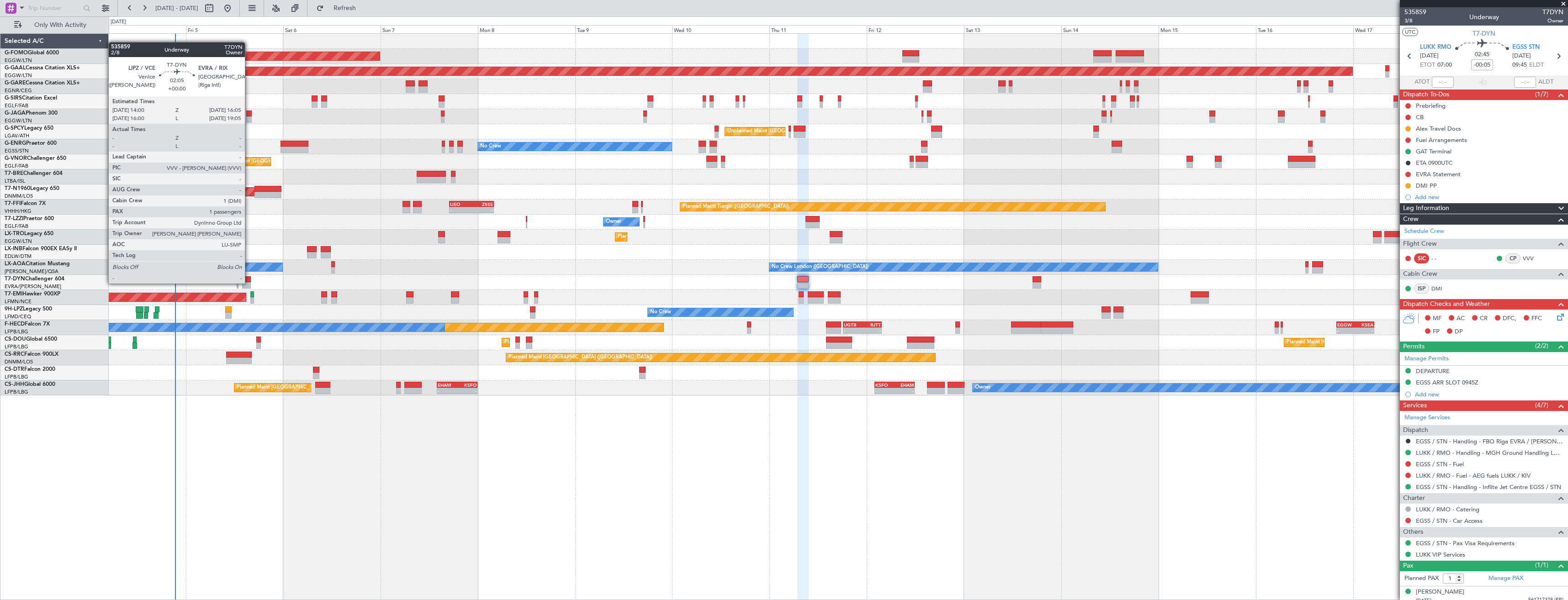
click at [249, 283] on div at bounding box center [247, 285] width 9 height 7
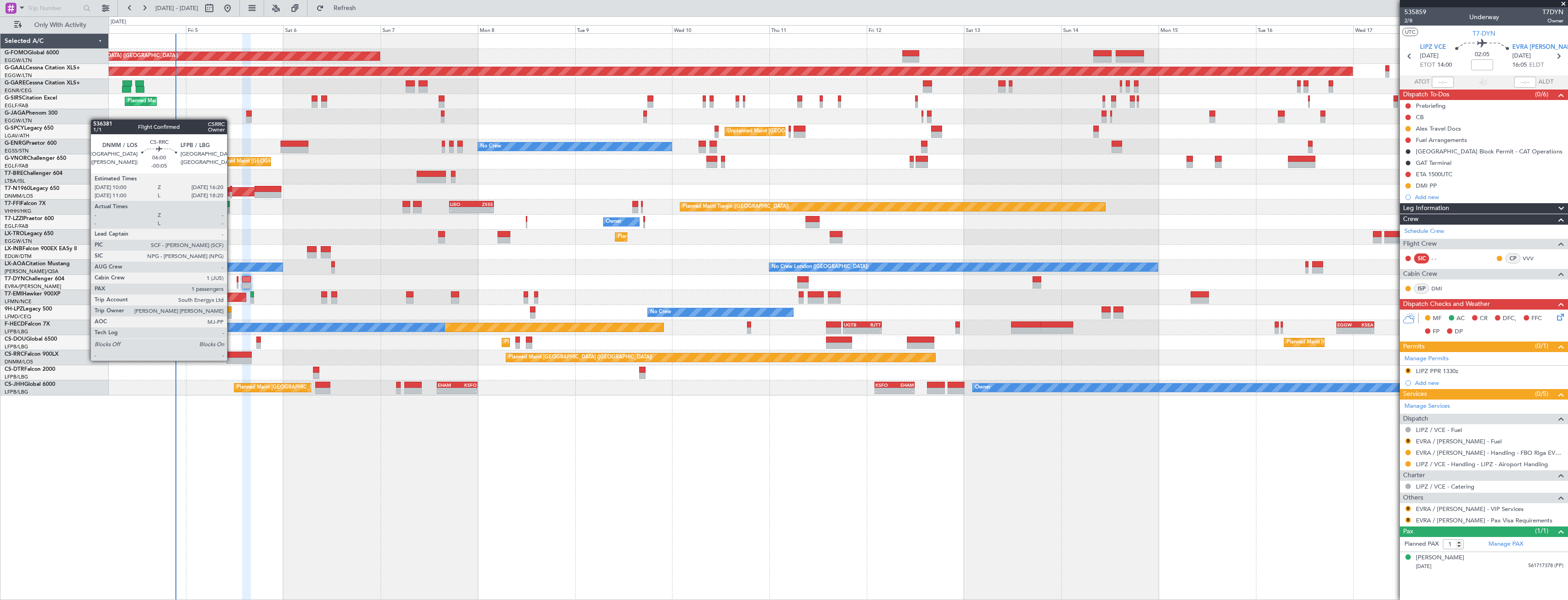
click at [231, 360] on div at bounding box center [239, 361] width 26 height 7
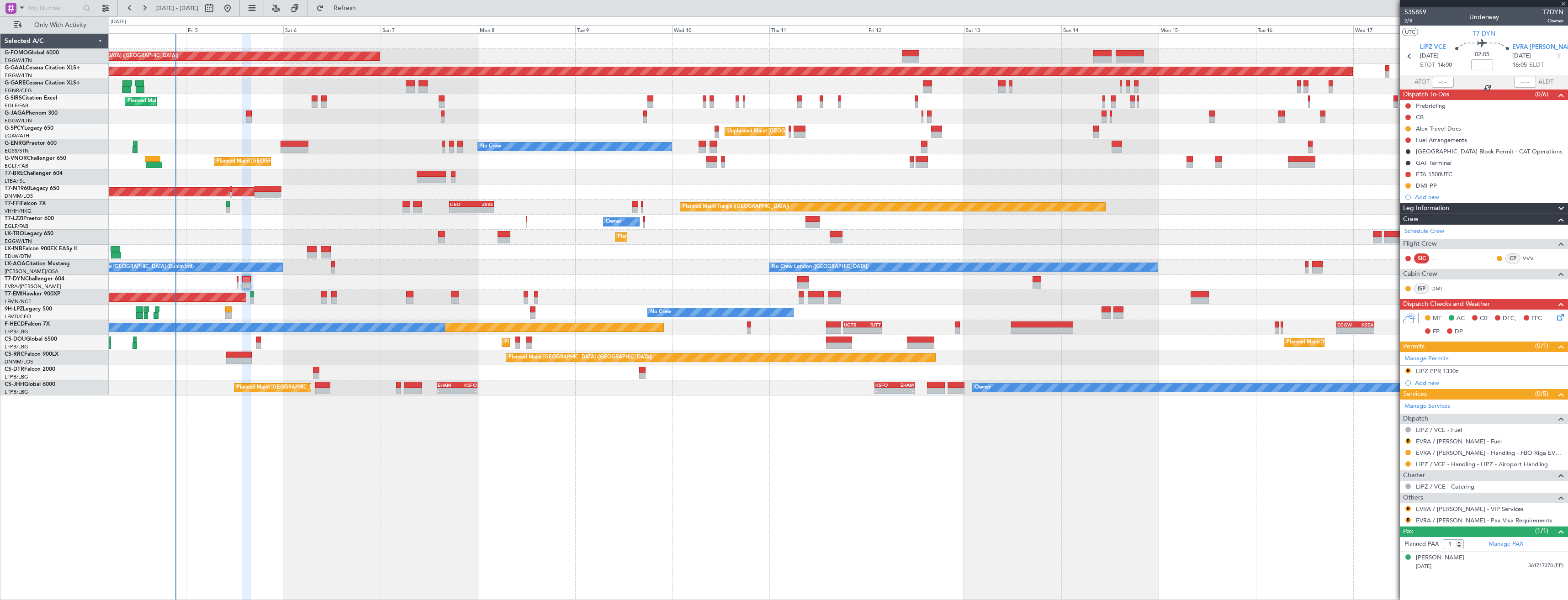
type input "-00:05"
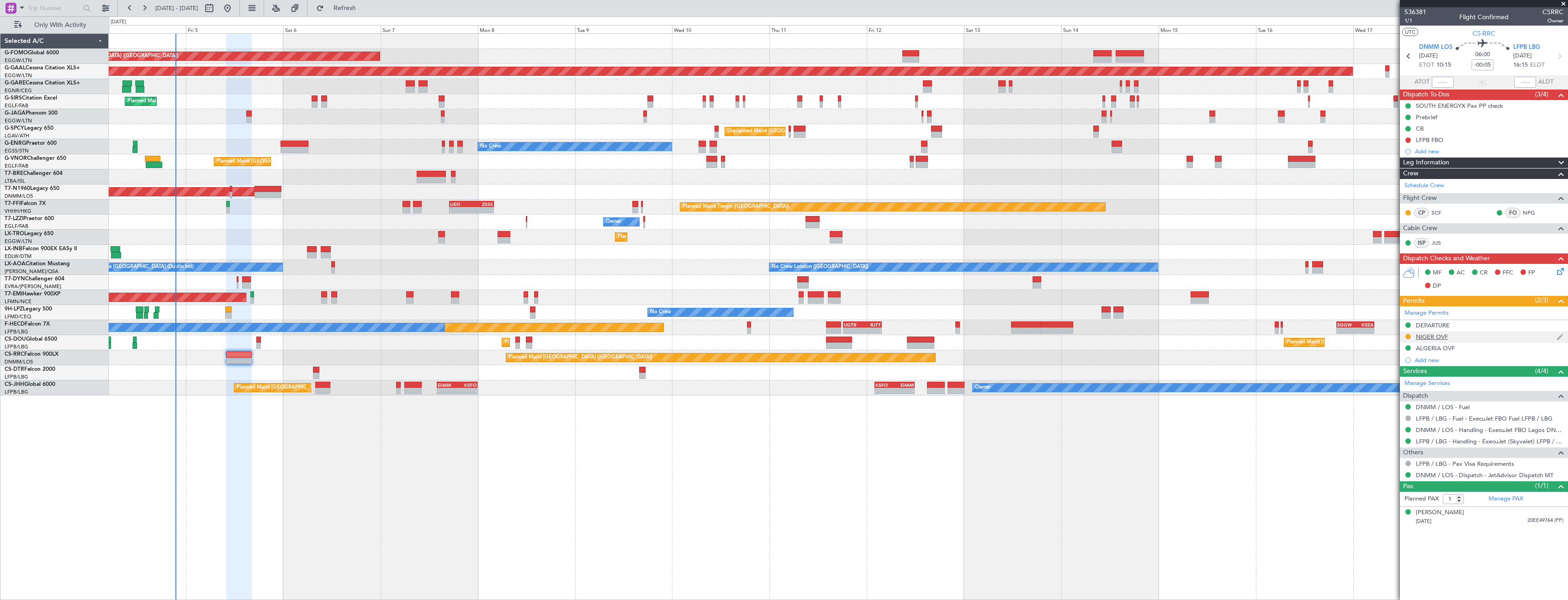
click at [1465, 336] on div "NIGER OVF" at bounding box center [1484, 337] width 168 height 12
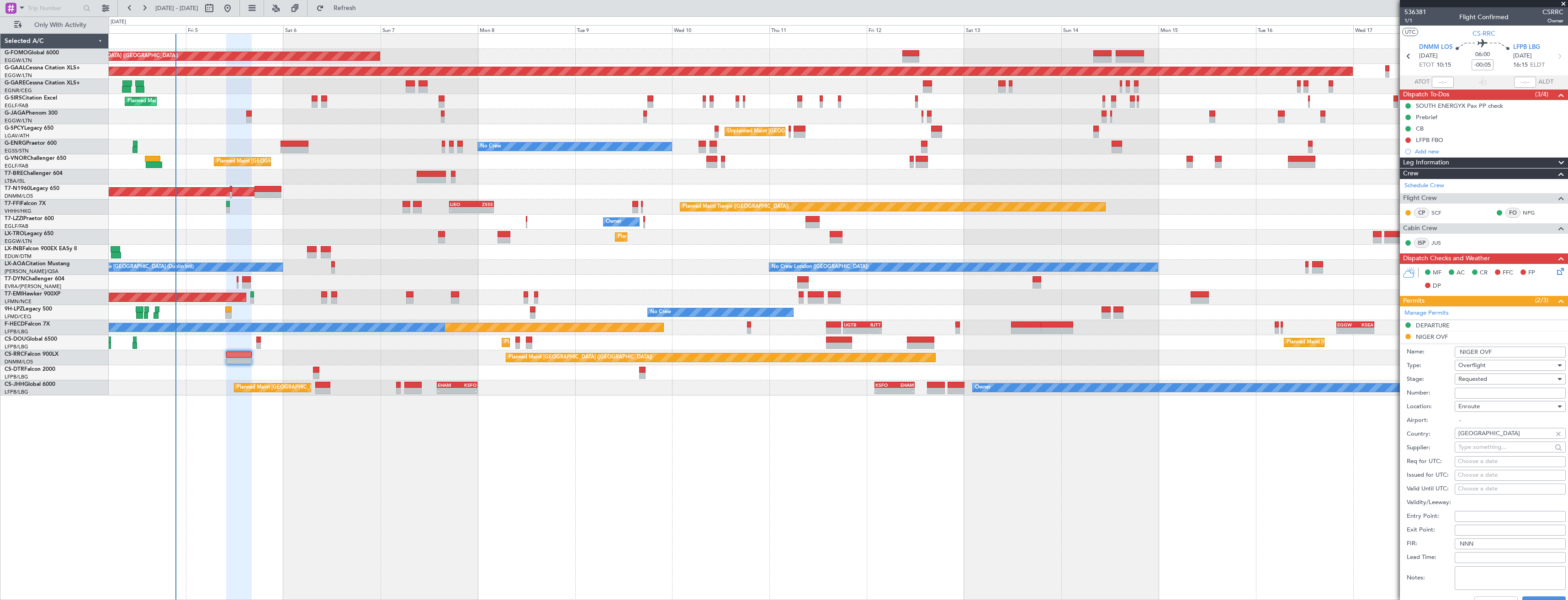
click at [1472, 380] on span "Requested" at bounding box center [1472, 379] width 29 height 9
click at [1474, 451] on span "Received OK" at bounding box center [1507, 448] width 96 height 14
click at [1465, 392] on input "Number:" at bounding box center [1510, 393] width 111 height 11
paste input "NE-V255291U"
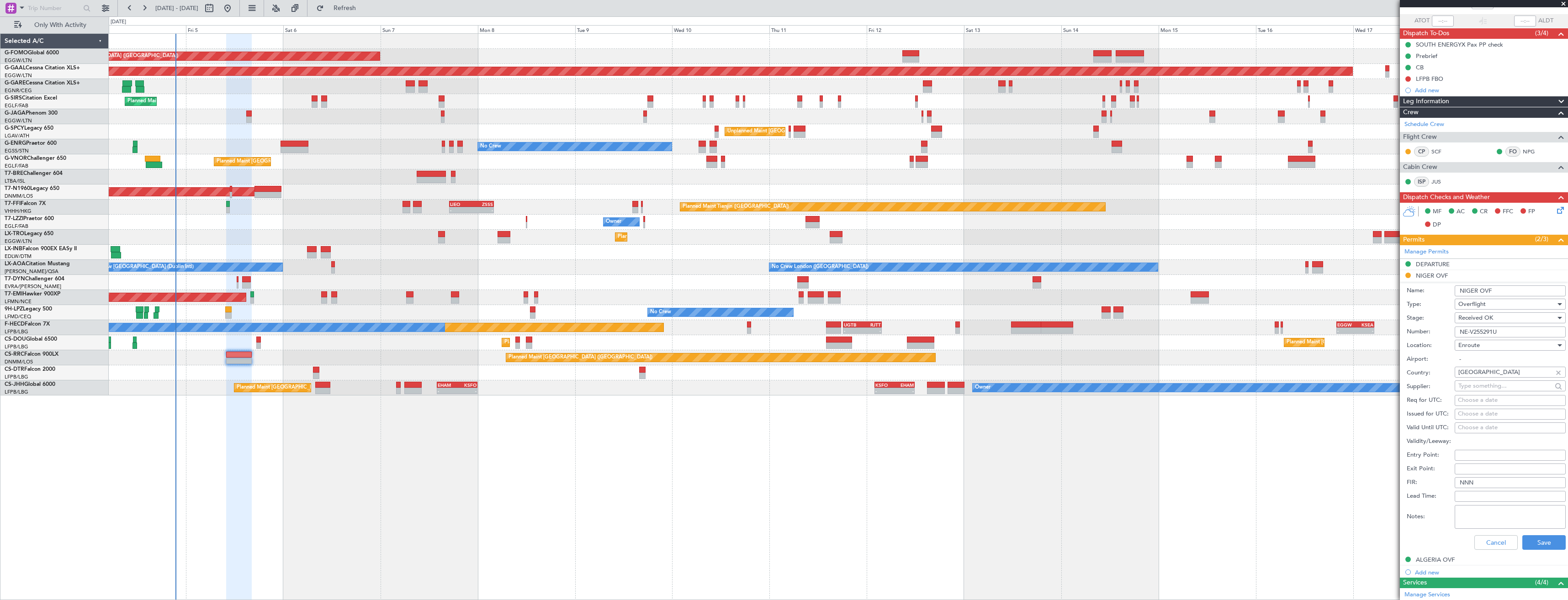
scroll to position [137, 0]
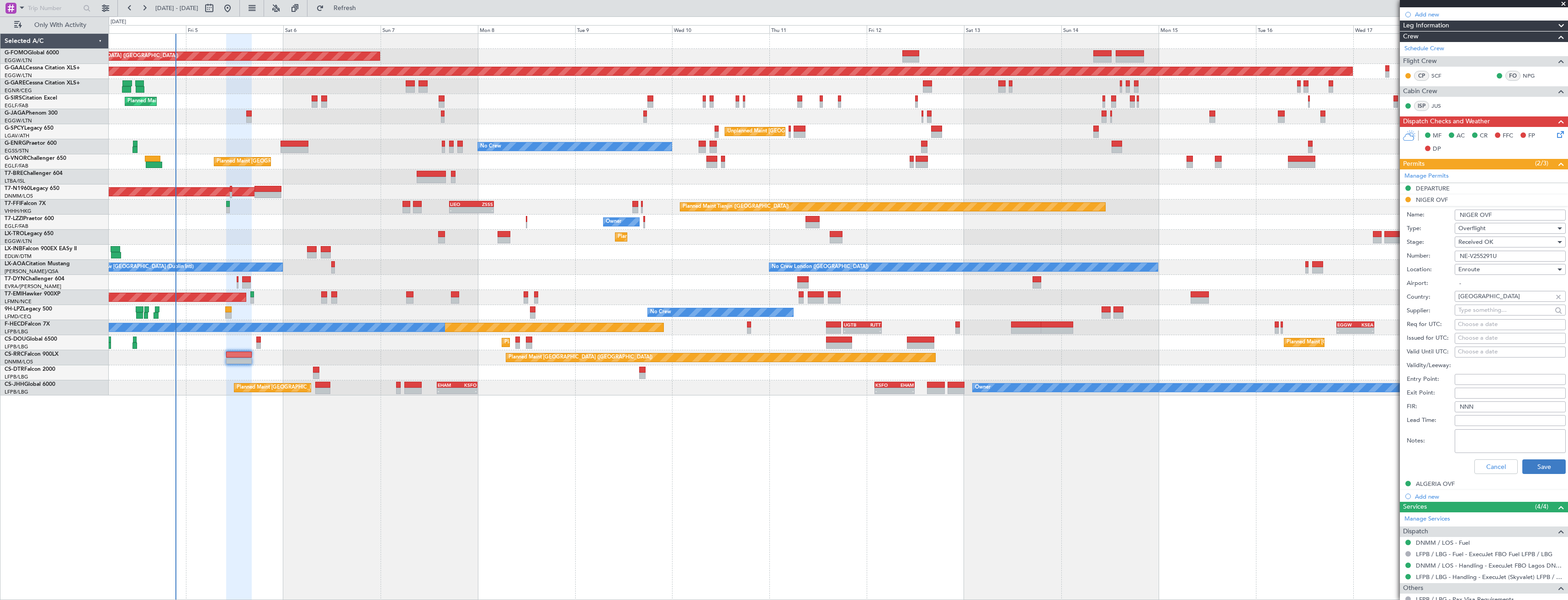
type input "NE-V255291U"
click at [1527, 463] on button "Save" at bounding box center [1544, 467] width 43 height 15
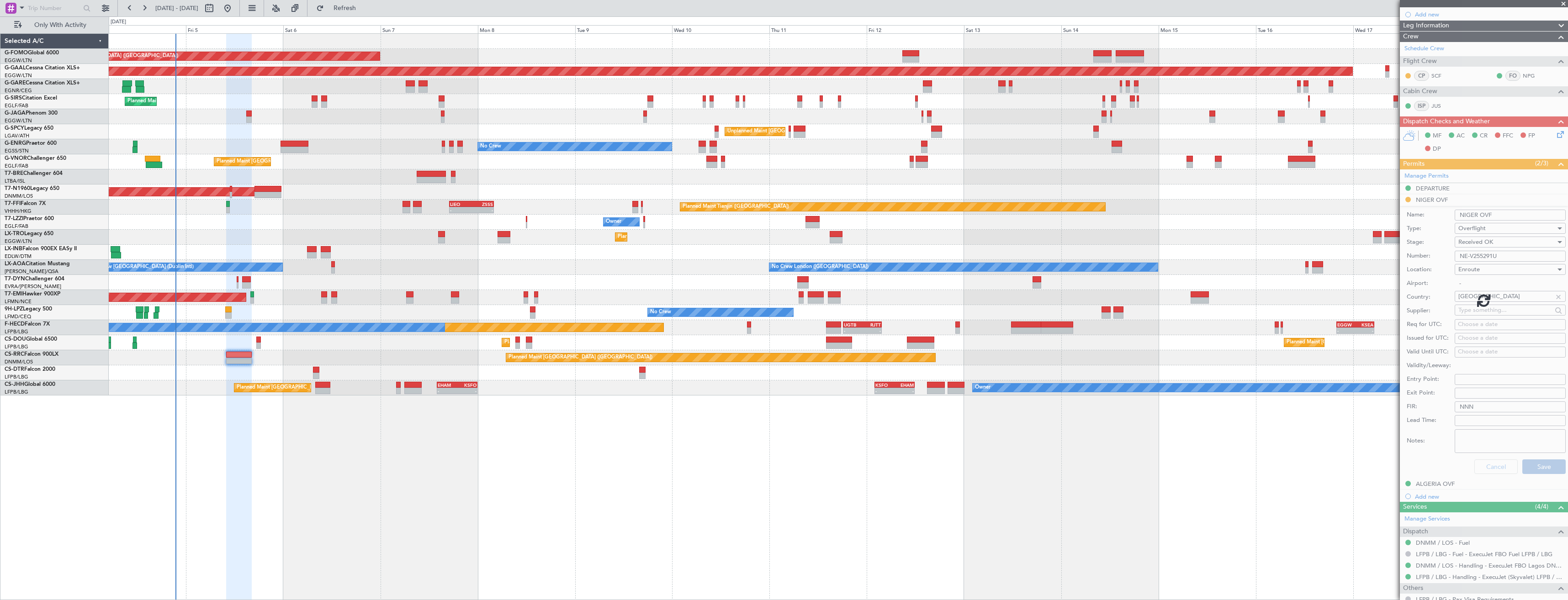
scroll to position [0, 0]
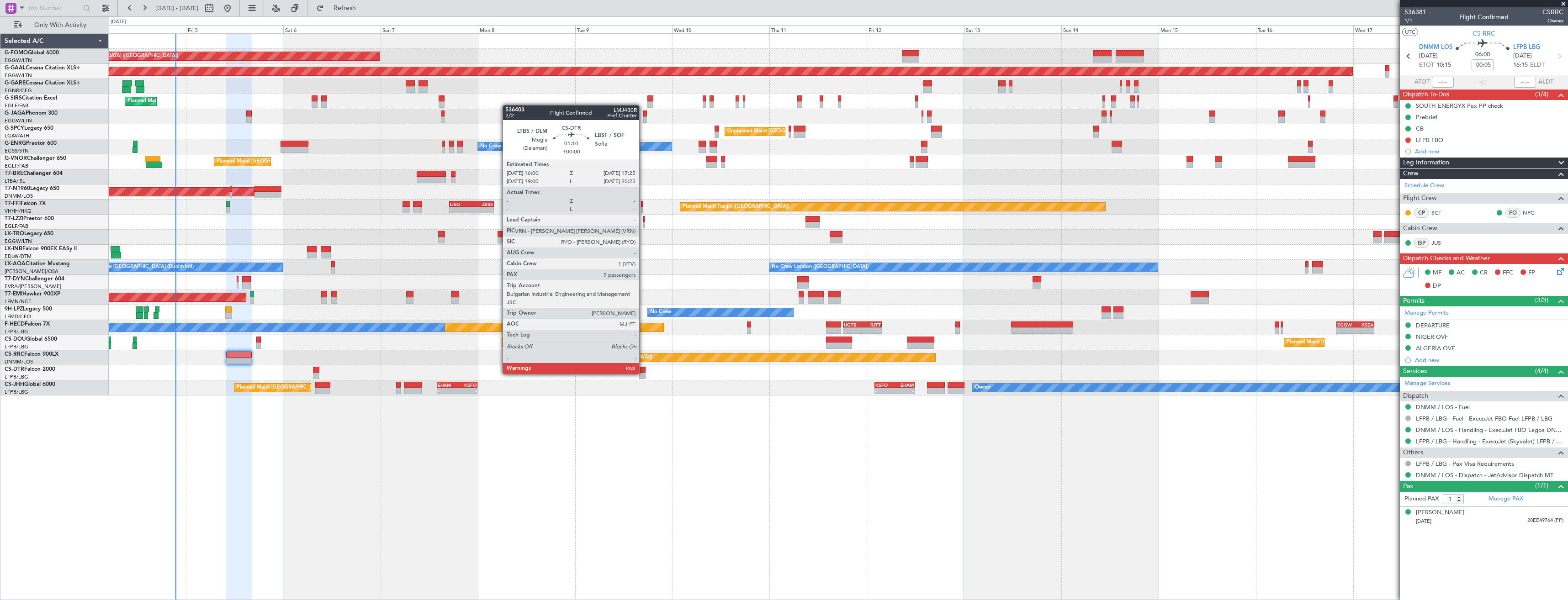
click at [643, 373] on div at bounding box center [642, 375] width 6 height 7
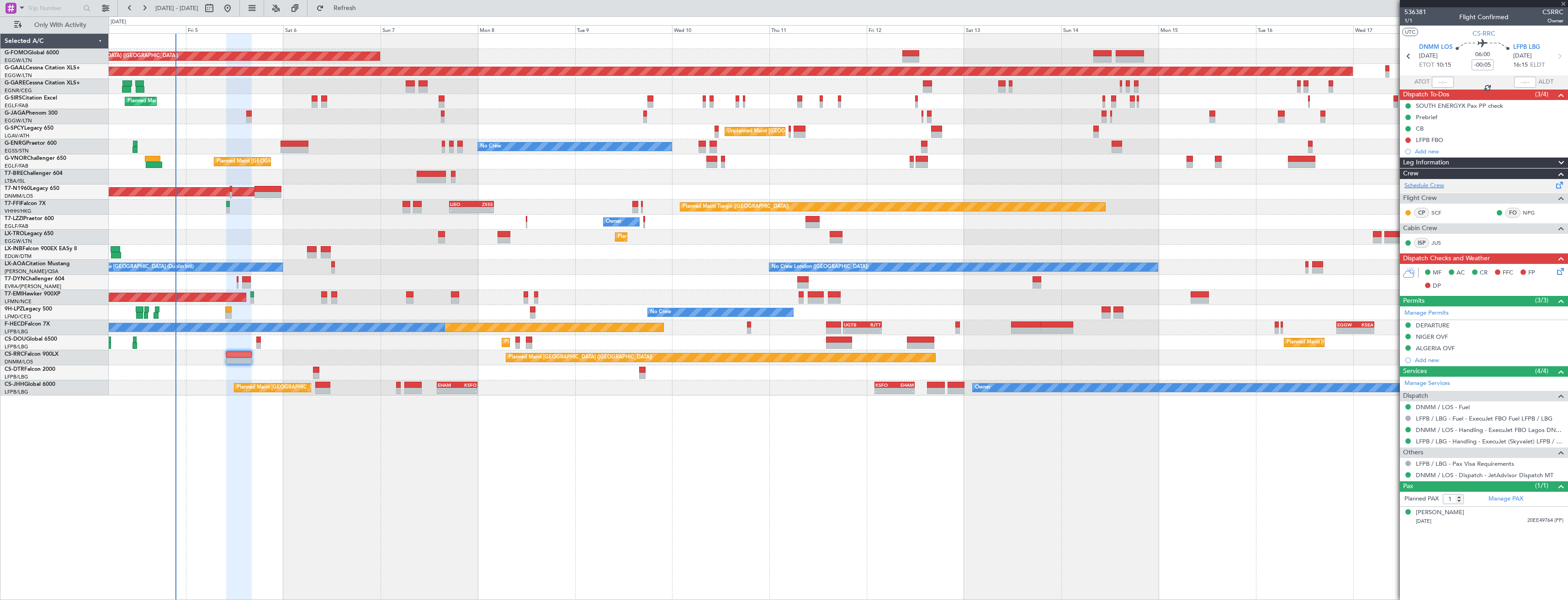
type input "7"
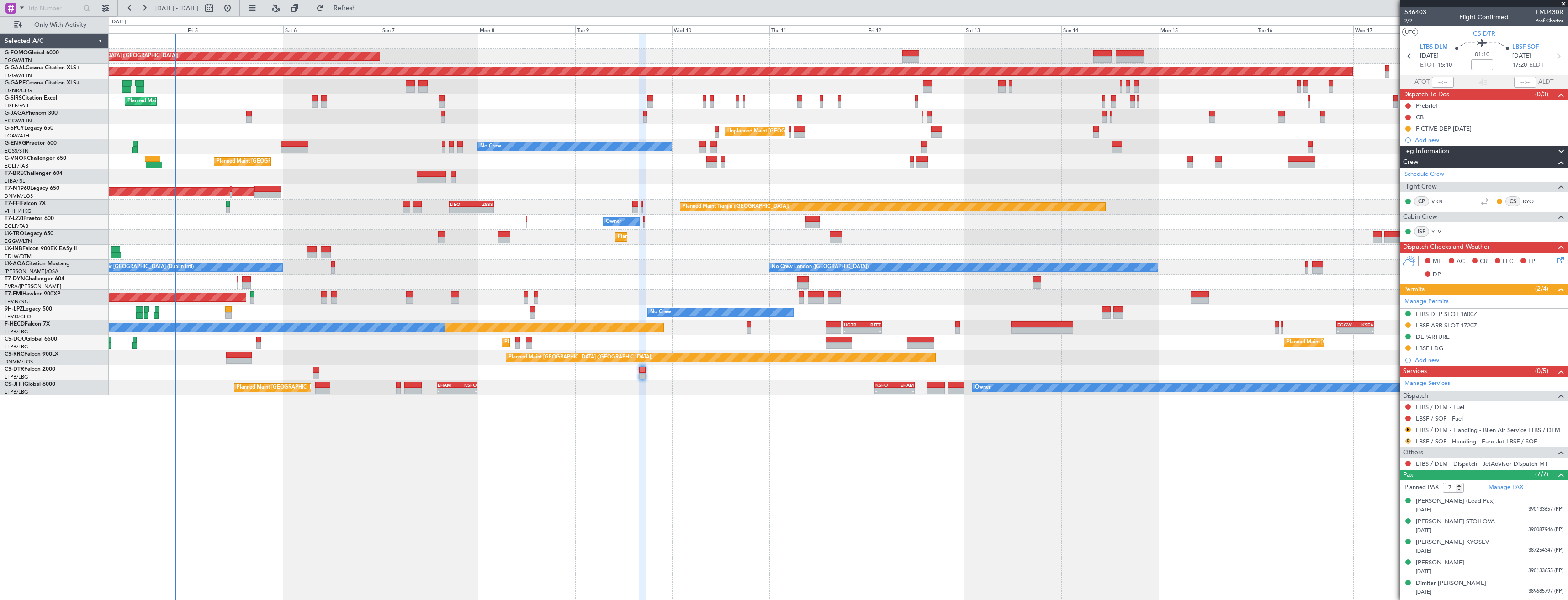
click at [1406, 441] on button "R" at bounding box center [1408, 441] width 5 height 5
click at [1381, 554] on span "Confirmed" at bounding box center [1382, 549] width 29 height 9
click at [1408, 431] on button "R" at bounding box center [1408, 430] width 5 height 5
click at [1376, 483] on span "Requested" at bounding box center [1382, 483] width 29 height 9
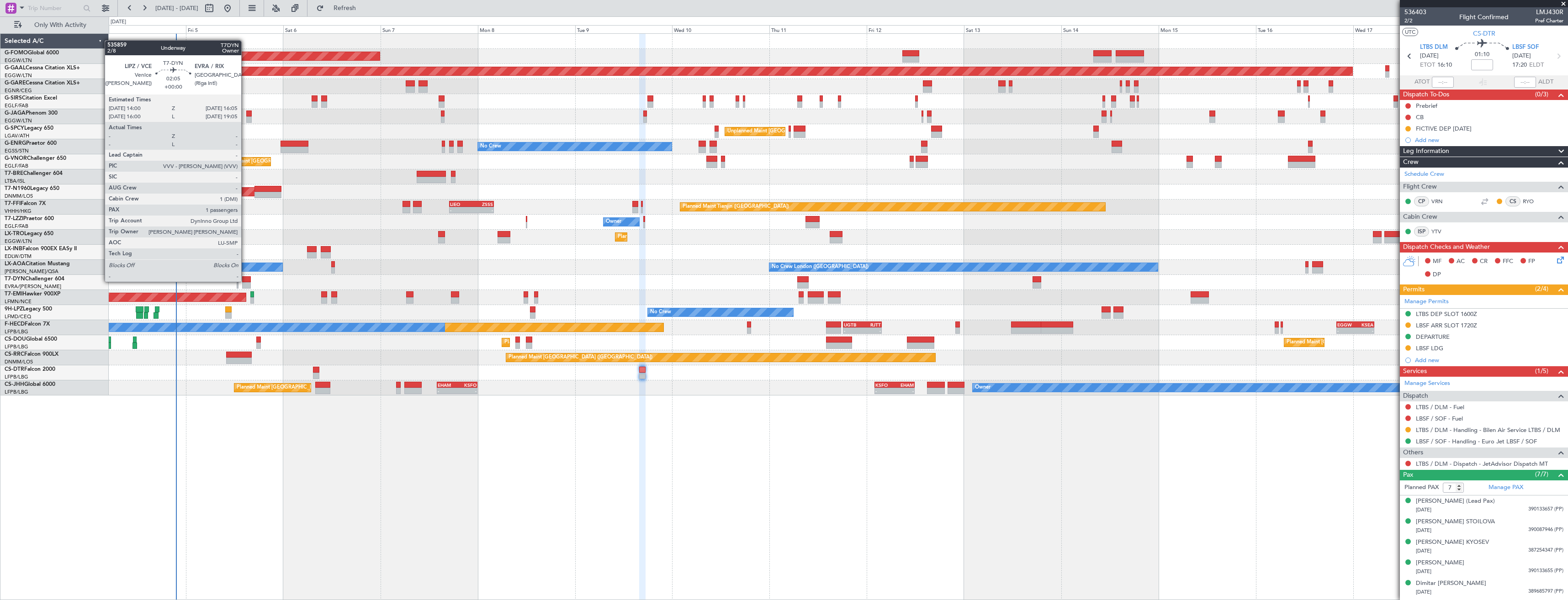
click at [245, 281] on div at bounding box center [247, 279] width 9 height 7
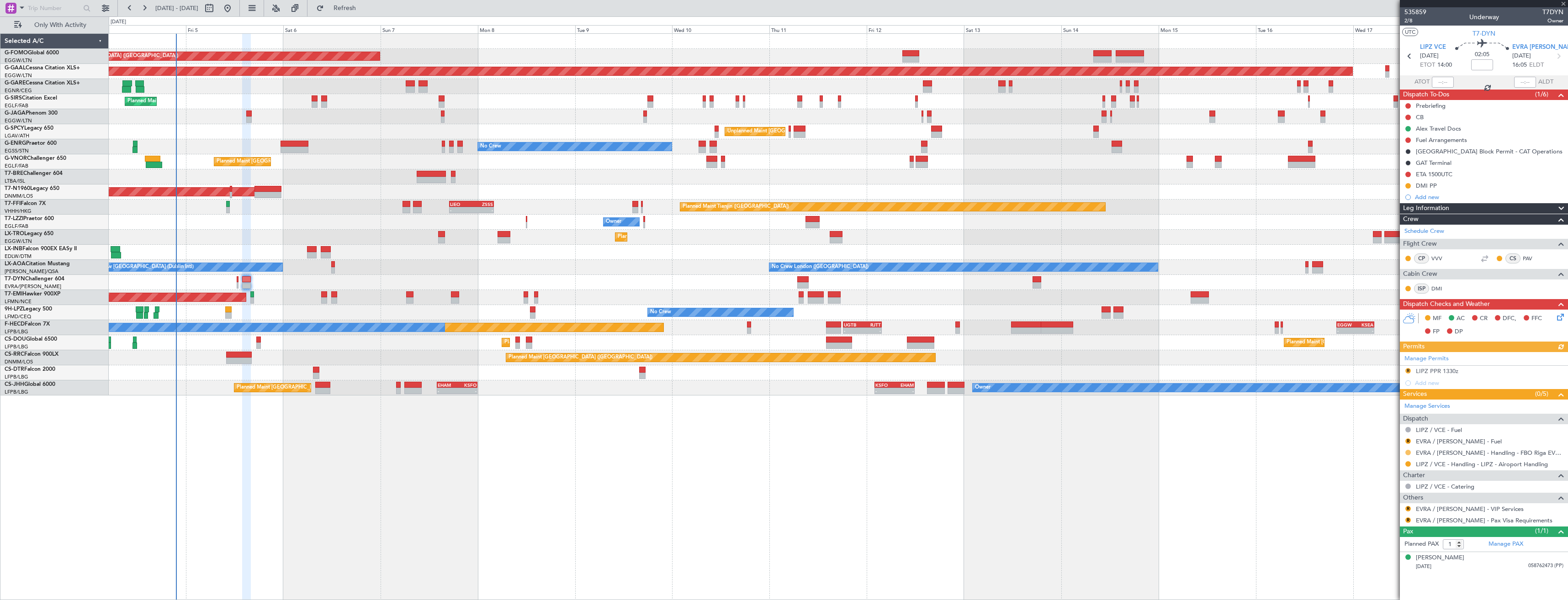
click at [1407, 453] on button at bounding box center [1408, 452] width 5 height 5
click at [1388, 563] on span "Confirmed" at bounding box center [1382, 561] width 29 height 9
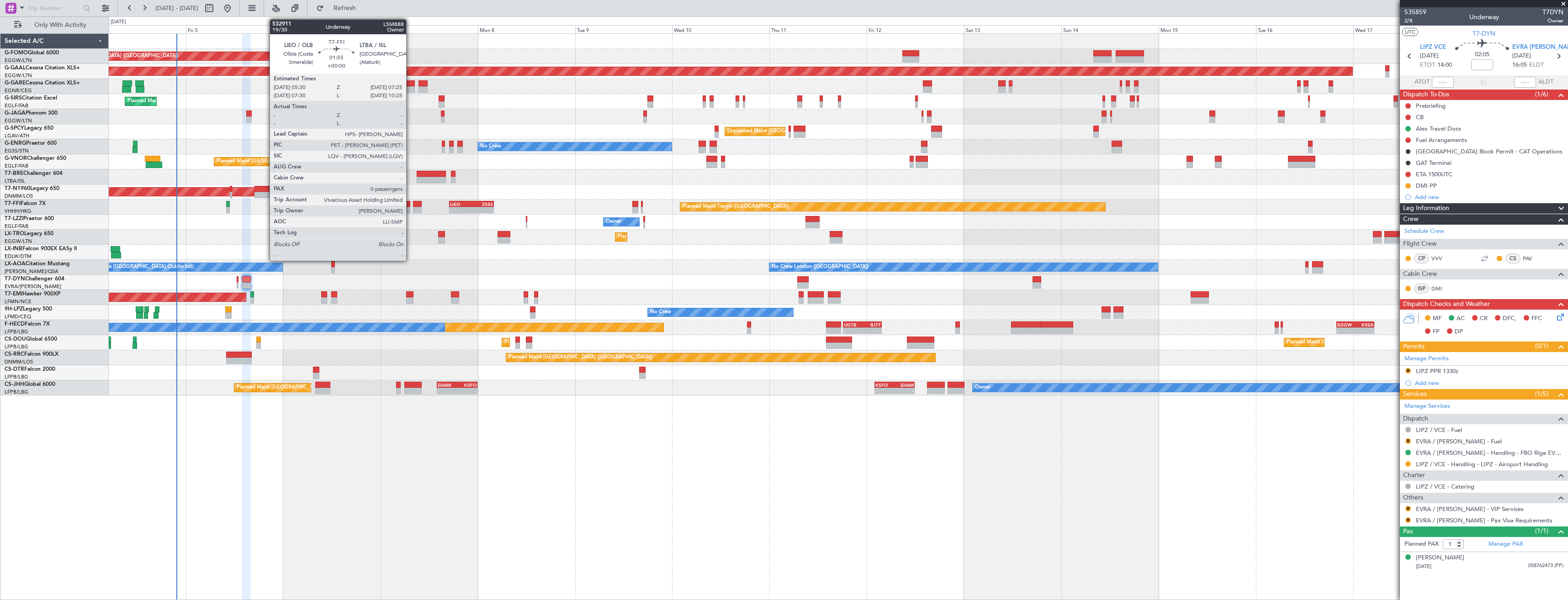
click at [410, 210] on div at bounding box center [407, 210] width 9 height 7
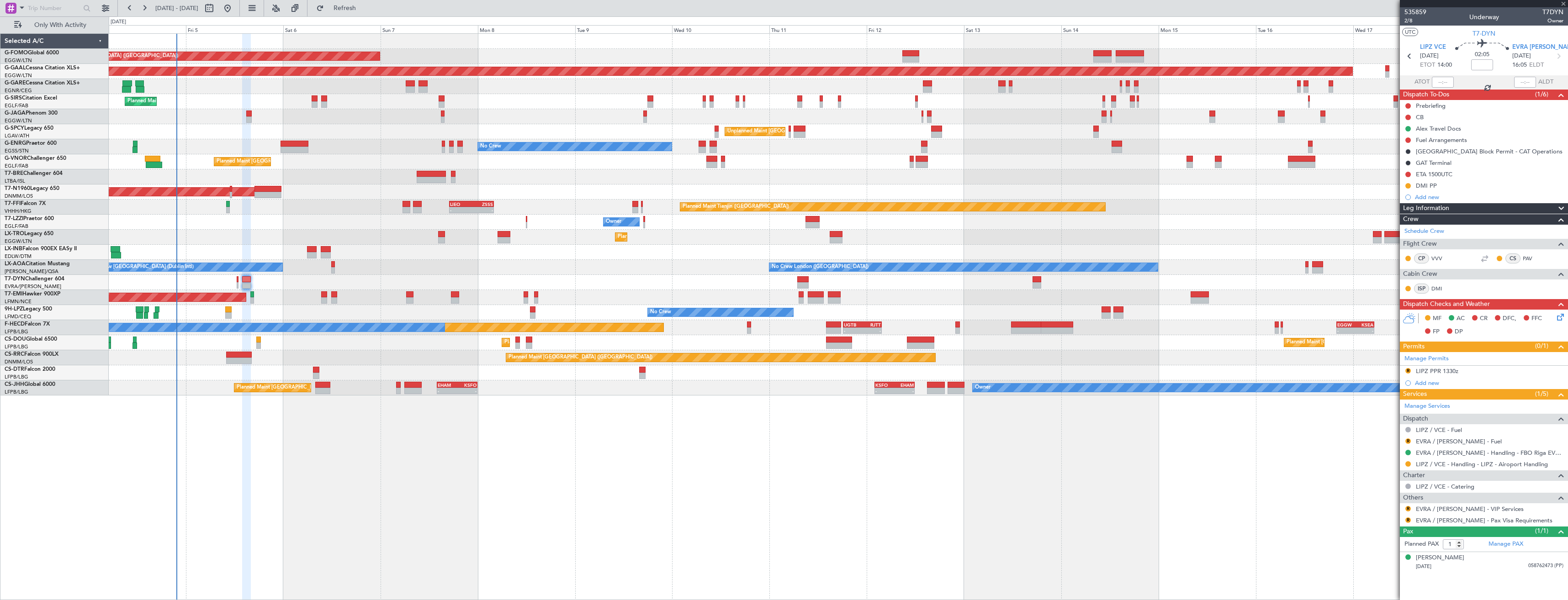
type input "0"
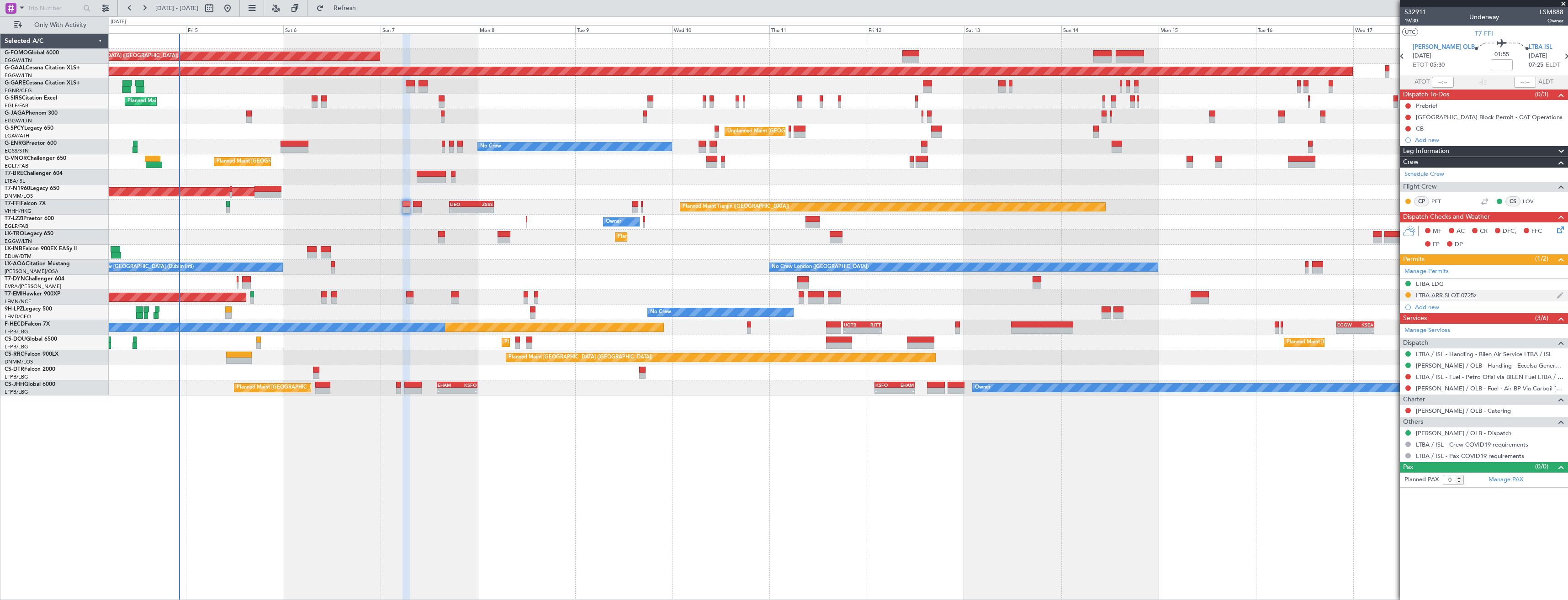
click at [1503, 294] on div "LTBA ARR SLOT 0725z" at bounding box center [1484, 296] width 168 height 12
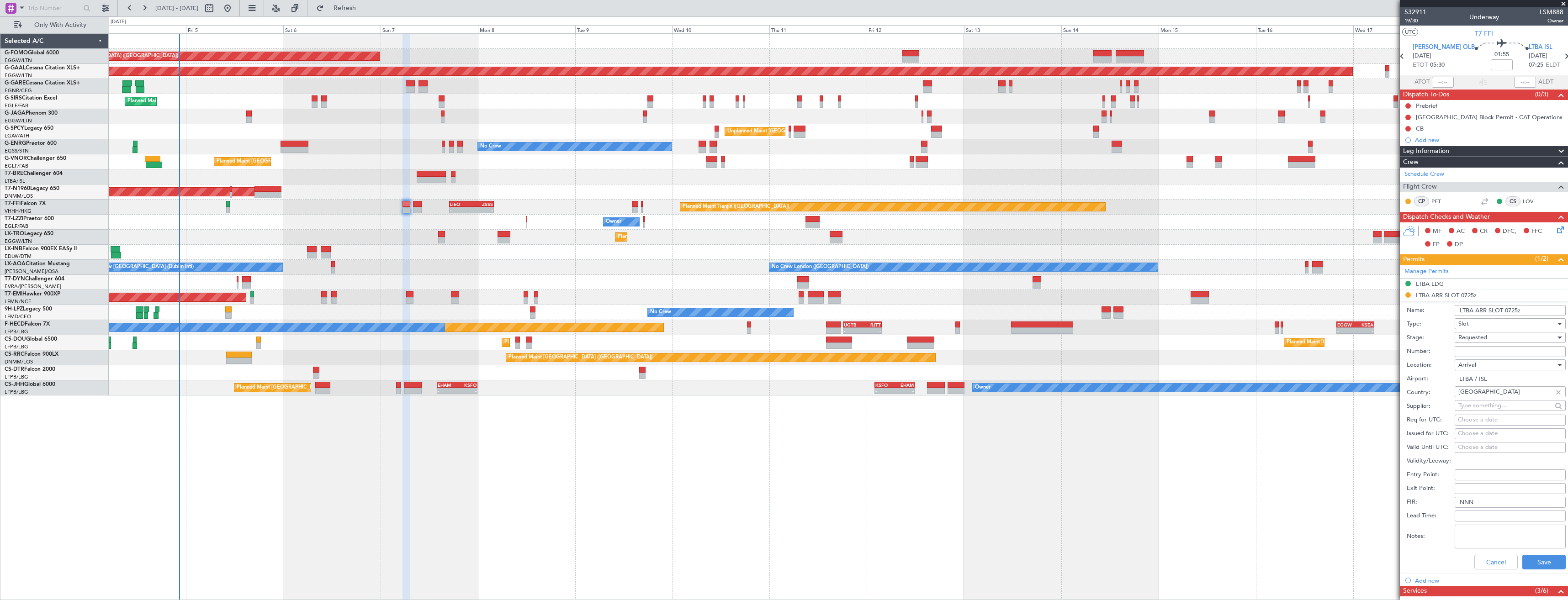
click at [1492, 348] on input "Number:" at bounding box center [1510, 352] width 111 height 11
paste input "LTBAAGN2869000"
type input "LTBAAGN2869000"
click at [1486, 338] on span "Requested" at bounding box center [1472, 338] width 29 height 9
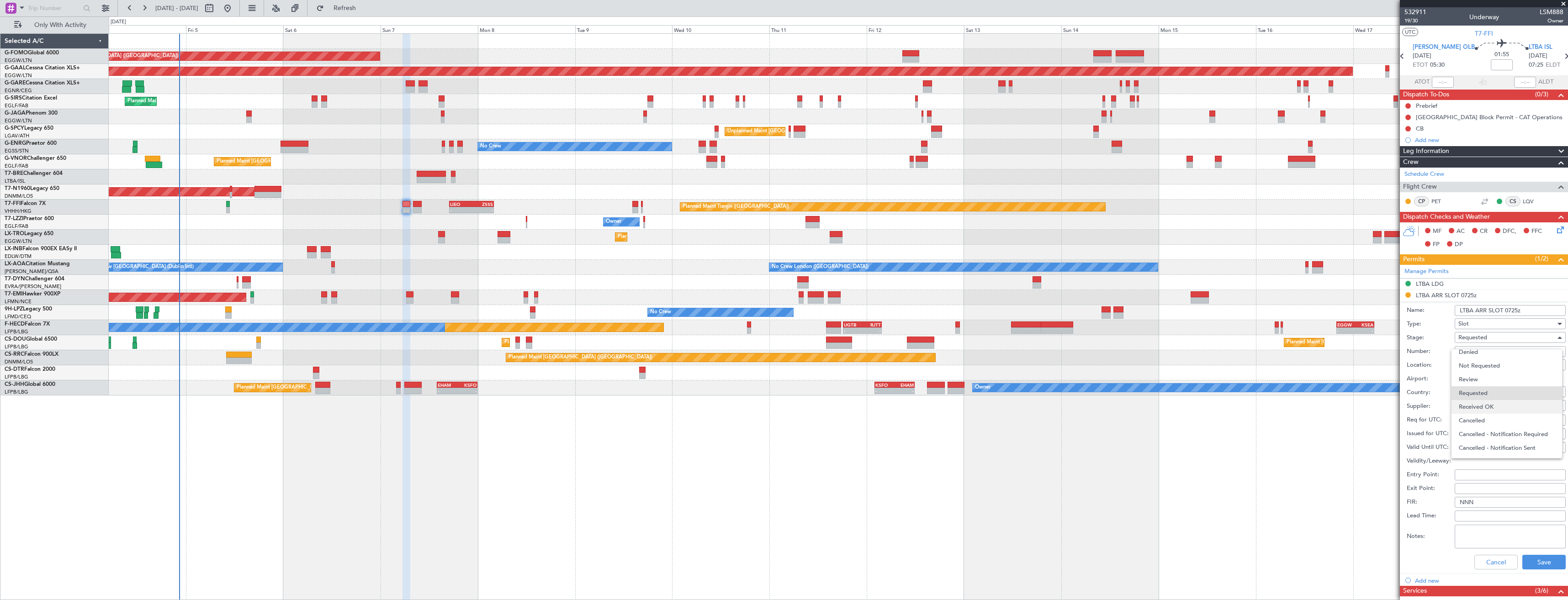
click at [1496, 401] on span "Received OK" at bounding box center [1507, 407] width 96 height 14
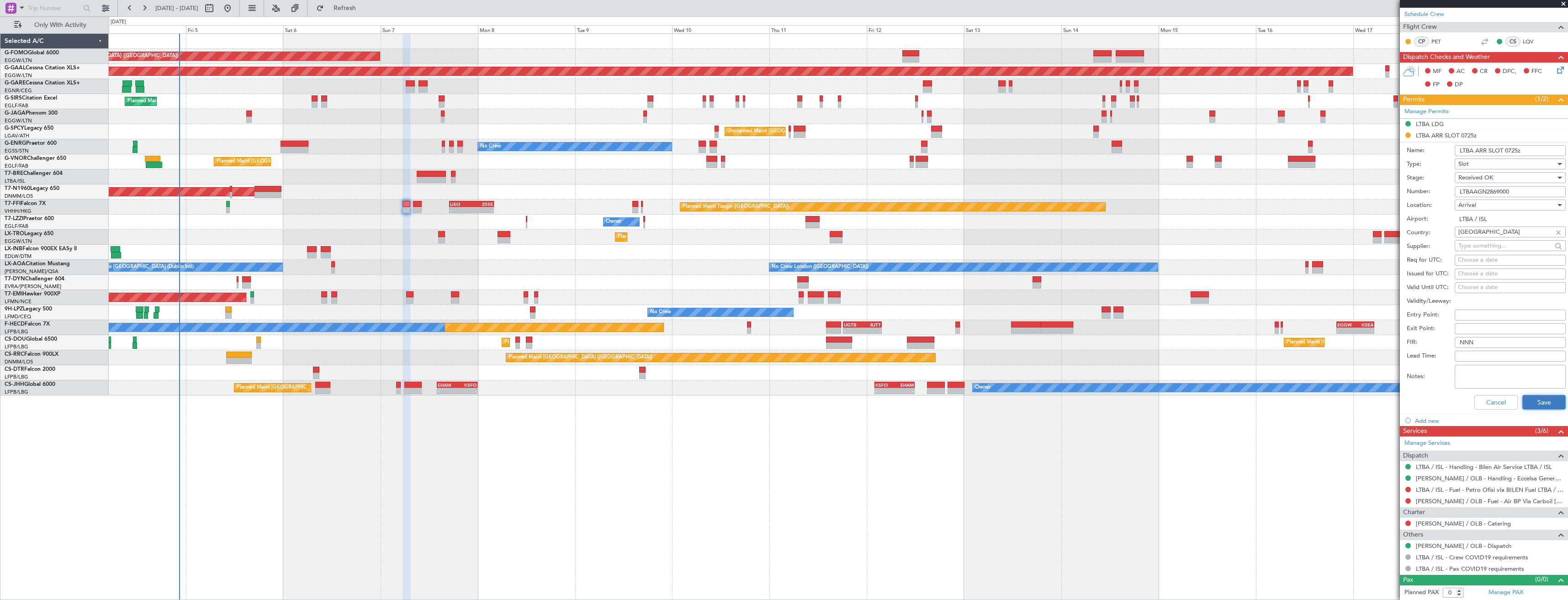
click at [1524, 406] on button "Save" at bounding box center [1544, 402] width 43 height 15
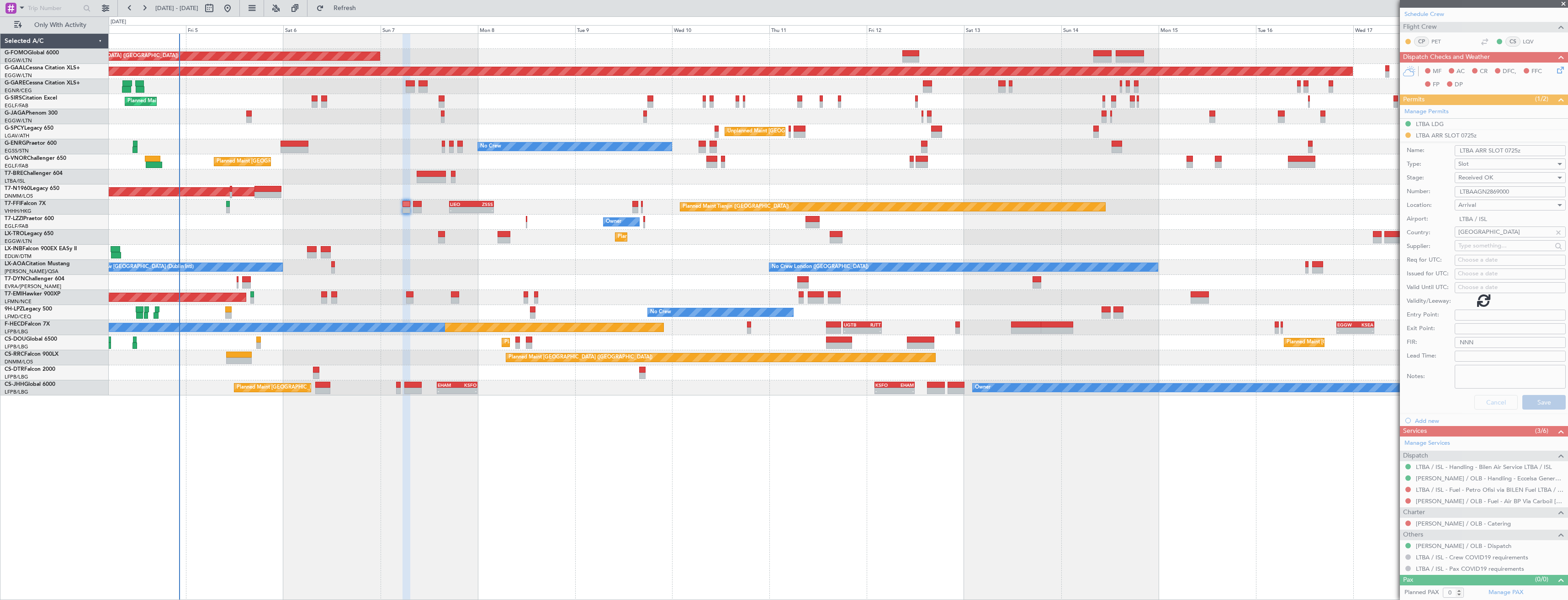
scroll to position [0, 0]
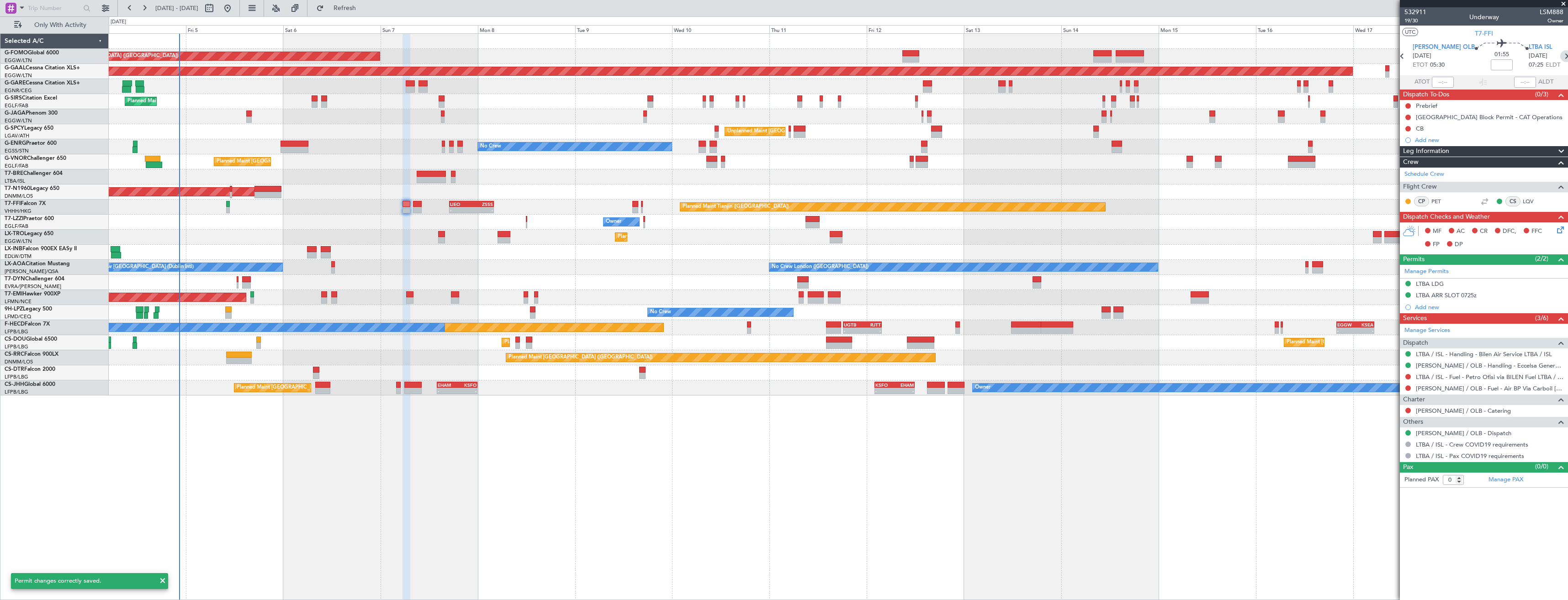
click at [1560, 54] on icon at bounding box center [1566, 57] width 12 height 12
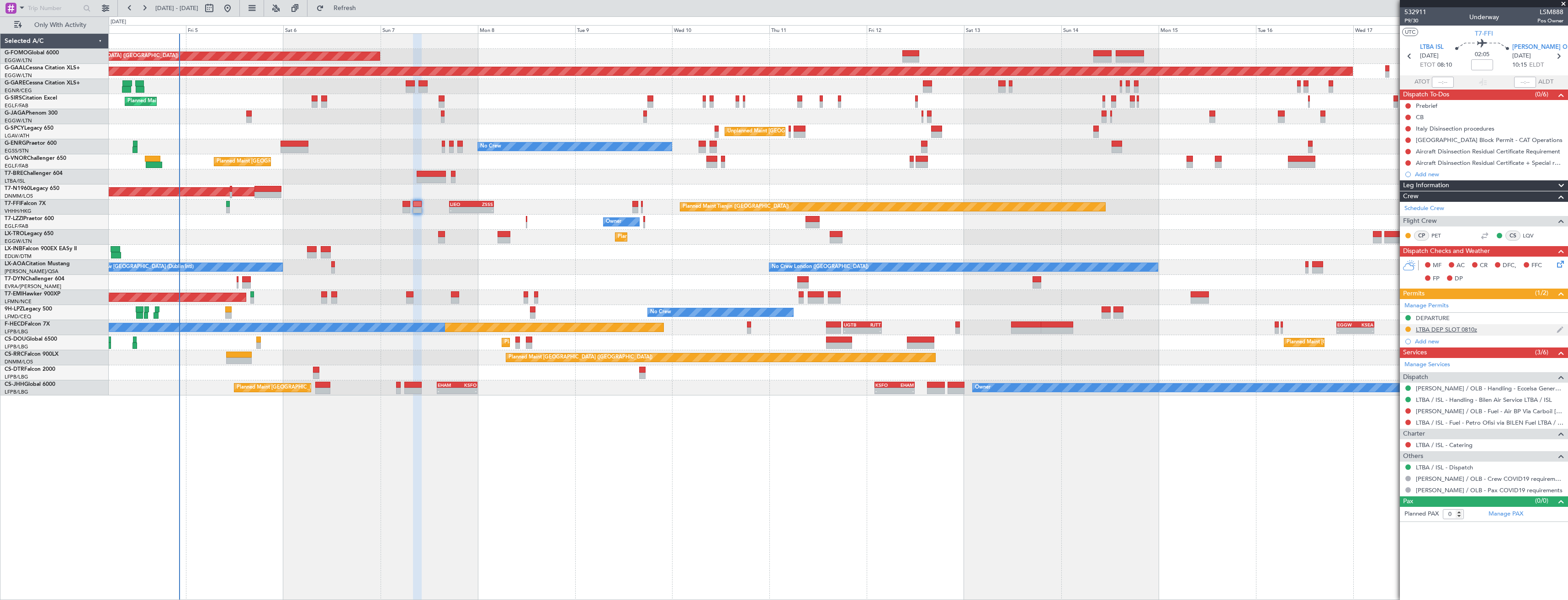
click at [1503, 327] on div "LTBA DEP SLOT 0810z" at bounding box center [1484, 330] width 168 height 12
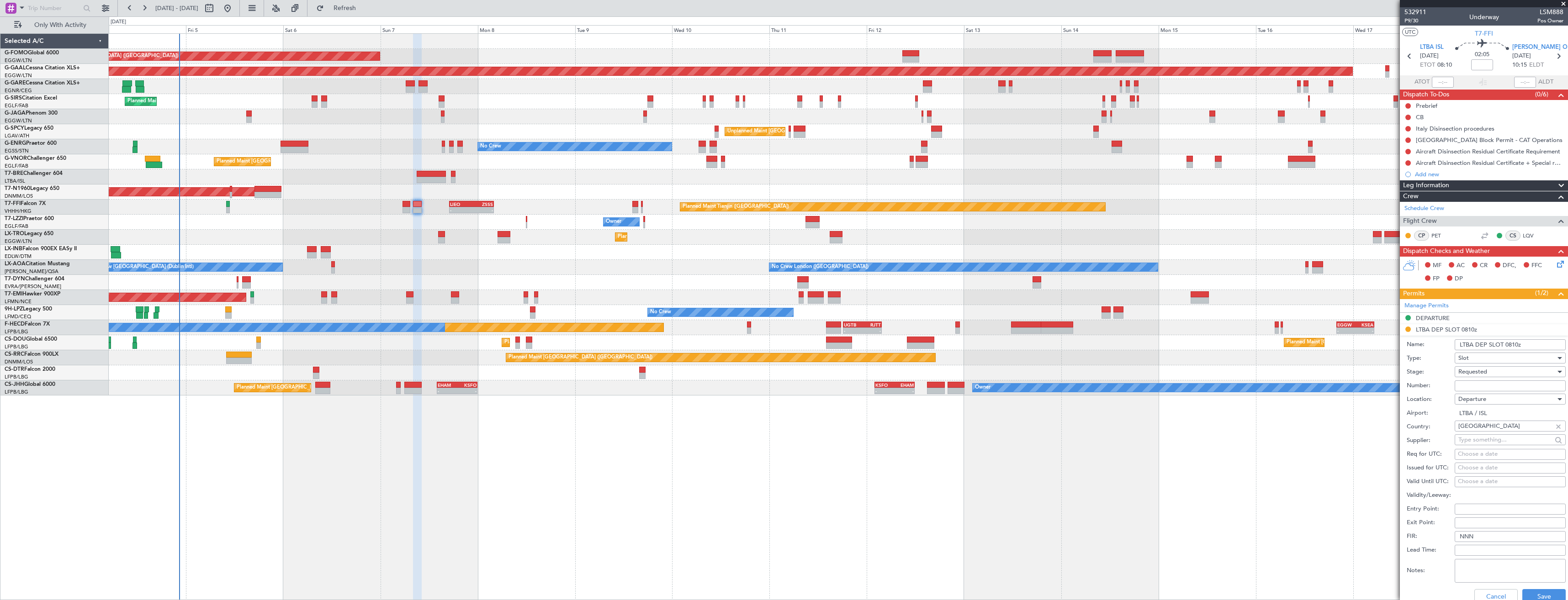
click at [1479, 385] on input "Number:" at bounding box center [1510, 386] width 111 height 11
paste input "LTBADGN2870000"
type input "LTBADGN2870000"
click at [1481, 371] on span "Requested" at bounding box center [1472, 372] width 29 height 9
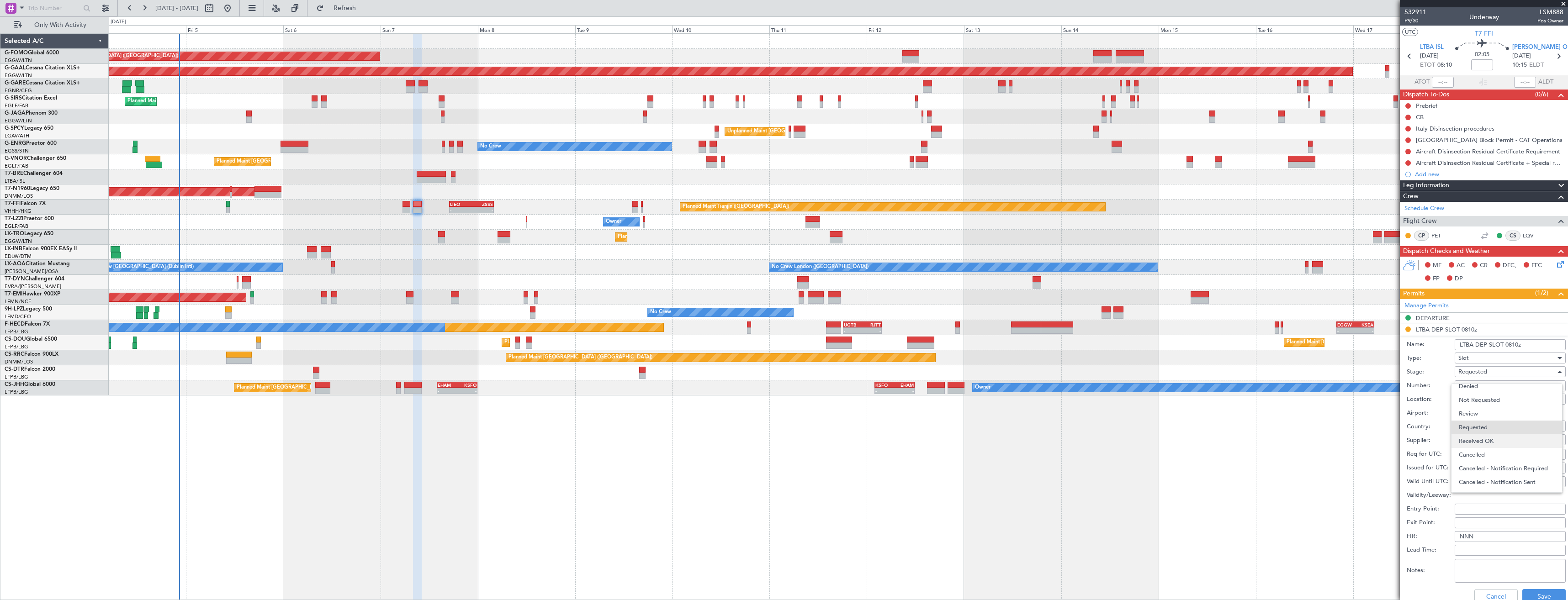
click at [1487, 438] on span "Received OK" at bounding box center [1507, 441] width 96 height 14
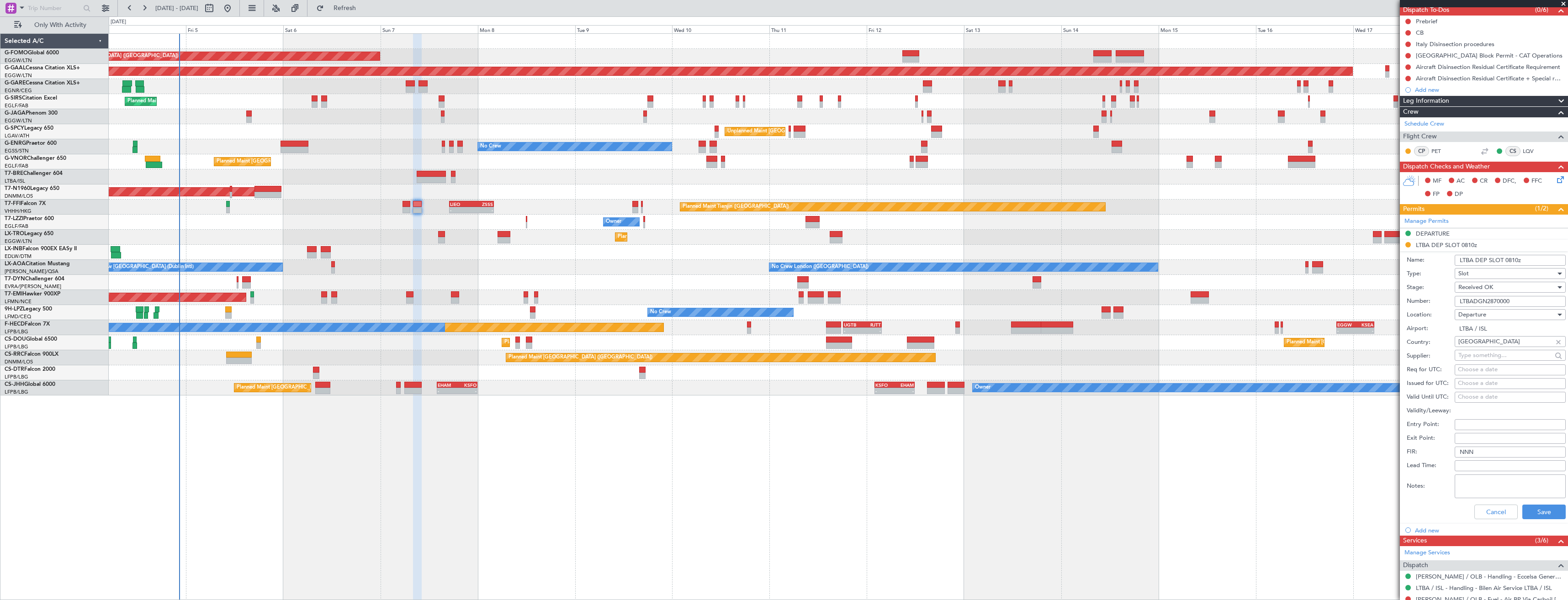
scroll to position [137, 0]
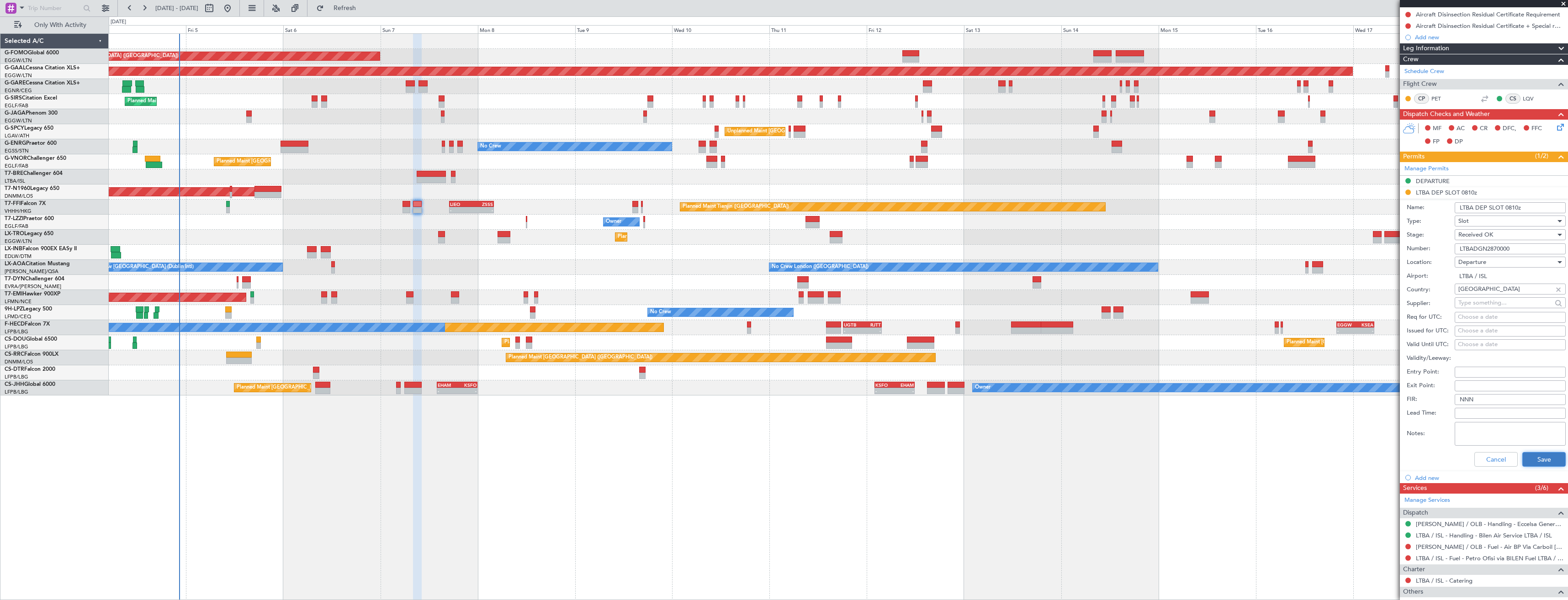
click at [1522, 455] on button "Save" at bounding box center [1544, 459] width 43 height 15
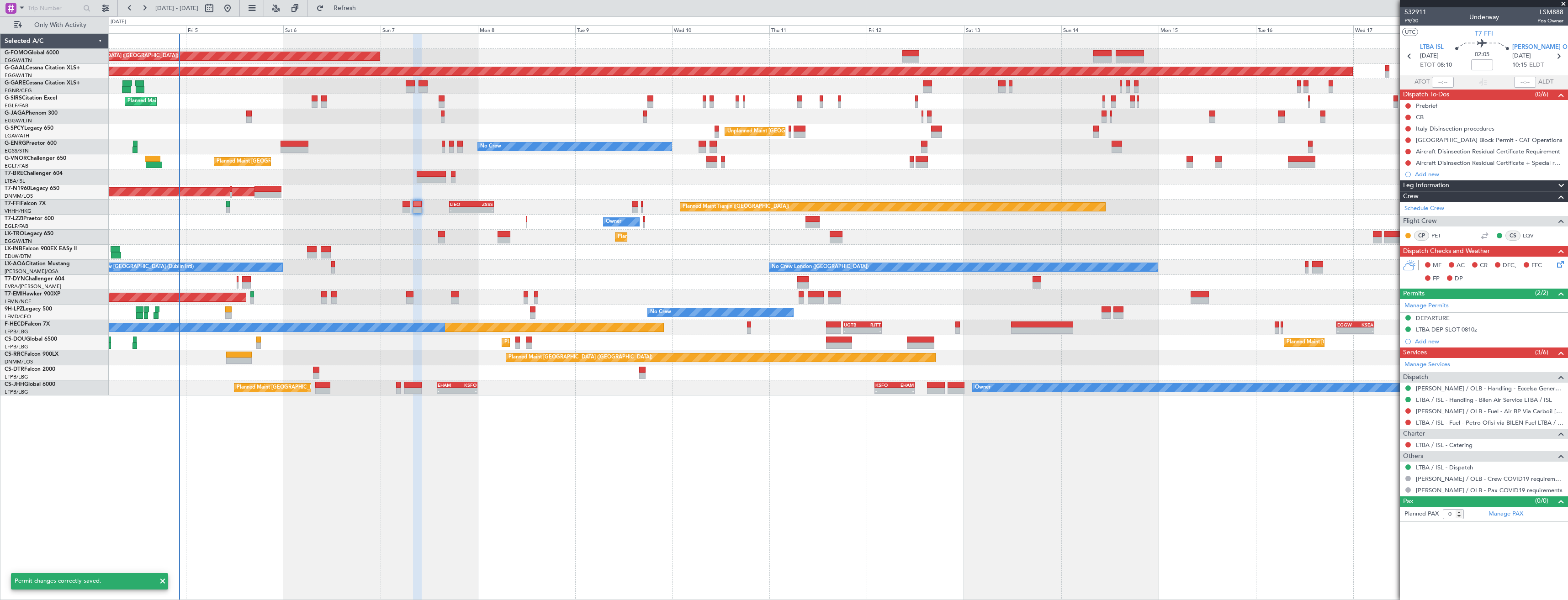
scroll to position [0, 0]
click at [1409, 52] on icon at bounding box center [1410, 57] width 12 height 12
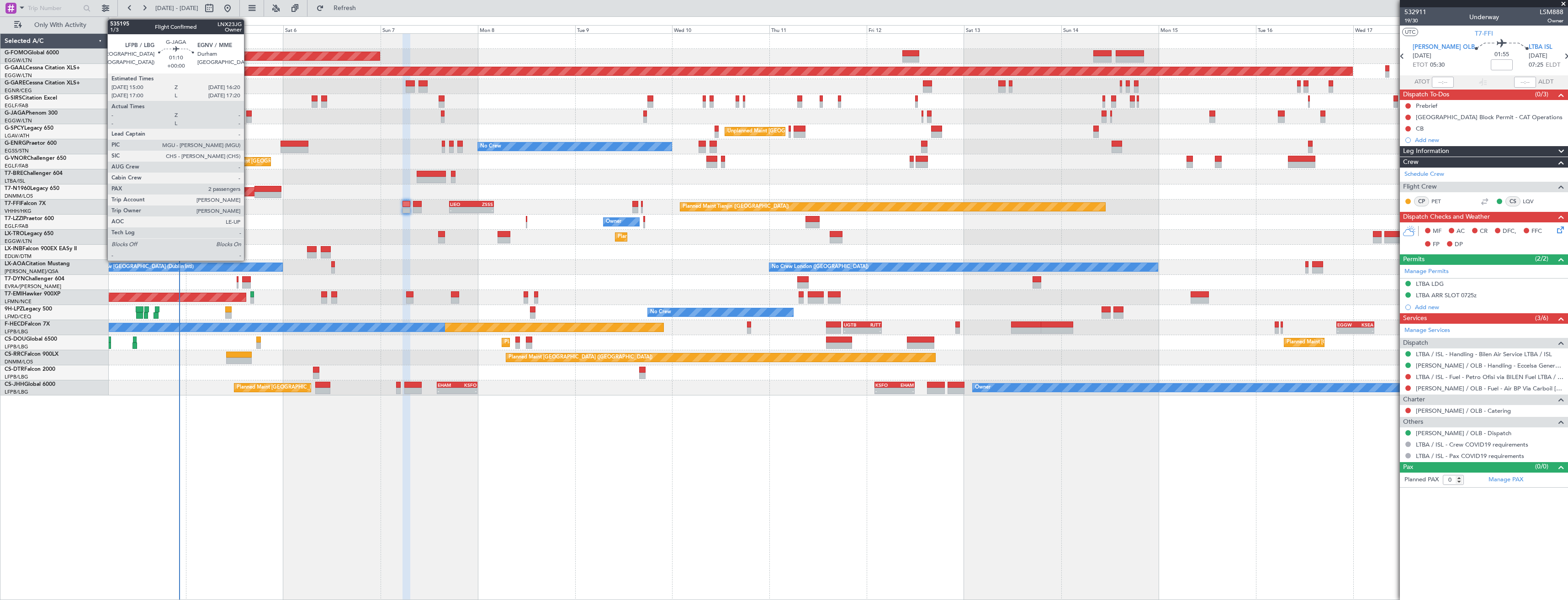
click at [248, 116] on div at bounding box center [249, 114] width 5 height 7
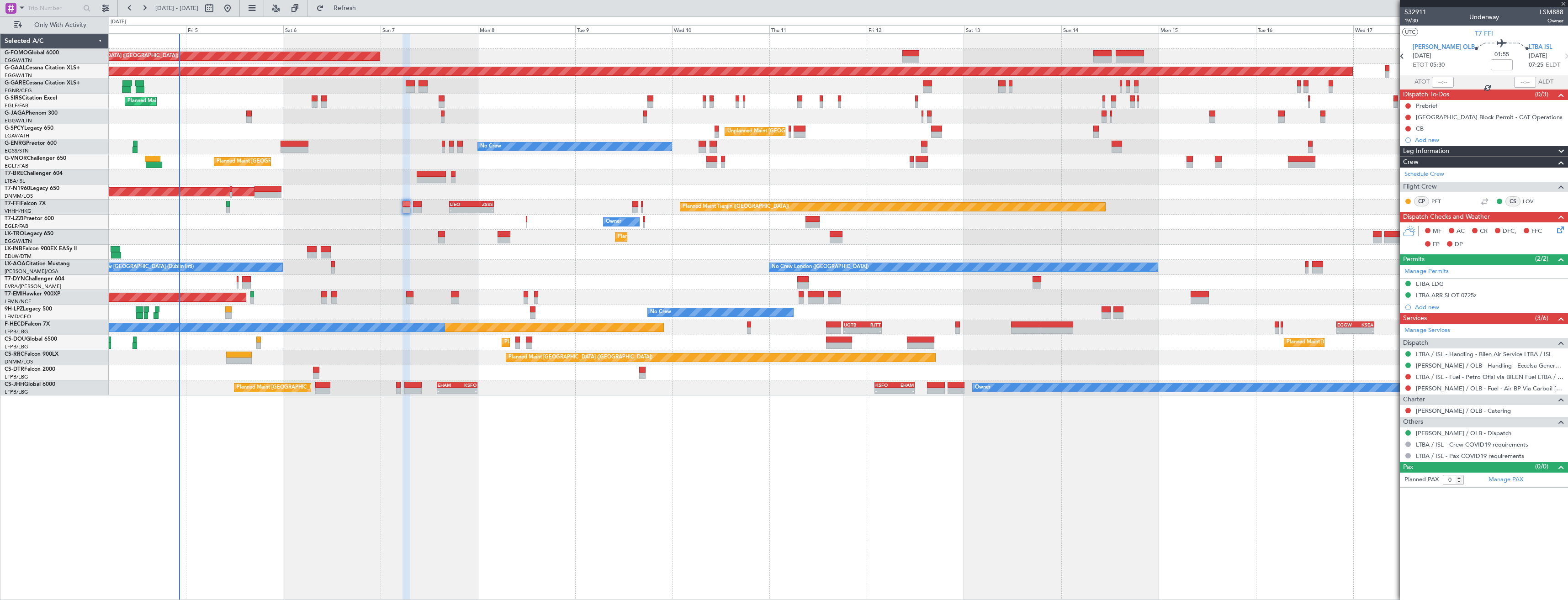
type input "2"
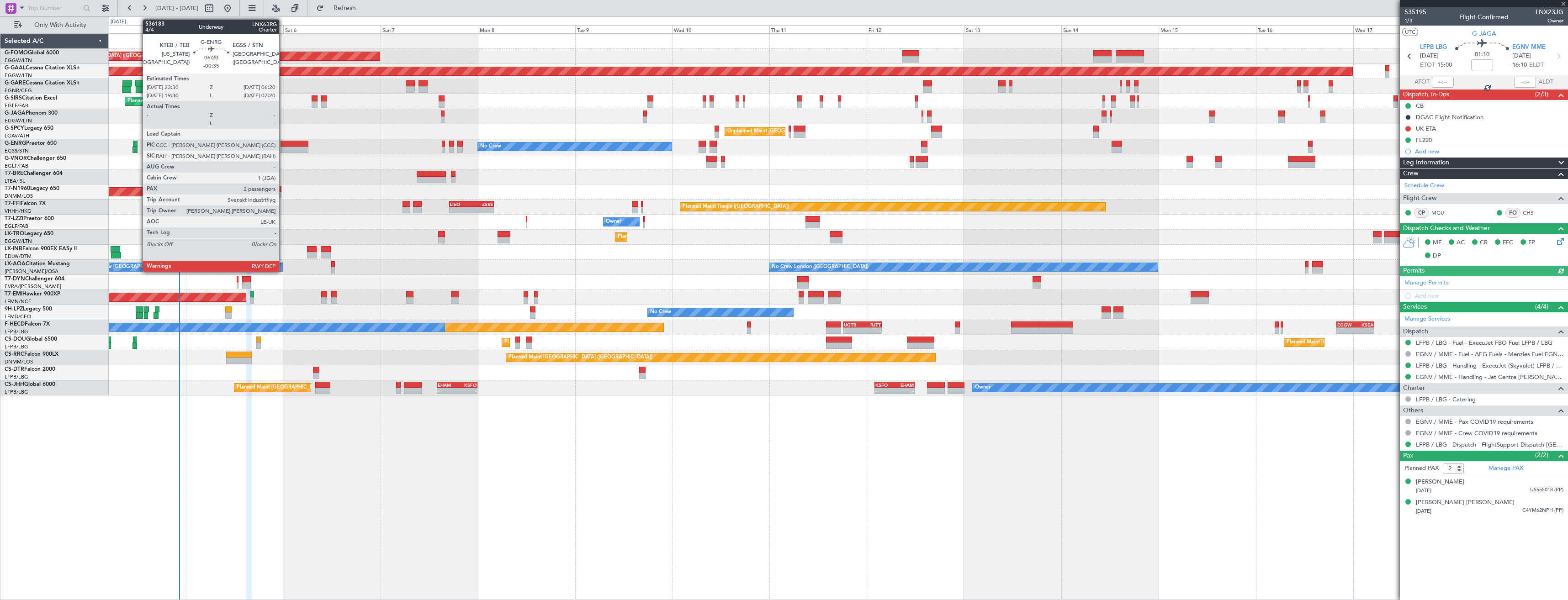
click at [283, 149] on div at bounding box center [295, 150] width 28 height 7
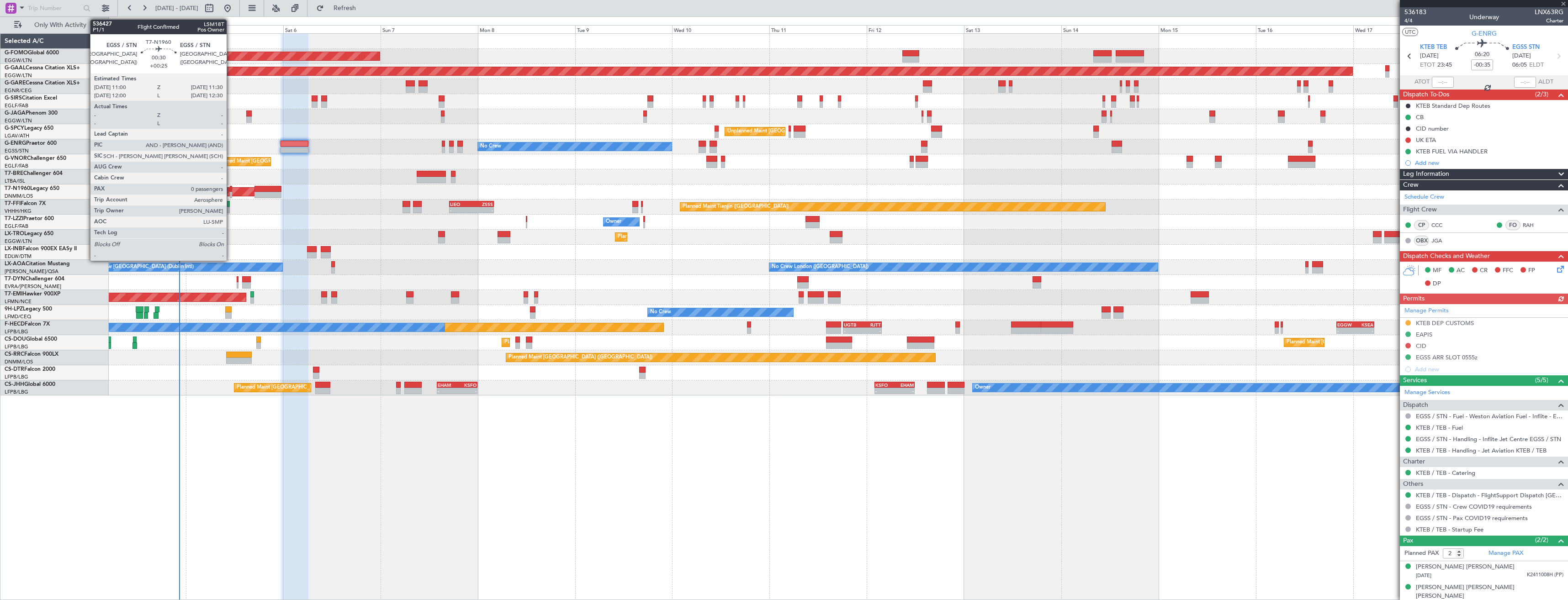
click at [231, 194] on div at bounding box center [231, 195] width 2 height 7
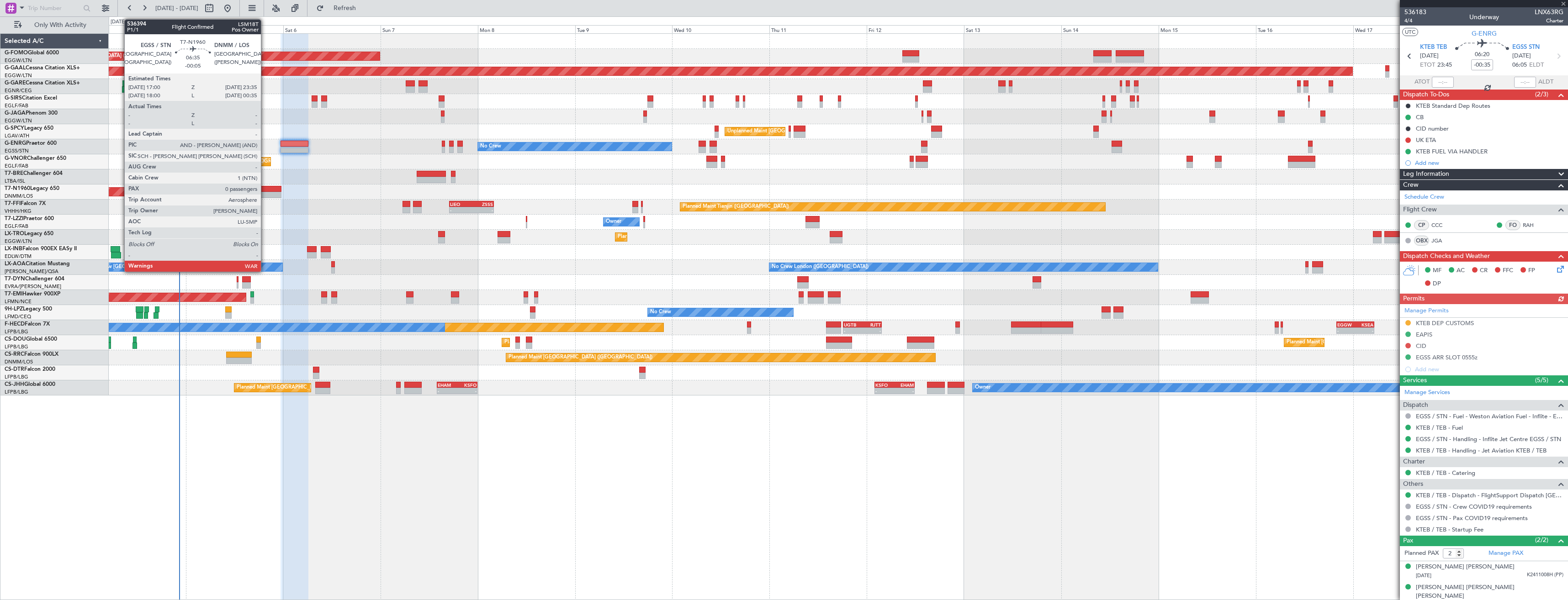
type input "+00:25"
type input "0"
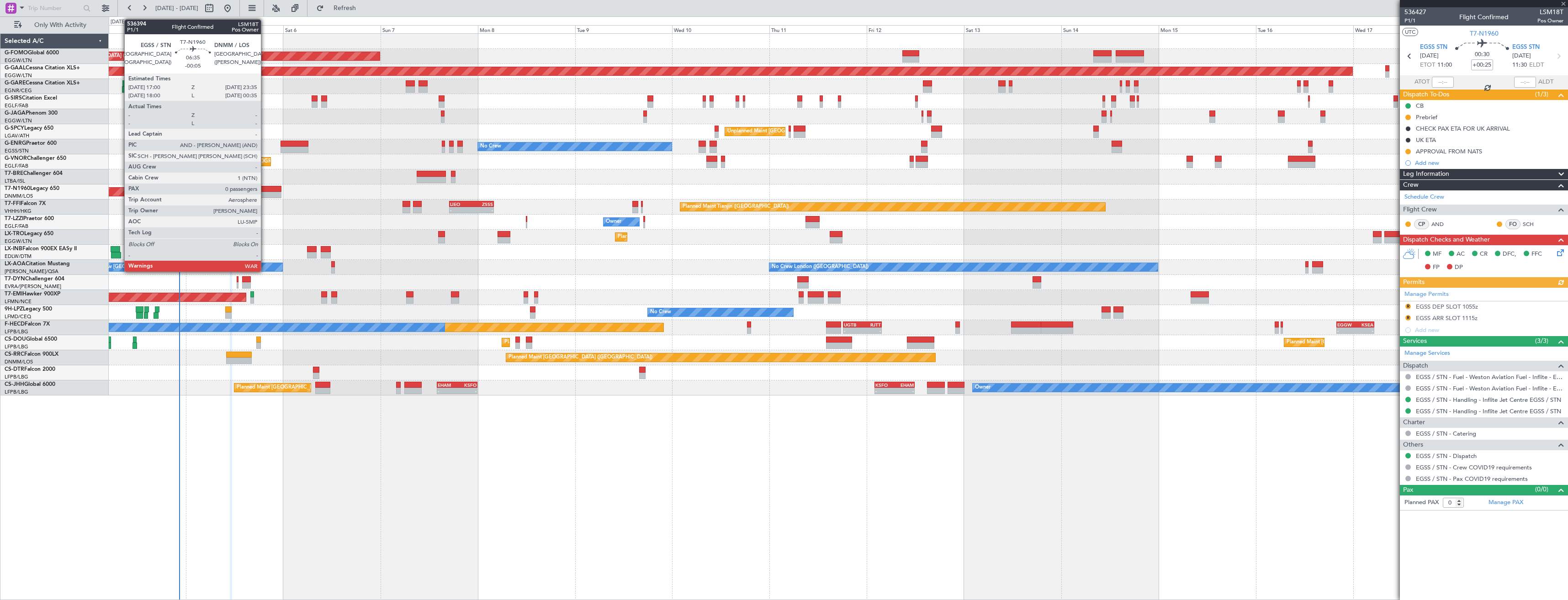
click at [265, 191] on div at bounding box center [268, 189] width 27 height 7
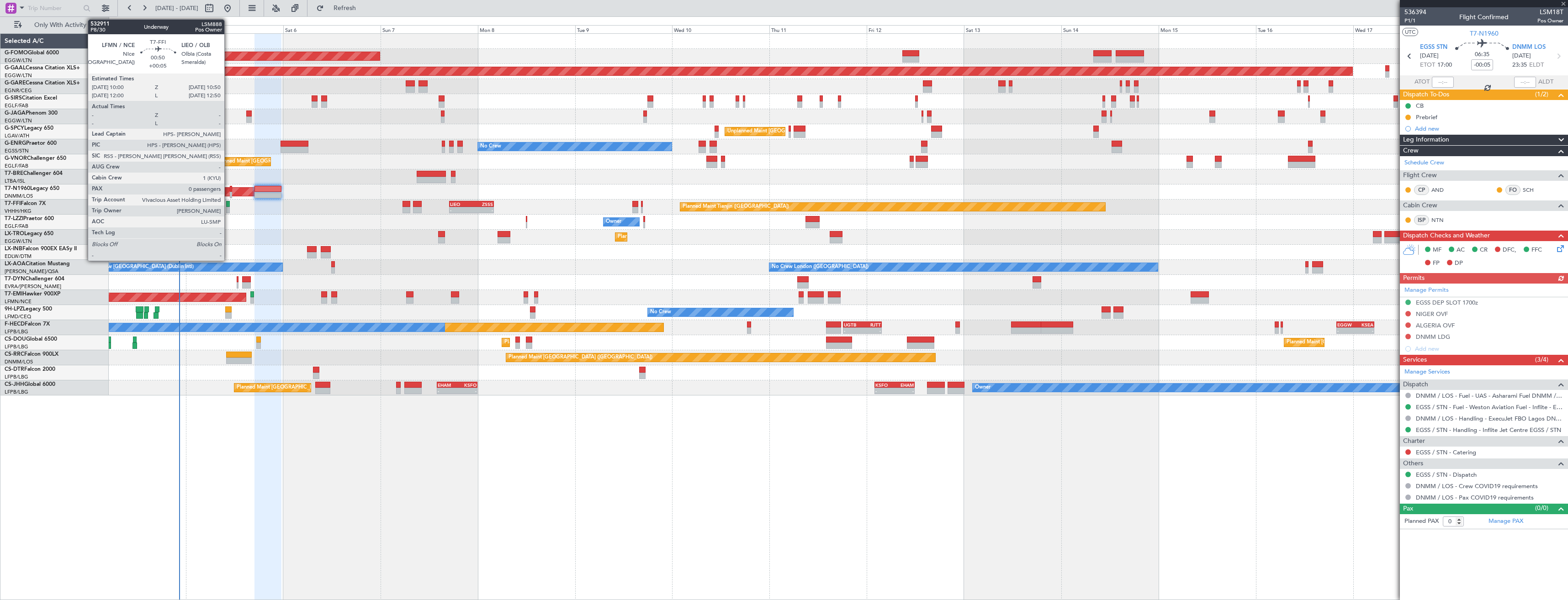
click at [228, 208] on div at bounding box center [228, 210] width 4 height 7
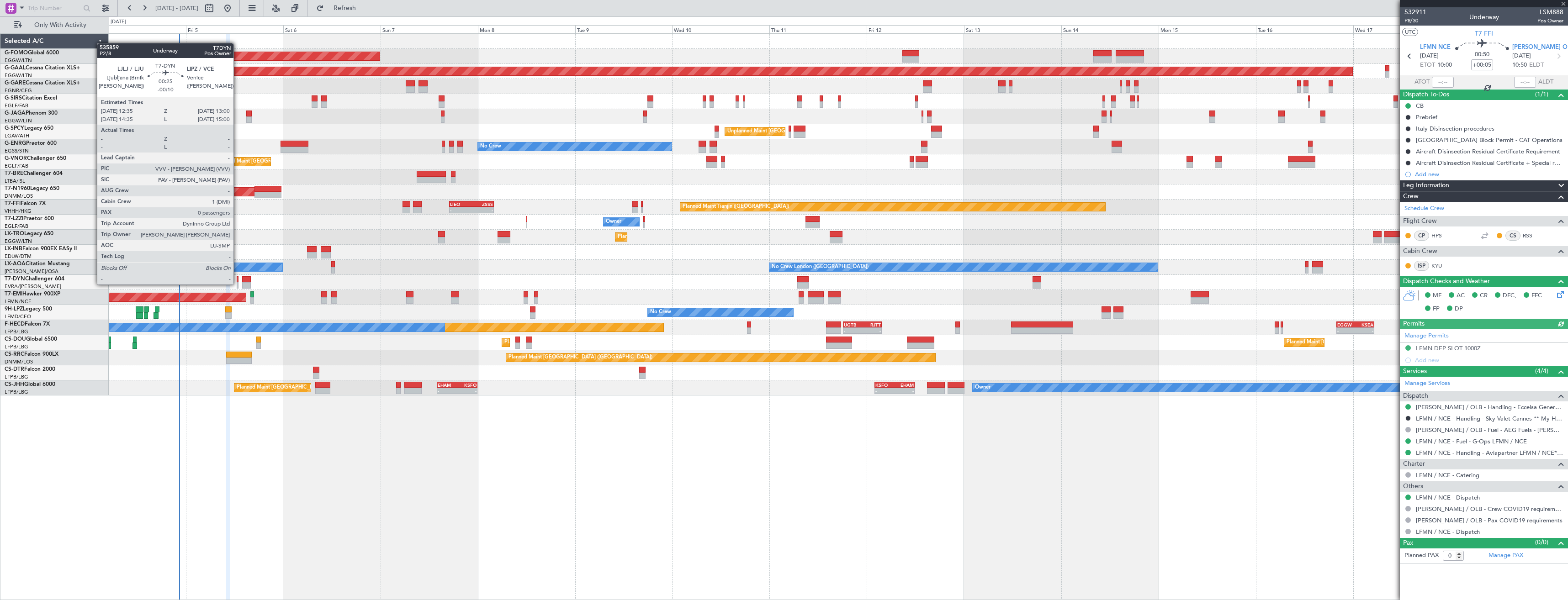
click at [237, 284] on div at bounding box center [237, 285] width 2 height 7
type input "-00:10"
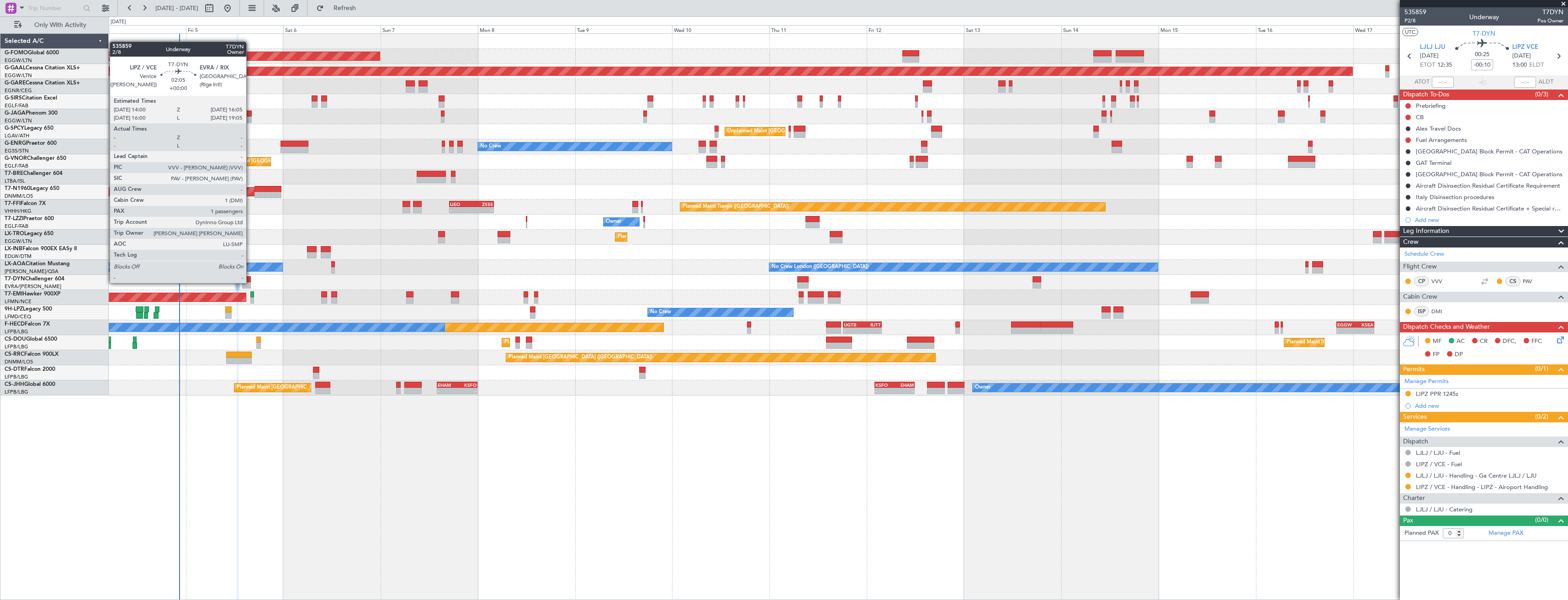
click at [250, 282] on div at bounding box center [247, 285] width 9 height 7
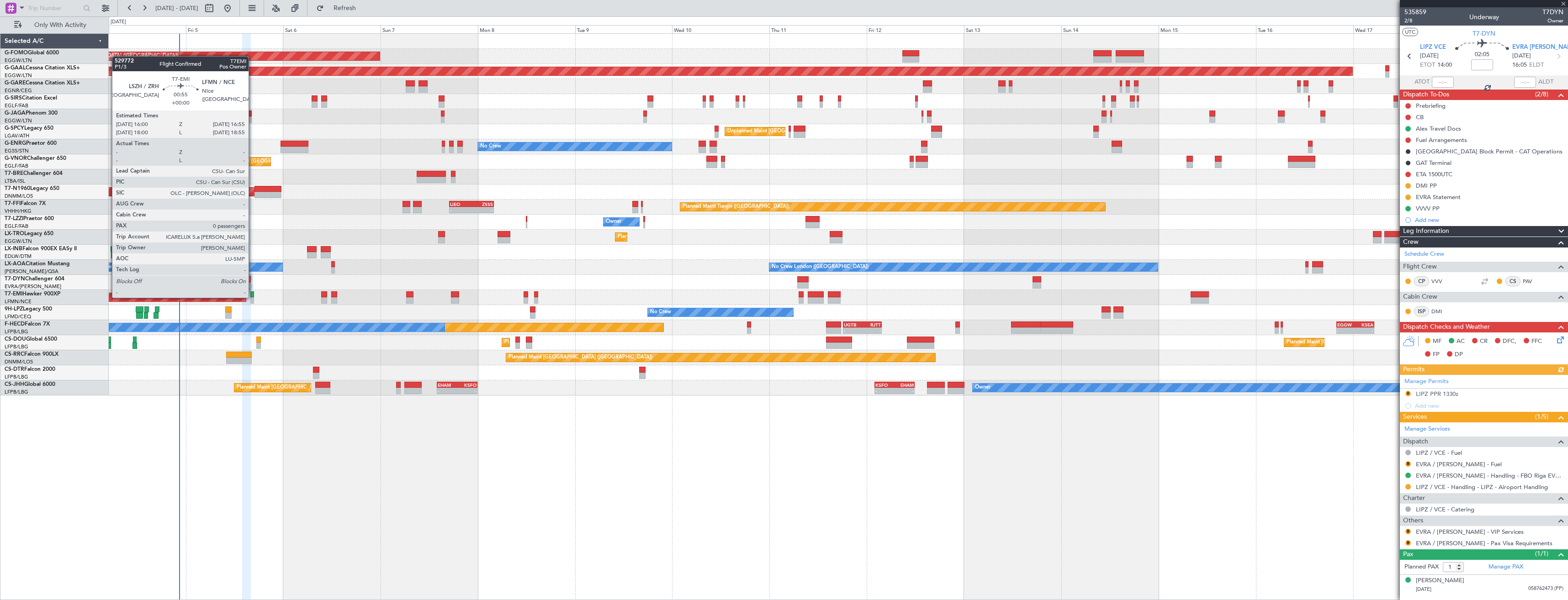
click at [253, 297] on div at bounding box center [252, 295] width 4 height 7
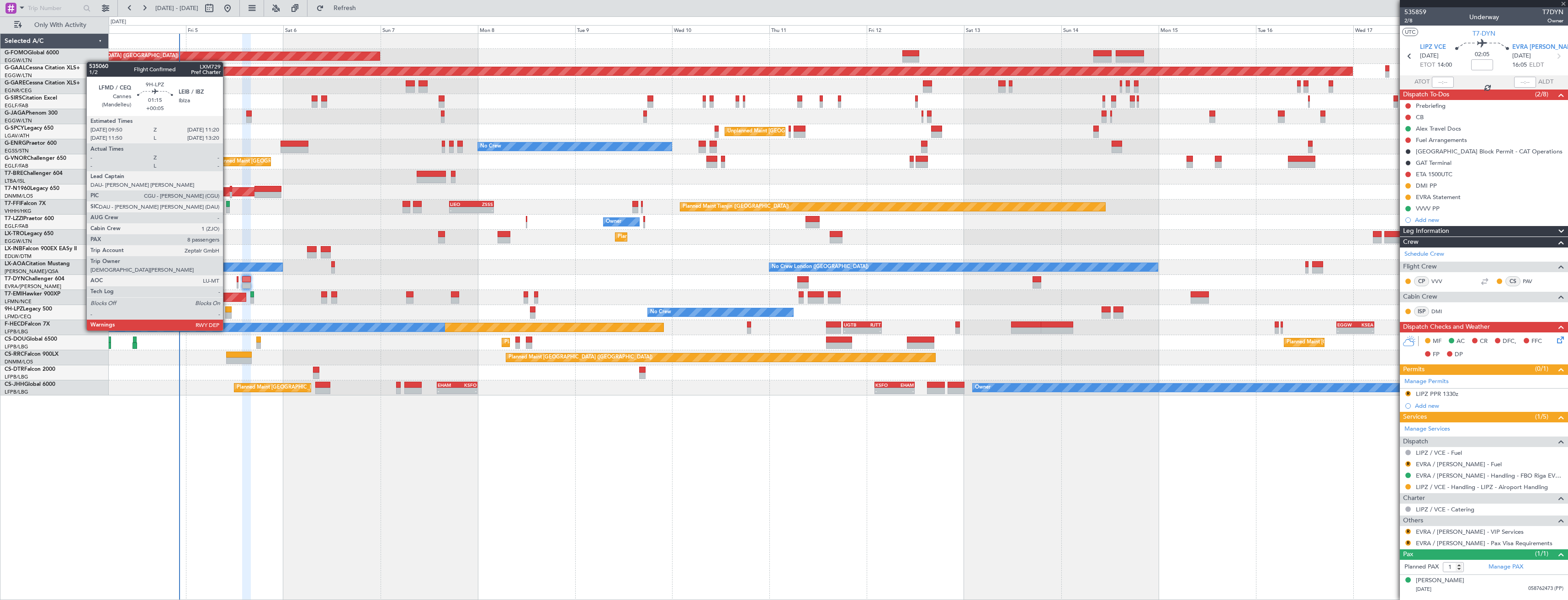
type input "0"
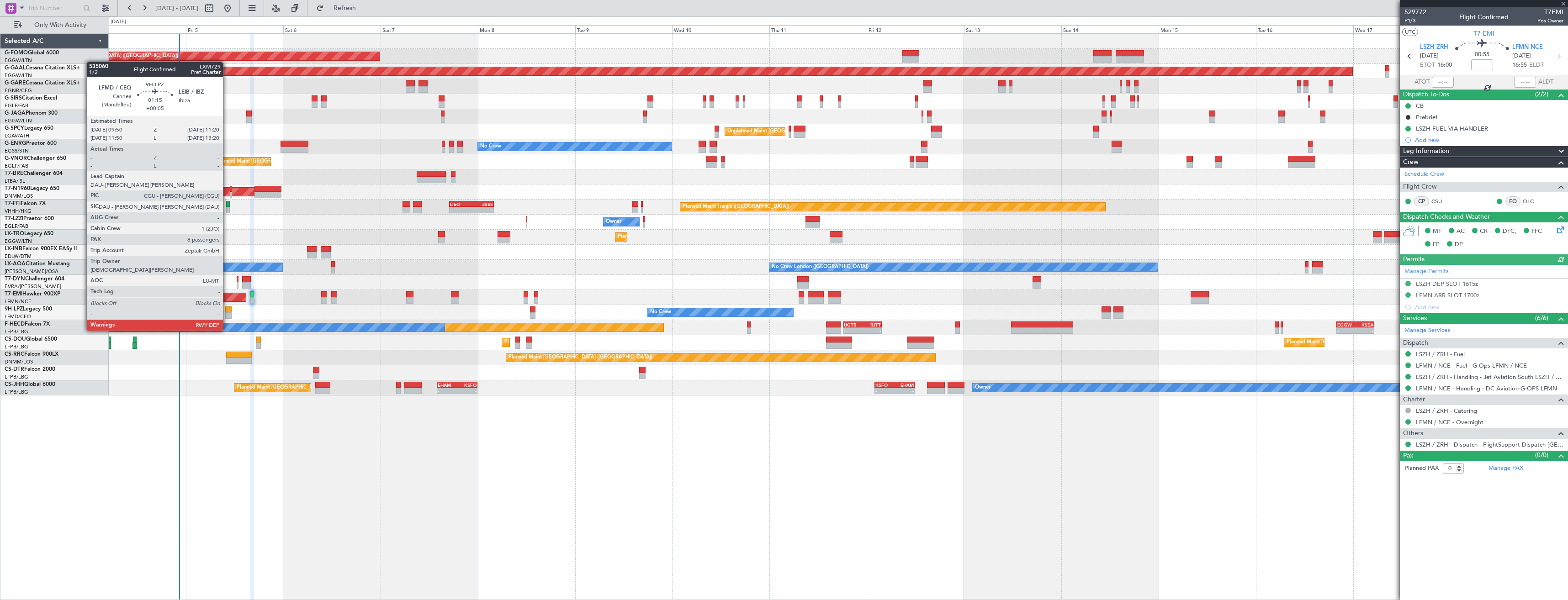
click at [227, 313] on div at bounding box center [228, 315] width 7 height 7
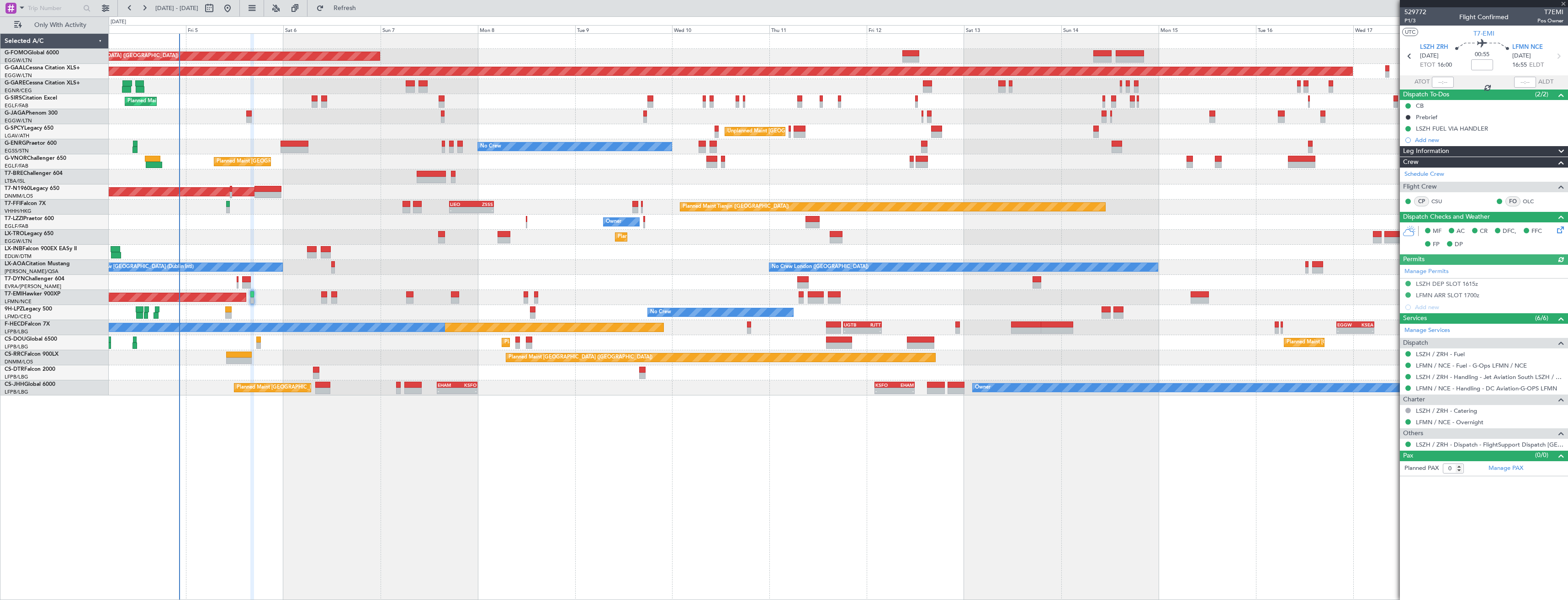
type input "+00:05"
type input "8"
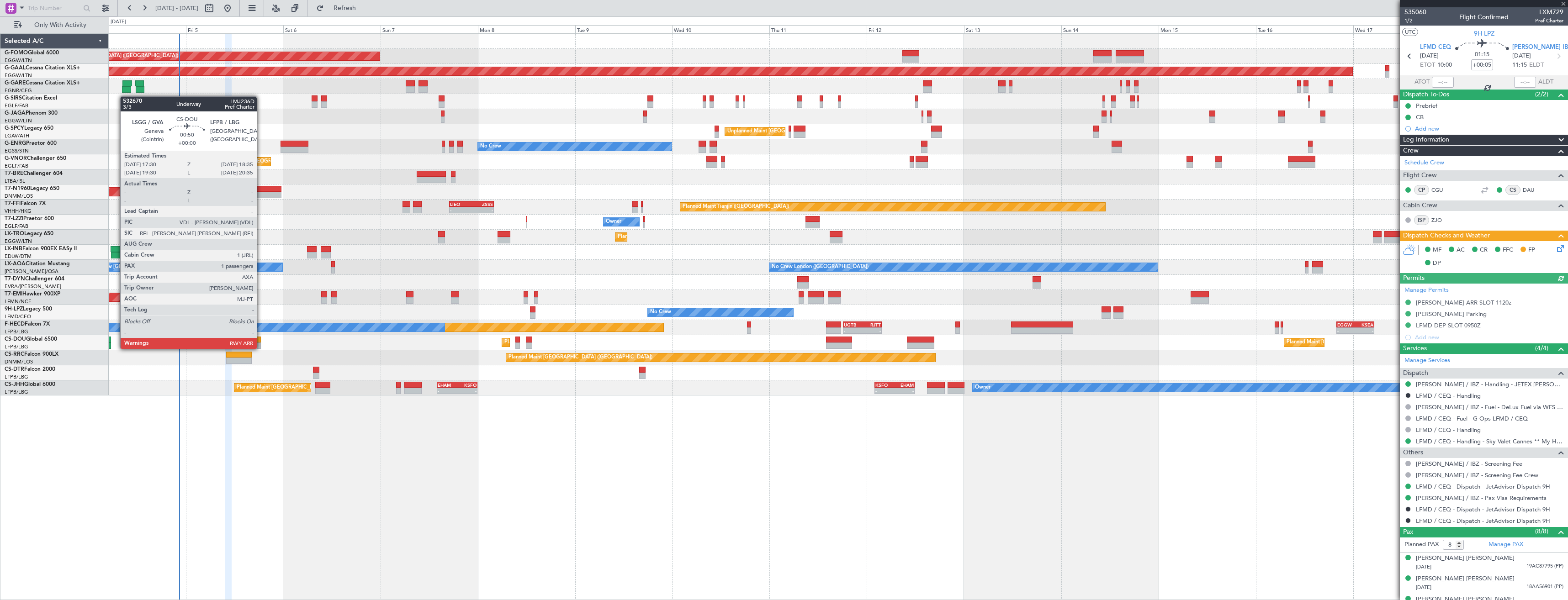
click at [261, 348] on div at bounding box center [259, 346] width 5 height 7
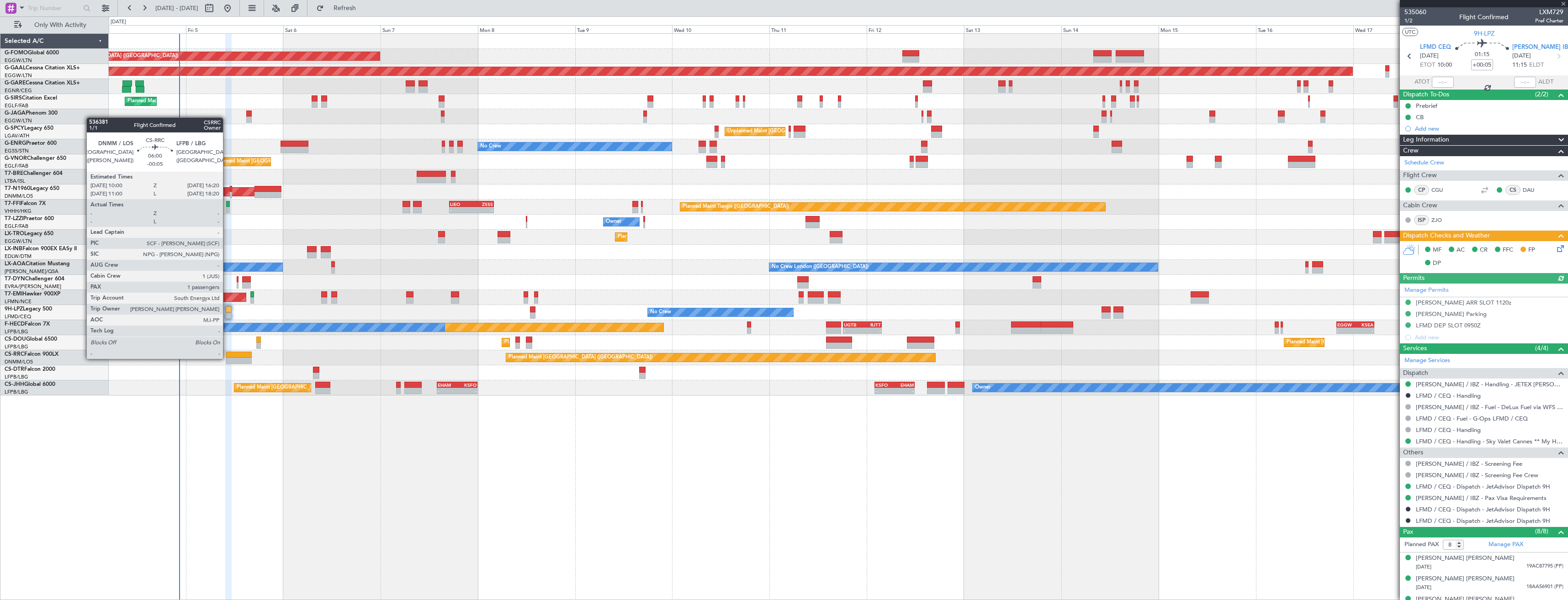
type input "1"
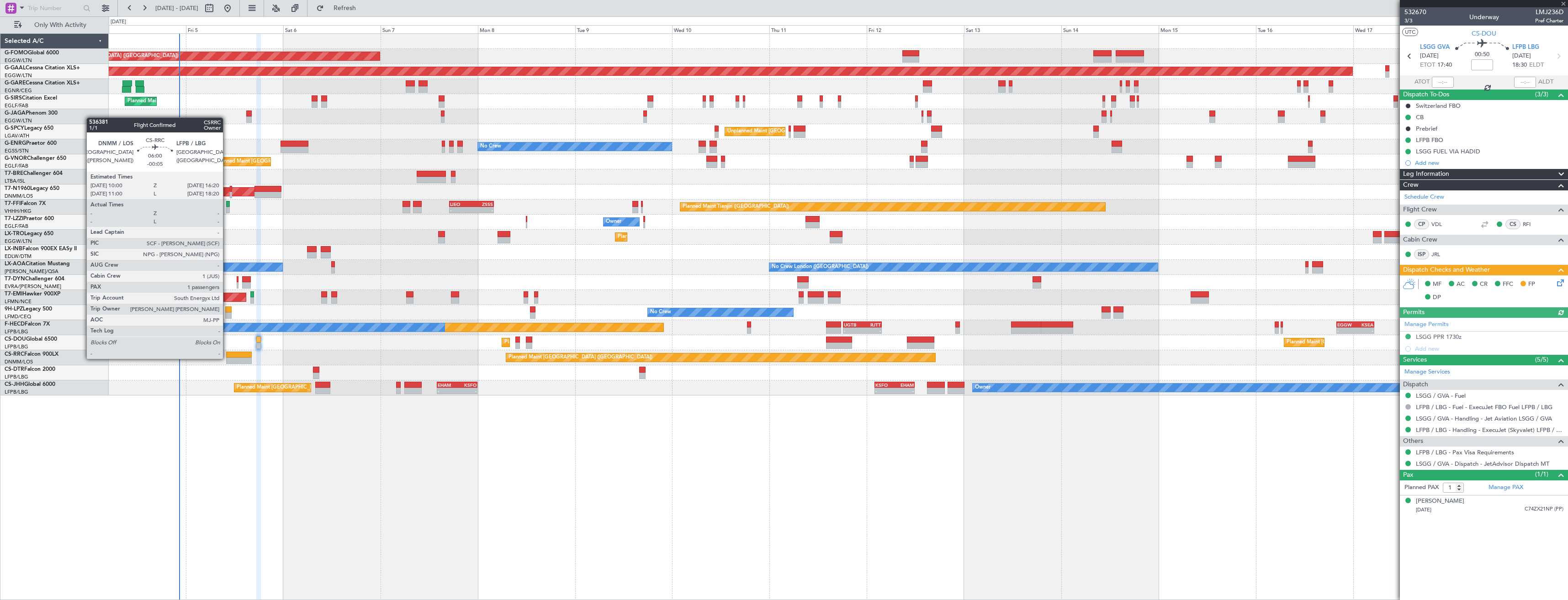
click at [227, 358] on div at bounding box center [239, 361] width 26 height 7
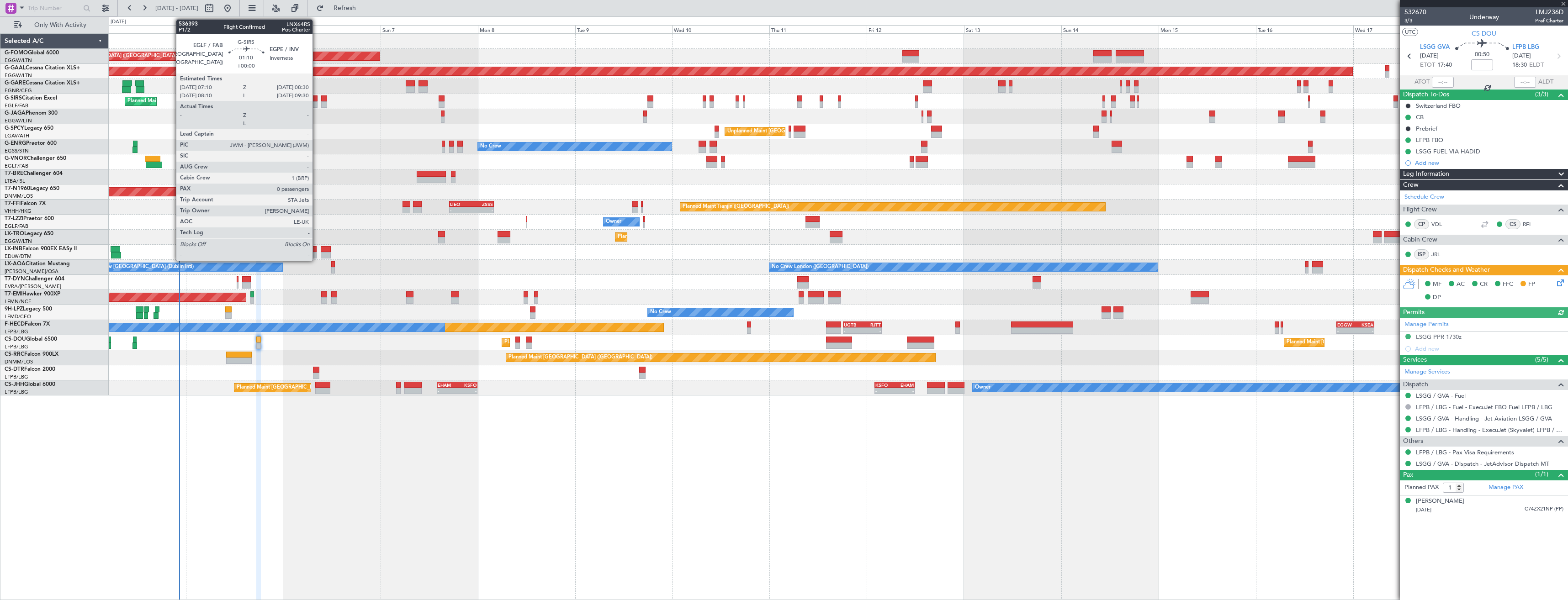
type input "-00:05"
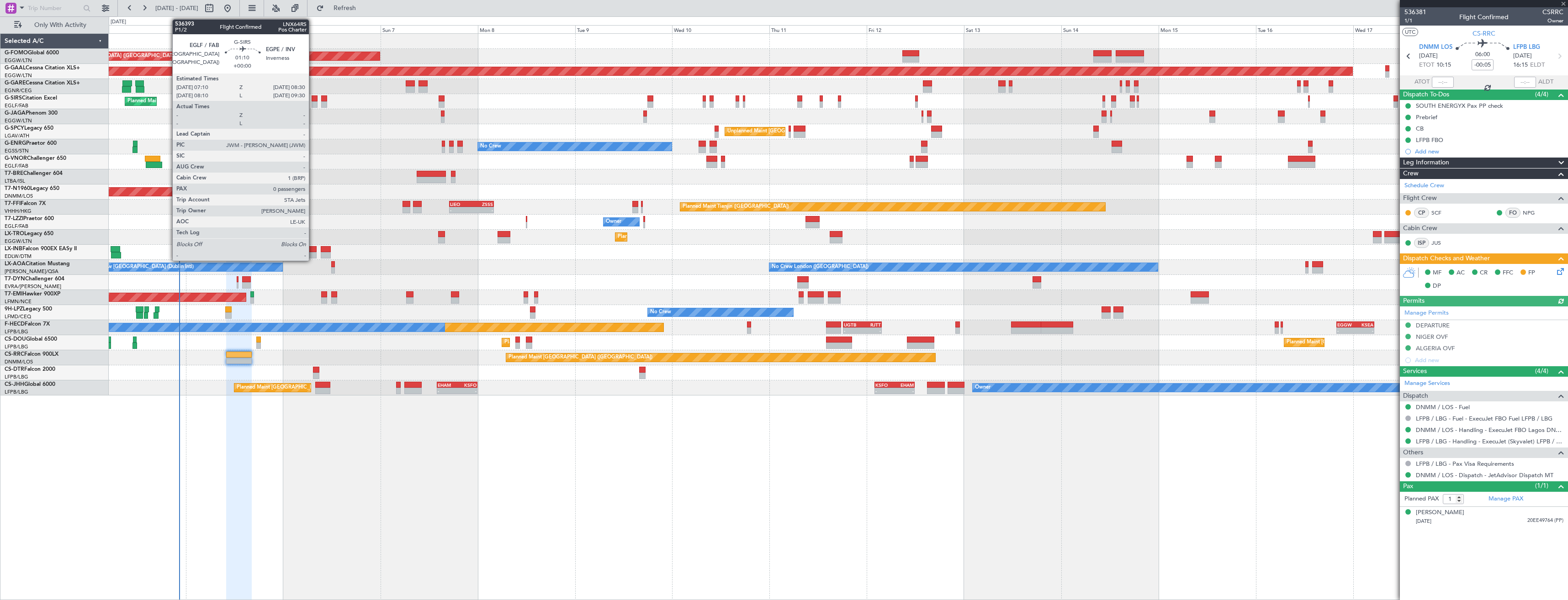
click at [313, 102] on div at bounding box center [314, 105] width 5 height 7
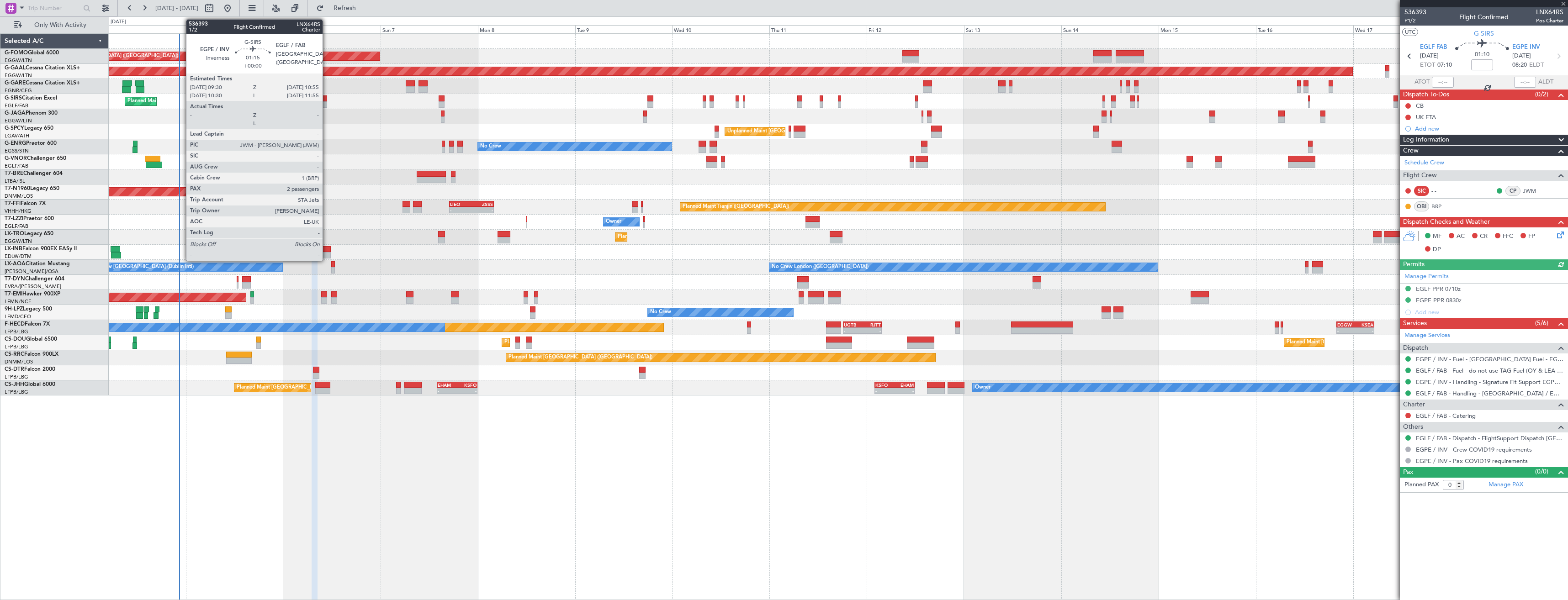
click at [327, 103] on div at bounding box center [324, 105] width 6 height 7
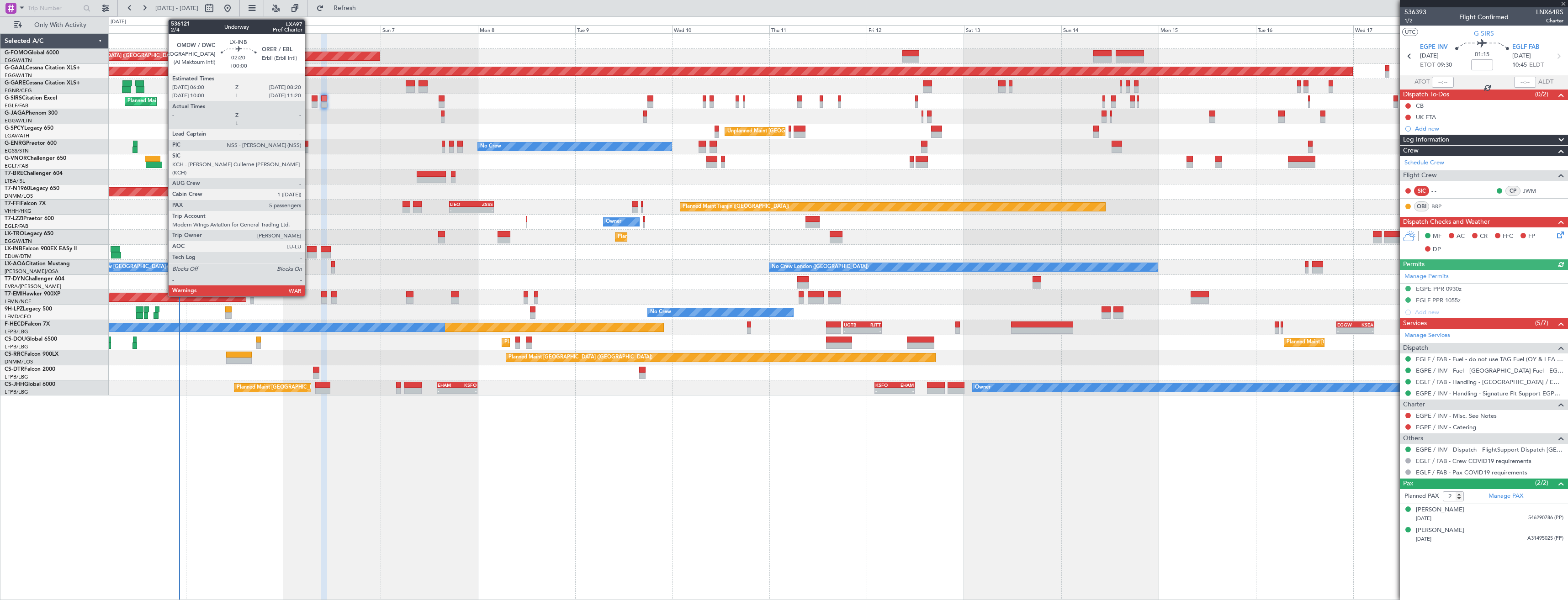
click at [309, 257] on div at bounding box center [312, 255] width 10 height 7
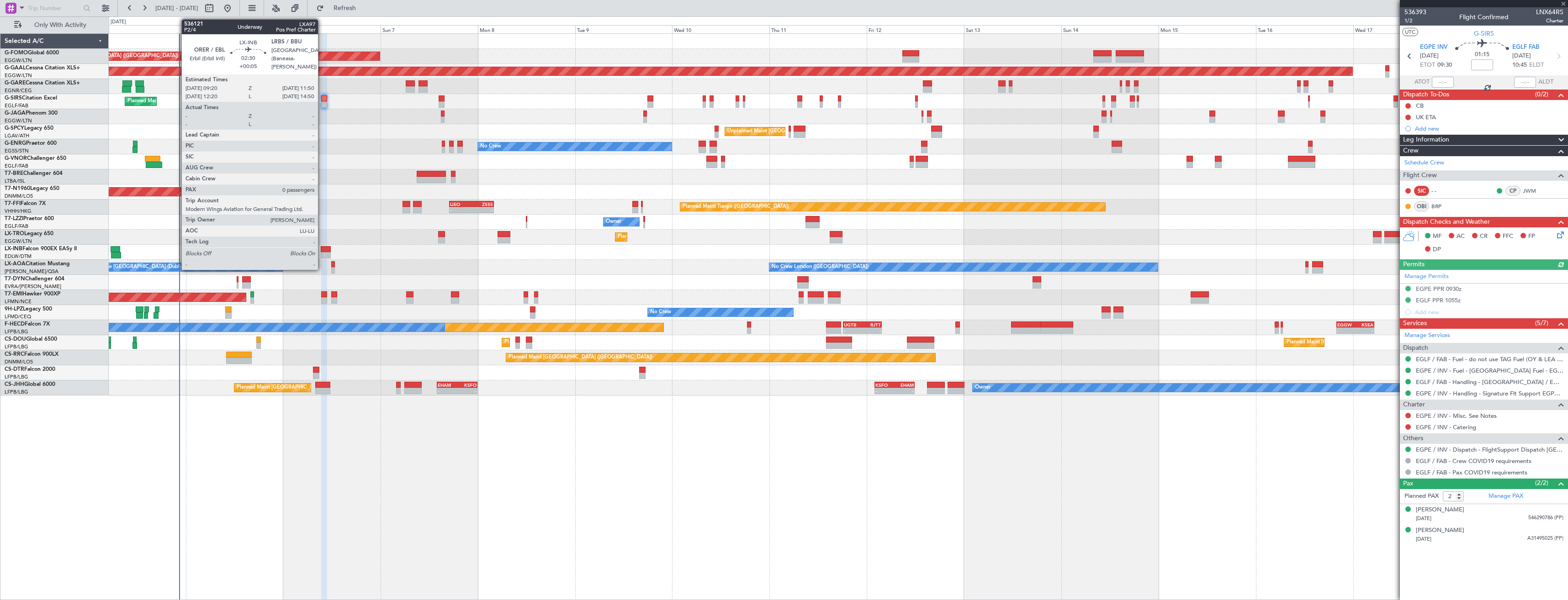
type input "5"
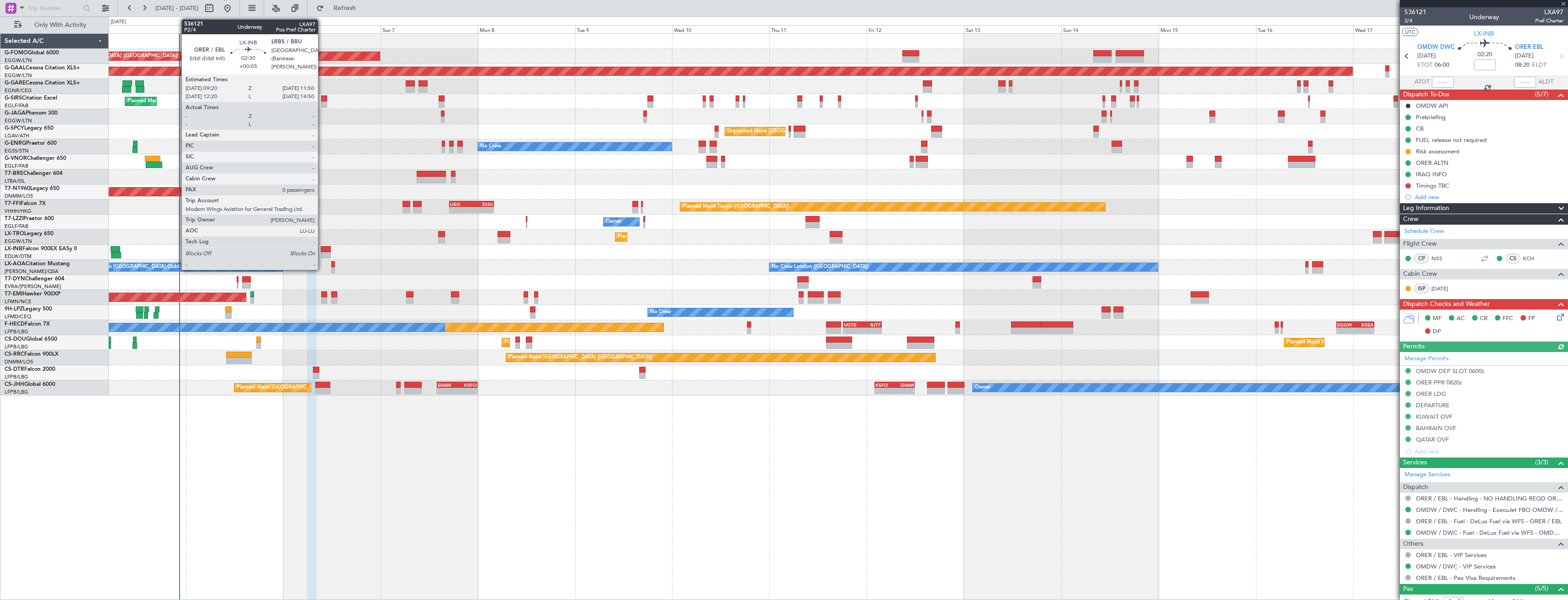
click at [322, 253] on div at bounding box center [326, 255] width 10 height 7
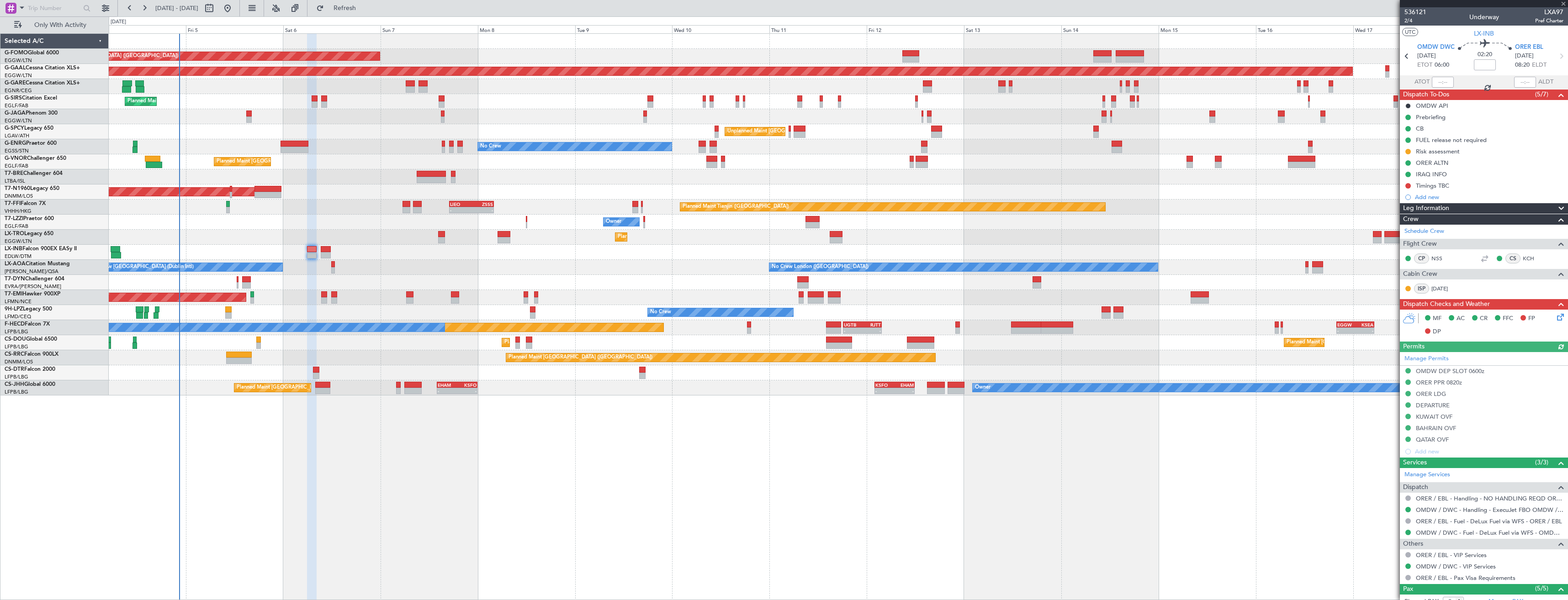
type input "+00:05"
type input "0"
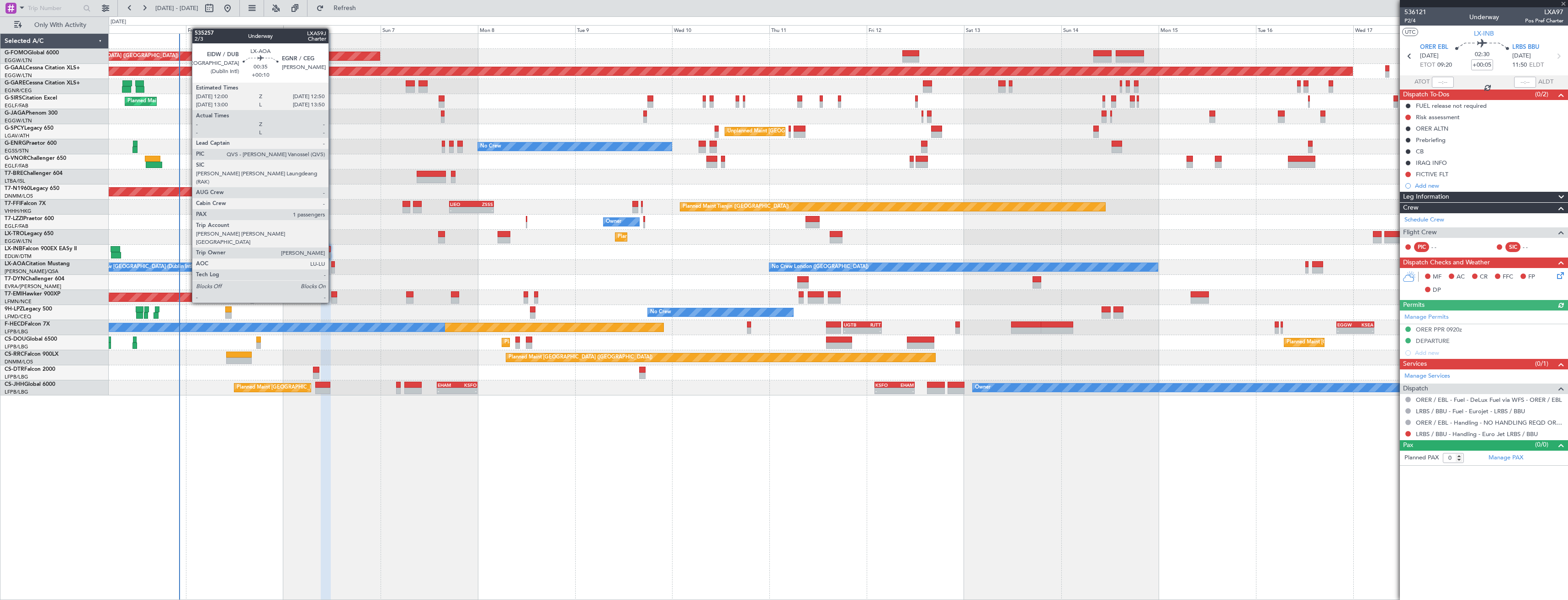
click at [332, 269] on div at bounding box center [333, 270] width 4 height 7
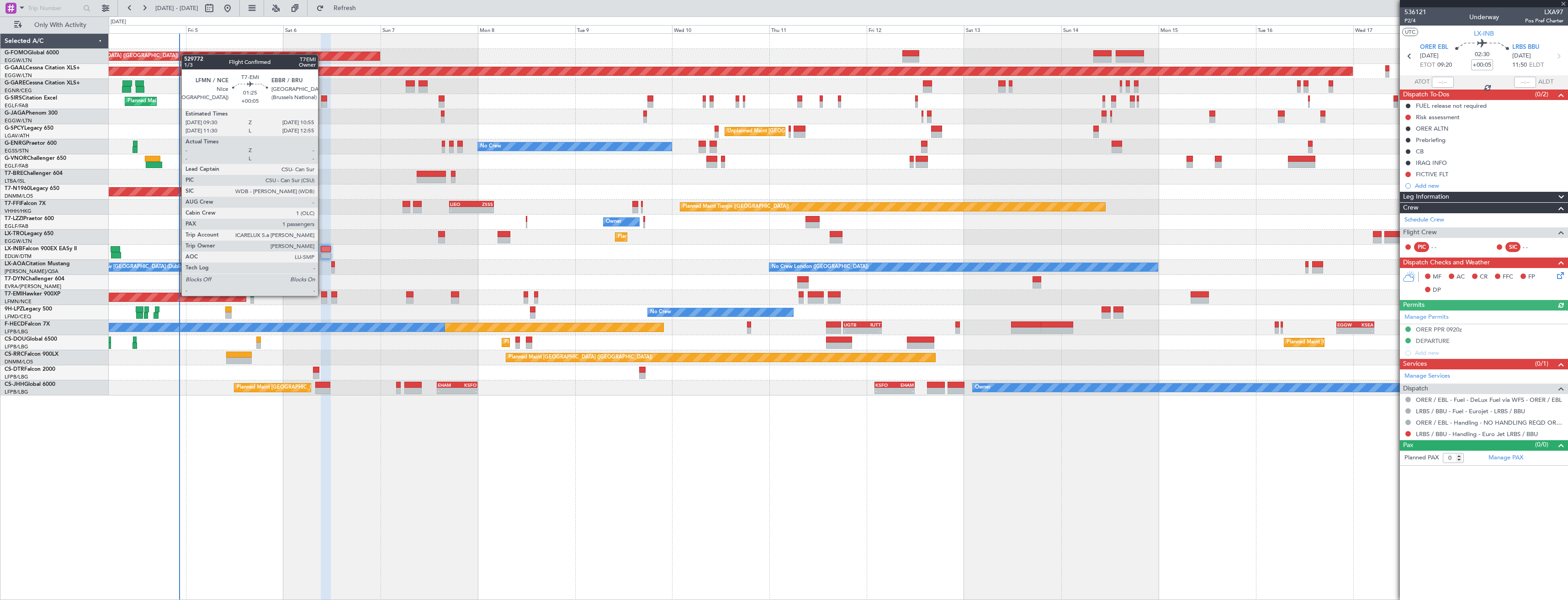
type input "+00:10"
type input "1"
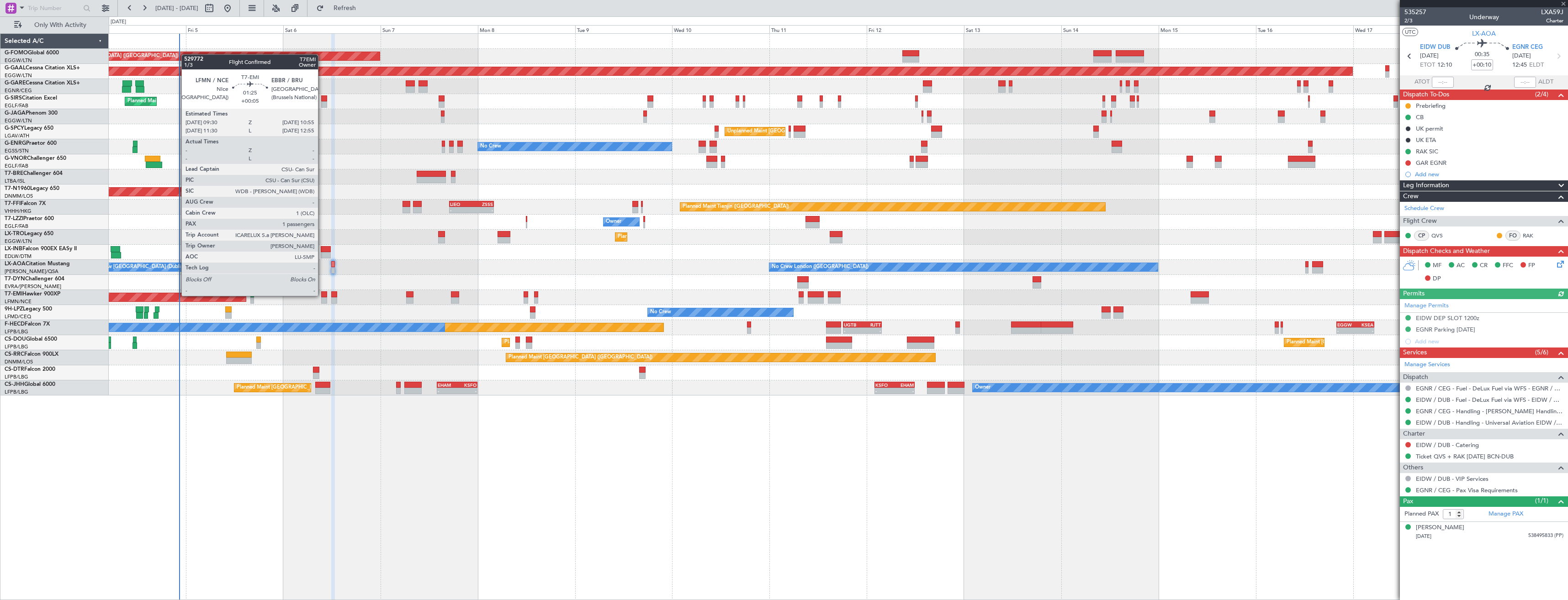
click at [322, 296] on div at bounding box center [324, 295] width 6 height 7
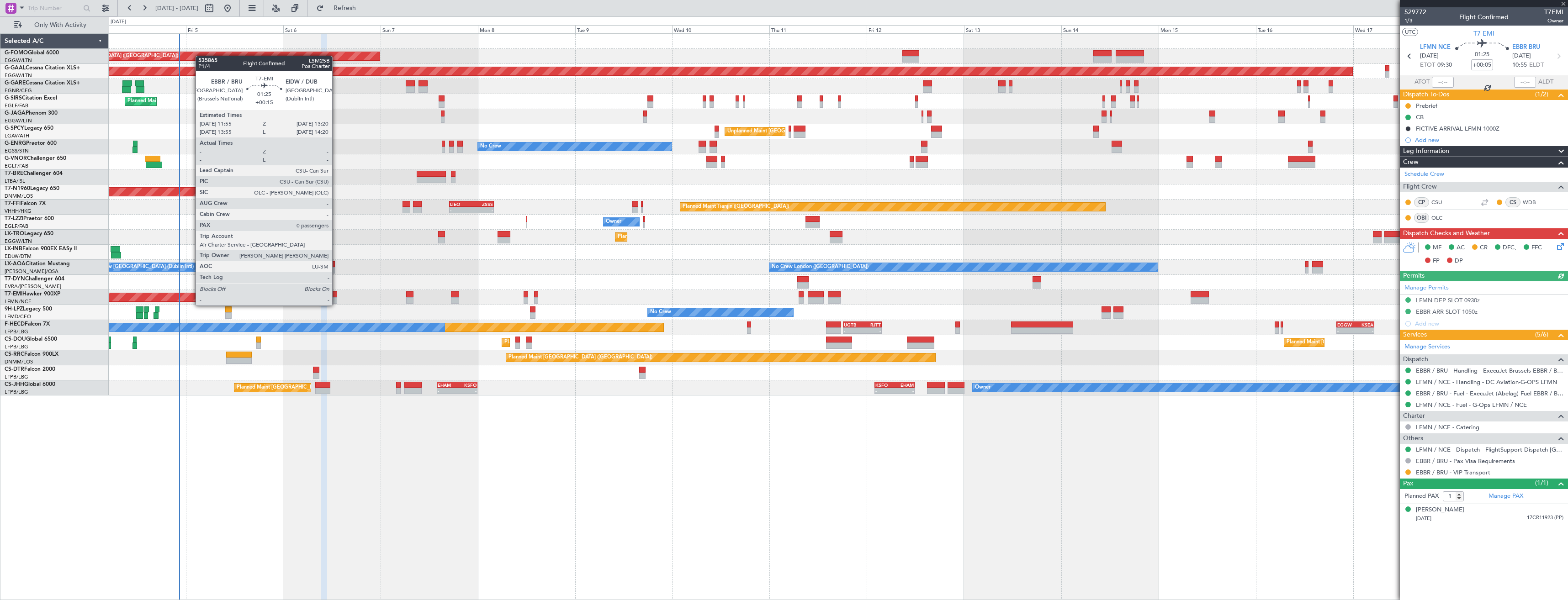
click at [336, 298] on div at bounding box center [334, 301] width 6 height 7
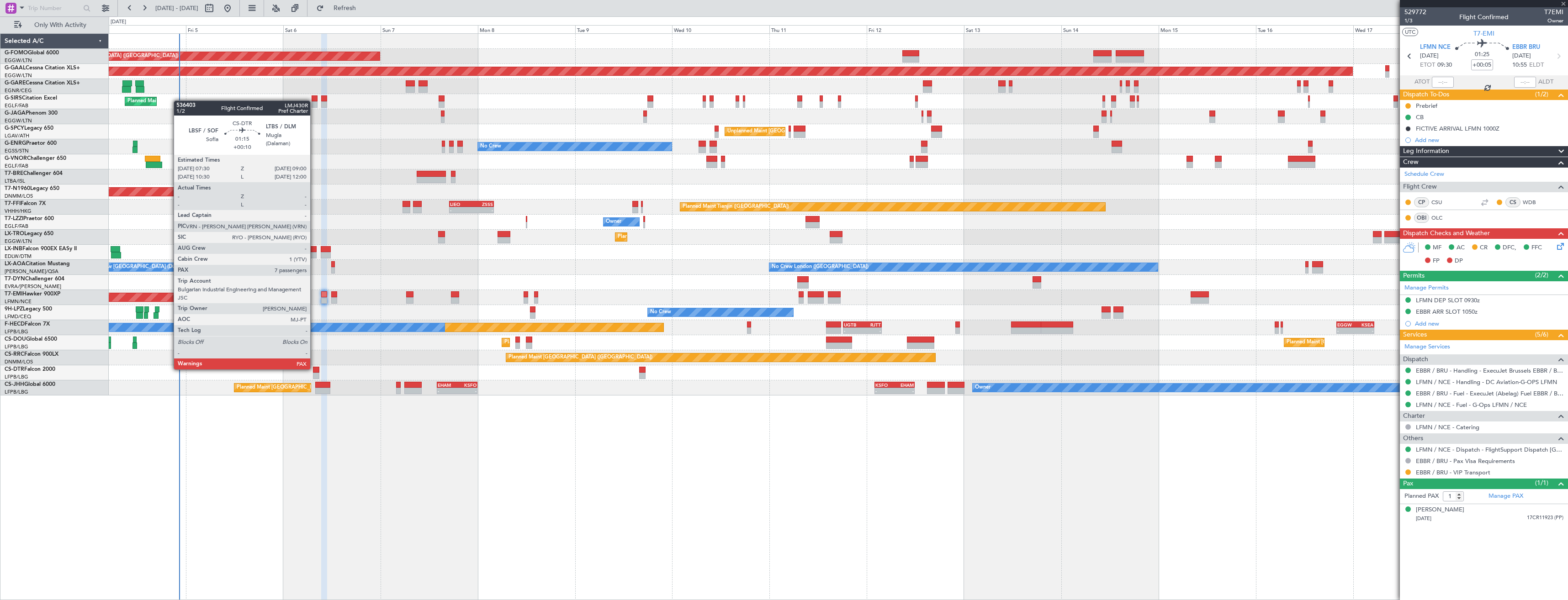
type input "+00:15"
type input "0"
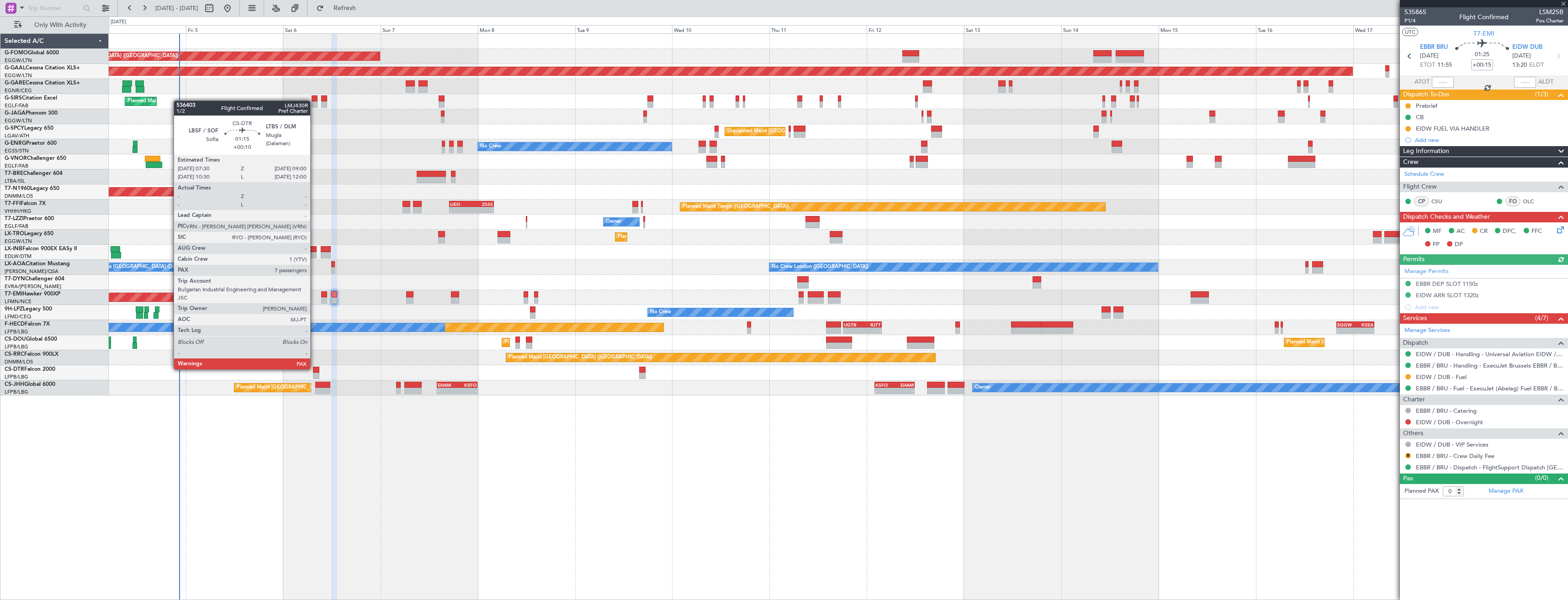
click at [314, 369] on div at bounding box center [316, 370] width 7 height 7
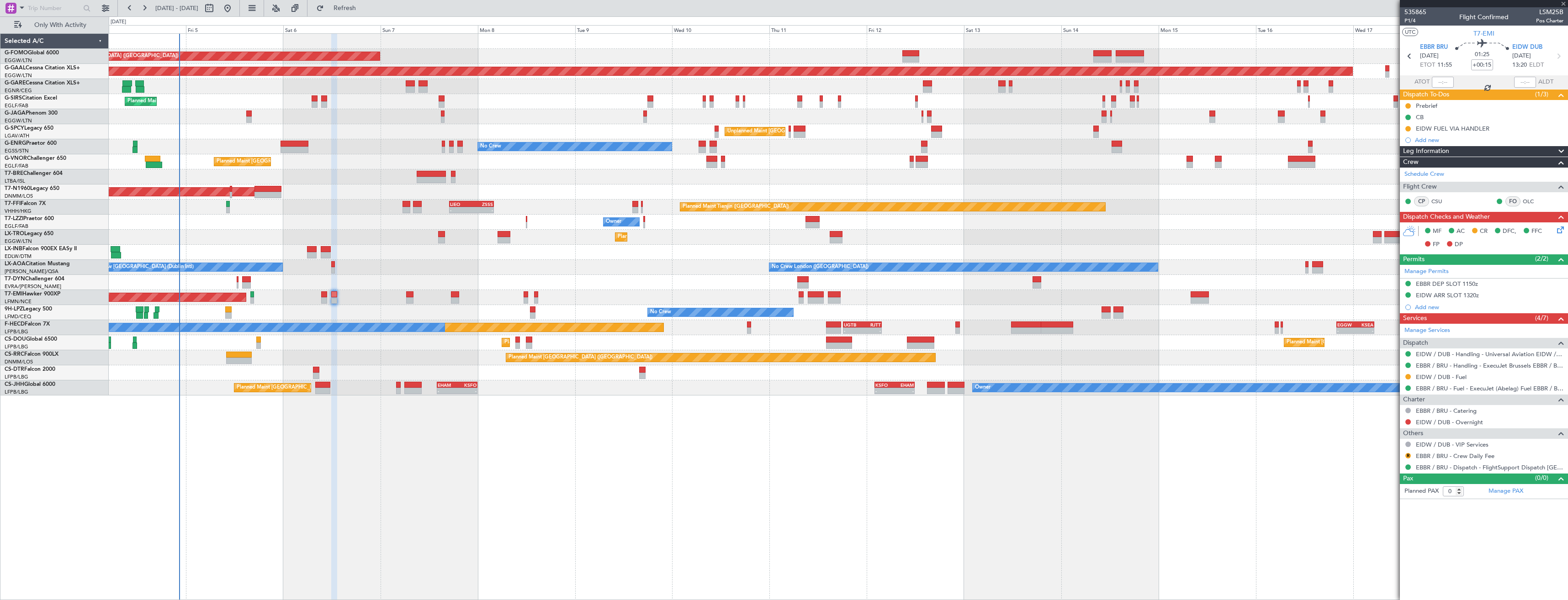
type input "+00:10"
type input "7"
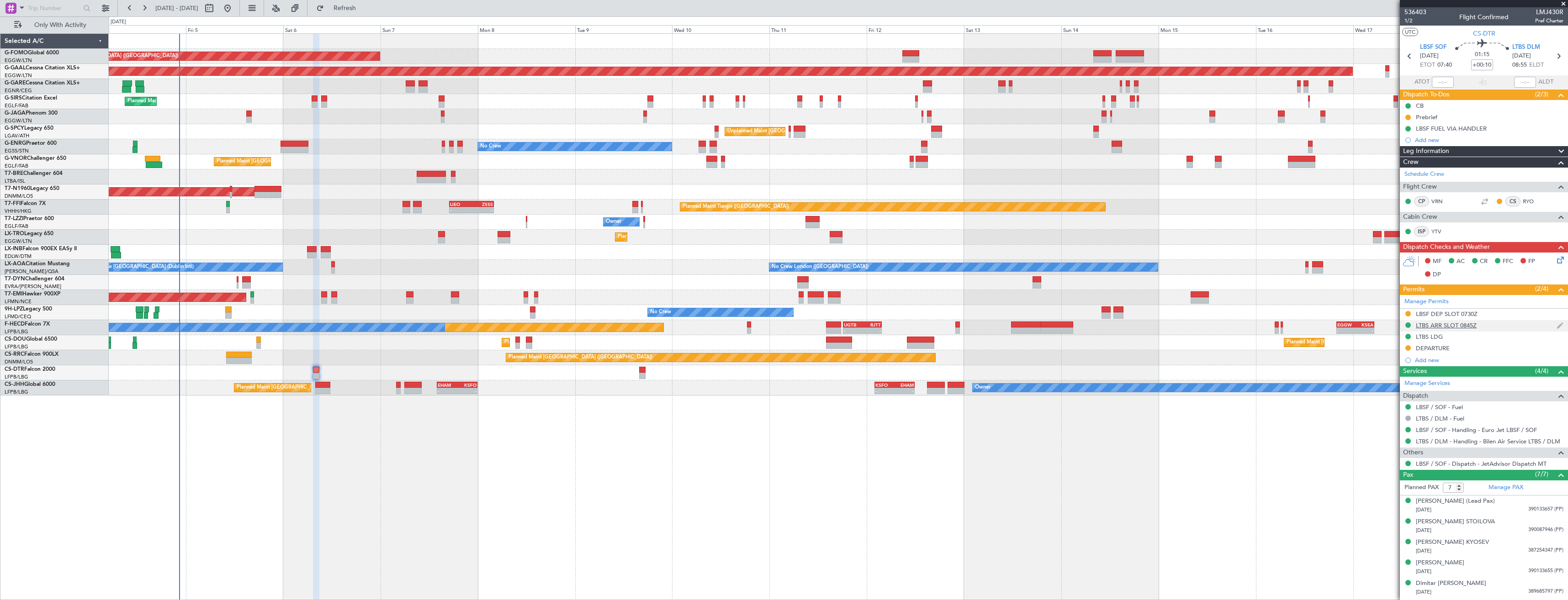
click at [1506, 327] on div "LTBS ARR SLOT 0845Z" at bounding box center [1484, 326] width 168 height 12
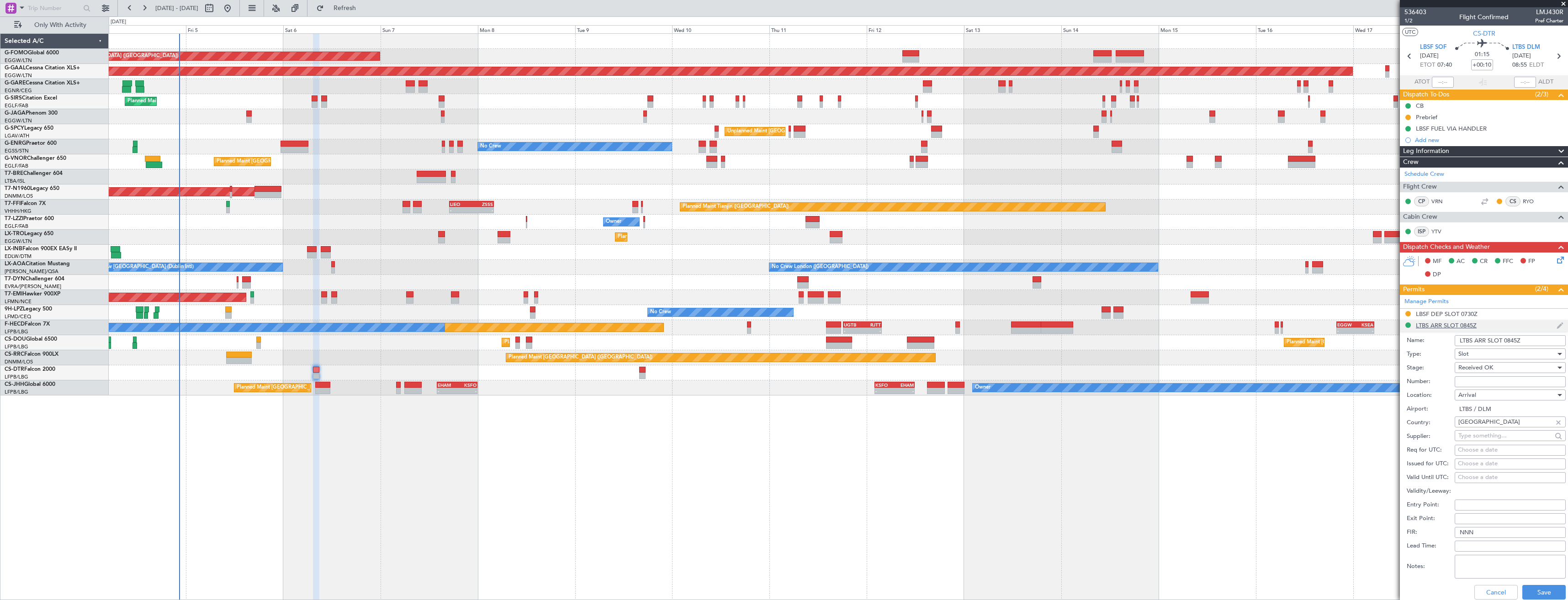
scroll to position [228, 0]
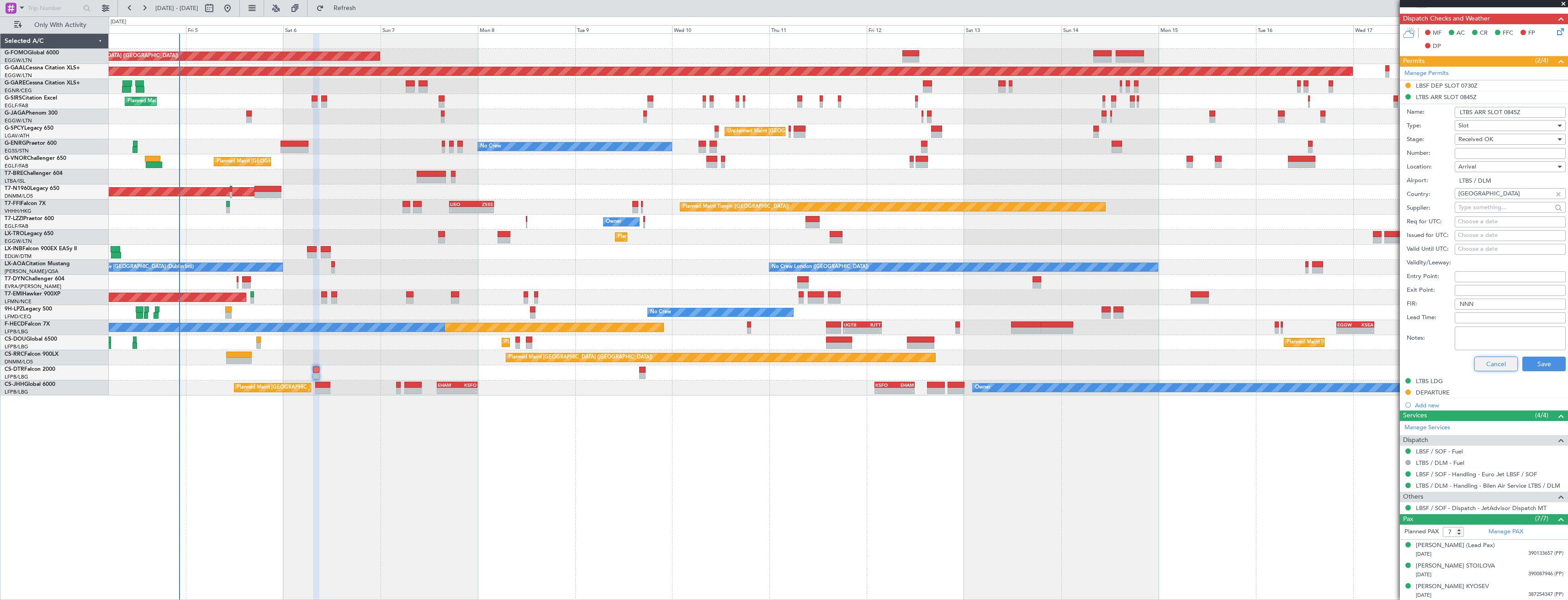
click at [1494, 363] on button "Cancel" at bounding box center [1496, 364] width 43 height 15
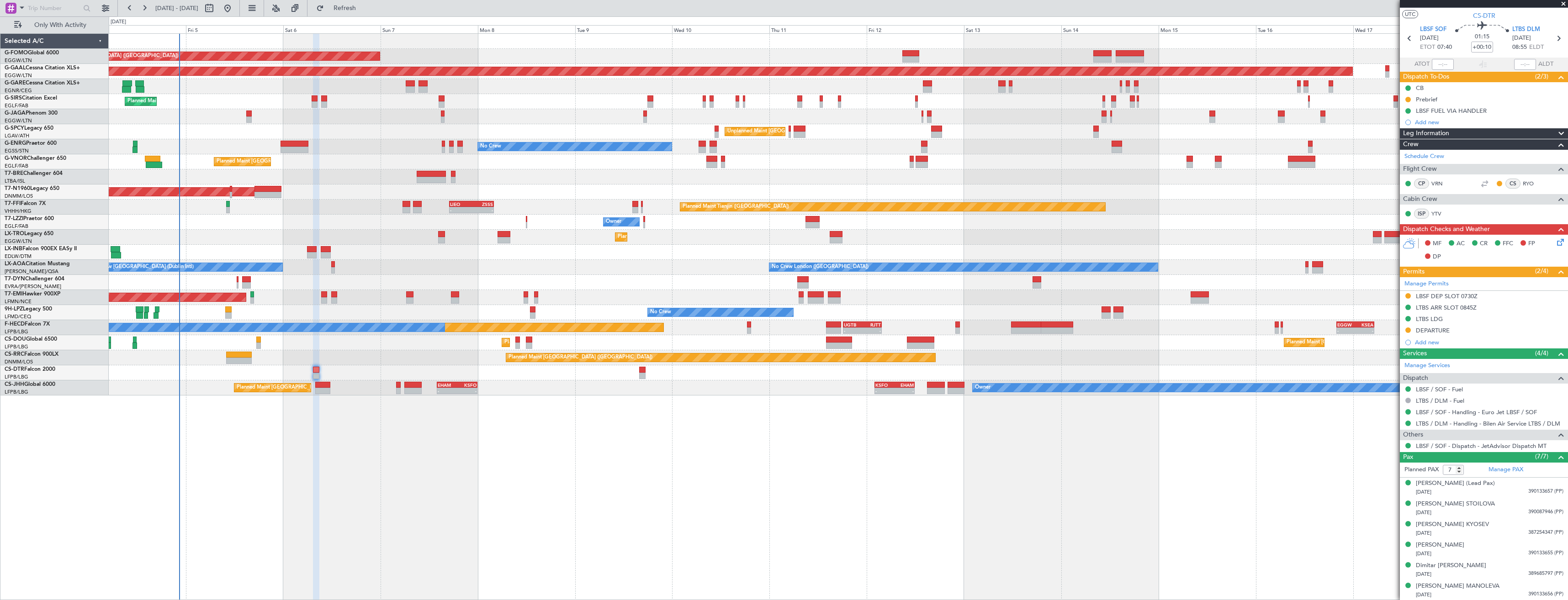
scroll to position [0, 0]
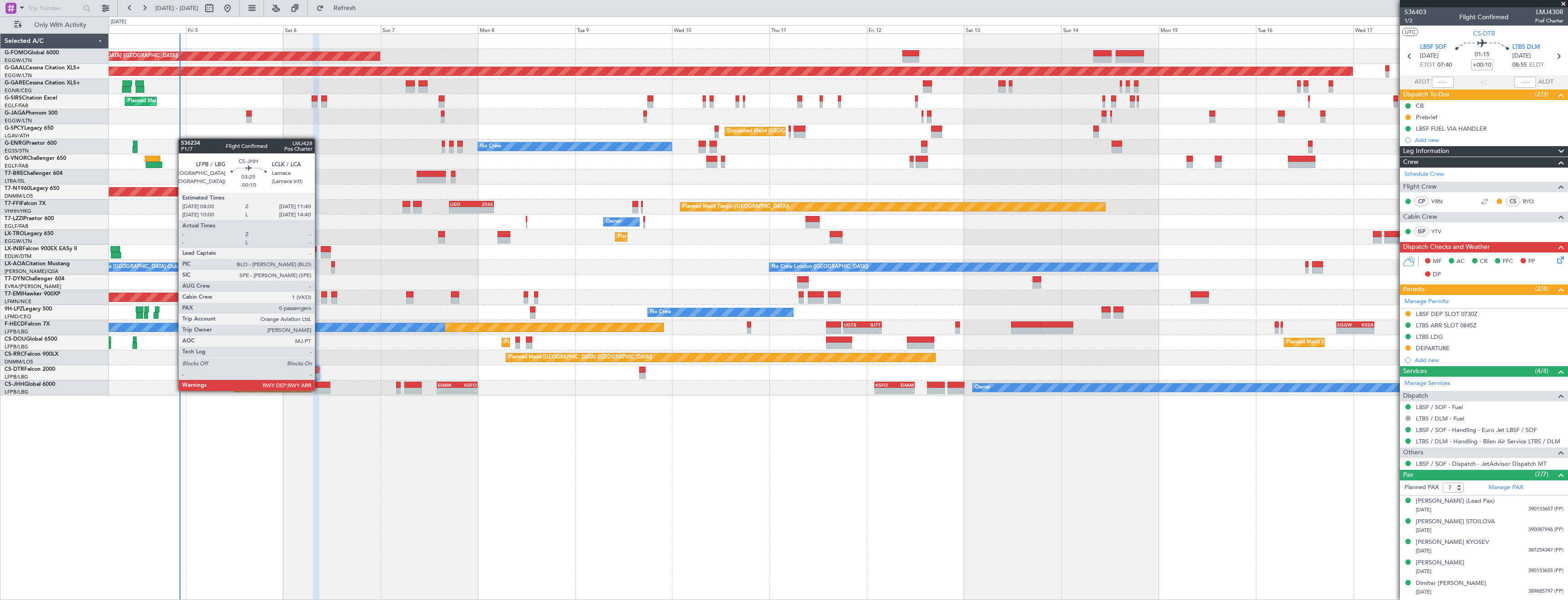
click at [319, 390] on div at bounding box center [323, 391] width 15 height 7
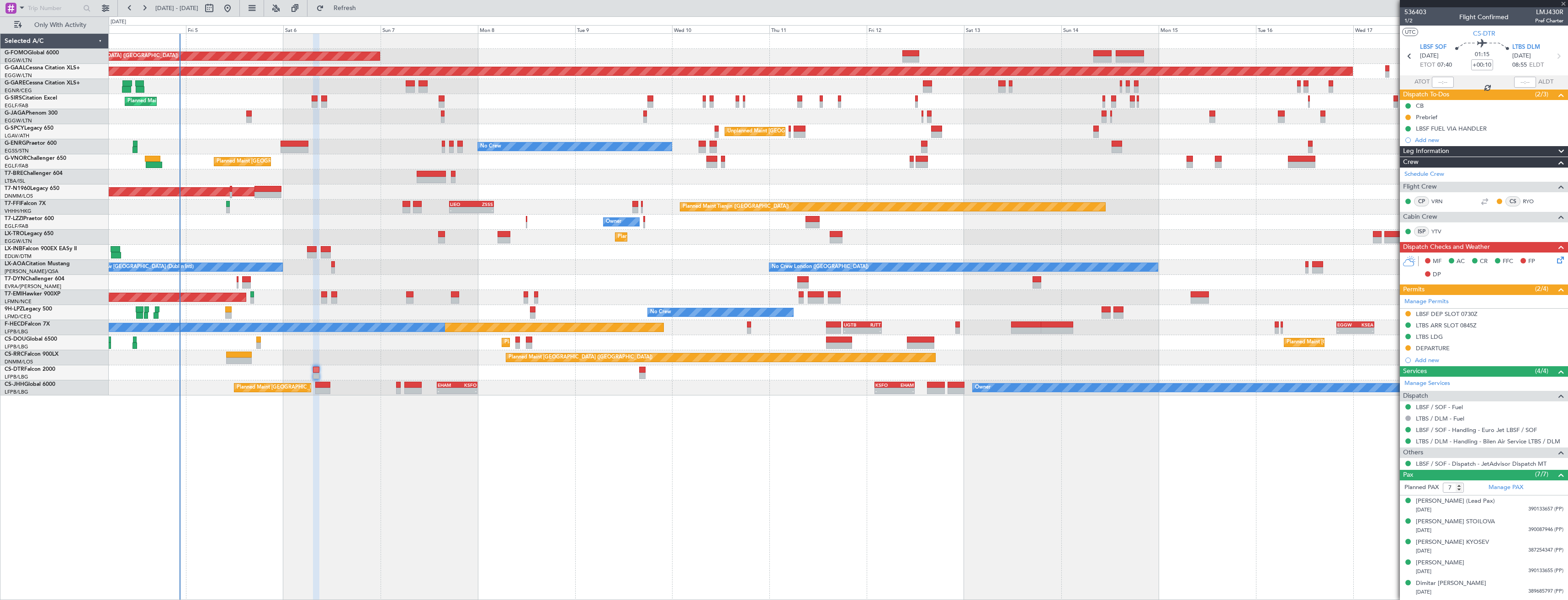
type input "-00:10"
type input "0"
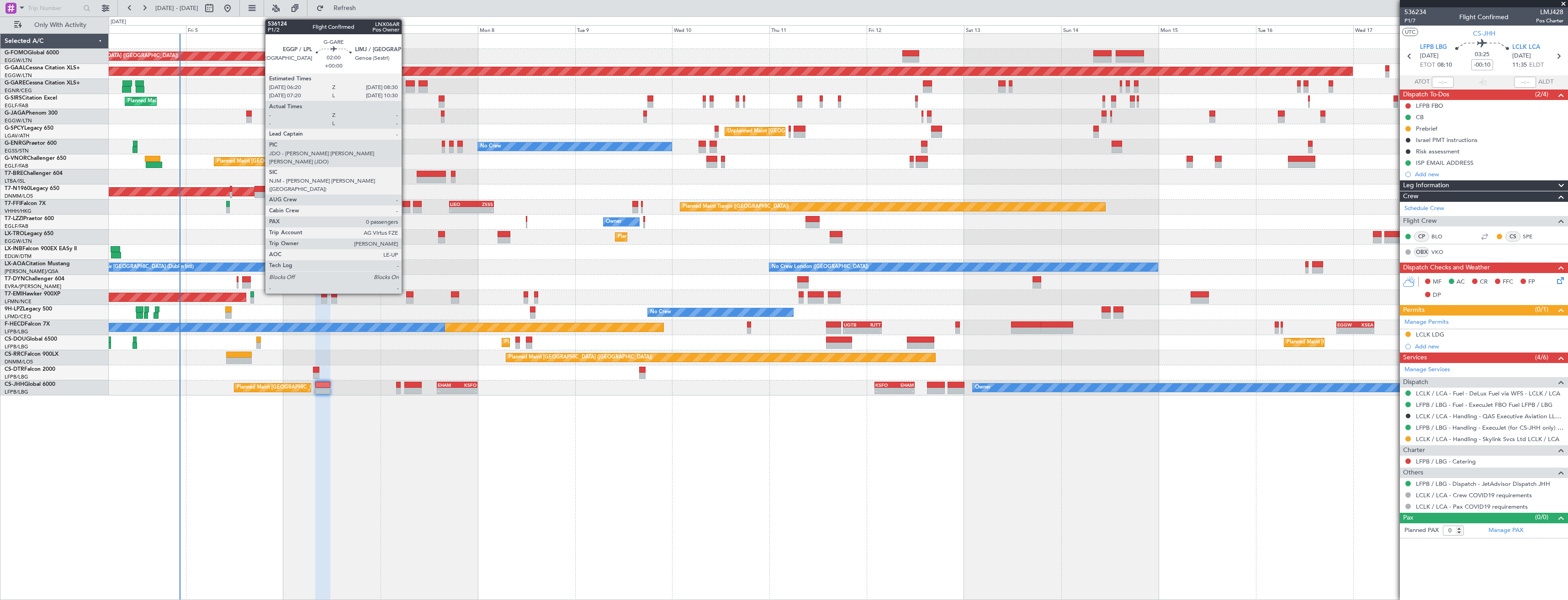
click at [406, 87] on div at bounding box center [410, 89] width 9 height 7
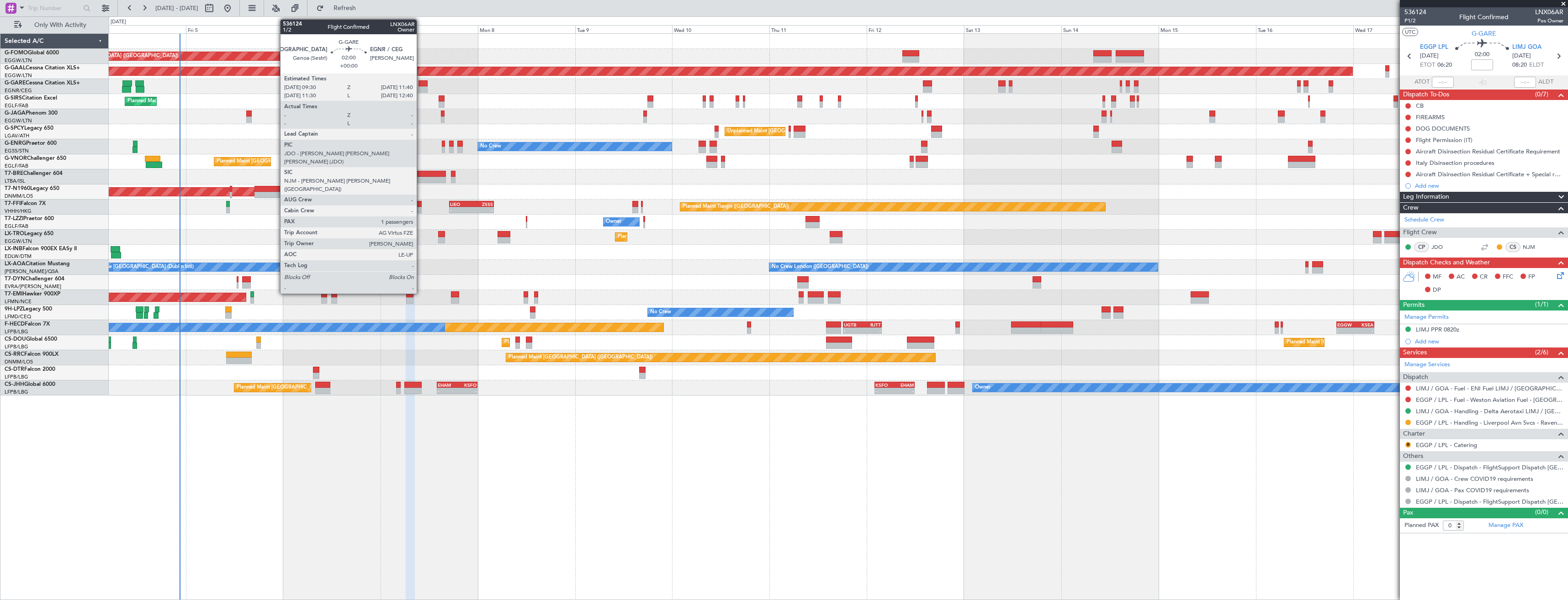
click at [421, 85] on div at bounding box center [423, 83] width 9 height 7
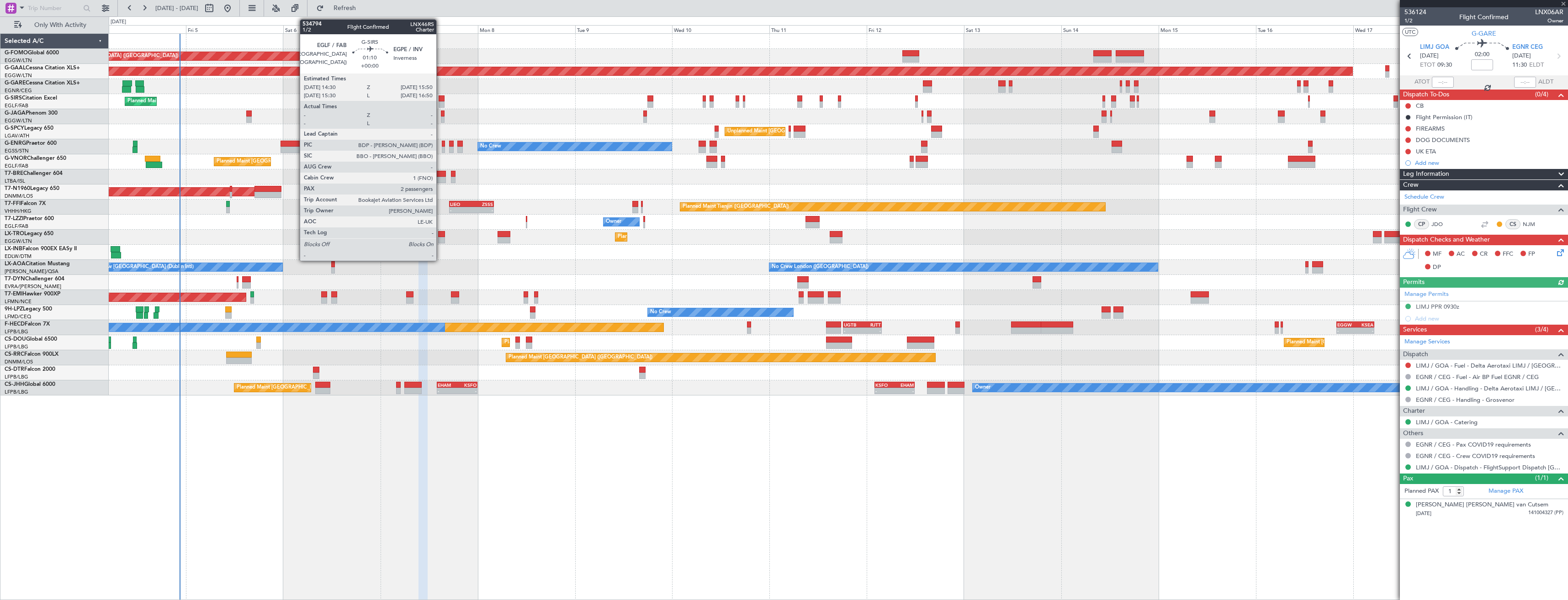
click at [441, 100] on div at bounding box center [441, 99] width 5 height 7
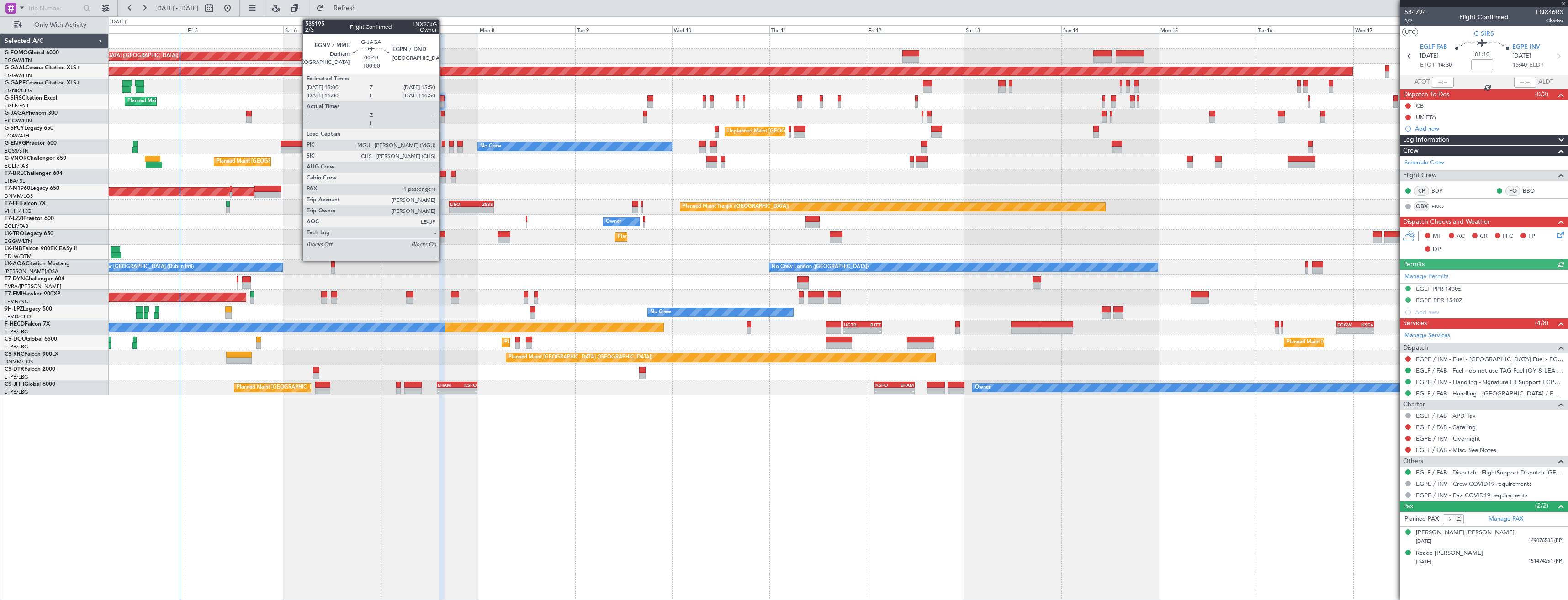
click at [443, 120] on div at bounding box center [443, 119] width 4 height 7
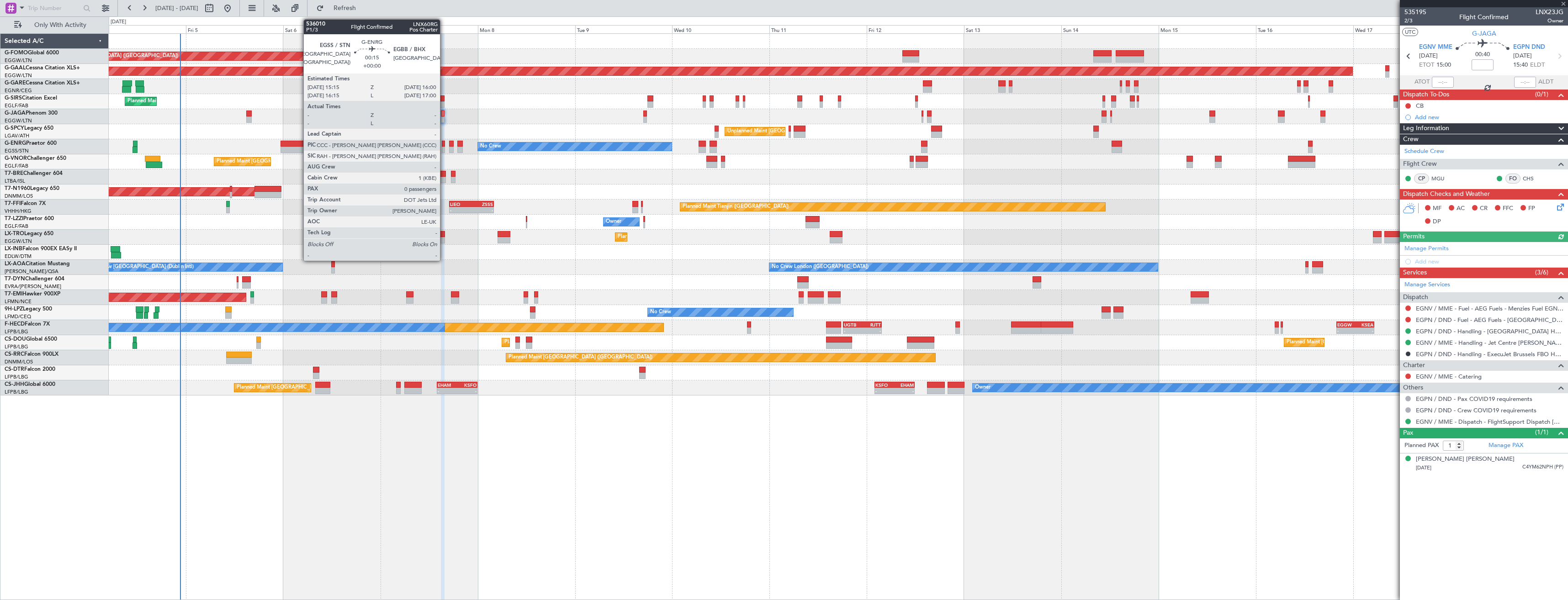
click at [444, 149] on div at bounding box center [443, 150] width 3 height 7
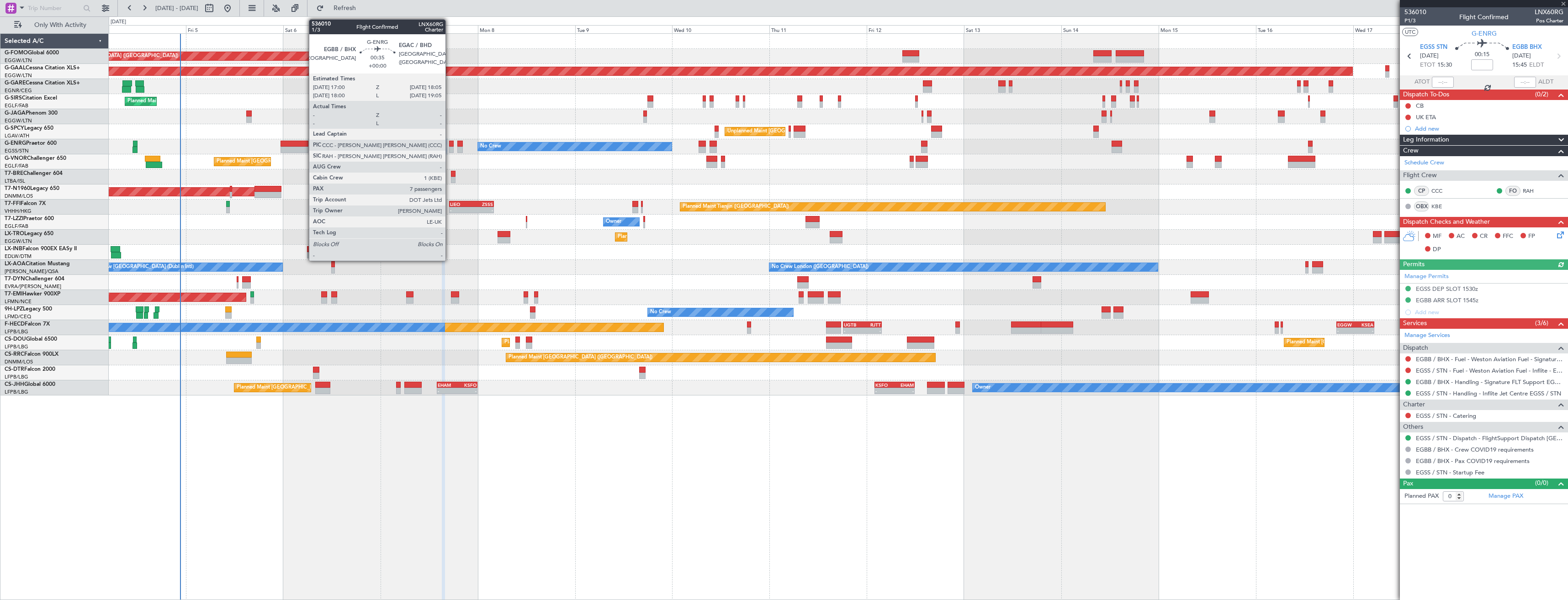
click at [450, 147] on div at bounding box center [452, 150] width 5 height 7
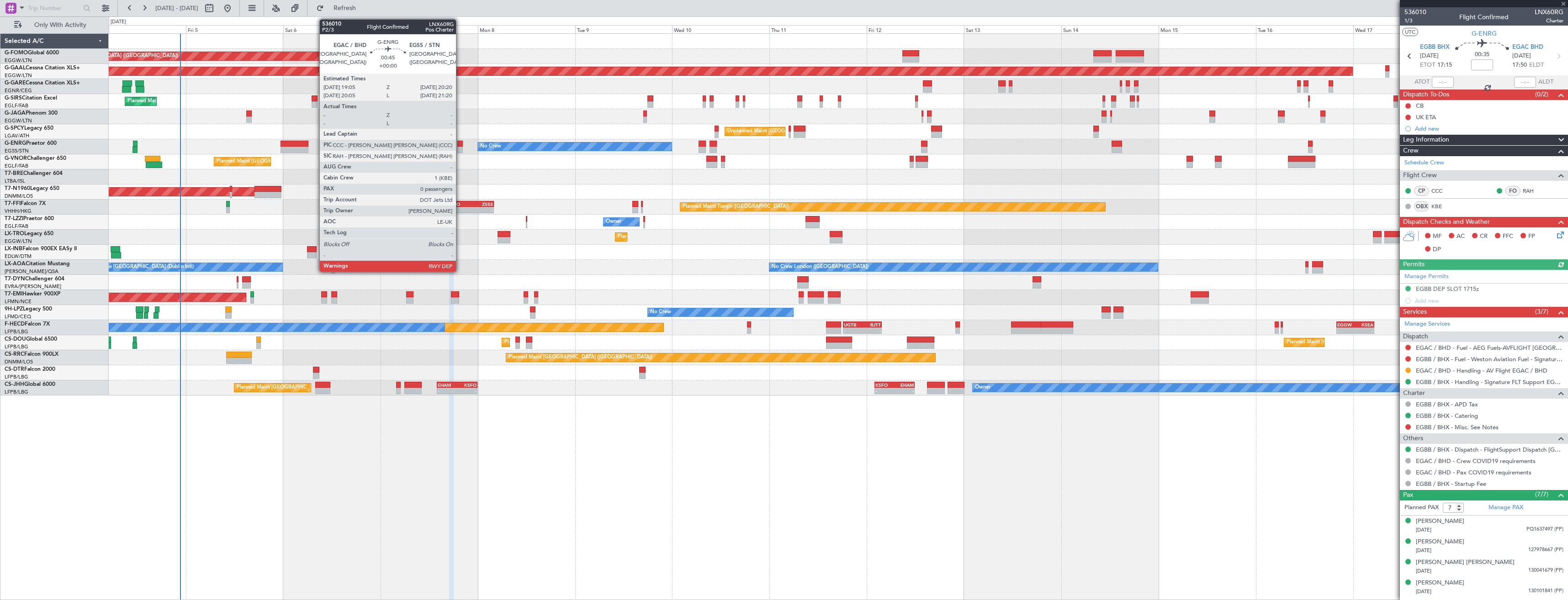
click at [460, 147] on div at bounding box center [460, 150] width 5 height 7
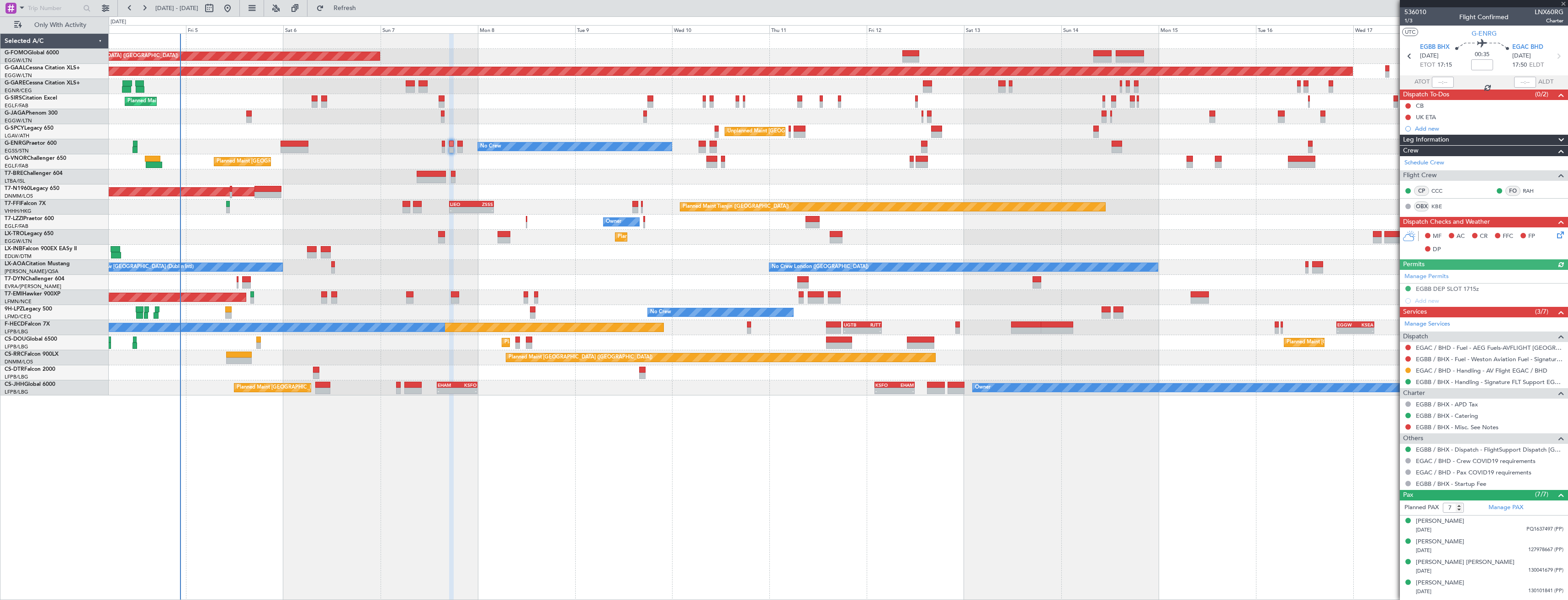
type input "0"
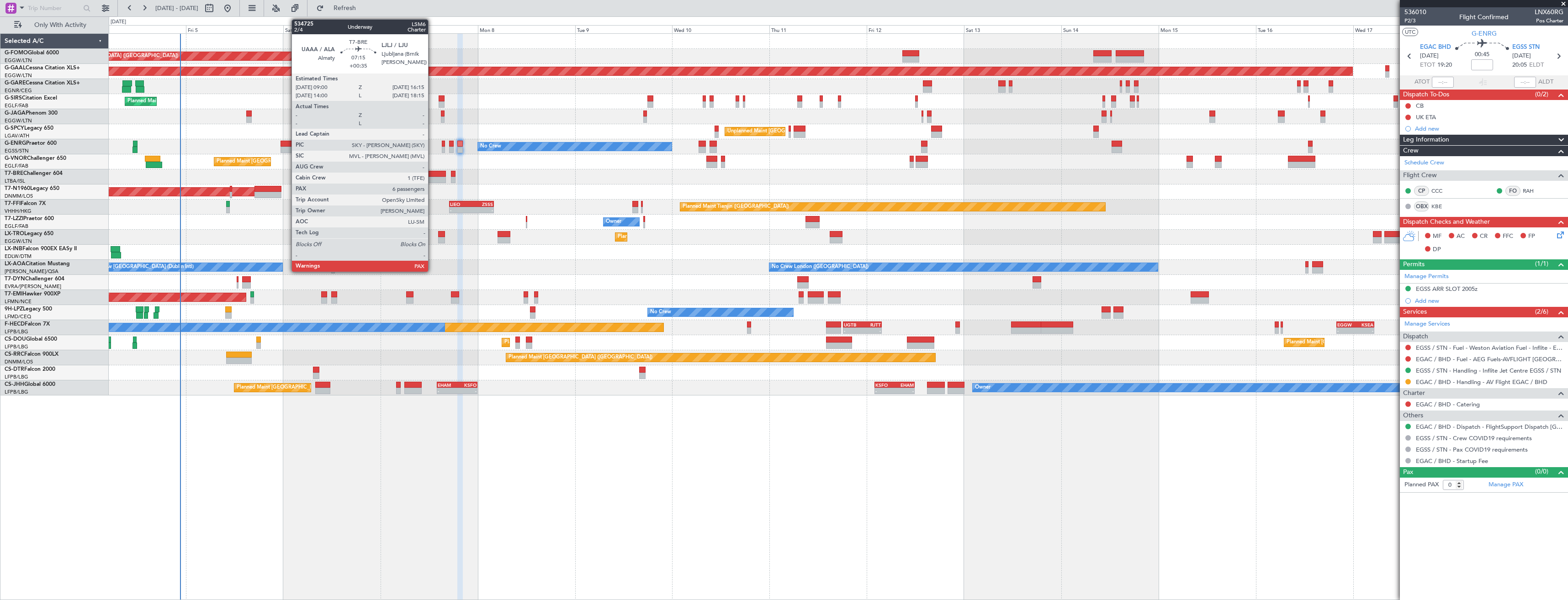
click at [432, 179] on div at bounding box center [432, 180] width 30 height 7
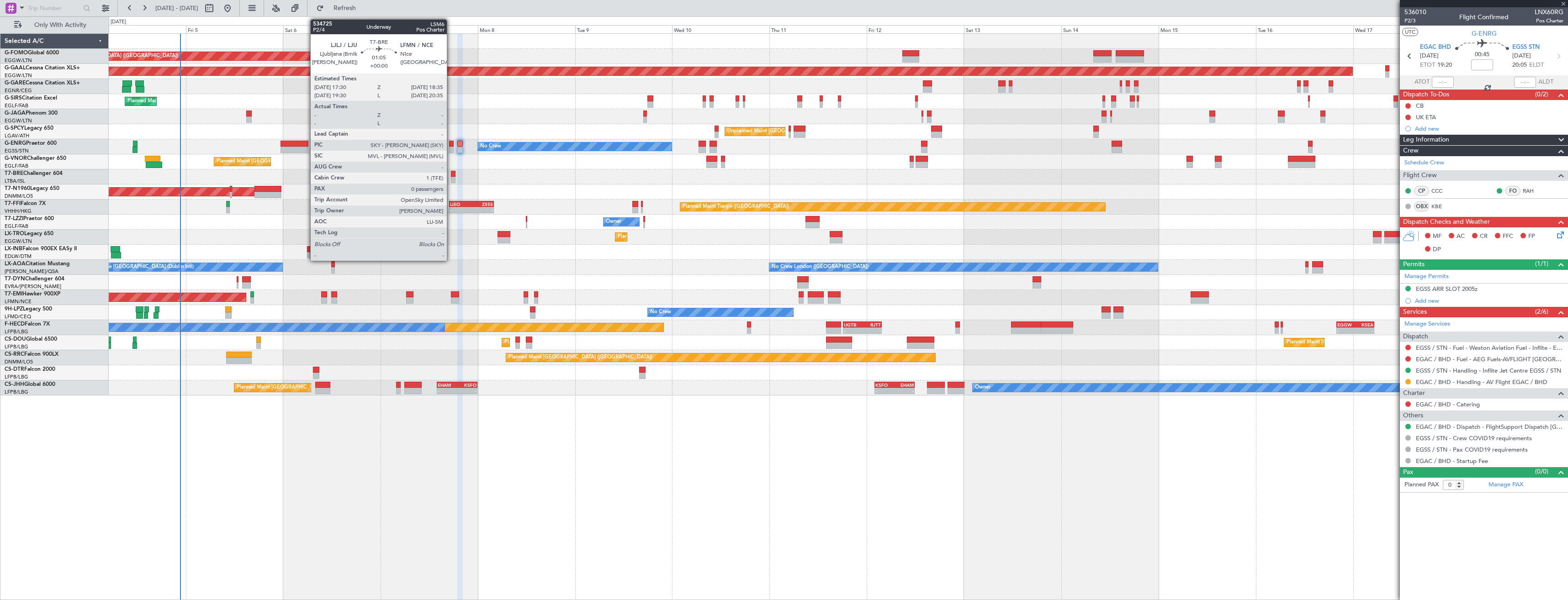
type input "+00:35"
type input "7"
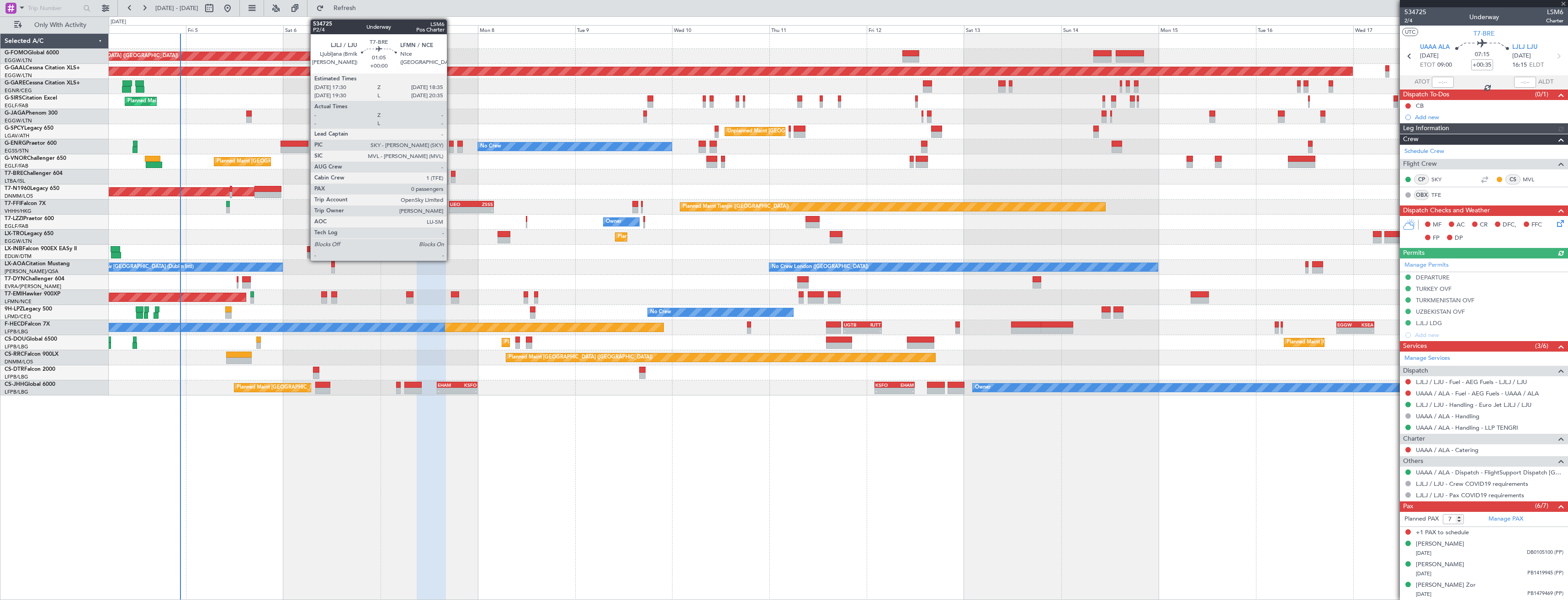
click at [451, 178] on div at bounding box center [453, 180] width 5 height 7
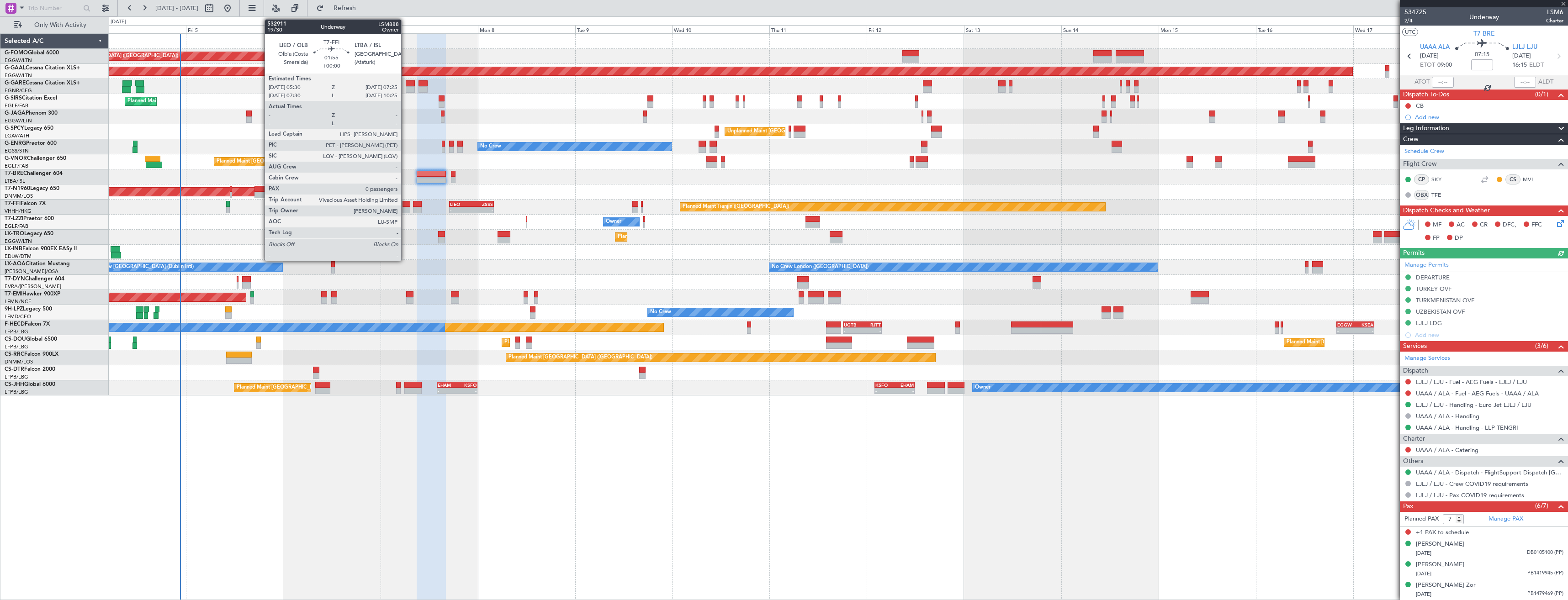
type input "0"
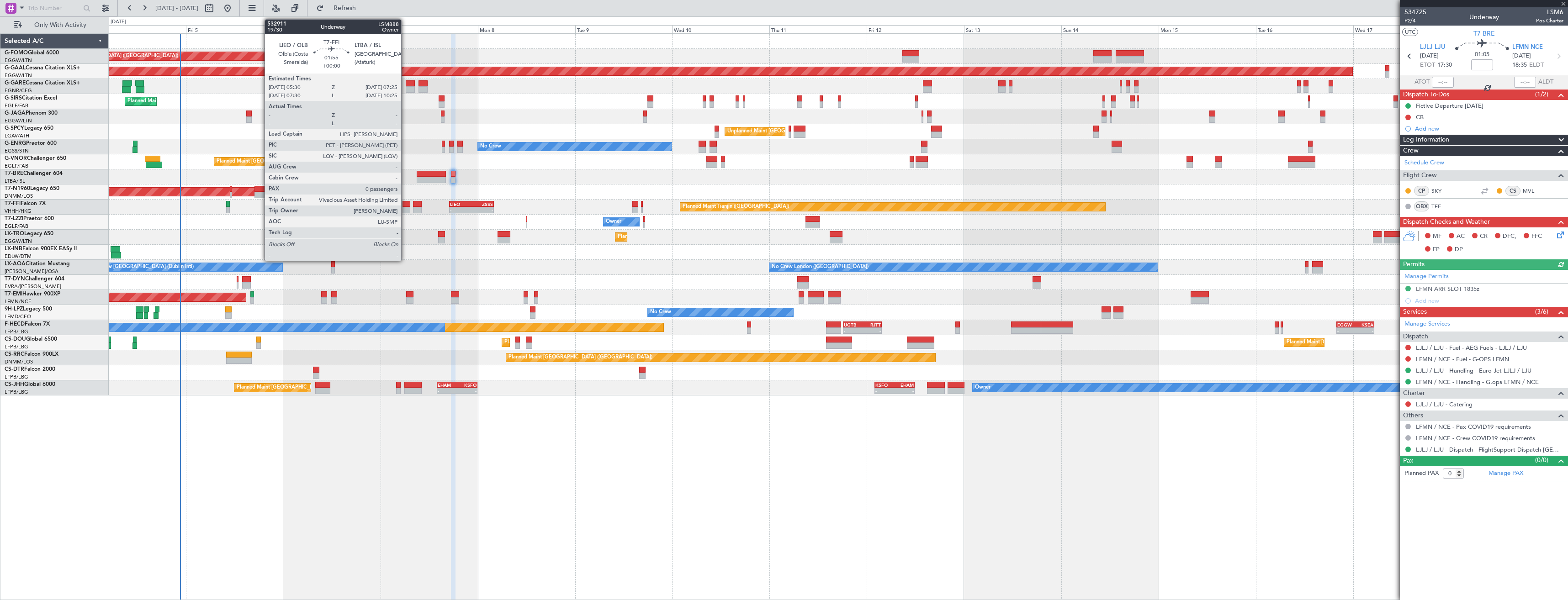
click at [405, 208] on div at bounding box center [407, 210] width 9 height 7
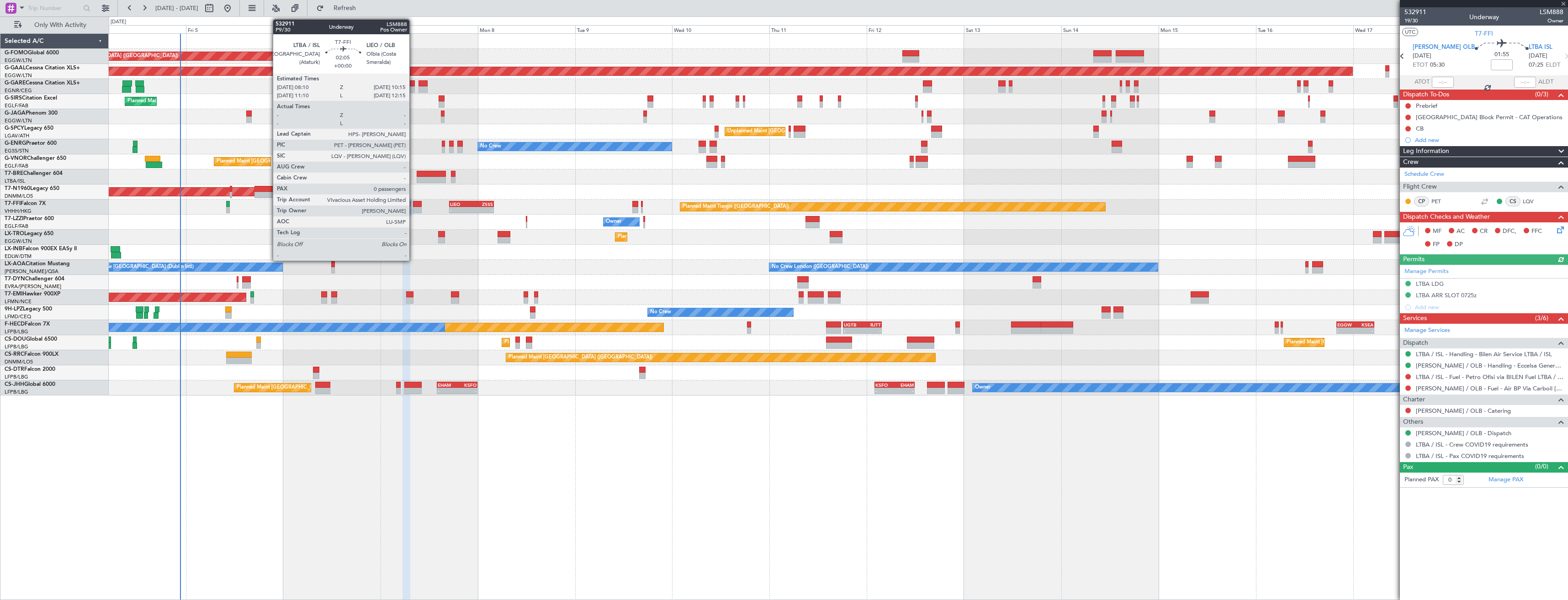
click at [413, 208] on div at bounding box center [418, 210] width 9 height 7
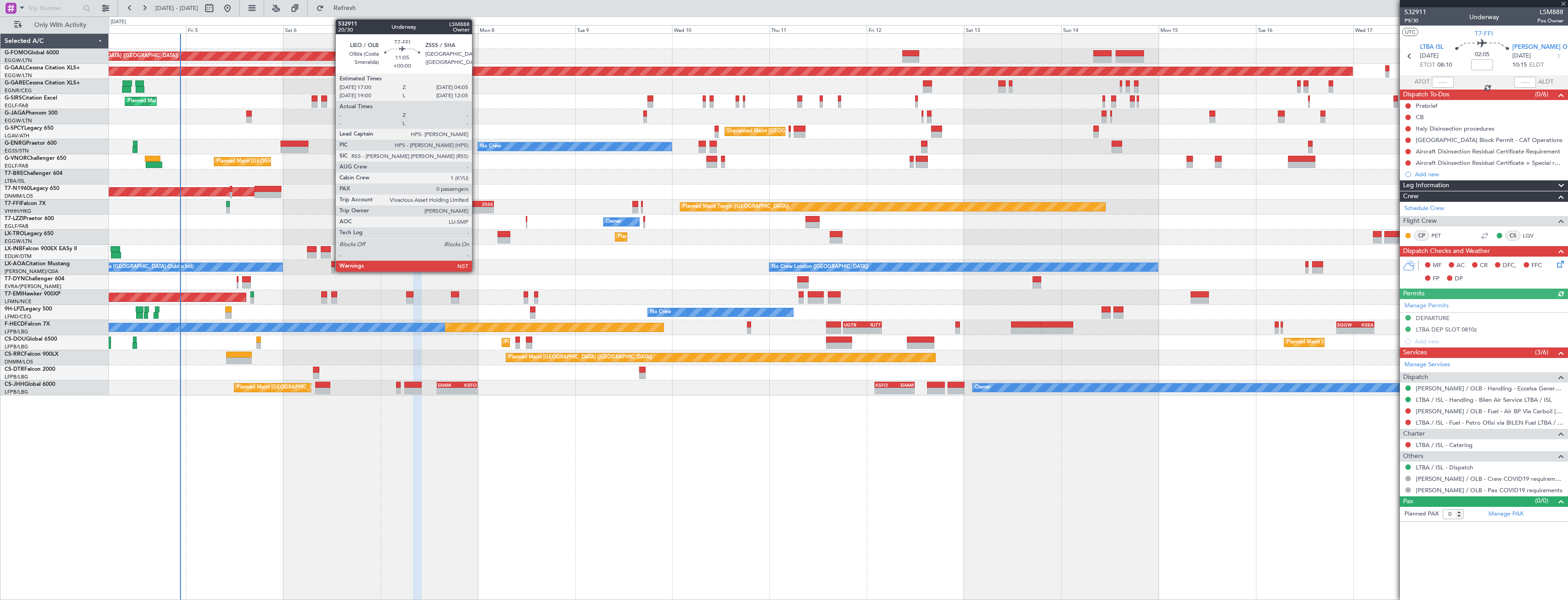
click at [476, 208] on div "-" at bounding box center [482, 210] width 21 height 5
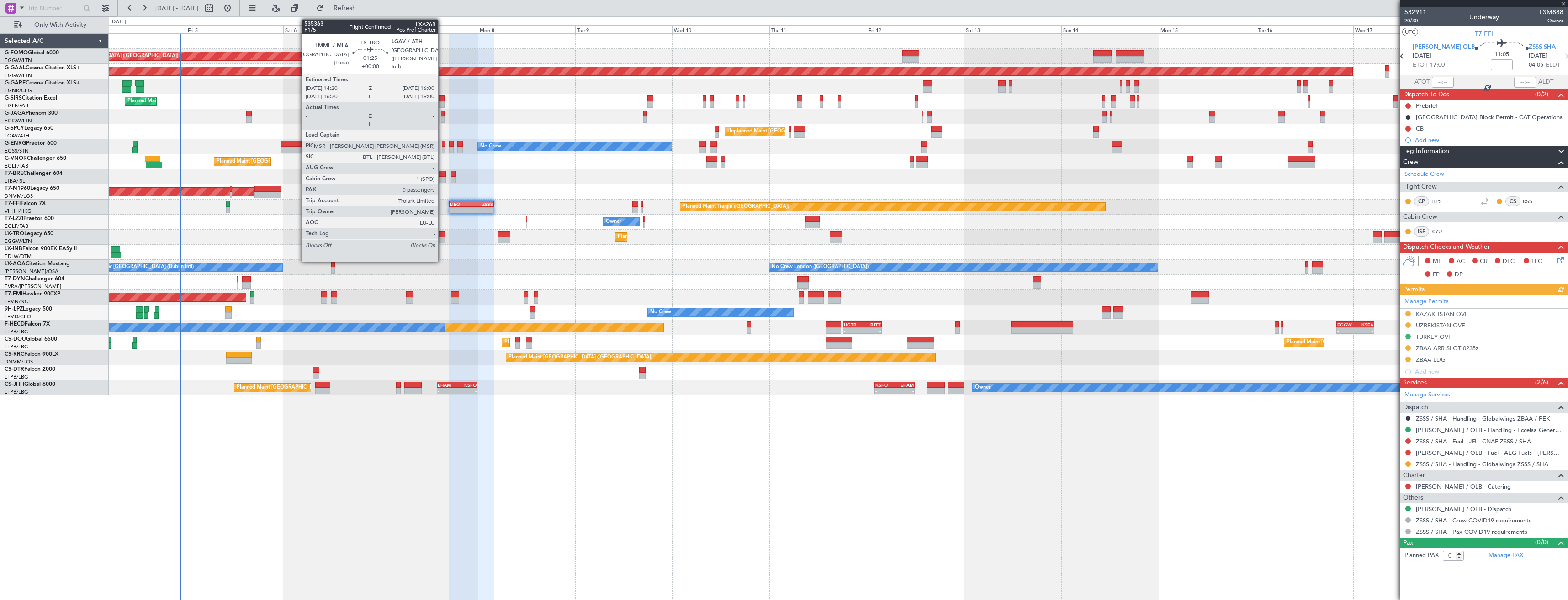
click at [443, 236] on div at bounding box center [441, 234] width 7 height 7
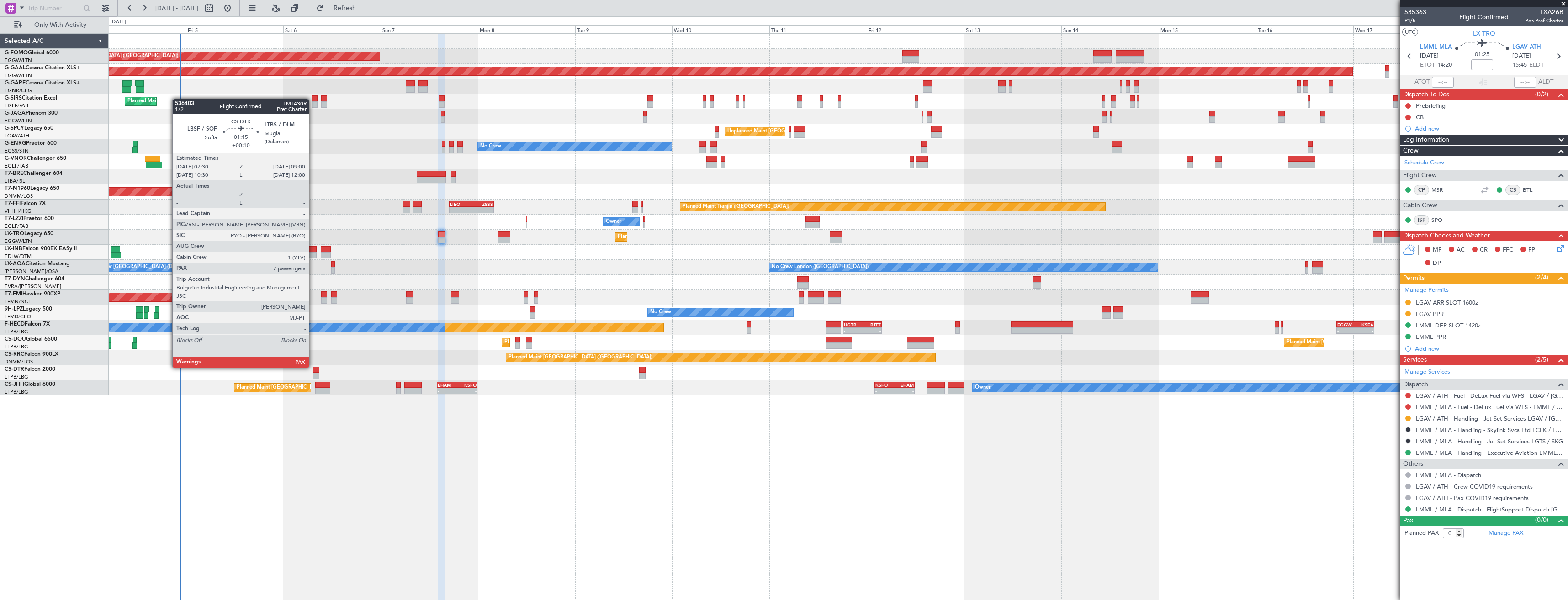
click at [313, 367] on div at bounding box center [316, 370] width 7 height 7
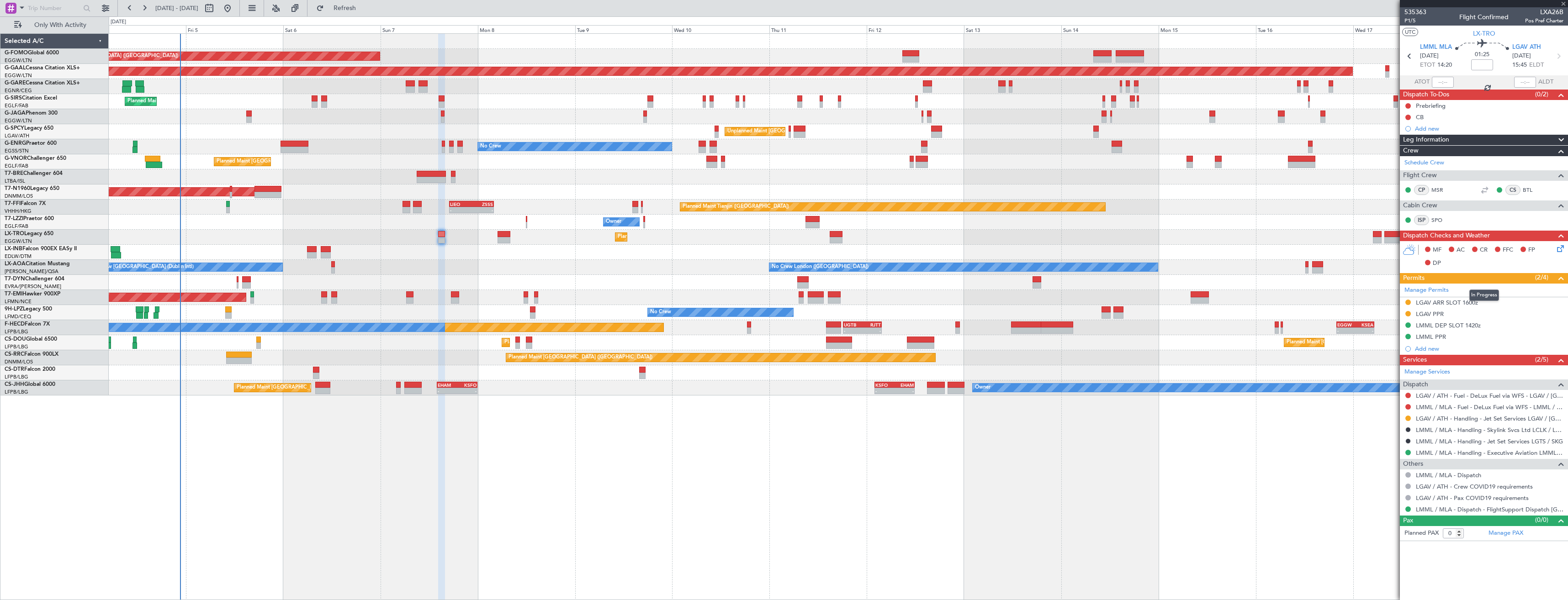
type input "+00:10"
type input "7"
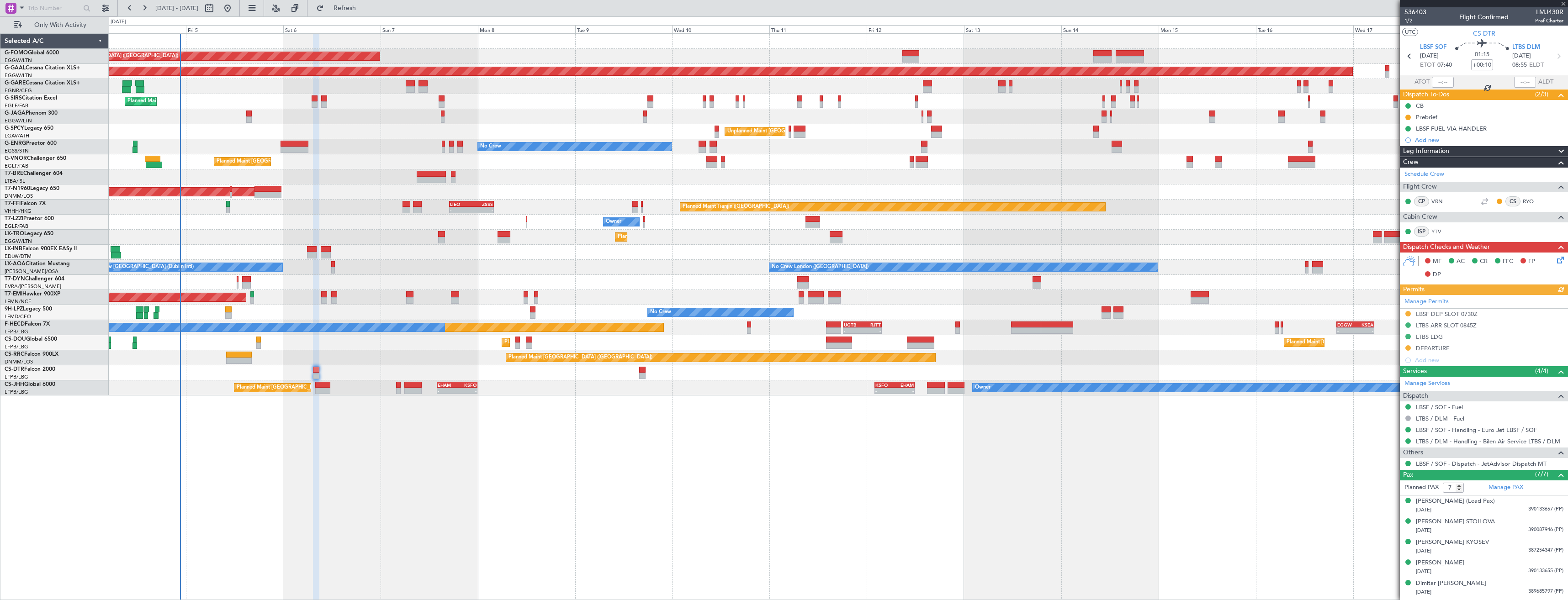
click at [1409, 313] on div "Manage Permits LBSF DEP SLOT 0730Z LTBS ARR SLOT 0845Z LTBS LDG DEPARTURE Add n…" at bounding box center [1484, 330] width 168 height 71
click at [1409, 313] on button at bounding box center [1408, 313] width 5 height 5
click at [1396, 422] on span "Received OK" at bounding box center [1385, 422] width 35 height 9
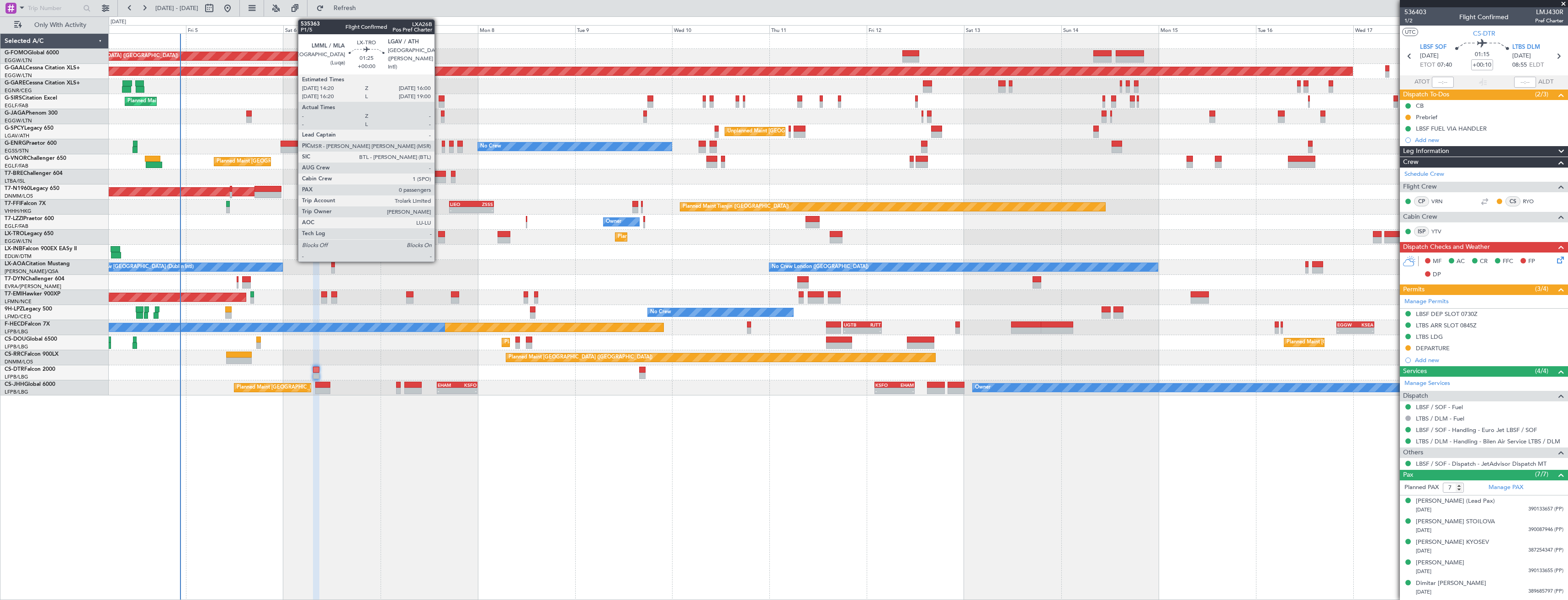
click at [439, 232] on div at bounding box center [441, 234] width 7 height 7
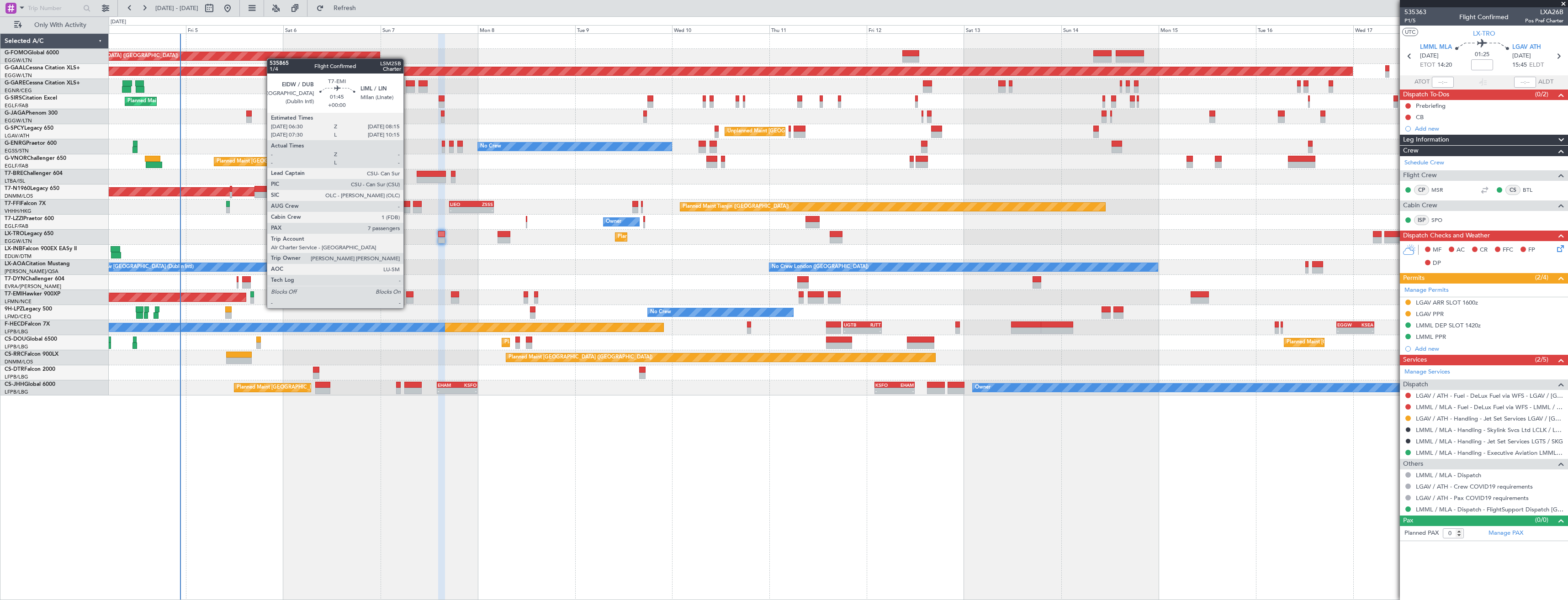
click at [408, 299] on div at bounding box center [410, 301] width 7 height 7
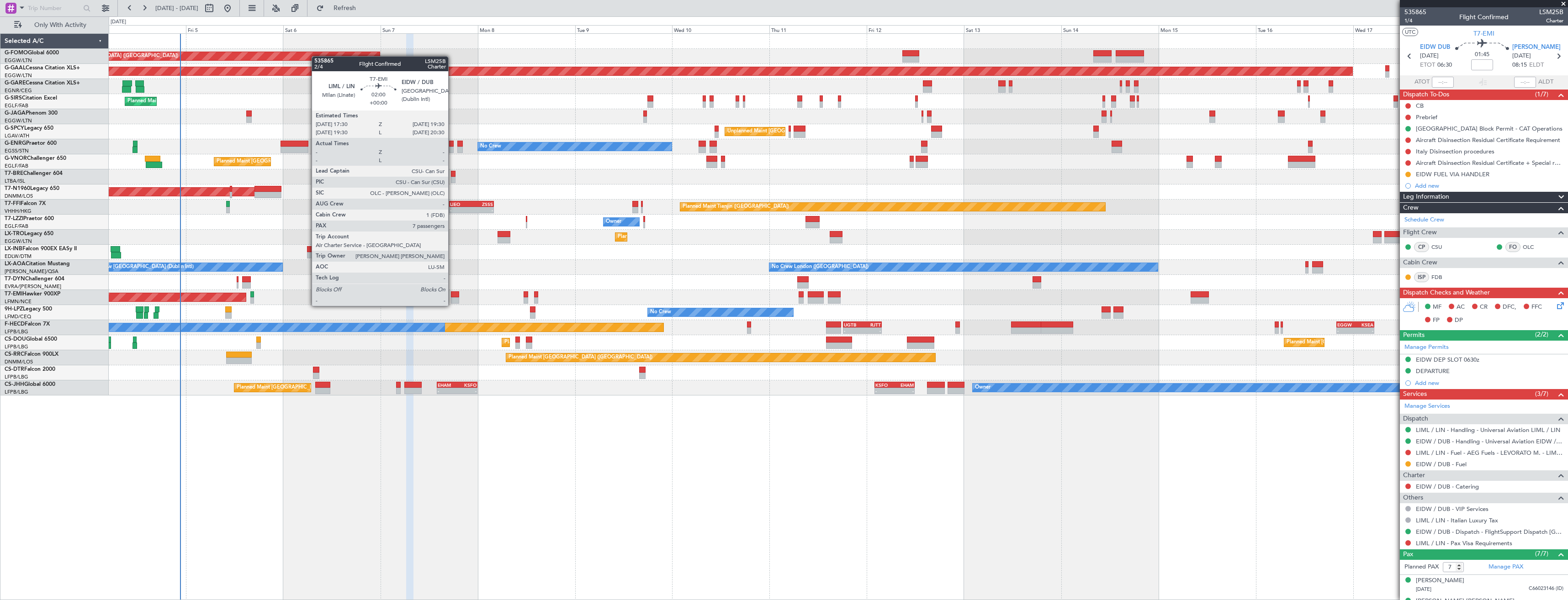
click at [452, 297] on div at bounding box center [455, 295] width 9 height 7
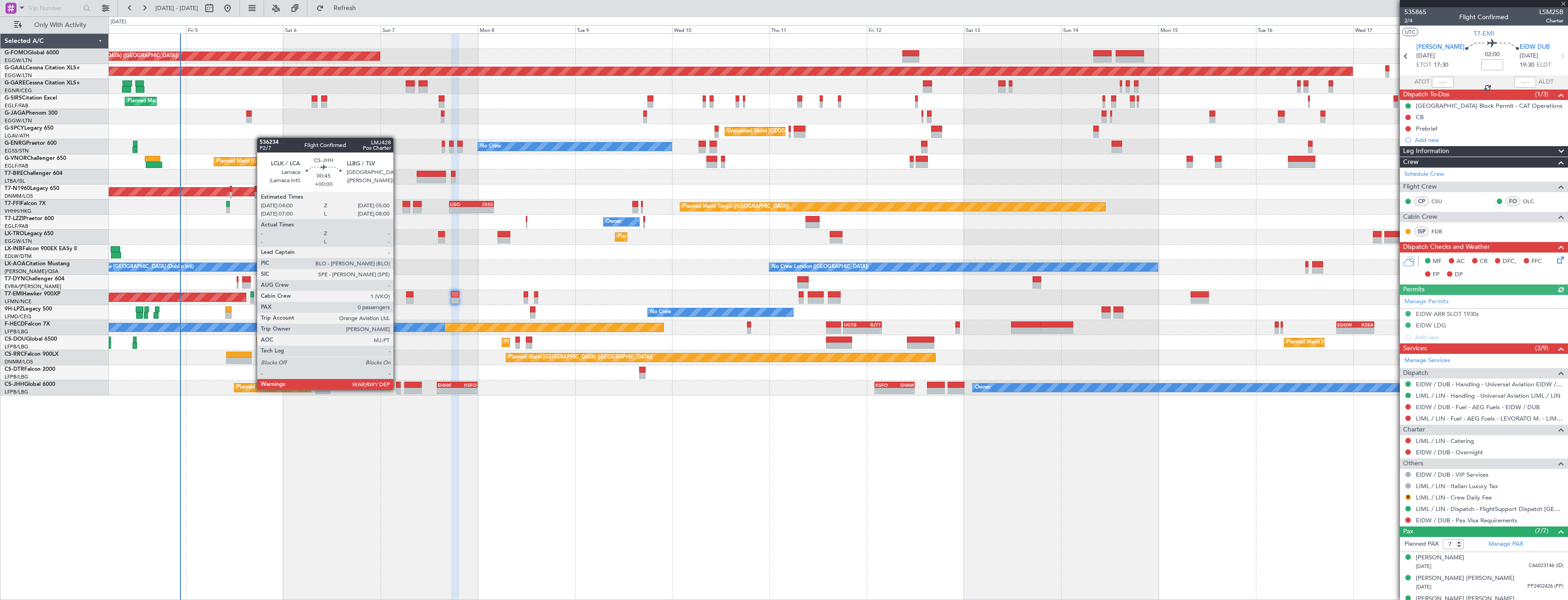
click at [397, 389] on div at bounding box center [398, 391] width 4 height 7
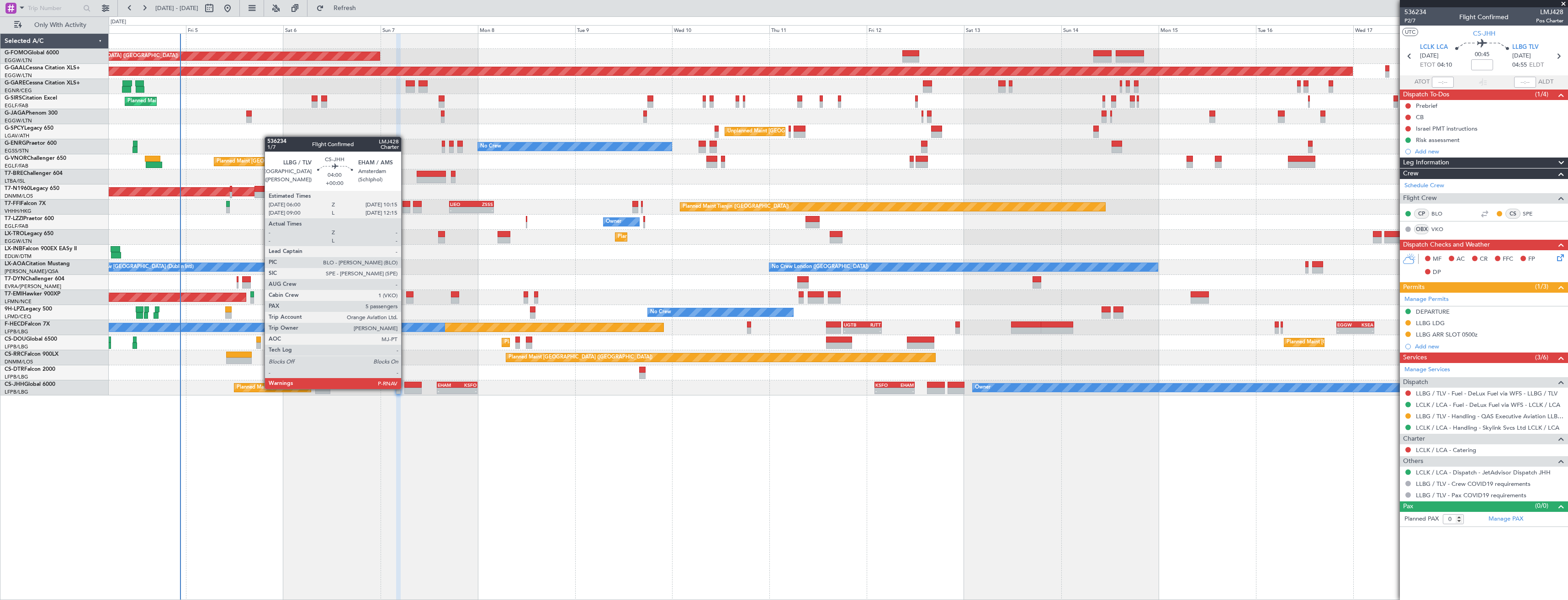
click at [405, 388] on div at bounding box center [413, 391] width 18 height 7
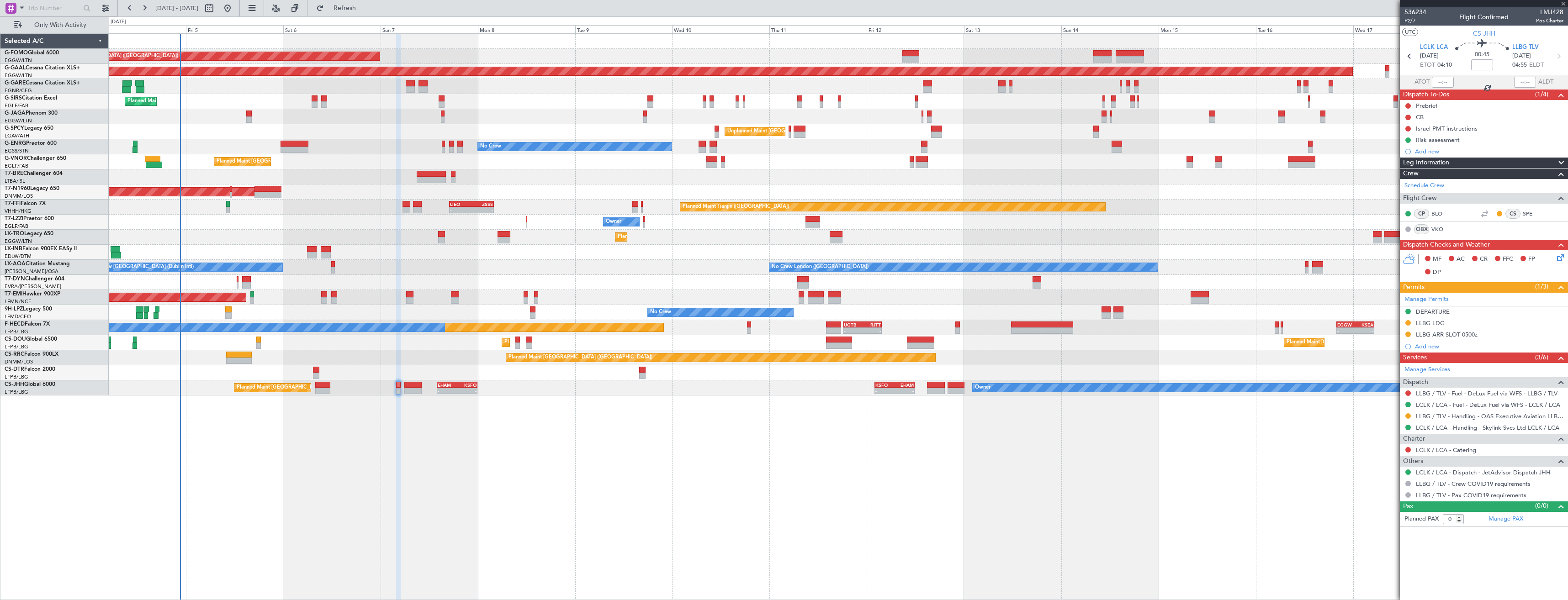
type input "5"
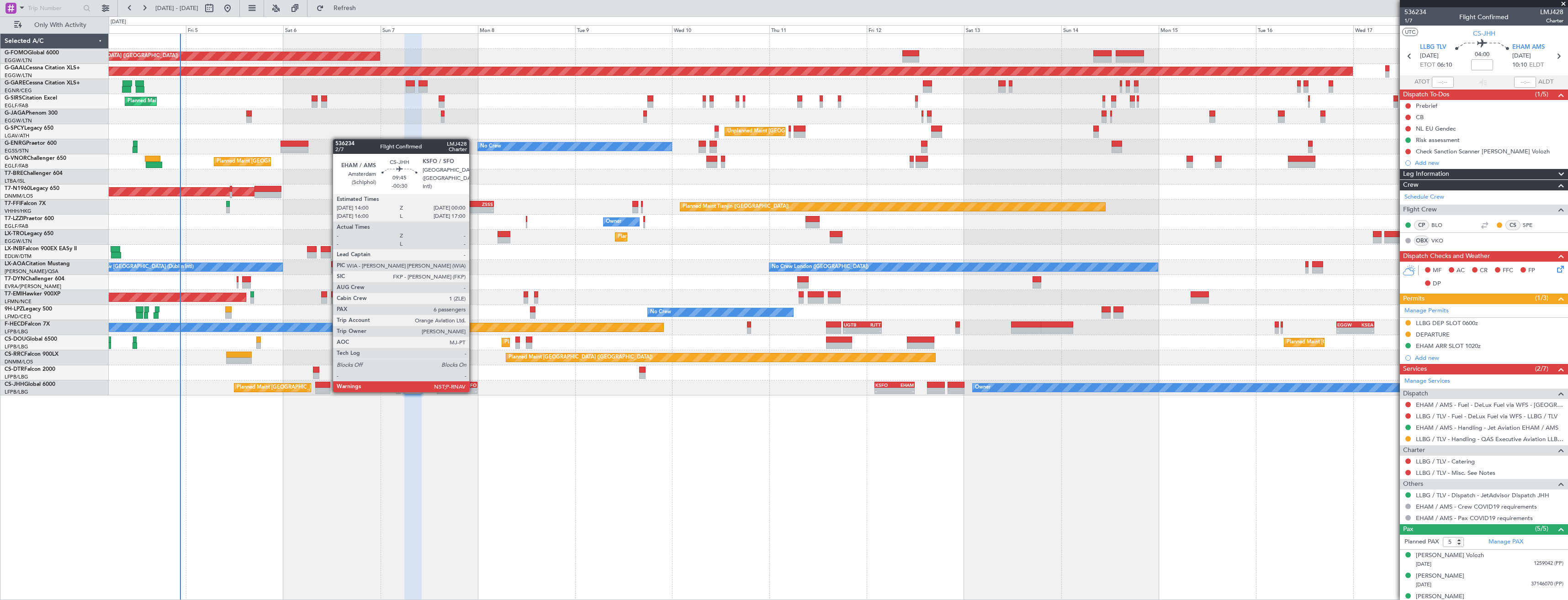
click at [474, 391] on div "-" at bounding box center [467, 391] width 19 height 5
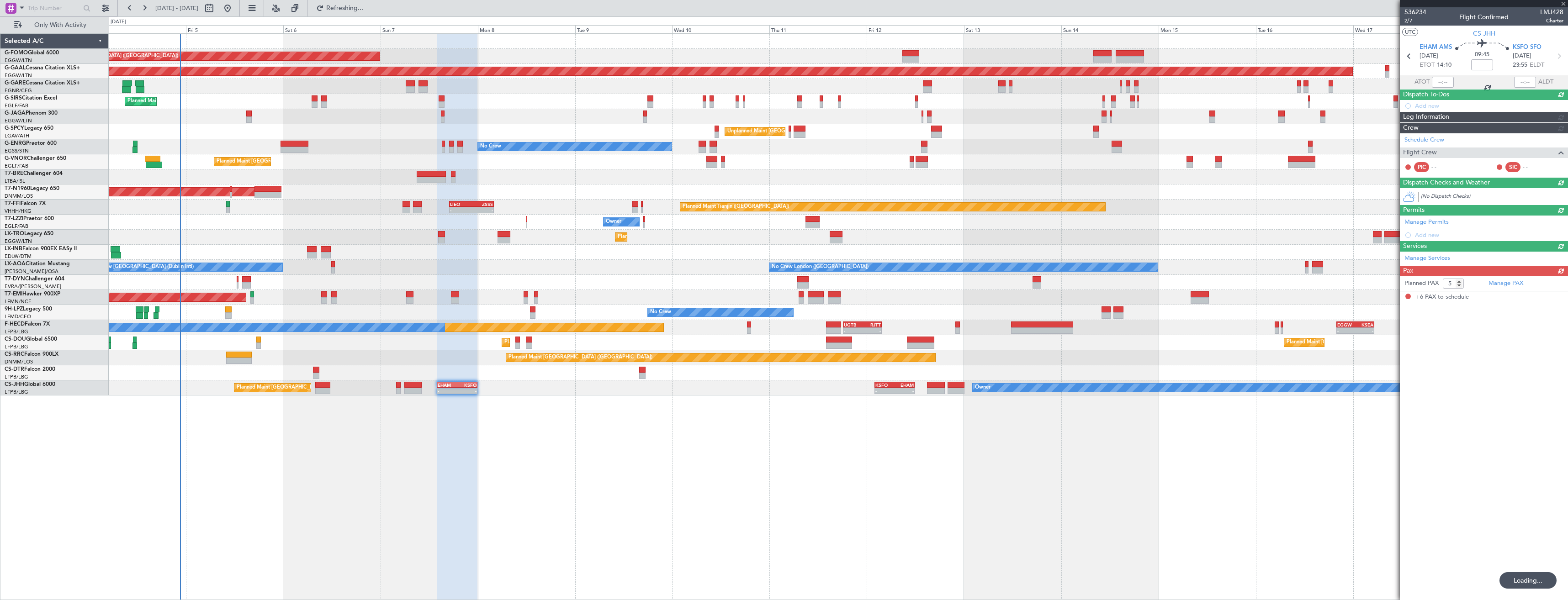
type input "-00:30"
type input "6"
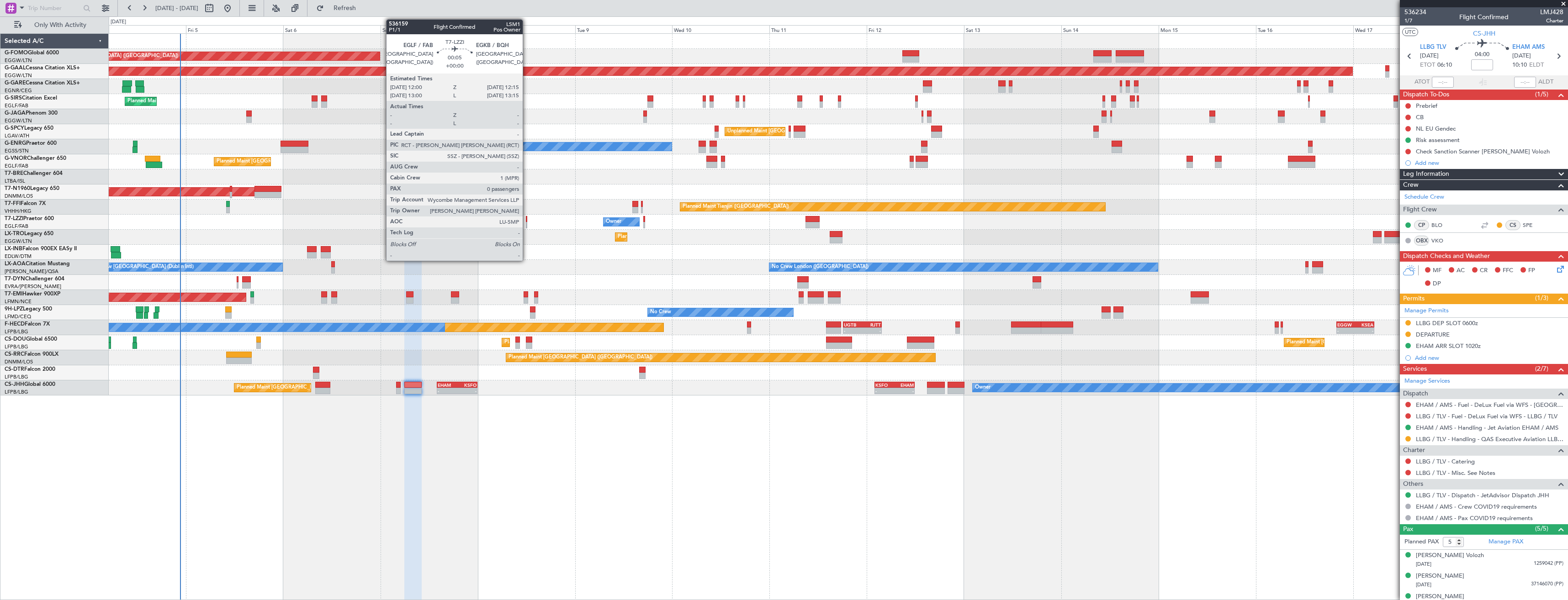
click at [527, 220] on div at bounding box center [527, 219] width 1 height 7
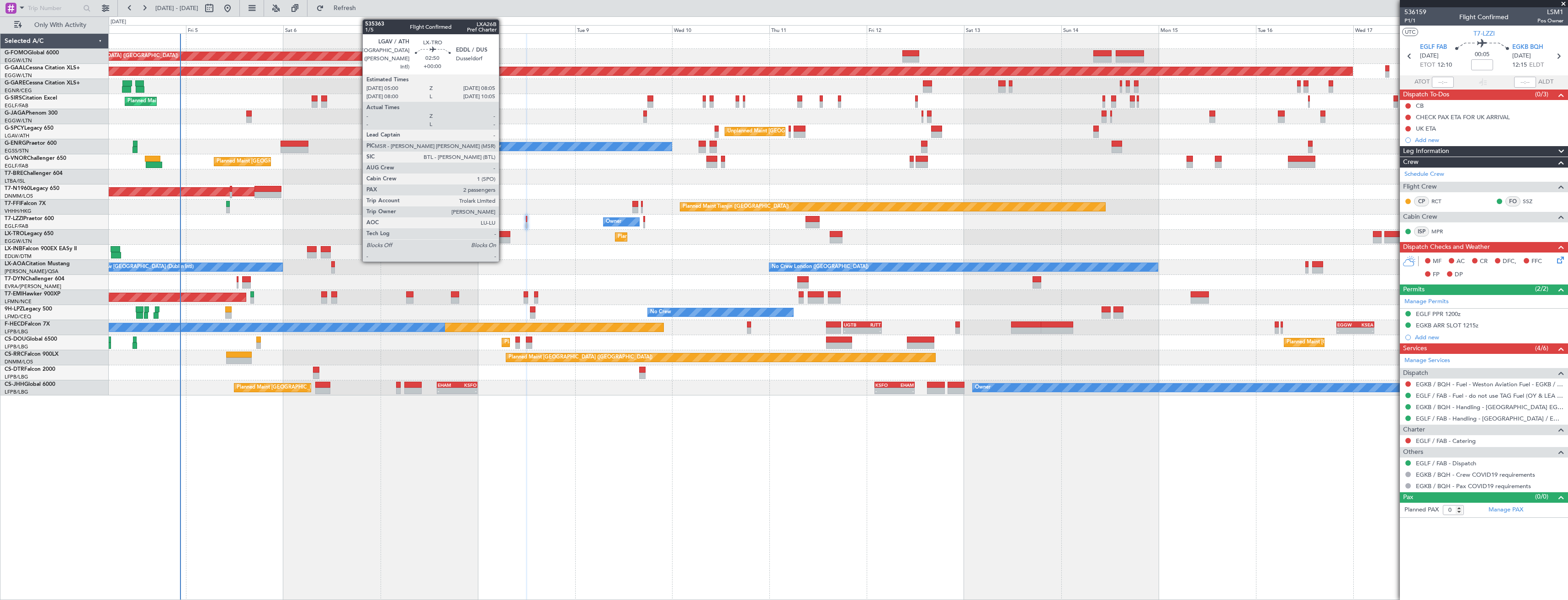
click at [503, 242] on div at bounding box center [503, 240] width 13 height 7
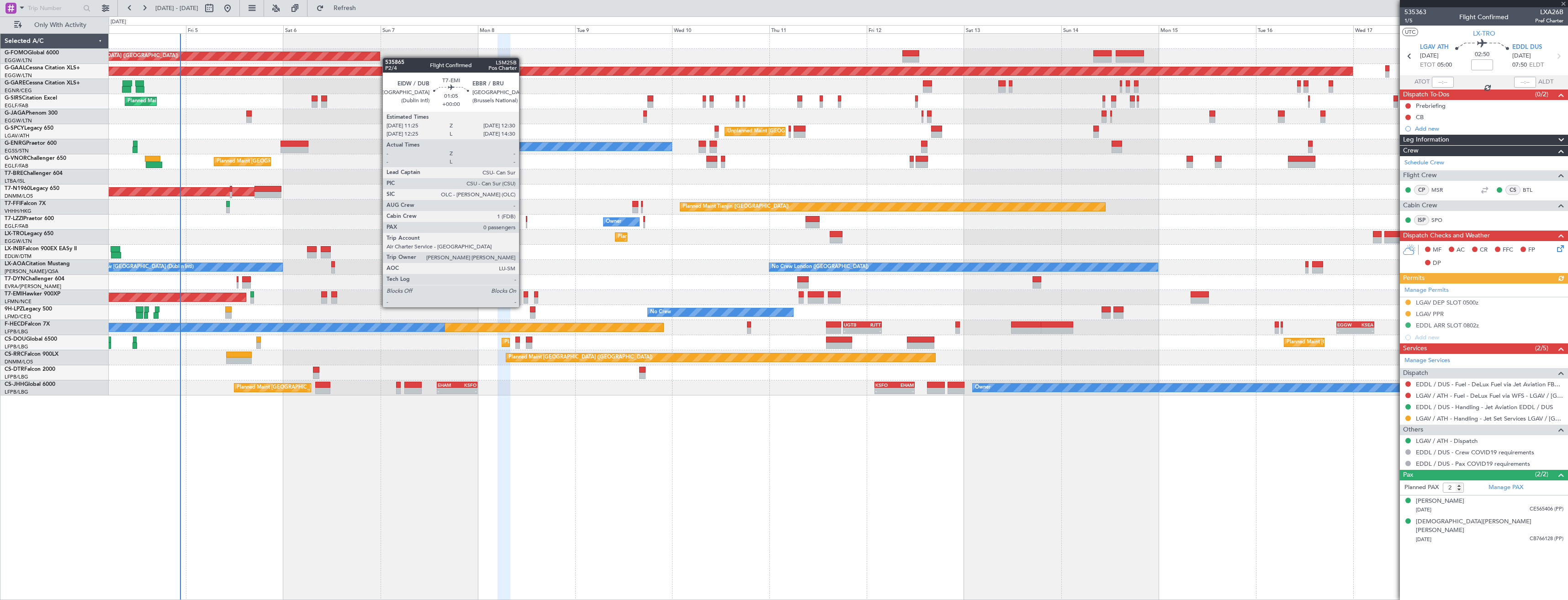
click at [523, 299] on div at bounding box center [526, 301] width 5 height 7
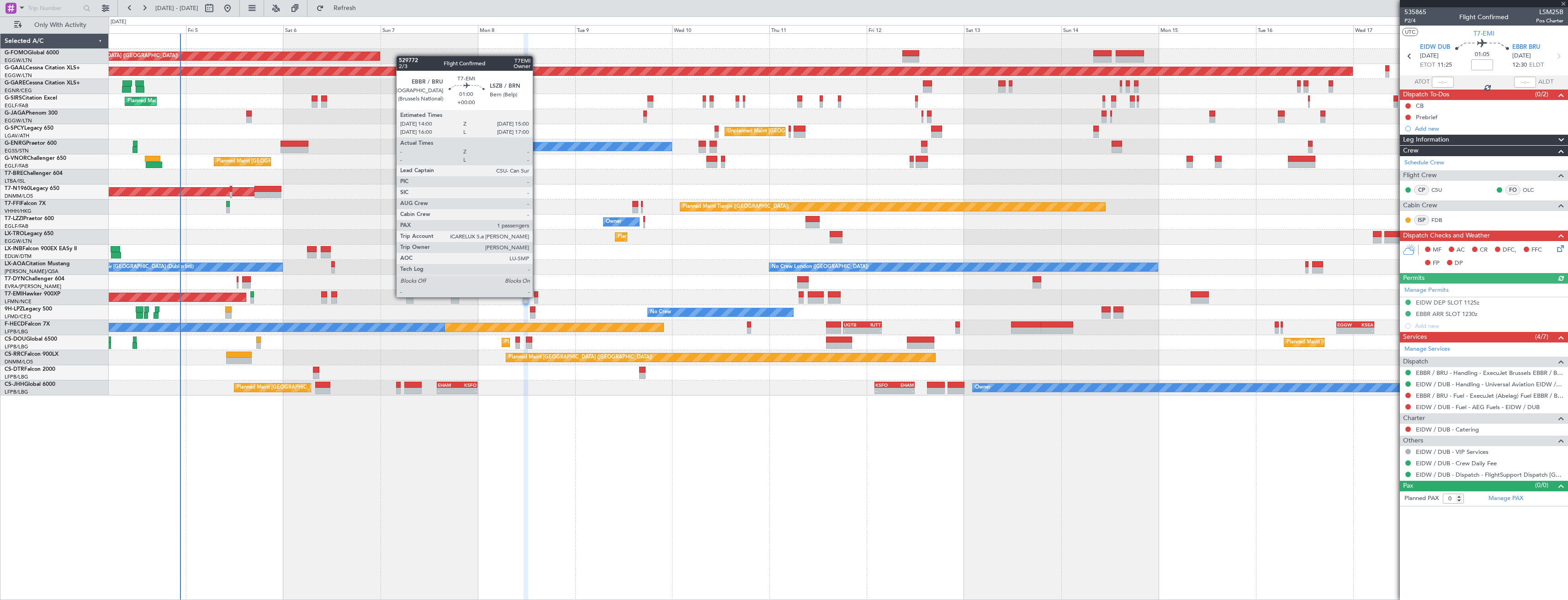
click at [537, 298] on div at bounding box center [536, 301] width 4 height 7
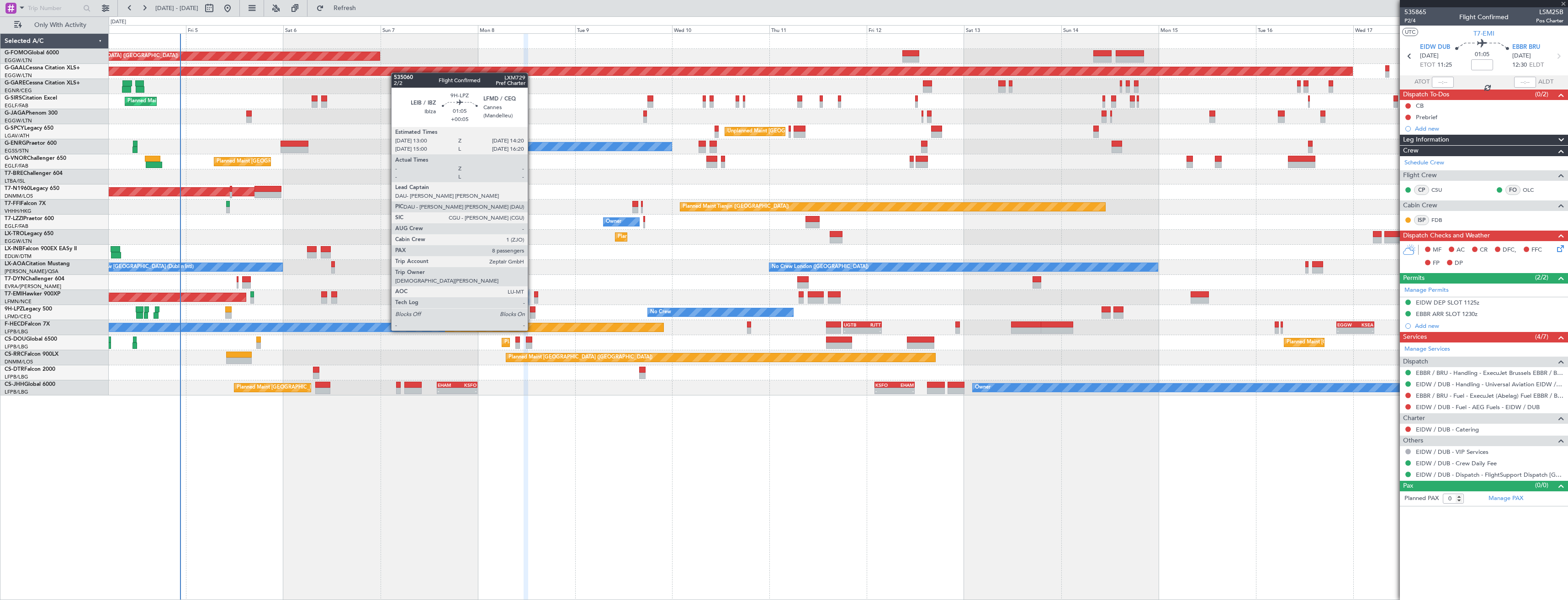
type input "1"
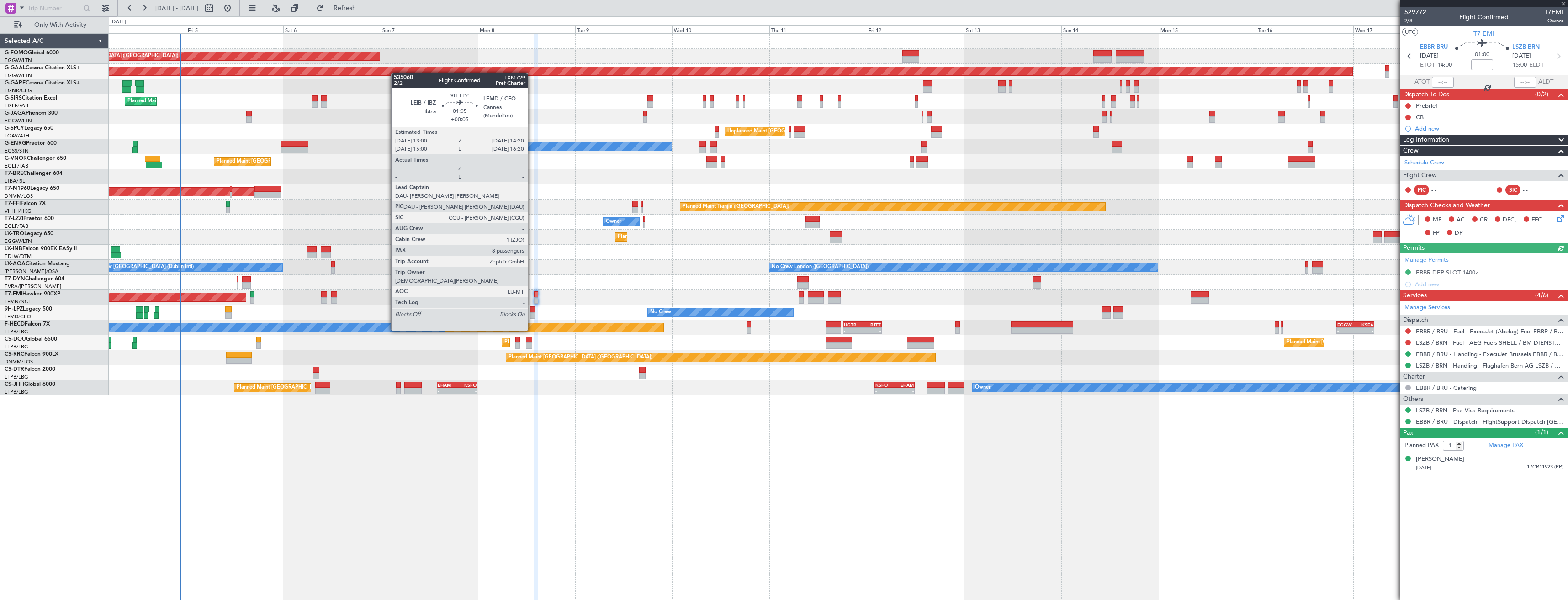
click at [532, 313] on div at bounding box center [533, 315] width 5 height 7
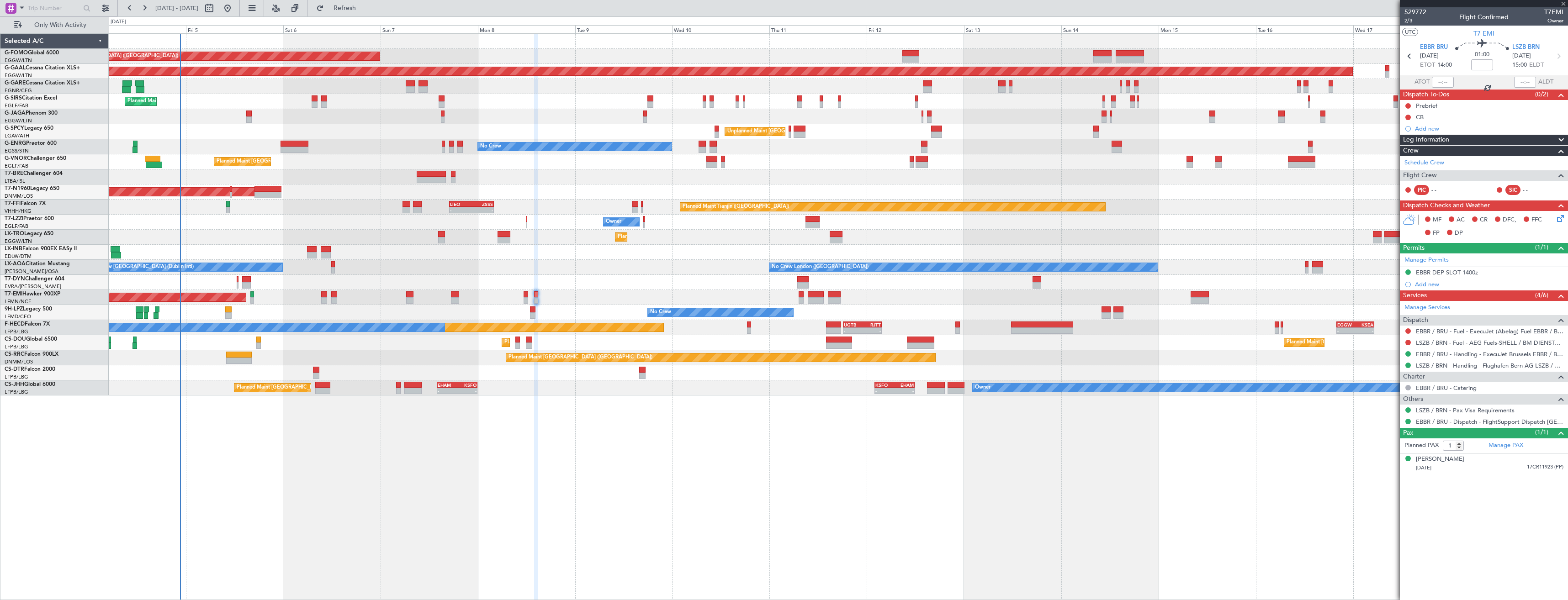
type input "+00:05"
type input "8"
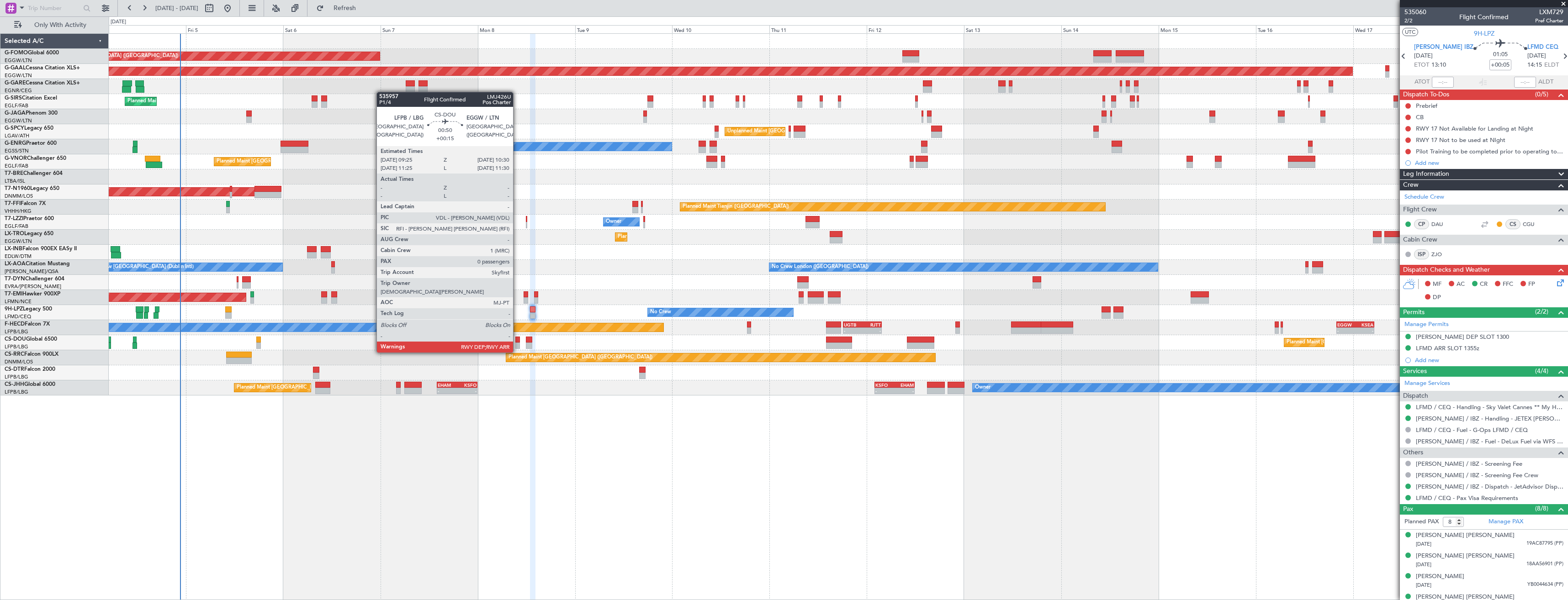
click at [517, 343] on div at bounding box center [518, 346] width 5 height 7
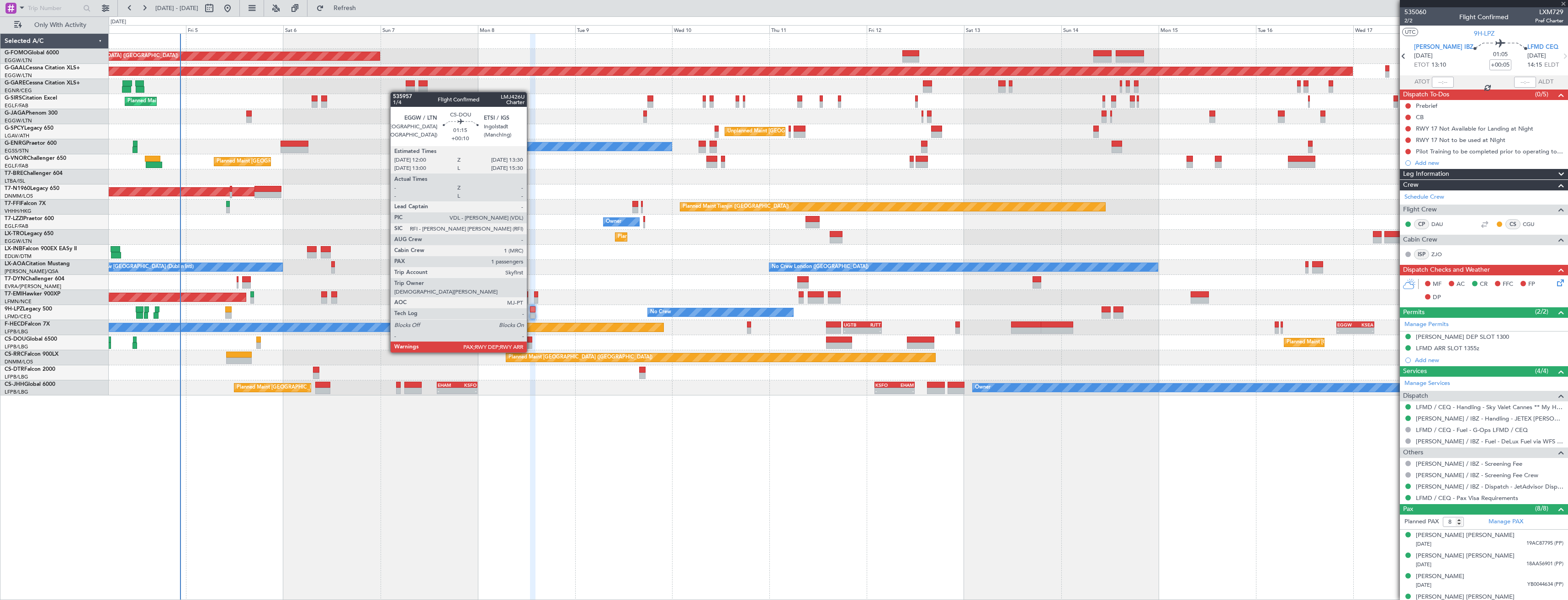
type input "+00:15"
type input "0"
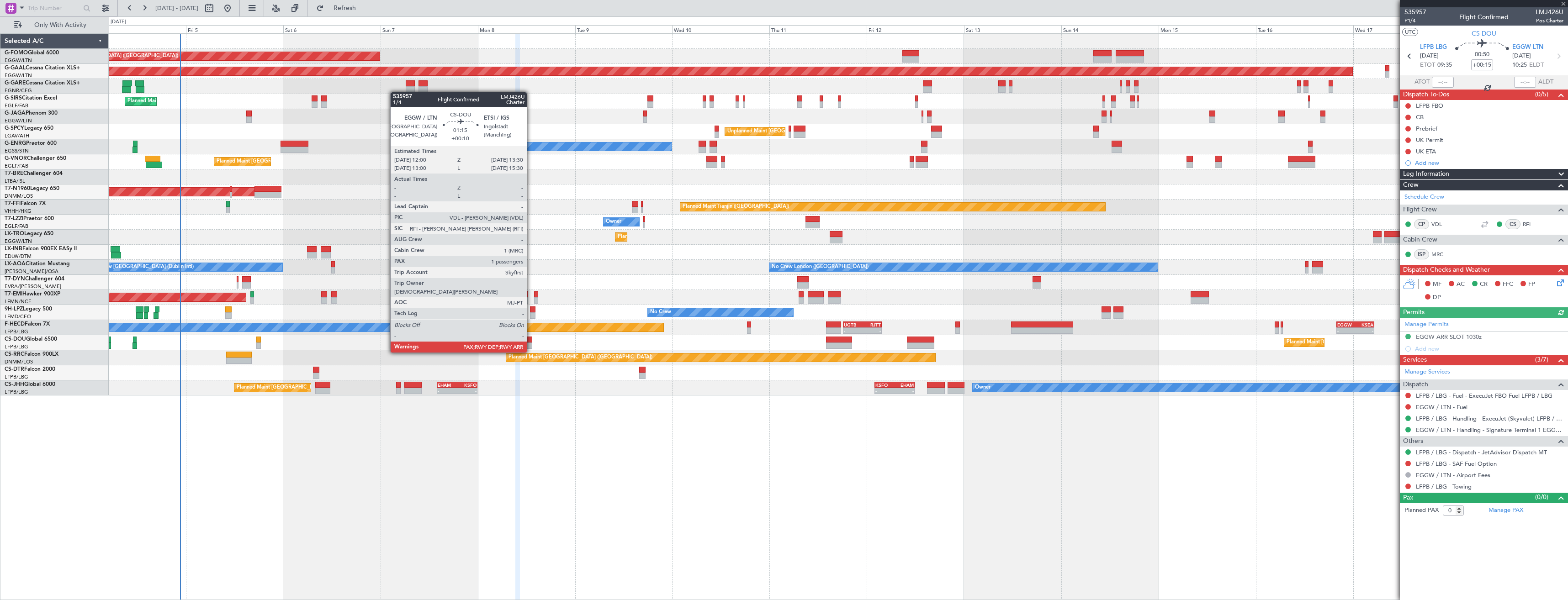
click at [531, 343] on div at bounding box center [529, 346] width 7 height 7
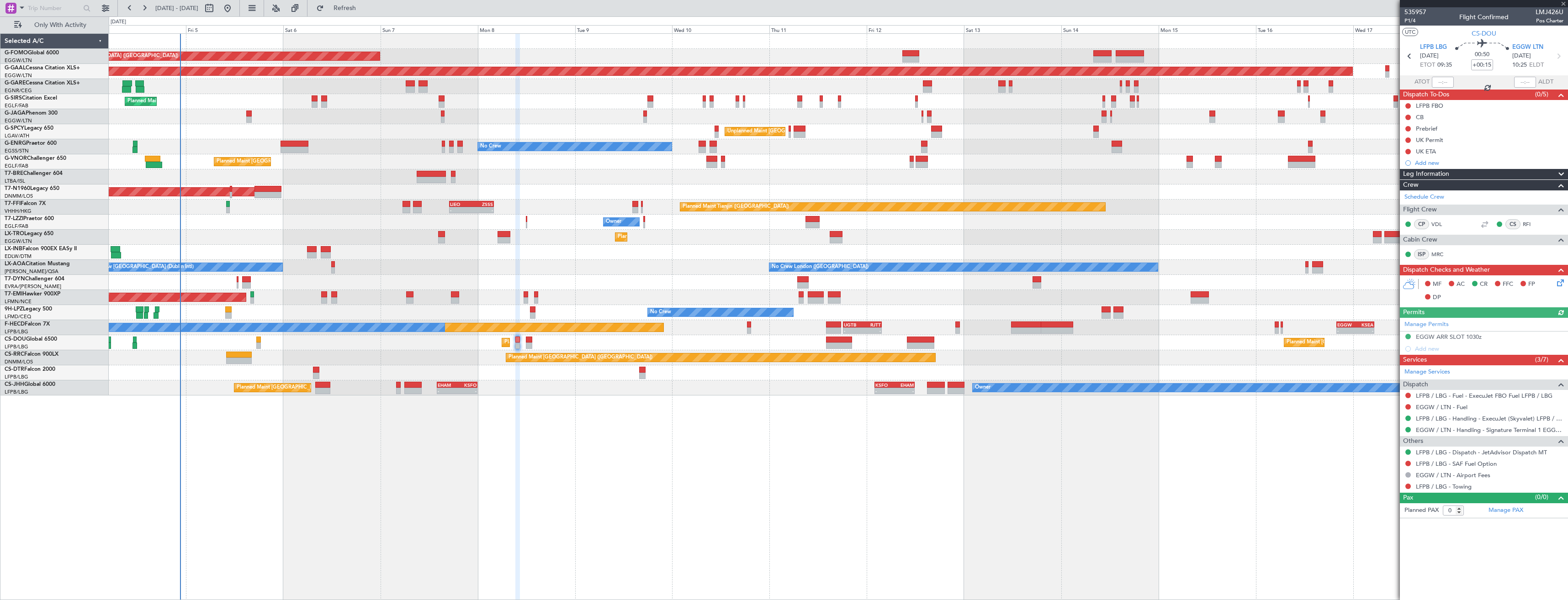
type input "+00:10"
type input "6"
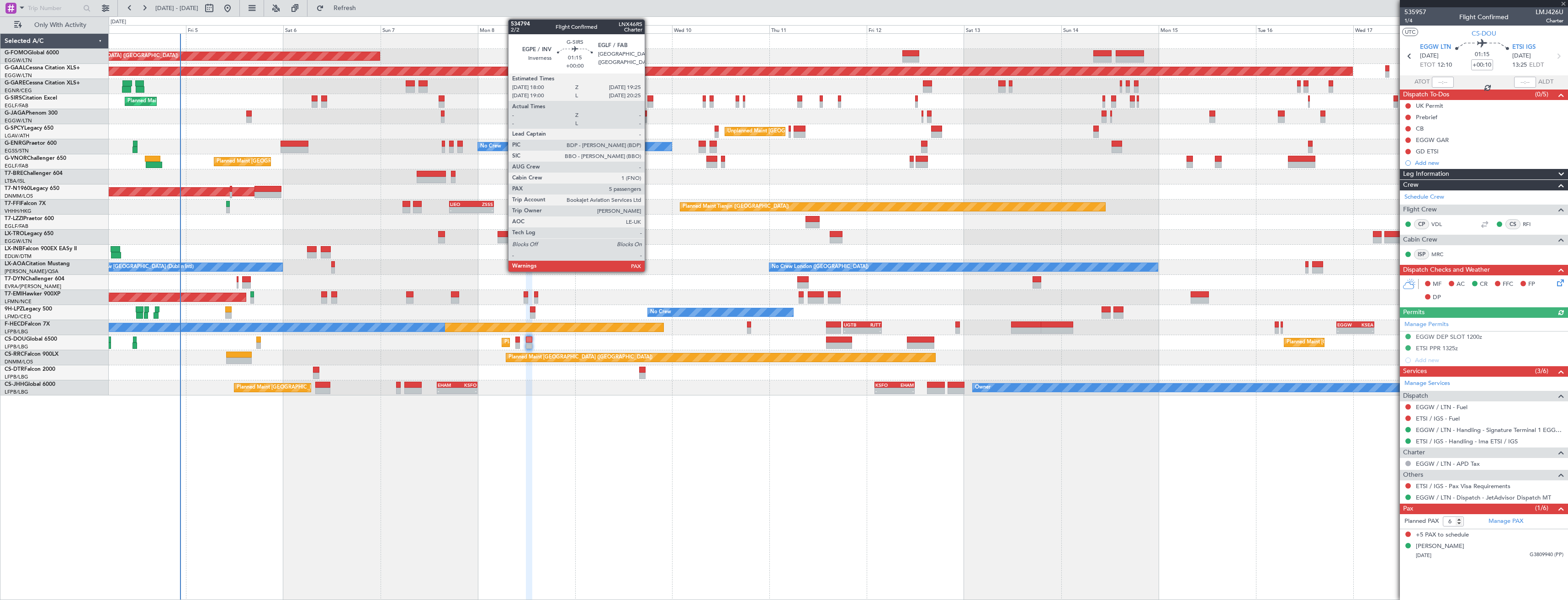
click at [649, 98] on div at bounding box center [651, 99] width 6 height 7
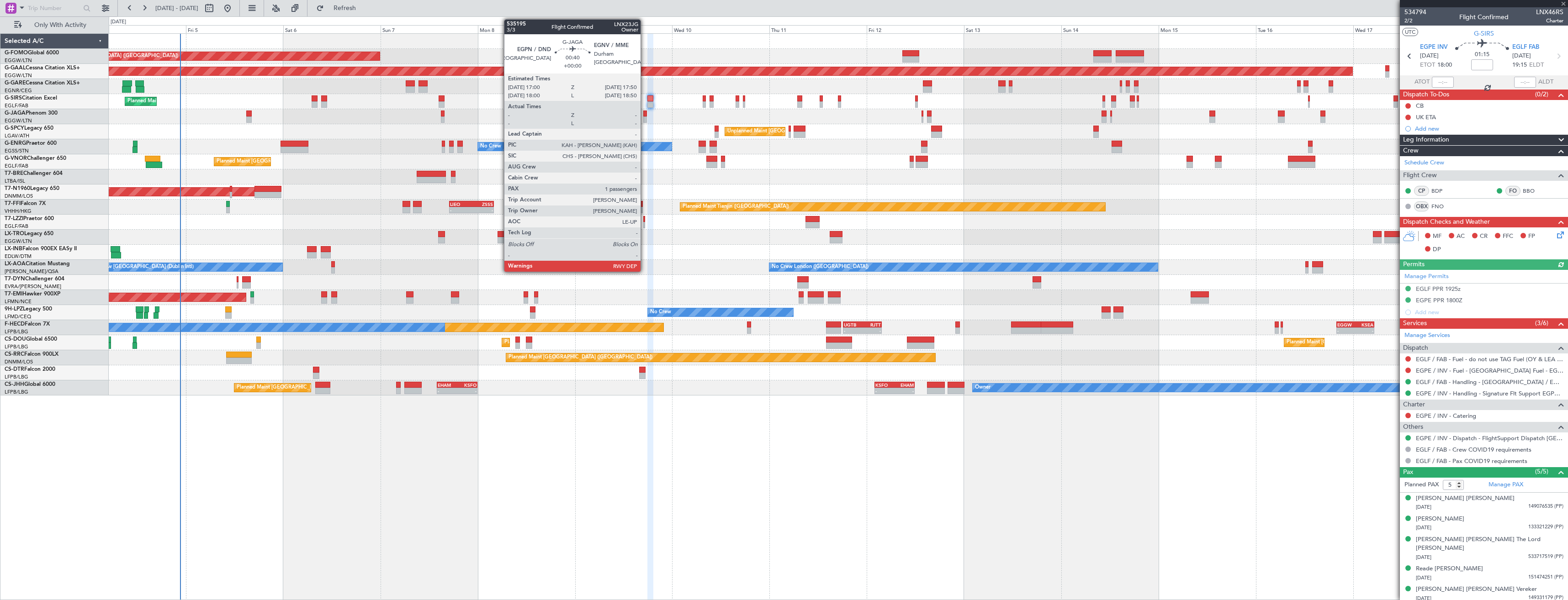
click at [645, 116] on div at bounding box center [645, 114] width 4 height 7
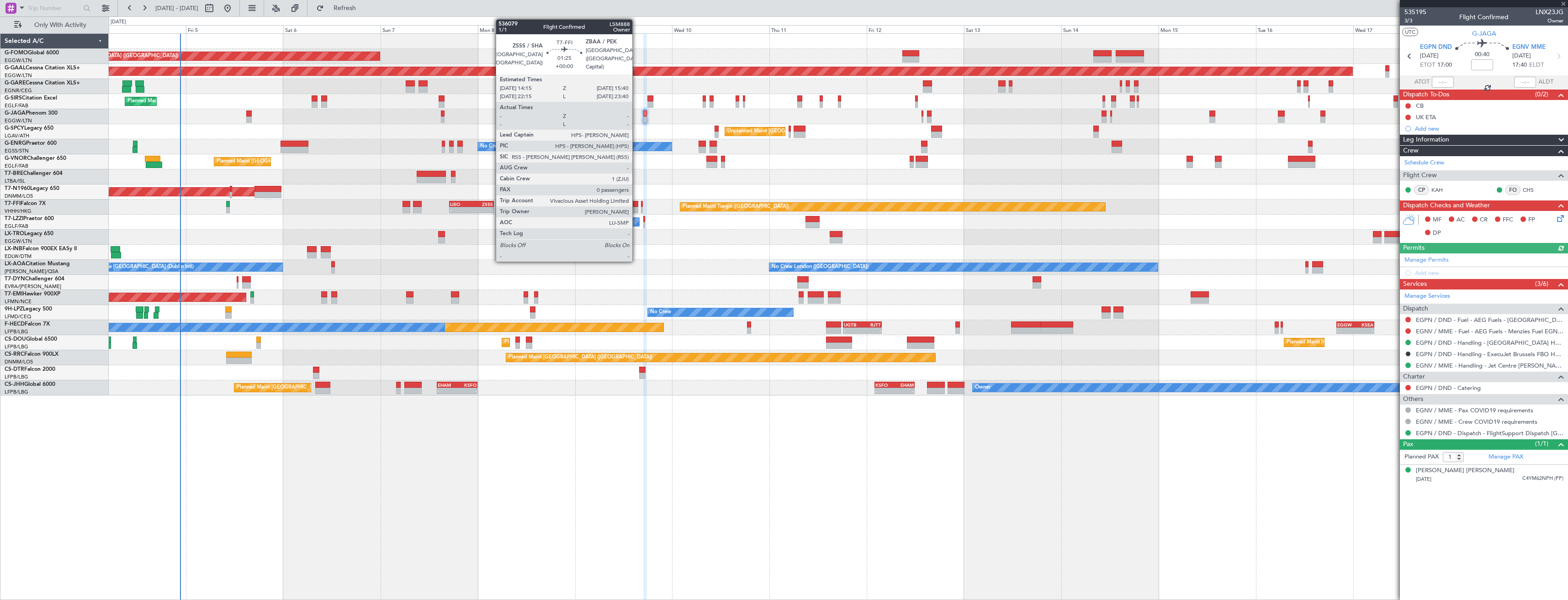
click at [637, 208] on div at bounding box center [635, 210] width 6 height 7
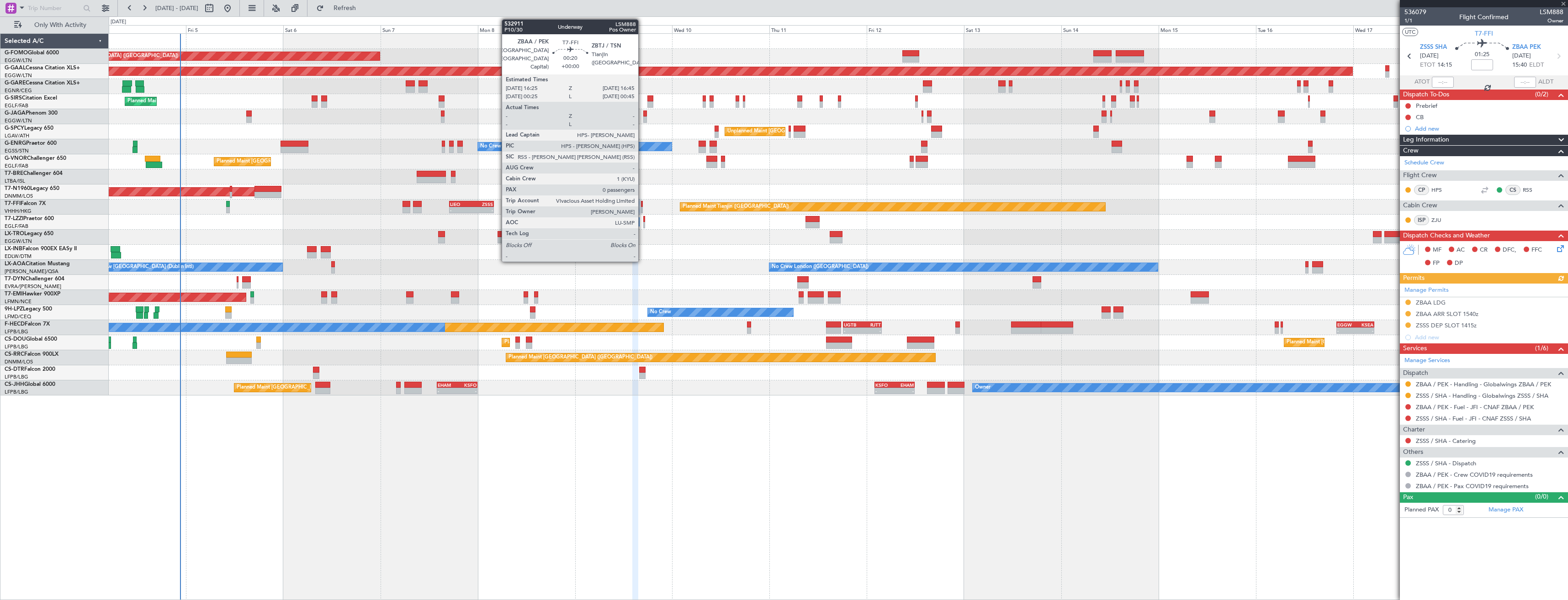
click at [642, 204] on div at bounding box center [642, 204] width 1 height 7
click at [644, 222] on div at bounding box center [644, 225] width 1 height 7
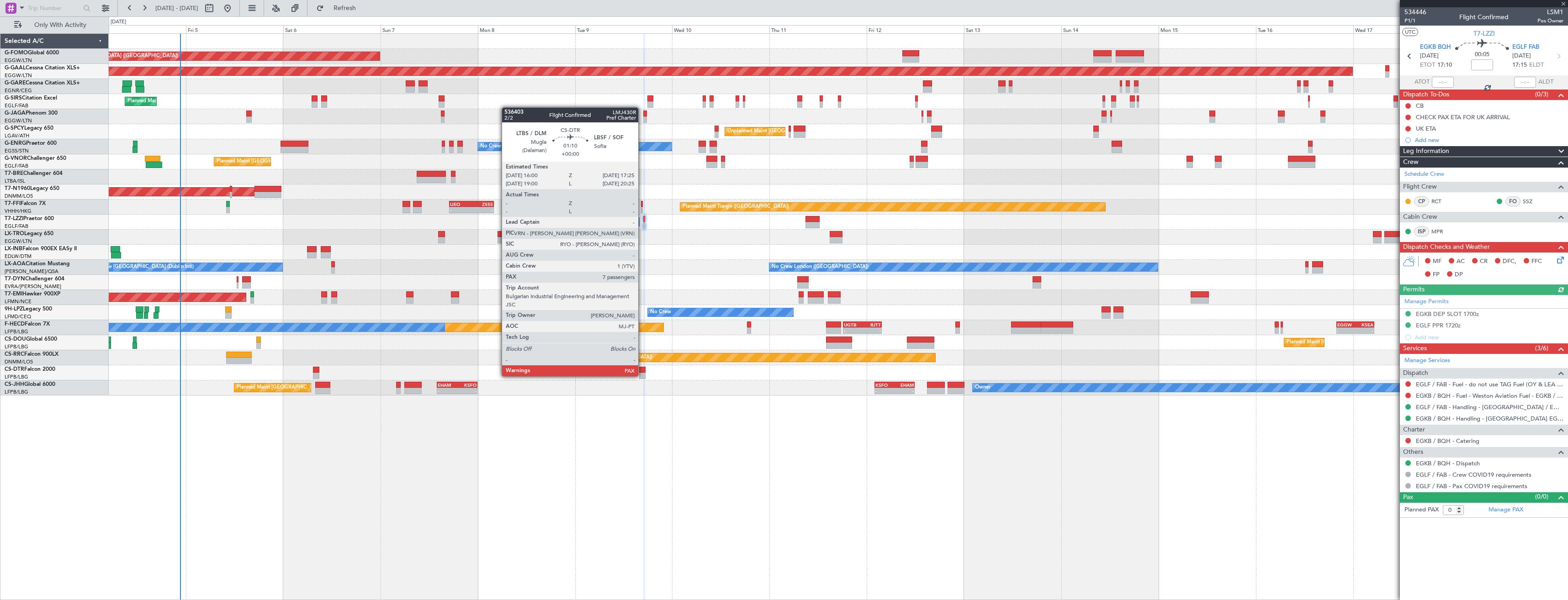
click at [642, 375] on div at bounding box center [642, 375] width 6 height 7
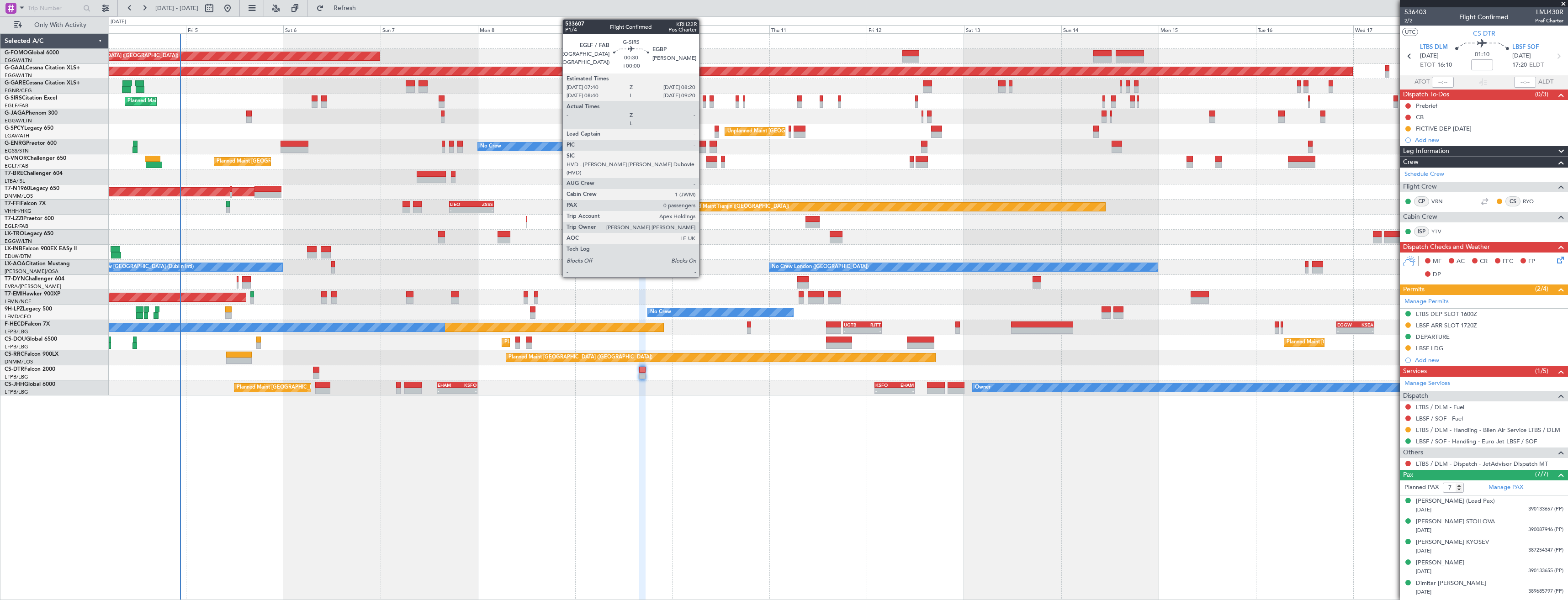
click at [703, 103] on div at bounding box center [704, 105] width 3 height 7
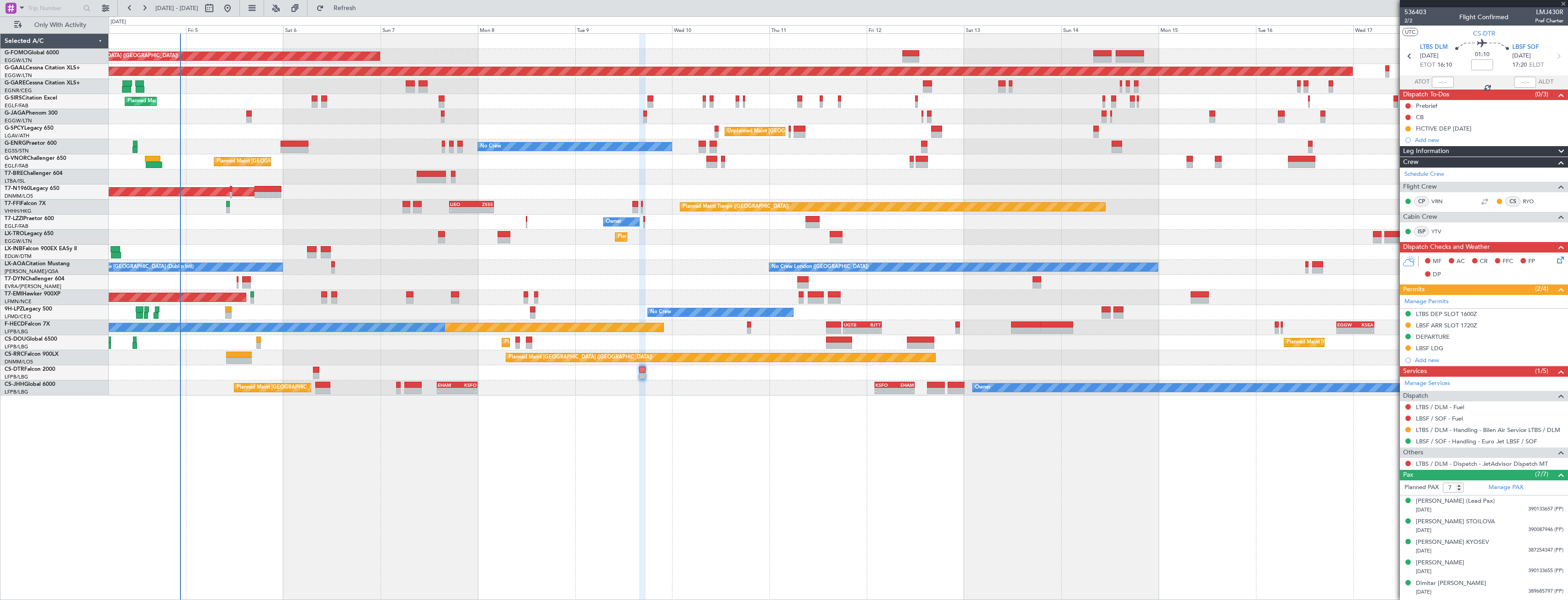
type input "0"
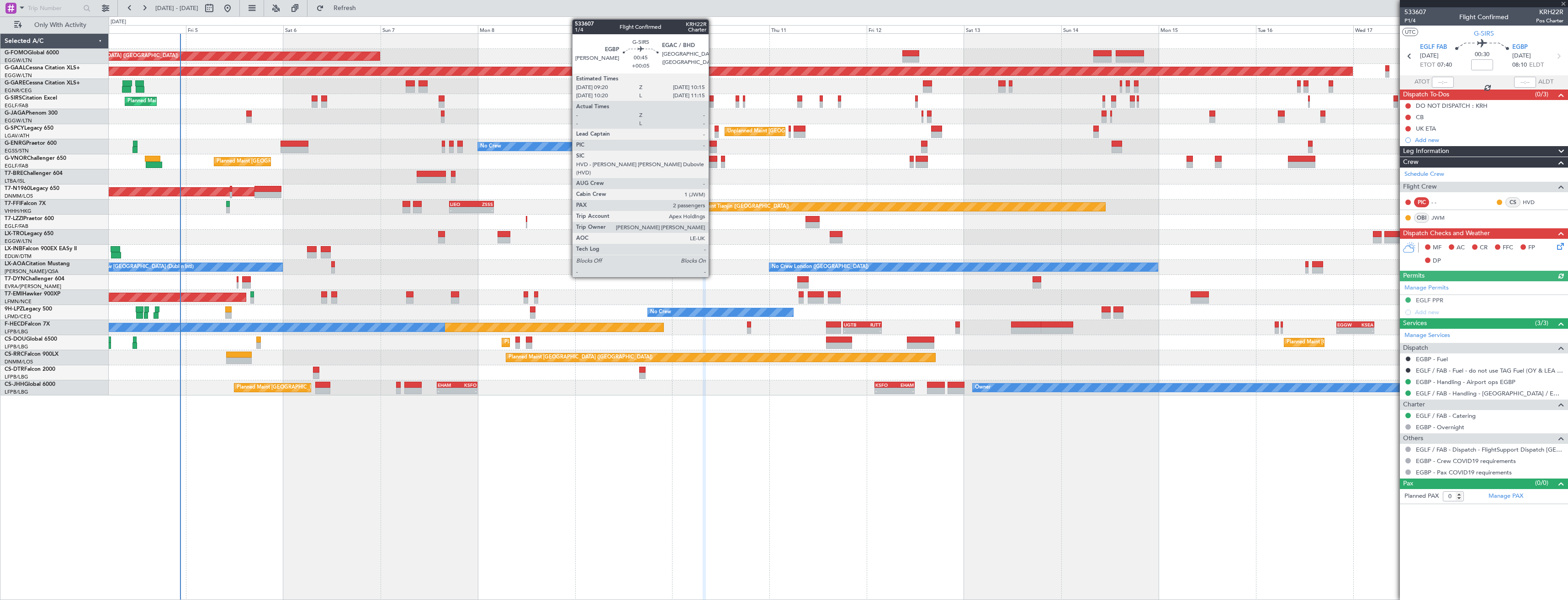
click at [713, 102] on div at bounding box center [712, 105] width 4 height 7
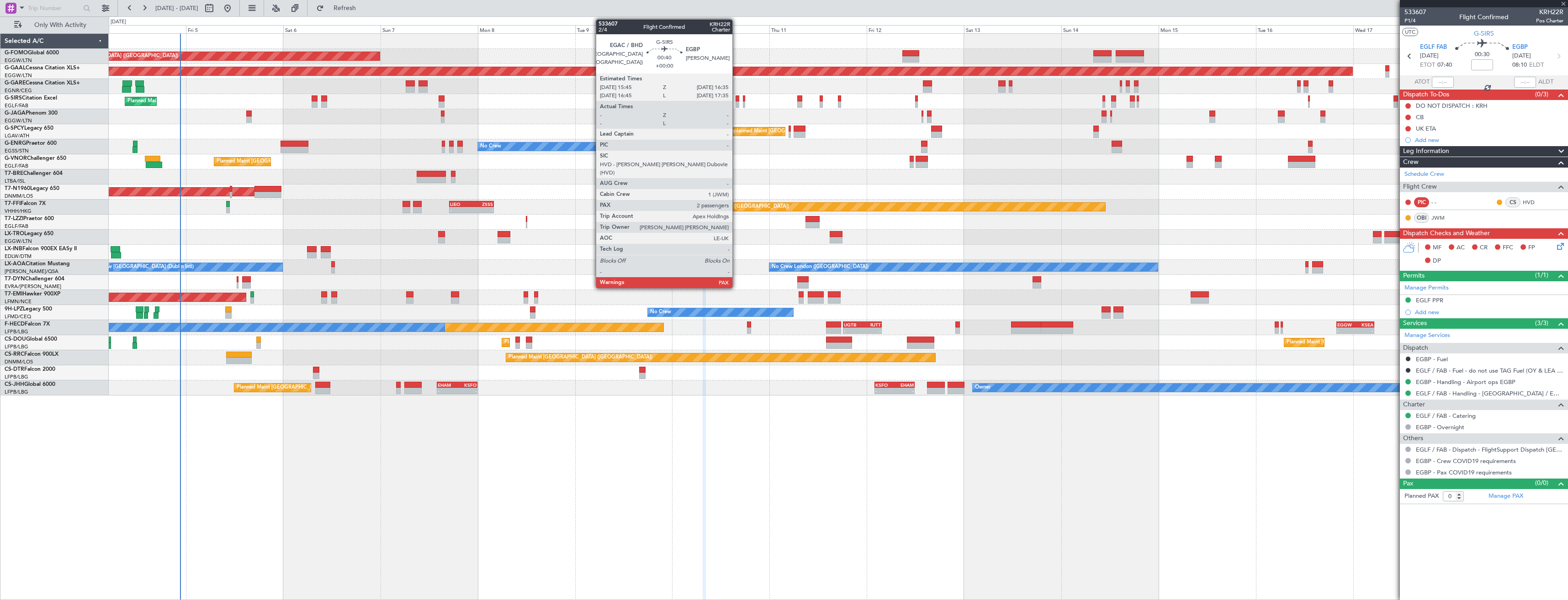
type input "+00:05"
type input "2"
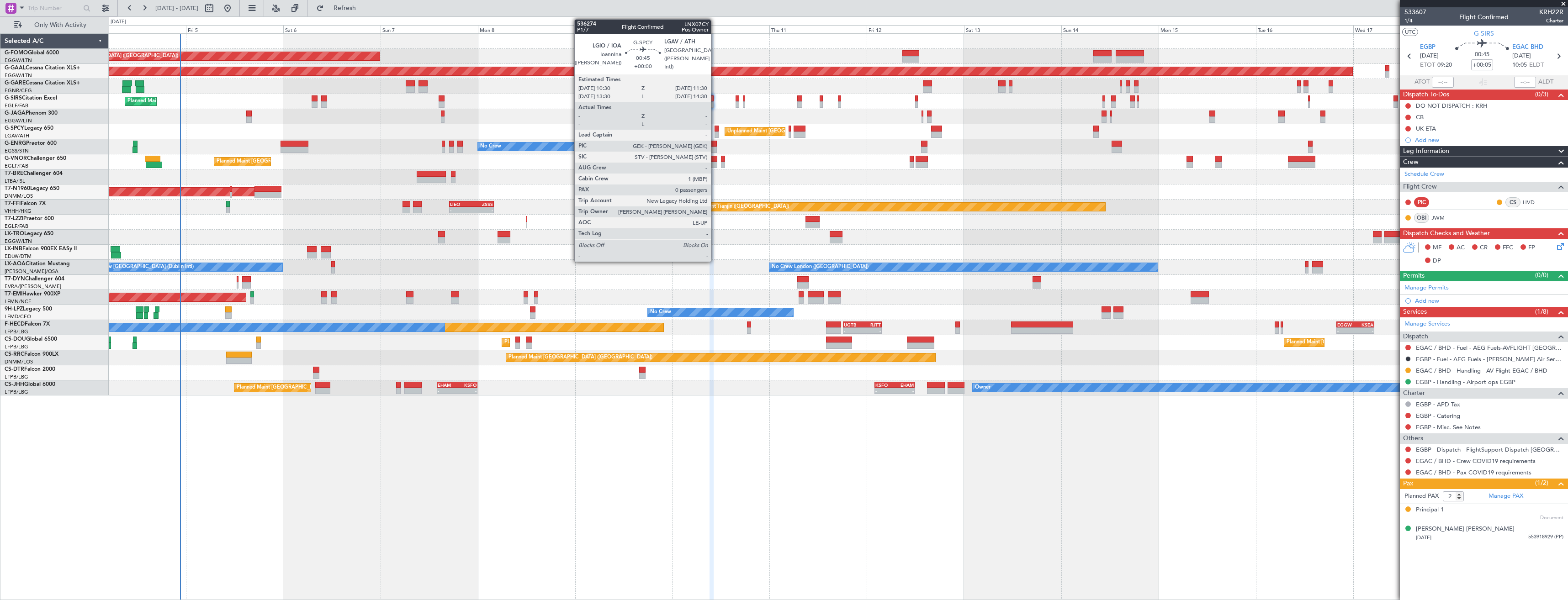
click at [715, 133] on div at bounding box center [716, 134] width 4 height 7
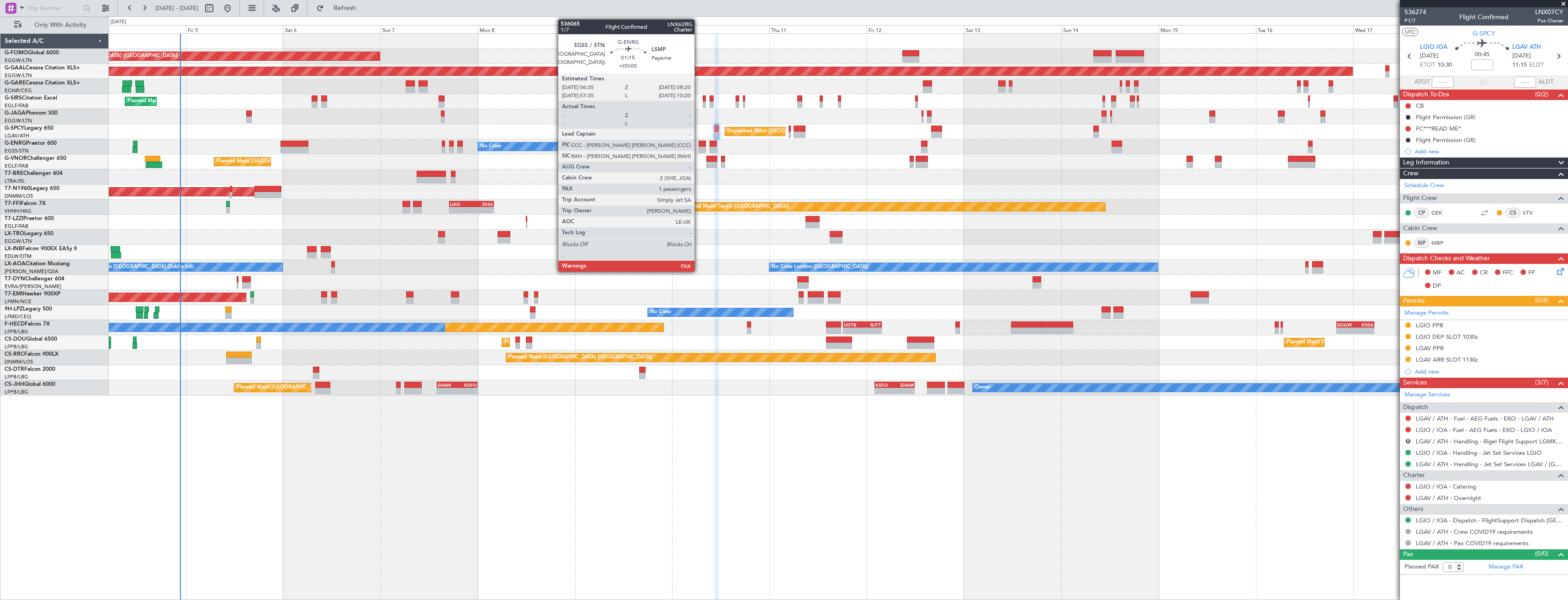
click at [699, 147] on div at bounding box center [702, 150] width 7 height 7
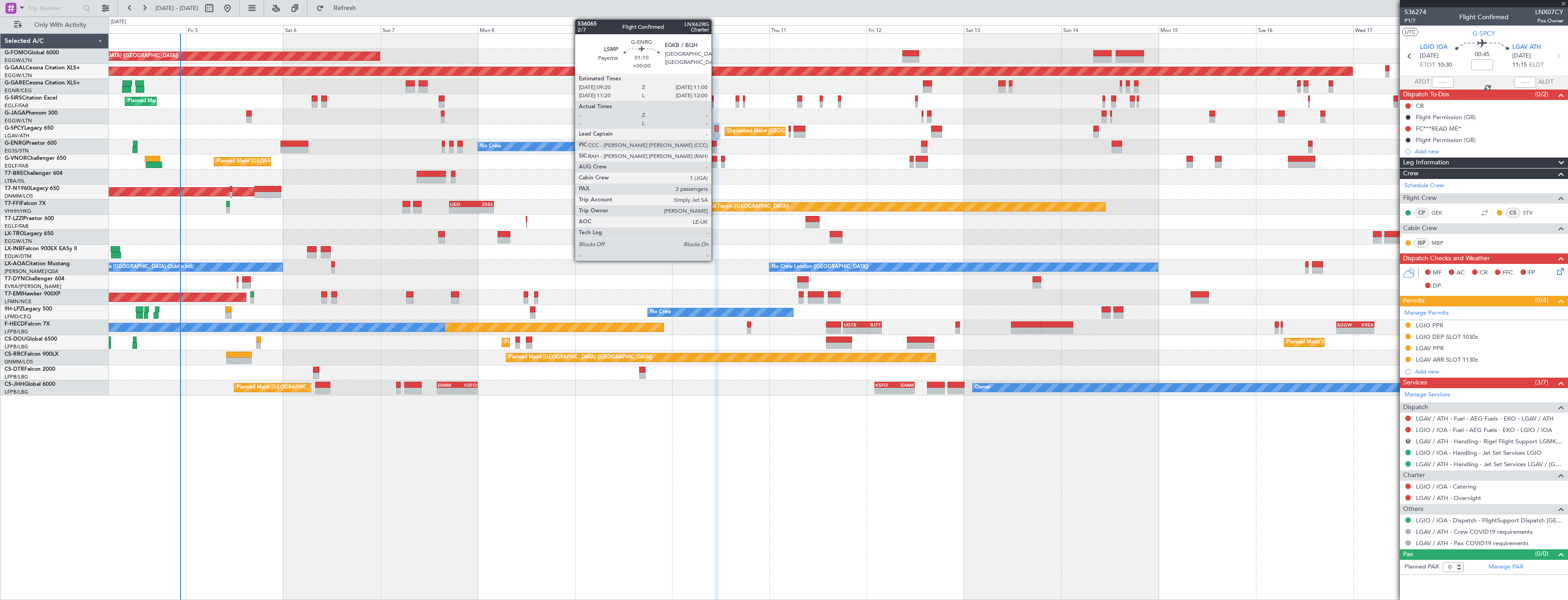
type input "1"
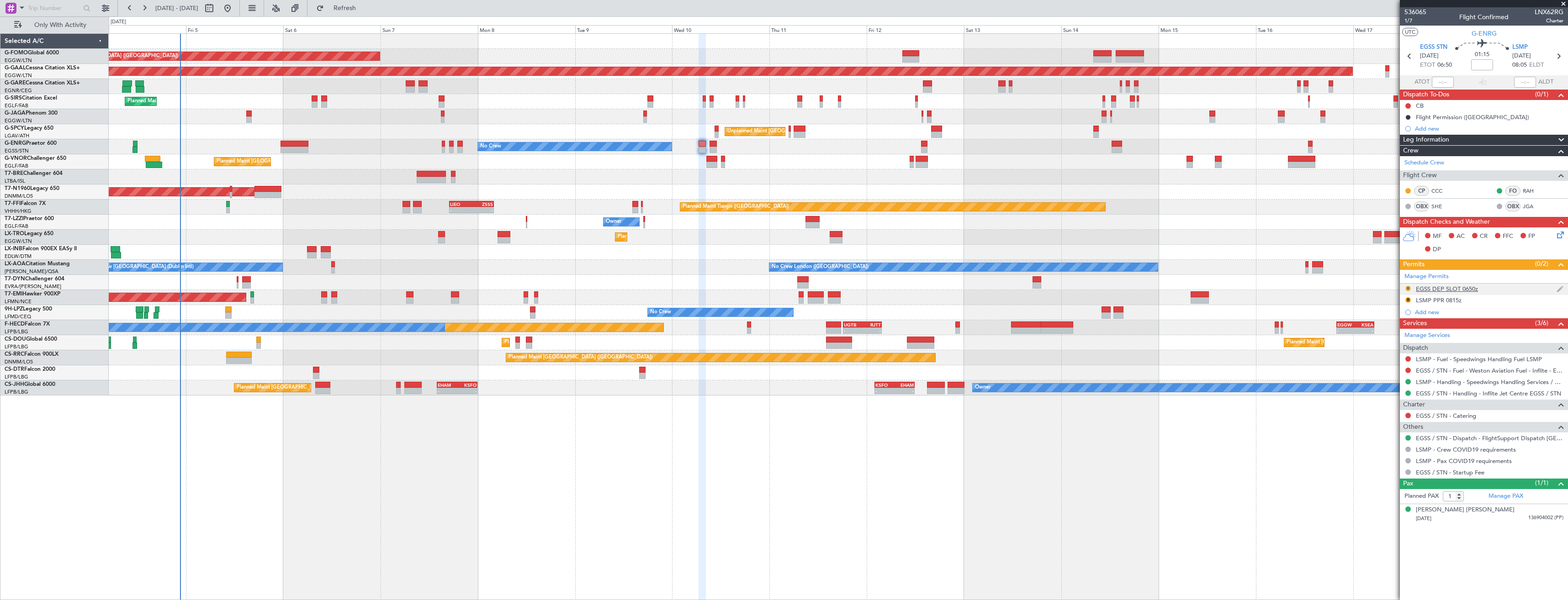
click at [1408, 288] on button "R" at bounding box center [1408, 288] width 5 height 5
click at [1391, 397] on span "Received OK" at bounding box center [1385, 397] width 35 height 9
click at [1408, 301] on button "R" at bounding box center [1408, 300] width 5 height 5
click at [1391, 410] on span "Received OK" at bounding box center [1385, 408] width 35 height 9
click at [1490, 301] on div "LSMP PPR 0815z" at bounding box center [1484, 301] width 168 height 12
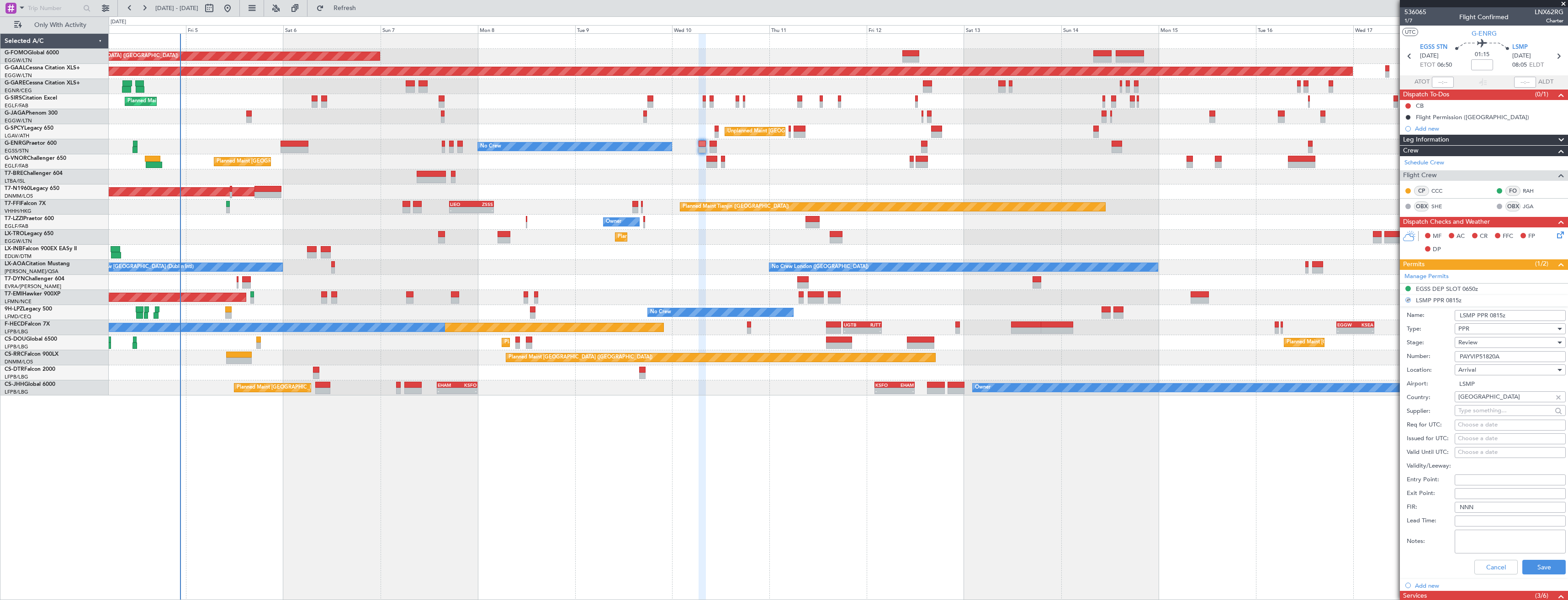
click at [1496, 317] on input "LSMP PPR 0815z" at bounding box center [1510, 316] width 111 height 11
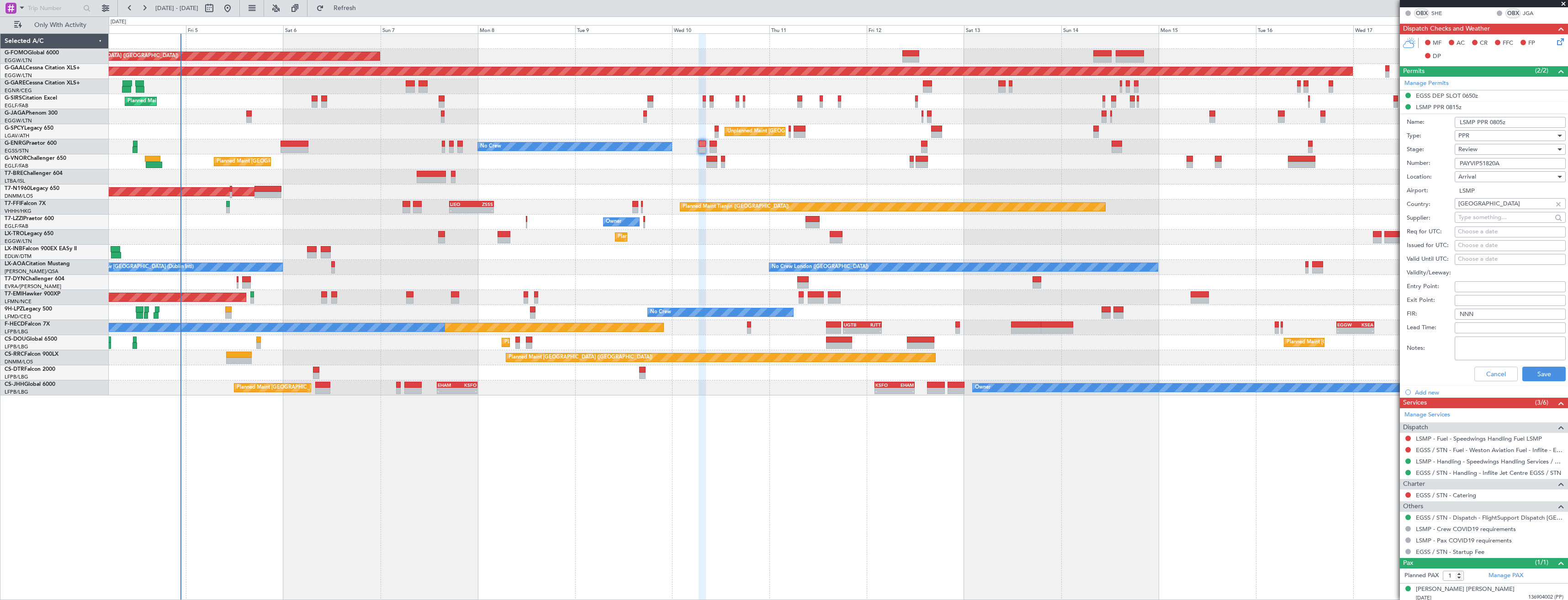
scroll to position [197, 0]
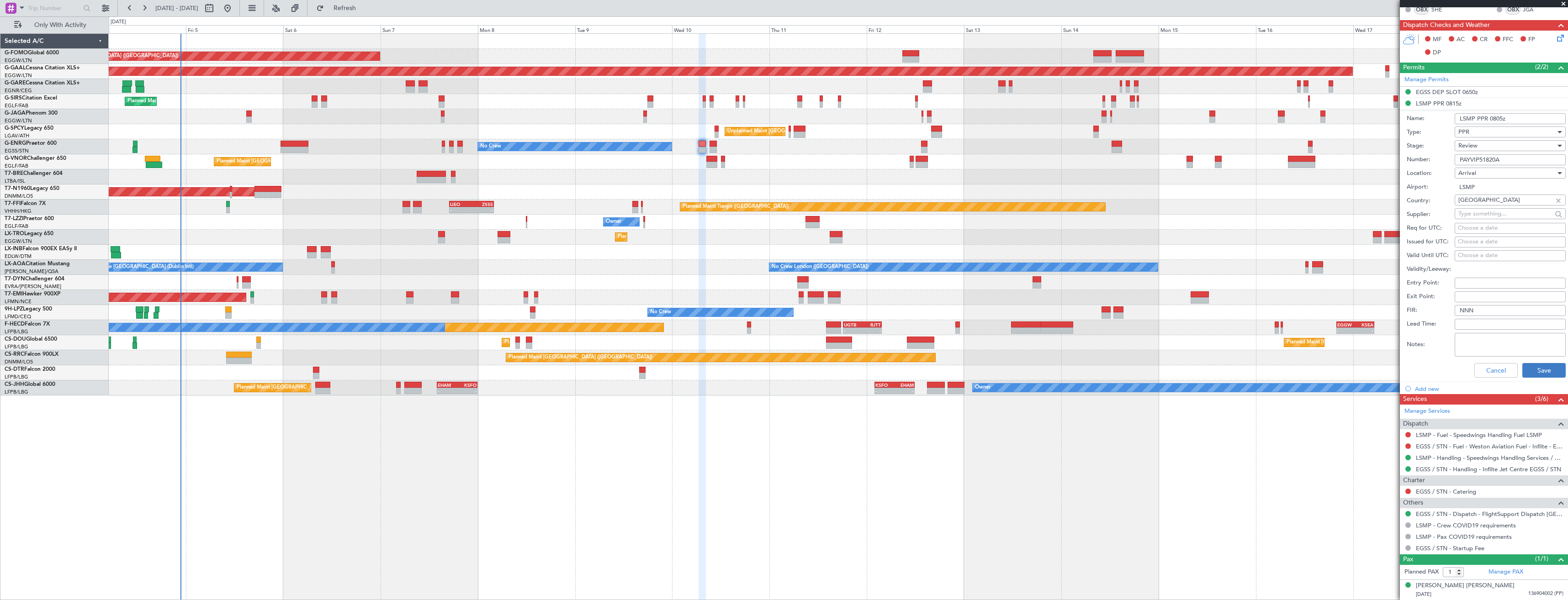
type input "LSMP PPR 0805z"
click at [1523, 367] on button "Save" at bounding box center [1544, 371] width 43 height 15
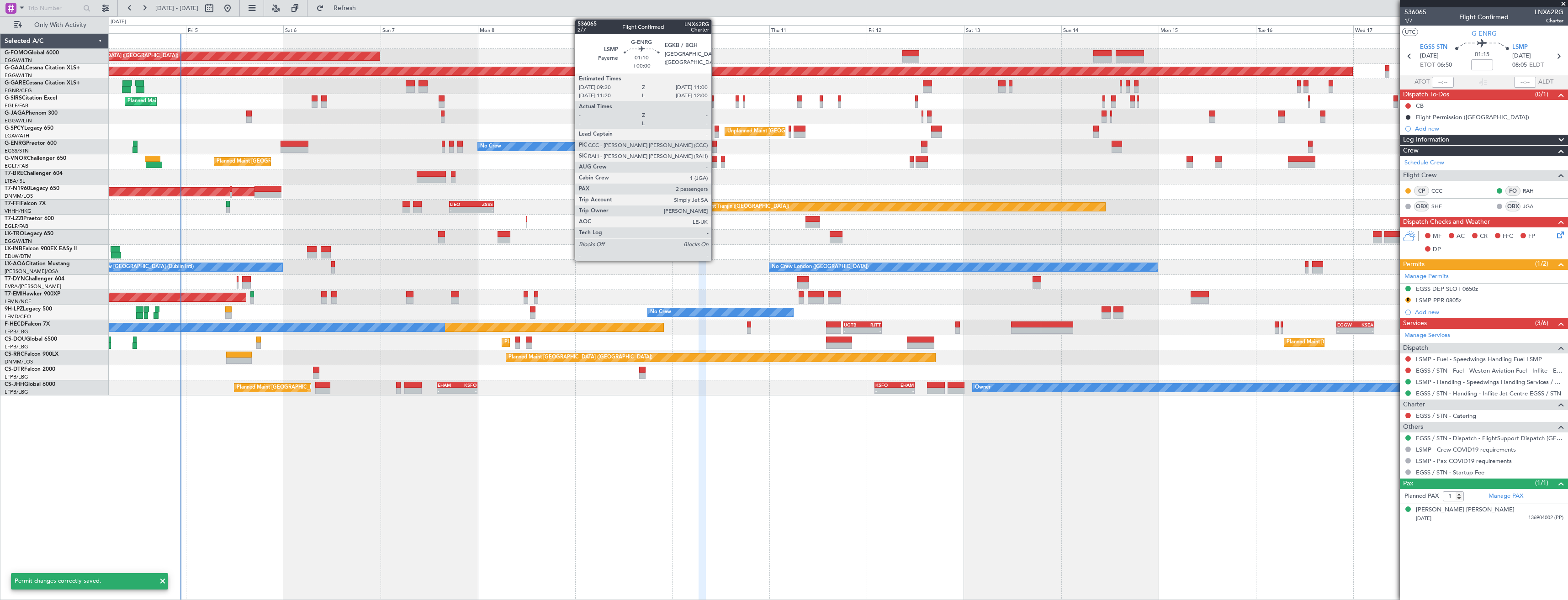
scroll to position [0, 0]
click at [715, 147] on div at bounding box center [713, 150] width 7 height 7
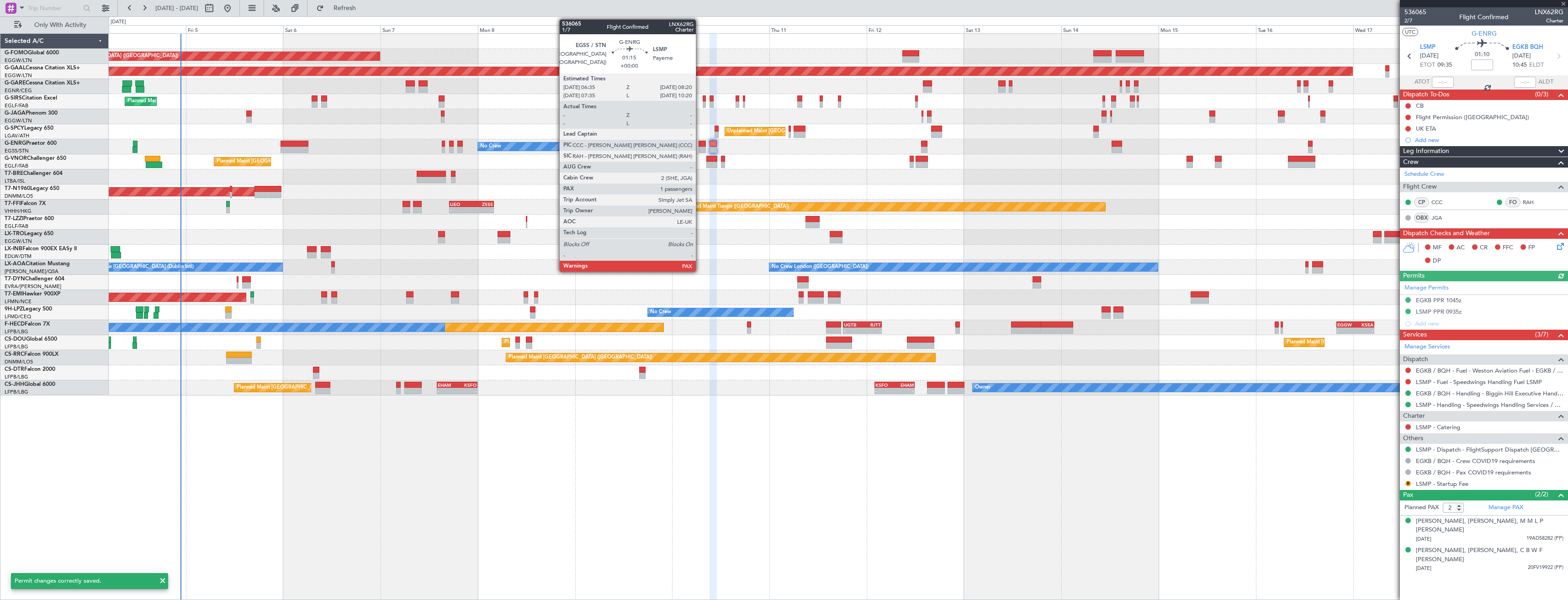
click at [700, 149] on div at bounding box center [702, 150] width 7 height 7
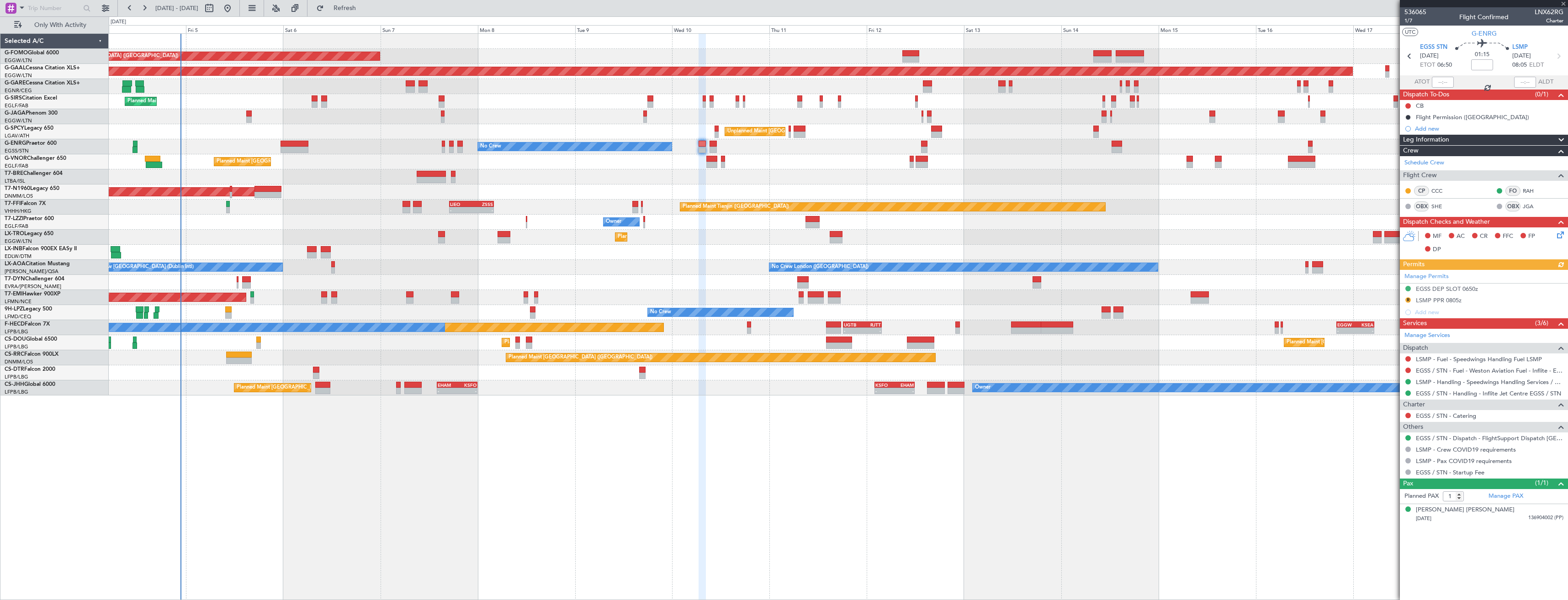
click at [1409, 299] on div "Manage Permits EGSS DEP SLOT 0650z R LSMP PPR 0805z Add new" at bounding box center [1484, 295] width 168 height 49
click at [1407, 298] on button "R" at bounding box center [1408, 300] width 5 height 5
click at [1367, 408] on li "Received OK" at bounding box center [1407, 409] width 105 height 14
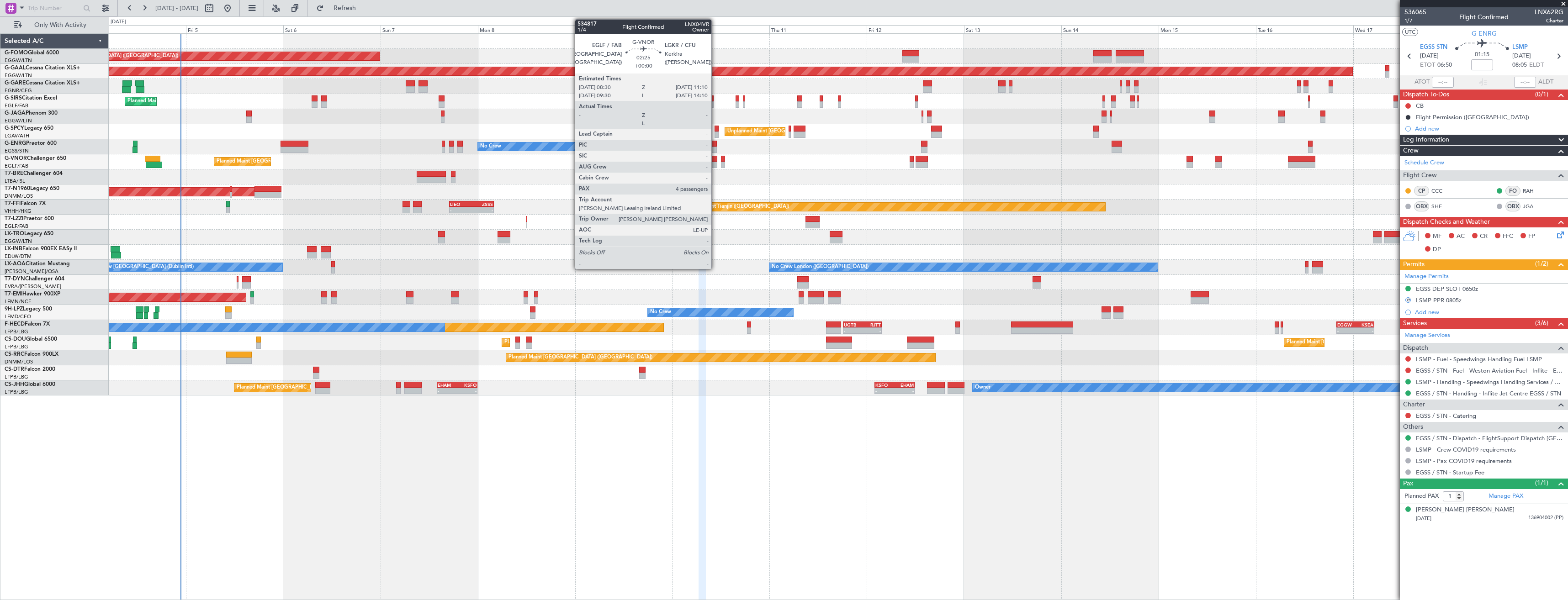
click at [715, 164] on div at bounding box center [712, 165] width 11 height 7
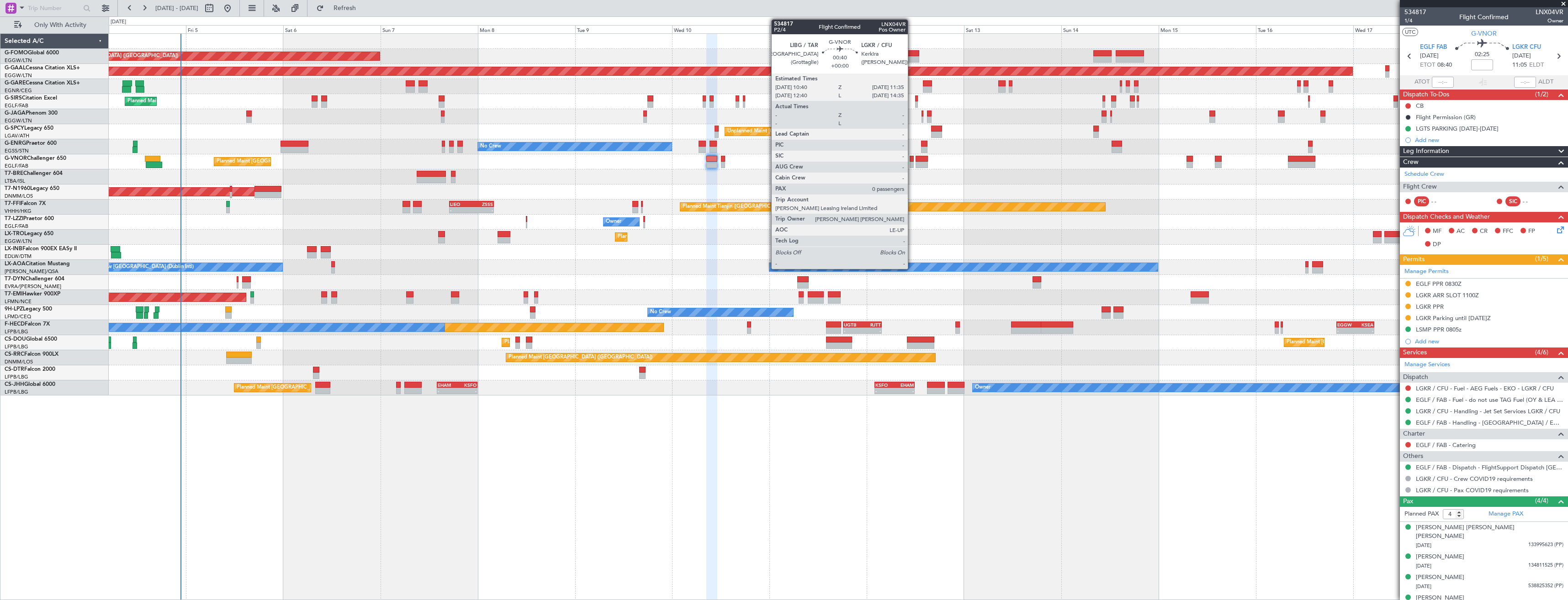
click at [912, 162] on div at bounding box center [911, 165] width 4 height 7
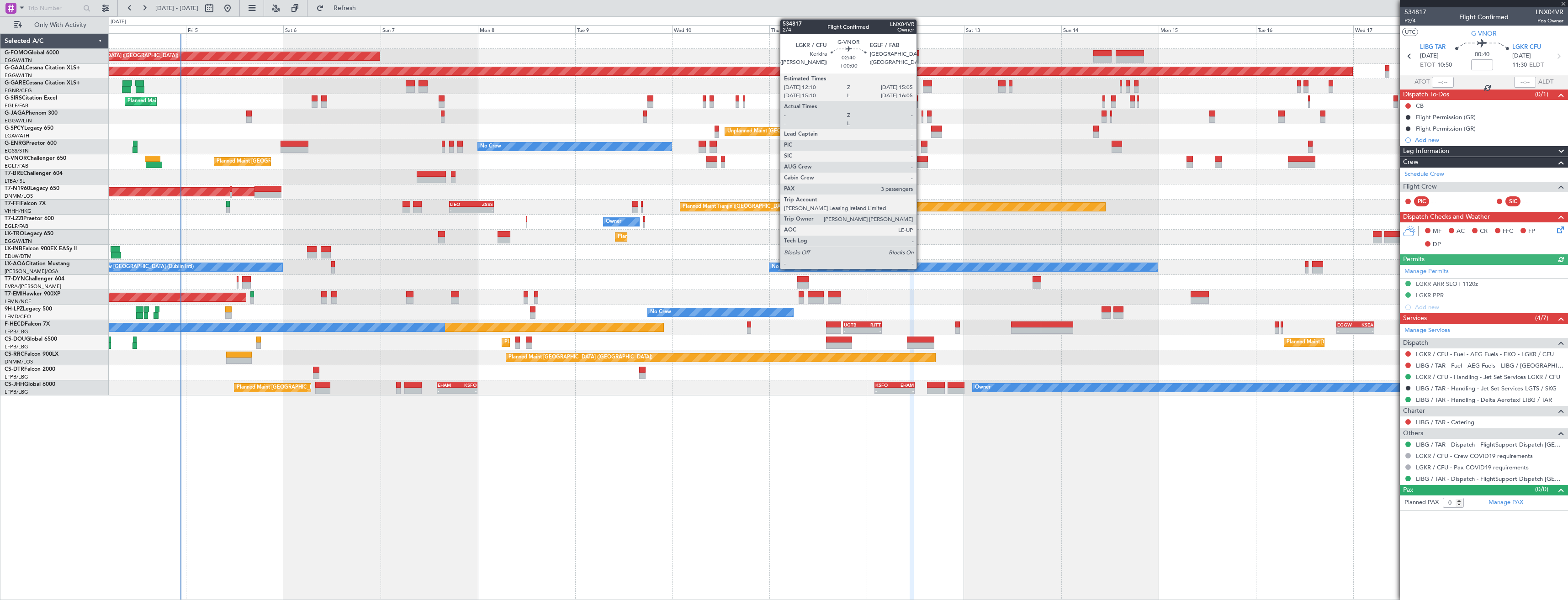
click at [920, 165] on div at bounding box center [922, 165] width 12 height 7
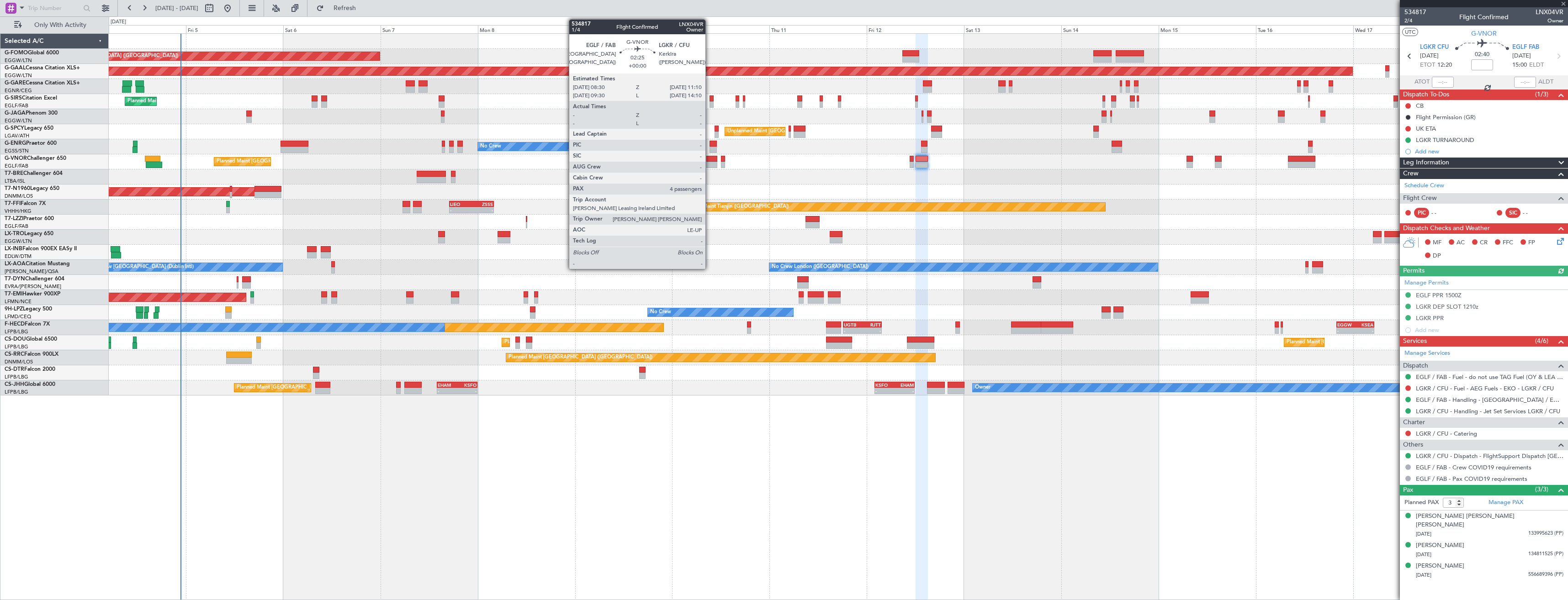
click at [710, 164] on div at bounding box center [712, 165] width 11 height 7
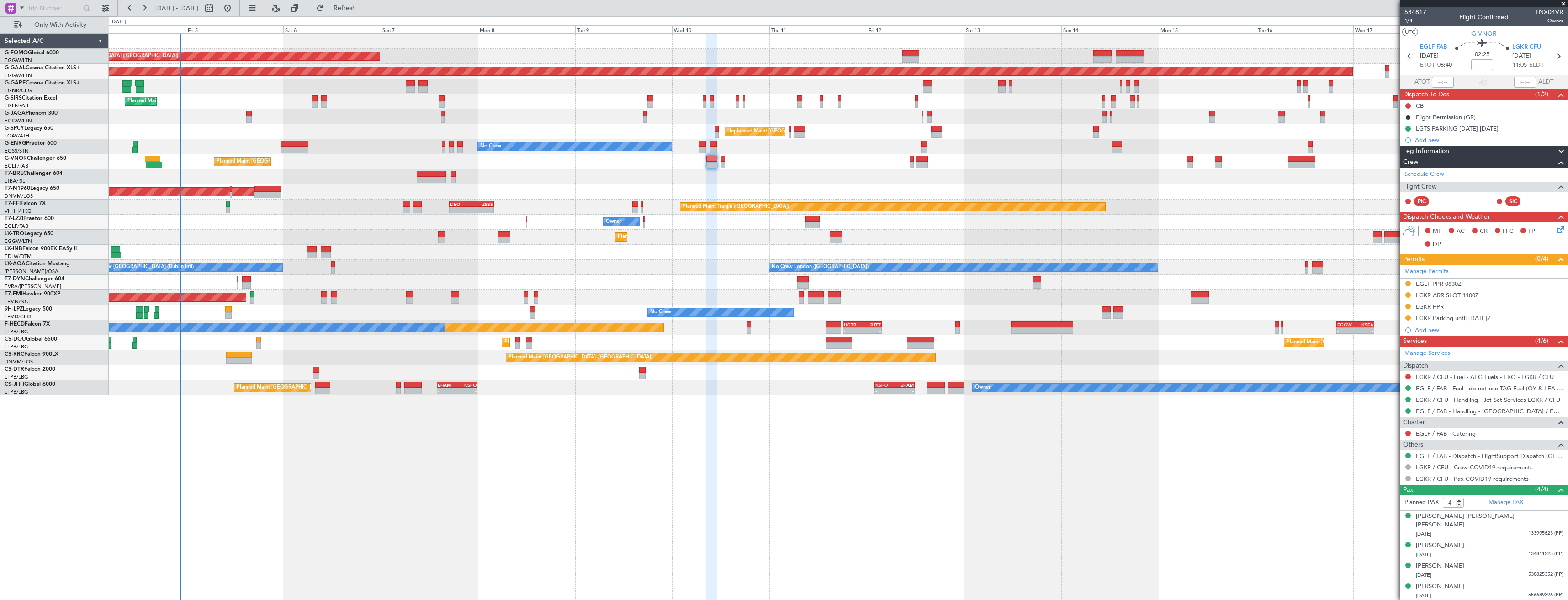
click at [1493, 285] on div "EGLF PPR 0830Z" at bounding box center [1484, 284] width 168 height 12
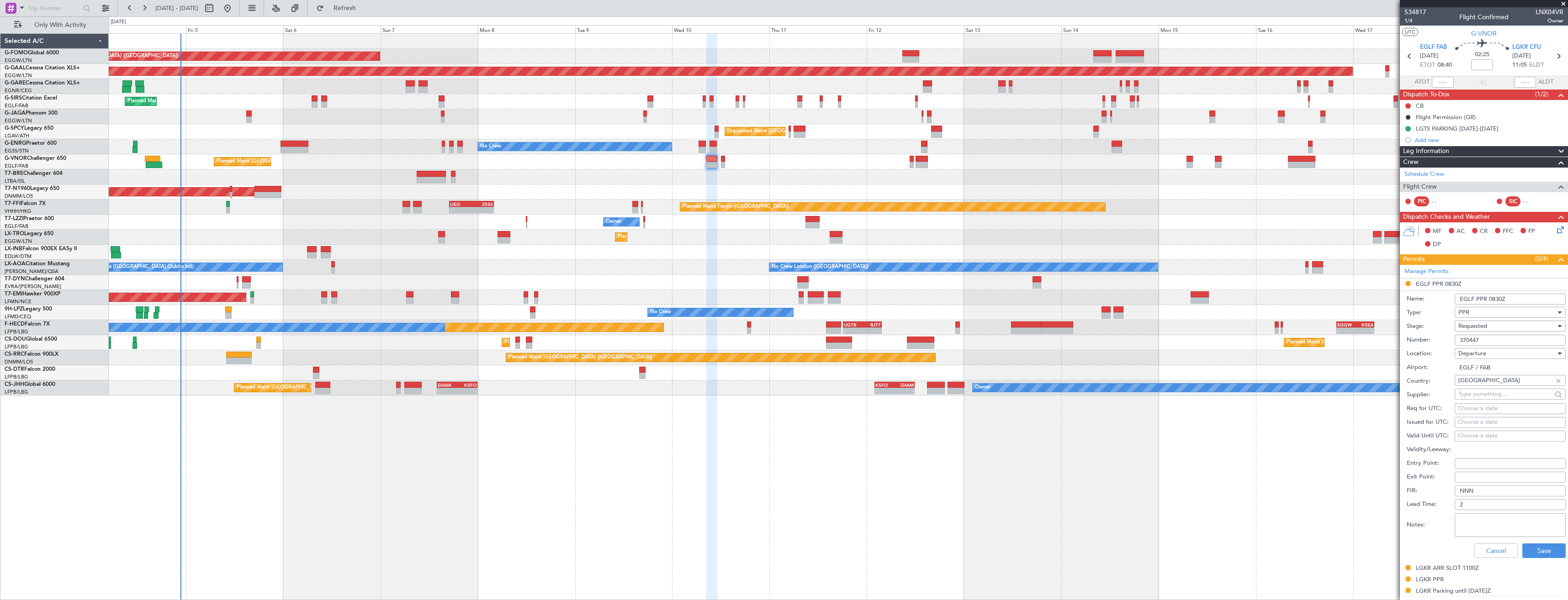
click at [1483, 324] on span "Requested" at bounding box center [1472, 326] width 29 height 9
click at [1490, 396] on span "Received OK" at bounding box center [1507, 396] width 96 height 14
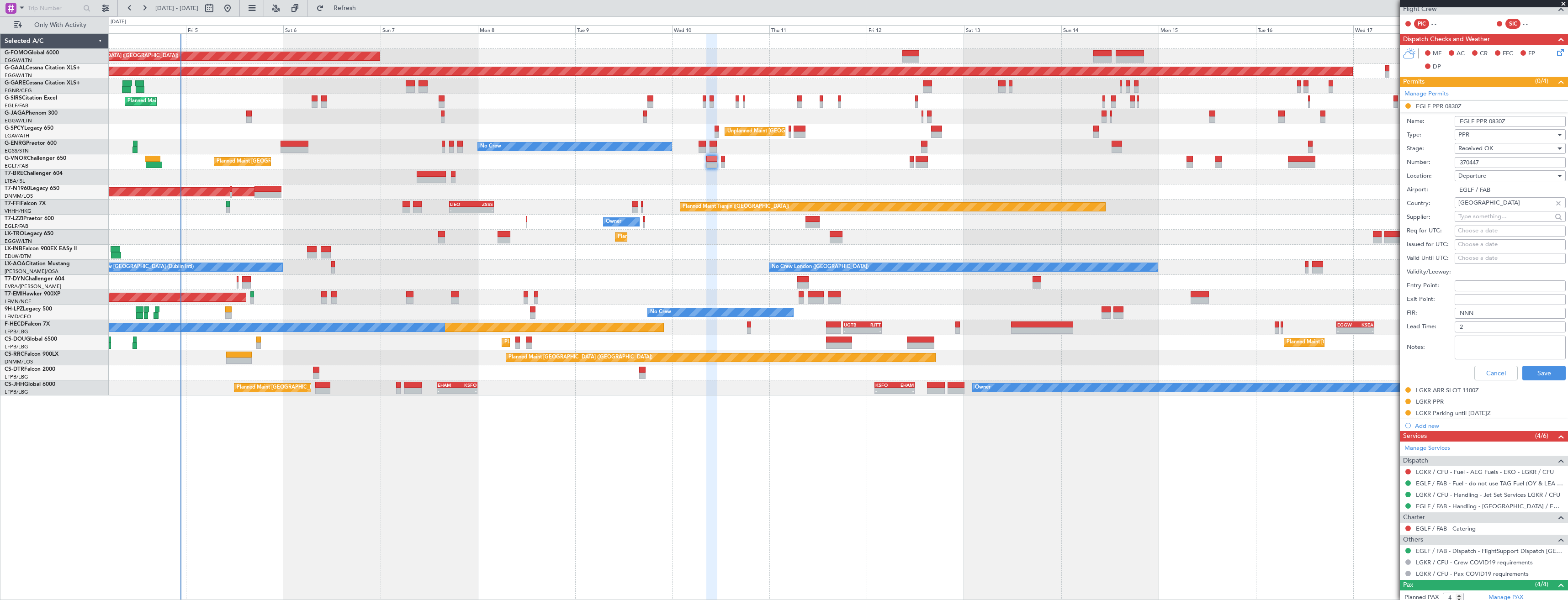
scroll to position [183, 0]
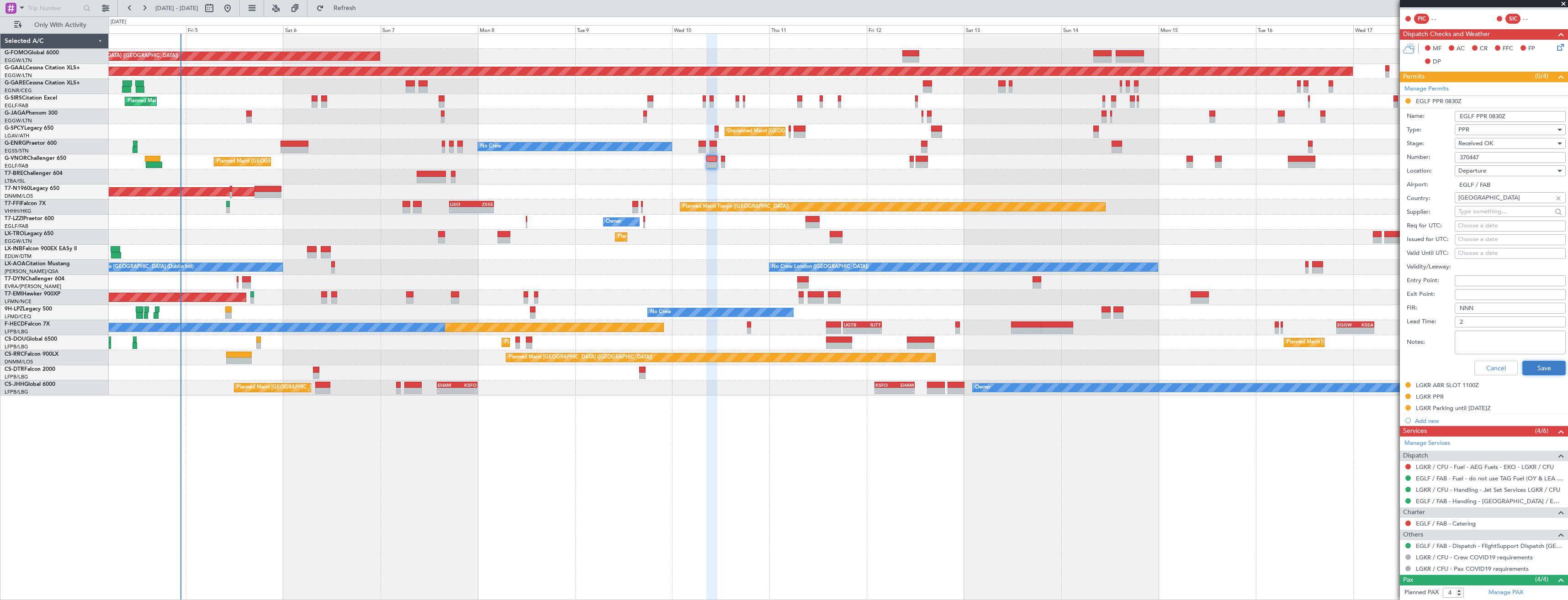
click at [1529, 363] on button "Save" at bounding box center [1544, 368] width 43 height 15
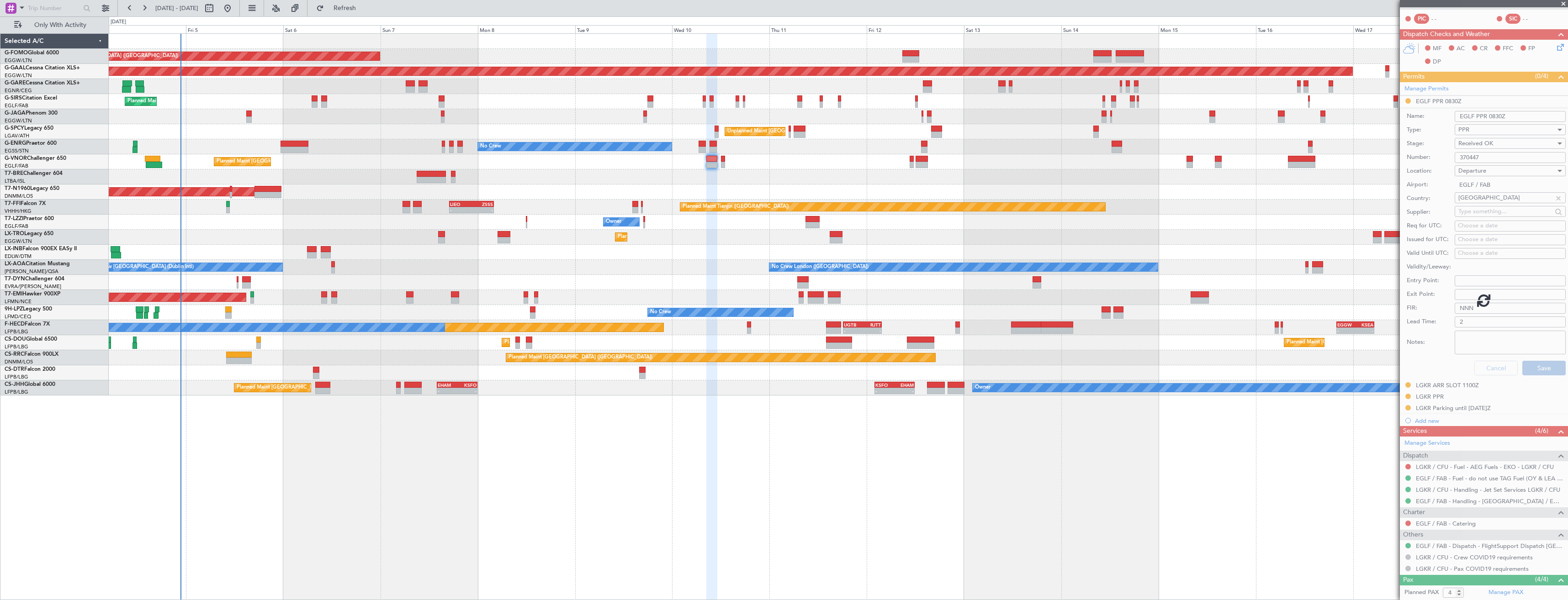
scroll to position [0, 0]
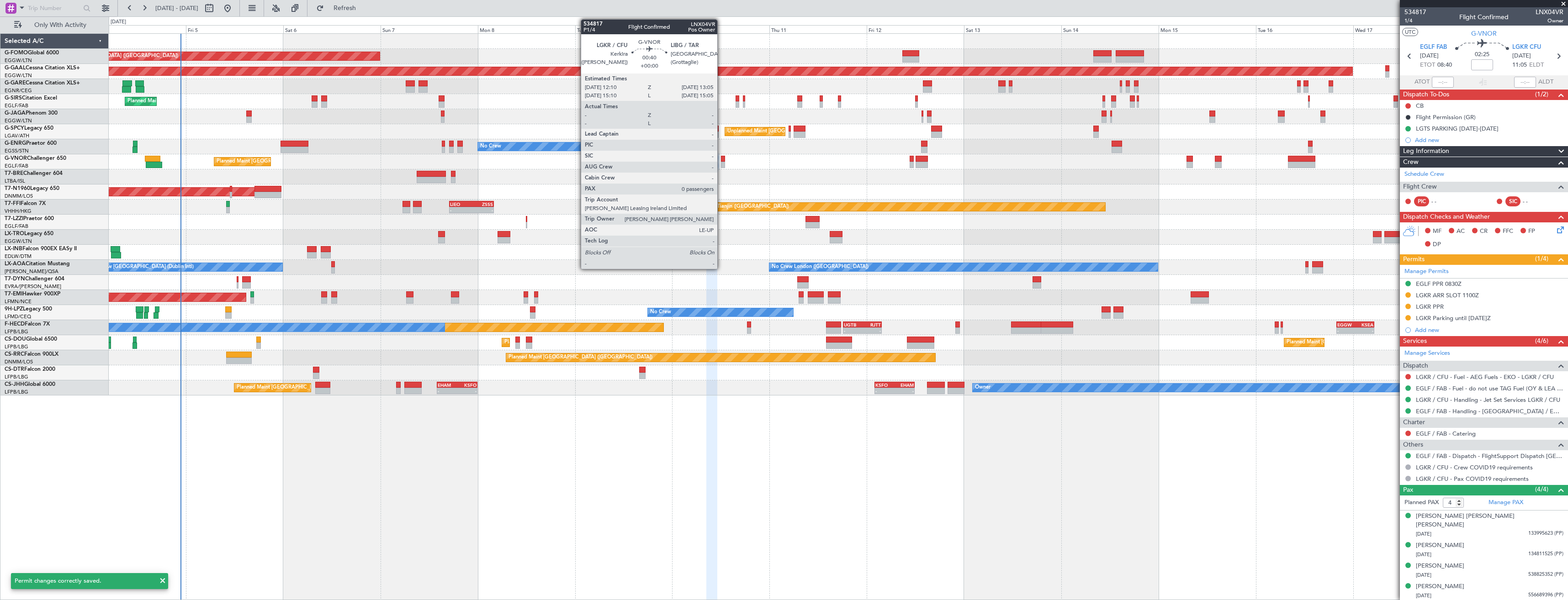
click at [721, 165] on div at bounding box center [723, 165] width 4 height 7
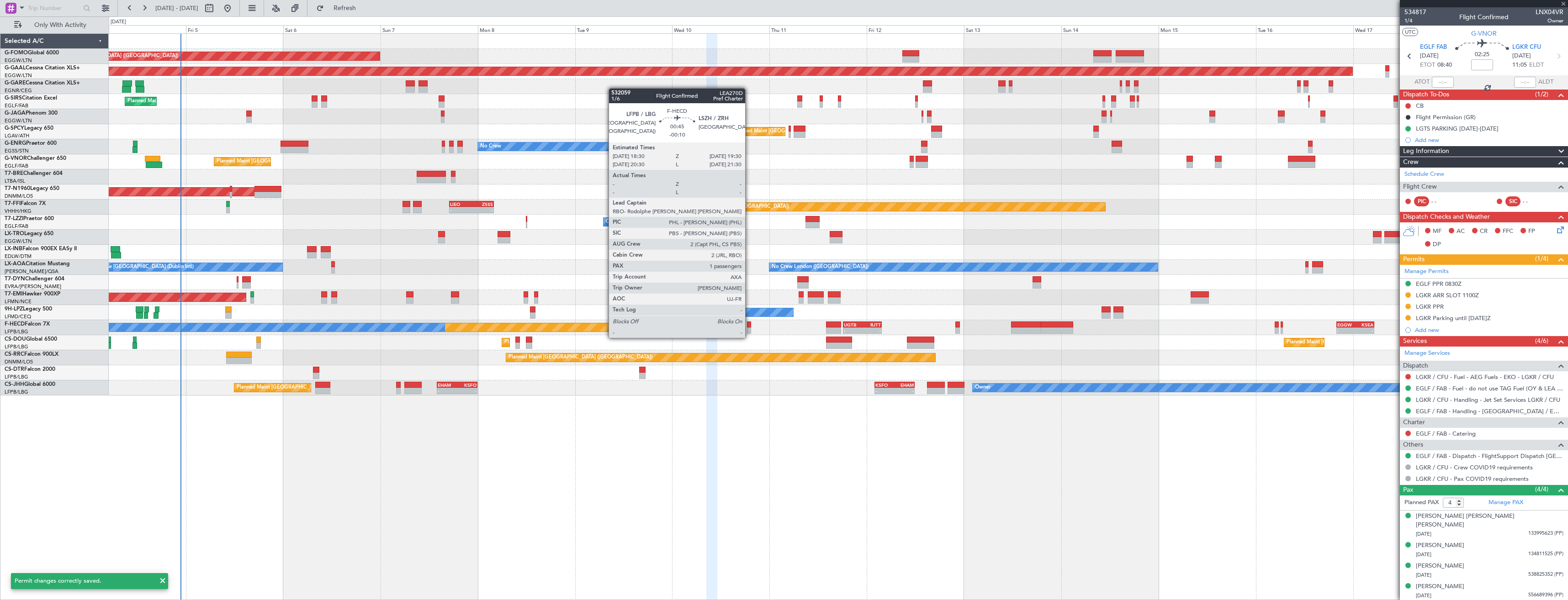
type input "0"
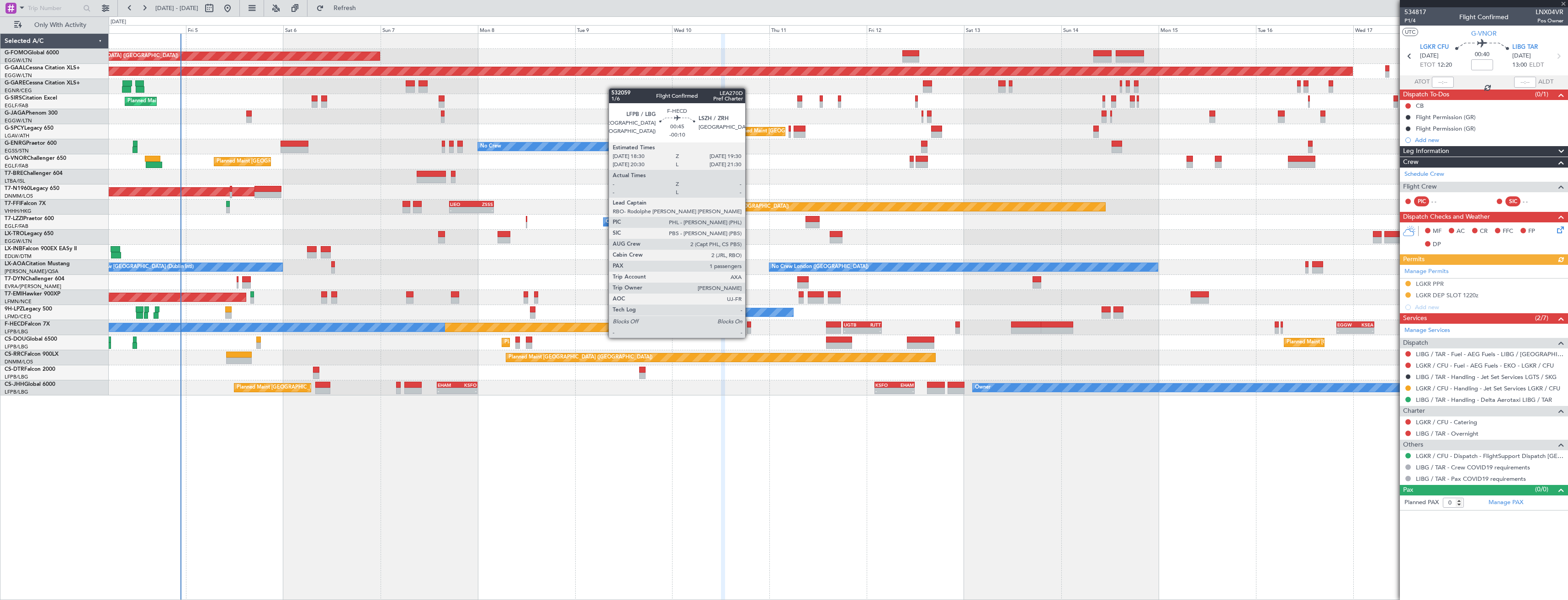
click at [749, 329] on div at bounding box center [749, 330] width 4 height 7
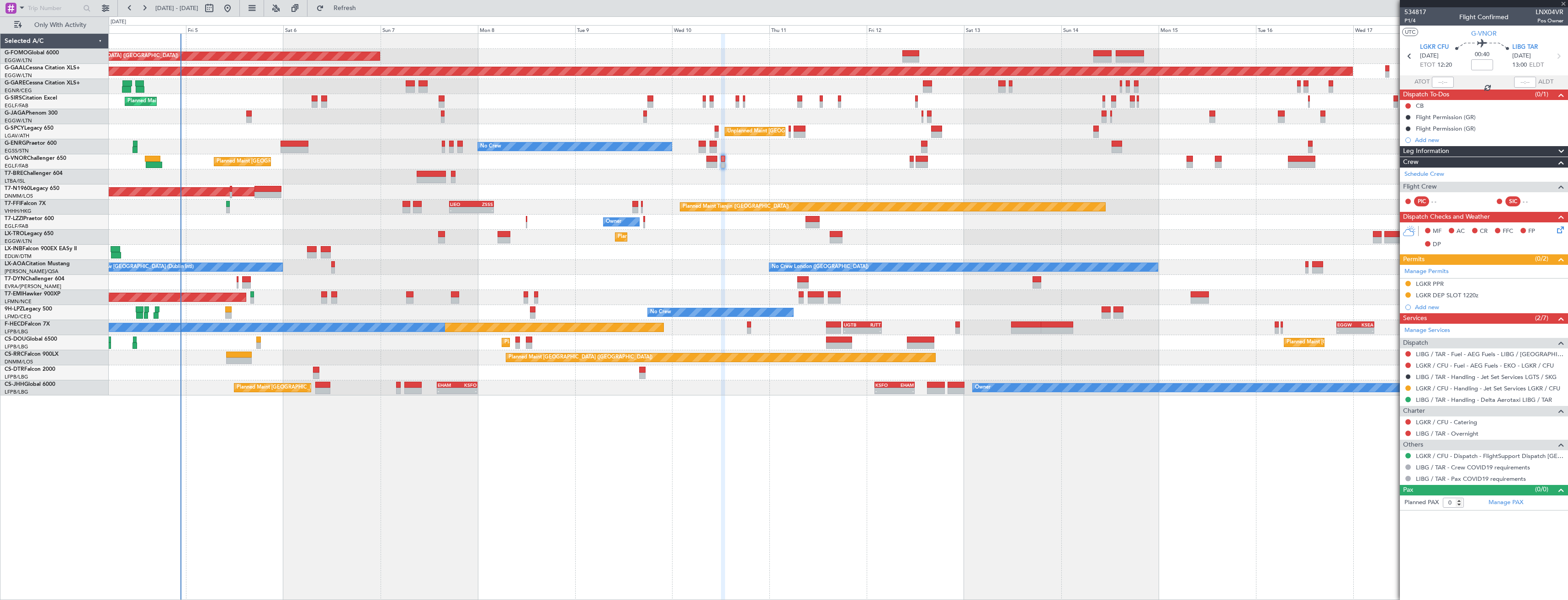
type input "-00:10"
type input "1"
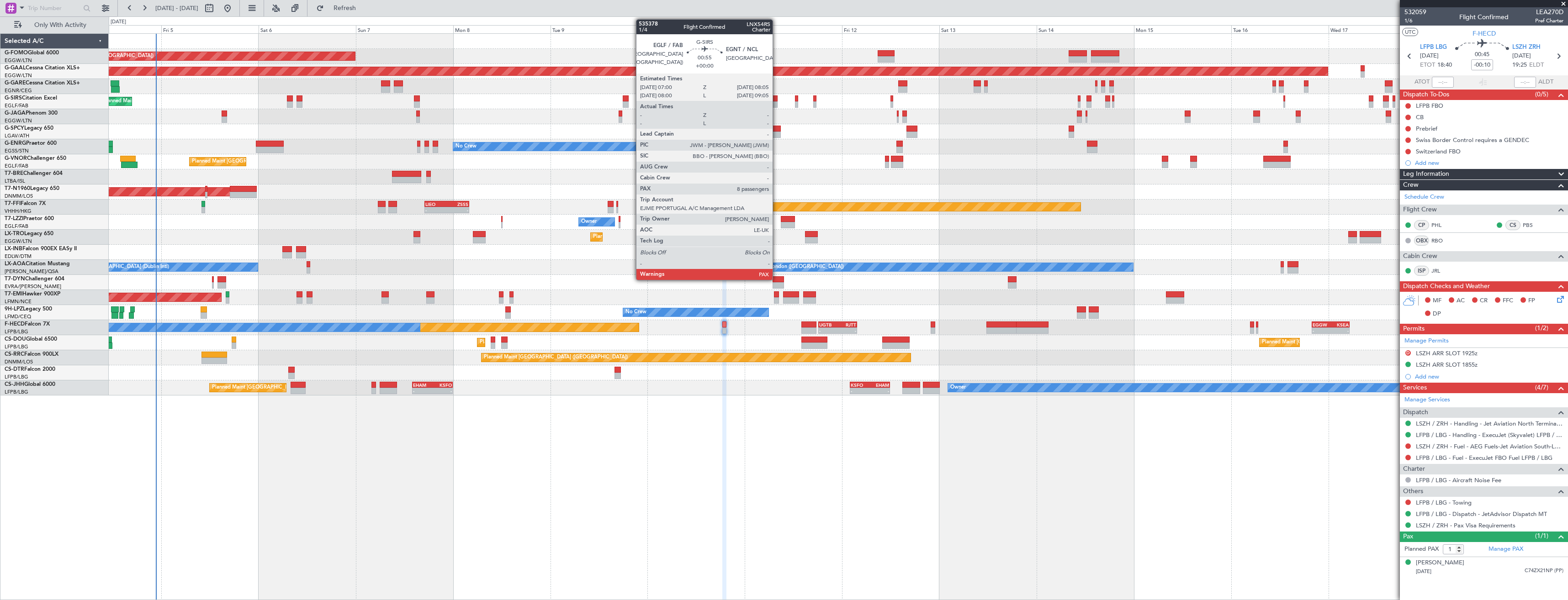
click at [777, 102] on div at bounding box center [775, 105] width 5 height 7
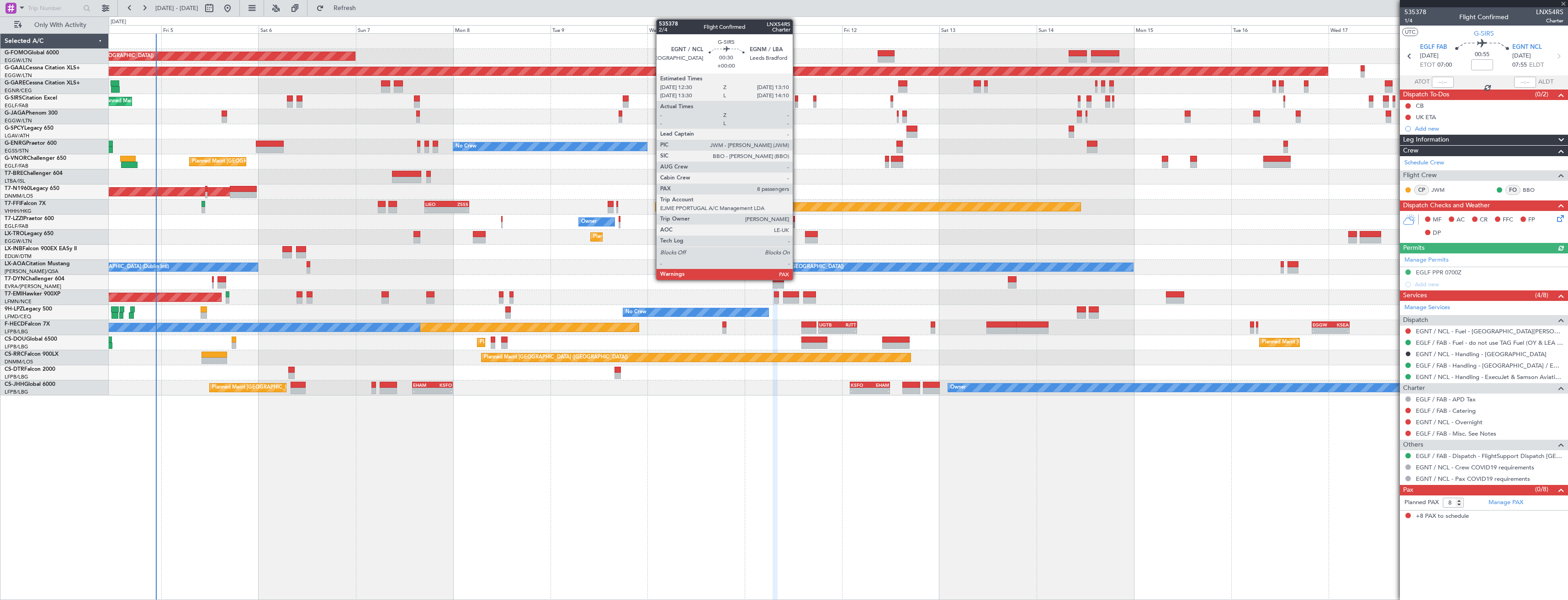
click at [797, 105] on div at bounding box center [796, 105] width 3 height 7
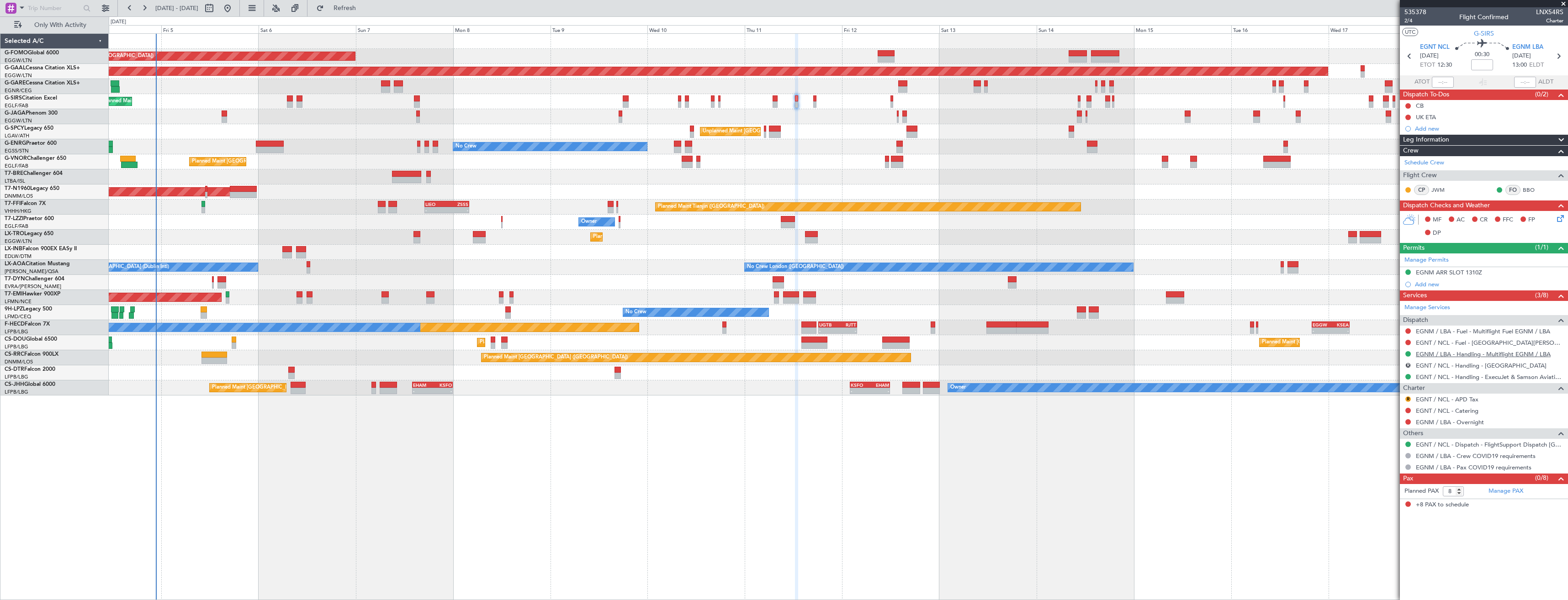
click at [1439, 355] on link "EGNM / LBA - Handling - Multiflight EGNM / LBA" at bounding box center [1483, 354] width 135 height 8
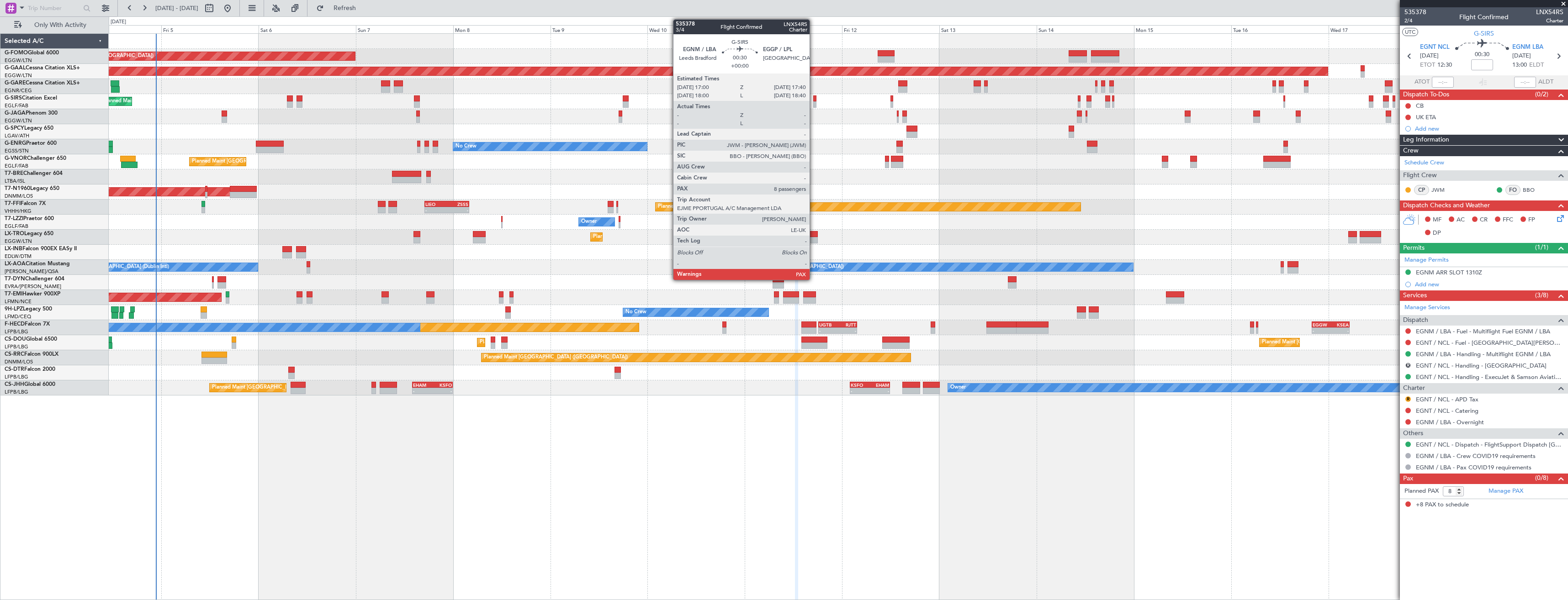
click at [814, 103] on div at bounding box center [814, 105] width 3 height 7
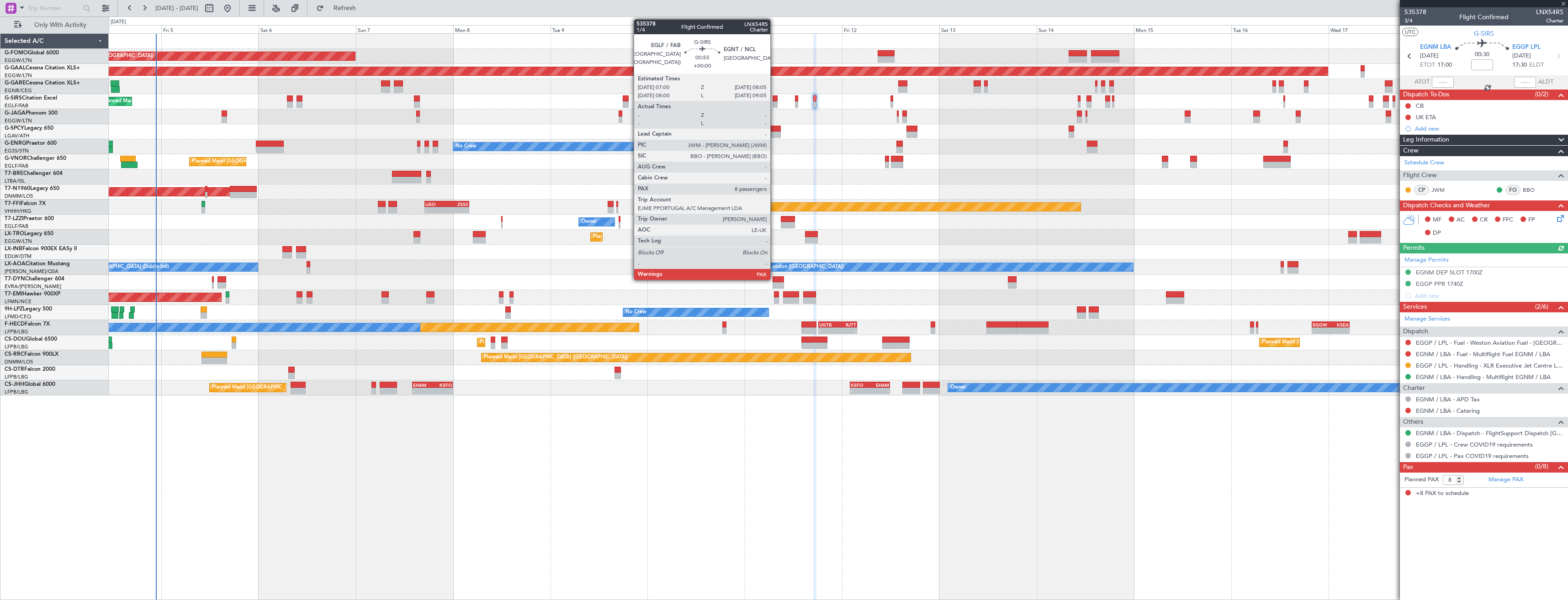
click at [774, 102] on div at bounding box center [775, 105] width 5 height 7
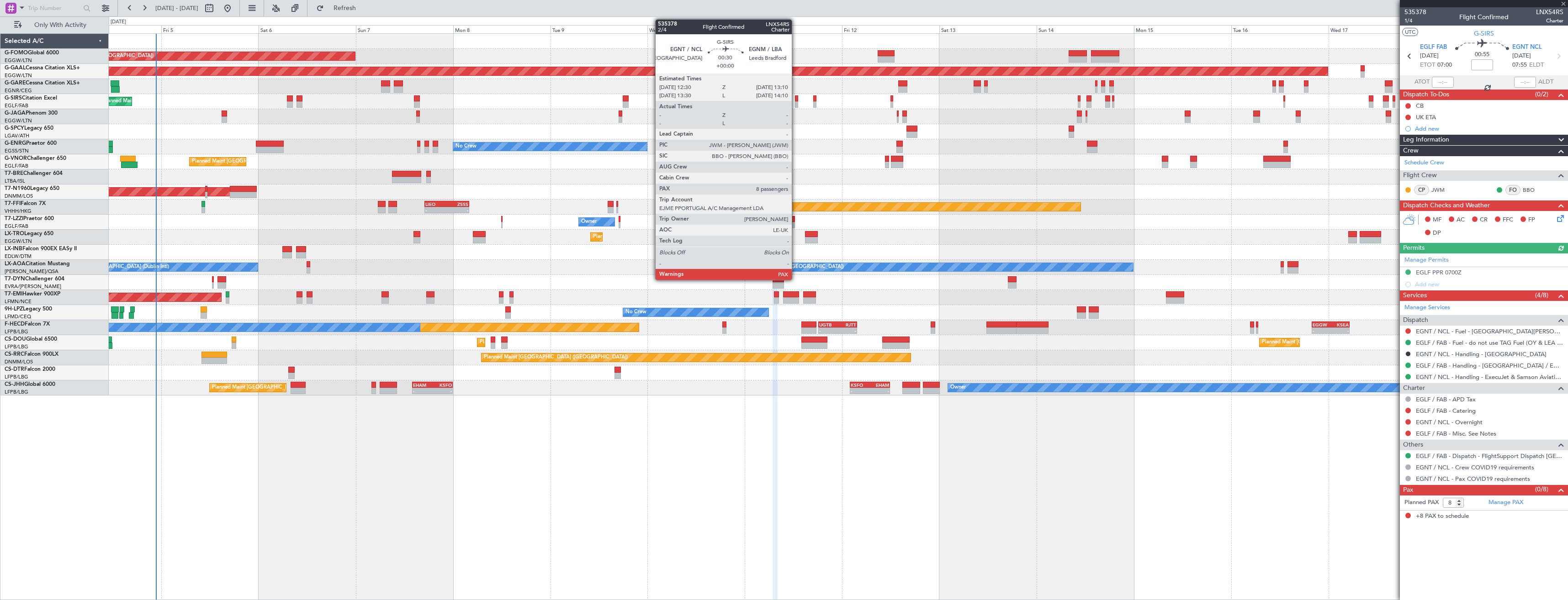
click at [796, 103] on div at bounding box center [796, 105] width 3 height 7
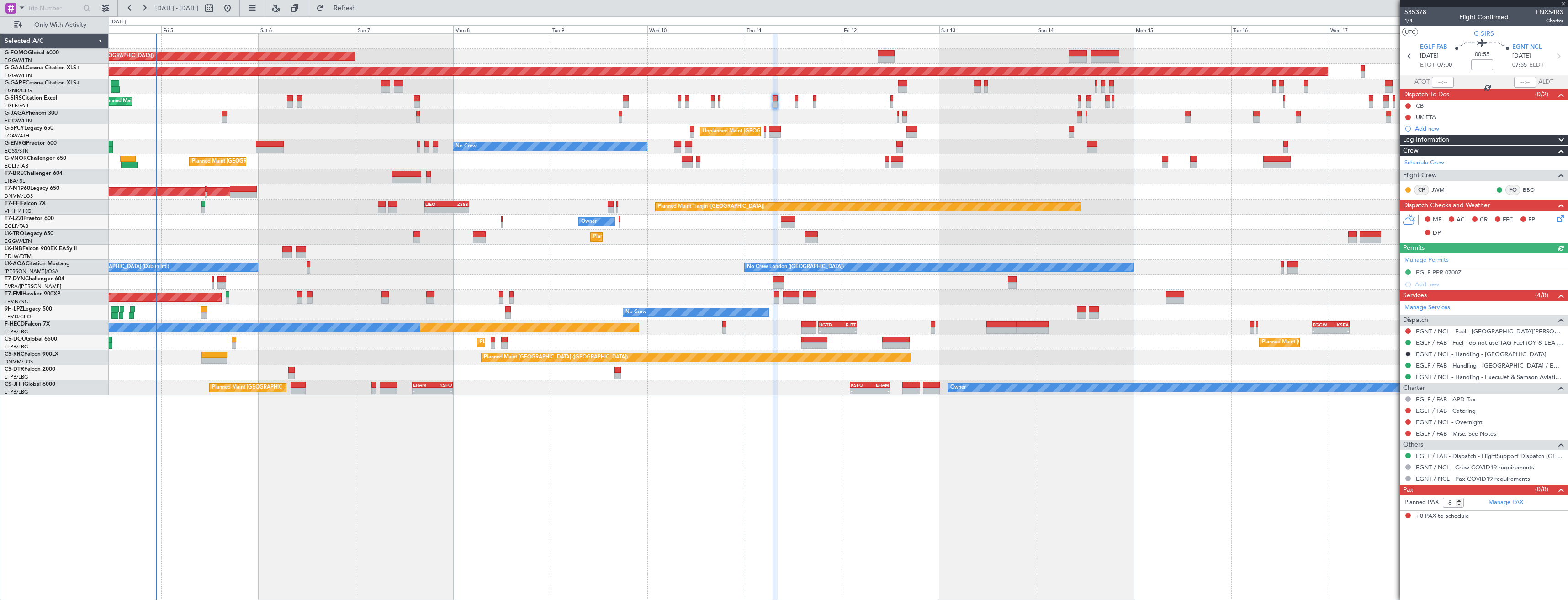
click at [1432, 352] on link "EGNT / NCL - Handling - Carlisle Airport" at bounding box center [1481, 354] width 131 height 8
click at [1406, 367] on button "R" at bounding box center [1408, 365] width 5 height 5
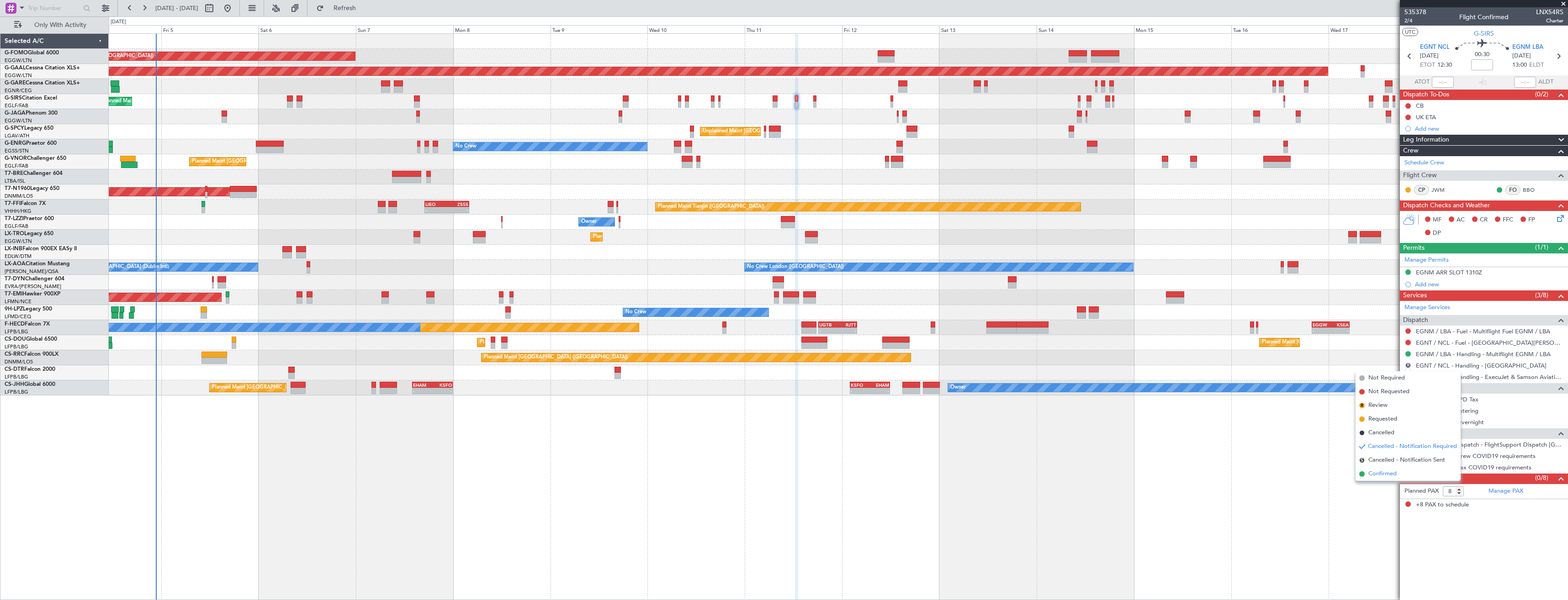
click at [1384, 473] on span "Confirmed" at bounding box center [1382, 474] width 29 height 9
click at [1409, 365] on button at bounding box center [1408, 365] width 5 height 5
click at [1374, 431] on span "Cancelled" at bounding box center [1381, 433] width 26 height 9
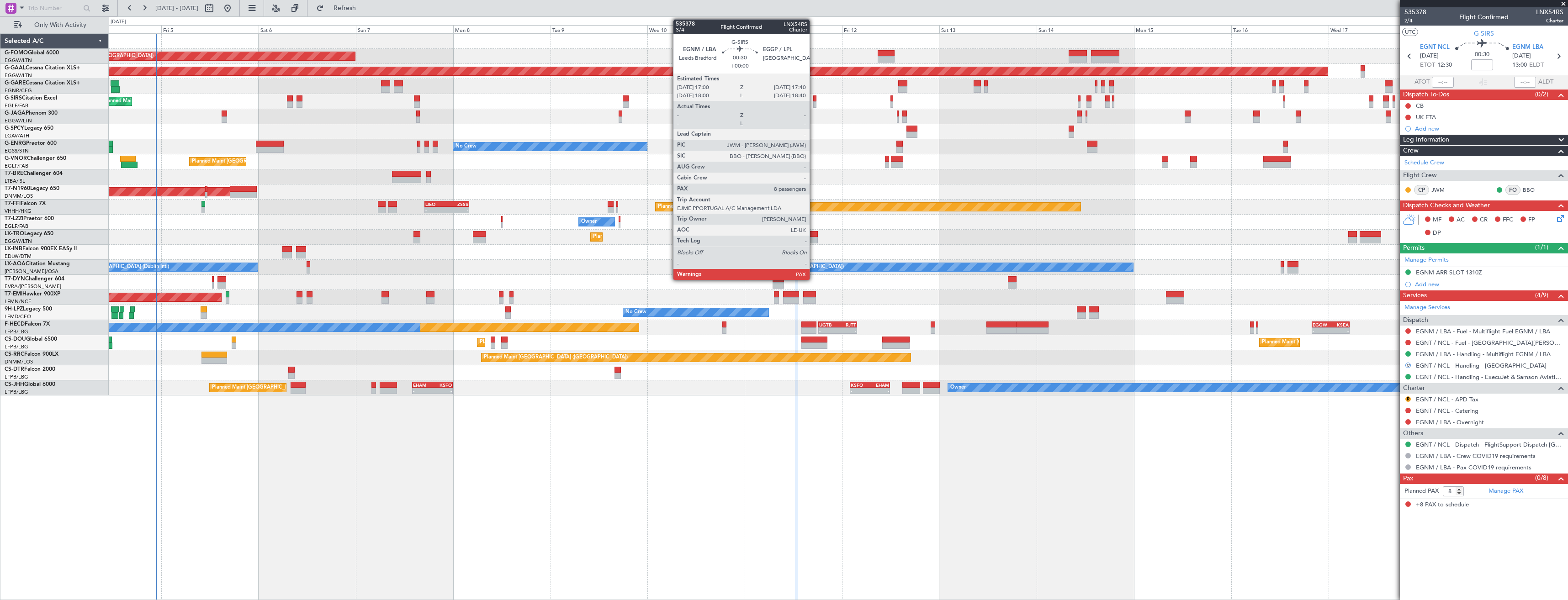
click at [814, 103] on div at bounding box center [814, 105] width 3 height 7
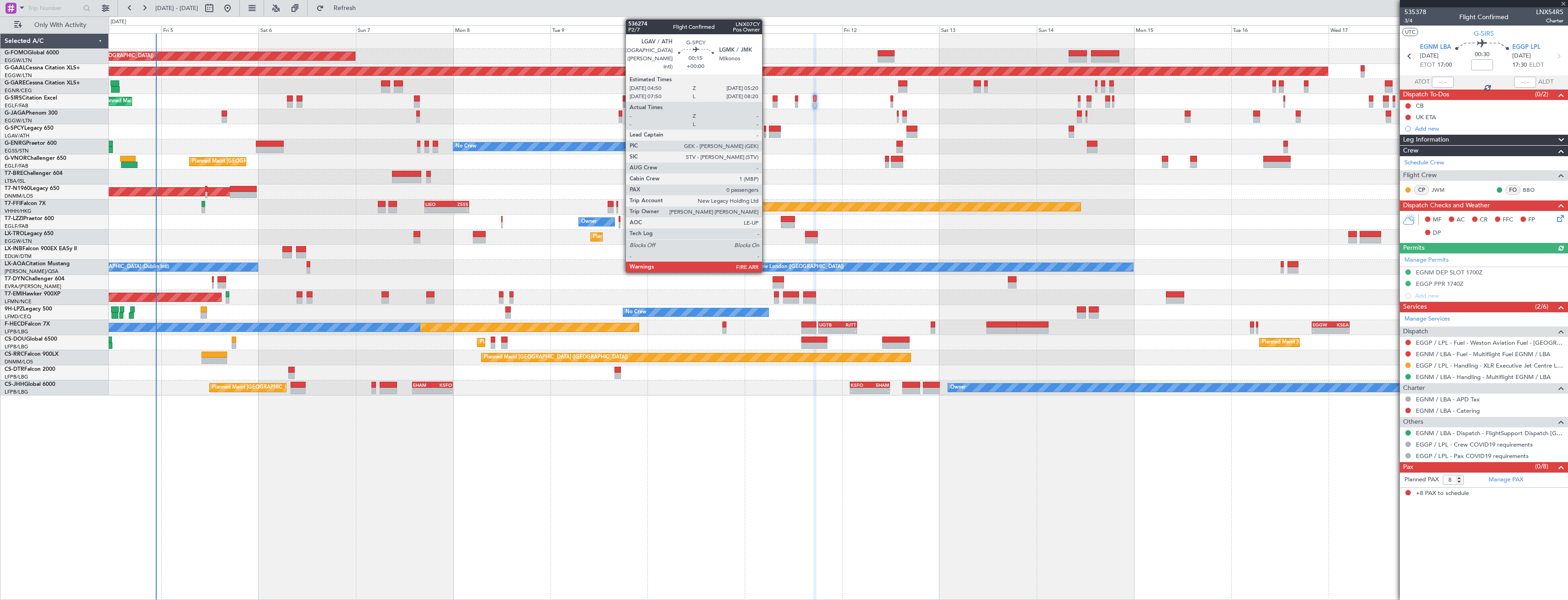
click at [766, 134] on div at bounding box center [765, 134] width 2 height 7
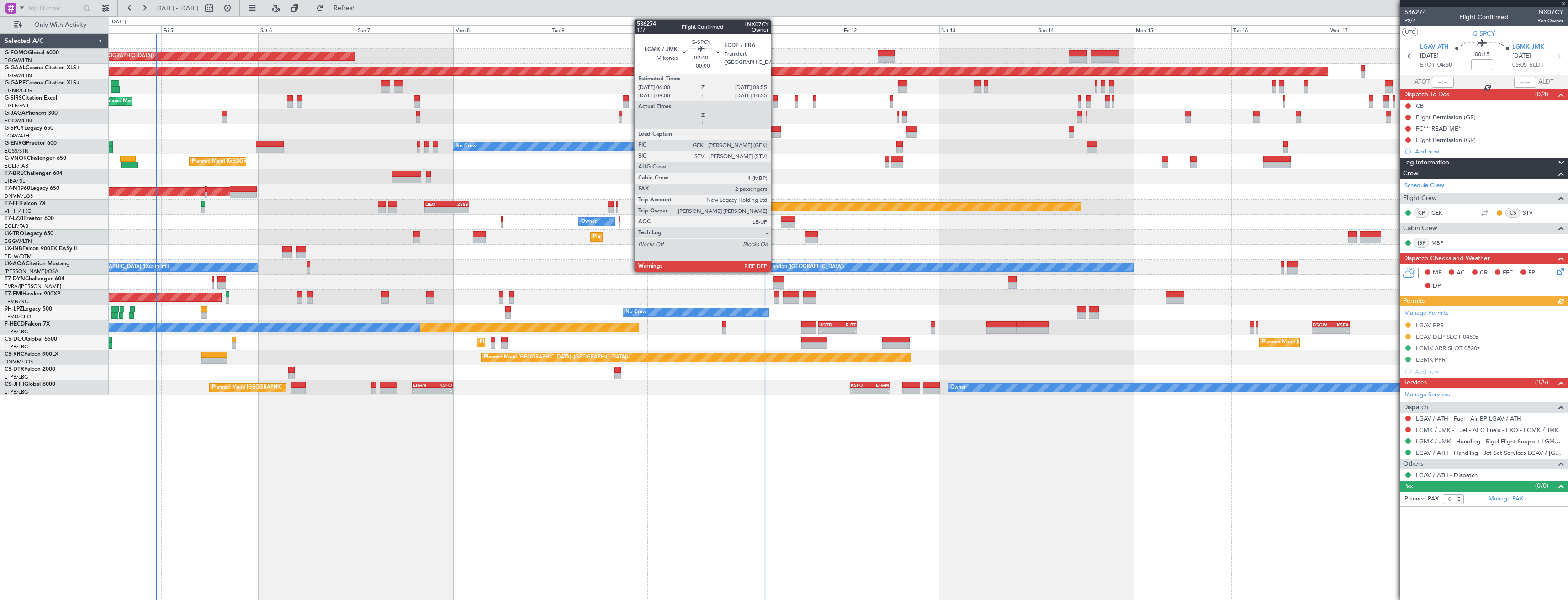
click at [775, 133] on div at bounding box center [775, 134] width 12 height 7
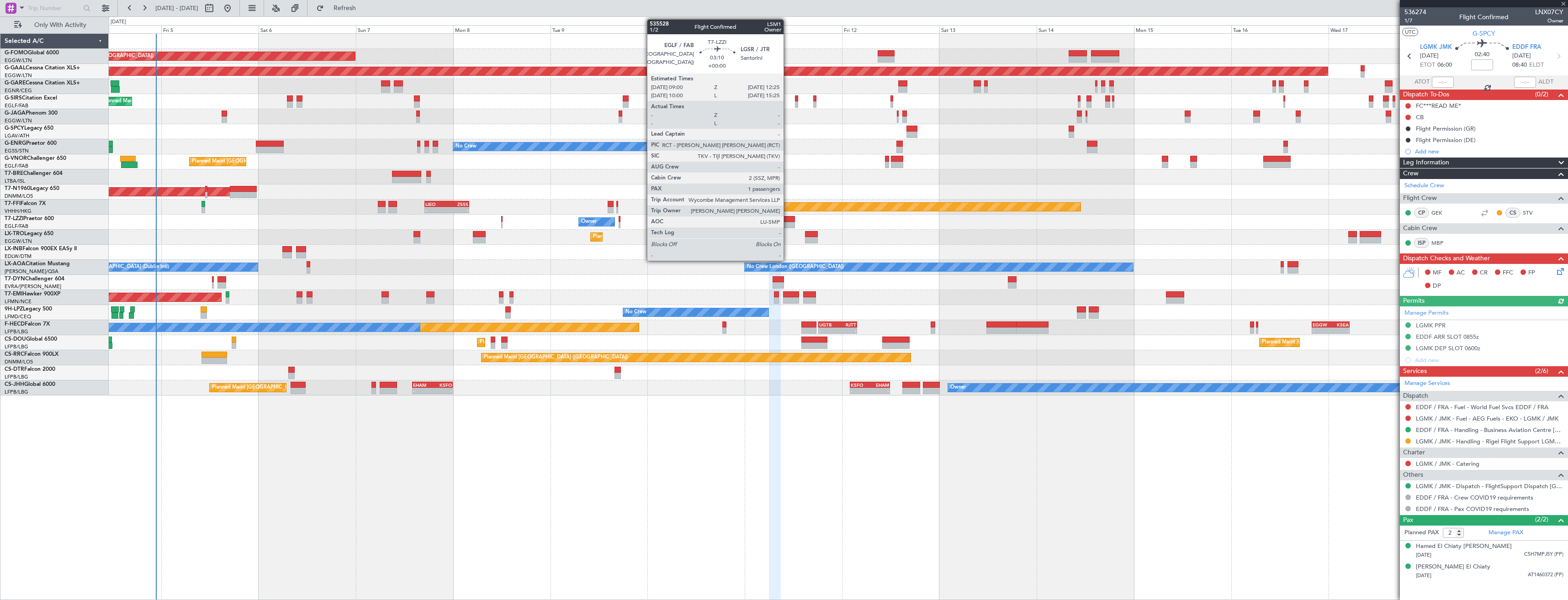
click at [788, 222] on div at bounding box center [788, 219] width 14 height 7
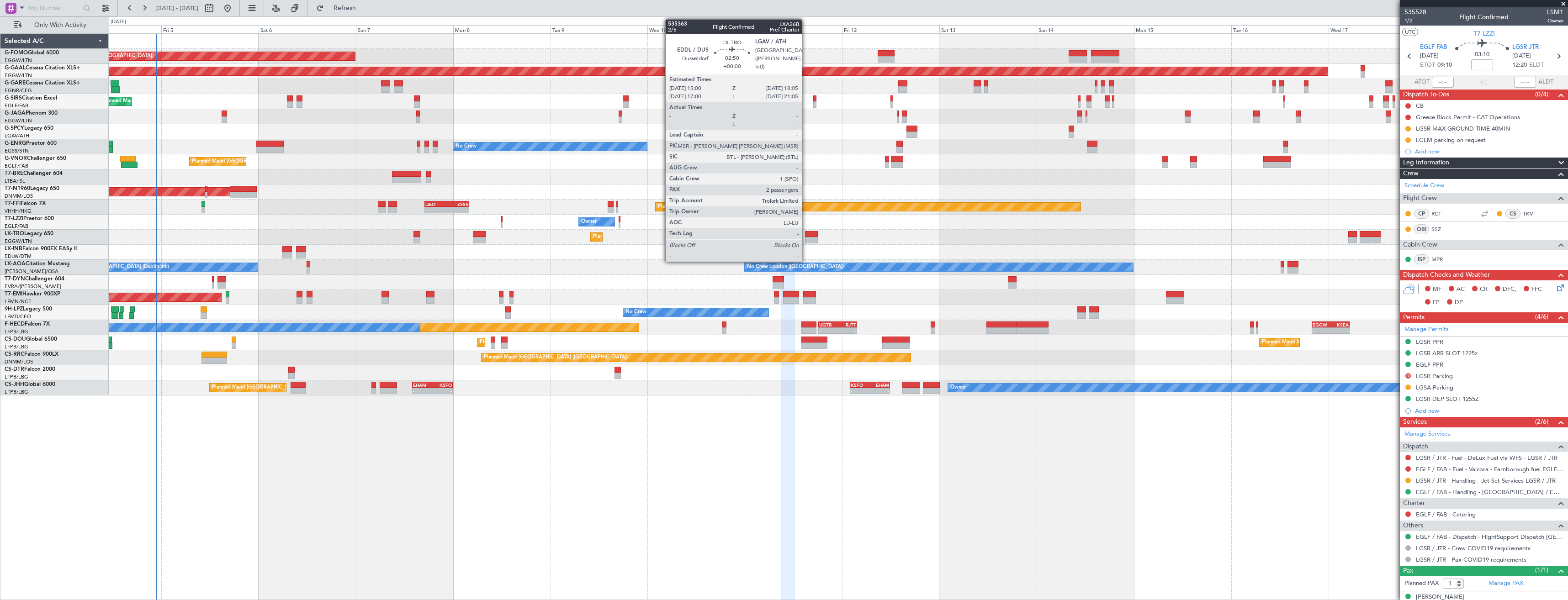
click at [806, 234] on div at bounding box center [811, 234] width 13 height 7
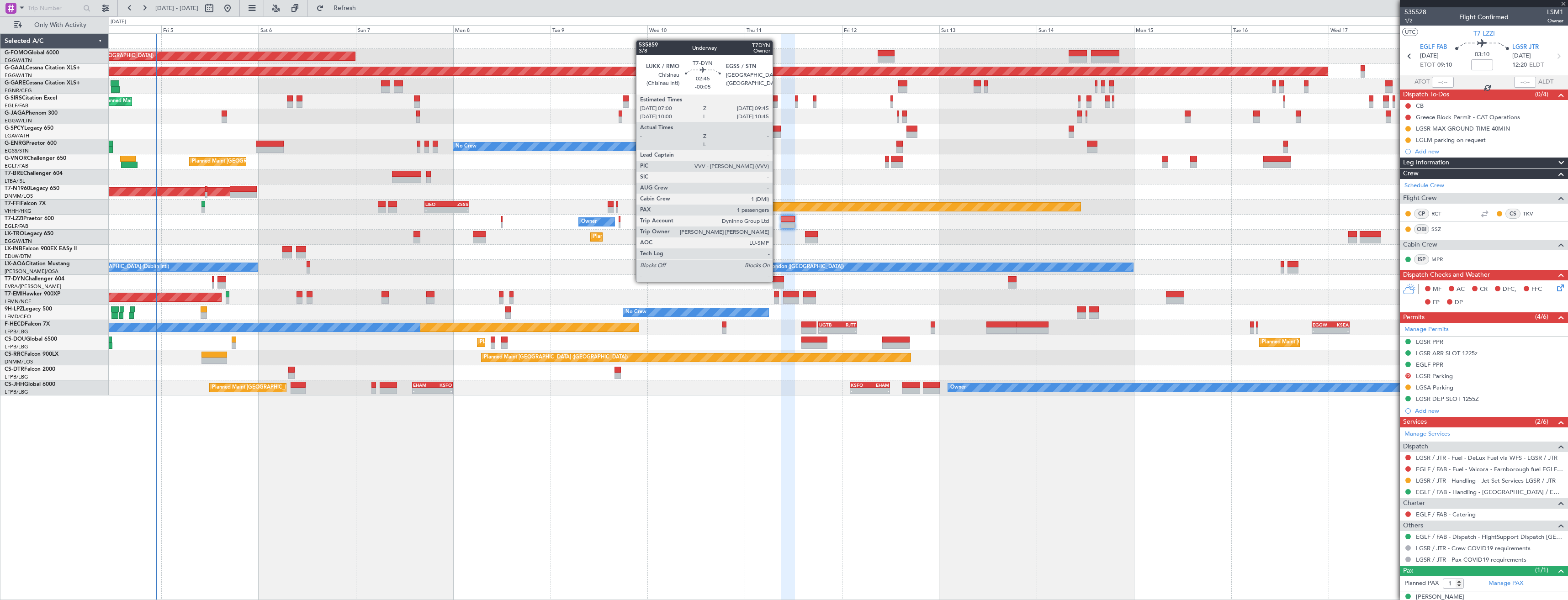
type input "2"
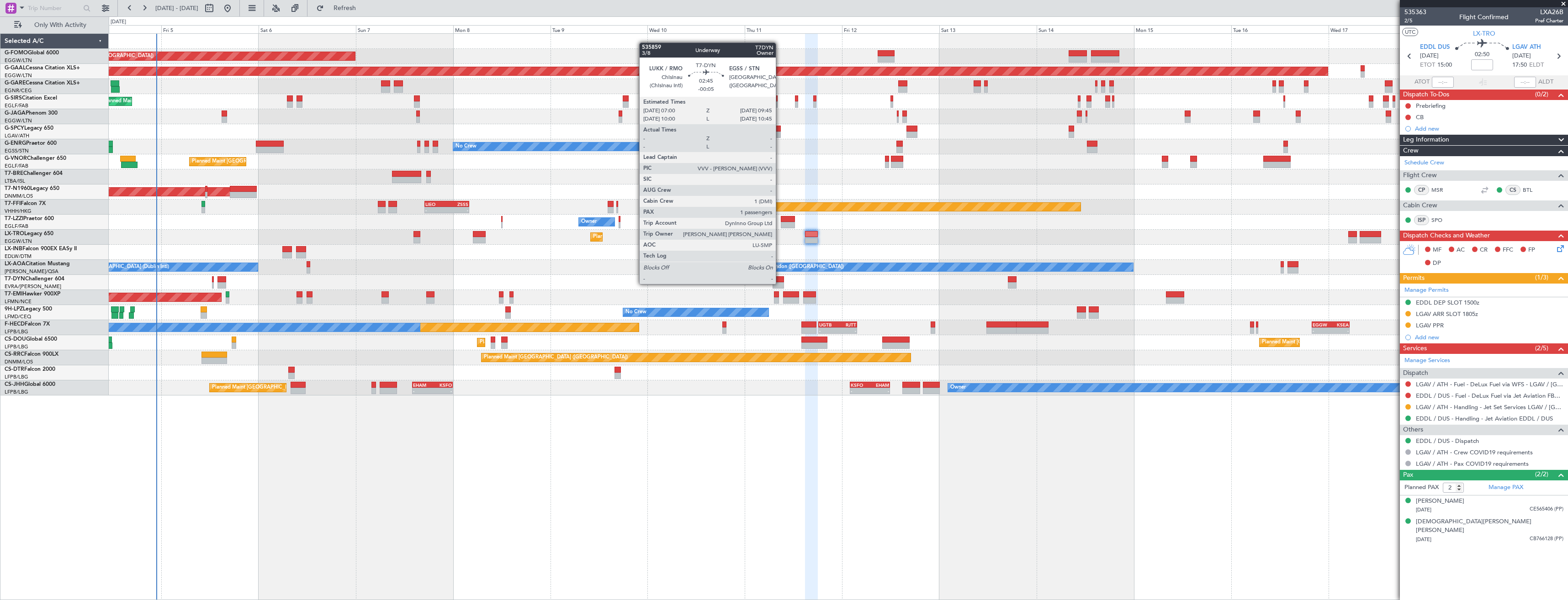
click at [780, 283] on div at bounding box center [778, 285] width 12 height 7
type input "-00:05"
type input "1"
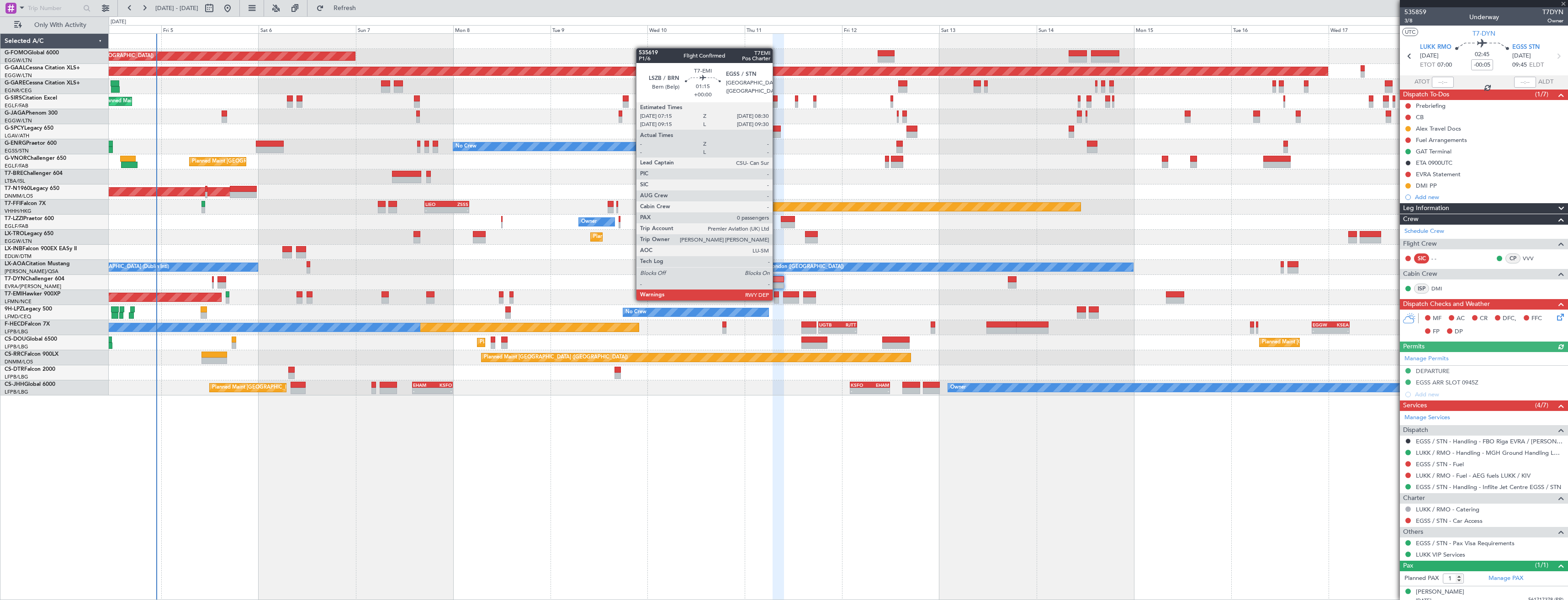
click at [777, 299] on div at bounding box center [776, 301] width 5 height 7
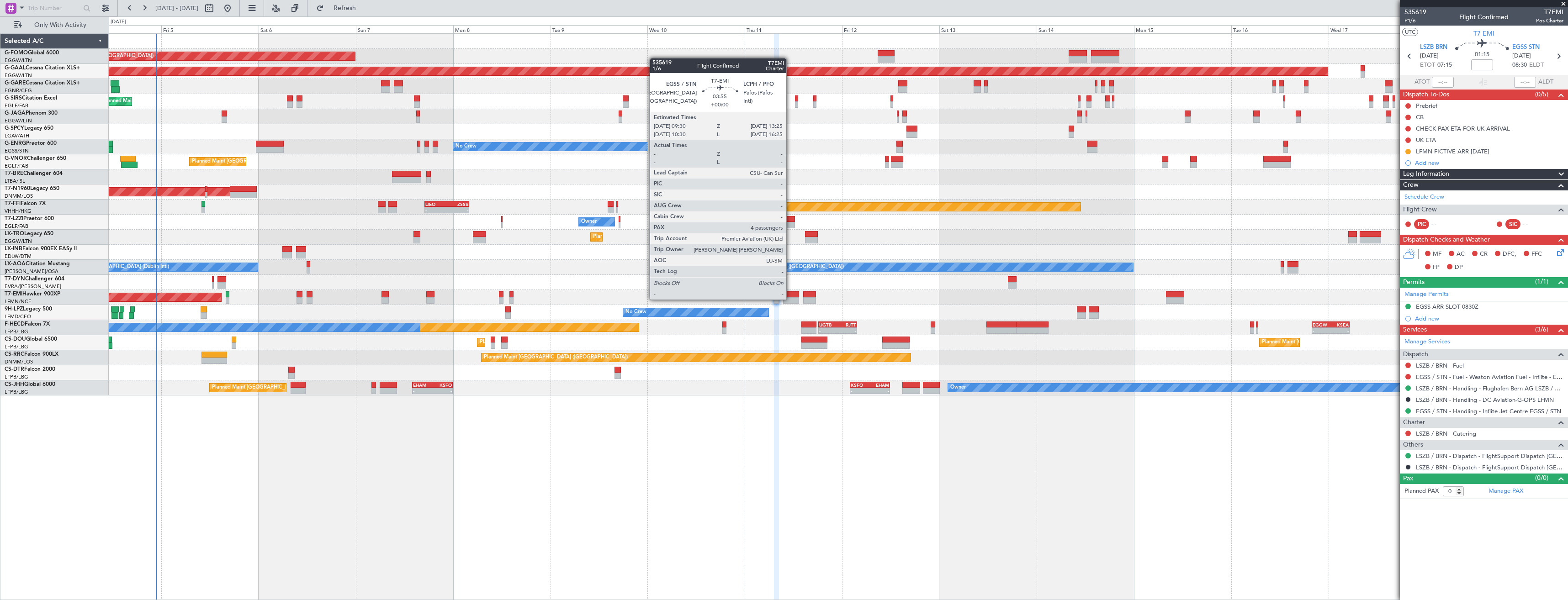
click at [791, 299] on div at bounding box center [791, 301] width 16 height 7
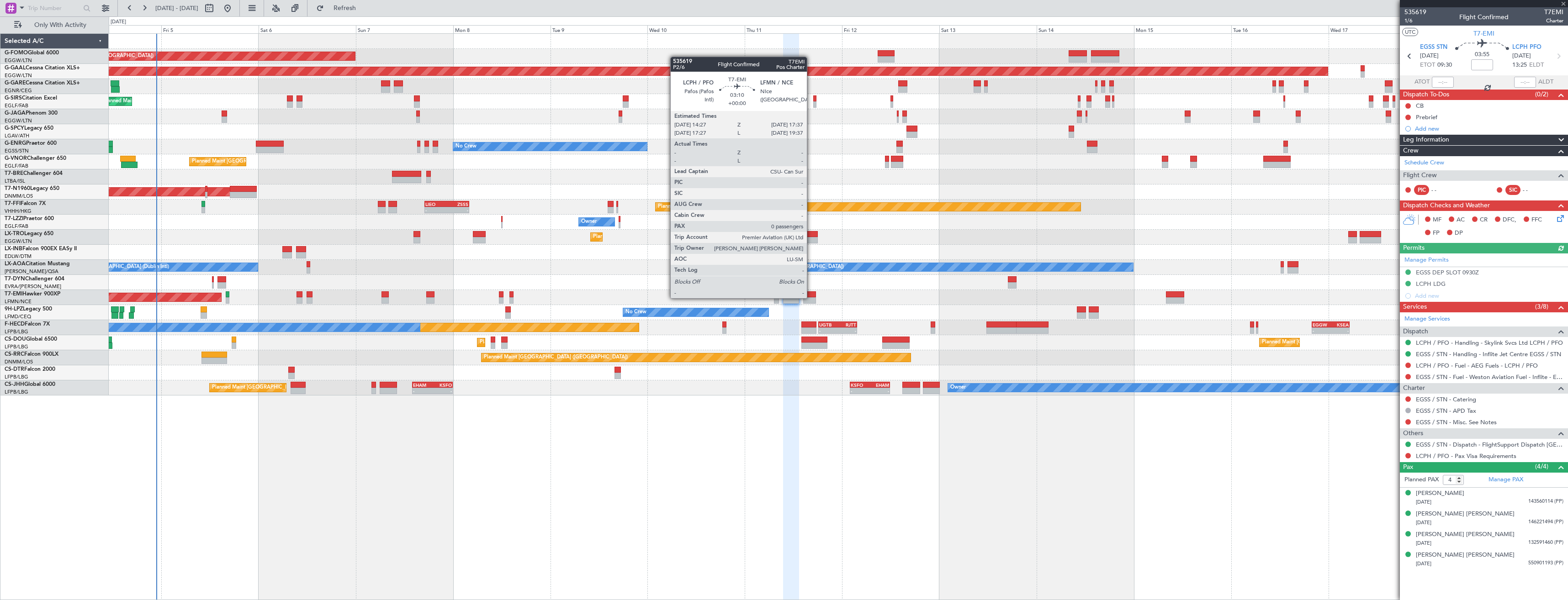
click at [811, 298] on div at bounding box center [810, 301] width 13 height 7
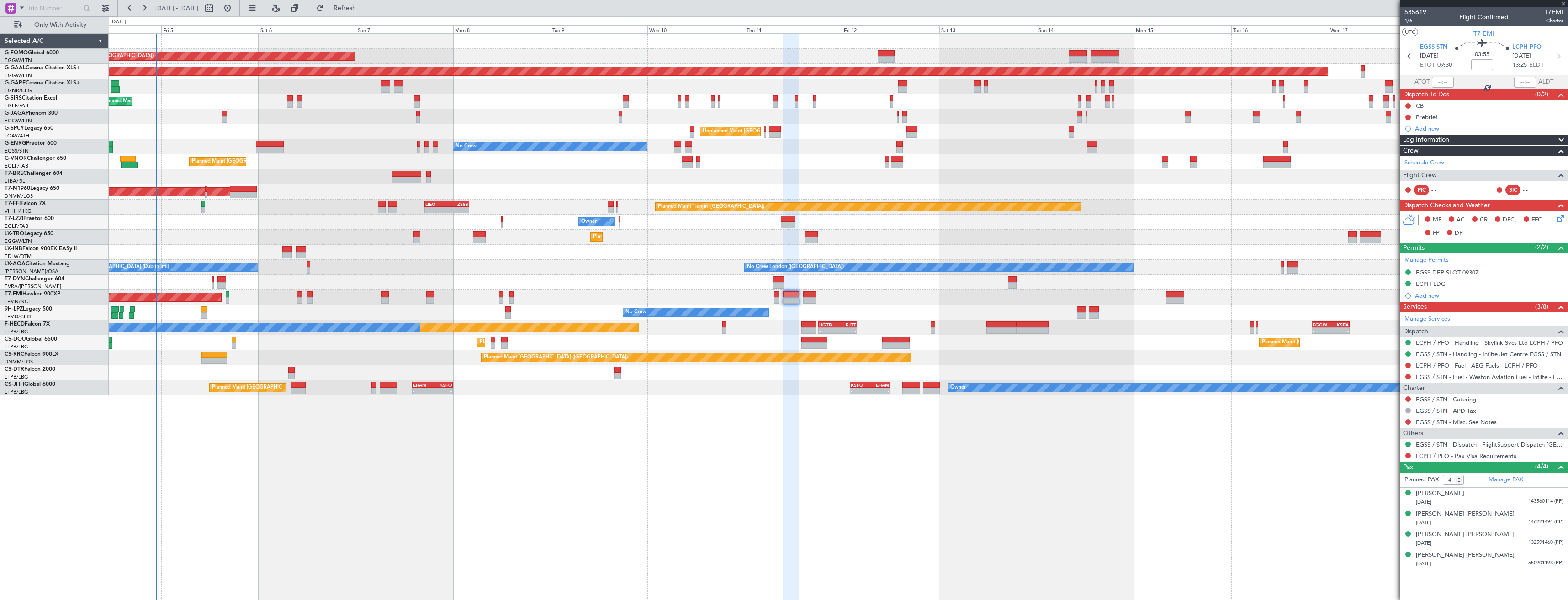
type input "0"
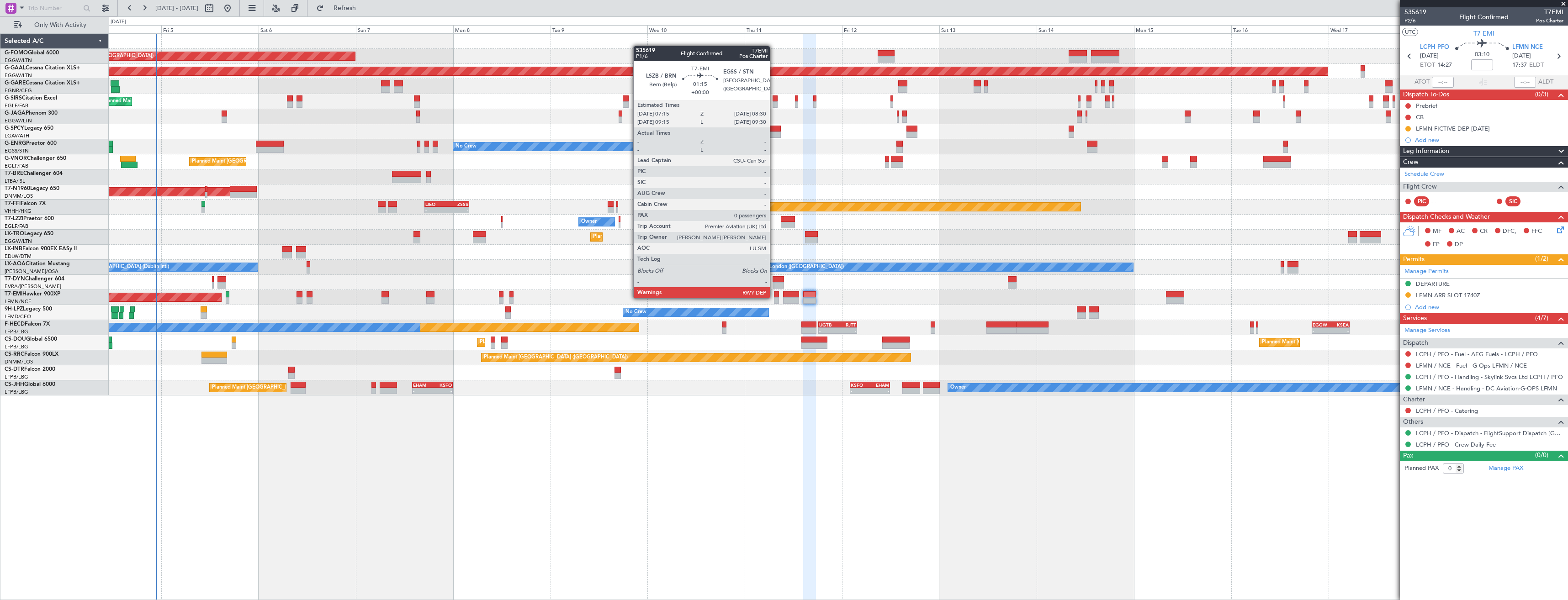
click at [774, 298] on div at bounding box center [776, 301] width 5 height 7
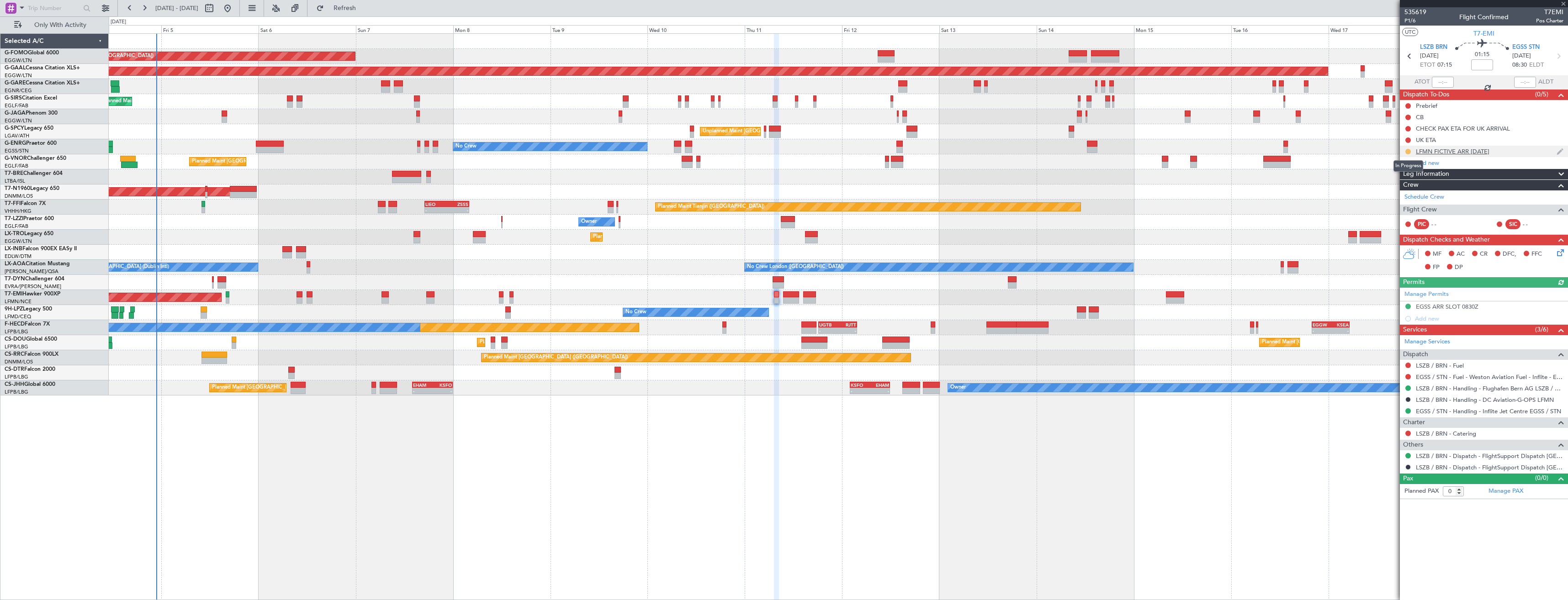
click at [1407, 152] on button at bounding box center [1408, 152] width 5 height 5
click at [1410, 204] on span "Cancelled" at bounding box center [1410, 205] width 26 height 9
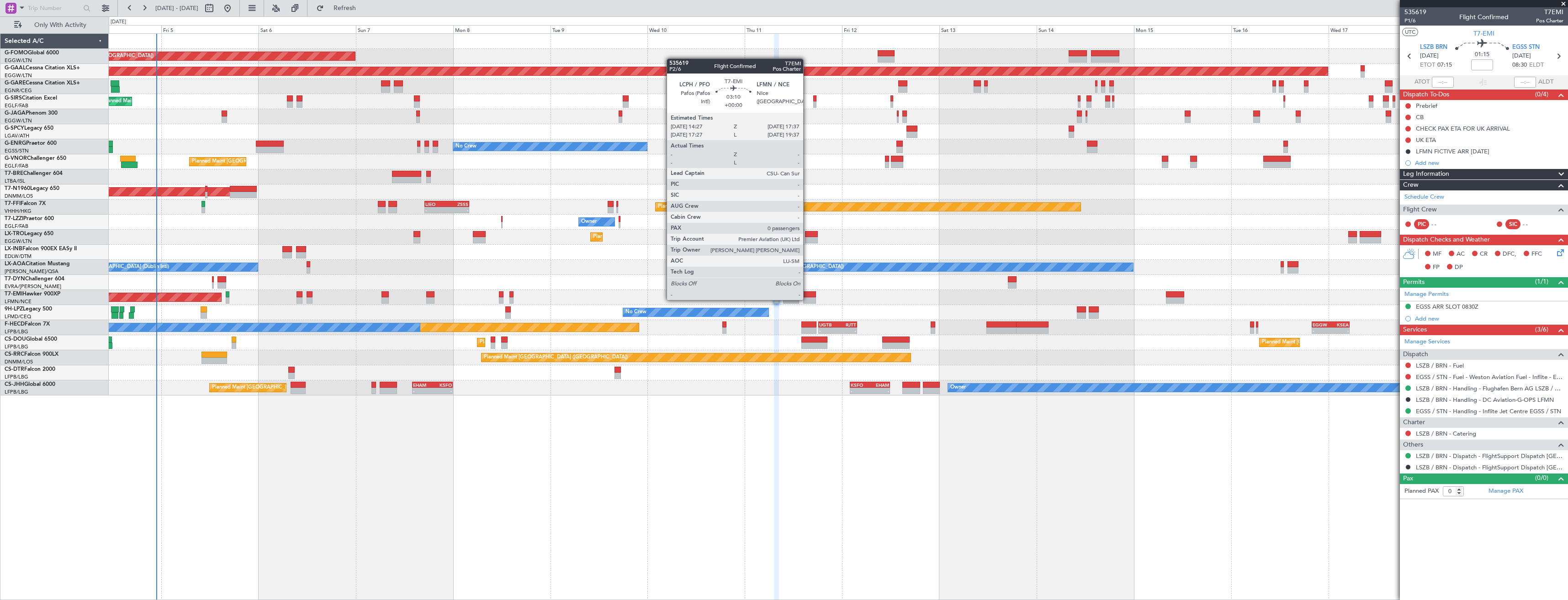
click at [807, 299] on div at bounding box center [810, 301] width 13 height 7
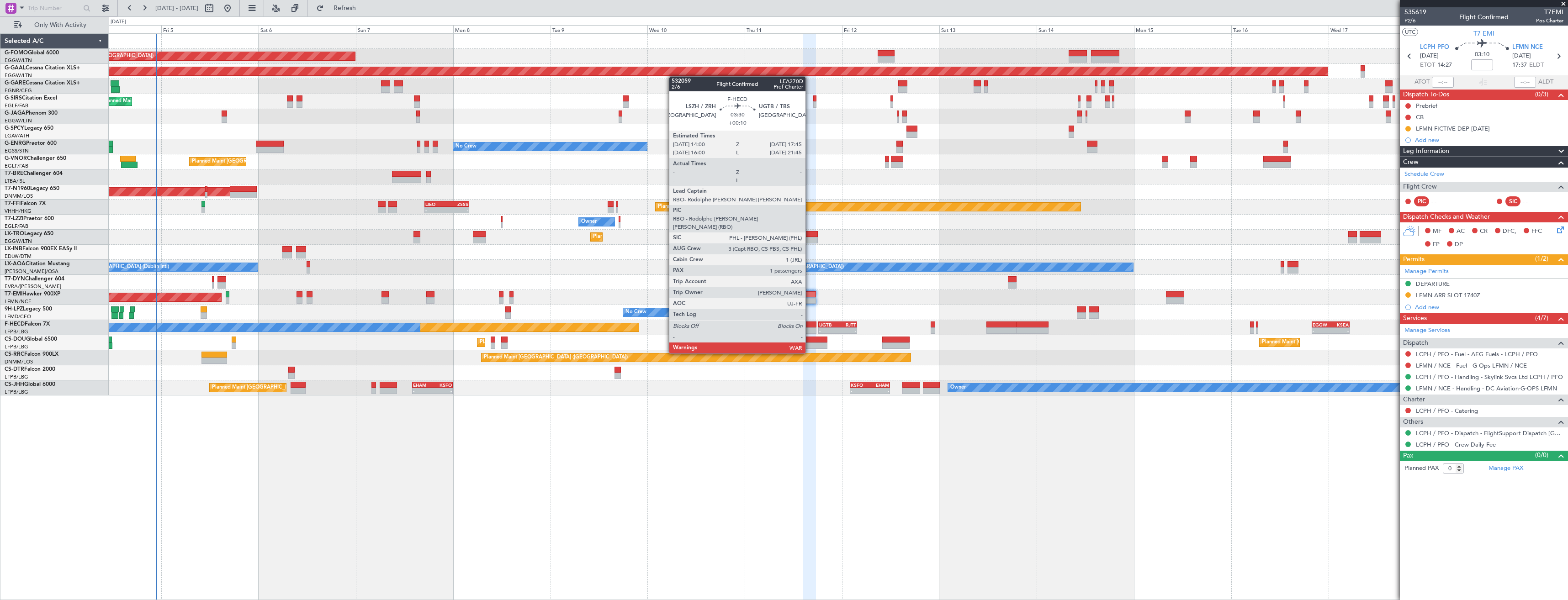
click at [810, 328] on div at bounding box center [810, 330] width 16 height 7
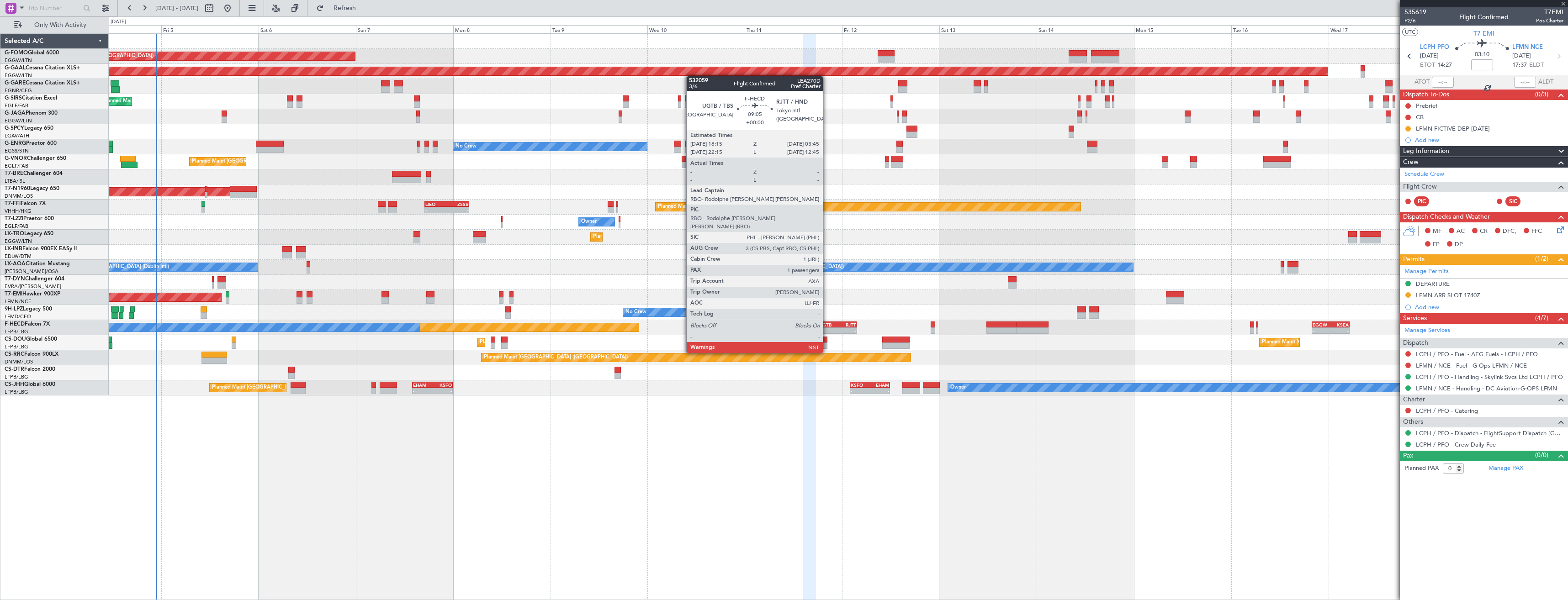
type input "+00:10"
type input "1"
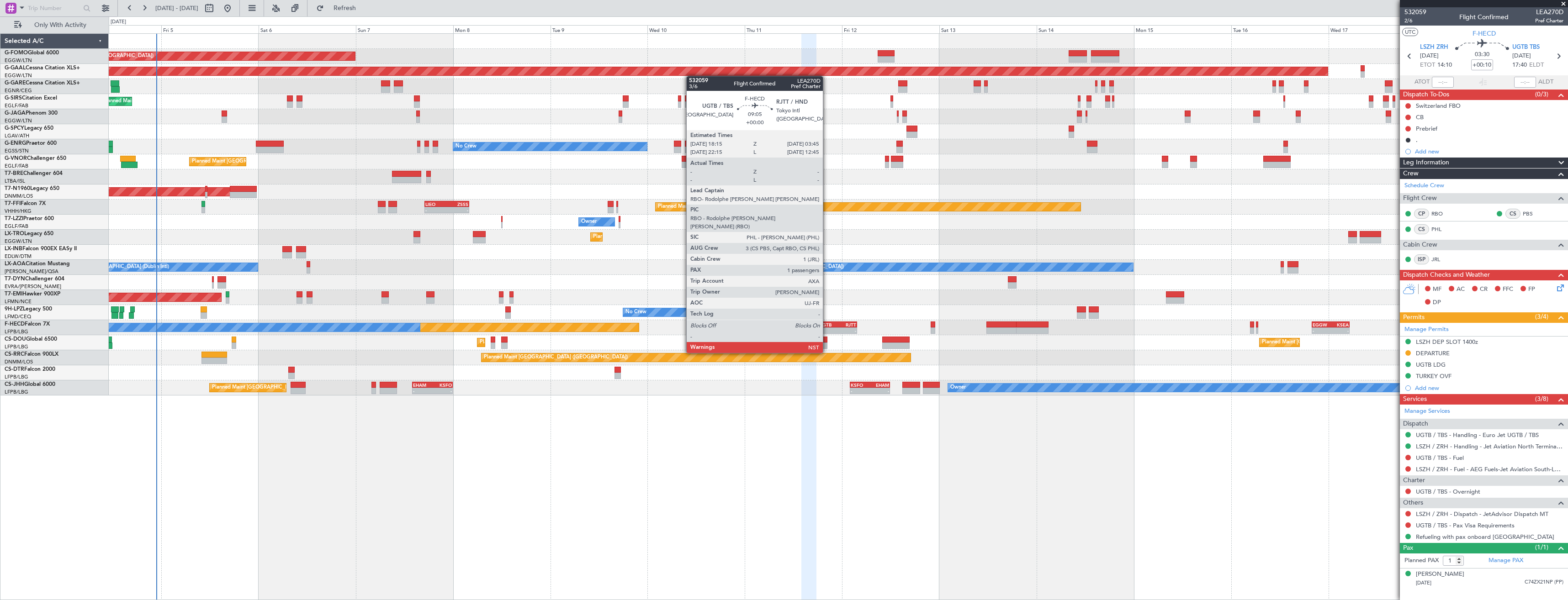
click at [827, 327] on div "- -" at bounding box center [838, 330] width 39 height 7
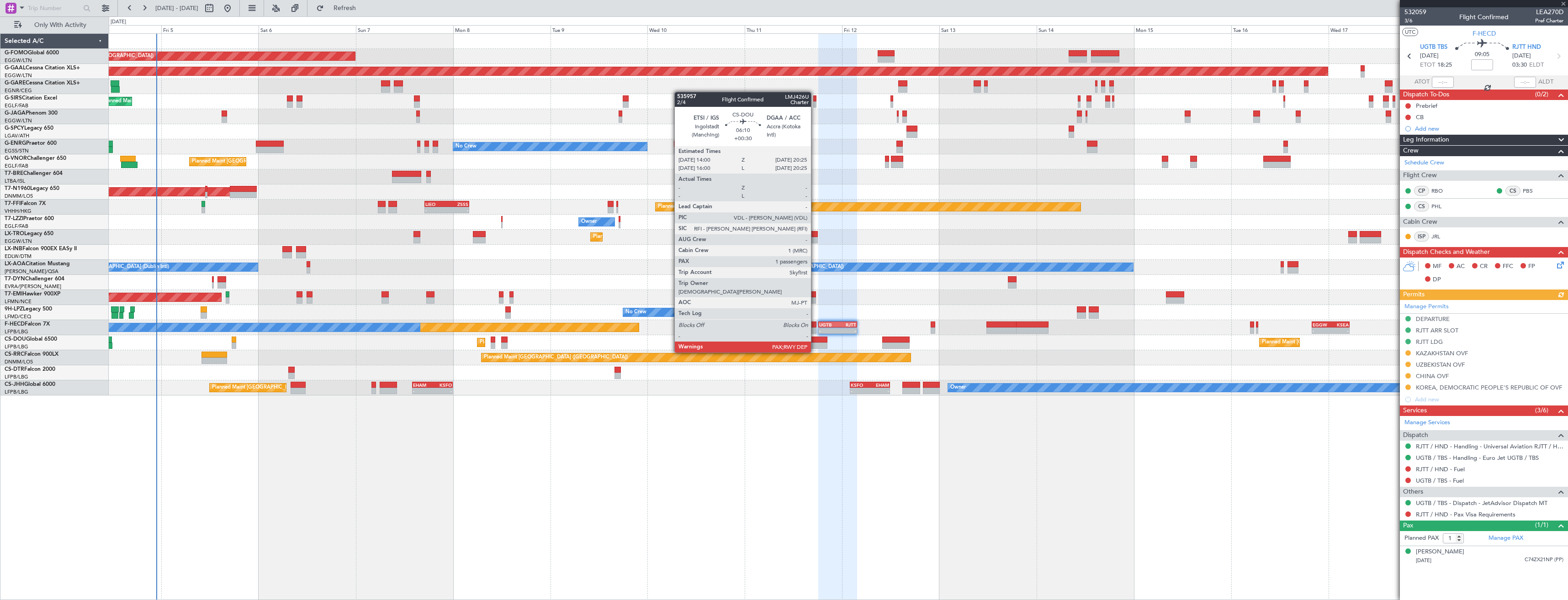
click at [815, 343] on div at bounding box center [814, 346] width 26 height 7
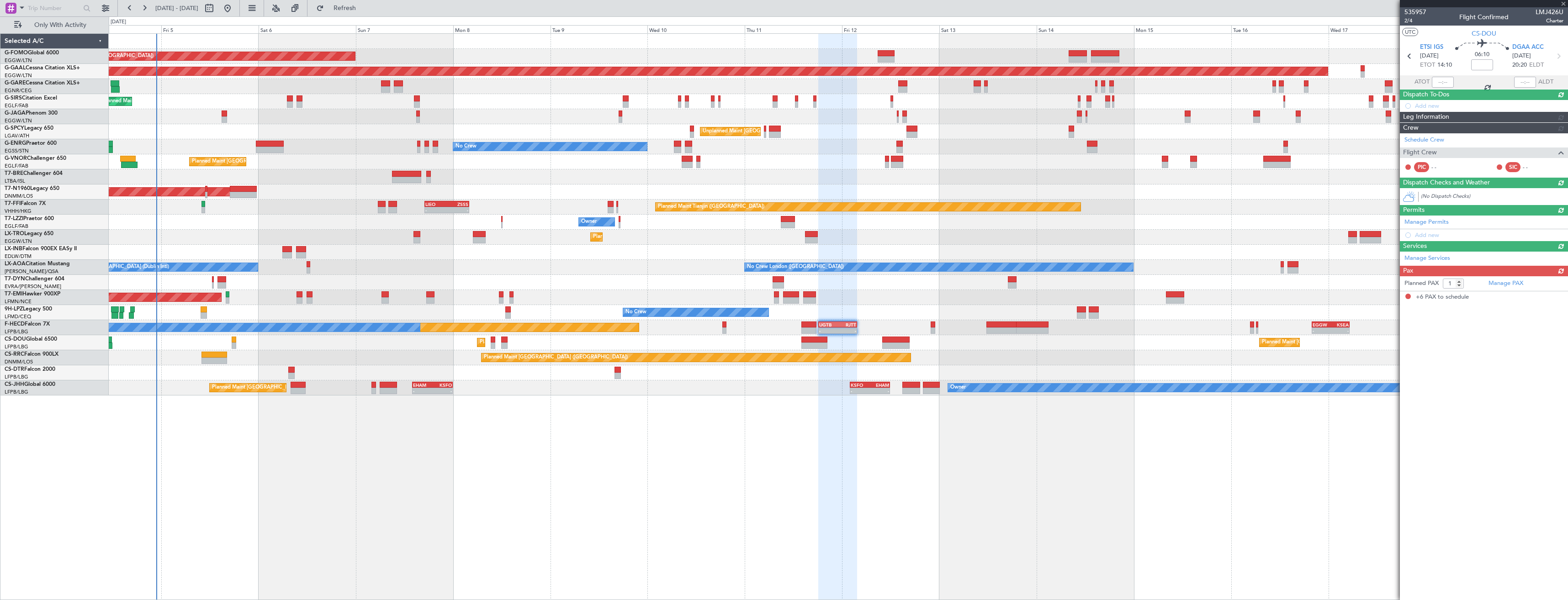
type input "+00:30"
type input "6"
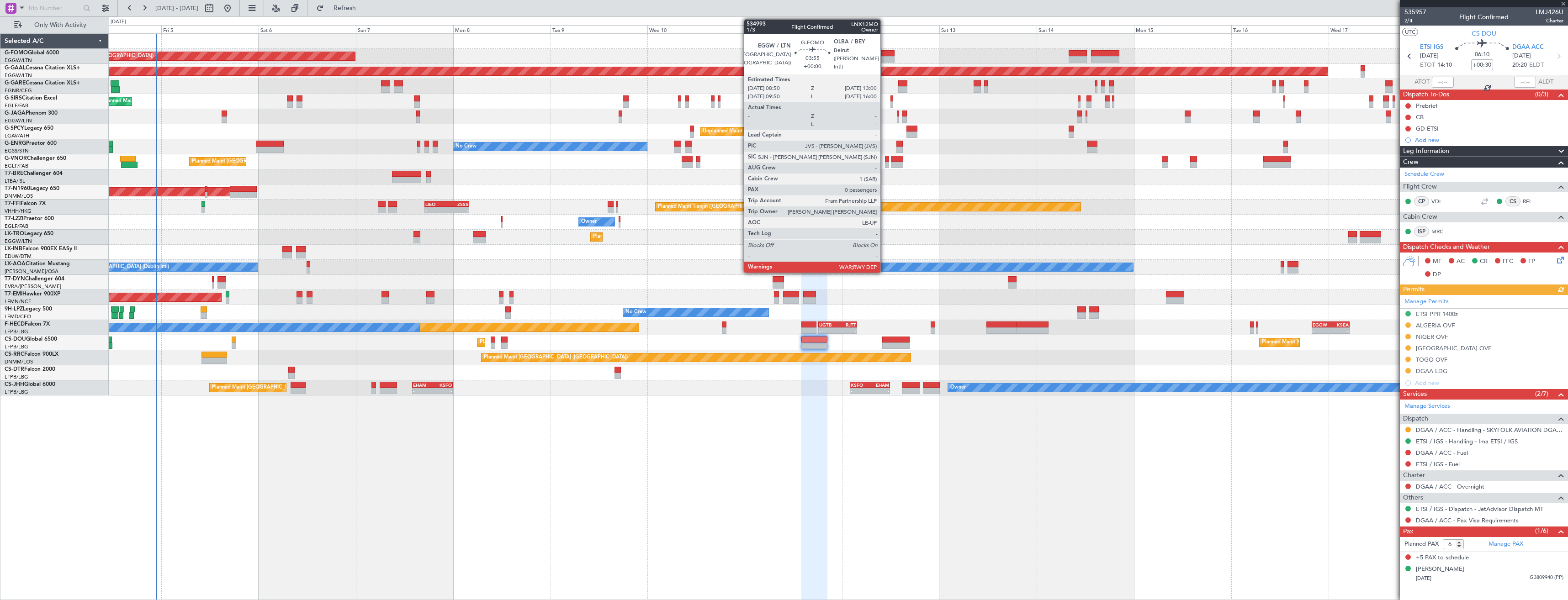
click at [884, 59] on div at bounding box center [886, 59] width 17 height 7
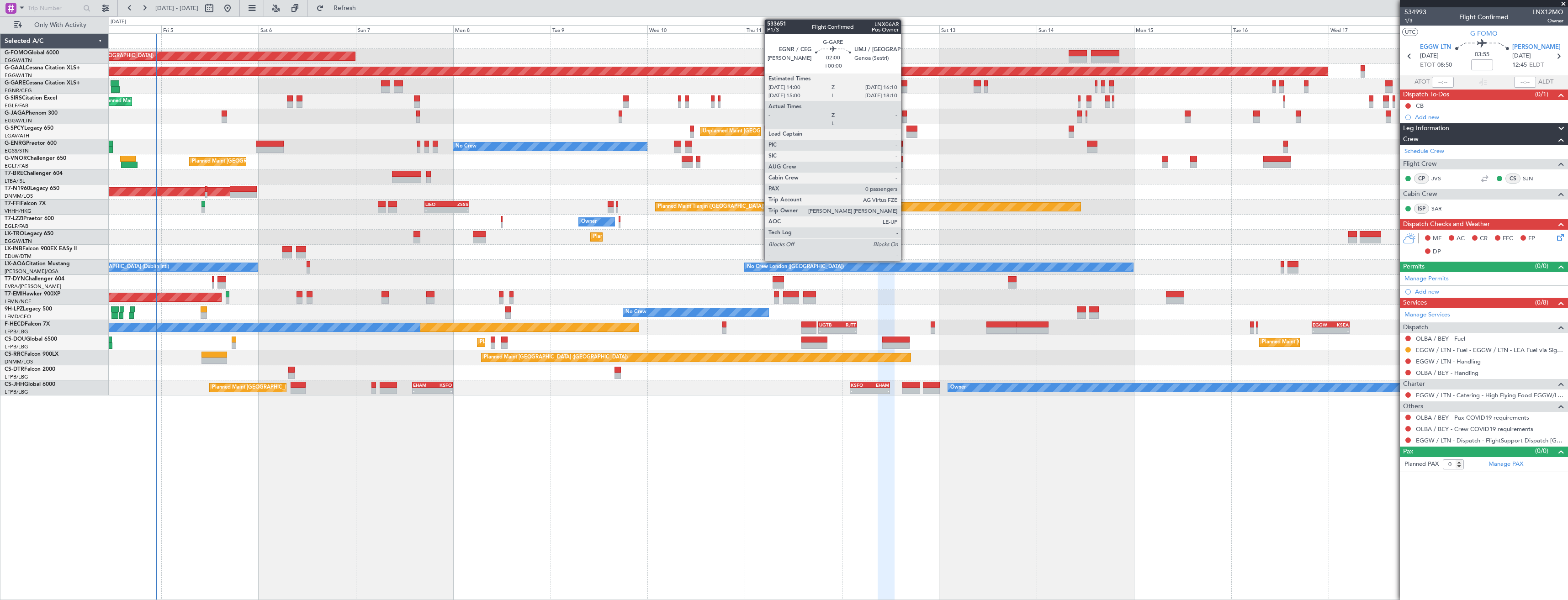
click at [905, 86] on div at bounding box center [903, 83] width 9 height 7
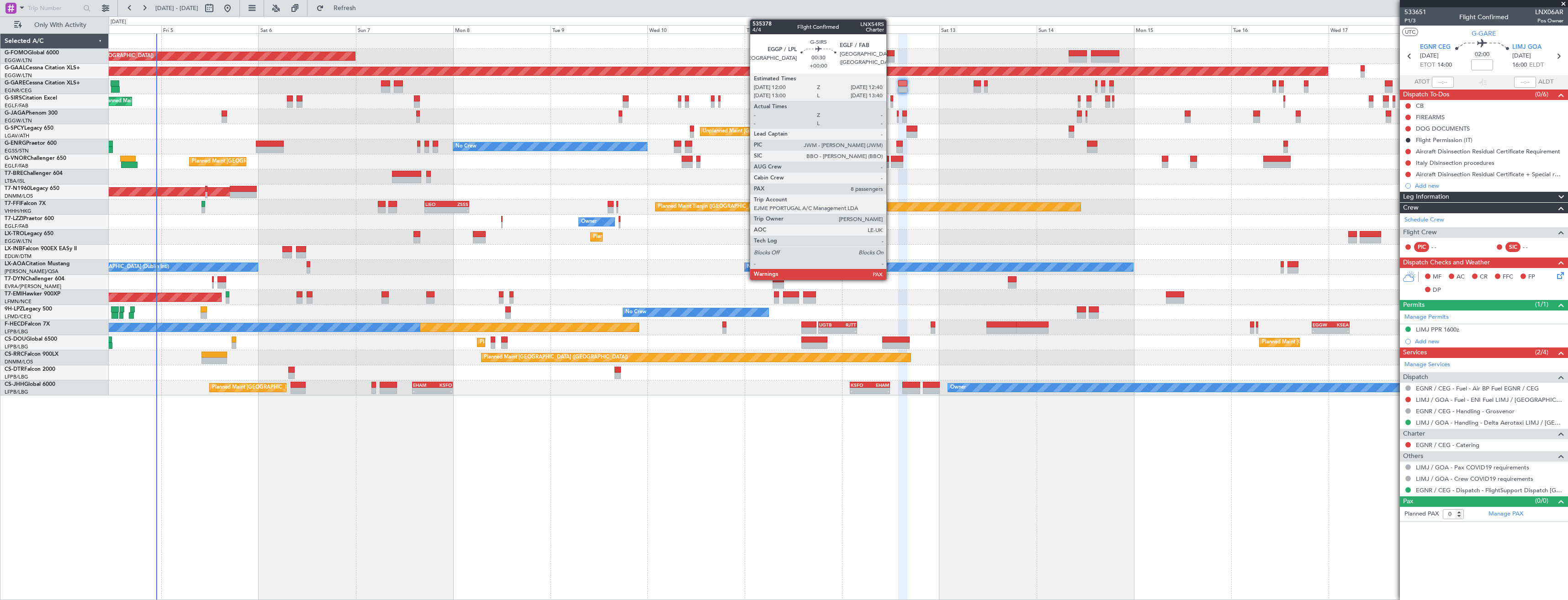
click at [891, 101] on div at bounding box center [892, 99] width 3 height 7
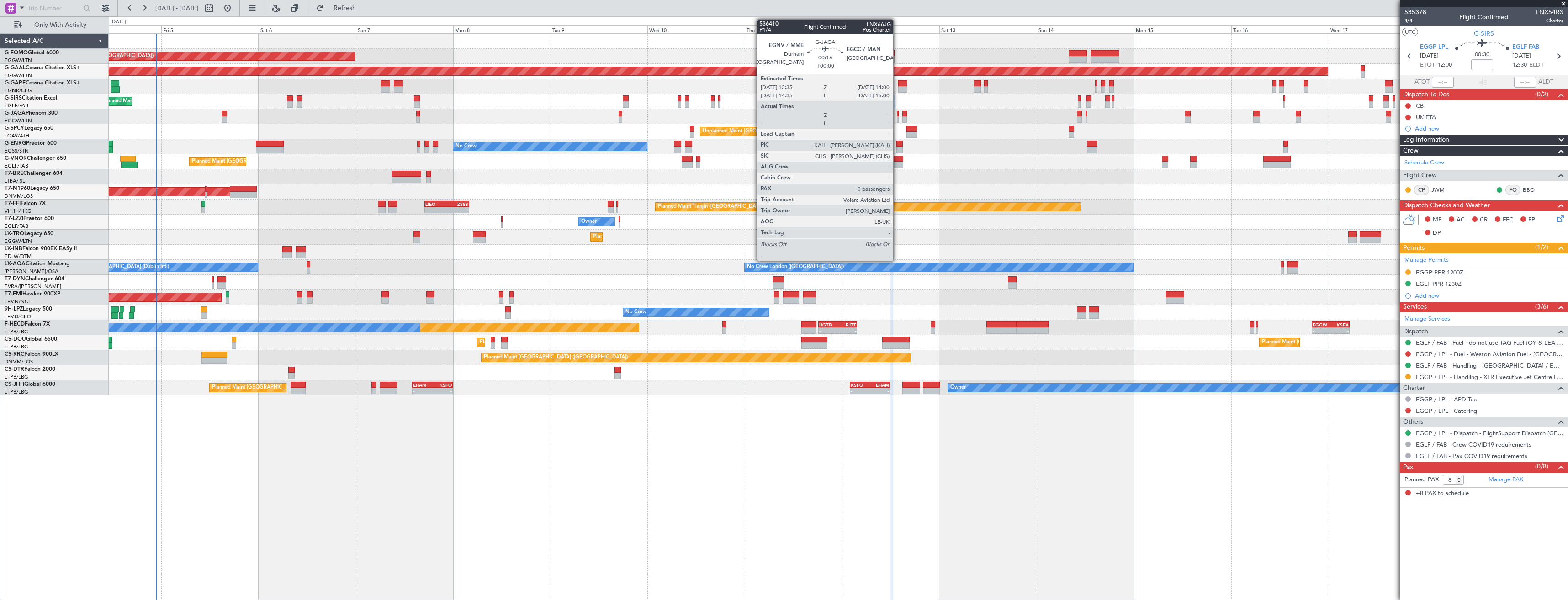
click at [897, 120] on div at bounding box center [897, 119] width 2 height 7
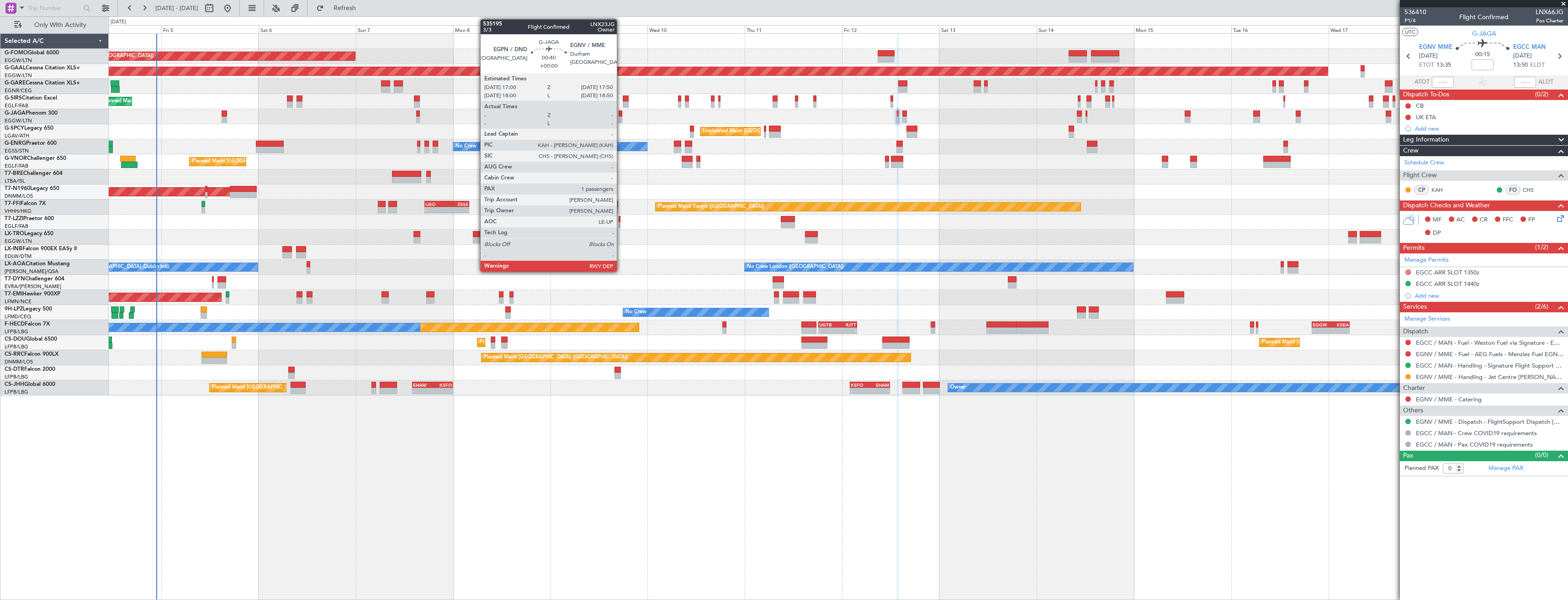
click at [621, 116] on div at bounding box center [620, 119] width 4 height 7
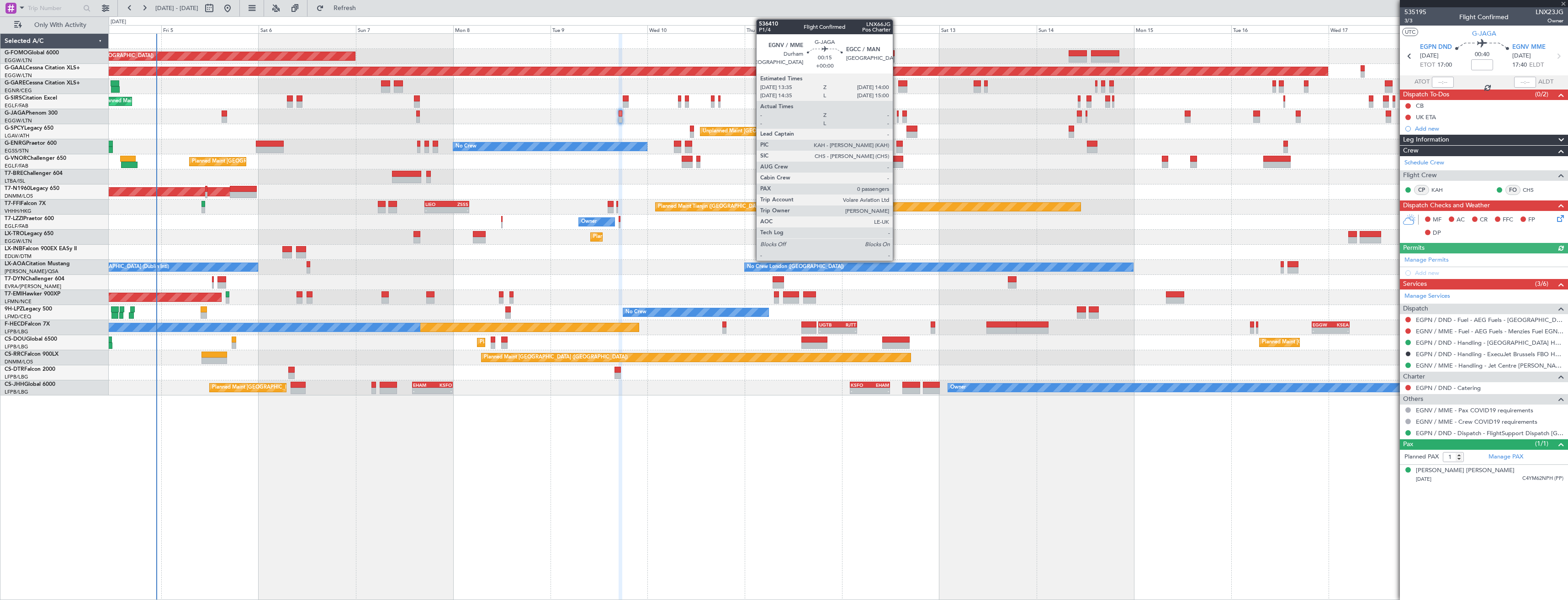
click at [897, 117] on div at bounding box center [897, 119] width 2 height 7
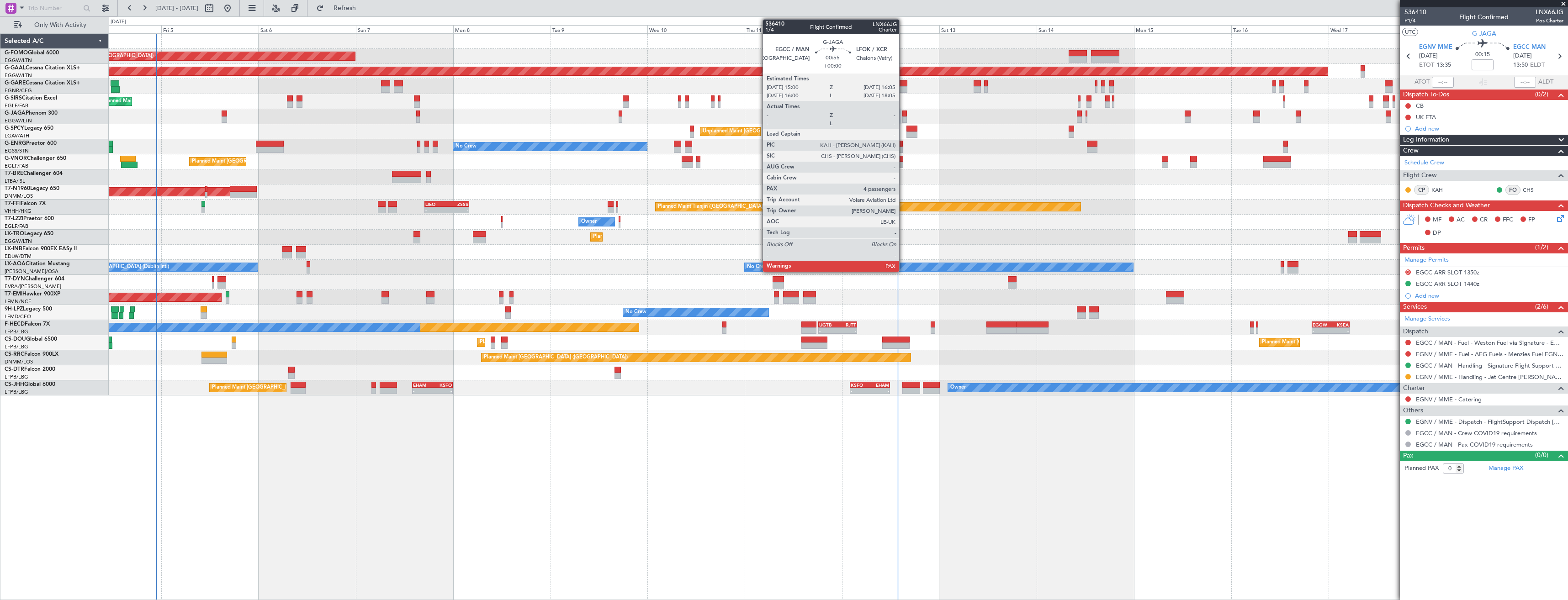
click at [903, 116] on div at bounding box center [905, 114] width 5 height 7
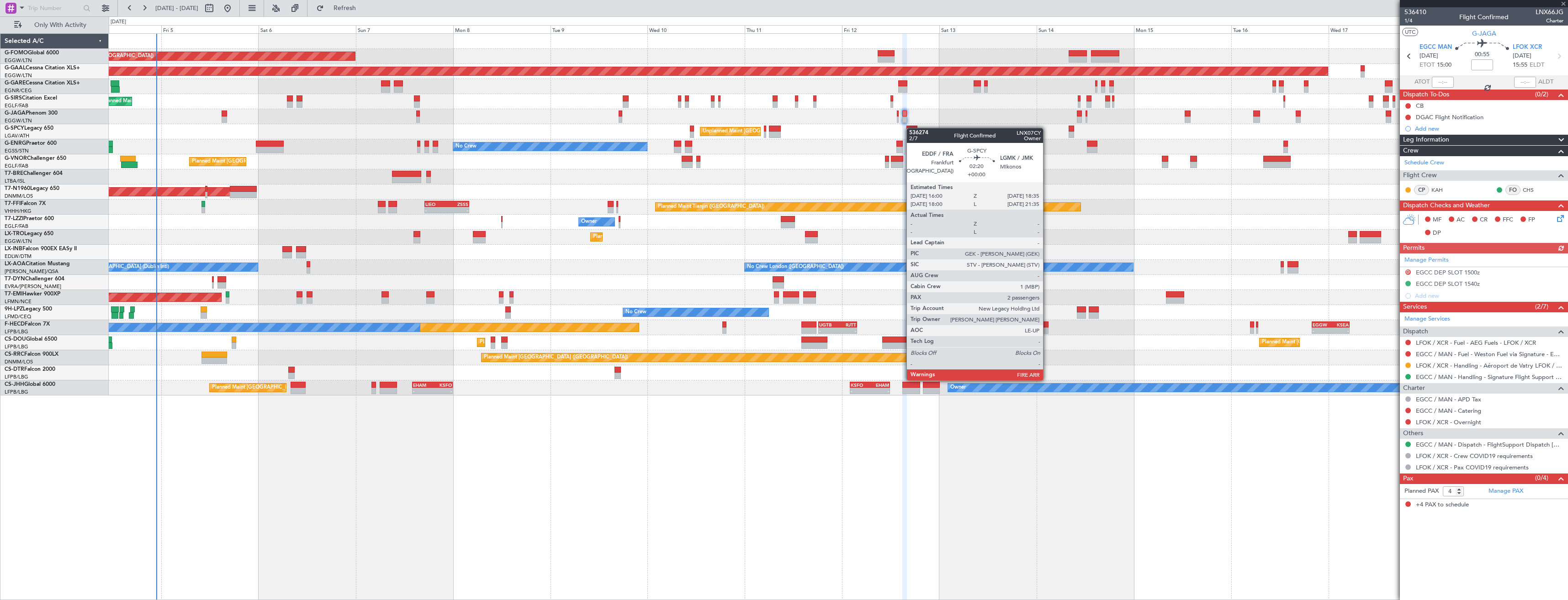
click at [911, 128] on div at bounding box center [911, 128] width 10 height 7
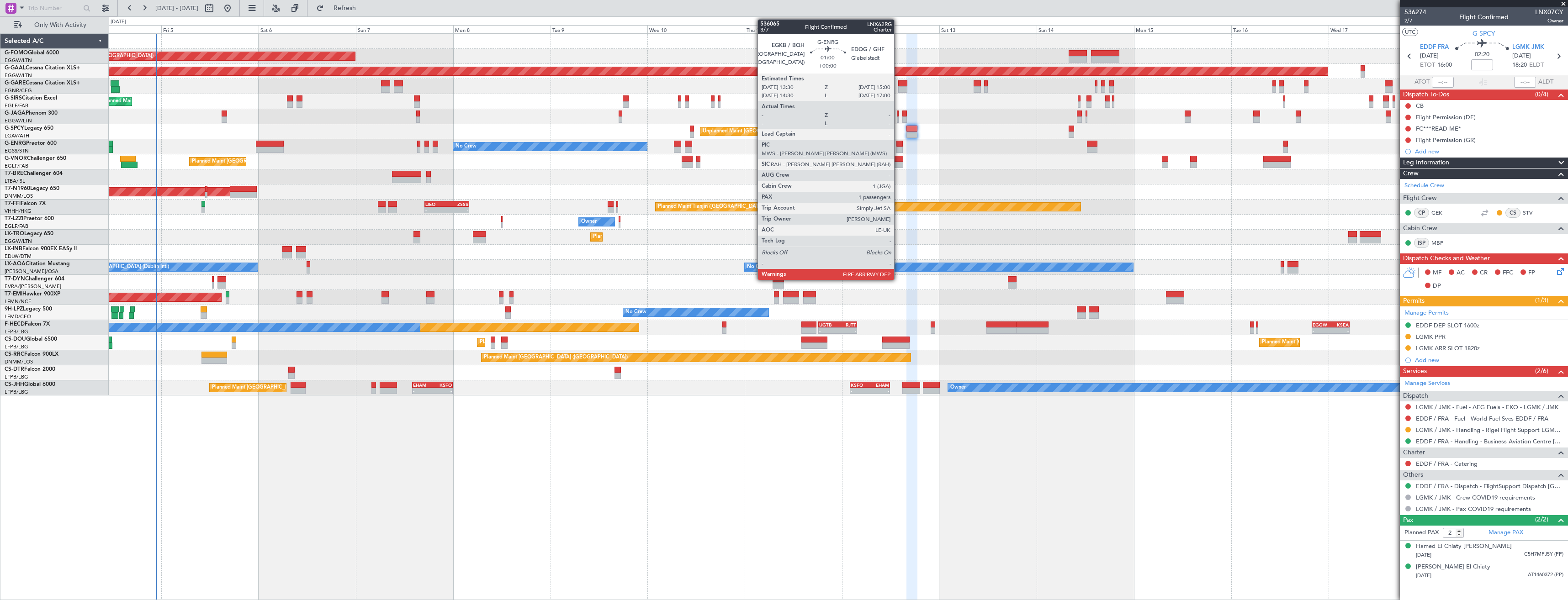
click at [898, 144] on div at bounding box center [900, 144] width 7 height 7
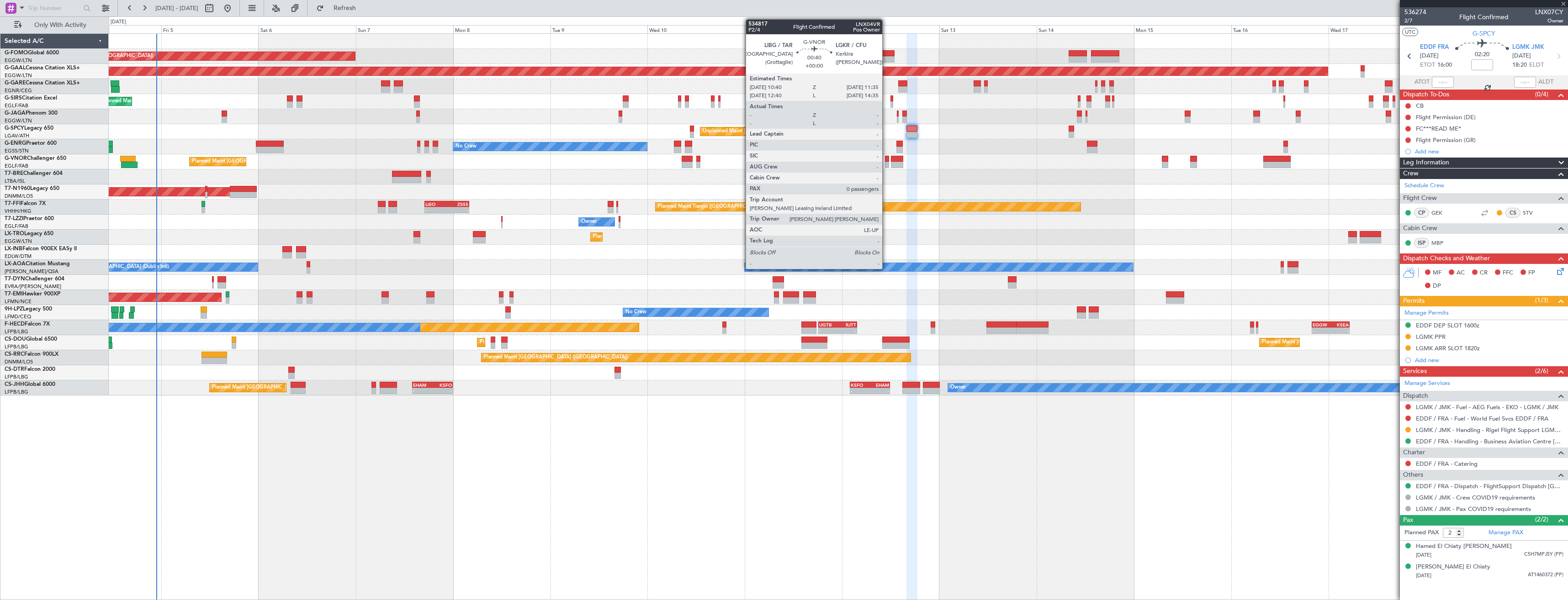
type input "1"
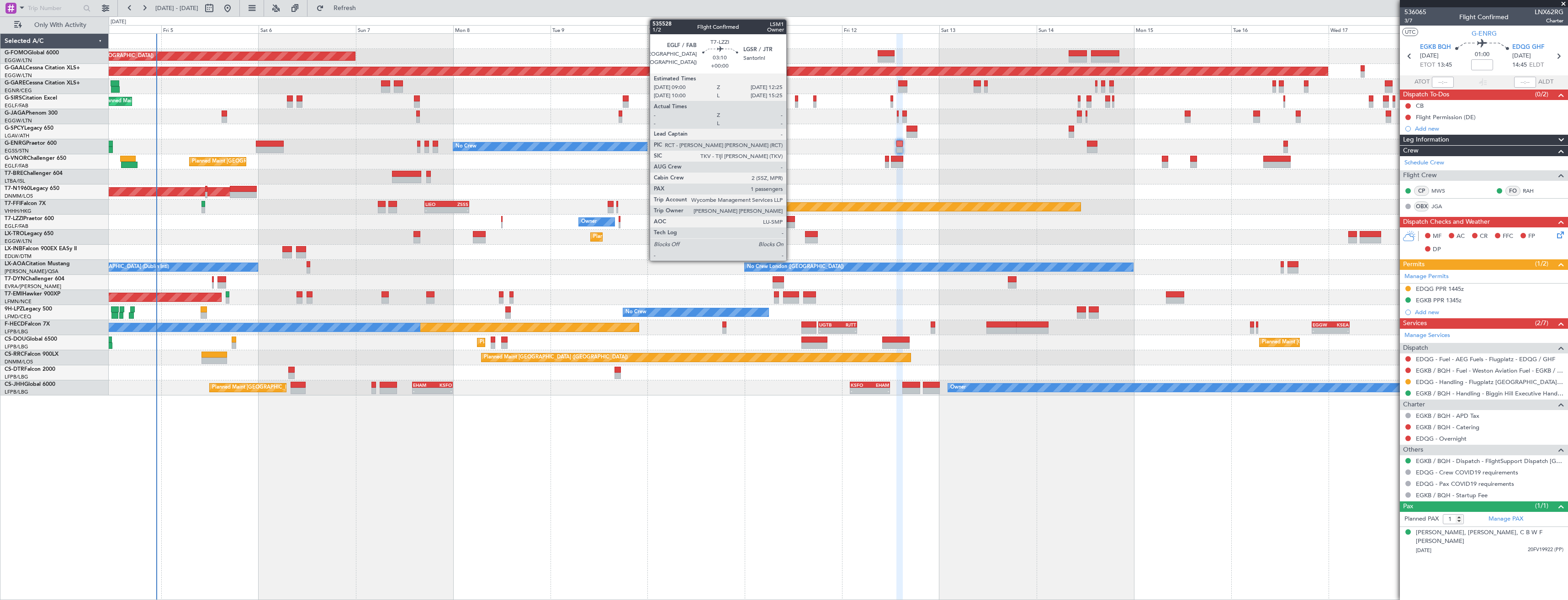
click at [791, 221] on div at bounding box center [788, 219] width 14 height 7
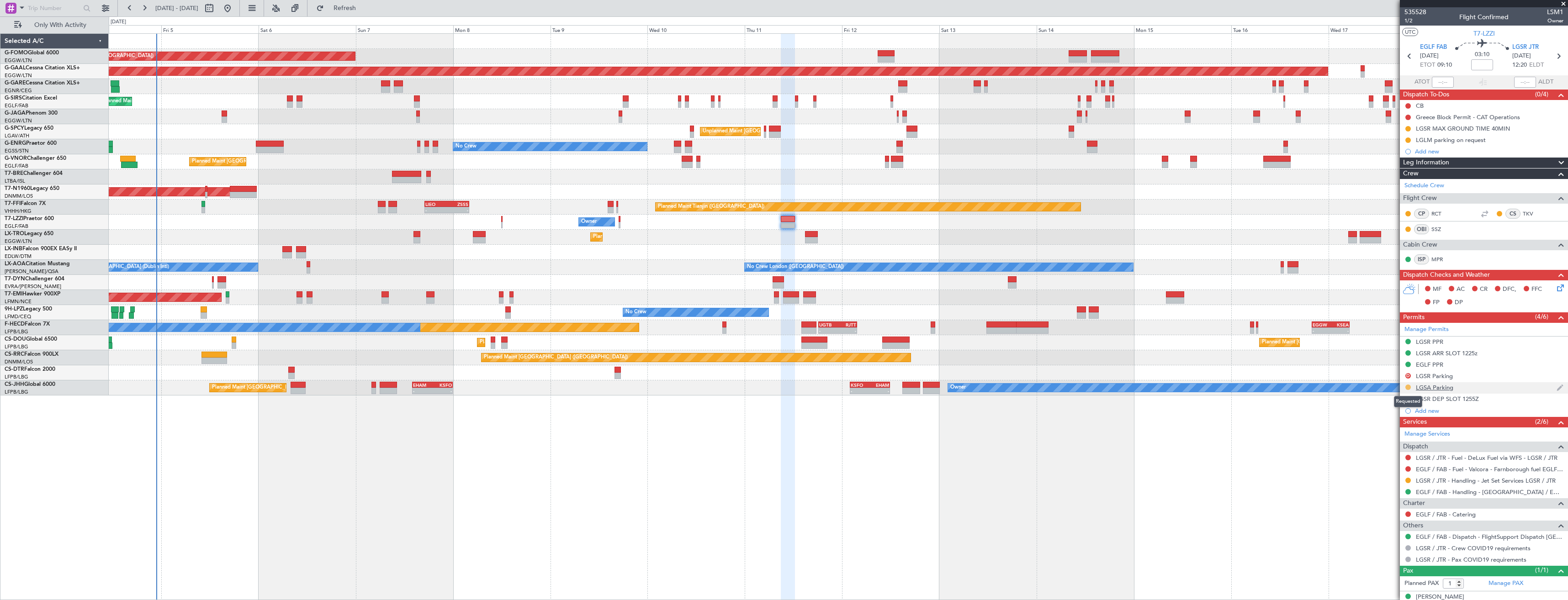
click at [1407, 388] on button at bounding box center [1408, 387] width 5 height 5
click at [1379, 508] on span "Denied" at bounding box center [1377, 509] width 19 height 9
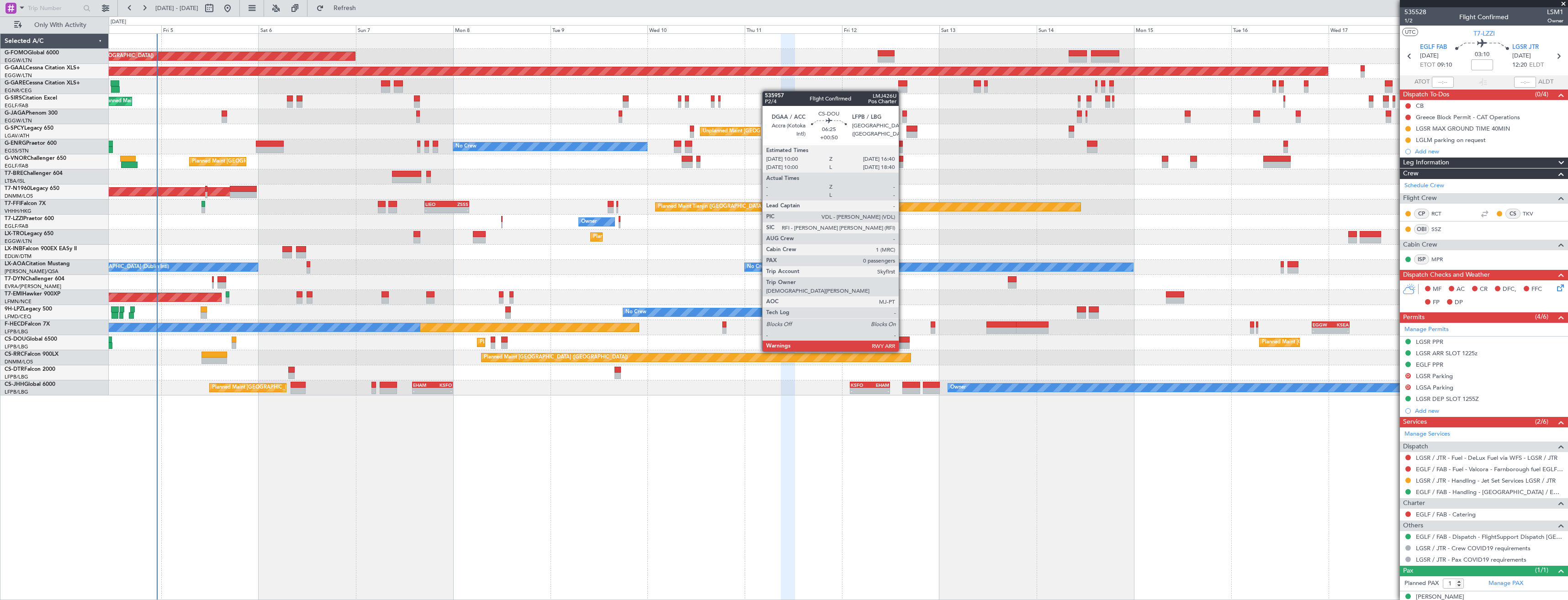
click at [903, 343] on div at bounding box center [895, 346] width 27 height 7
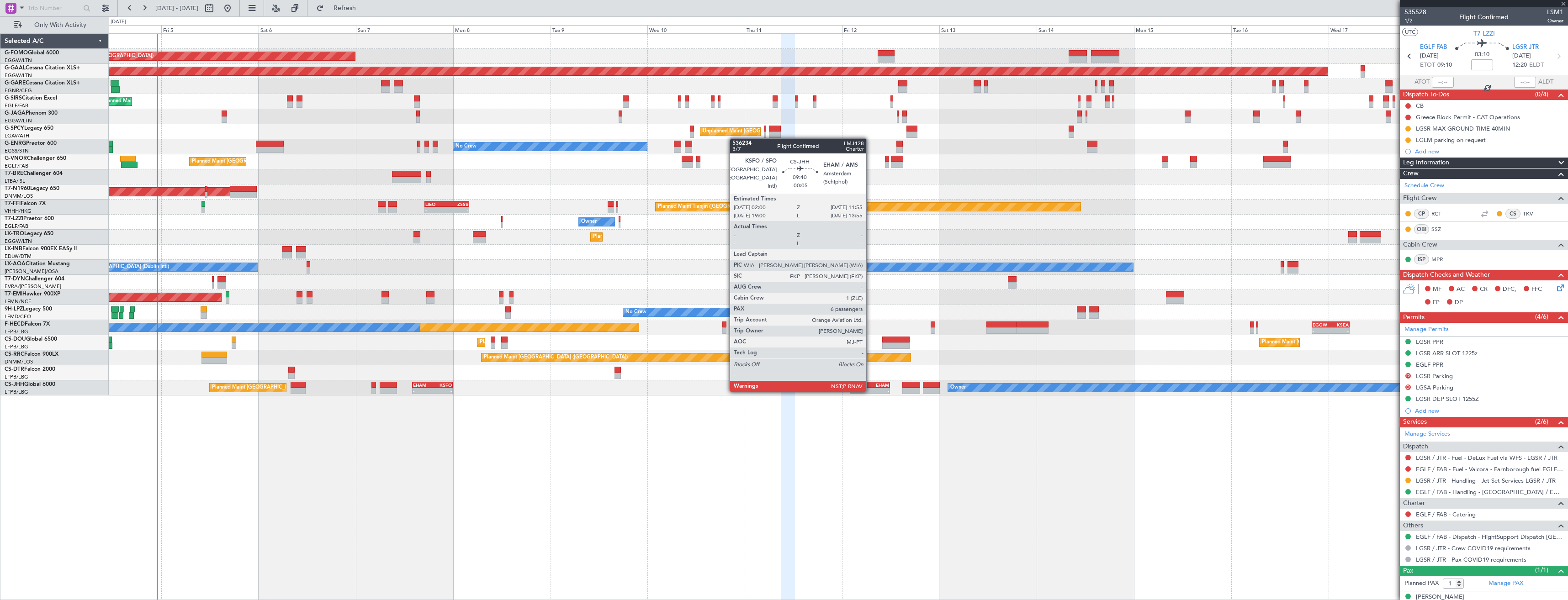
type input "+00:50"
type input "0"
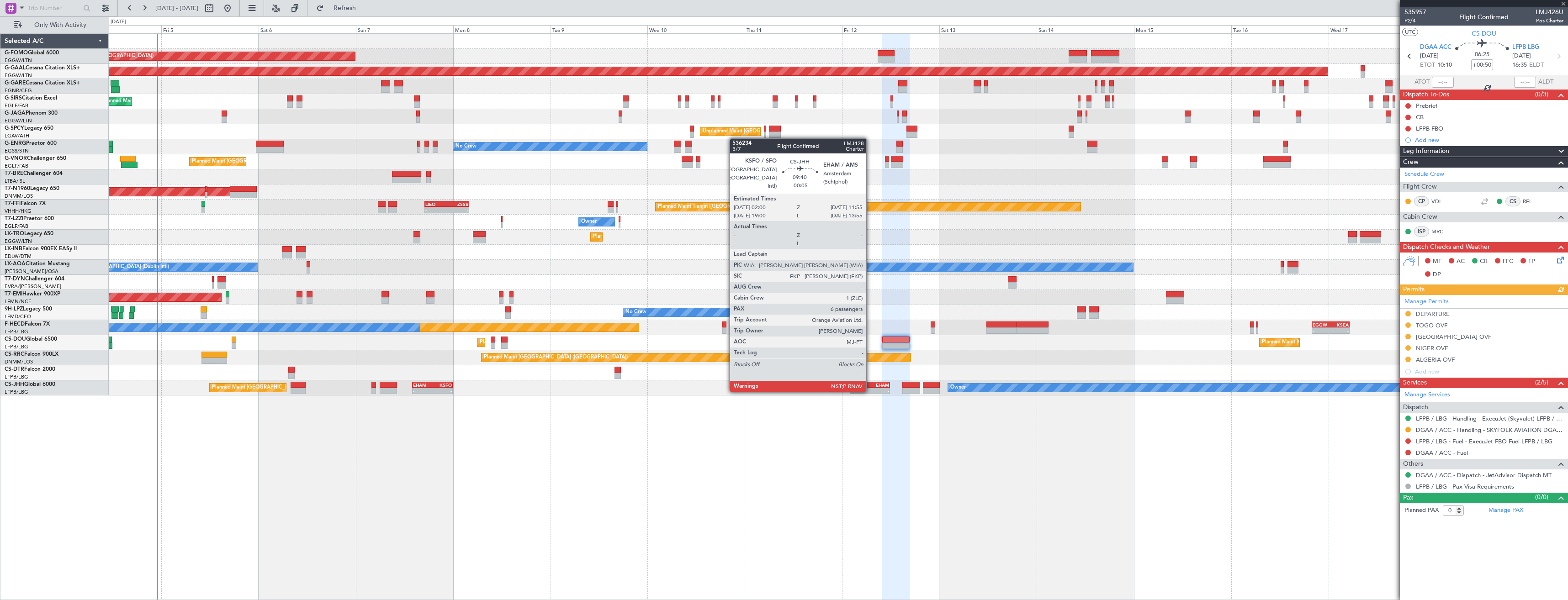
click at [870, 391] on div "-" at bounding box center [880, 391] width 19 height 5
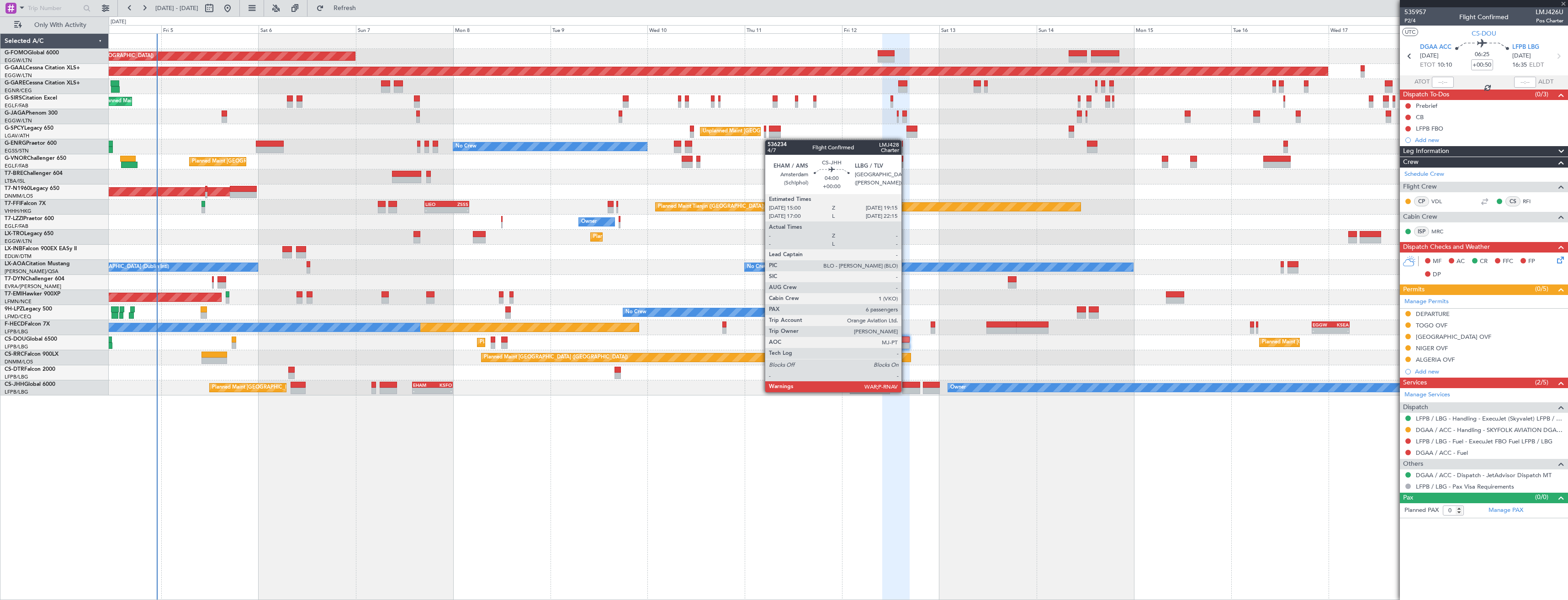
type input "-00:05"
type input "6"
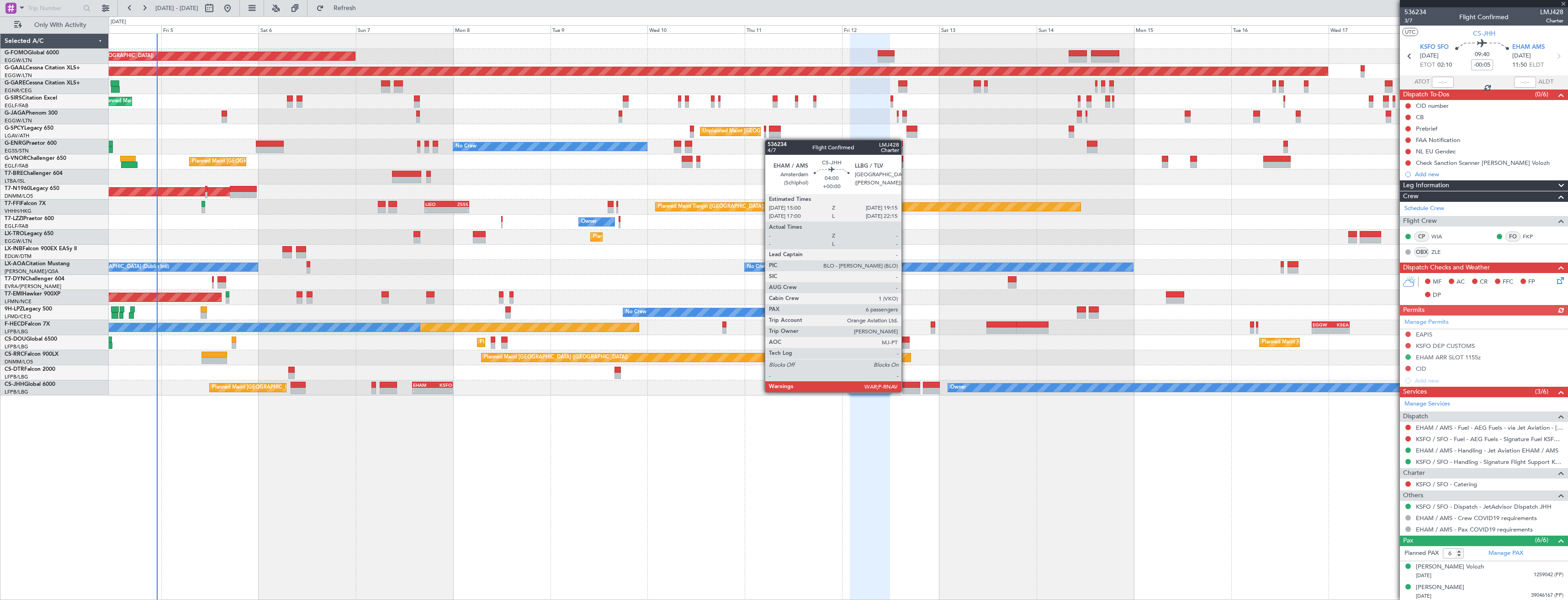
click at [906, 391] on div at bounding box center [911, 391] width 18 height 7
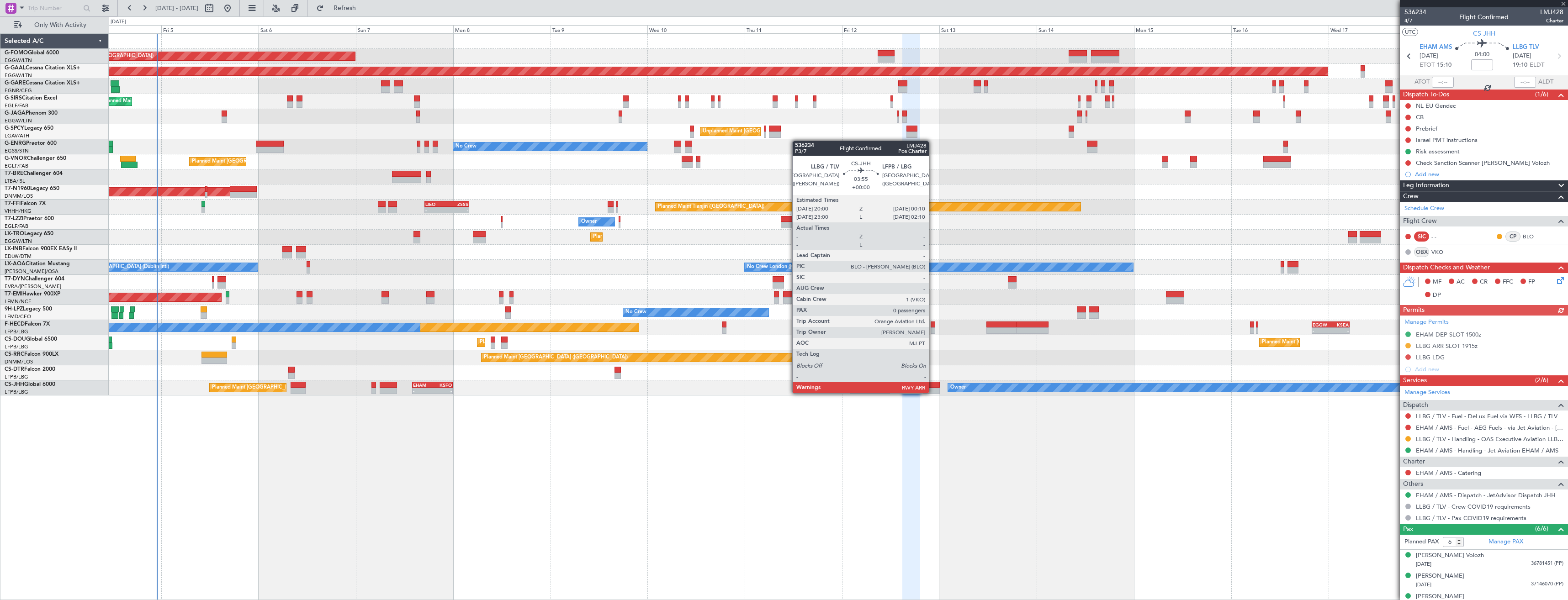
click at [933, 392] on div at bounding box center [931, 391] width 17 height 7
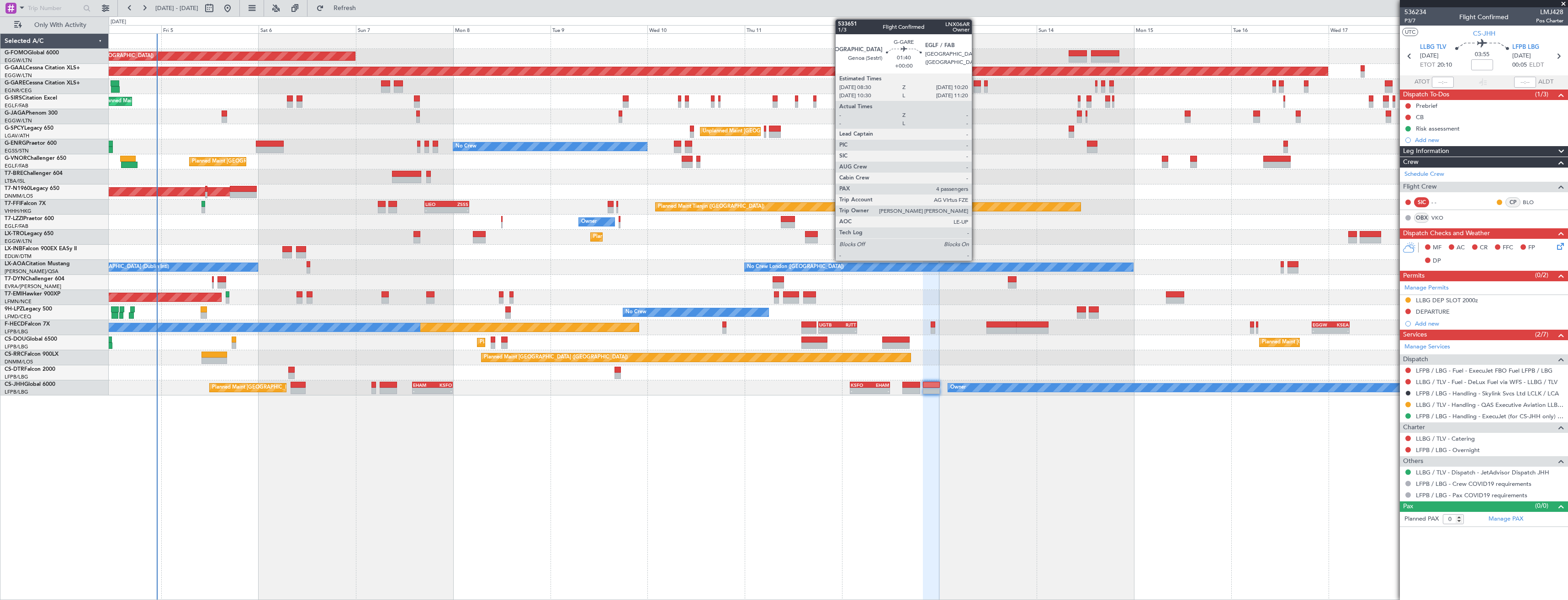
click at [976, 88] on div at bounding box center [977, 89] width 8 height 7
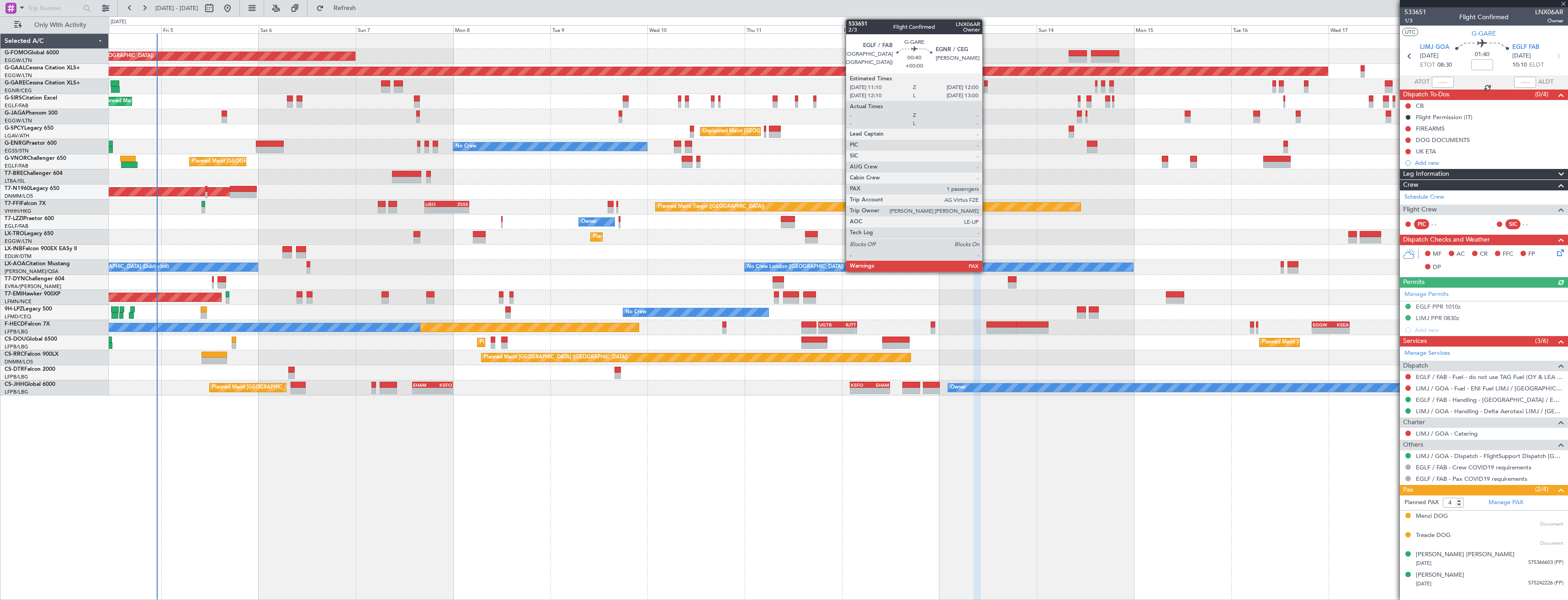
click at [987, 91] on div at bounding box center [986, 89] width 4 height 7
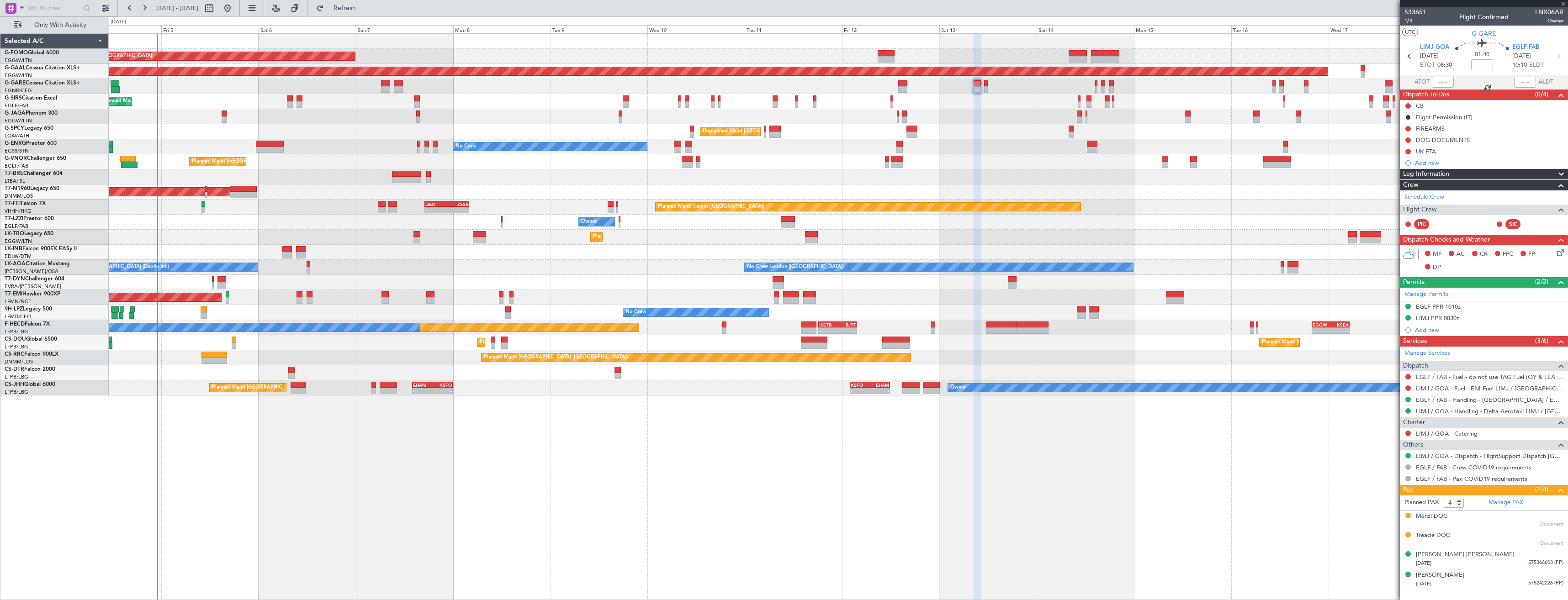
type input "1"
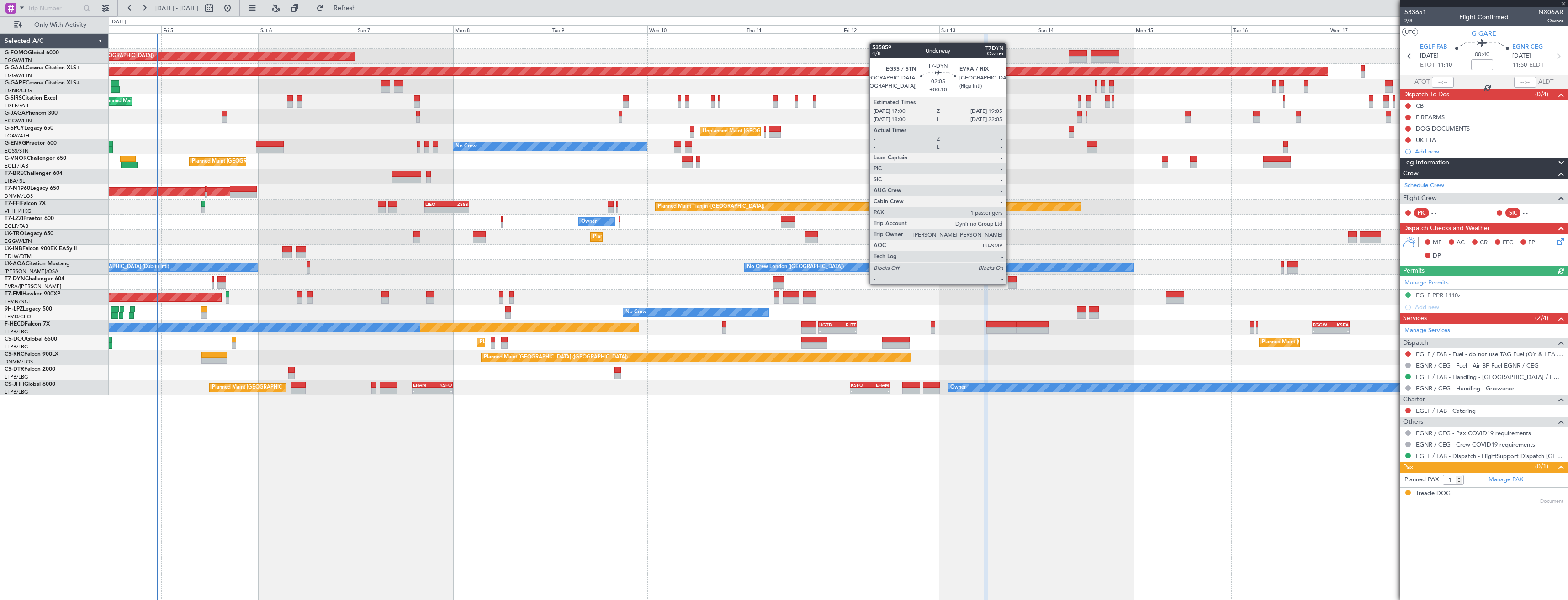
click at [1010, 284] on div at bounding box center [1012, 285] width 9 height 7
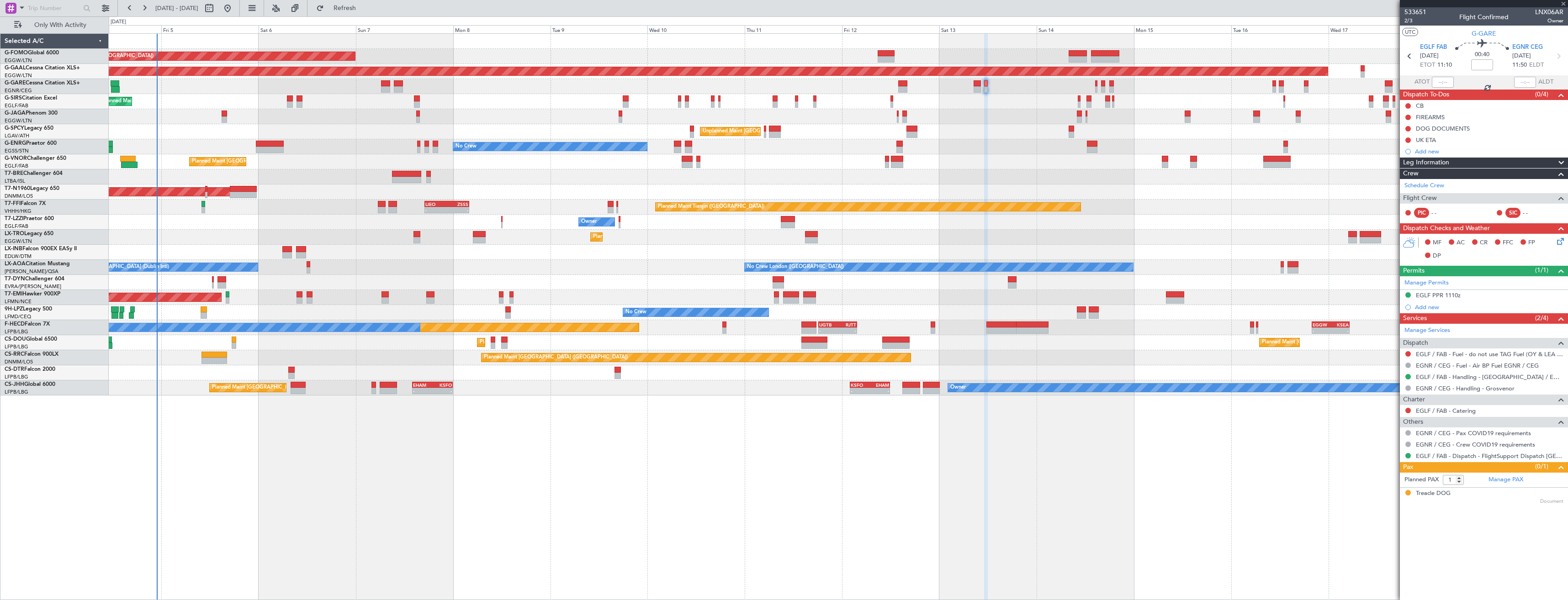
type input "+00:10"
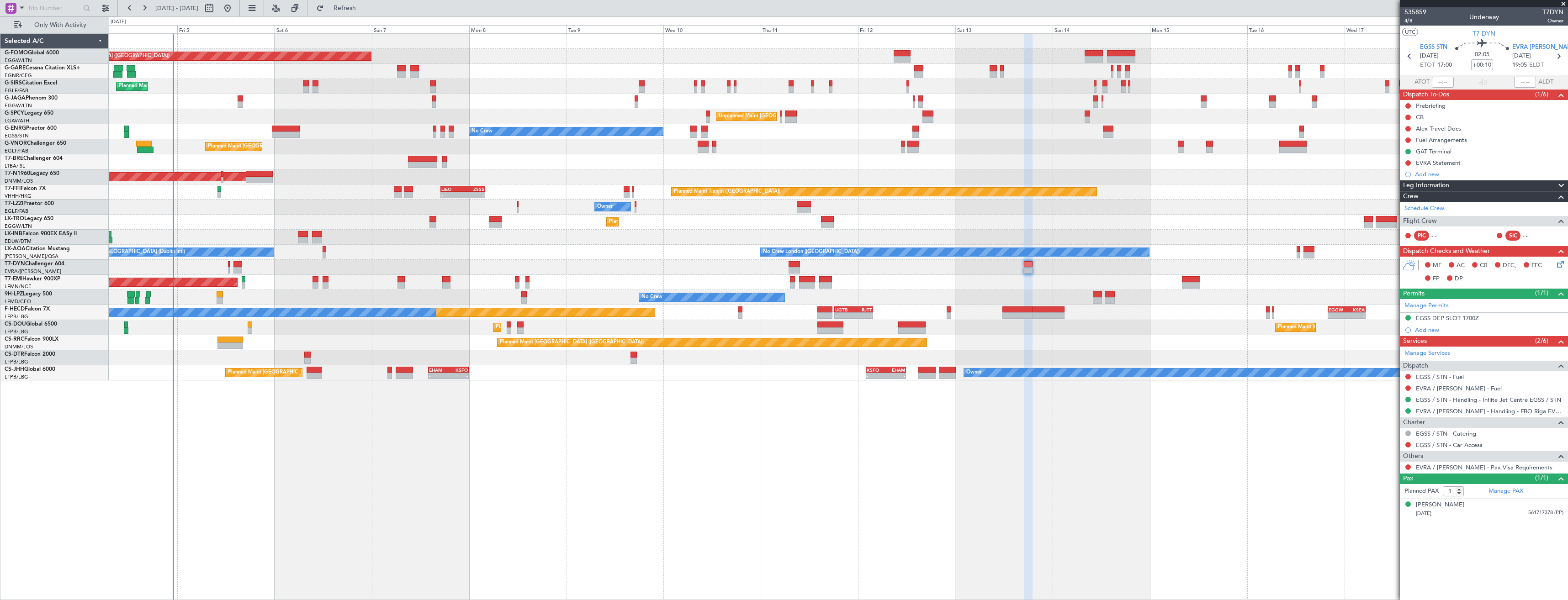
click at [402, 221] on div "Planned Maint [GEOGRAPHIC_DATA] ([GEOGRAPHIC_DATA]) Unplanned Maint [PERSON_NAM…" at bounding box center [838, 208] width 1459 height 347
